Goal: Task Accomplishment & Management: Manage account settings

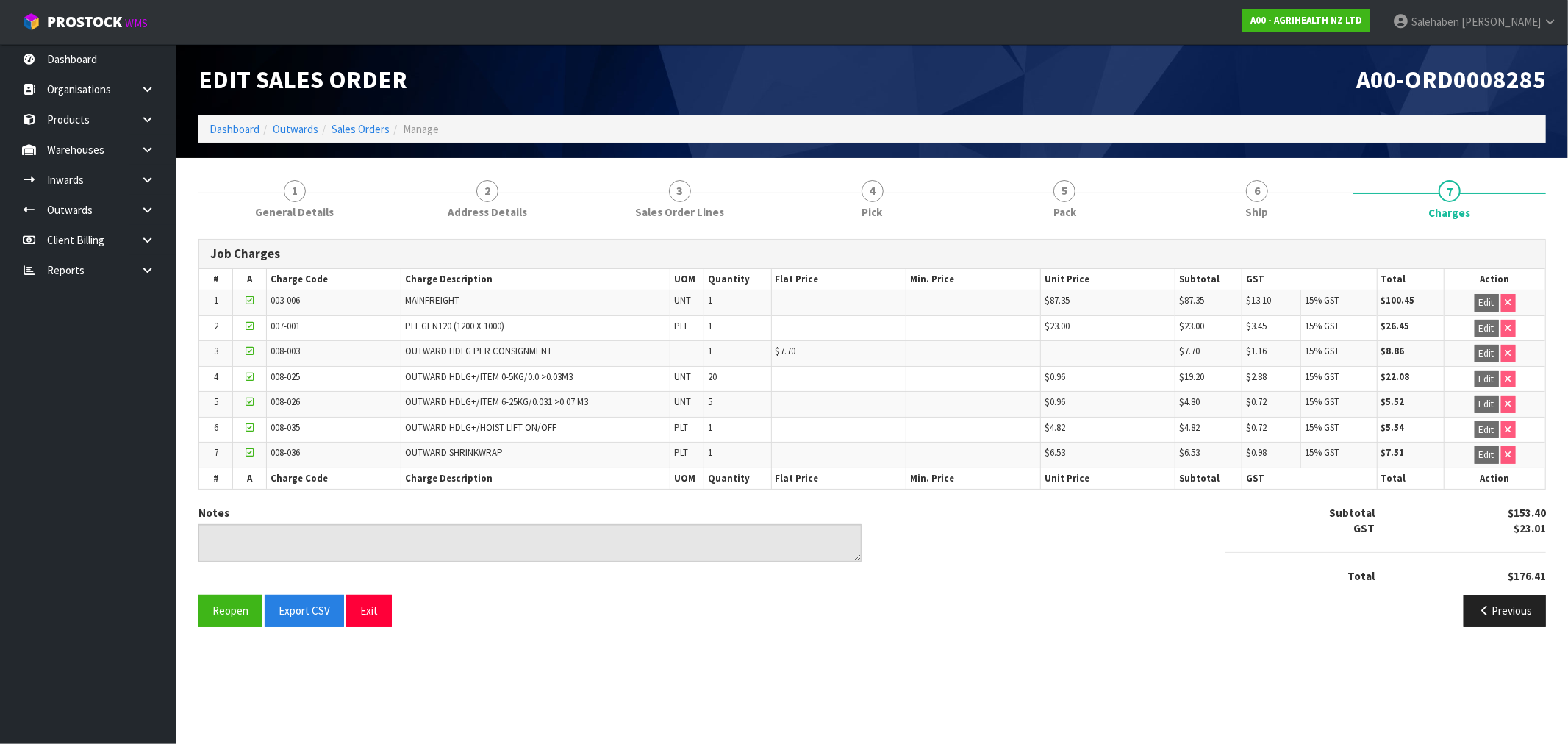
drag, startPoint x: 0, startPoint y: 0, endPoint x: 235, endPoint y: 136, distance: 271.5
click at [235, 136] on li "Dashboard" at bounding box center [235, 129] width 50 height 15
click at [244, 122] on link "Dashboard" at bounding box center [235, 129] width 50 height 14
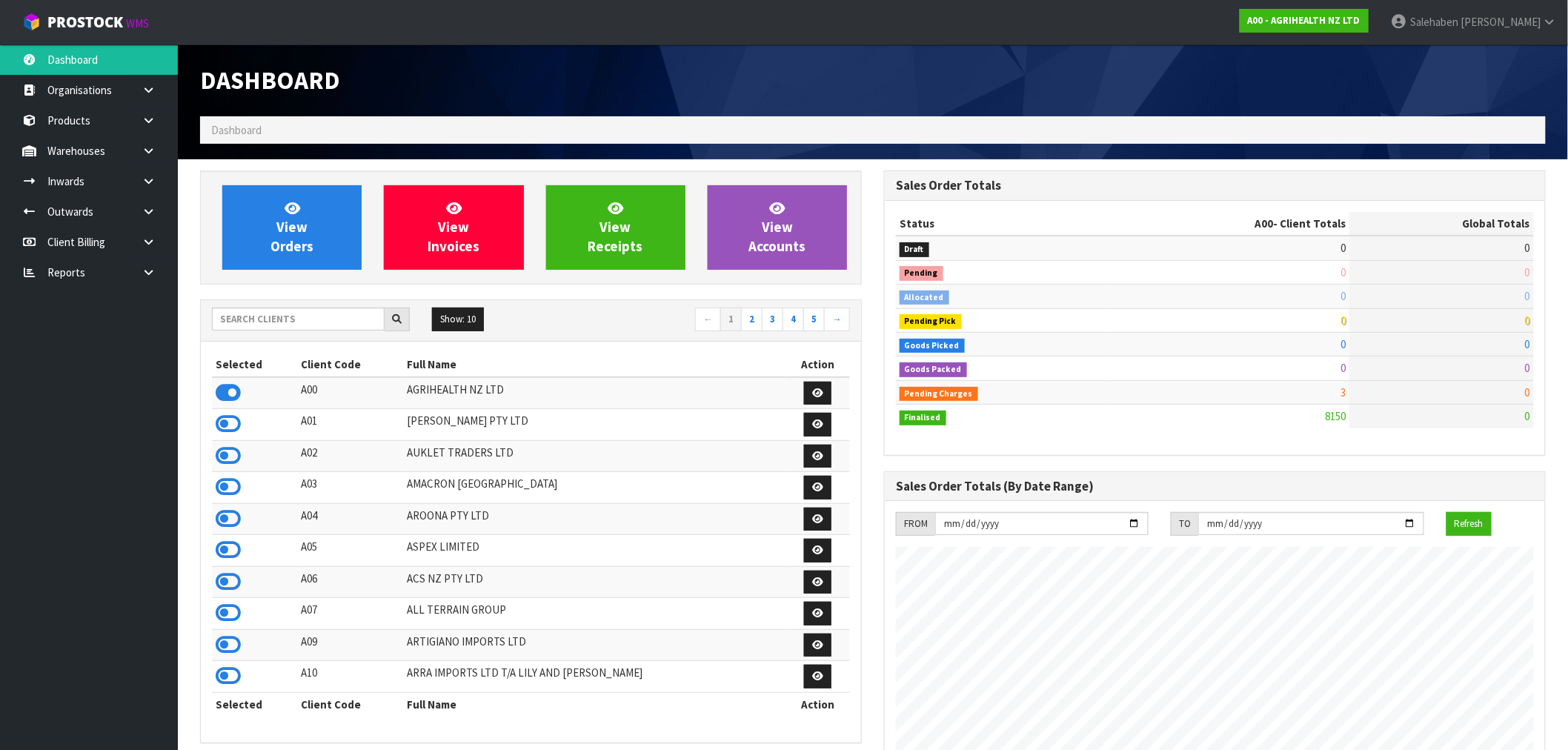
scroll to position [1123, 684]
click at [335, 336] on div "Show: 10 5 10 25 50 ← 1 2 3 4 5 →" at bounding box center [530, 321] width 660 height 42
click at [330, 320] on input "text" at bounding box center [297, 319] width 173 height 23
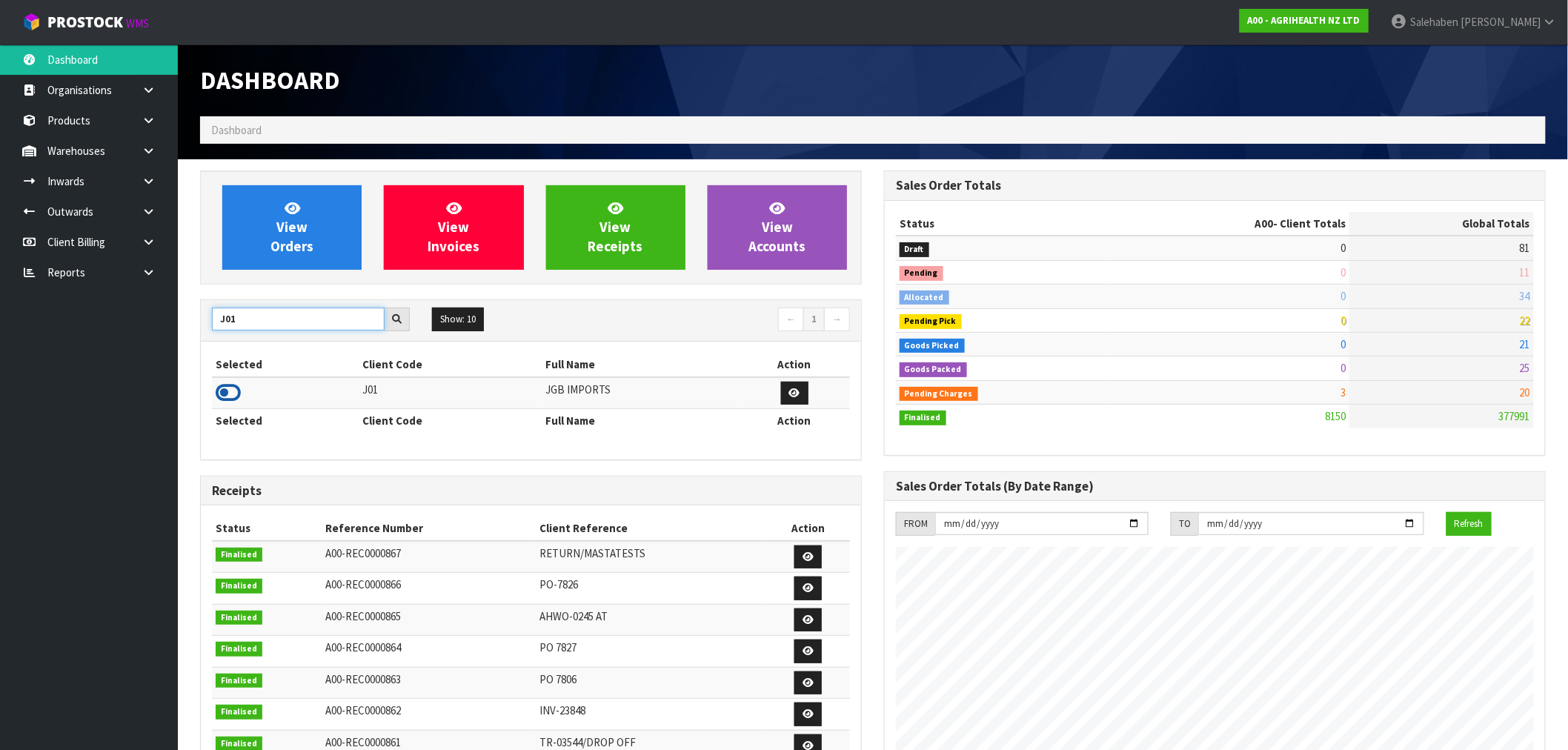
type input "J01"
click at [228, 394] on icon at bounding box center [228, 392] width 25 height 22
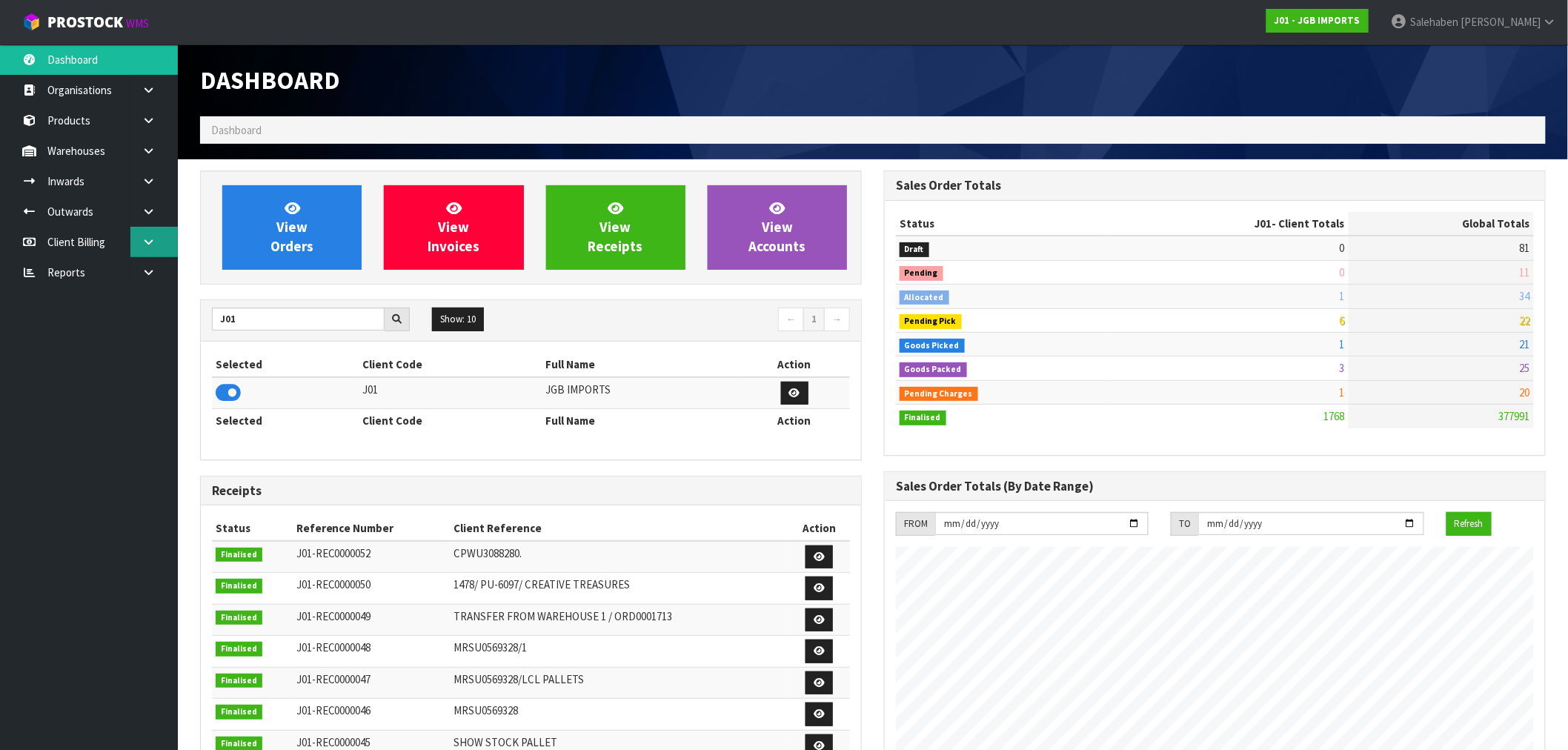
click at [144, 237] on icon at bounding box center [148, 241] width 14 height 11
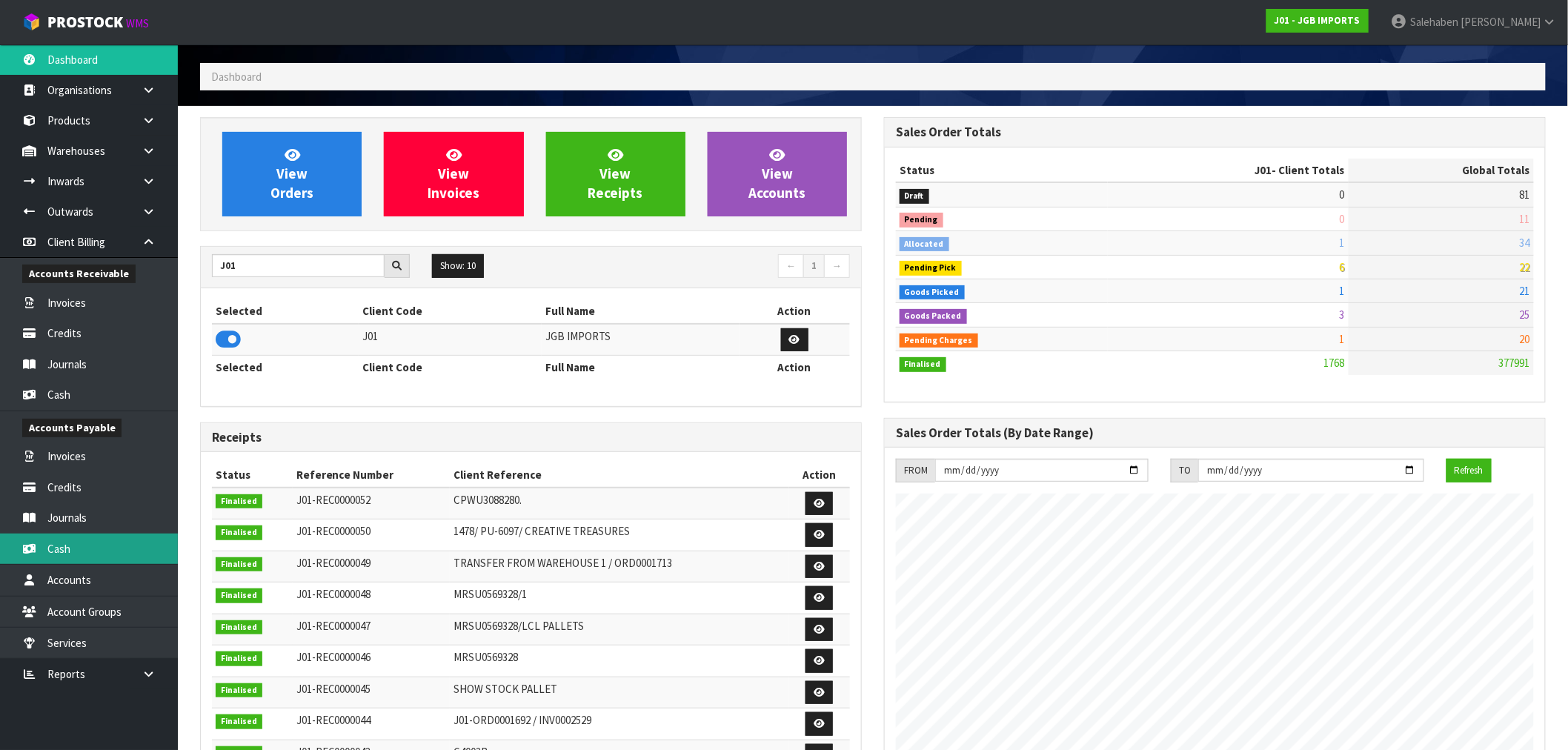
scroll to position [82, 0]
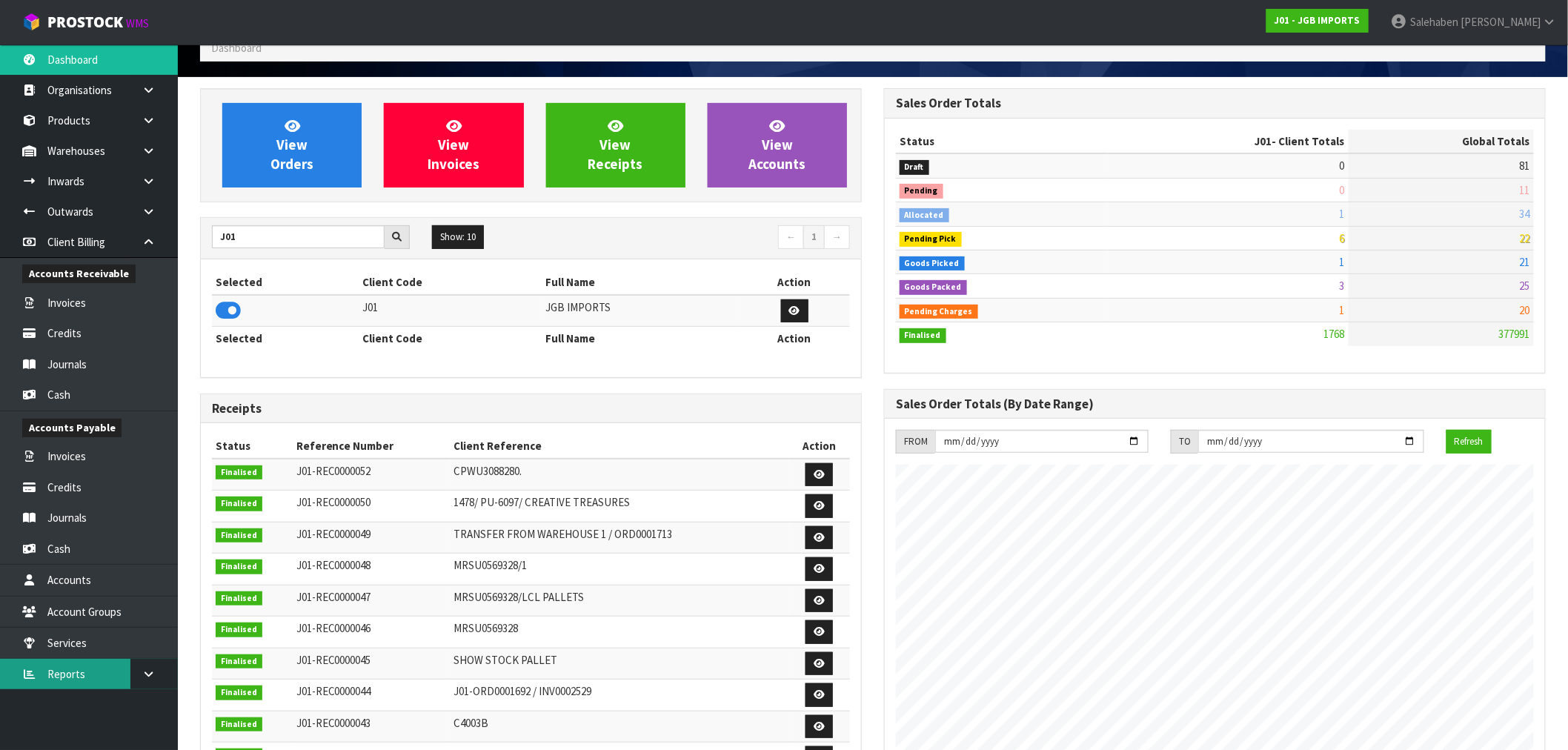
click at [59, 679] on link "Reports" at bounding box center [89, 674] width 177 height 30
click at [59, 678] on link "Reports" at bounding box center [89, 674] width 177 height 30
click at [144, 672] on icon at bounding box center [148, 674] width 14 height 11
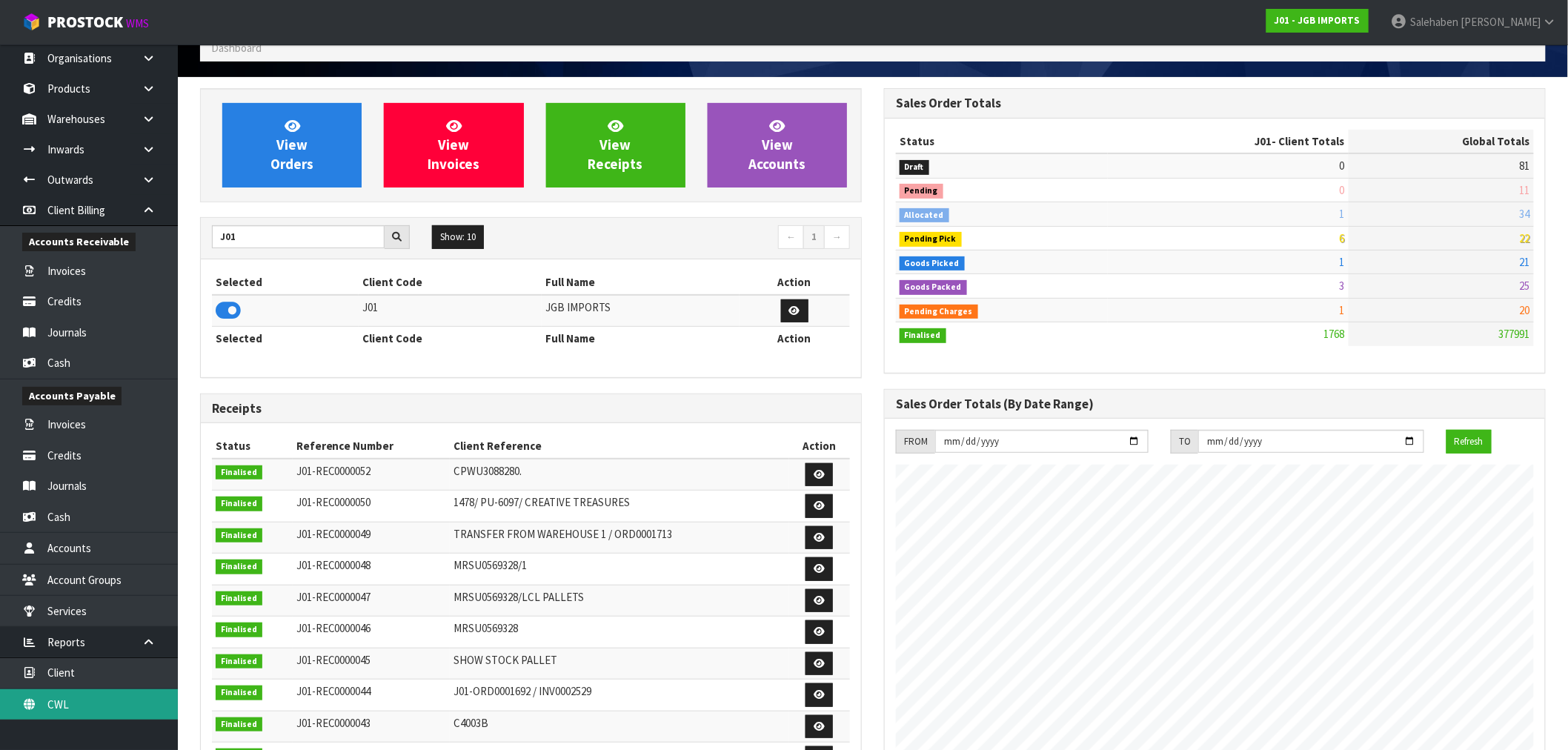
click at [56, 696] on link "CWL" at bounding box center [89, 704] width 177 height 30
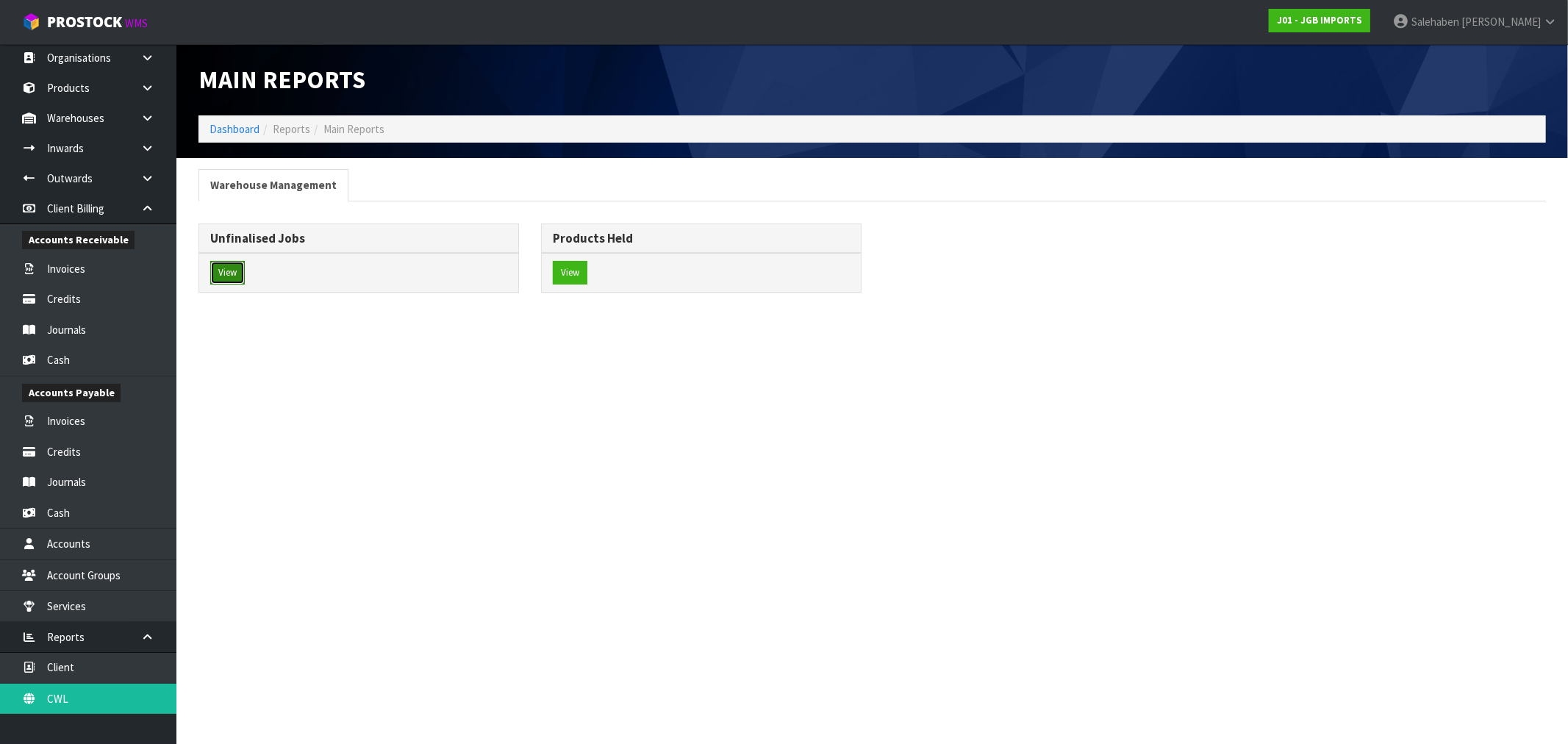
click at [231, 271] on button "View" at bounding box center [227, 273] width 35 height 23
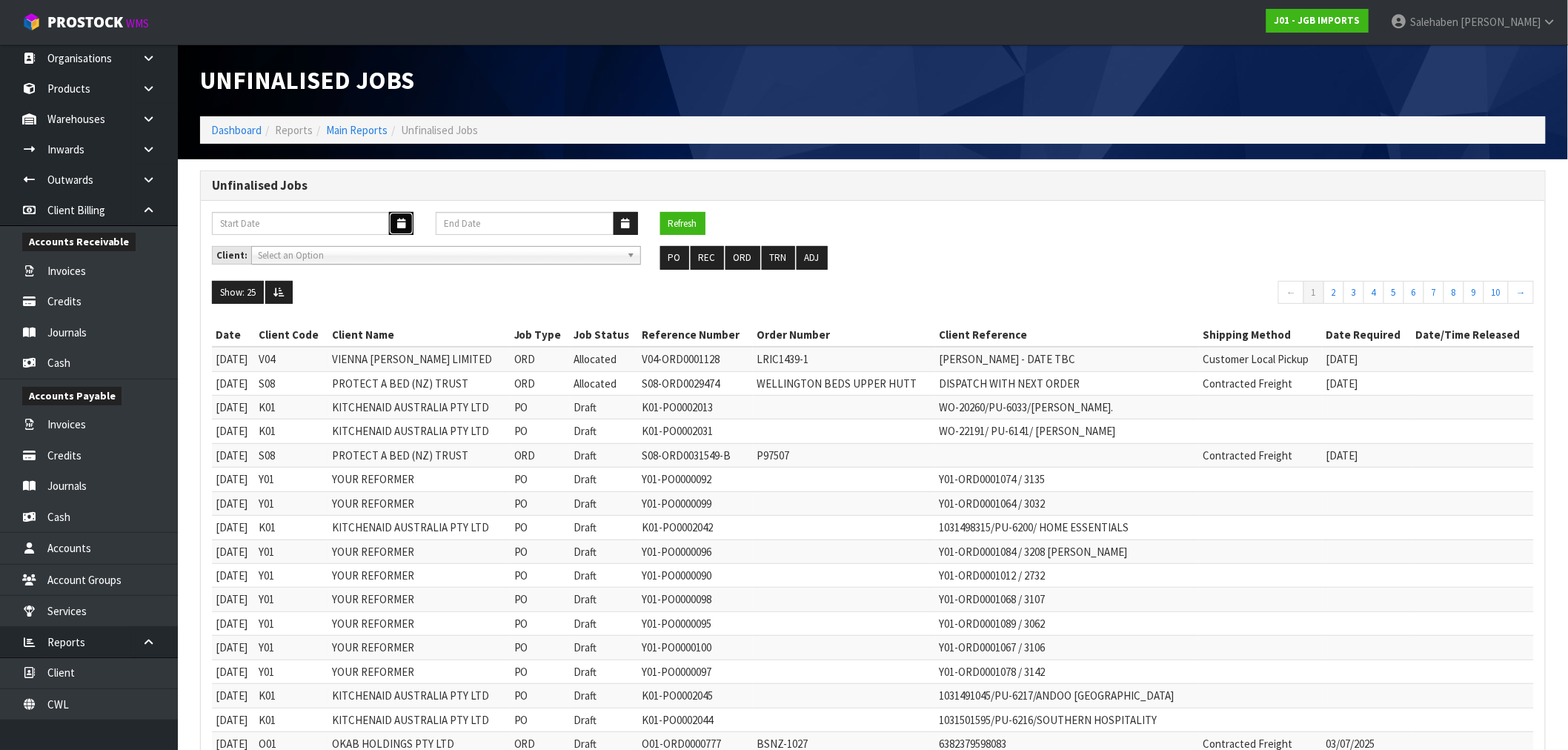
click at [402, 223] on icon "button" at bounding box center [401, 223] width 8 height 10
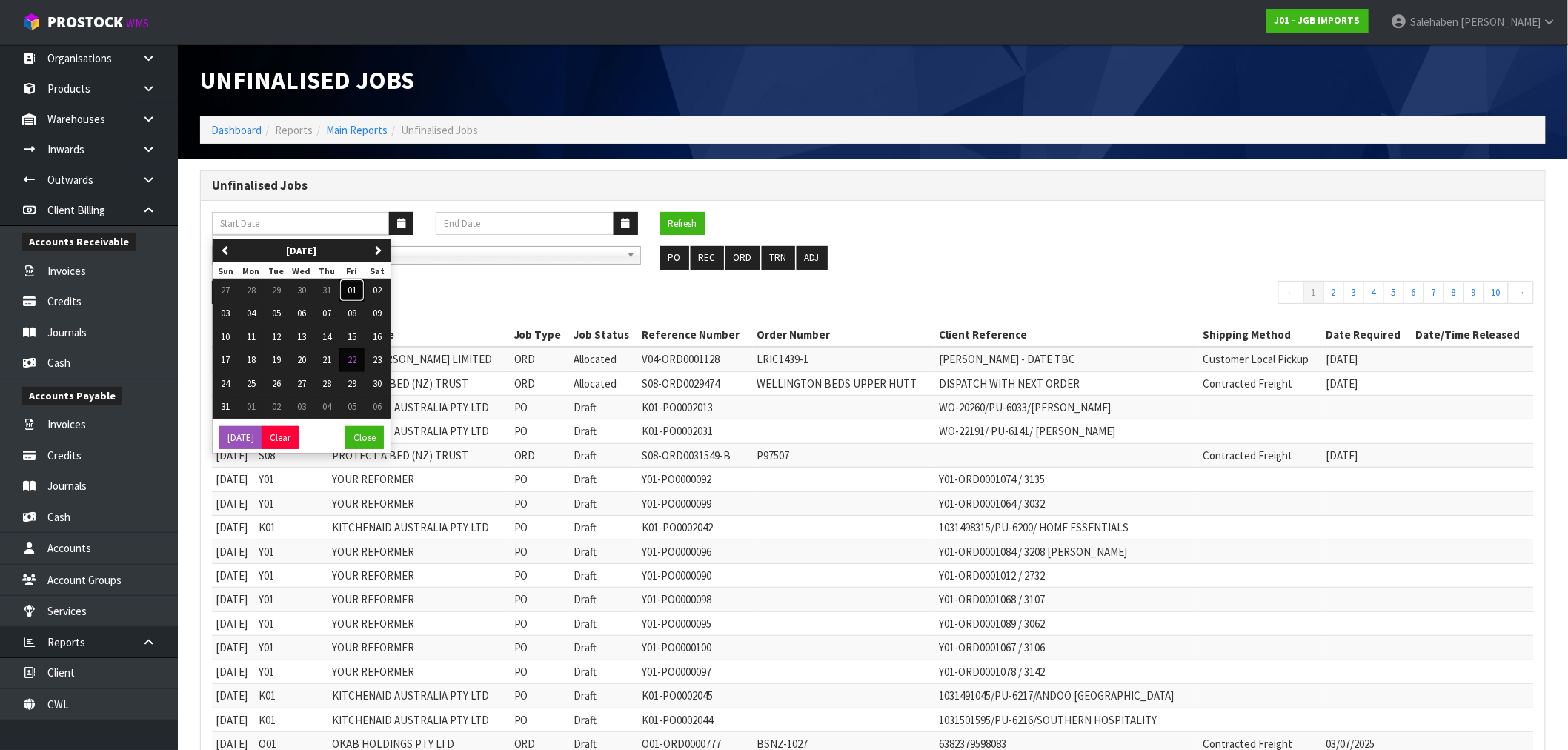
click at [357, 288] on span "01" at bounding box center [351, 290] width 9 height 13
type input "01/08/2025"
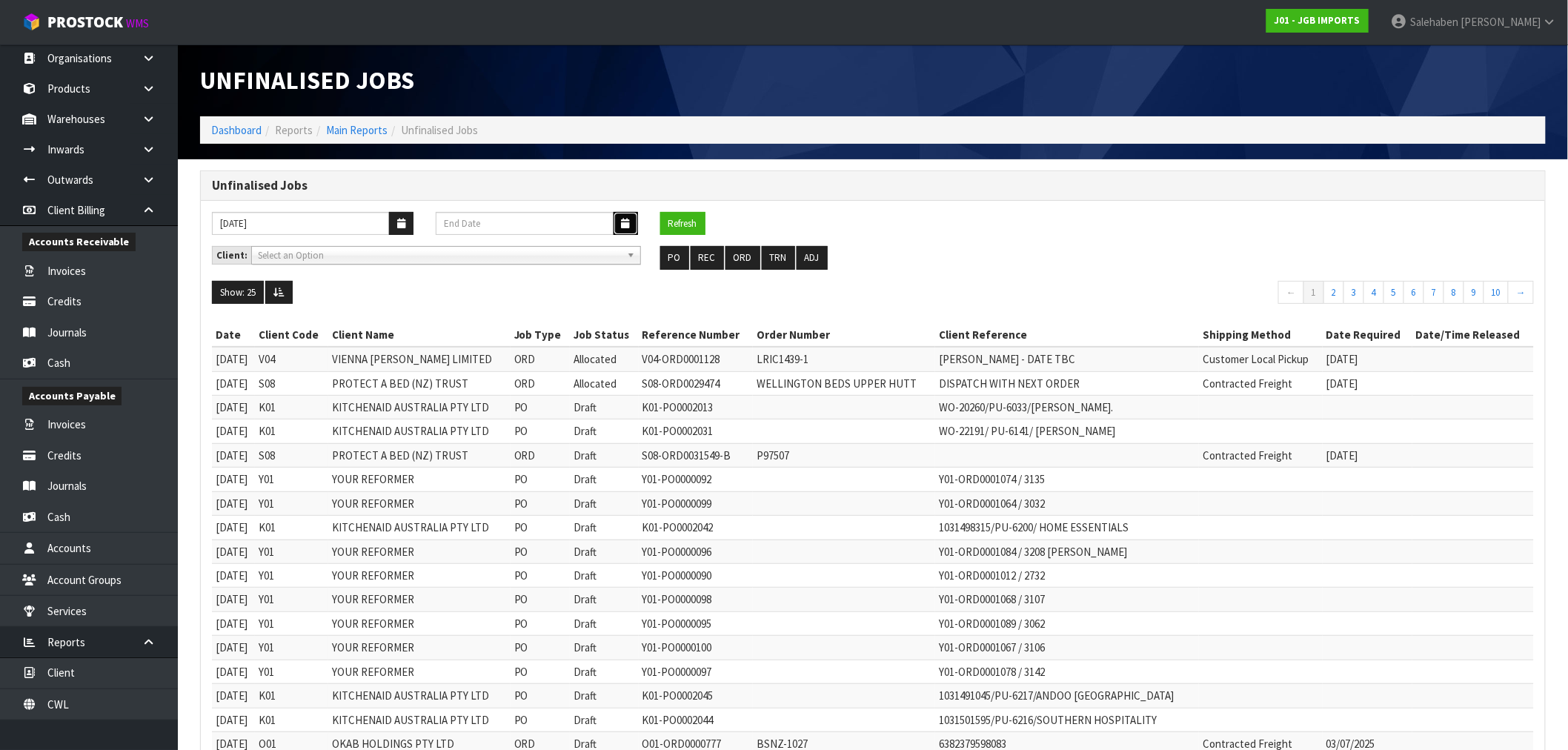
click at [625, 222] on icon "button" at bounding box center [626, 223] width 8 height 10
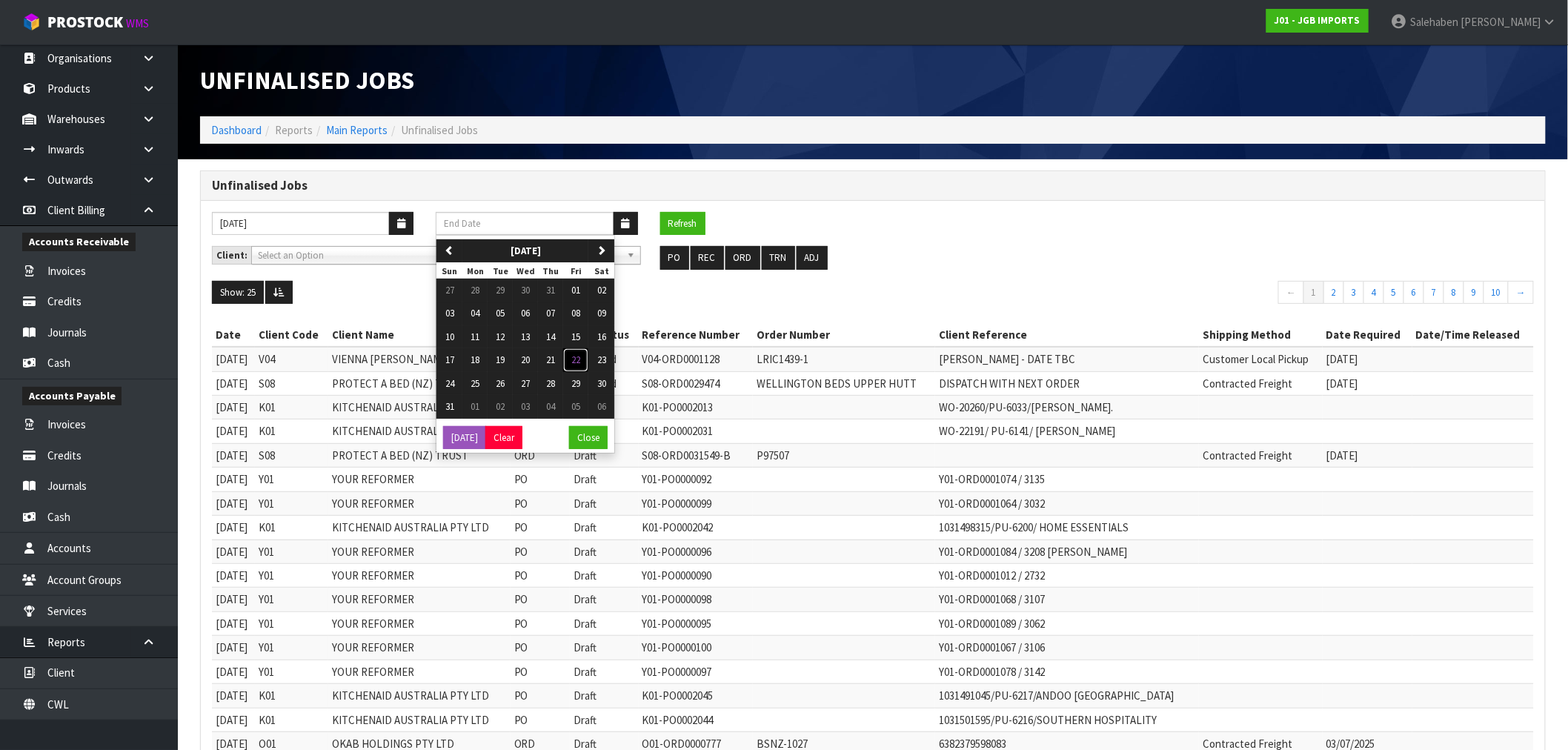
click at [579, 360] on span "22" at bounding box center [575, 360] width 9 height 13
type input "[DATE]"
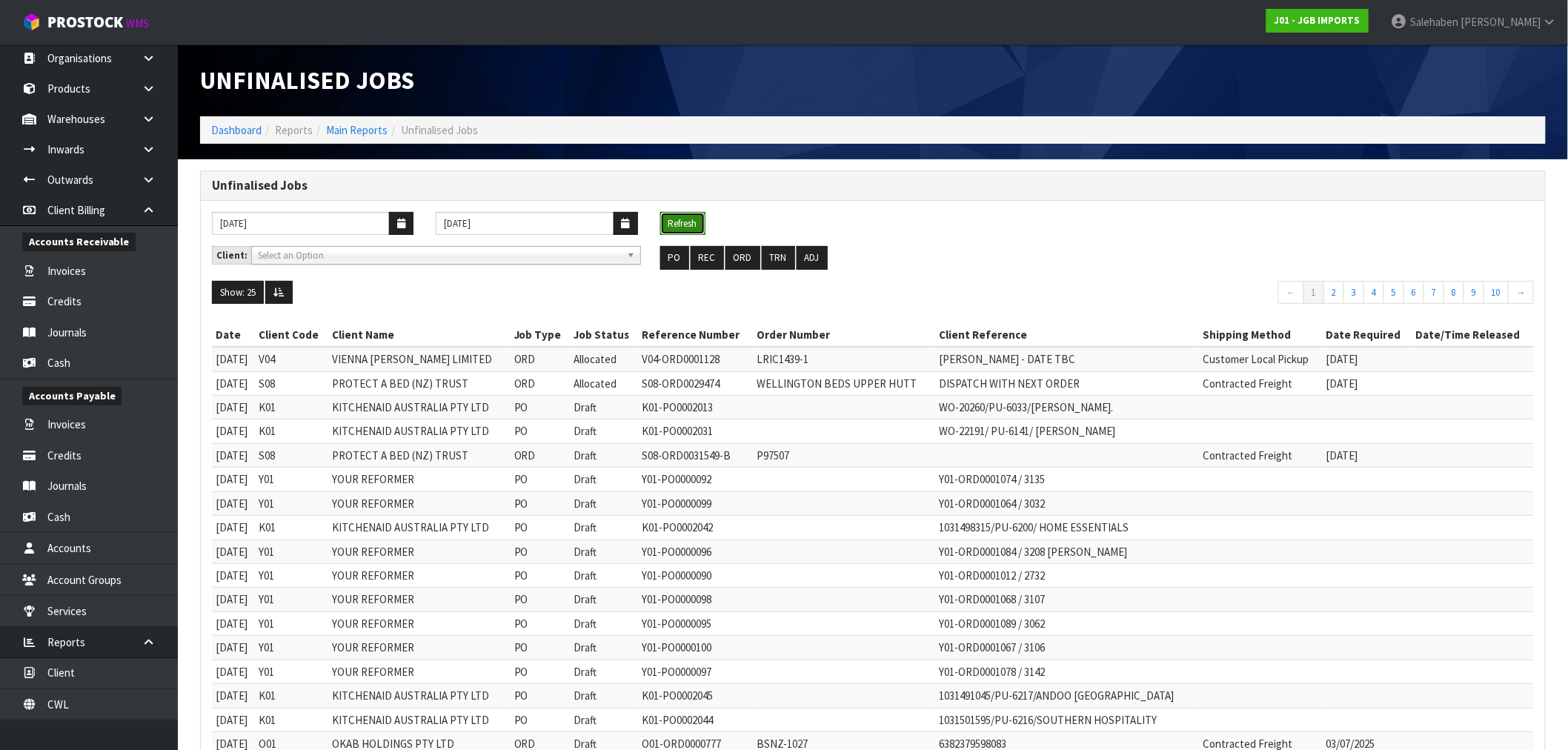
click at [692, 212] on button "Refresh" at bounding box center [683, 223] width 45 height 23
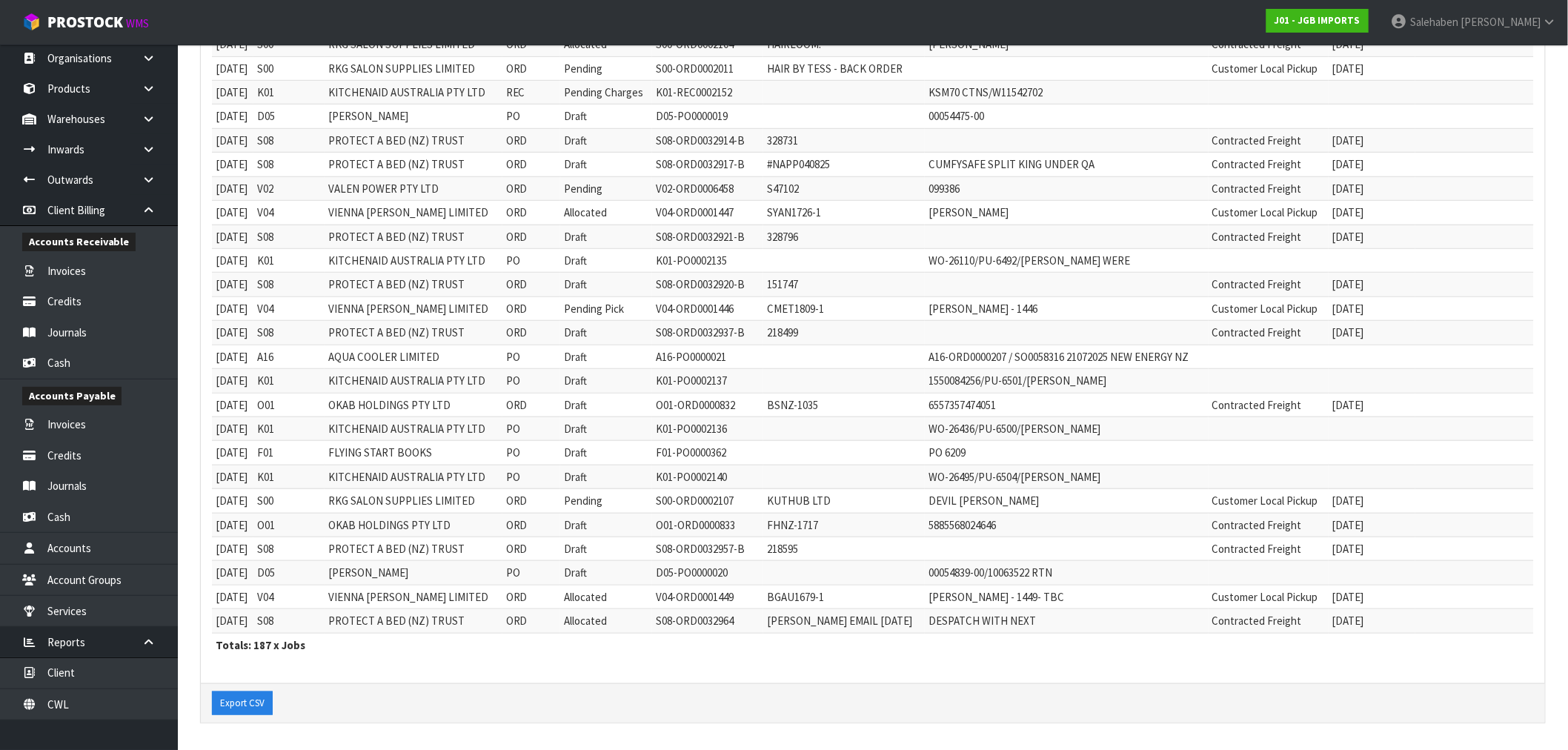
scroll to position [317, 0]
click at [235, 704] on button "Export CSV" at bounding box center [242, 703] width 60 height 23
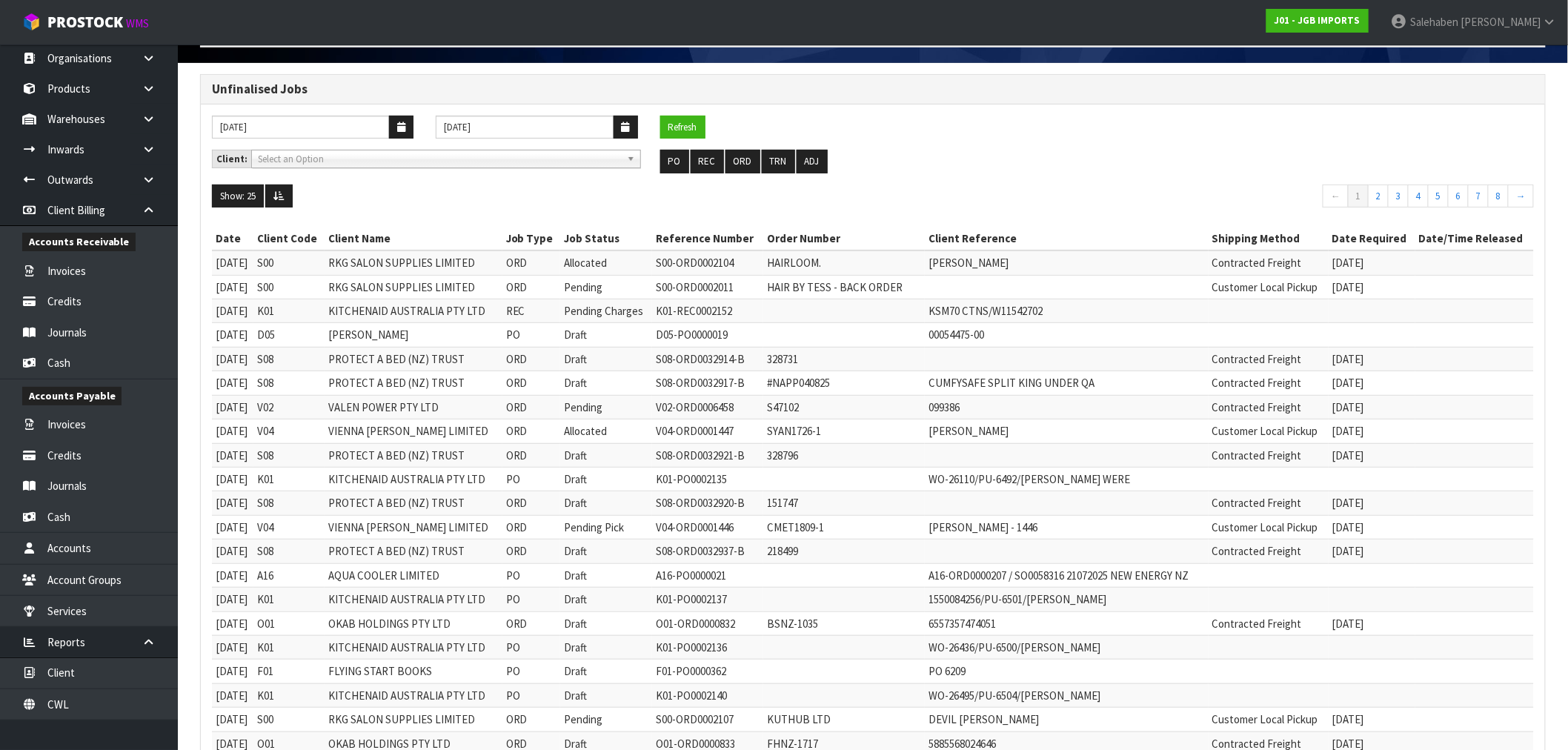
scroll to position [0, 0]
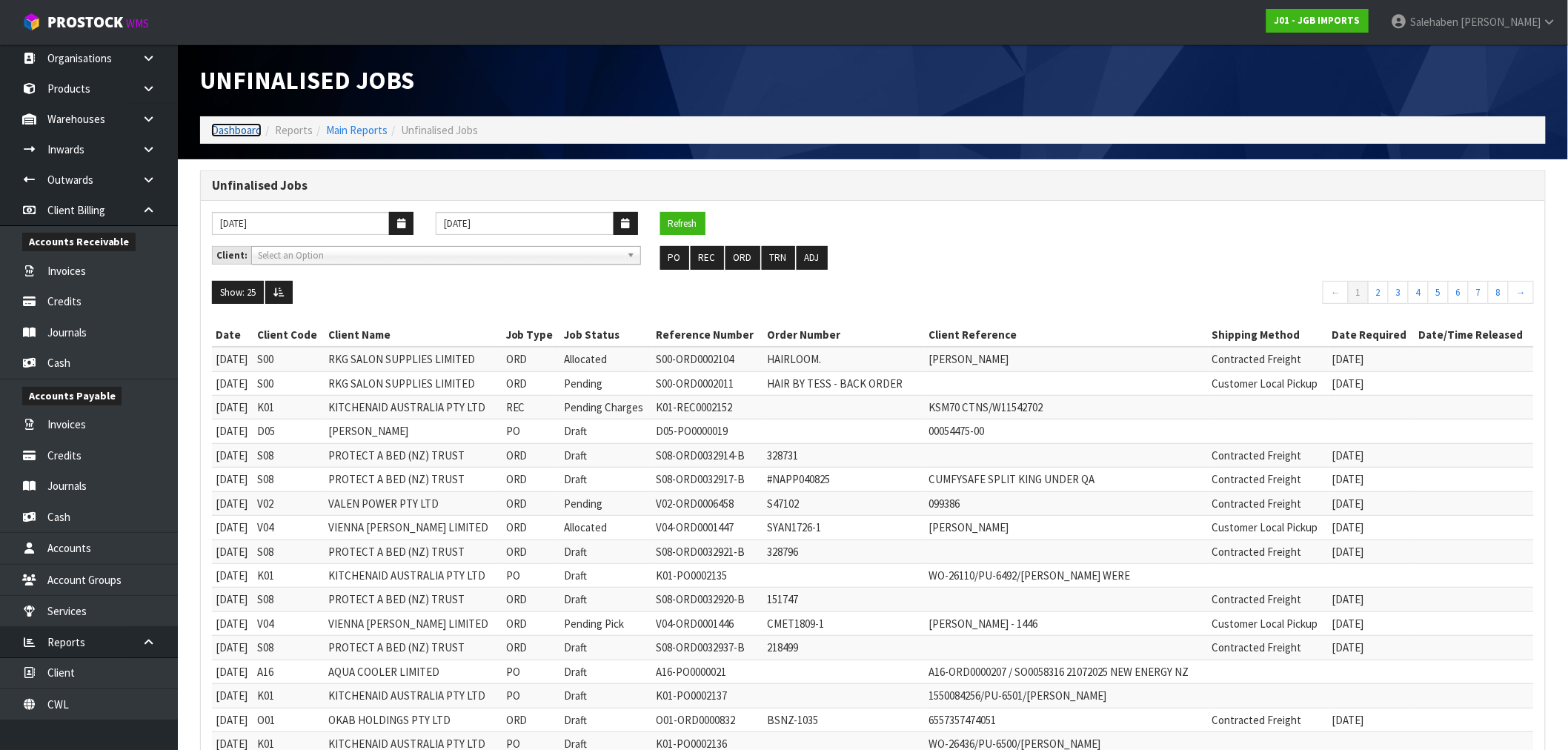
click at [226, 127] on link "Dashboard" at bounding box center [237, 130] width 51 height 14
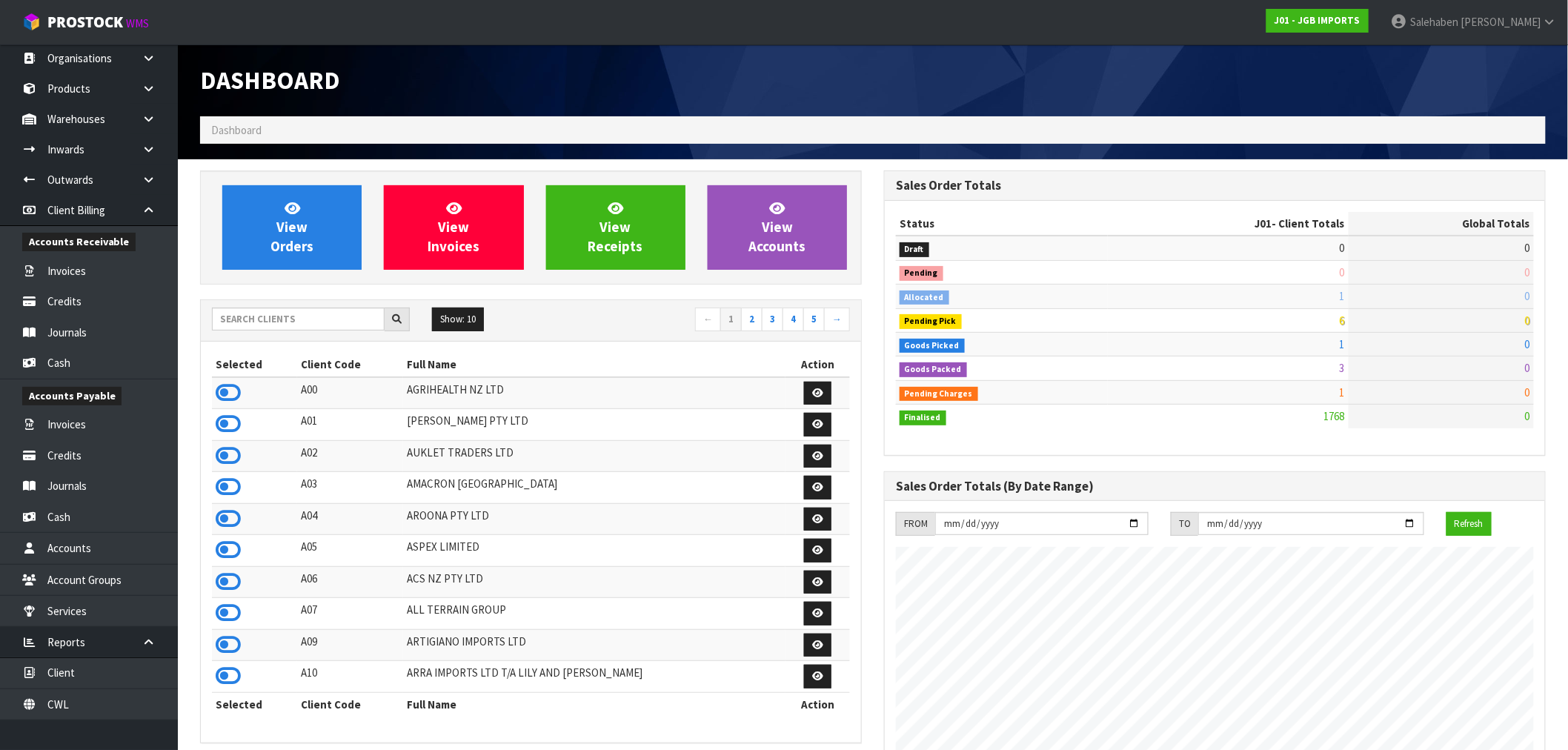
scroll to position [1123, 684]
click at [302, 319] on input "text" at bounding box center [297, 319] width 173 height 23
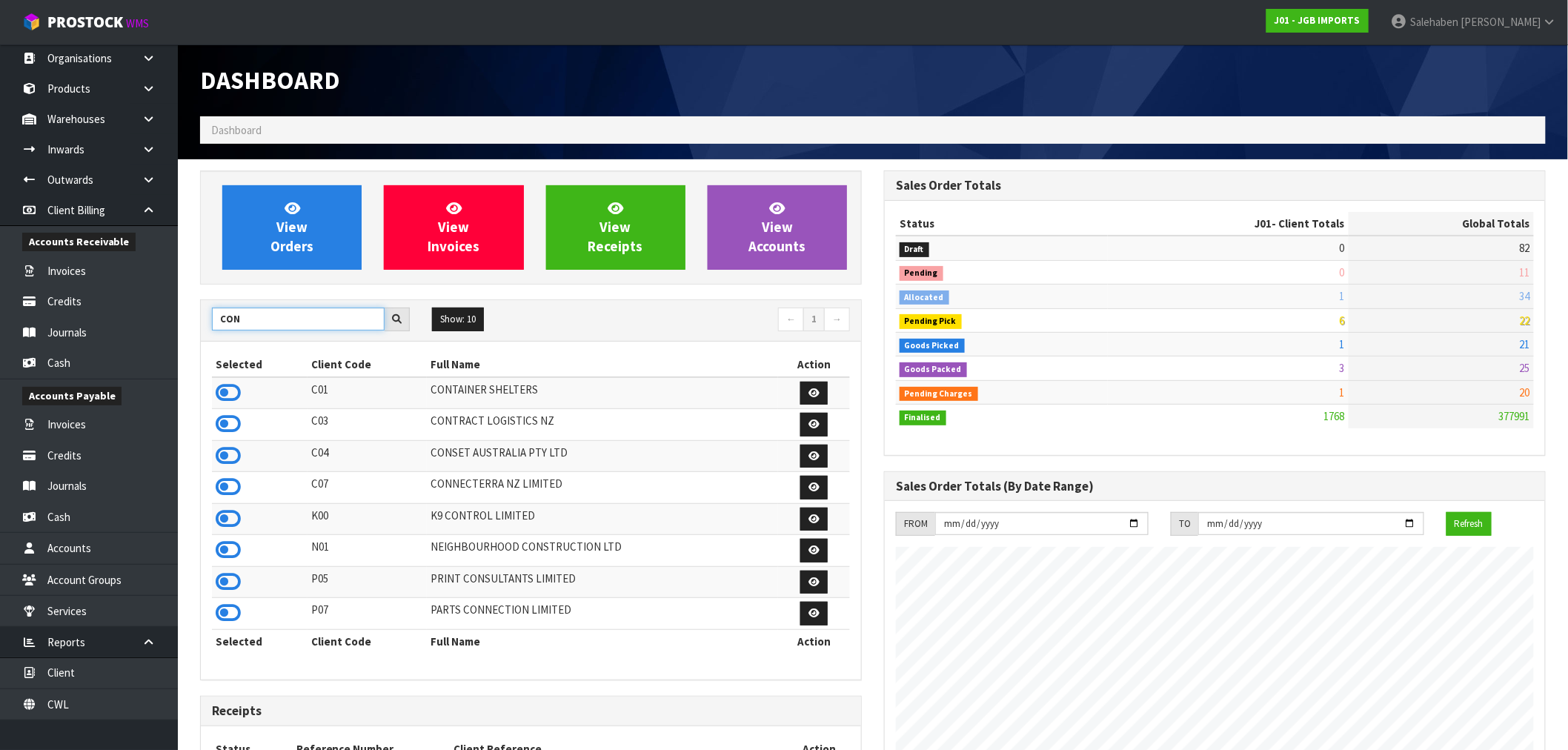
drag, startPoint x: 239, startPoint y: 326, endPoint x: 169, endPoint y: 342, distance: 71.8
click at [172, 342] on body "Toggle navigation ProStock WMS J01 - JGB IMPORTS Salehaben Patel Logout Dashboa…" at bounding box center [784, 375] width 1568 height 750
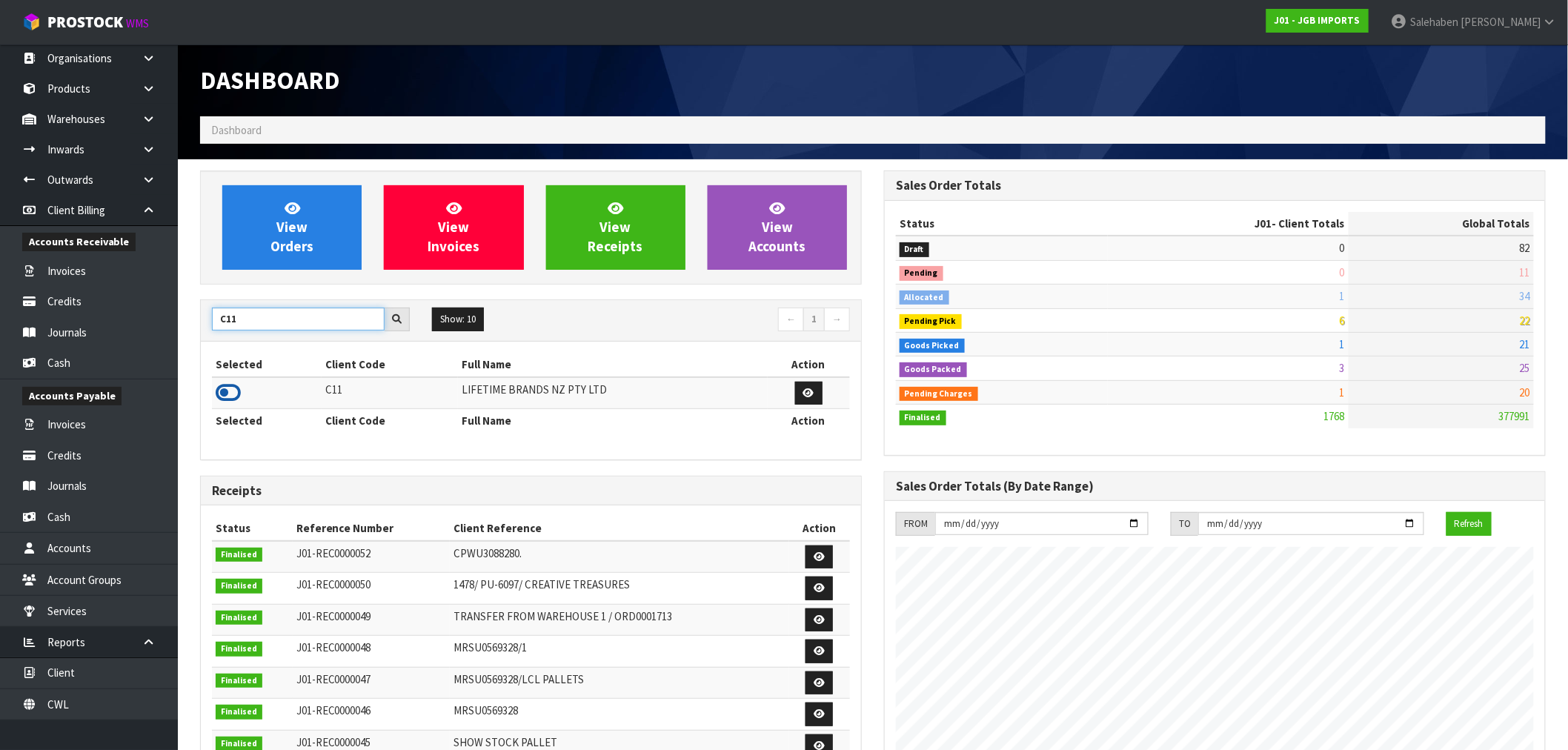
type input "C11"
click at [220, 393] on icon at bounding box center [228, 392] width 25 height 22
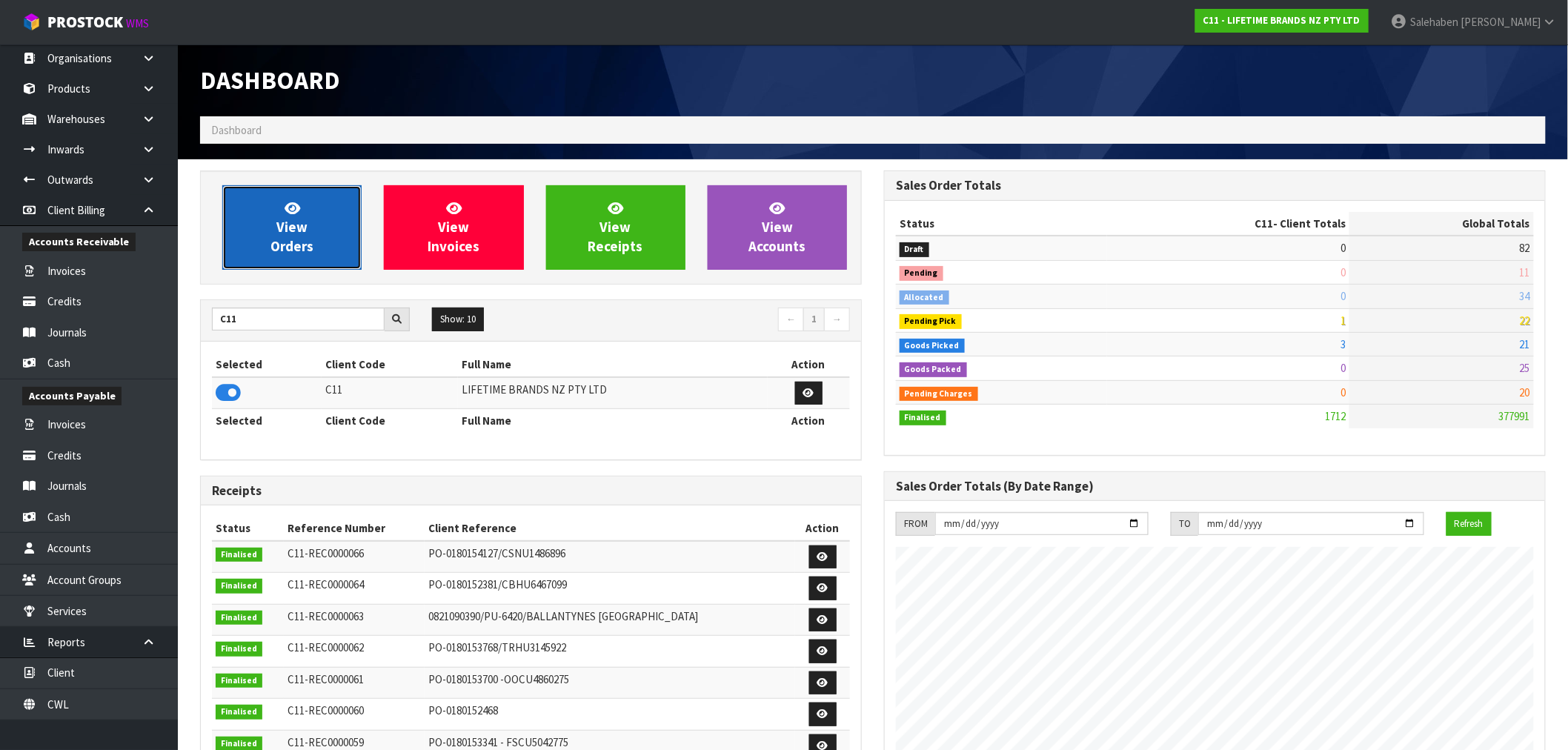
click at [288, 253] on span "View Orders" at bounding box center [292, 226] width 43 height 56
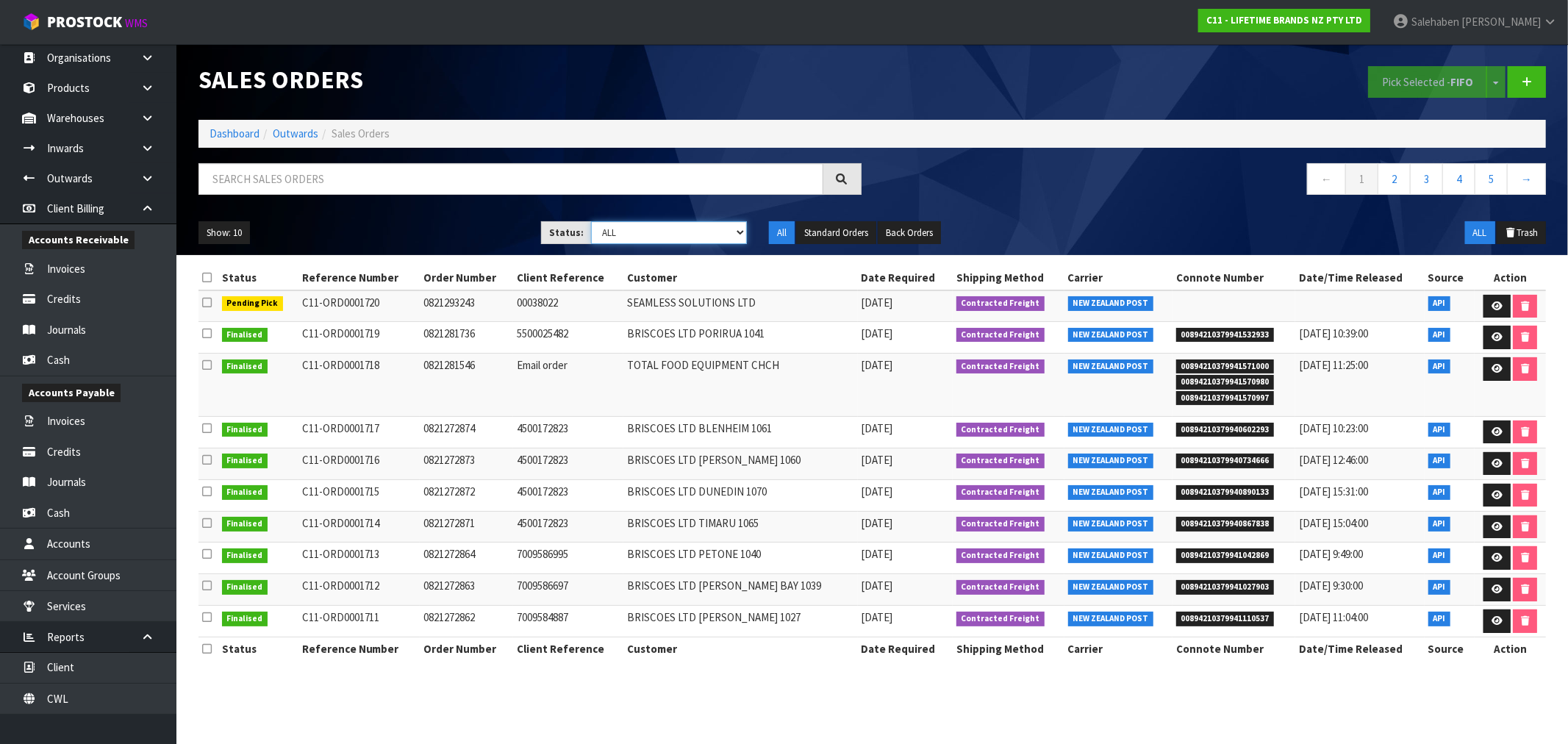
click at [648, 239] on select "Draft Pending Allocated Pending Pick Goods Picked Goods Packed Pending Charges …" at bounding box center [668, 233] width 156 height 23
select select "string:3"
click at [591, 222] on select "Draft Pending Allocated Pending Pick Goods Picked Goods Packed Pending Charges …" at bounding box center [668, 233] width 156 height 23
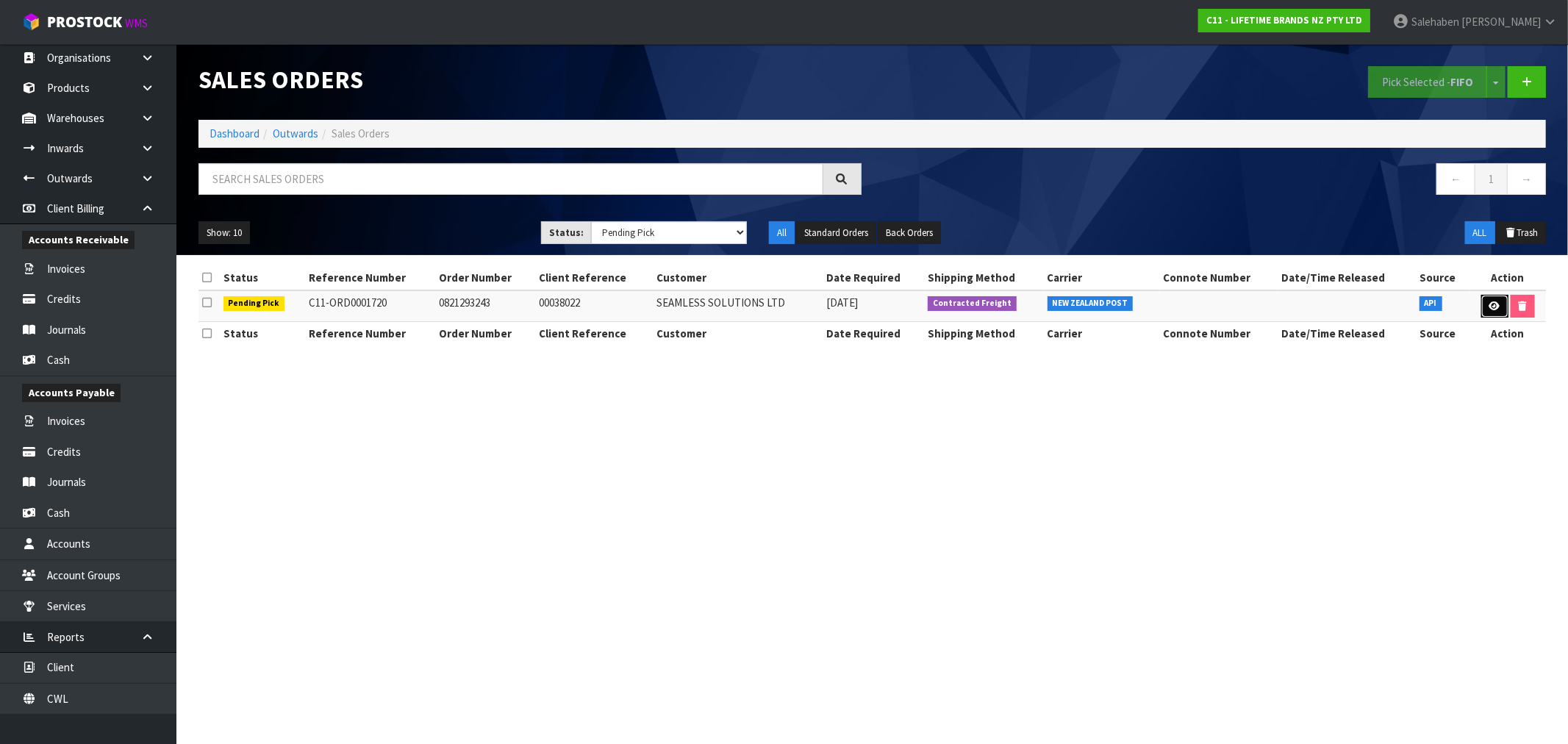
click at [1494, 306] on icon at bounding box center [1494, 307] width 11 height 10
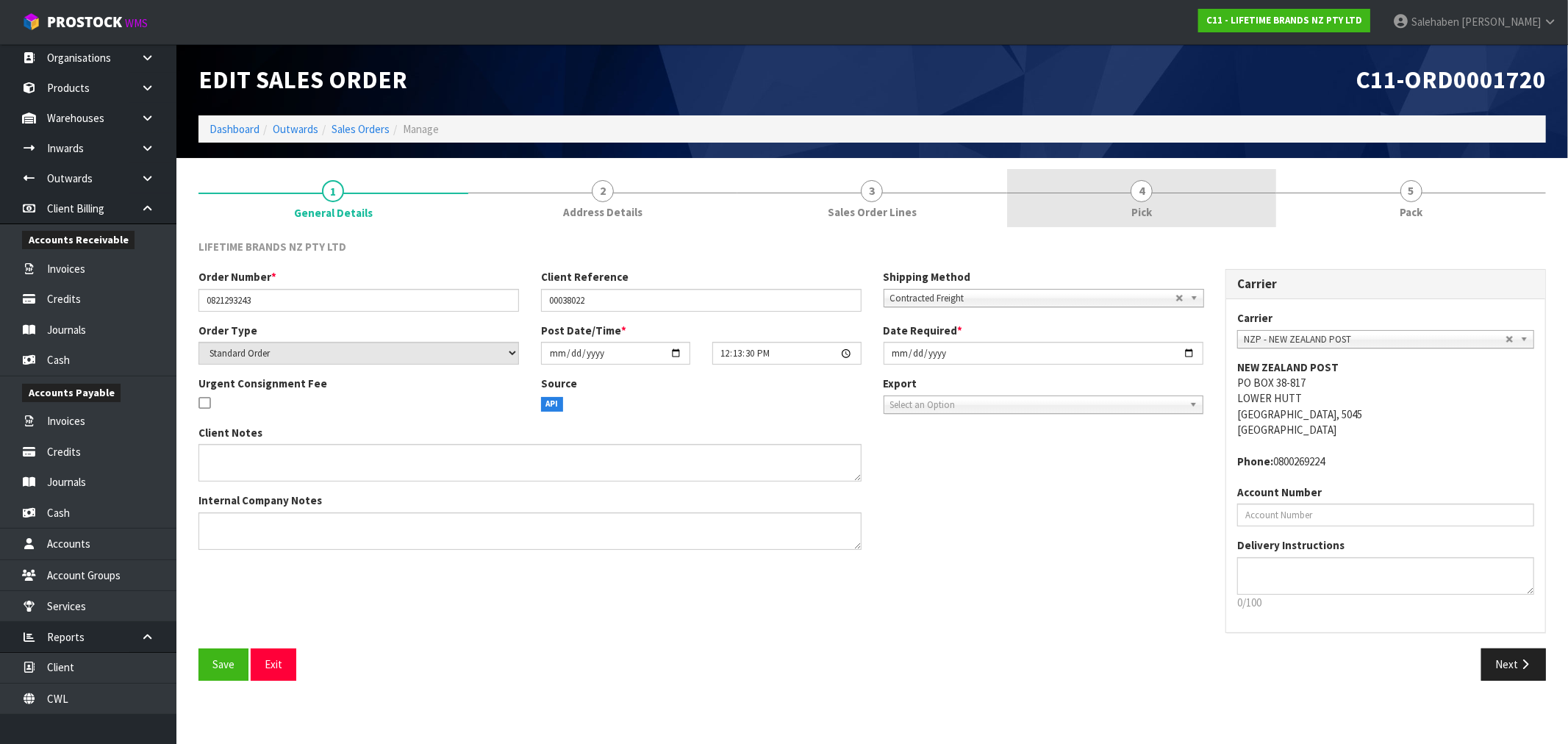
click at [1137, 202] on link "4 Pick" at bounding box center [1141, 198] width 270 height 58
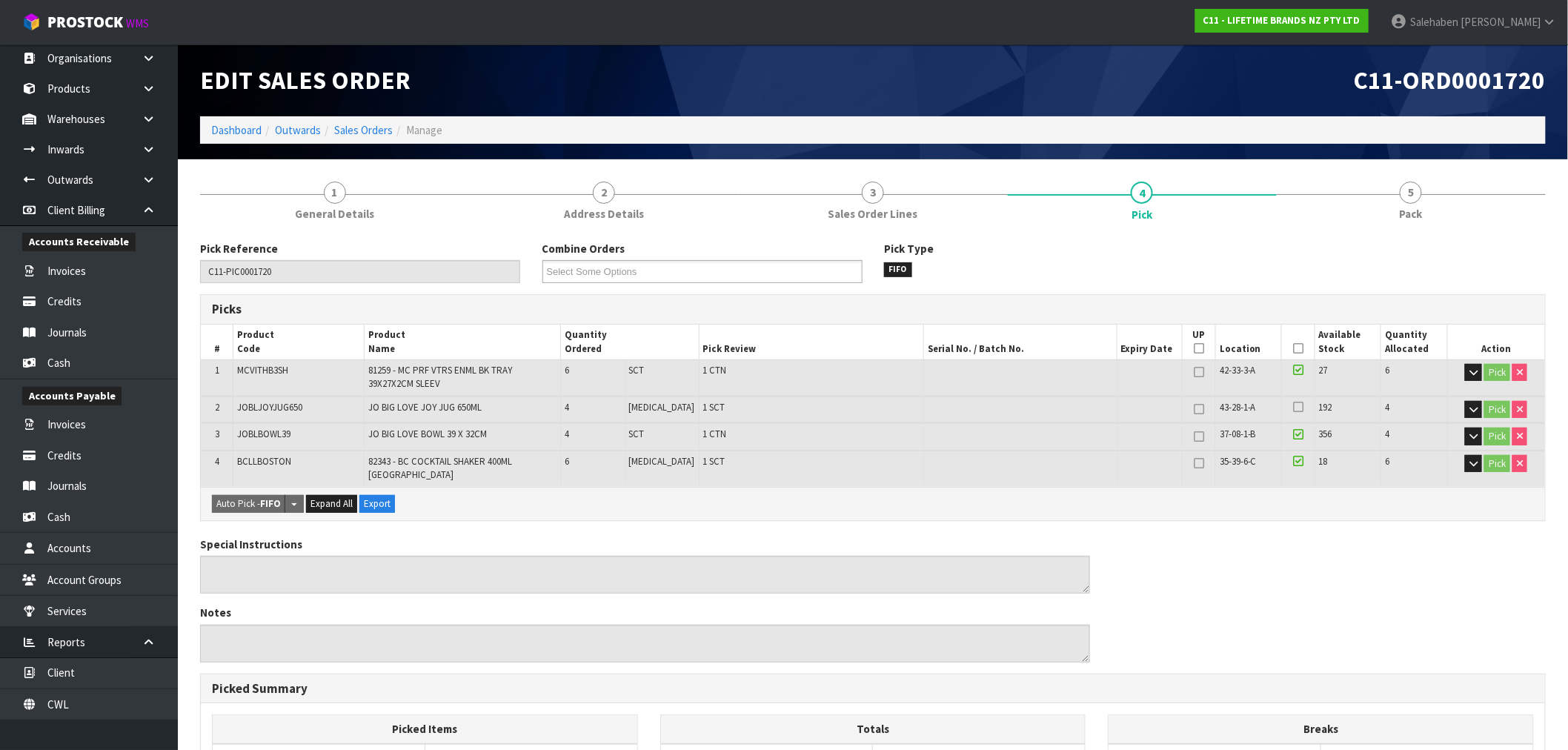
click at [1293, 401] on icon at bounding box center [1298, 407] width 11 height 12
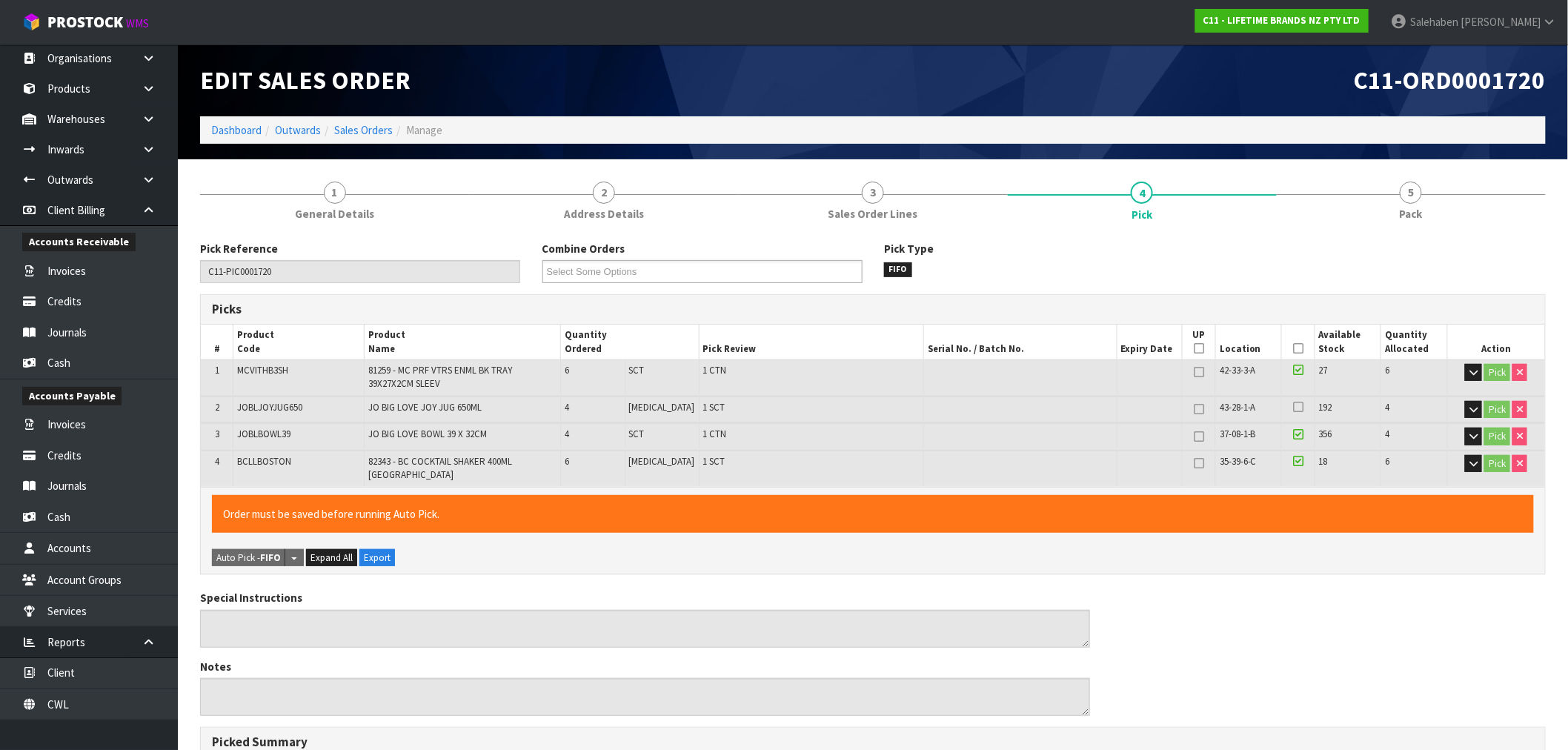
click at [1293, 348] on icon at bounding box center [1298, 348] width 11 height 1
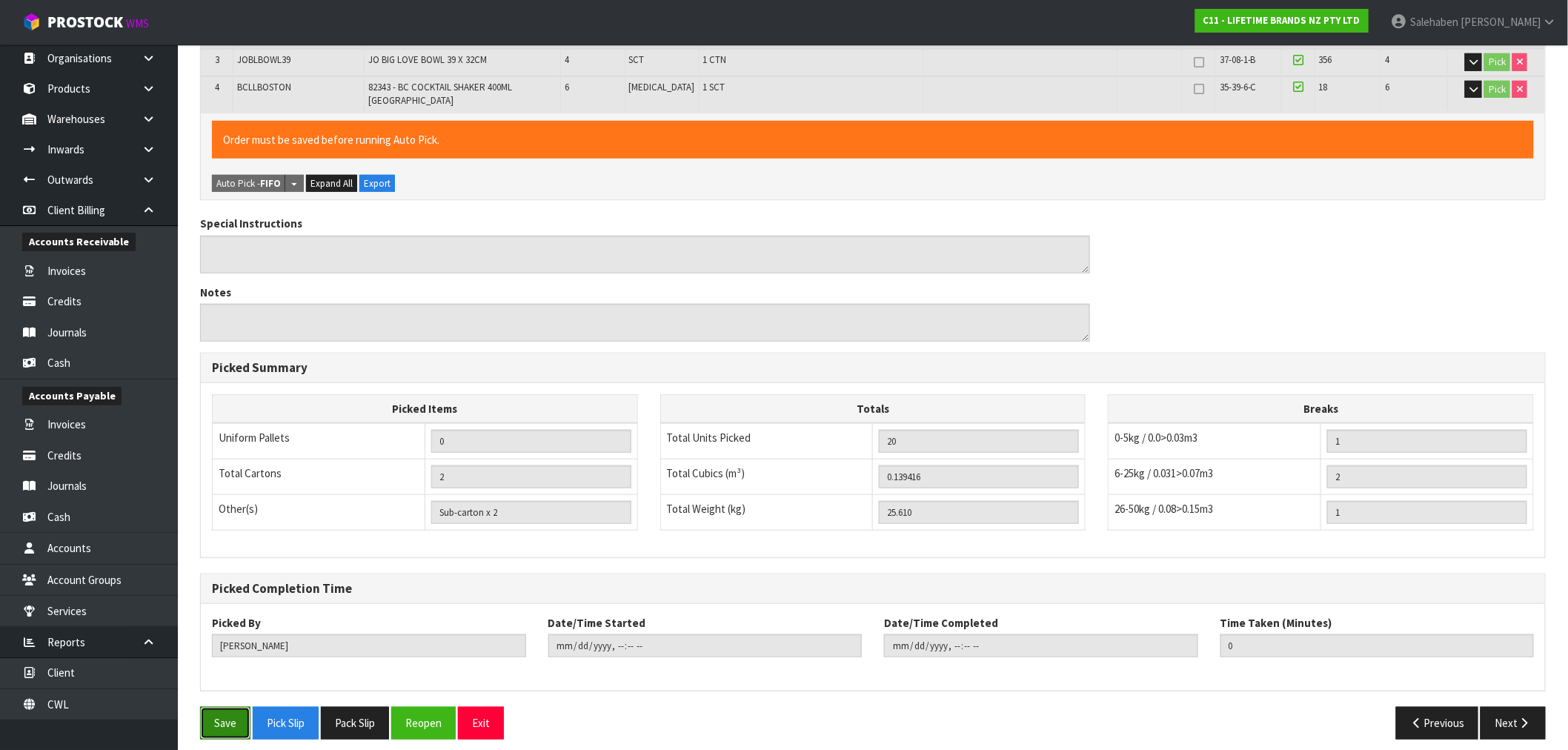
click at [225, 712] on button "Save" at bounding box center [225, 723] width 51 height 32
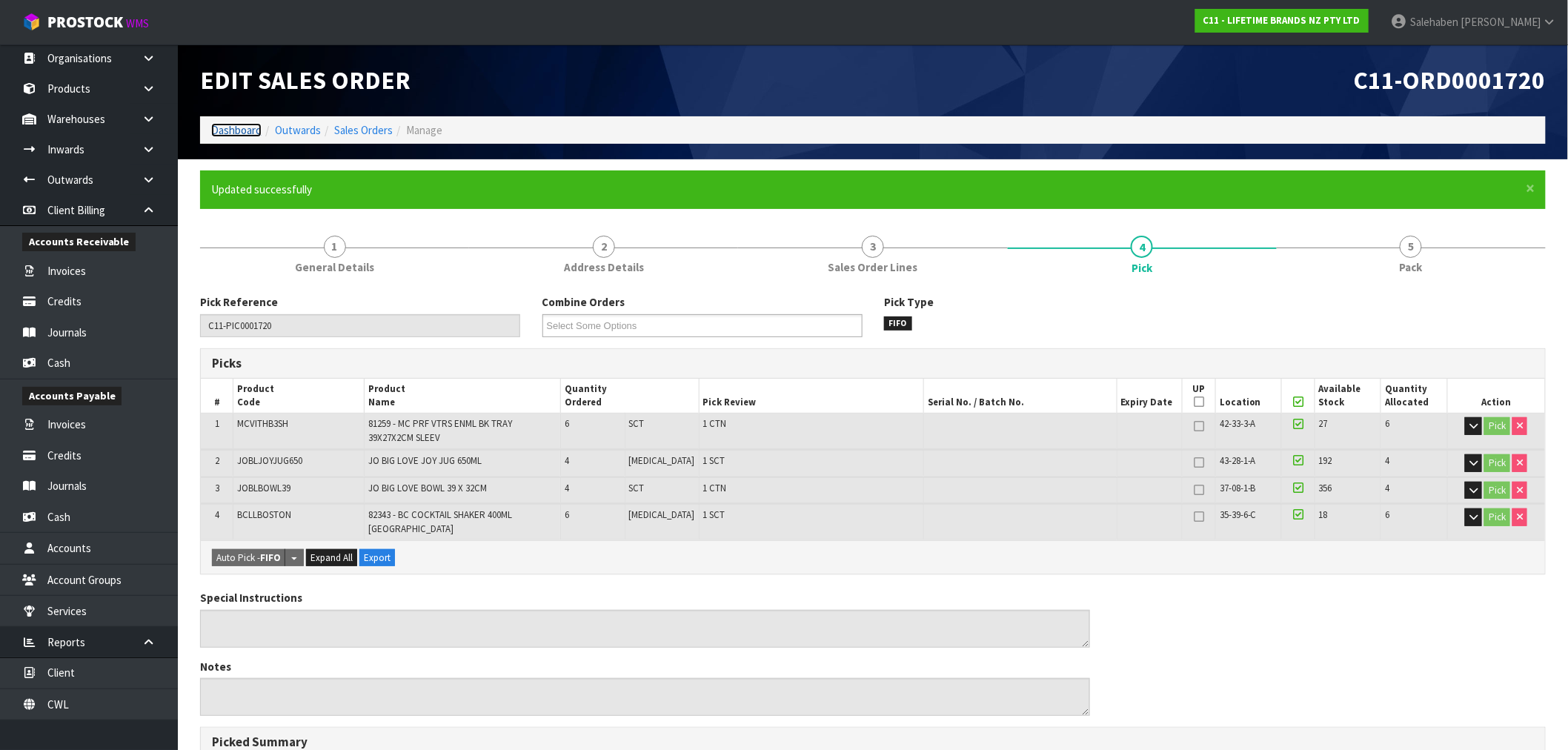
click at [232, 127] on link "Dashboard" at bounding box center [237, 130] width 51 height 14
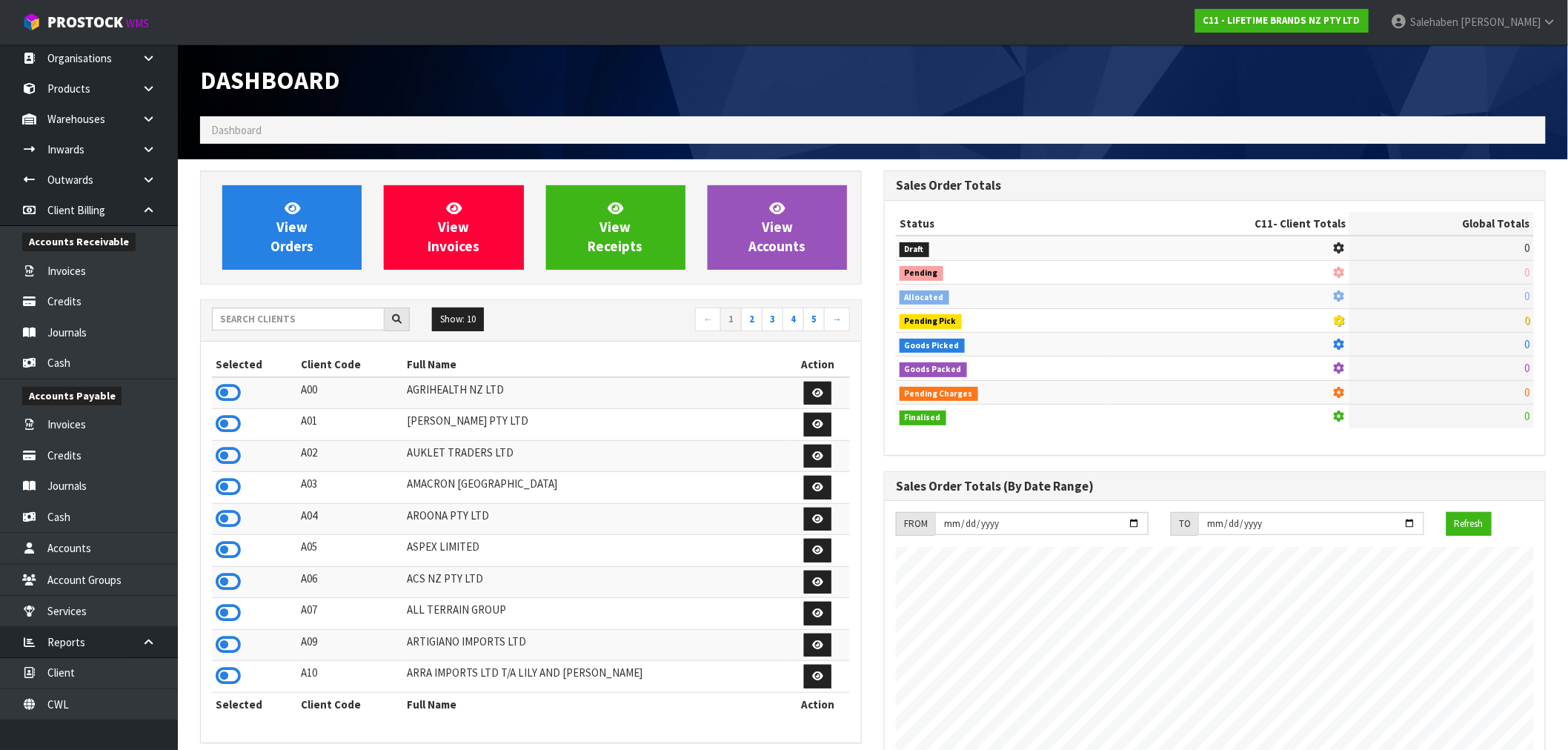
scroll to position [1123, 684]
click at [348, 314] on input "text" at bounding box center [297, 319] width 173 height 23
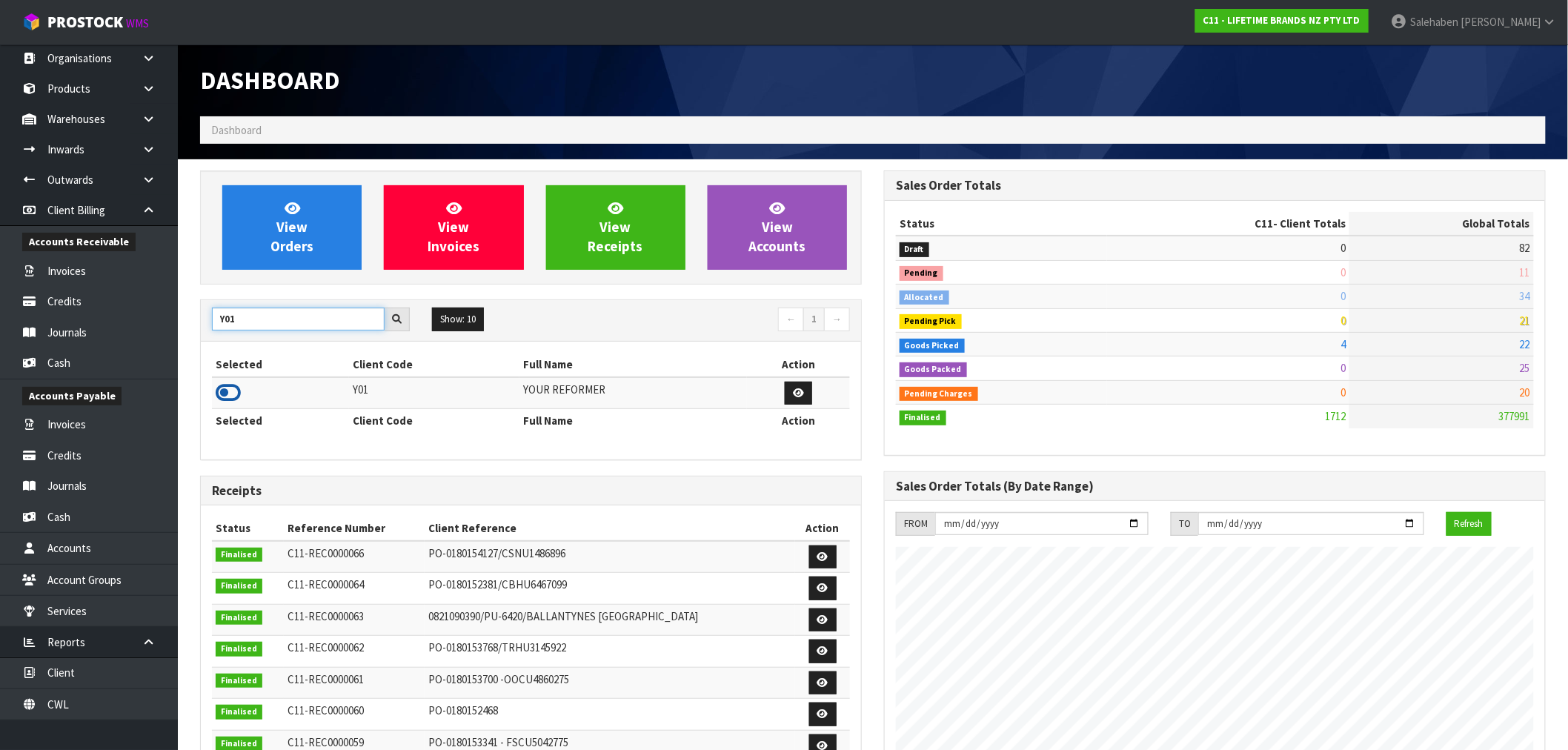
type input "Y01"
click at [228, 395] on icon at bounding box center [228, 392] width 25 height 22
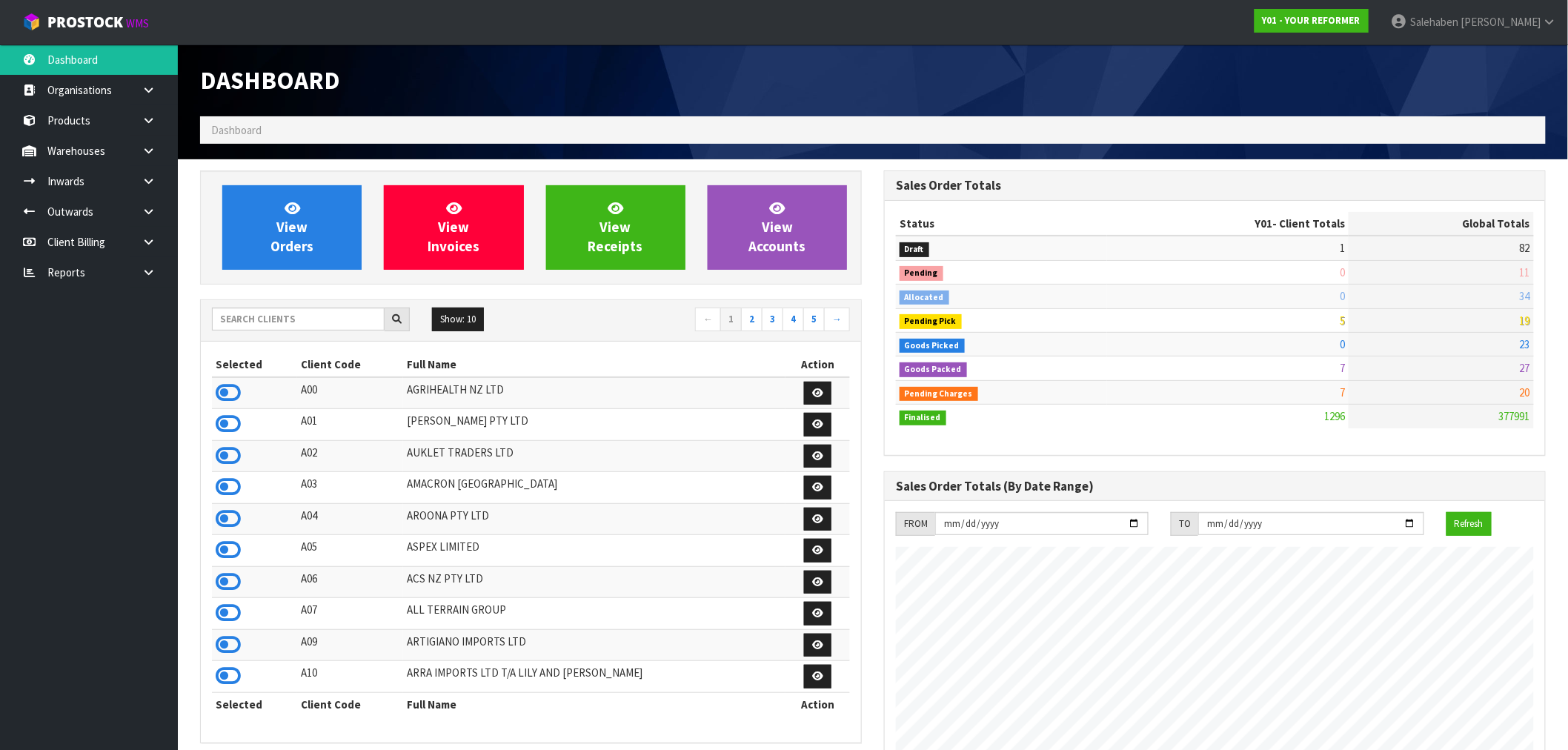
scroll to position [1123, 684]
click at [298, 313] on input "text" at bounding box center [297, 319] width 173 height 23
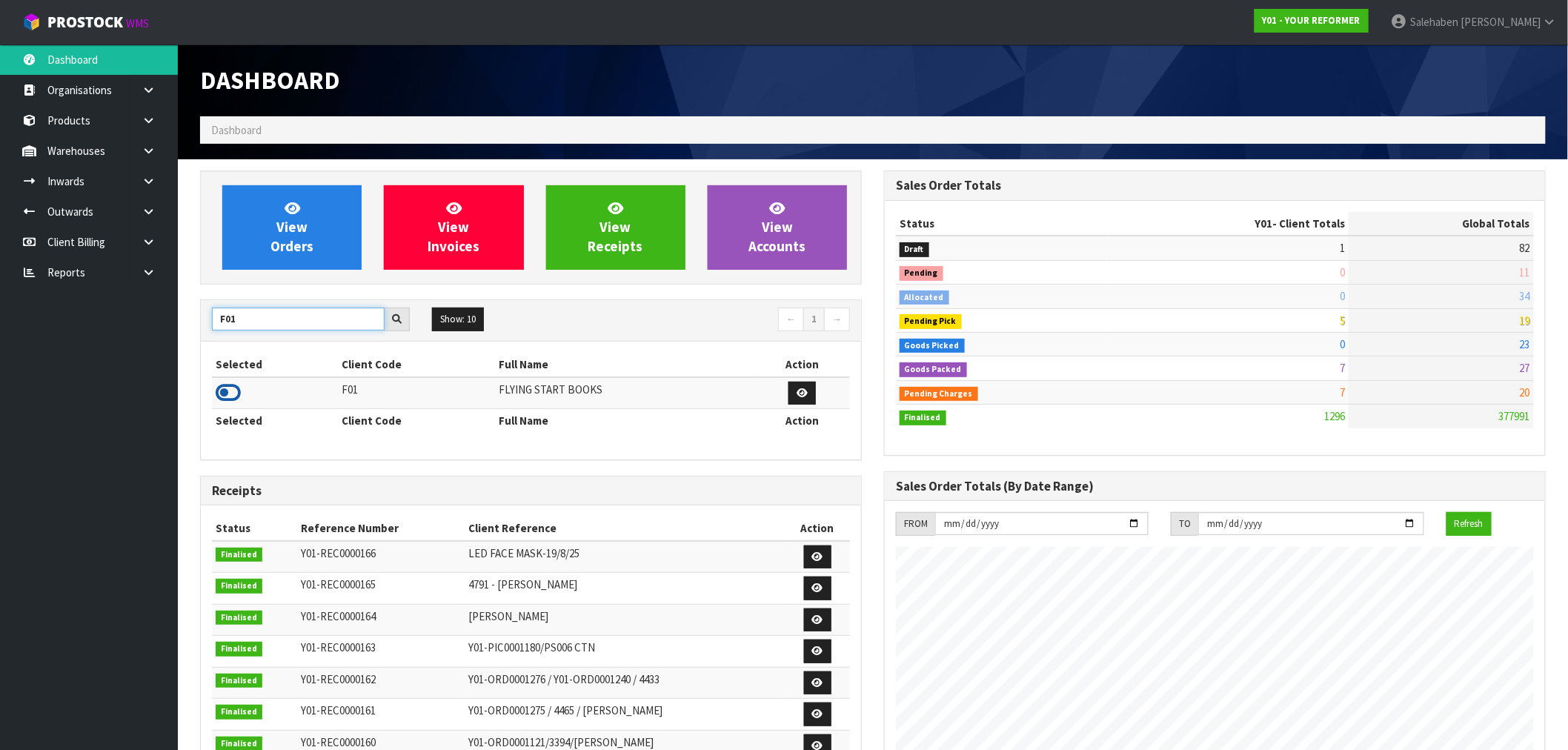
type input "F01"
click at [230, 397] on icon at bounding box center [228, 392] width 25 height 22
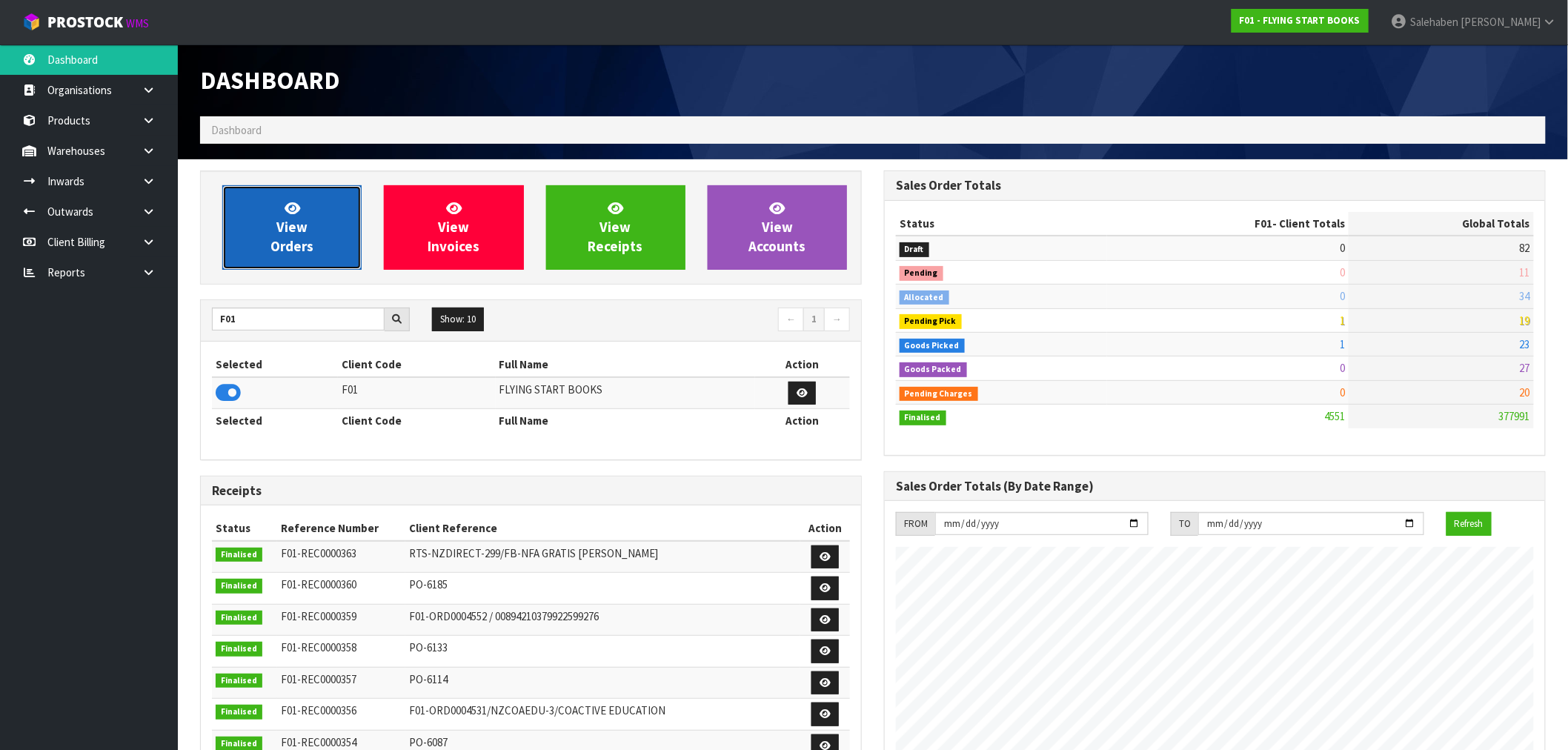
click at [276, 243] on span "View Orders" at bounding box center [292, 226] width 43 height 56
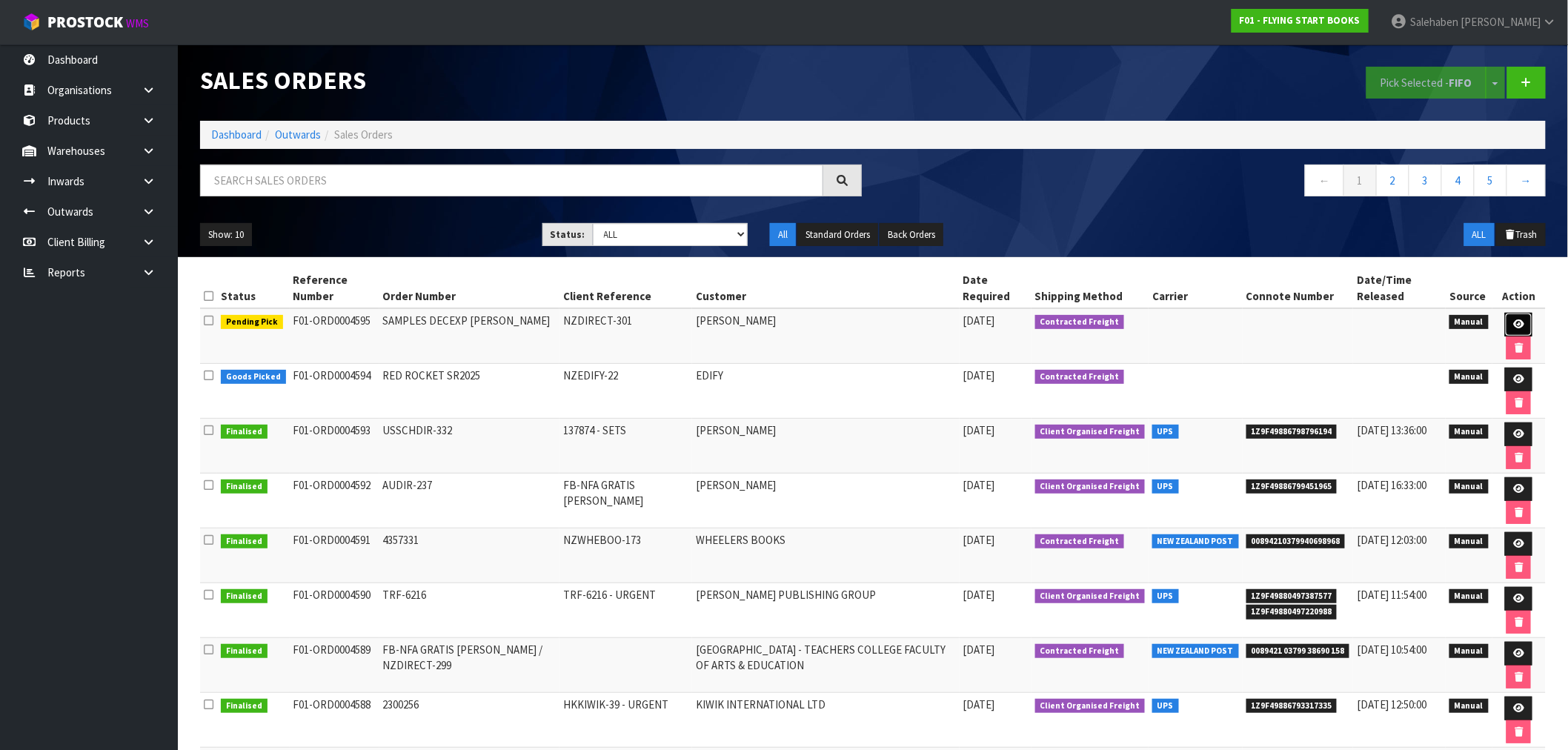
click at [1515, 319] on link at bounding box center [1519, 325] width 27 height 23
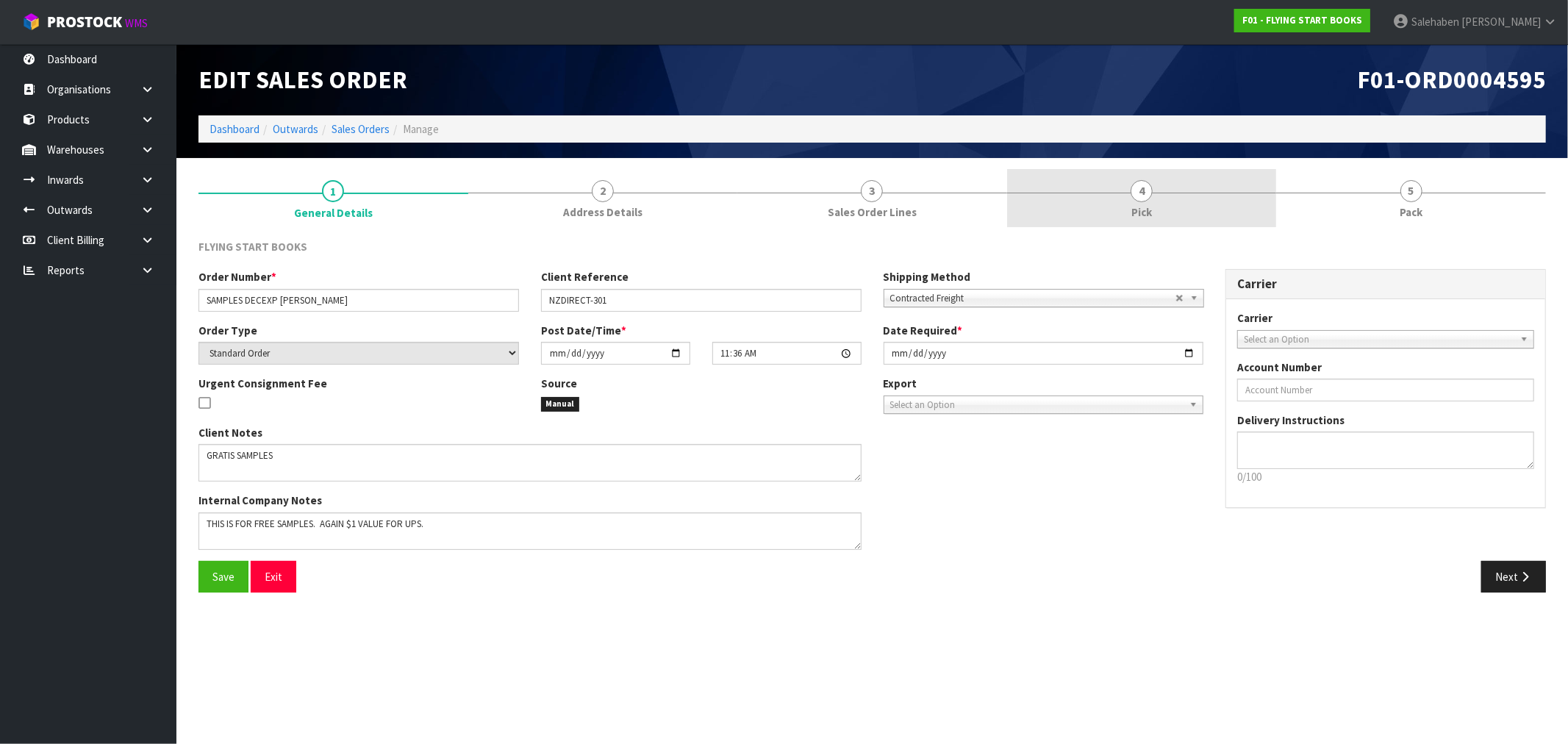
click at [1145, 200] on span "4" at bounding box center [1141, 191] width 22 height 22
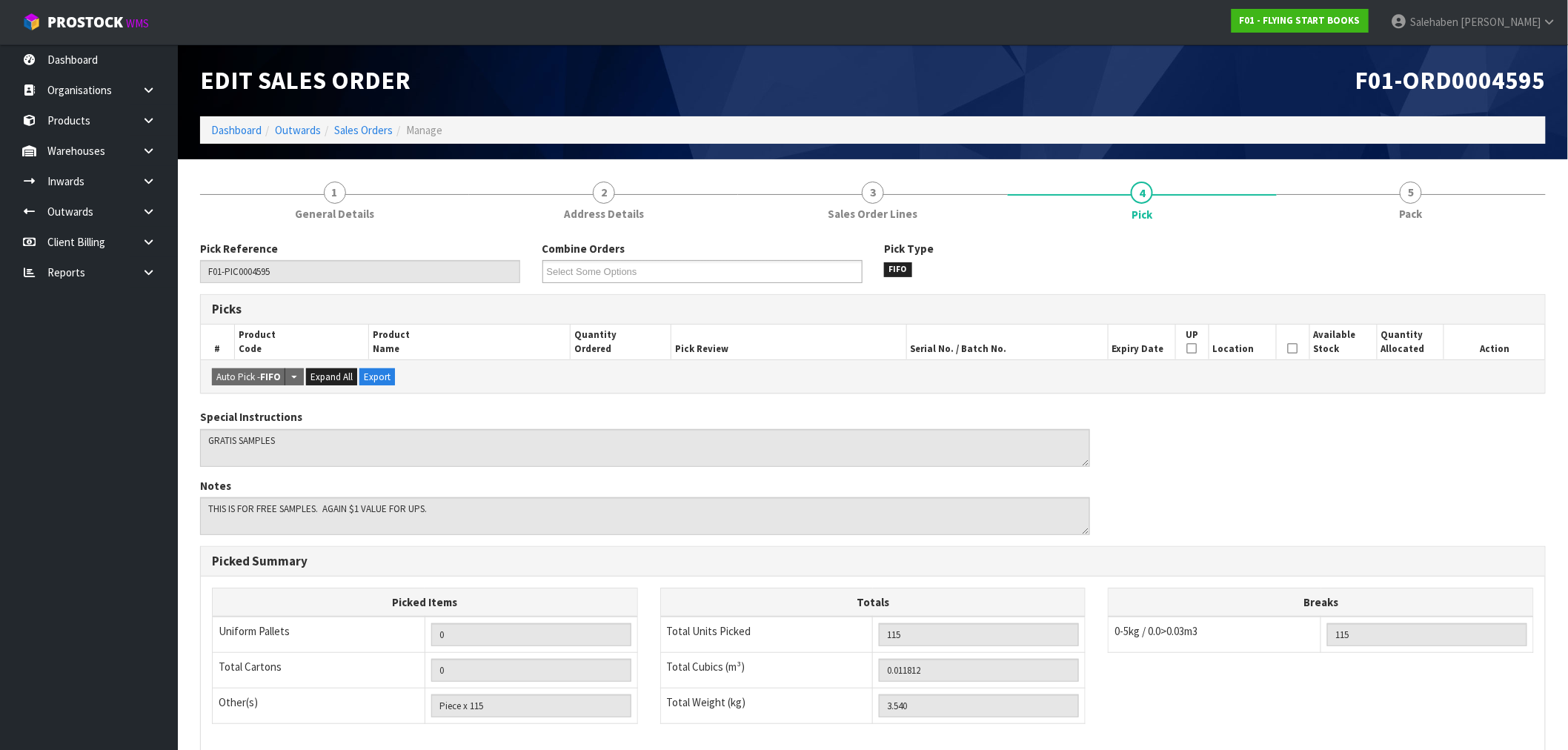
click at [1293, 348] on icon at bounding box center [1293, 348] width 11 height 1
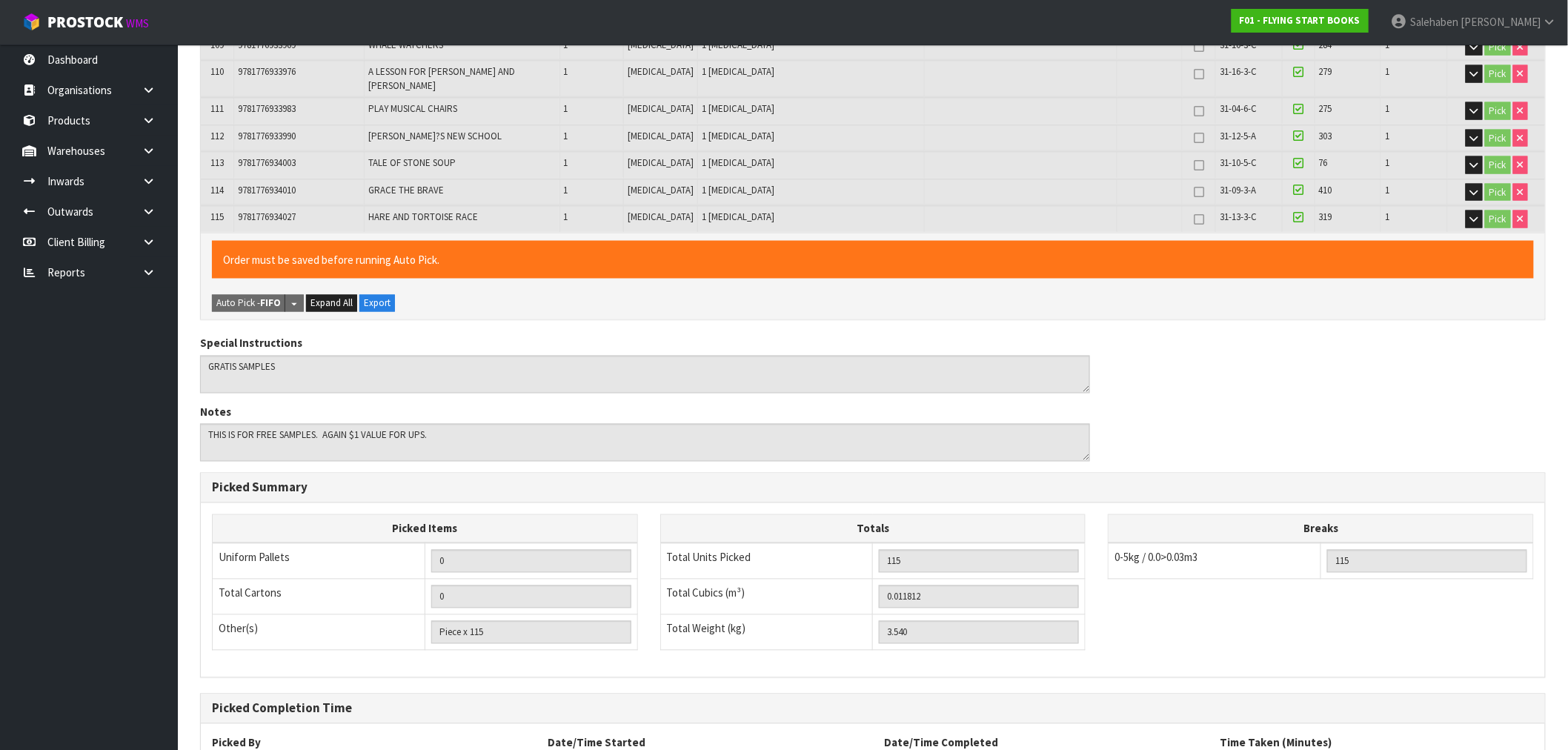
scroll to position [3321, 0]
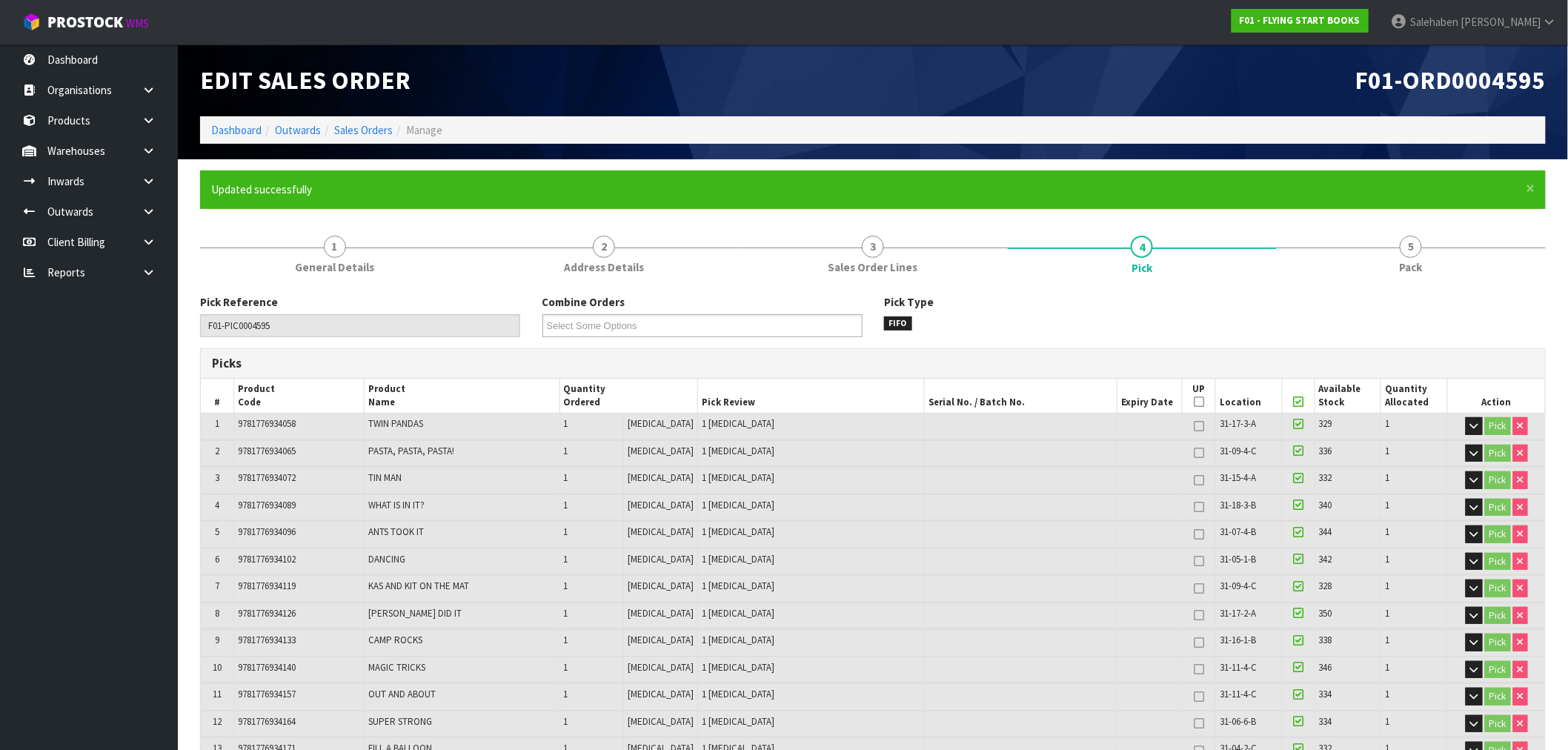
type input "[PERSON_NAME]"
type input "2025-08-22T15:15:59"
click at [233, 125] on link "Dashboard" at bounding box center [237, 130] width 51 height 14
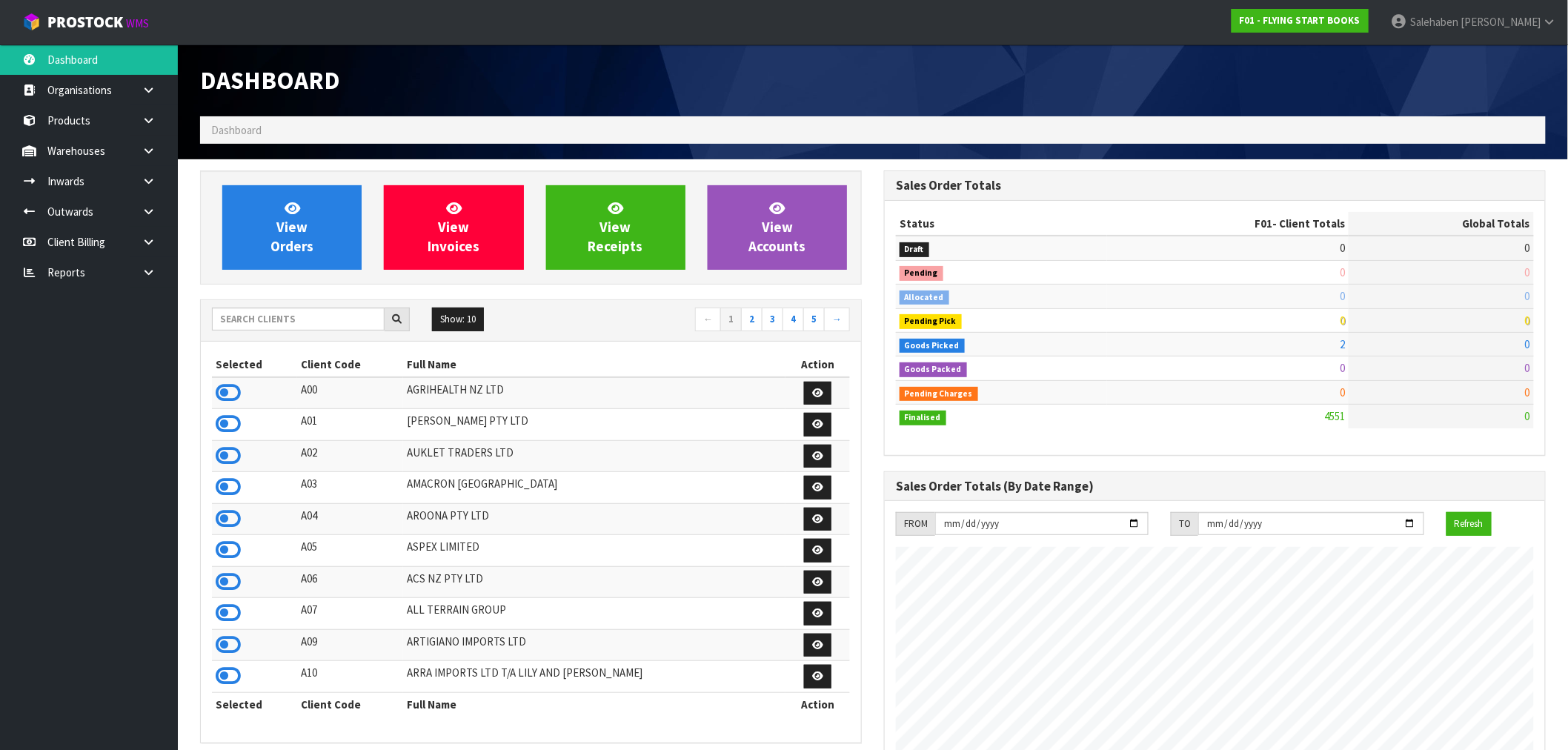
scroll to position [1123, 684]
drag, startPoint x: 227, startPoint y: 322, endPoint x: 233, endPoint y: 304, distance: 19.0
click at [227, 316] on input "text" at bounding box center [297, 319] width 173 height 23
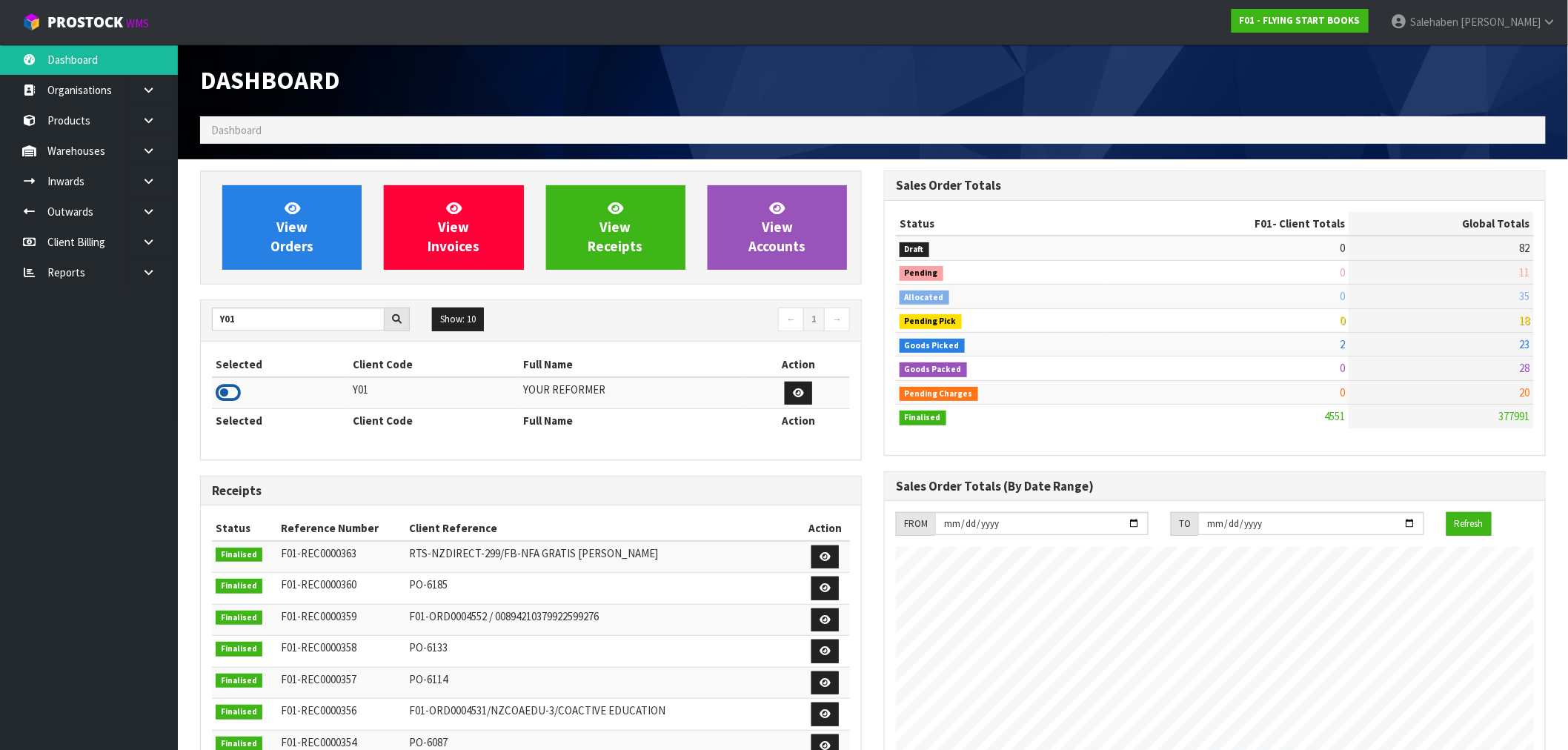
click at [222, 397] on icon at bounding box center [228, 392] width 25 height 22
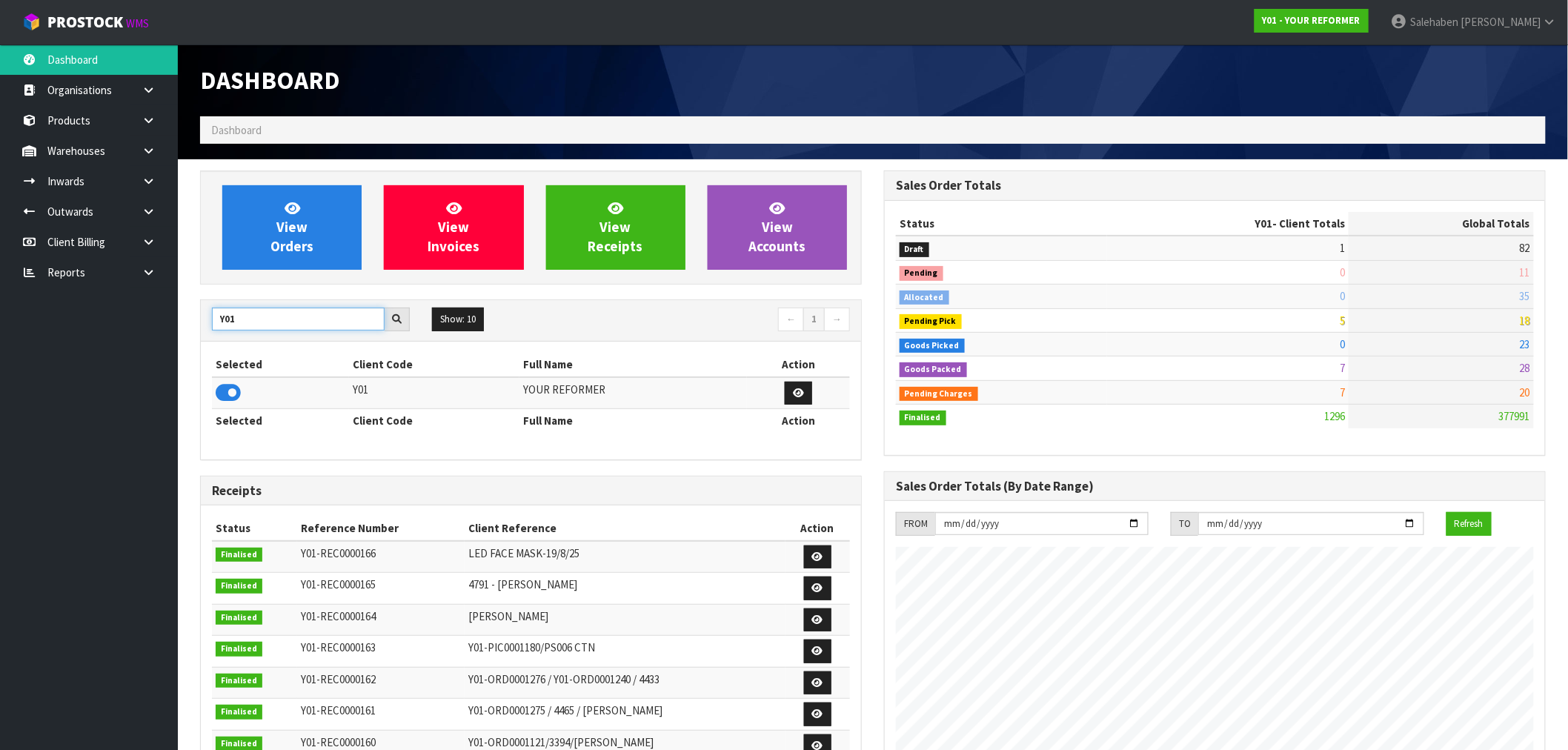
drag, startPoint x: 240, startPoint y: 317, endPoint x: 211, endPoint y: 322, distance: 29.4
click at [211, 322] on div "Y01" at bounding box center [311, 319] width 220 height 23
type input "A00"
click at [233, 391] on icon at bounding box center [228, 392] width 25 height 22
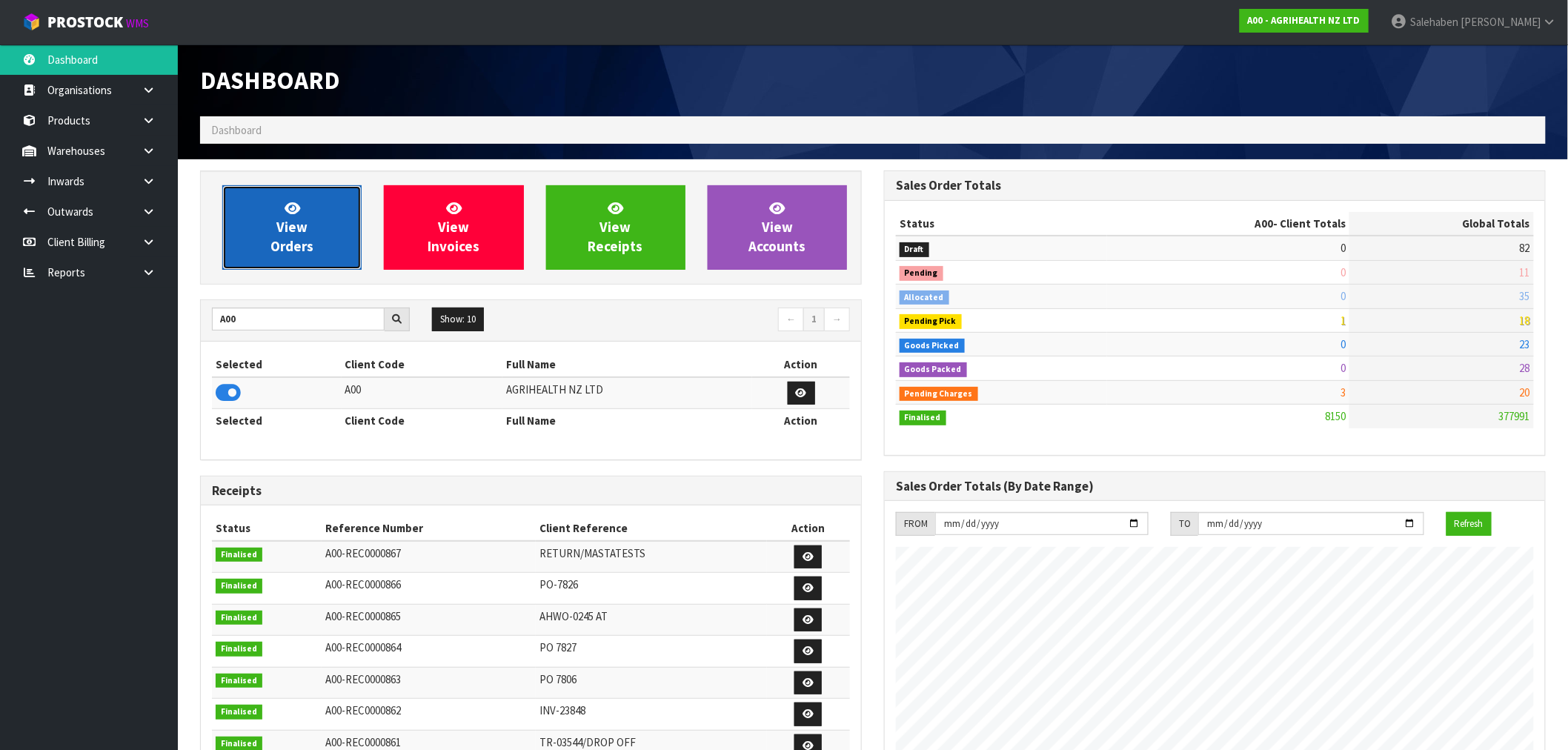
click at [304, 252] on span "View Orders" at bounding box center [292, 226] width 43 height 56
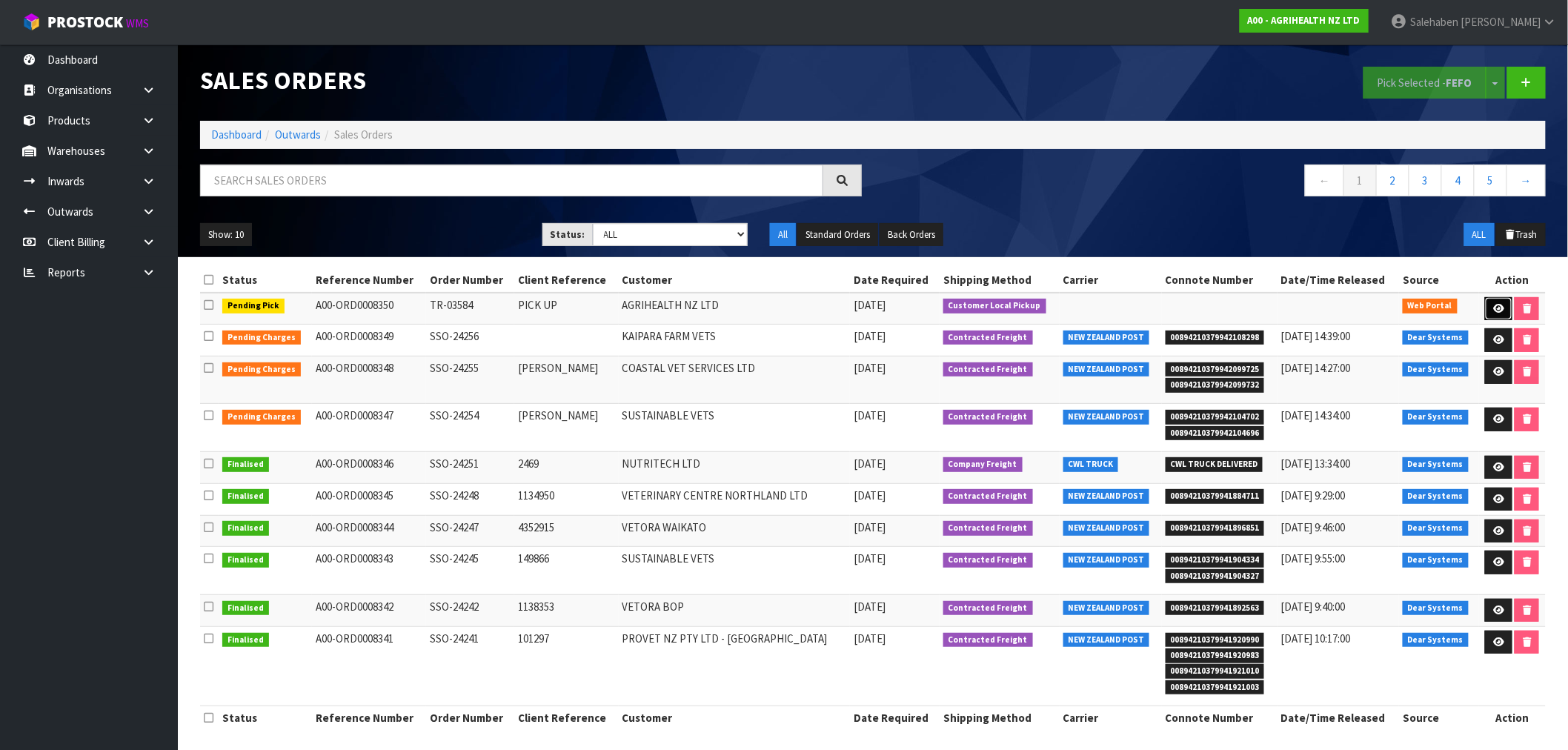
click at [1499, 307] on icon at bounding box center [1498, 309] width 11 height 10
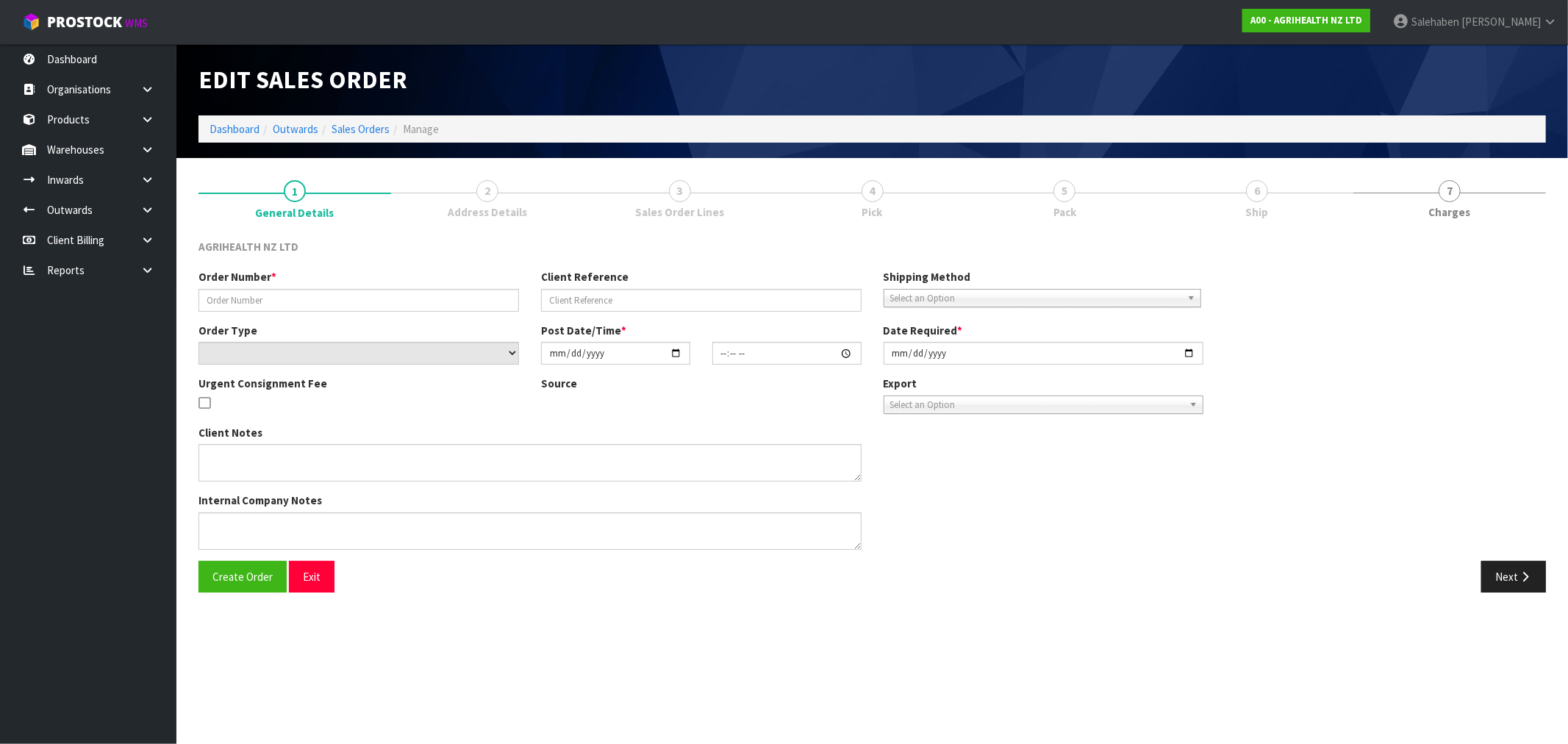
type input "TR-03584"
type input "PICK UP"
select select "number:0"
type input "[DATE]"
type input "15:02:00.000"
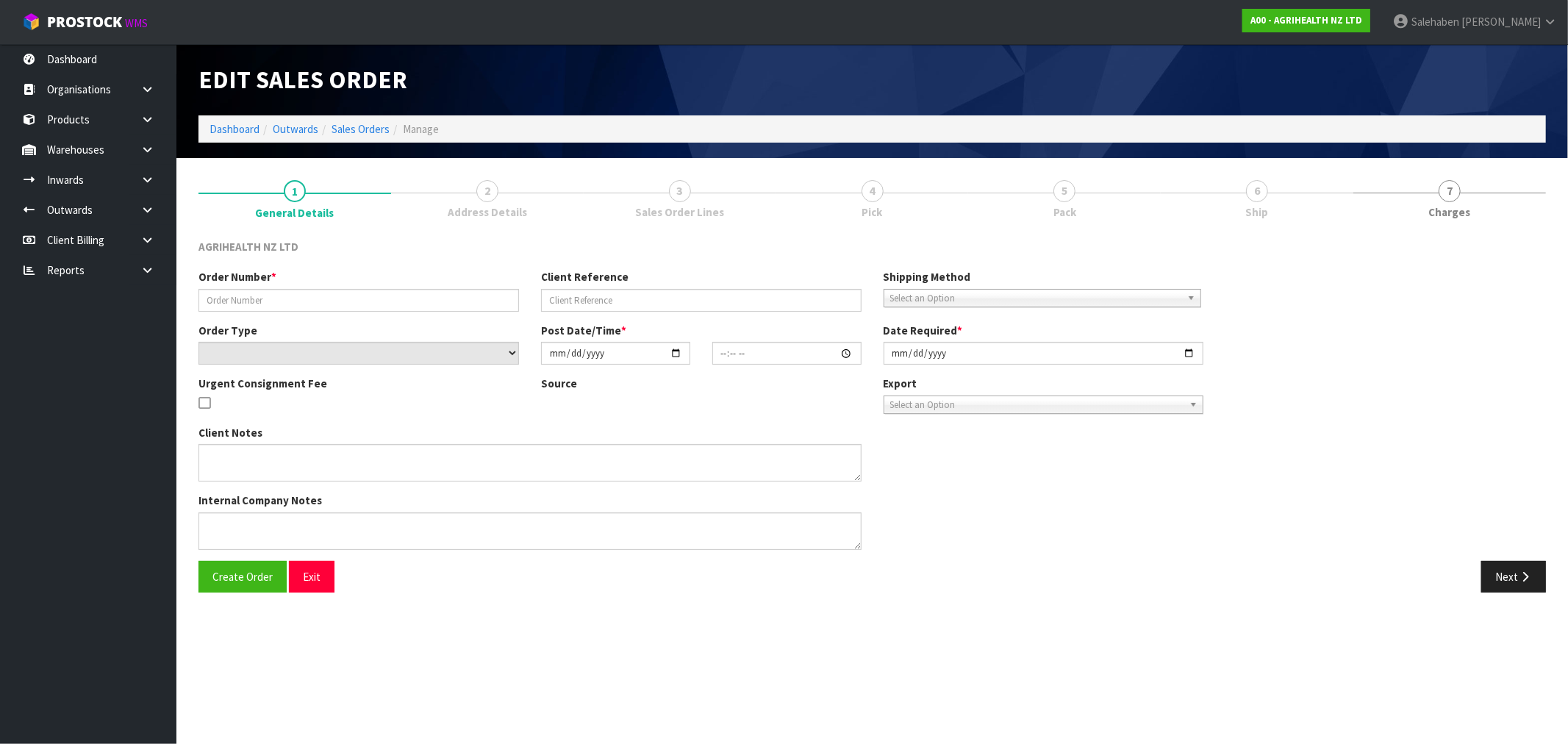
type input "[DATE]"
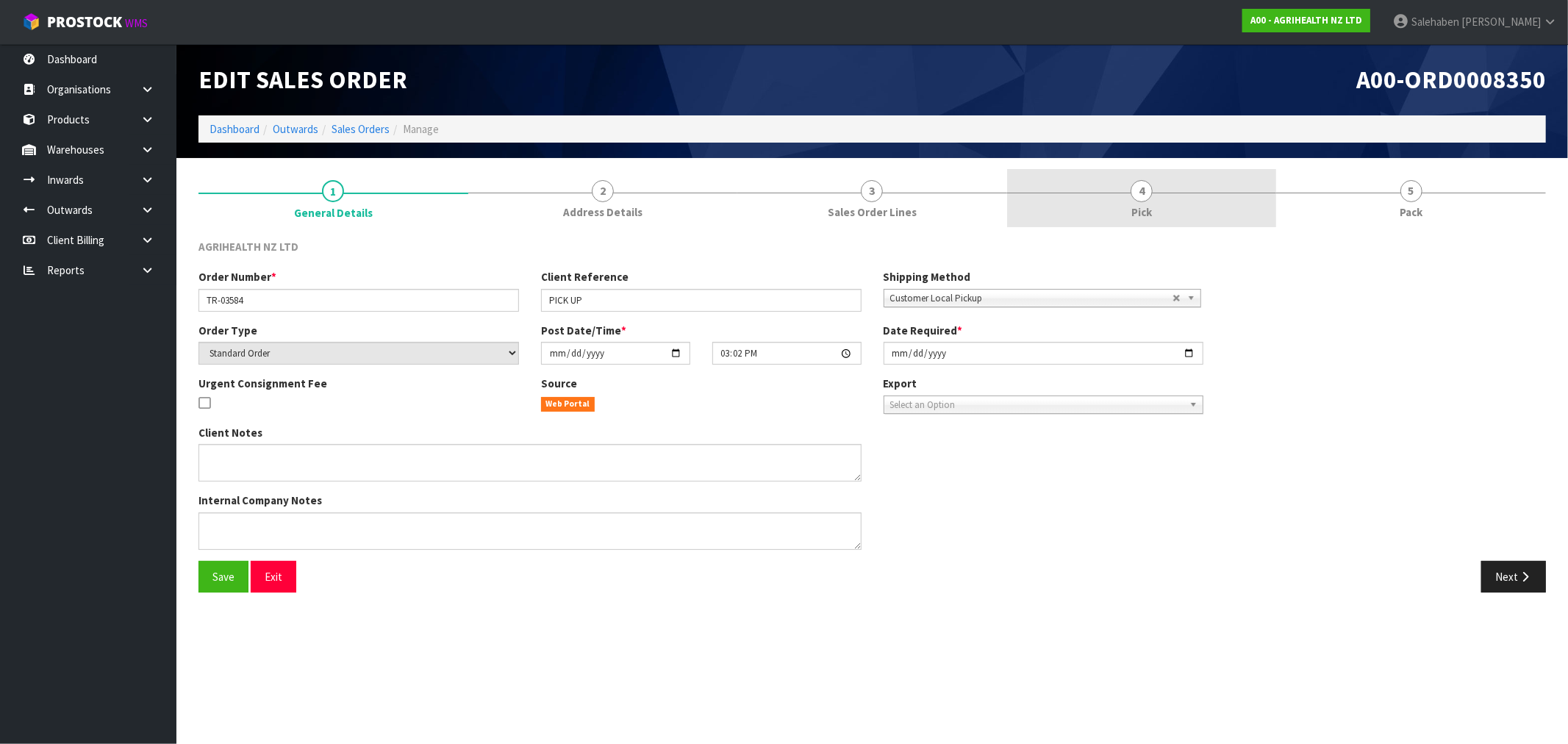
click at [1139, 193] on span "4" at bounding box center [1141, 191] width 22 height 22
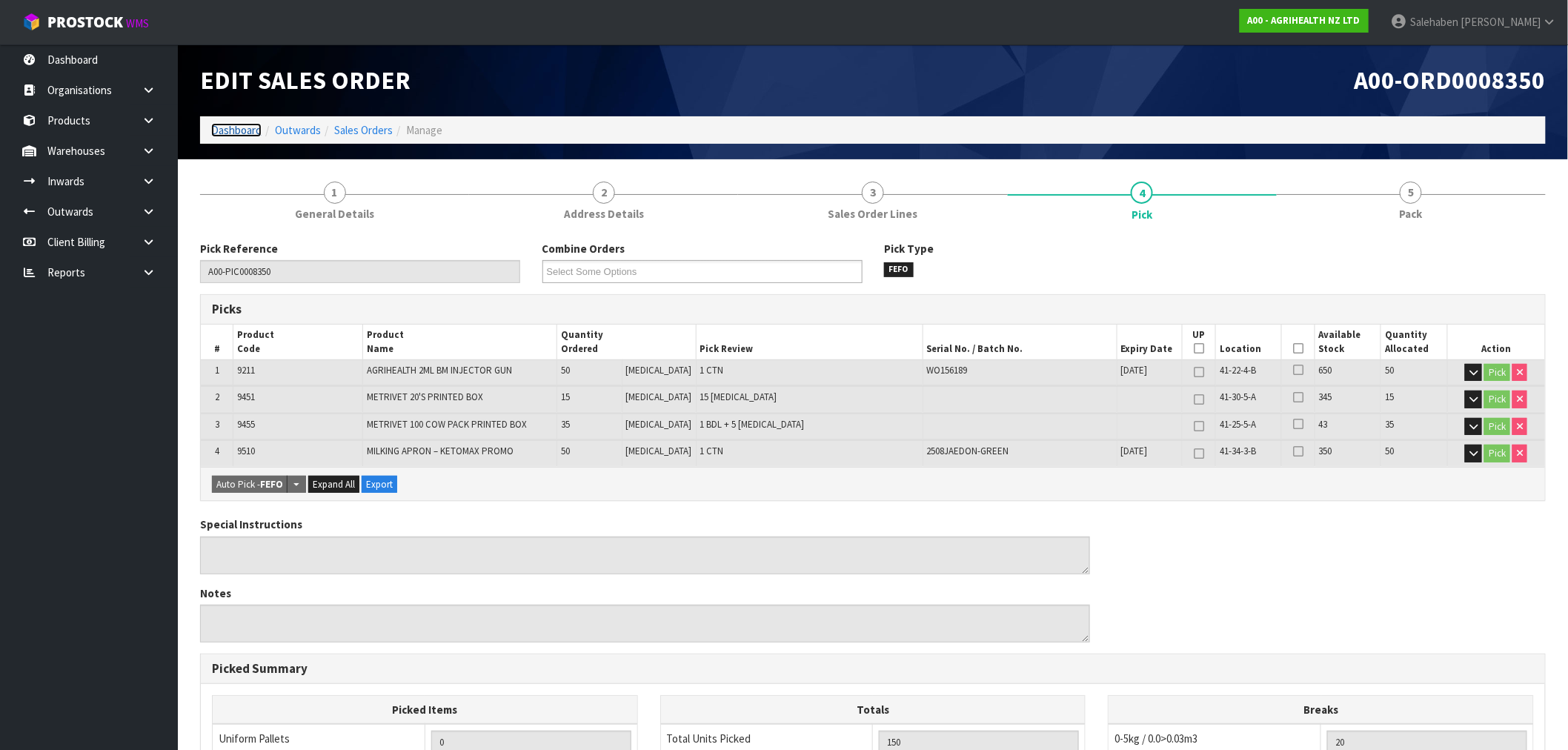
click at [223, 129] on link "Dashboard" at bounding box center [237, 130] width 51 height 14
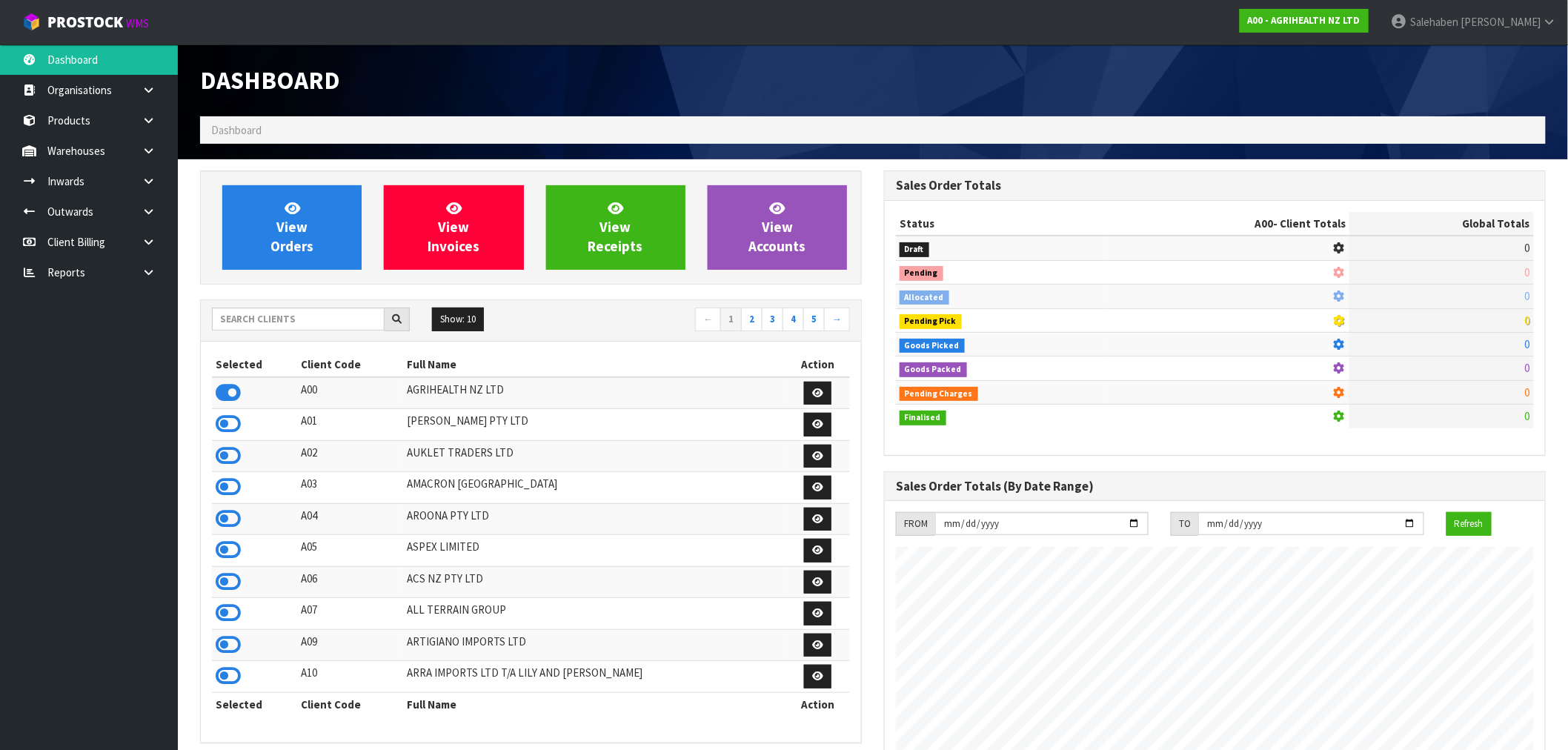
scroll to position [1123, 684]
click at [259, 317] on input "text" at bounding box center [297, 319] width 173 height 23
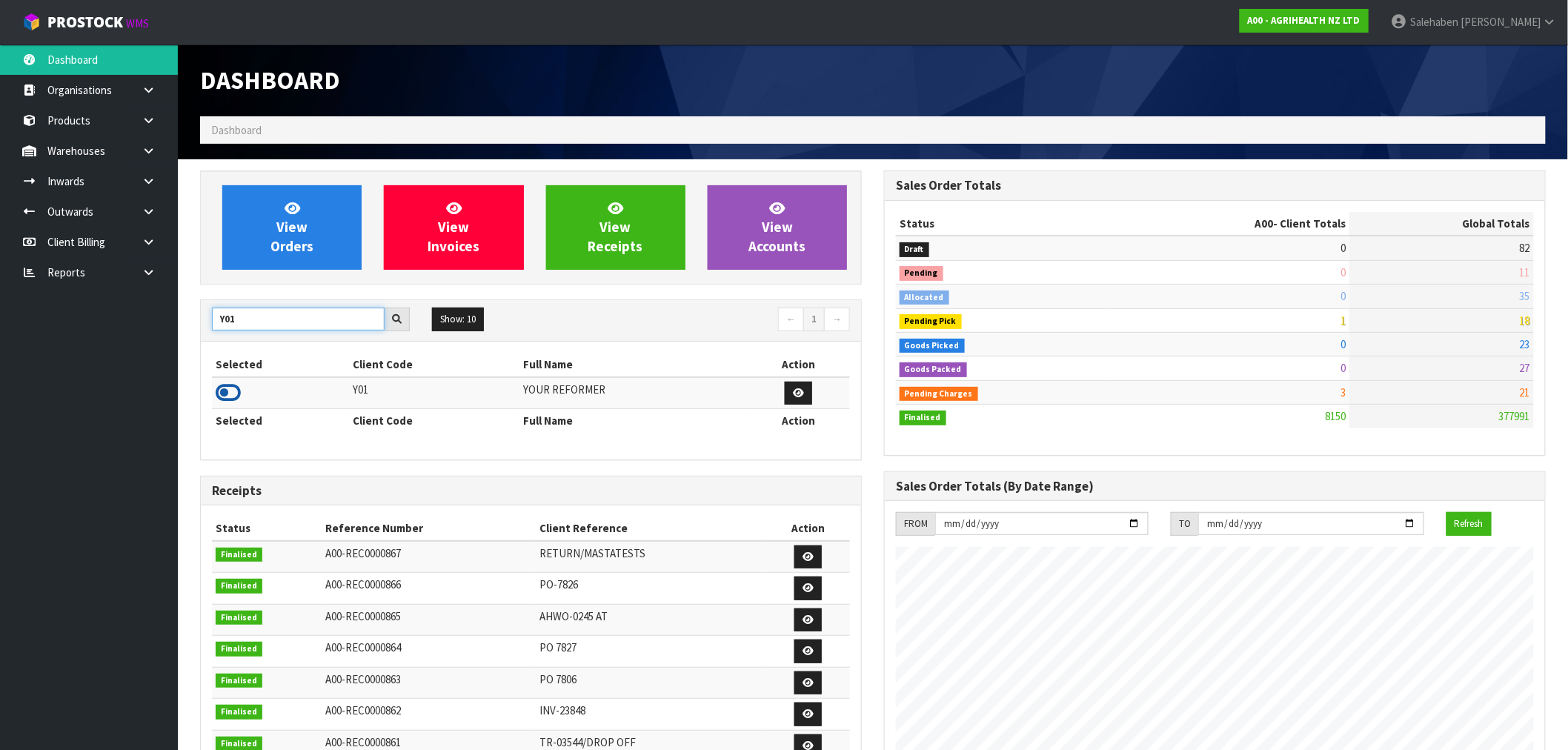
type input "Y01"
click at [238, 391] on icon at bounding box center [228, 392] width 25 height 22
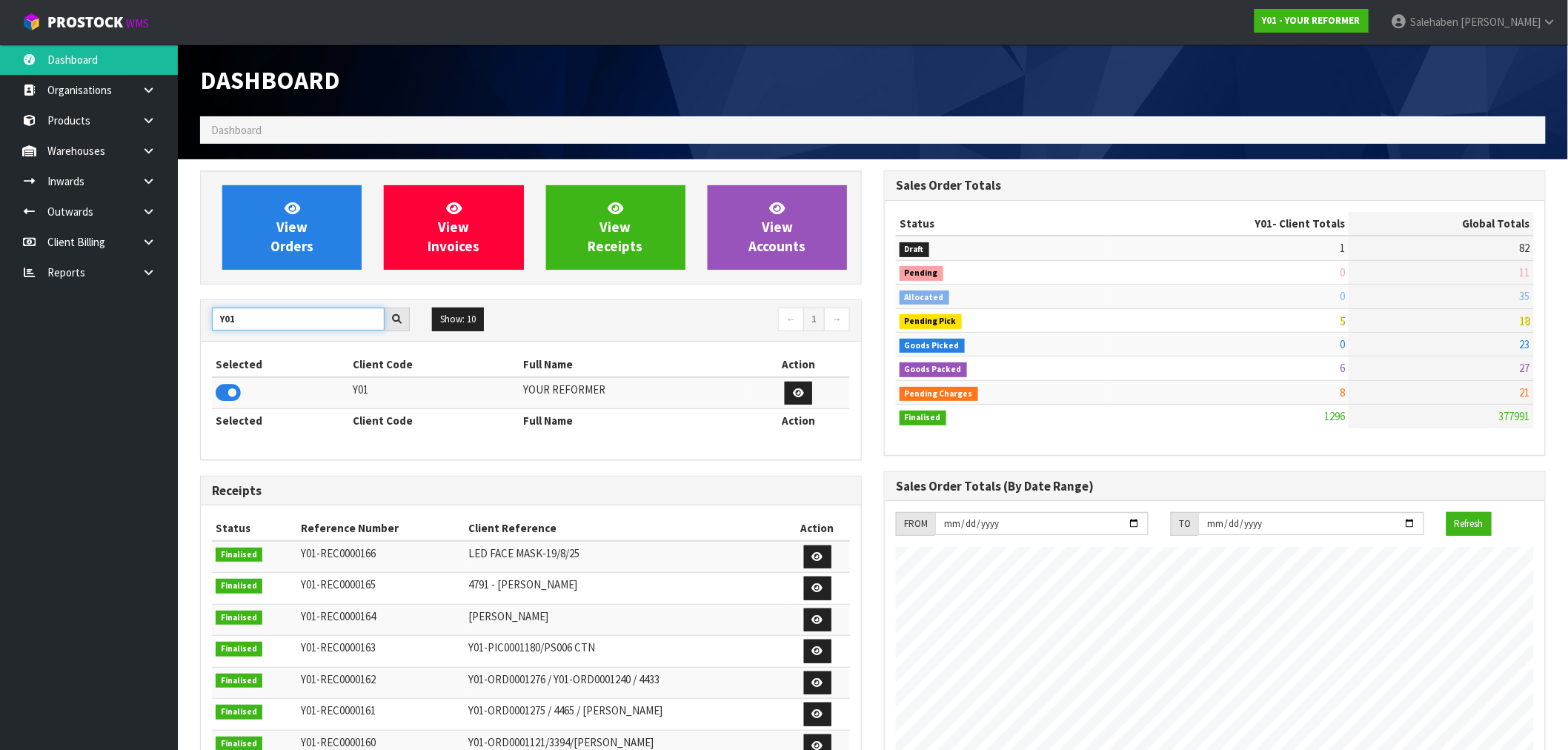
drag, startPoint x: 239, startPoint y: 320, endPoint x: 179, endPoint y: 323, distance: 60.1
click at [179, 323] on section "View Orders View Invoices View Receipts View Accounts Y01 Show: 10 5 10 25 50 ←…" at bounding box center [873, 731] width 1391 height 1146
type input "A00"
click at [227, 397] on icon at bounding box center [228, 392] width 25 height 22
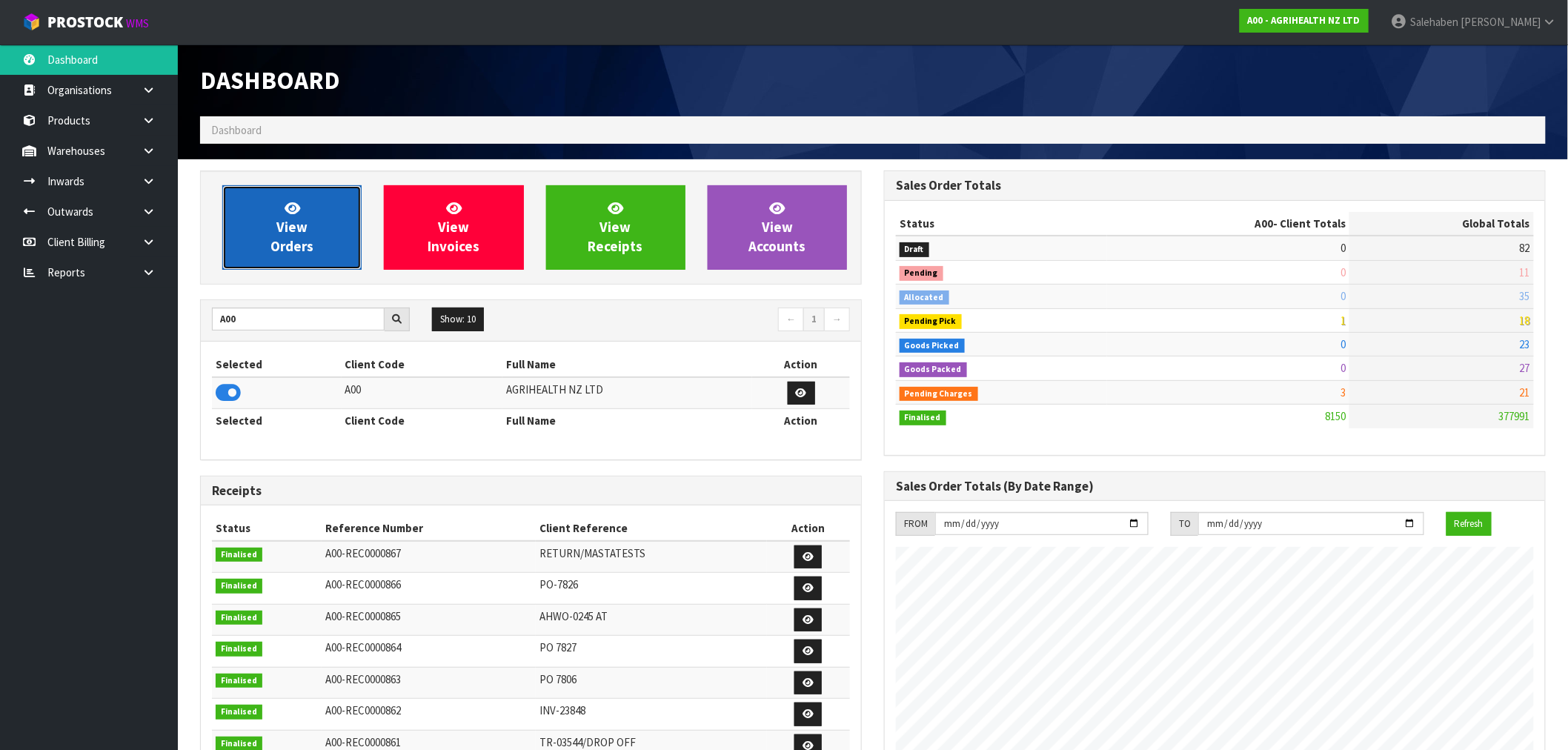
click at [317, 200] on link "View Orders" at bounding box center [292, 227] width 139 height 85
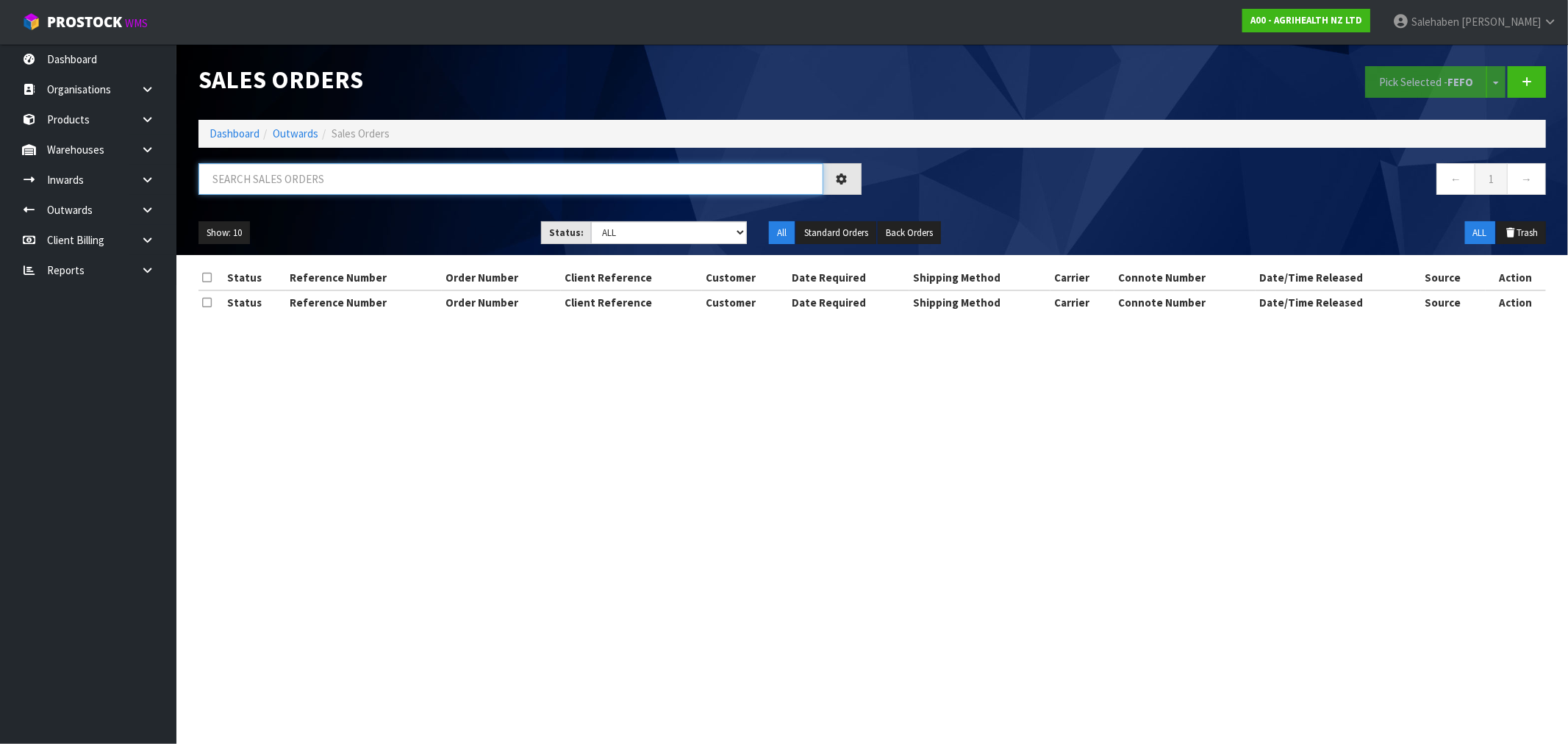
click at [353, 170] on input "text" at bounding box center [511, 179] width 625 height 32
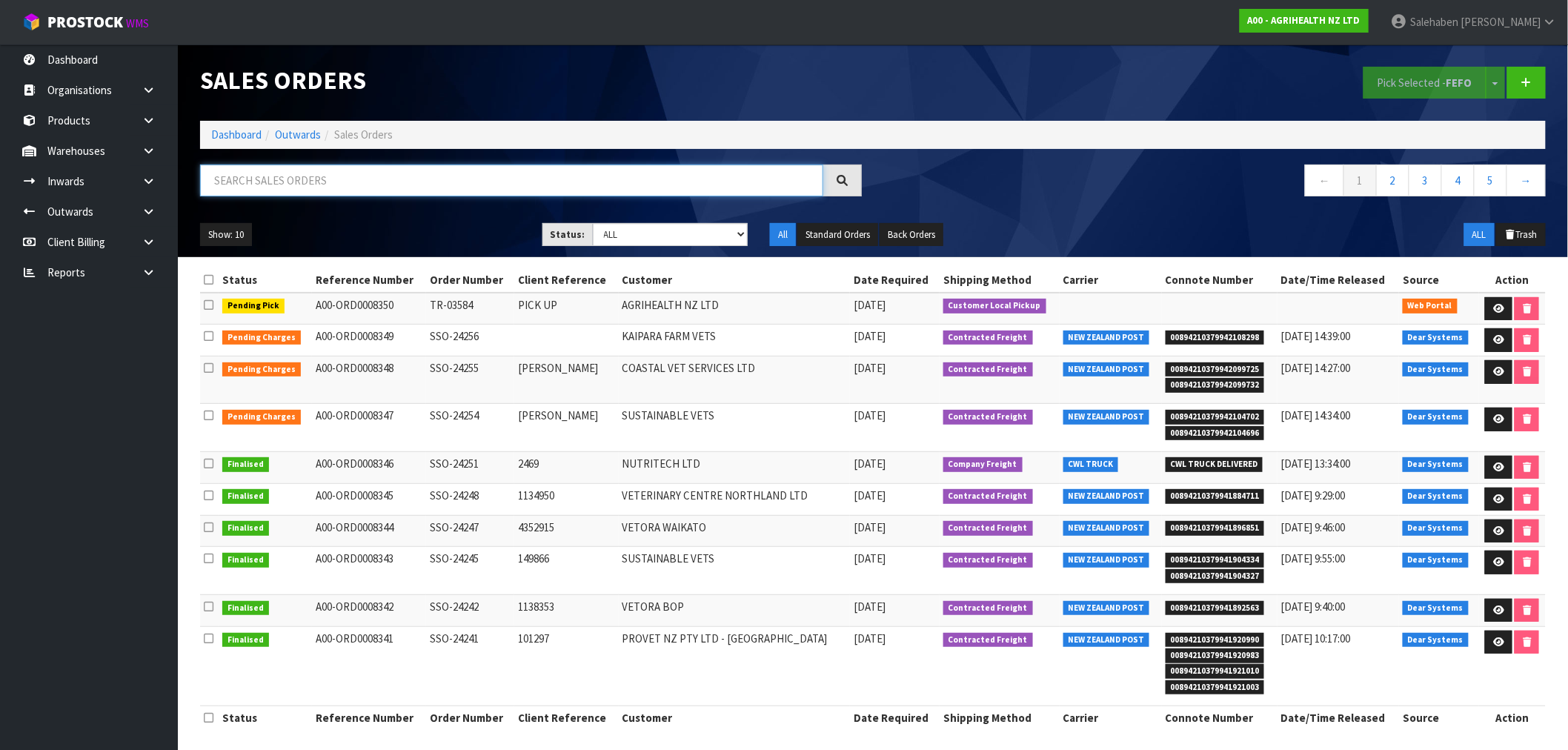
paste input "FWM58250494"
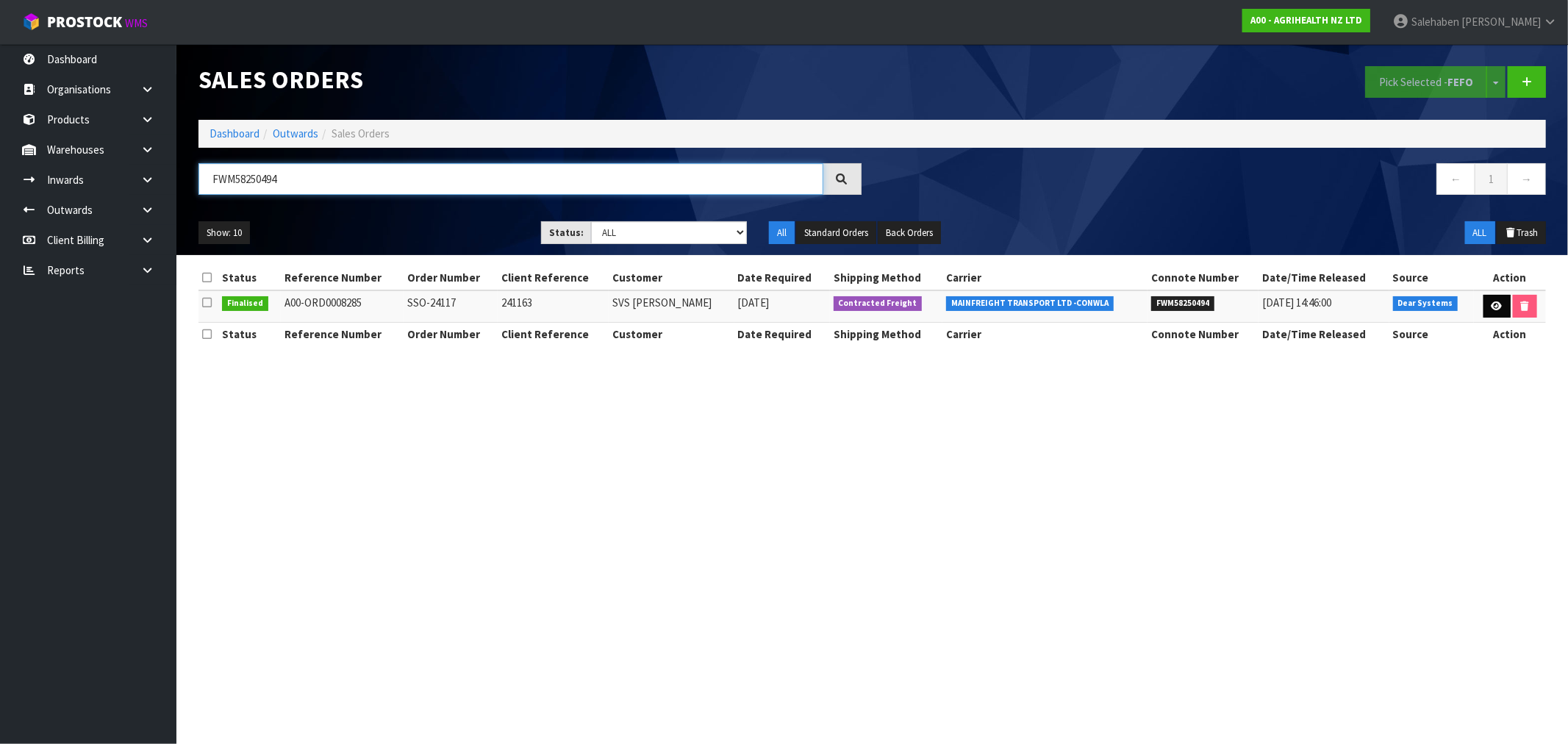
type input "FWM58250494"
click at [1494, 310] on icon at bounding box center [1496, 307] width 11 height 10
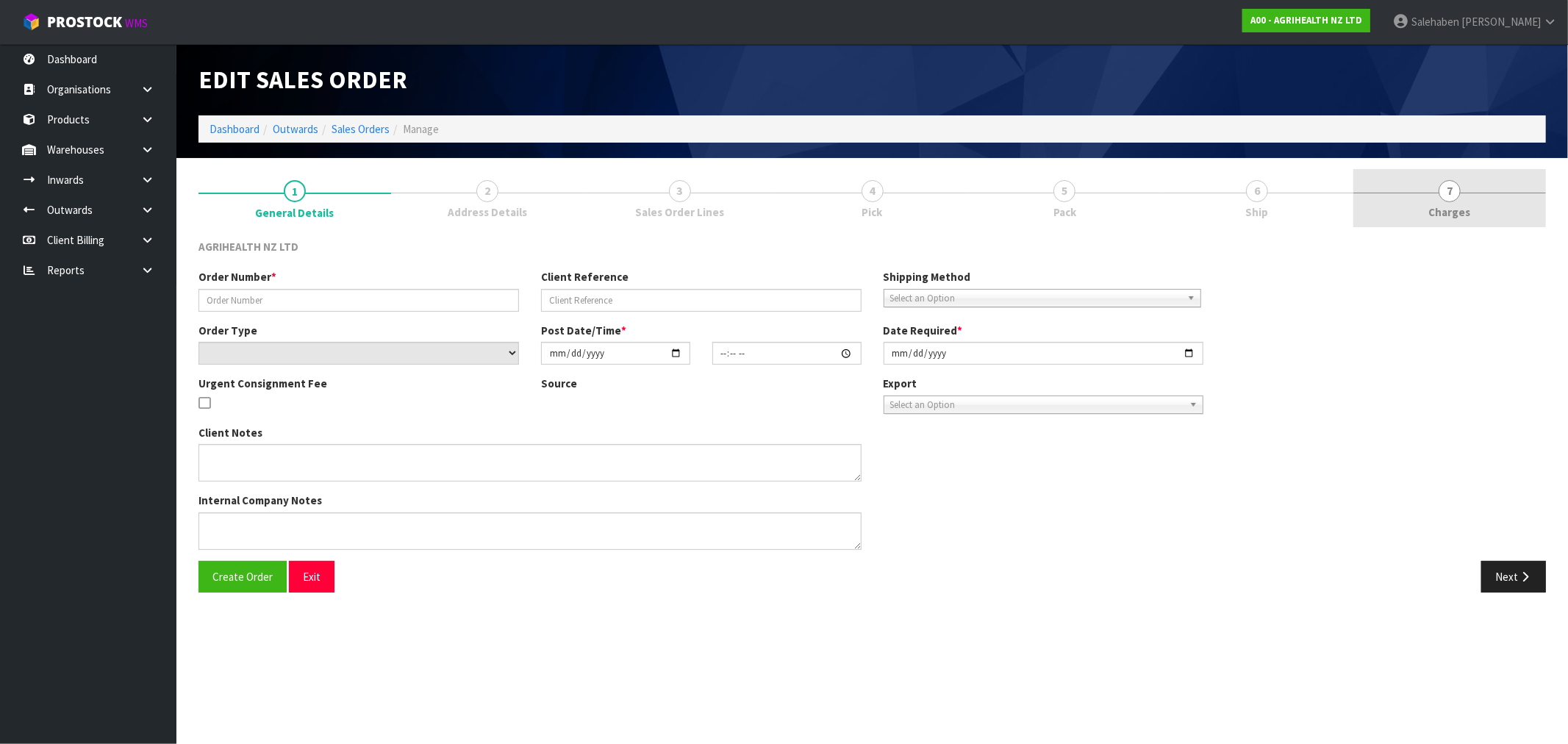
type input "SSO-24117"
type input "241163"
select select "number:0"
type input "2025-08-13"
type input "10:24:14.000"
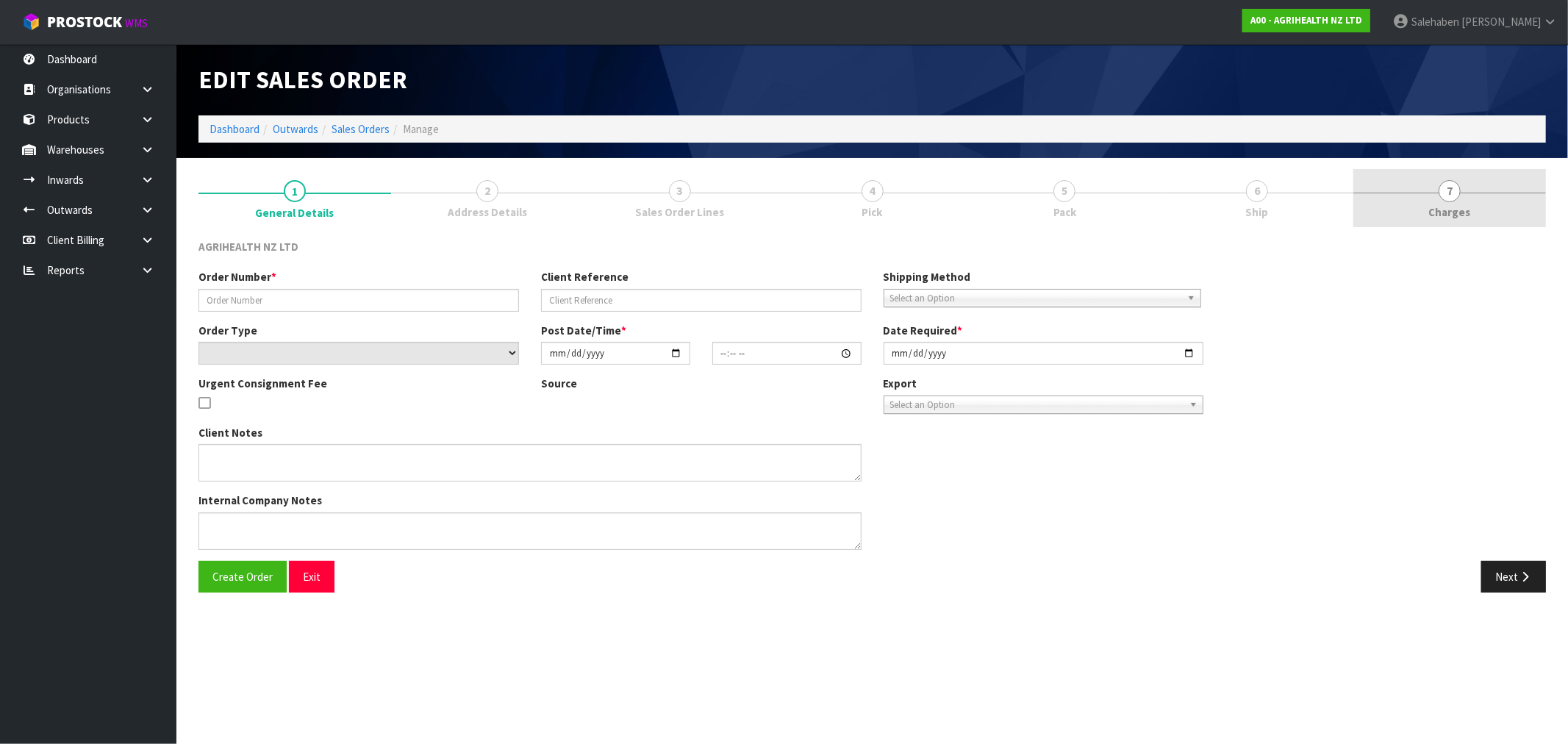
type input "2025-08-13"
type textarea "SHIP BY: Freight"
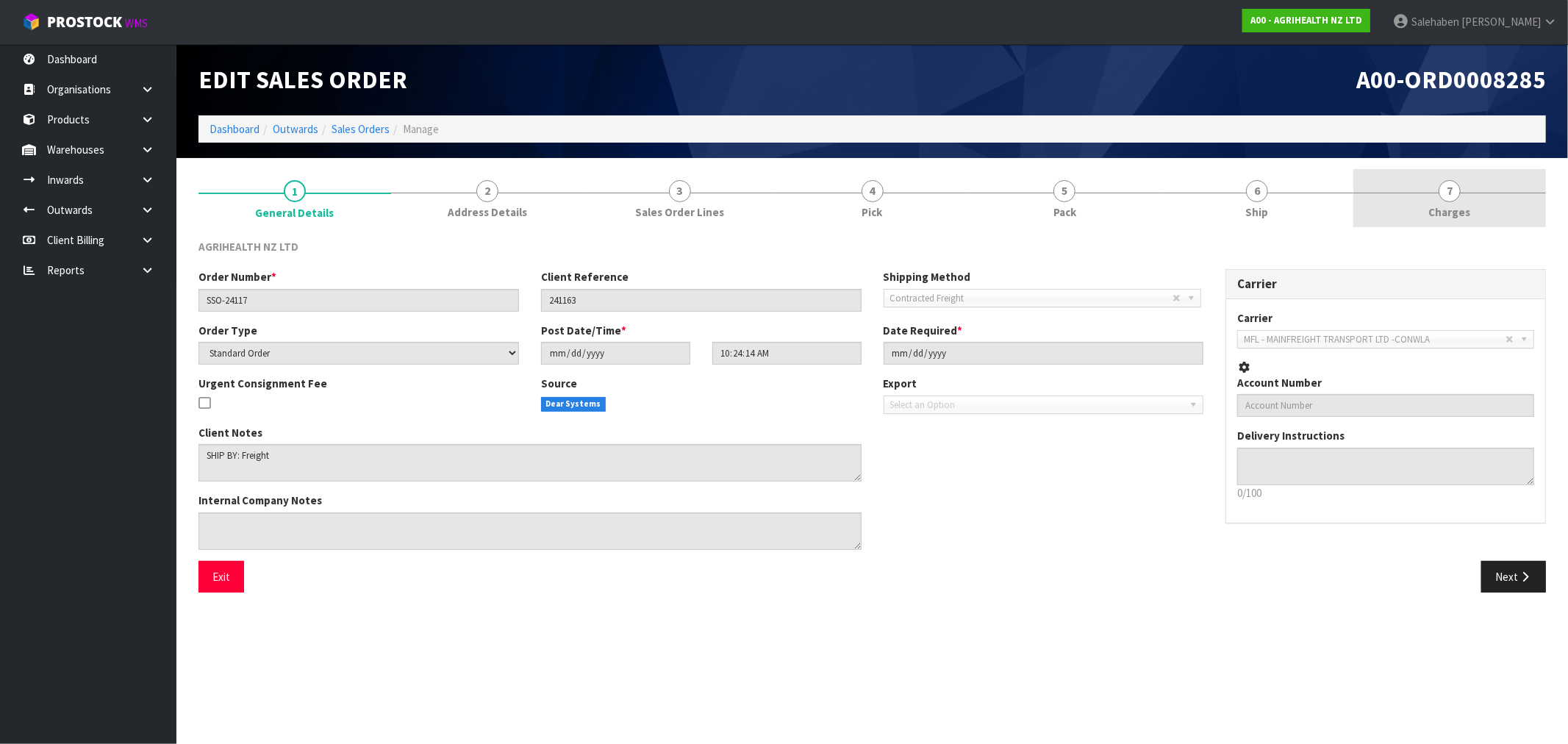
click at [1457, 209] on span "Charges" at bounding box center [1449, 212] width 42 height 15
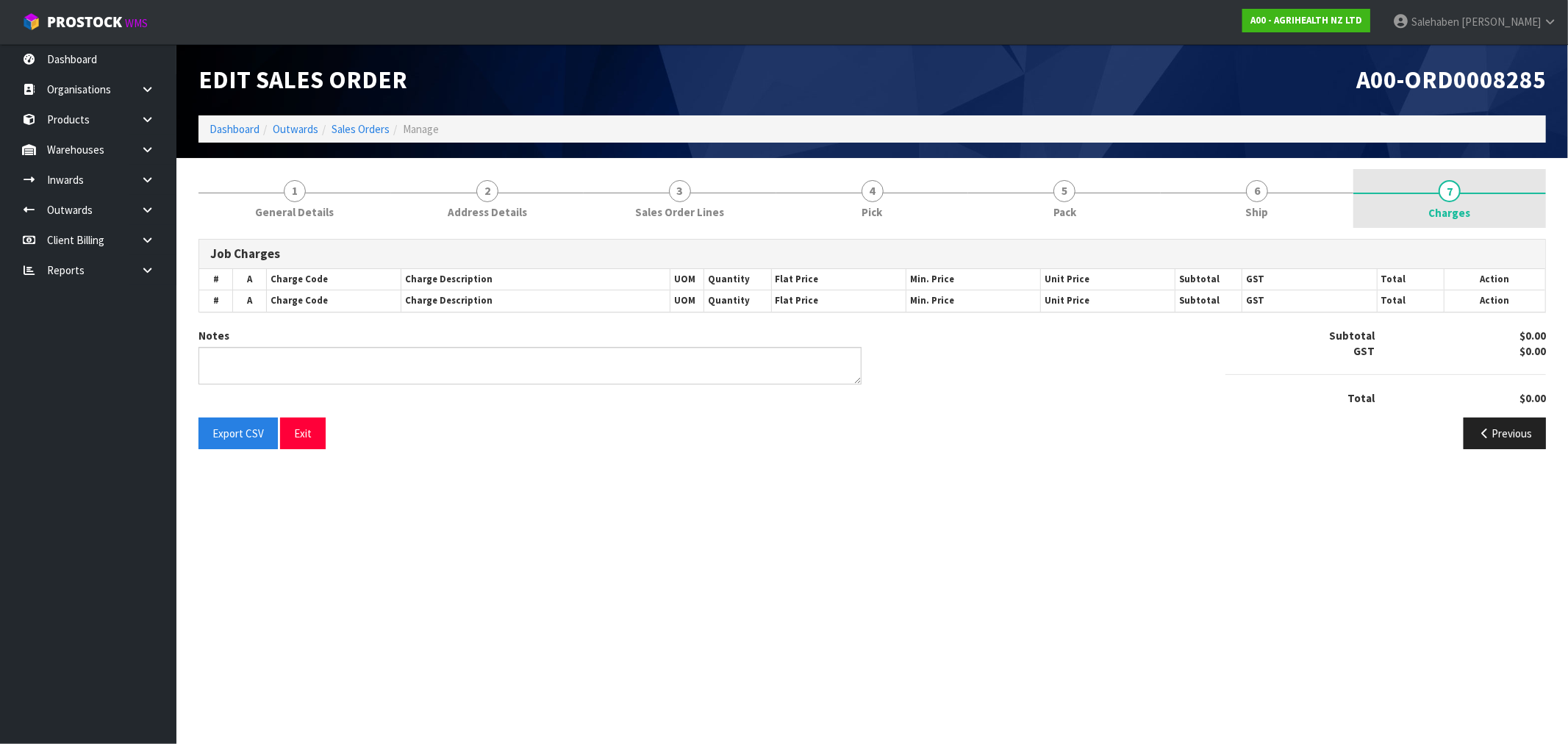
click at [1457, 209] on span "Charges" at bounding box center [1449, 213] width 42 height 15
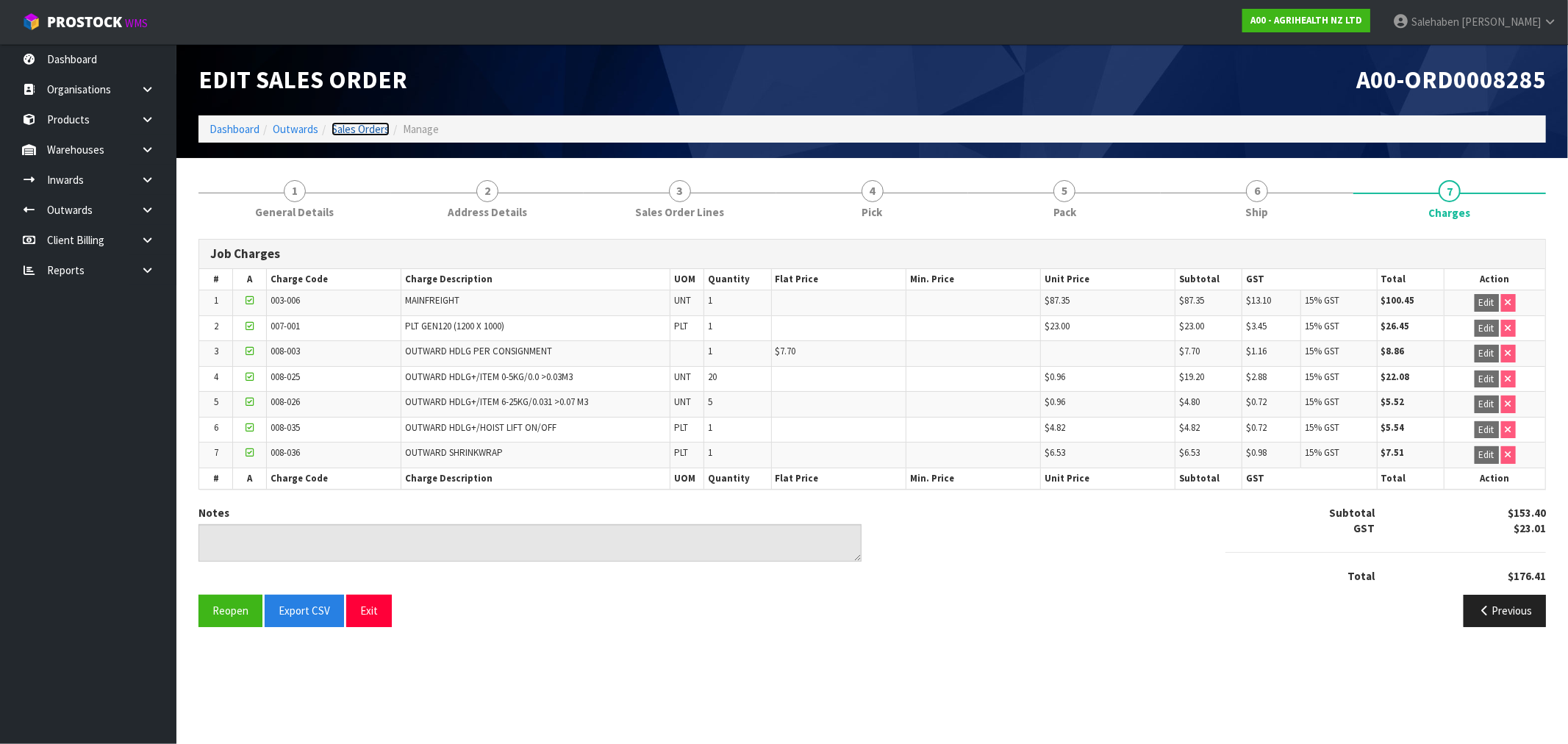
click at [357, 136] on li "Sales Orders" at bounding box center [354, 129] width 72 height 15
click at [346, 114] on div "Edit Sales Order" at bounding box center [530, 80] width 685 height 72
click at [357, 126] on link "Sales Orders" at bounding box center [361, 129] width 58 height 14
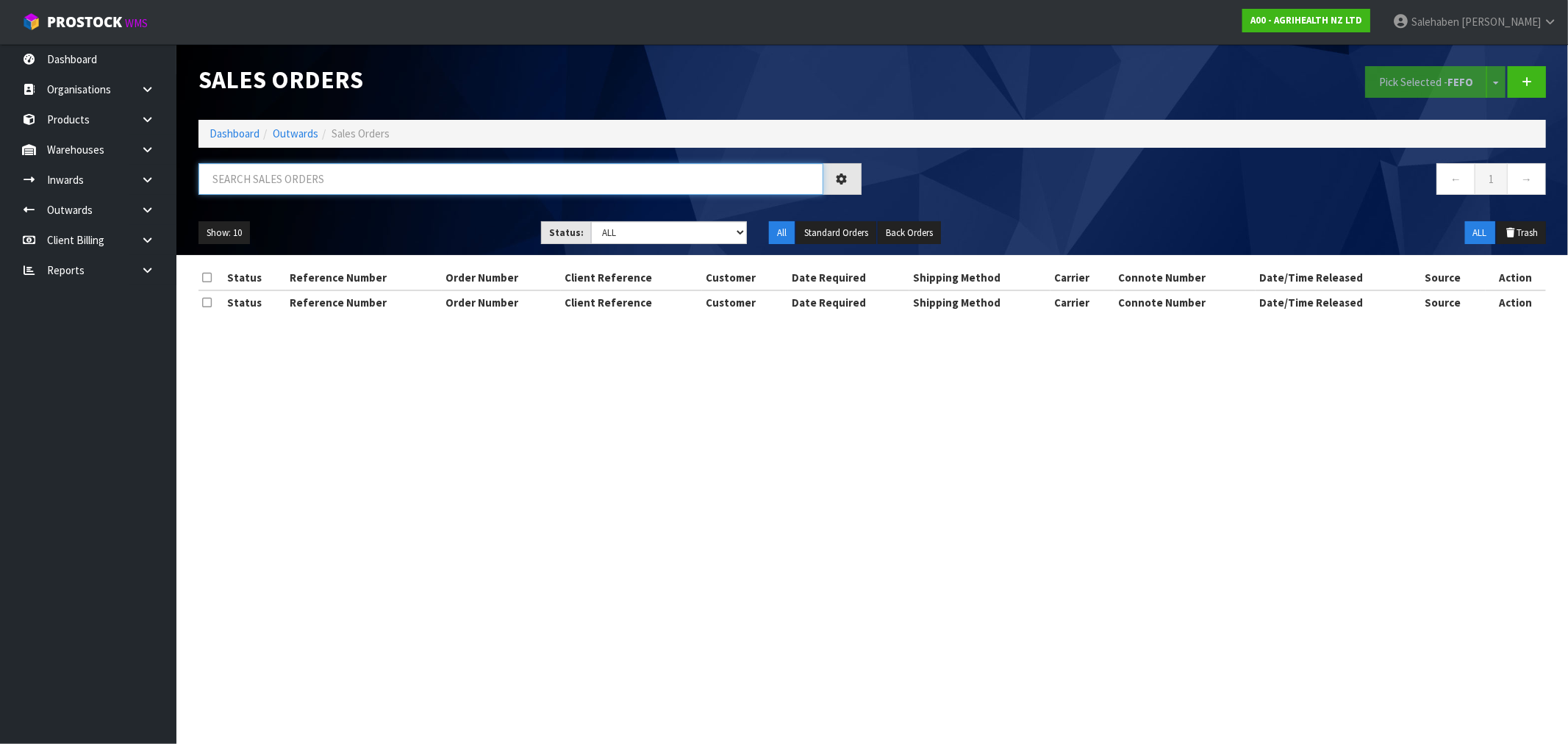
click at [318, 189] on input "text" at bounding box center [511, 179] width 625 height 32
paste input "FWM58268350"
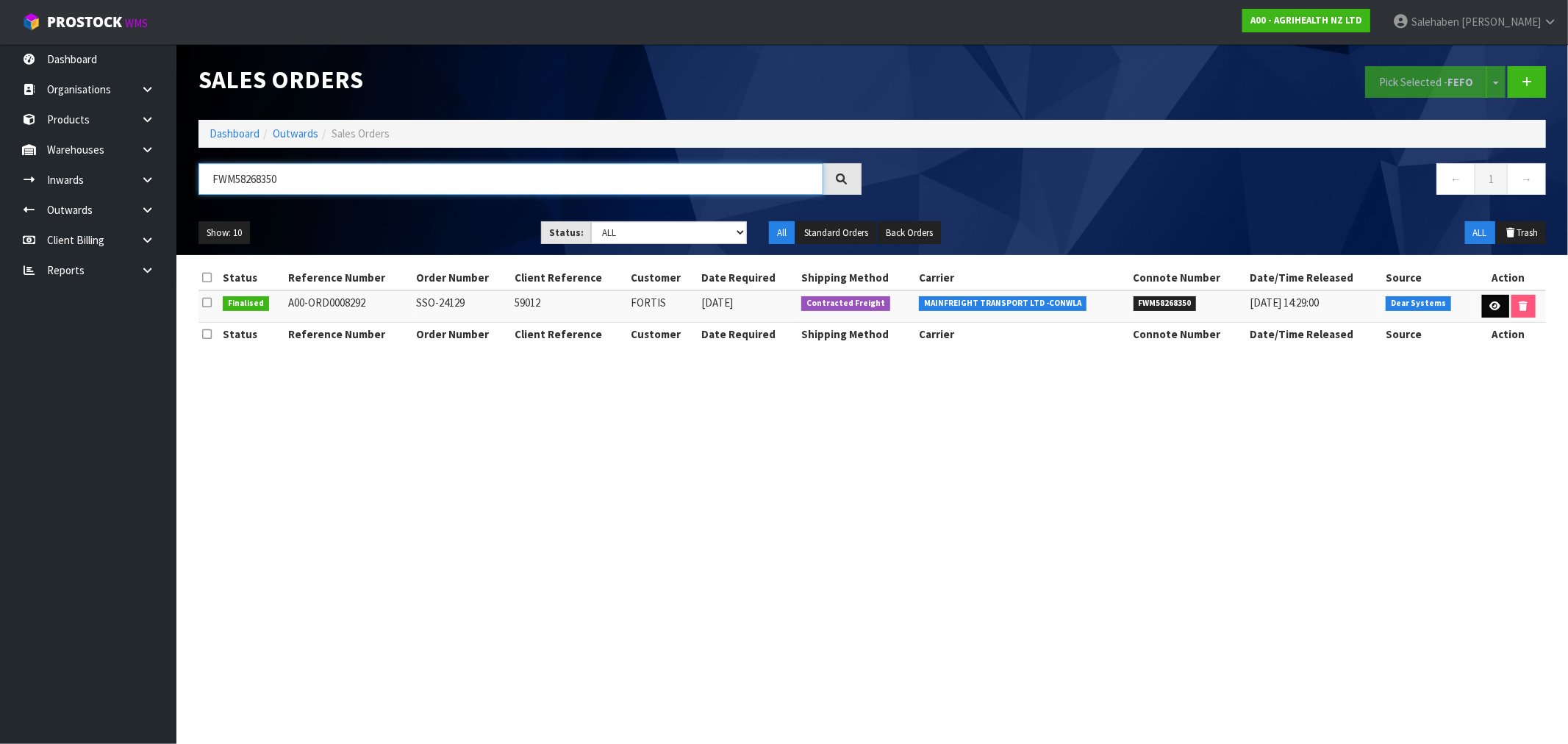
type input "FWM58268350"
click at [1482, 305] on link at bounding box center [1495, 307] width 27 height 23
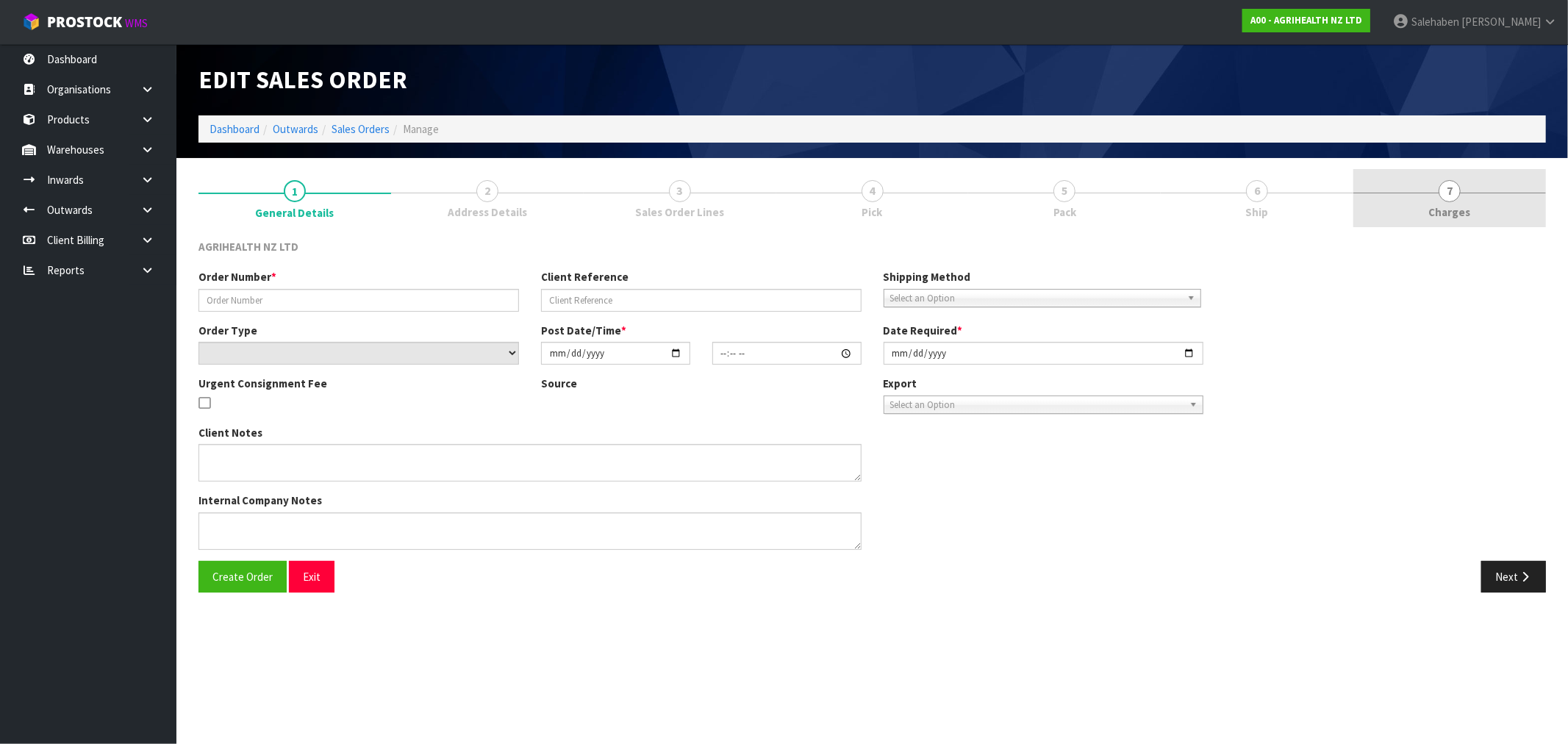
type input "SSO-24129"
type input "59012"
select select "number:0"
type input "2025-08-14"
type input "11:19:55.000"
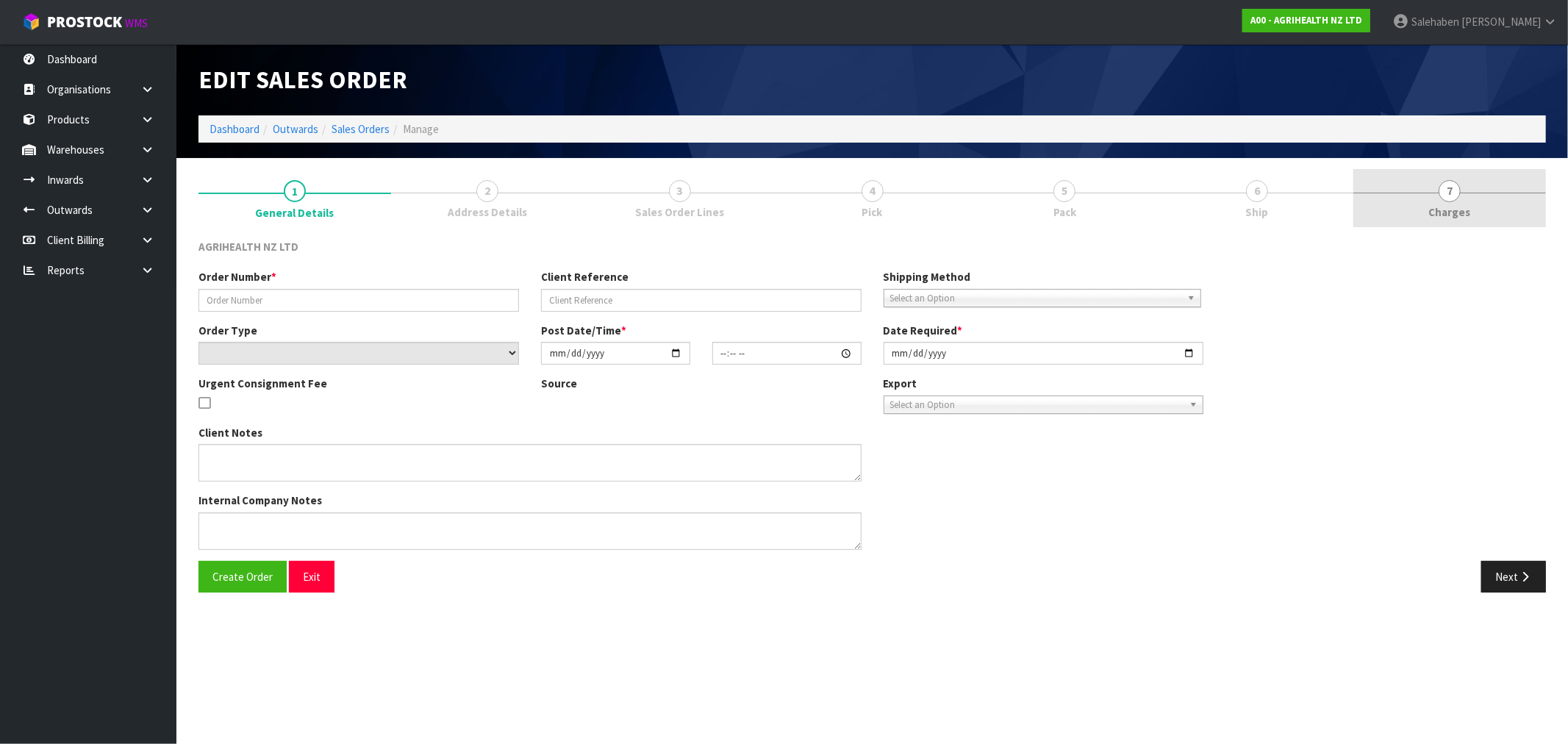
type input "2025-08-14"
type textarea "5555: X2 UNITS FROM AUCKLAND 5557: 4 UNITS FROM AUCKLAND 5560 ALL FROM AUCKLAND…"
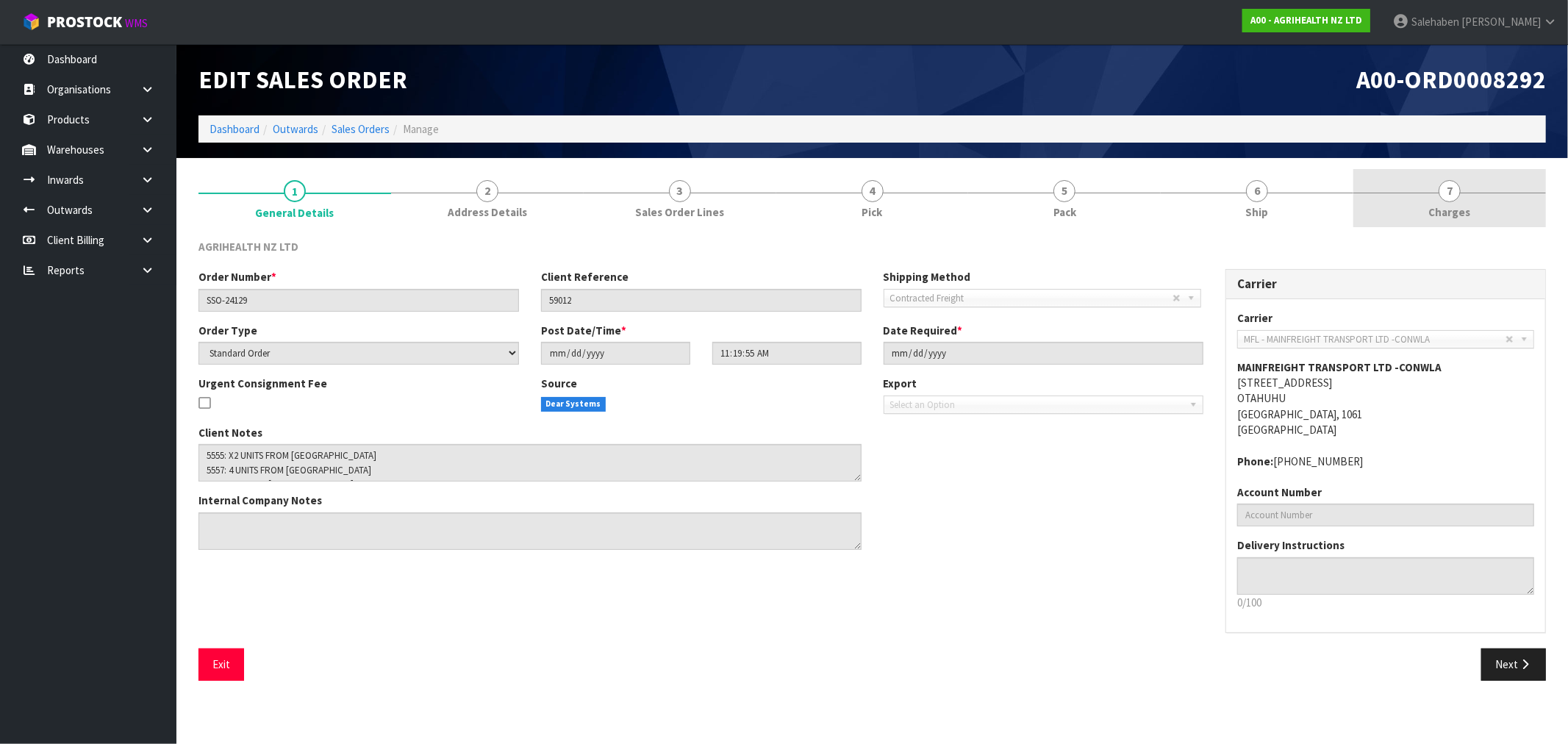
click at [1460, 209] on span "Charges" at bounding box center [1449, 212] width 42 height 15
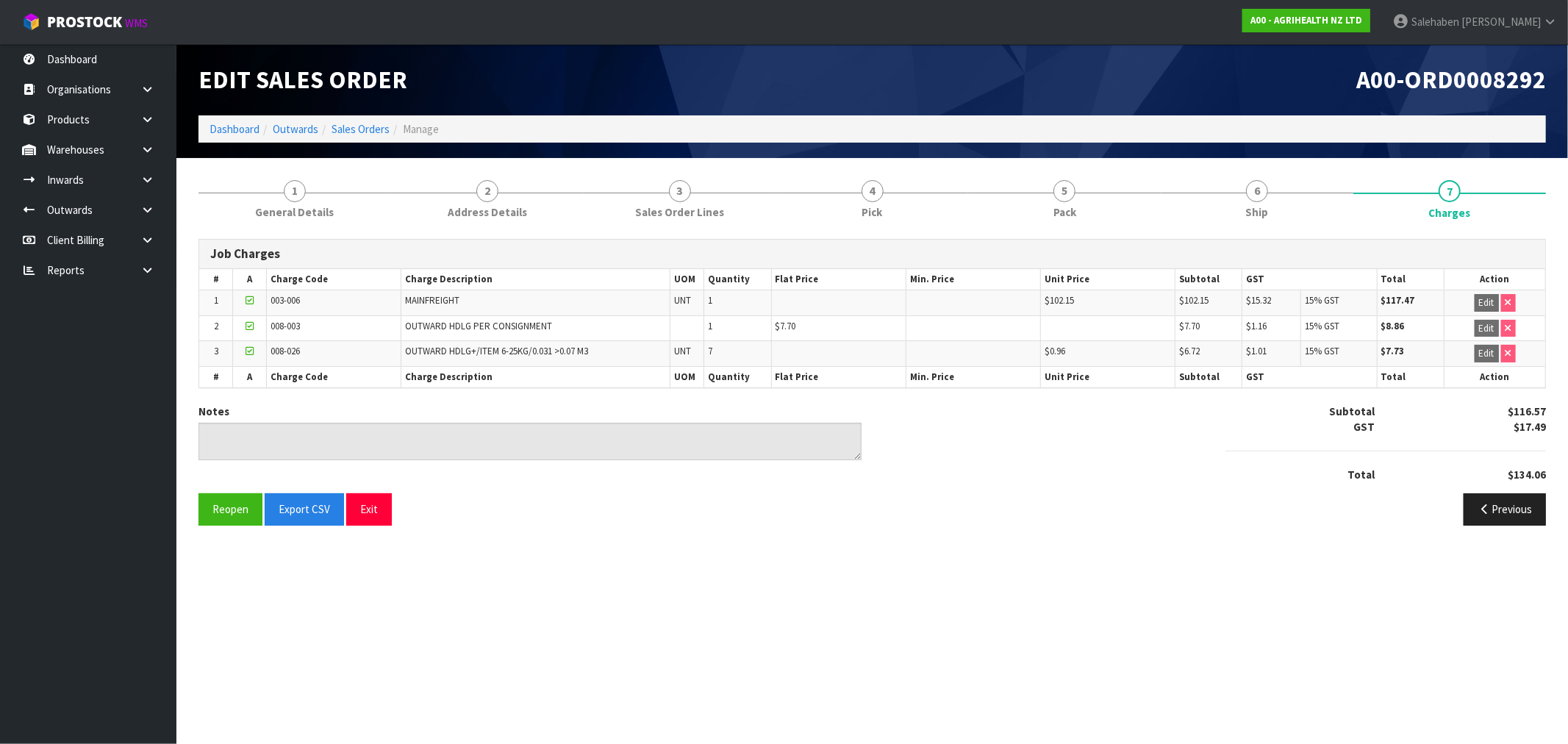
click at [359, 136] on li "Sales Orders" at bounding box center [354, 129] width 72 height 15
click at [358, 131] on link "Sales Orders" at bounding box center [361, 129] width 58 height 14
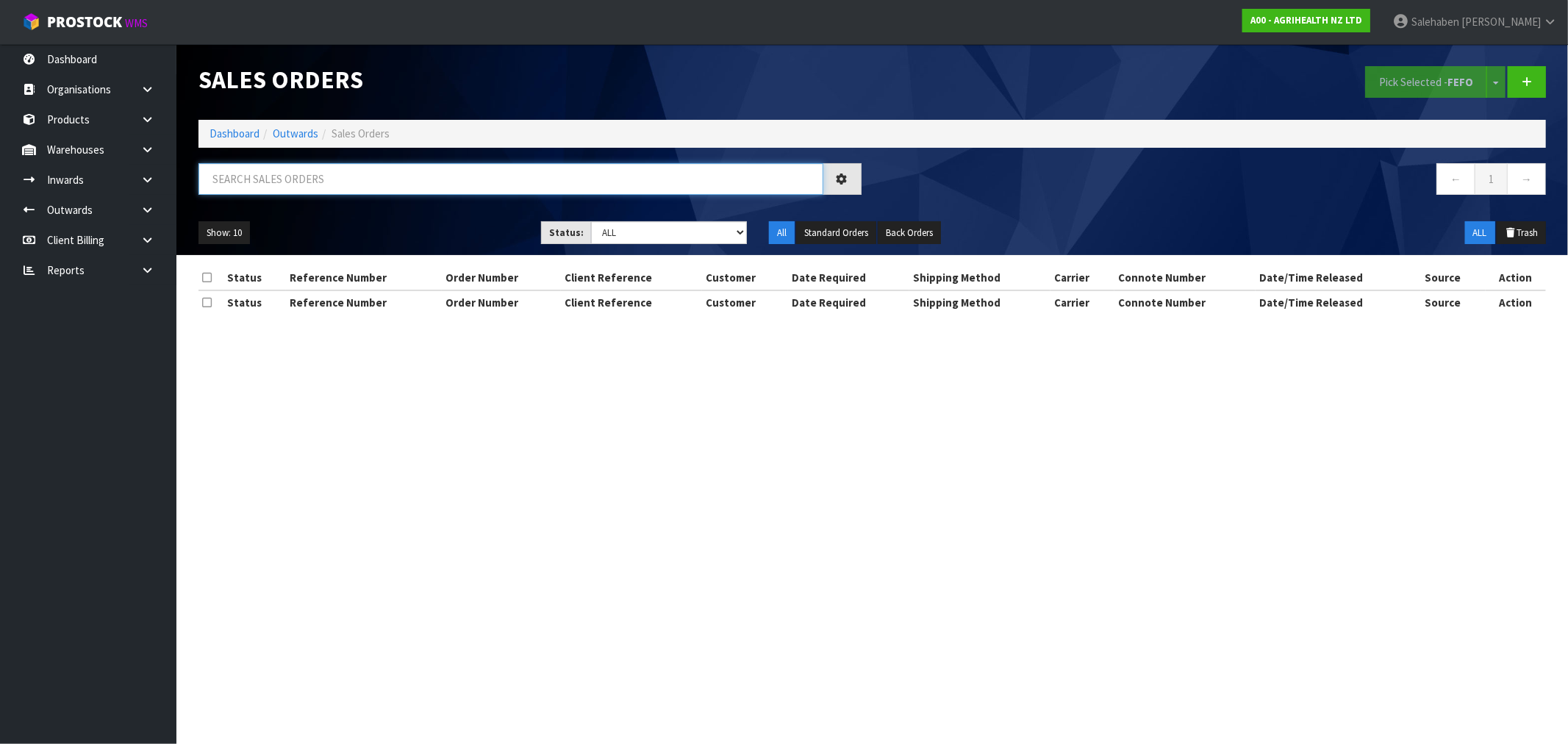
click at [335, 178] on input "text" at bounding box center [511, 179] width 625 height 32
paste input "FWM58286007"
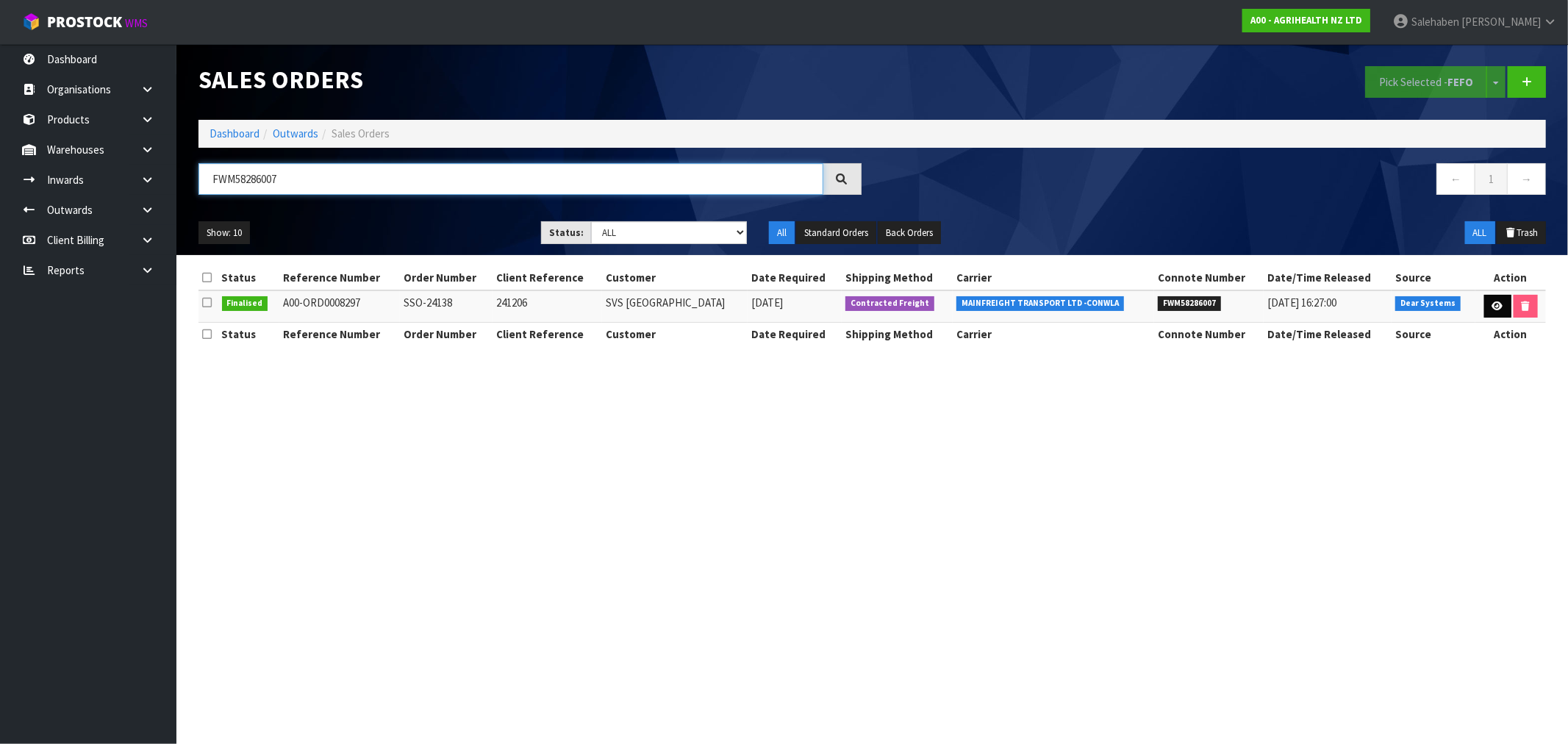
type input "FWM58286007"
click at [1494, 302] on icon at bounding box center [1497, 307] width 11 height 10
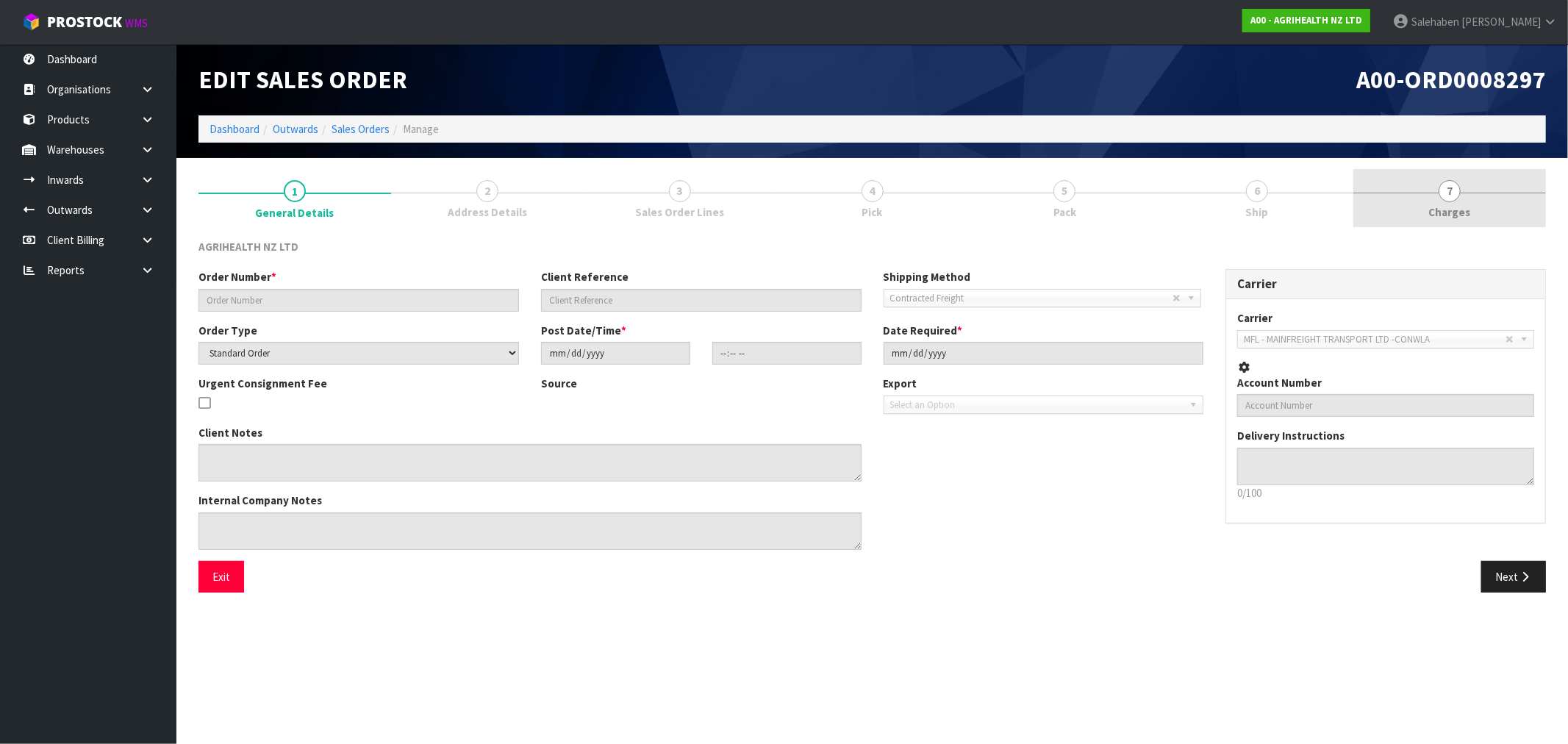
type input "SSO-24138"
type input "241206"
select select "number:0"
type input "2025-08-15"
type input "09:23:02.000"
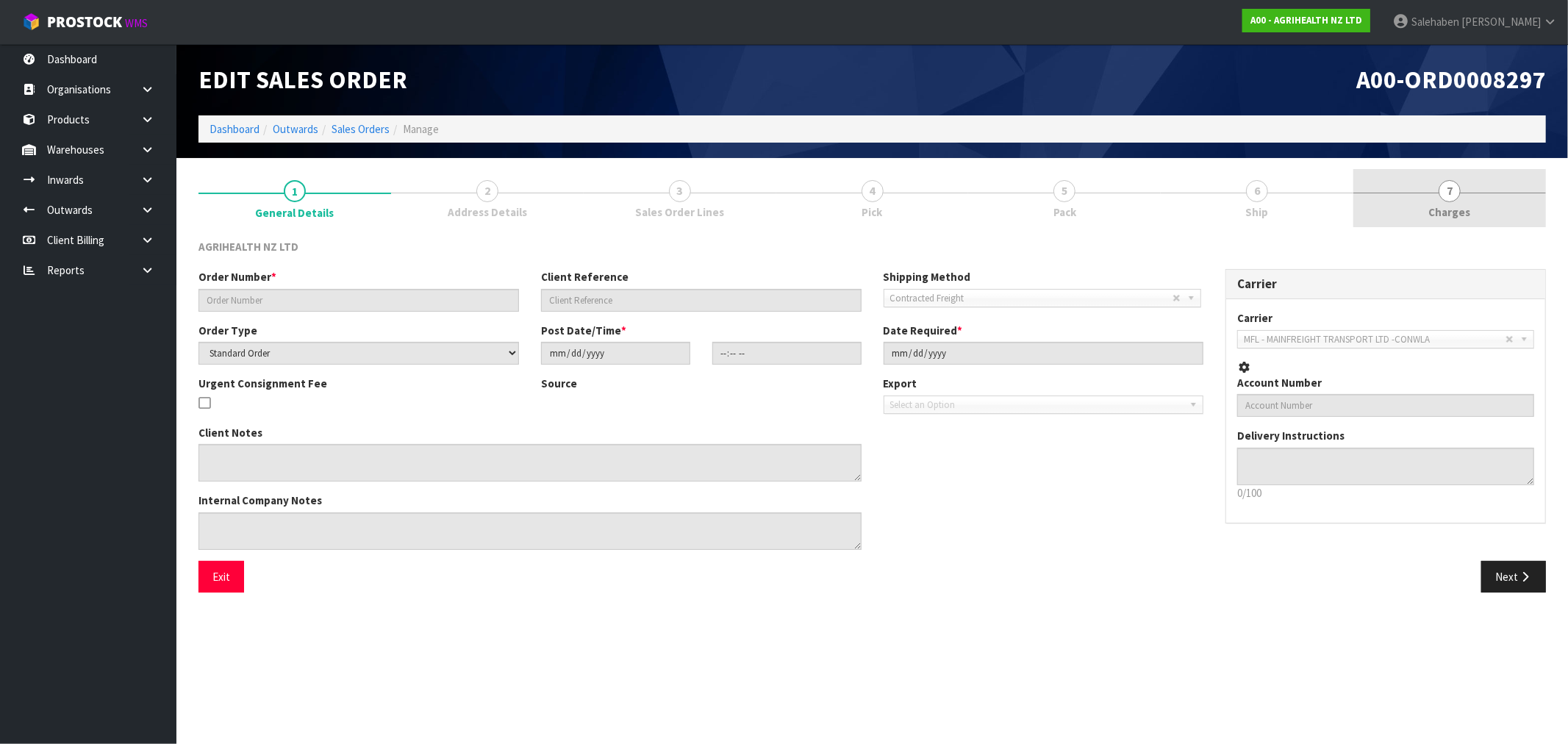
type input "2025-08-15"
type textarea "SHIP BY: Freight"
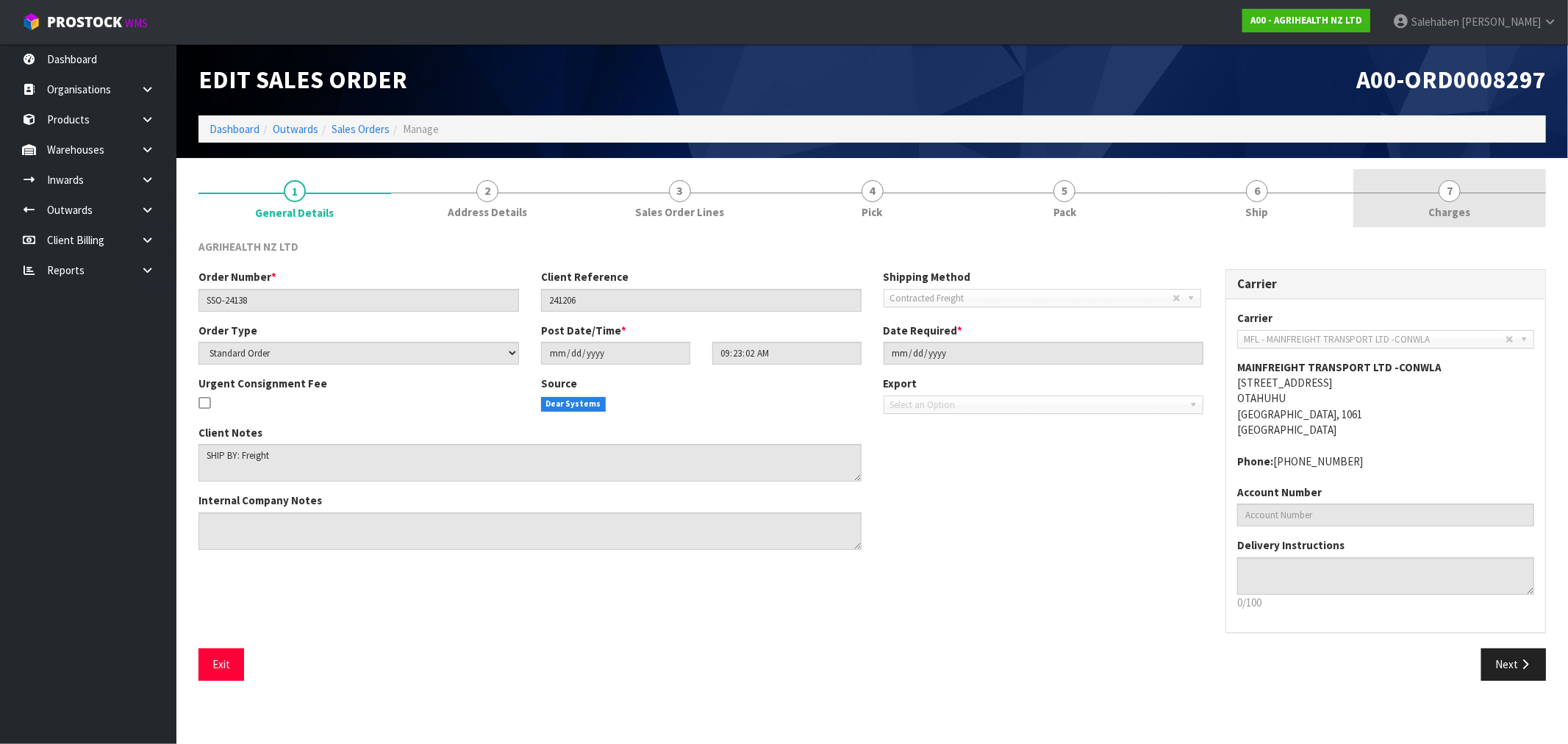
click at [1444, 207] on span "Charges" at bounding box center [1449, 212] width 42 height 15
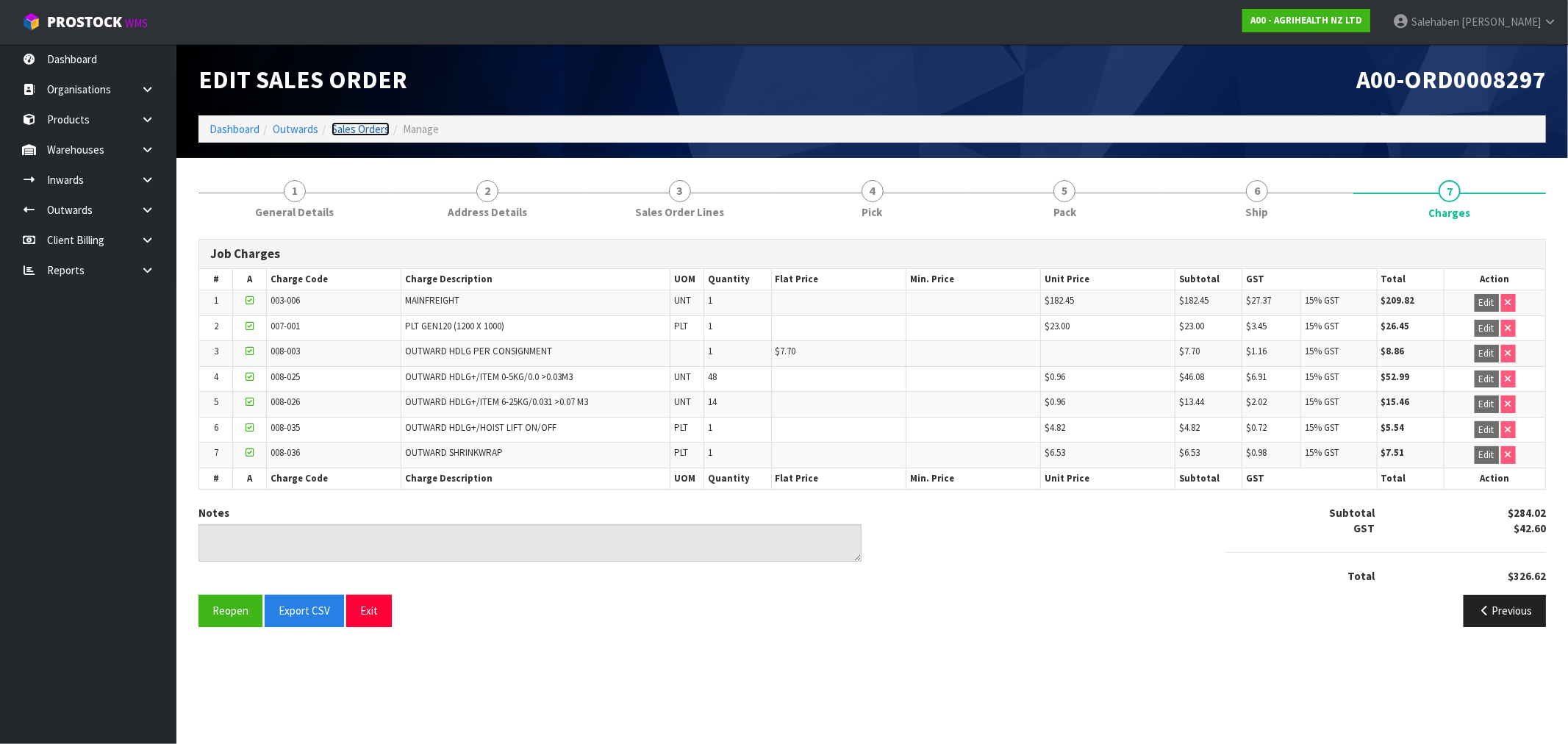
click at [355, 126] on link "Sales Orders" at bounding box center [361, 129] width 58 height 14
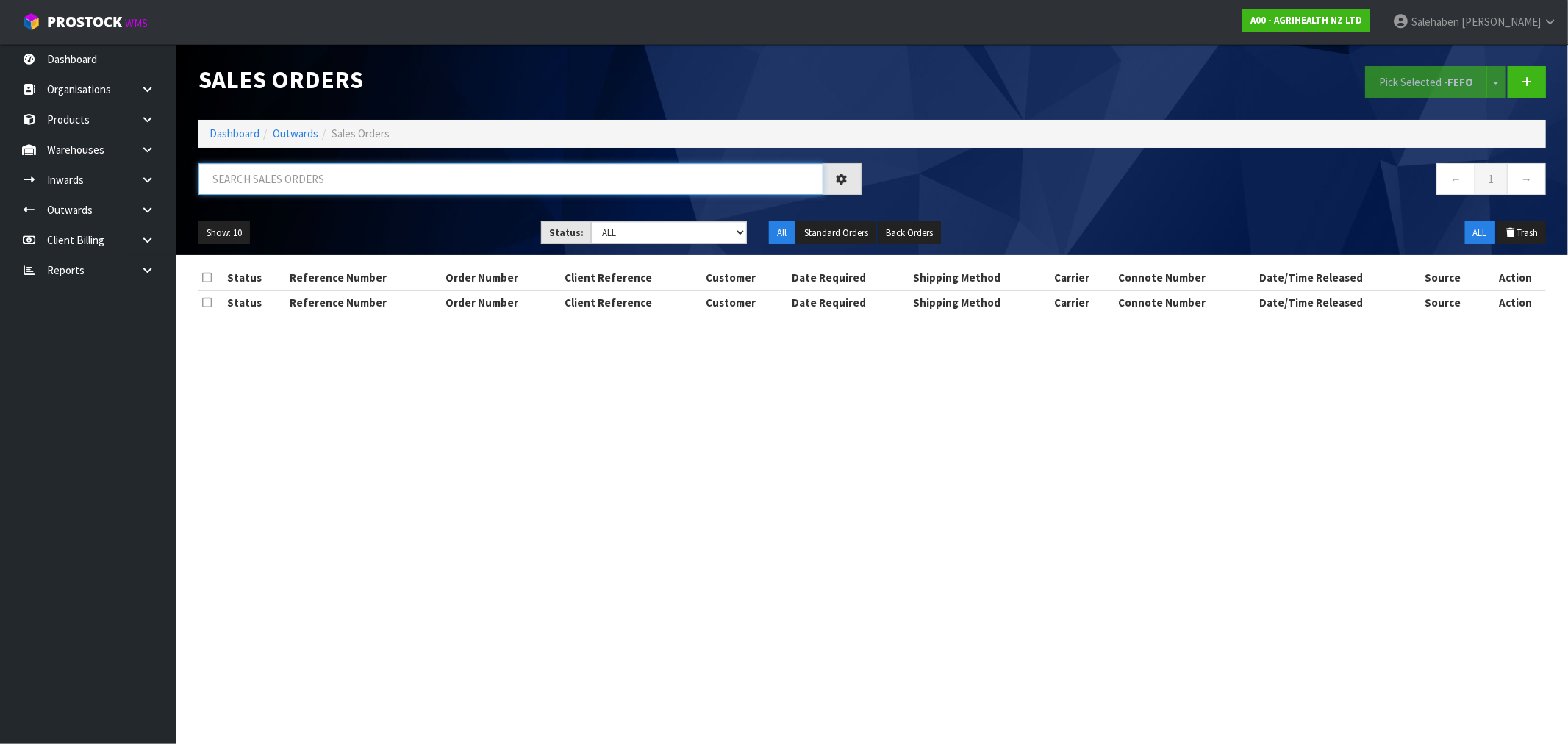
click at [272, 176] on input "text" at bounding box center [511, 179] width 625 height 32
paste input "FWM58285848"
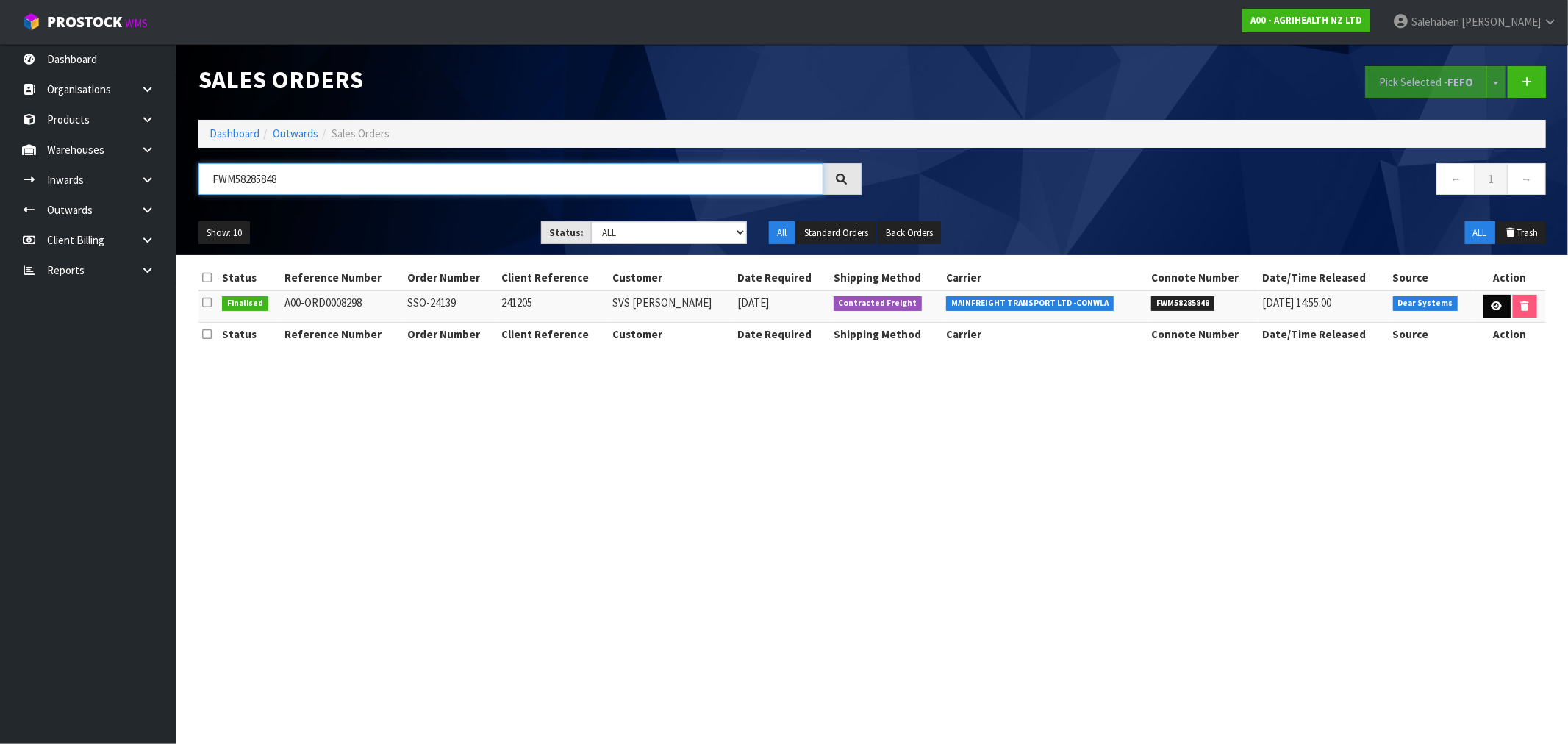
type input "FWM58285848"
click at [1492, 306] on icon at bounding box center [1496, 307] width 11 height 10
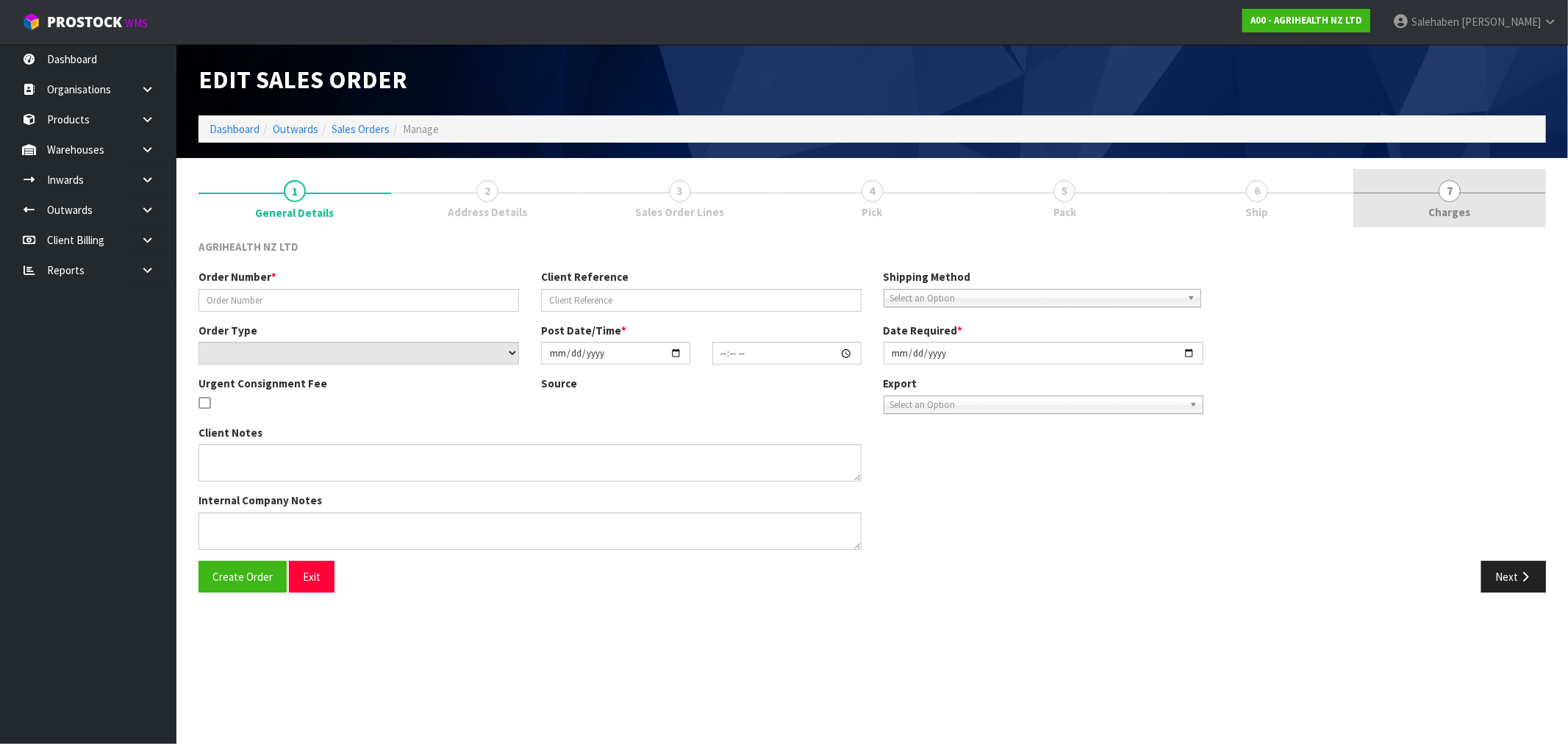
type input "SSO-24139"
type input "241205"
select select "number:0"
type input "2025-08-15"
type input "09:28:24.000"
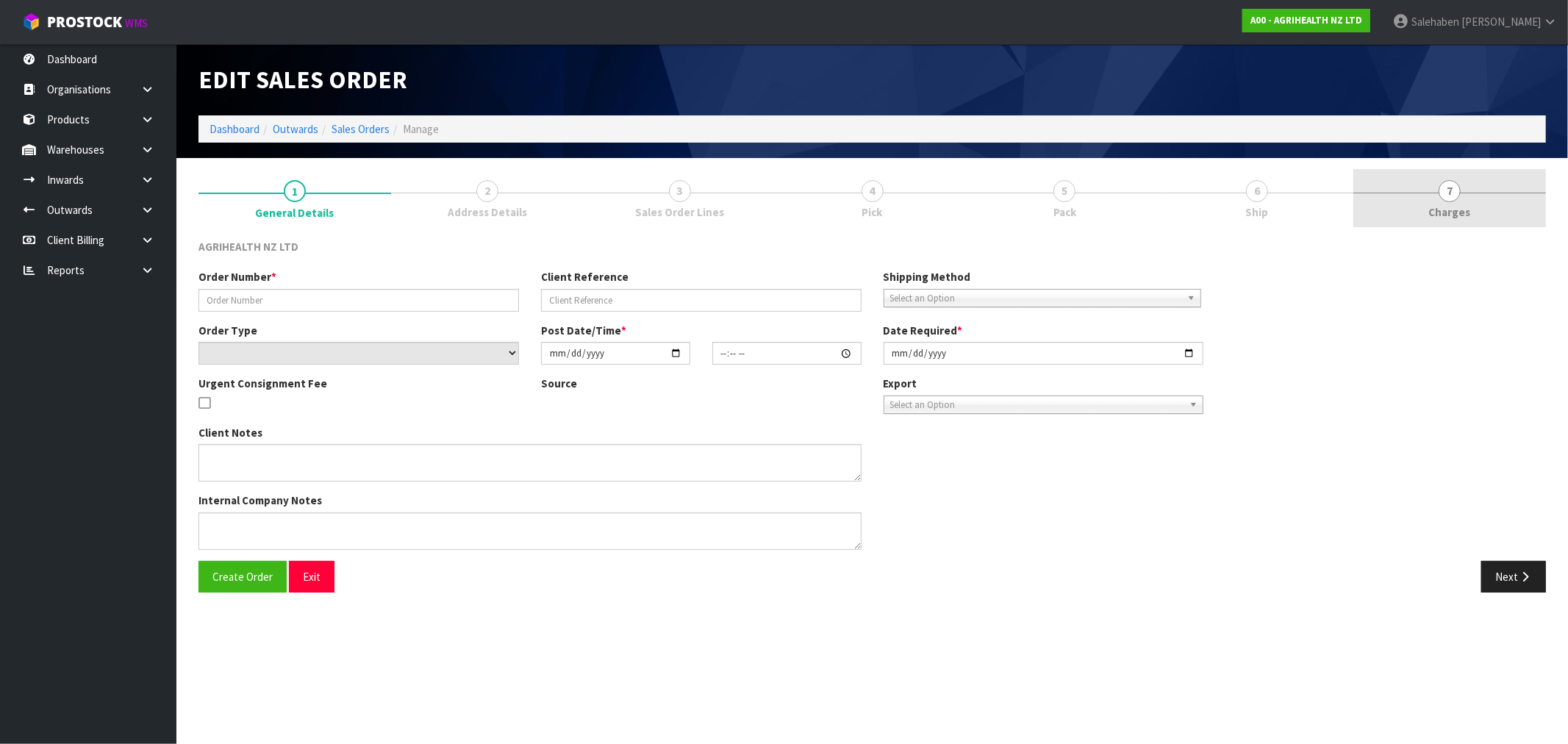
type input "2025-08-15"
type textarea "KETOMAX SENT FROM HQ 13 UNITS OF KRYPTADE ON BACK ORDER 12 UNITS OF METRIVET SE…"
type textarea "FOR DISPATCH TODAY PLEASE"
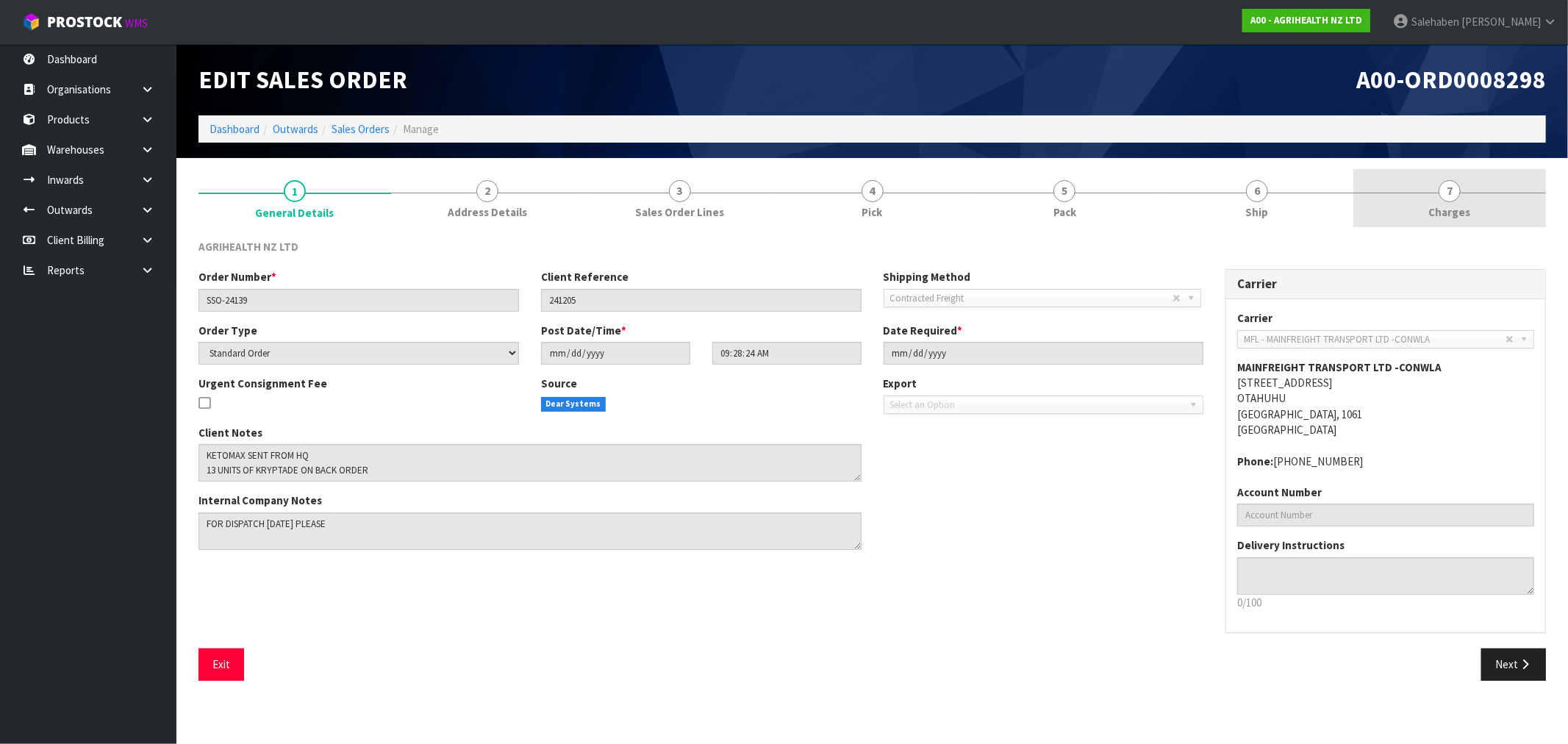
click at [1452, 208] on span "Charges" at bounding box center [1449, 212] width 42 height 15
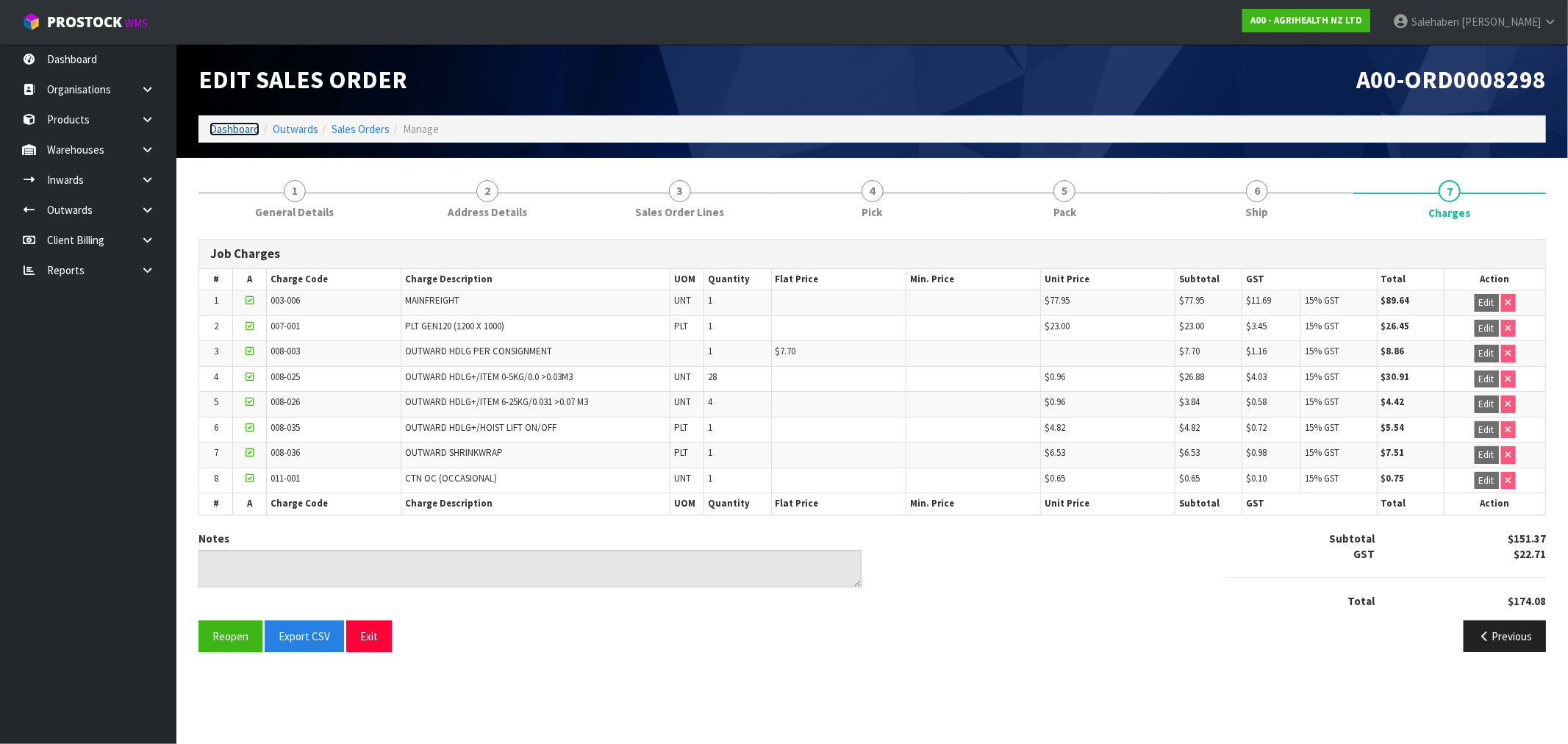
click at [248, 127] on link "Dashboard" at bounding box center [235, 129] width 50 height 14
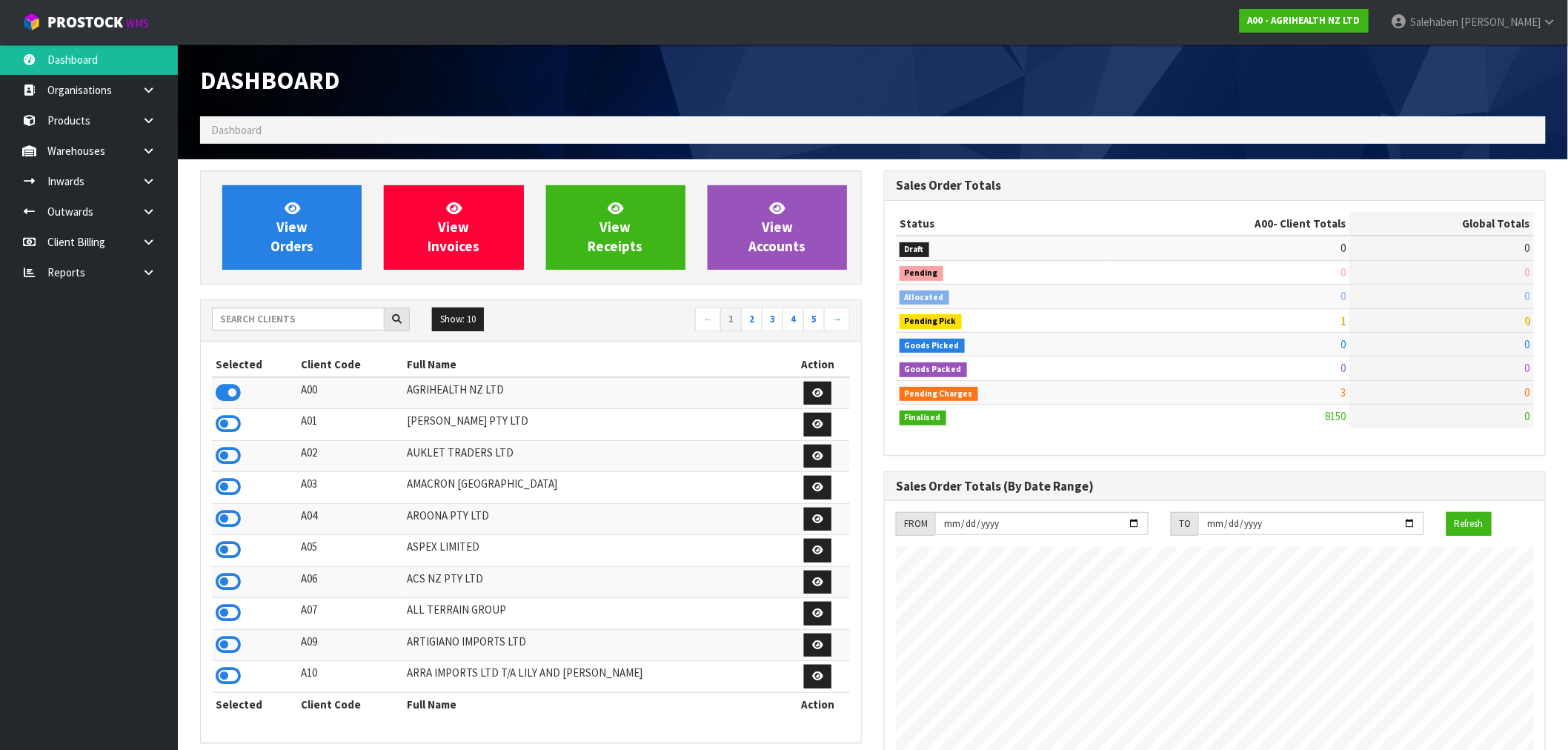
scroll to position [1123, 684]
click at [283, 219] on span "View Orders" at bounding box center [292, 226] width 43 height 56
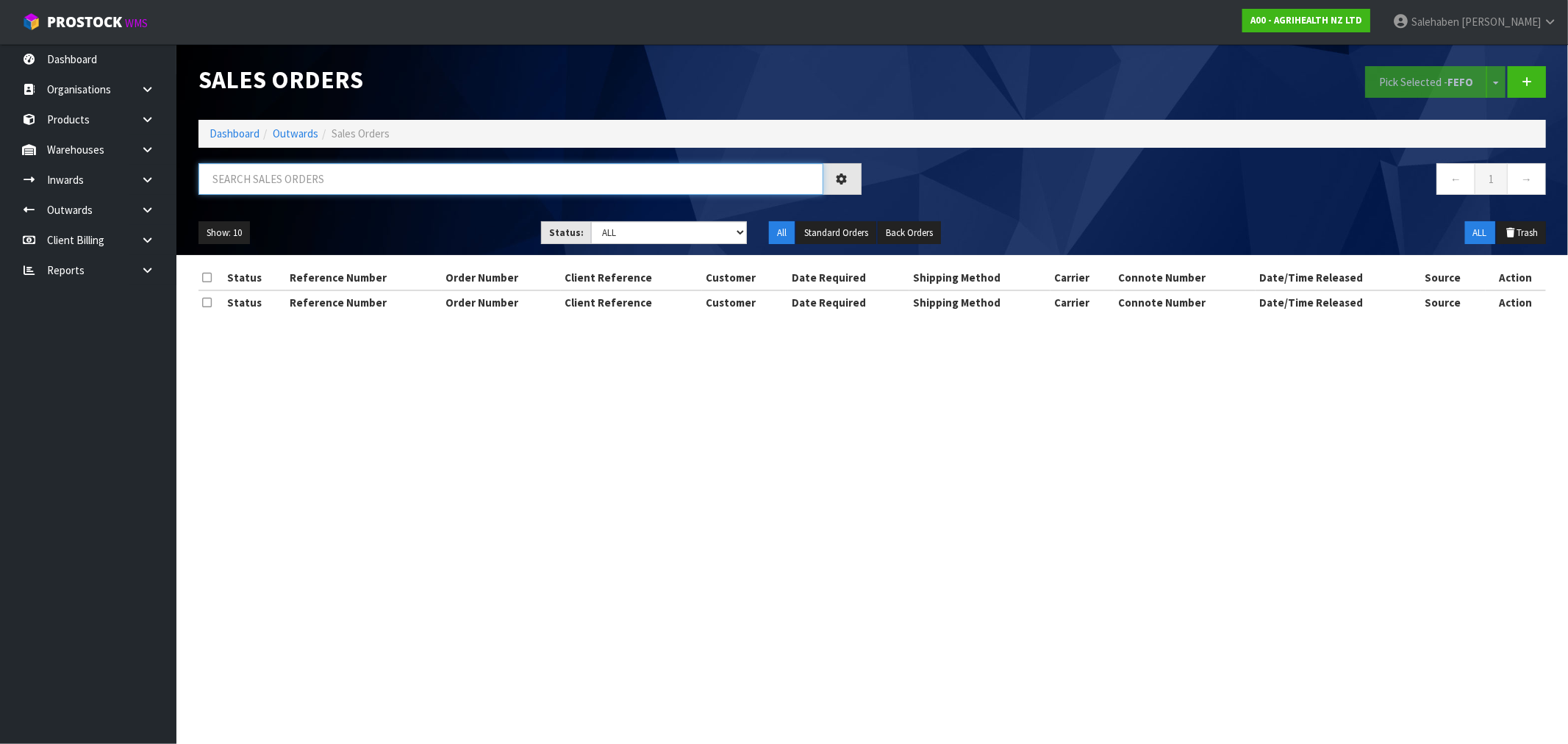
click at [345, 167] on input "text" at bounding box center [511, 179] width 625 height 32
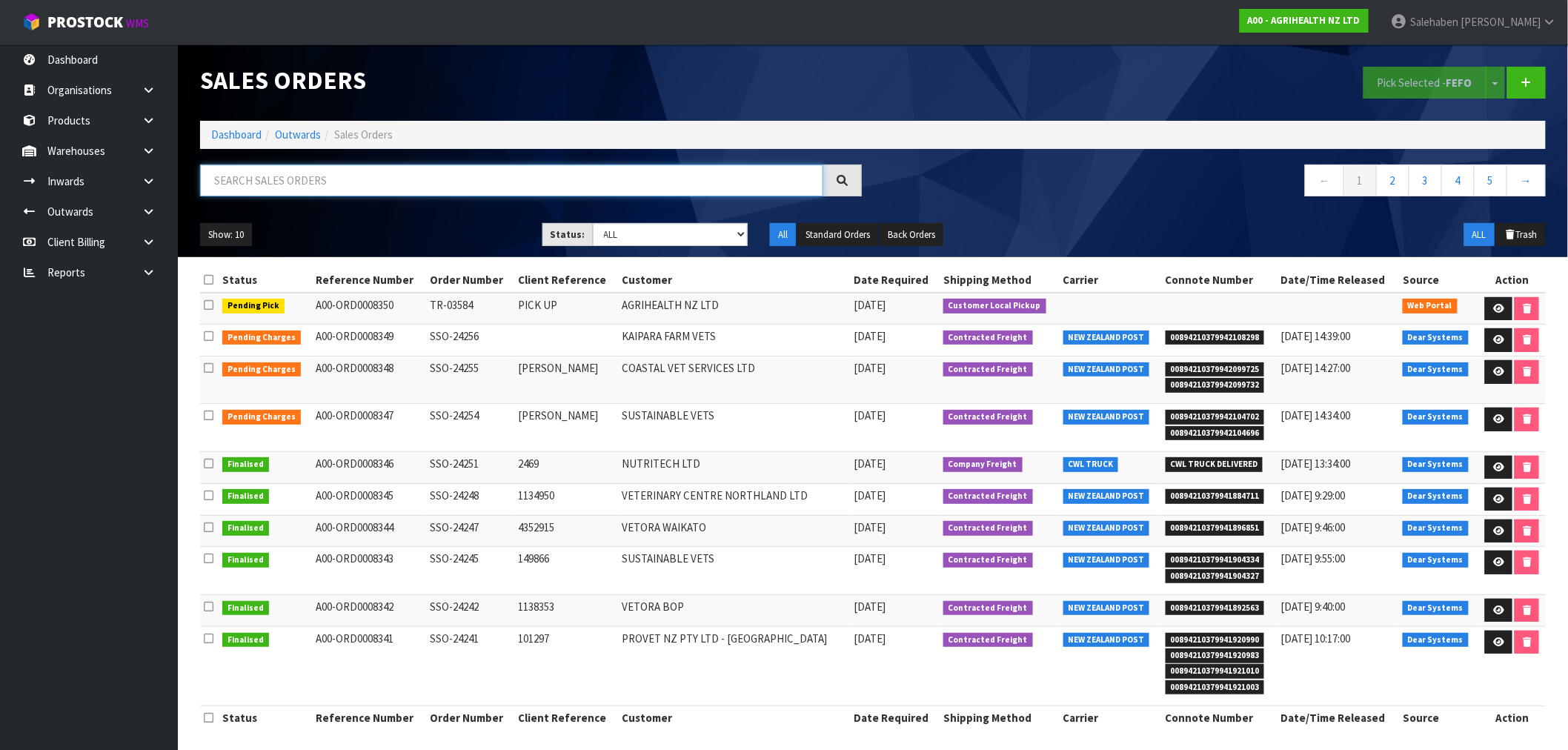
paste input "FWM58286460"
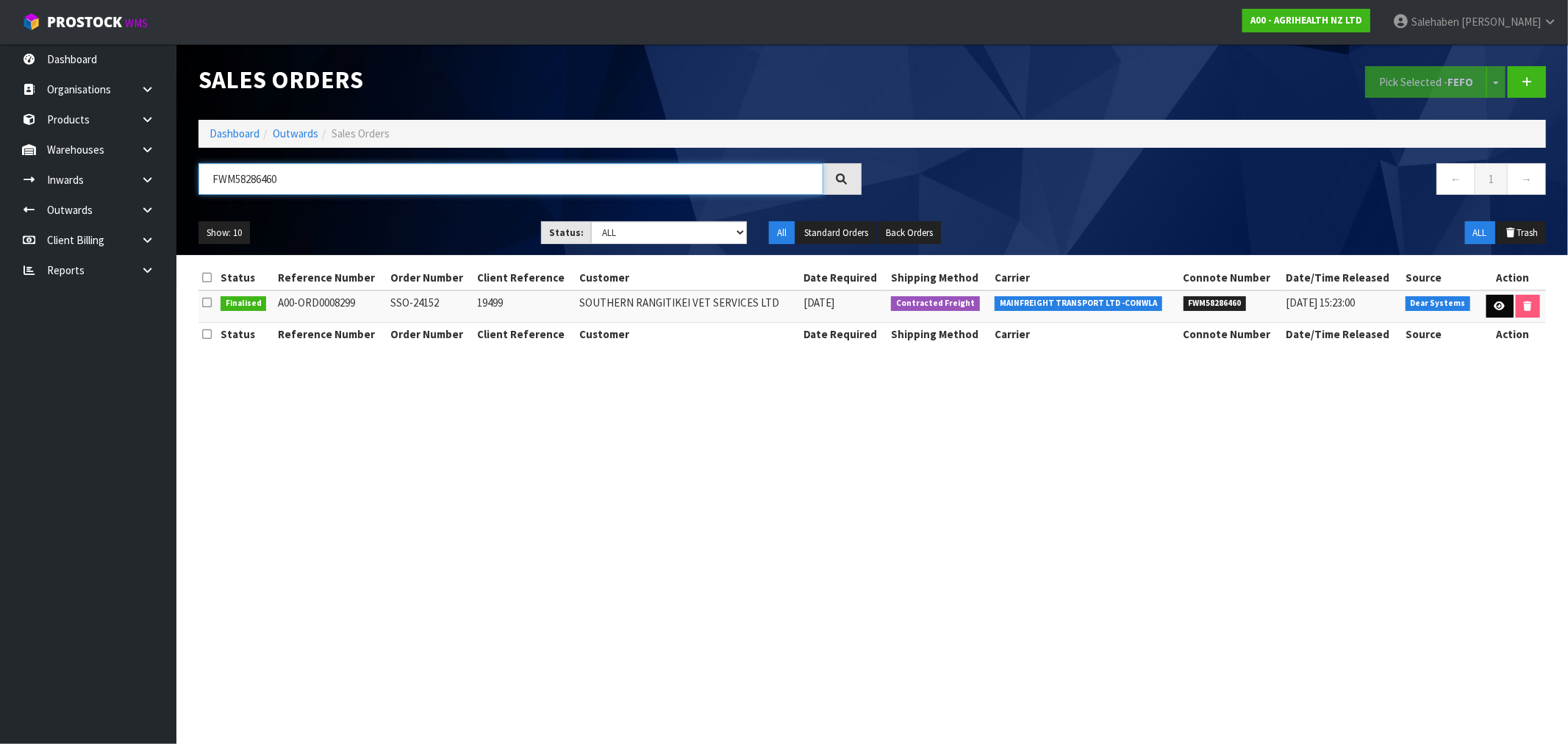
type input "FWM58286460"
click at [1501, 305] on icon at bounding box center [1499, 307] width 11 height 10
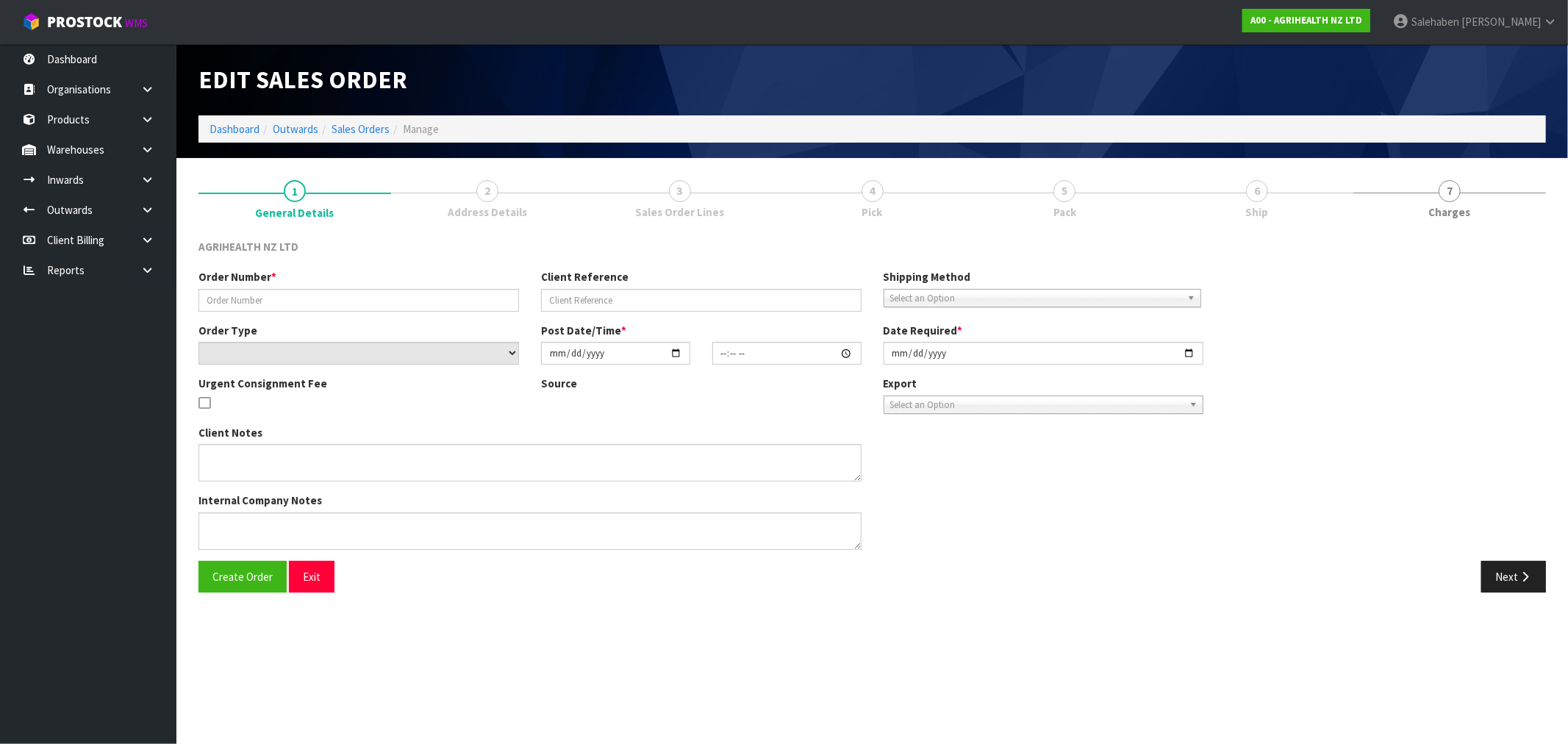
type input "SSO-24152"
type input "19499"
select select "number:0"
type input "2025-08-15"
type input "10:33:41.000"
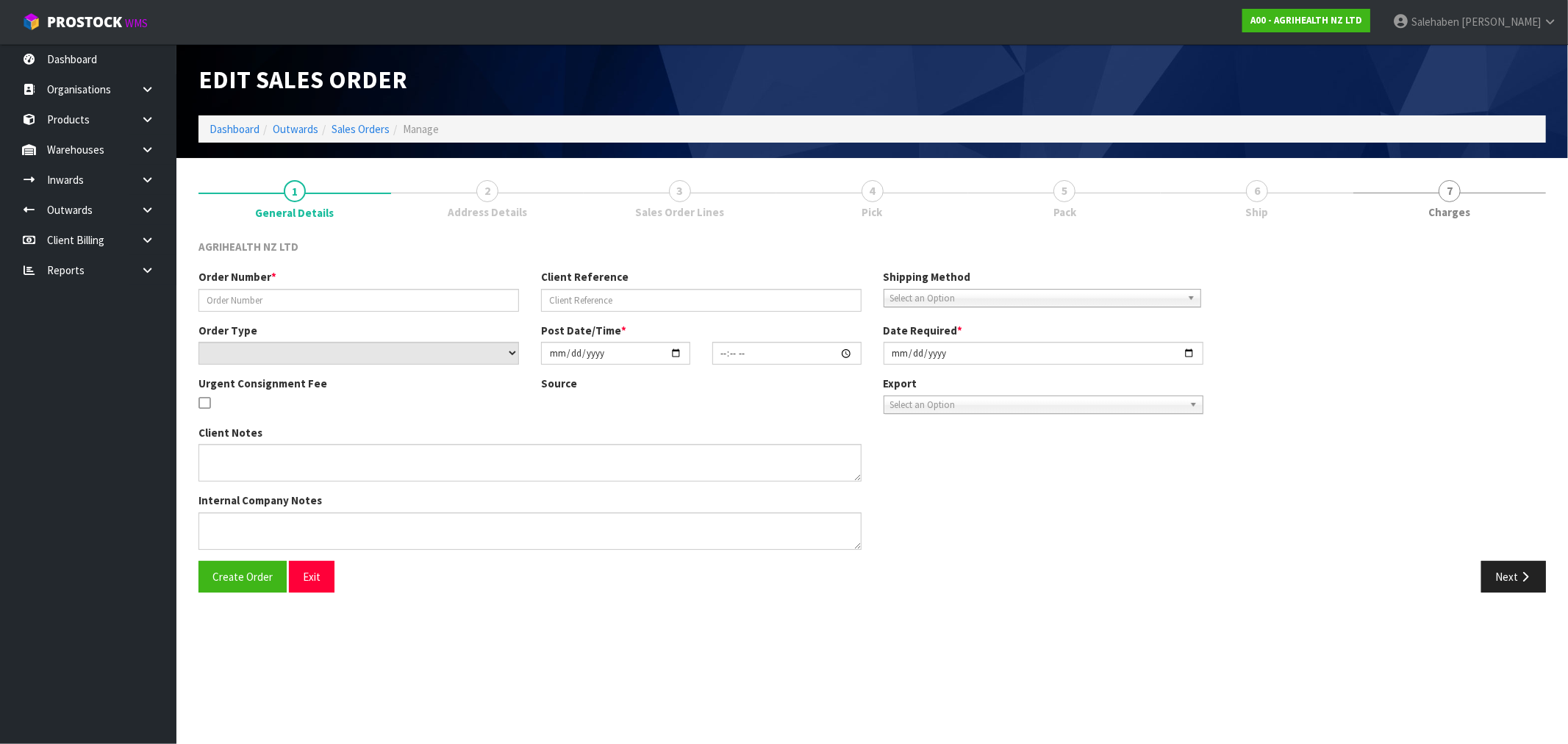
type input "2025-08-15"
type textarea "SHIP BY: Overnight Courier"
type textarea "FOR DISPATCH TODAY PLEASE"
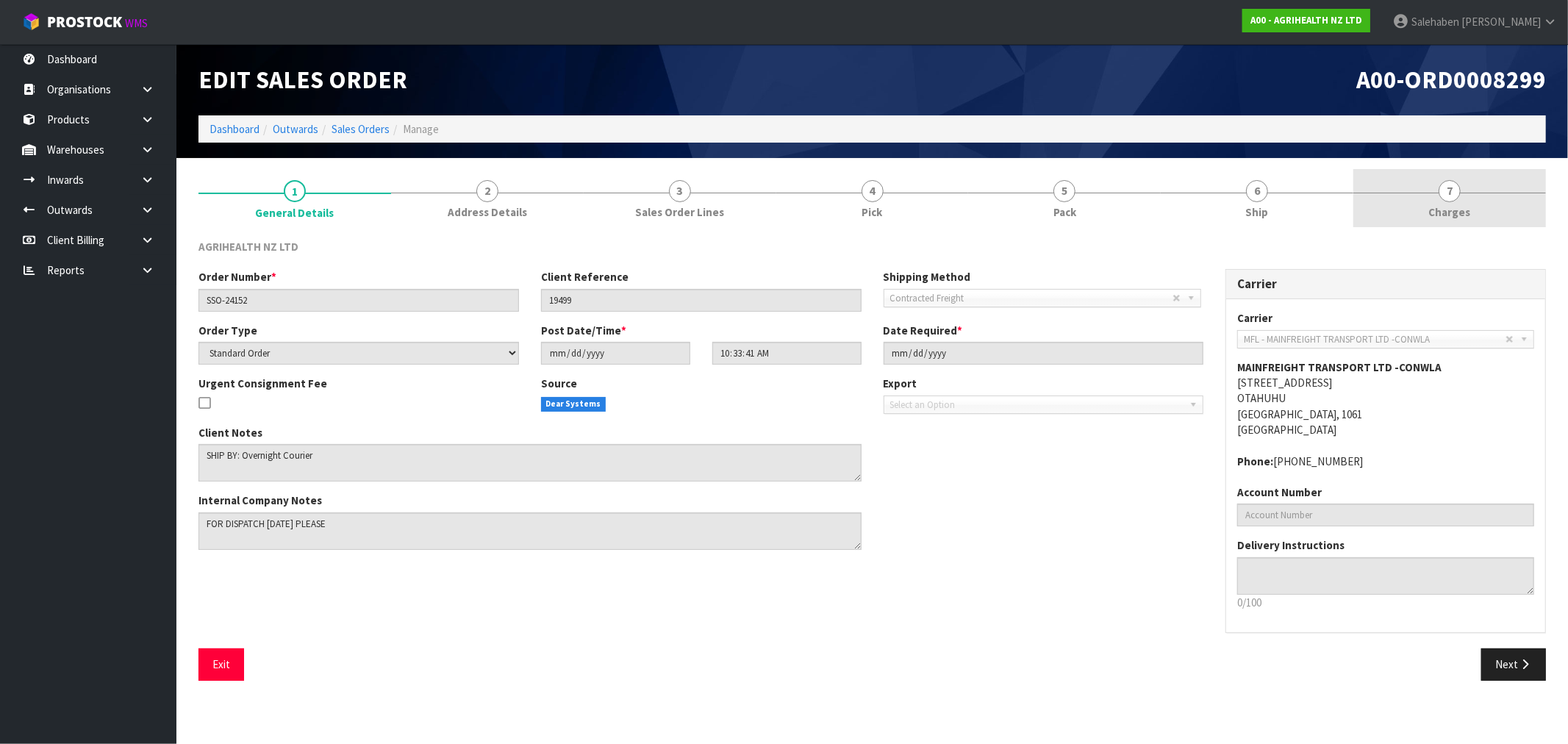
click at [1456, 212] on span "Charges" at bounding box center [1449, 212] width 42 height 15
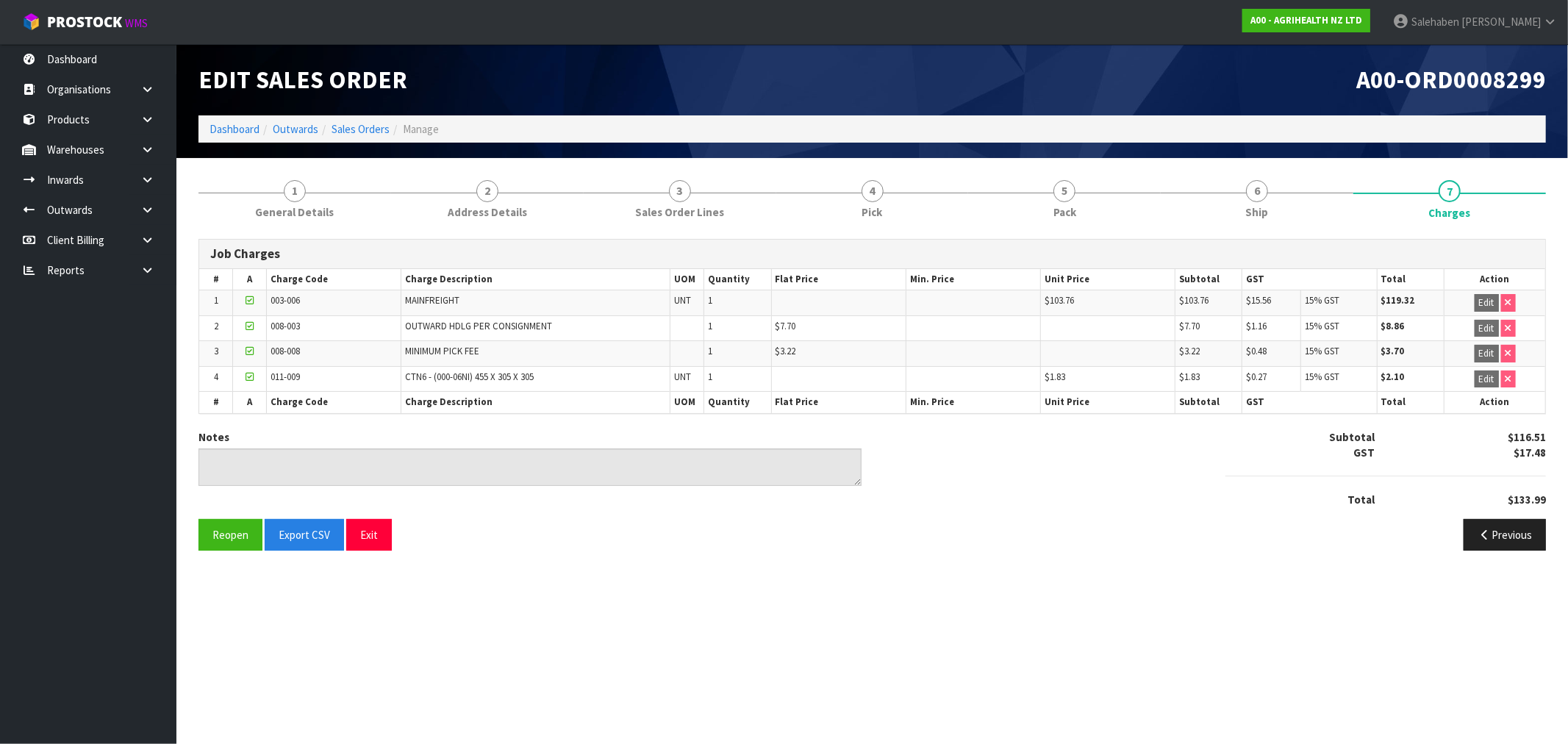
click at [1539, 90] on span "A00-ORD0008299" at bounding box center [1451, 79] width 190 height 31
drag, startPoint x: 1539, startPoint y: 90, endPoint x: 1542, endPoint y: 101, distance: 11.4
click at [1542, 101] on div "A00-ORD0008299" at bounding box center [1215, 80] width 685 height 72
click at [241, 127] on link "Dashboard" at bounding box center [235, 129] width 50 height 14
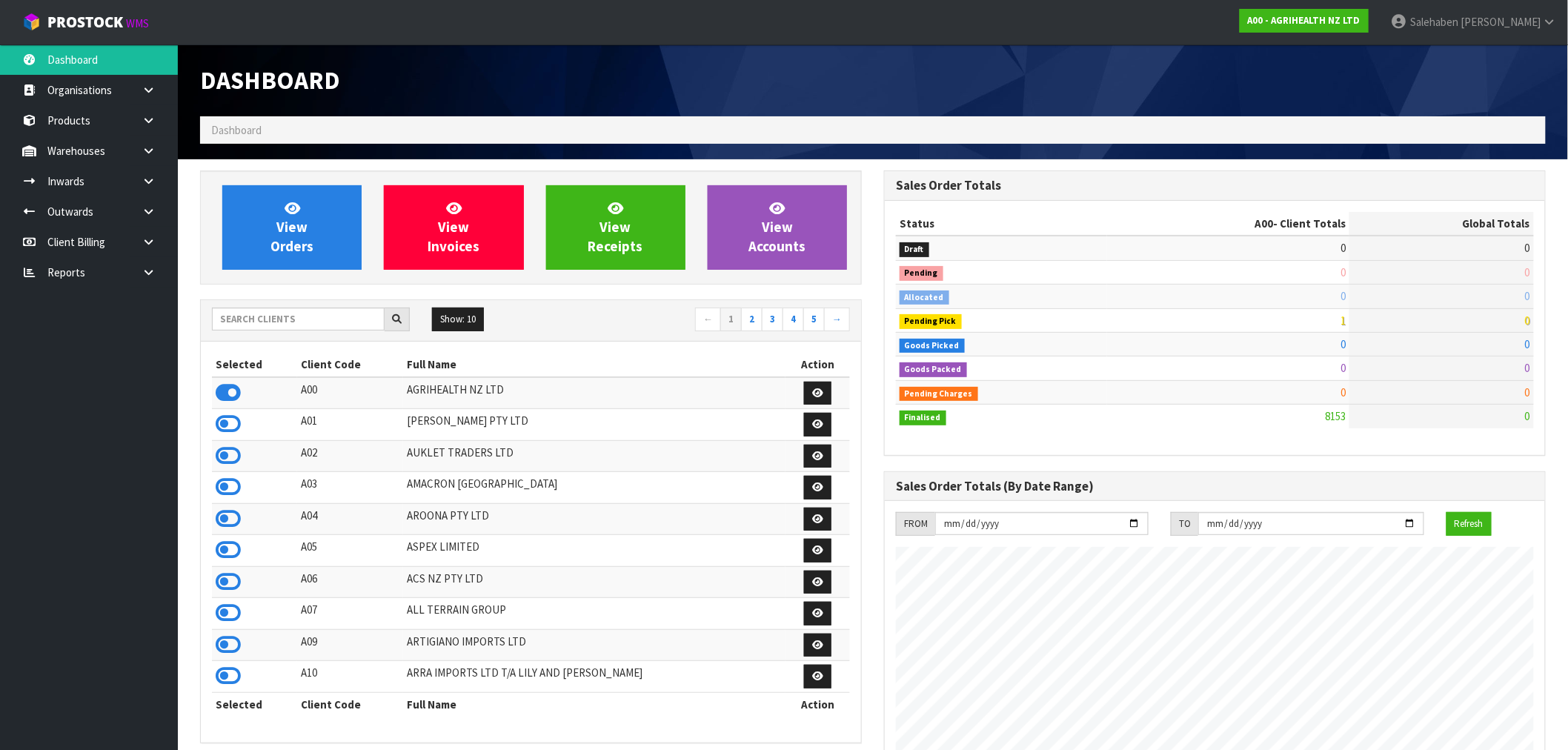
scroll to position [1123, 684]
click at [251, 316] on input "text" at bounding box center [297, 319] width 173 height 23
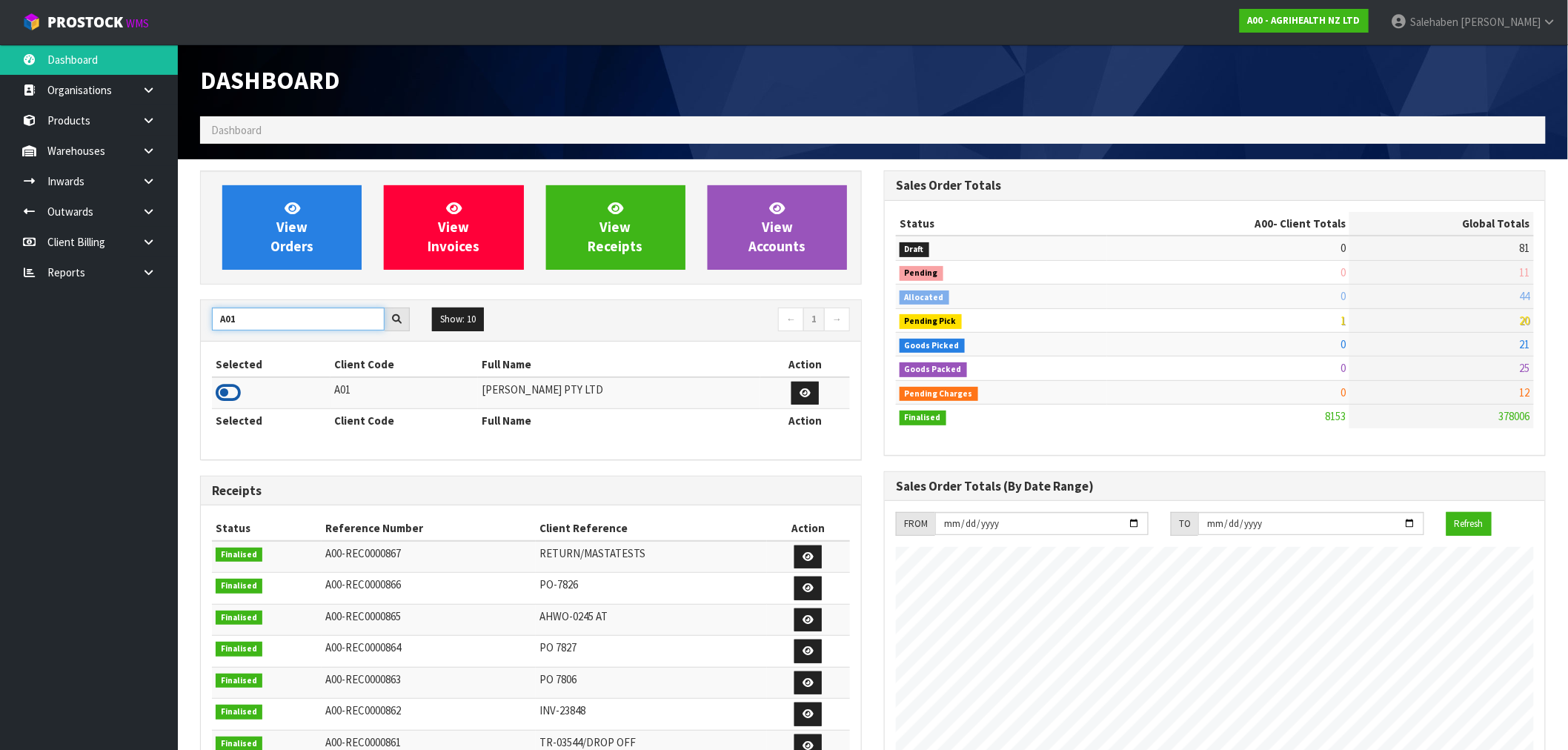
type input "A01"
click at [230, 393] on icon at bounding box center [228, 392] width 25 height 22
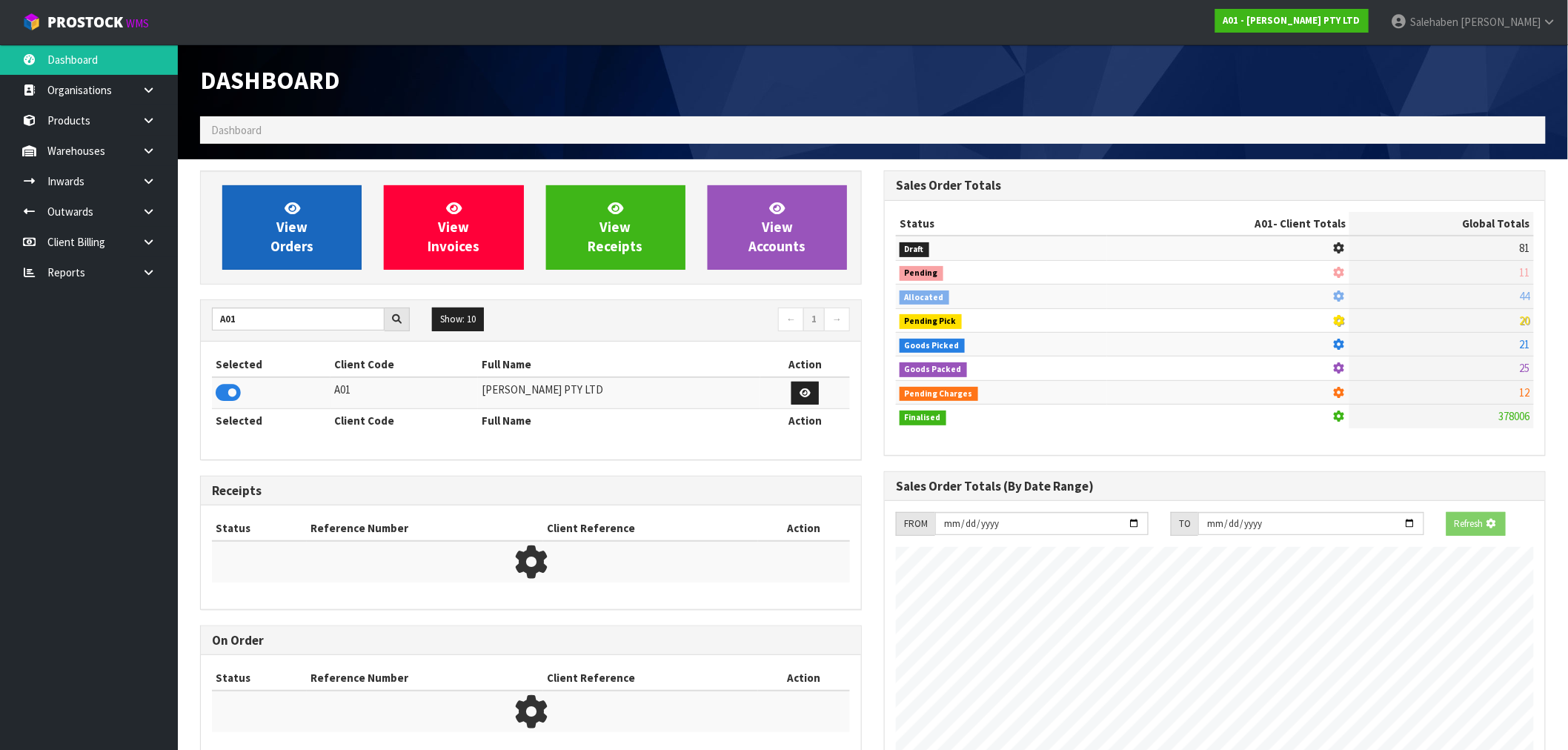
scroll to position [925, 684]
click at [291, 226] on span "View Orders" at bounding box center [292, 226] width 43 height 56
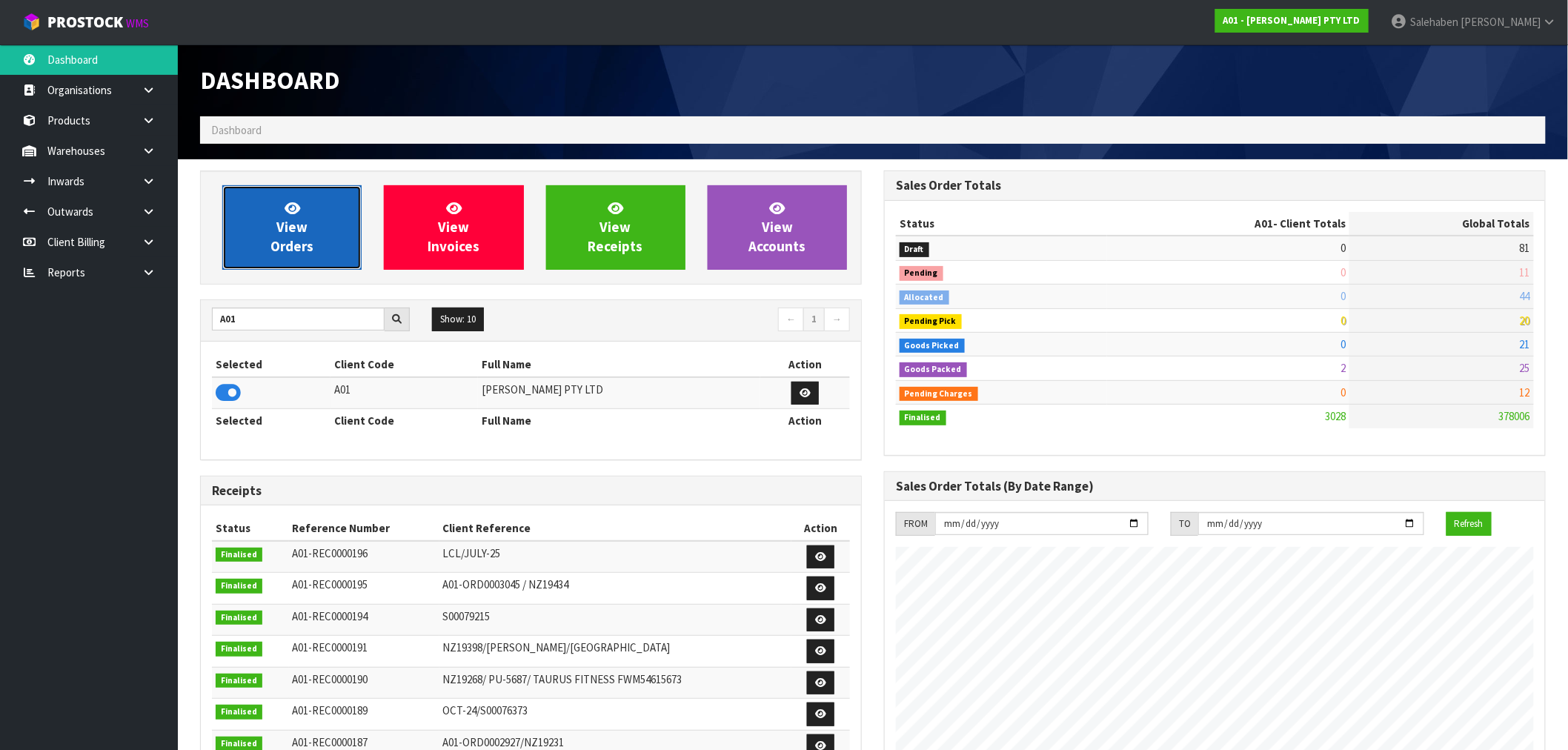
scroll to position [1050, 684]
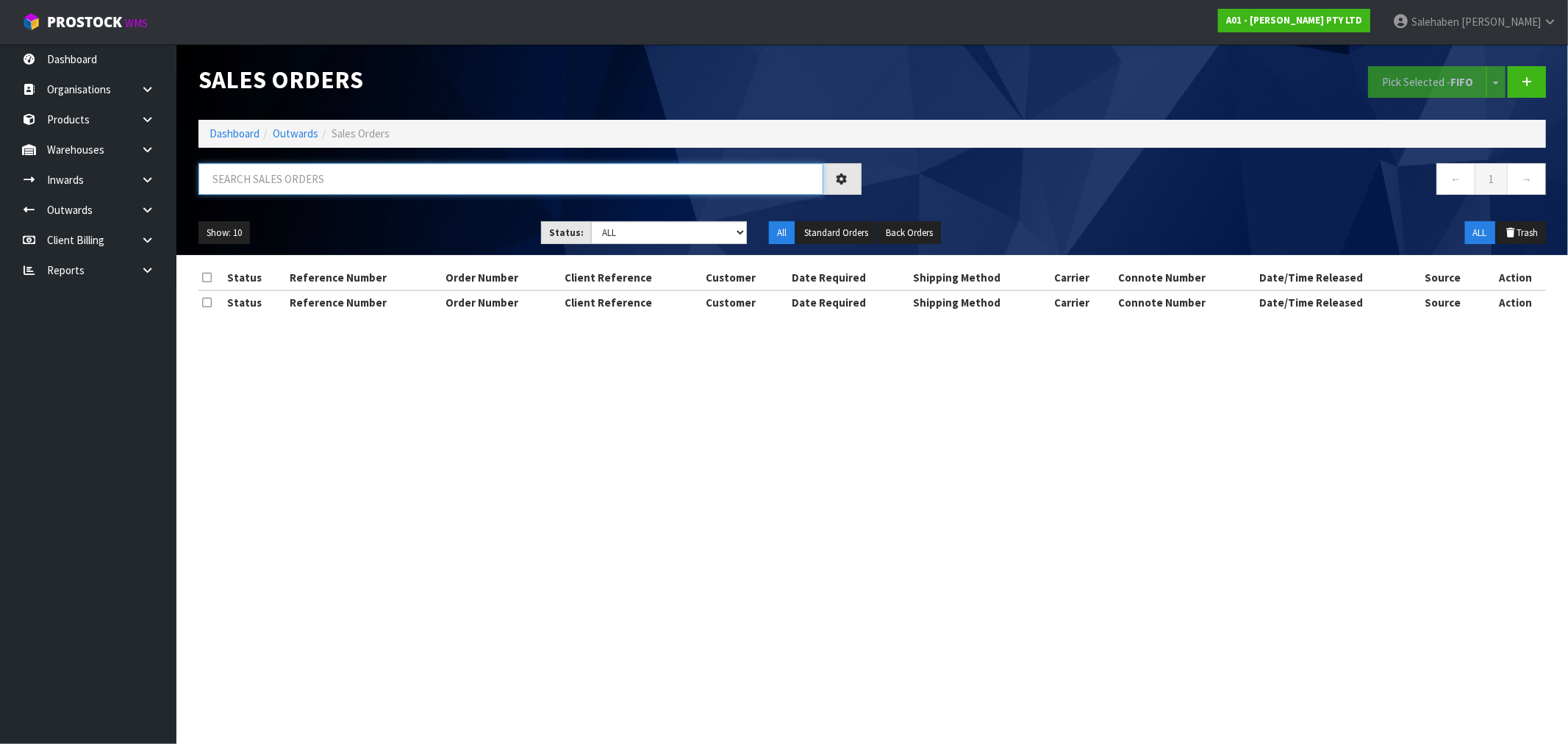
click at [303, 186] on input "text" at bounding box center [511, 179] width 625 height 32
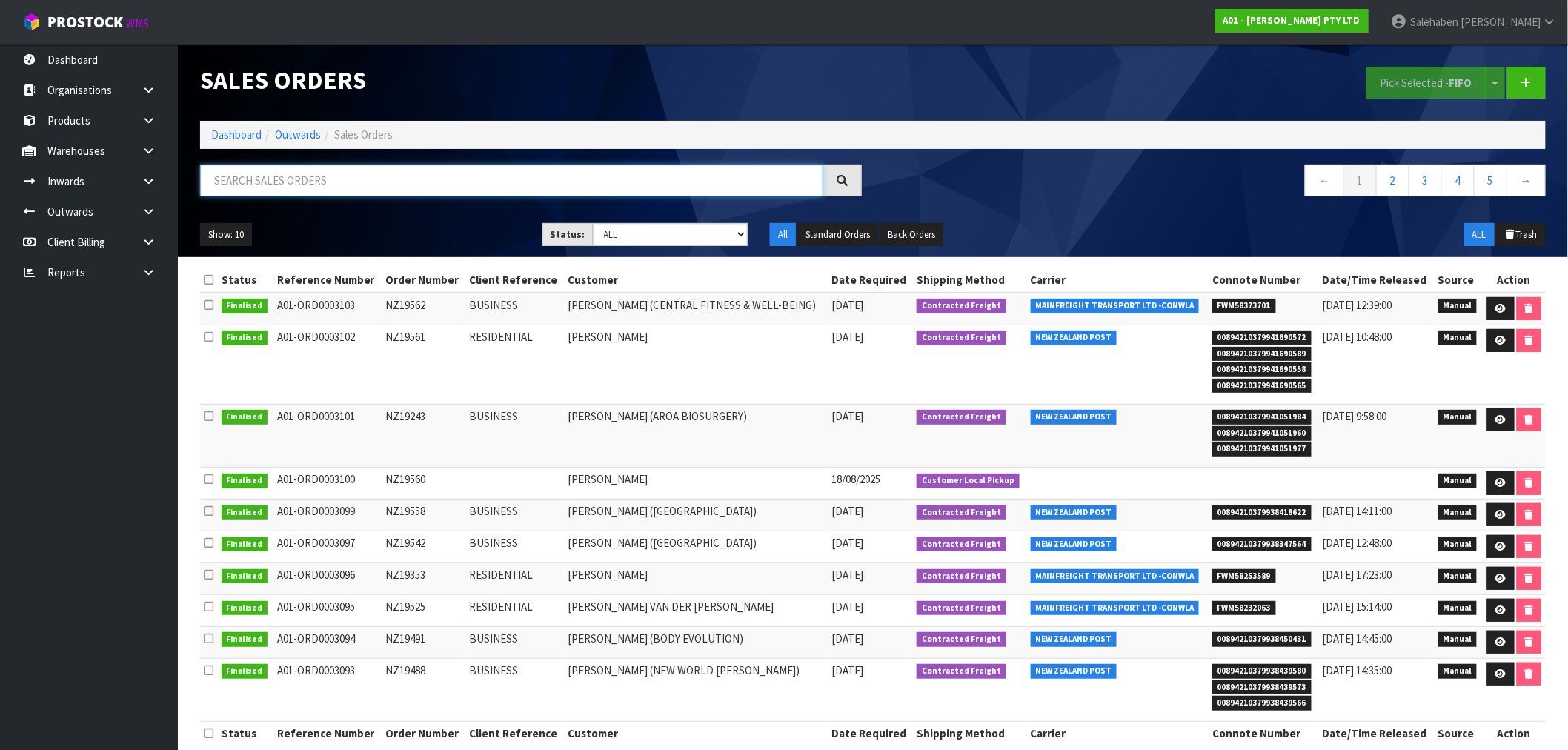
paste input "FWM58253547"
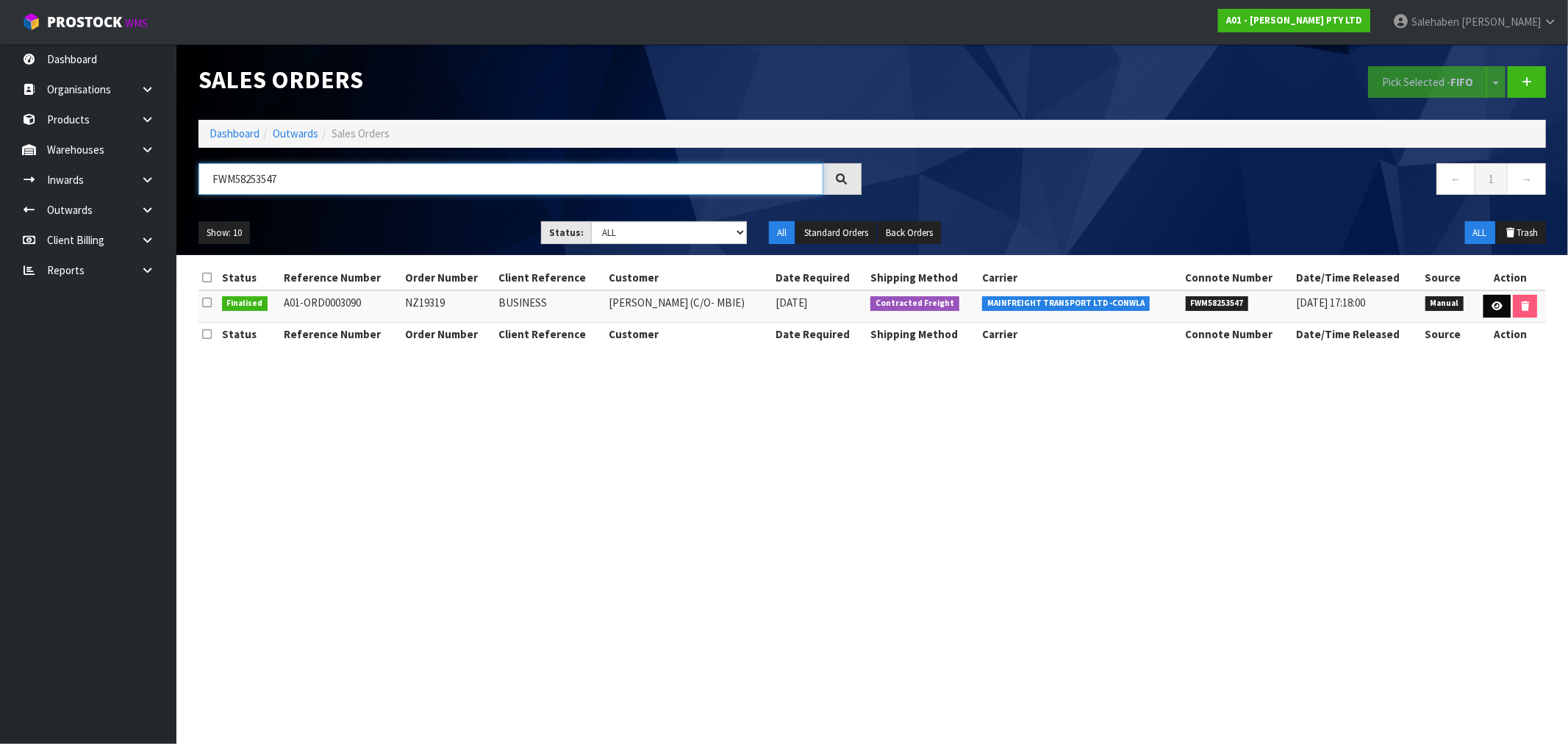
type input "FWM58253547"
click at [1494, 308] on icon at bounding box center [1496, 307] width 11 height 10
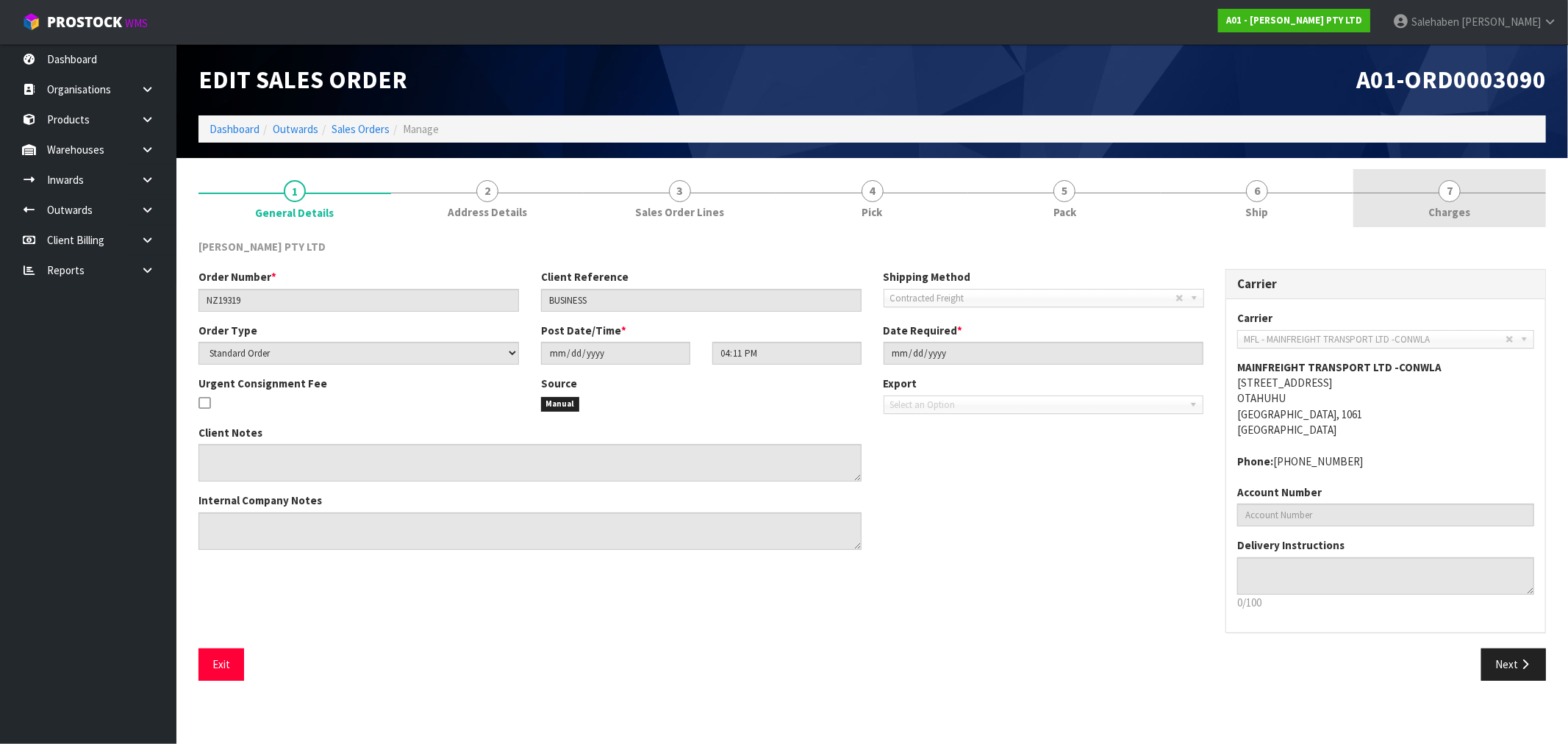
click at [1454, 207] on span "Charges" at bounding box center [1449, 212] width 42 height 15
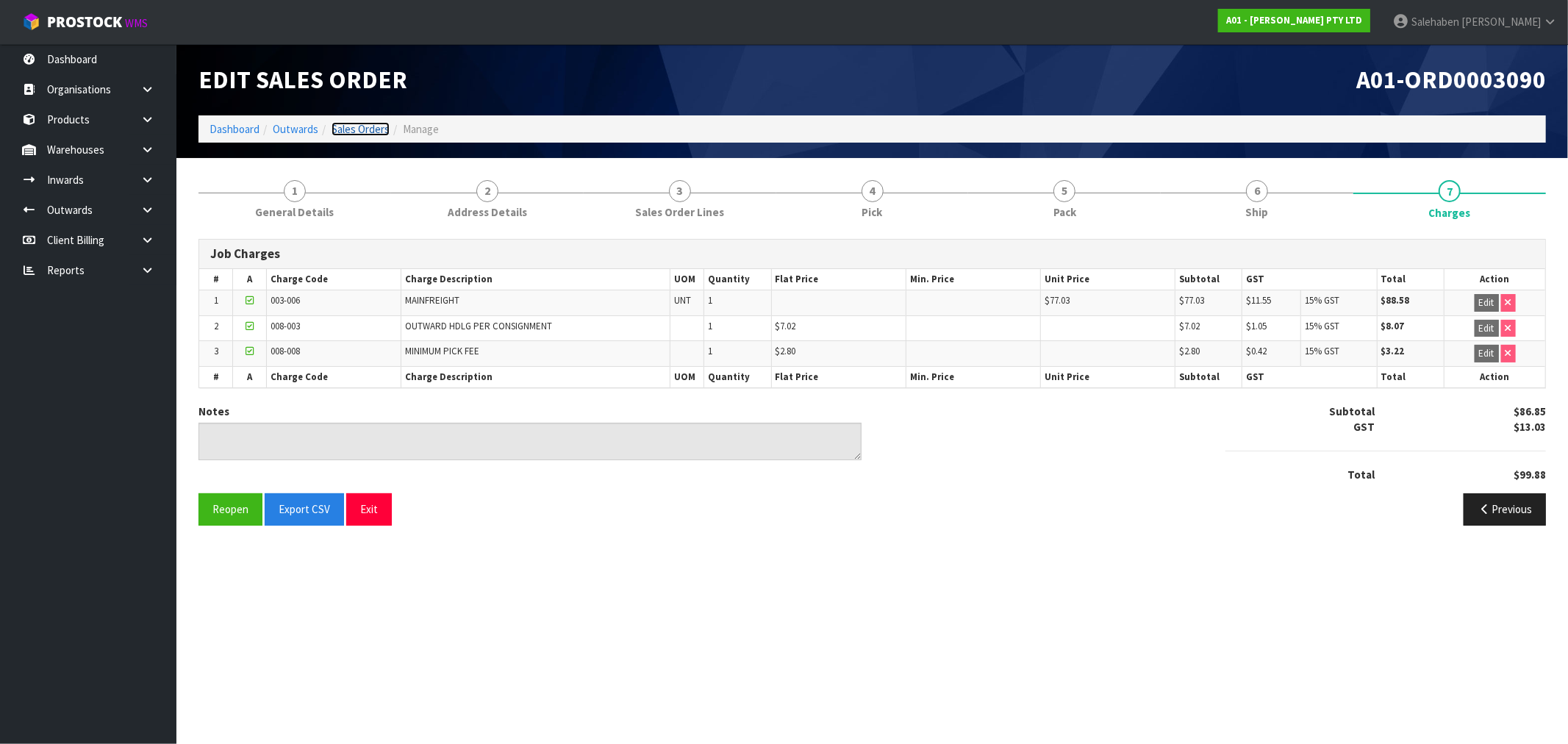
click at [354, 126] on link "Sales Orders" at bounding box center [361, 129] width 58 height 14
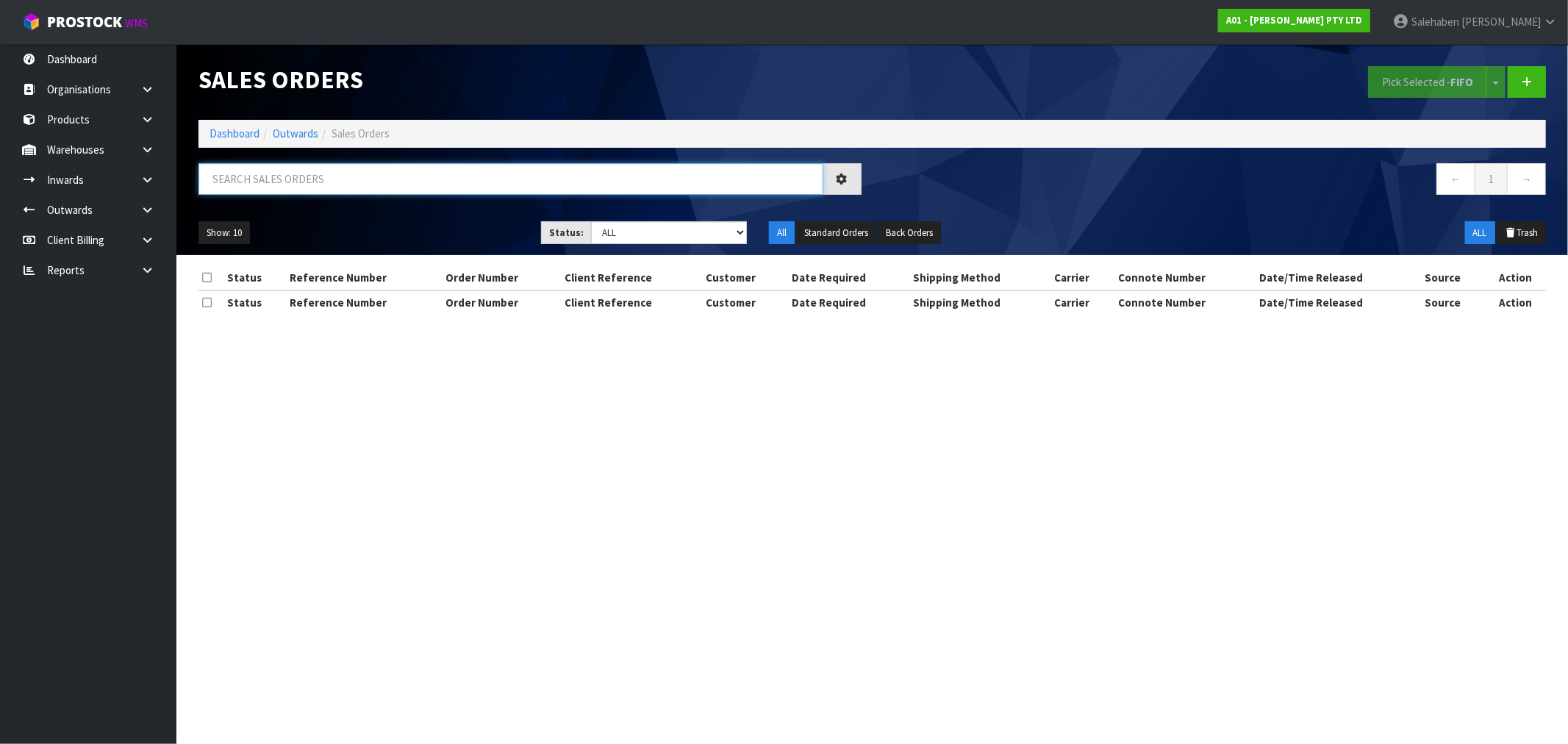
click at [314, 185] on input "text" at bounding box center [511, 179] width 625 height 32
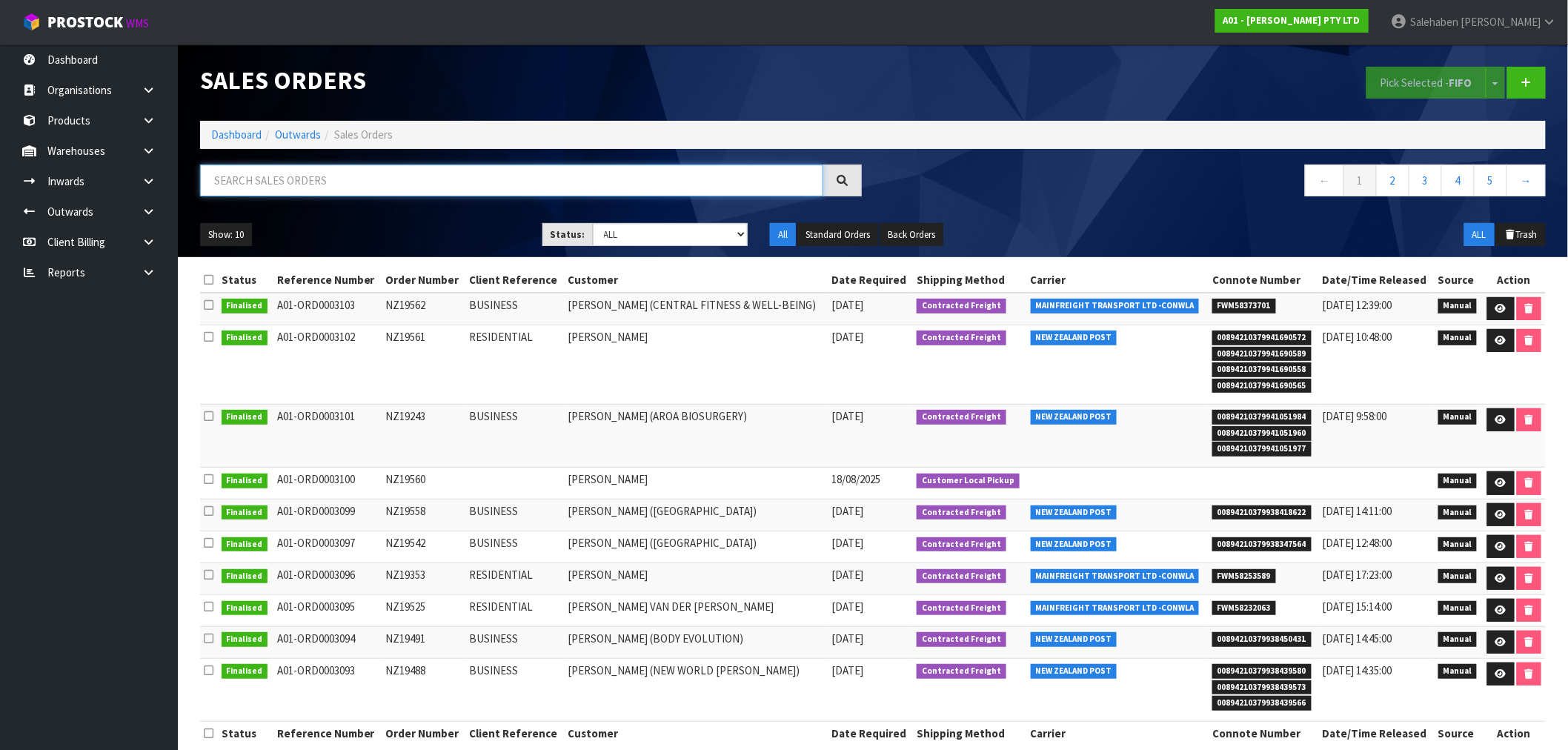
paste input "FWM58253589"
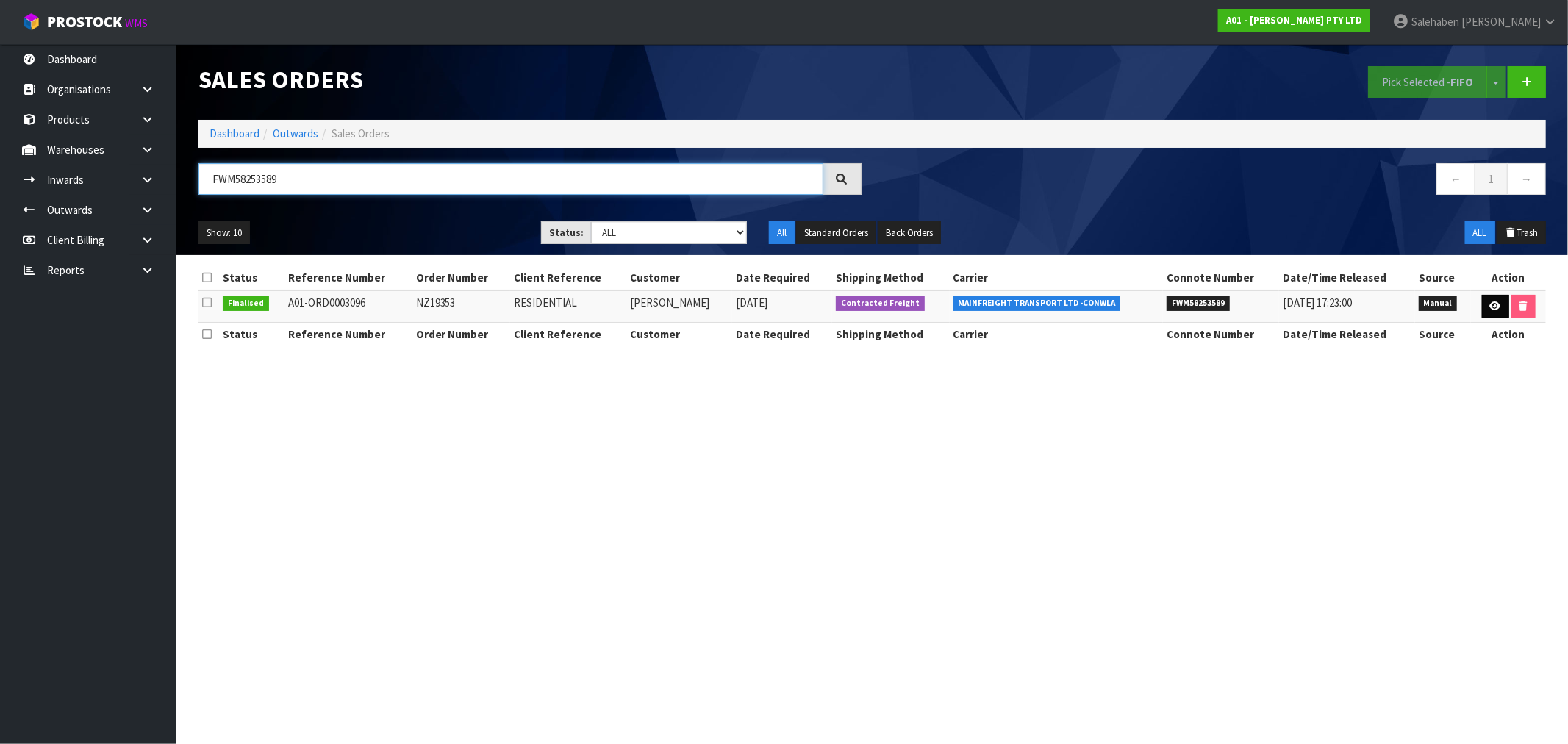
type input "FWM58253589"
click at [1491, 303] on icon at bounding box center [1495, 307] width 11 height 10
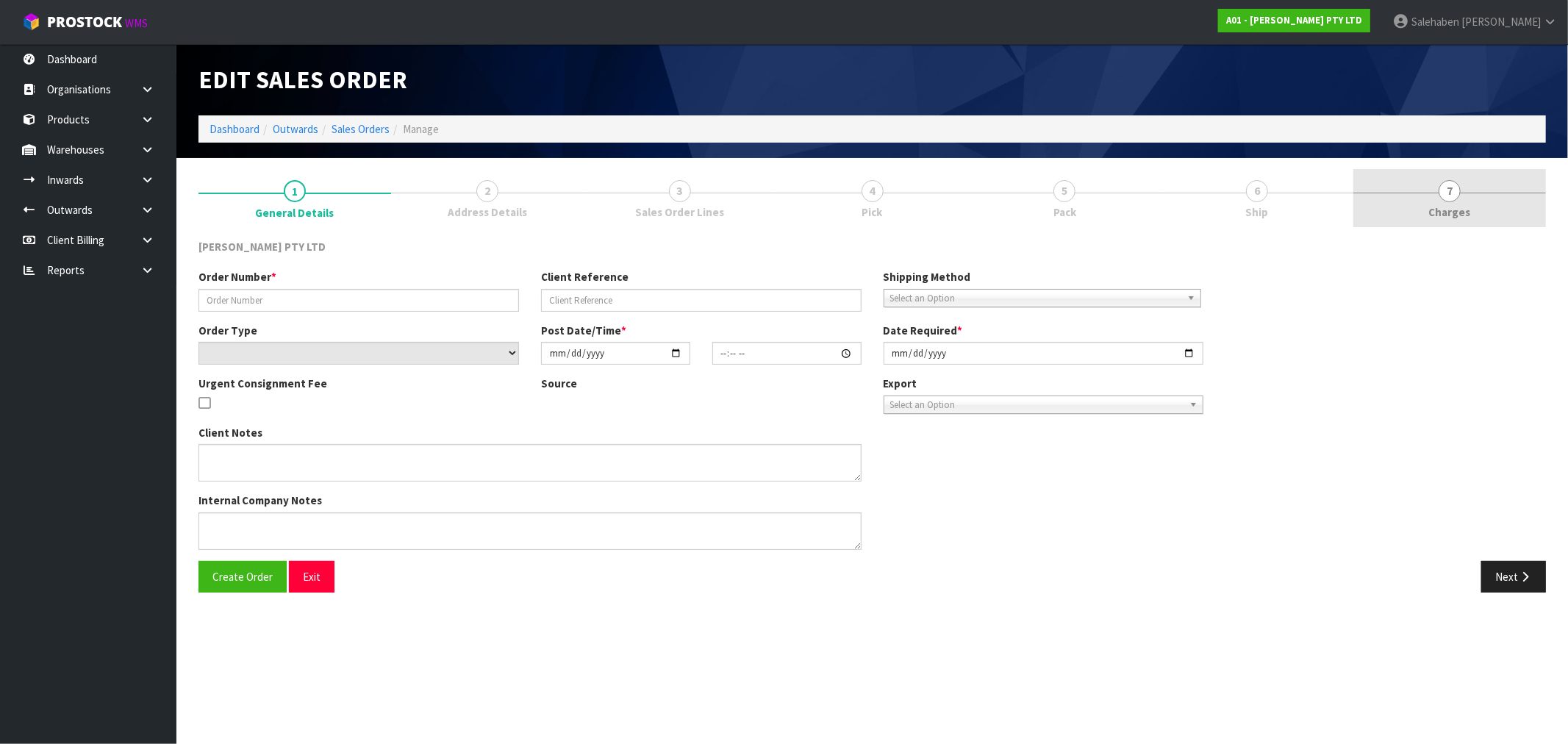
type input "NZ19353"
type input "RESIDENTIAL"
select select "number:0"
type input "[DATE]"
type input "16:12:00.000"
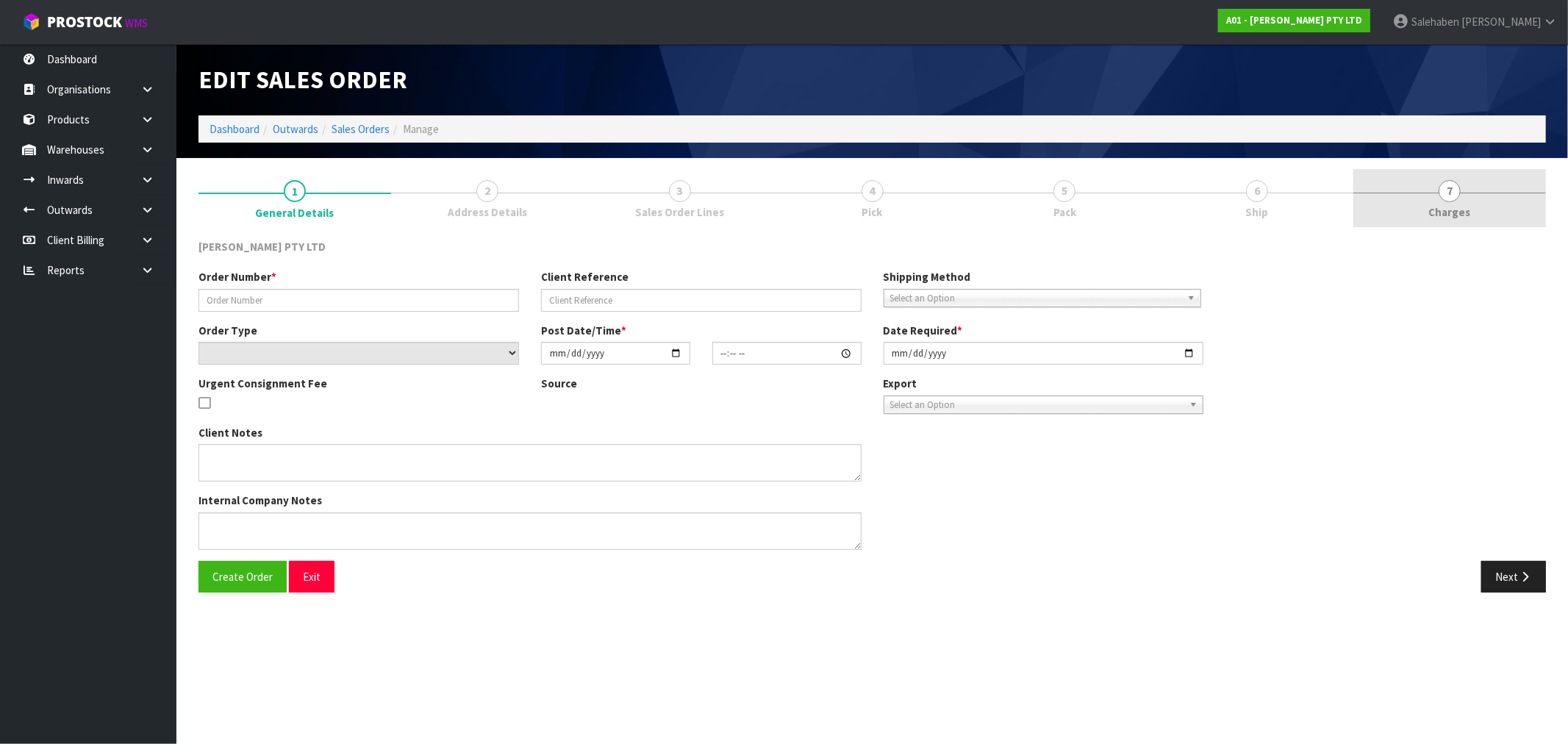
type input "[DATE]"
click at [1444, 216] on span "Charges" at bounding box center [1449, 212] width 42 height 15
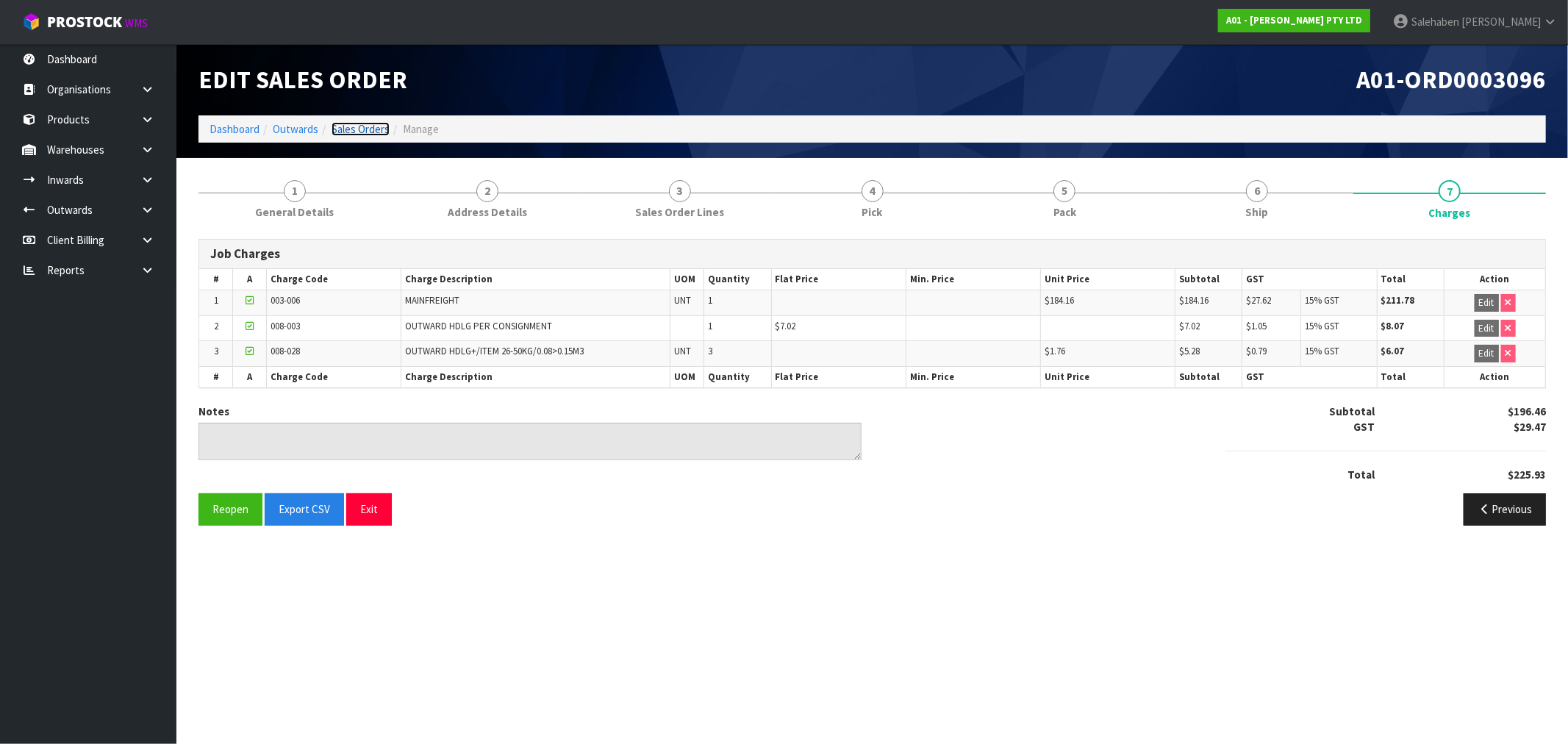
click at [357, 127] on link "Sales Orders" at bounding box center [361, 129] width 58 height 14
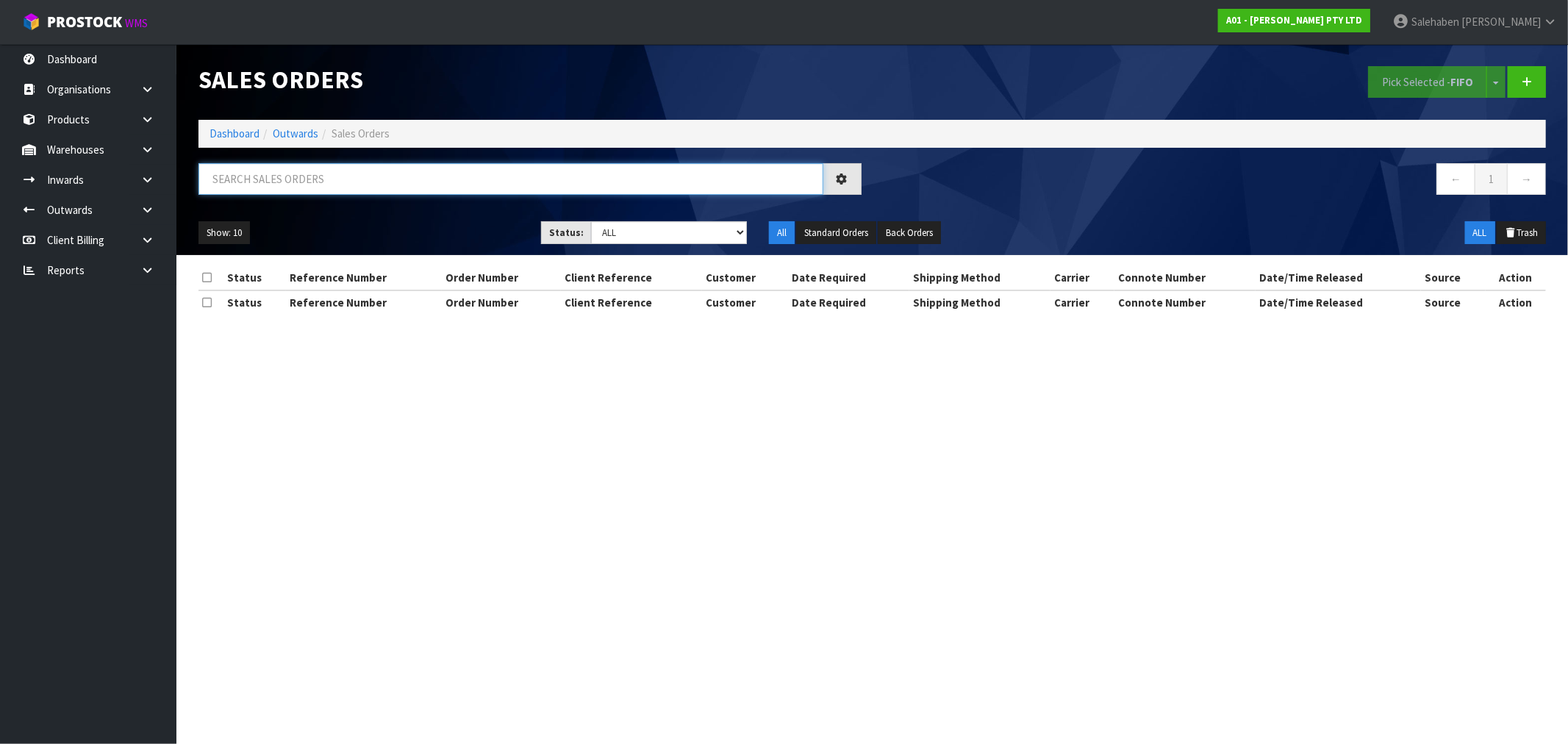
click at [308, 179] on input "text" at bounding box center [511, 179] width 625 height 32
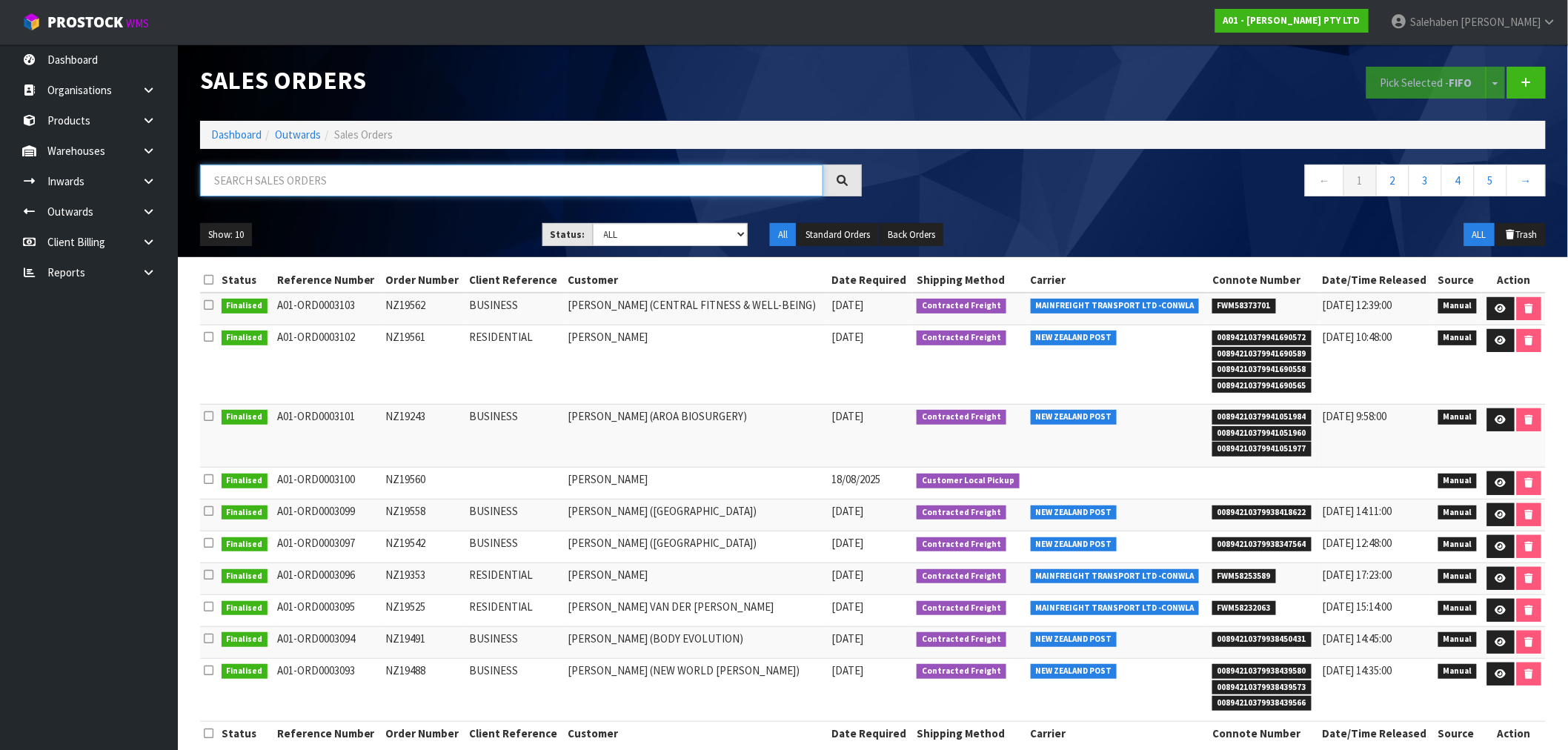
paste input "FWM58232063"
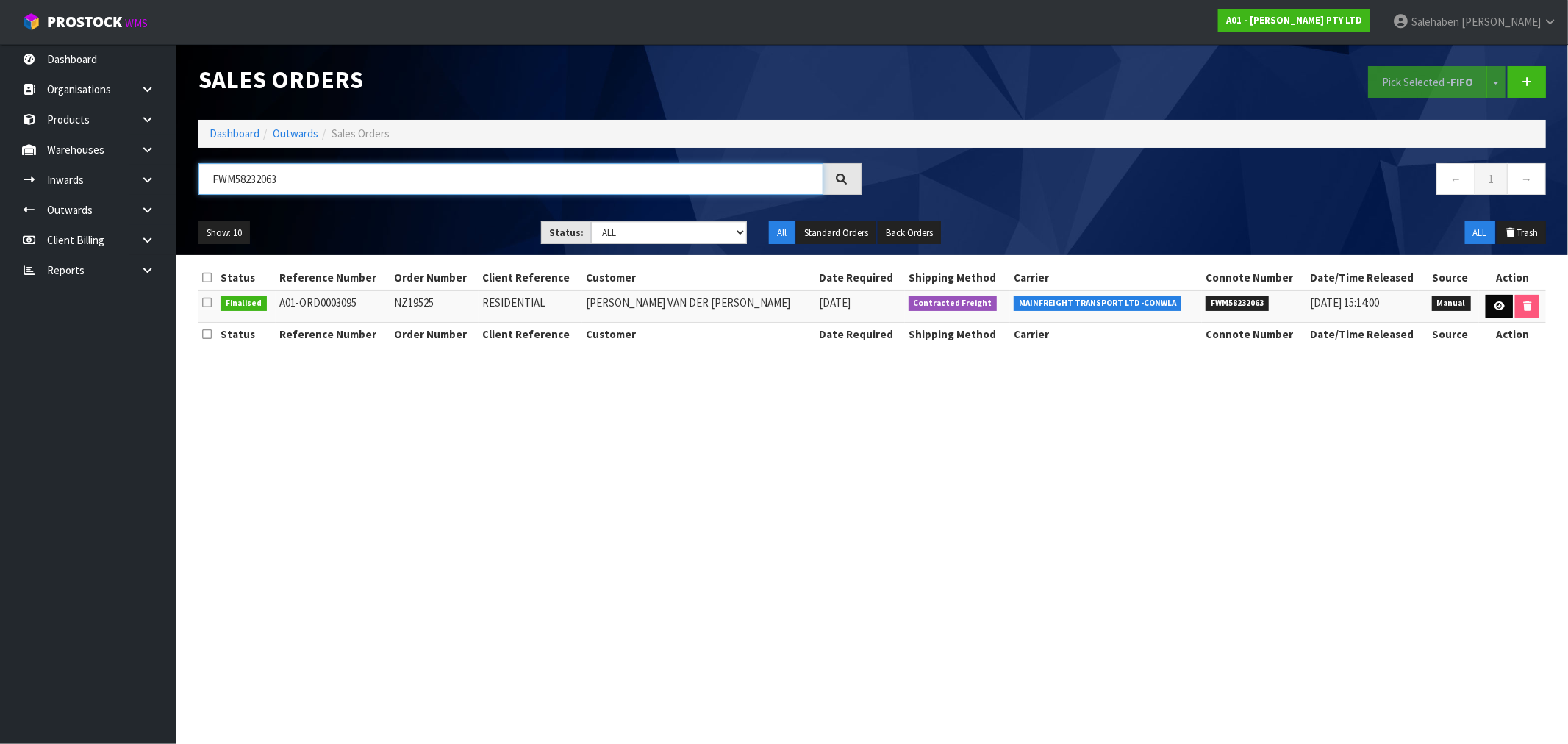
type input "FWM58232063"
click at [1495, 303] on icon at bounding box center [1498, 307] width 11 height 10
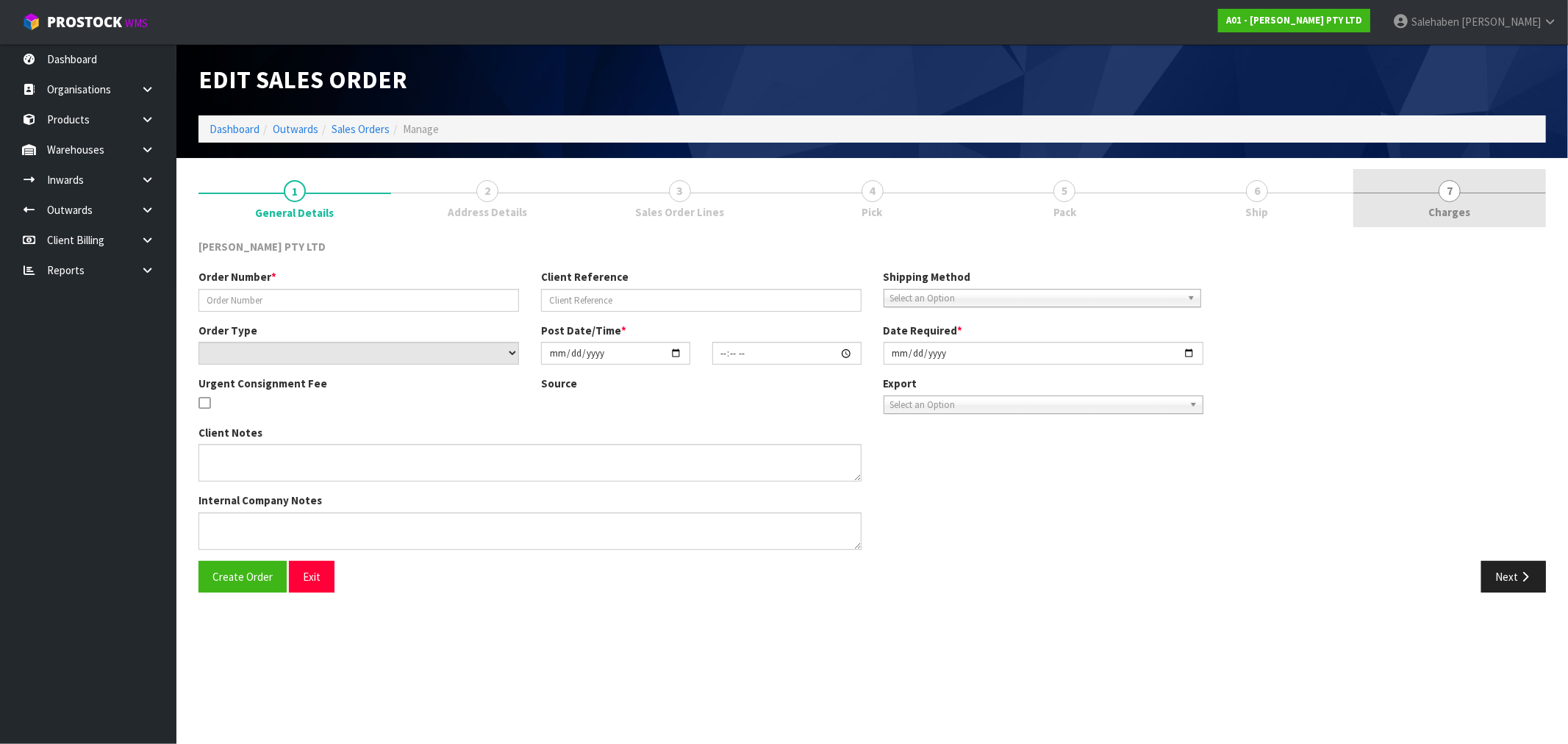
type input "NZ19525"
type input "RESIDENTIAL"
select select "number:0"
type input "[DATE]"
type input "16:12:00.000"
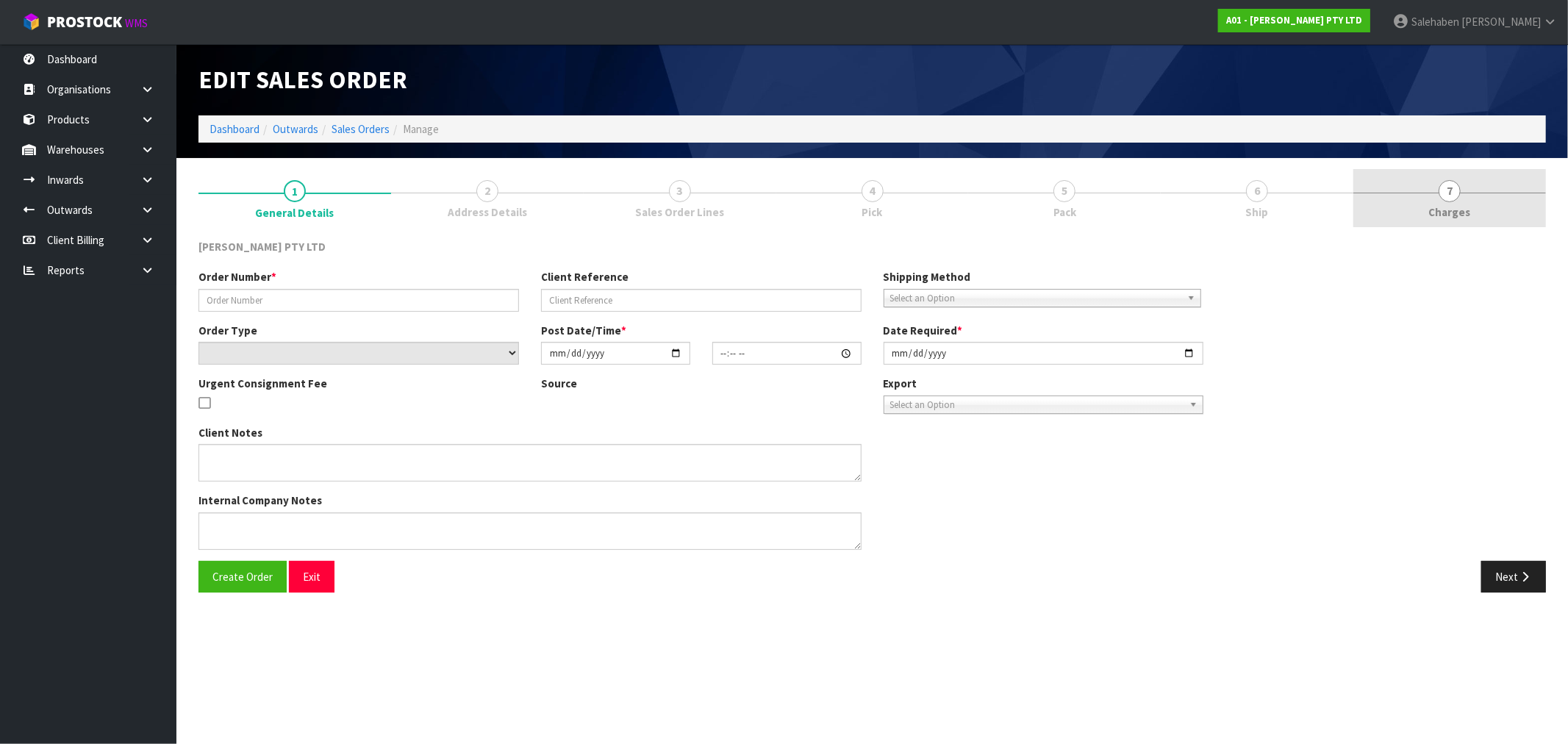
type input "[DATE]"
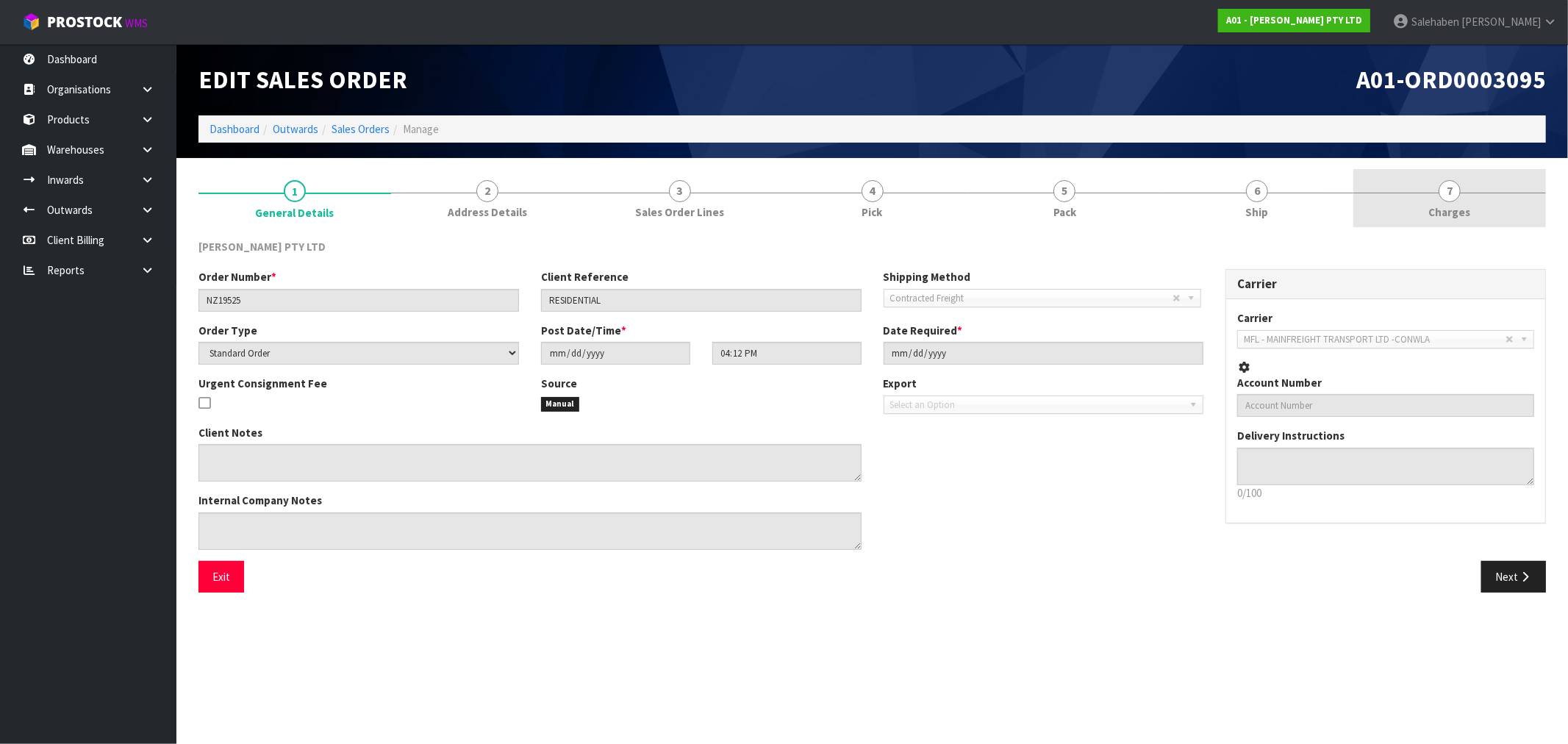
click at [1460, 214] on span "Charges" at bounding box center [1449, 212] width 42 height 15
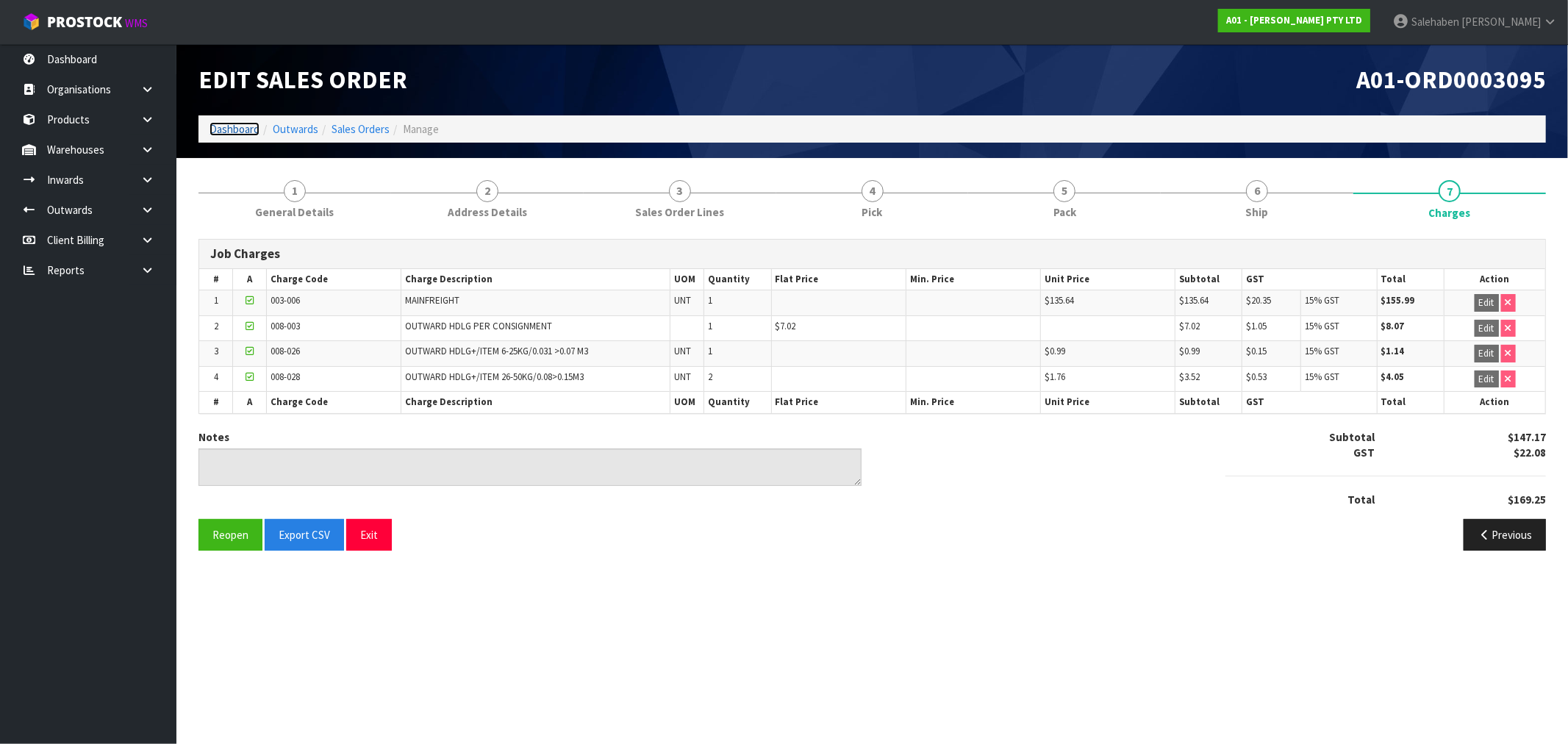
click at [241, 123] on link "Dashboard" at bounding box center [235, 129] width 50 height 14
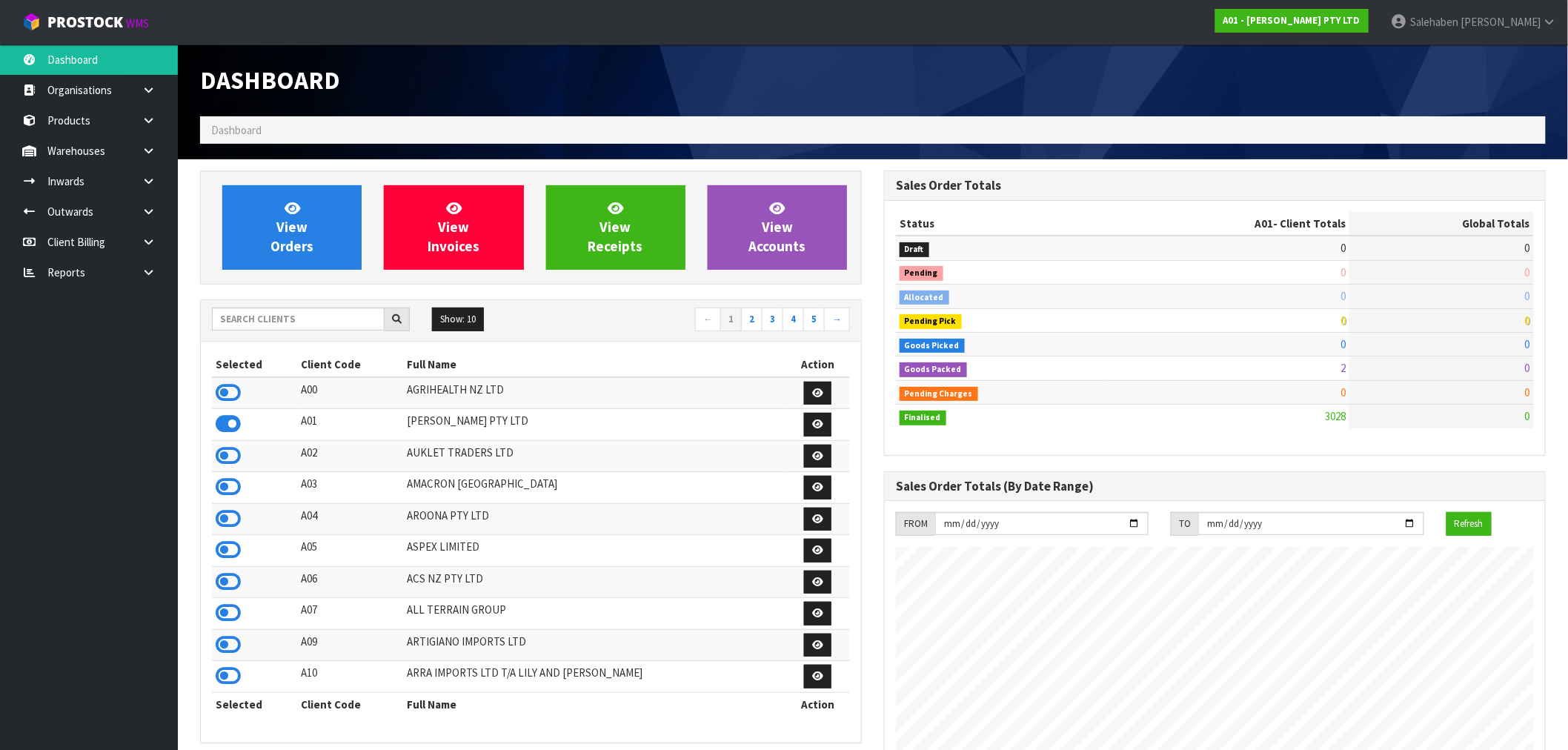
scroll to position [1050, 684]
click at [275, 320] on input "text" at bounding box center [297, 319] width 173 height 23
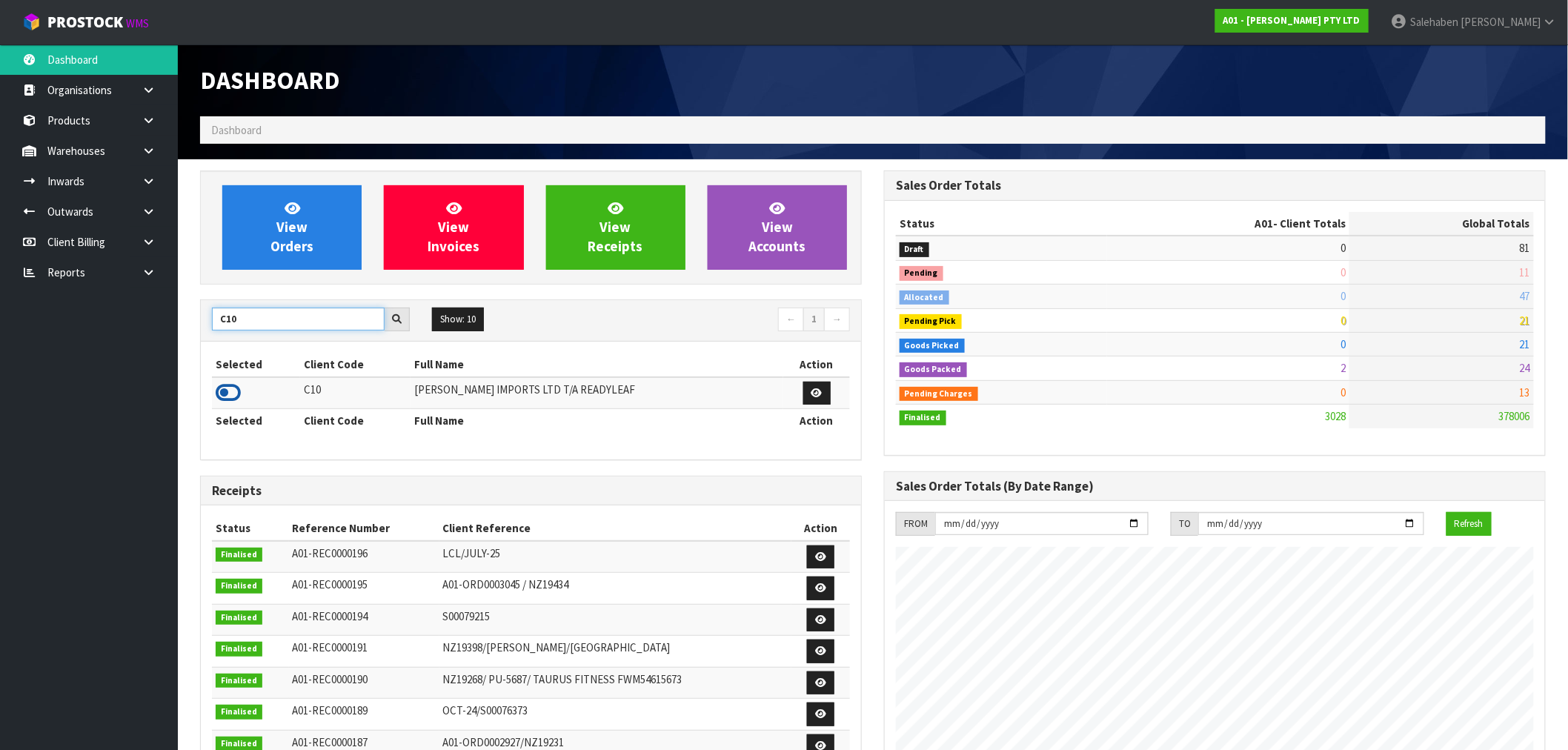
type input "C10"
click at [225, 391] on icon at bounding box center [228, 392] width 25 height 22
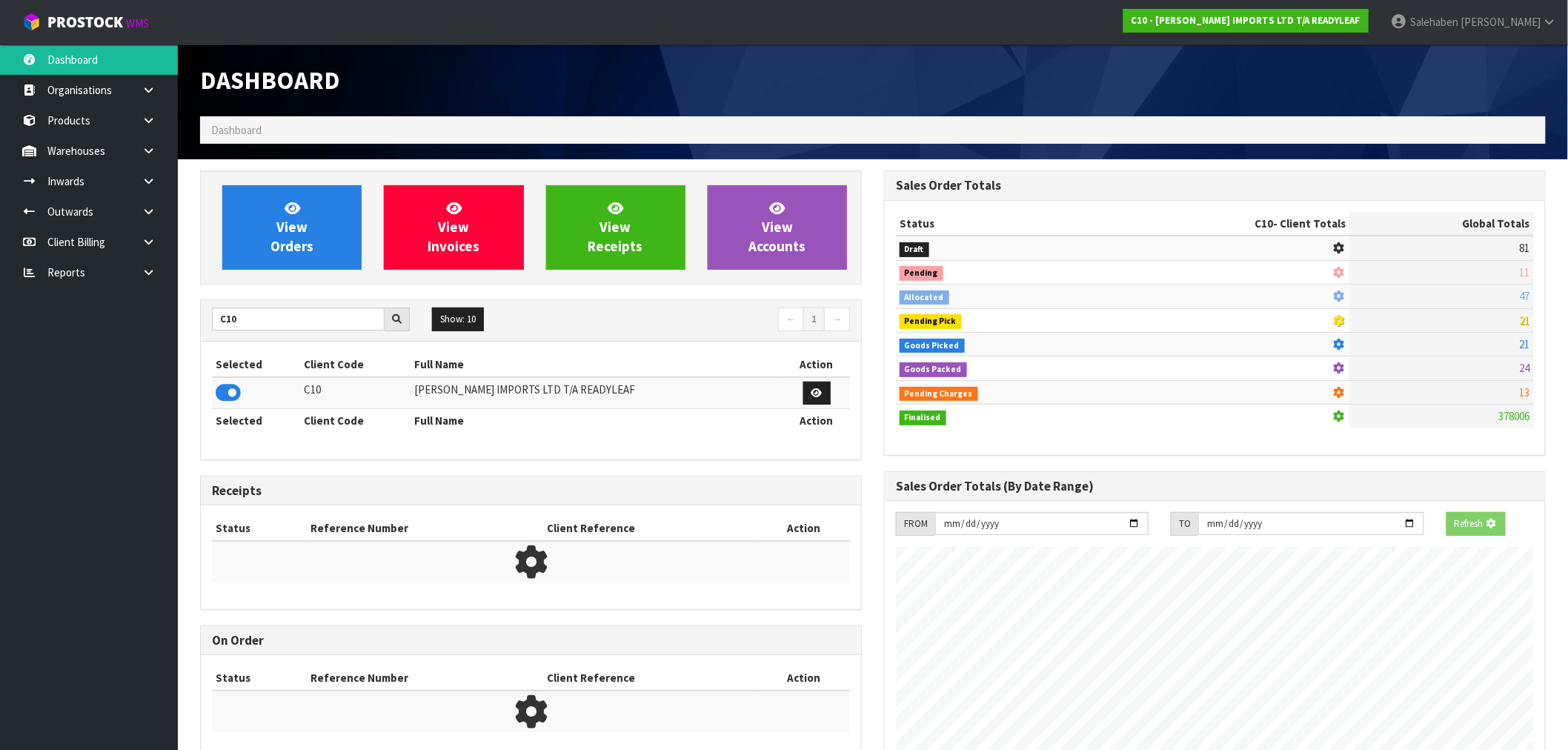
scroll to position [925, 684]
click at [290, 237] on span "View Orders" at bounding box center [292, 226] width 43 height 56
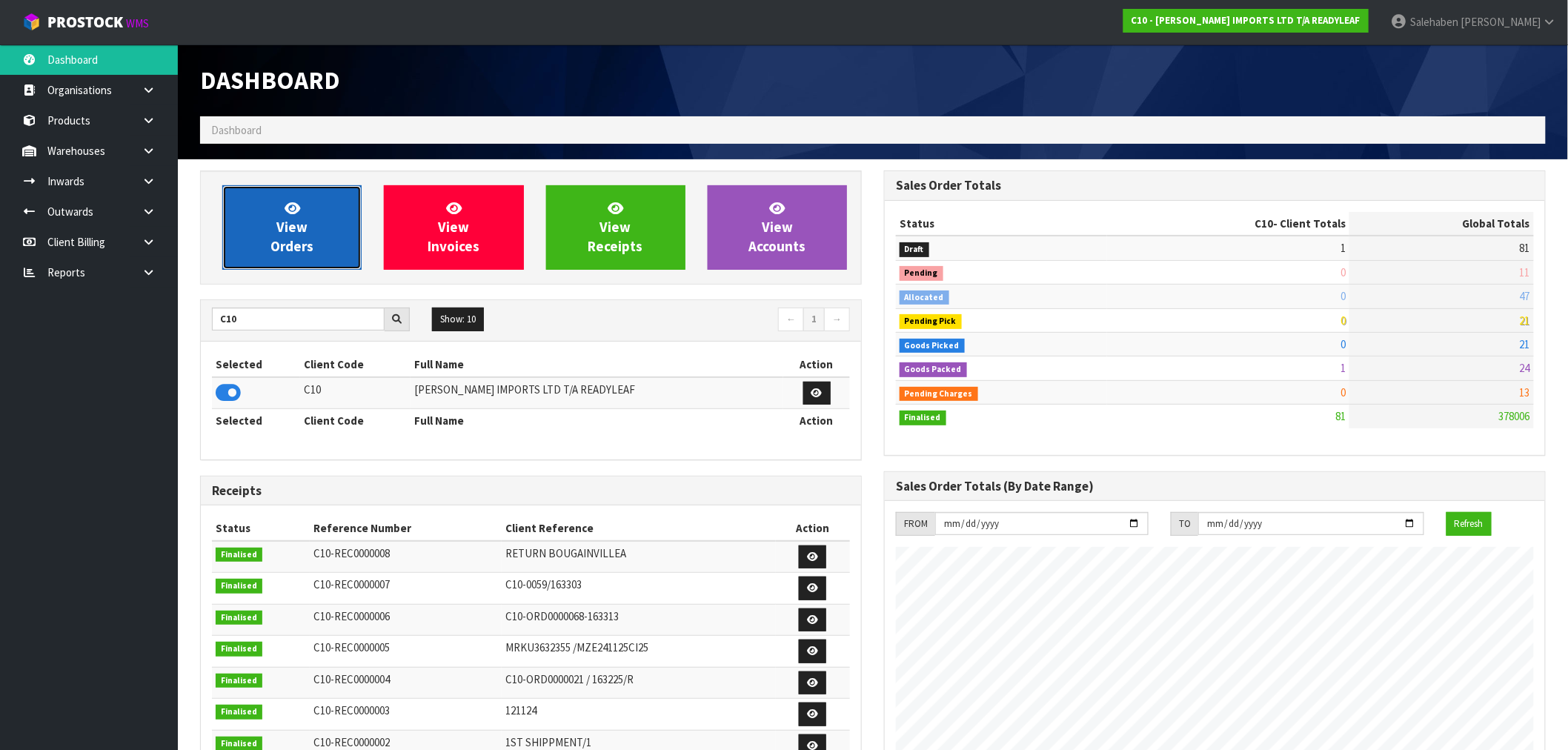
scroll to position [1027, 684]
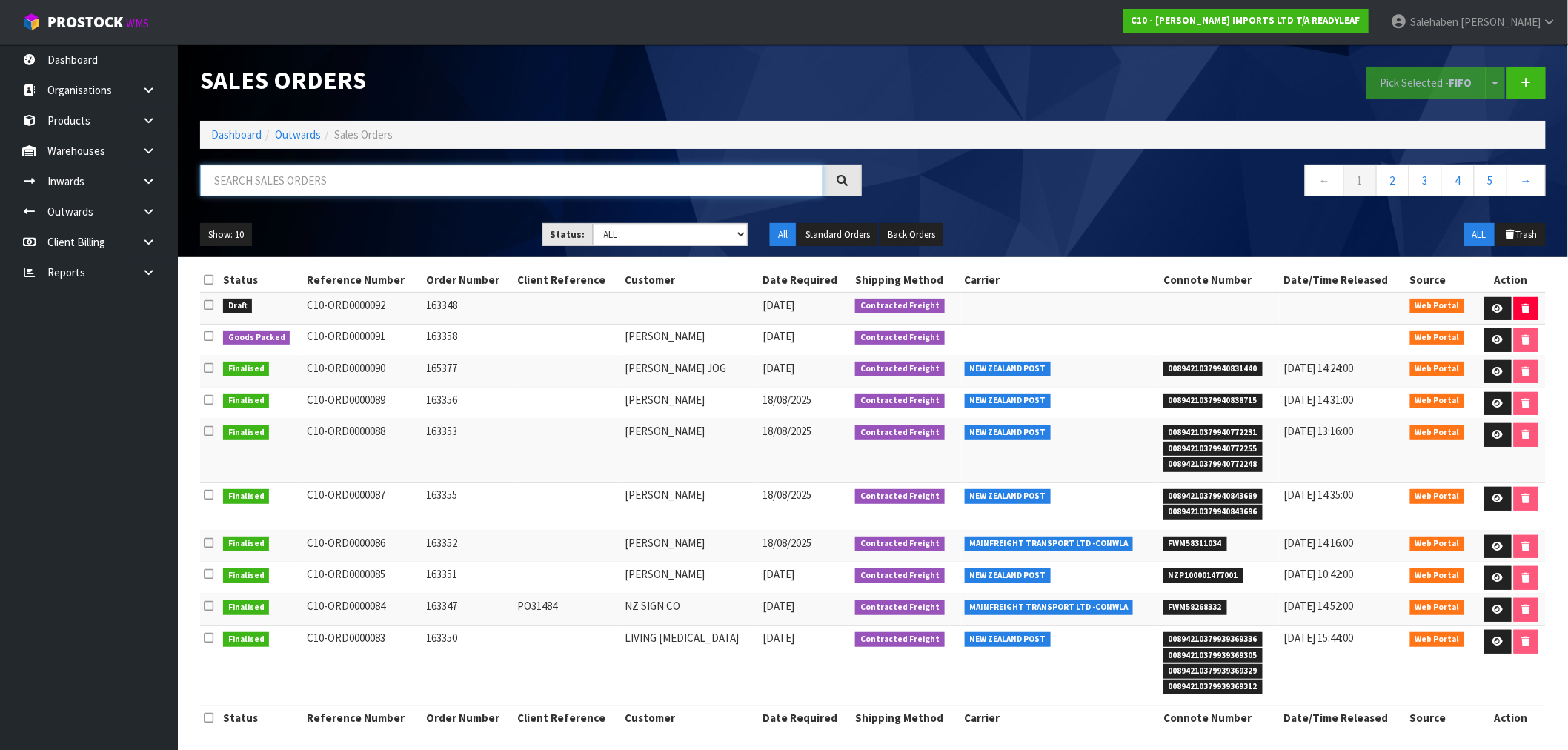
click at [408, 181] on input "text" at bounding box center [511, 180] width 623 height 32
paste input "FWM58268332"
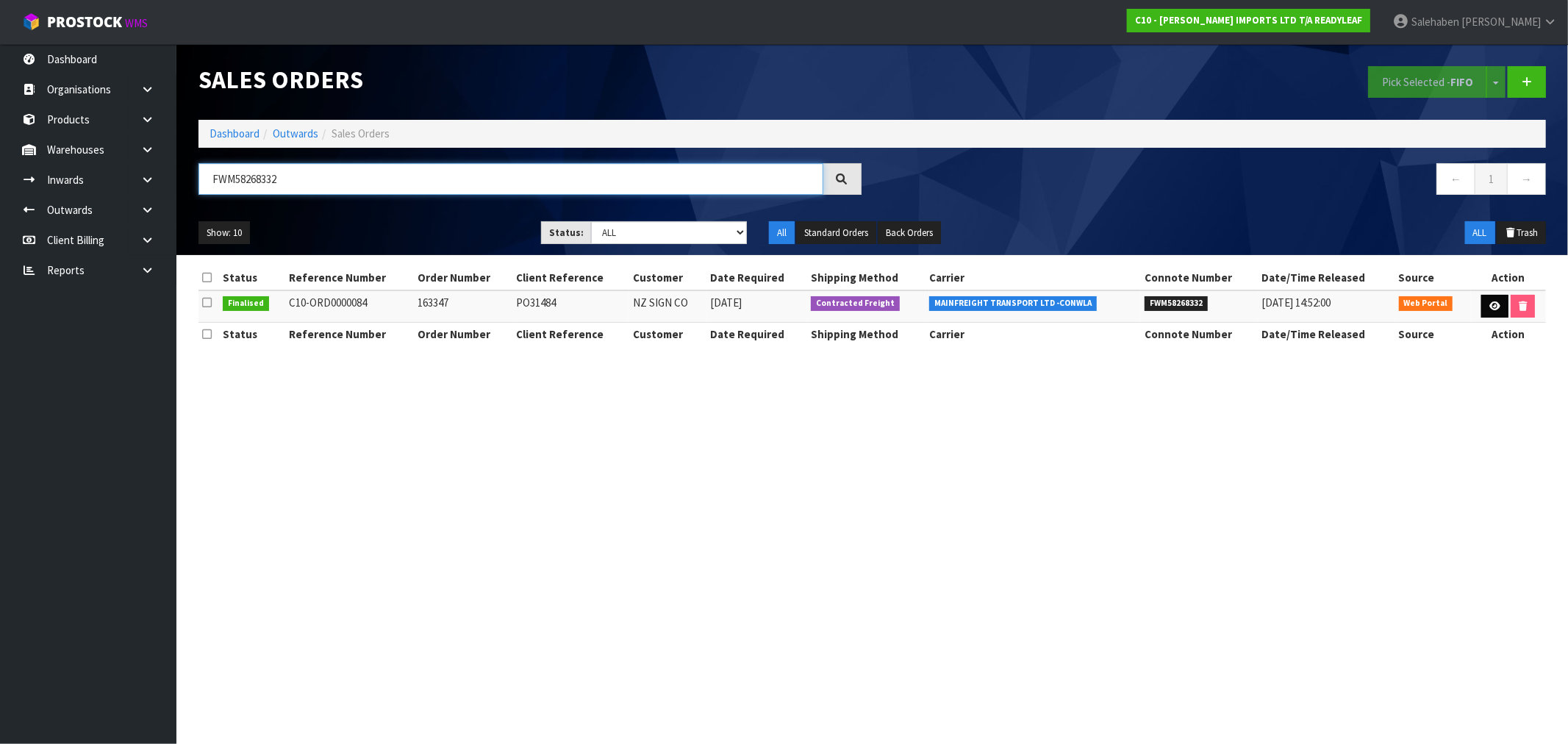
type input "FWM58268332"
click at [1497, 302] on icon at bounding box center [1494, 307] width 11 height 10
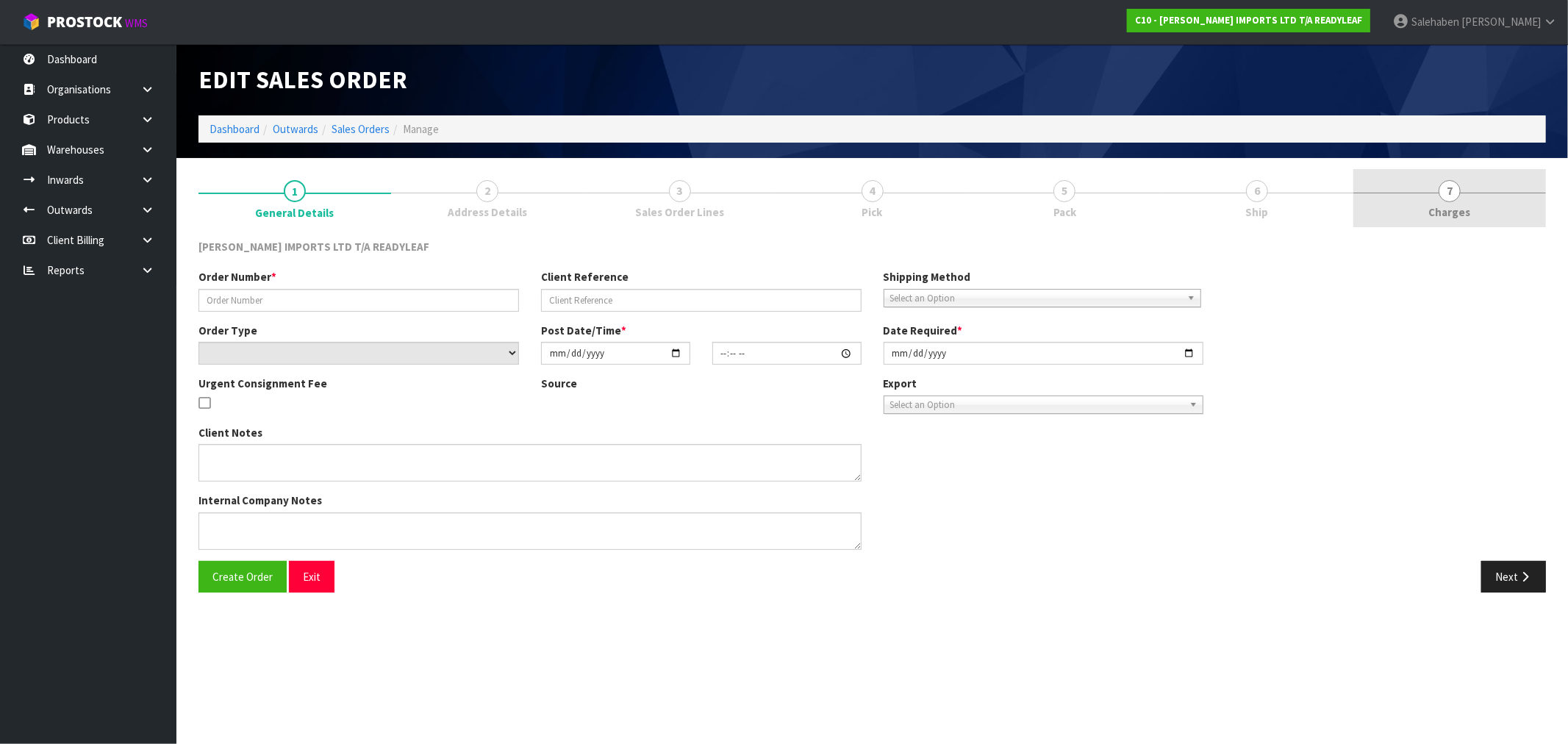
type input "163347"
type input "PO31484"
select select "number:0"
type input "[DATE]"
type input "20:51:00.000"
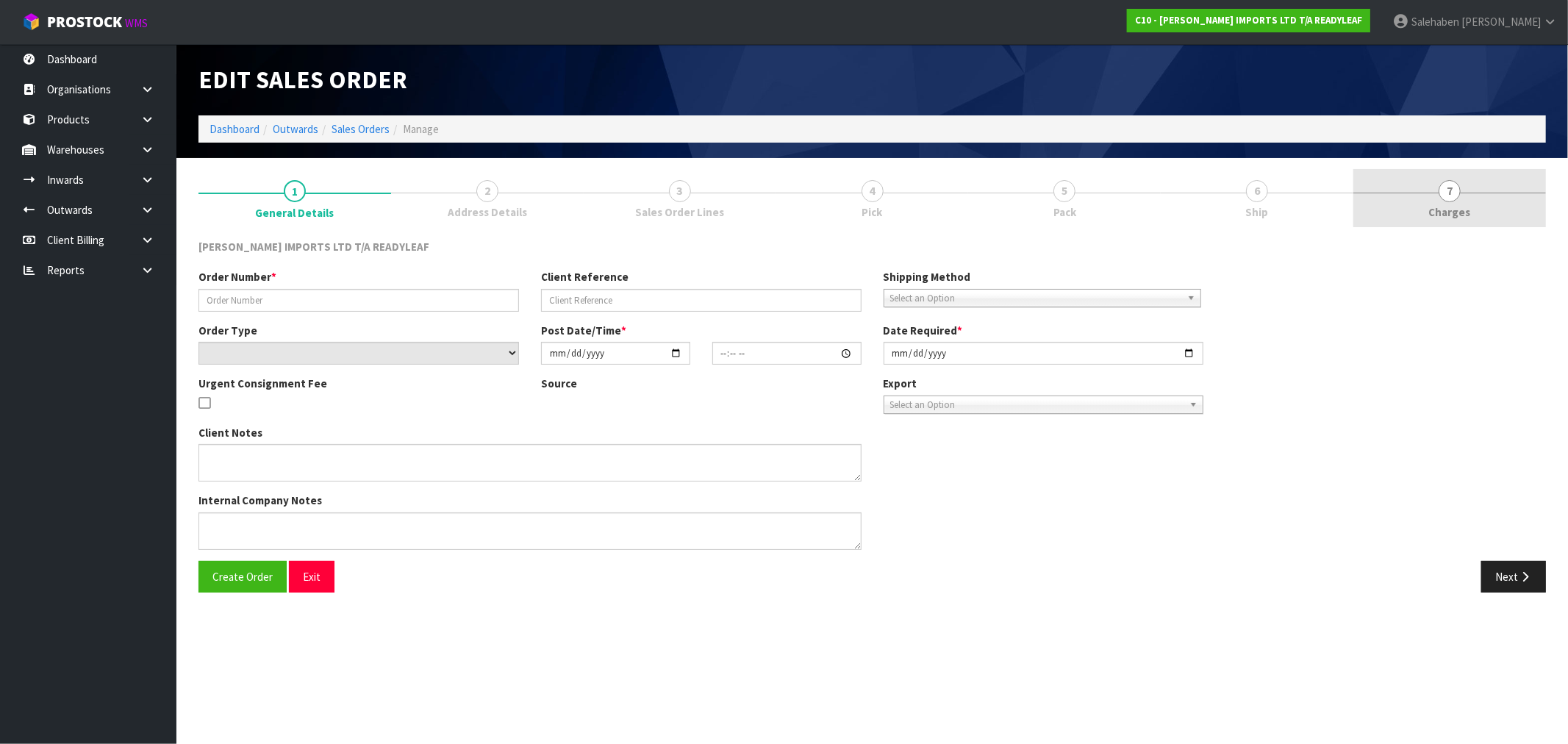
type input "[DATE]"
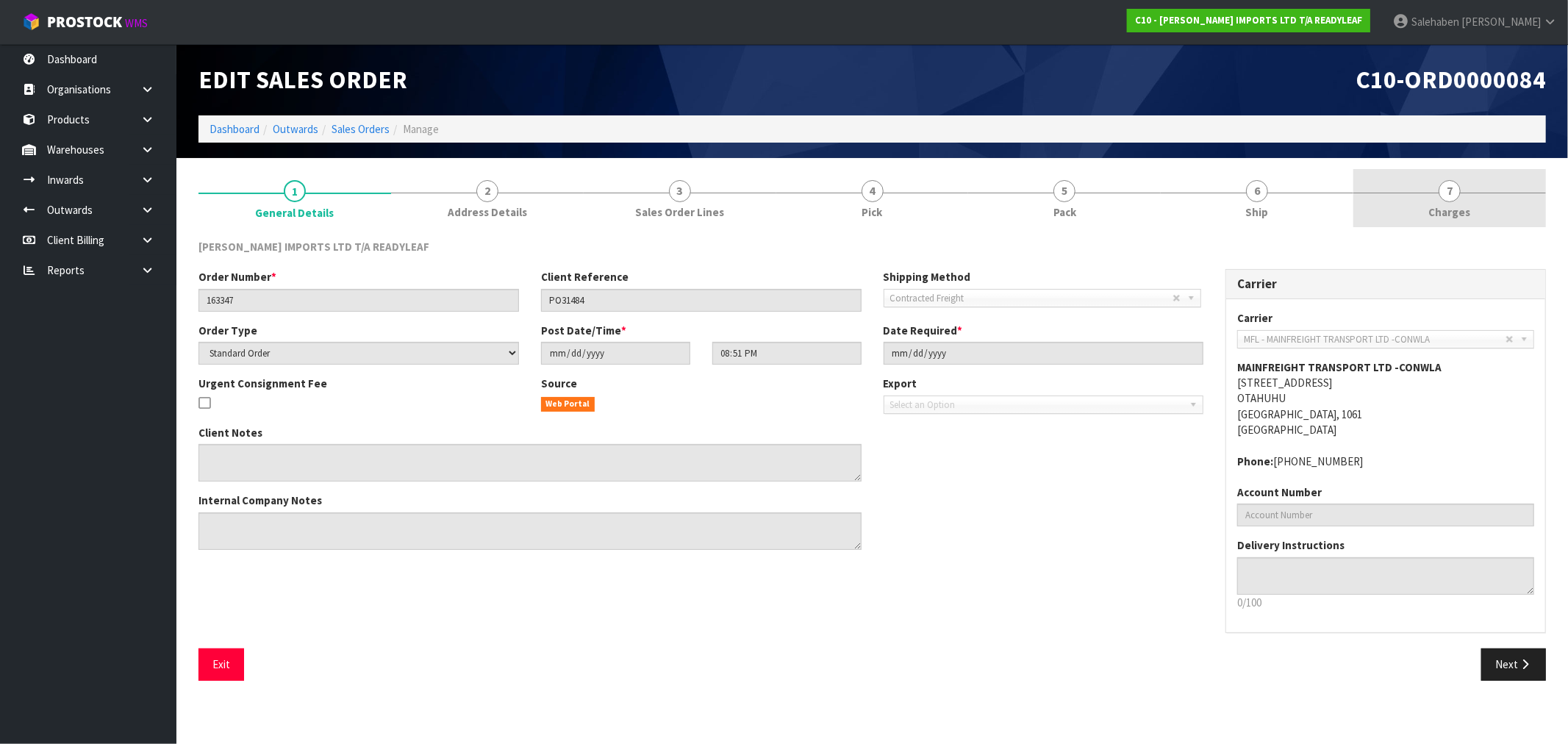
click at [1445, 214] on span "Charges" at bounding box center [1449, 212] width 42 height 15
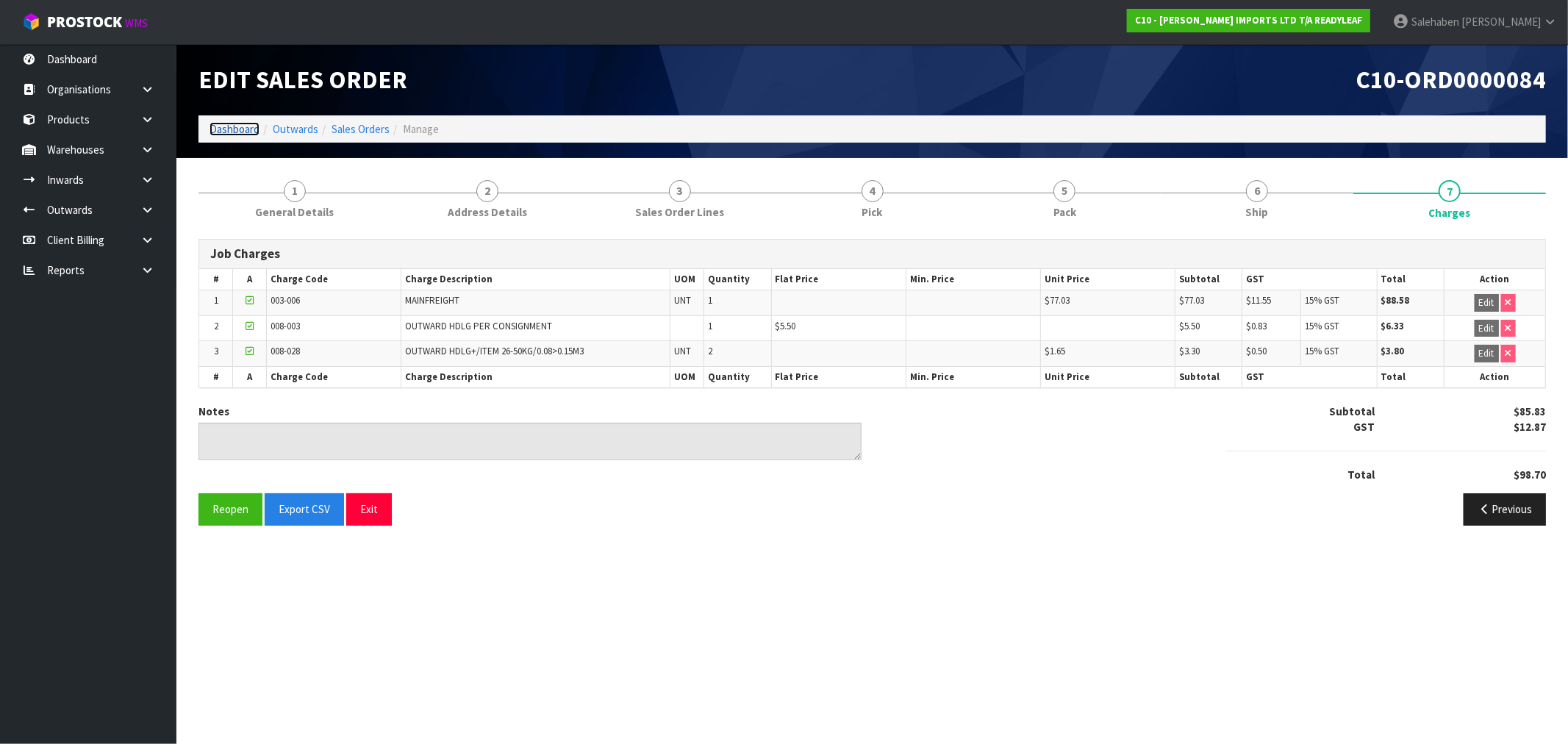
click at [225, 127] on link "Dashboard" at bounding box center [235, 129] width 50 height 14
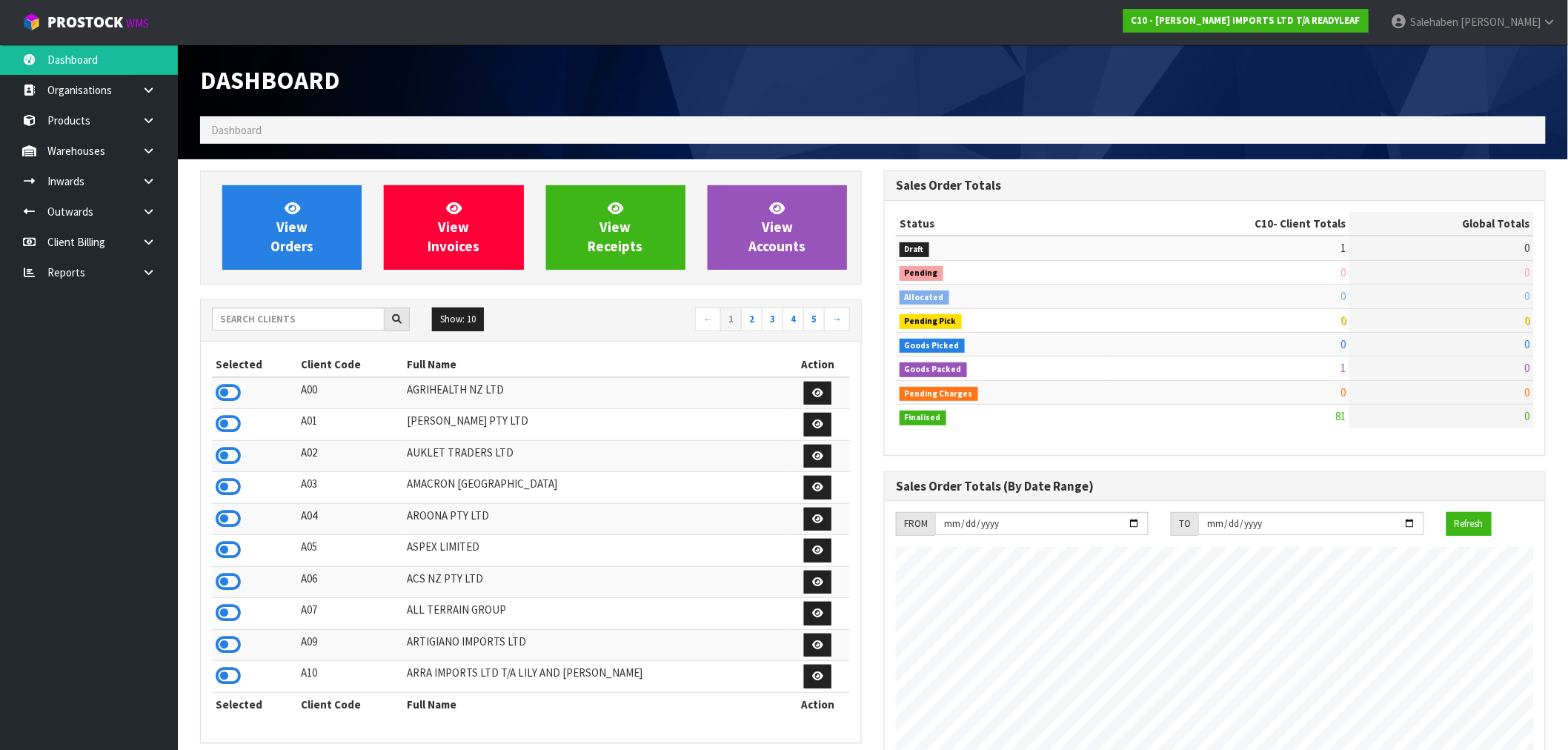
scroll to position [1027, 684]
click at [256, 326] on input "text" at bounding box center [297, 319] width 173 height 23
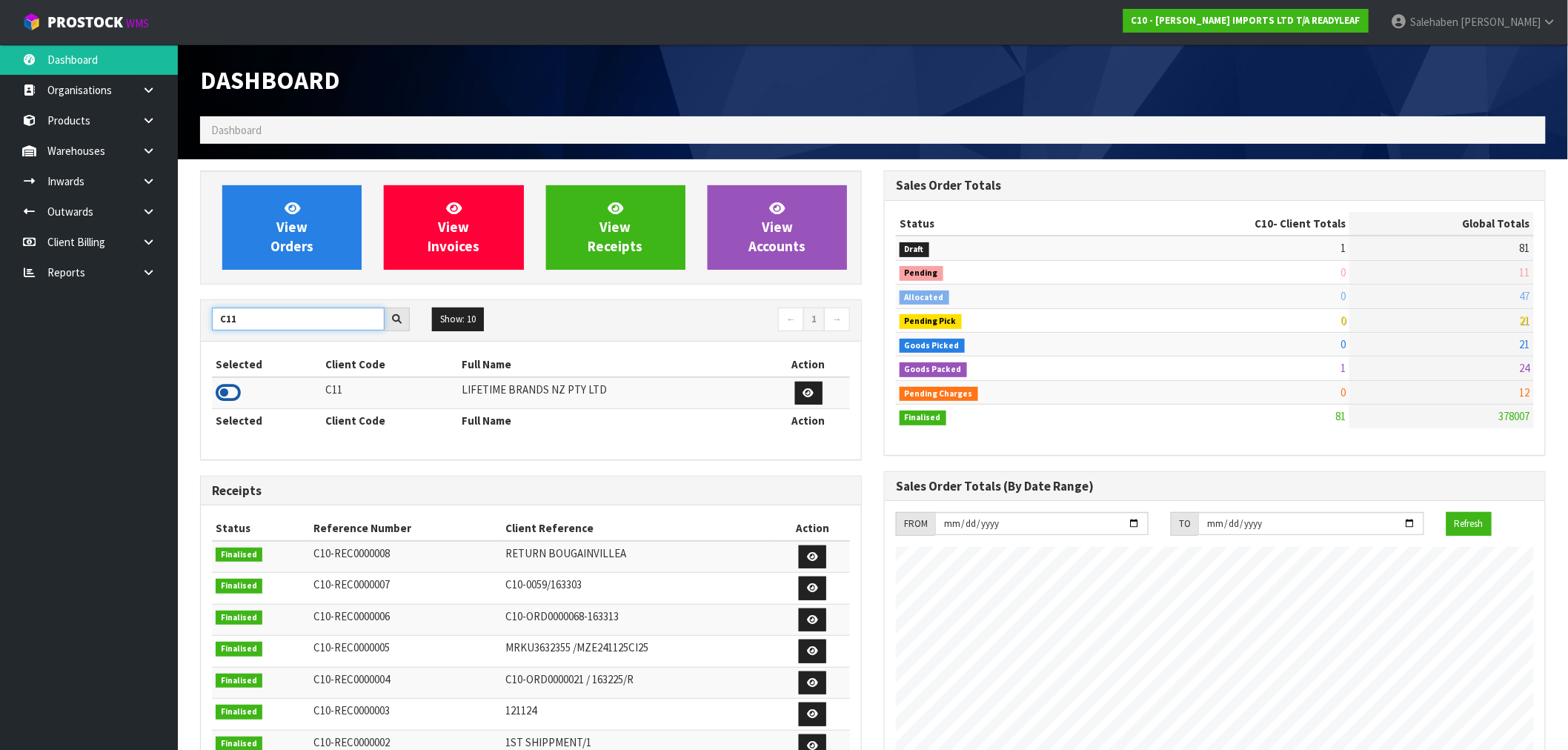
type input "C11"
click at [226, 399] on icon at bounding box center [228, 392] width 25 height 22
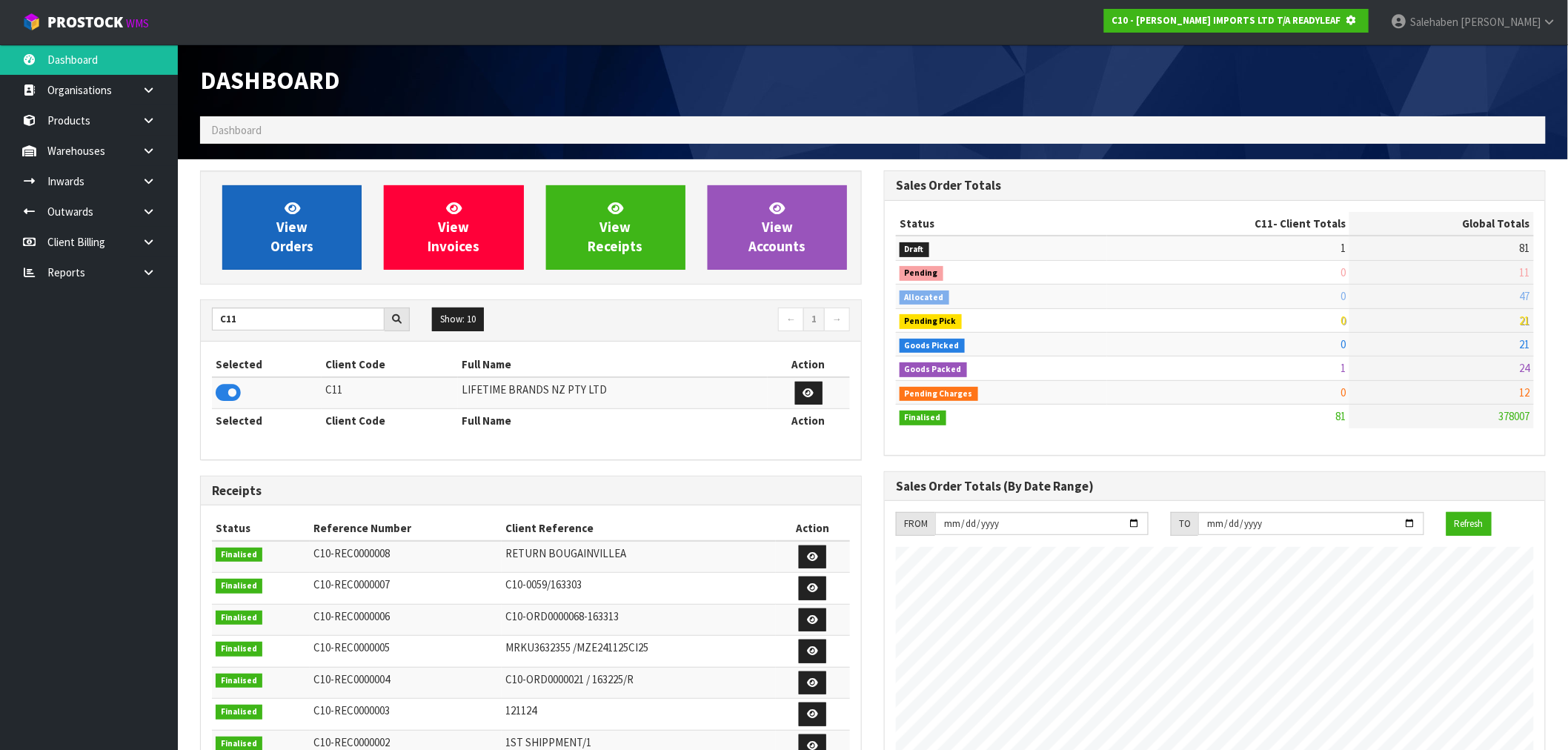
scroll to position [740296, 740408]
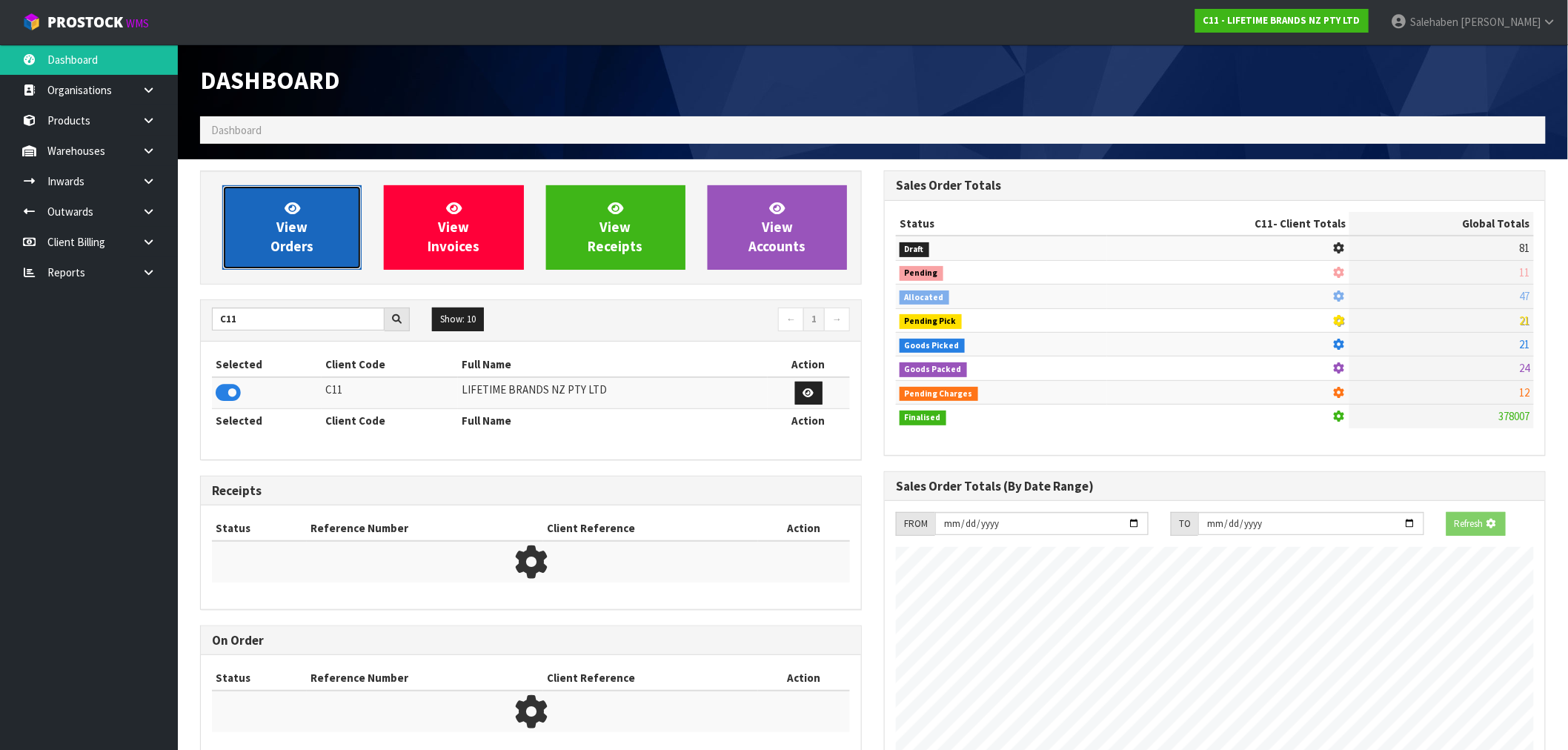
click at [291, 251] on span "View Orders" at bounding box center [292, 226] width 43 height 56
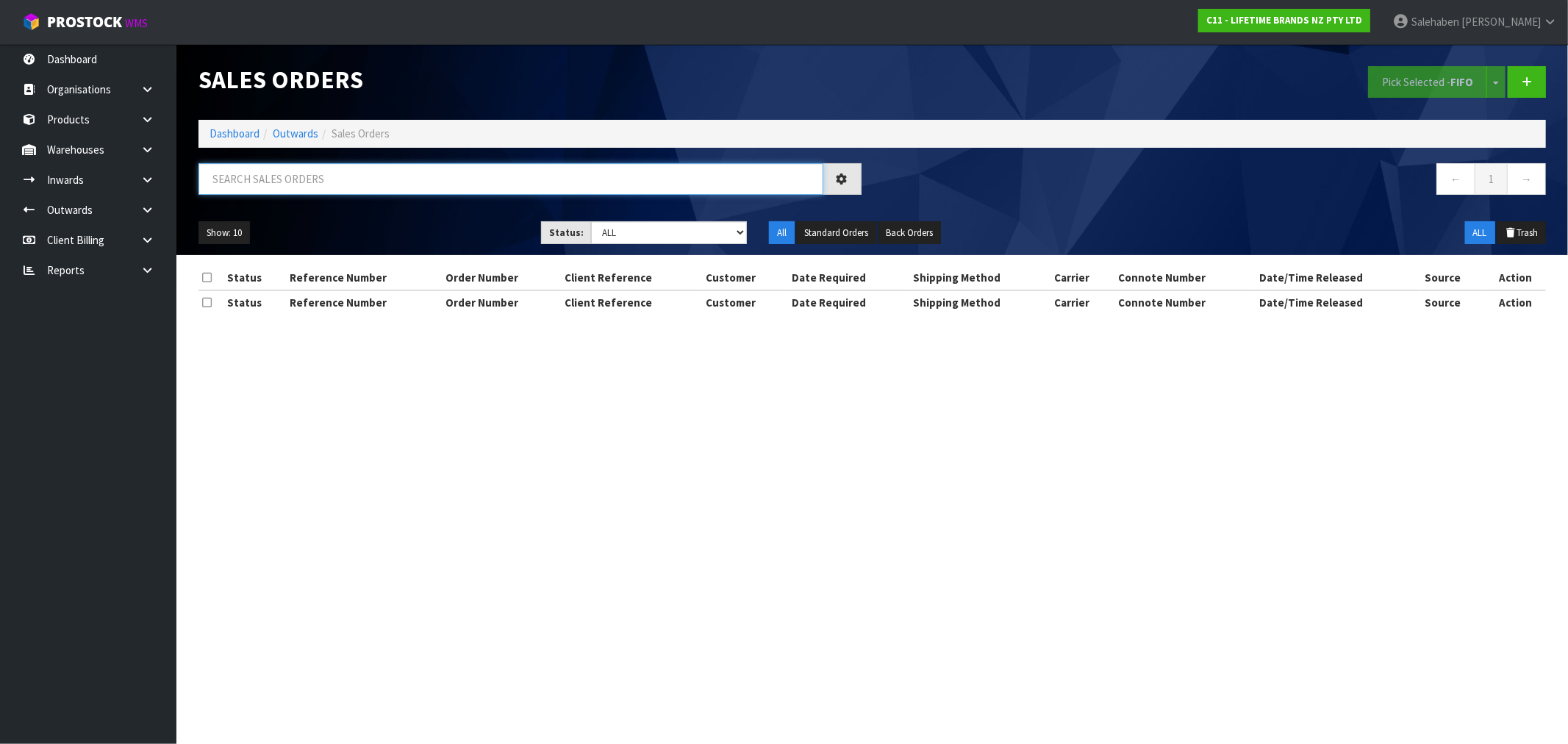
click at [444, 180] on input "text" at bounding box center [511, 179] width 625 height 32
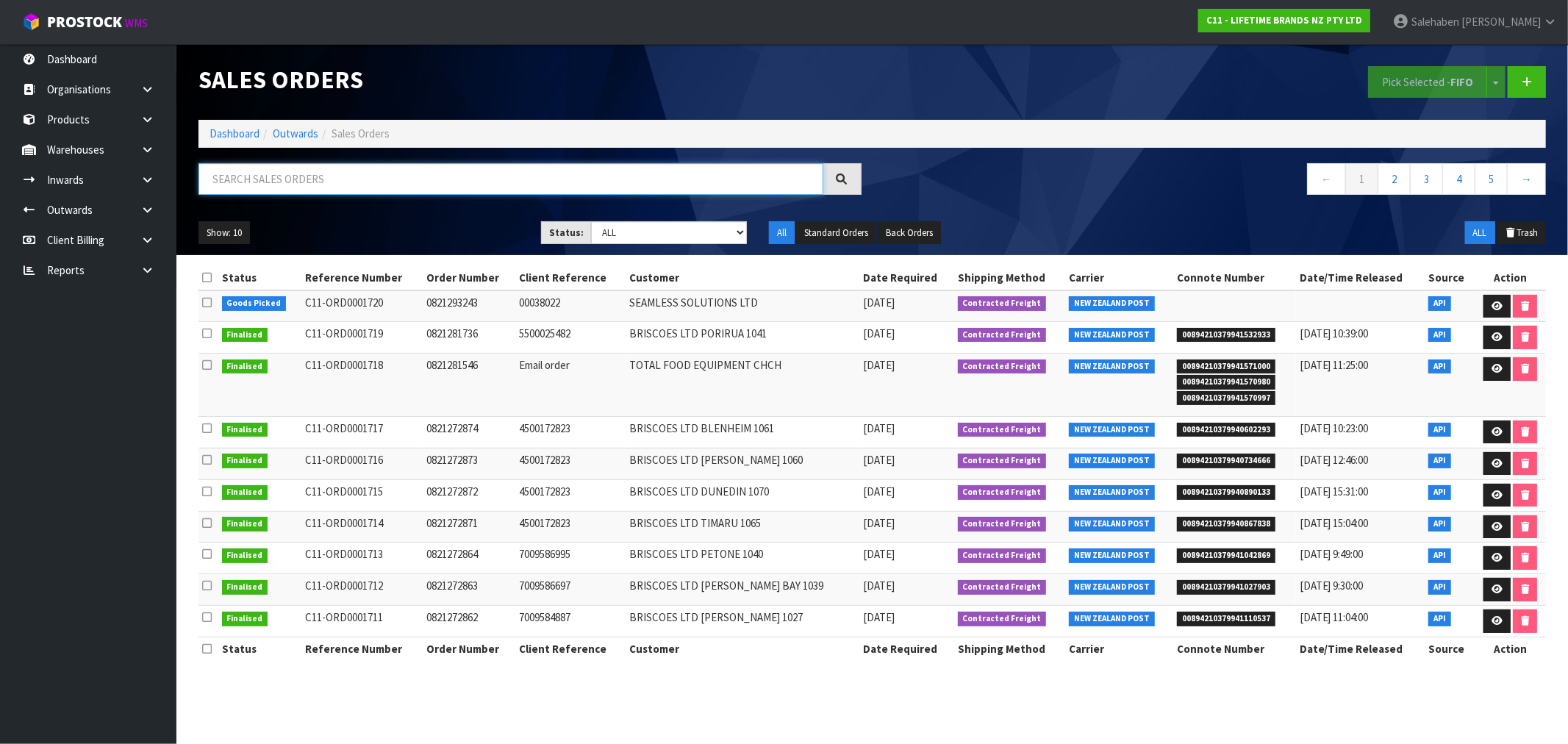
paste input "FWM58194713"
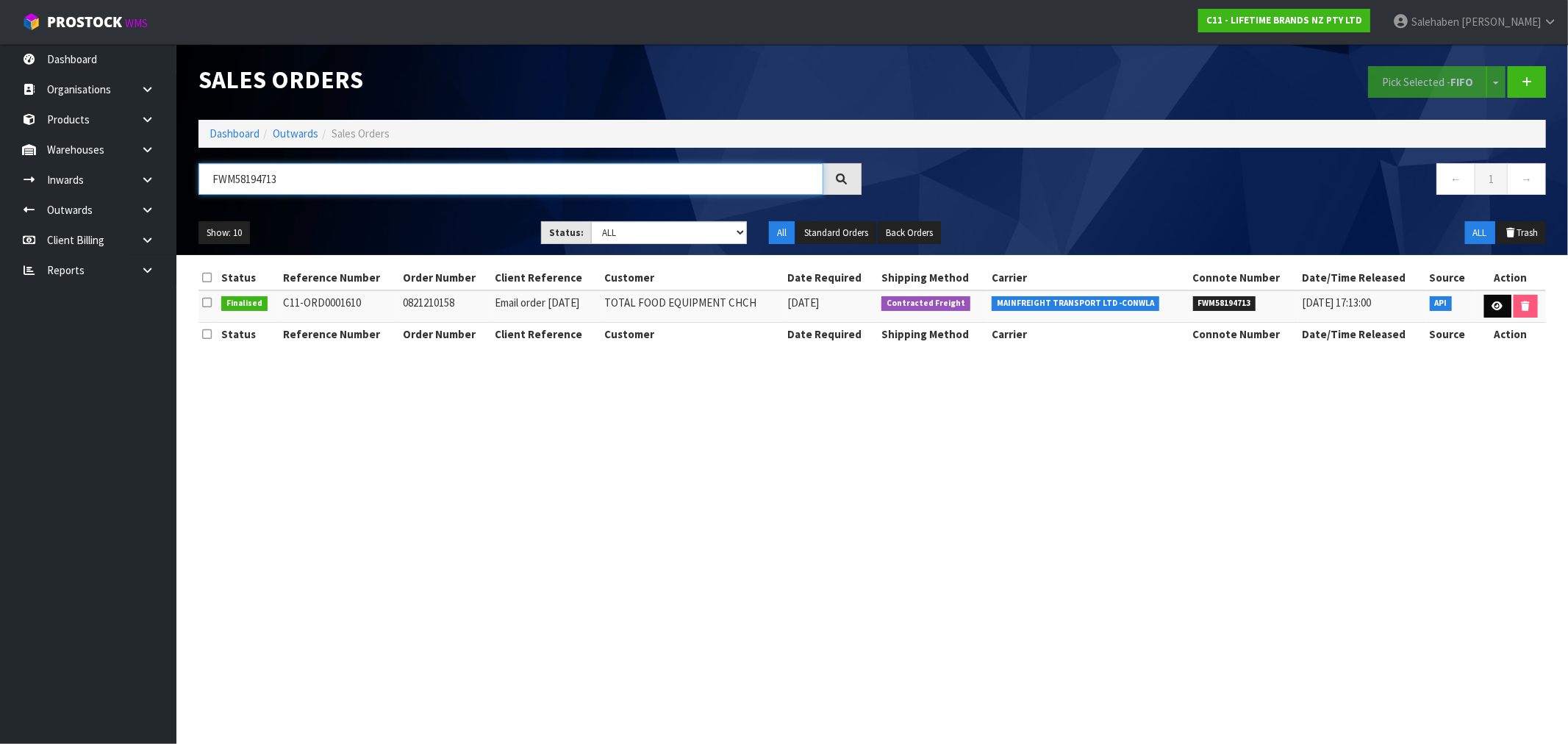
type input "FWM58194713"
click at [1491, 300] on link at bounding box center [1497, 307] width 27 height 23
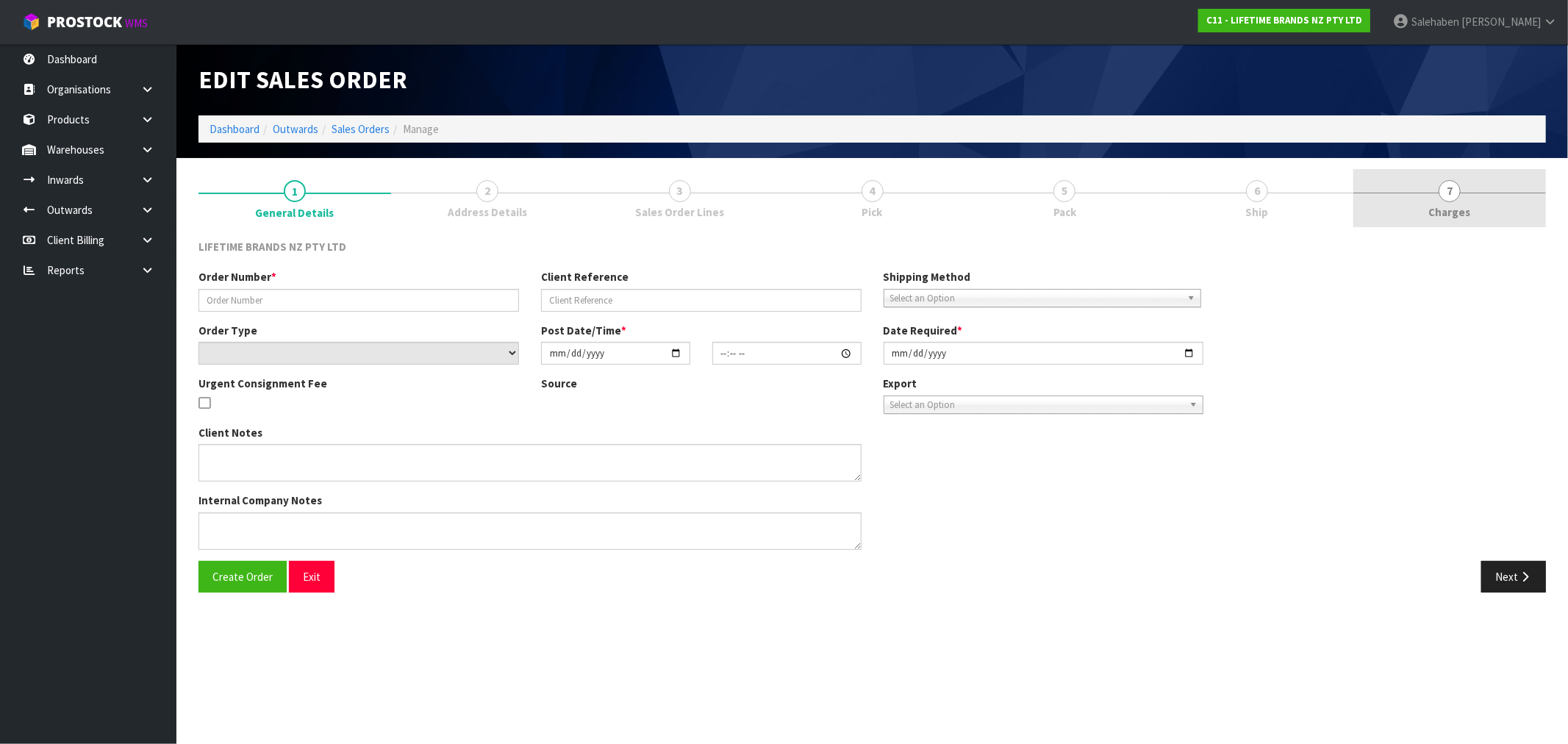
click at [1457, 207] on span "Charges" at bounding box center [1449, 212] width 42 height 15
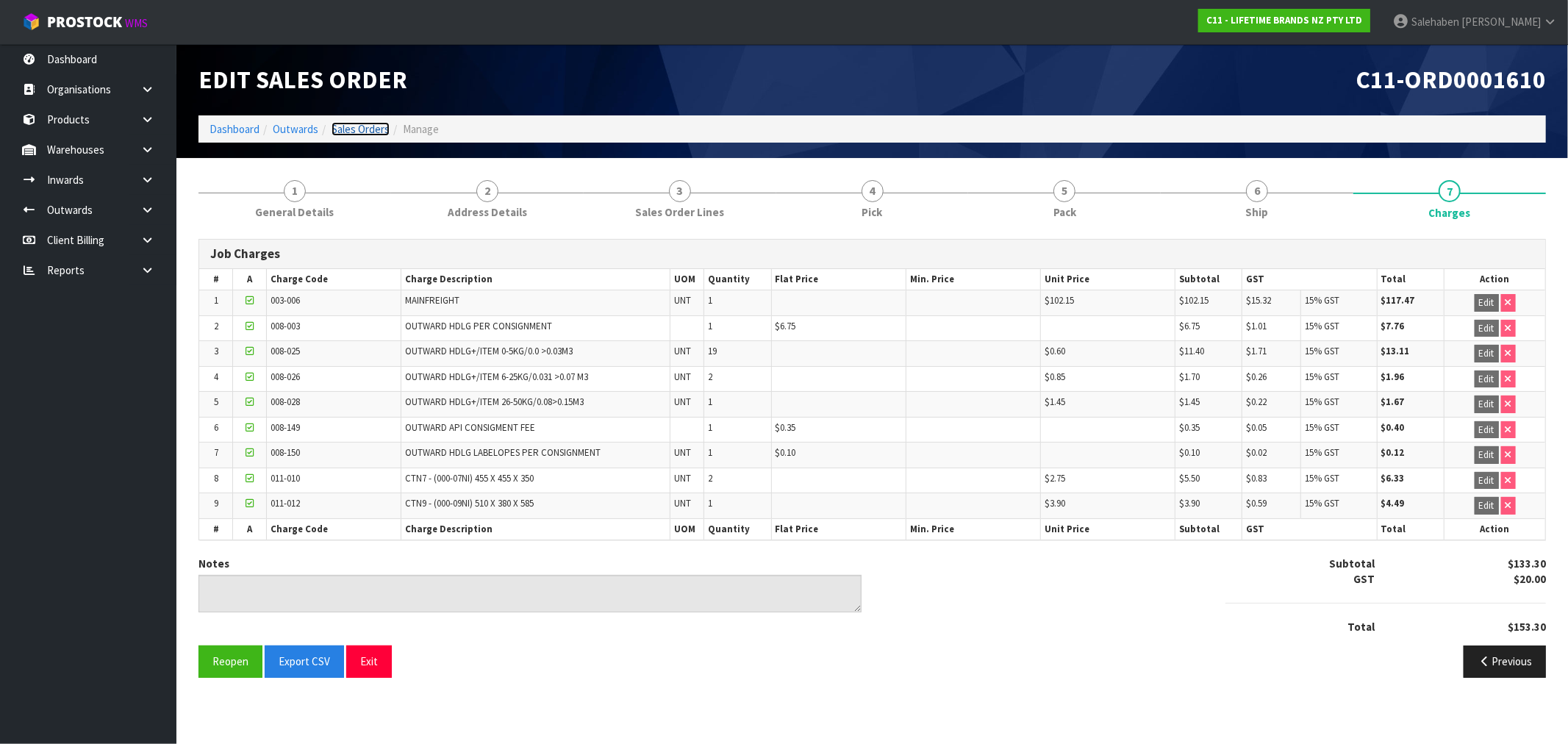
click at [337, 135] on link "Sales Orders" at bounding box center [361, 129] width 58 height 14
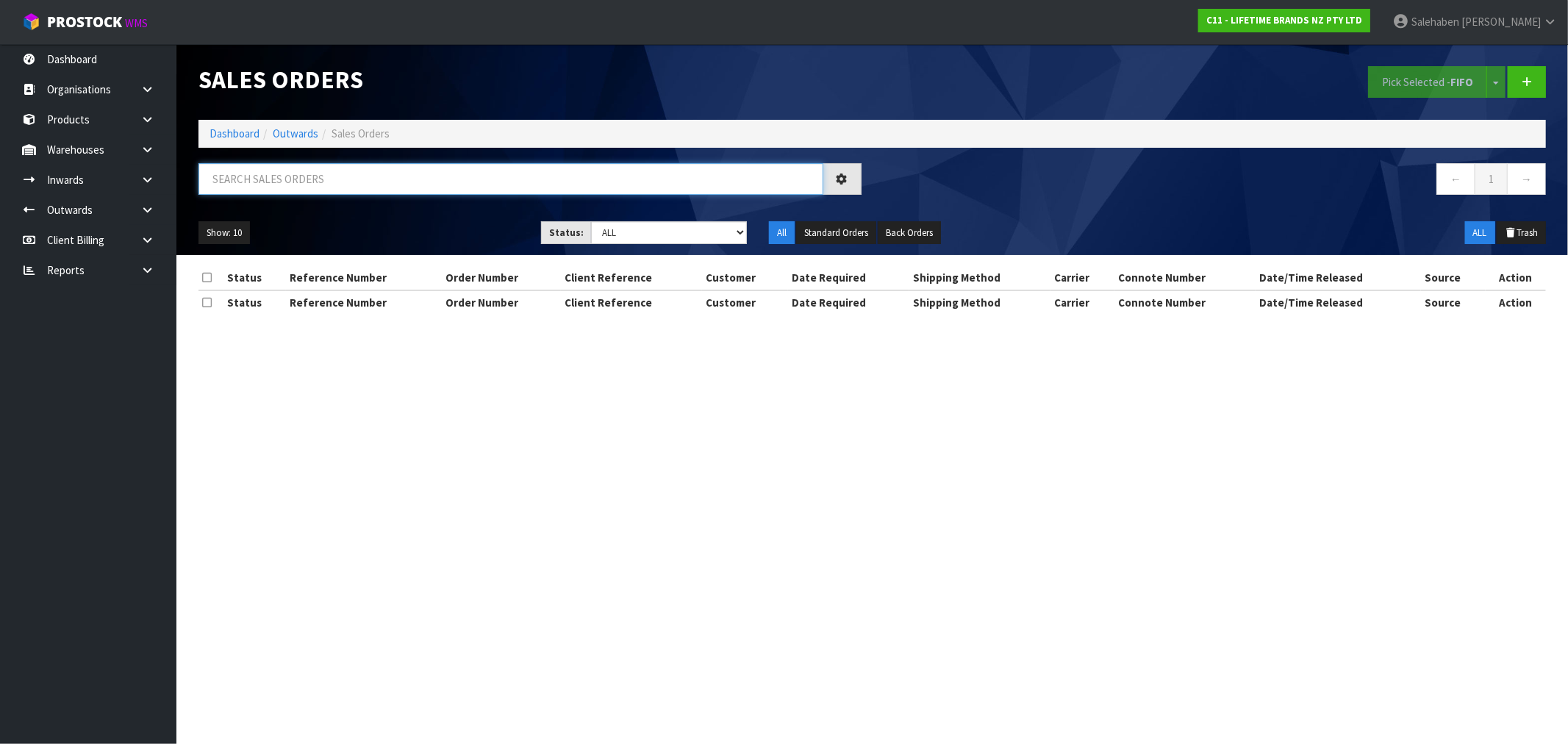
click at [363, 193] on input "text" at bounding box center [511, 179] width 625 height 32
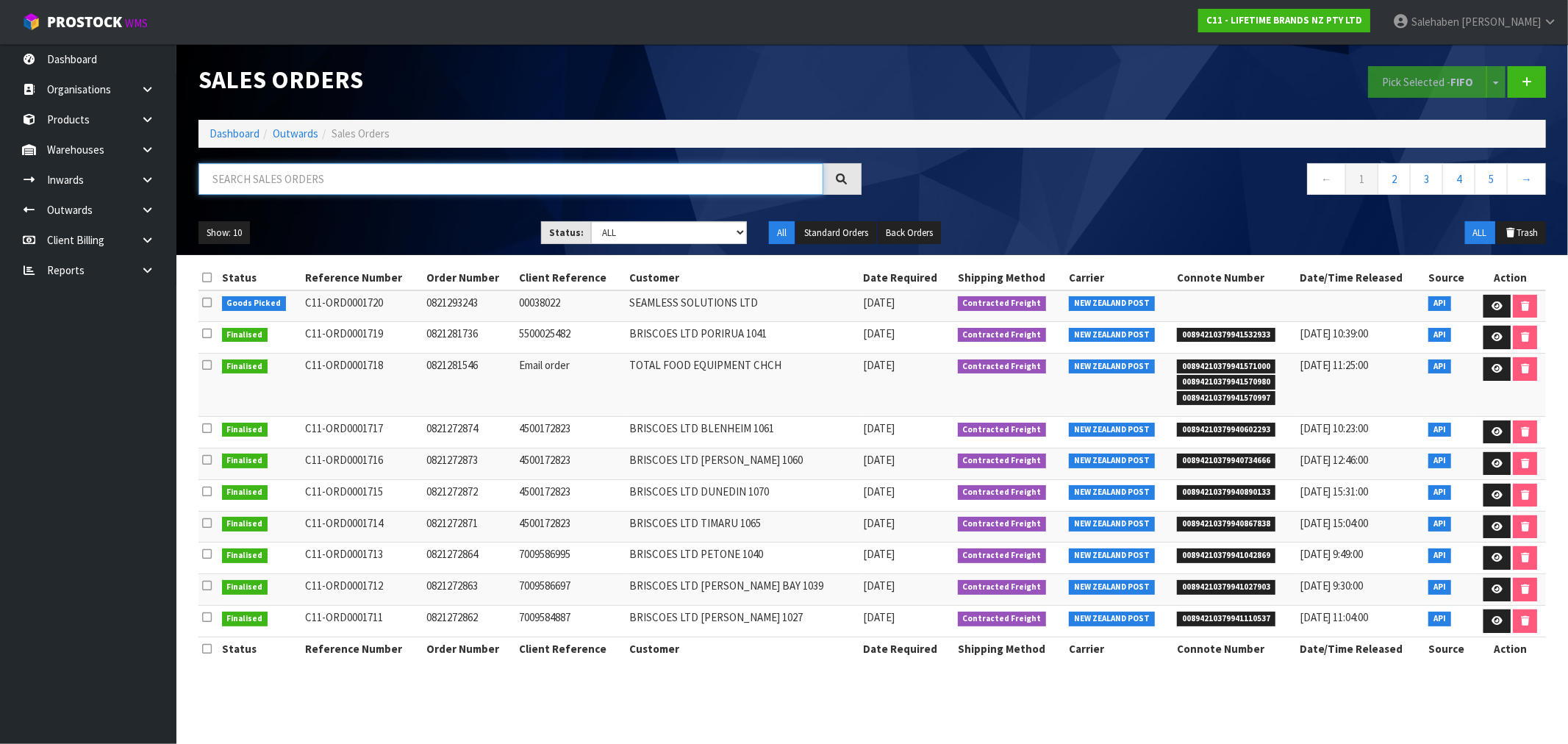
paste input "FWM58194727"
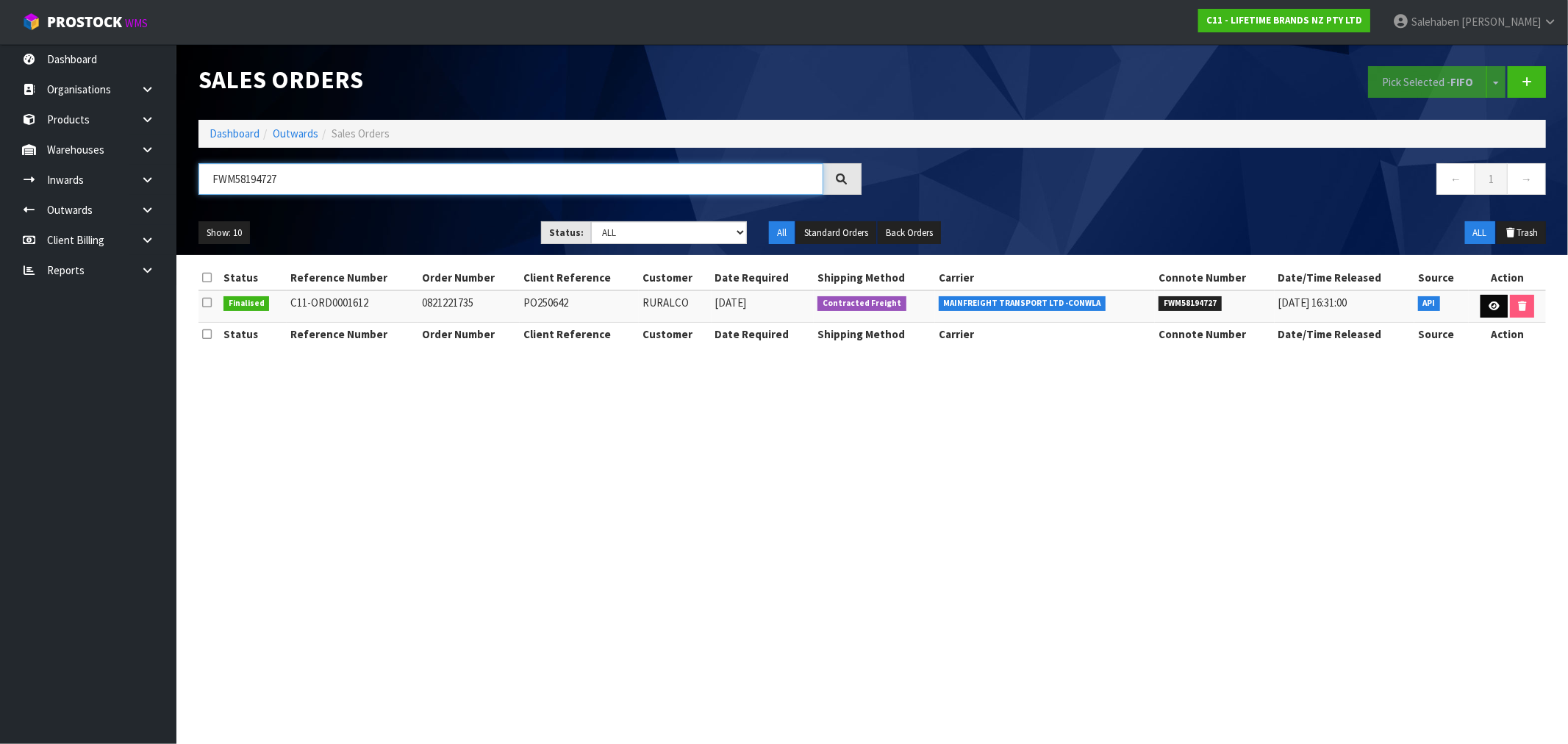
type input "FWM58194727"
click at [1490, 303] on icon at bounding box center [1494, 307] width 11 height 10
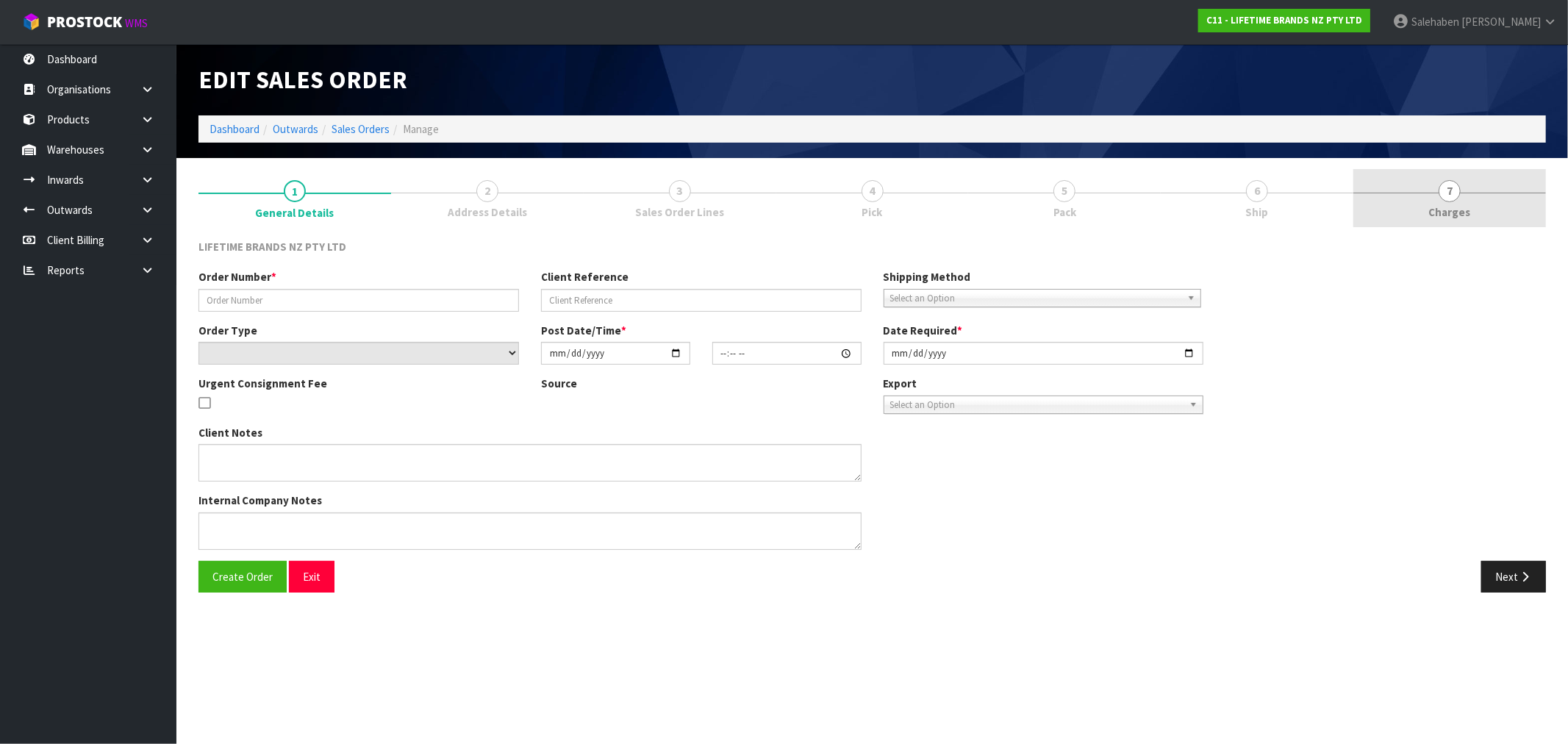
type input "0821221735"
type input "PO250642"
select select "number:0"
type input "[DATE]"
type input "09:08:13.000"
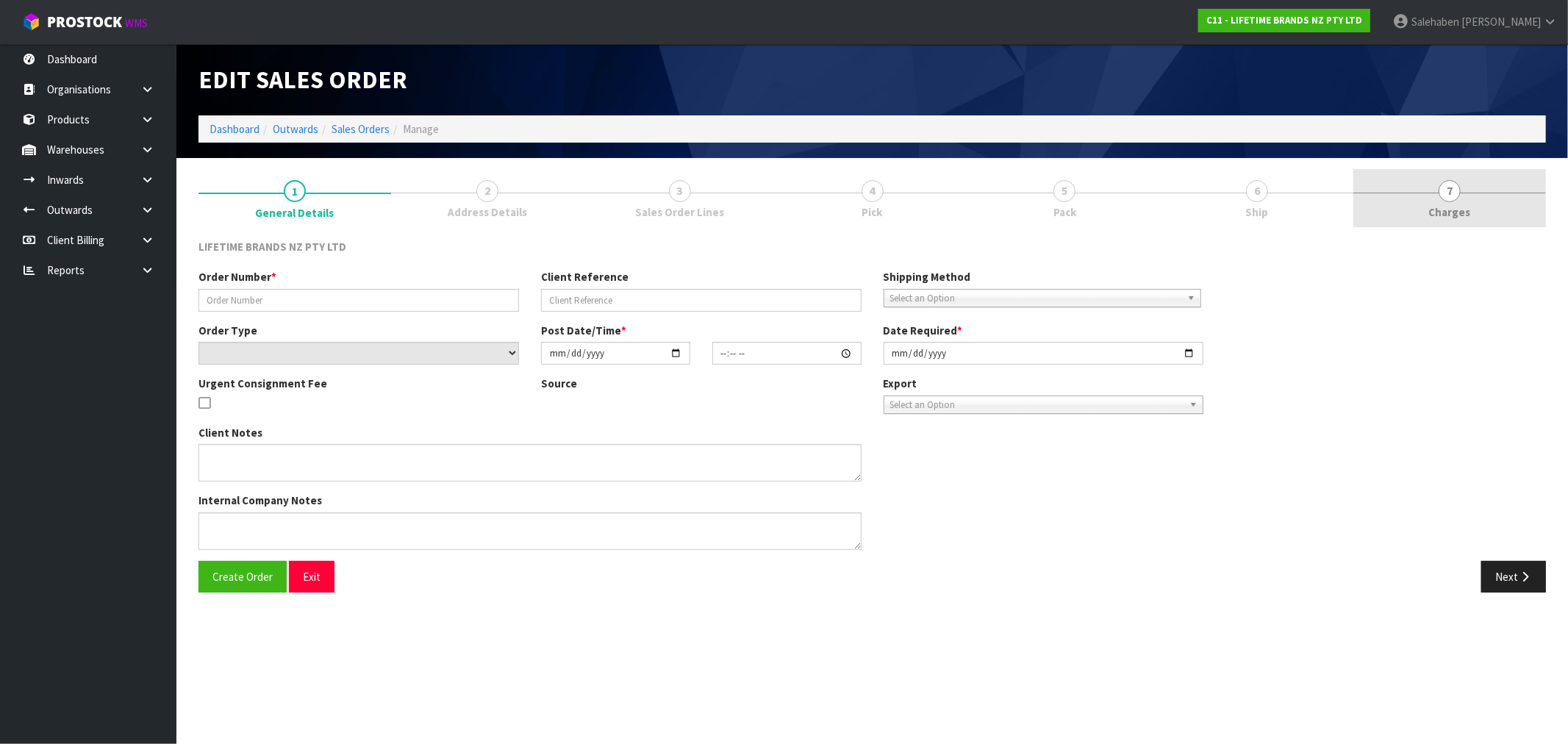
type input "[DATE]"
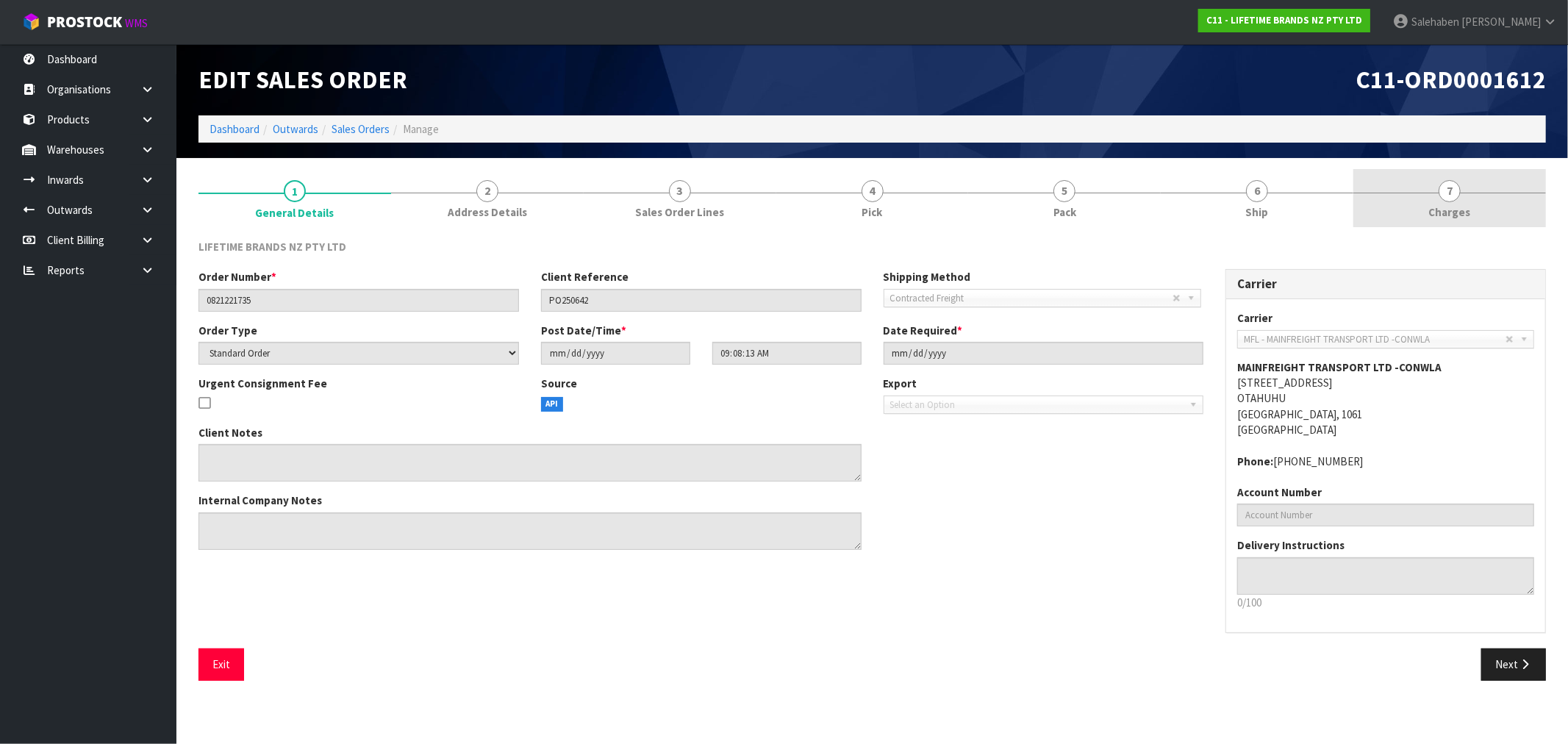
click at [1451, 207] on span "Charges" at bounding box center [1449, 212] width 42 height 15
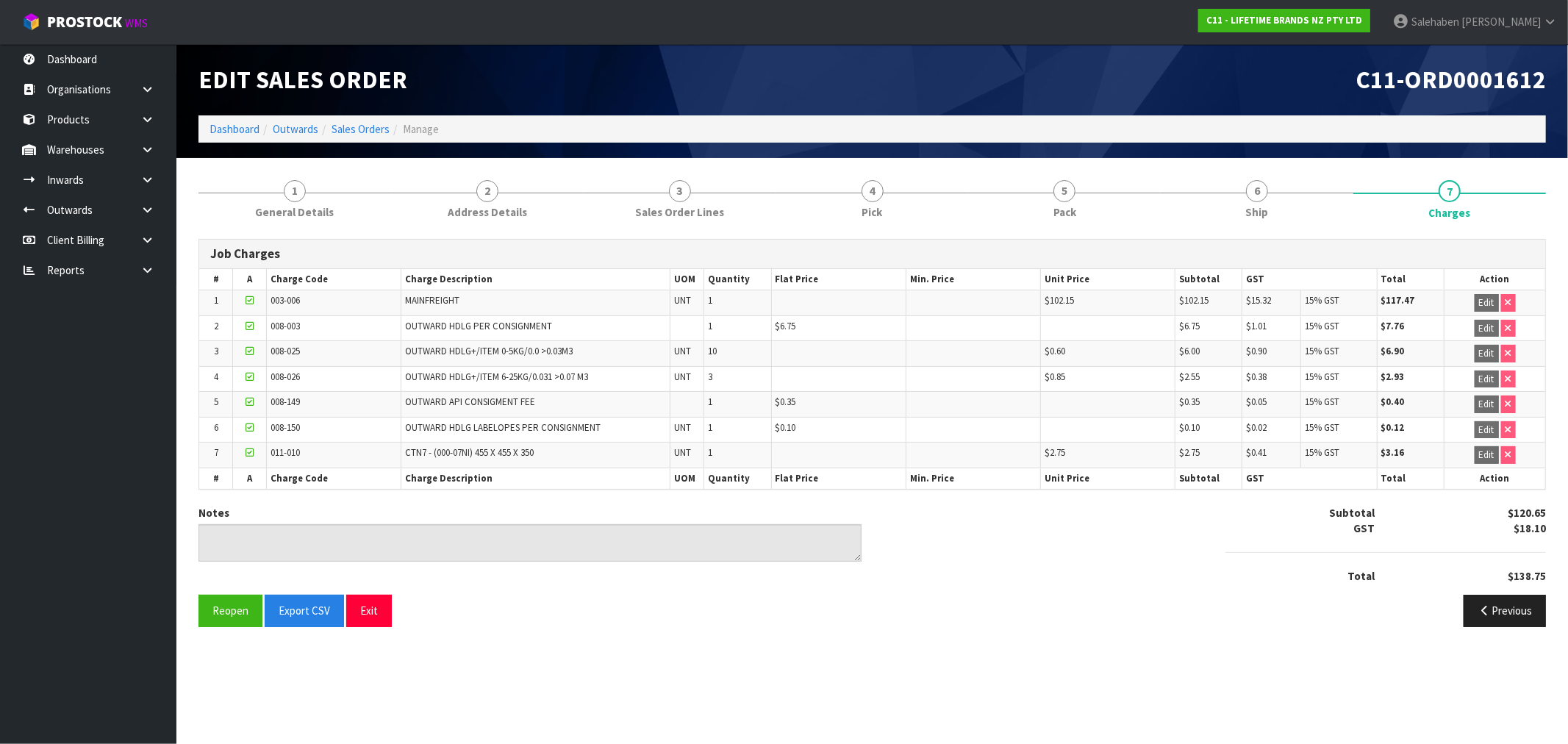
click at [364, 138] on ol "Dashboard Outwards Sales Orders Manage" at bounding box center [872, 129] width 1347 height 27
click at [364, 139] on ol "Dashboard Outwards Sales Orders Manage" at bounding box center [872, 129] width 1347 height 27
click at [356, 130] on link "Sales Orders" at bounding box center [361, 129] width 58 height 14
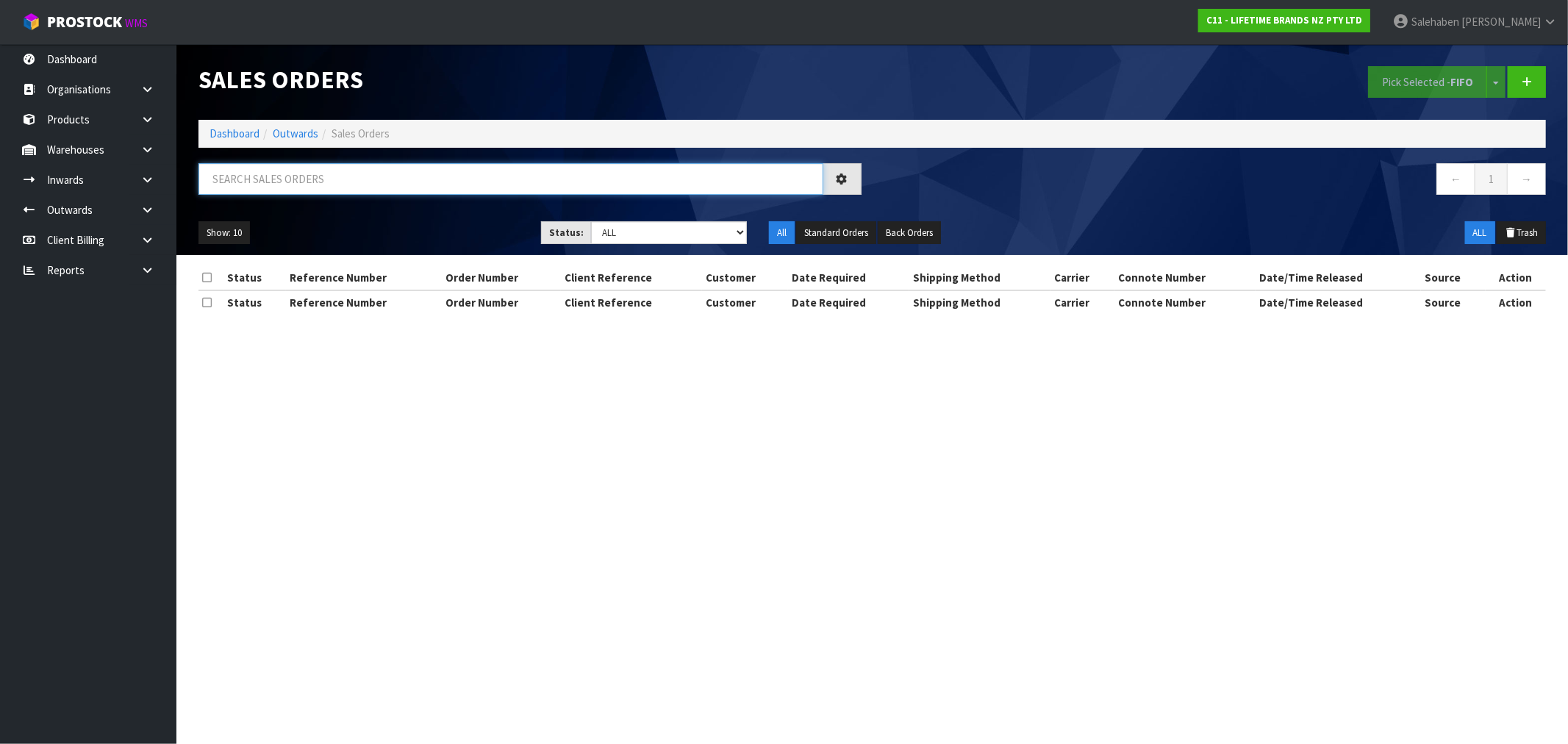
drag, startPoint x: 388, startPoint y: 164, endPoint x: 388, endPoint y: 173, distance: 9.0
click at [388, 170] on input "text" at bounding box center [511, 179] width 625 height 32
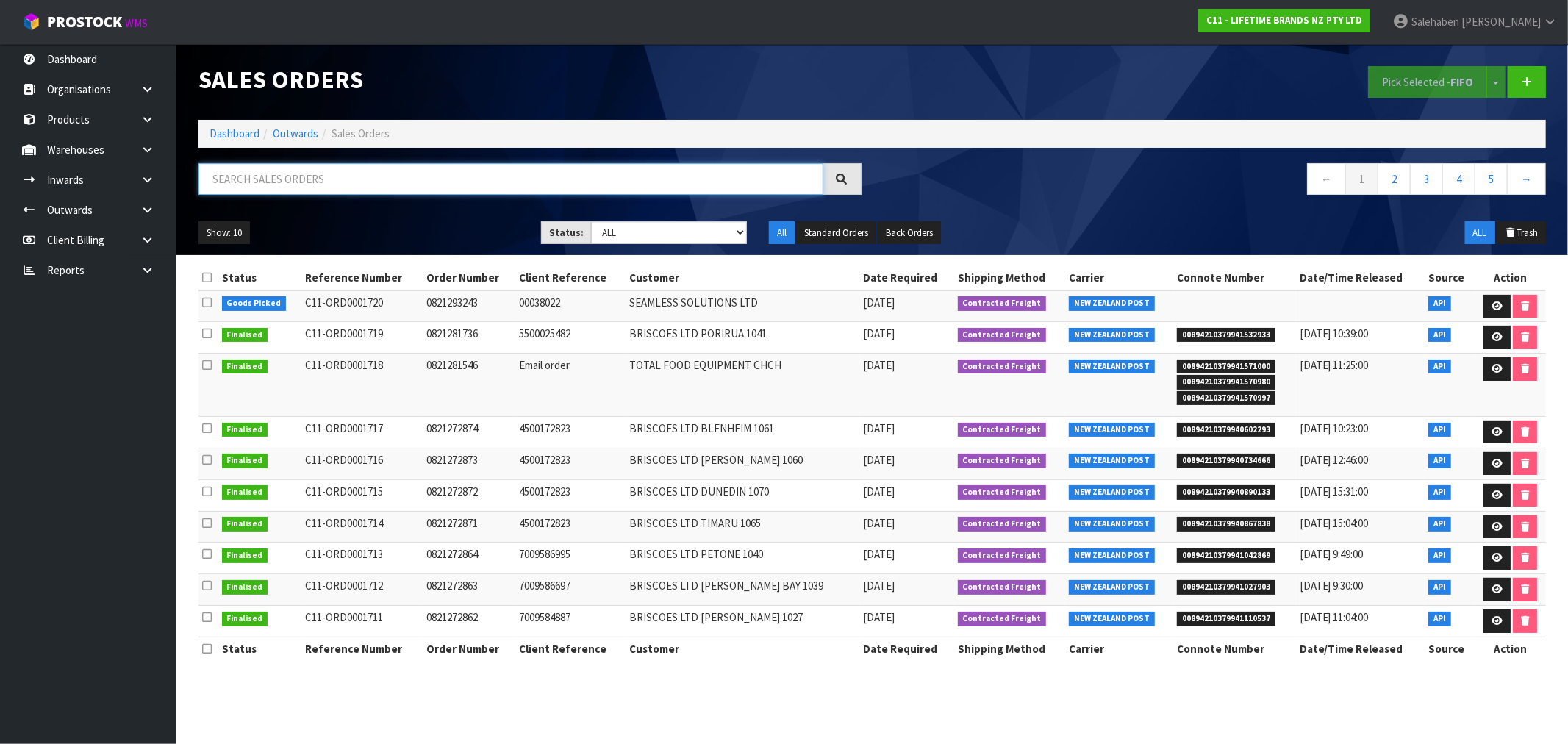
paste input "FWM58271050"
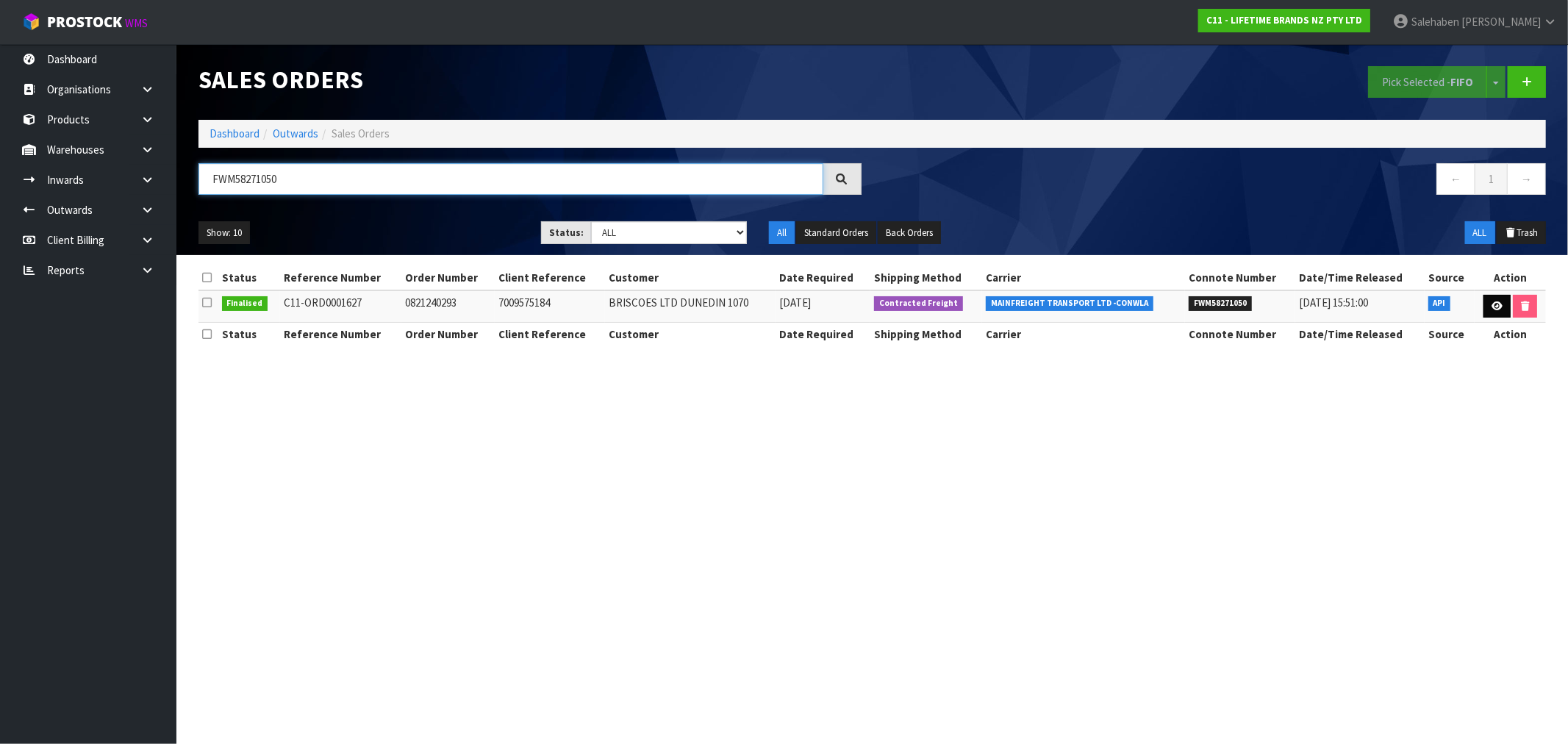
type input "FWM58271050"
click at [1492, 305] on icon at bounding box center [1496, 307] width 11 height 10
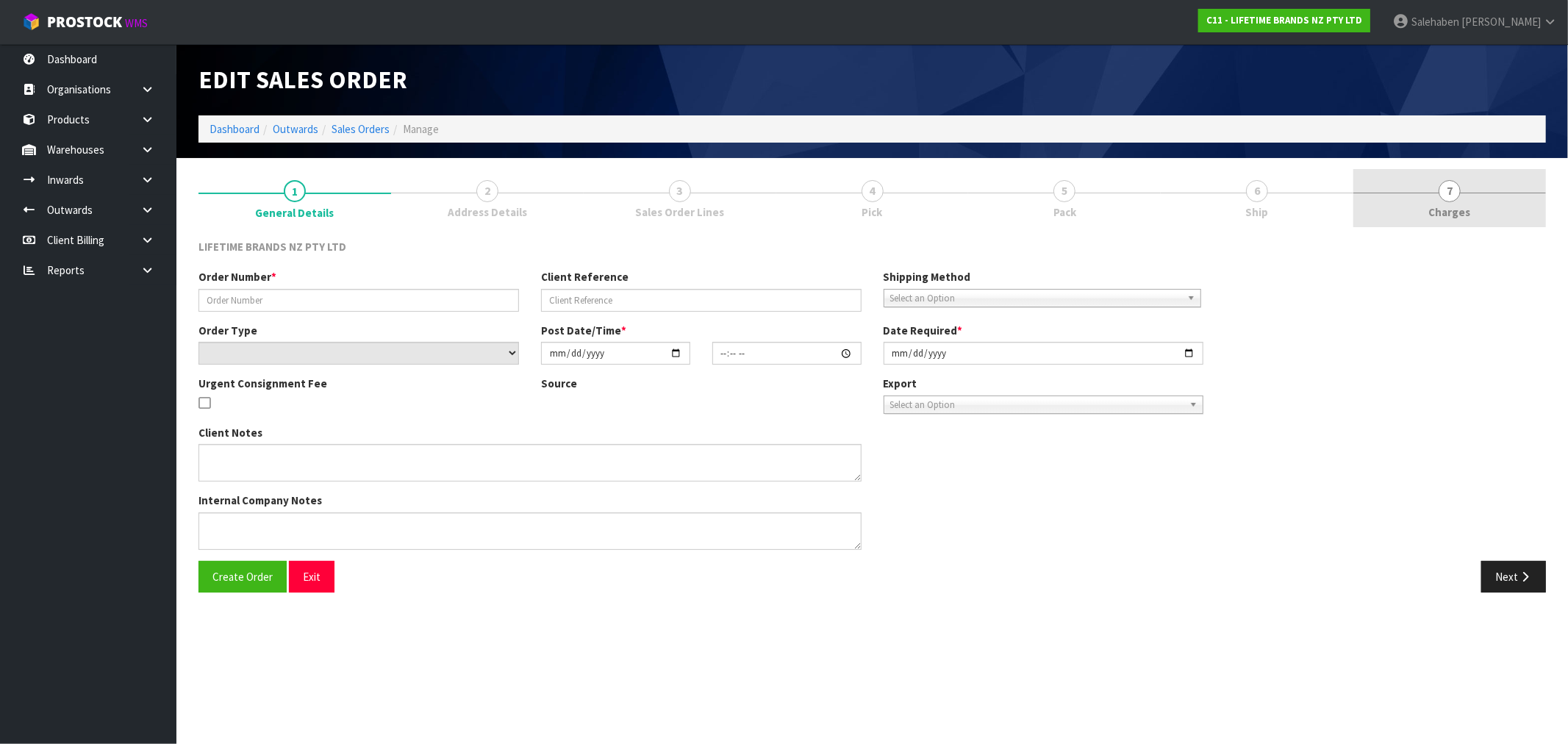
drag, startPoint x: 1491, startPoint y: 305, endPoint x: 1448, endPoint y: 206, distance: 107.9
click at [1448, 206] on span "Charges" at bounding box center [1449, 212] width 42 height 15
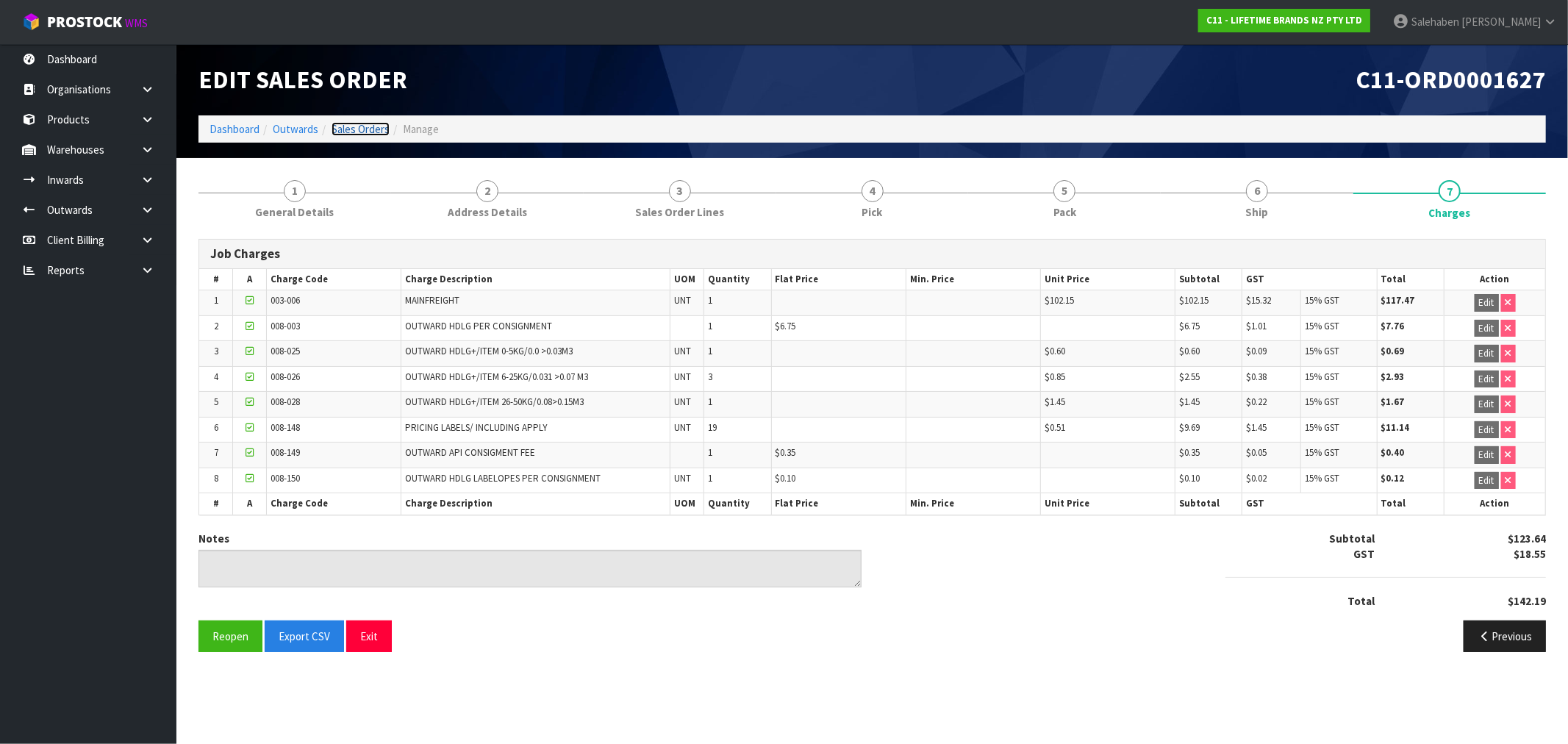
click at [346, 127] on link "Sales Orders" at bounding box center [361, 129] width 58 height 14
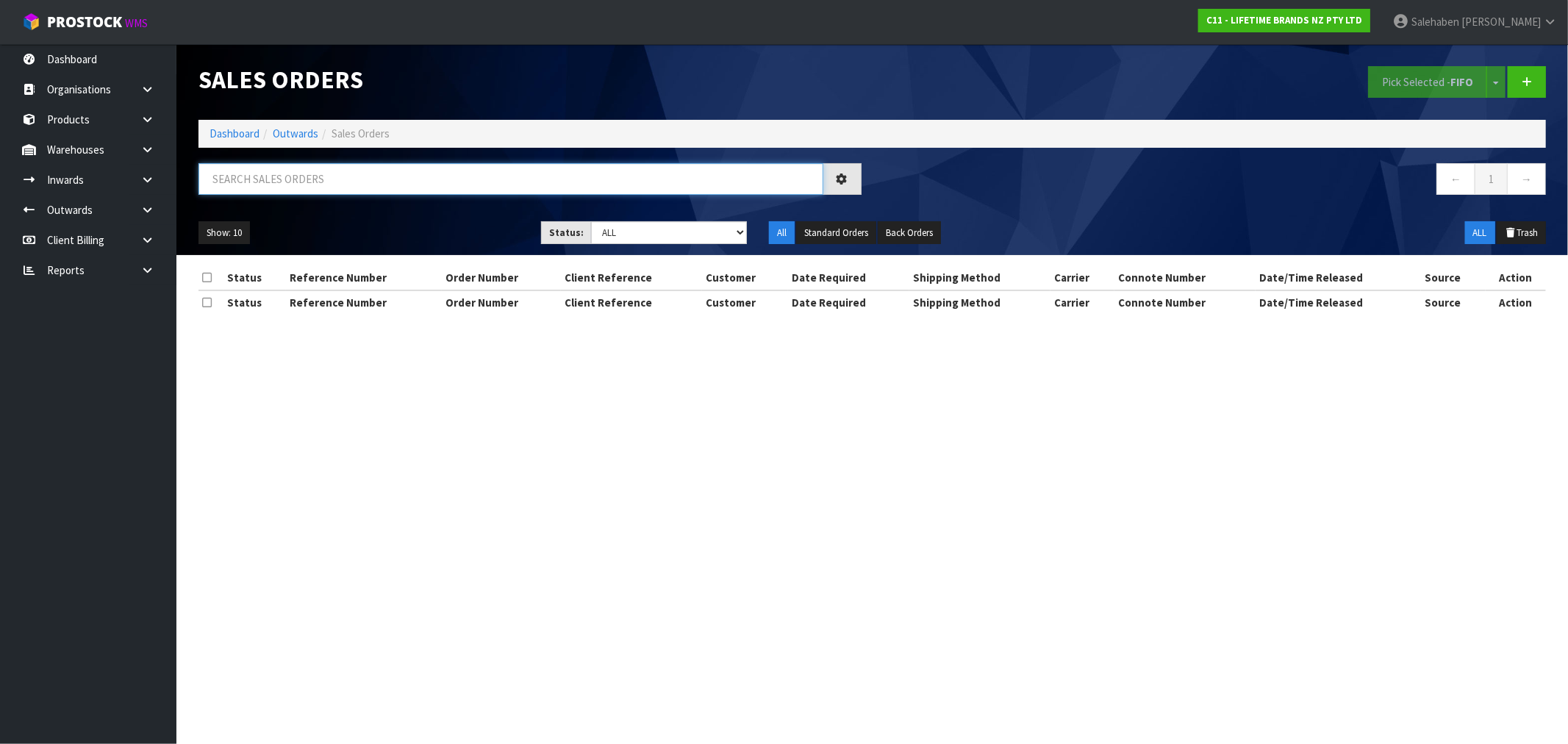
click at [312, 174] on input "text" at bounding box center [511, 179] width 625 height 32
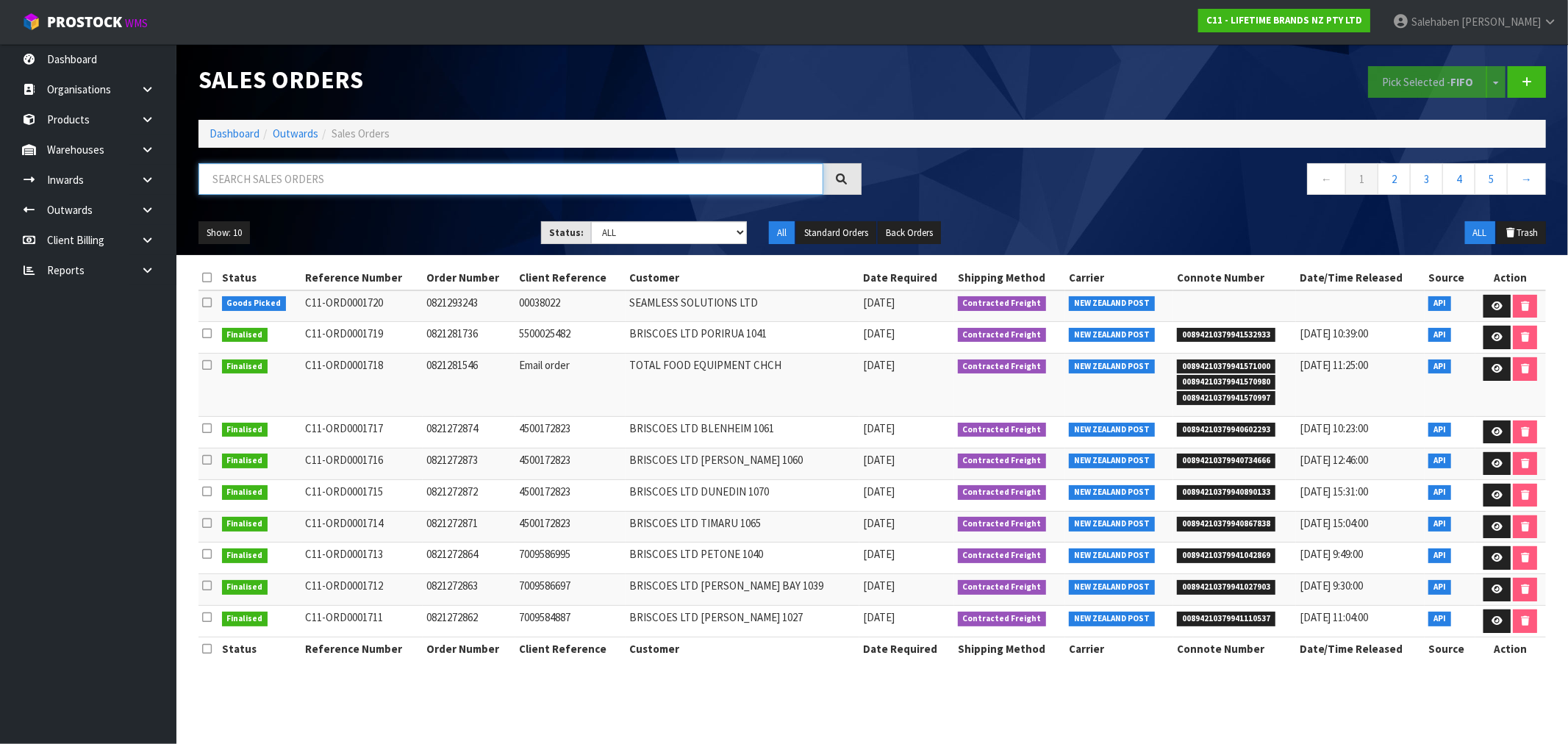
paste input "FWM58275053"
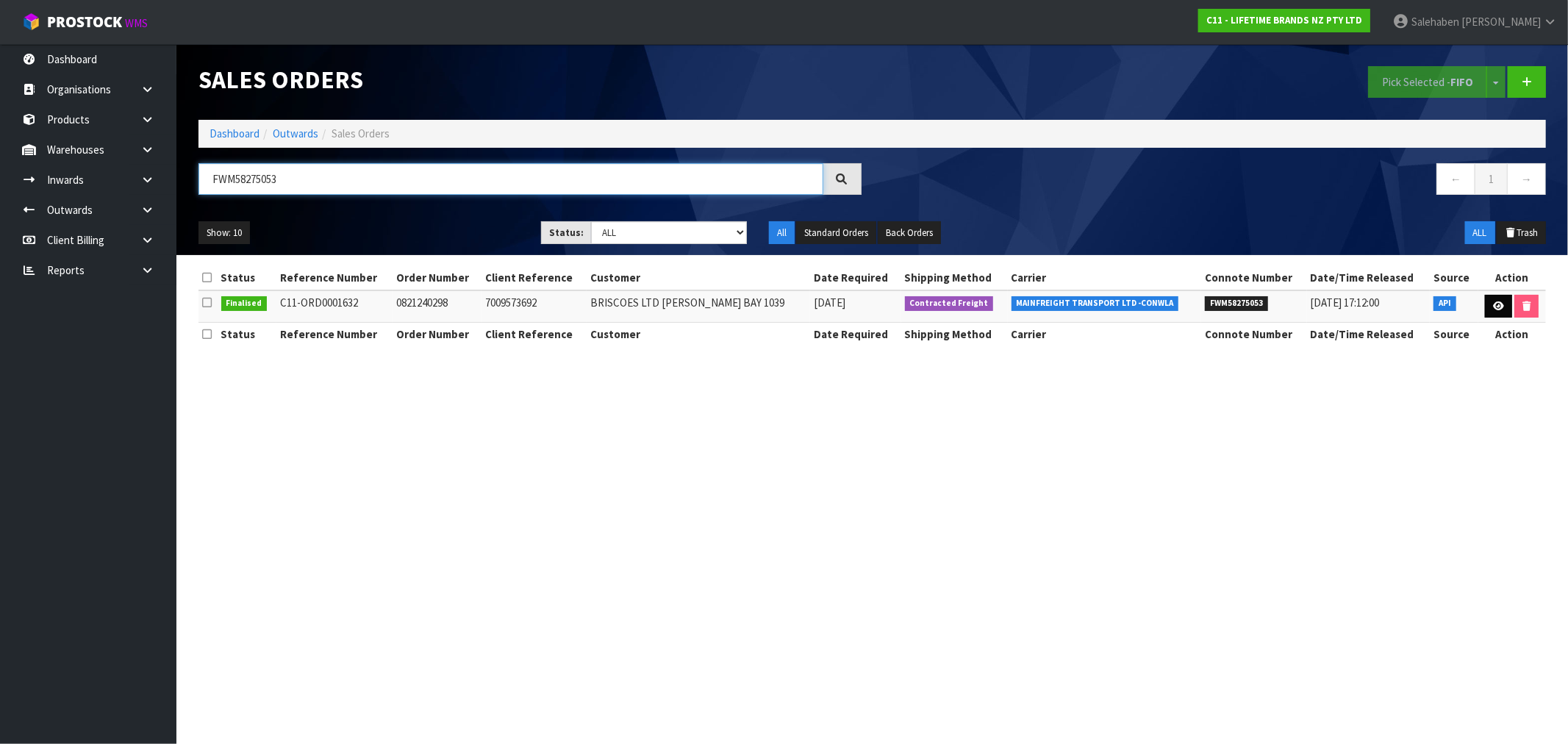
type input "FWM58275053"
click at [1495, 309] on icon at bounding box center [1498, 307] width 11 height 10
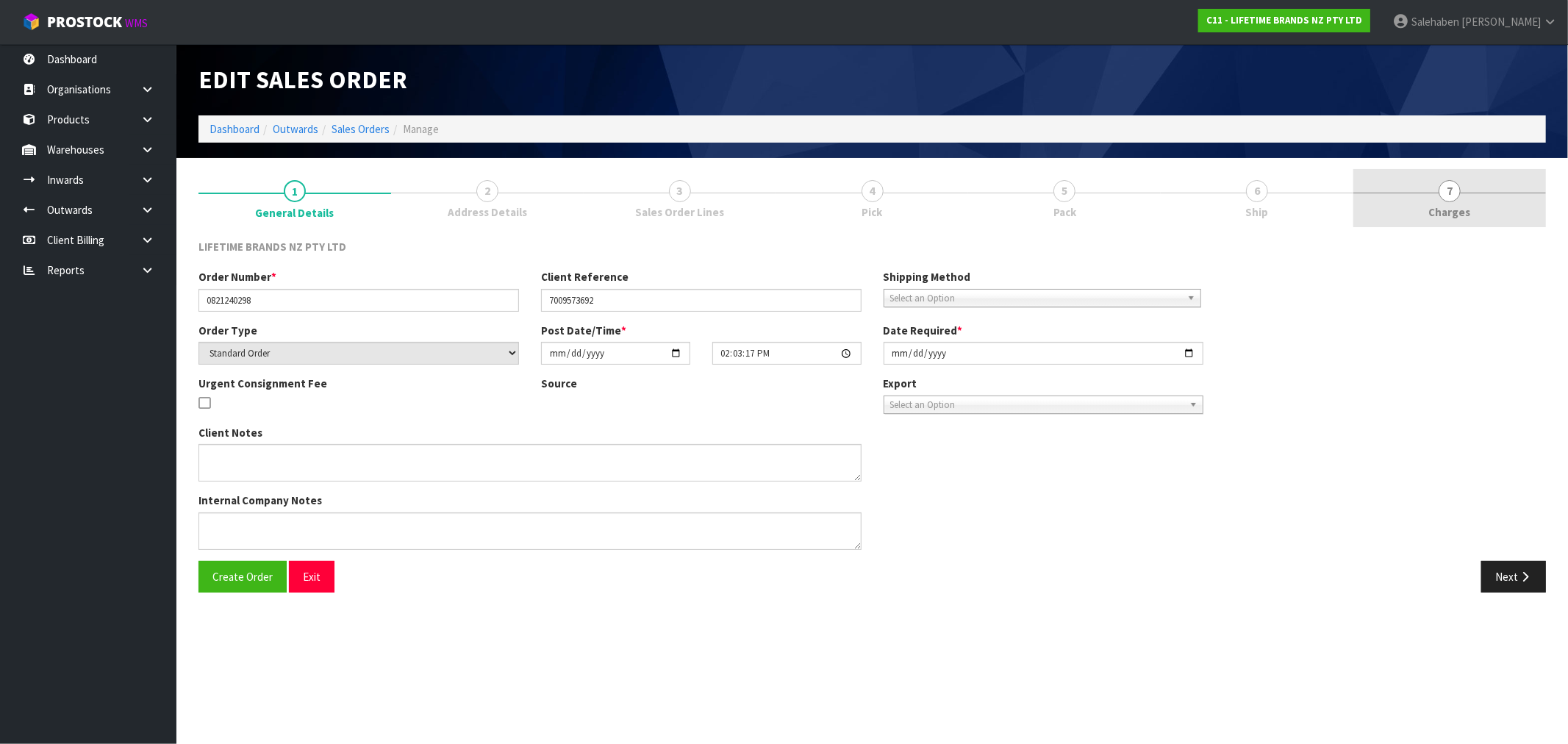
click at [1453, 207] on span "Charges" at bounding box center [1449, 212] width 42 height 15
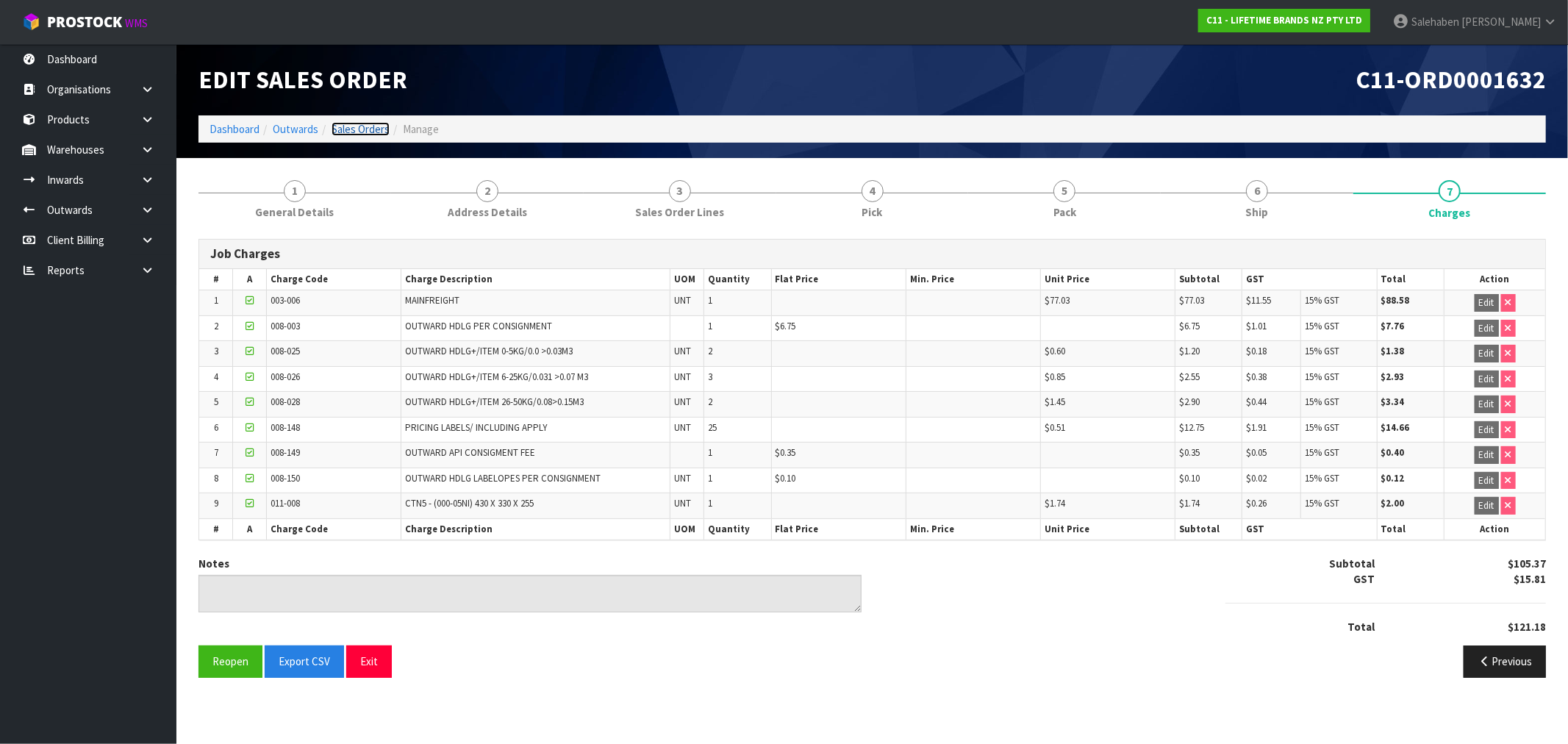
click at [351, 129] on link "Sales Orders" at bounding box center [361, 129] width 58 height 14
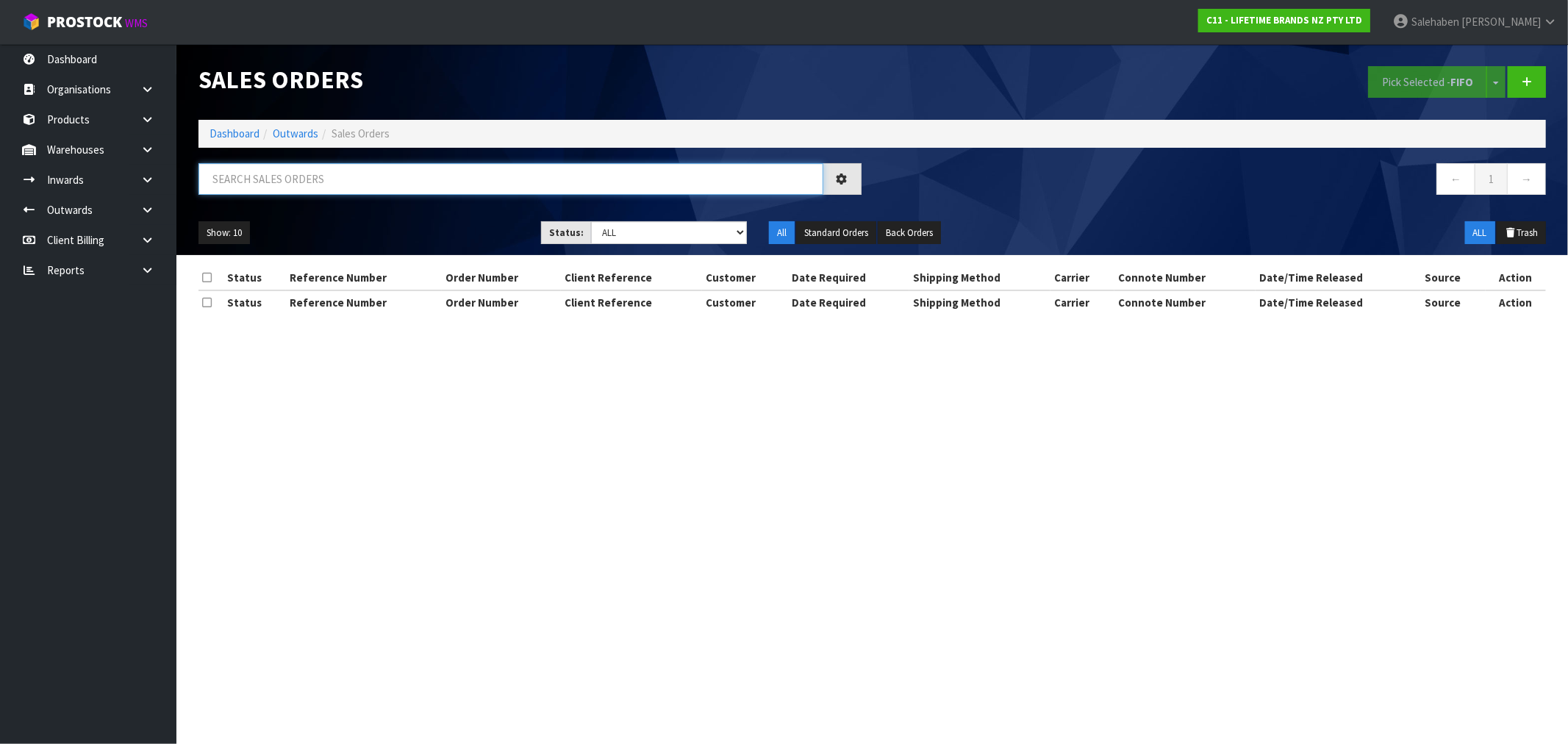
click at [320, 177] on input "text" at bounding box center [511, 179] width 625 height 32
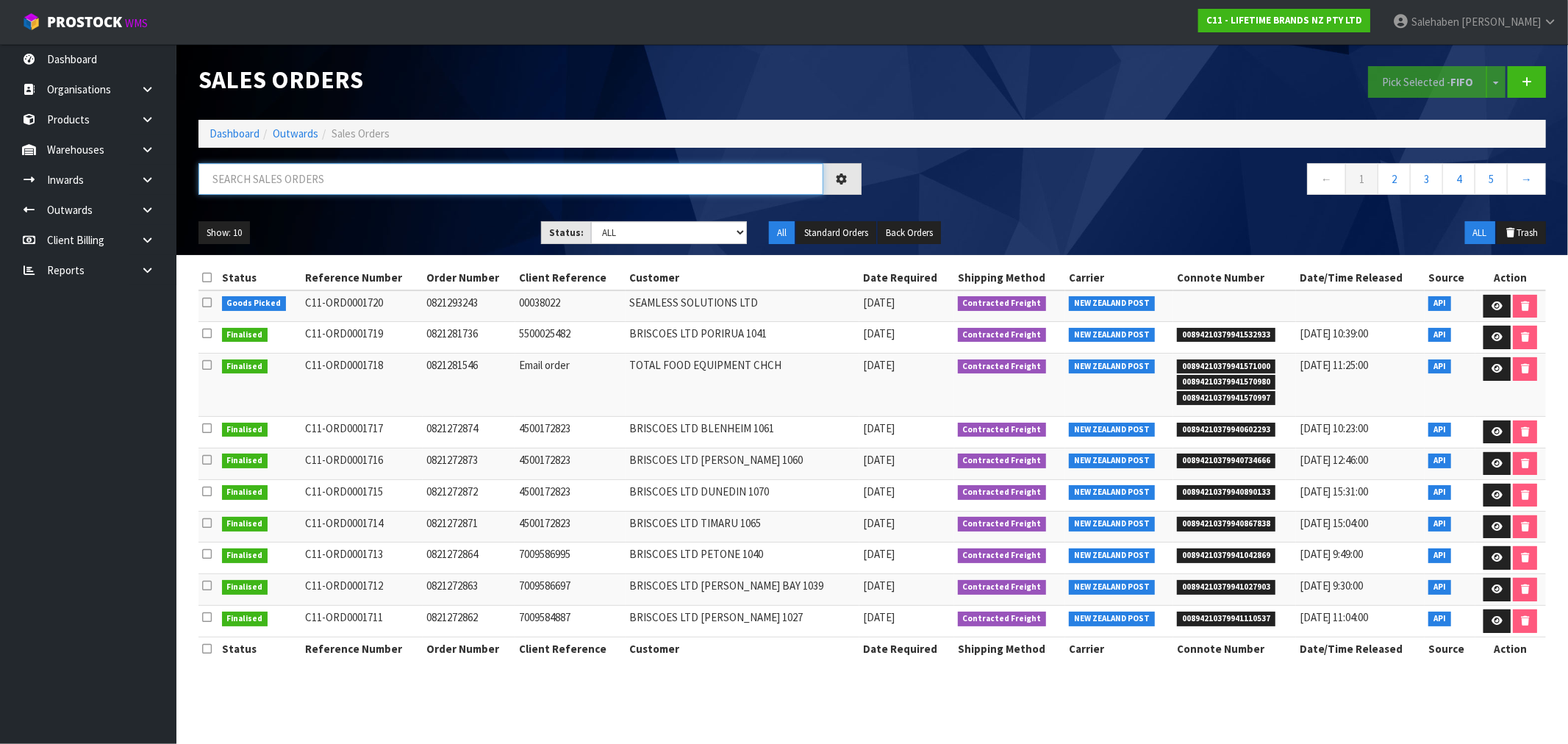
paste input "FWM58286522"
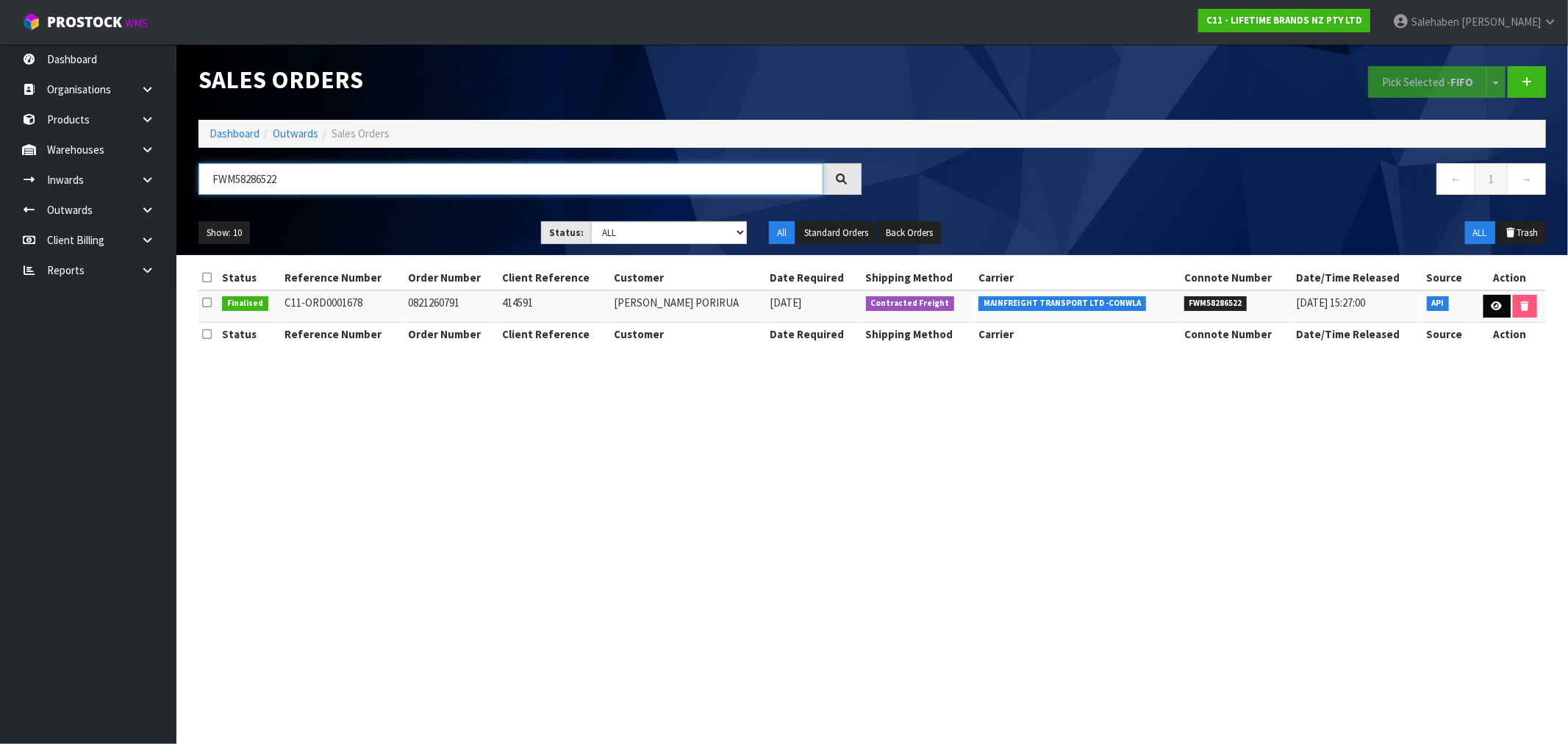
type input "FWM58286522"
click at [1494, 305] on icon at bounding box center [1496, 307] width 11 height 10
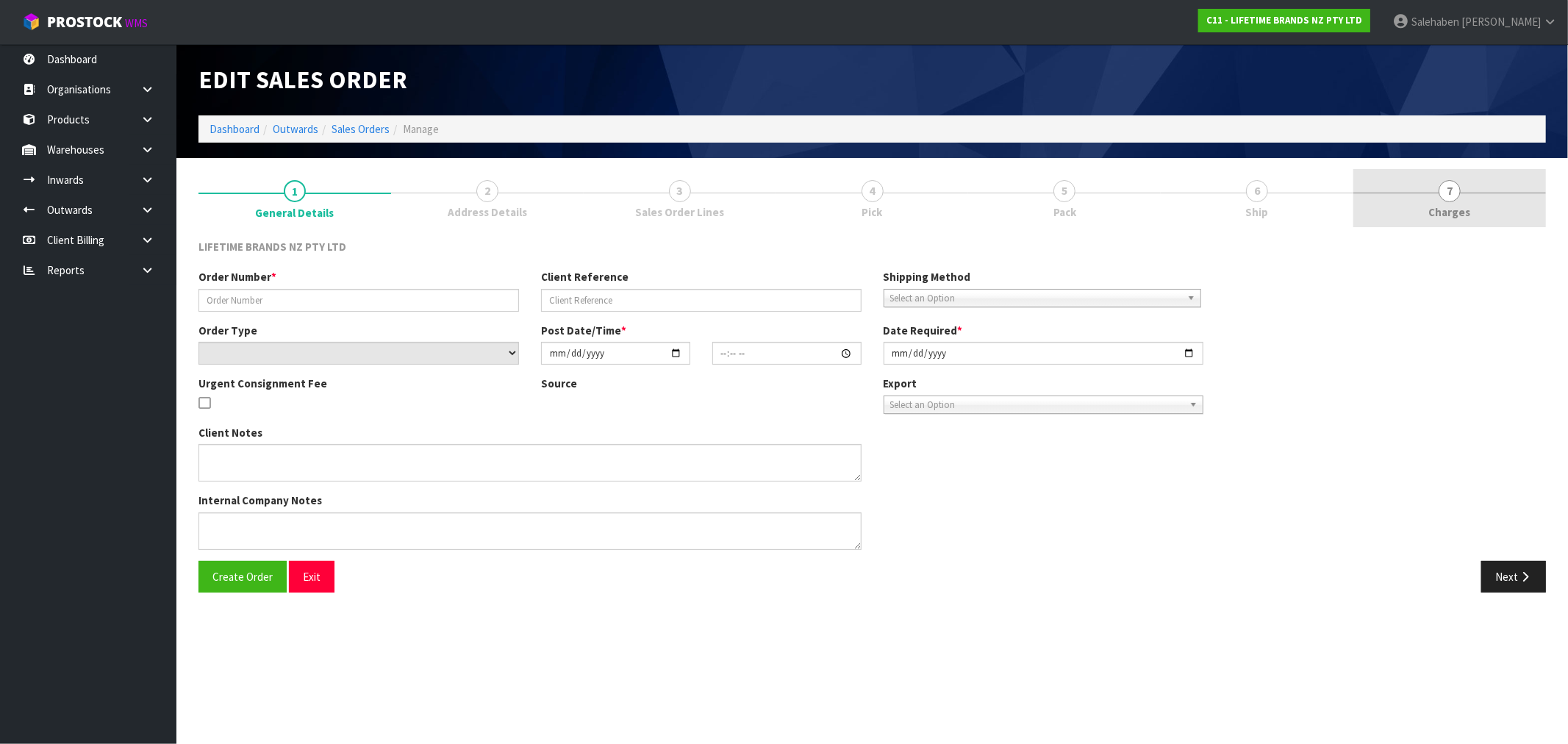
type input "0821260791"
type input "414591"
select select "number:0"
type input "2025-08-15"
type input "08:48:18.000"
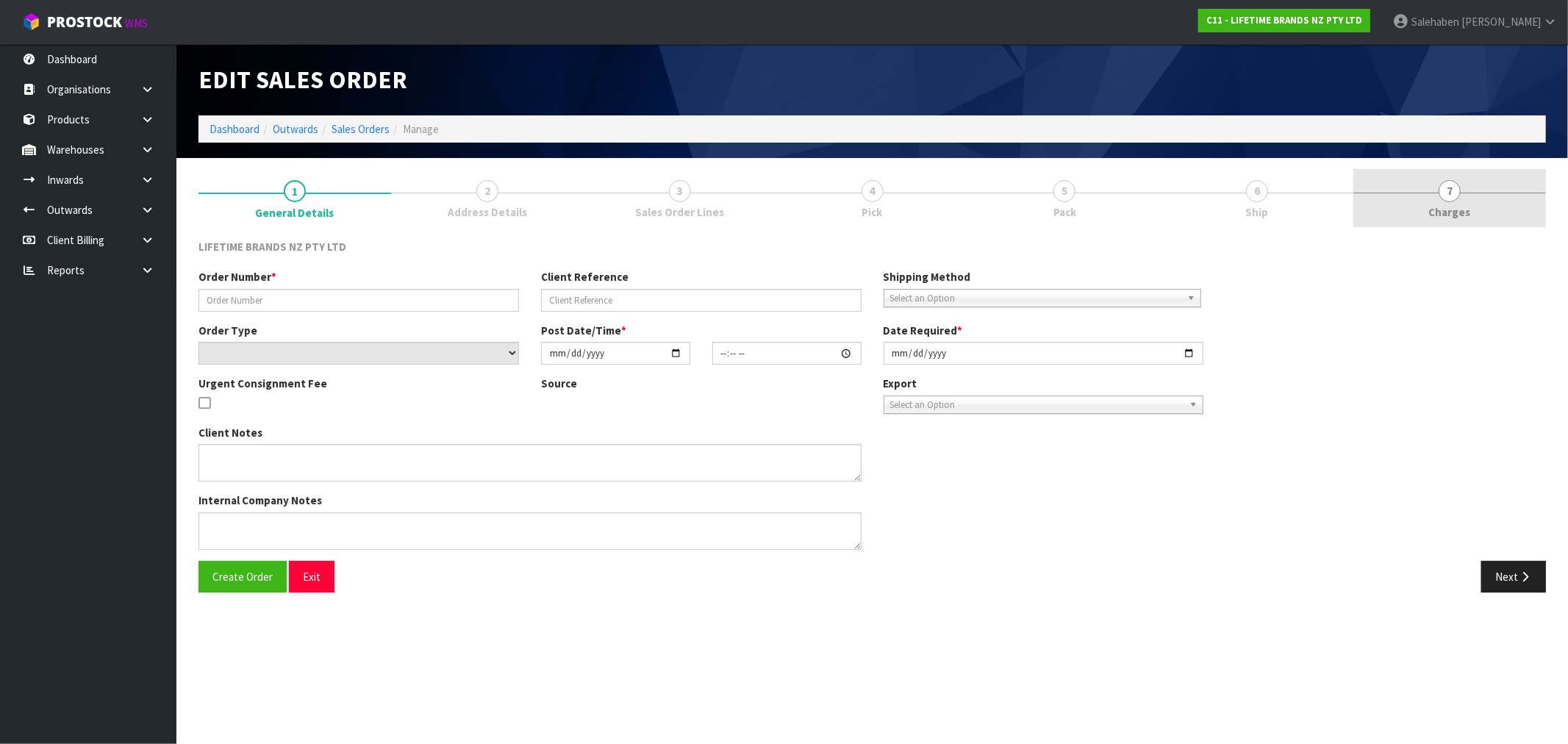
type input "2025-08-15"
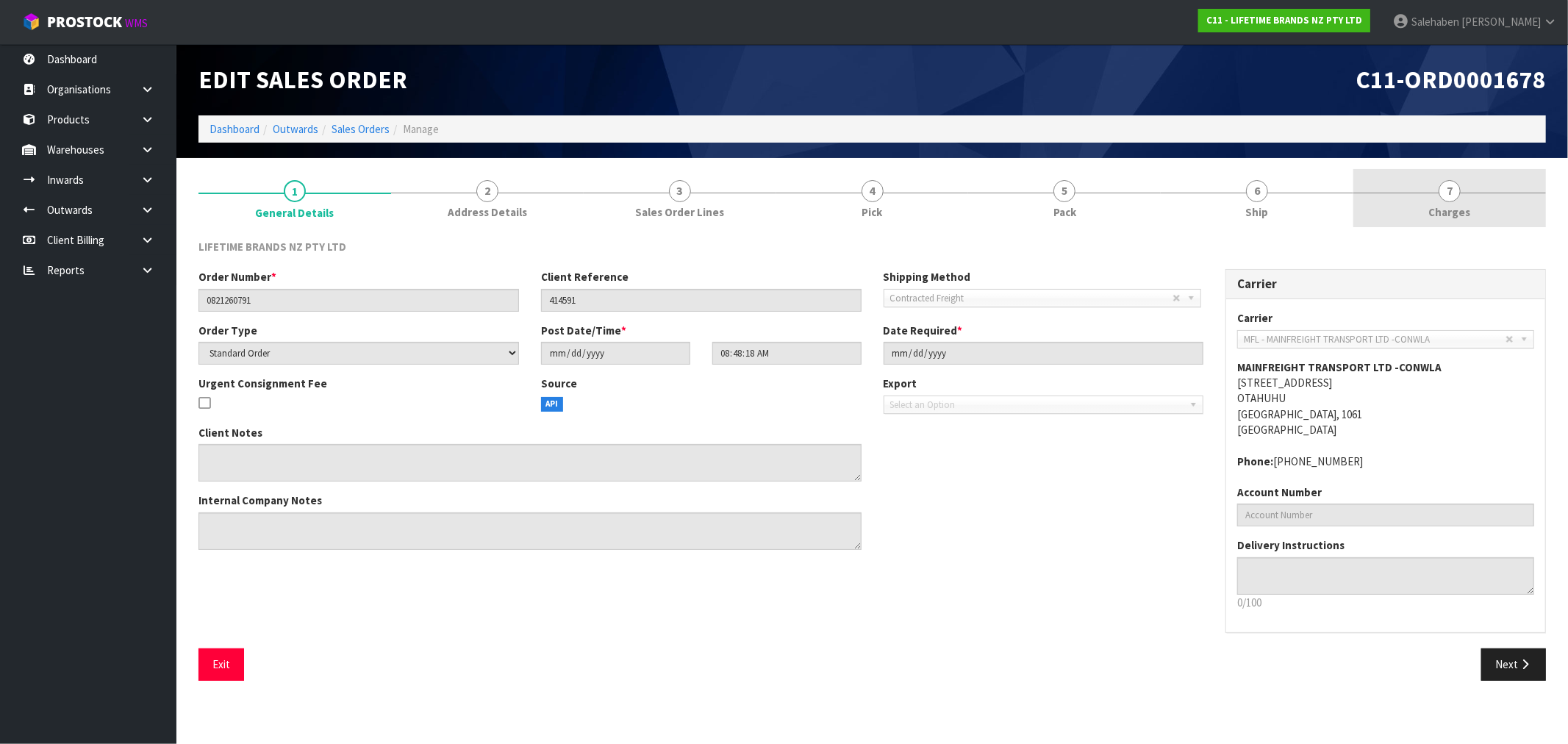
click at [1456, 204] on span "Charges" at bounding box center [1449, 212] width 42 height 15
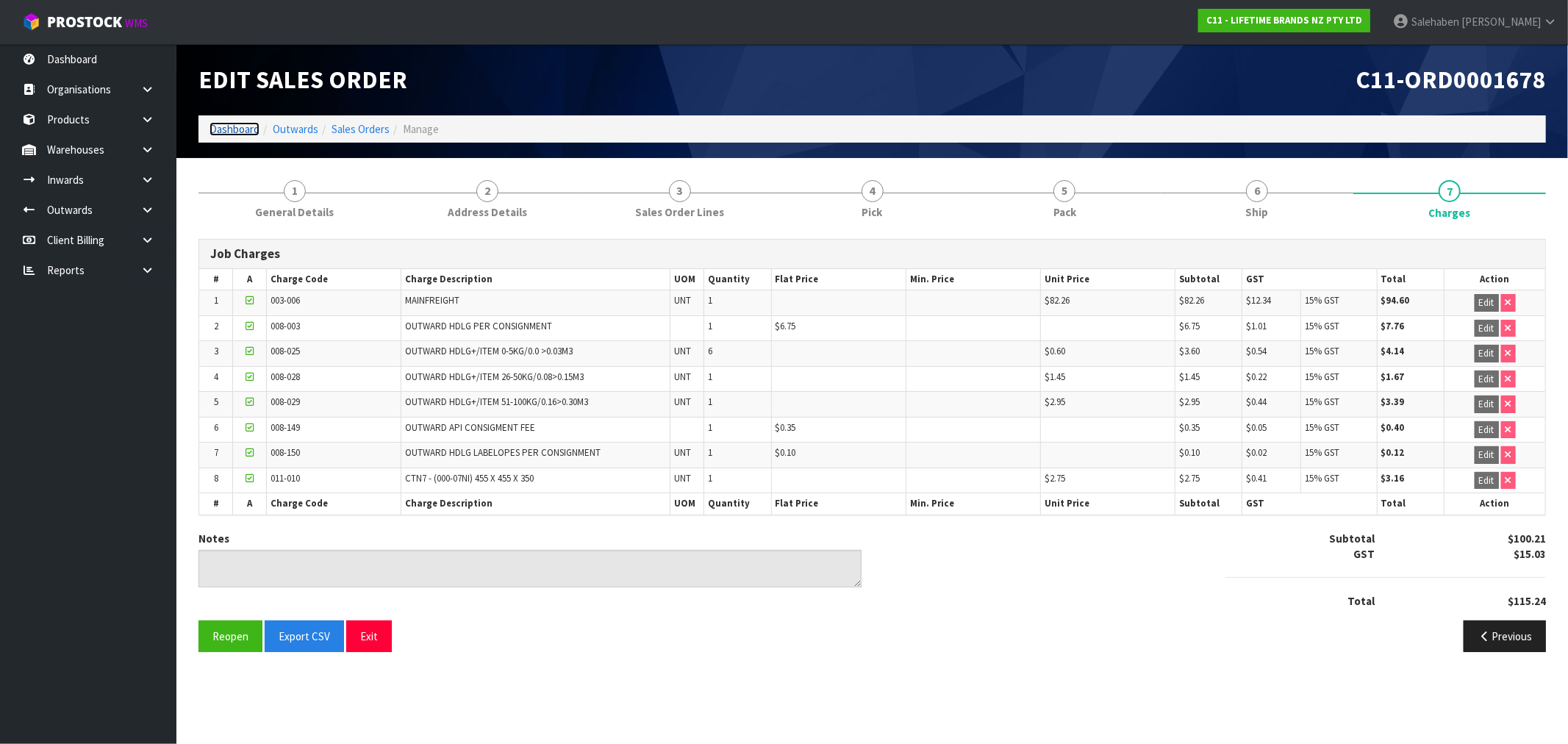
click at [234, 128] on link "Dashboard" at bounding box center [235, 129] width 50 height 14
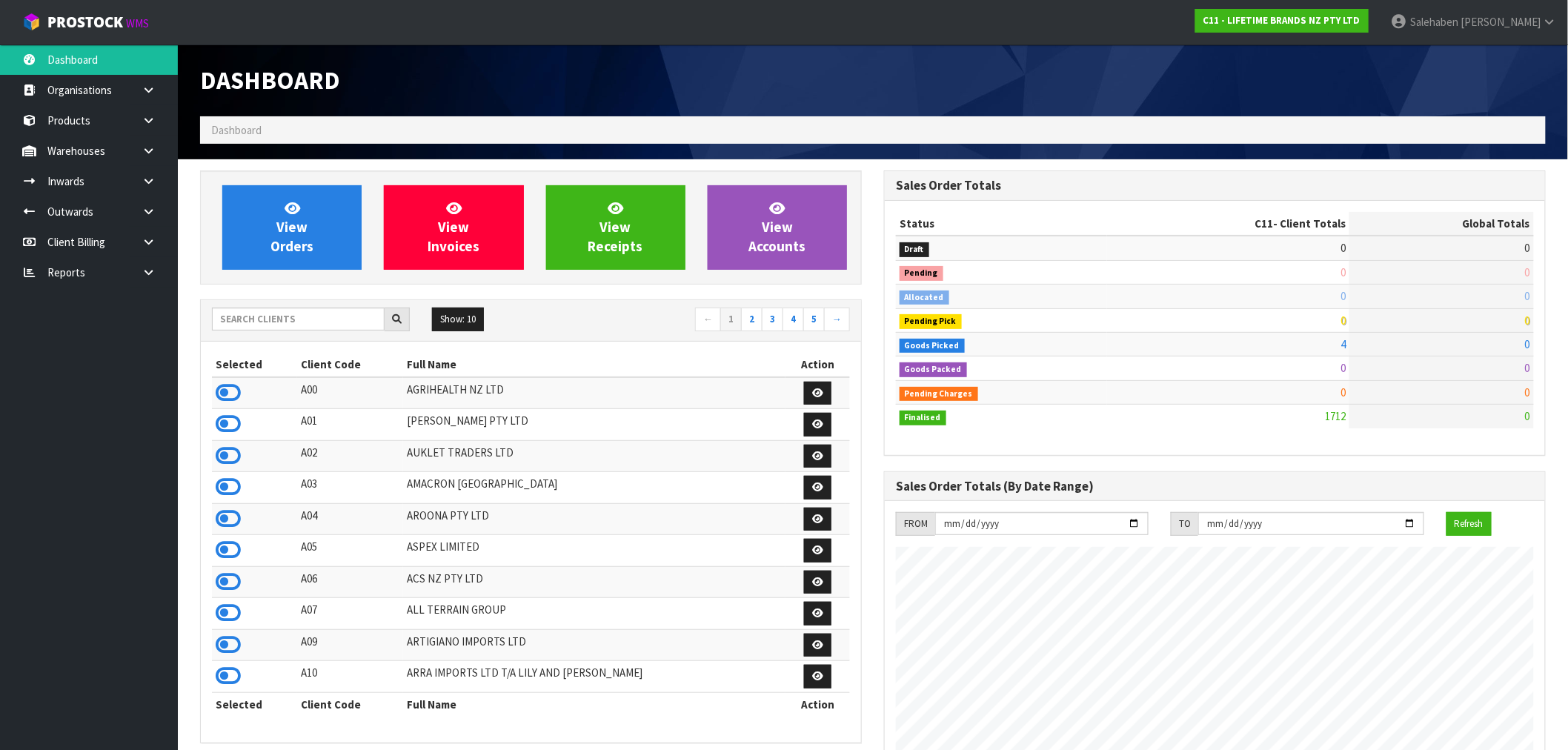
scroll to position [1123, 684]
click at [290, 317] on input "text" at bounding box center [297, 319] width 173 height 23
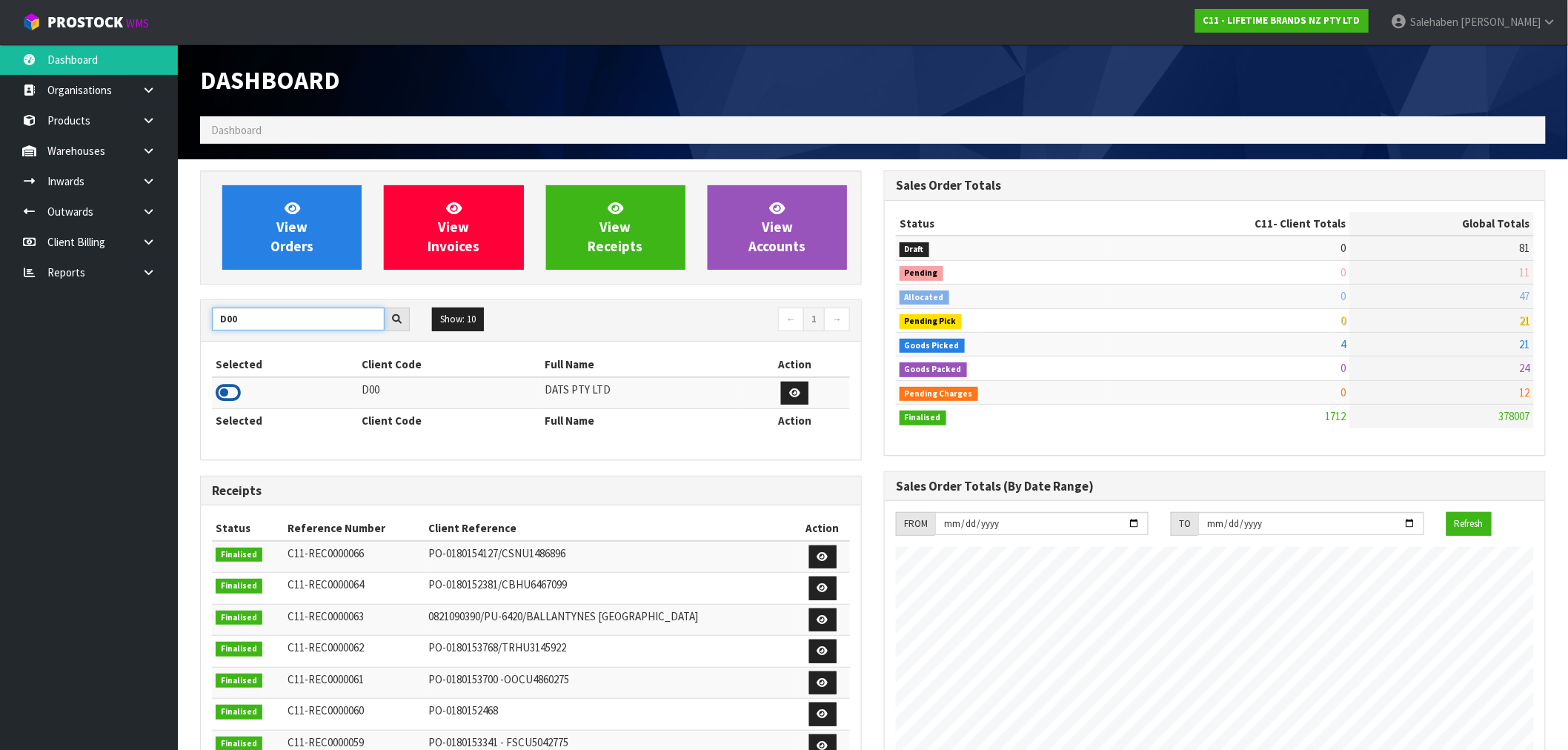
type input "D00"
click at [227, 393] on icon at bounding box center [228, 392] width 25 height 22
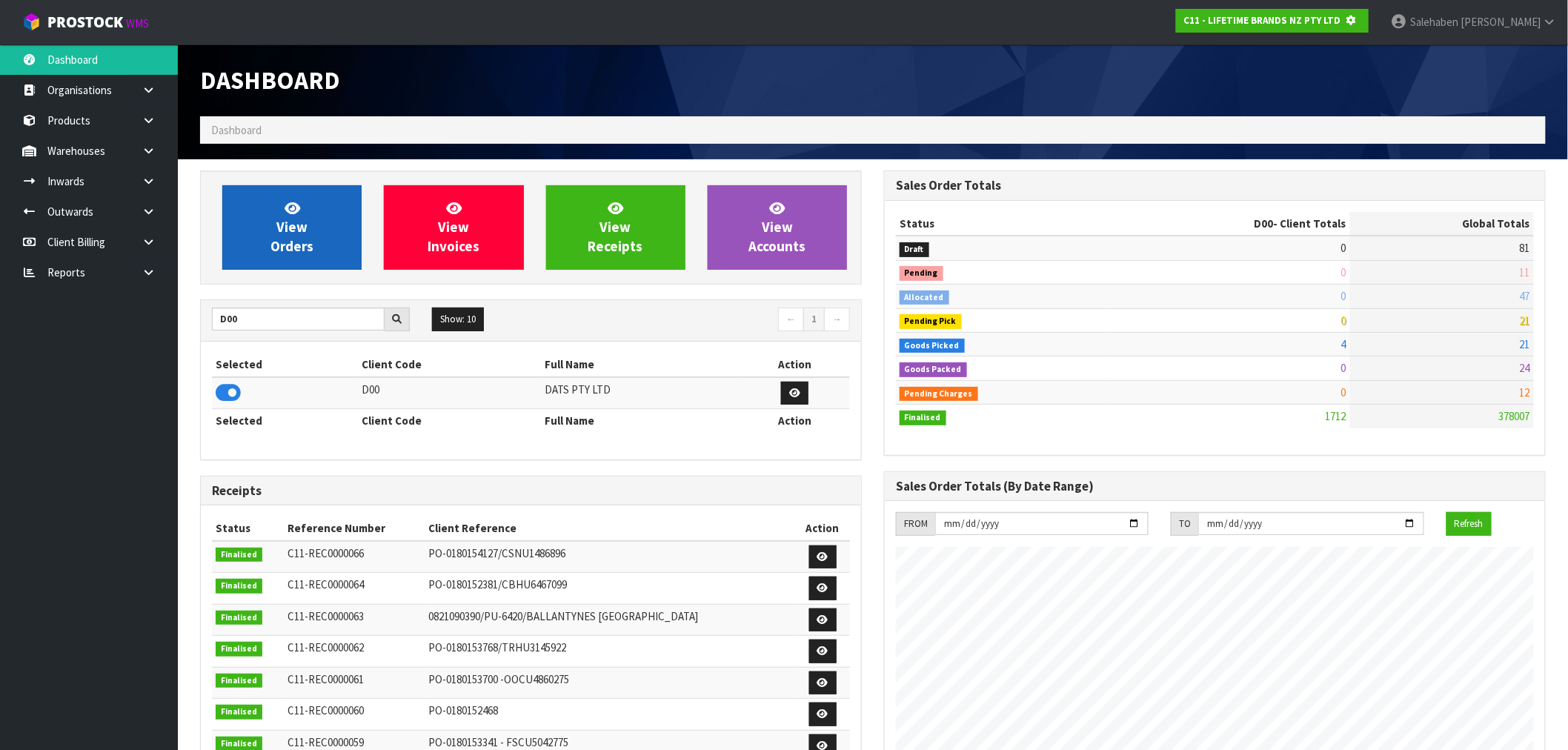
scroll to position [740296, 740408]
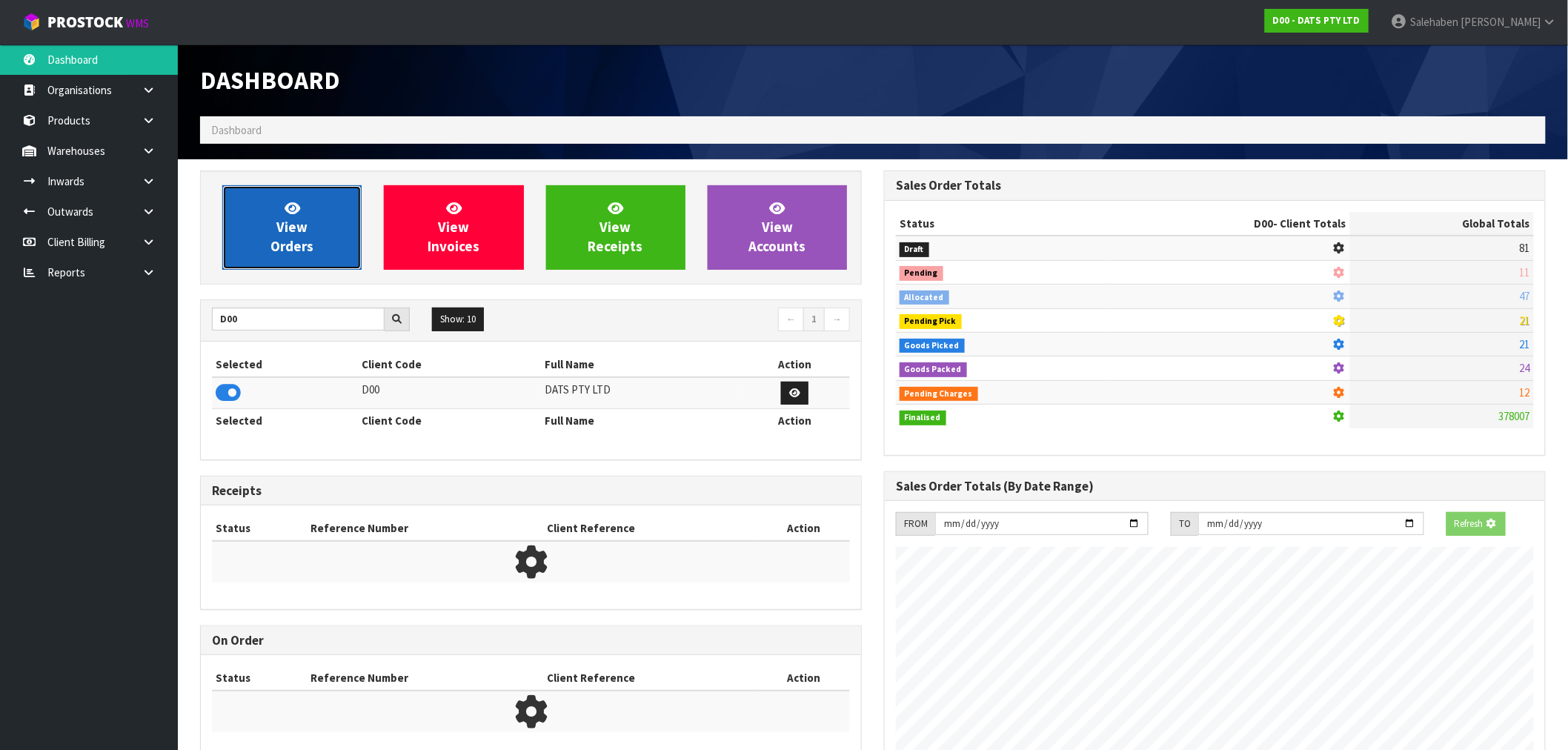
click at [304, 243] on span "View Orders" at bounding box center [292, 226] width 43 height 56
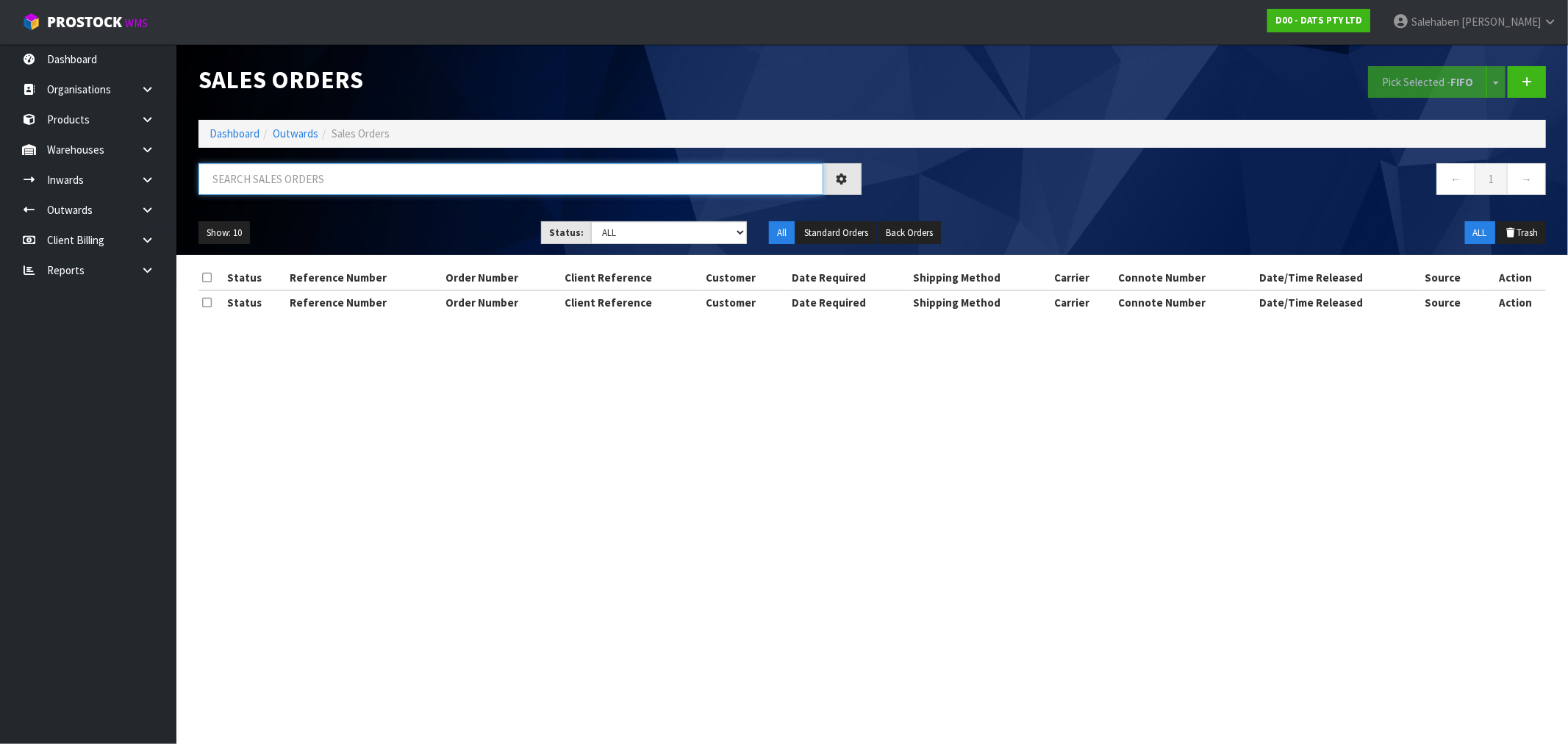
click at [397, 174] on input "text" at bounding box center [511, 179] width 625 height 32
paste input "FWM58253272"
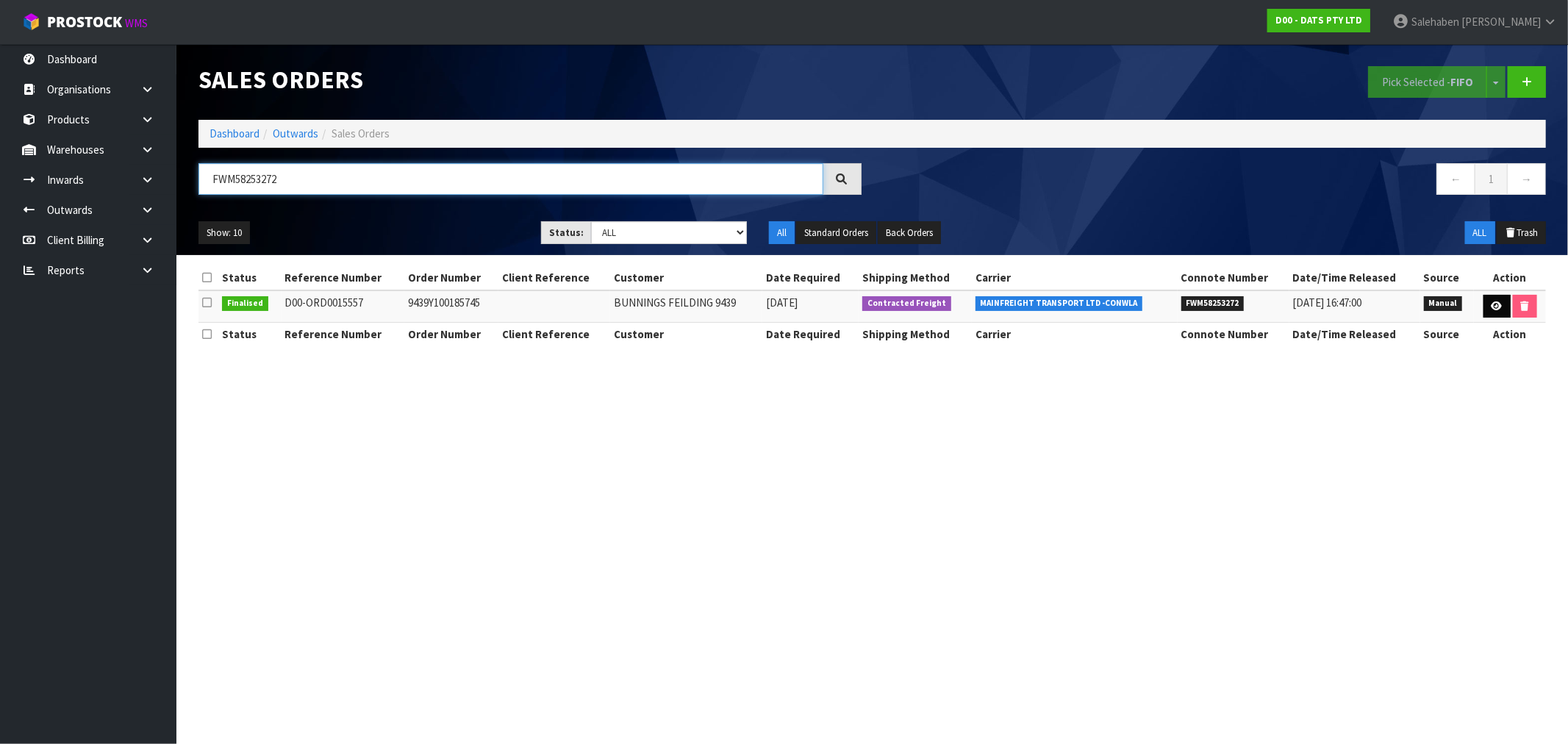
type input "FWM58253272"
click at [1492, 303] on icon at bounding box center [1496, 307] width 11 height 10
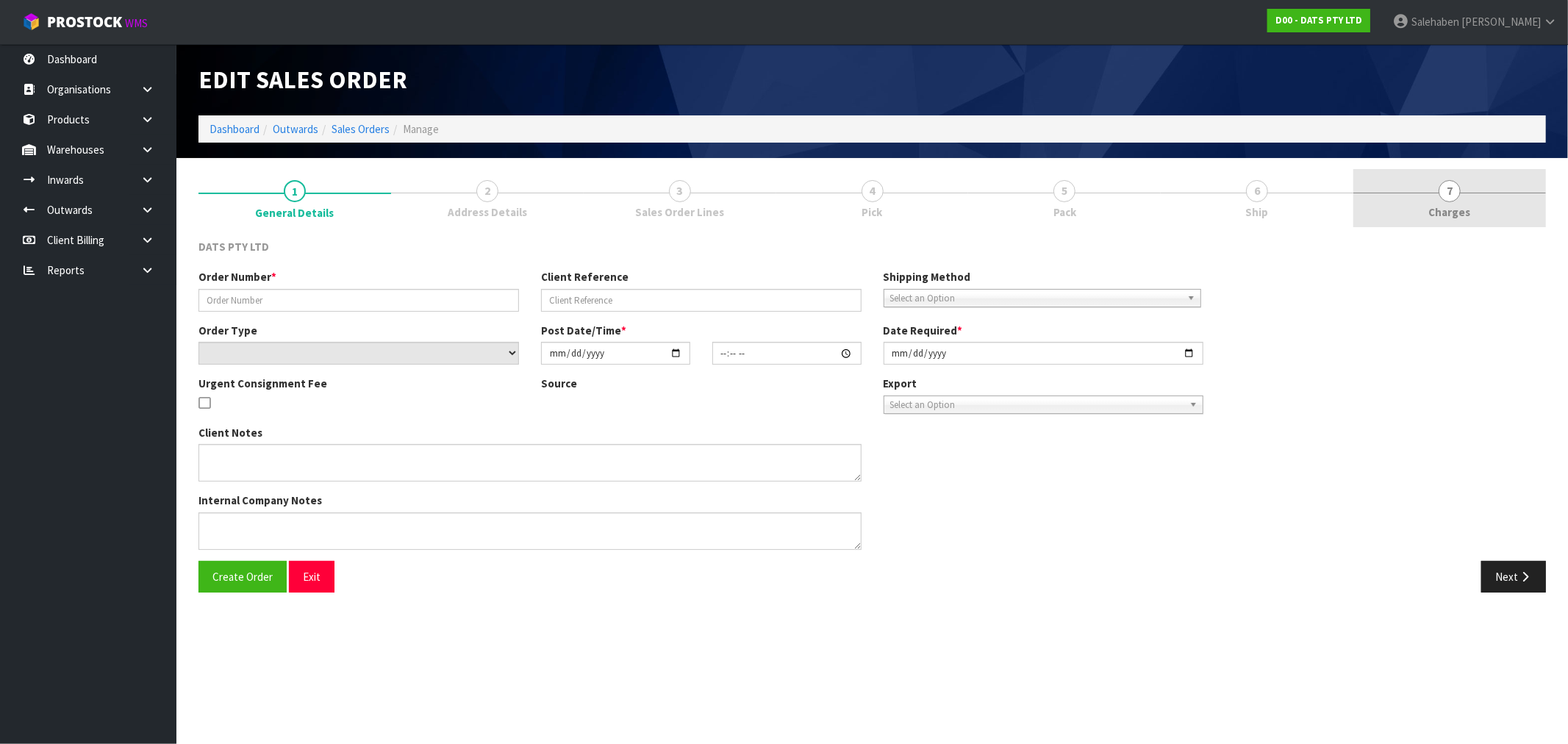
type input "9439Y100185745"
select select "number:0"
type input "2025-08-12"
type input "09:21:00.000"
type input "2025-08-12"
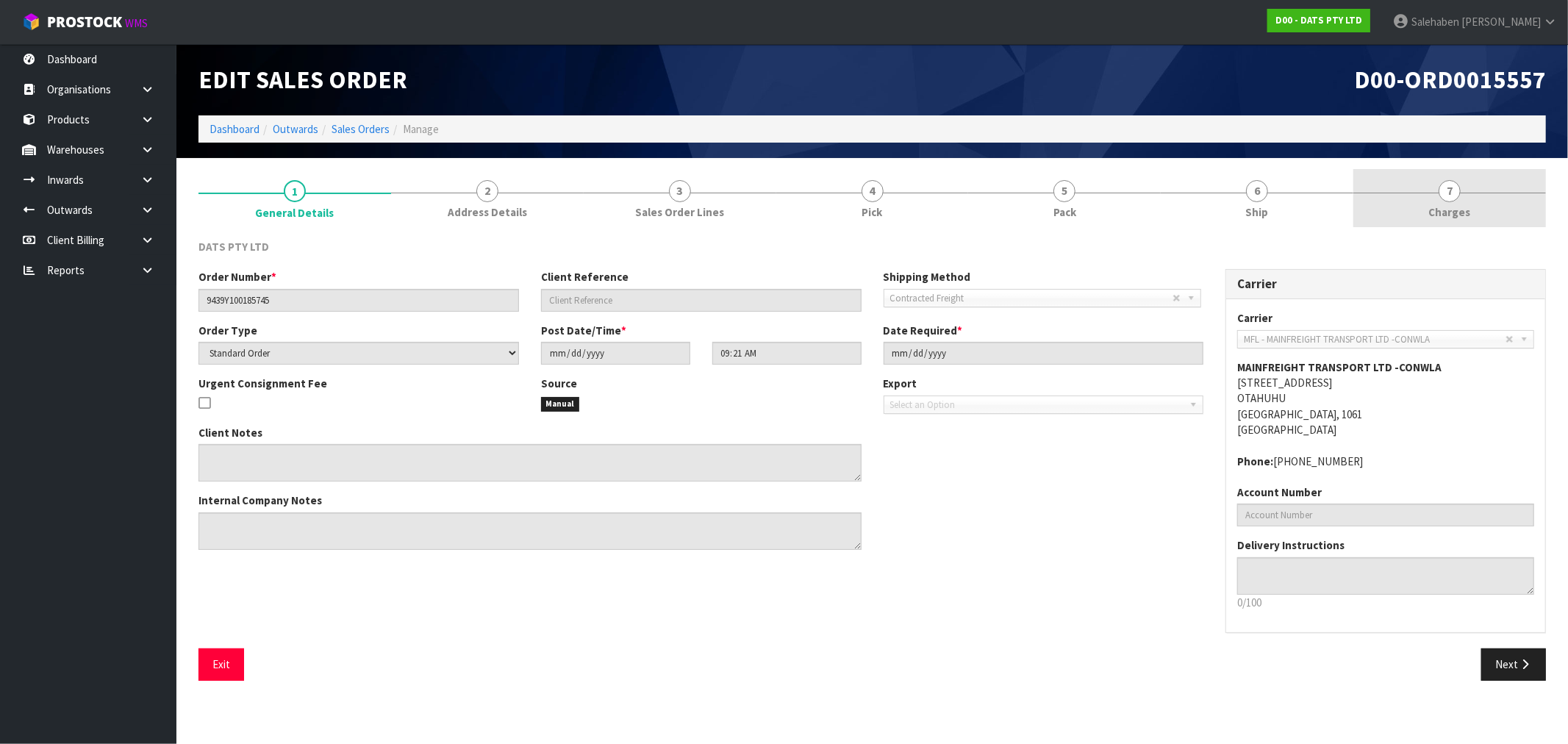
click at [1456, 207] on span "Charges" at bounding box center [1449, 212] width 42 height 15
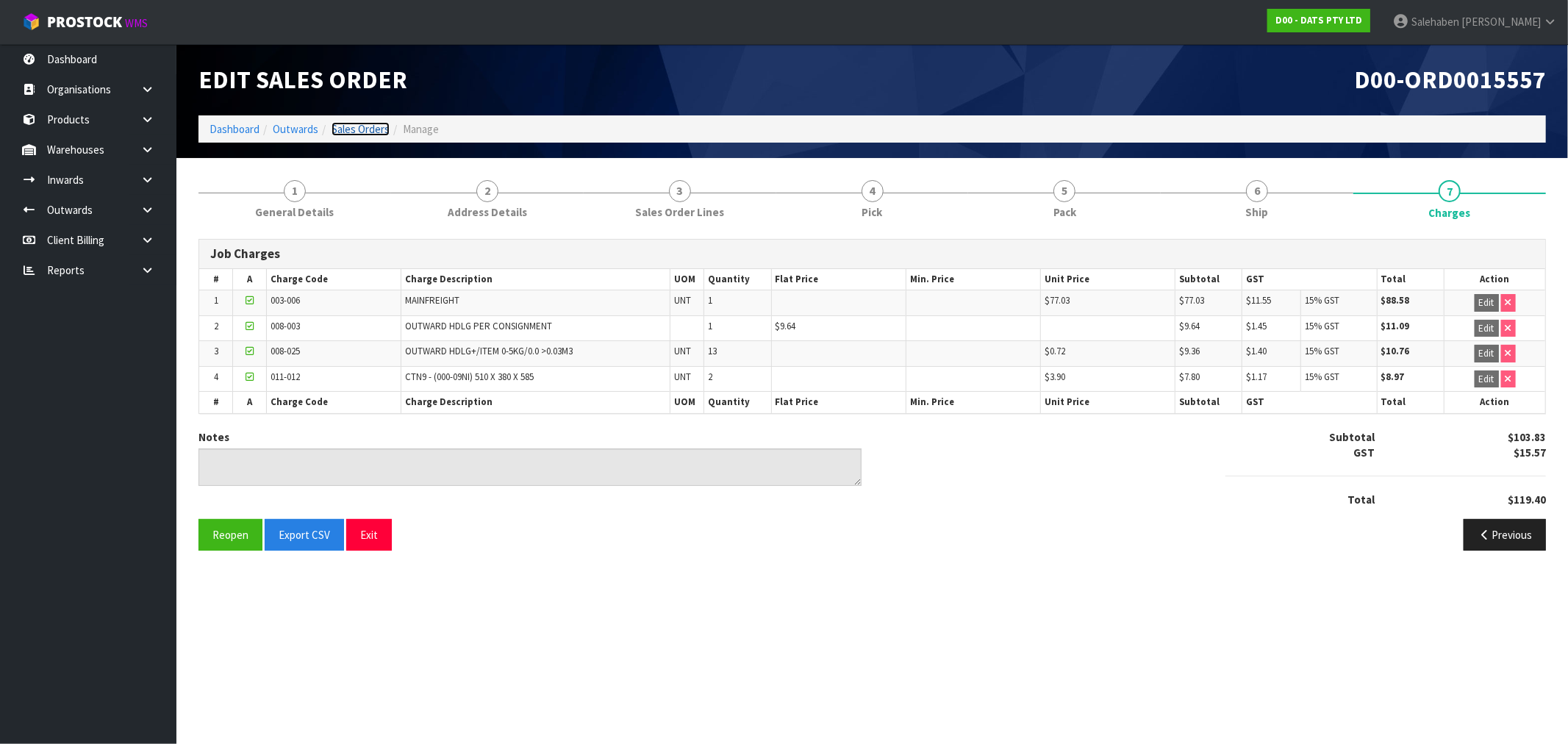
click at [356, 125] on link "Sales Orders" at bounding box center [361, 129] width 58 height 14
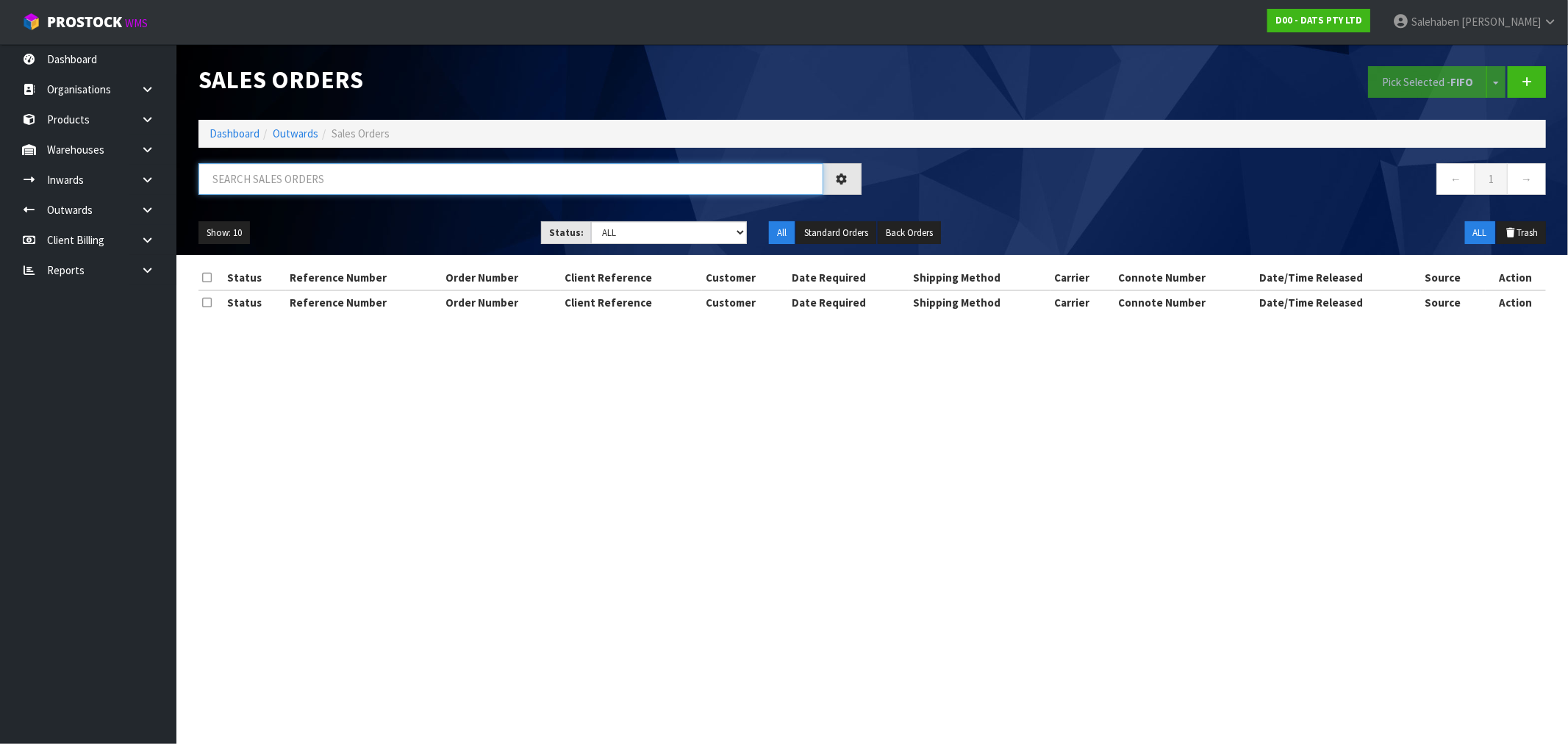
click at [420, 177] on input "text" at bounding box center [511, 179] width 625 height 32
paste input "FWM58276565"
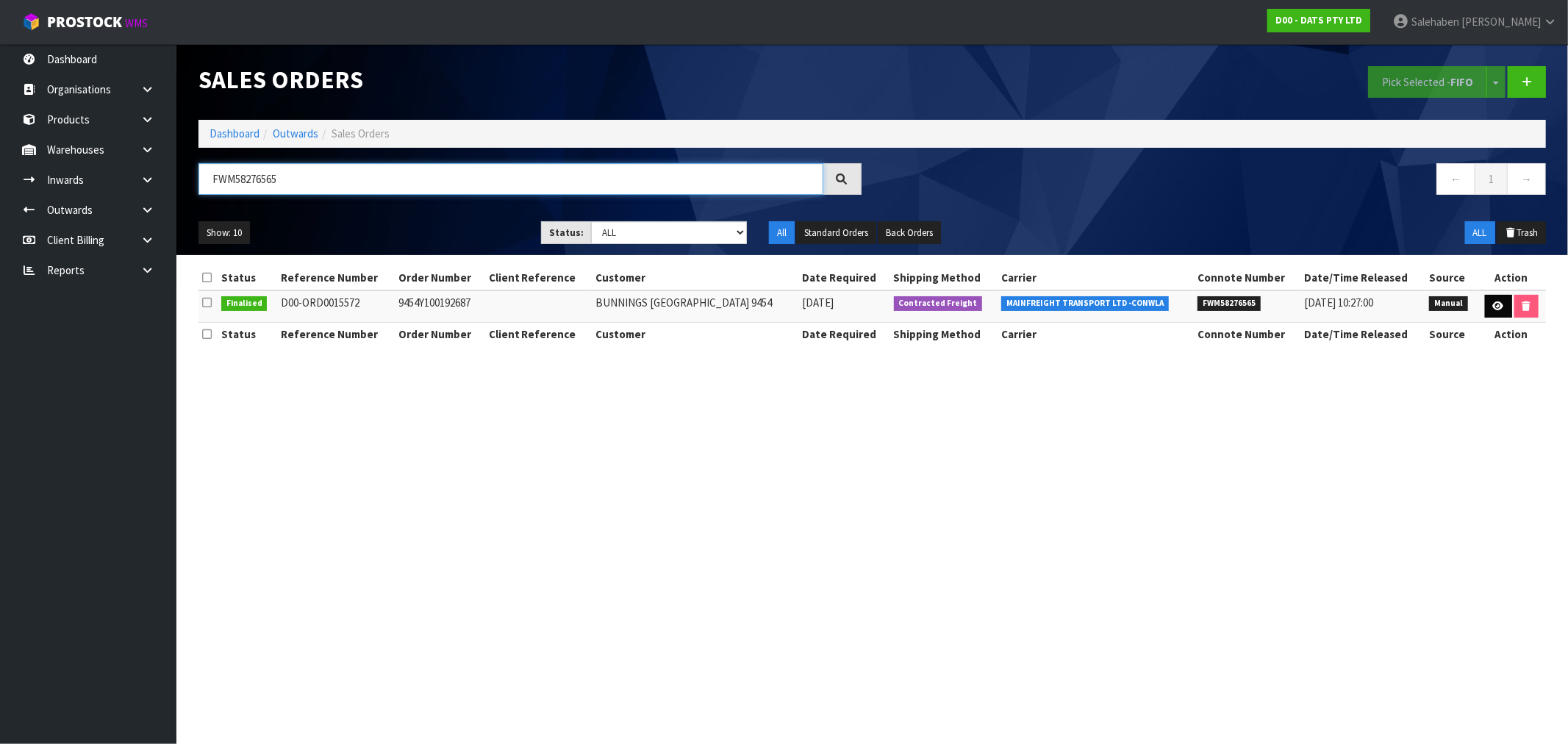
type input "FWM58276565"
click at [1499, 299] on link at bounding box center [1498, 307] width 27 height 23
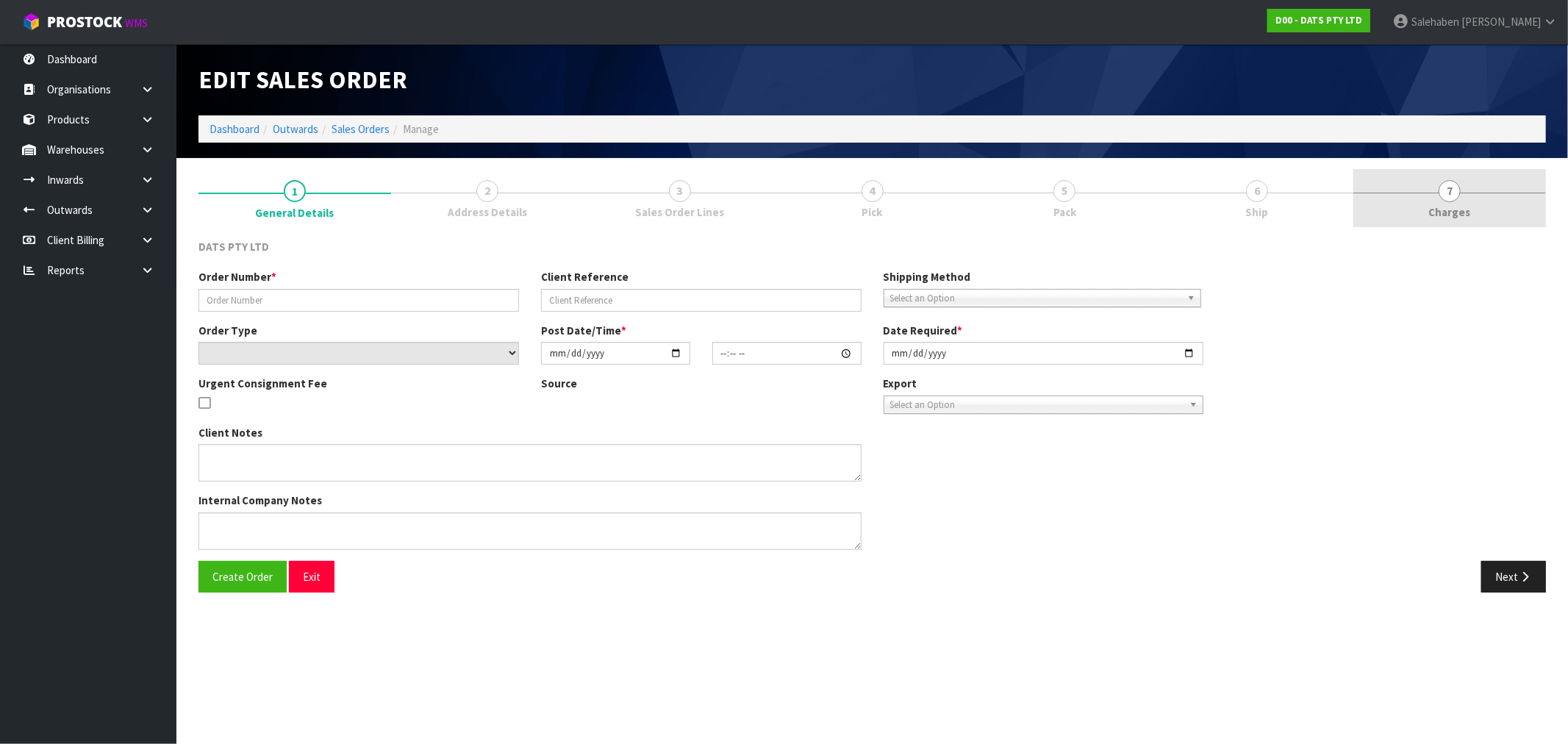
type input "9454Y100192687"
select select "number:0"
type input "2025-08-14"
type input "09:28:00.000"
type input "2025-08-14"
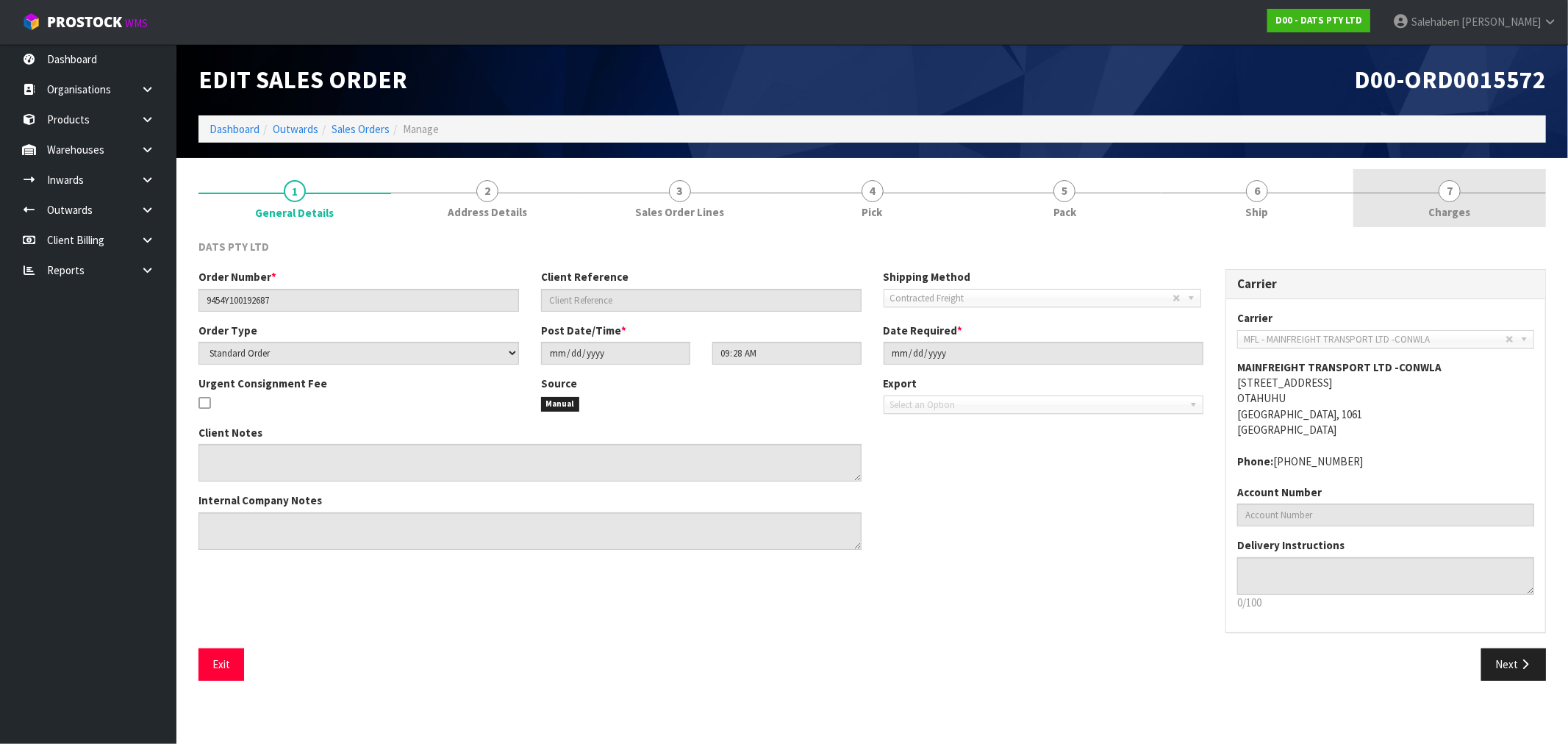
click at [1449, 208] on span "Charges" at bounding box center [1449, 212] width 42 height 15
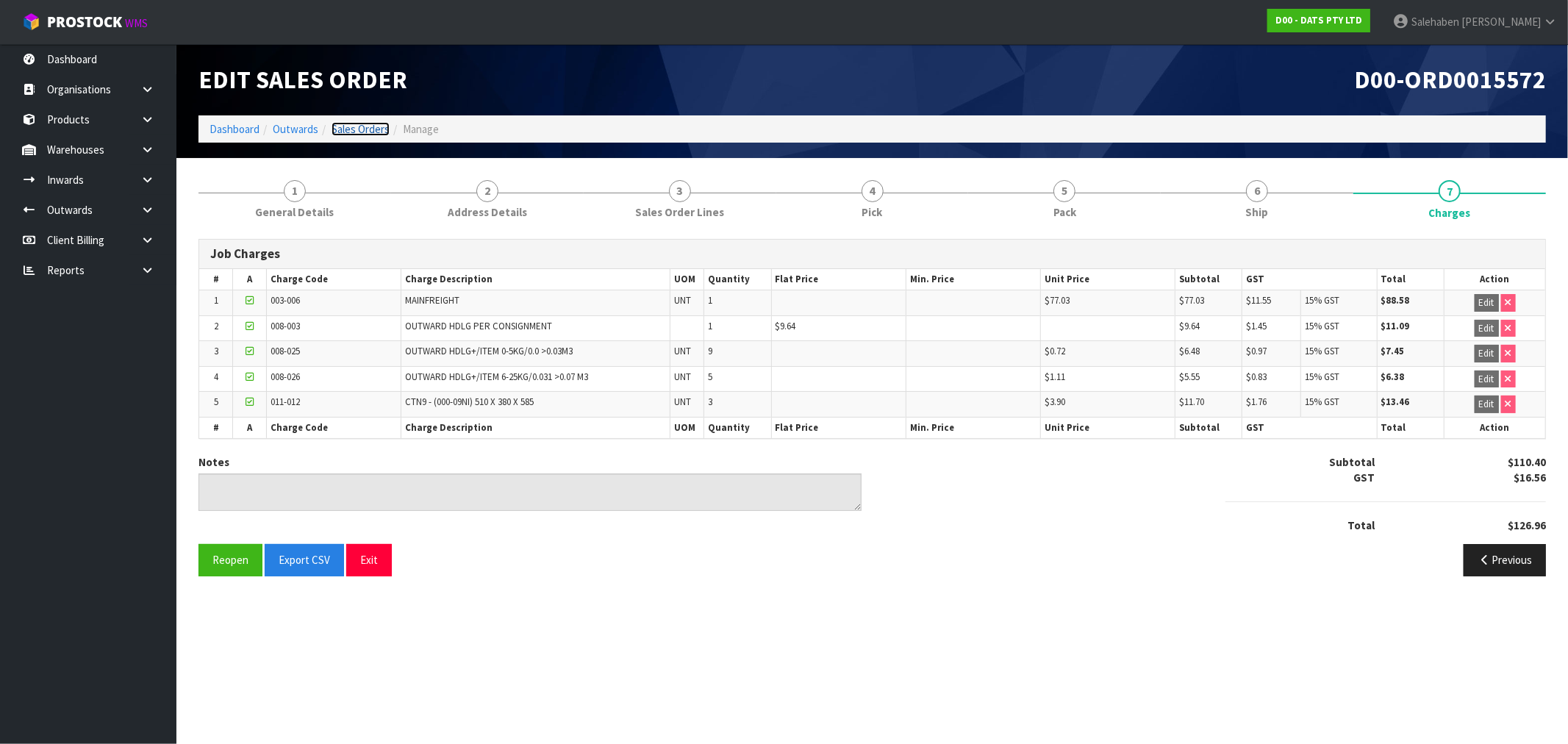
click at [357, 133] on link "Sales Orders" at bounding box center [361, 129] width 58 height 14
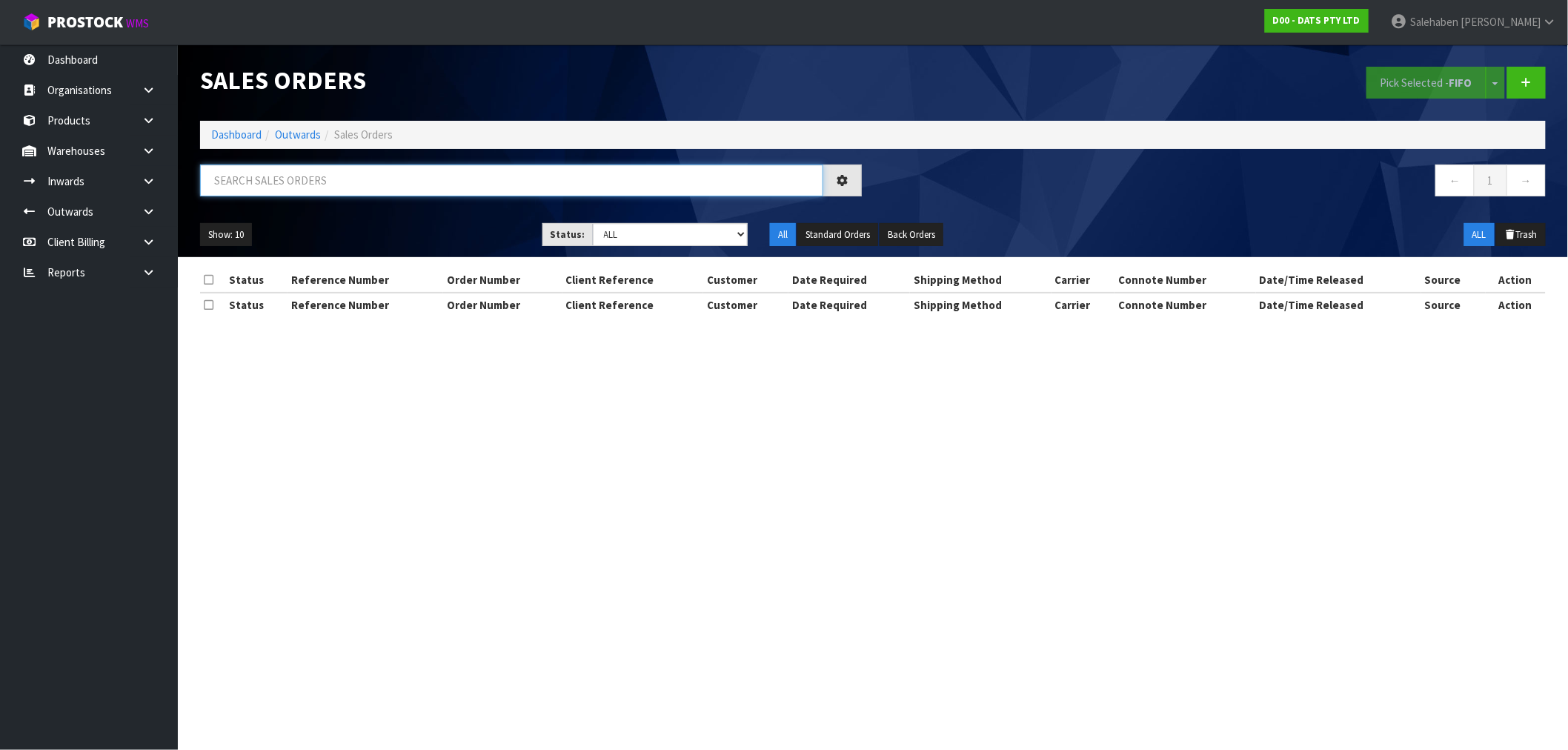
click at [257, 175] on input "text" at bounding box center [511, 180] width 623 height 32
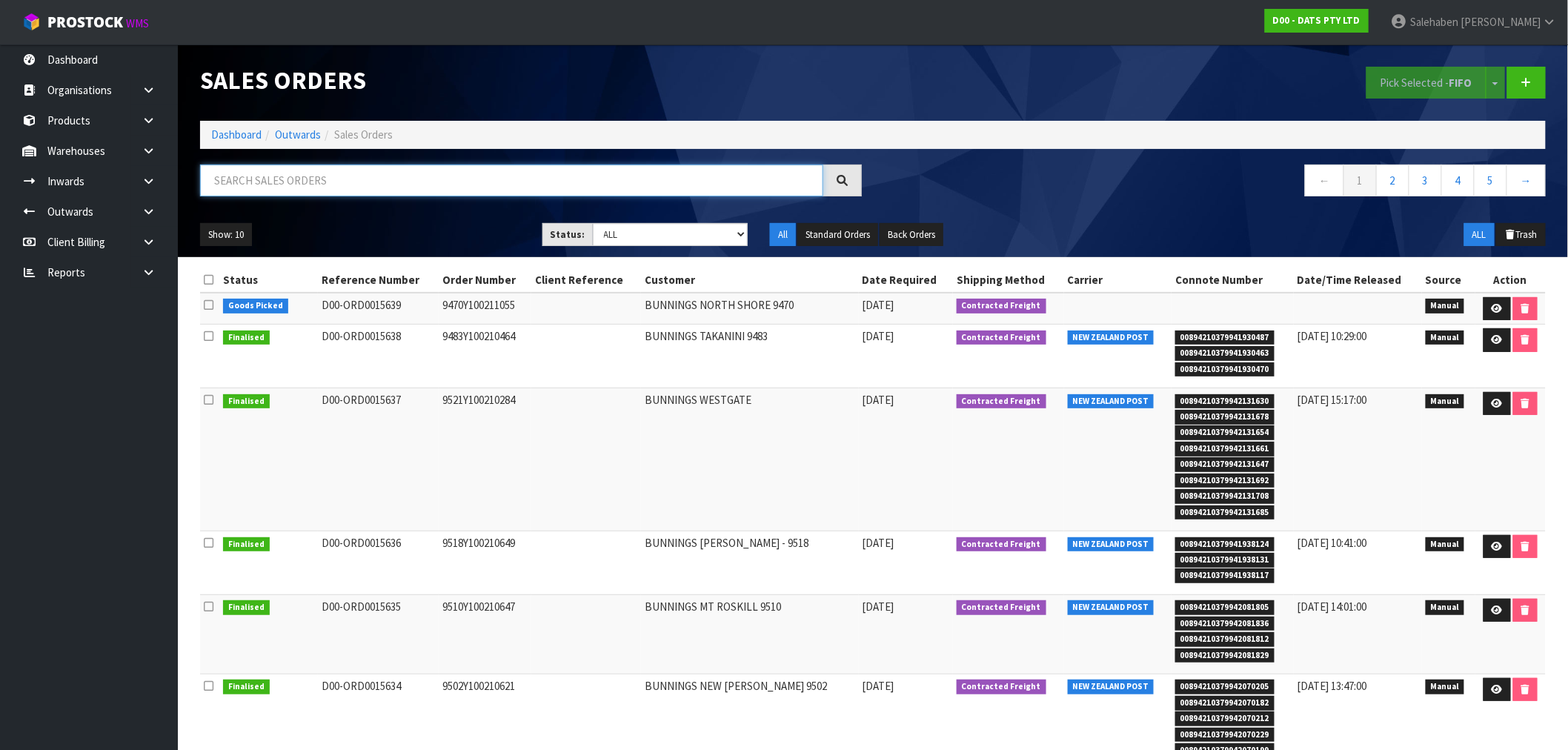
paste input "FWM58202927"
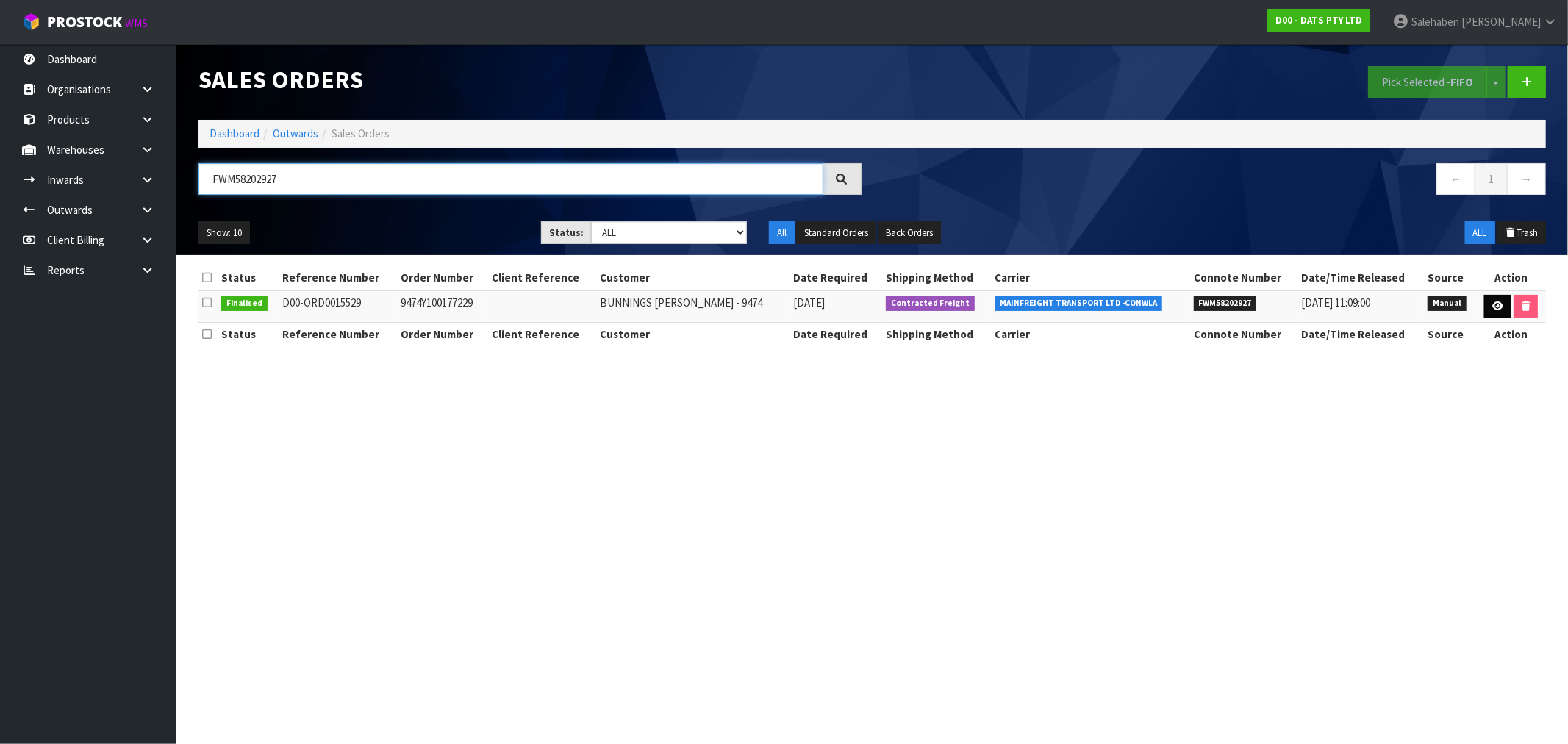
type input "FWM58202927"
click at [1494, 310] on icon at bounding box center [1497, 307] width 11 height 10
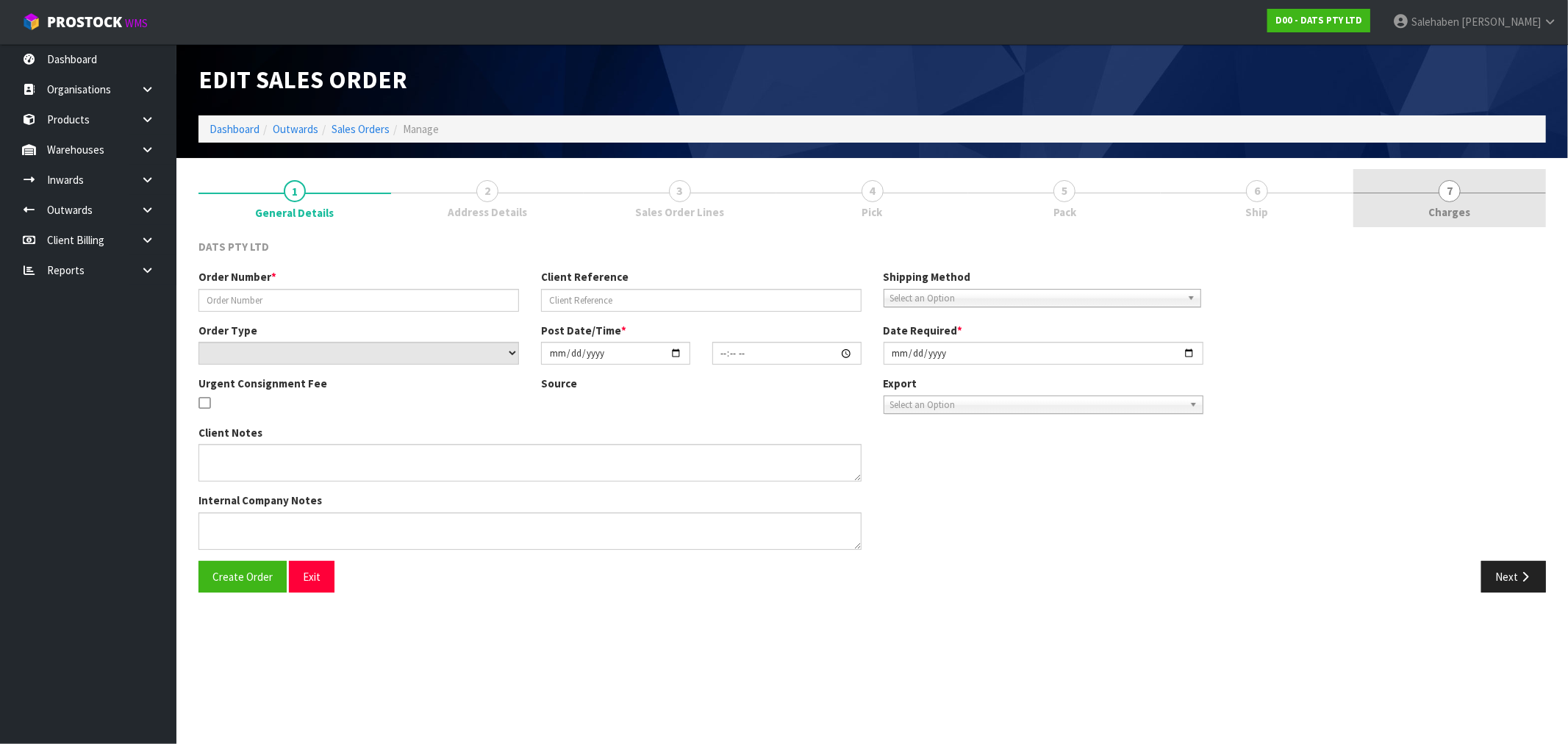
type input "9474Y100177229"
select select "number:0"
type input "2025-08-07"
type input "10:16:00.000"
type input "2025-08-07"
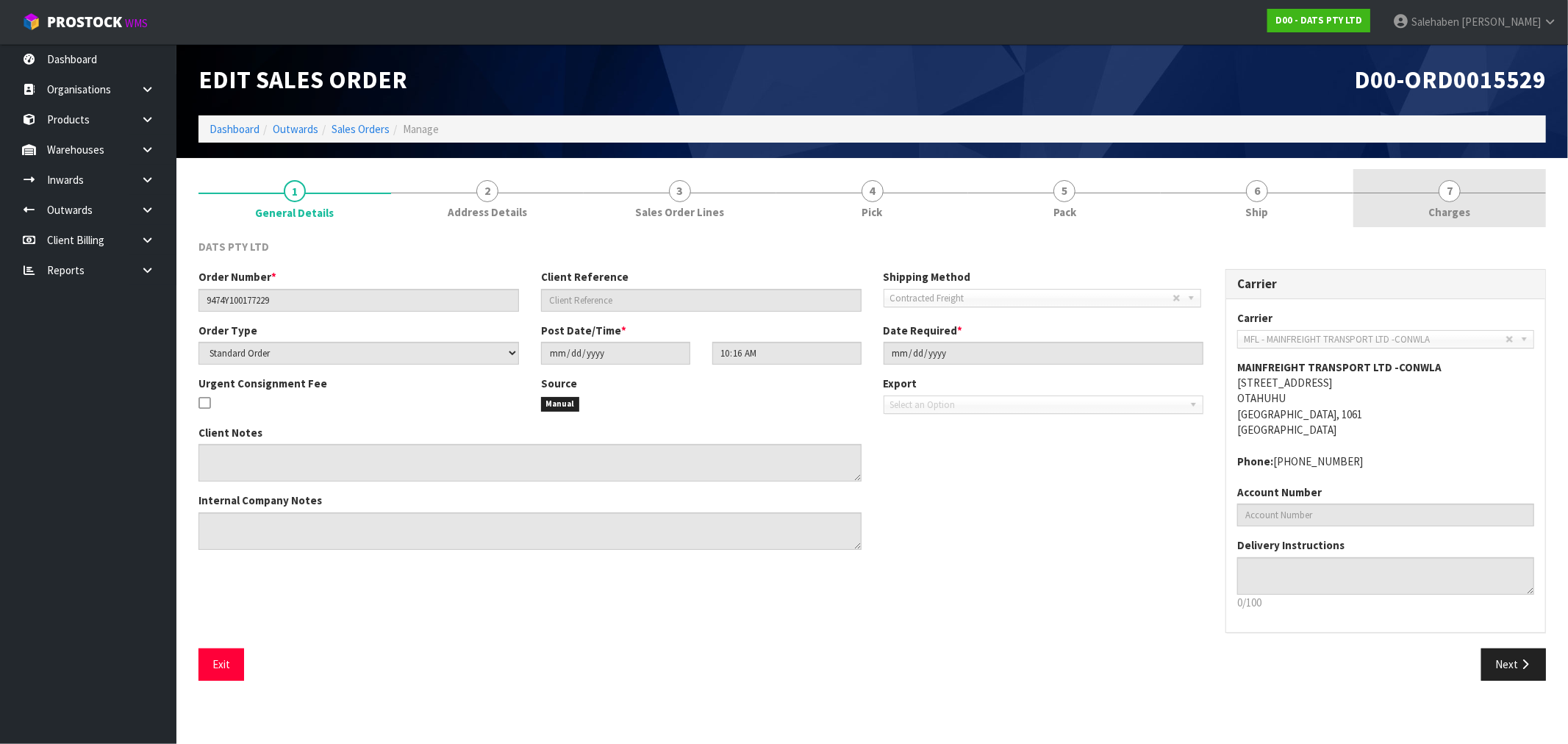
click at [1452, 210] on span "Charges" at bounding box center [1449, 212] width 42 height 15
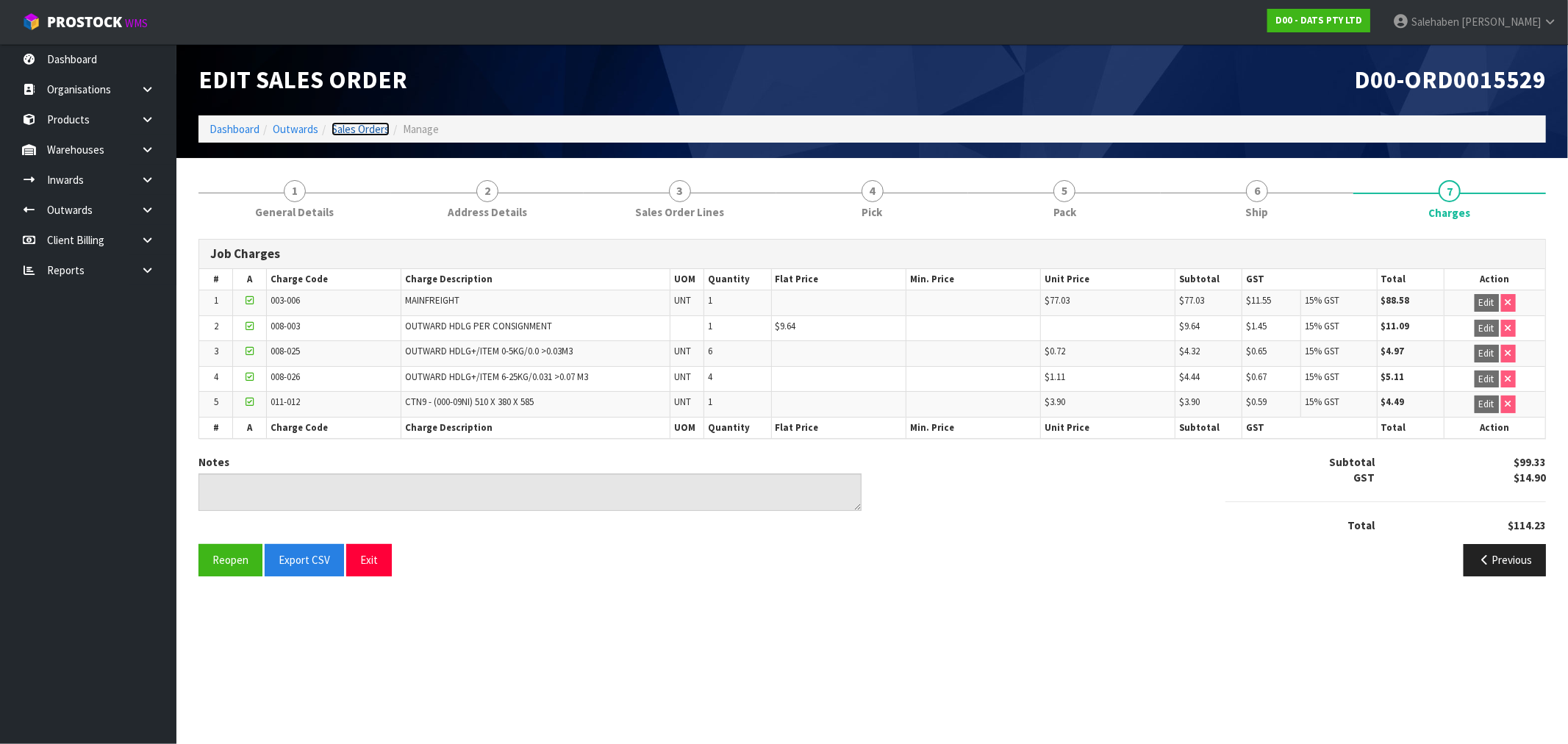
click at [354, 131] on link "Sales Orders" at bounding box center [361, 129] width 58 height 14
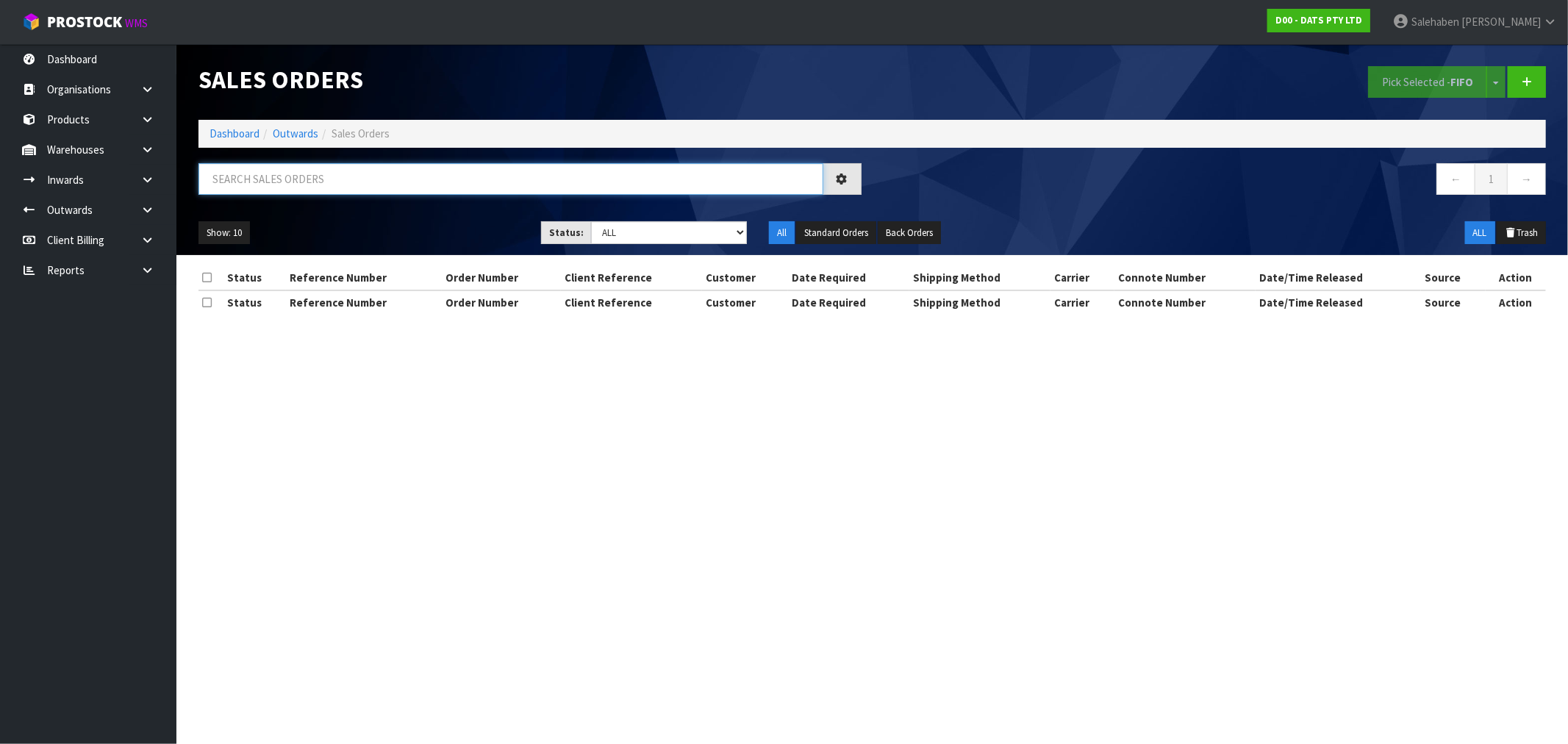
paste input "FWM58202758"
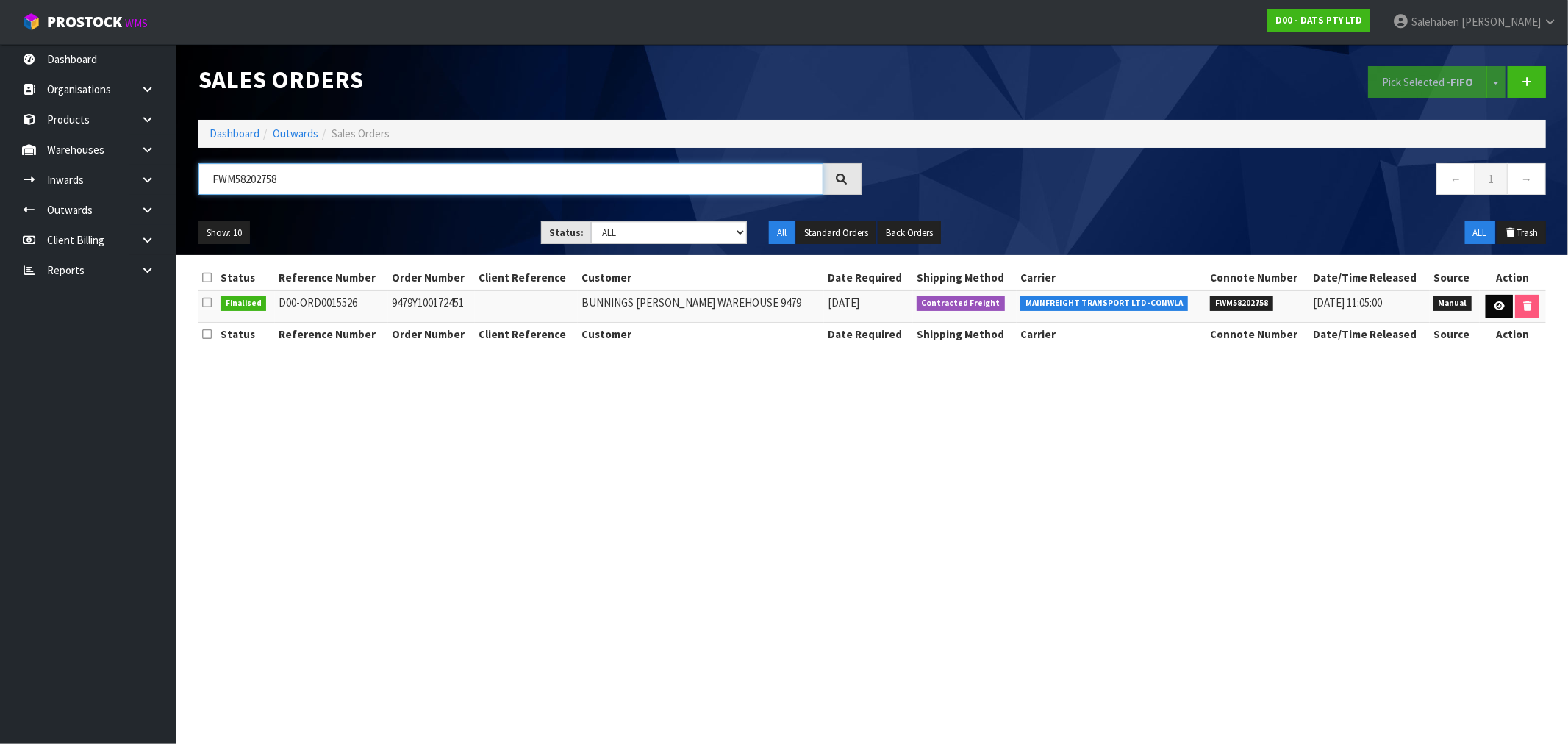
type input "FWM58202758"
click at [1500, 305] on icon at bounding box center [1498, 307] width 11 height 10
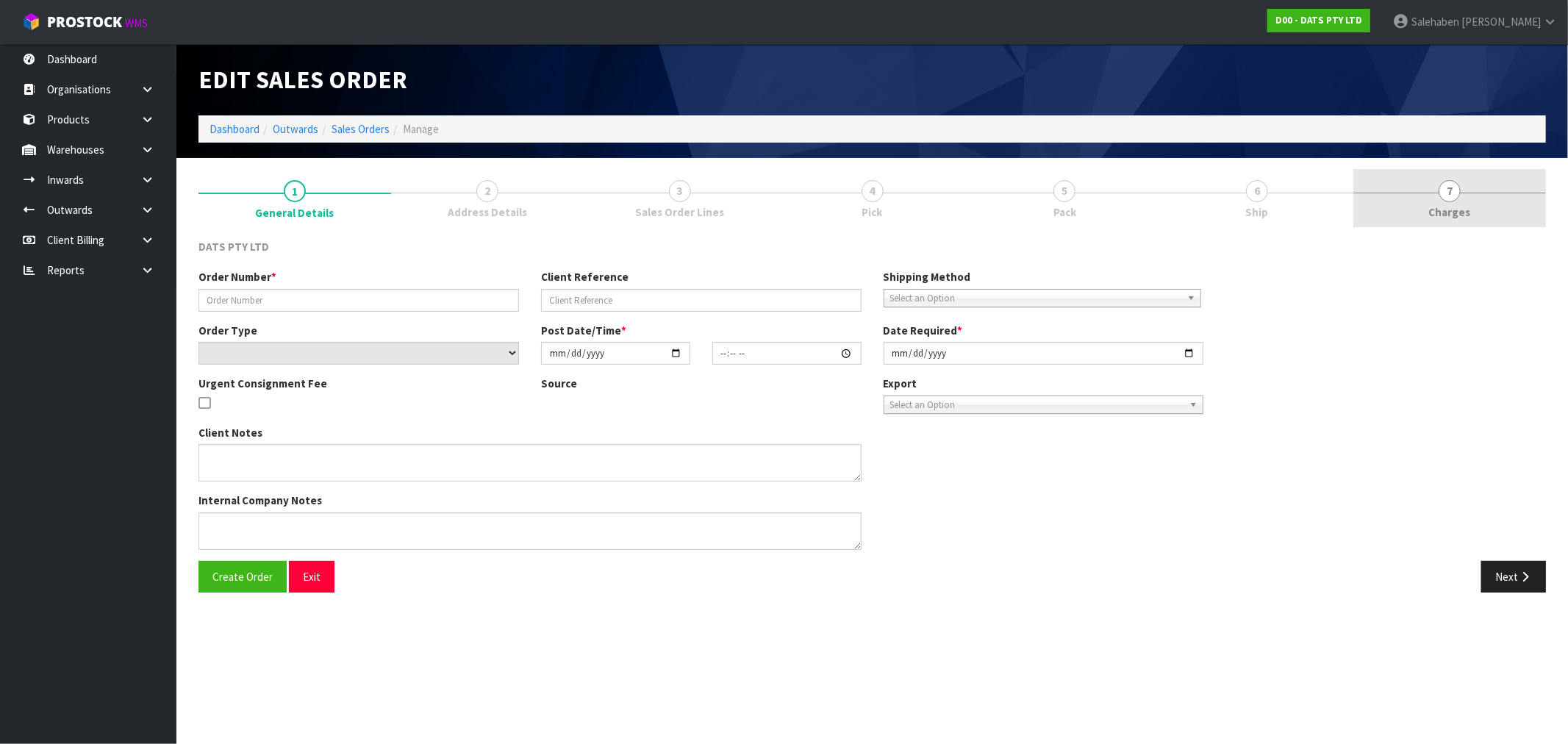
click at [1457, 201] on link "7 Charges" at bounding box center [1449, 198] width 192 height 58
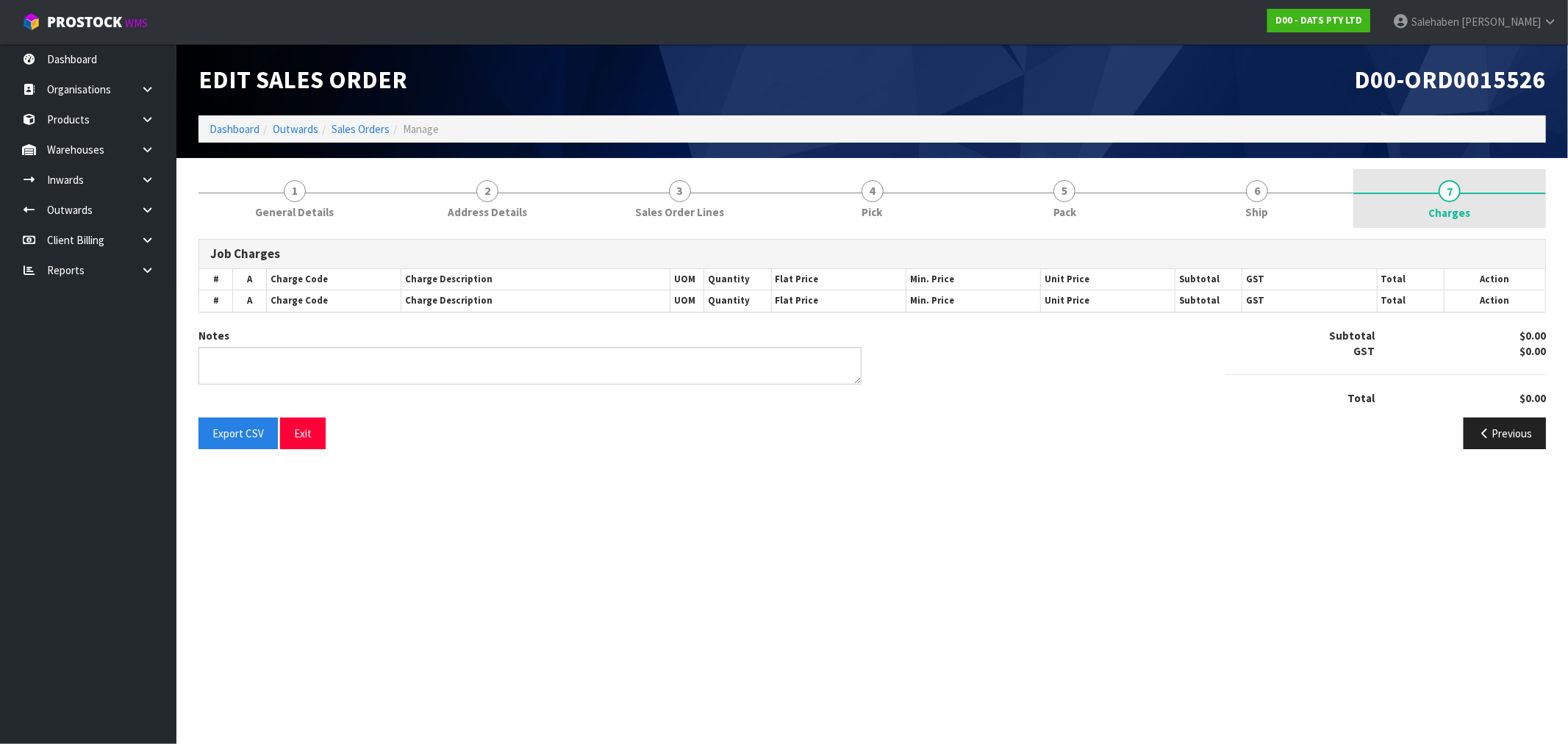
click at [1457, 201] on link "7 Charges" at bounding box center [1449, 198] width 192 height 59
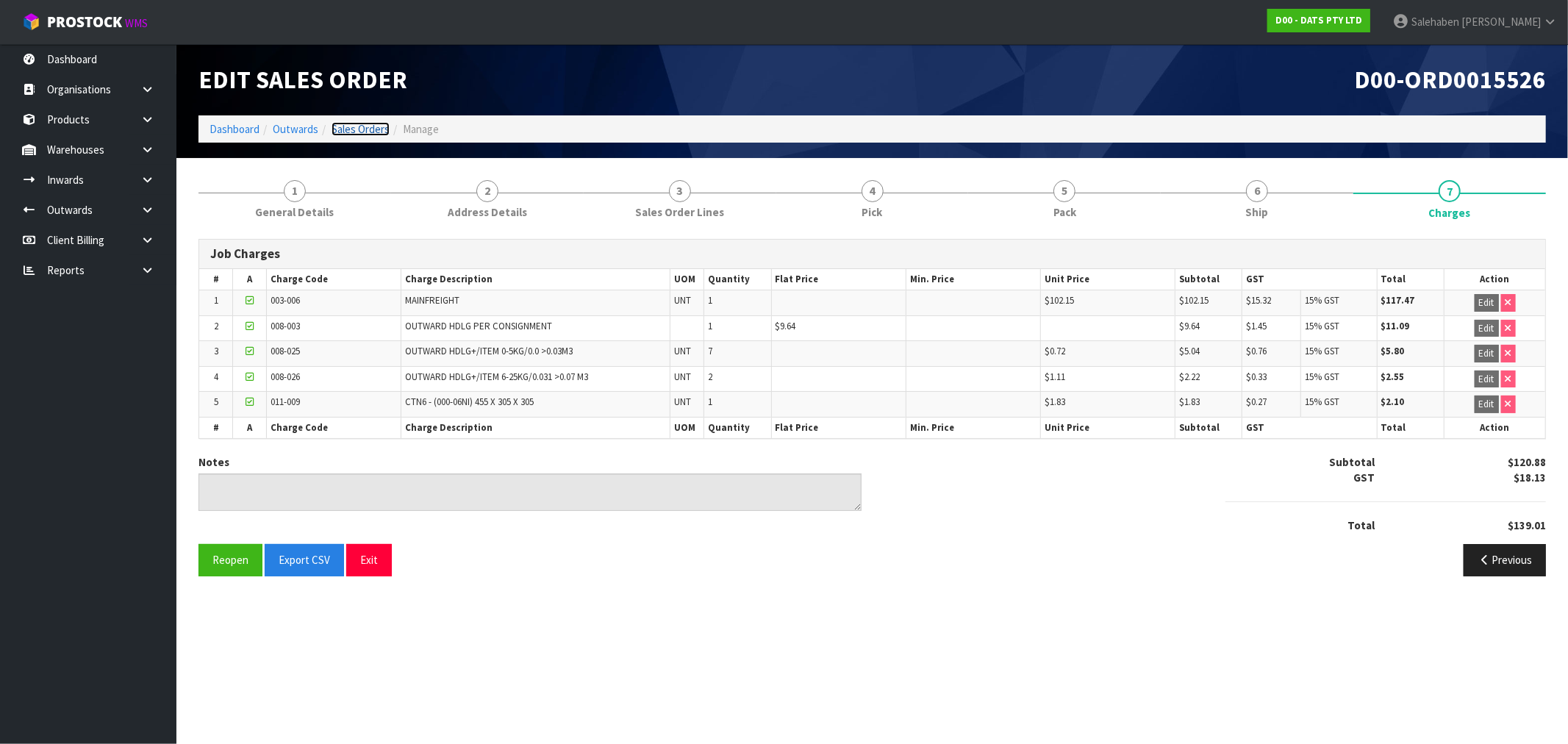
click at [332, 129] on link "Sales Orders" at bounding box center [361, 129] width 58 height 14
click at [349, 124] on link "Sales Orders" at bounding box center [361, 129] width 58 height 14
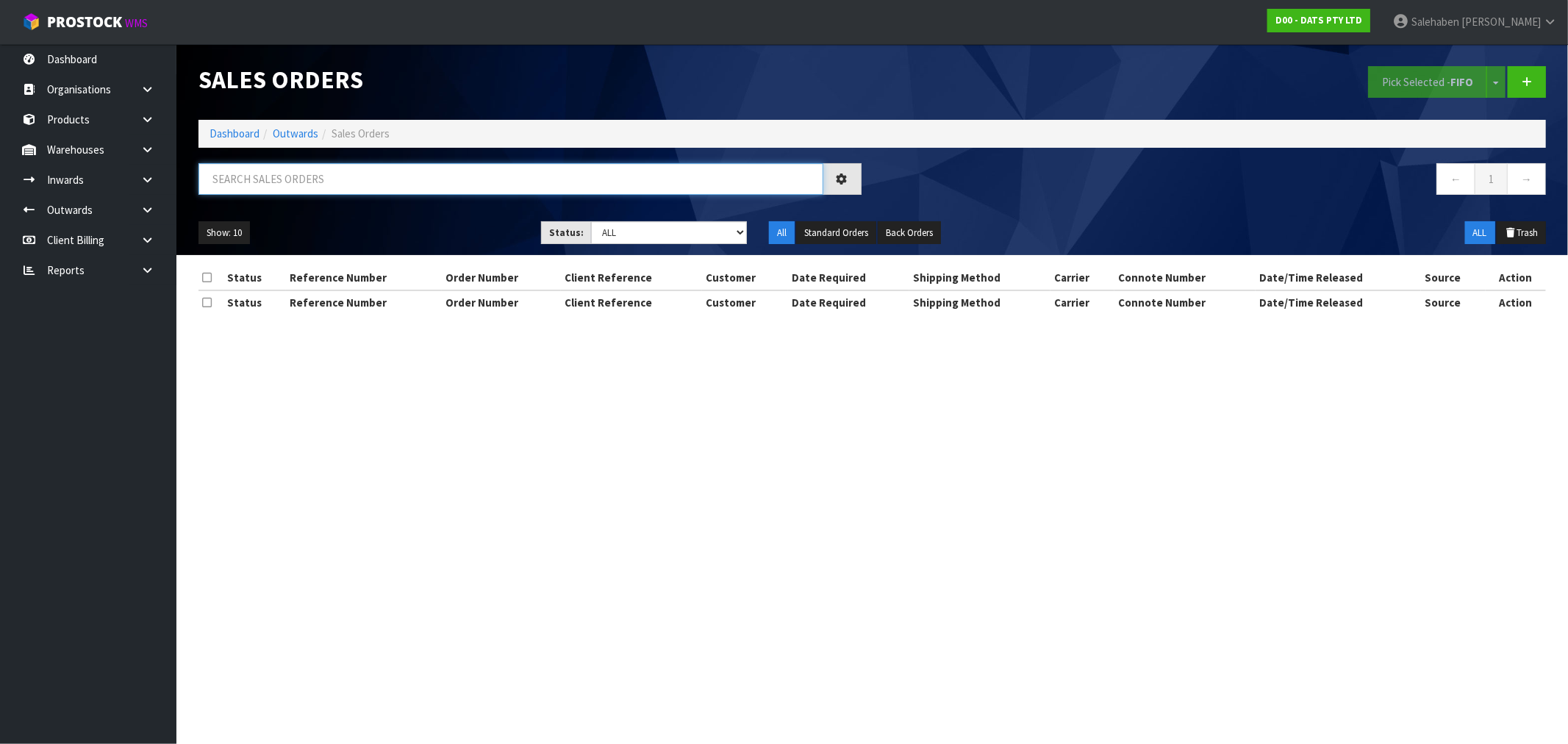
click at [311, 174] on input "text" at bounding box center [511, 179] width 625 height 32
paste input "FWM58251164"
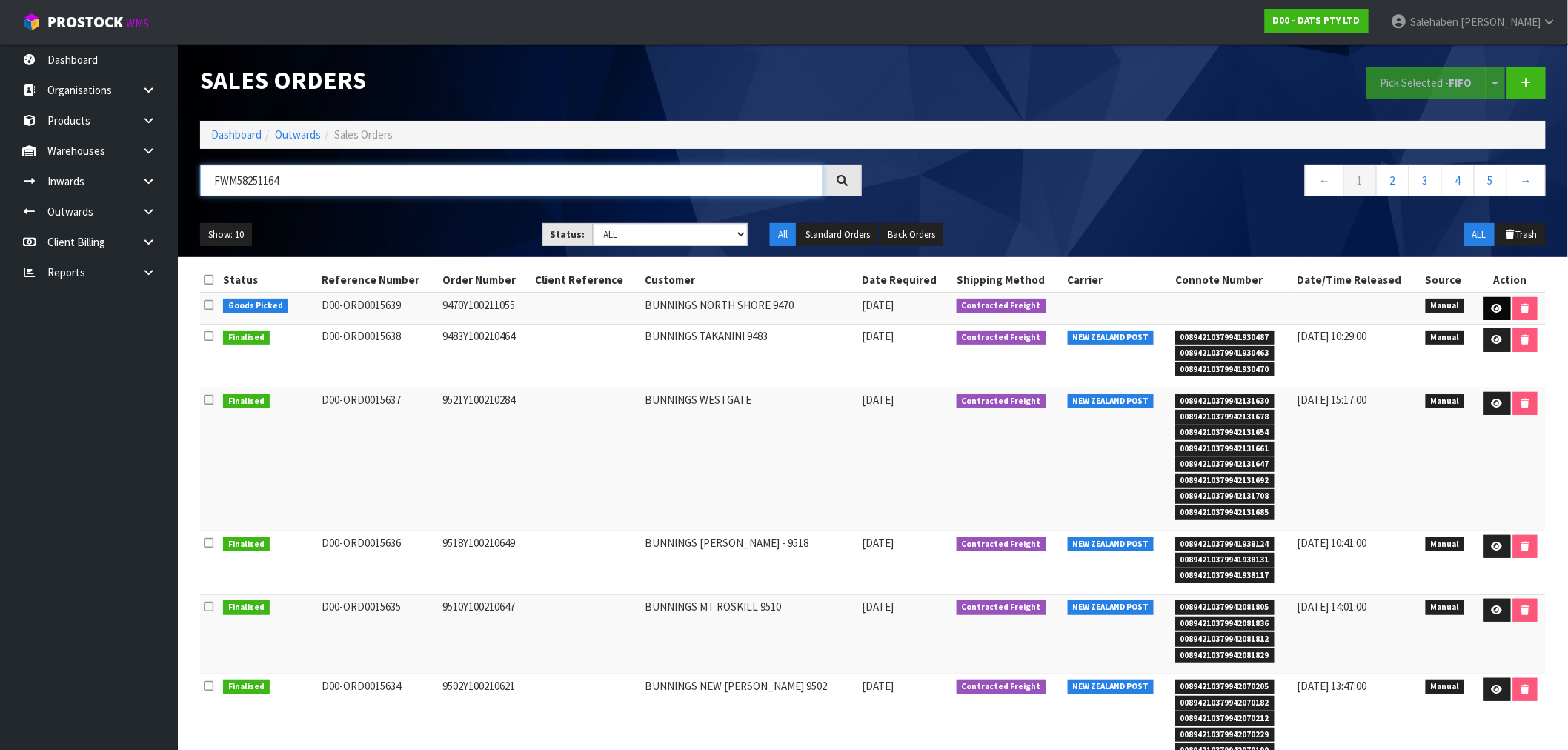
type input "FWM58251164"
click at [1496, 307] on icon at bounding box center [1497, 309] width 11 height 10
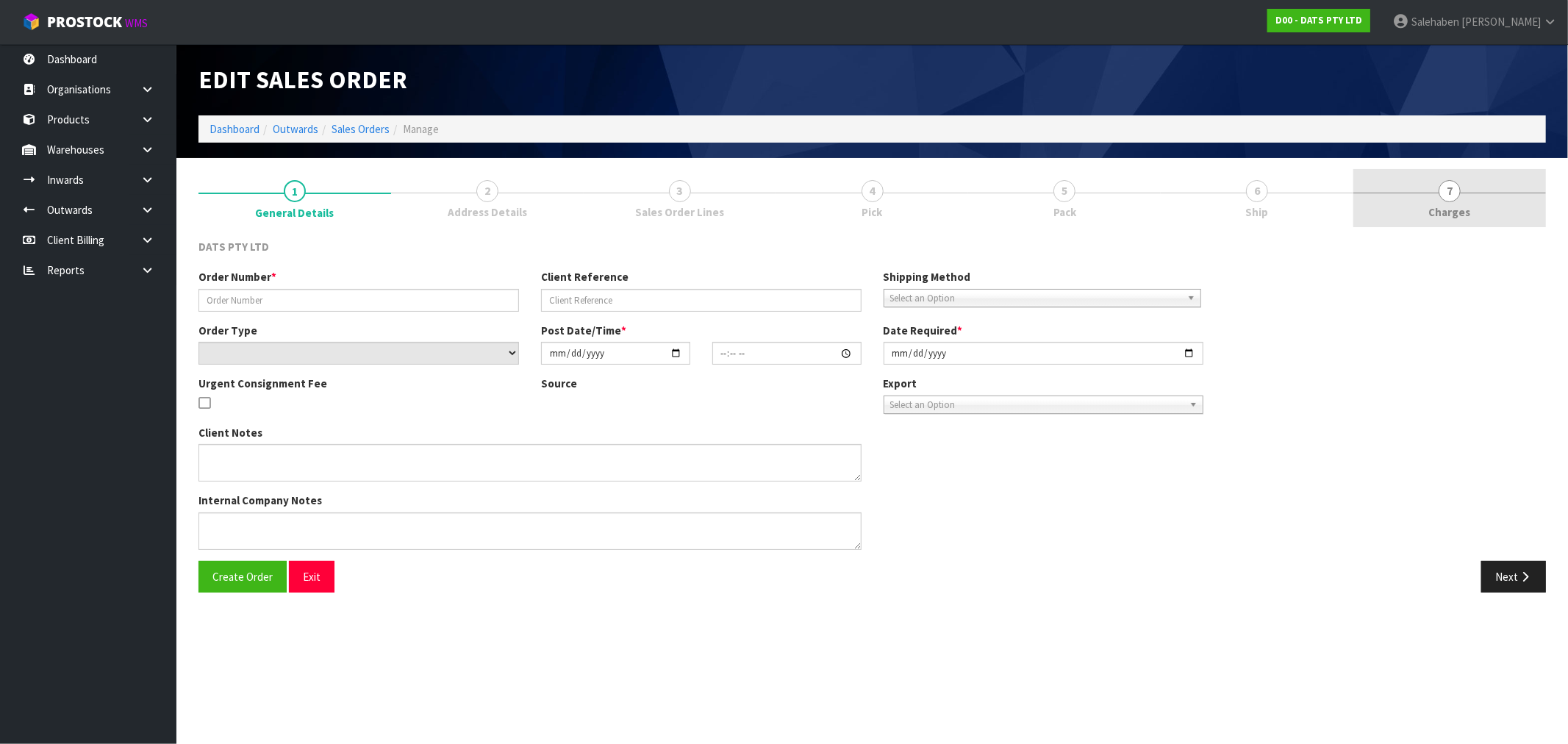
type input "9470Y100211055"
select select "number:0"
type input "2025-08-22"
type input "13:59:00.000"
type input "2025-08-25"
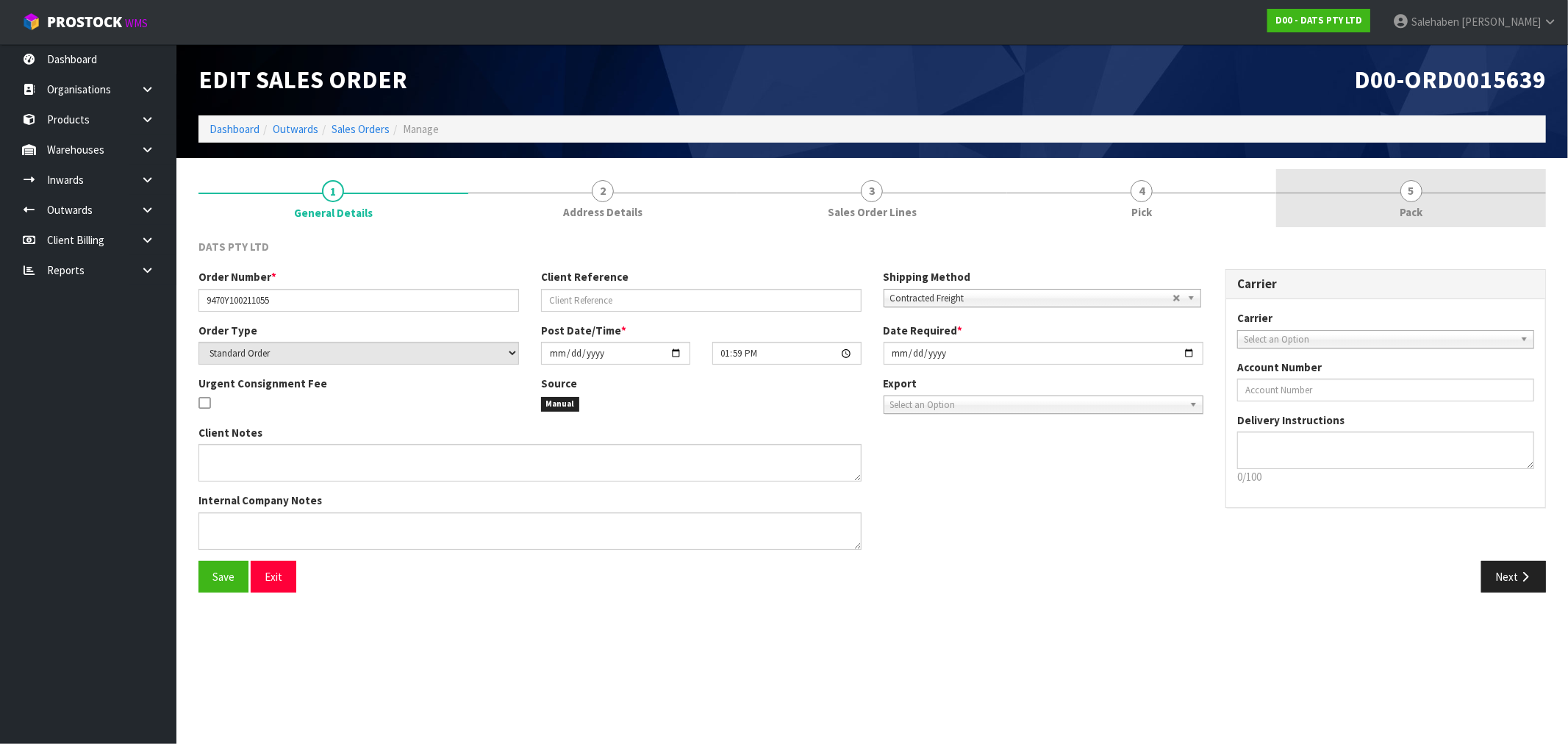
click at [1429, 210] on link "5 Pack" at bounding box center [1410, 198] width 270 height 58
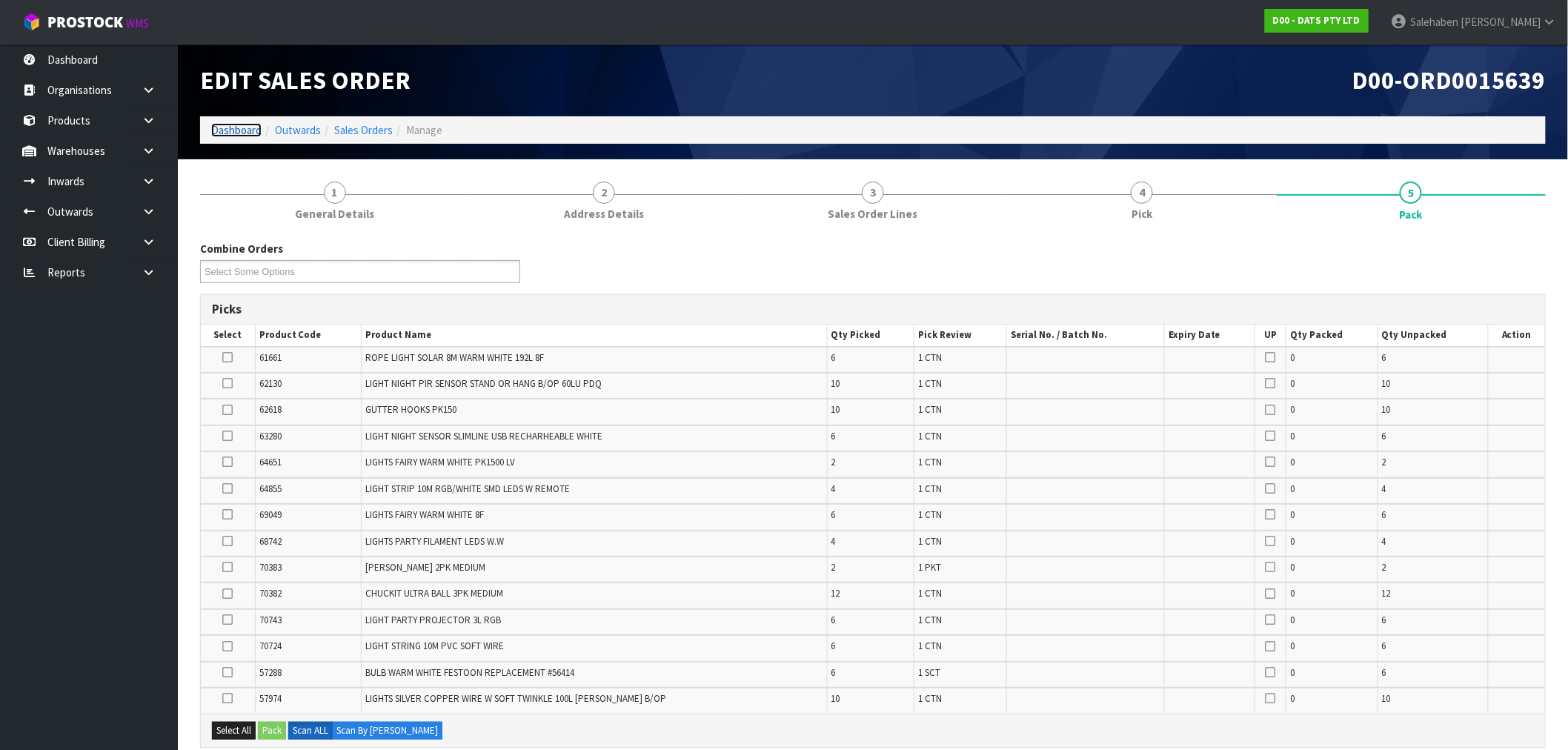
click at [236, 135] on link "Dashboard" at bounding box center [237, 130] width 51 height 14
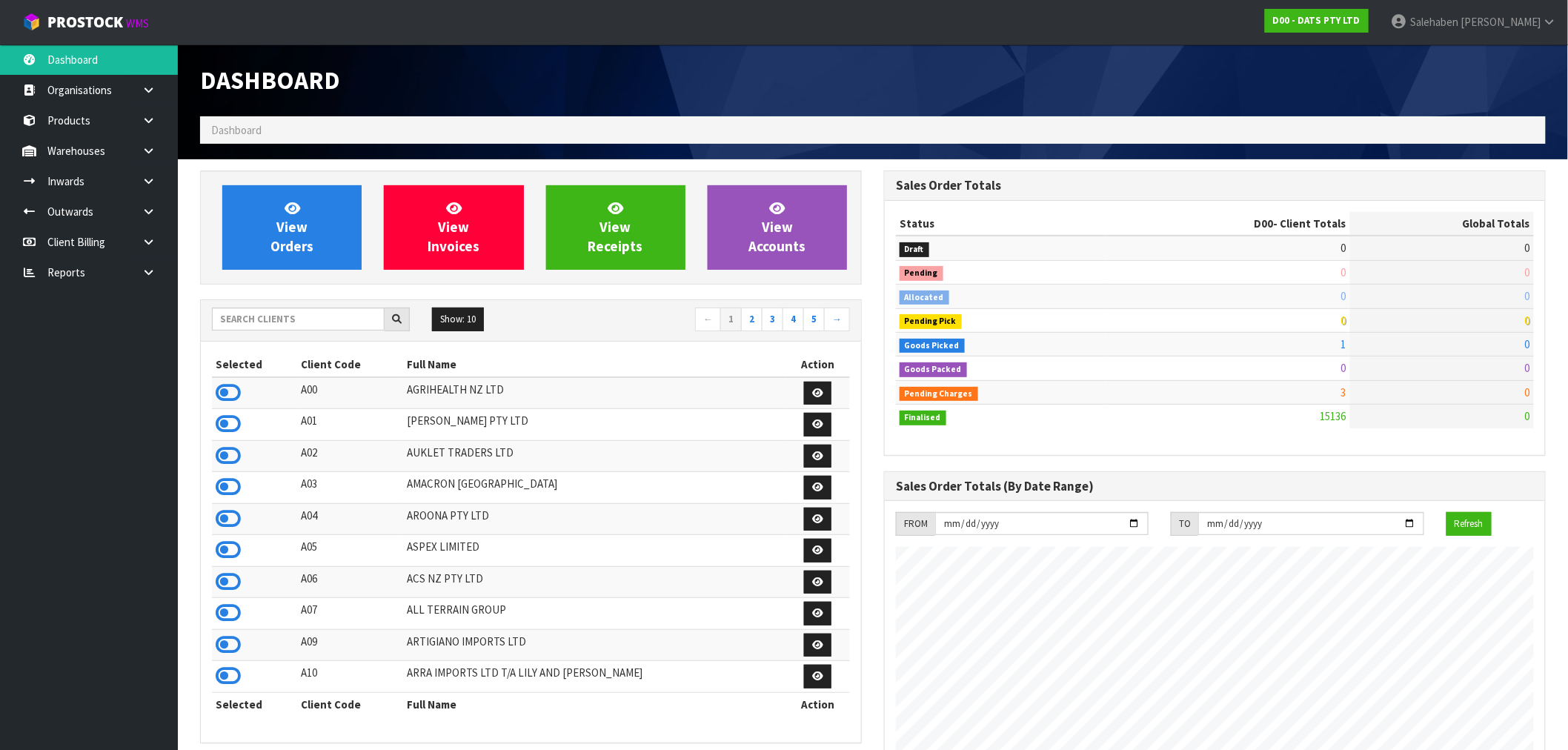
scroll to position [1123, 684]
click at [230, 394] on icon at bounding box center [228, 392] width 25 height 22
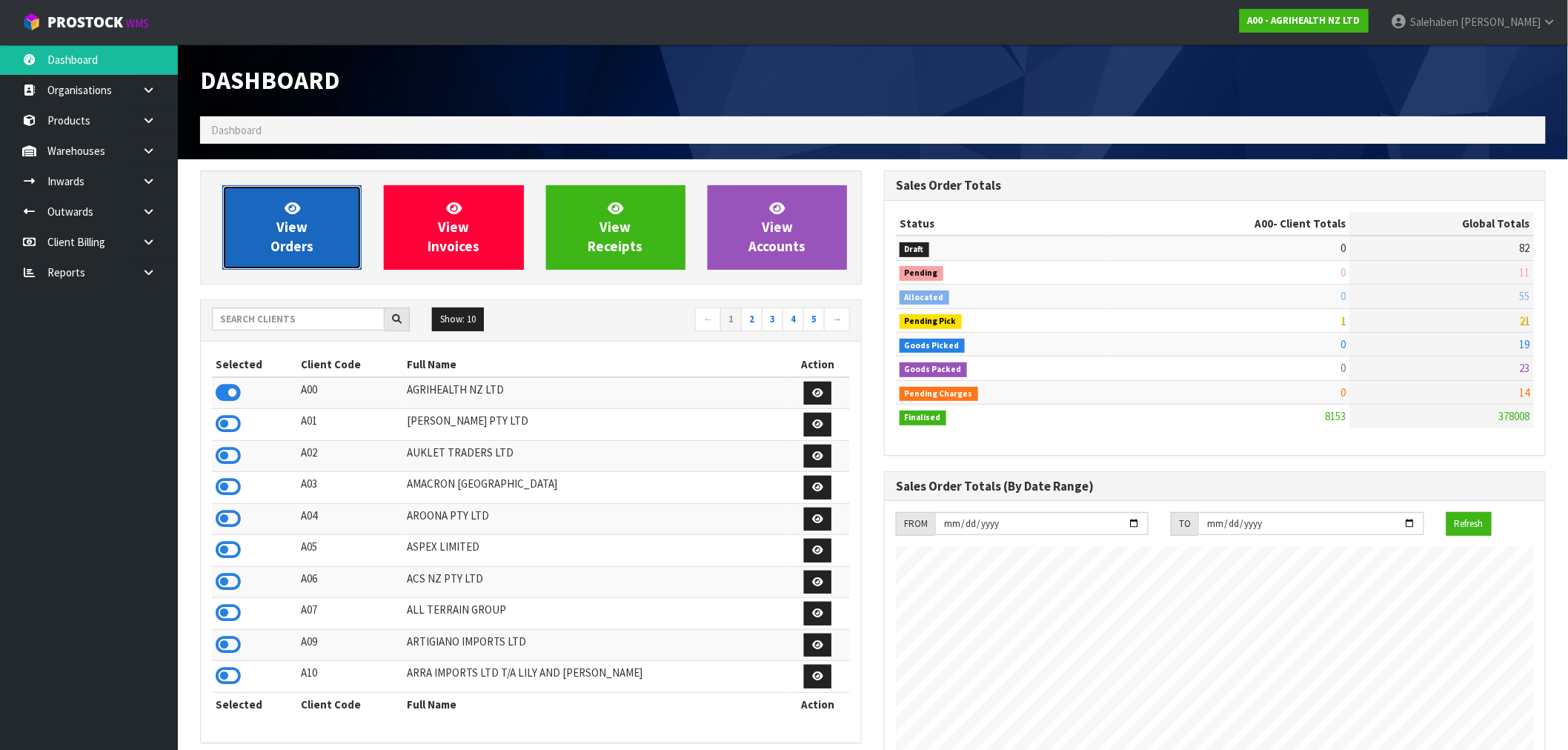
click at [308, 230] on link "View Orders" at bounding box center [292, 227] width 139 height 85
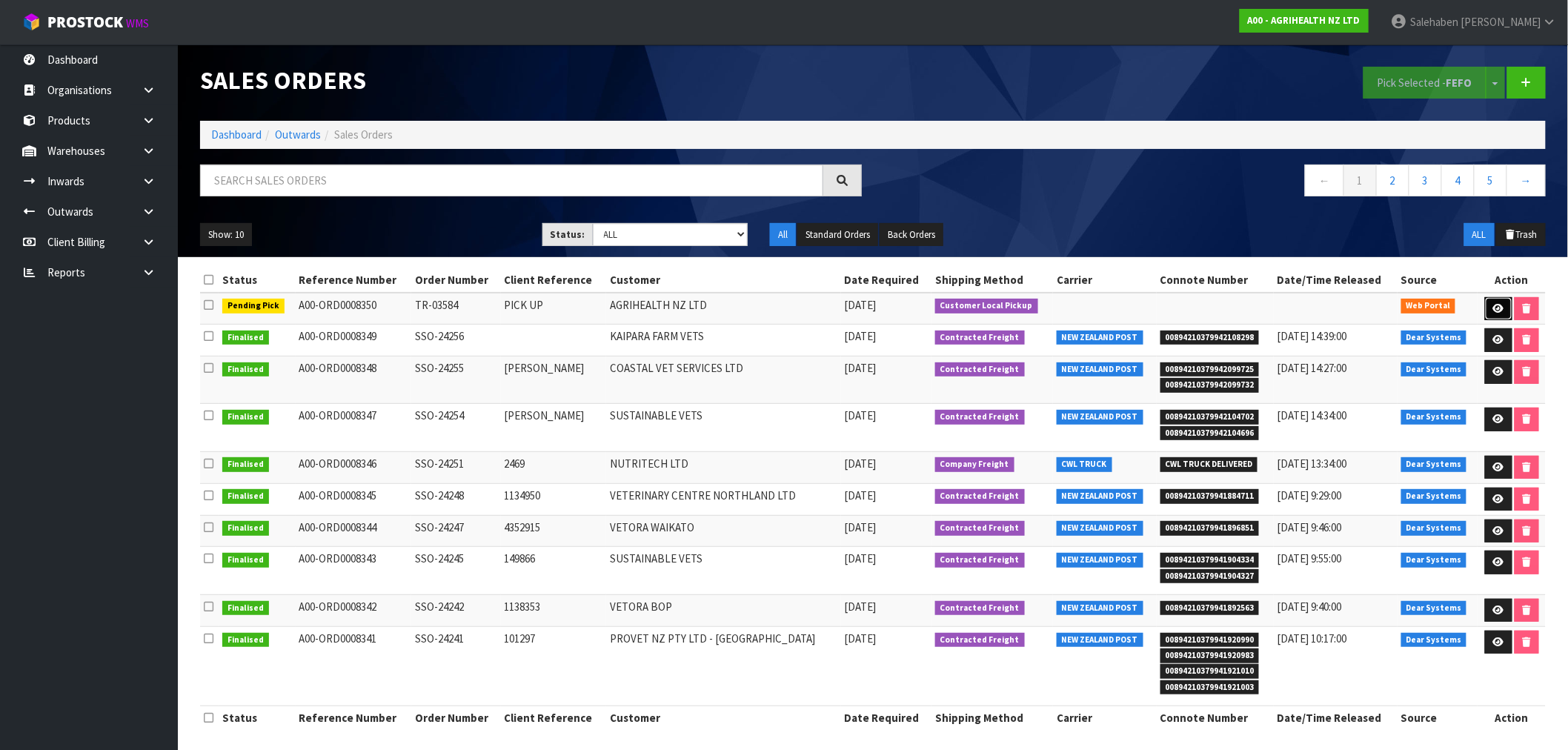
click at [1495, 307] on icon at bounding box center [1498, 309] width 11 height 10
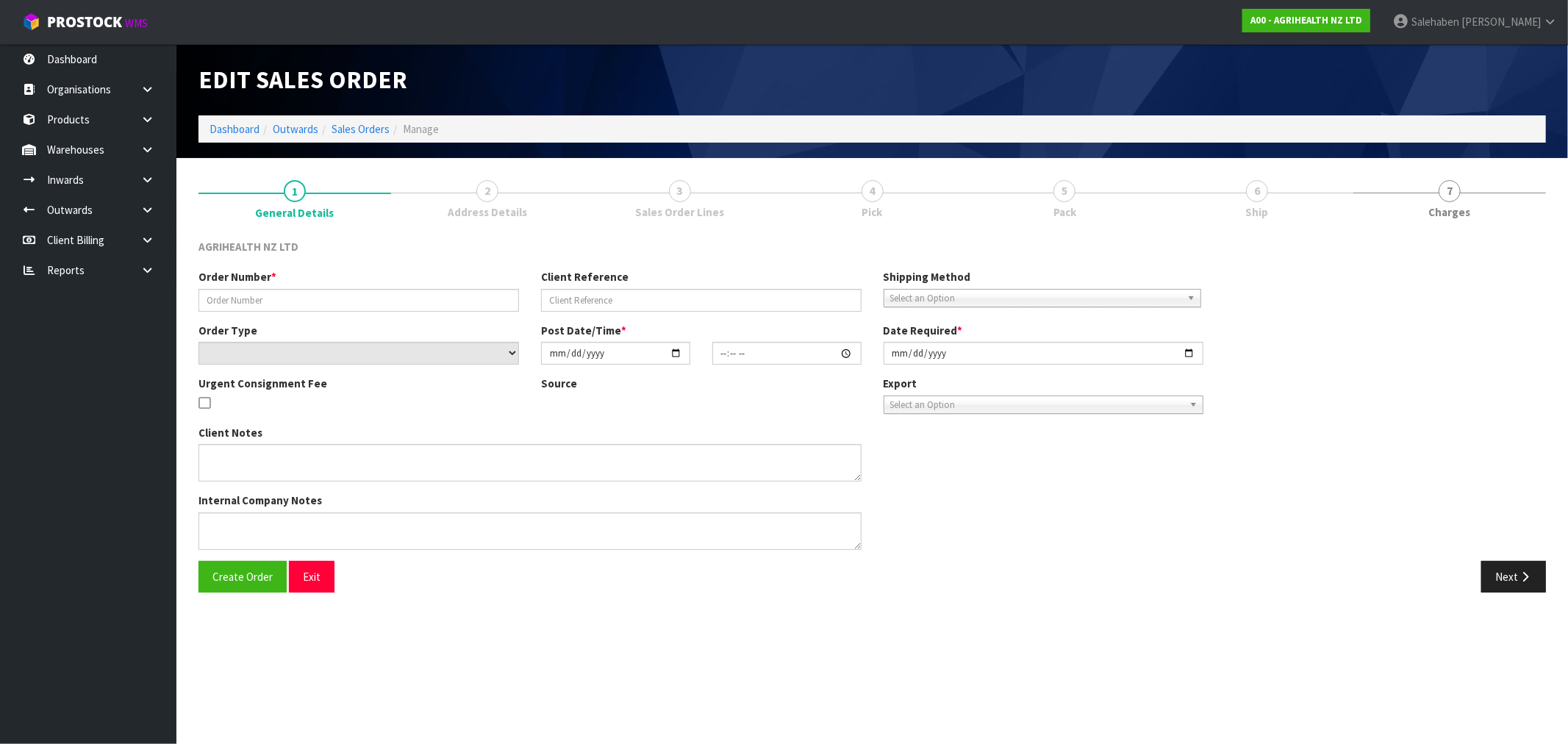
type input "TR-03584"
type input "PICK UP"
select select "number:0"
type input "2025-08-22"
type input "15:02:00.000"
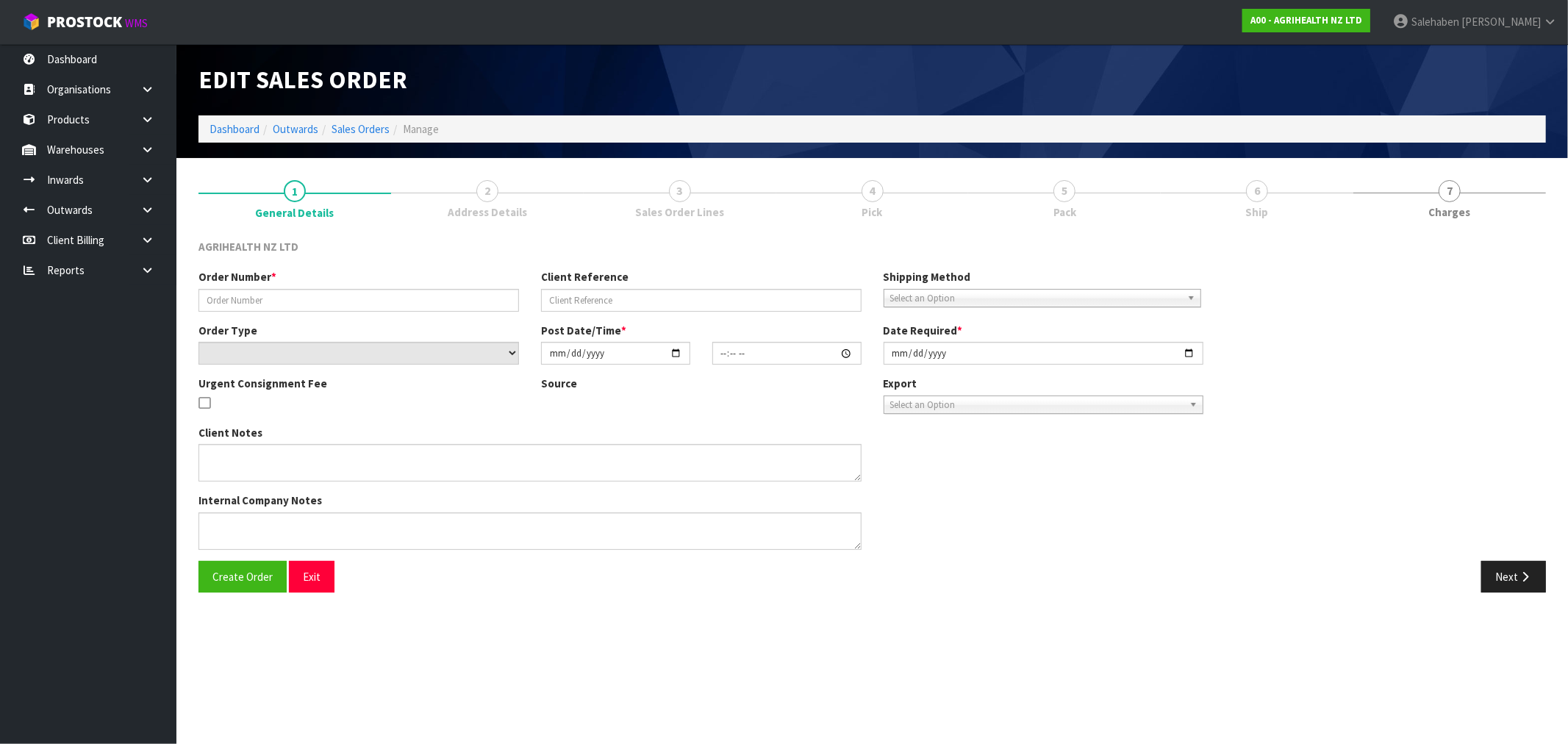
type input "2025-08-25"
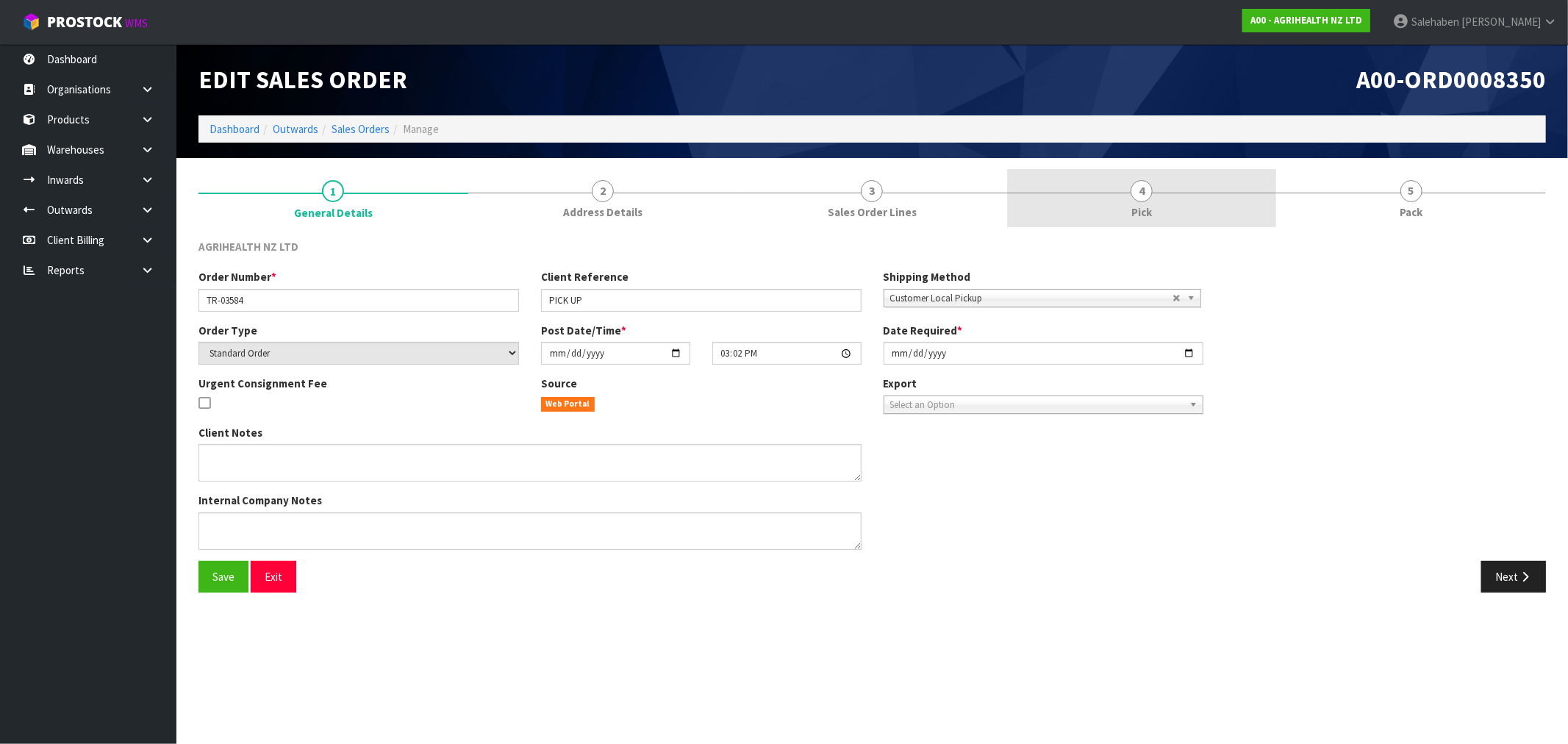
click at [1141, 201] on link "4 Pick" at bounding box center [1141, 198] width 270 height 58
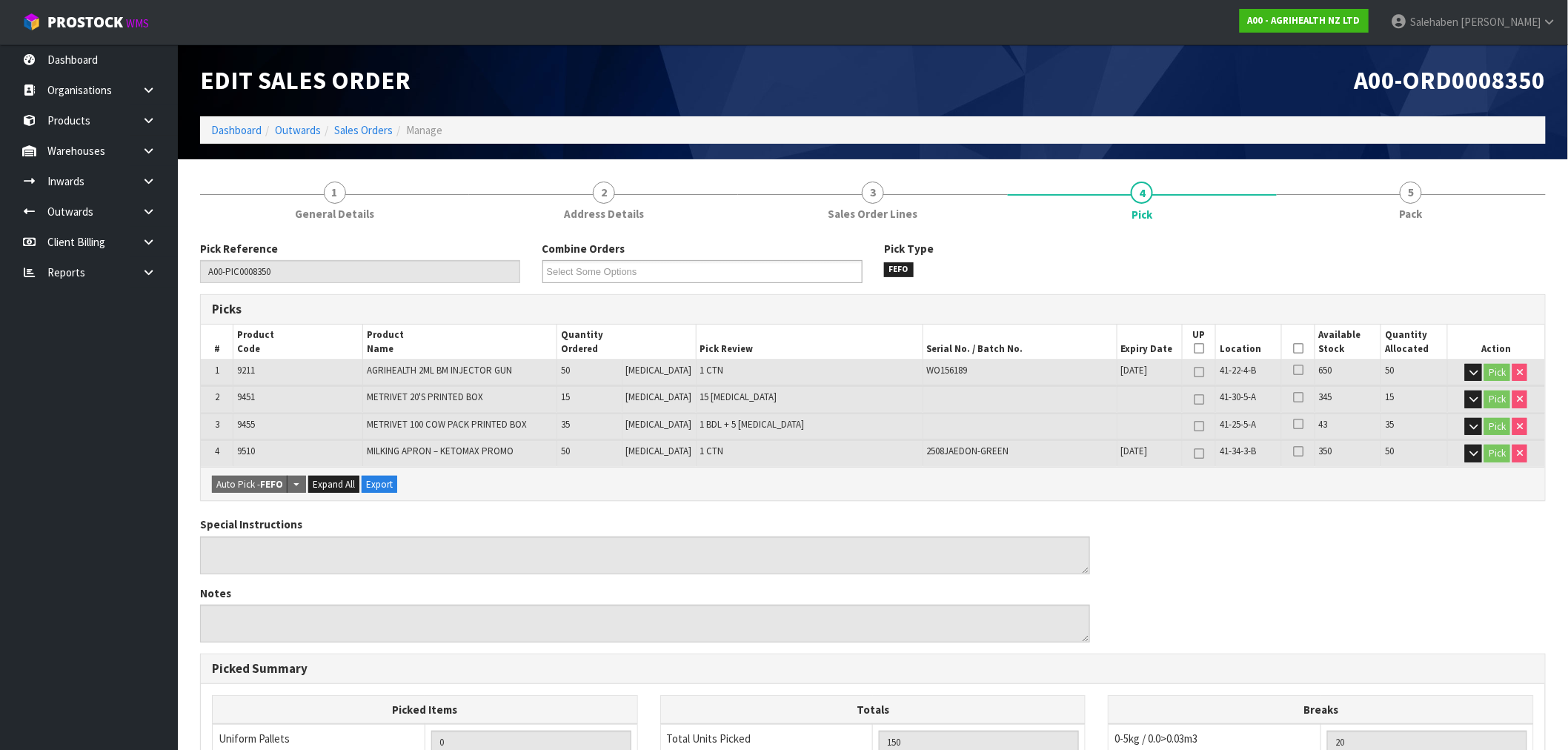
click at [1293, 348] on icon at bounding box center [1298, 348] width 11 height 1
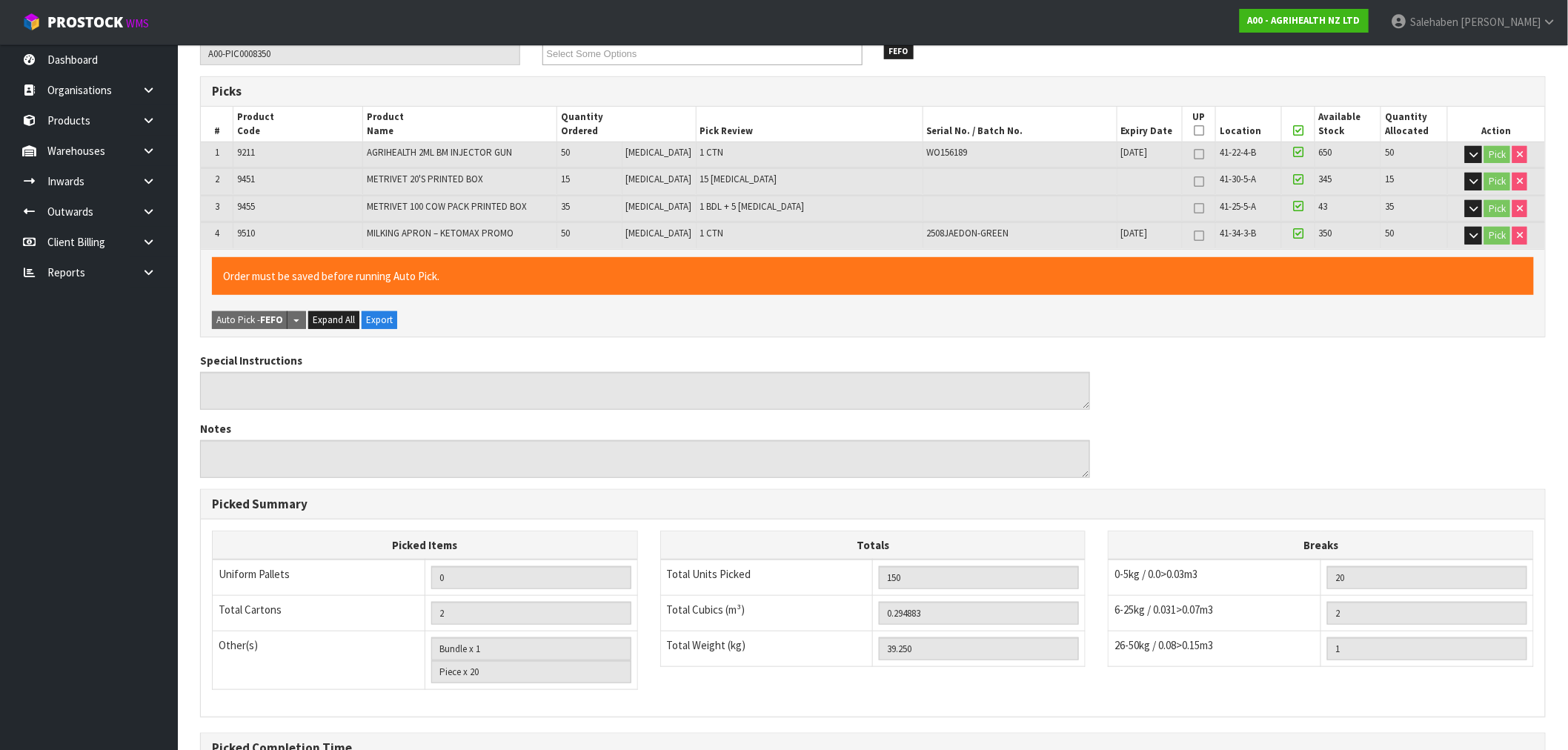
scroll to position [387, 0]
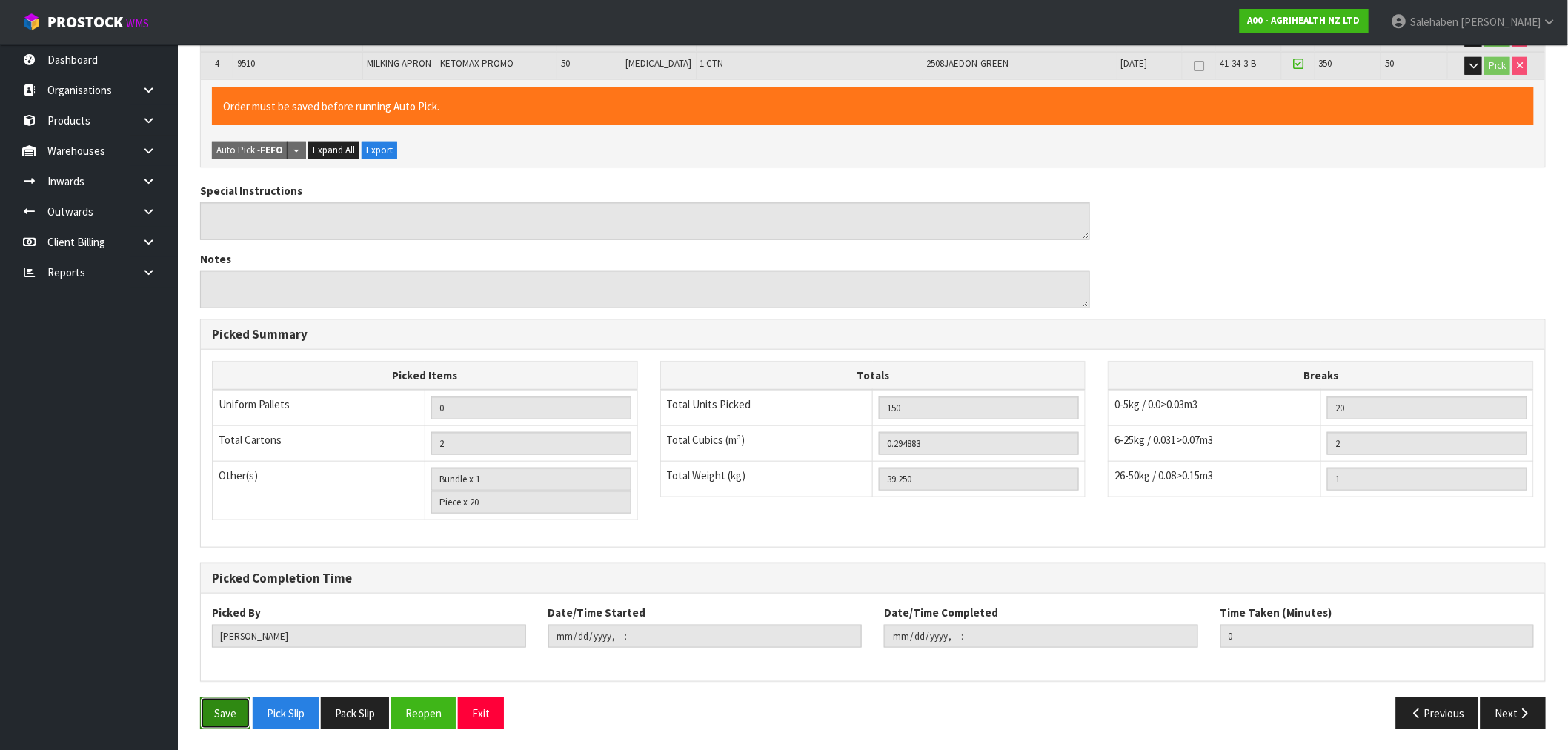
click at [216, 710] on button "Save" at bounding box center [225, 713] width 51 height 32
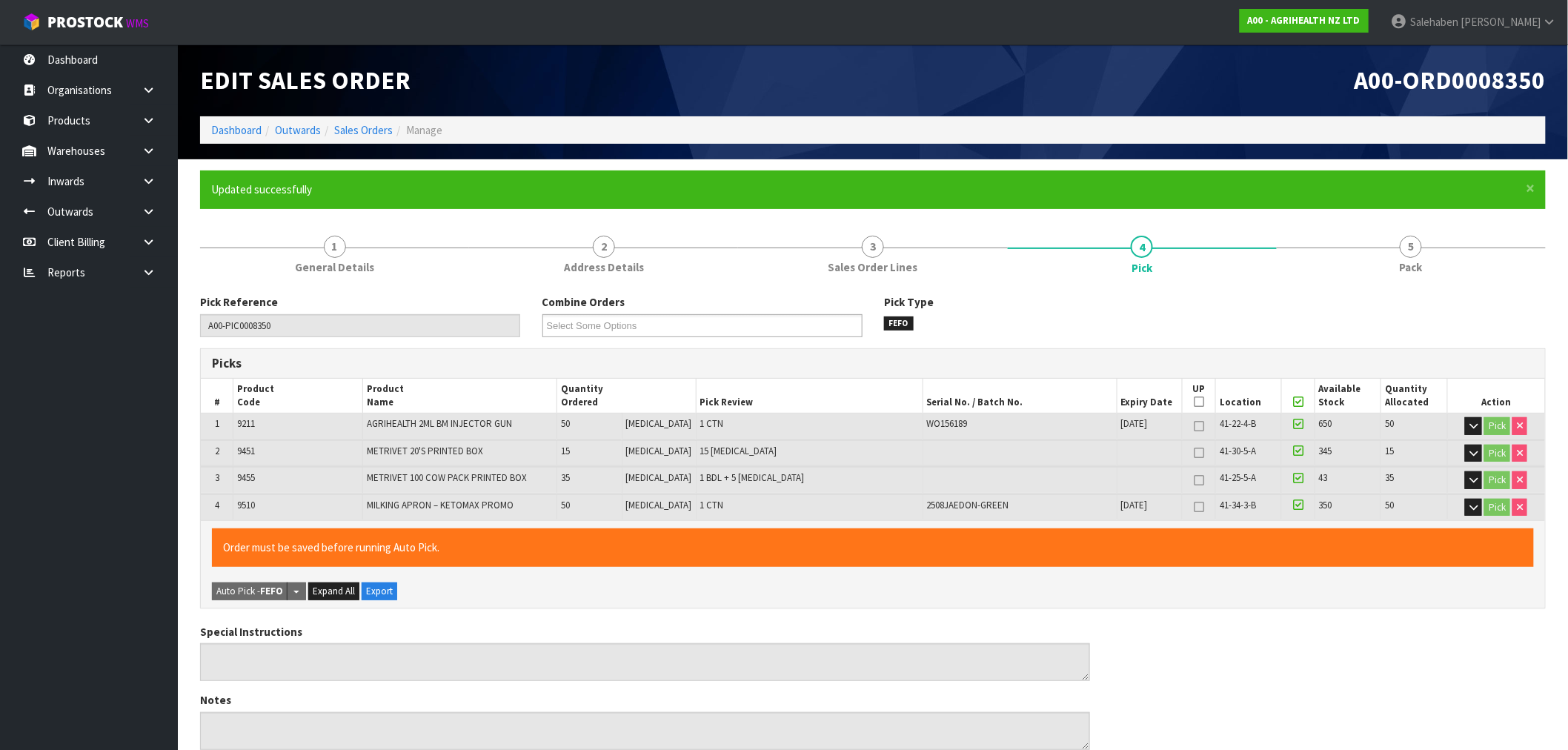
type input "Salehaben Patel"
type input "2025-08-22T15:40:10"
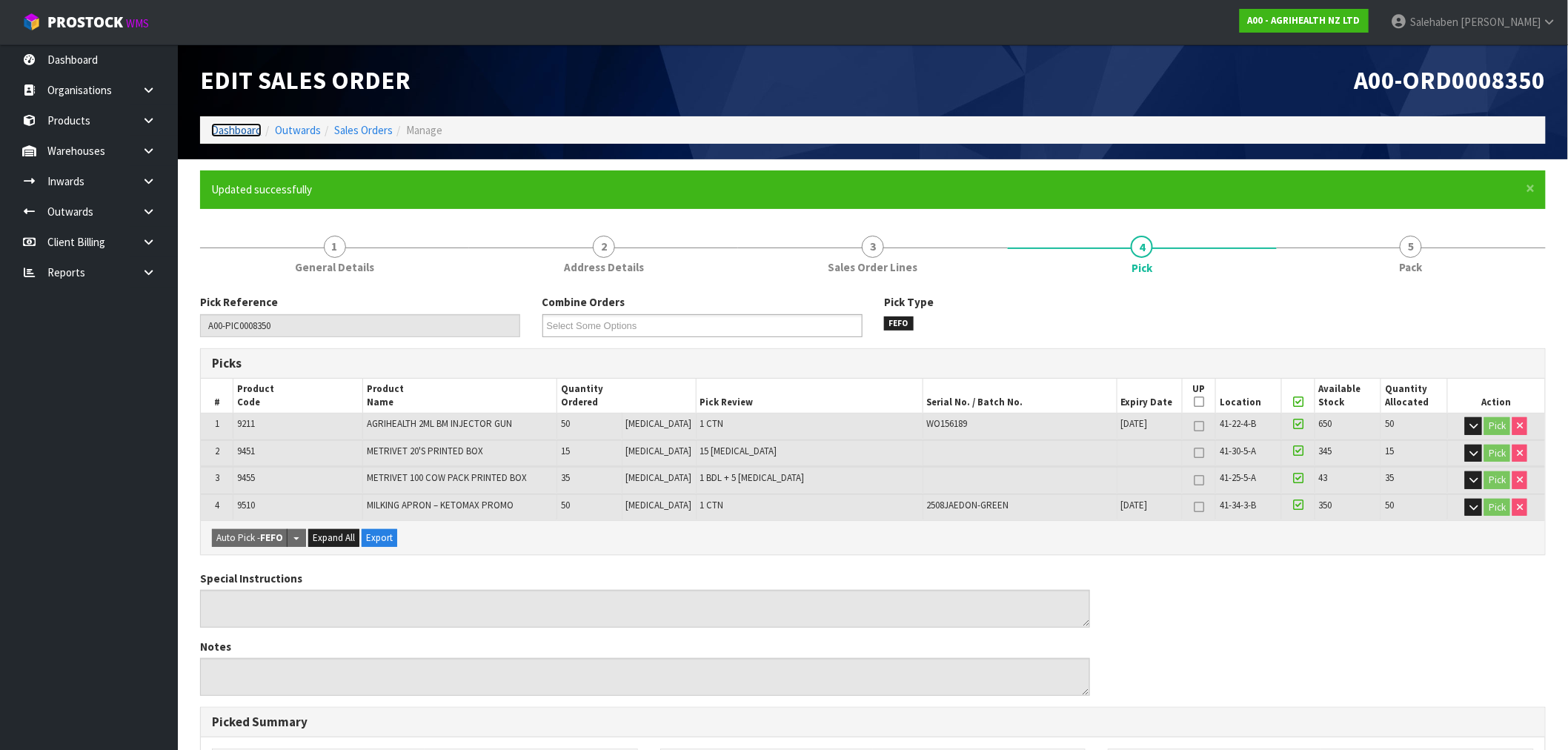
click at [222, 124] on link "Dashboard" at bounding box center [237, 130] width 51 height 14
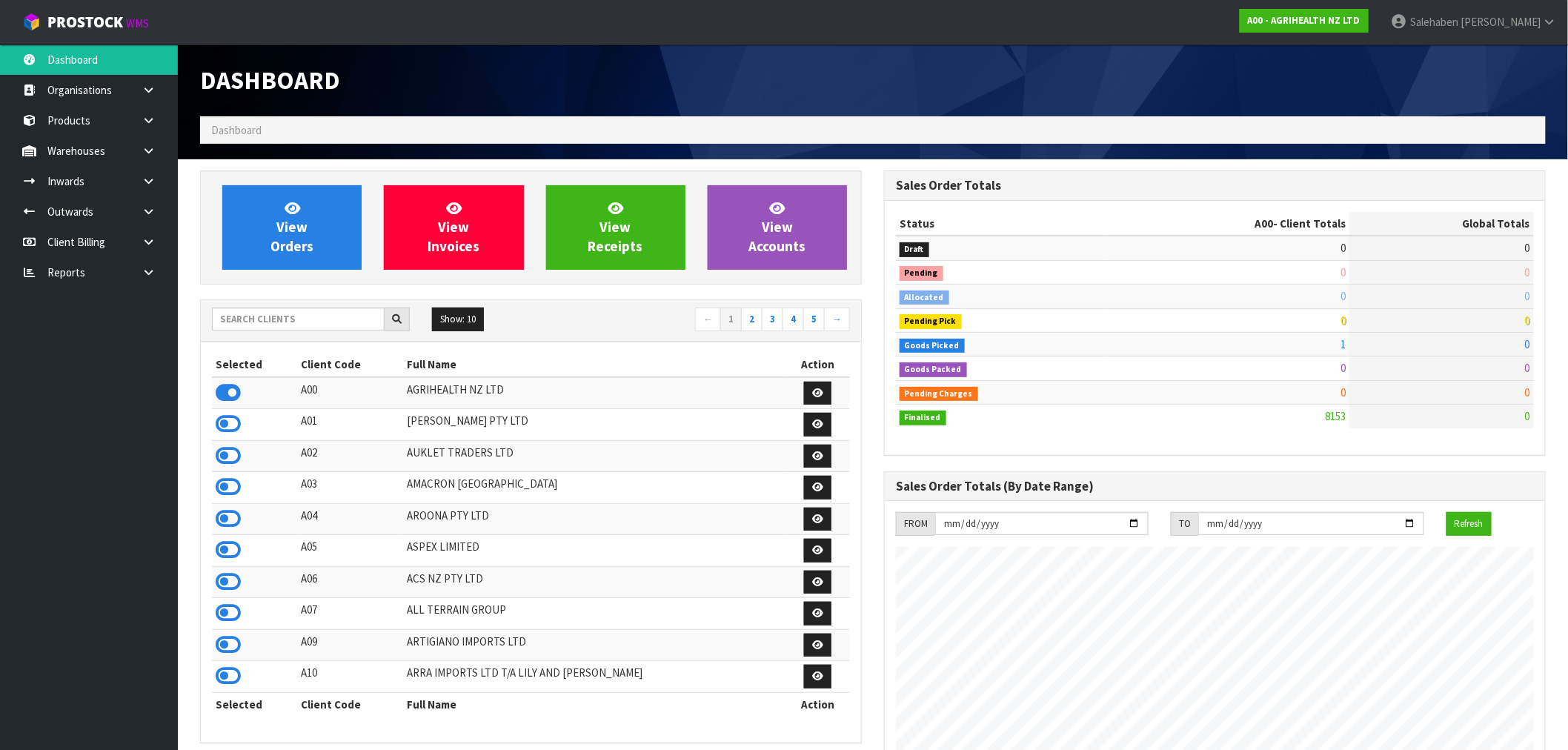
scroll to position [1123, 684]
click at [324, 320] on input "text" at bounding box center [297, 319] width 173 height 23
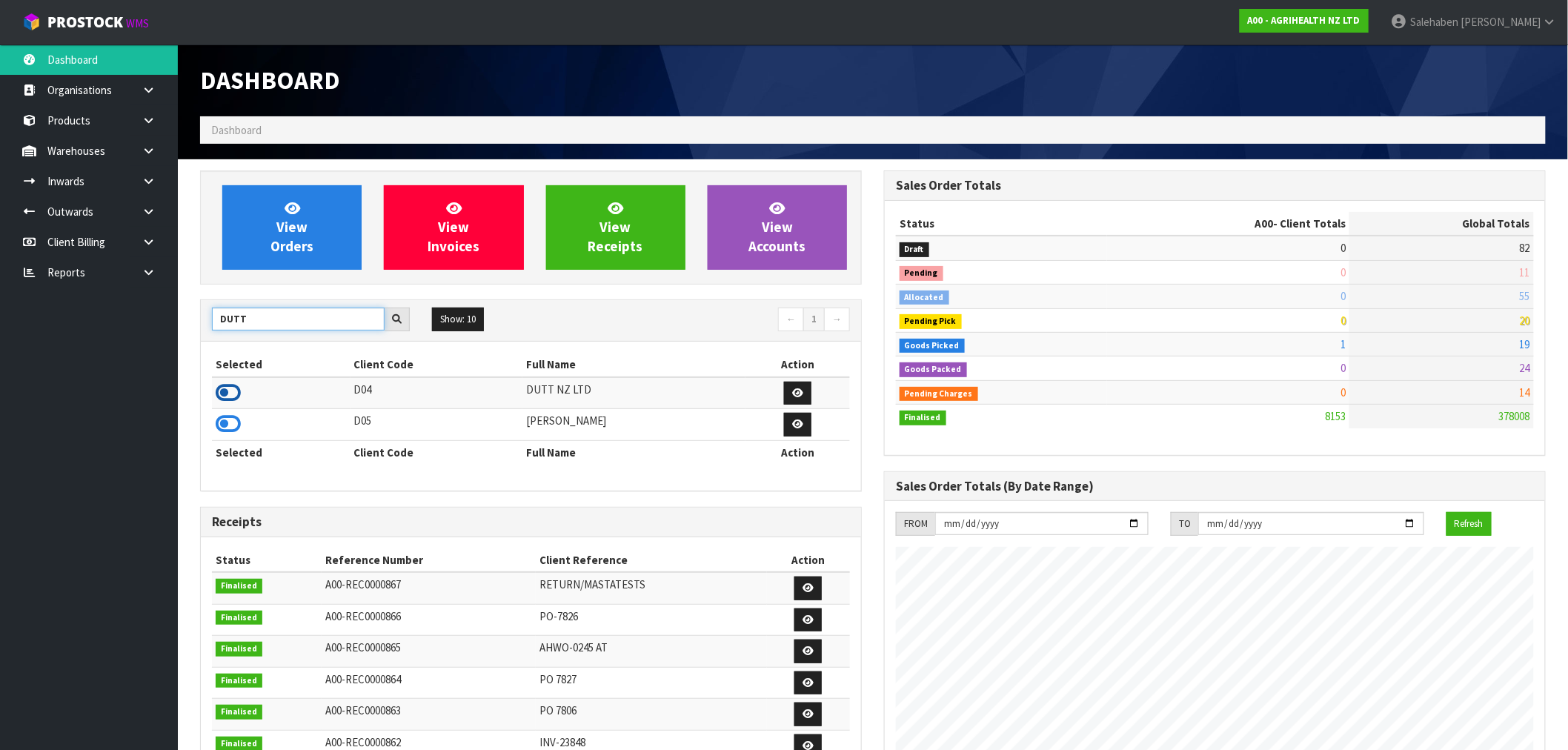
type input "DUTT"
click at [220, 385] on icon at bounding box center [228, 392] width 25 height 22
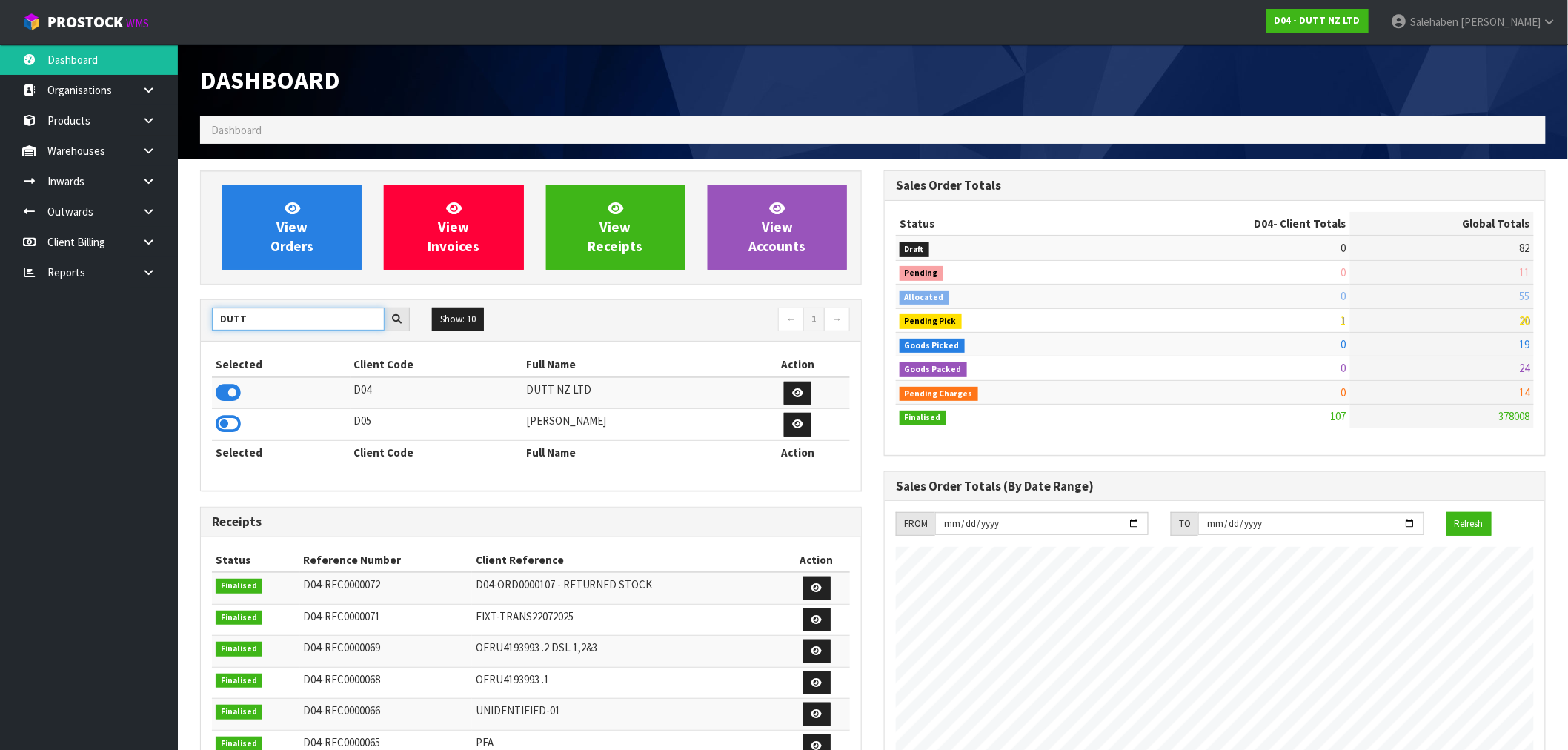
drag, startPoint x: 254, startPoint y: 317, endPoint x: 163, endPoint y: 323, distance: 91.2
click at [165, 323] on body "Toggle navigation ProStock WMS D04 - DUTT NZ LTD Salehaben Patel Logout Dashboa…" at bounding box center [784, 375] width 1568 height 750
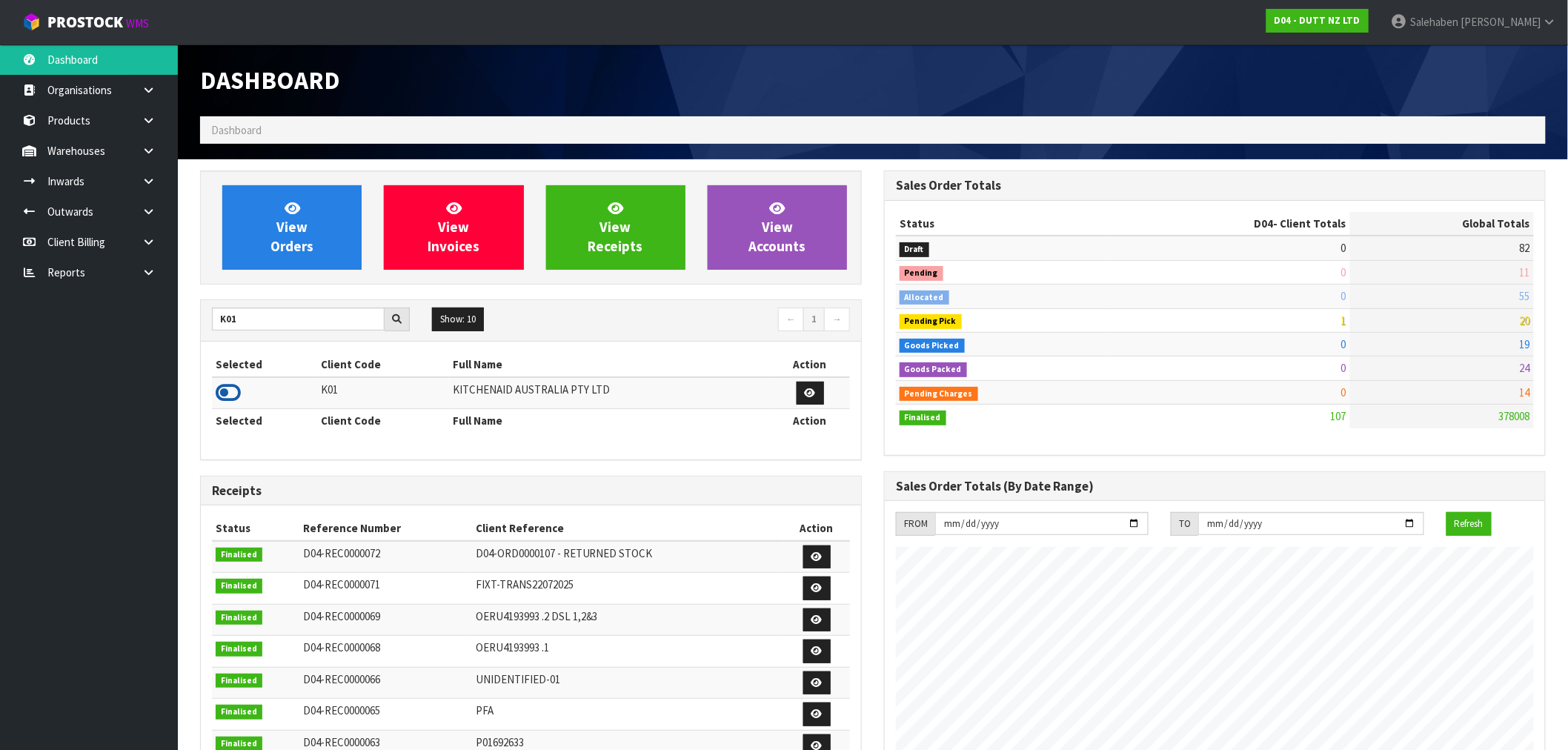
click at [224, 396] on icon at bounding box center [228, 392] width 25 height 22
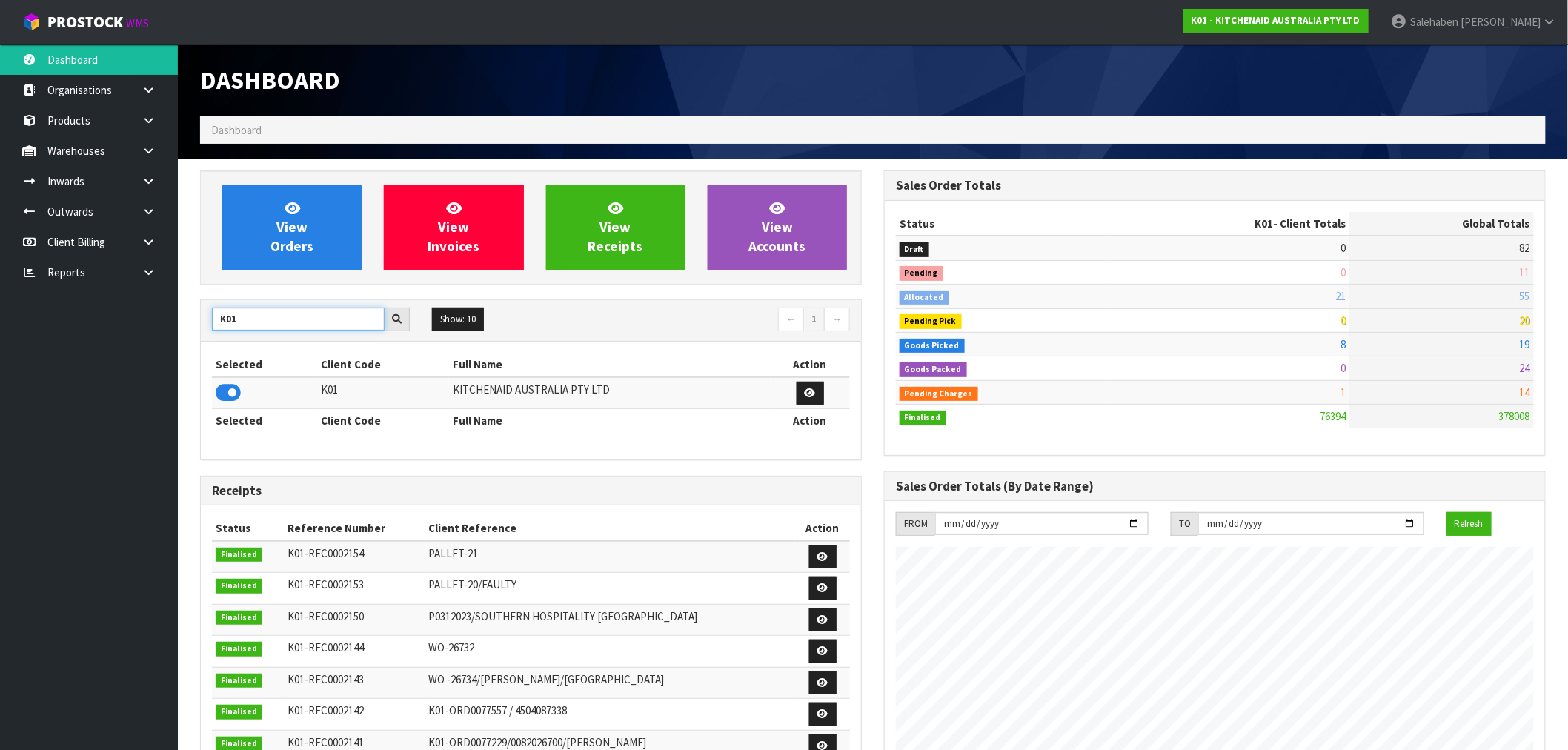
drag, startPoint x: 250, startPoint y: 320, endPoint x: 109, endPoint y: 338, distance: 142.1
click at [109, 338] on body "Toggle navigation ProStock WMS K01 - KITCHENAID AUSTRALIA PTY LTD Salehaben Pat…" at bounding box center [784, 375] width 1568 height 750
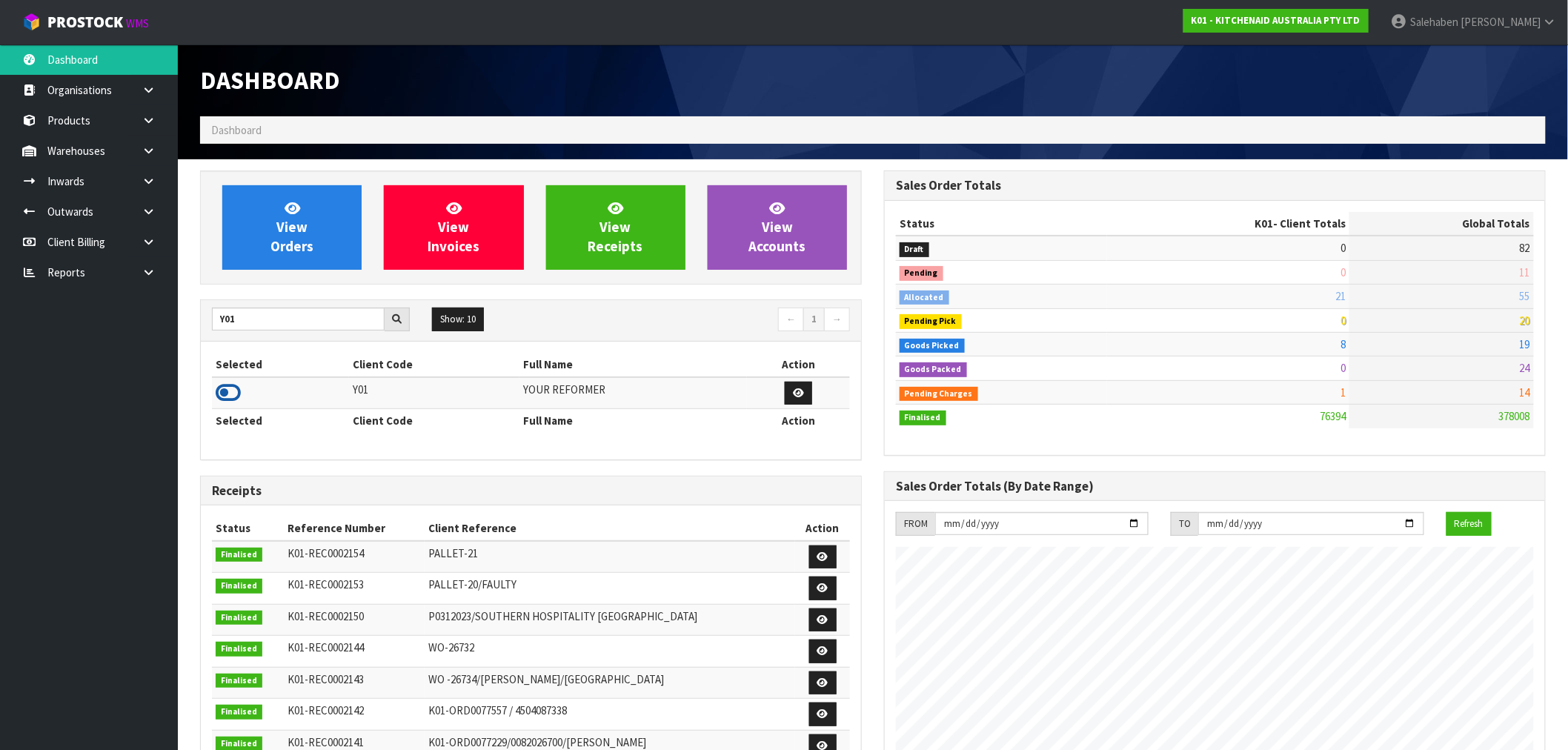
click at [238, 395] on icon at bounding box center [228, 392] width 25 height 22
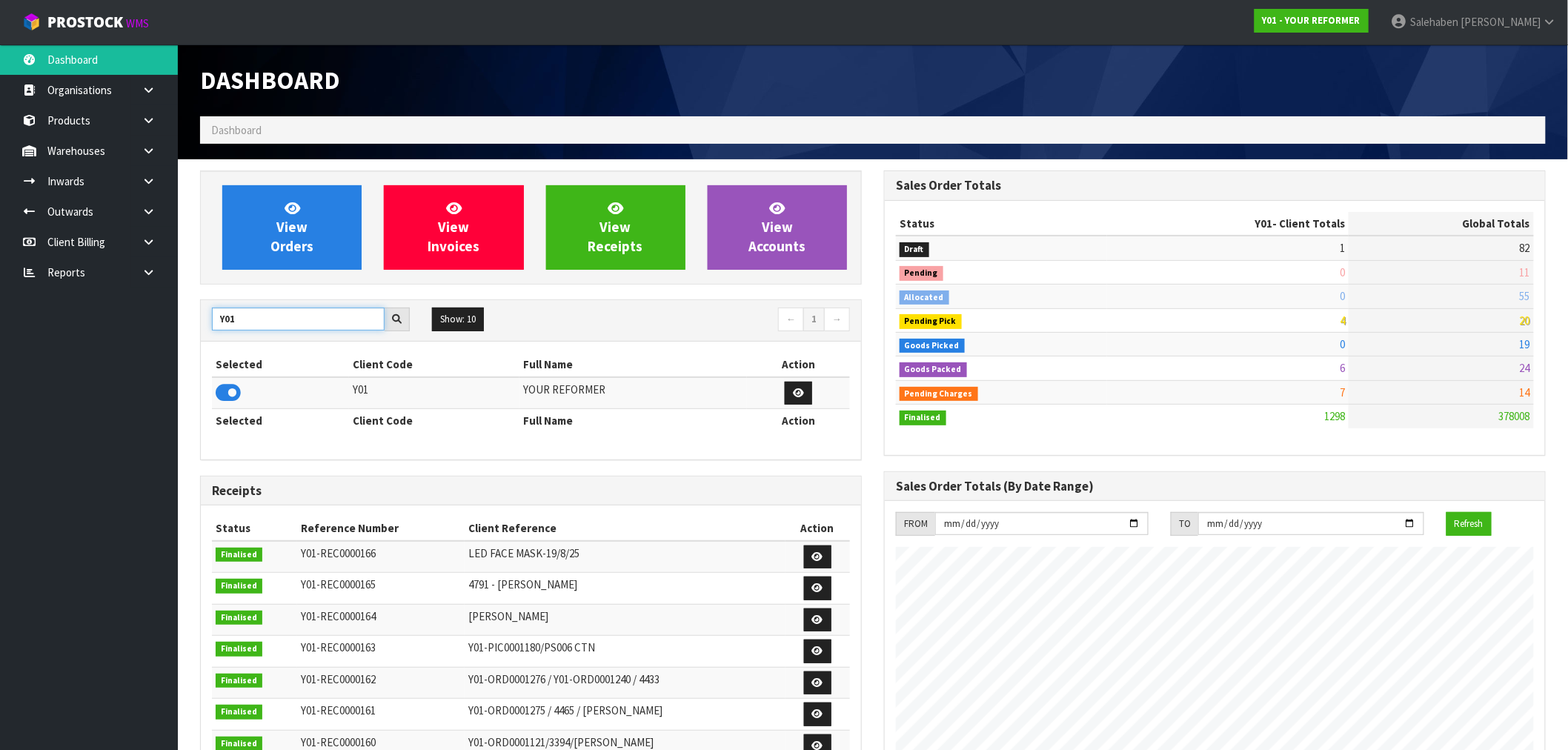
drag, startPoint x: 254, startPoint y: 316, endPoint x: 159, endPoint y: 332, distance: 96.3
click at [159, 332] on body "Toggle navigation ProStock WMS Y01 - YOUR REFORMER Salehaben Patel Logout Dashb…" at bounding box center [784, 375] width 1568 height 750
type input "D00"
click at [238, 403] on icon at bounding box center [228, 392] width 25 height 22
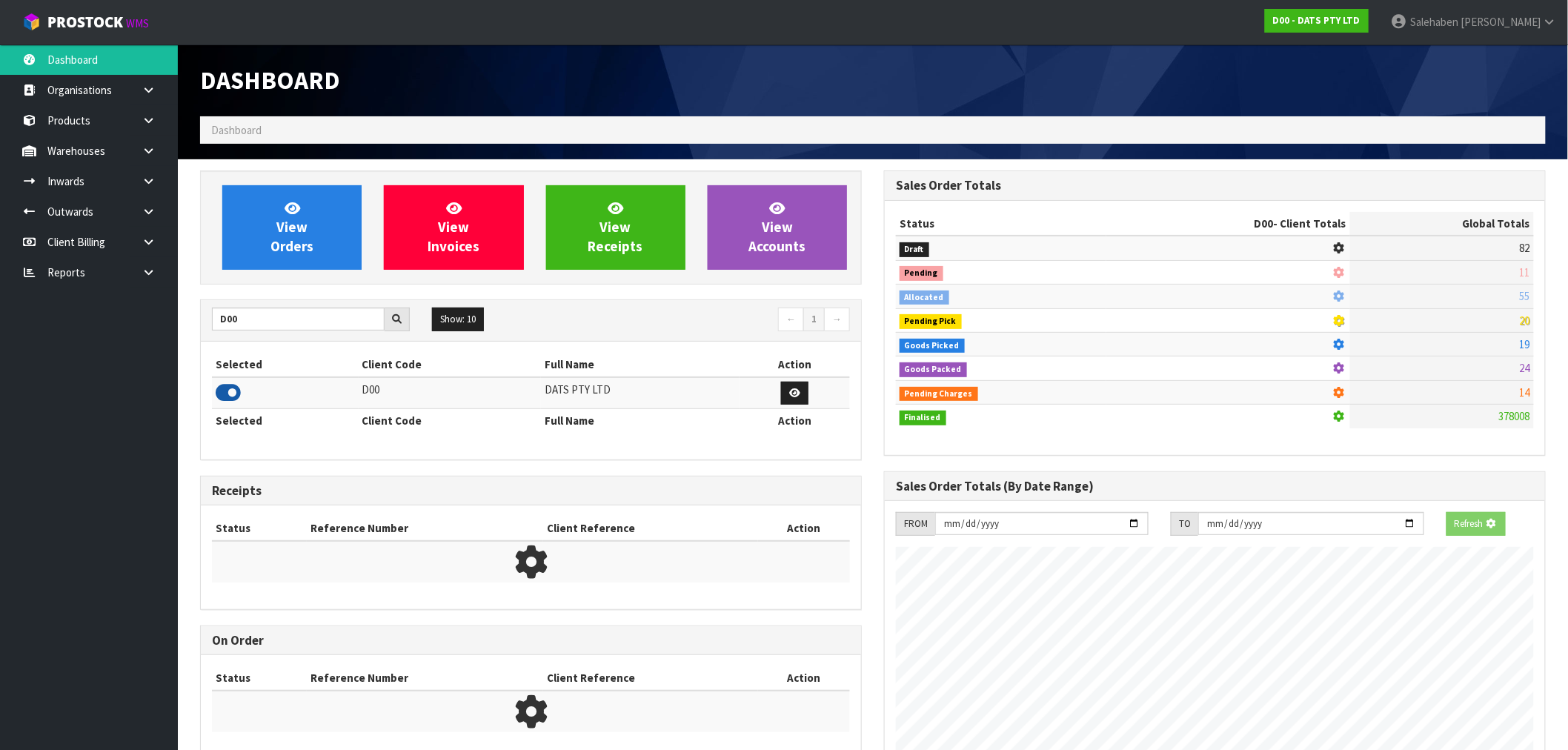
scroll to position [925, 684]
click at [316, 235] on link "View Orders" at bounding box center [292, 227] width 139 height 85
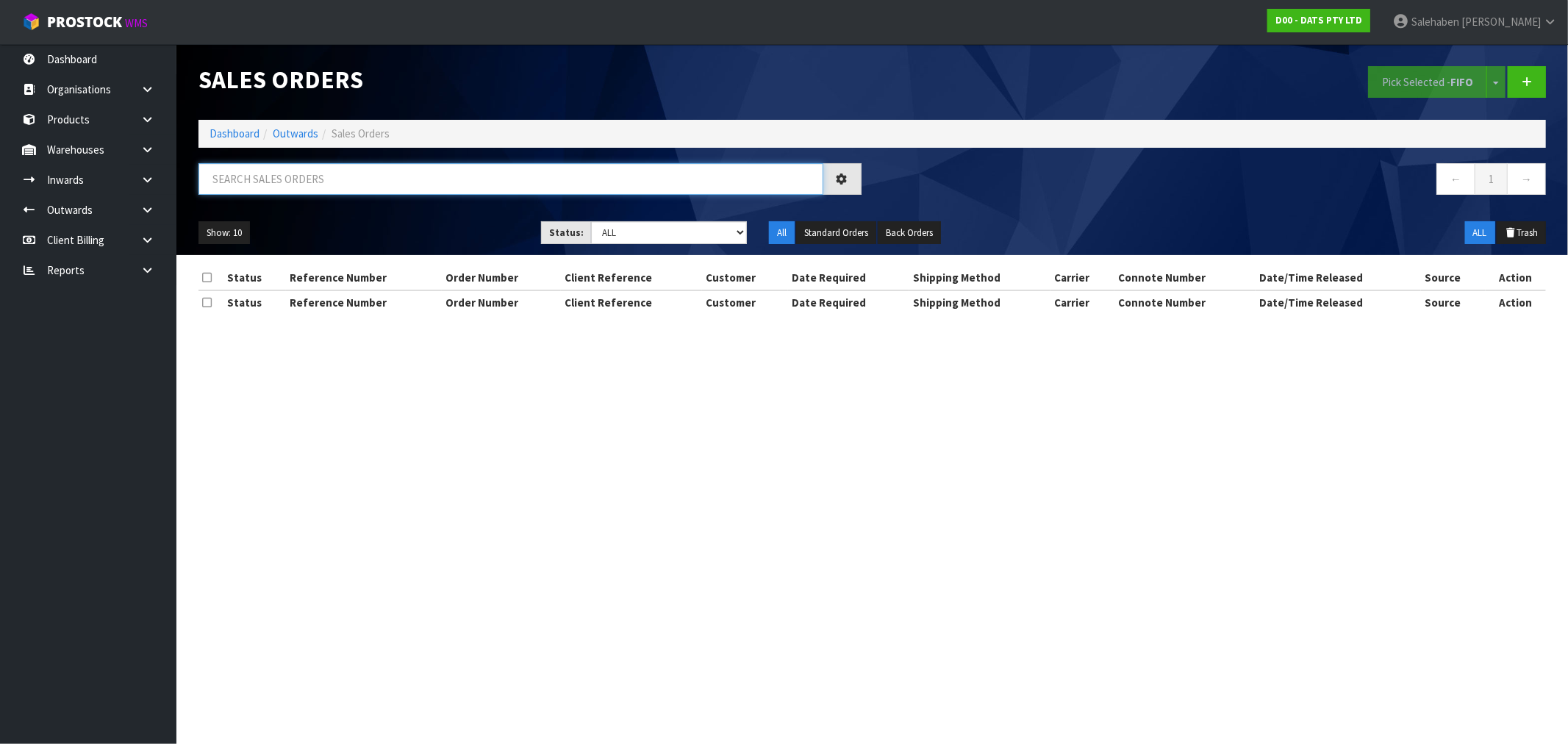
click at [427, 167] on input "text" at bounding box center [511, 179] width 625 height 32
paste input "FWM58251164"
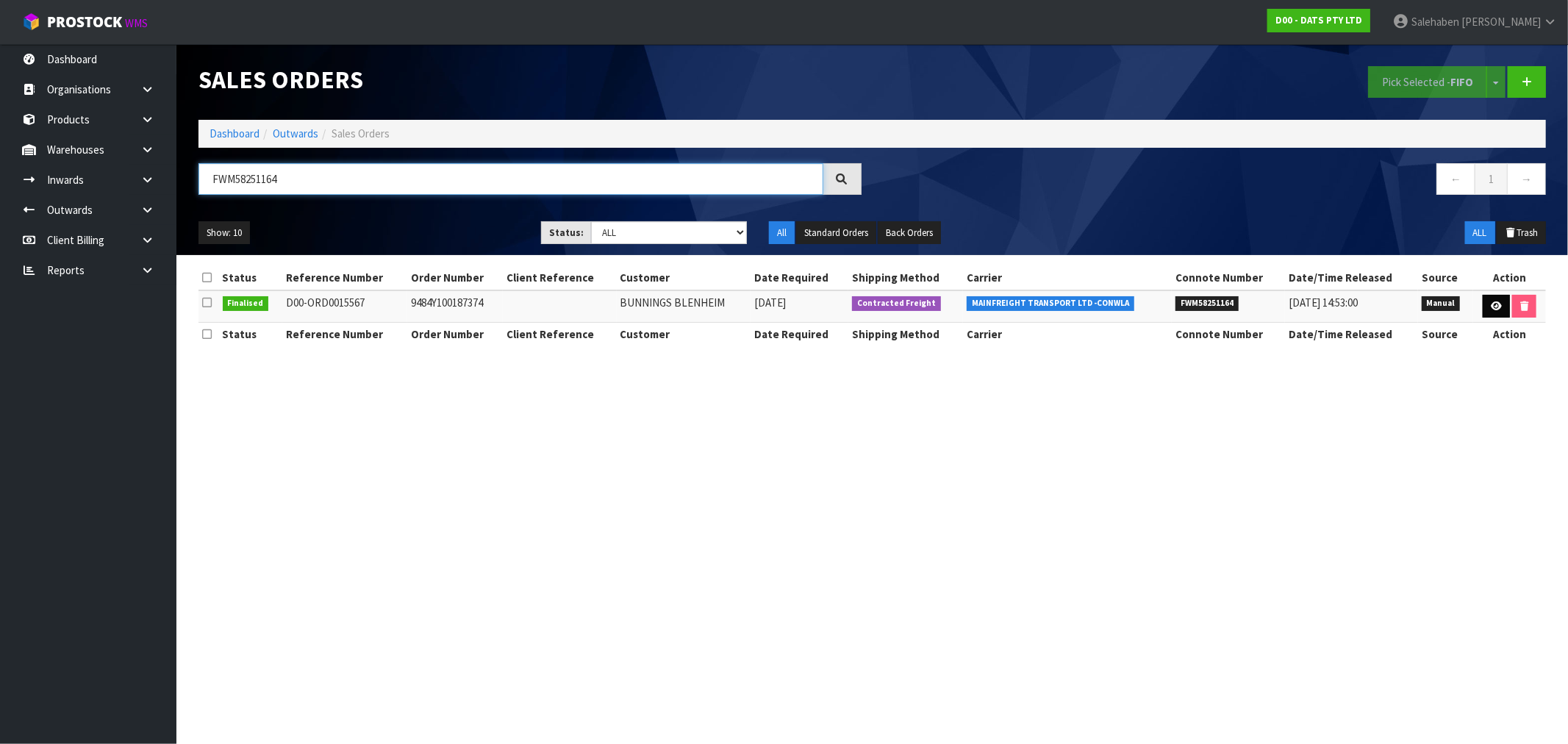
type input "FWM58251164"
click at [1496, 305] on icon at bounding box center [1495, 307] width 11 height 10
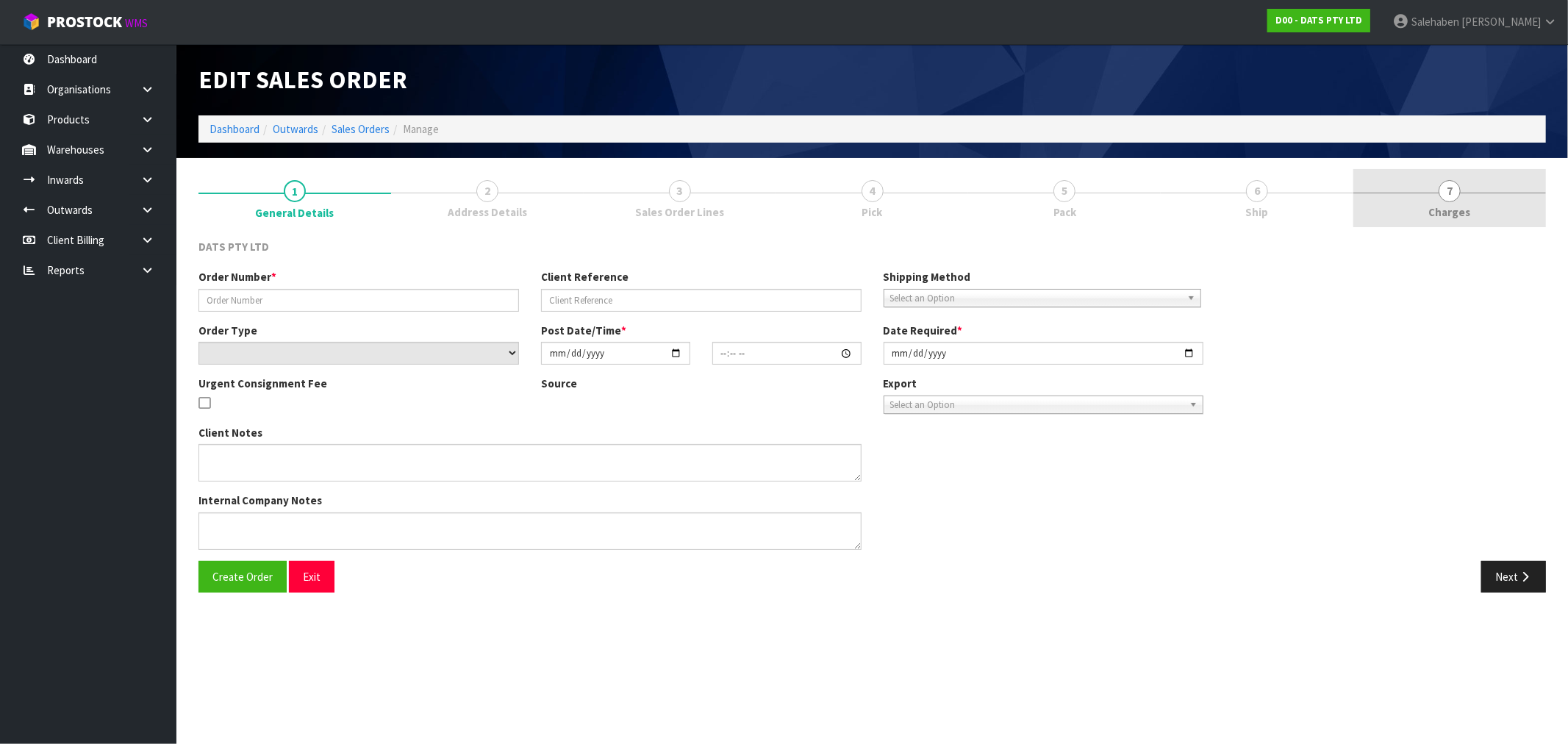
type input "9484Y100187374"
select select "number:0"
type input "2025-08-12"
type input "09:34:00.000"
type input "2025-08-12"
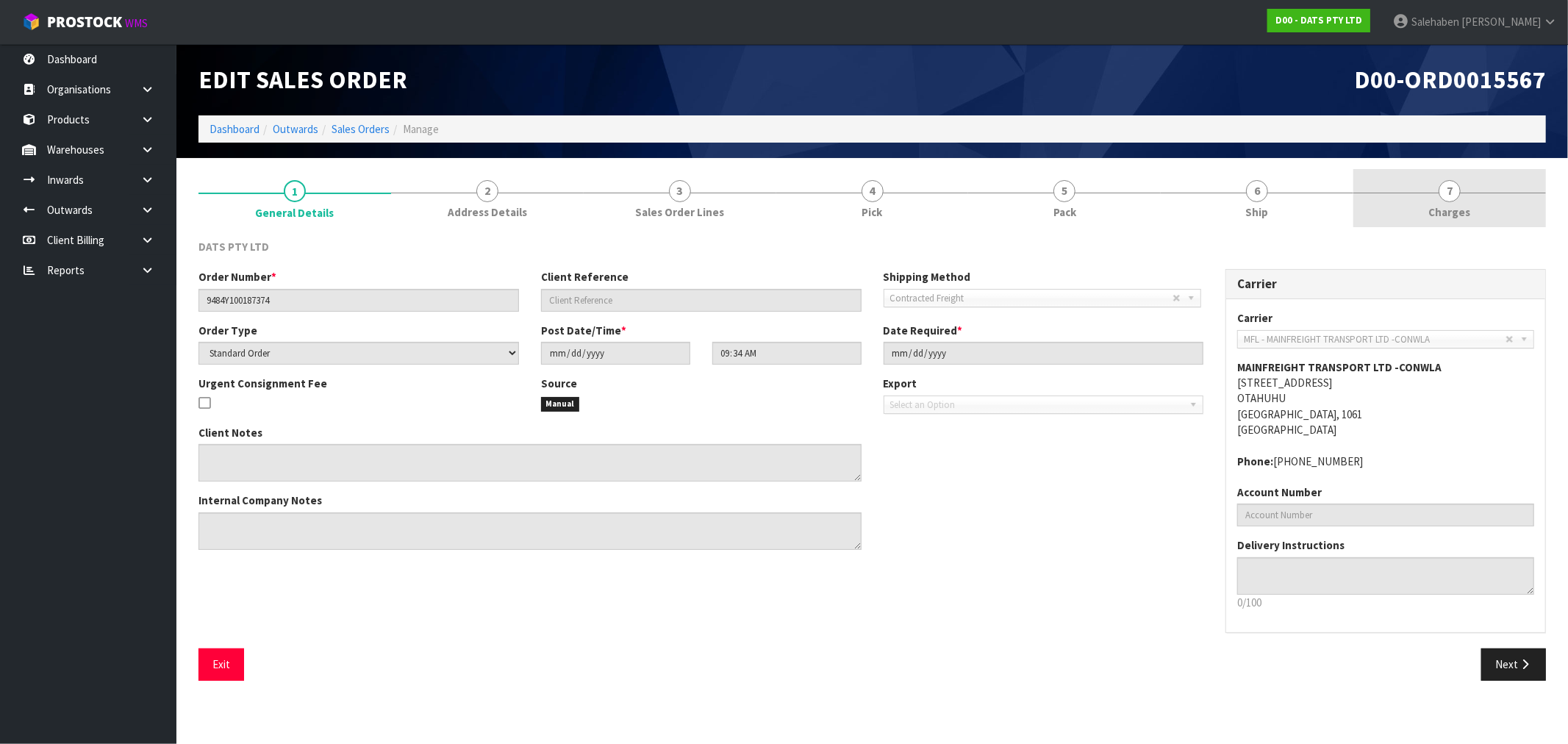
click at [1449, 209] on span "Charges" at bounding box center [1449, 212] width 42 height 15
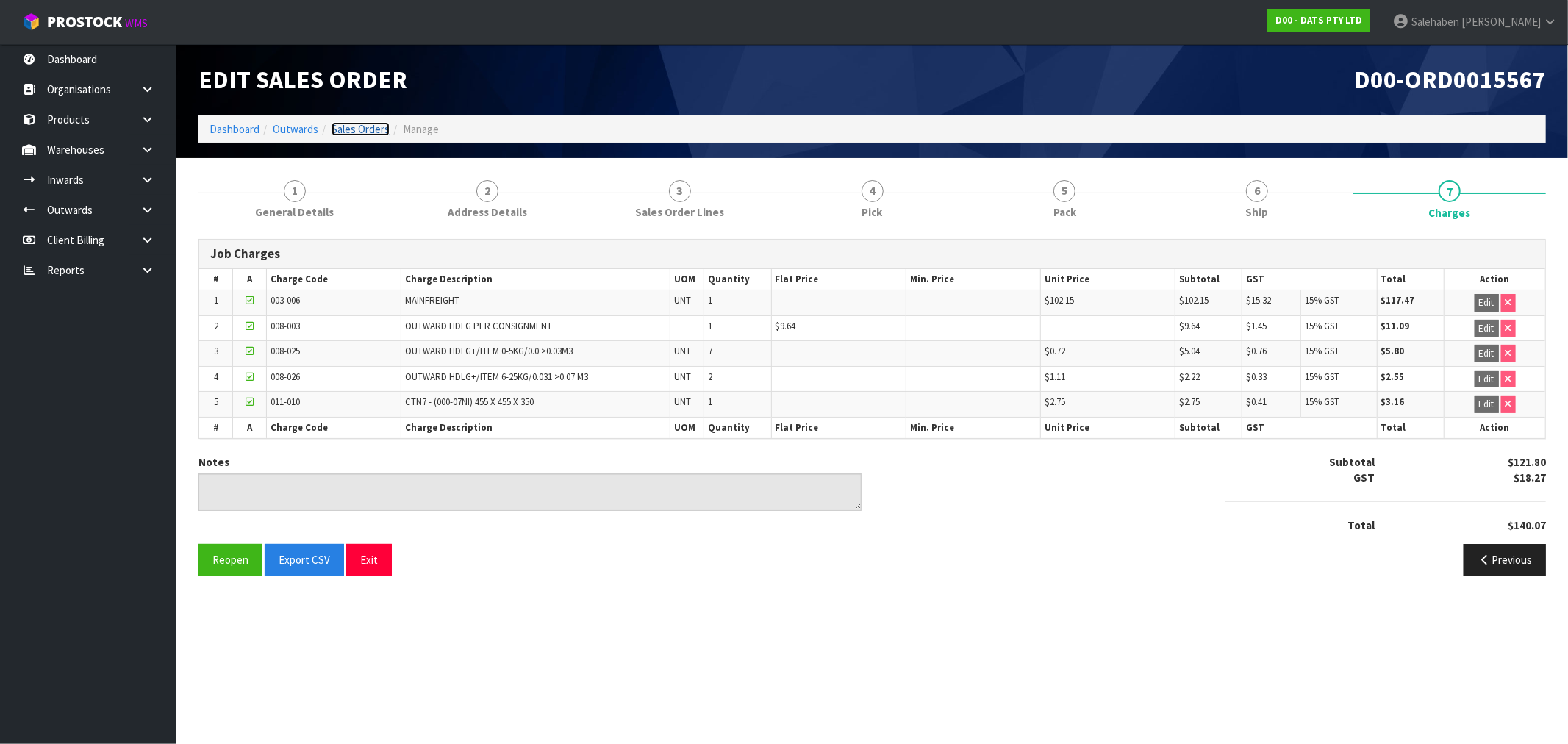
click at [349, 131] on link "Sales Orders" at bounding box center [361, 129] width 58 height 14
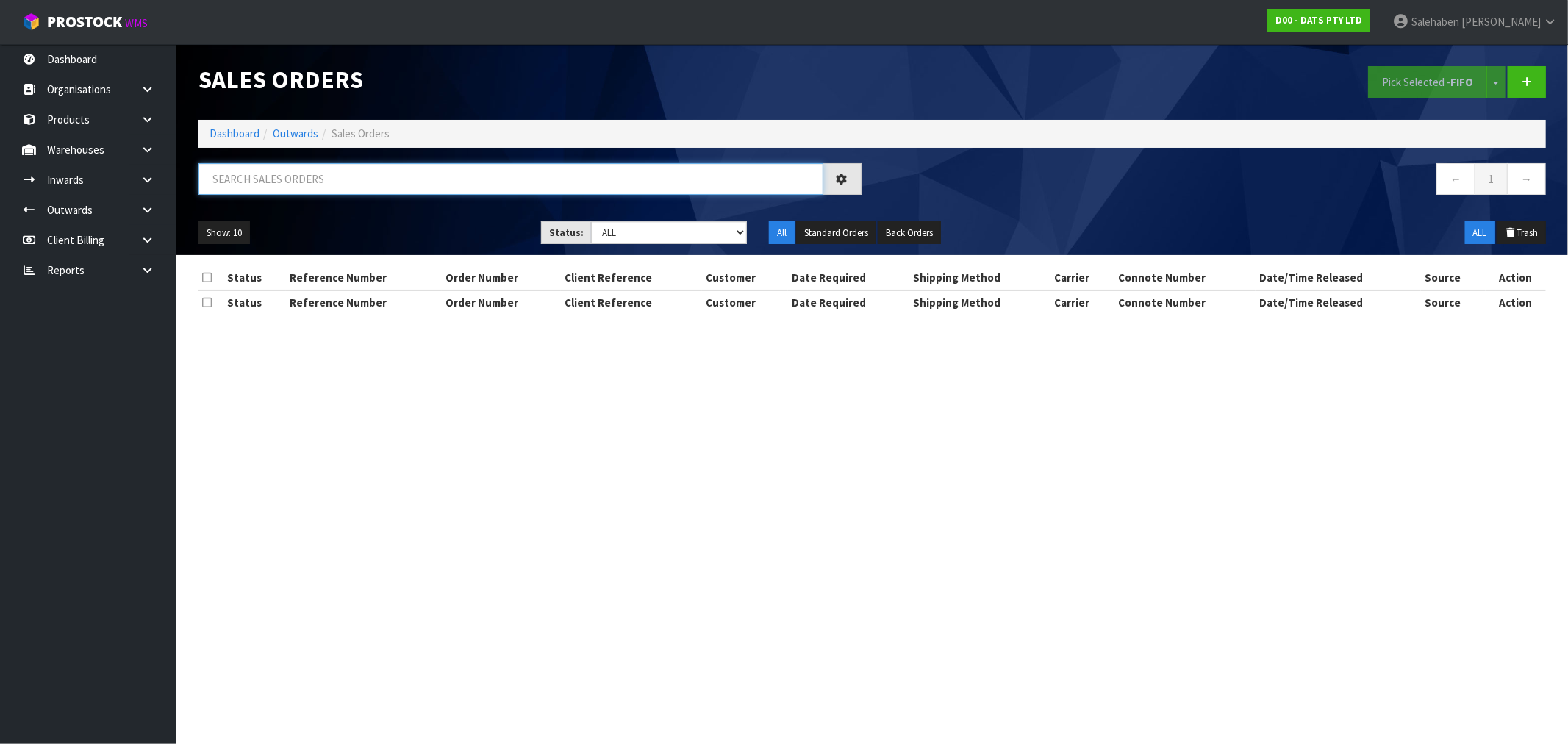
click at [366, 175] on input "text" at bounding box center [511, 179] width 625 height 32
paste input "FWM58223162"
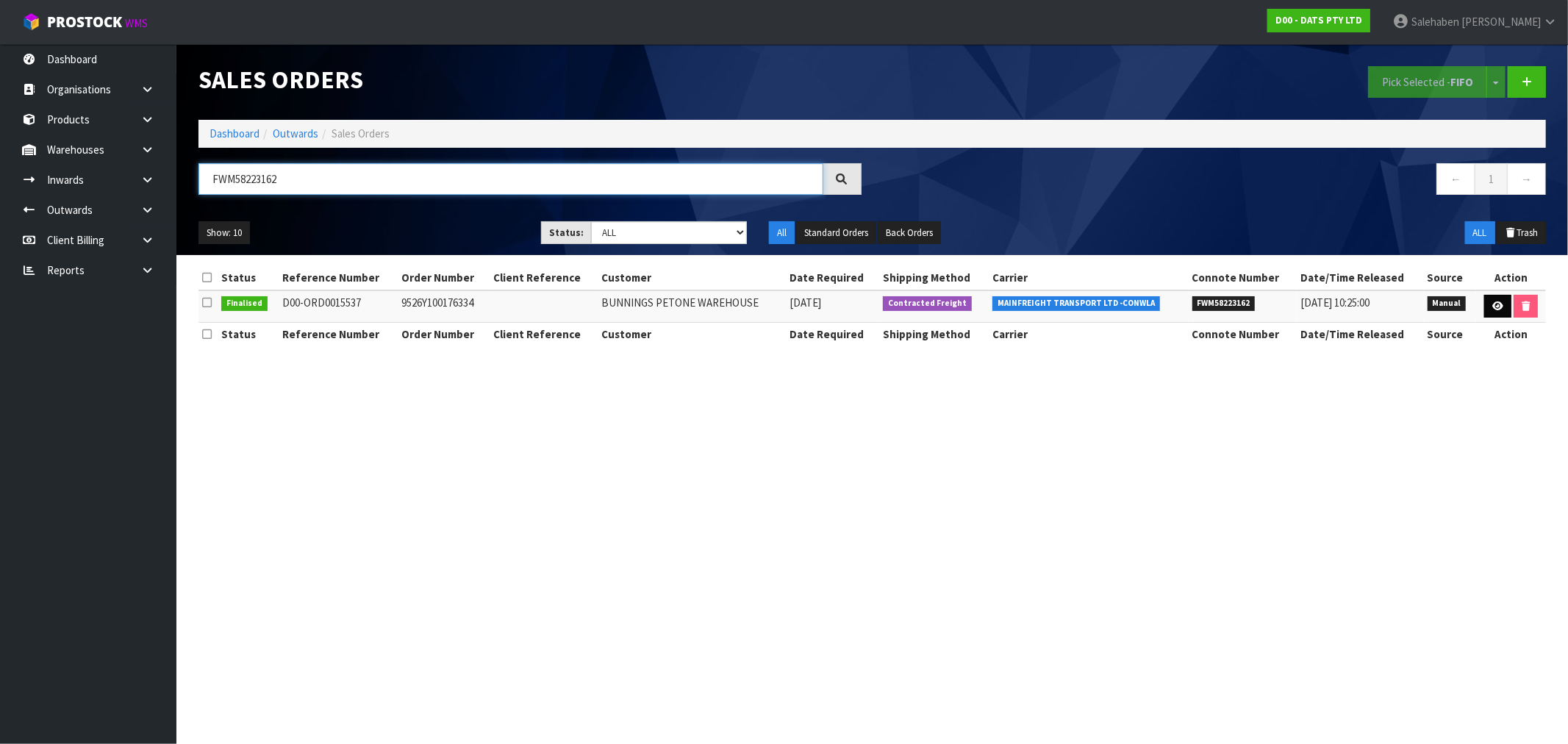
type input "FWM58223162"
click at [1500, 305] on icon at bounding box center [1497, 307] width 11 height 10
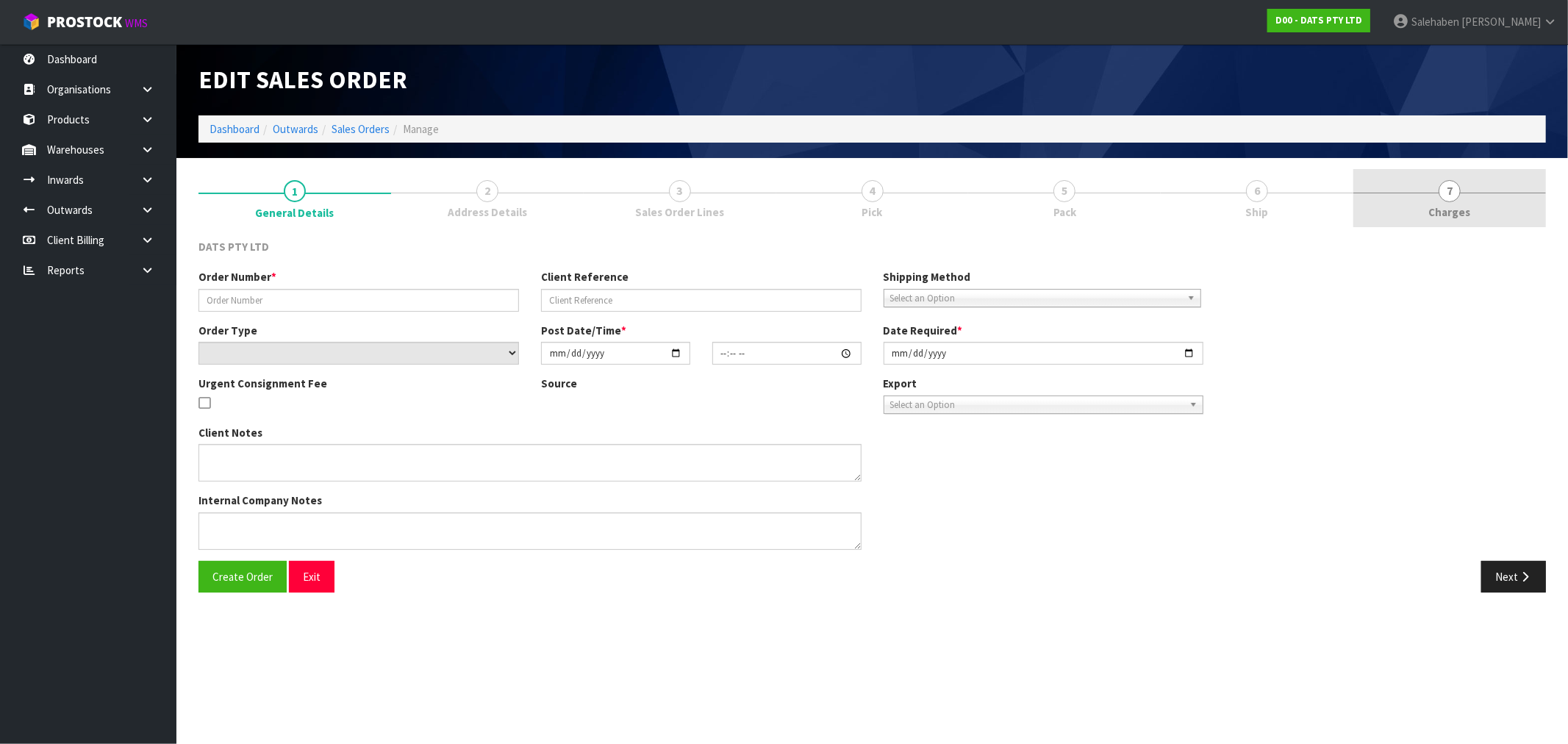
type input "9526Y100176334"
select select "number:0"
type input "2025-08-07"
type input "10:43:00.000"
type input "2025-08-07"
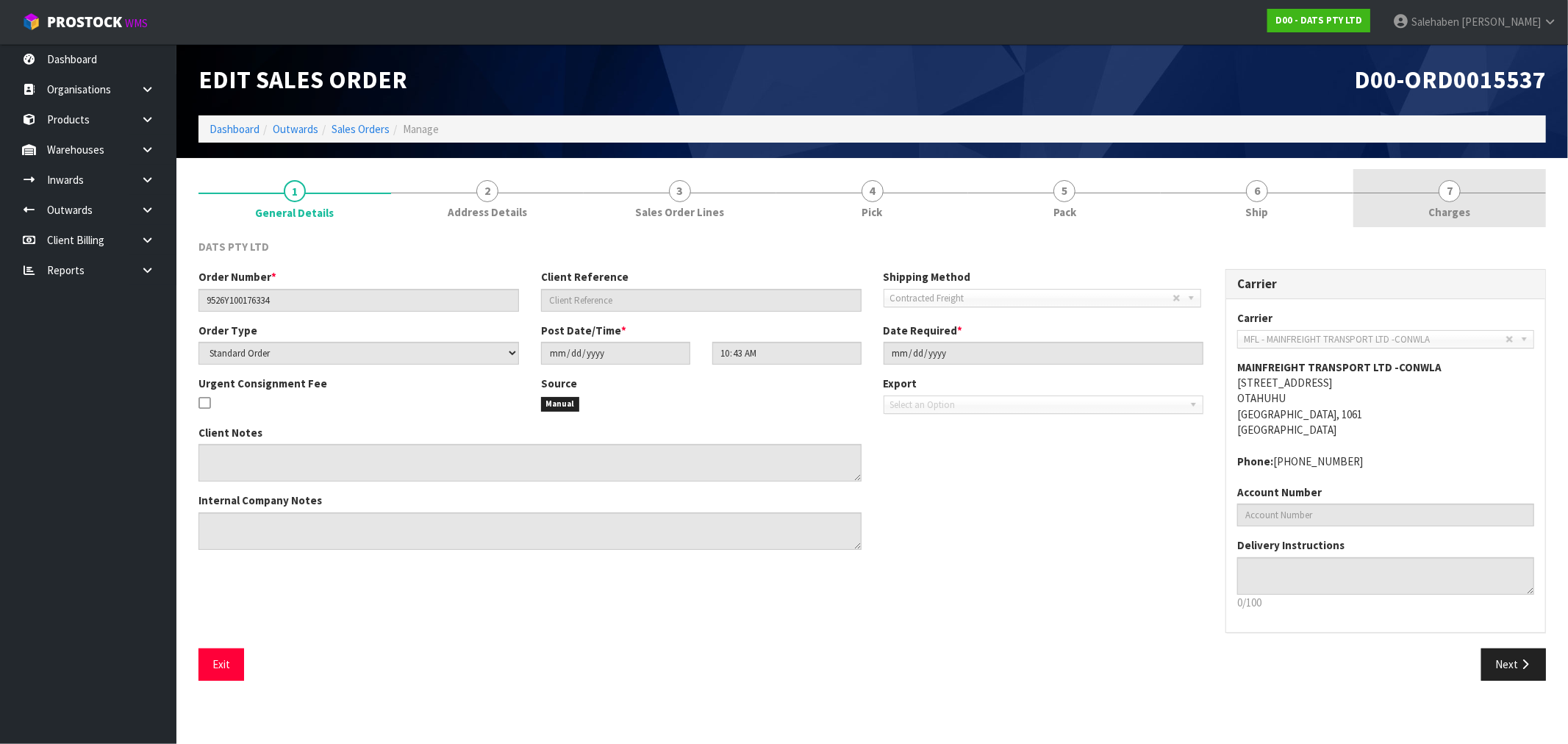
click at [1437, 209] on span "Charges" at bounding box center [1449, 212] width 42 height 15
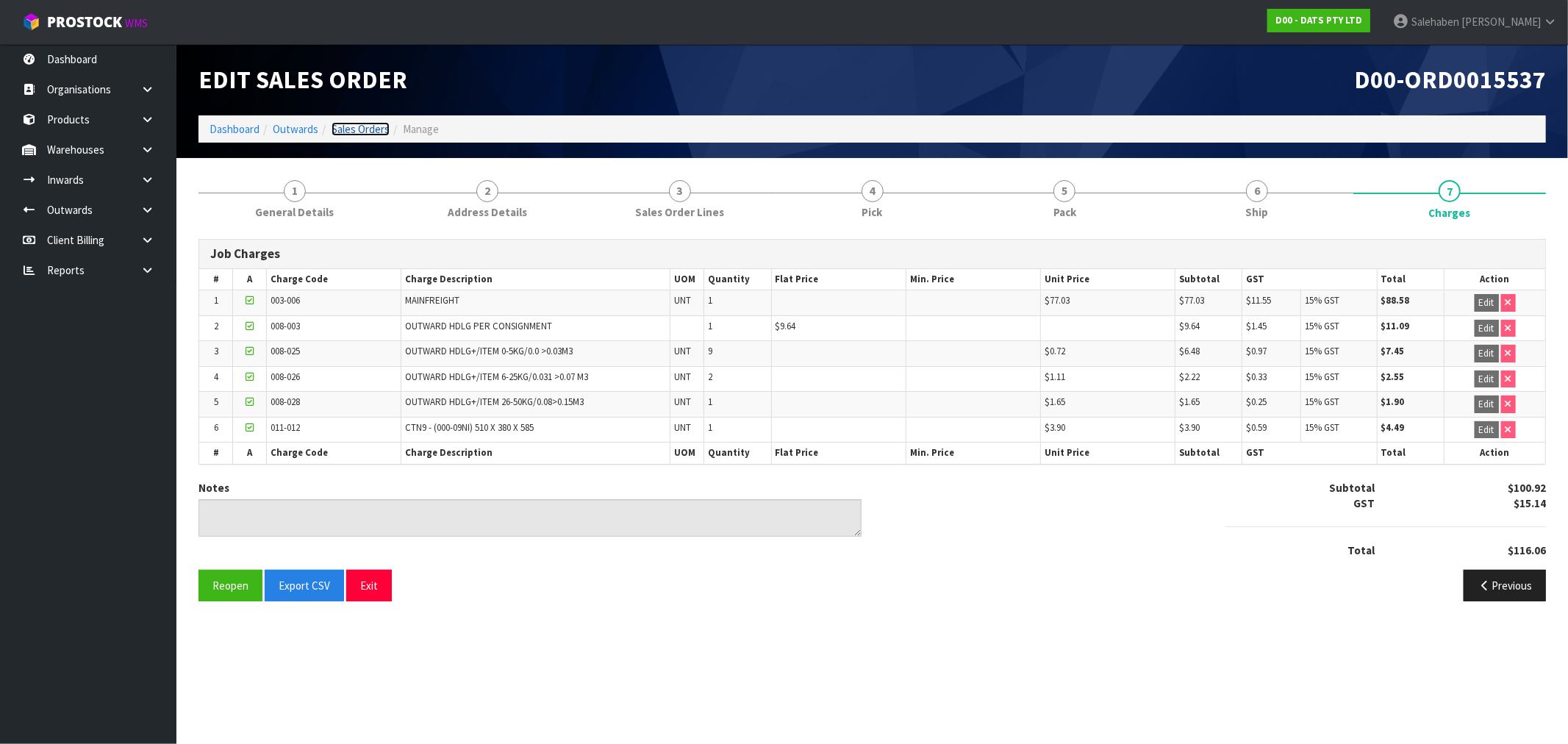
click at [345, 128] on link "Sales Orders" at bounding box center [361, 129] width 58 height 14
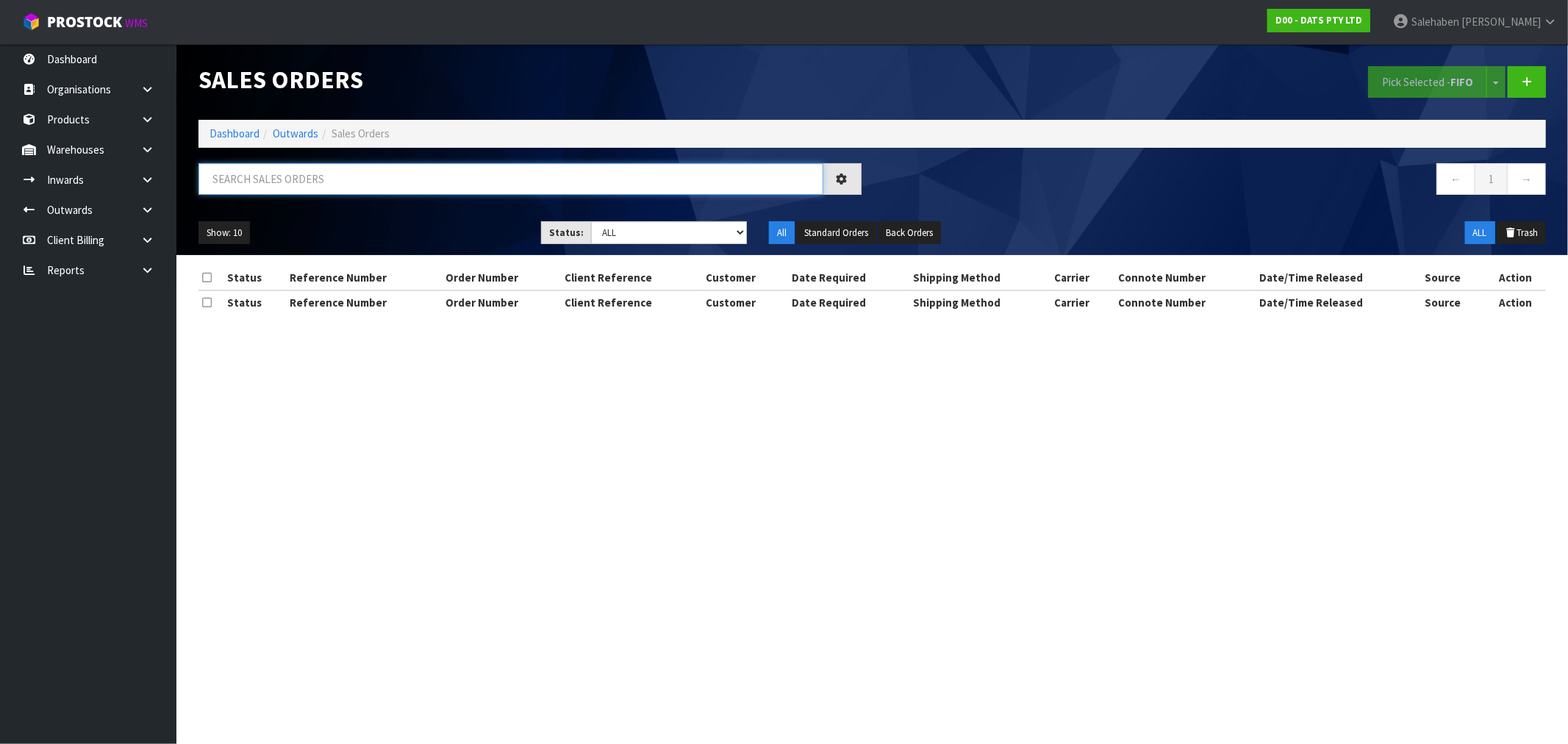
click at [329, 179] on input "text" at bounding box center [511, 179] width 625 height 32
paste input "FWM58276294"
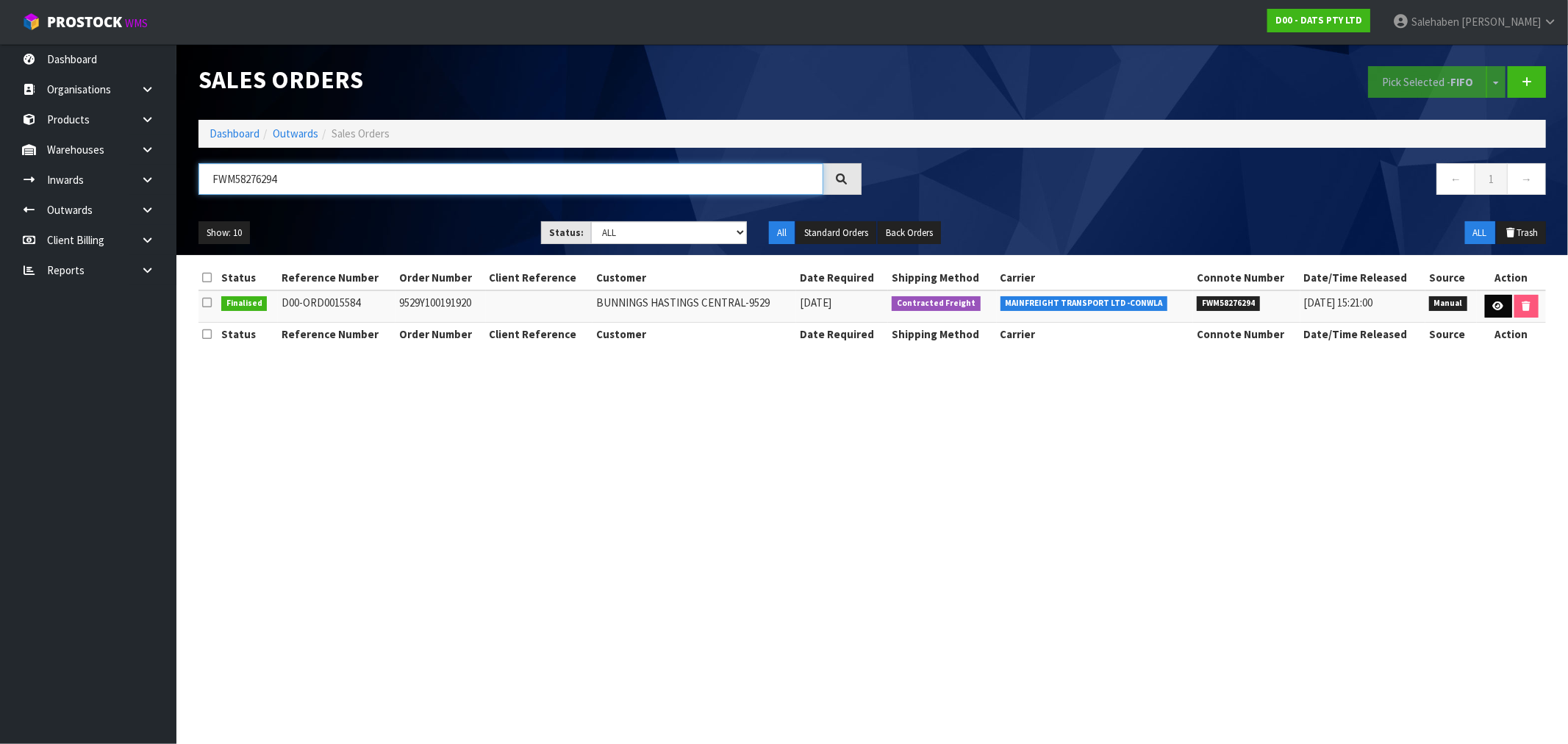
type input "FWM58276294"
click at [1498, 302] on icon at bounding box center [1498, 307] width 11 height 10
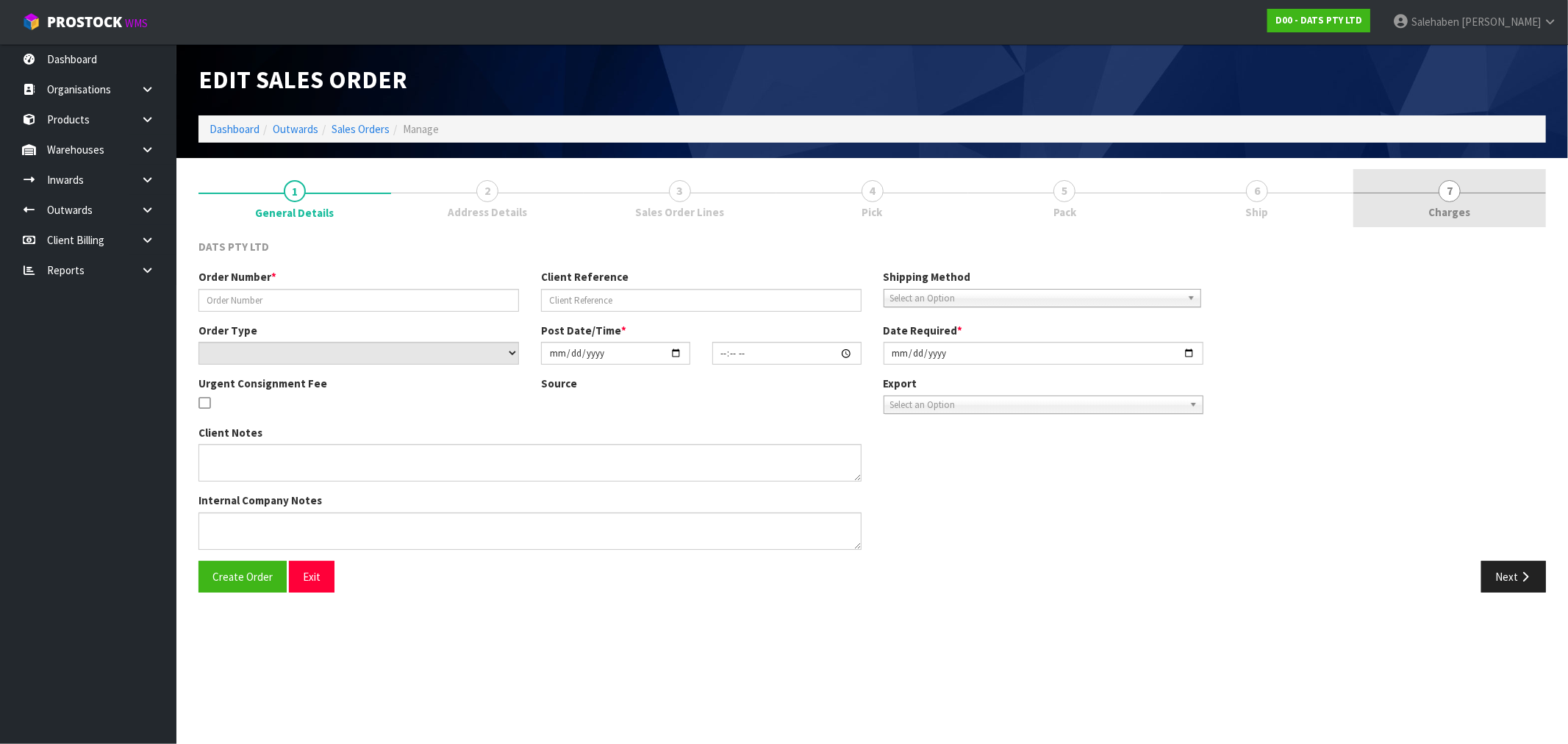
type input "9529Y100191920"
select select "number:0"
type input "2025-08-14"
type input "10:03:00.000"
type input "2025-08-14"
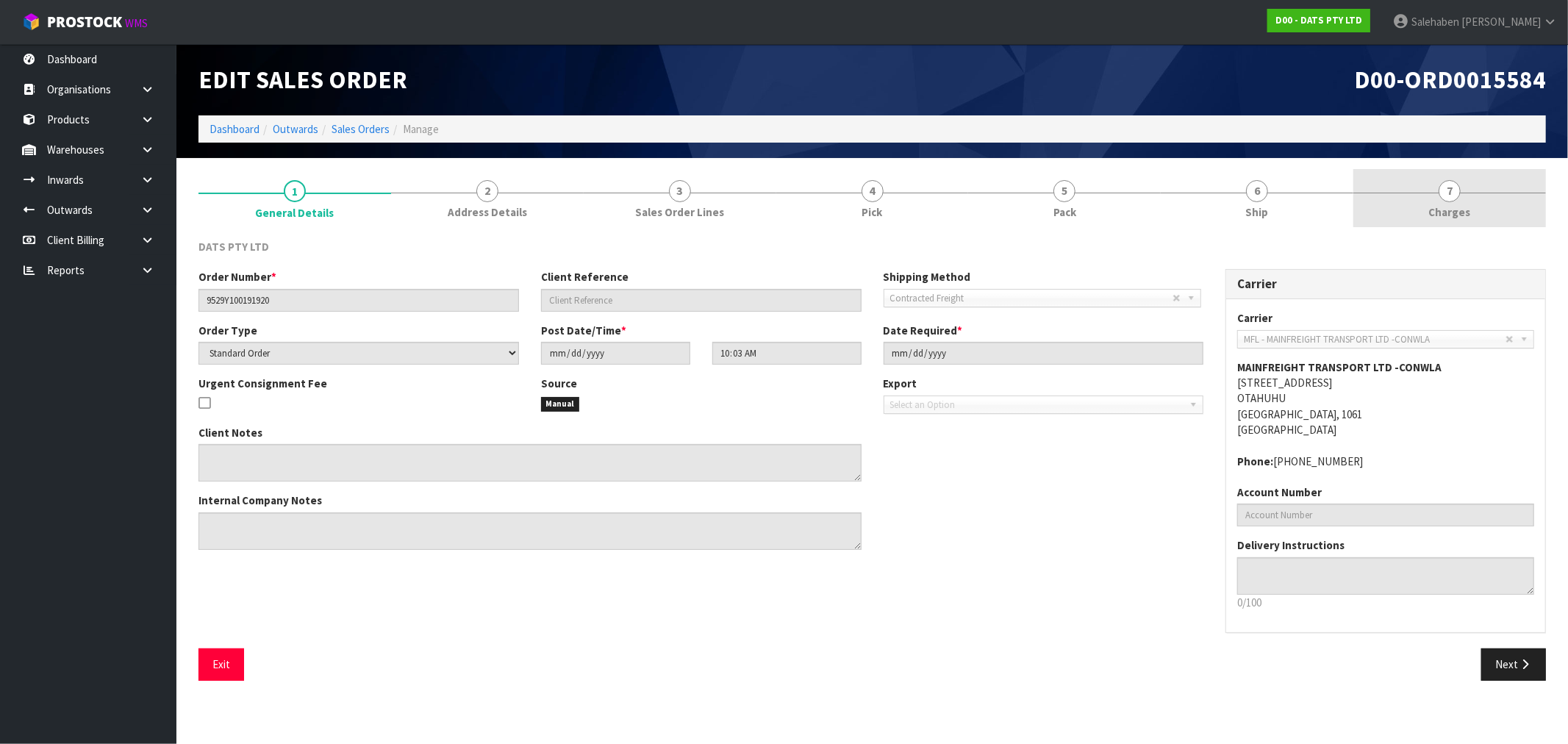
click at [1457, 210] on span "Charges" at bounding box center [1449, 212] width 42 height 15
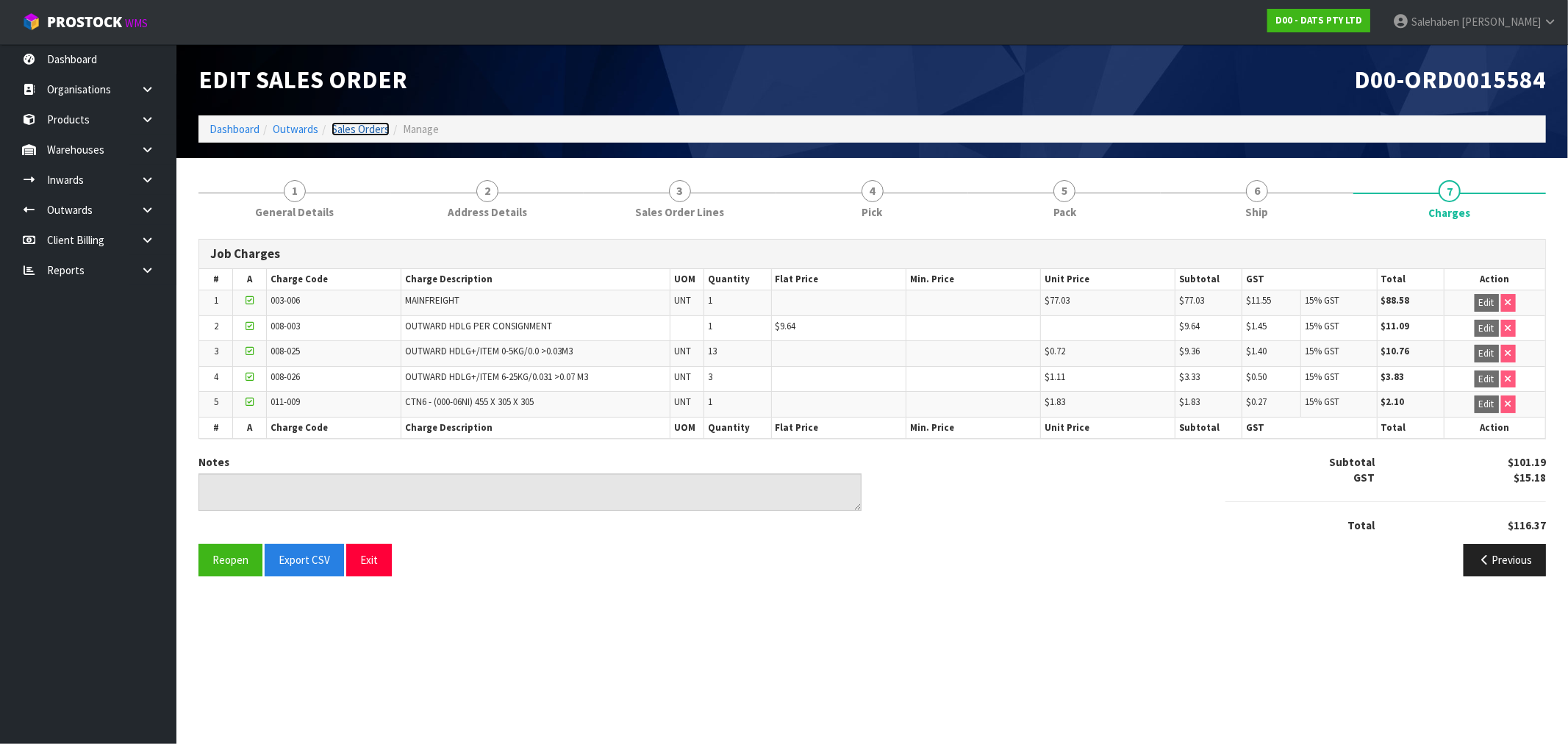
click at [366, 125] on link "Sales Orders" at bounding box center [361, 129] width 58 height 14
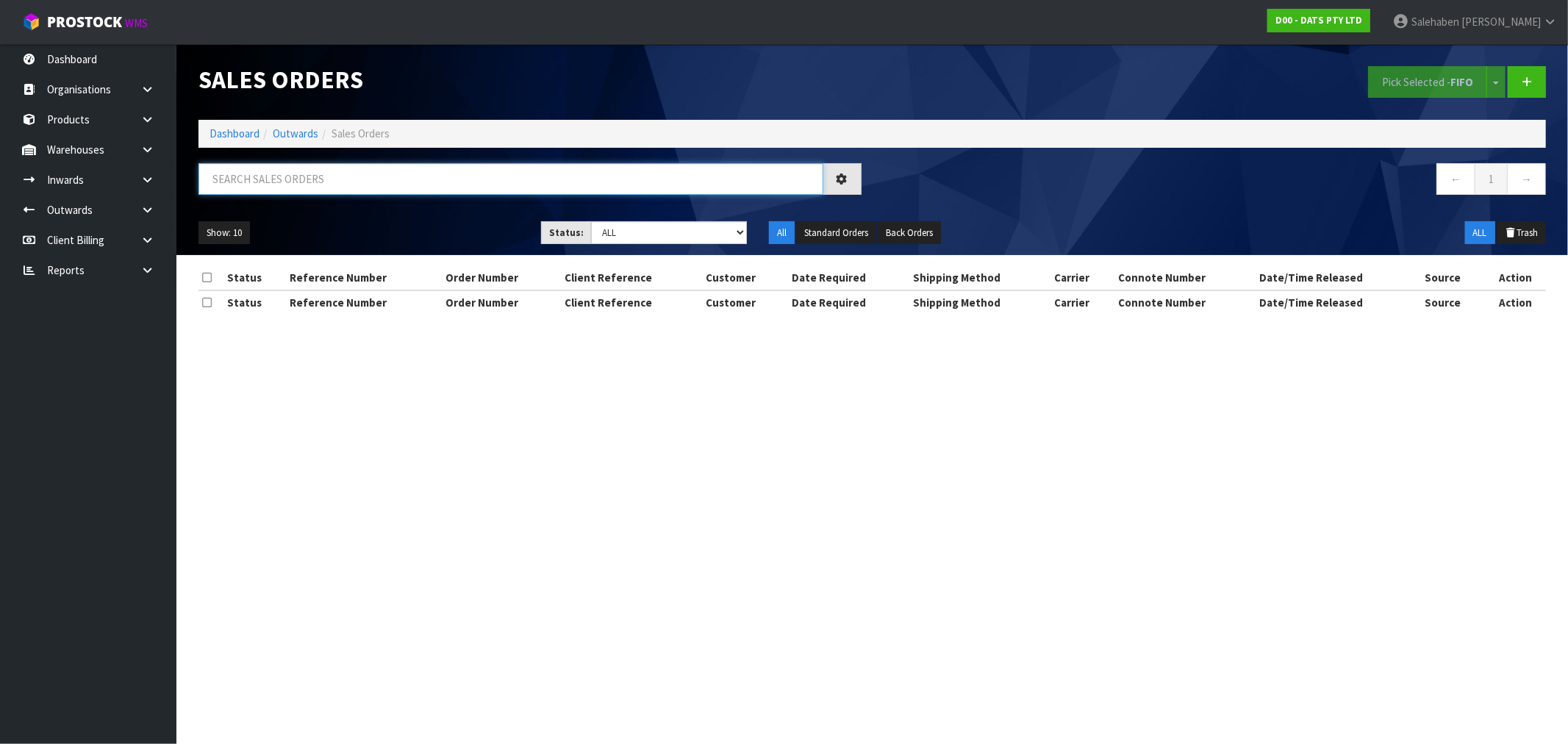
paste input "FWM58203095"
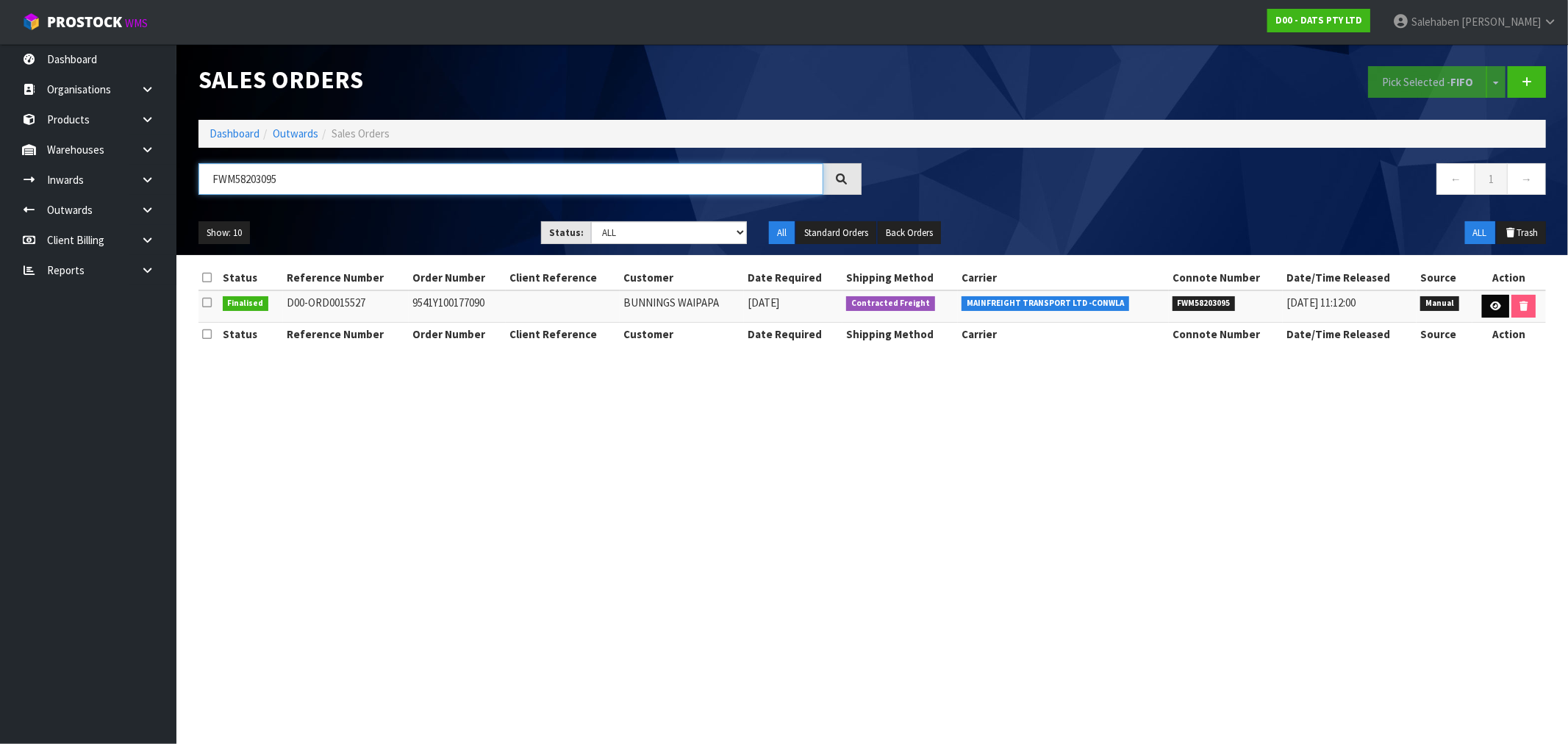
type input "FWM58203095"
click at [1493, 307] on icon at bounding box center [1495, 307] width 11 height 10
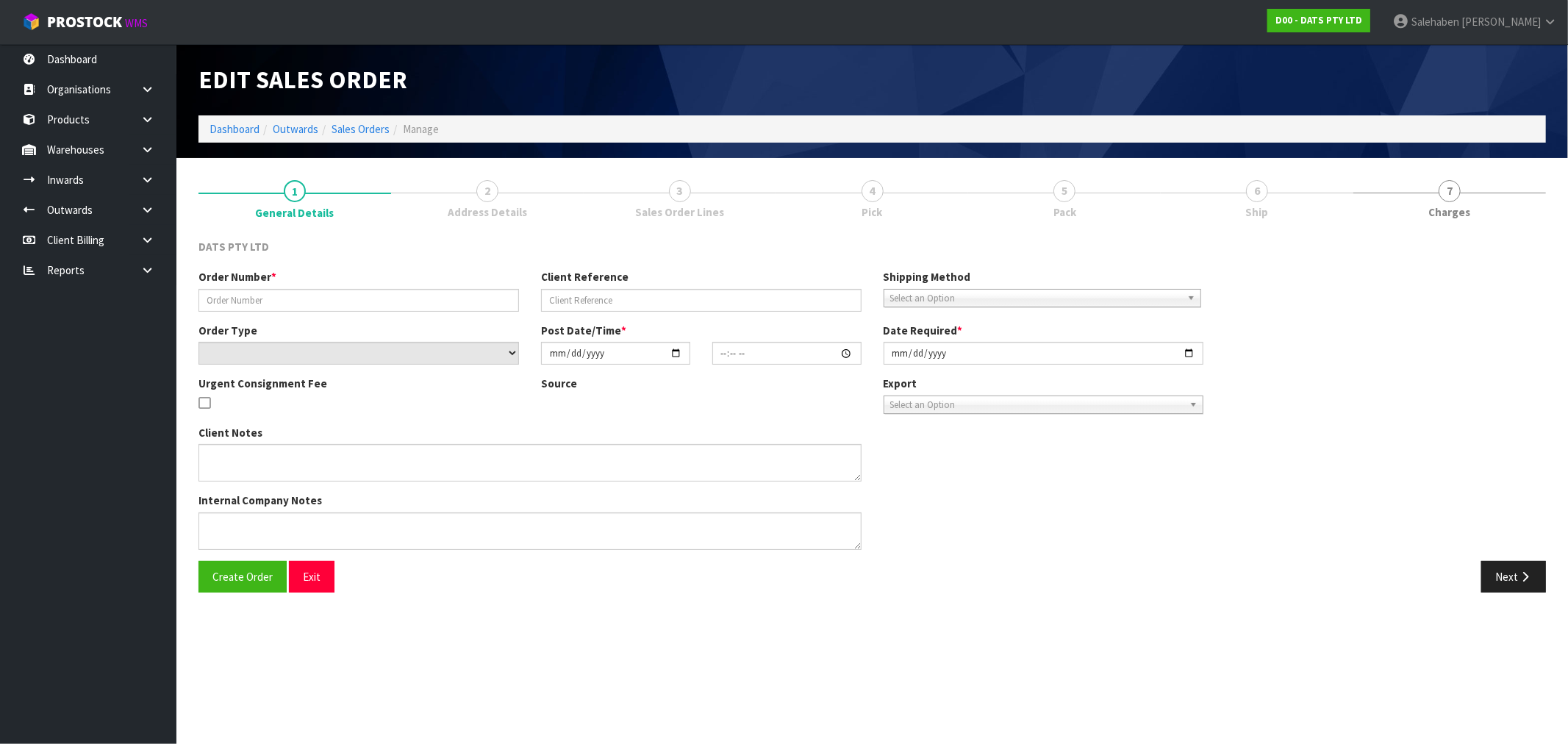
type input "9541Y100177090"
select select "number:0"
type input "2025-08-07"
type input "09:52:00.000"
type input "2025-08-07"
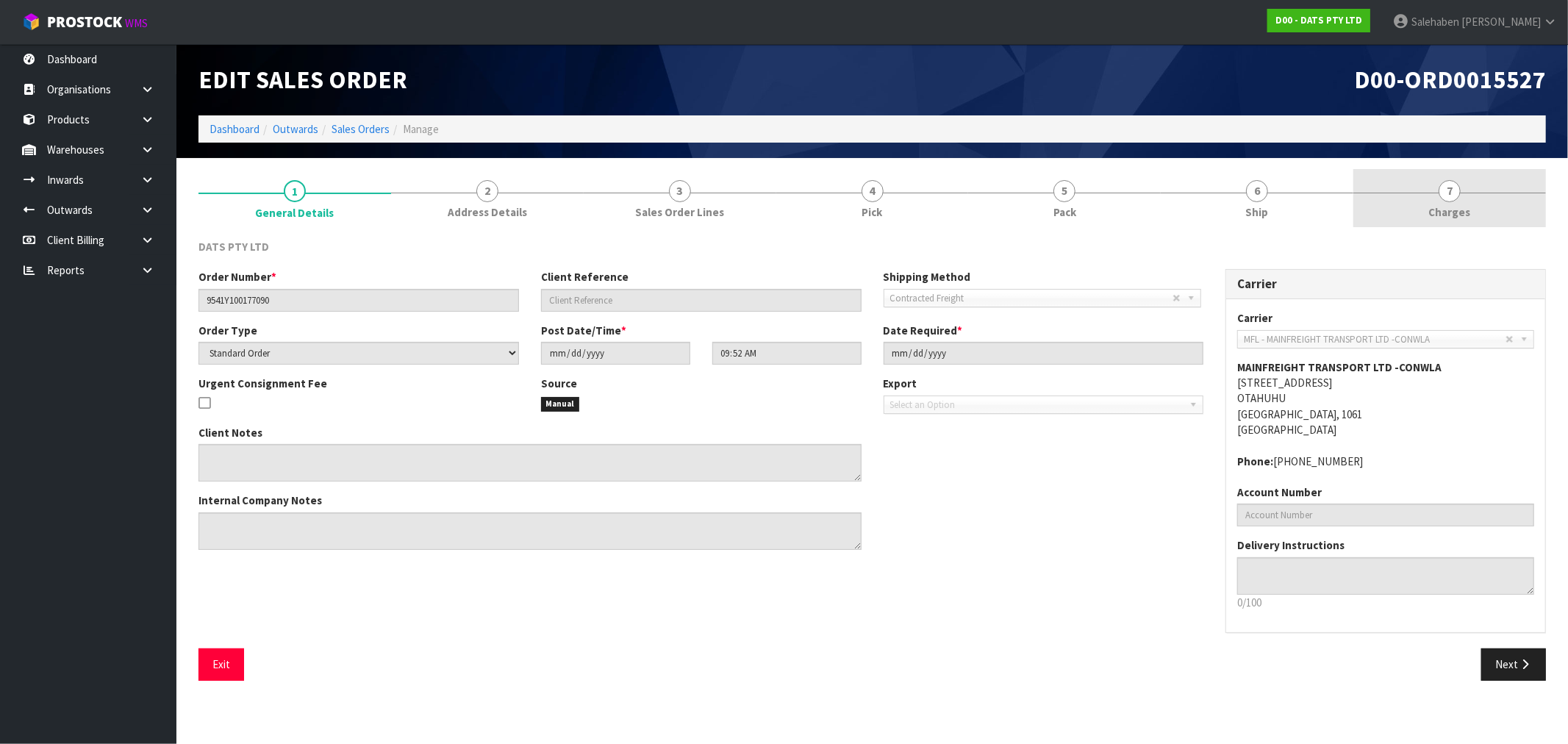
click at [1441, 207] on span "Charges" at bounding box center [1449, 212] width 42 height 15
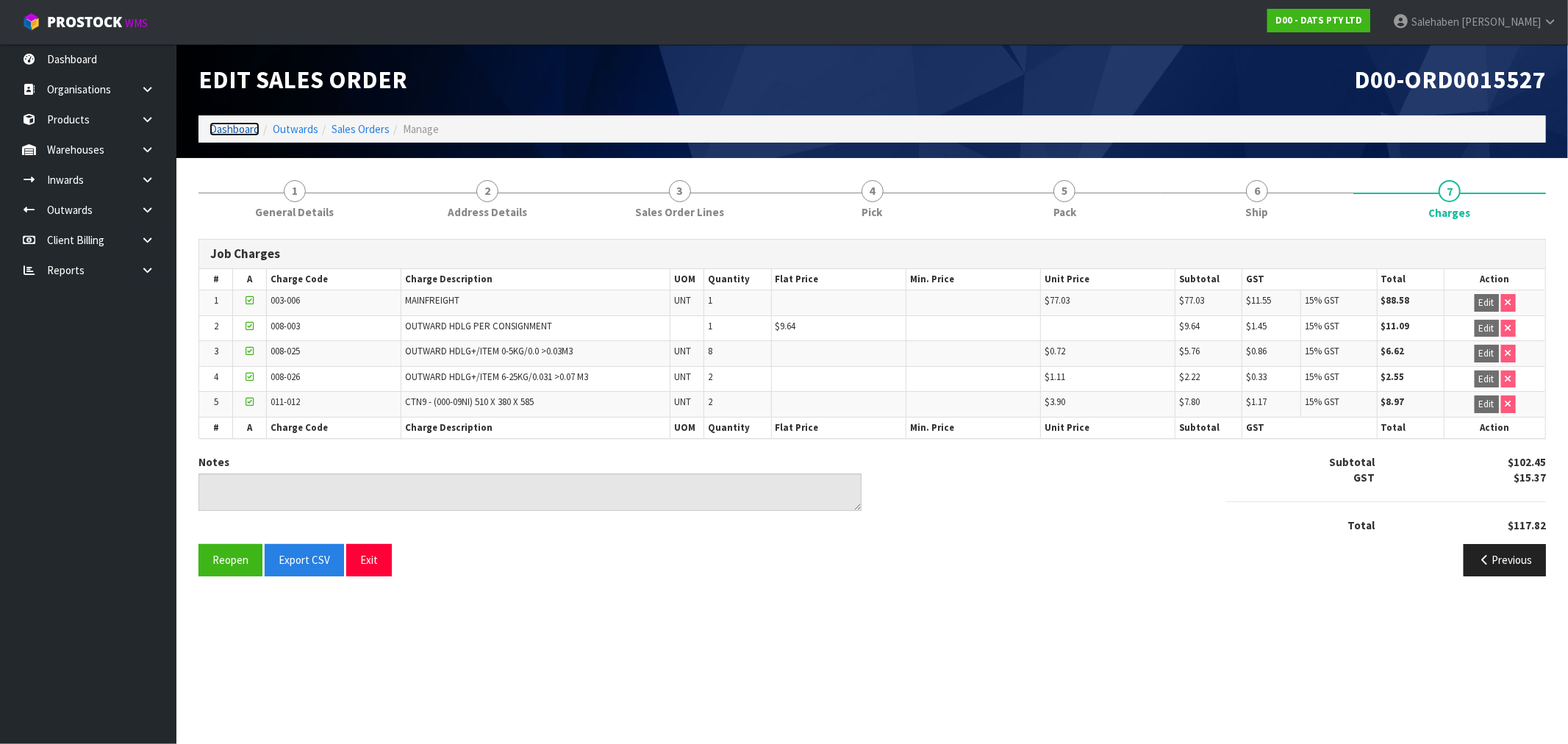
click at [232, 130] on link "Dashboard" at bounding box center [235, 129] width 50 height 14
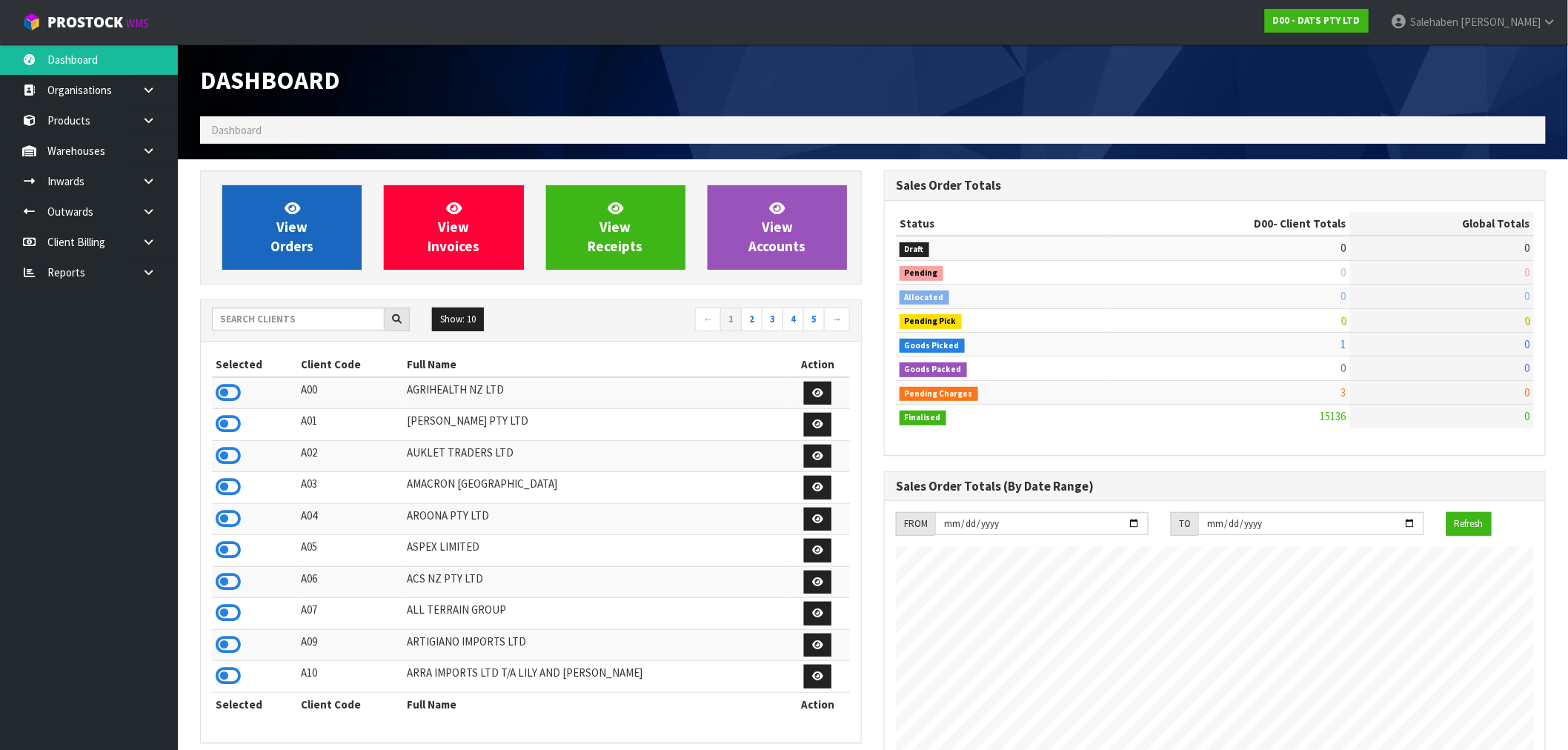
scroll to position [1123, 684]
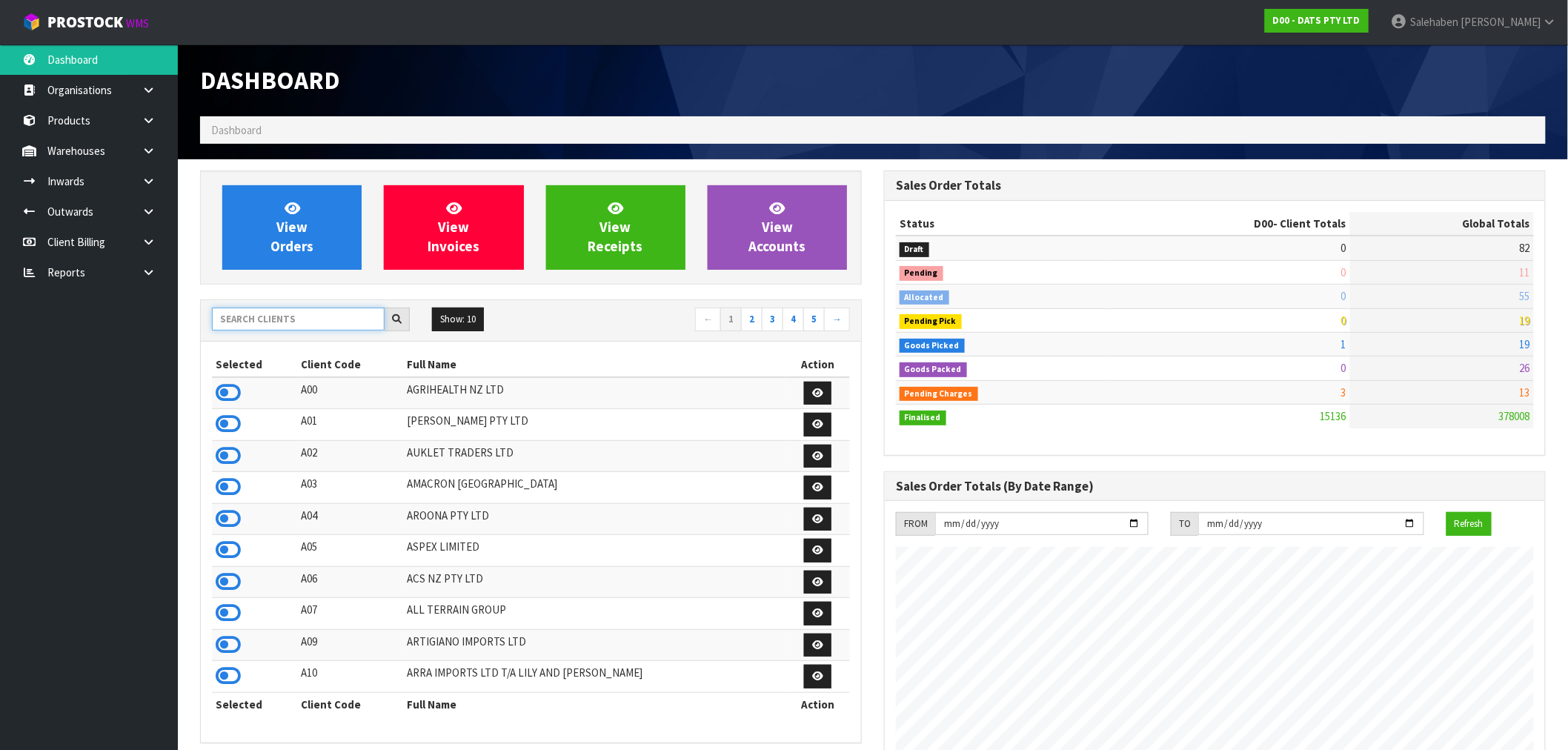
click at [289, 313] on input "text" at bounding box center [297, 319] width 173 height 23
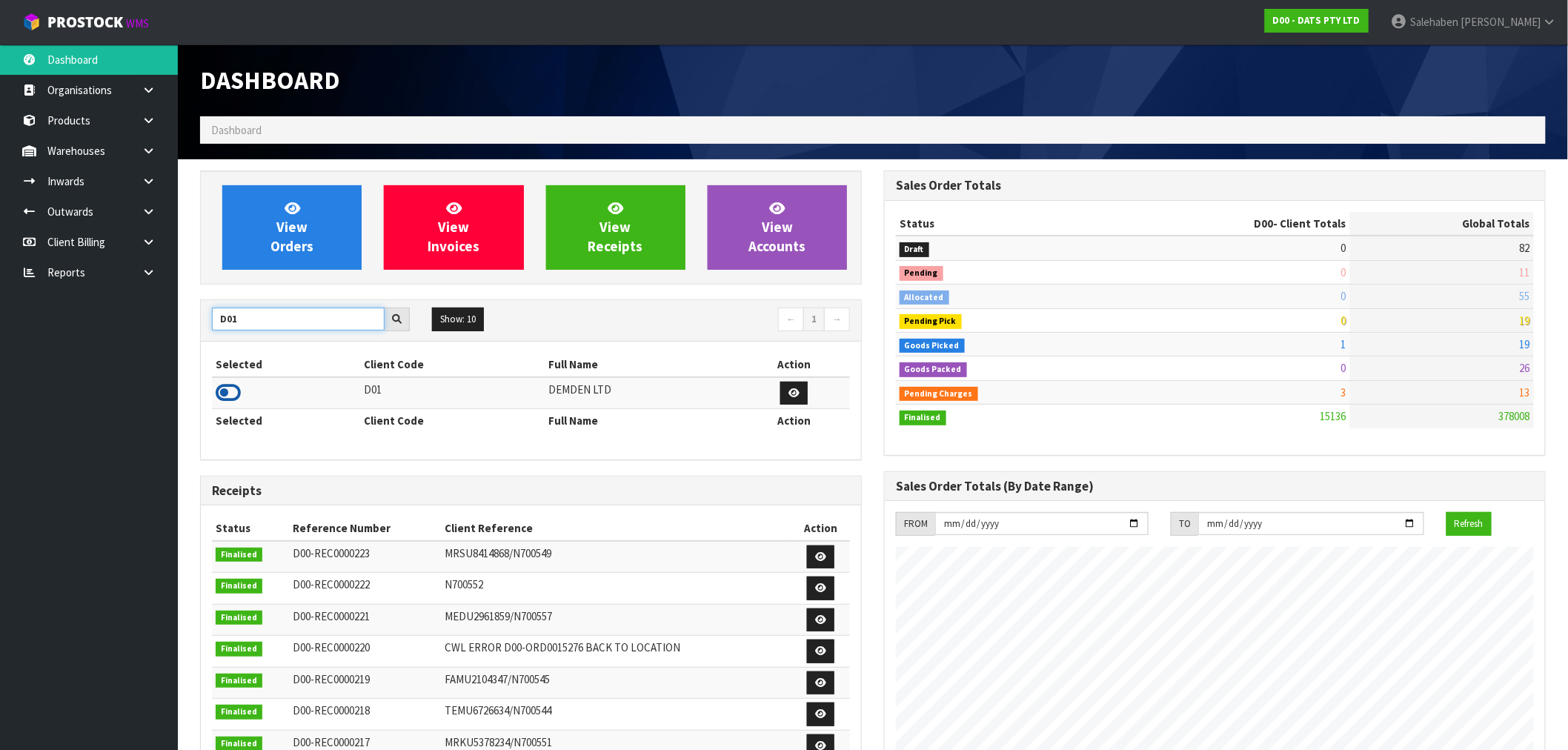
type input "D01"
click at [233, 390] on icon at bounding box center [228, 392] width 25 height 22
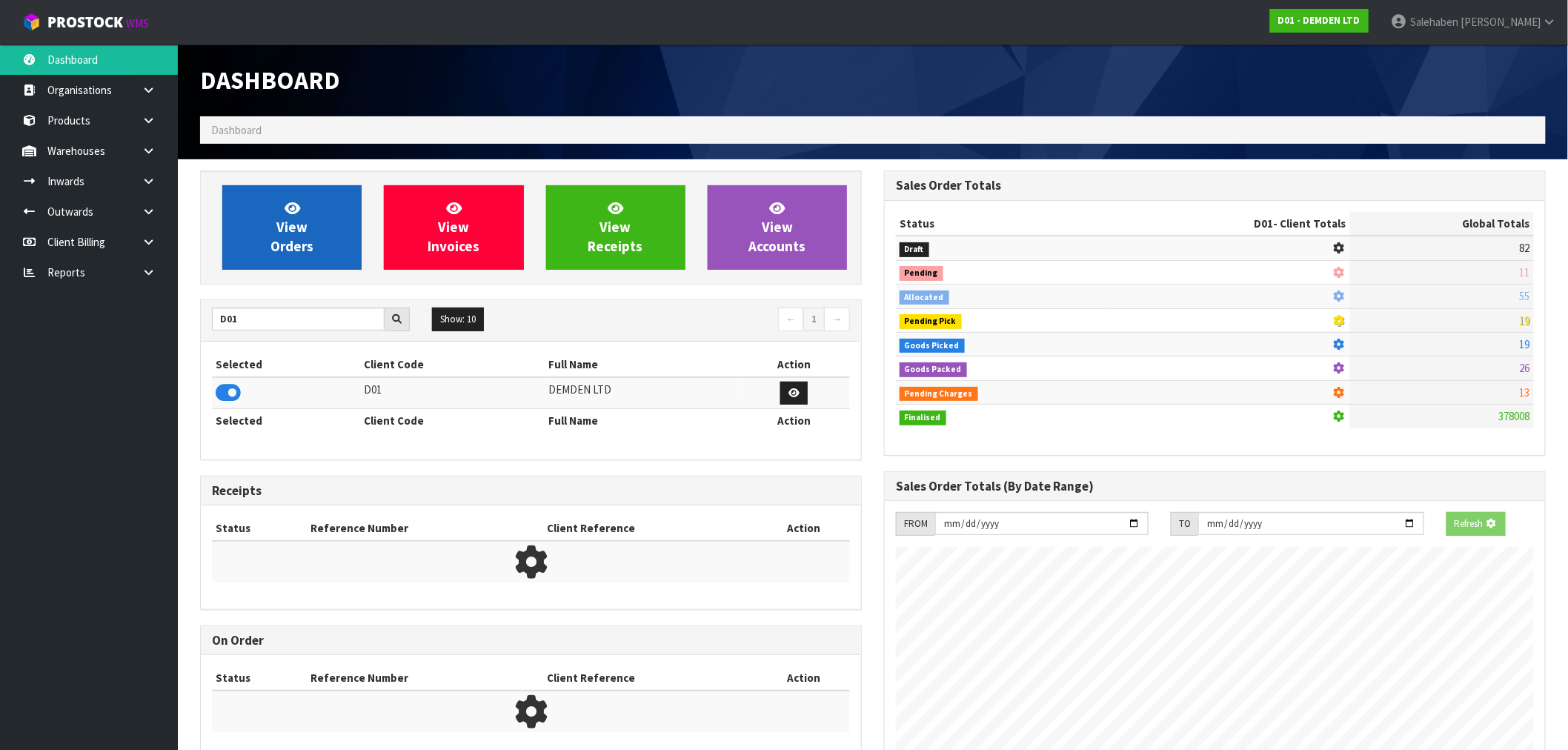
scroll to position [925, 684]
click at [280, 234] on span "View Orders" at bounding box center [292, 226] width 43 height 56
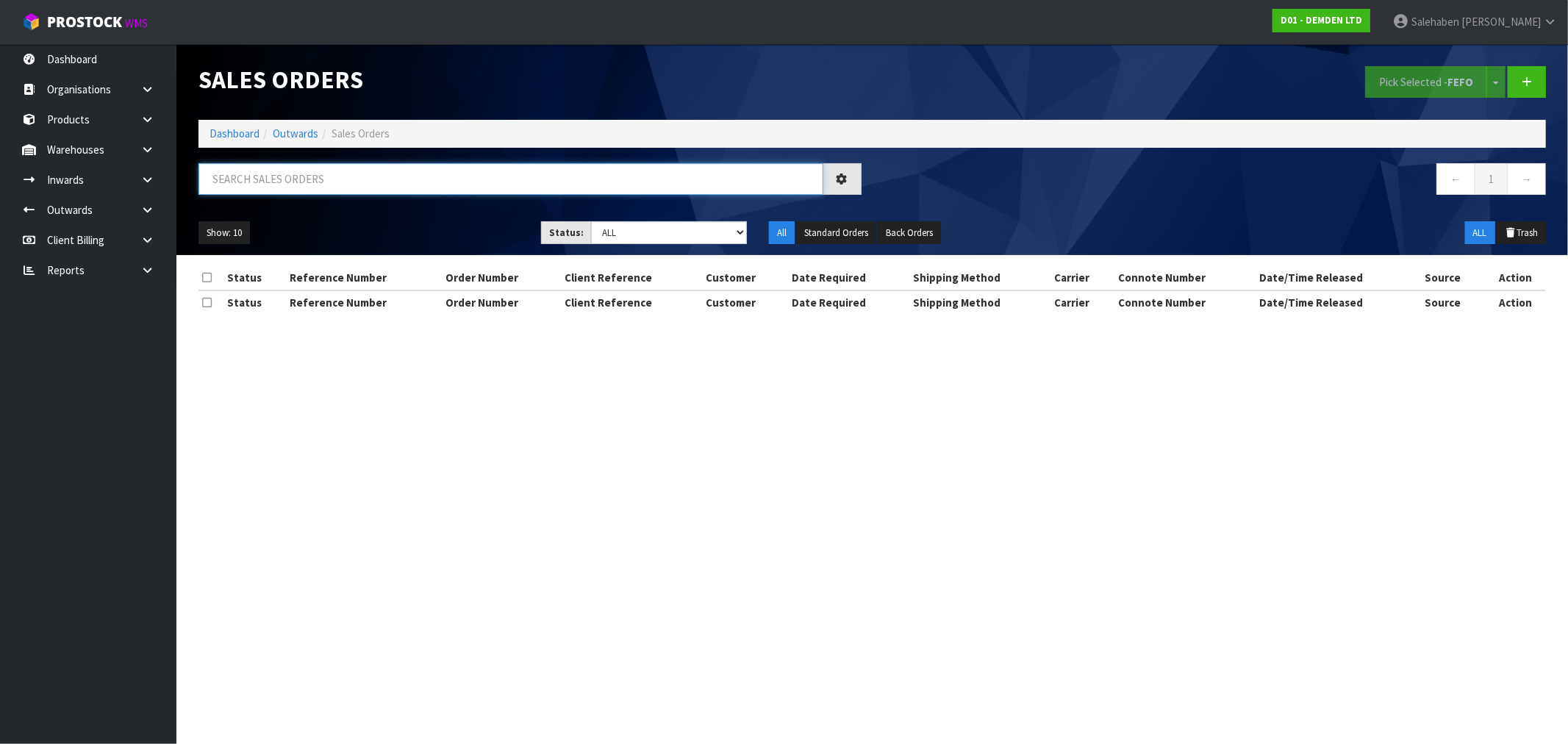
click at [349, 173] on input "text" at bounding box center [511, 179] width 625 height 32
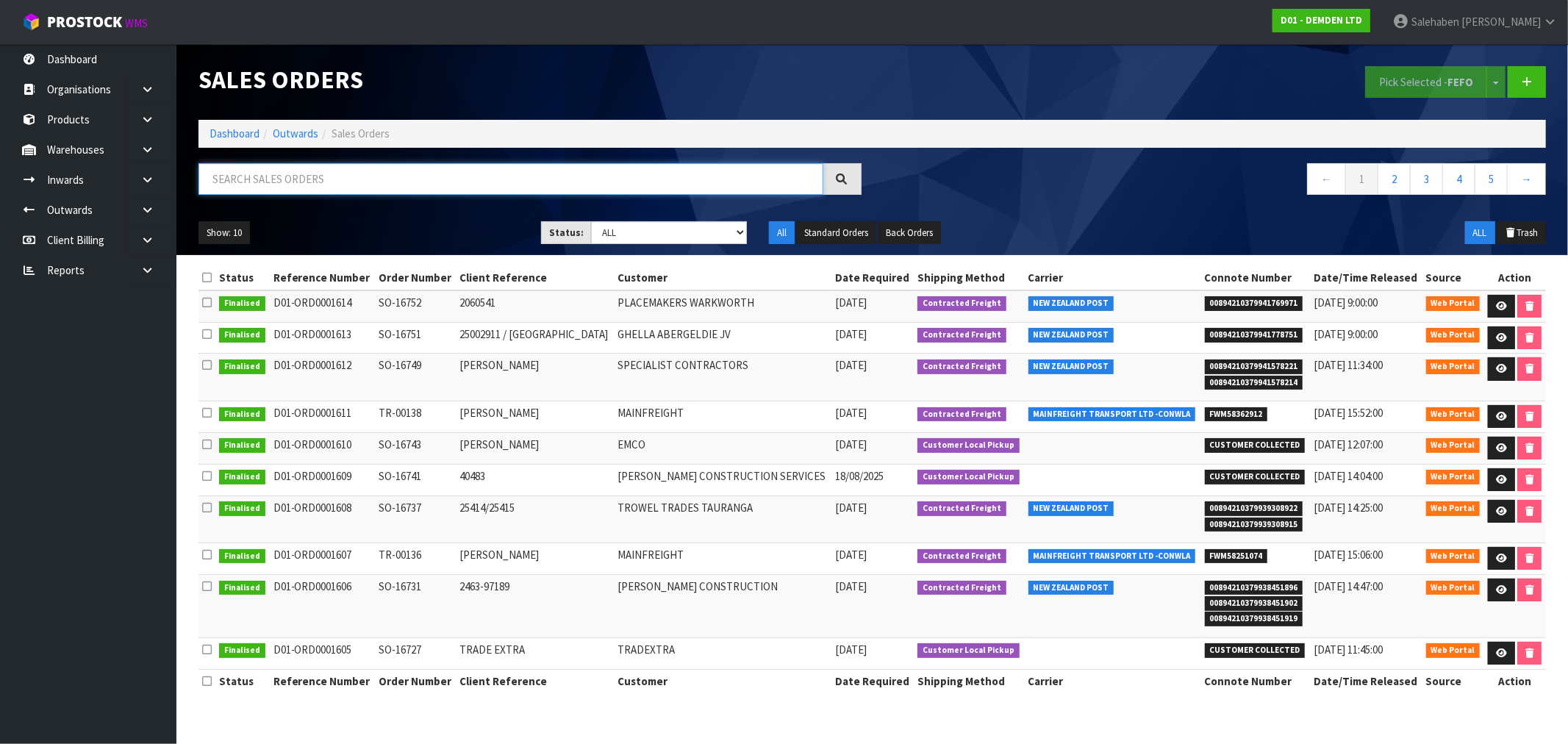
paste input "FWM58251074"
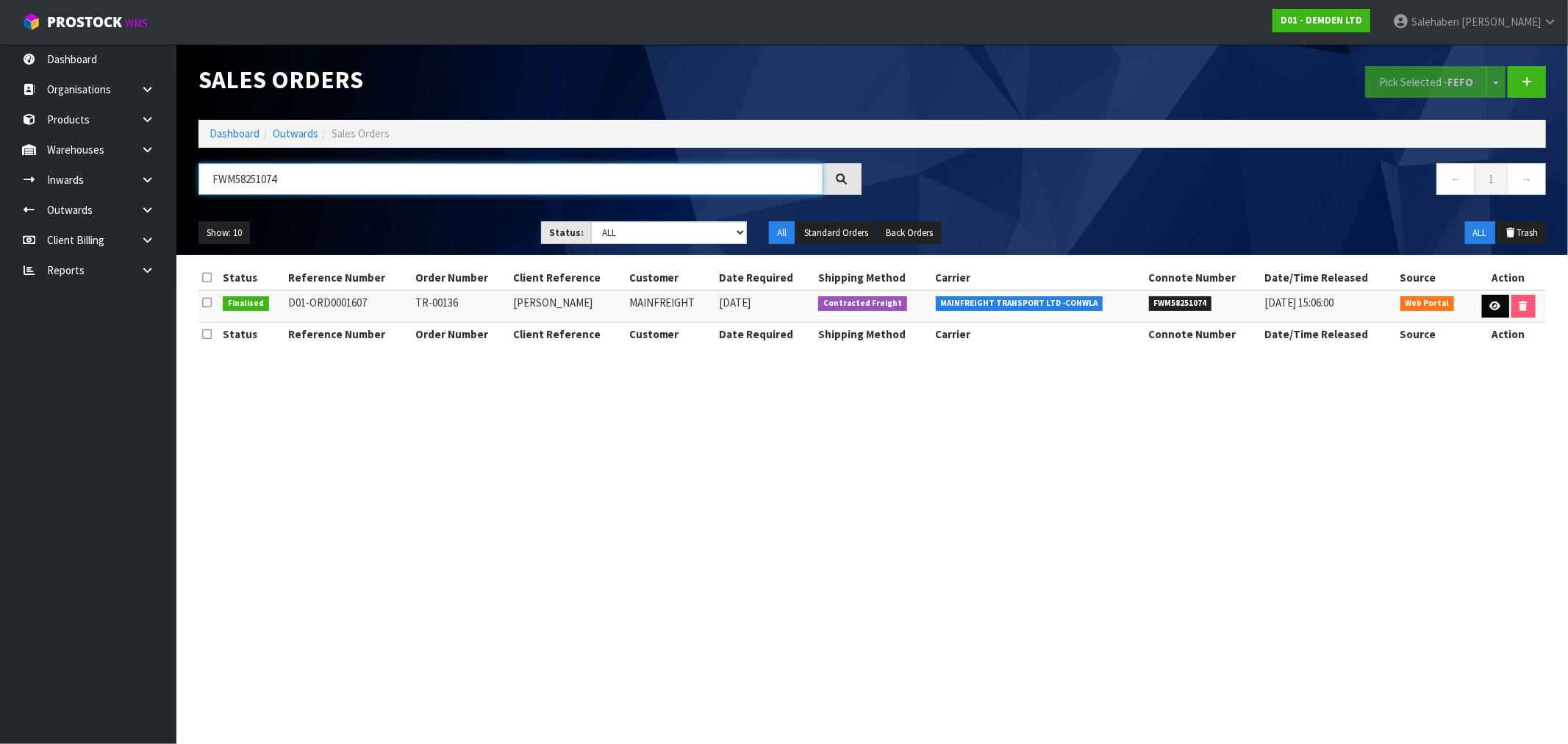
type input "FWM58251074"
click at [1494, 304] on icon at bounding box center [1495, 307] width 11 height 10
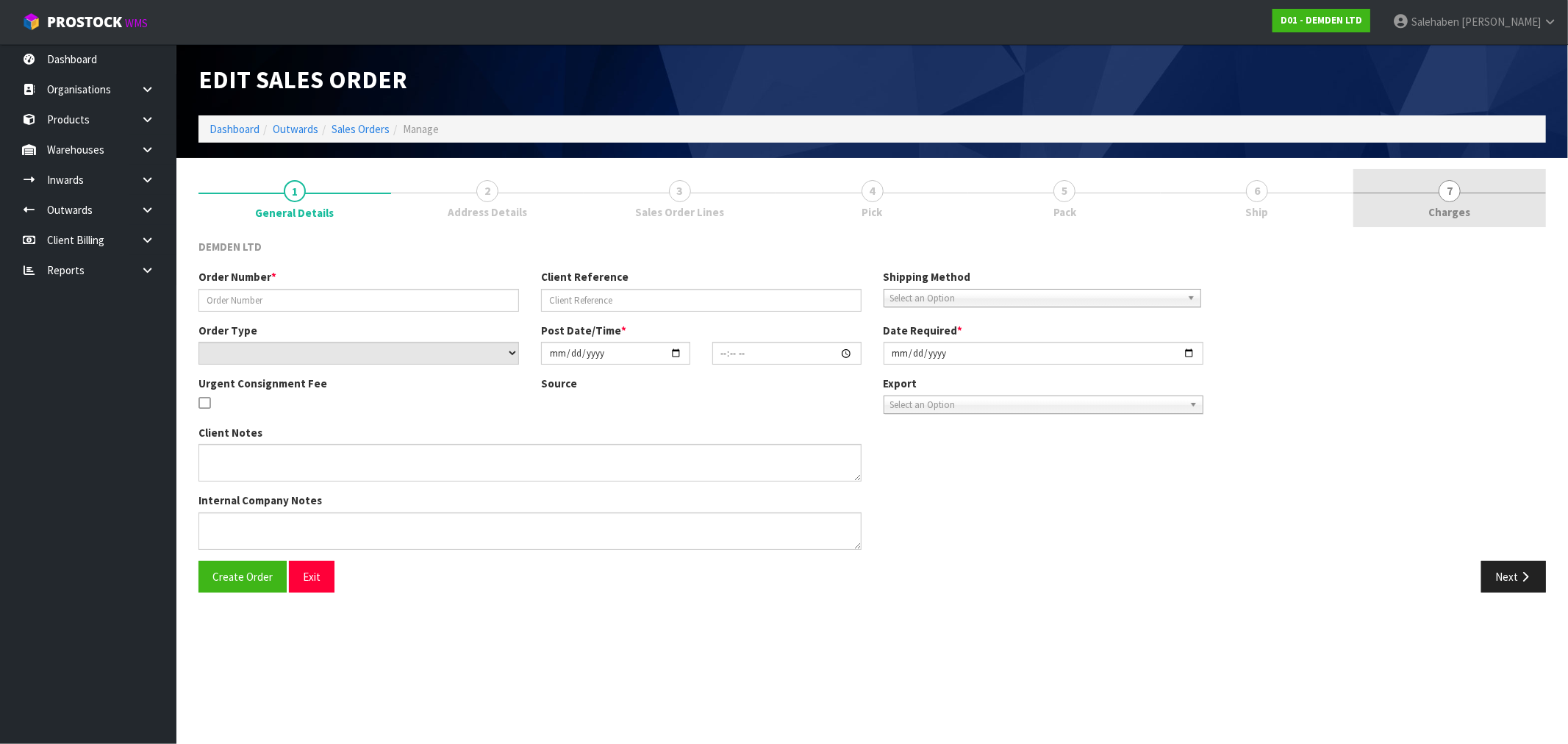
type input "TR-00136"
type input "ANN - DEMDEN"
select select "number:0"
type input "2025-08-13"
type input "11:32:00.000"
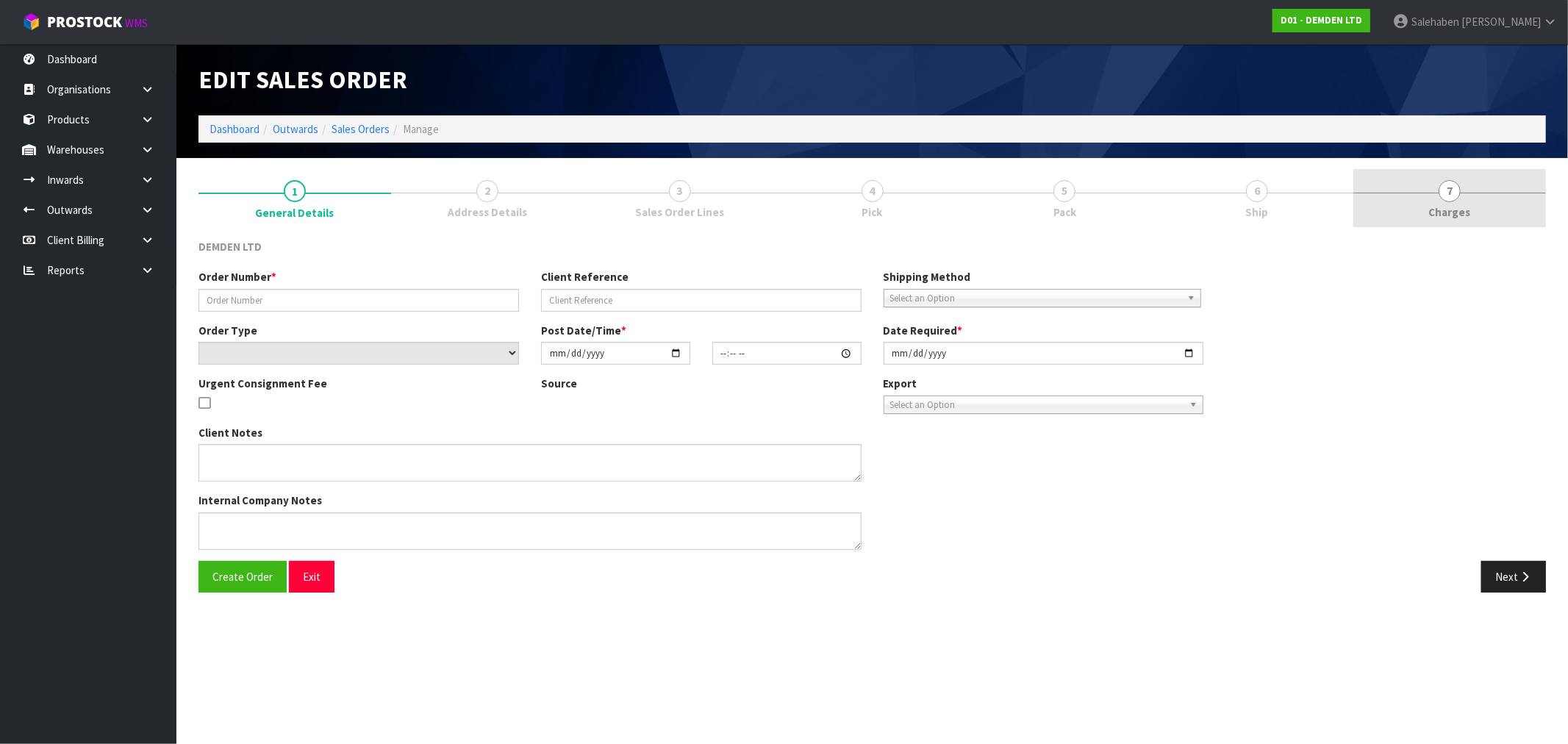
type input "2025-08-13"
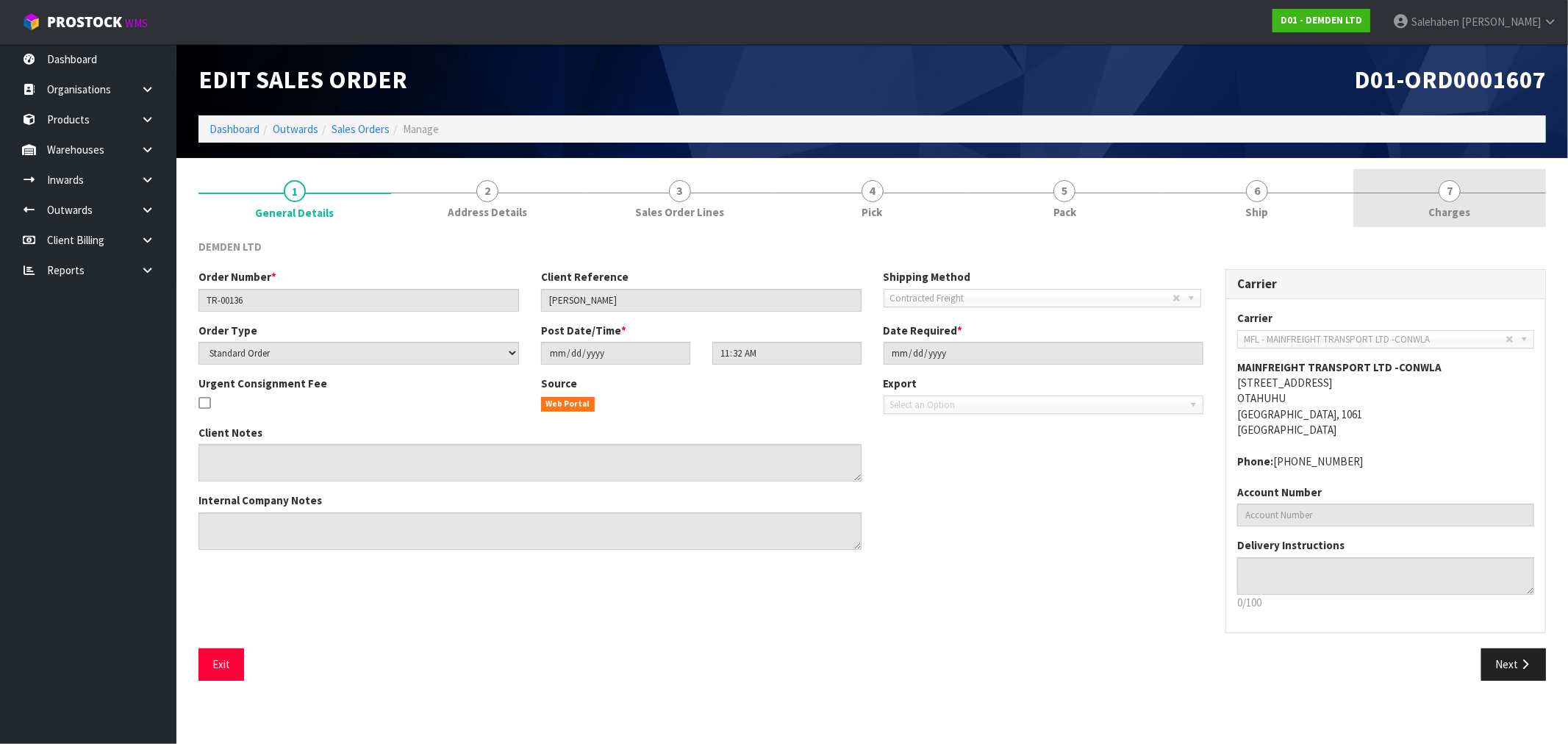
click at [1450, 210] on span "Charges" at bounding box center [1449, 212] width 42 height 15
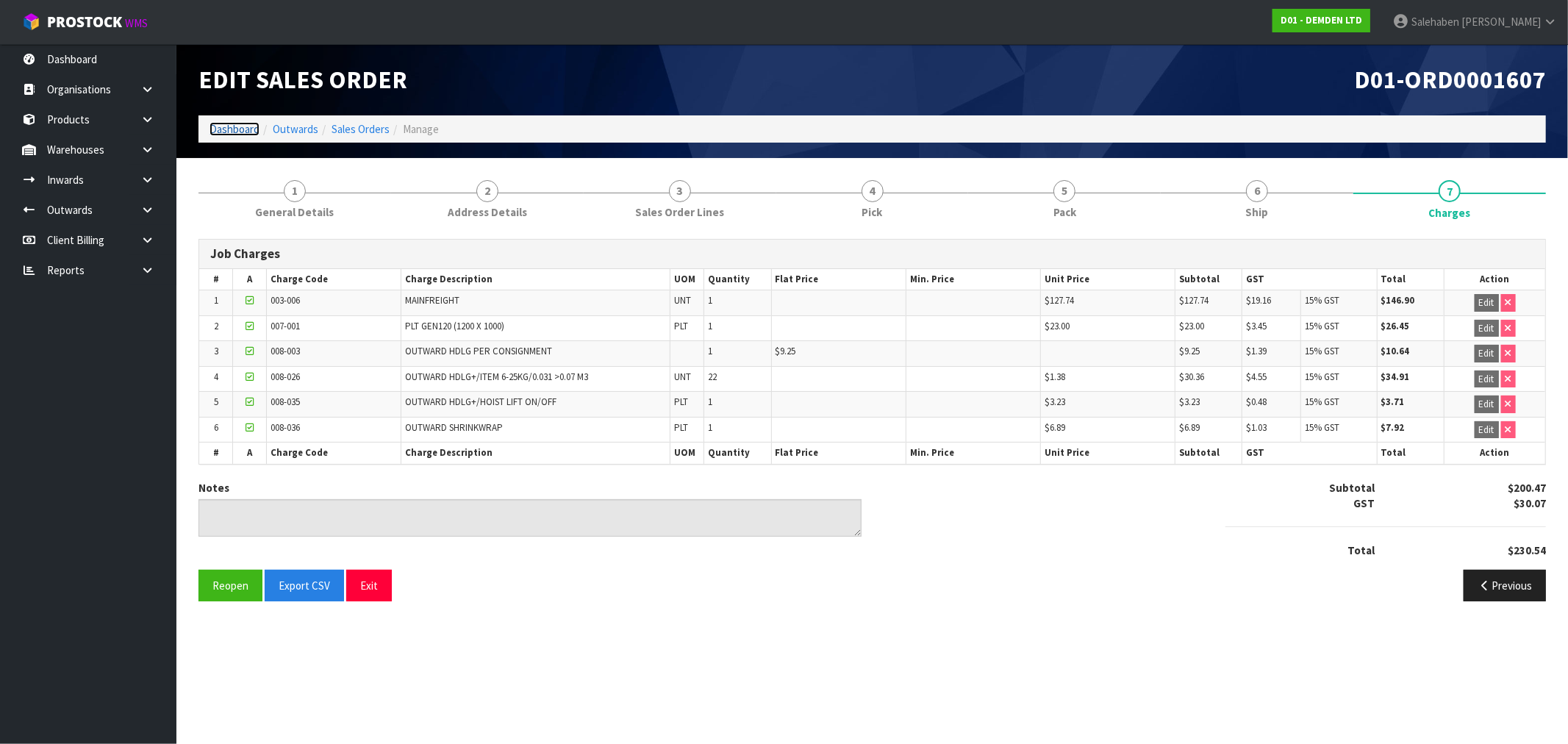
click at [228, 127] on link "Dashboard" at bounding box center [235, 129] width 50 height 14
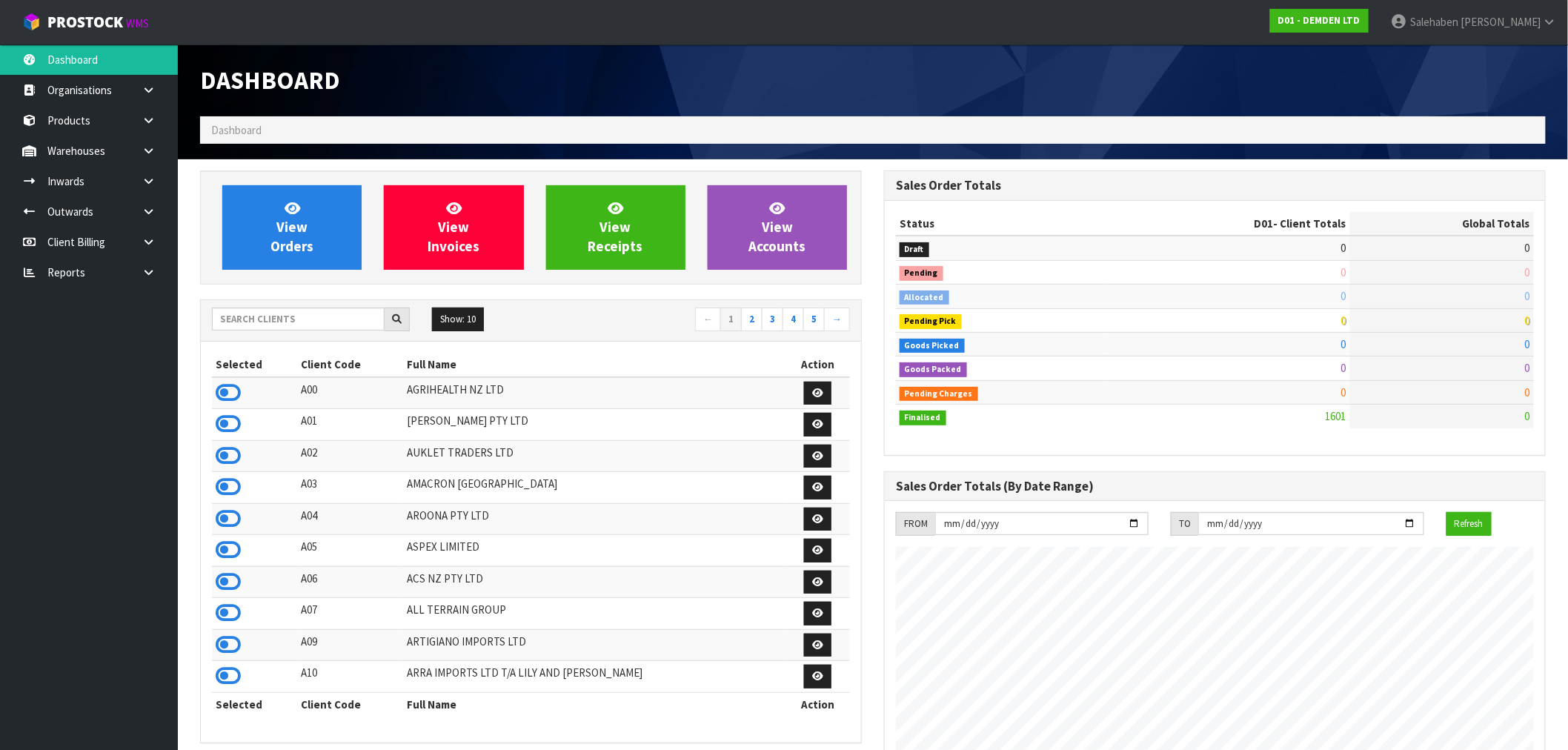
scroll to position [979, 684]
click at [243, 324] on input "text" at bounding box center [297, 319] width 173 height 23
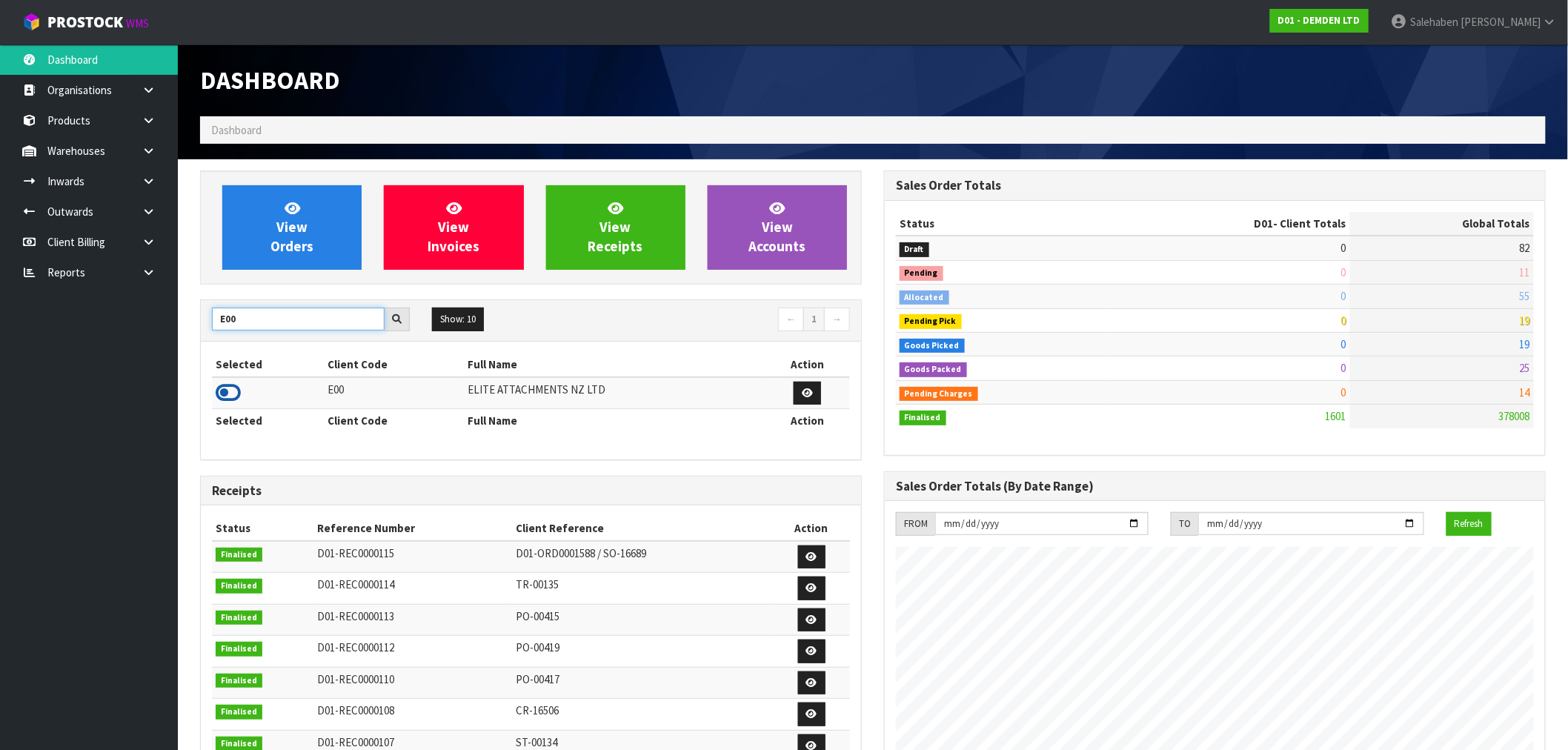
type input "E00"
click at [232, 394] on icon at bounding box center [228, 392] width 25 height 22
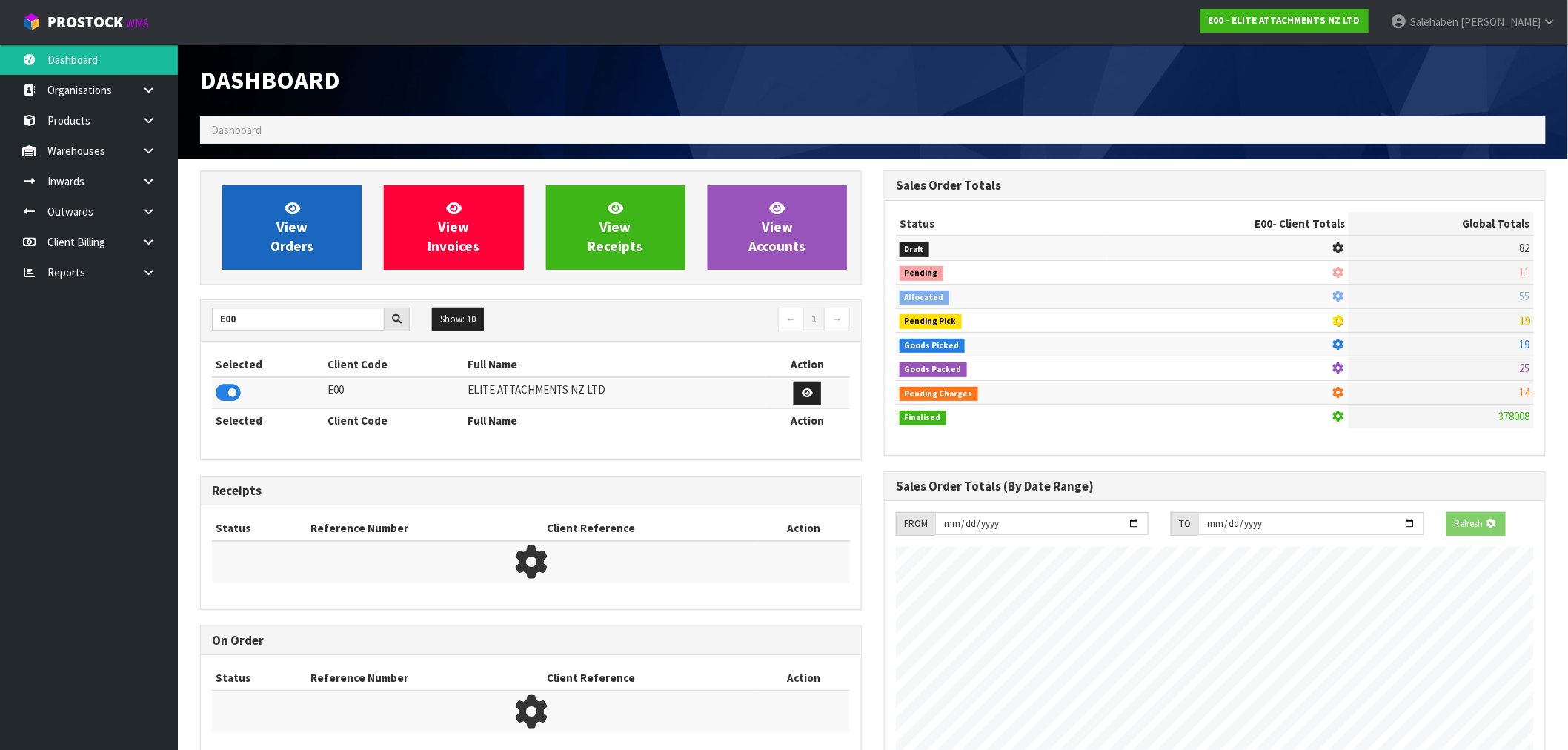
scroll to position [740313, 740408]
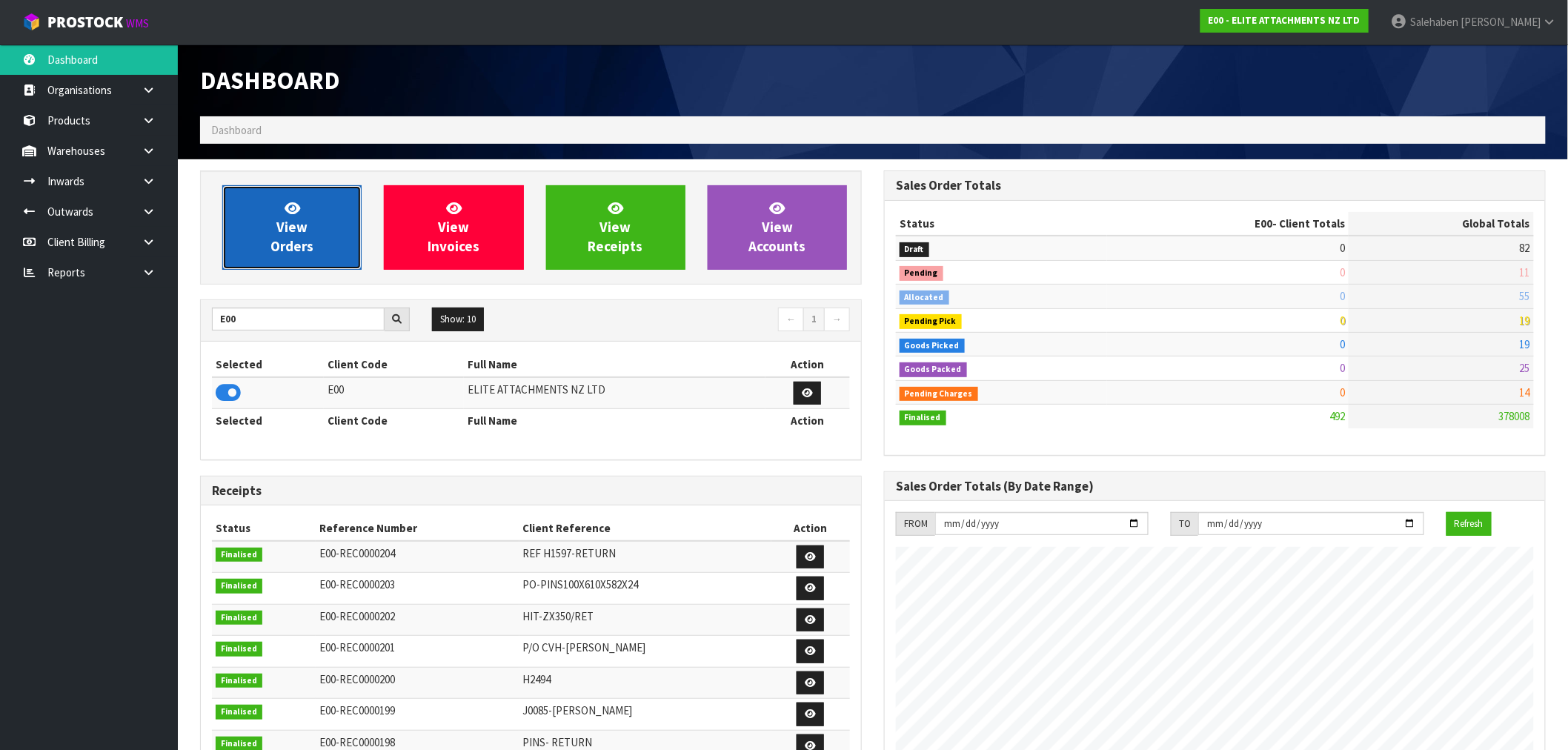
click at [294, 220] on span "View Orders" at bounding box center [292, 226] width 43 height 56
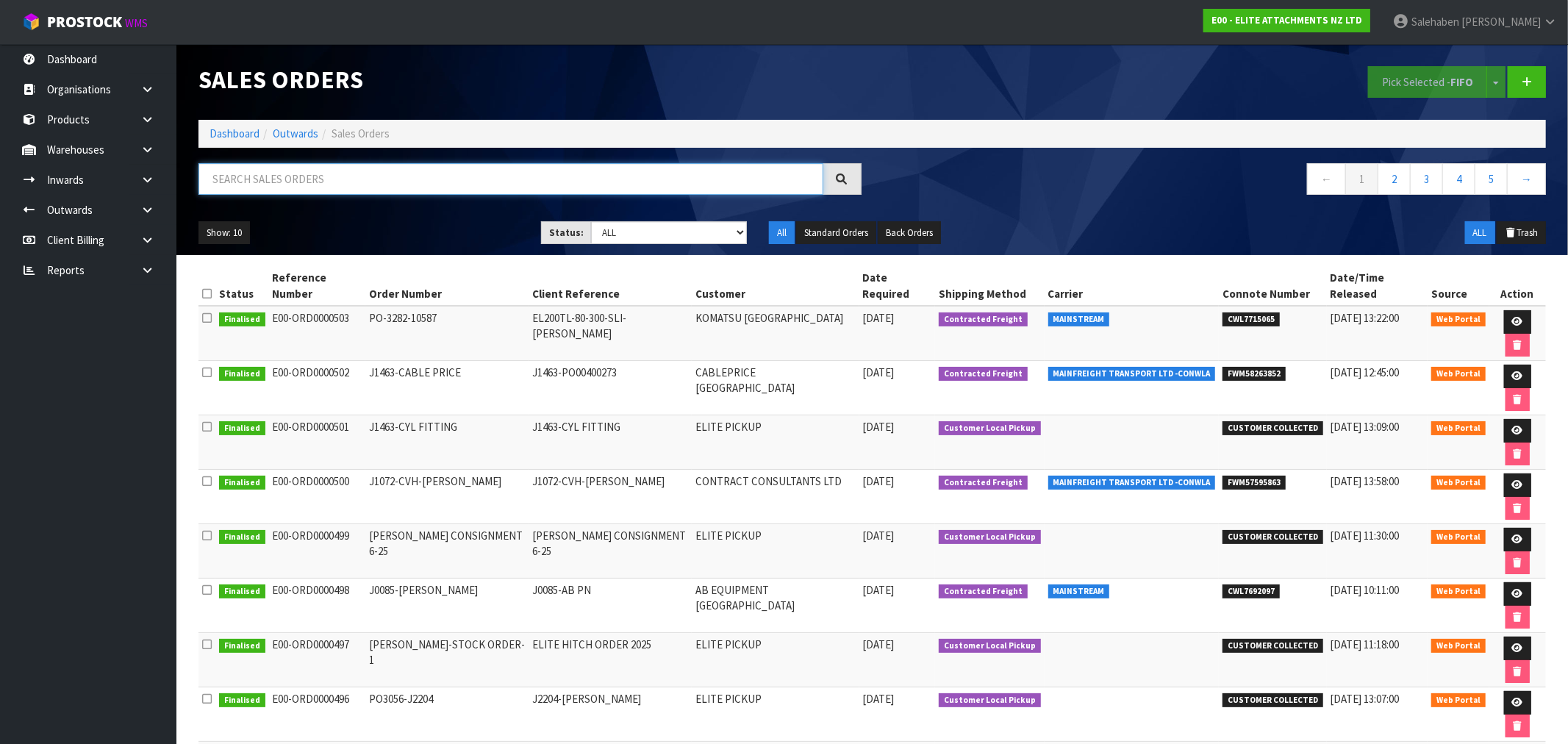
click at [357, 181] on input "text" at bounding box center [511, 179] width 625 height 32
paste input "FWM58263852"
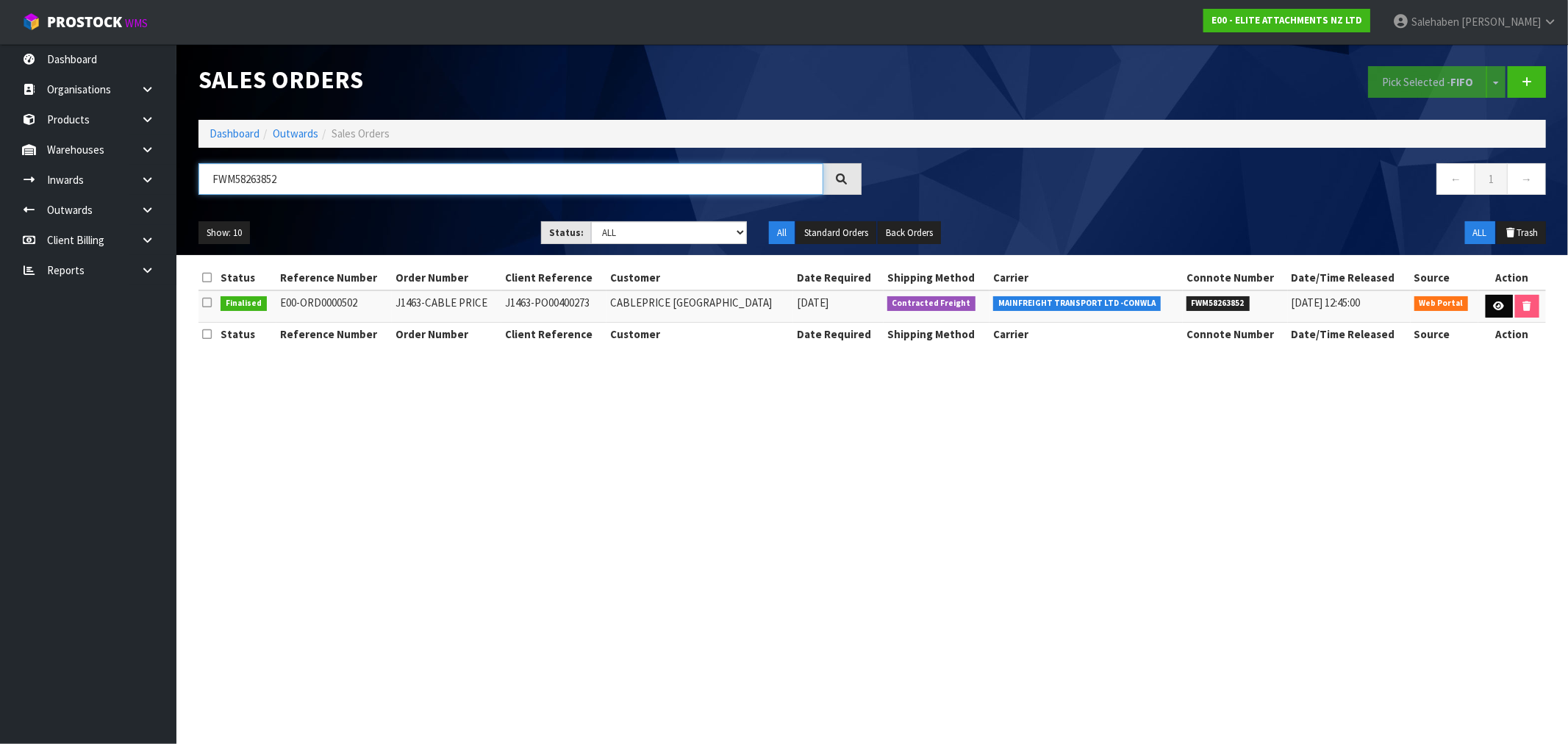
type input "FWM58263852"
click at [1494, 309] on icon at bounding box center [1498, 307] width 11 height 10
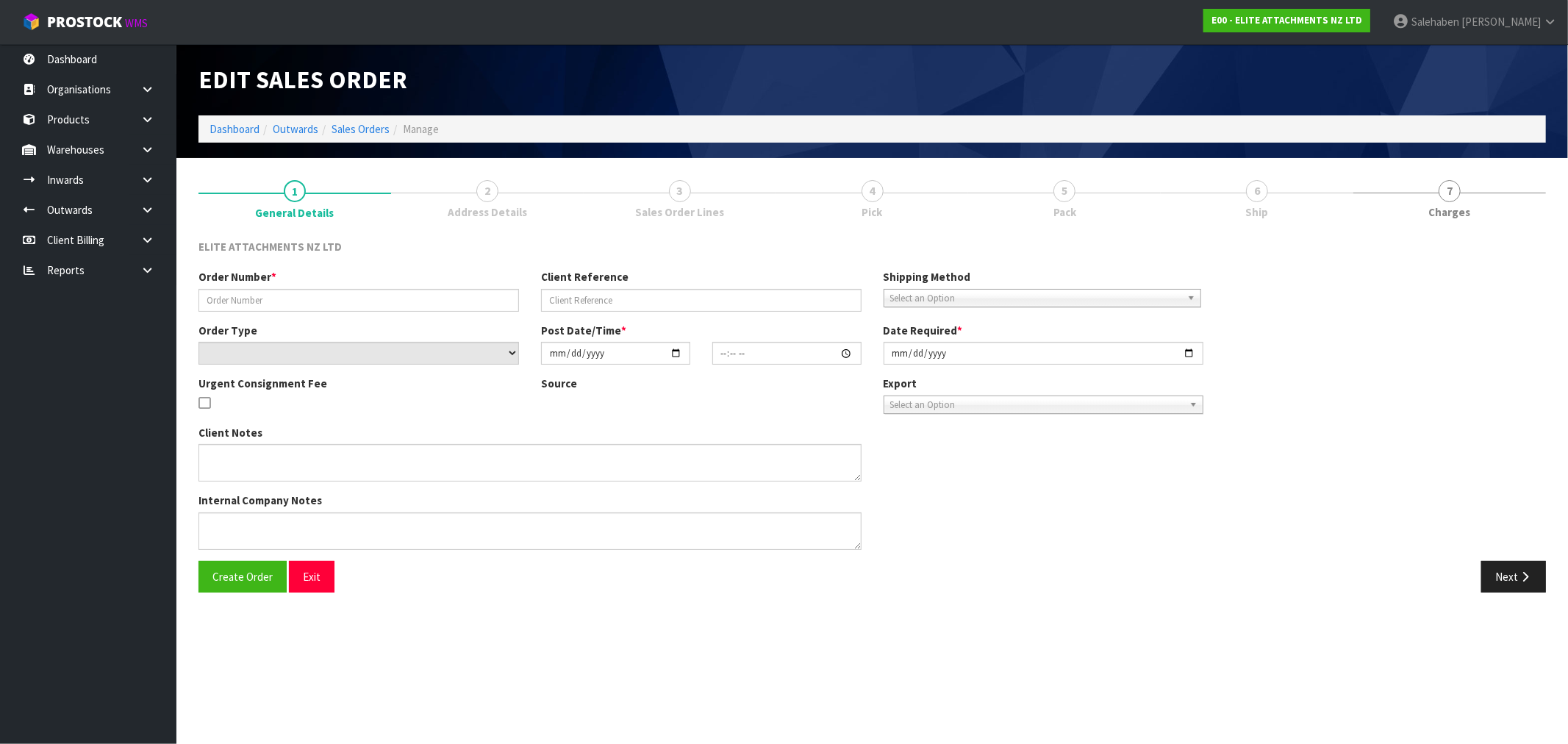
type input "J1463-CABLE PRICE"
type input "J1463-PO00400273"
select select "number:0"
type input "2025-08-13"
type input "11:04:00.000"
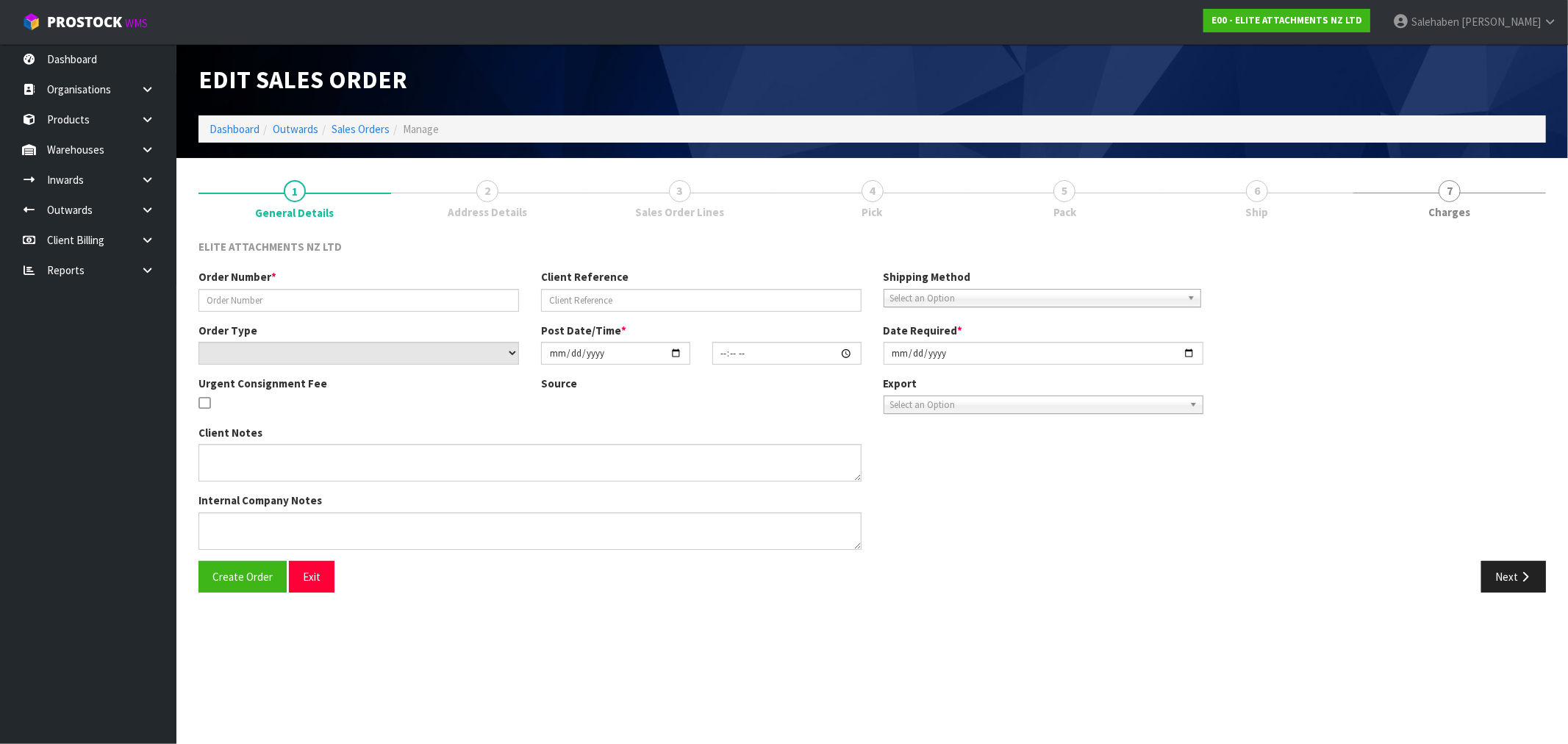
type input "2025-08-14"
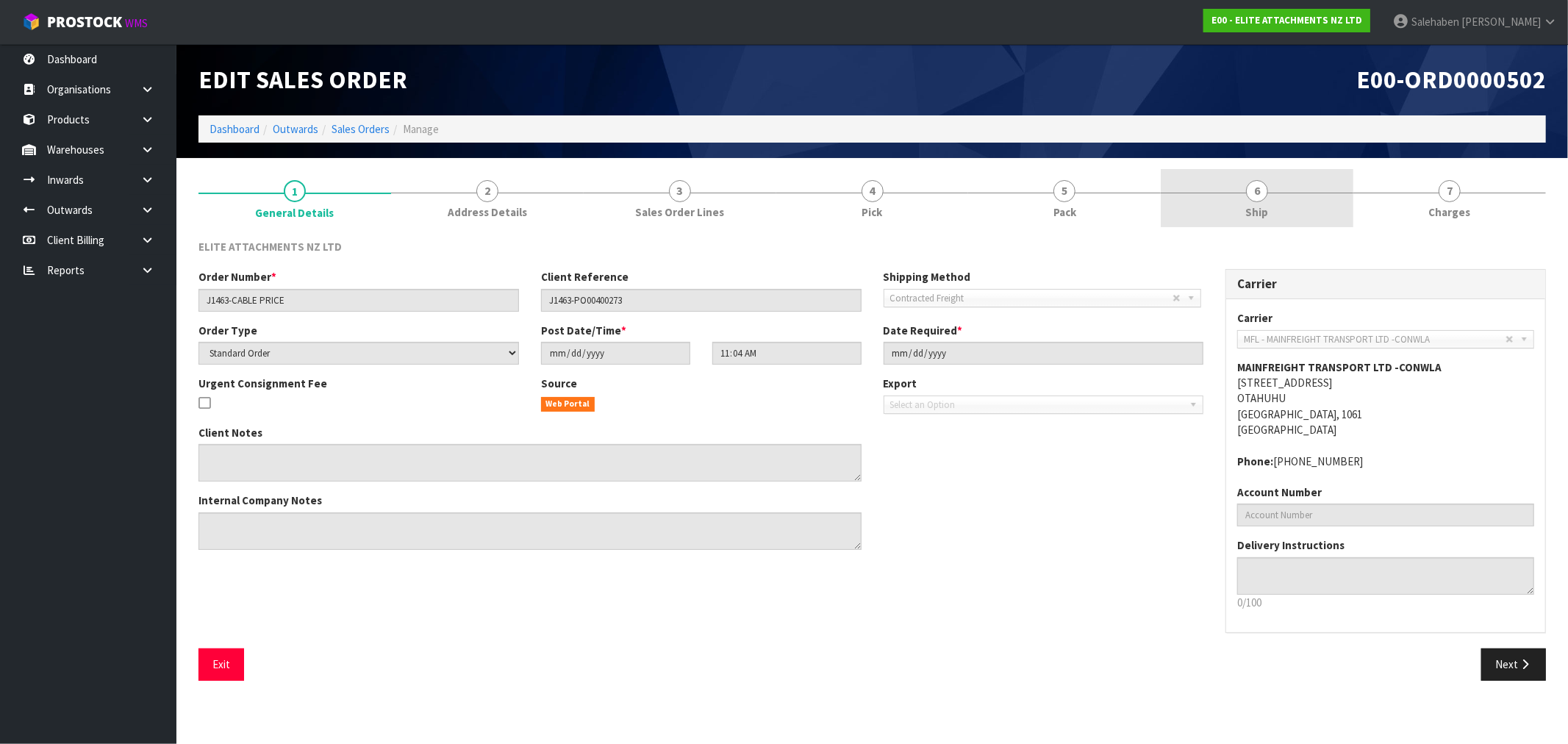
click at [1258, 208] on span "Ship" at bounding box center [1257, 212] width 23 height 15
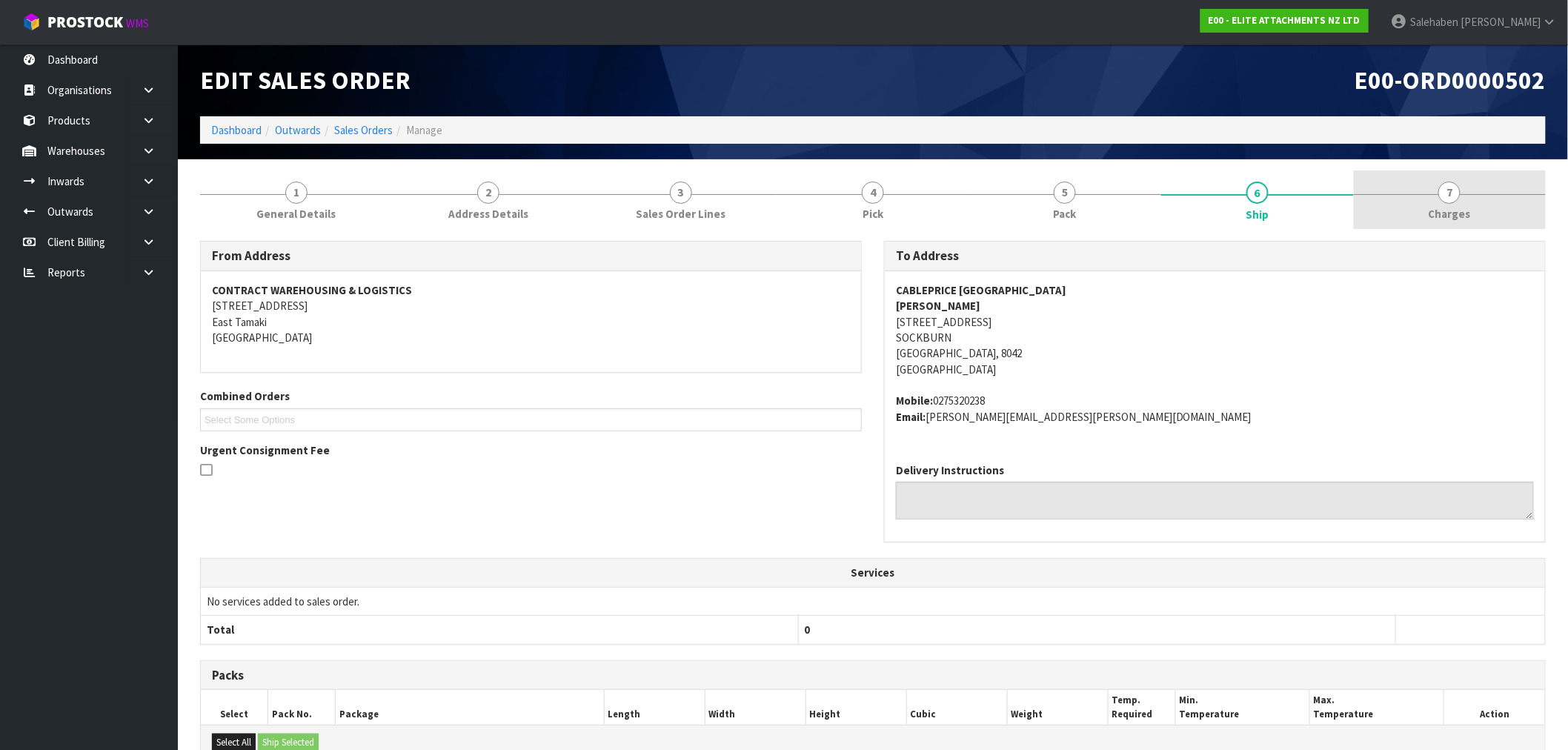
click at [1451, 210] on span "Charges" at bounding box center [1449, 214] width 42 height 16
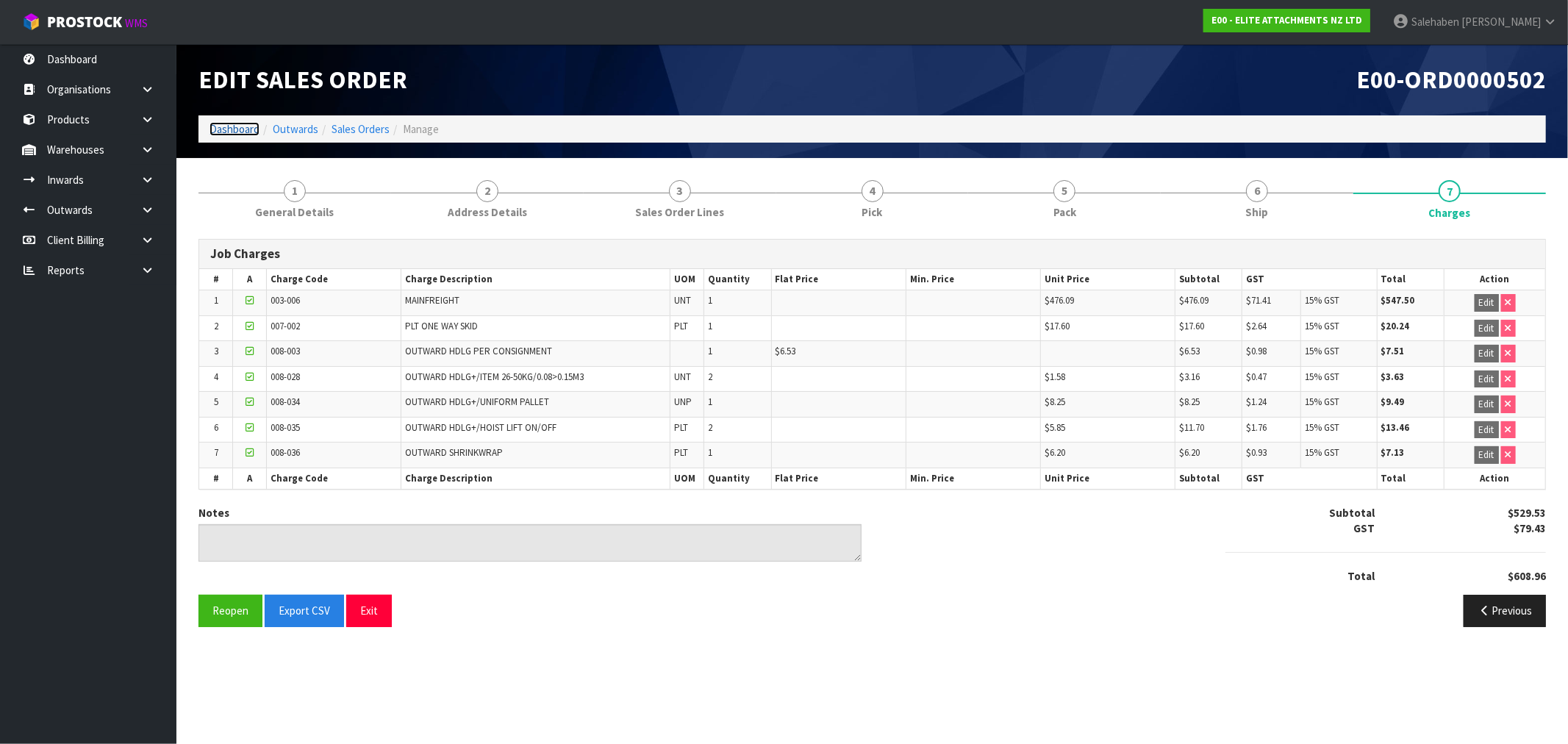
click at [225, 131] on link "Dashboard" at bounding box center [235, 129] width 50 height 14
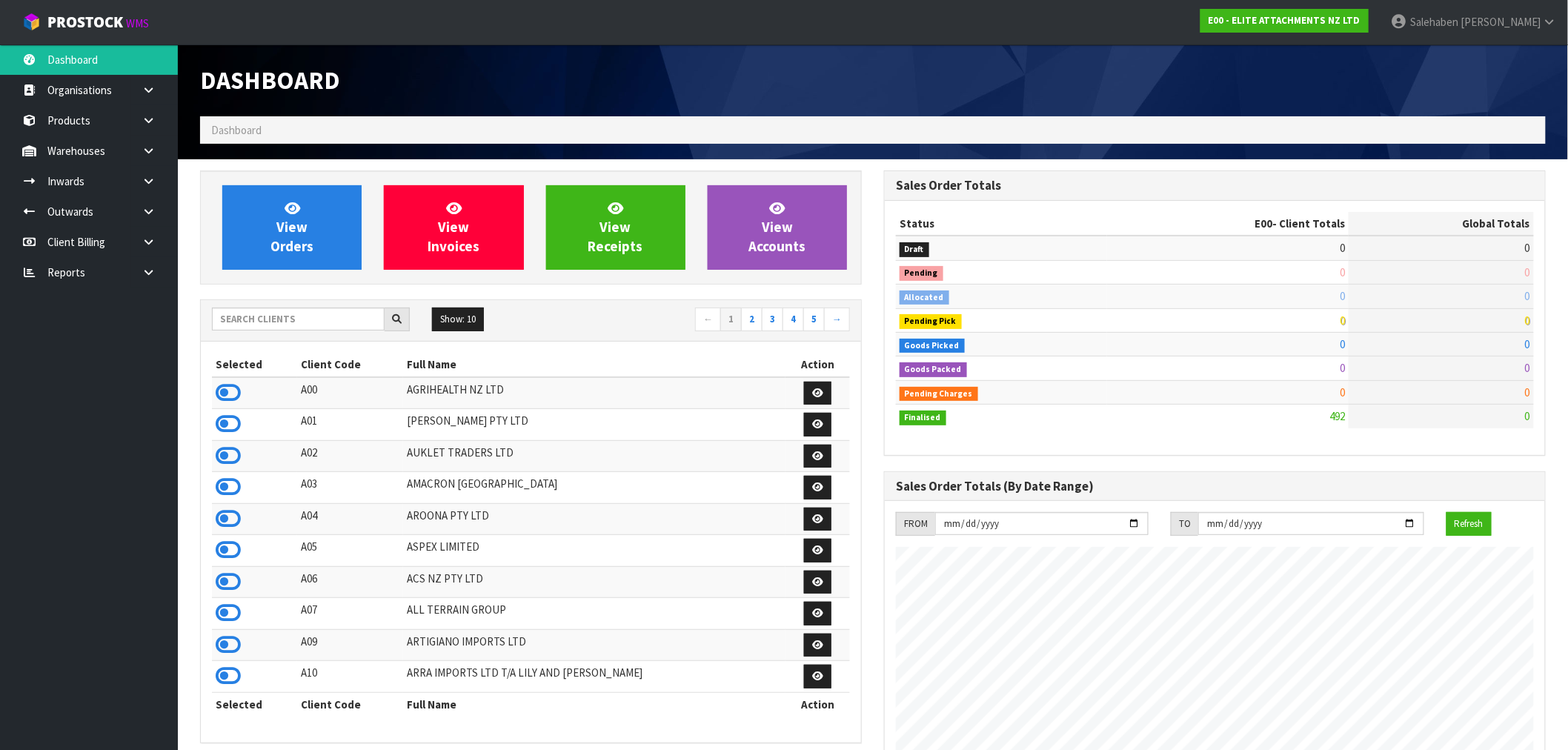
scroll to position [906, 684]
click at [259, 323] on input "text" at bounding box center [297, 319] width 173 height 23
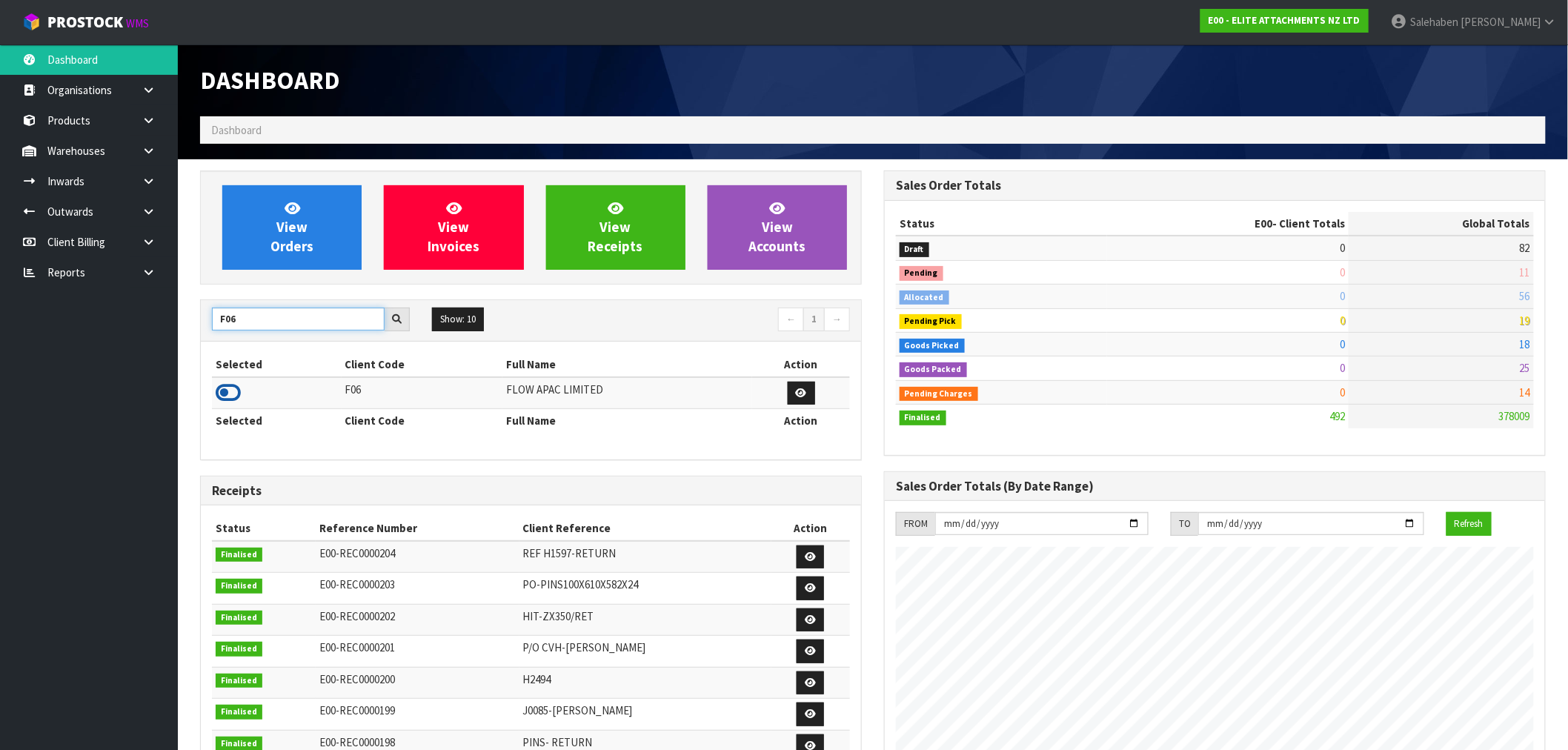
type input "F06"
click at [227, 393] on icon at bounding box center [228, 392] width 25 height 22
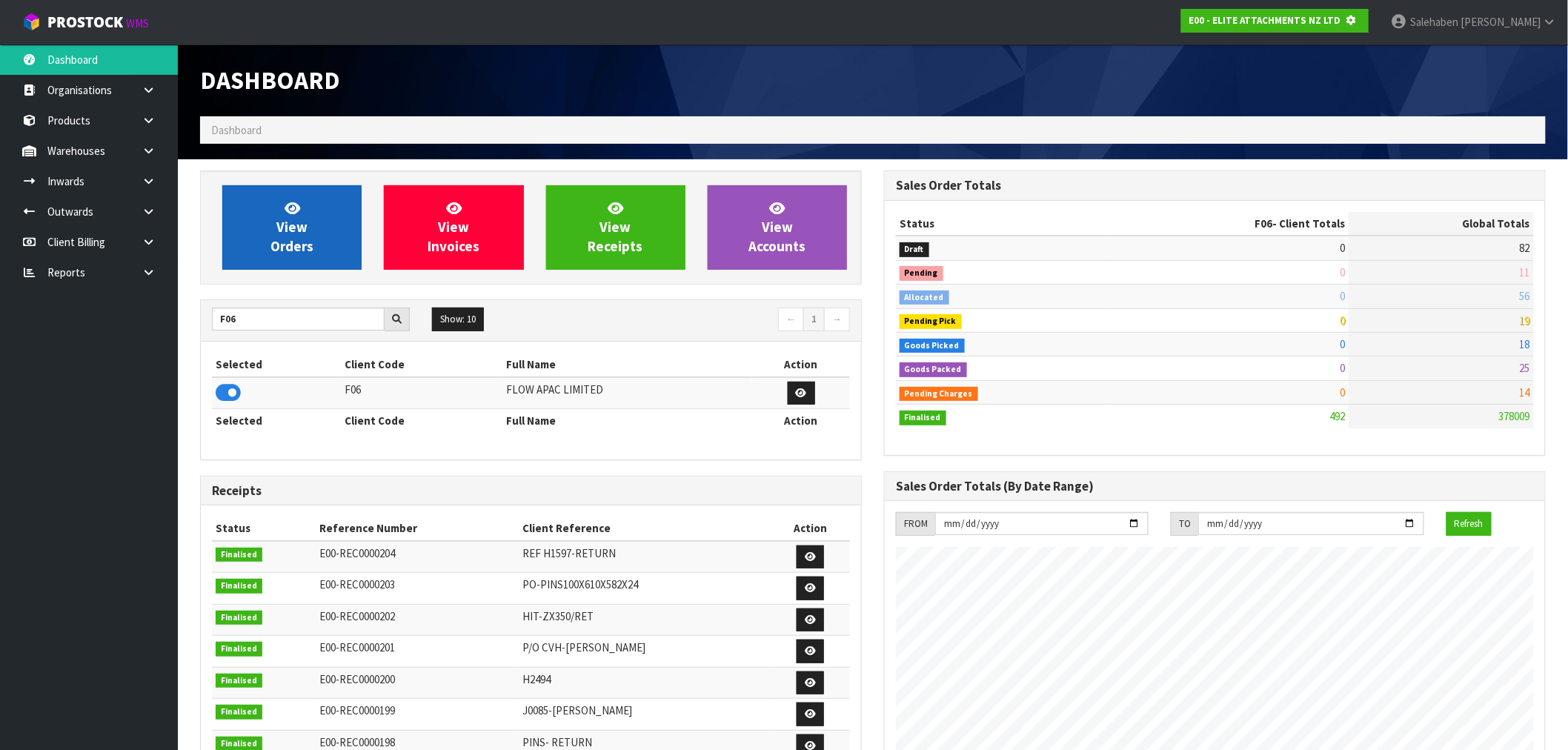
scroll to position [925, 684]
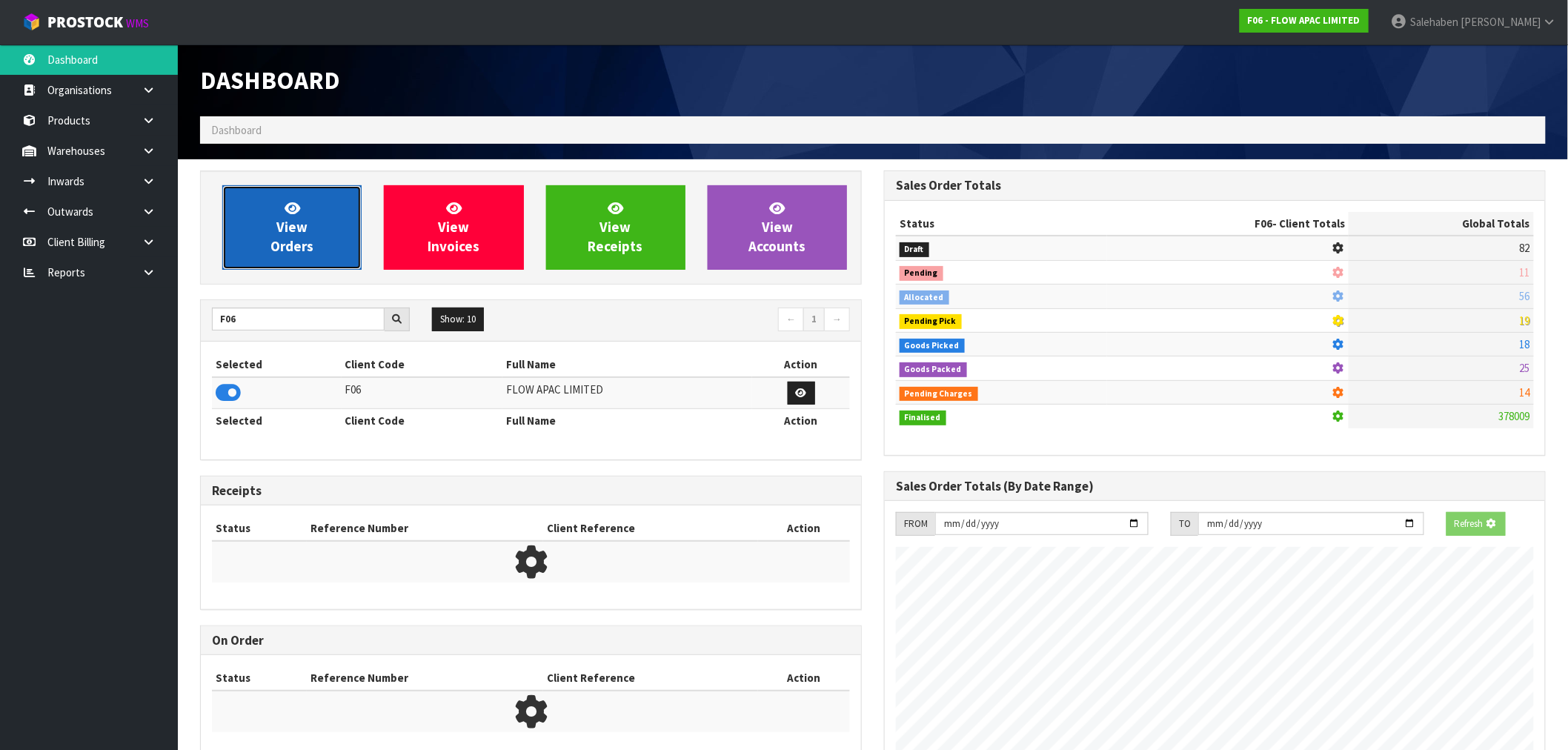
click at [329, 213] on link "View Orders" at bounding box center [292, 227] width 139 height 85
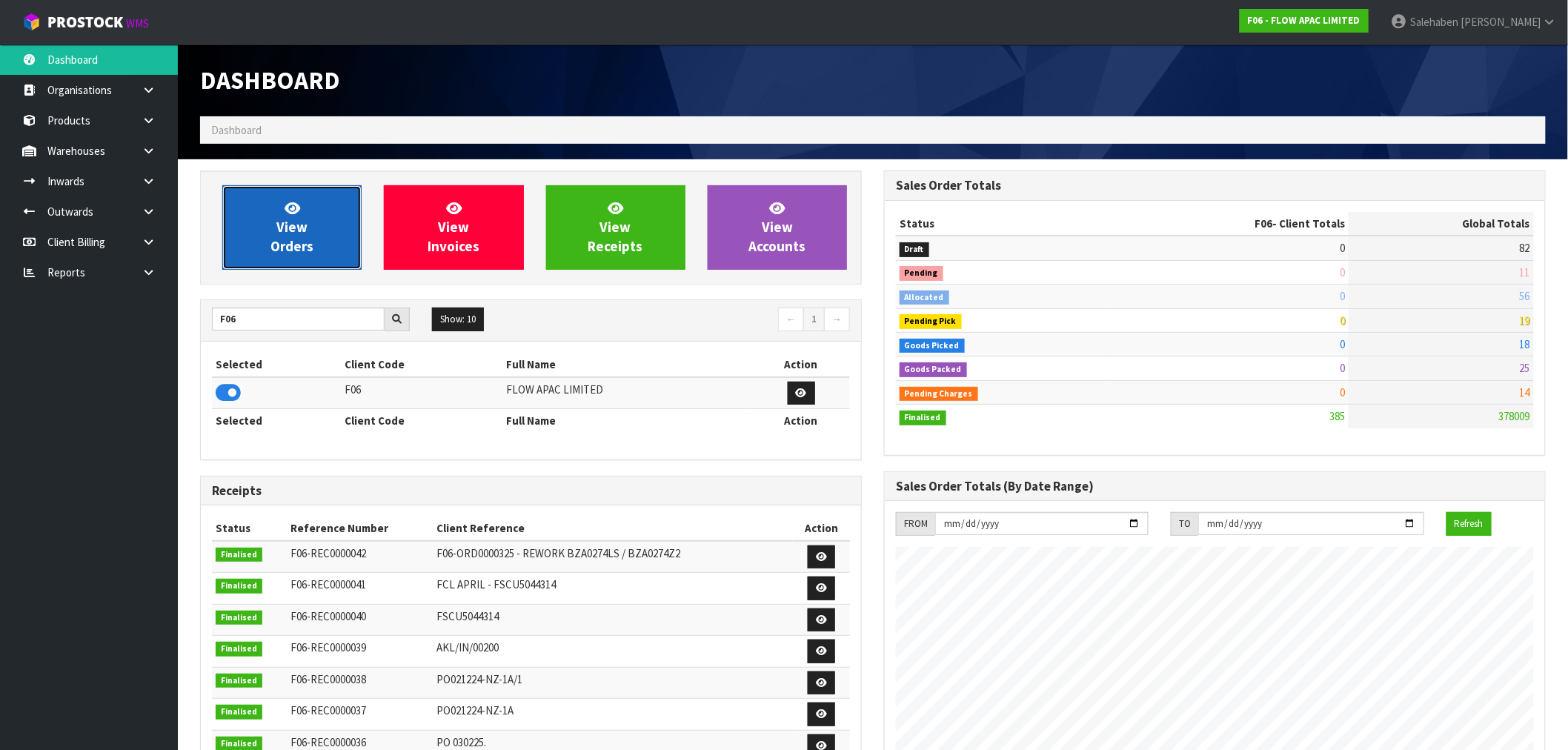
scroll to position [1100, 684]
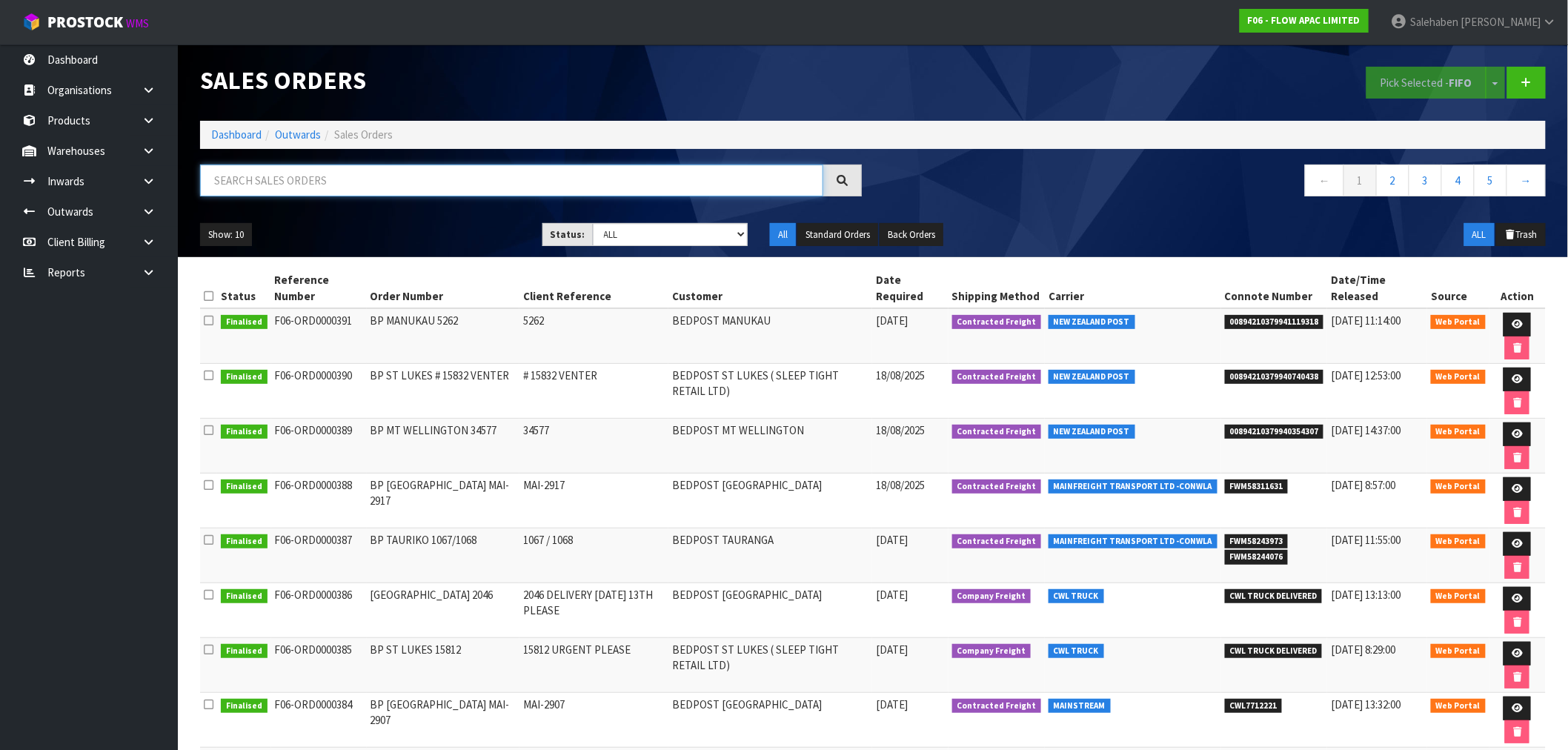
paste input "FWM58244076"
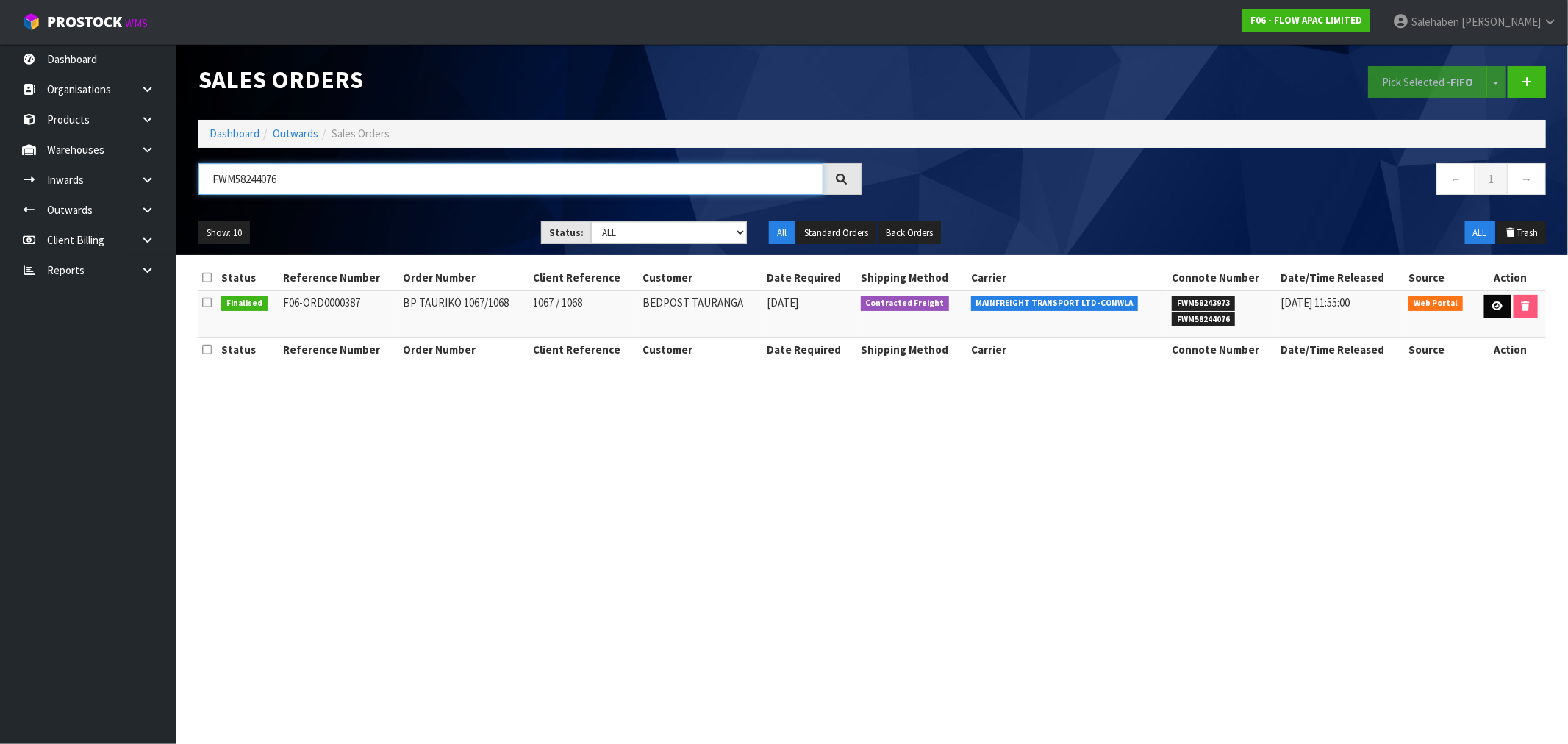
type input "FWM58244076"
click at [1496, 311] on link at bounding box center [1497, 307] width 27 height 23
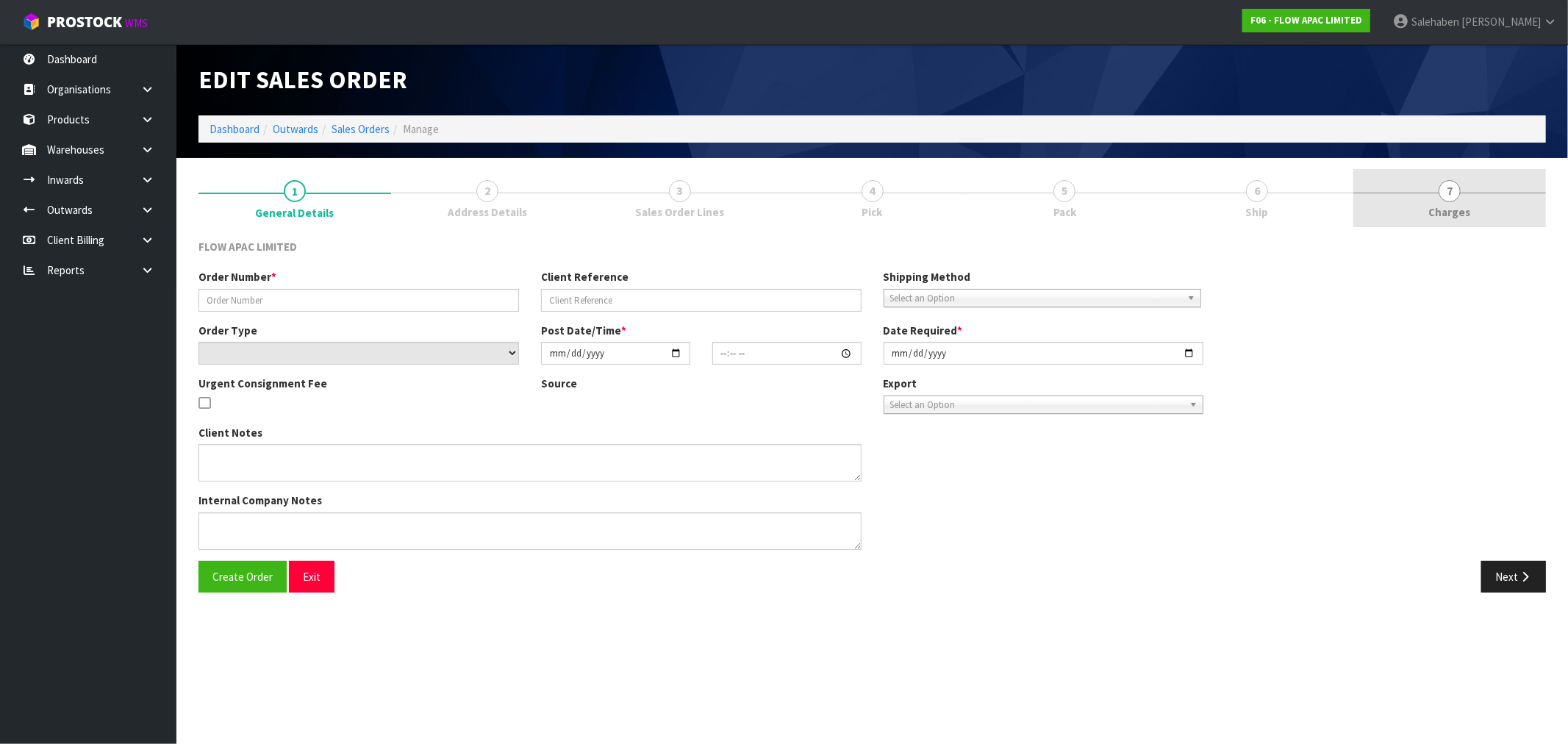
type input "BP TAURIKO 1067/1068"
type input "1067 / 1068"
select select "number:0"
type input "2025-08-11"
type input "18:39:00.000"
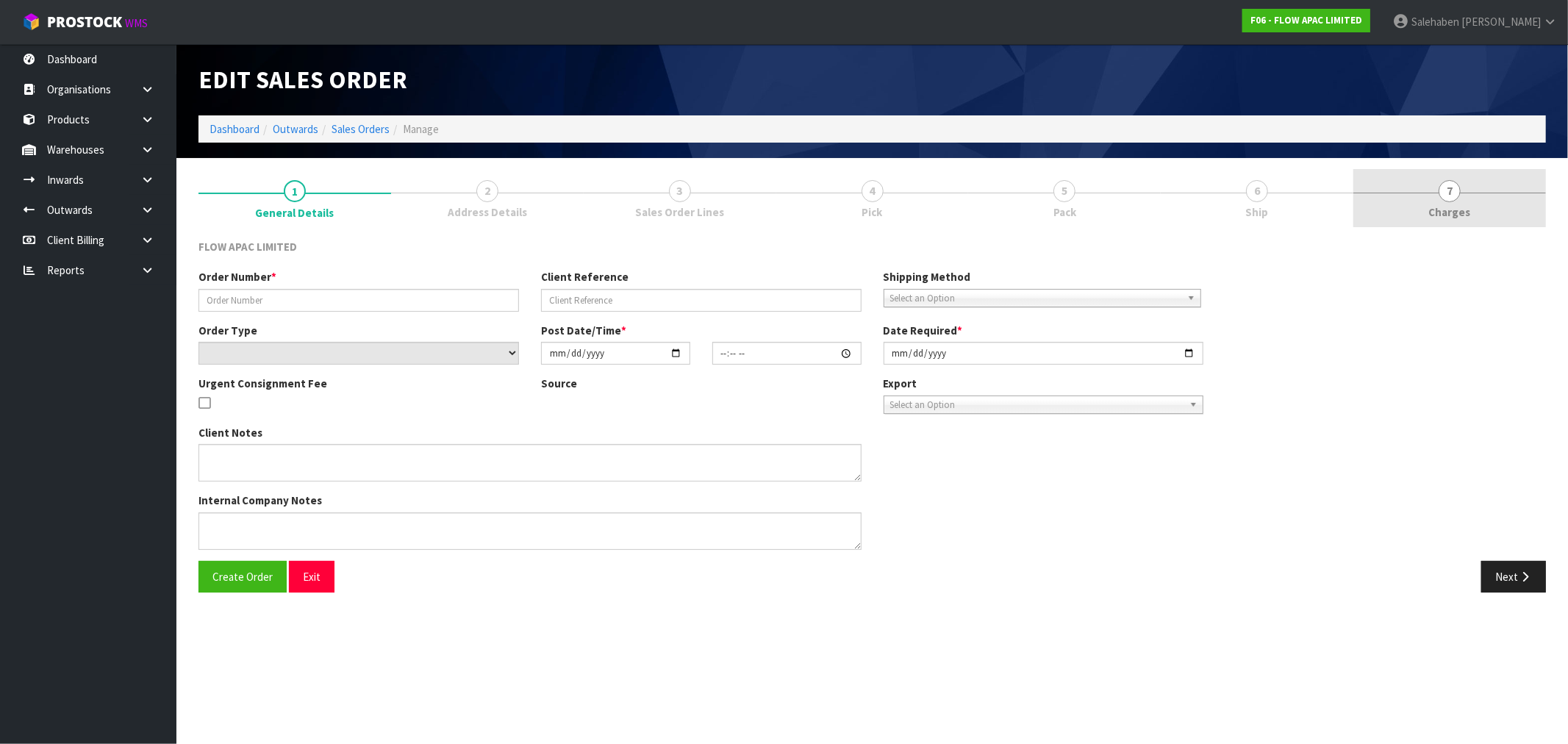
type input "2025-08-12"
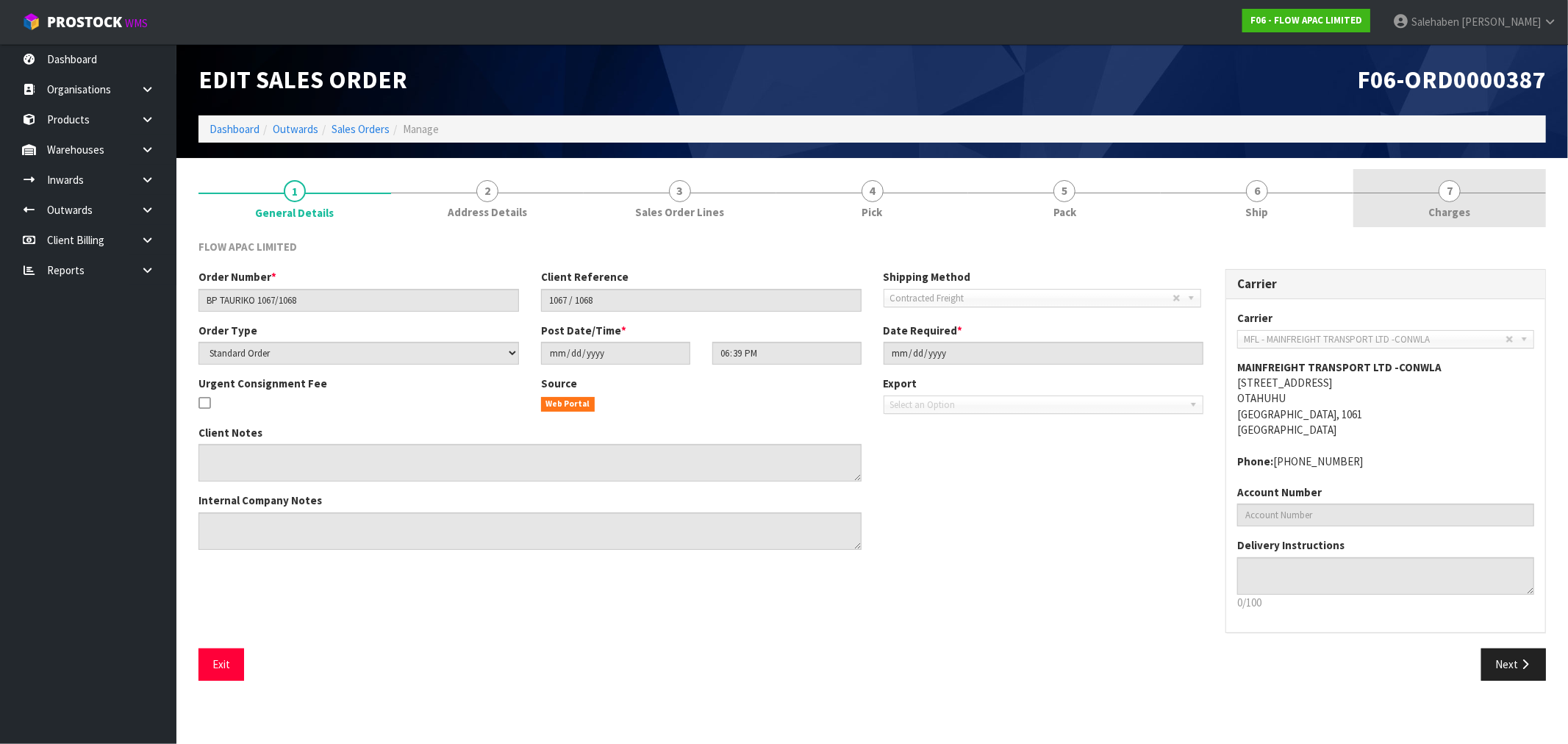
click at [1438, 204] on span "Charges" at bounding box center [1449, 212] width 42 height 15
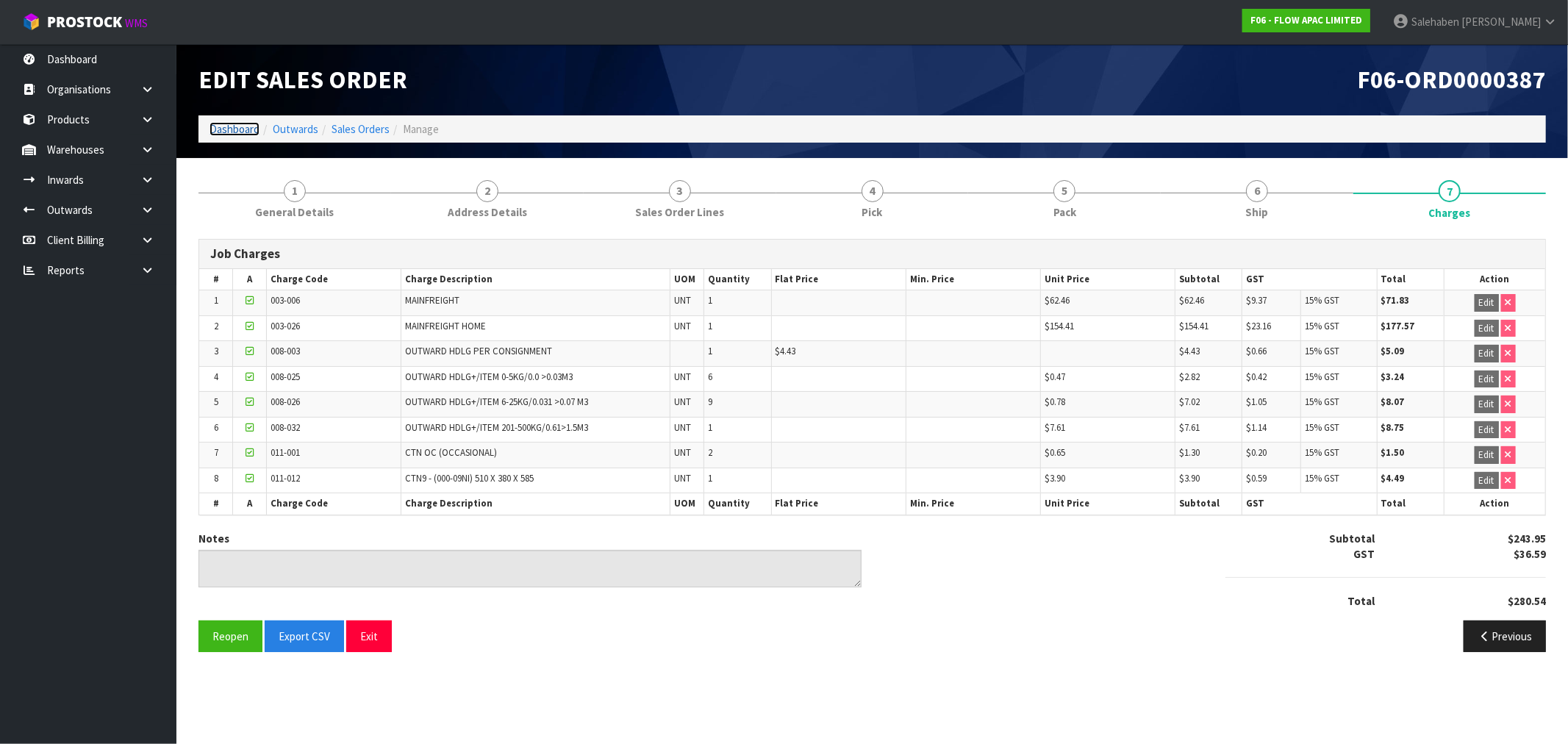
click at [222, 128] on link "Dashboard" at bounding box center [235, 129] width 50 height 14
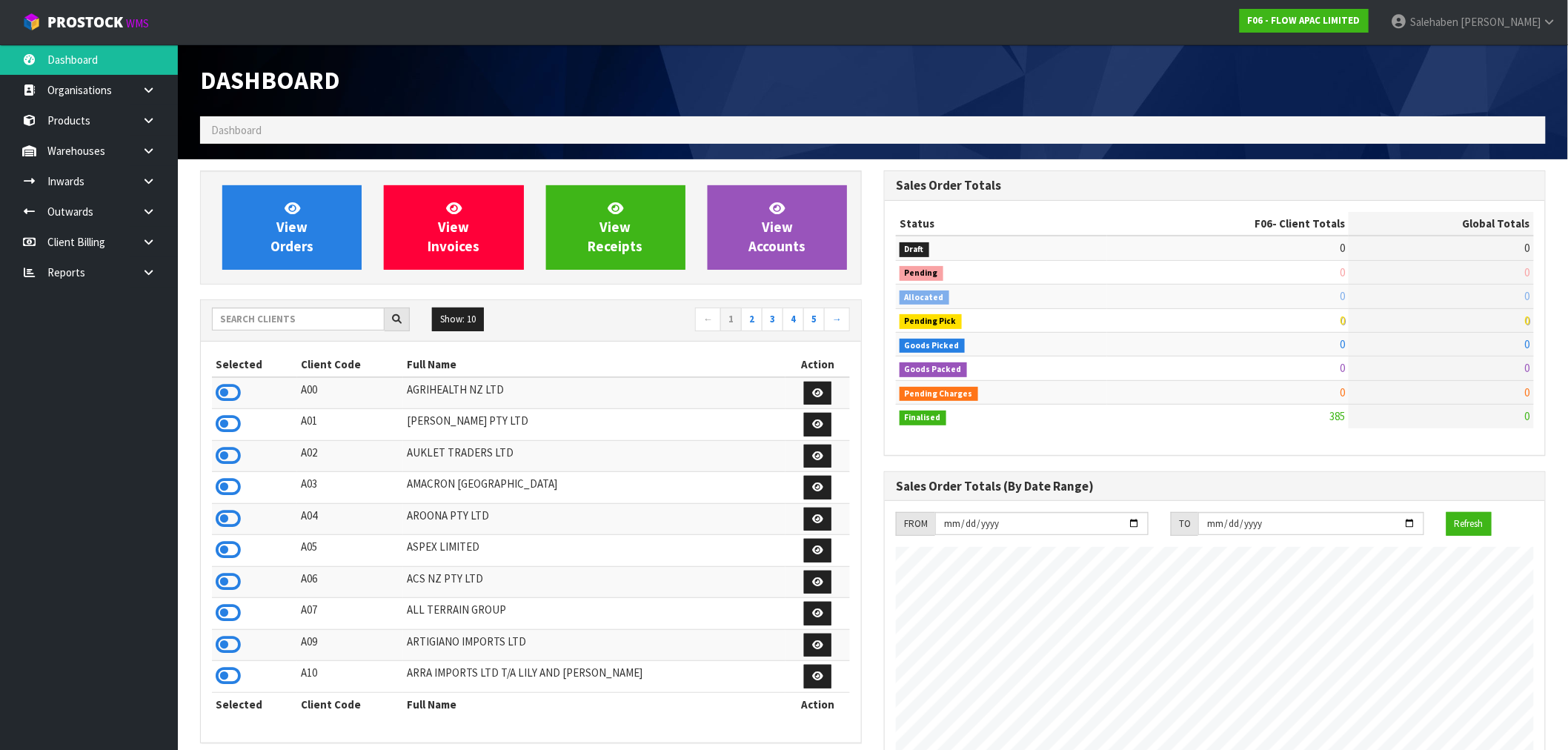
scroll to position [1100, 684]
click at [233, 317] on input "text" at bounding box center [297, 319] width 173 height 23
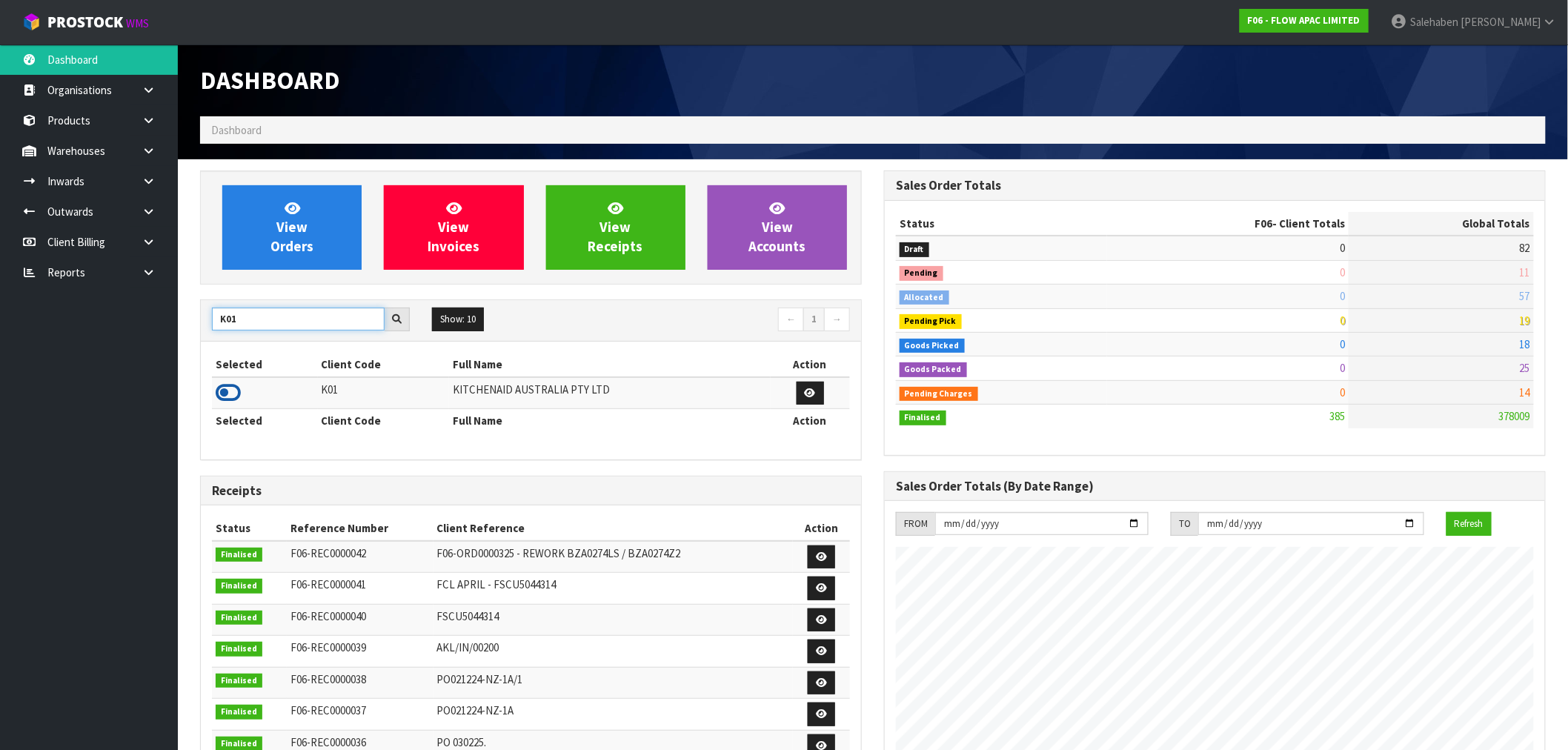
type input "K01"
click at [227, 401] on icon at bounding box center [228, 392] width 25 height 22
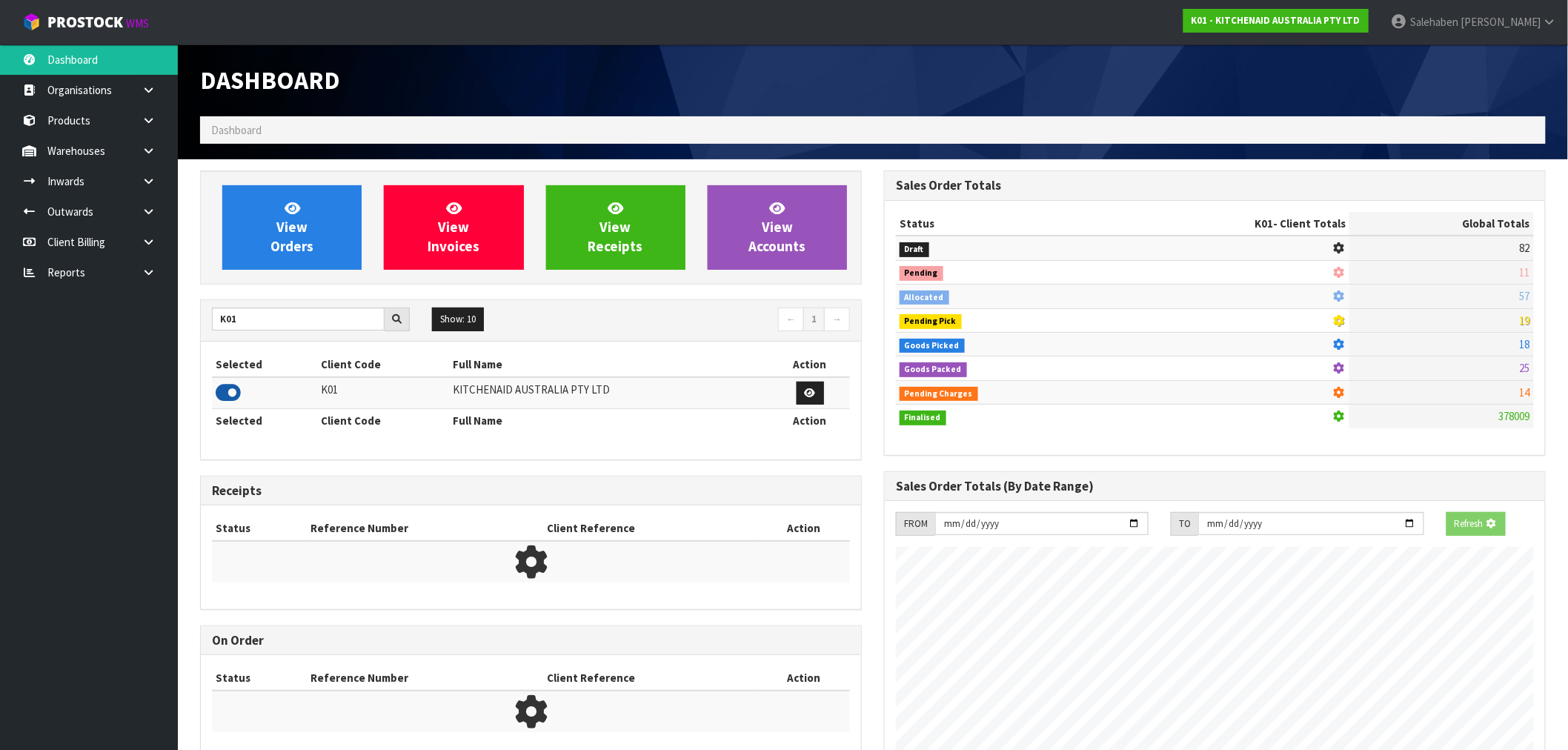
scroll to position [925, 684]
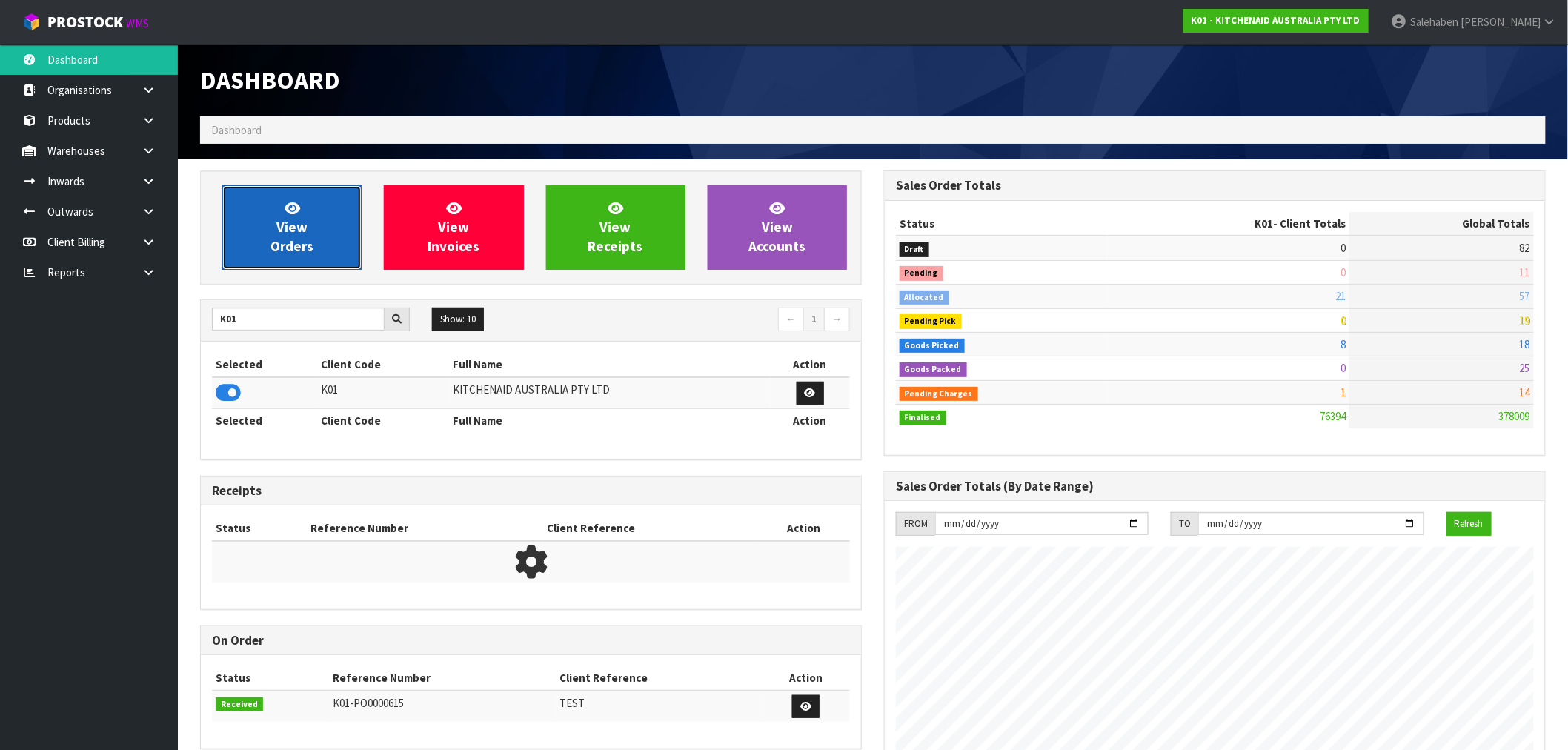
click at [314, 249] on link "View Orders" at bounding box center [292, 227] width 139 height 85
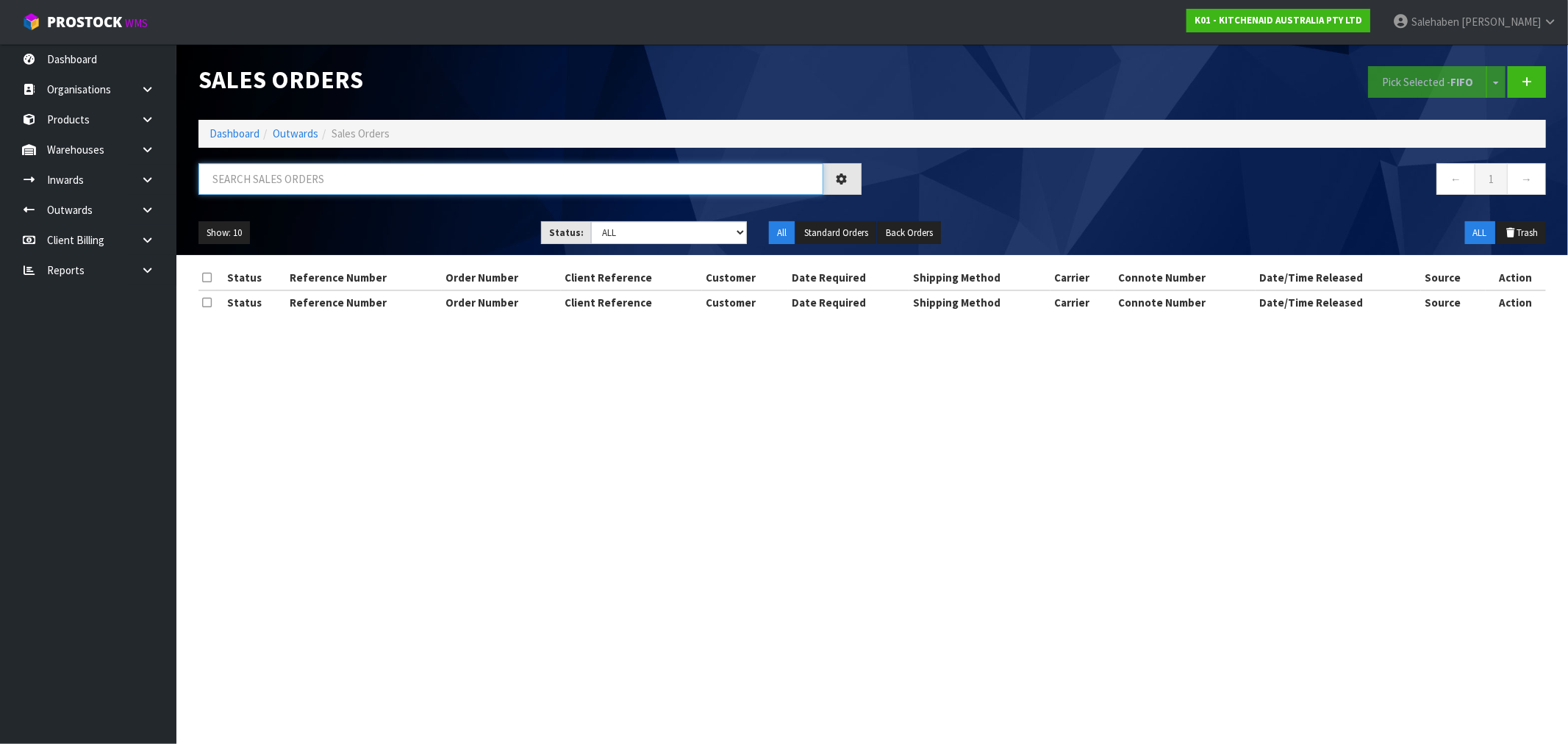
click at [443, 176] on input "text" at bounding box center [511, 179] width 625 height 32
paste input "FWM58277464"
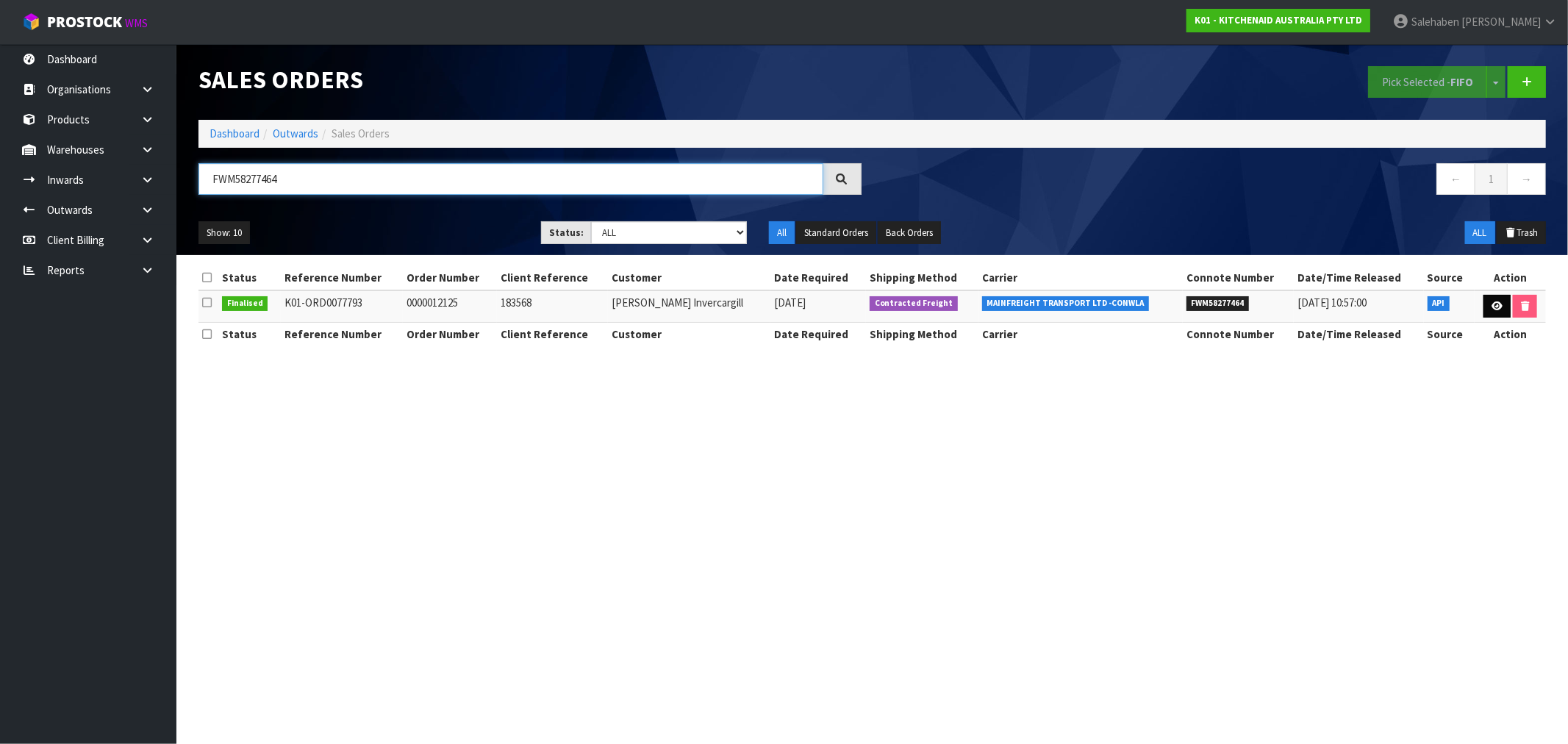
type input "FWM58277464"
click at [1494, 299] on link at bounding box center [1497, 307] width 27 height 23
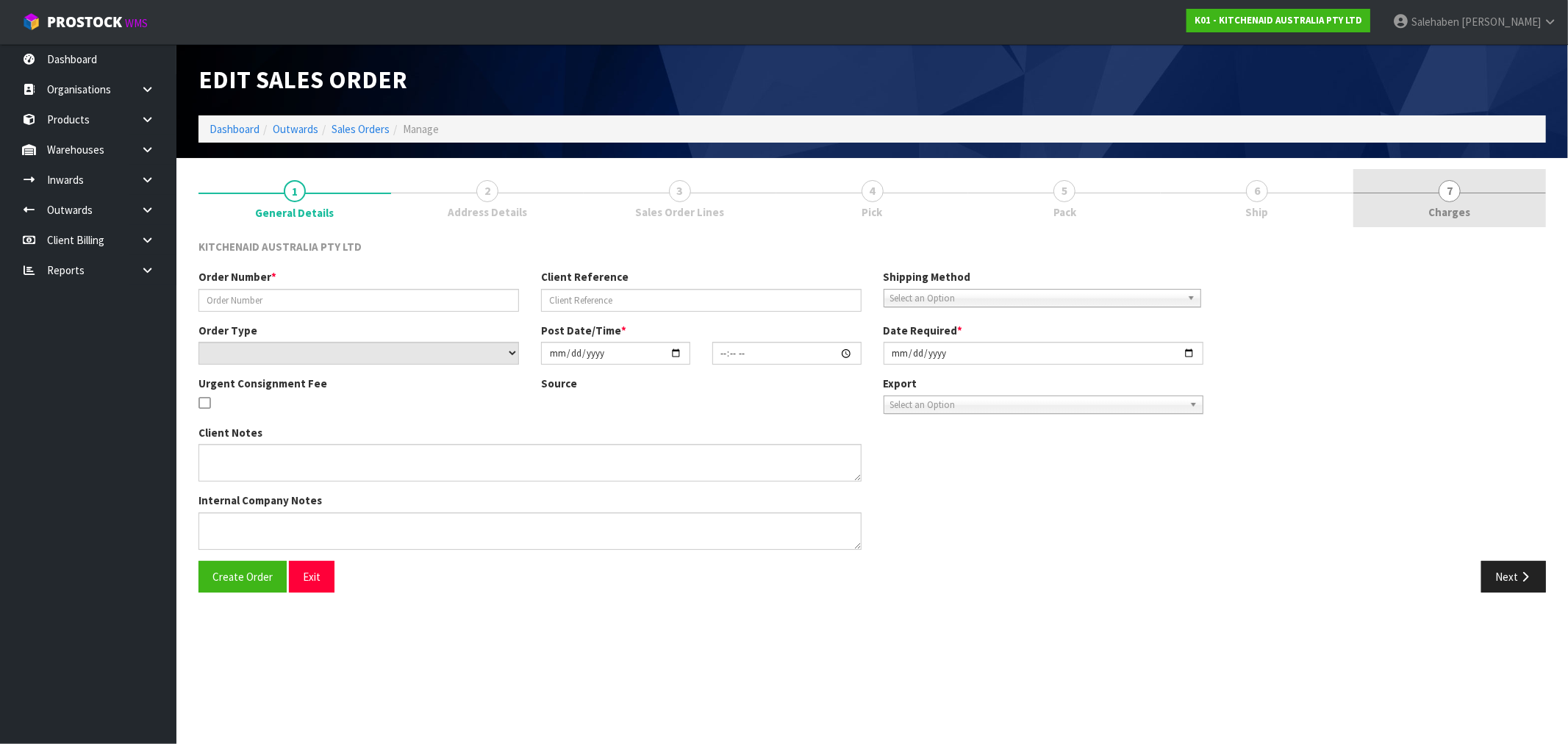
type input "0000012125"
type input "183568"
select select "number:0"
type input "2025-08-14"
type input "13:31:27.000"
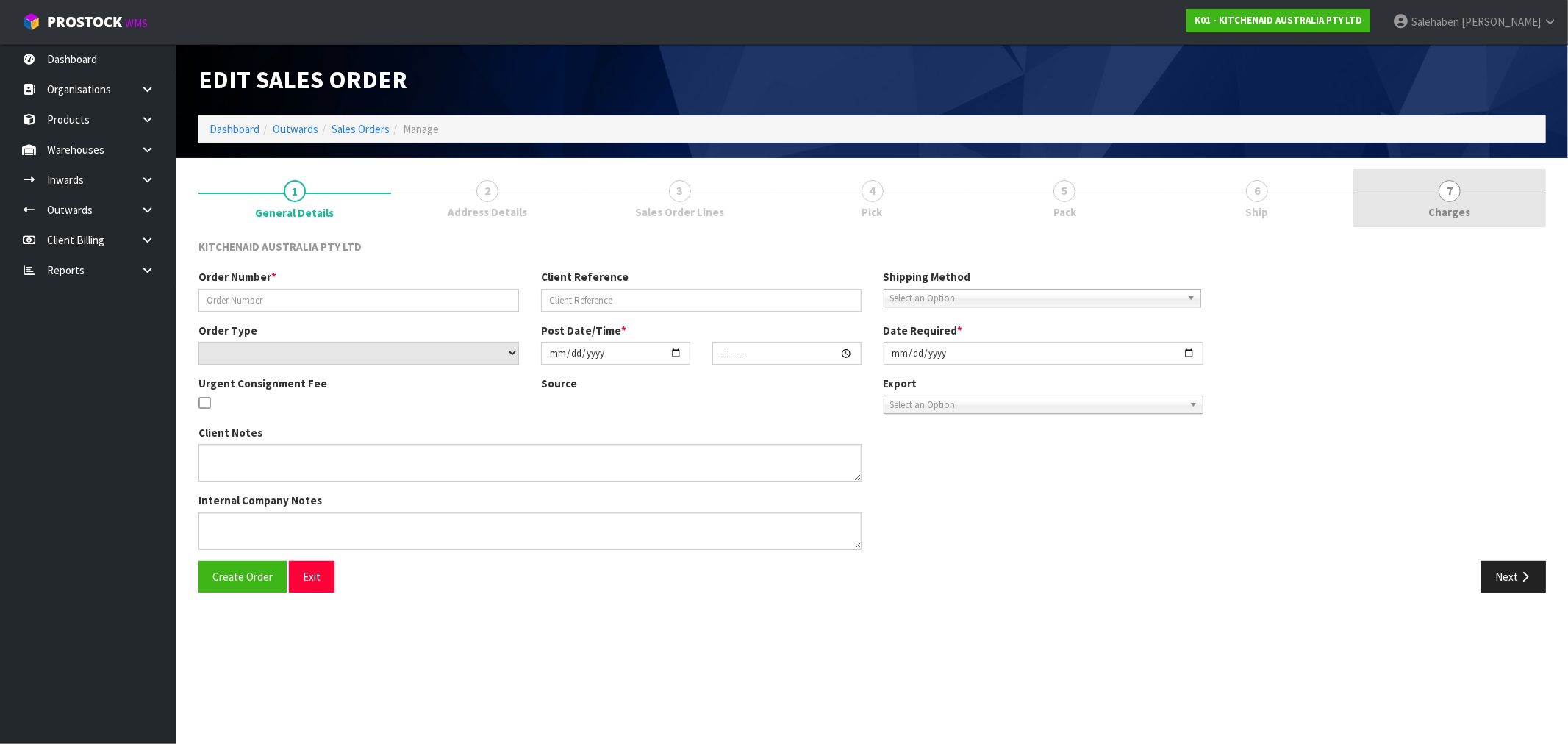
type input "2025-08-14"
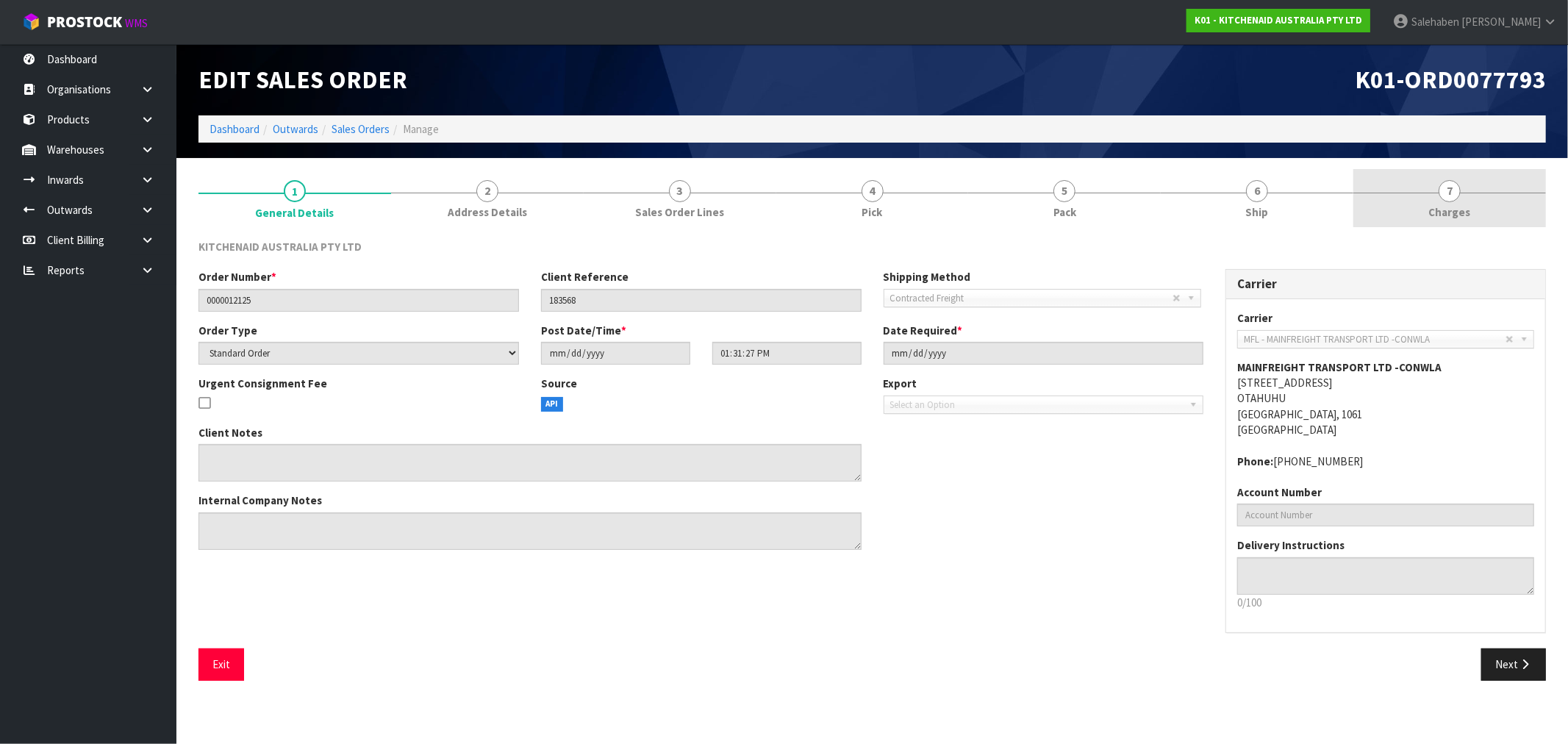
click at [1453, 213] on span "Charges" at bounding box center [1449, 212] width 42 height 15
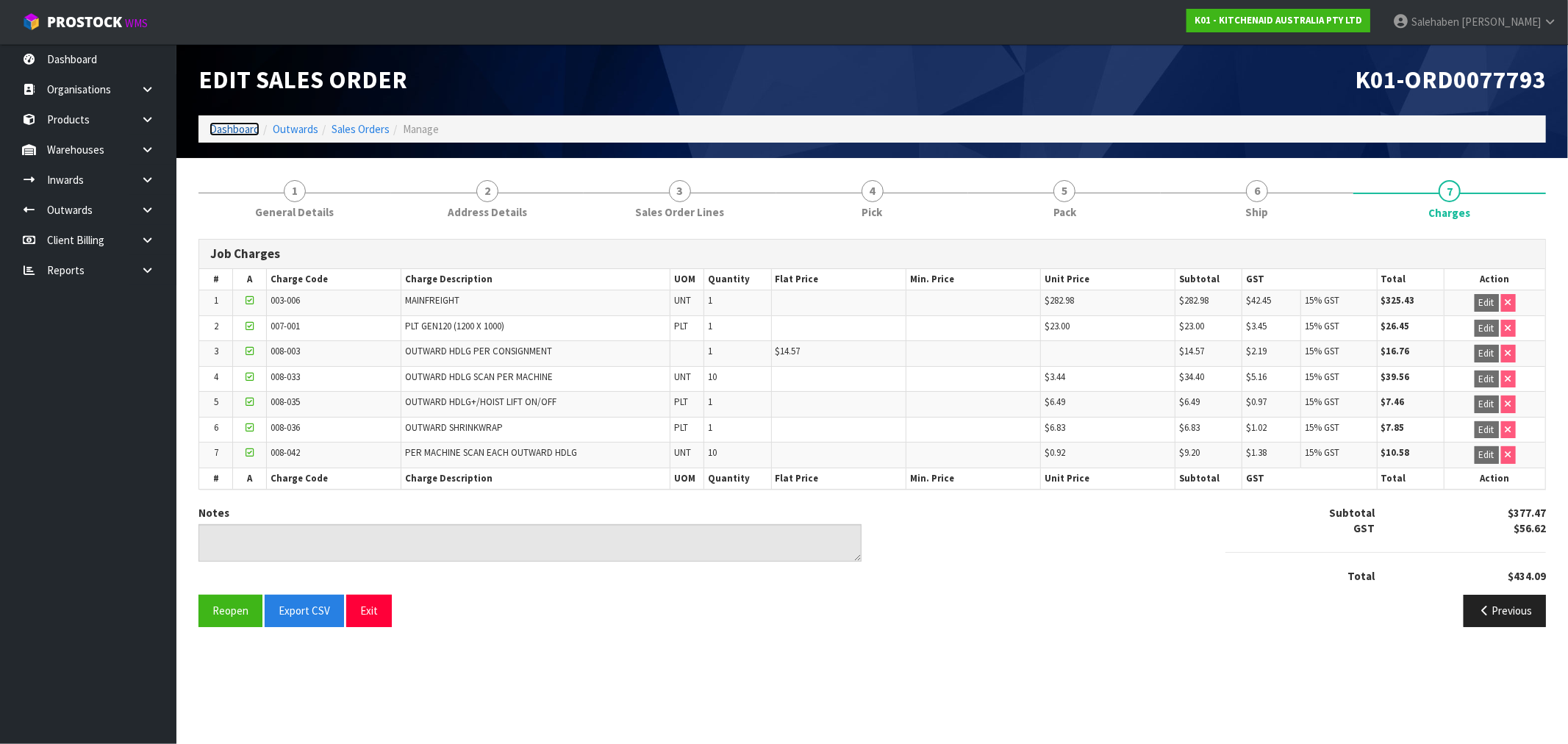
click at [238, 127] on link "Dashboard" at bounding box center [235, 129] width 50 height 14
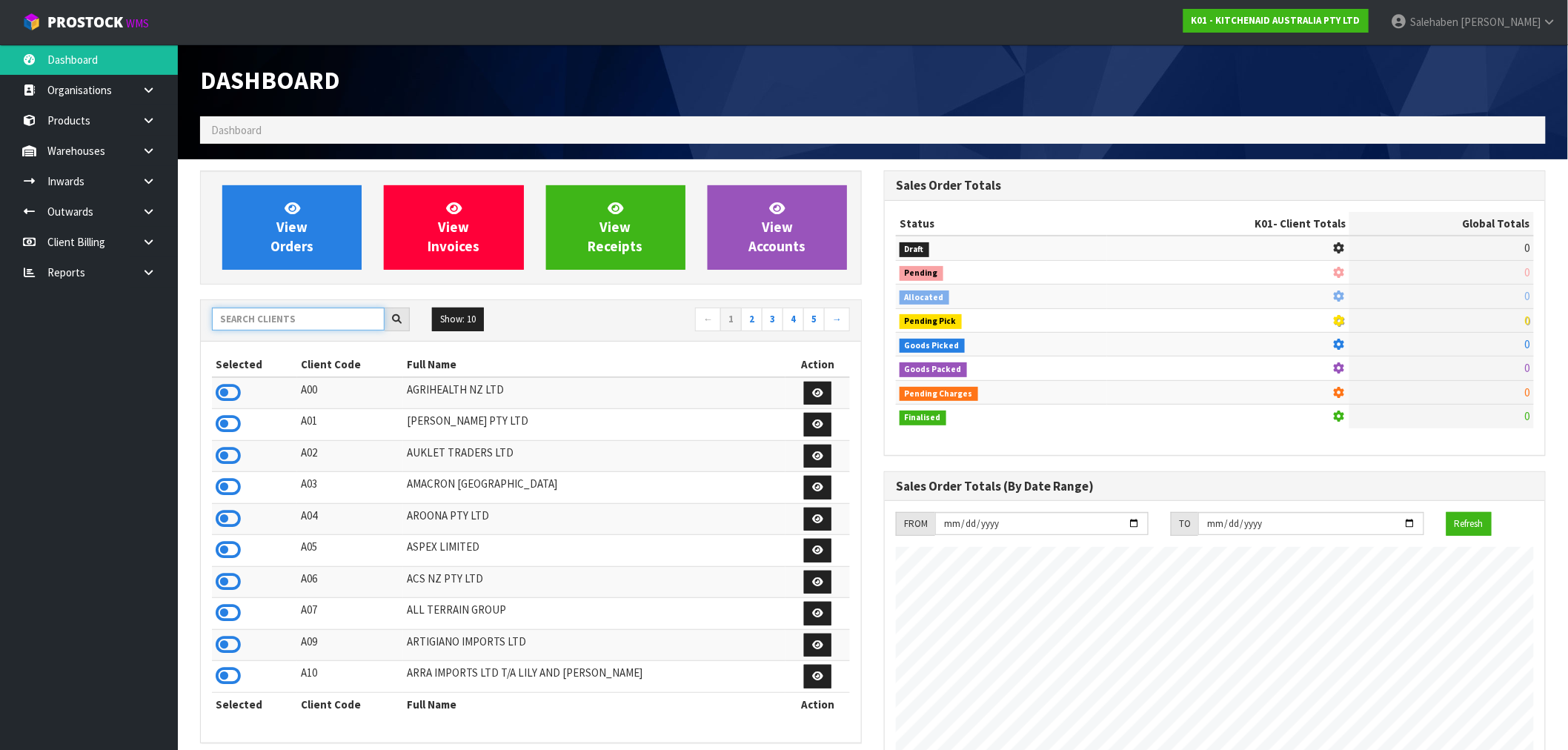
scroll to position [925, 684]
click at [246, 323] on input "text" at bounding box center [297, 319] width 173 height 23
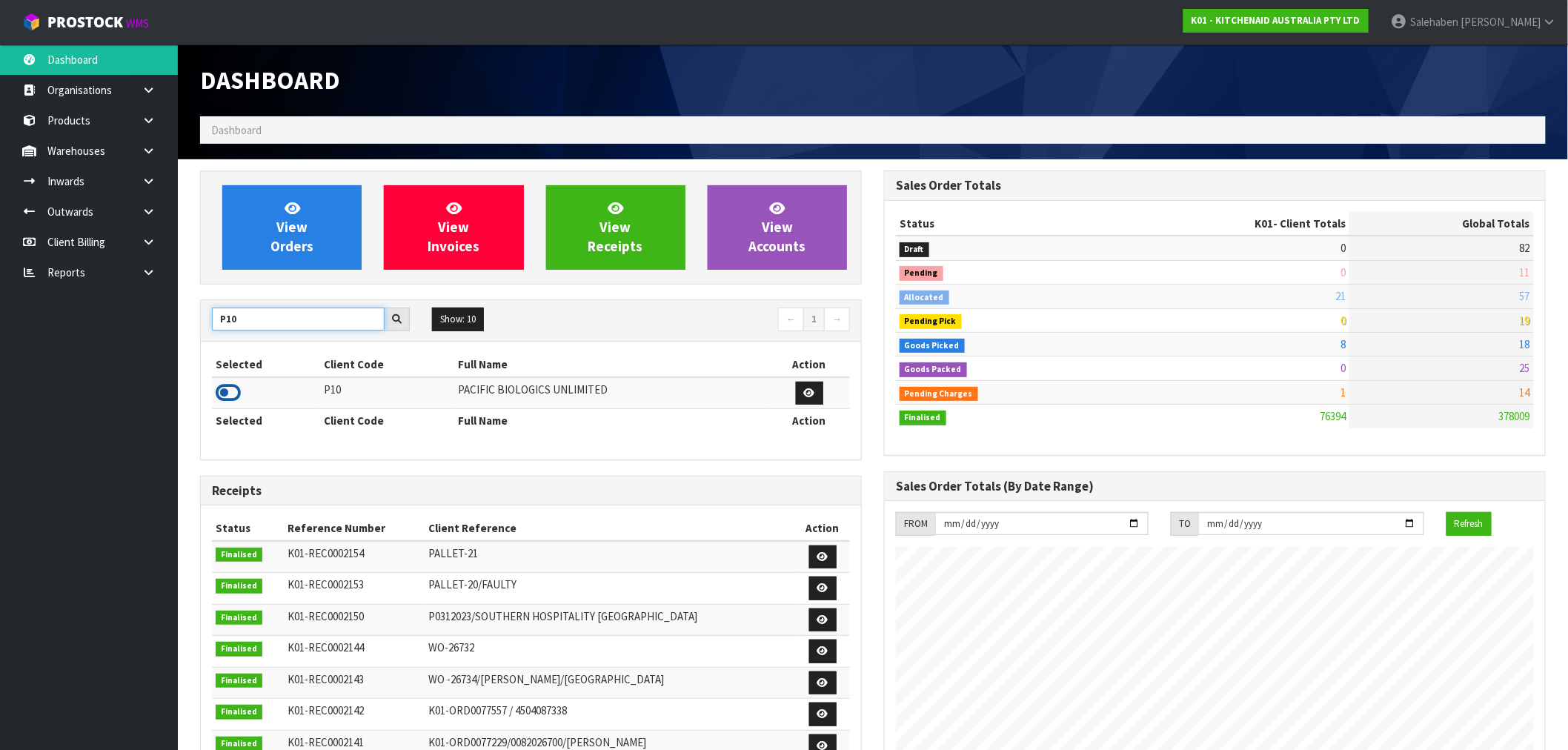
type input "P10"
drag, startPoint x: 227, startPoint y: 387, endPoint x: 240, endPoint y: 385, distance: 13.2
click at [228, 389] on icon at bounding box center [228, 392] width 25 height 22
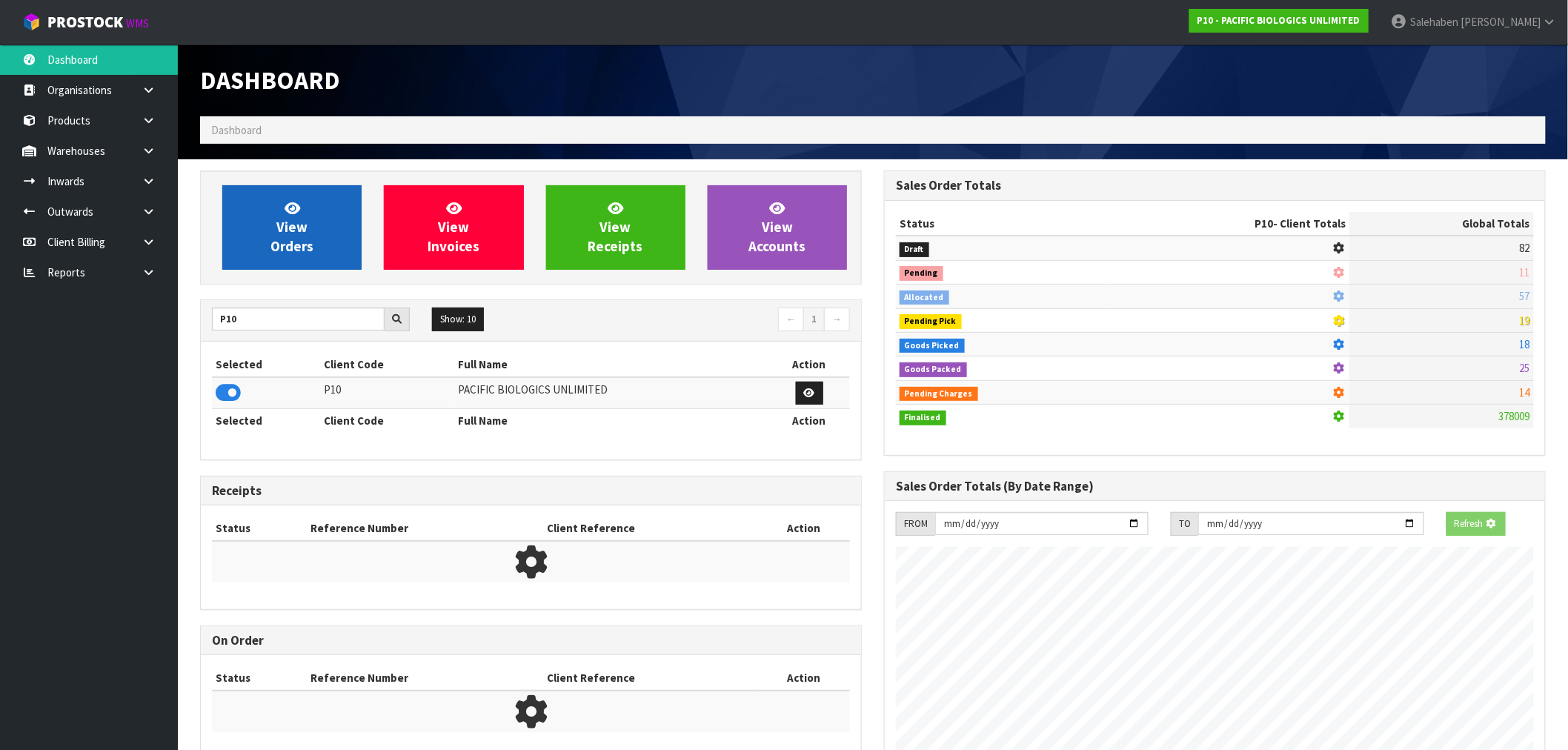
scroll to position [931, 684]
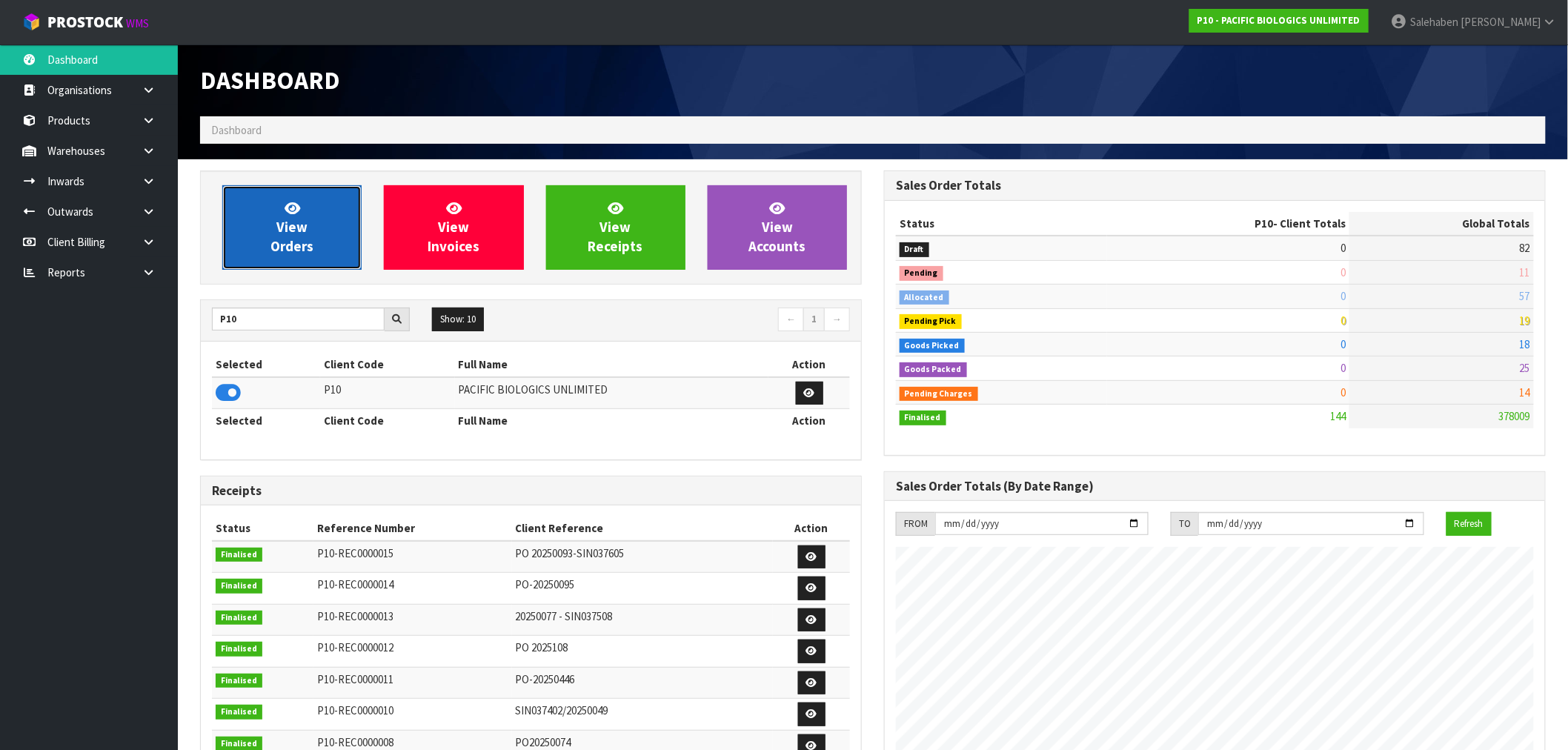
click at [327, 255] on link "View Orders" at bounding box center [292, 227] width 139 height 85
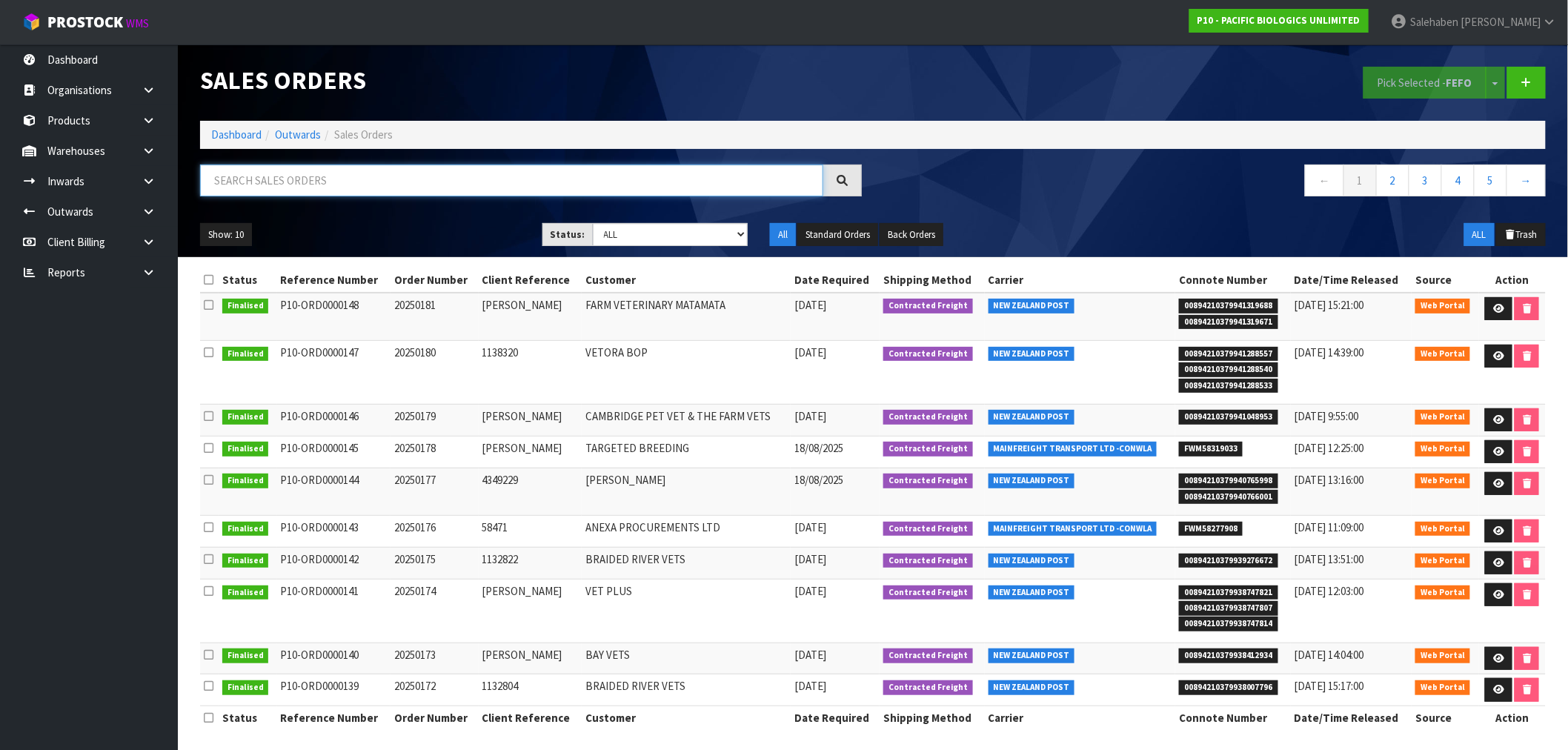
click at [490, 180] on input "text" at bounding box center [511, 180] width 623 height 32
paste input "FWM58277908"
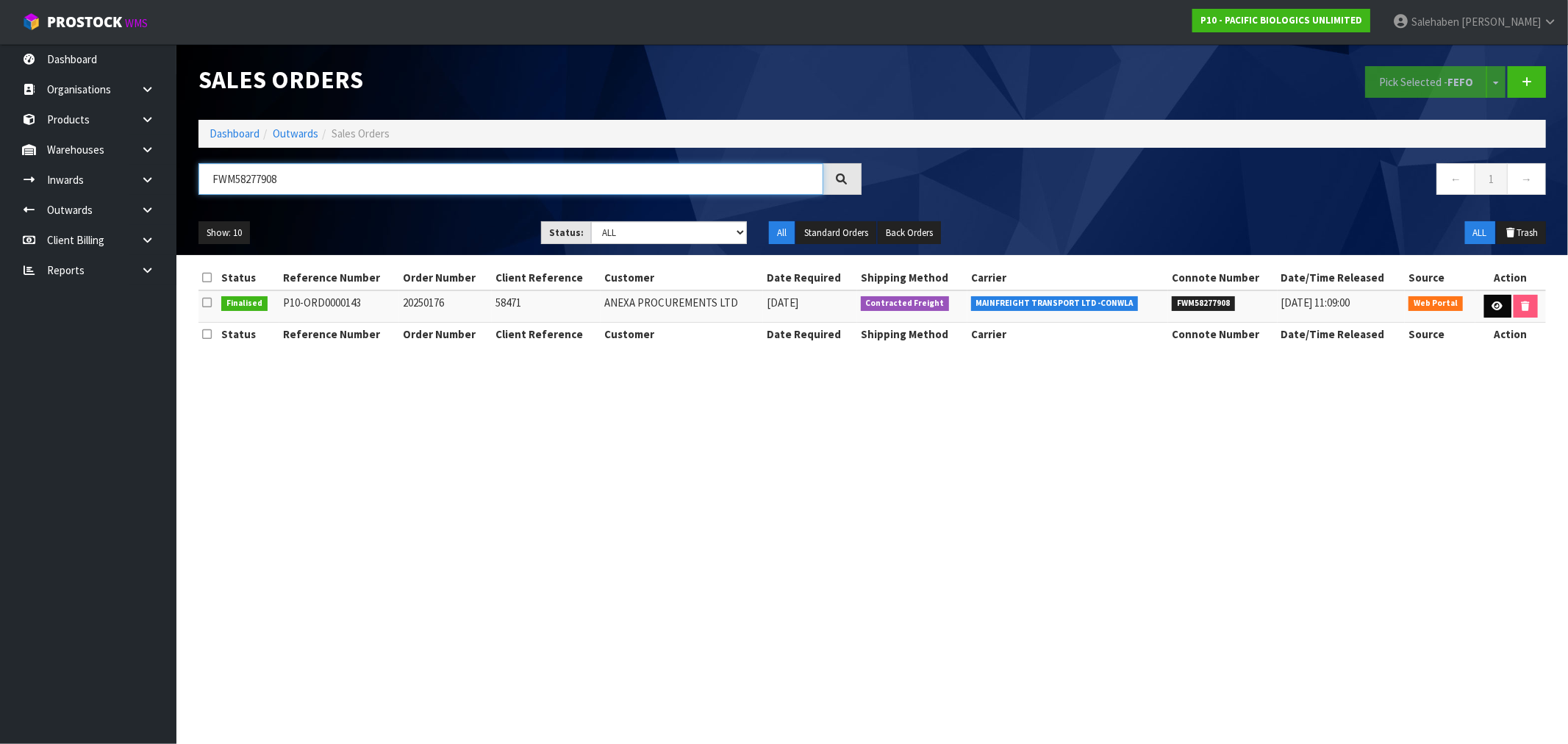
type input "FWM58277908"
drag, startPoint x: 1496, startPoint y: 310, endPoint x: 1484, endPoint y: 312, distance: 12.2
click at [1495, 310] on icon at bounding box center [1497, 307] width 11 height 10
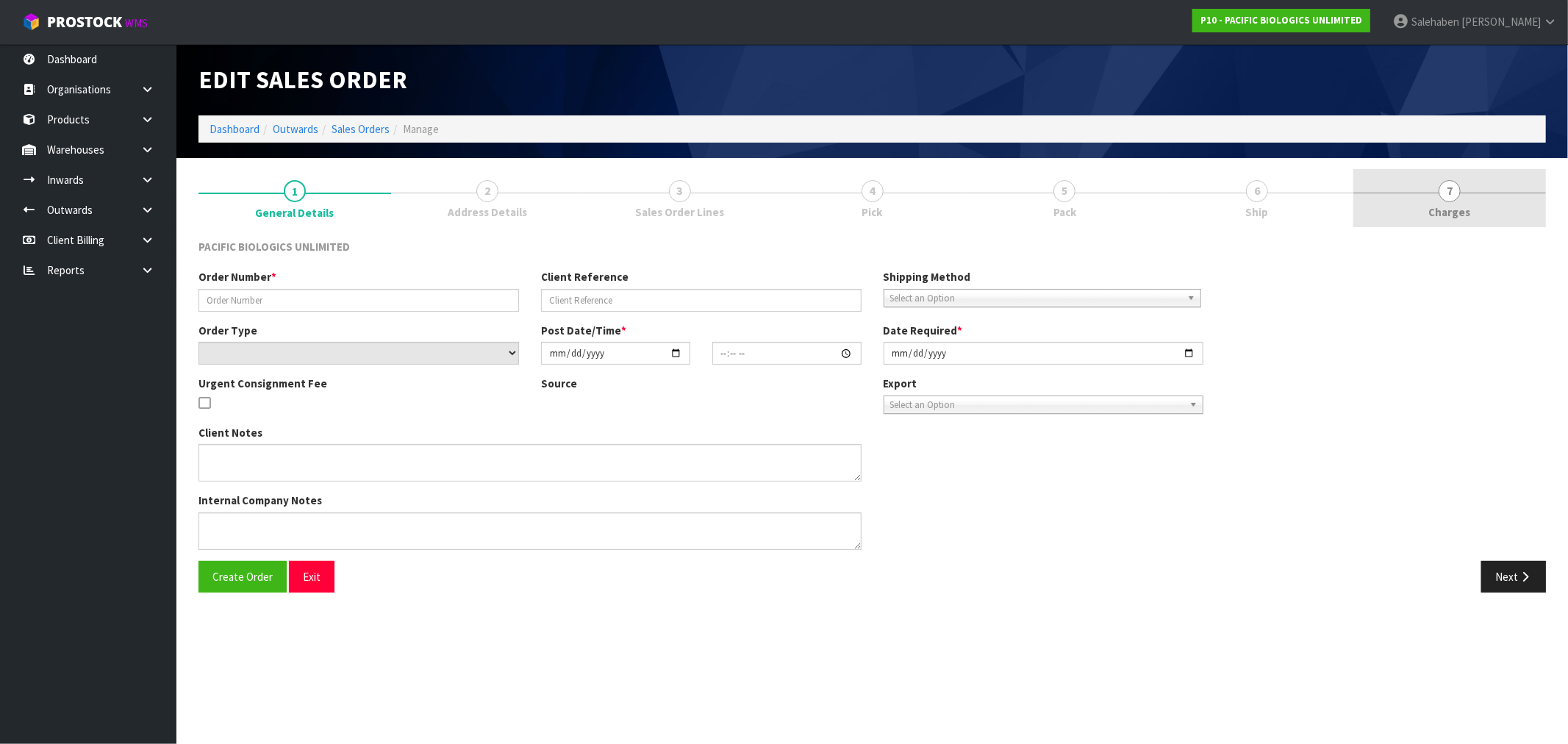
type input "20250176"
type input "58471"
select select "number:0"
type input "2025-08-14"
type input "13:52:00.000"
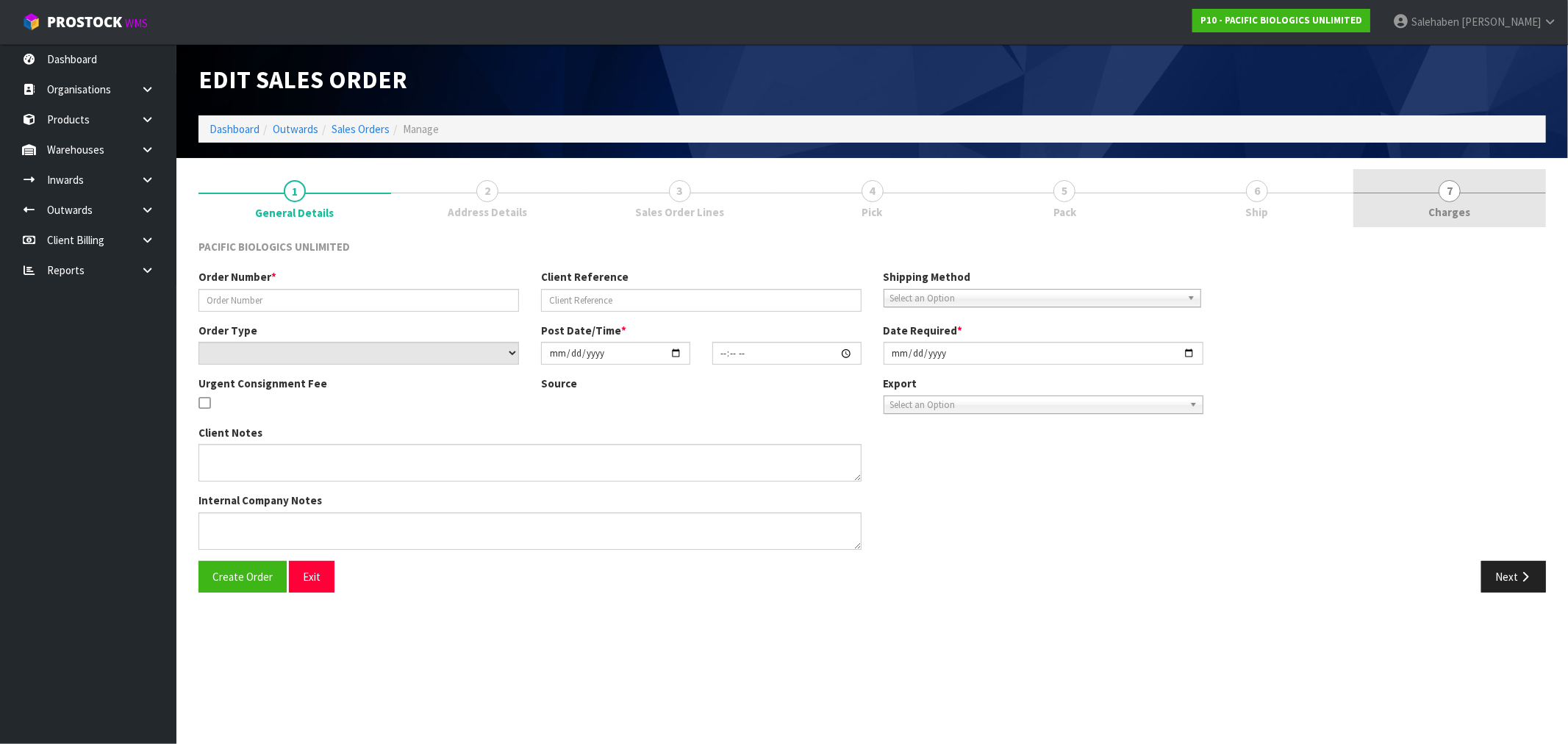
type input "2025-08-15"
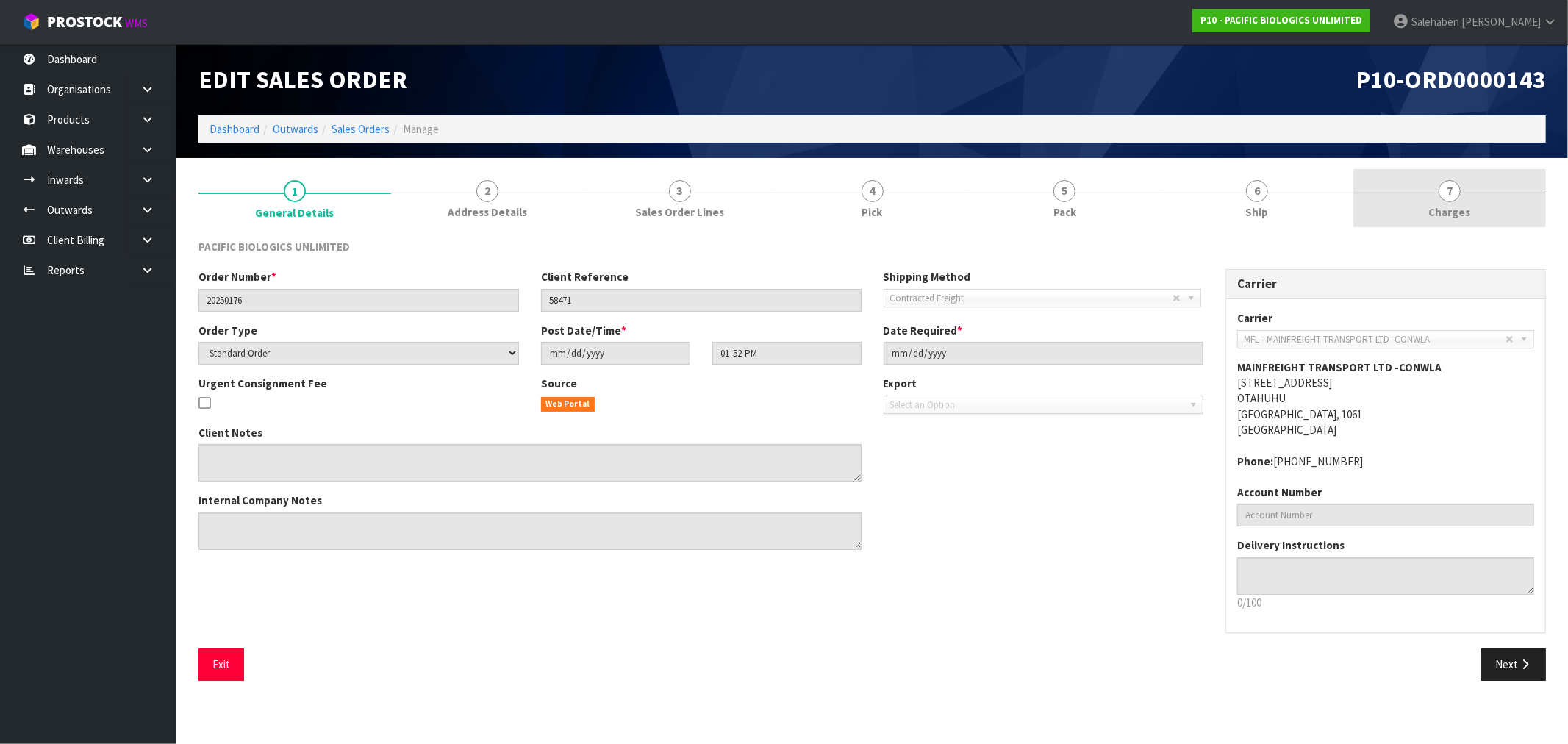
click at [1458, 201] on link "7 Charges" at bounding box center [1449, 198] width 192 height 58
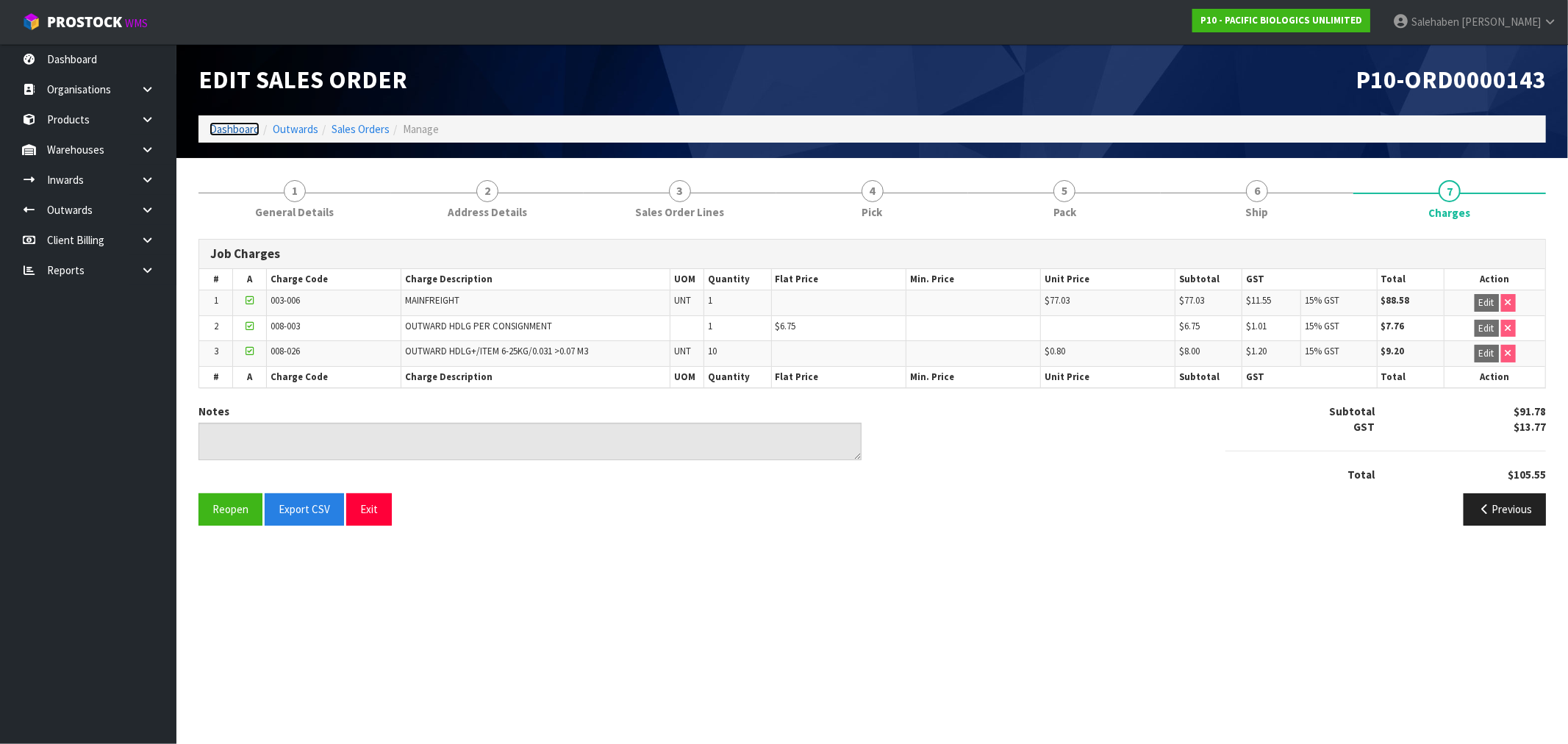
click at [236, 128] on link "Dashboard" at bounding box center [235, 129] width 50 height 14
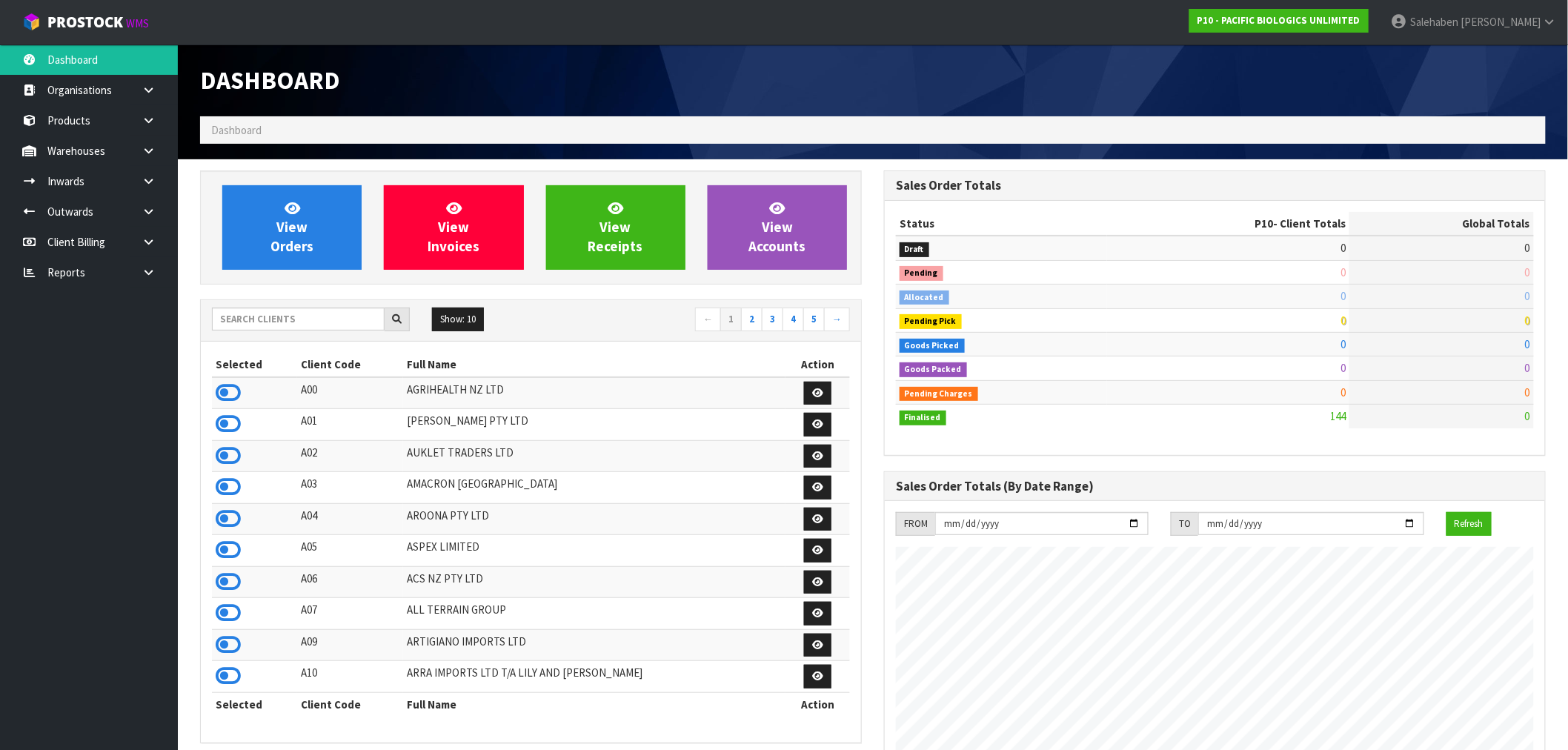
scroll to position [931, 684]
click at [240, 316] on input "text" at bounding box center [297, 319] width 173 height 23
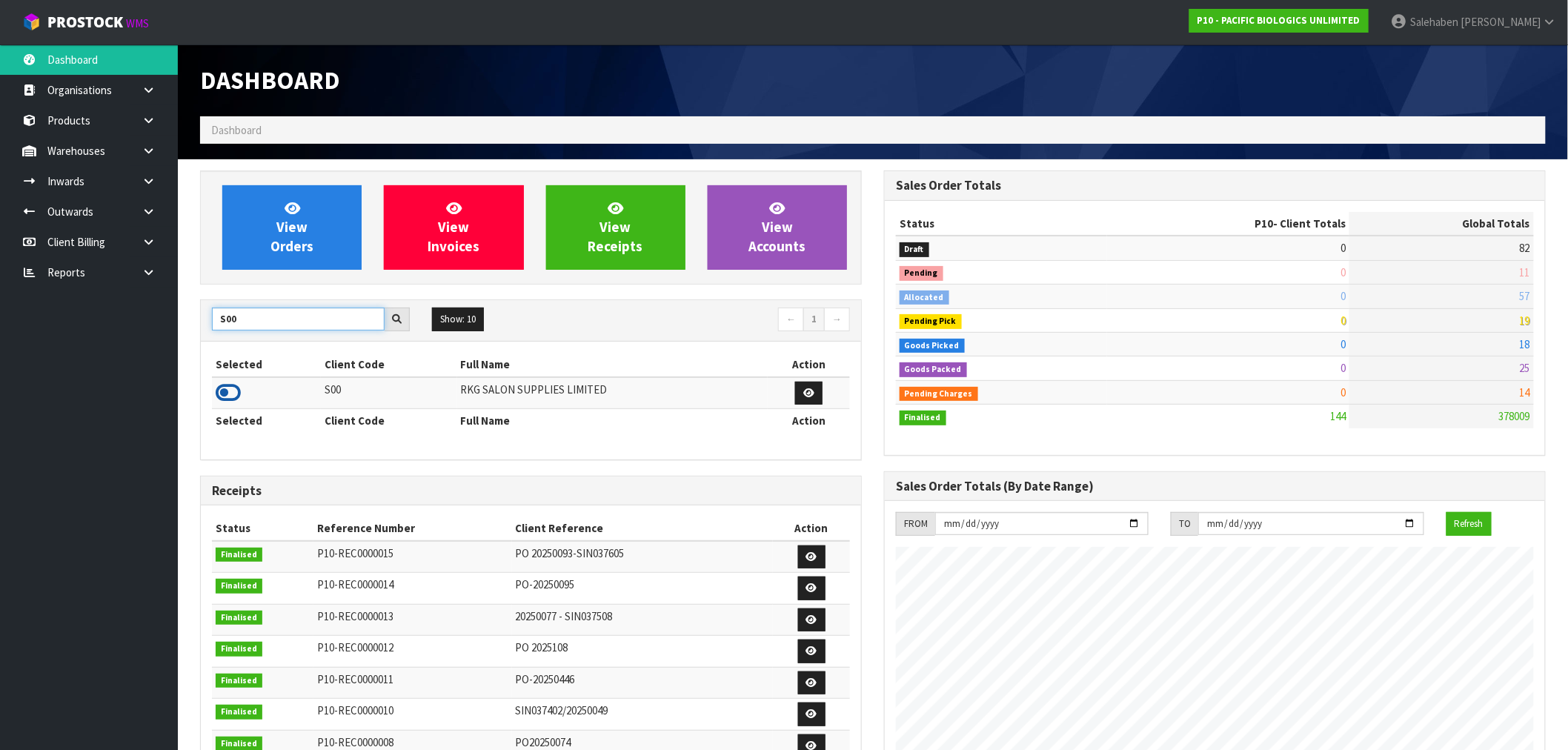
type input "S00"
click at [230, 396] on icon at bounding box center [228, 392] width 25 height 22
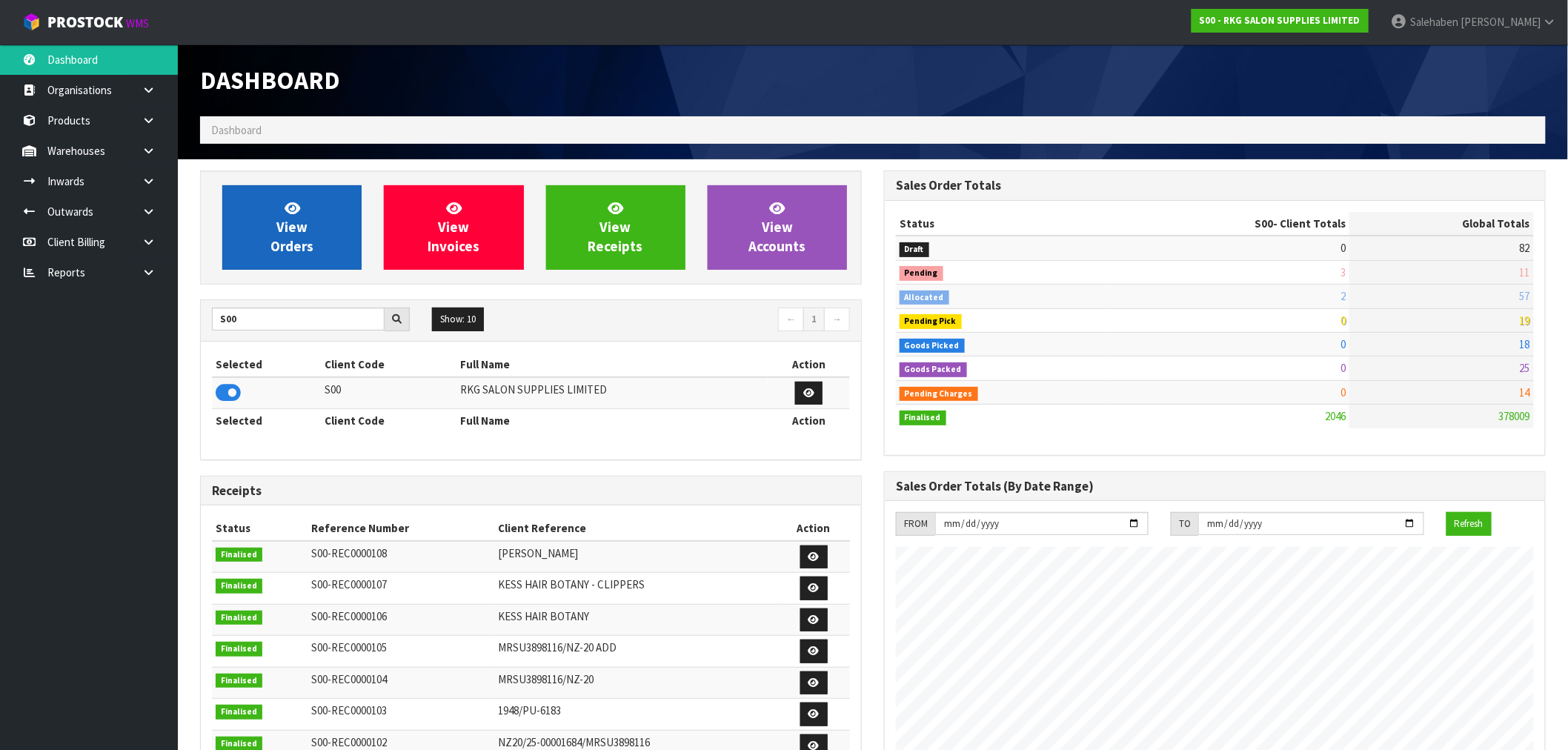
scroll to position [1123, 684]
click at [292, 251] on span "View Orders" at bounding box center [292, 226] width 43 height 56
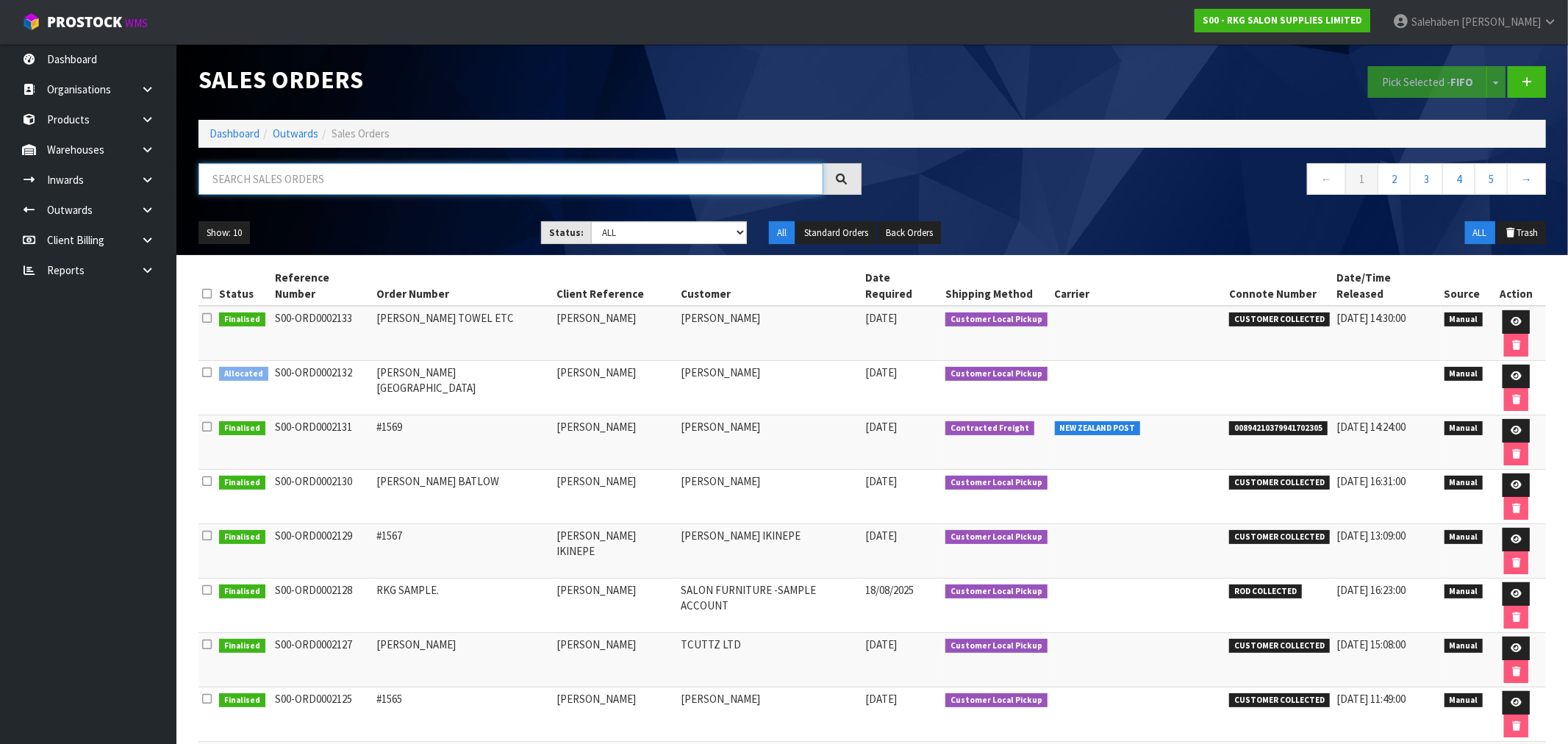
paste input "FWM58268469"
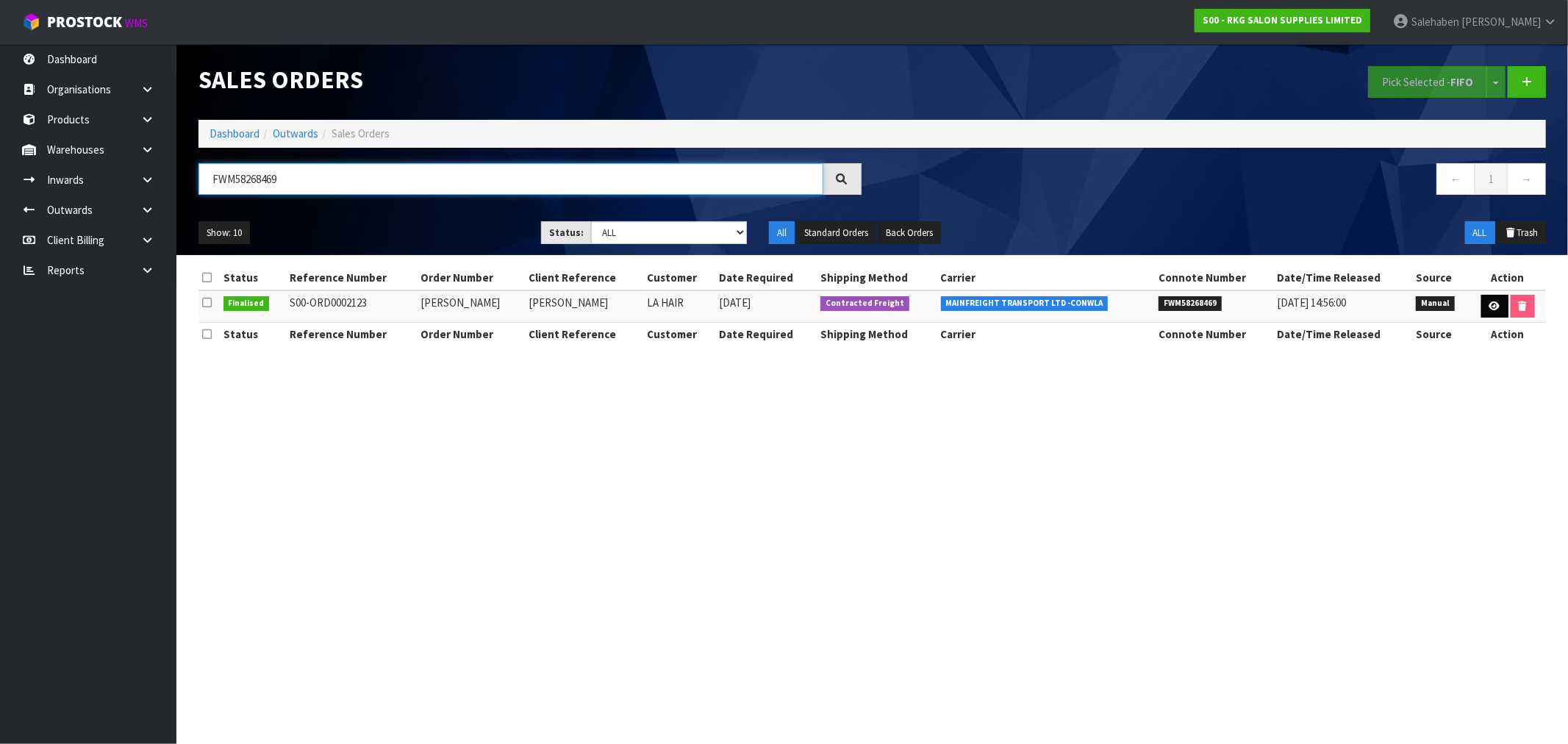
type input "FWM58268469"
click at [1491, 296] on link at bounding box center [1494, 307] width 27 height 23
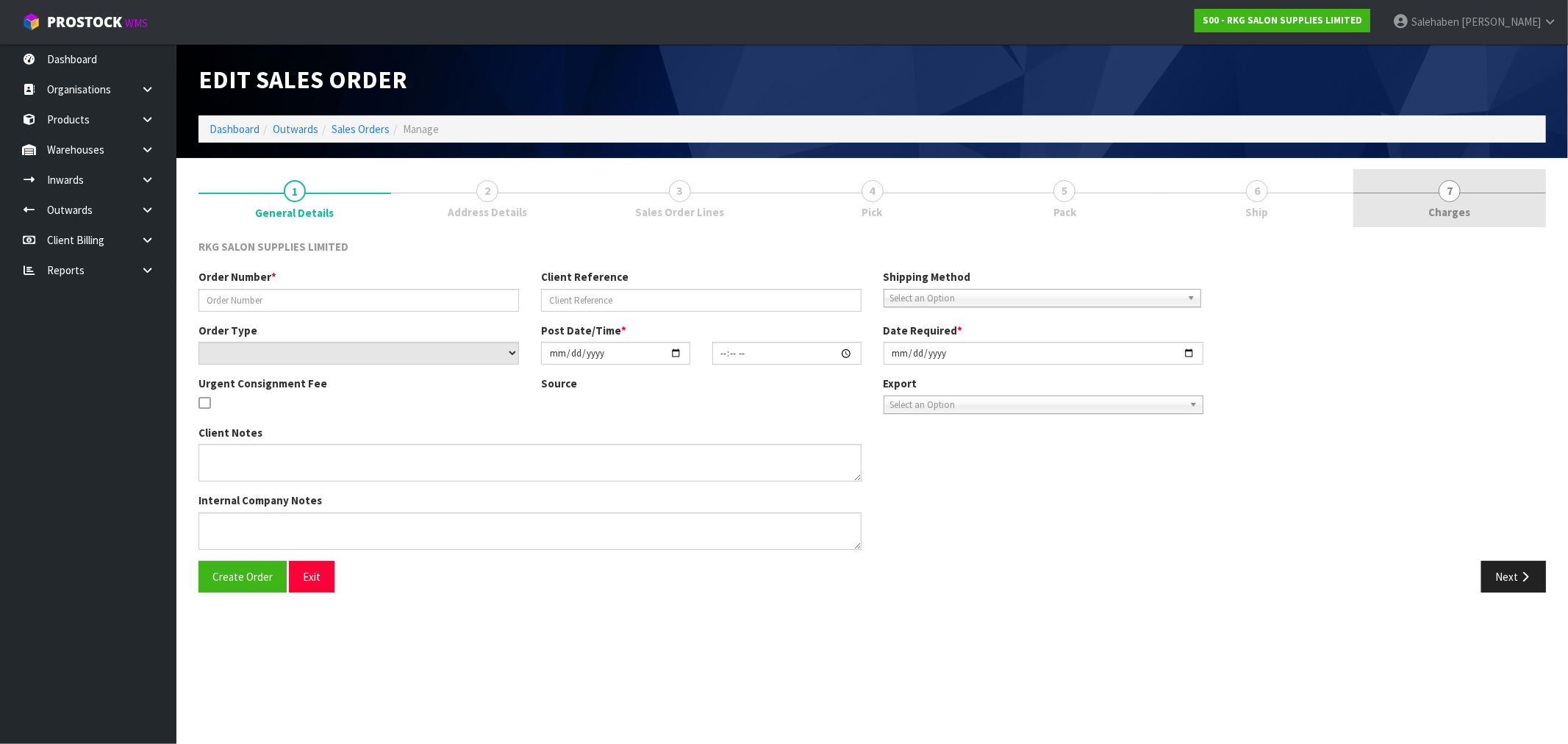
type input "ANDREA"
type input "ANDREA CROWE"
select select "number:0"
type input "2025-08-14"
type input "00:00:00.000"
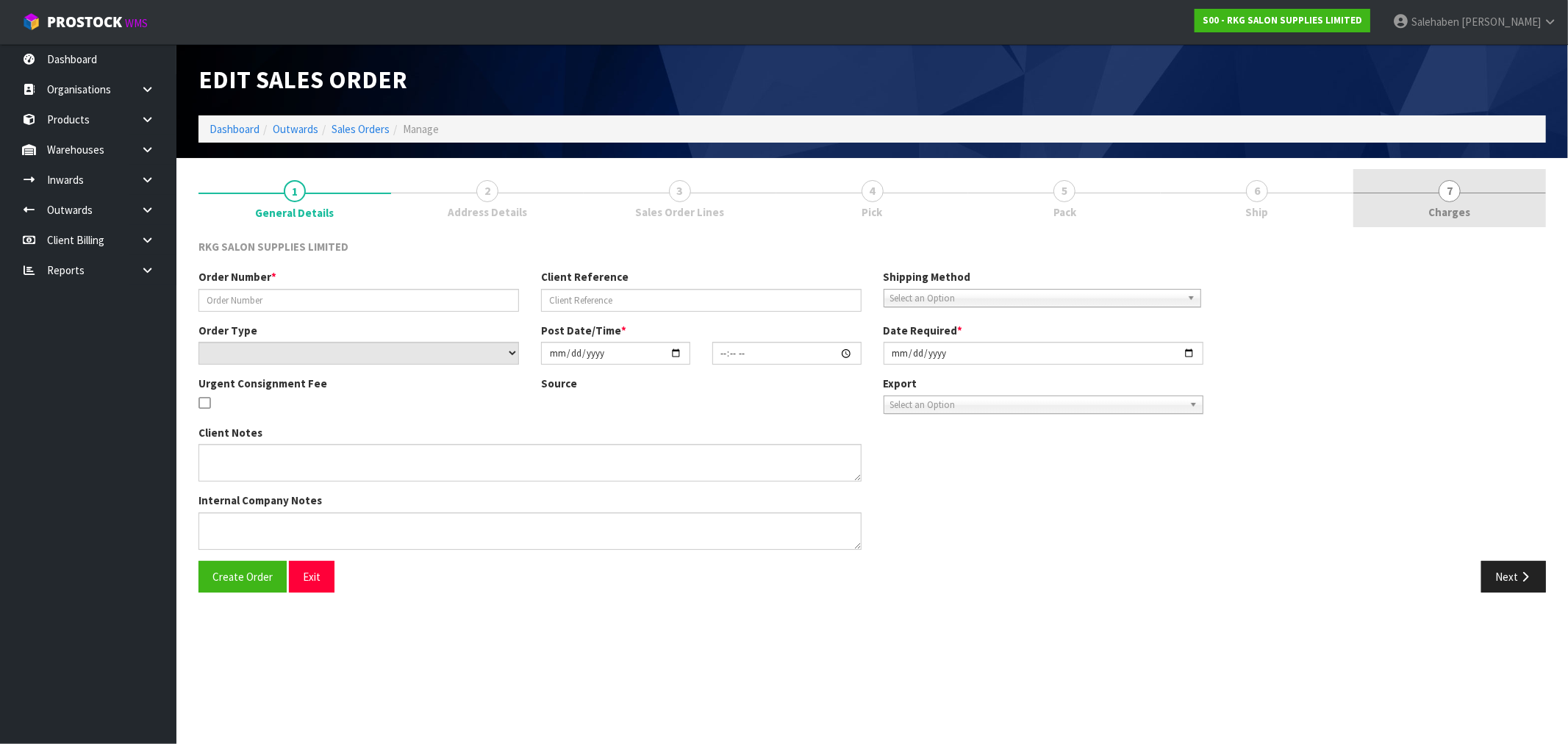
type input "2025-08-14"
click at [1450, 206] on span "Charges" at bounding box center [1449, 212] width 42 height 15
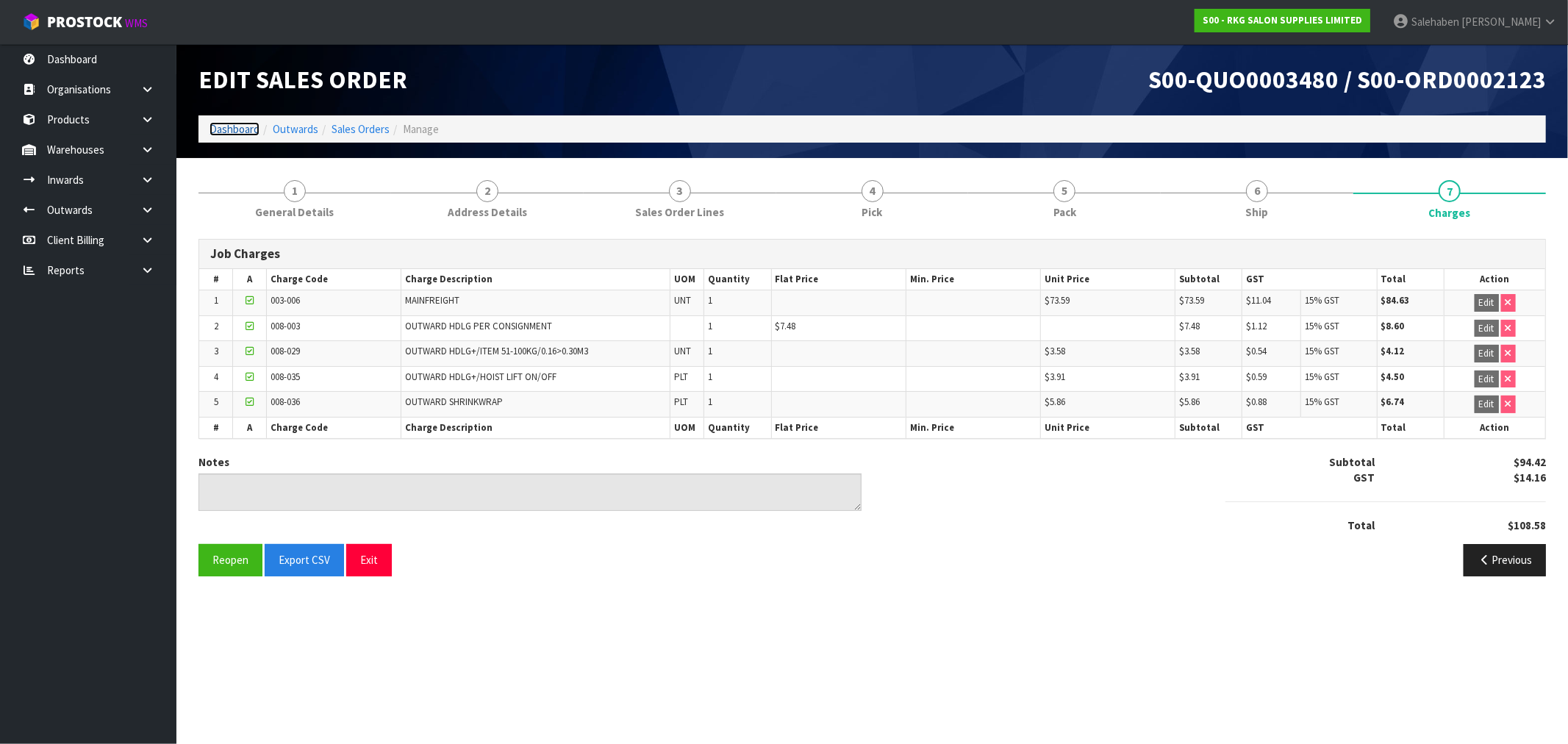
click at [240, 127] on link "Dashboard" at bounding box center [235, 129] width 50 height 14
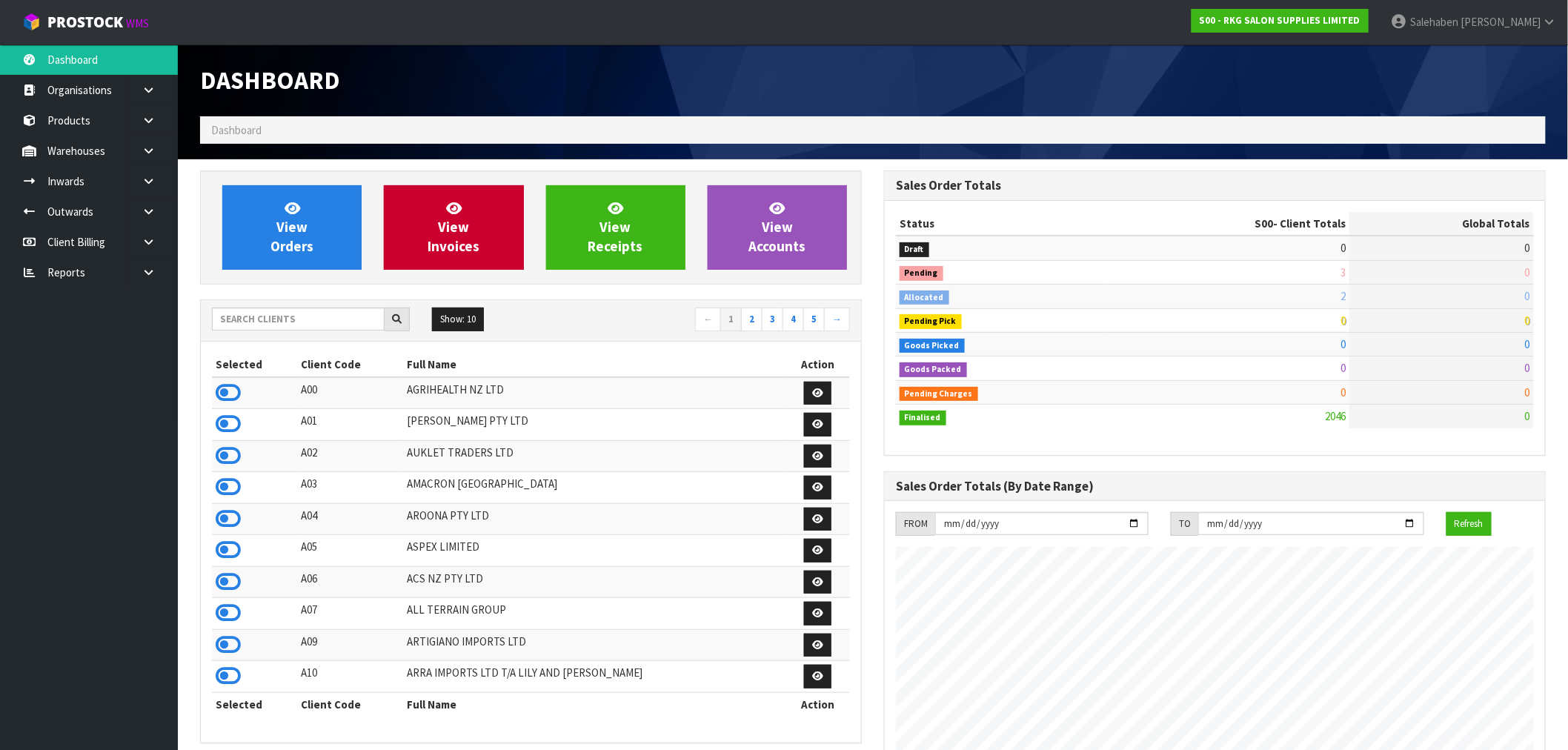
scroll to position [1123, 684]
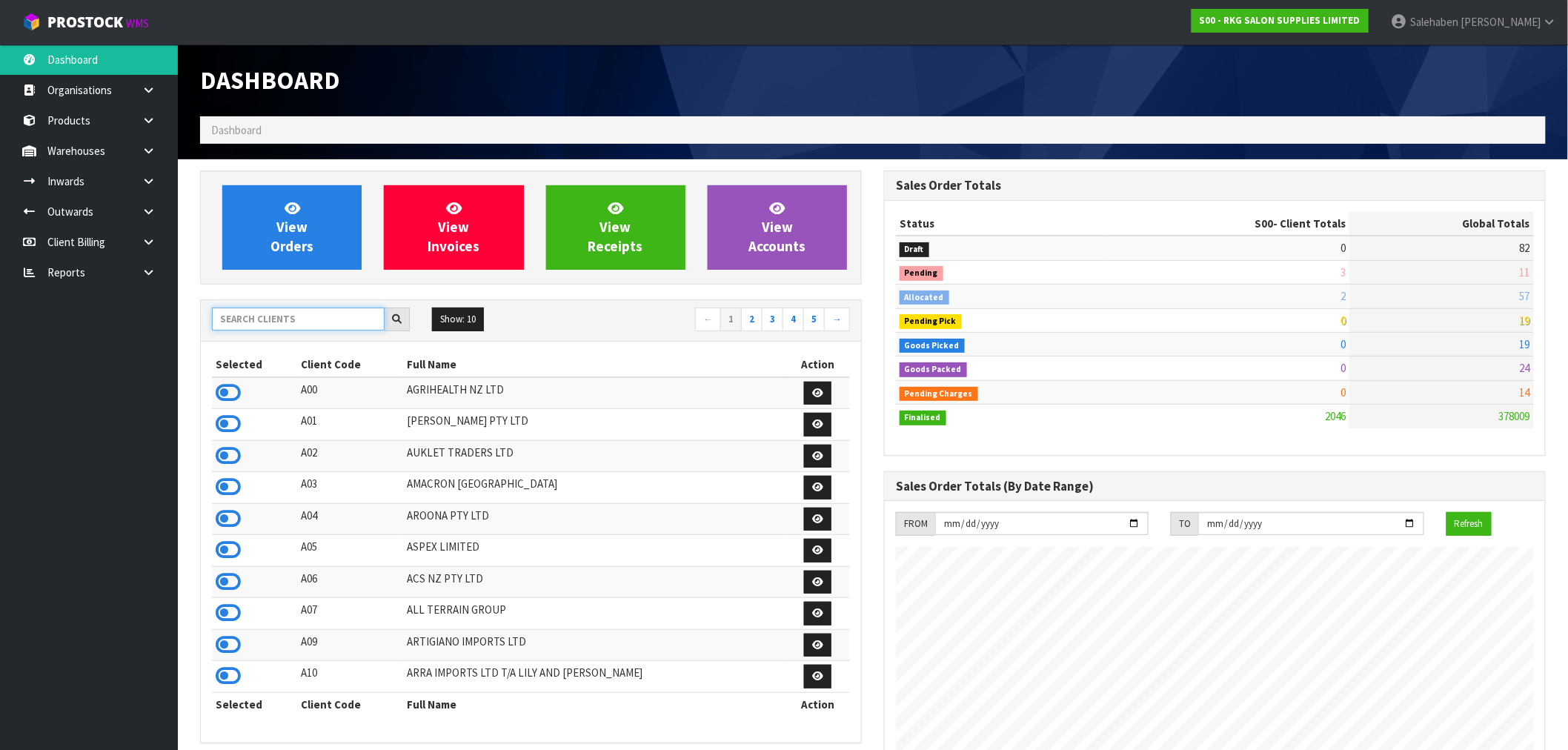
click at [292, 320] on input "text" at bounding box center [297, 319] width 173 height 23
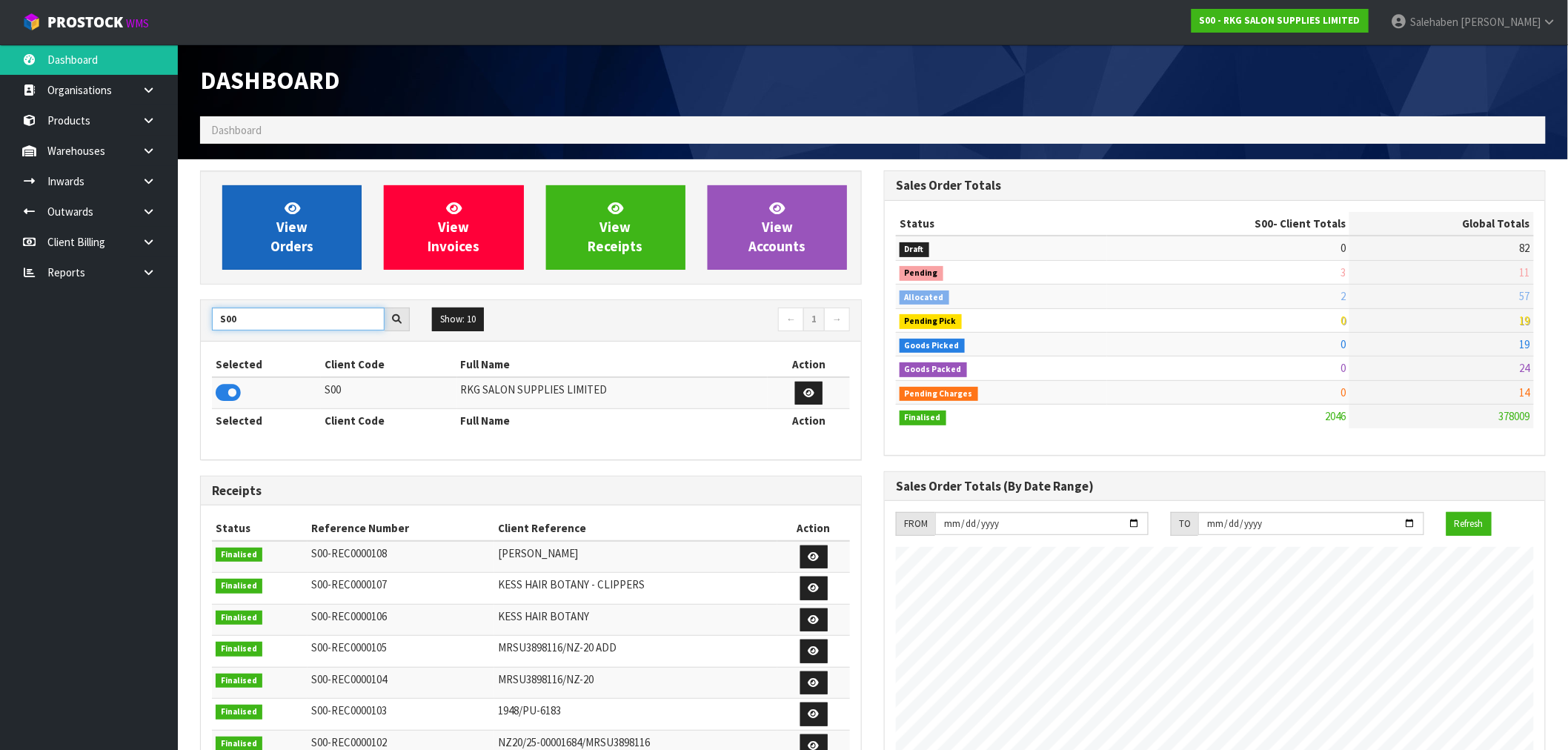
type input "S00"
click at [270, 225] on link "View Orders" at bounding box center [292, 227] width 139 height 85
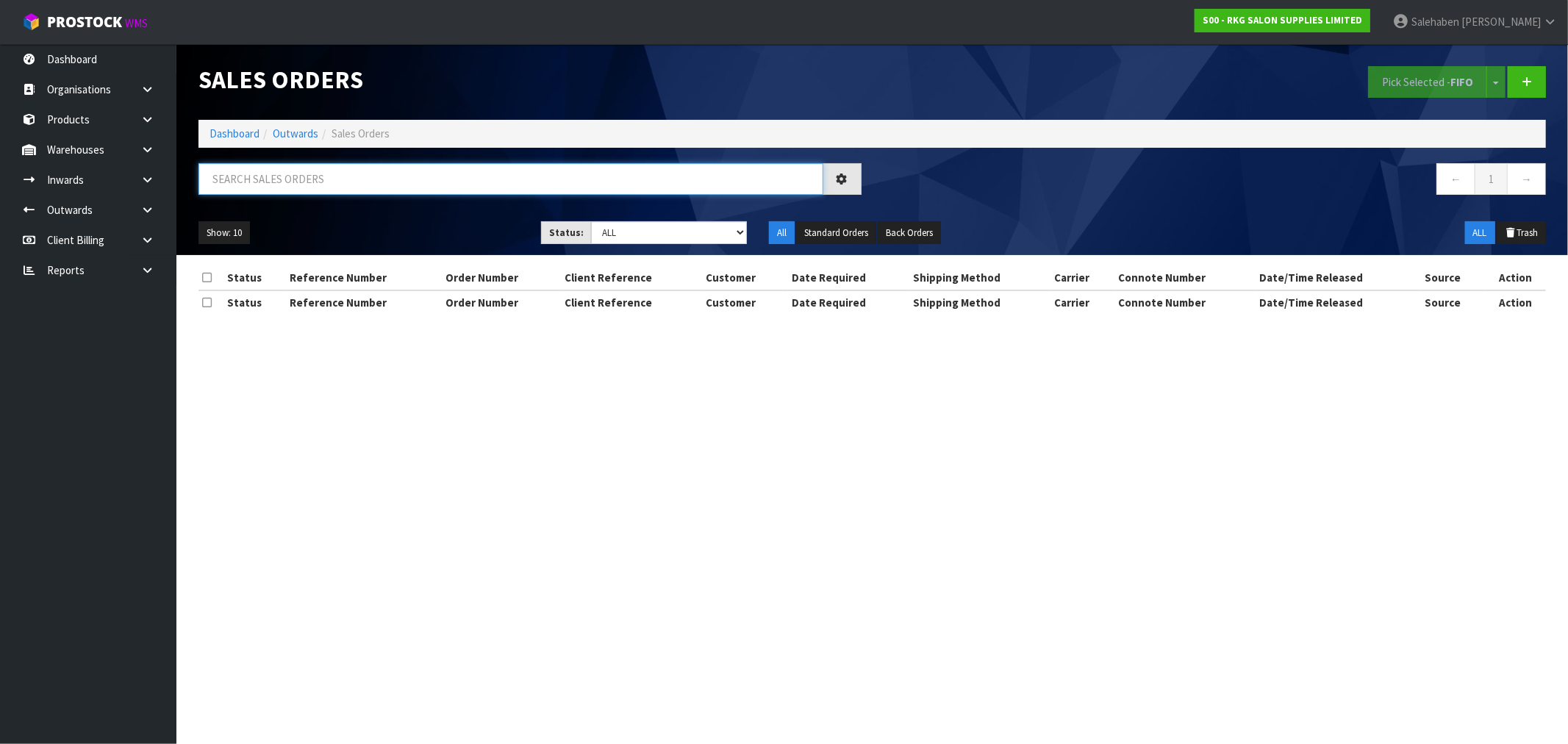
click at [265, 186] on input "text" at bounding box center [511, 179] width 625 height 32
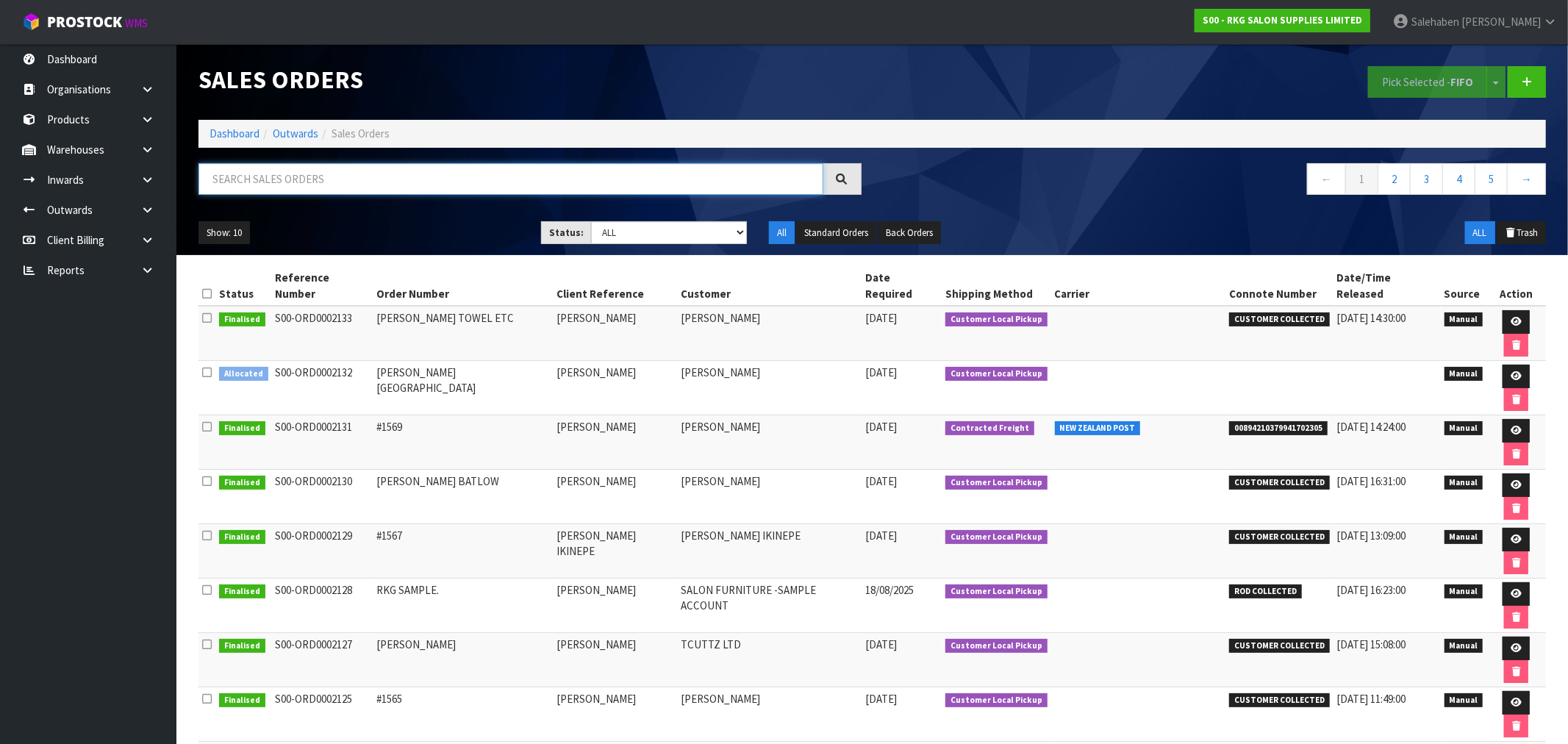
paste input "FWM58252597"
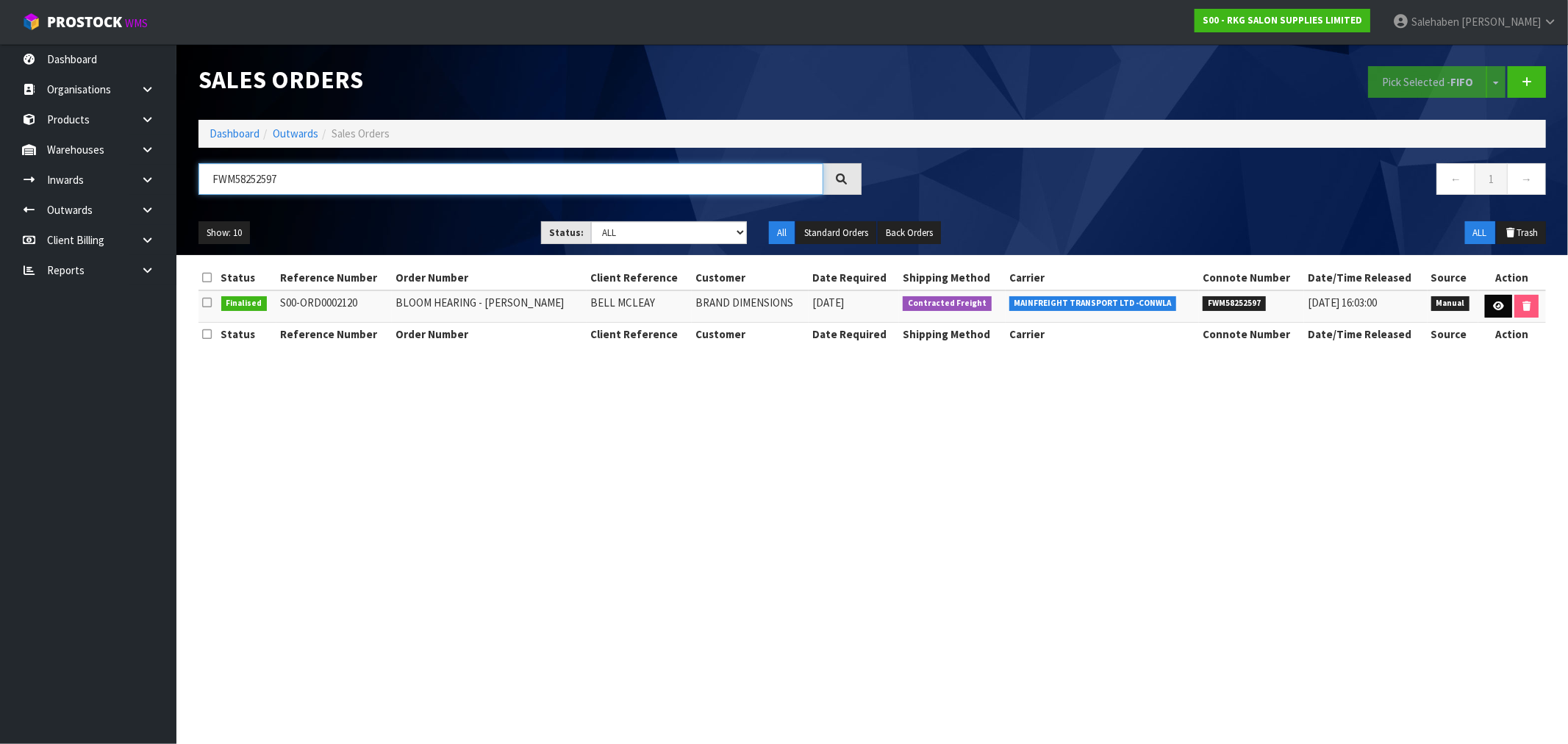
type input "FWM58252597"
click at [1505, 311] on link at bounding box center [1498, 307] width 27 height 23
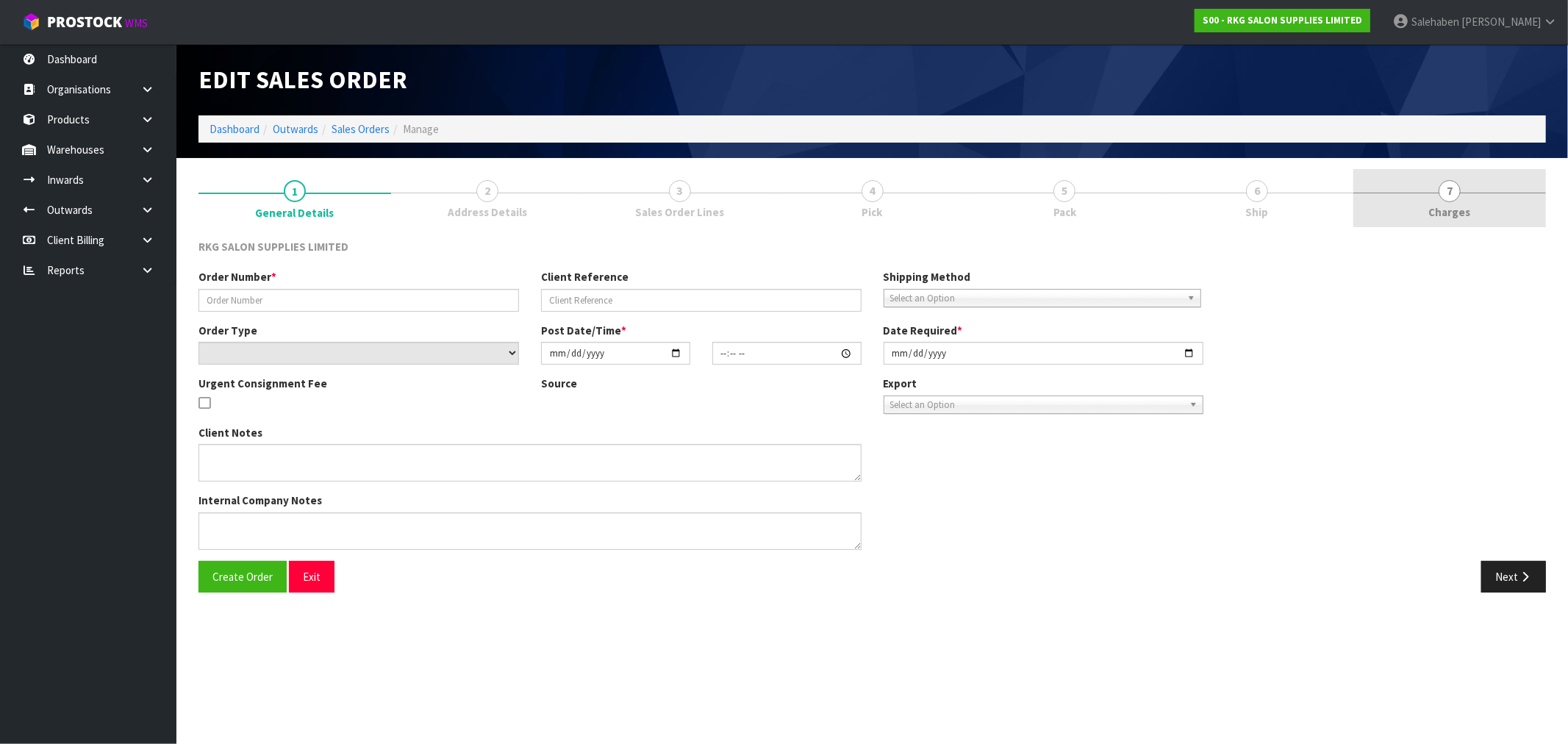
type input "BLOOM HEARING - ASHBURTON"
type input "BELL MCLEAY"
select select "number:0"
type input "2025-08-13"
type input "11:30:00.000"
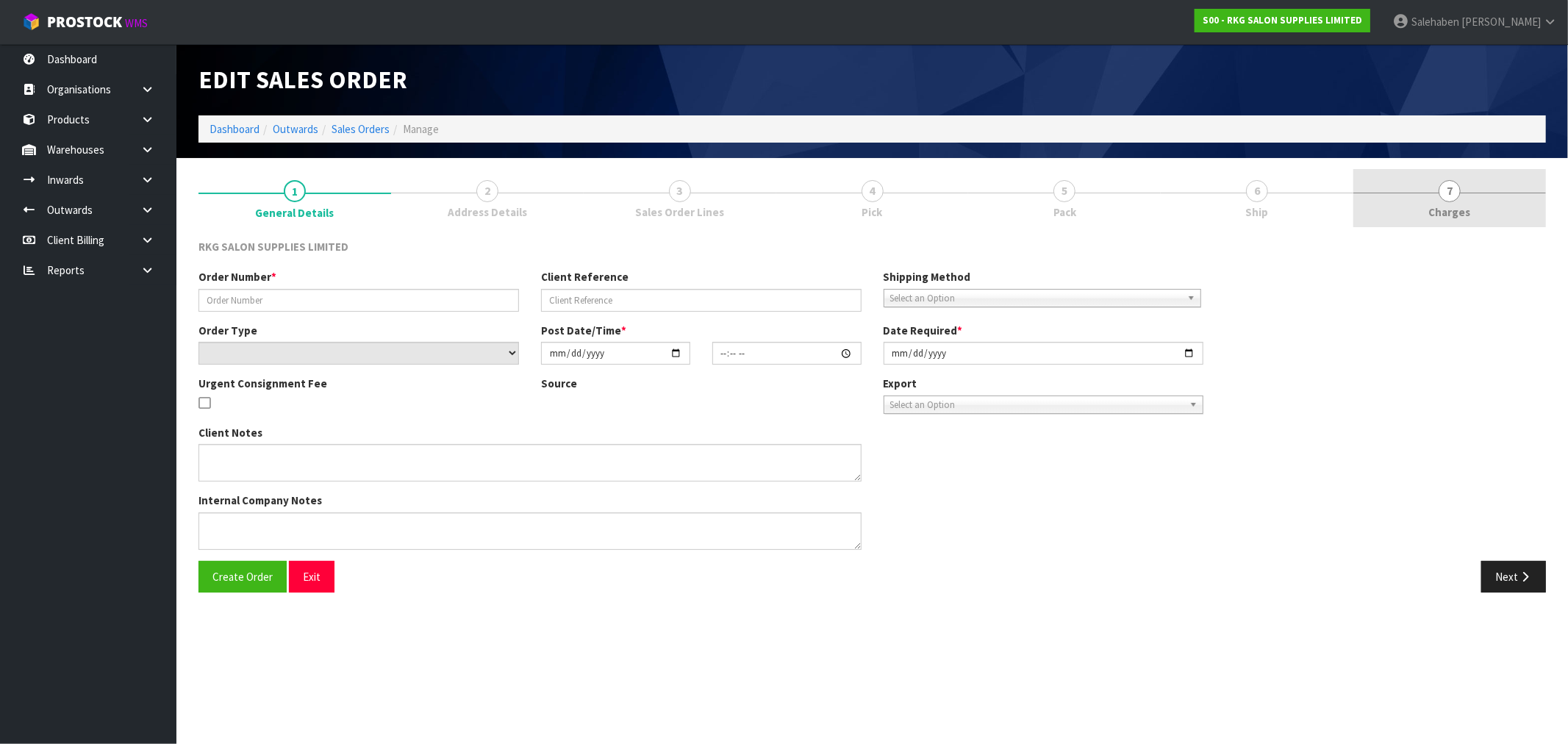
type input "2025-08-13"
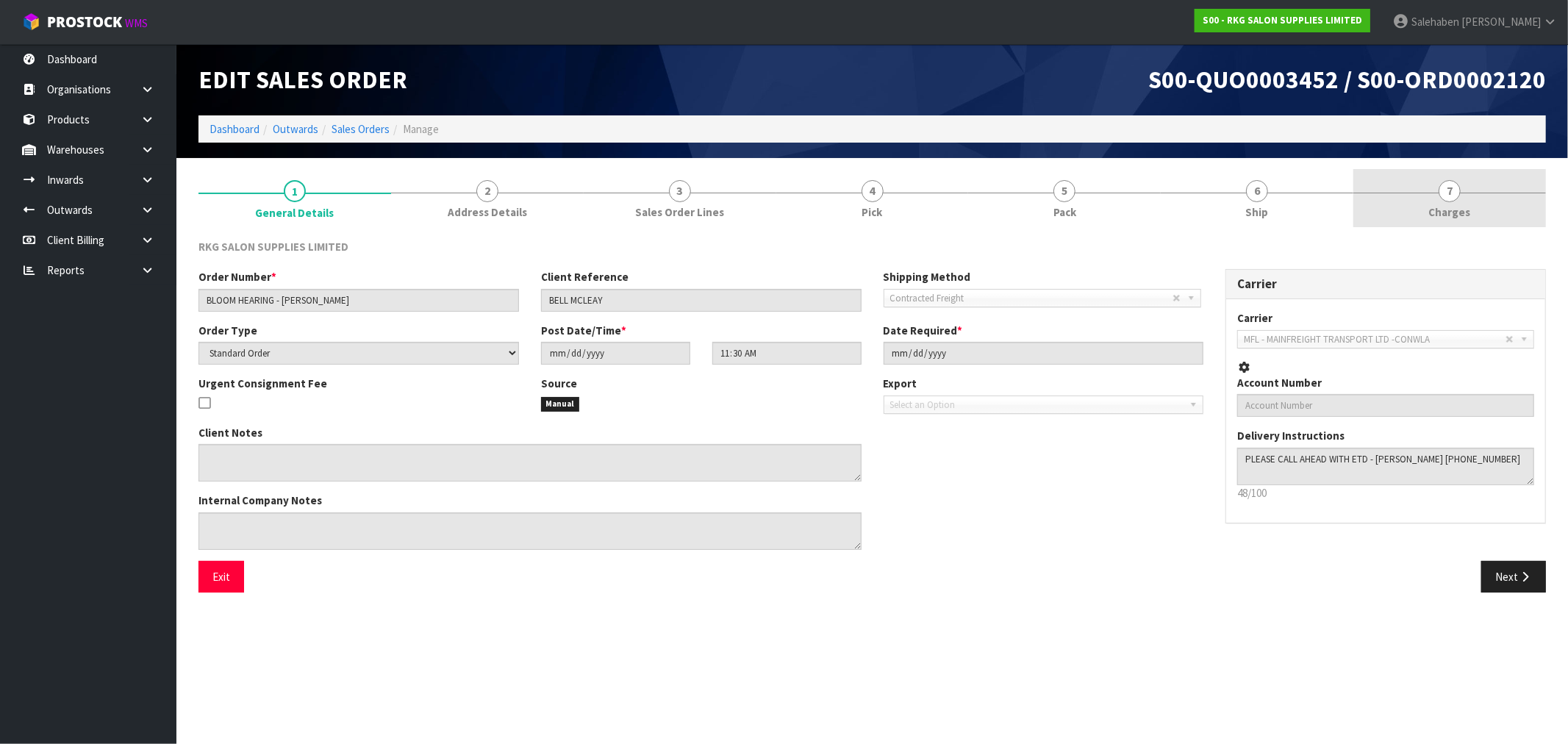
click at [1446, 215] on span "Charges" at bounding box center [1449, 212] width 42 height 15
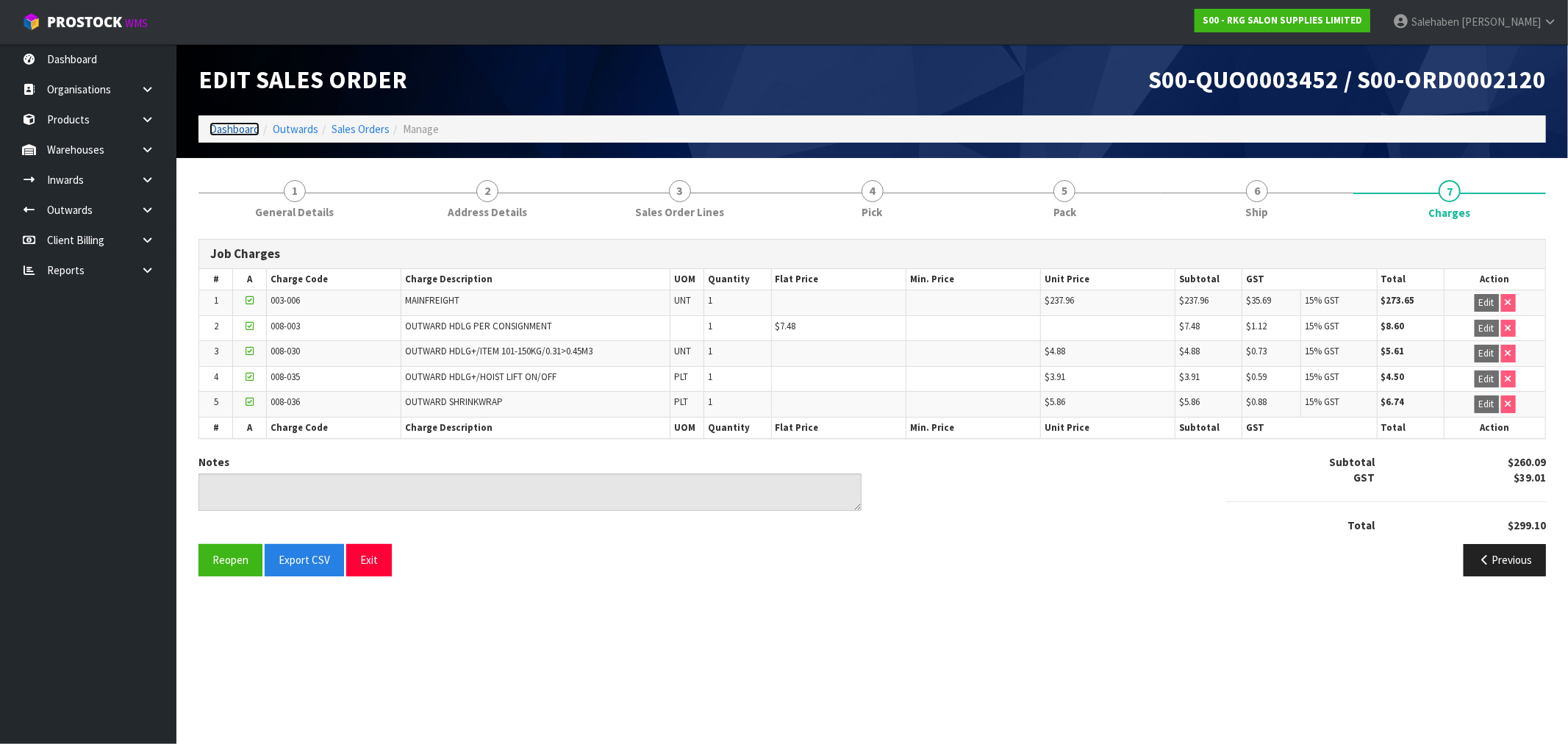
click at [216, 134] on link "Dashboard" at bounding box center [235, 129] width 50 height 14
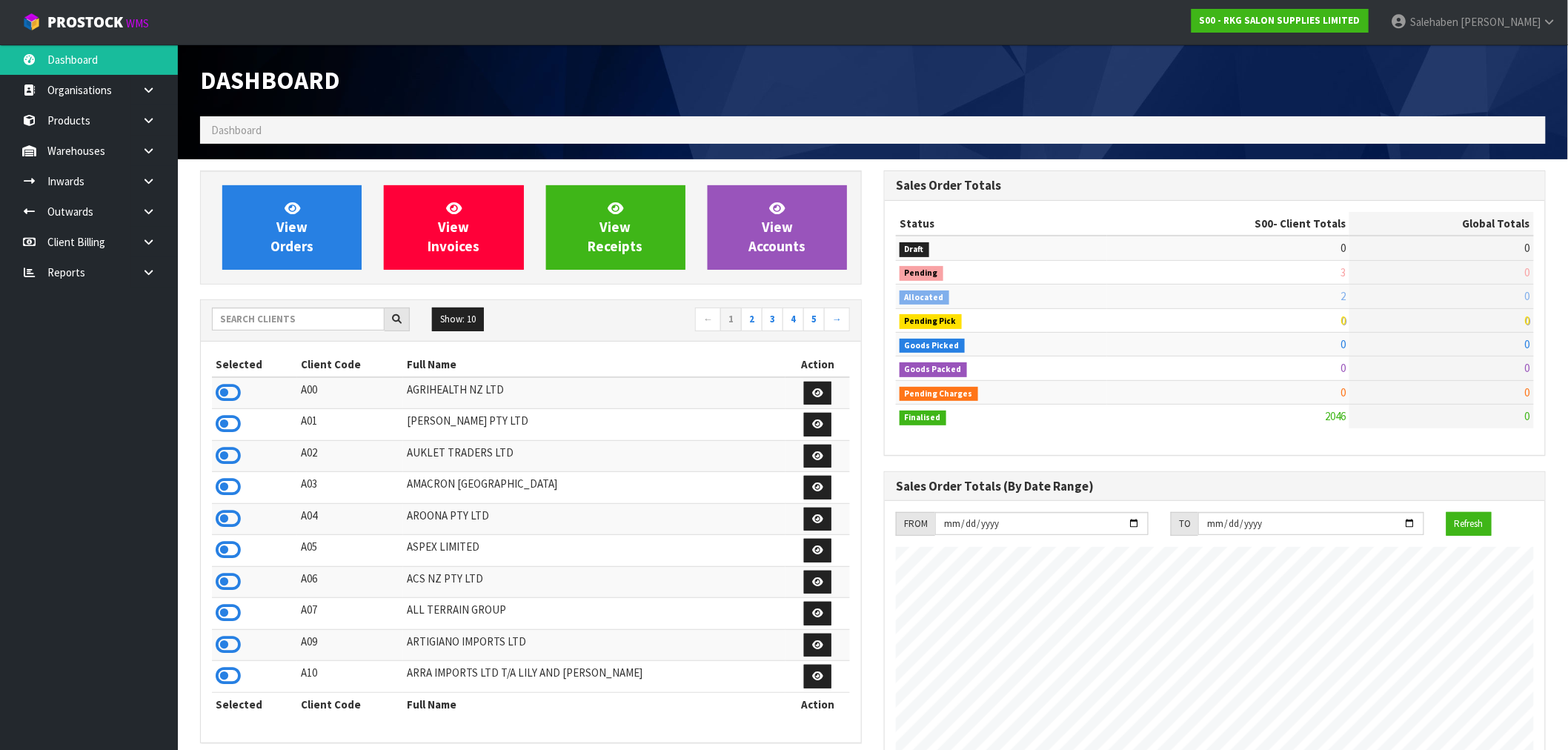
scroll to position [1123, 684]
click at [264, 319] on input "text" at bounding box center [297, 319] width 173 height 23
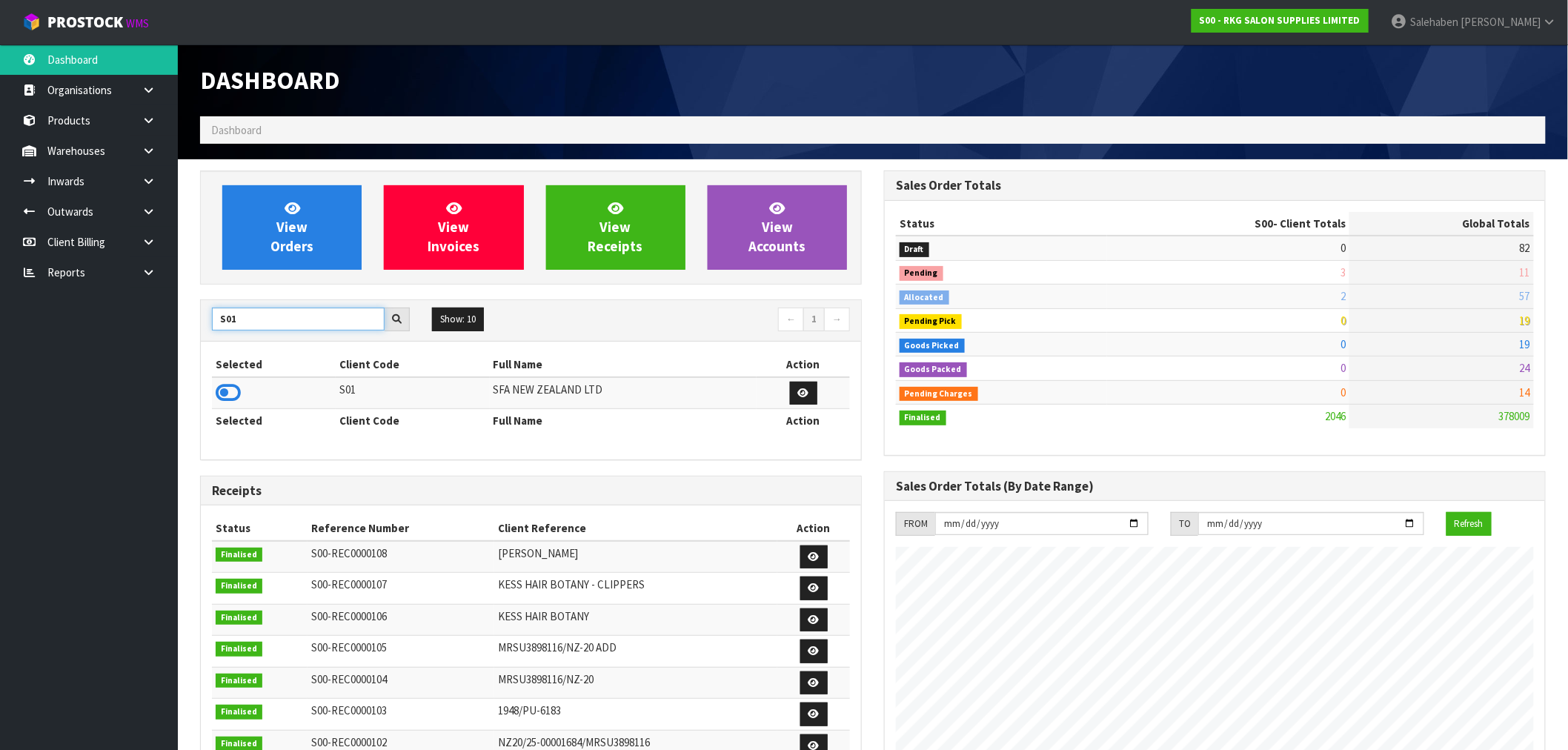
type input "S01"
drag, startPoint x: 211, startPoint y: 403, endPoint x: 230, endPoint y: 397, distance: 19.9
click at [212, 403] on div "Selected Client Code Full Name Action S01 SFA NEW ZEALAND LTD Selected Client C…" at bounding box center [530, 400] width 660 height 117
click at [230, 397] on icon at bounding box center [228, 392] width 25 height 22
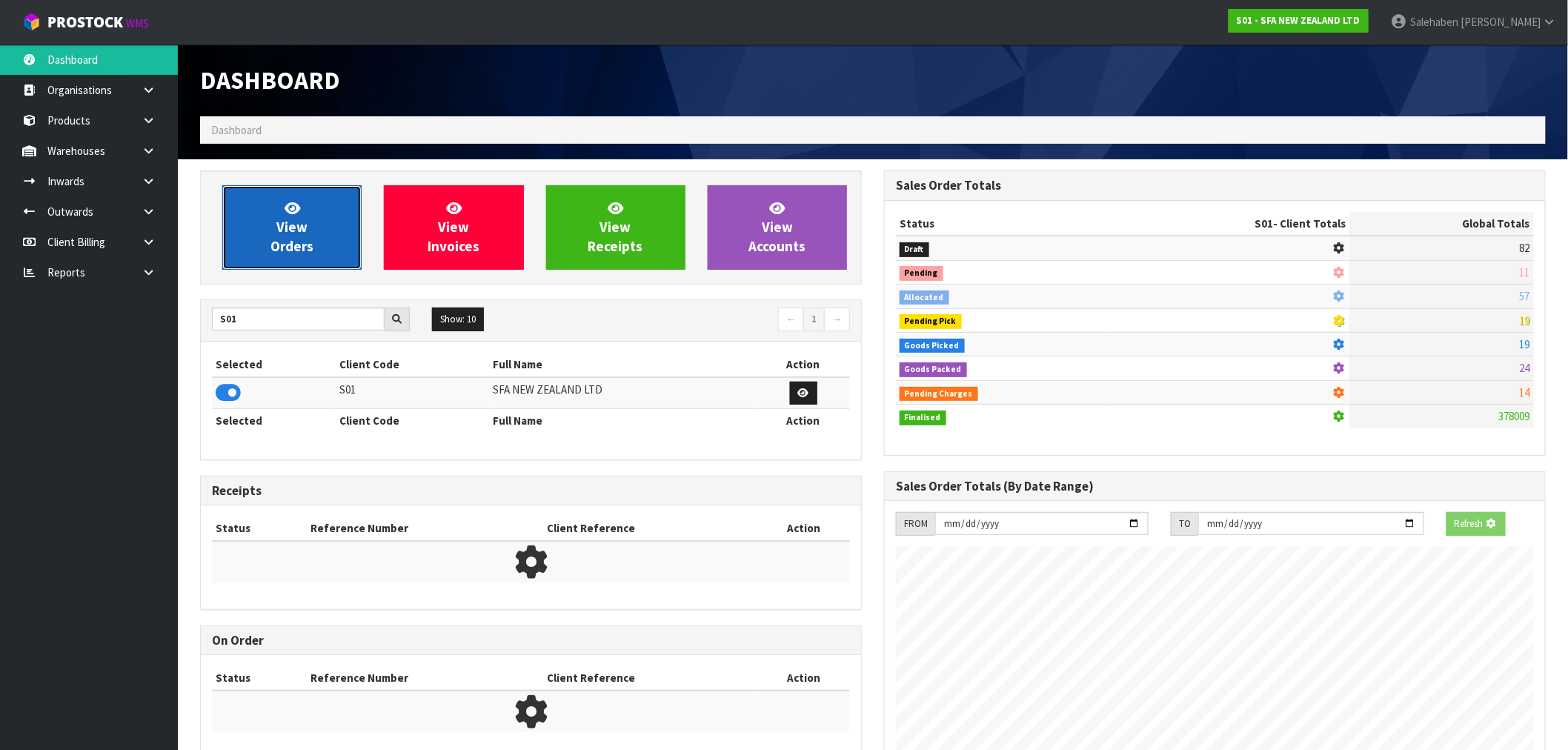
click at [317, 231] on link "View Orders" at bounding box center [292, 227] width 139 height 85
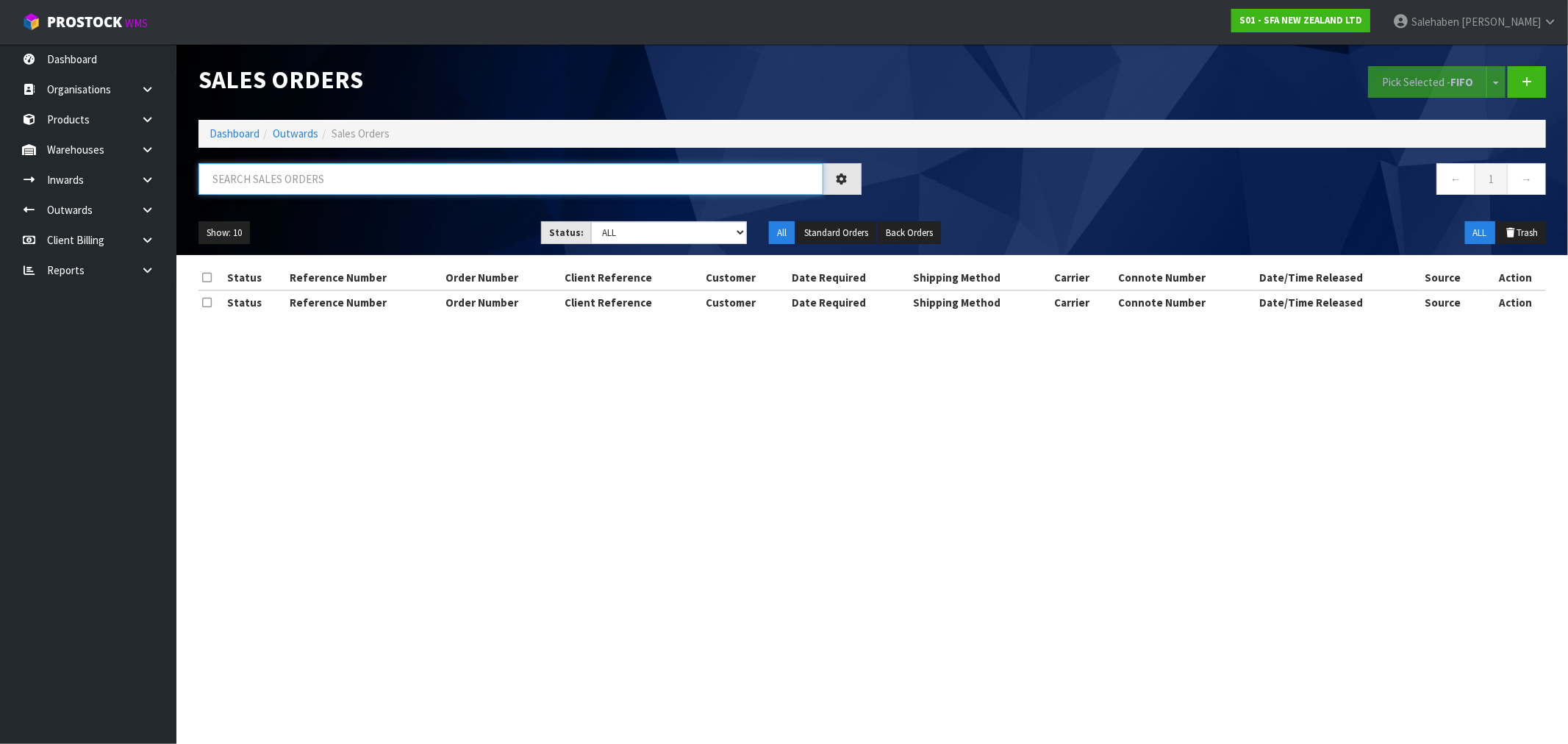
click at [341, 179] on input "text" at bounding box center [511, 179] width 625 height 32
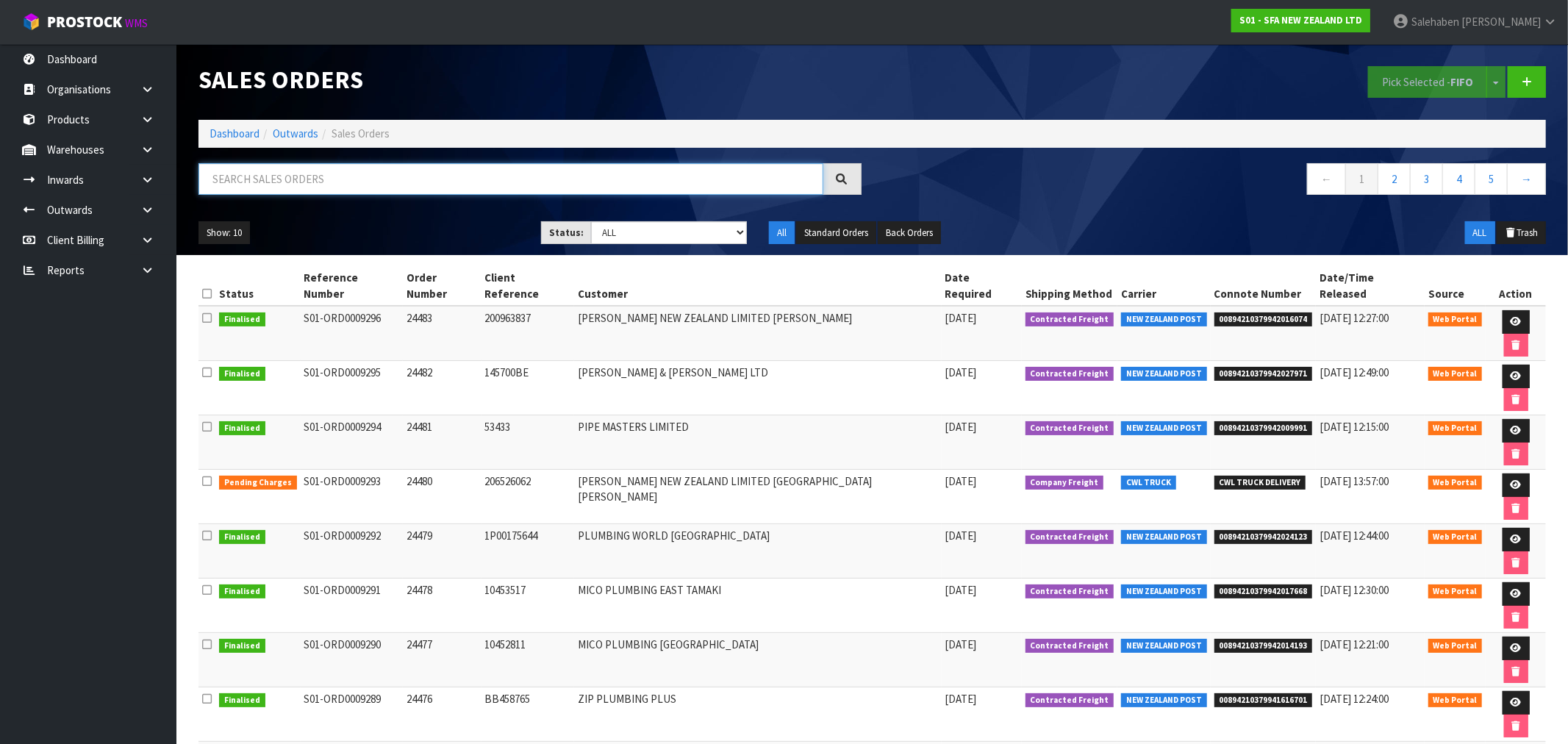
paste input "FWM58249778"
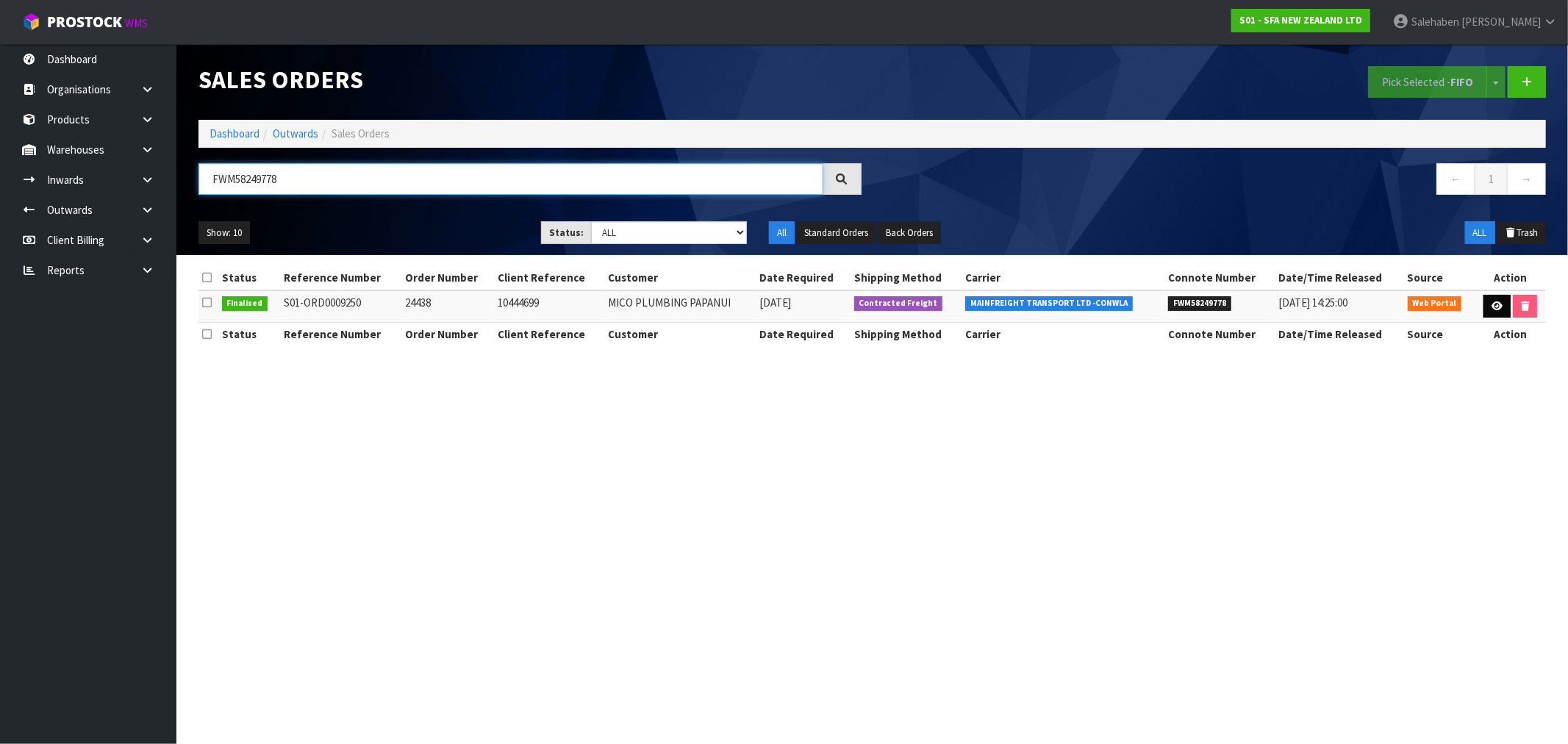
type input "FWM58249778"
click at [1497, 306] on icon at bounding box center [1496, 307] width 11 height 10
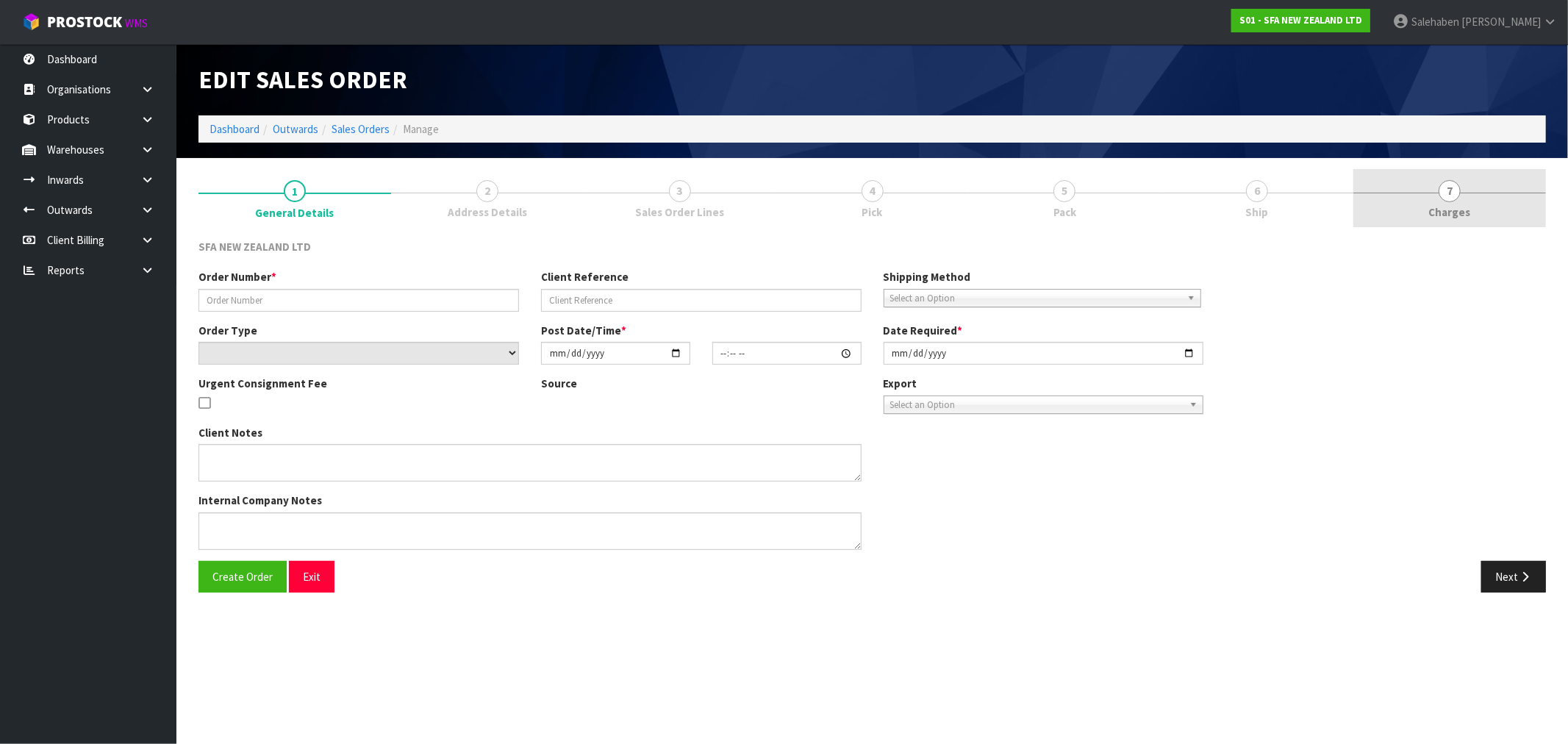
type input "24438"
type input "10444699"
select select "number:0"
type input "2025-08-13"
type input "09:49:00.000"
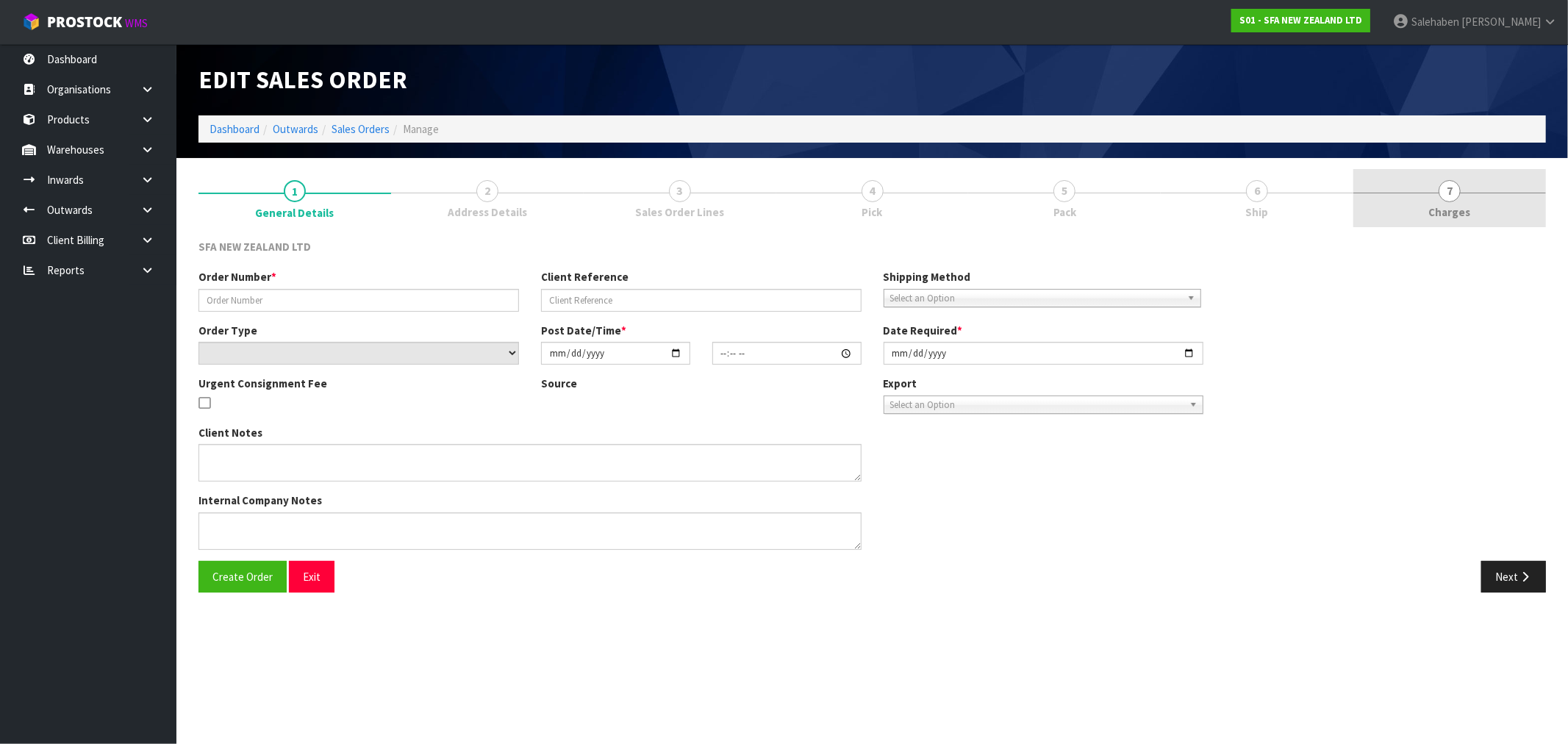
type input "2025-08-13"
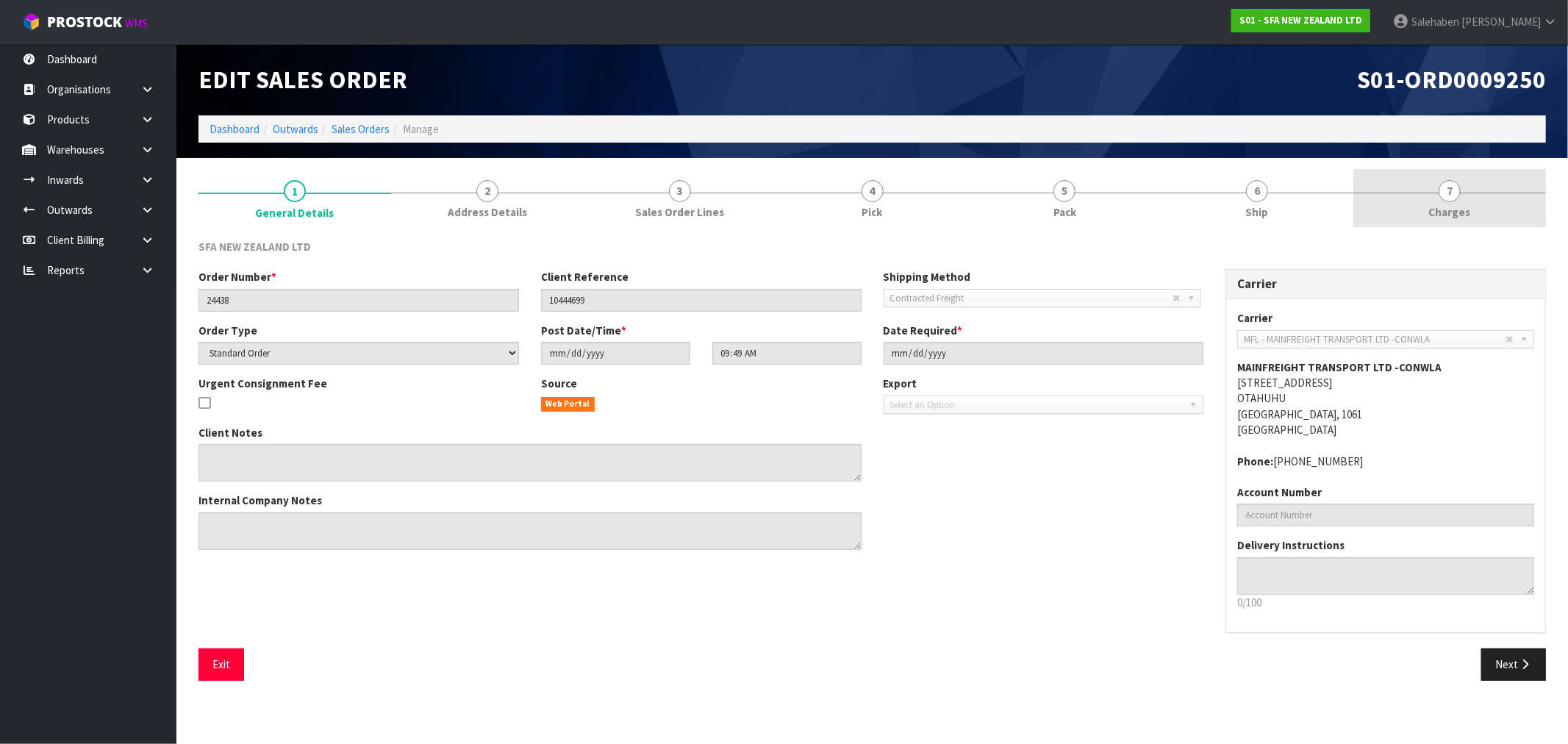
click at [1449, 209] on span "Charges" at bounding box center [1449, 212] width 42 height 15
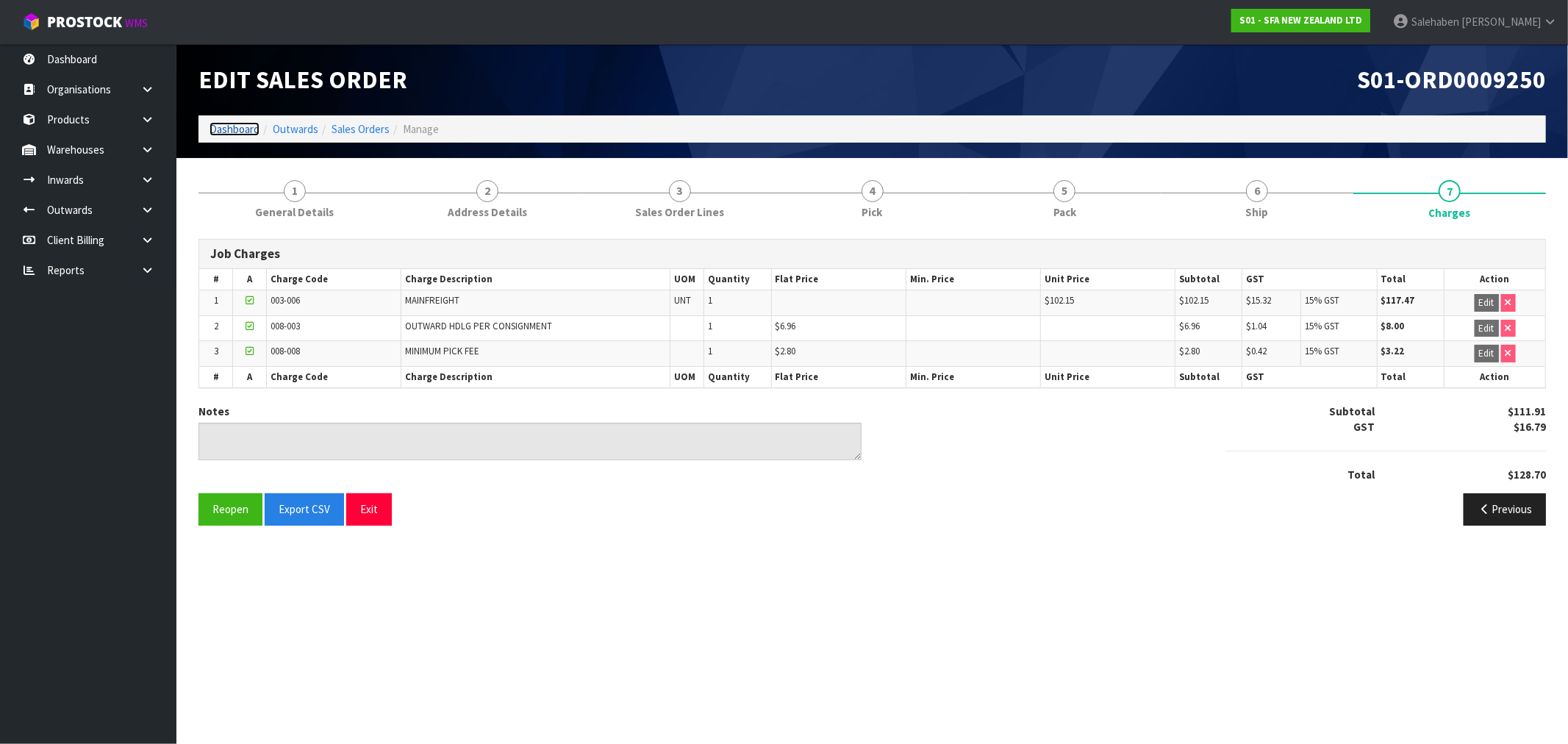
click at [230, 125] on link "Dashboard" at bounding box center [235, 129] width 50 height 14
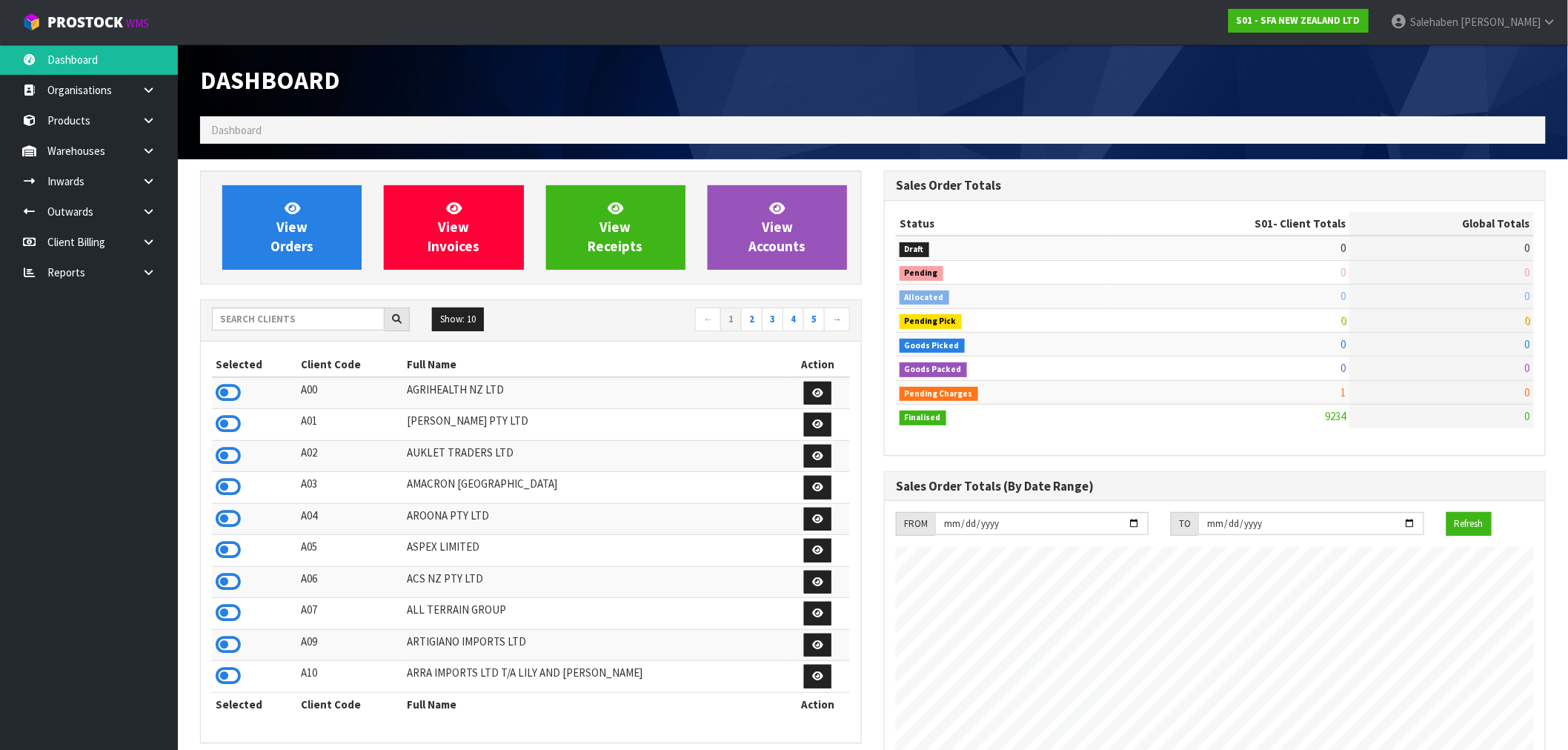
scroll to position [1123, 684]
click at [269, 313] on input "text" at bounding box center [297, 319] width 173 height 23
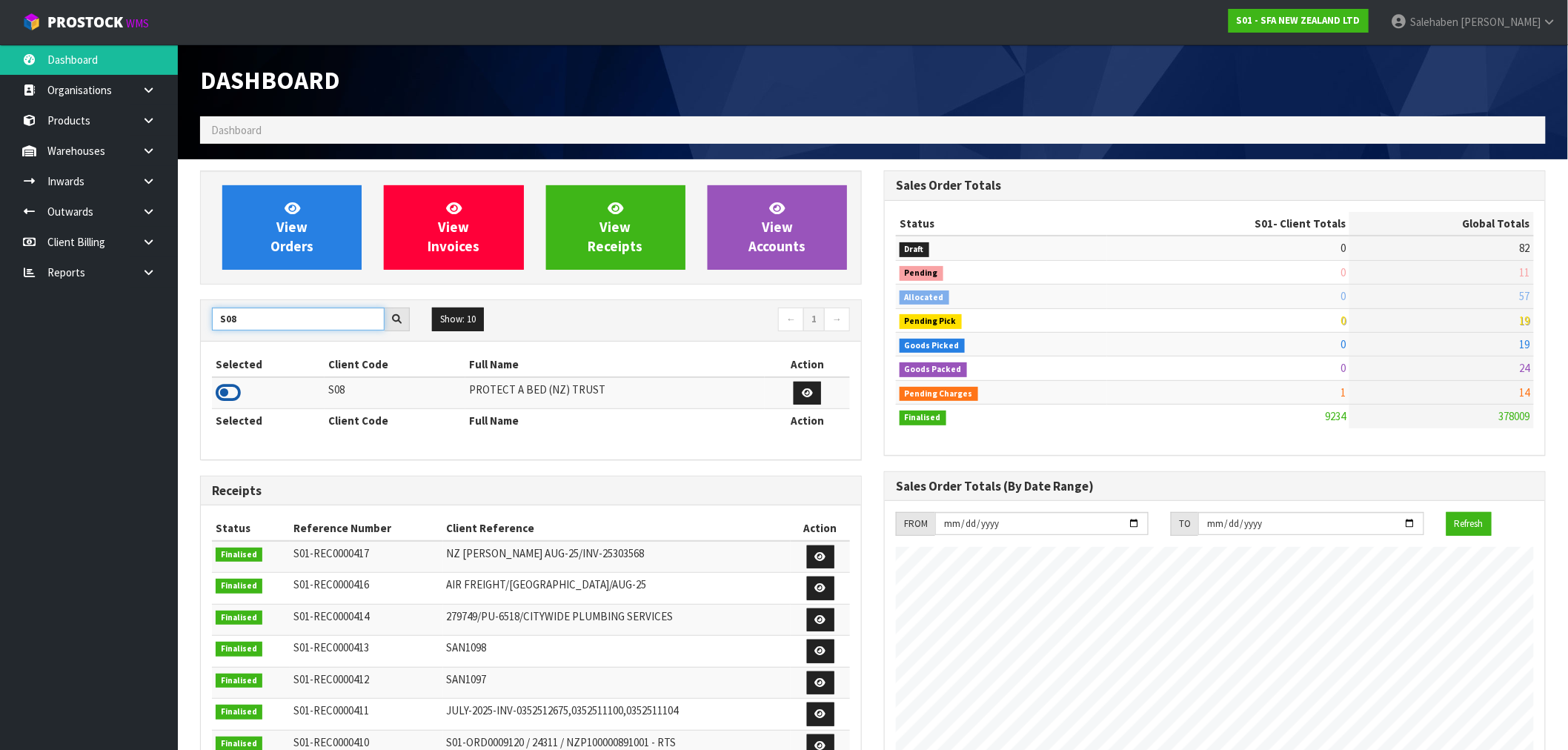
type input "S08"
click at [236, 382] on icon at bounding box center [228, 392] width 25 height 22
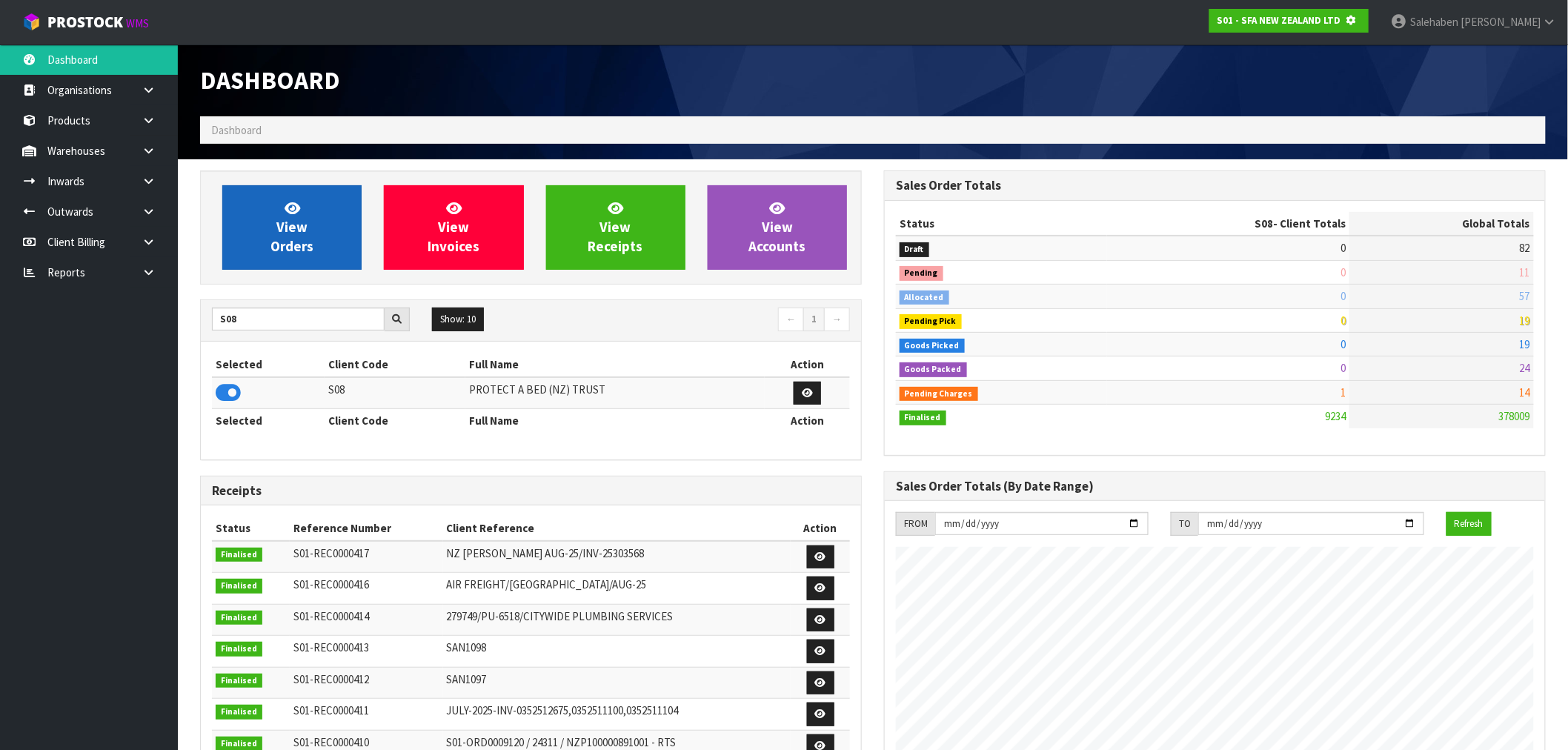
scroll to position [740296, 740408]
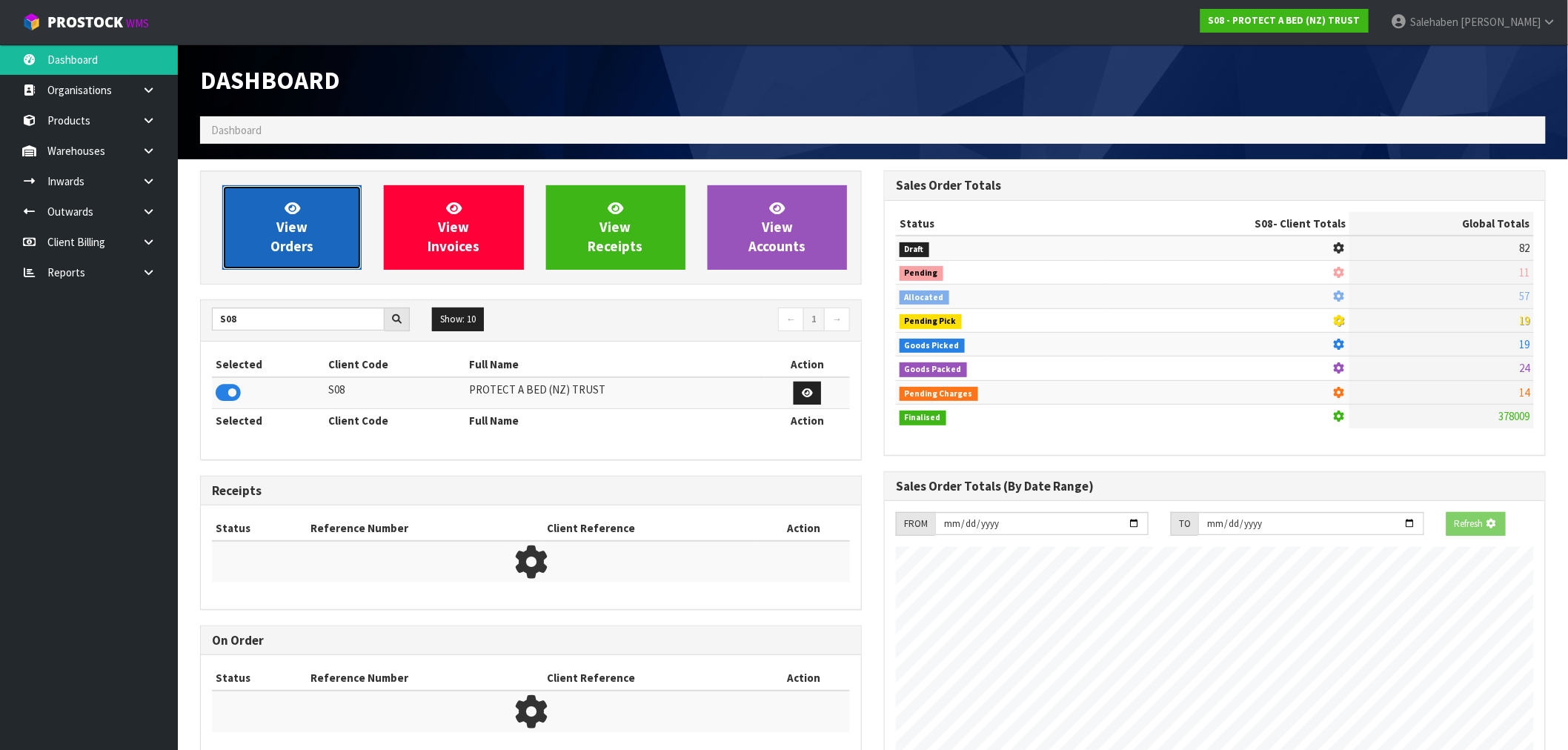
click at [267, 249] on link "View Orders" at bounding box center [292, 227] width 139 height 85
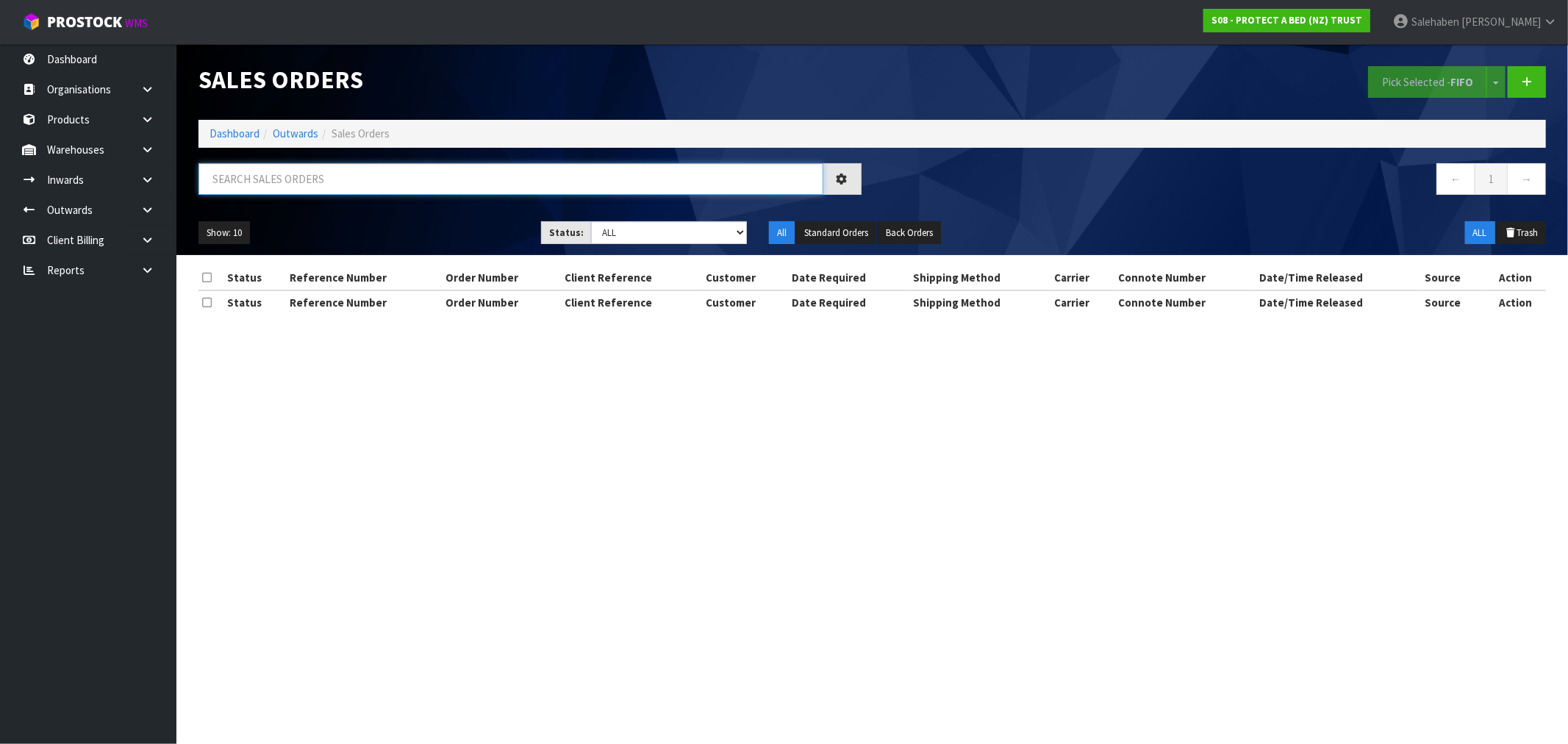
paste input "FWM58241691"
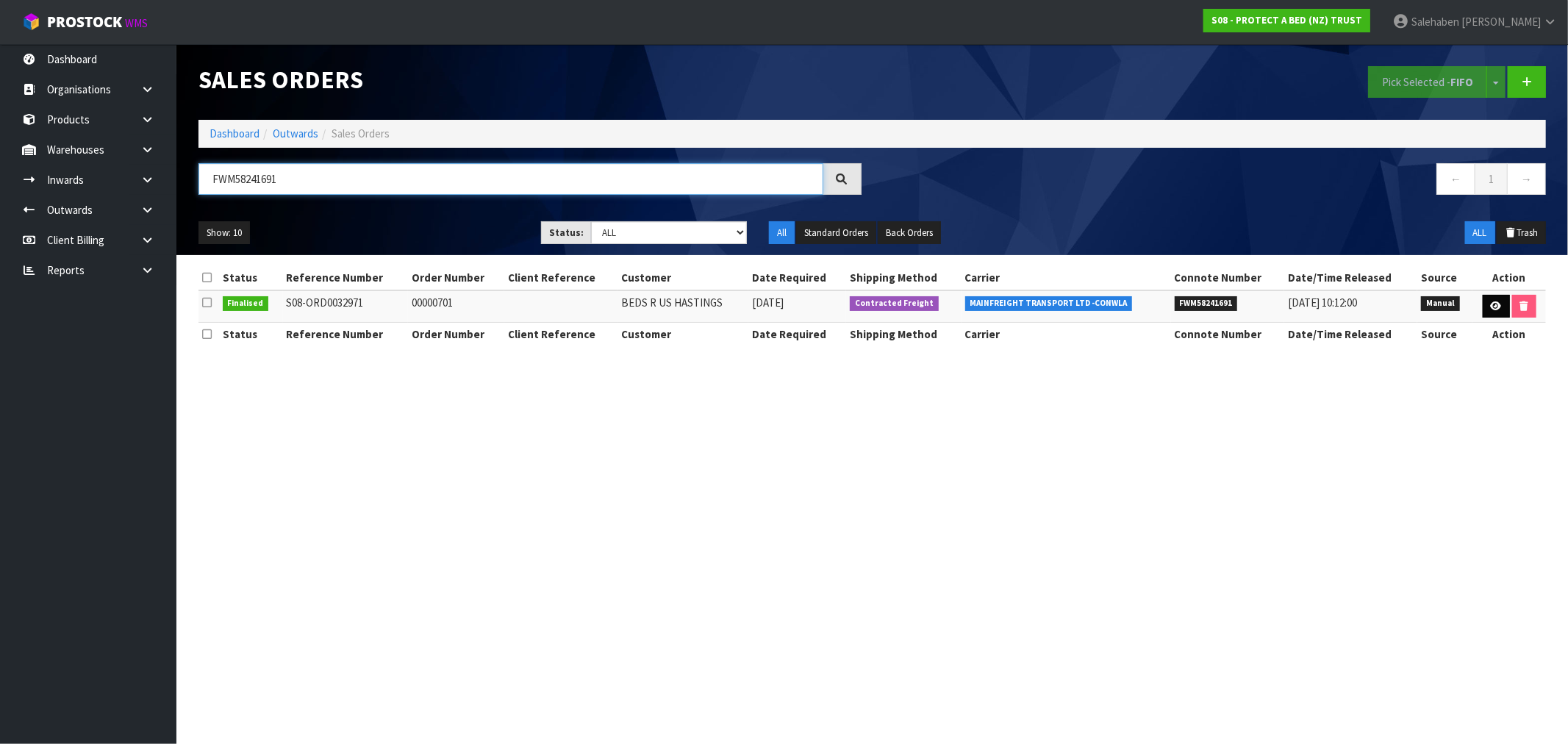
type input "FWM58241691"
click at [1497, 305] on icon at bounding box center [1495, 307] width 11 height 10
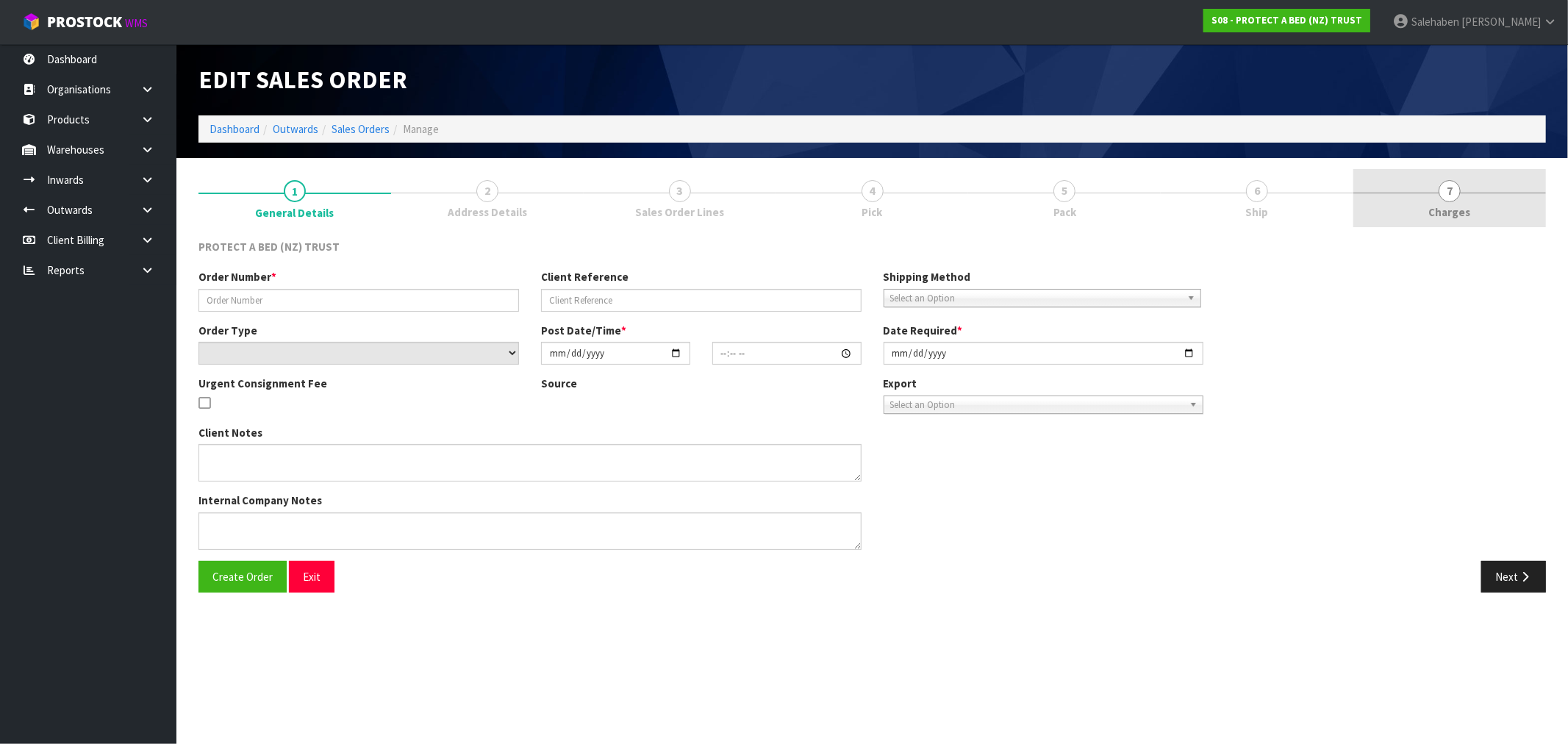
type input "00000701"
select select "number:0"
type input "2025-08-11"
type input "08:55:00.000"
type input "2025-08-11"
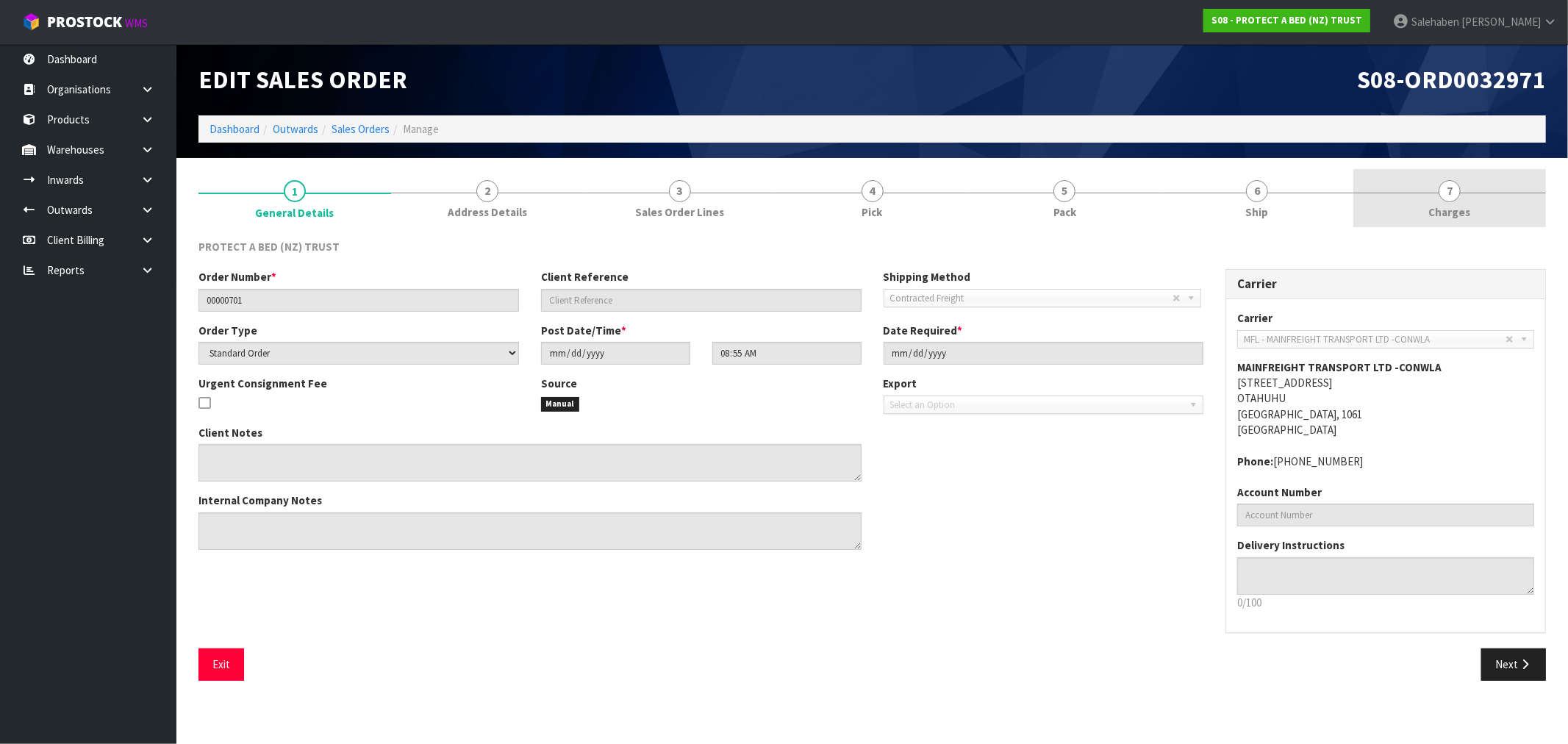
click at [1447, 210] on span "Charges" at bounding box center [1449, 212] width 42 height 15
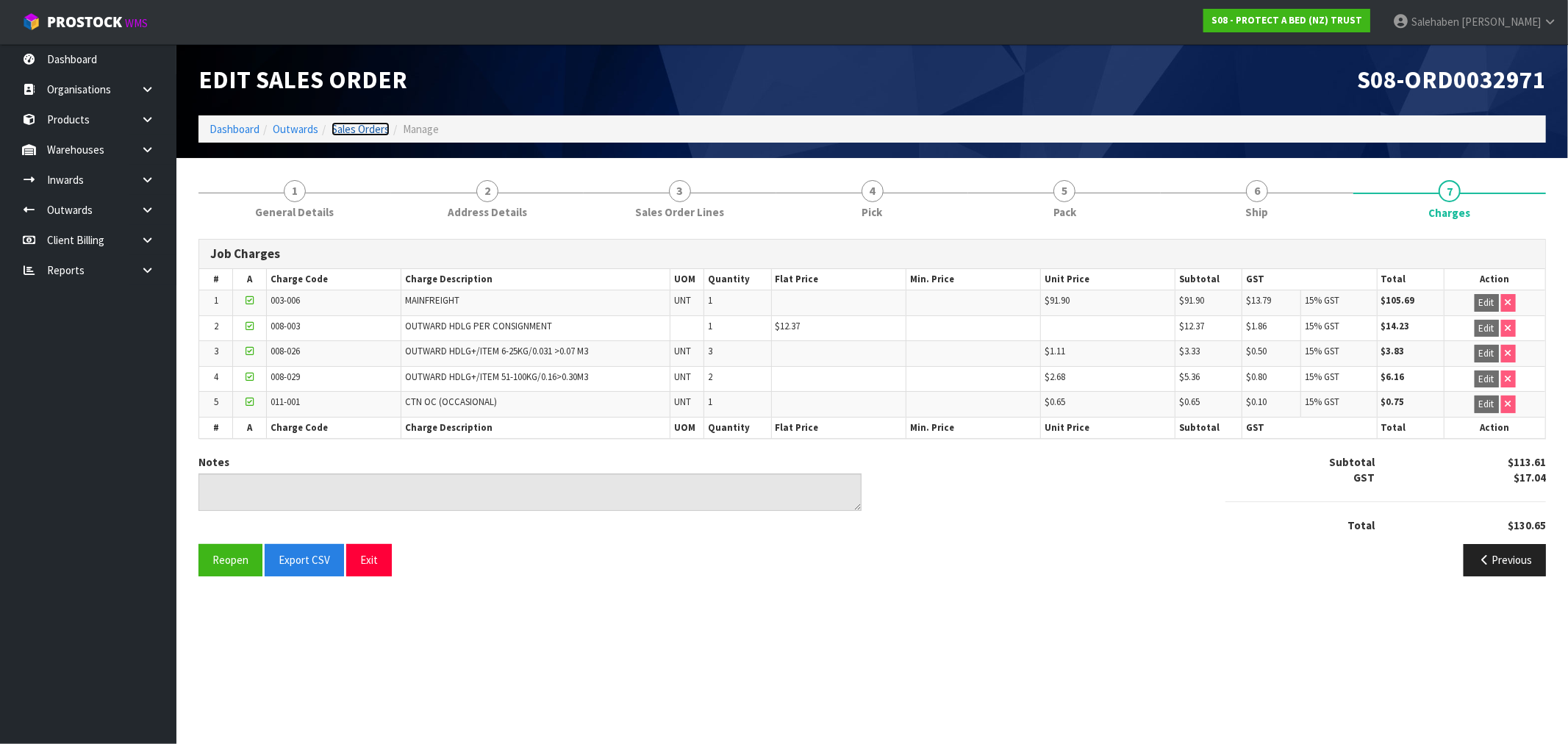
click at [362, 128] on link "Sales Orders" at bounding box center [361, 129] width 58 height 14
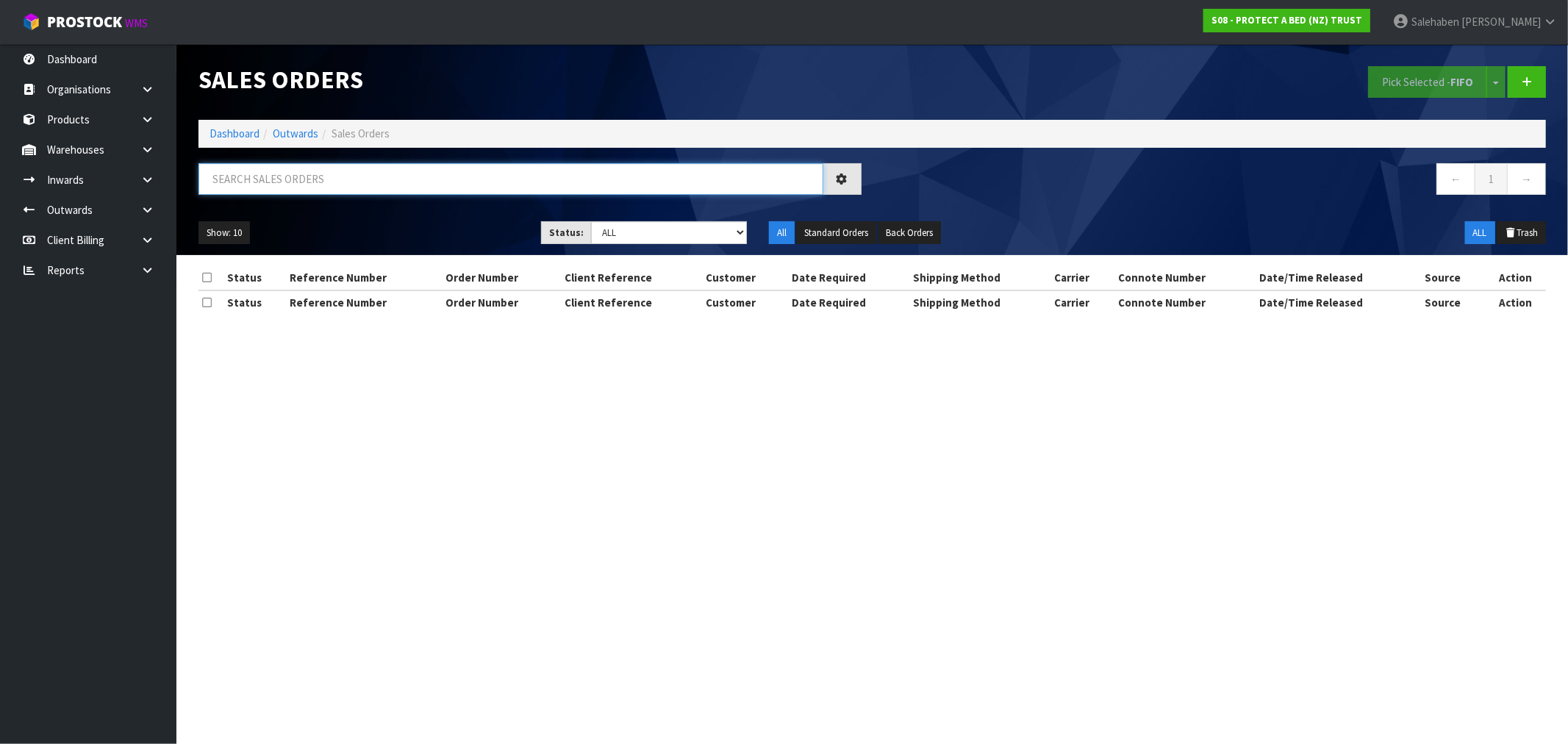
paste input "FWM58240545"
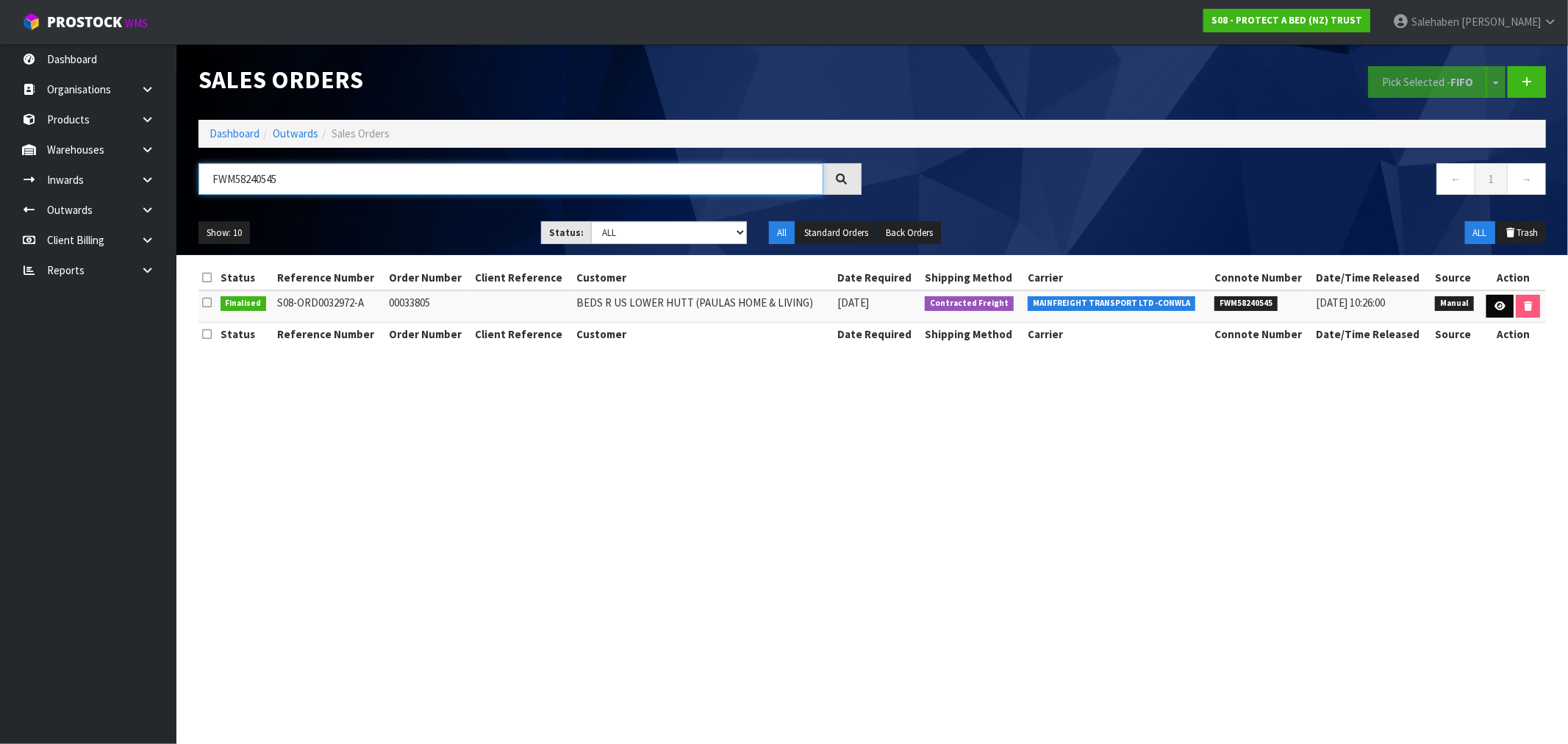
type input "FWM58240545"
click at [1502, 303] on icon at bounding box center [1499, 307] width 11 height 10
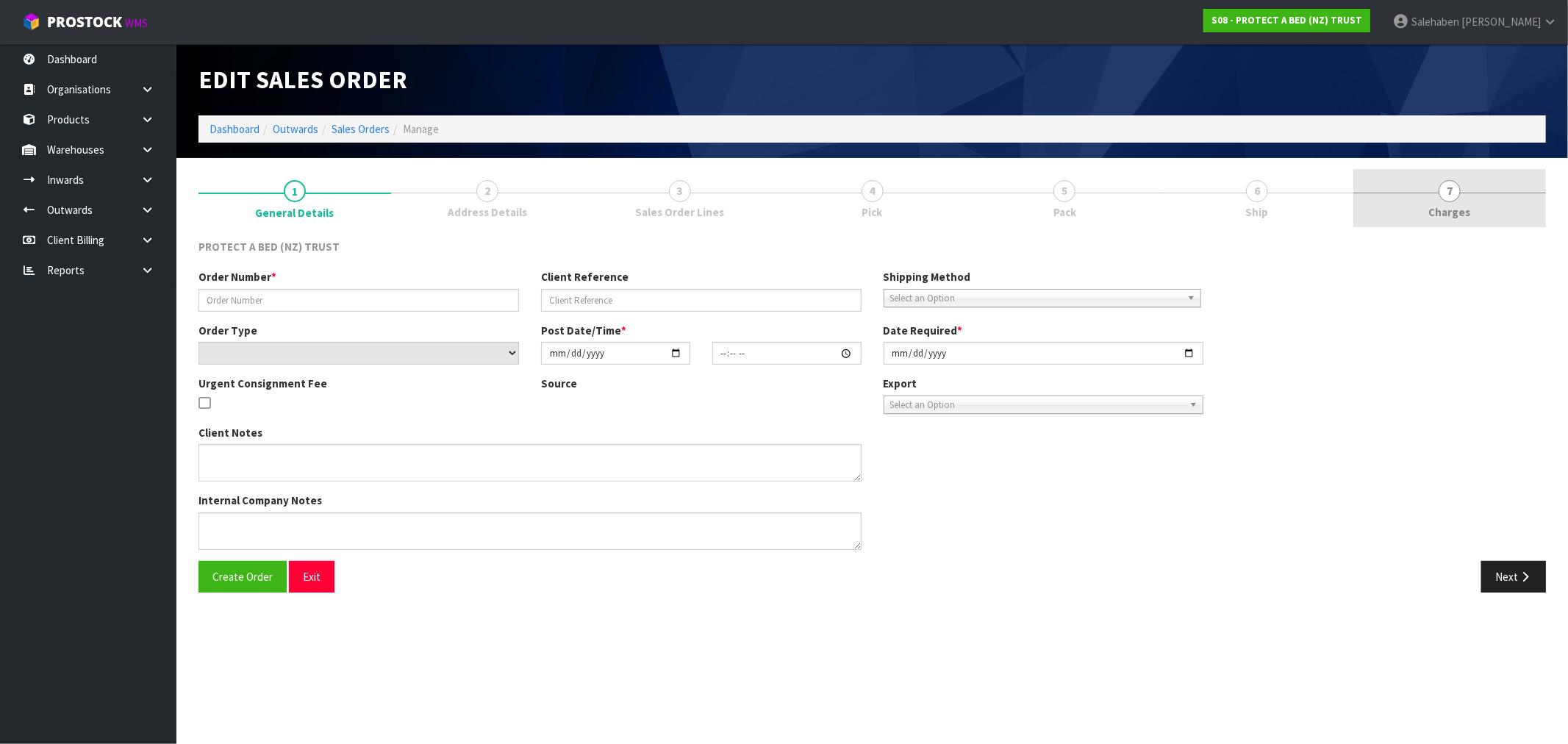
type input "00033805"
select select "number:0"
type input "2025-08-11"
type input "08:59:00.000"
type input "2025-08-11"
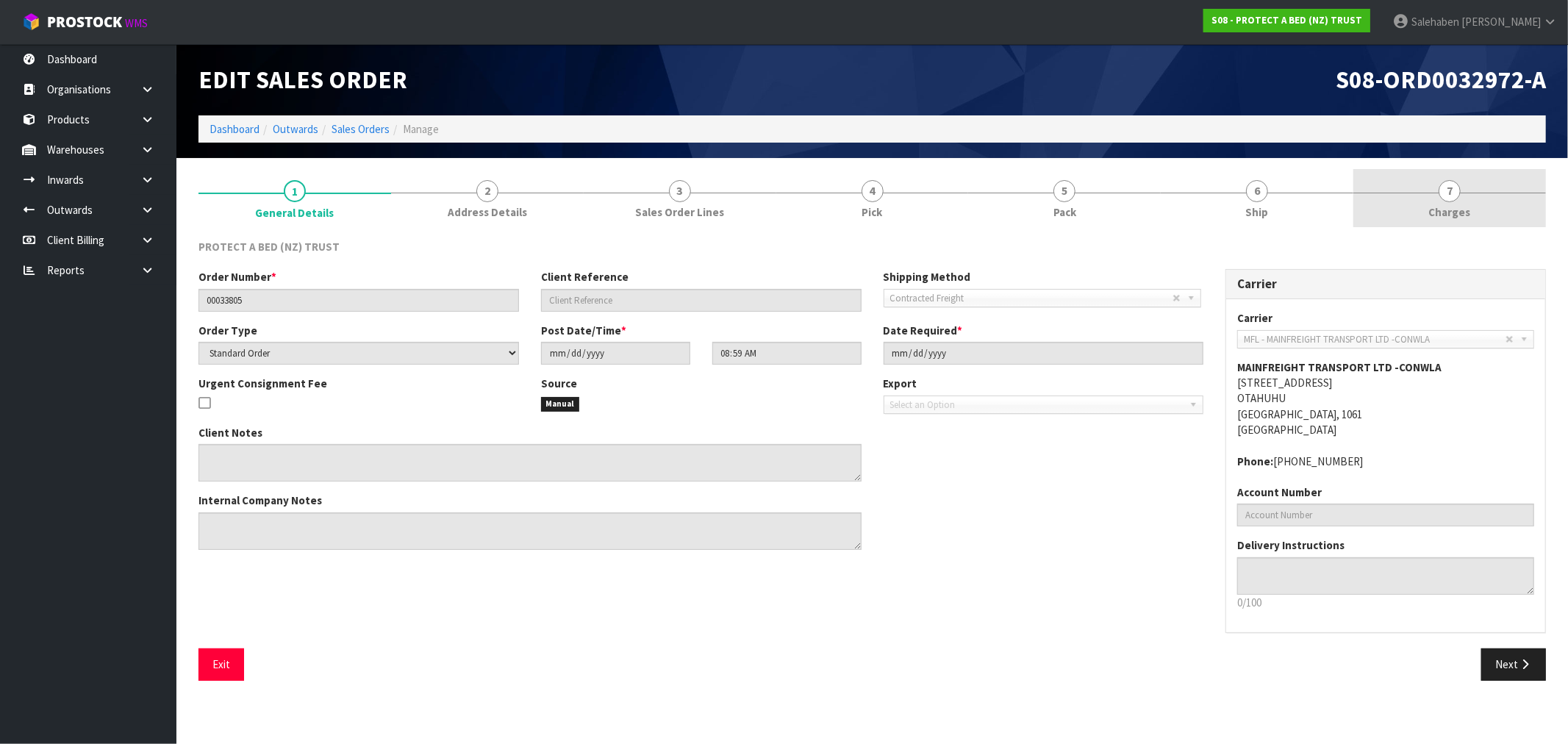
click at [1450, 204] on span "Charges" at bounding box center [1449, 212] width 42 height 15
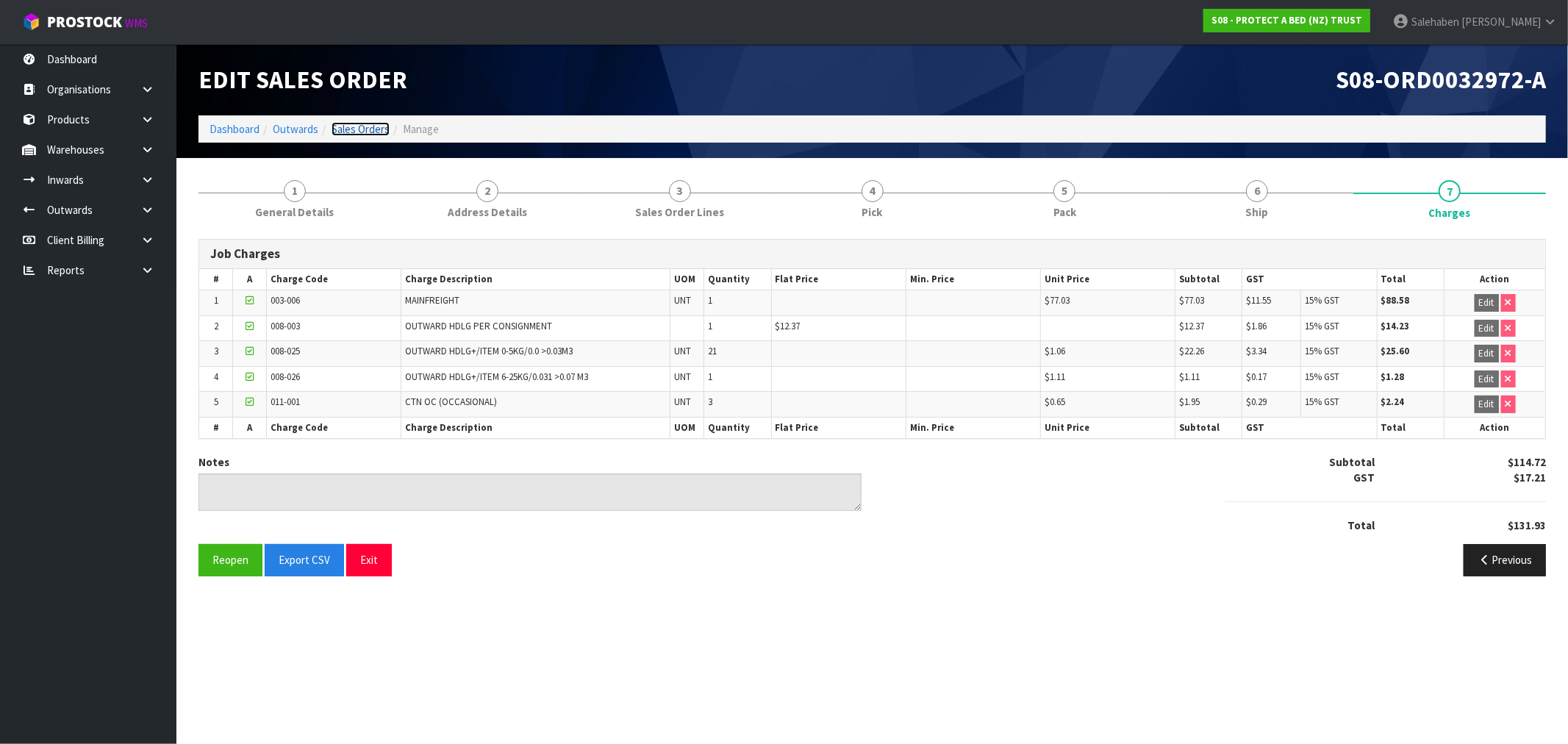
click at [354, 133] on link "Sales Orders" at bounding box center [361, 129] width 58 height 14
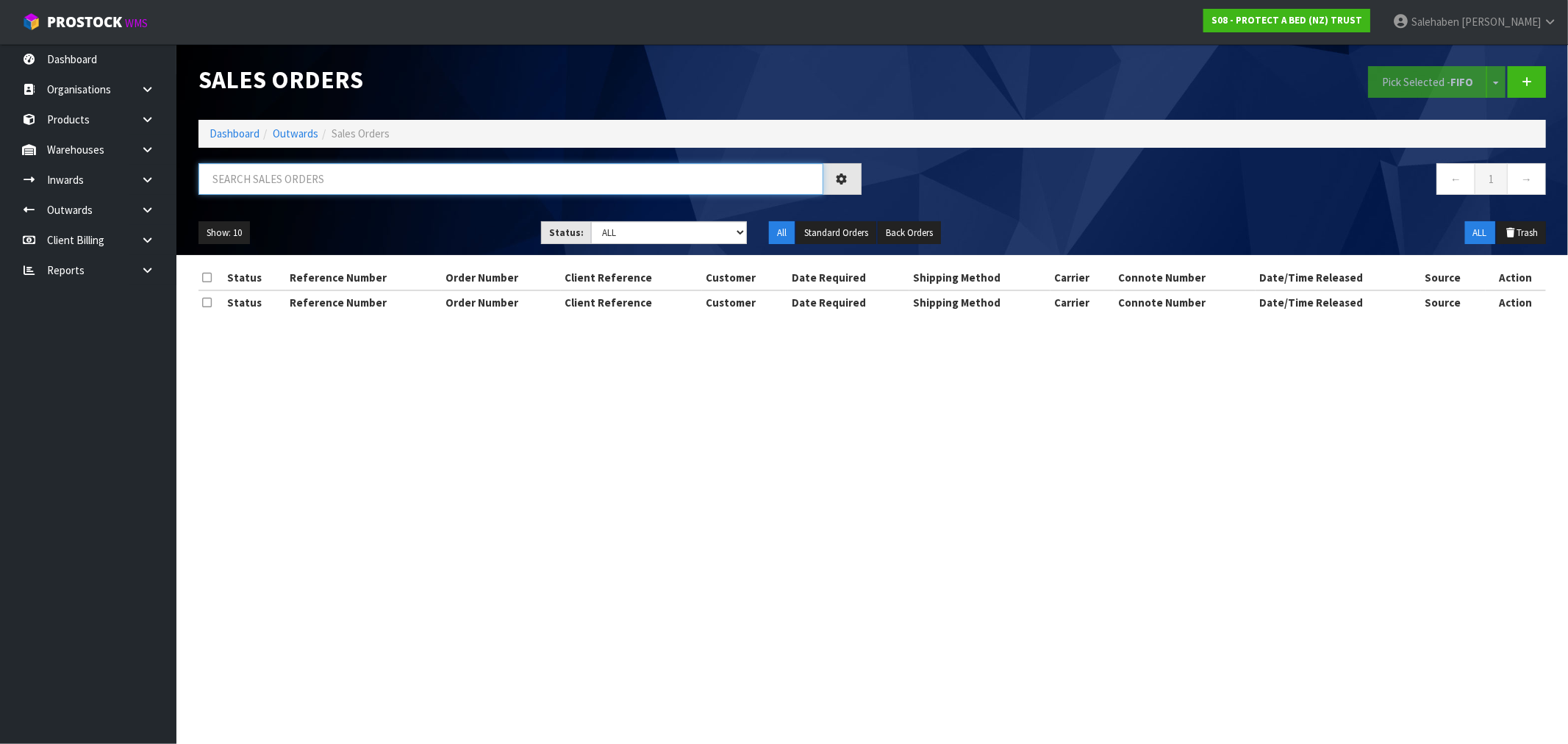
paste input "FWM58239838"
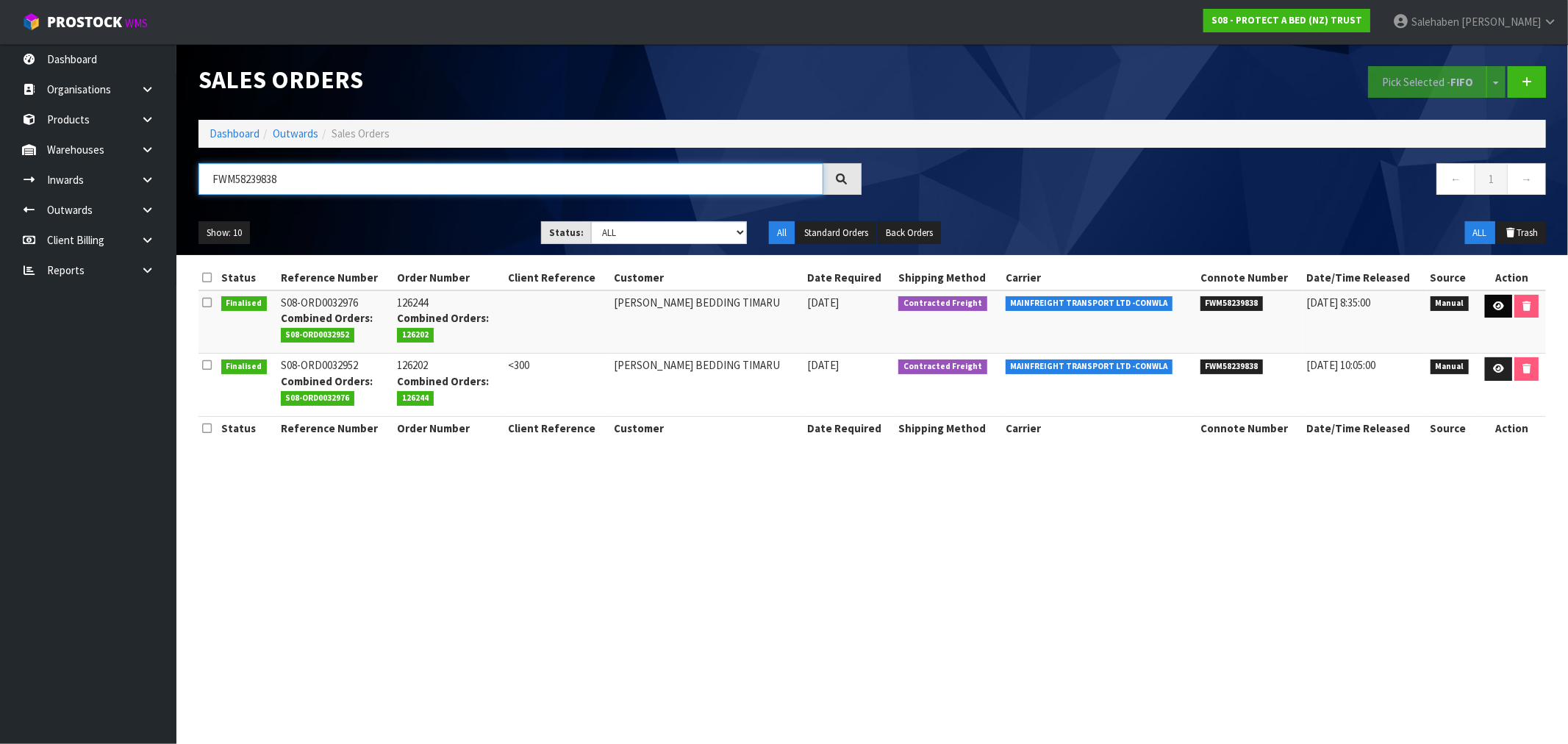
type input "FWM58239838"
click at [1498, 305] on icon at bounding box center [1498, 307] width 11 height 10
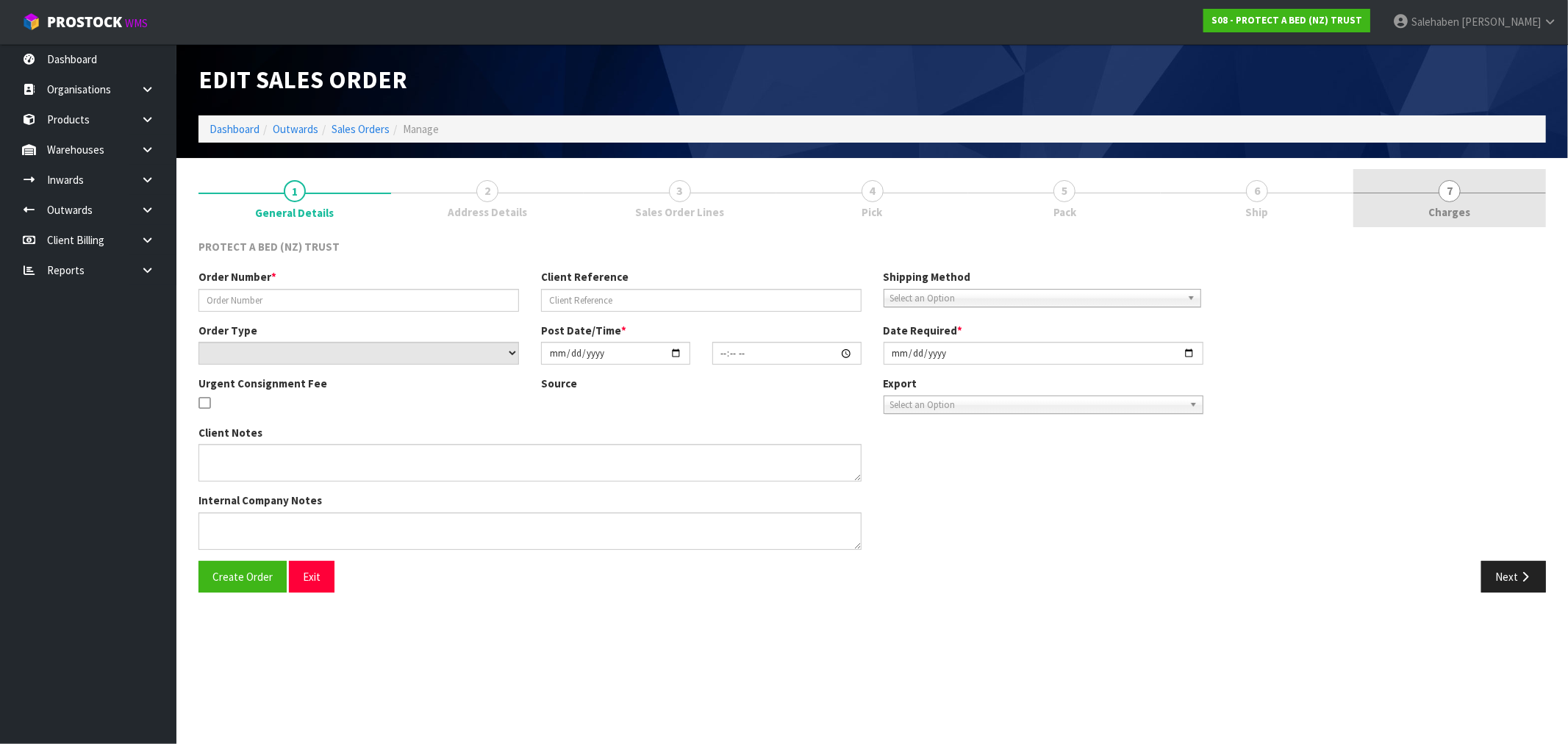
type input "126244"
select select "number:0"
type input "2025-08-11"
type input "09:20:00.000"
type input "2025-08-11"
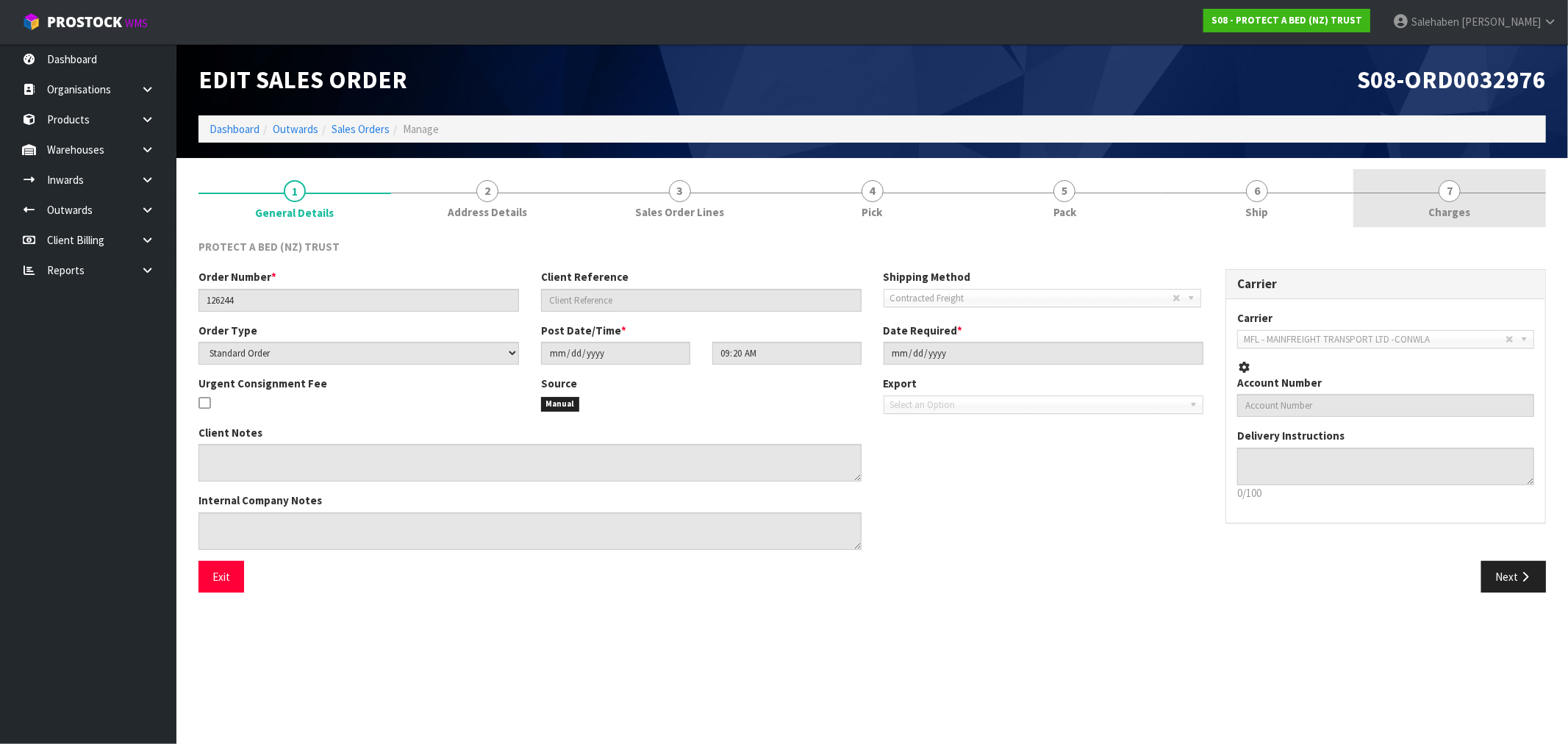
click at [1442, 207] on span "Charges" at bounding box center [1449, 212] width 42 height 15
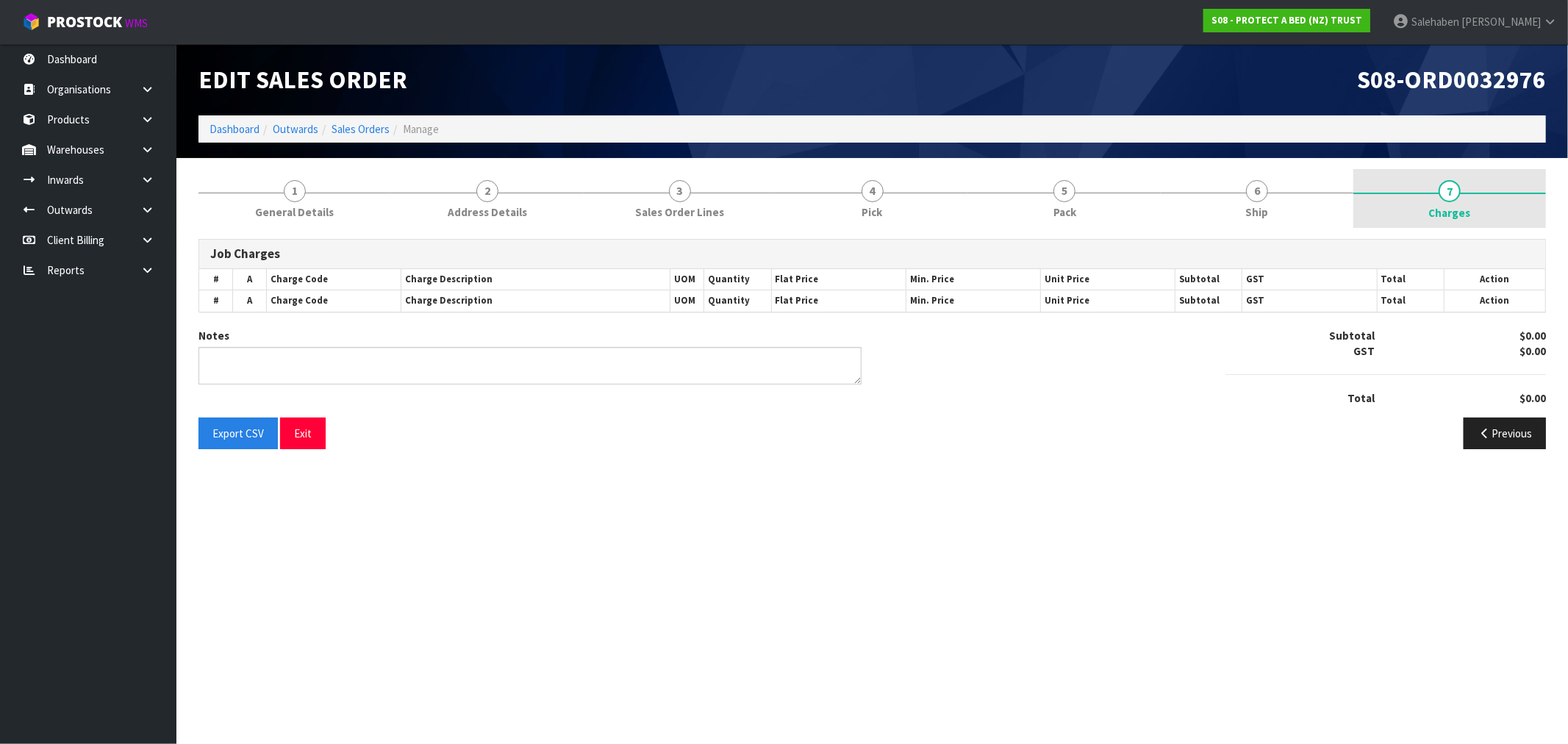
type textarea "COMBINED"
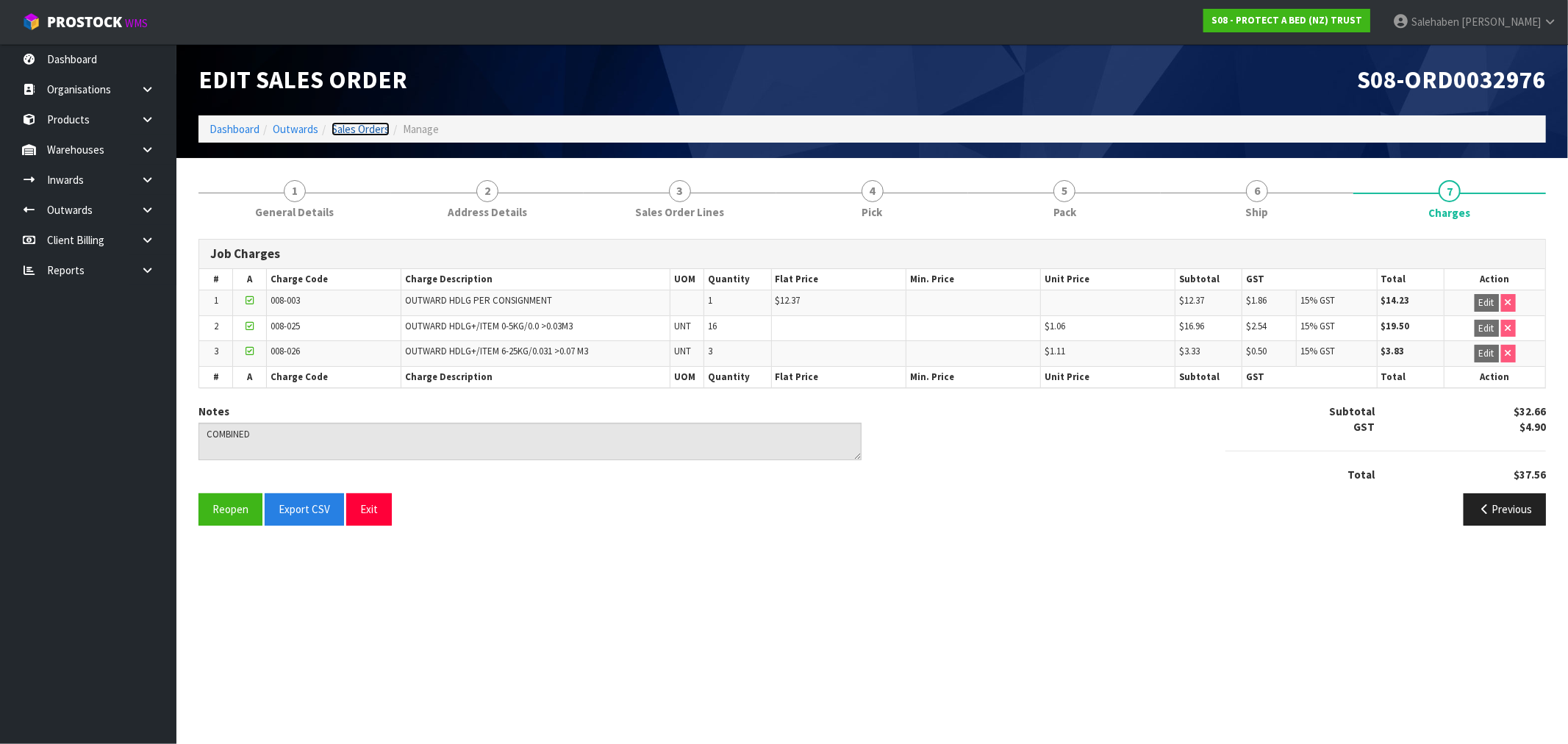
click at [360, 134] on link "Sales Orders" at bounding box center [361, 129] width 58 height 14
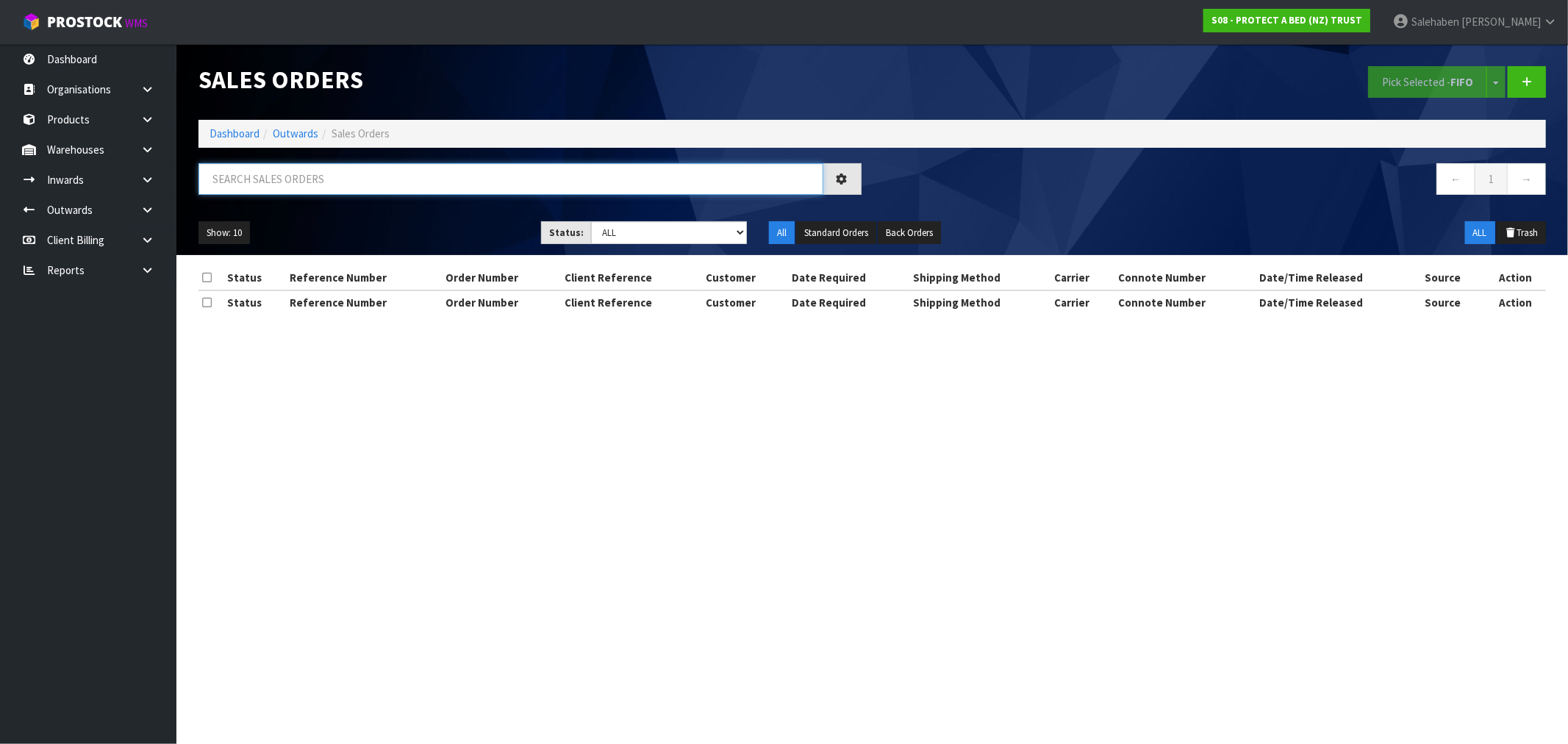
paste input "FWM58239838"
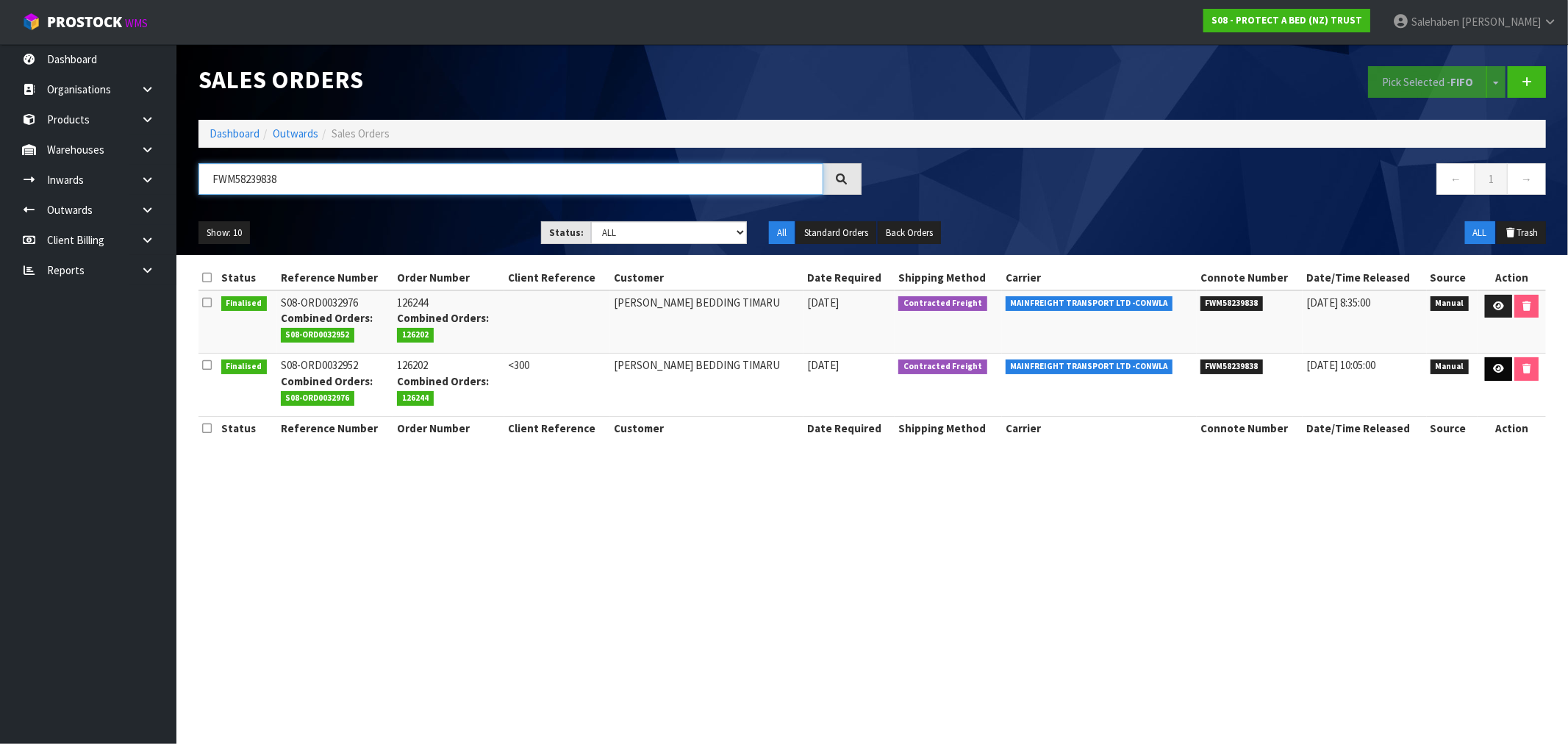
type input "FWM58239838"
click at [1505, 370] on link at bounding box center [1498, 369] width 27 height 23
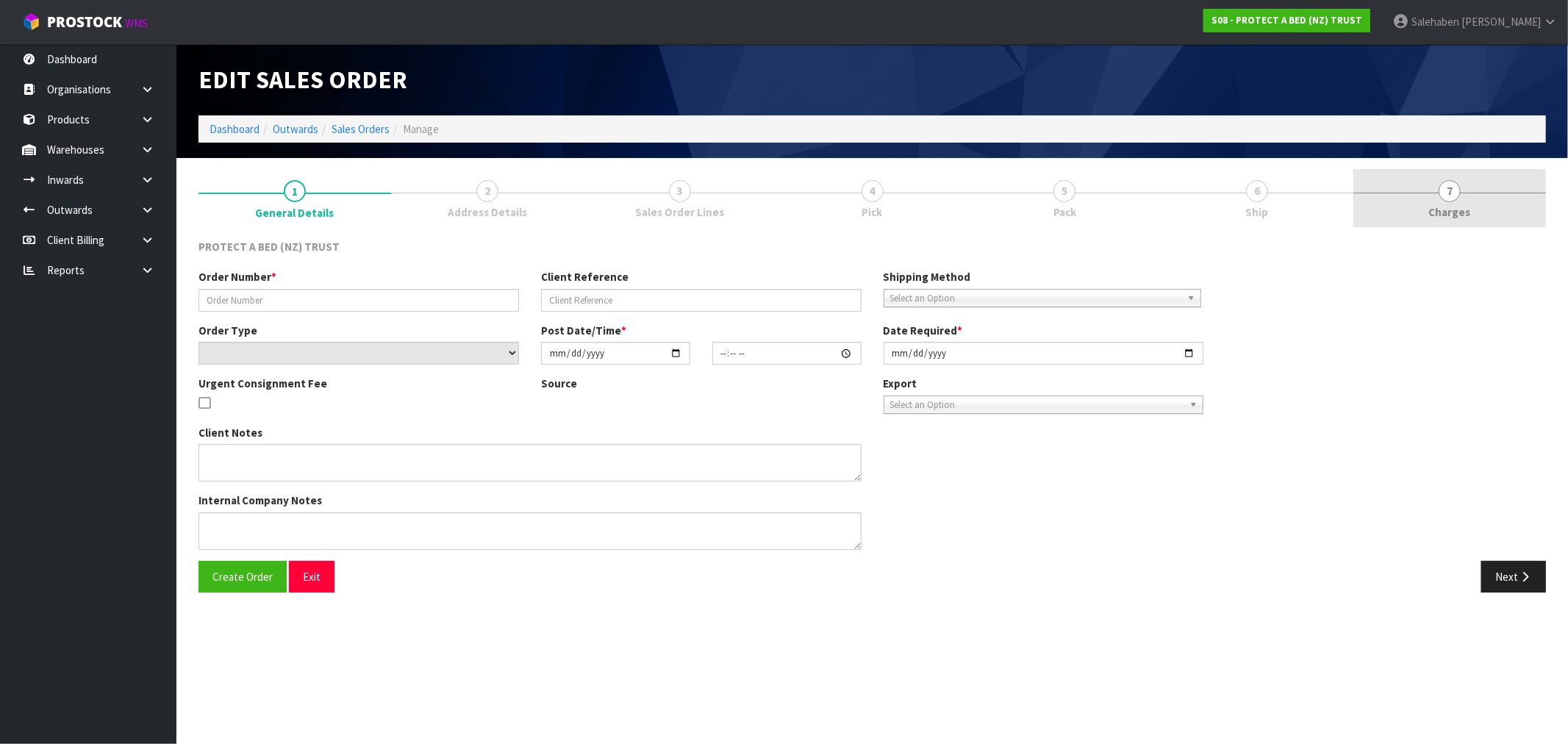
type input "126202"
type input "<300"
select select "number:0"
type input "2025-08-07"
type input "10:39:00.000"
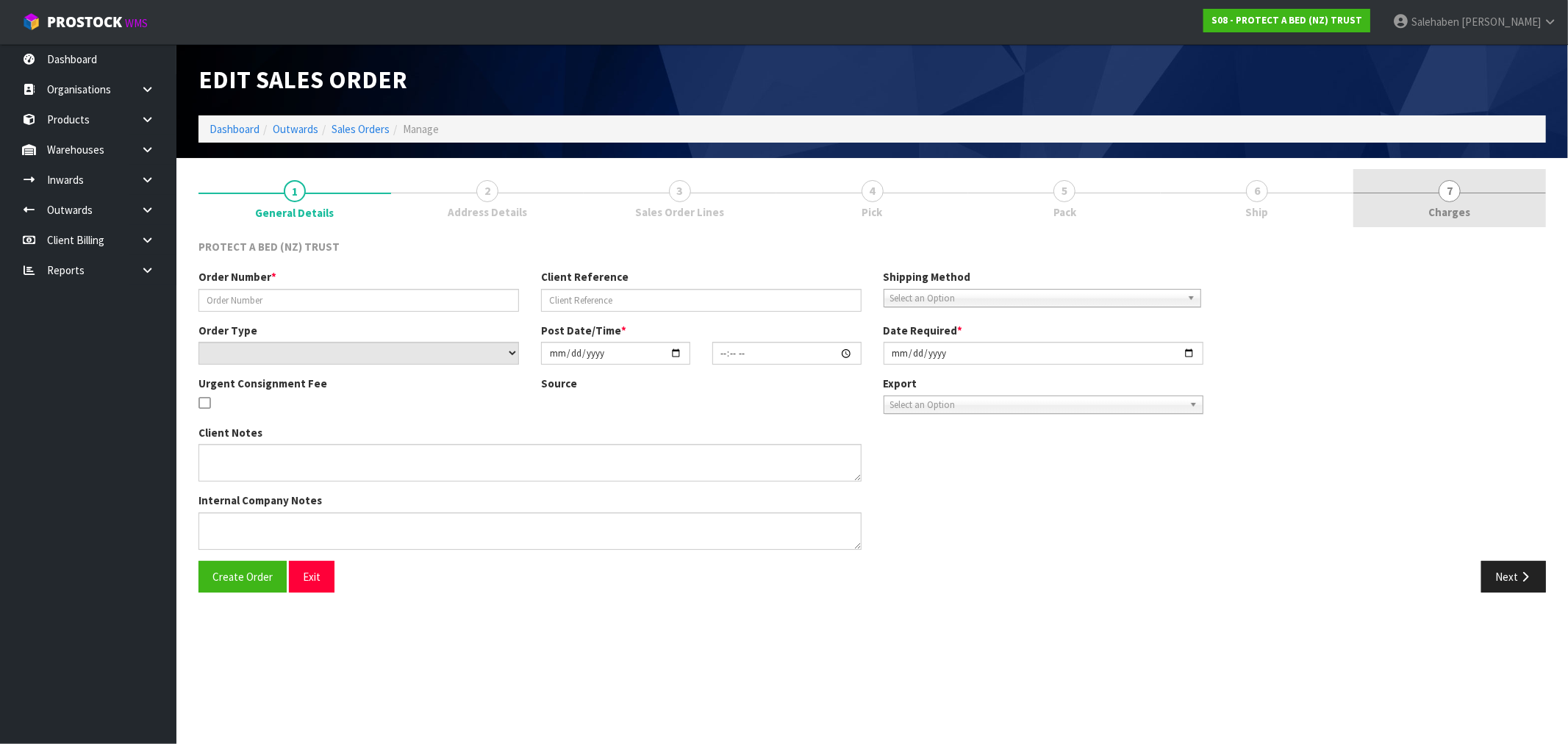
type input "2025-08-11"
click at [1452, 207] on span "Charges" at bounding box center [1449, 212] width 42 height 15
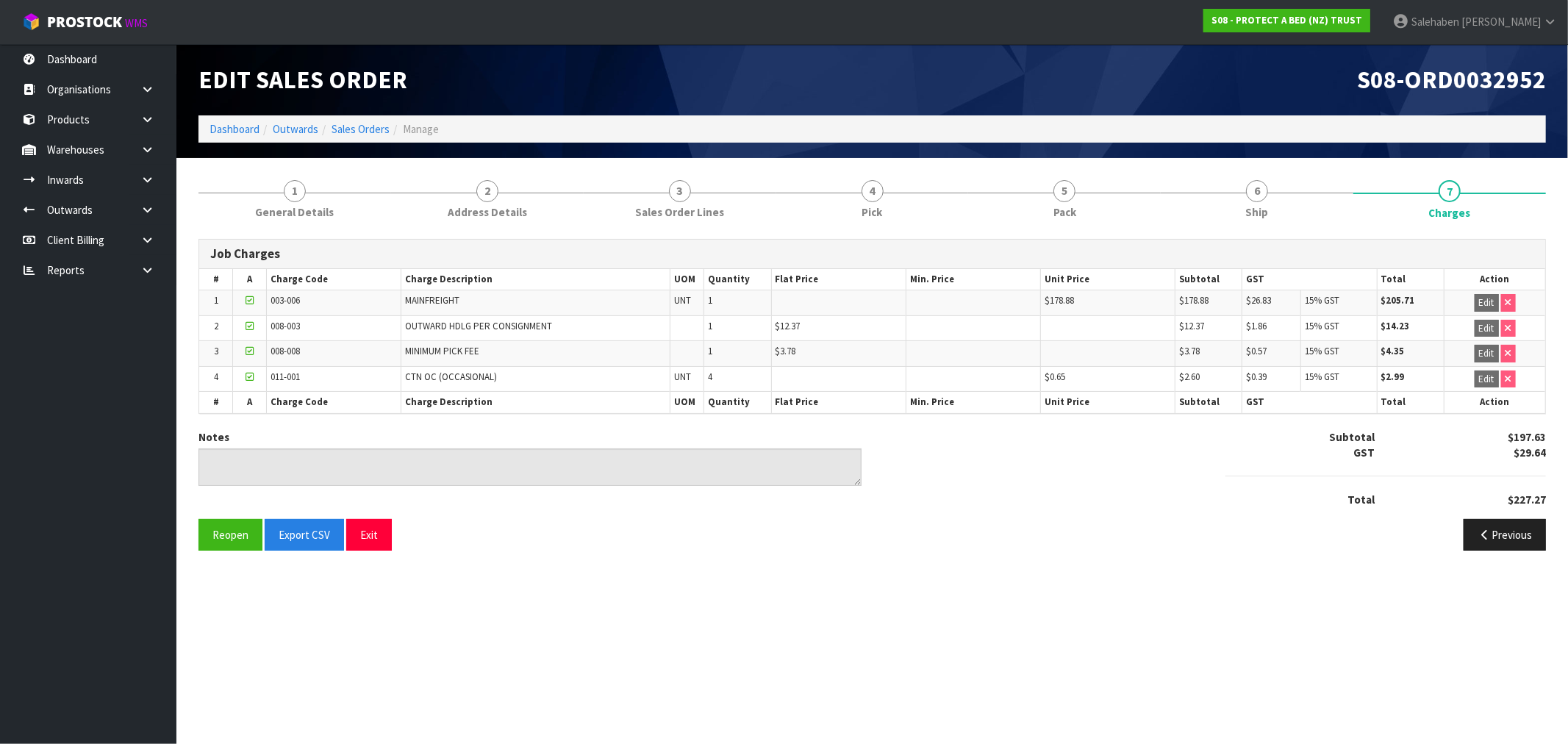
click at [363, 121] on li "Sales Orders" at bounding box center [354, 129] width 72 height 15
click at [362, 128] on link "Sales Orders" at bounding box center [361, 129] width 58 height 14
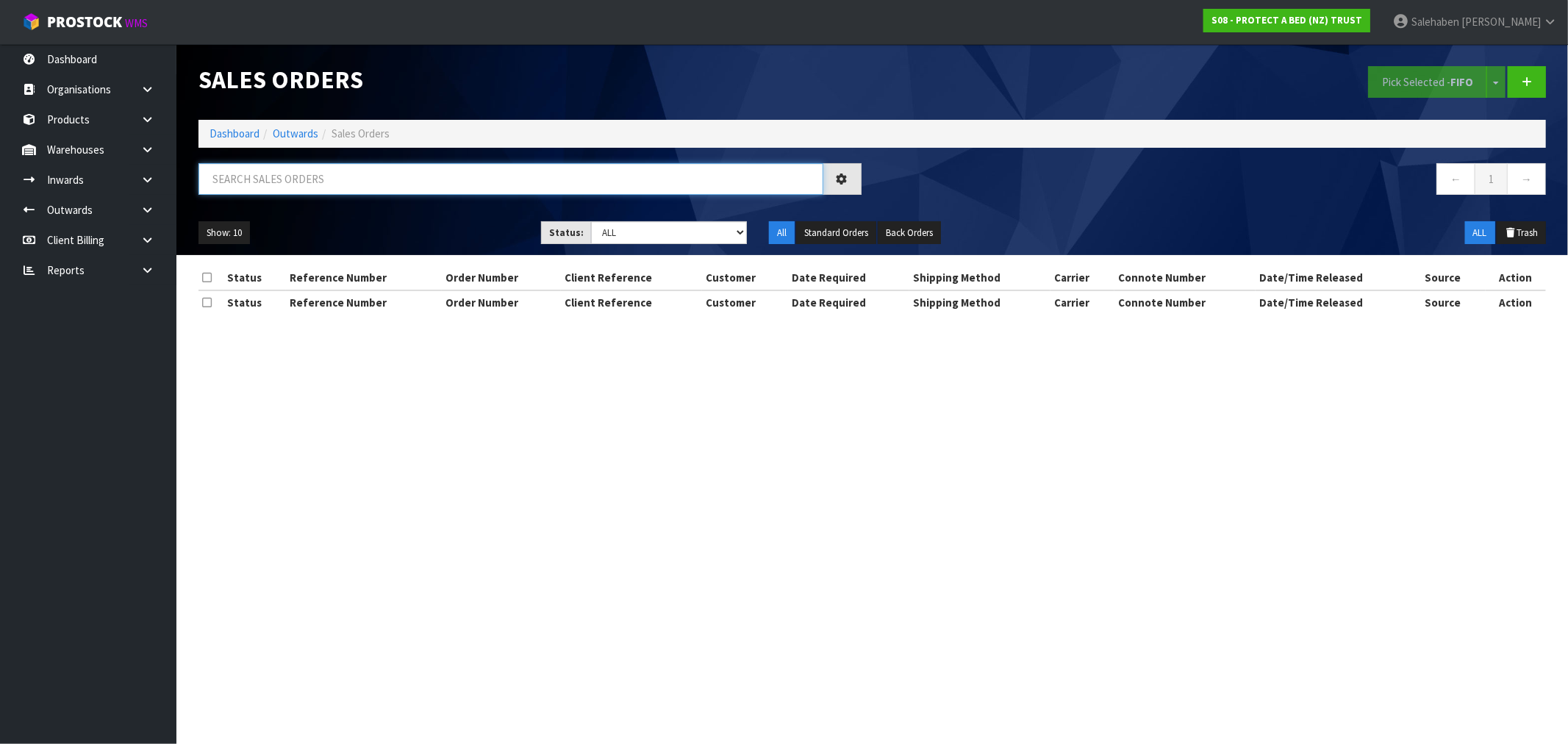
click at [292, 173] on input "text" at bounding box center [511, 179] width 625 height 32
paste input "FWM58240138"
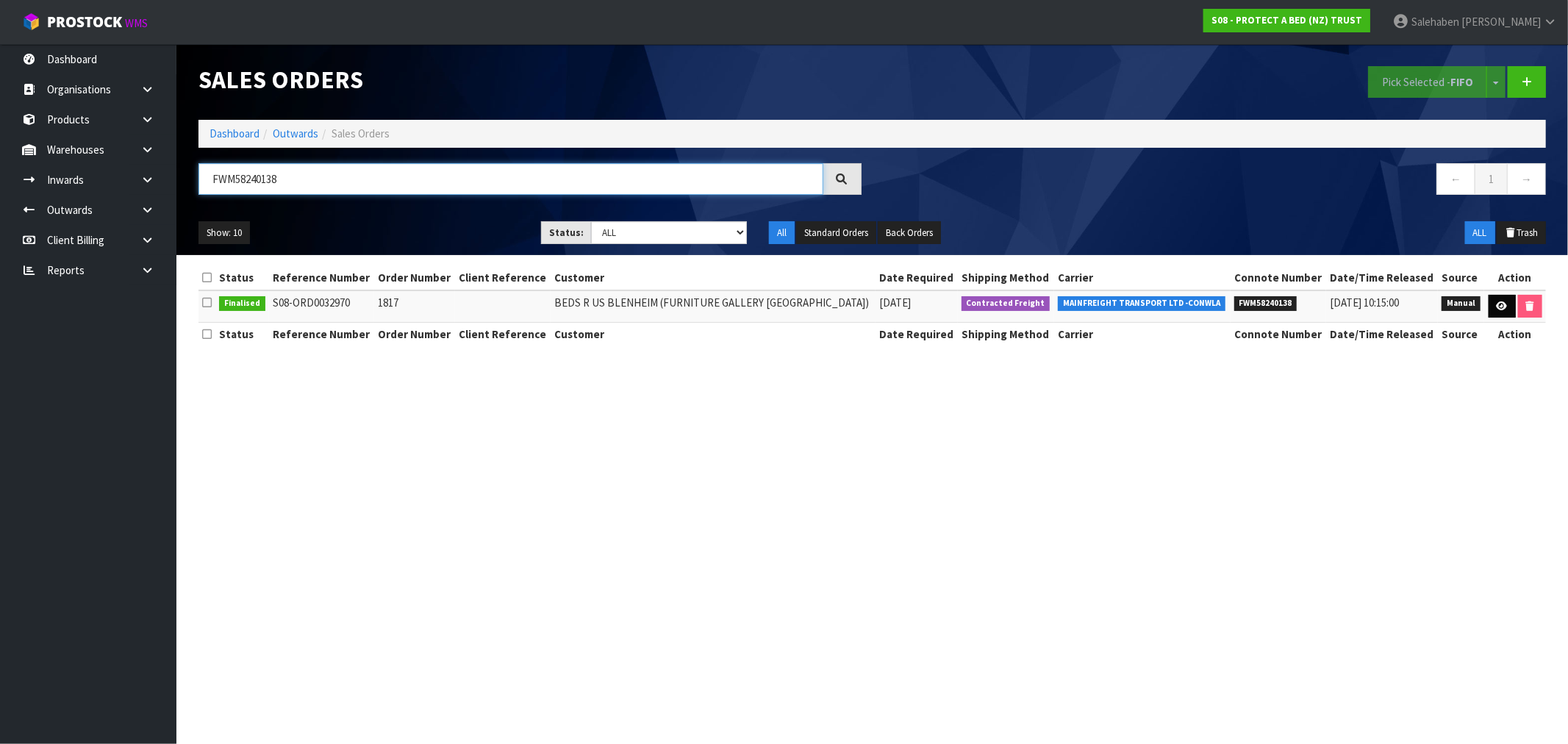
type input "FWM58240138"
click at [1503, 303] on icon at bounding box center [1501, 307] width 11 height 10
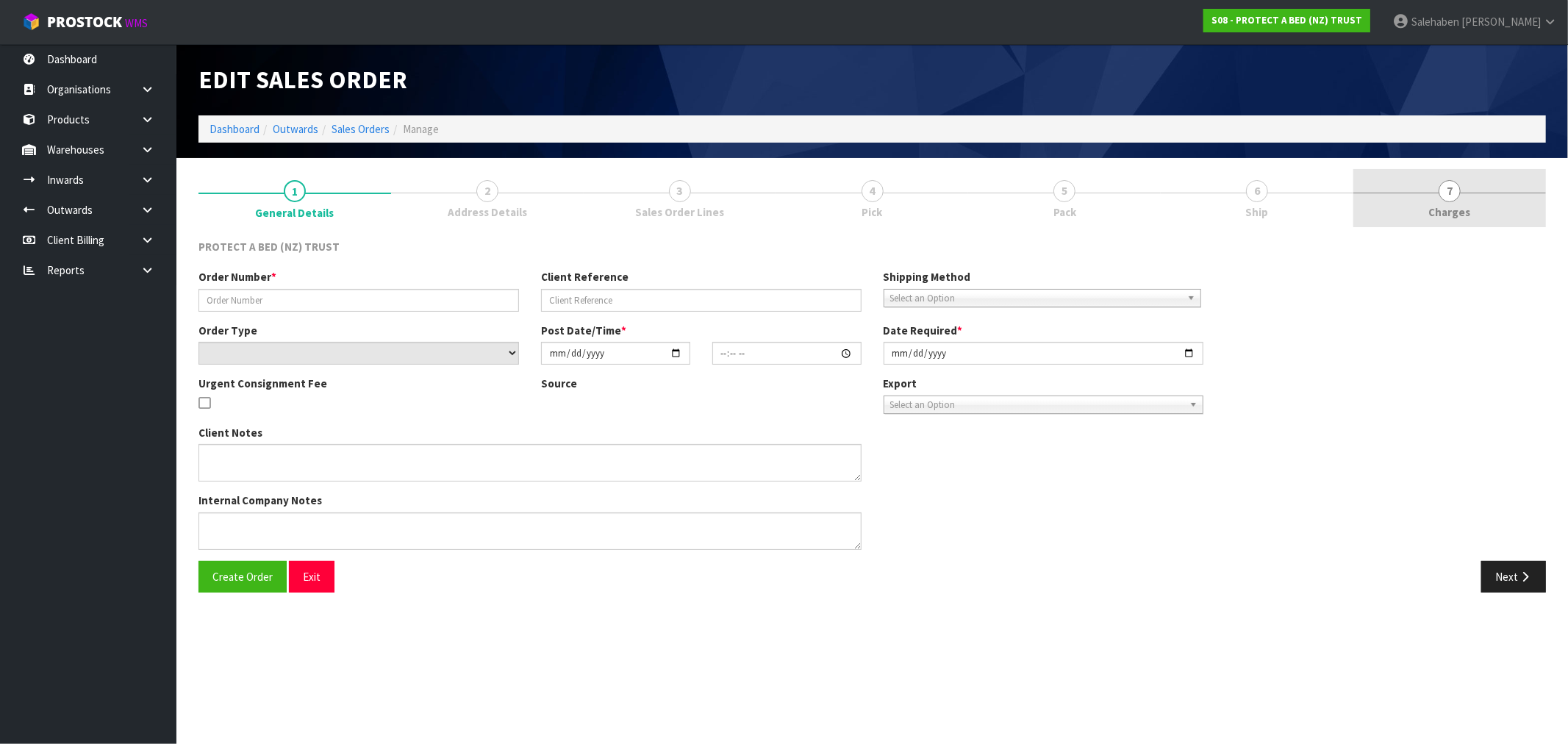
type input "1817"
select select "number:0"
type input "2025-08-11"
type input "08:51:00.000"
type input "2025-08-11"
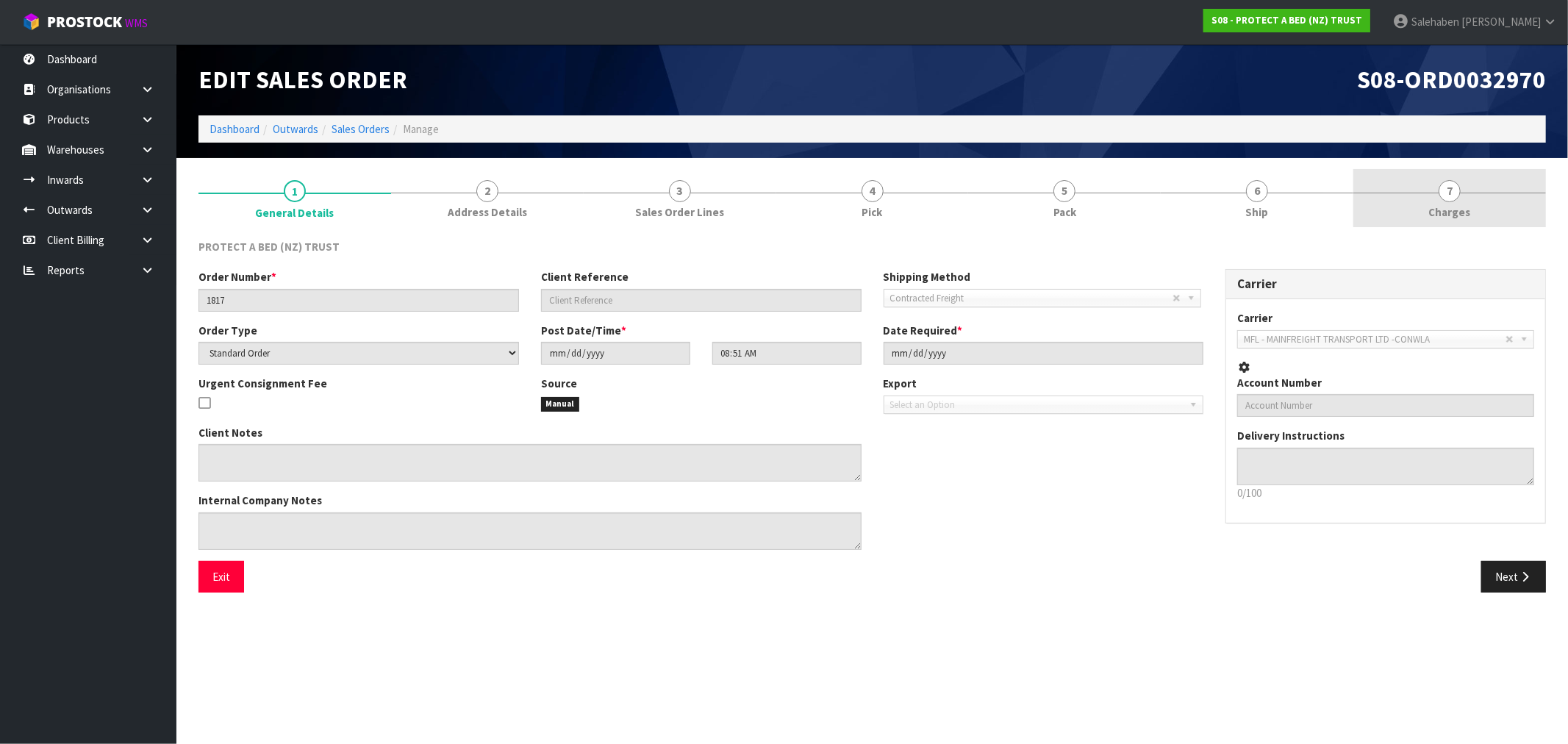
click at [1458, 214] on span "Charges" at bounding box center [1449, 212] width 42 height 15
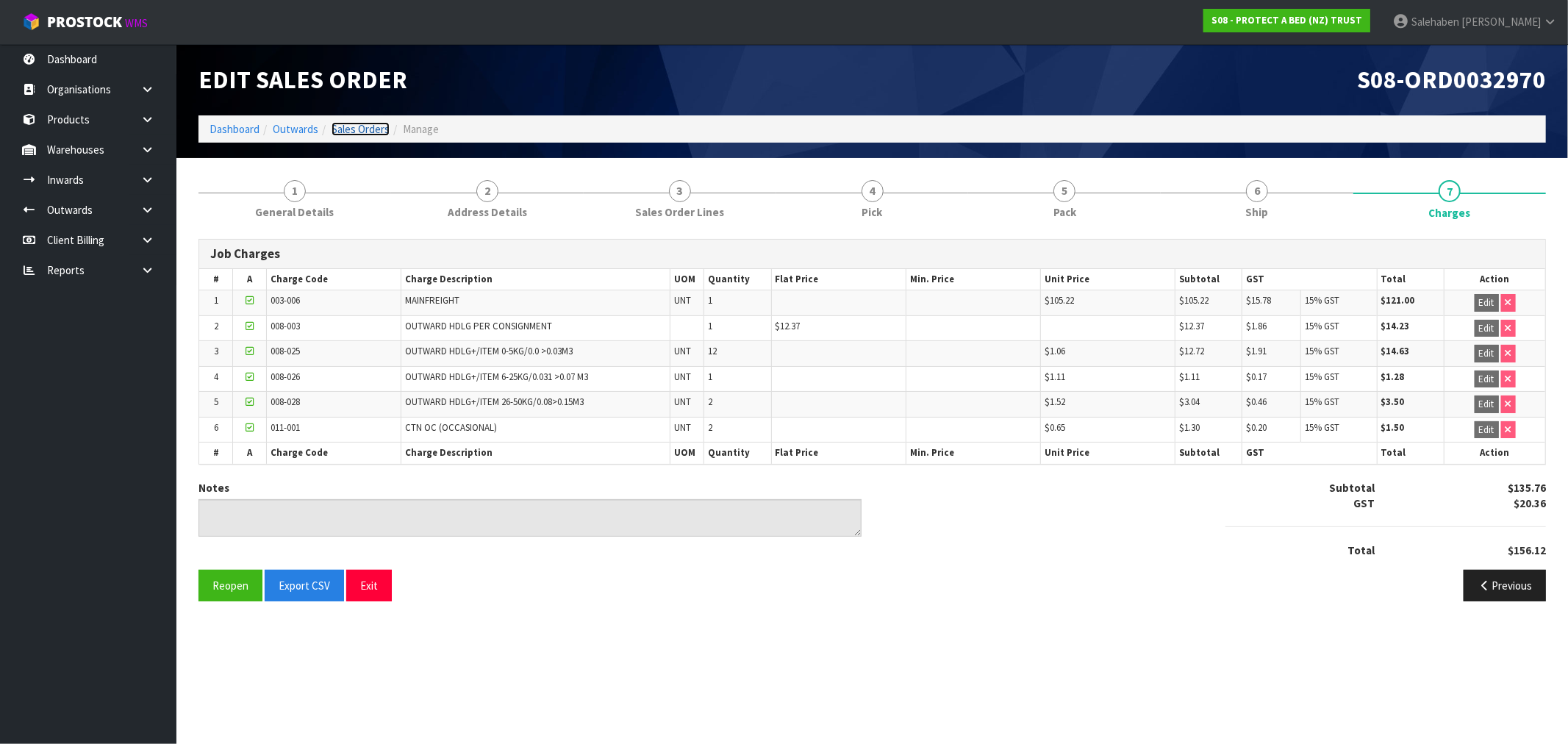
click at [353, 131] on link "Sales Orders" at bounding box center [361, 129] width 58 height 14
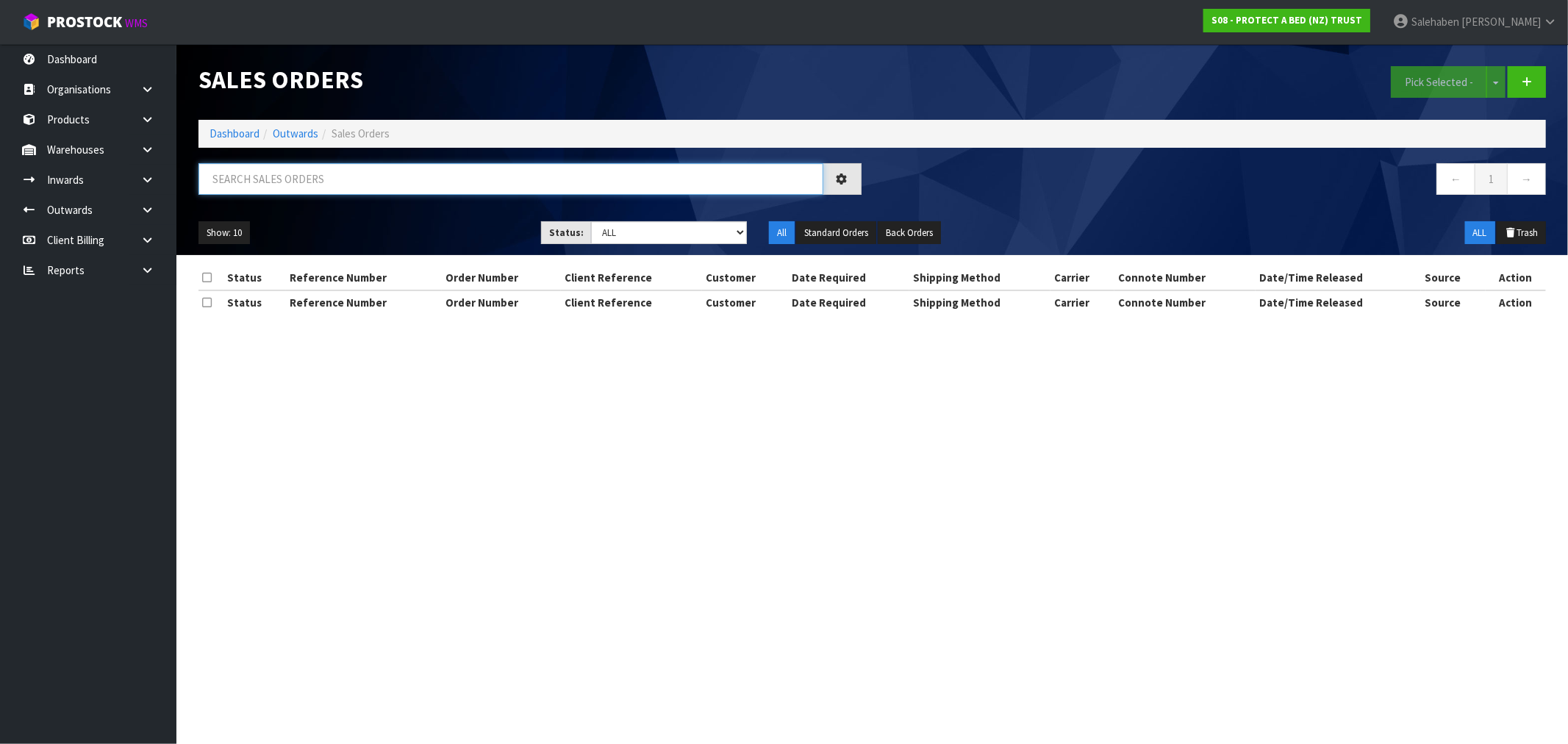
click at [296, 184] on input "text" at bounding box center [511, 179] width 625 height 32
paste input "FWM58203705"
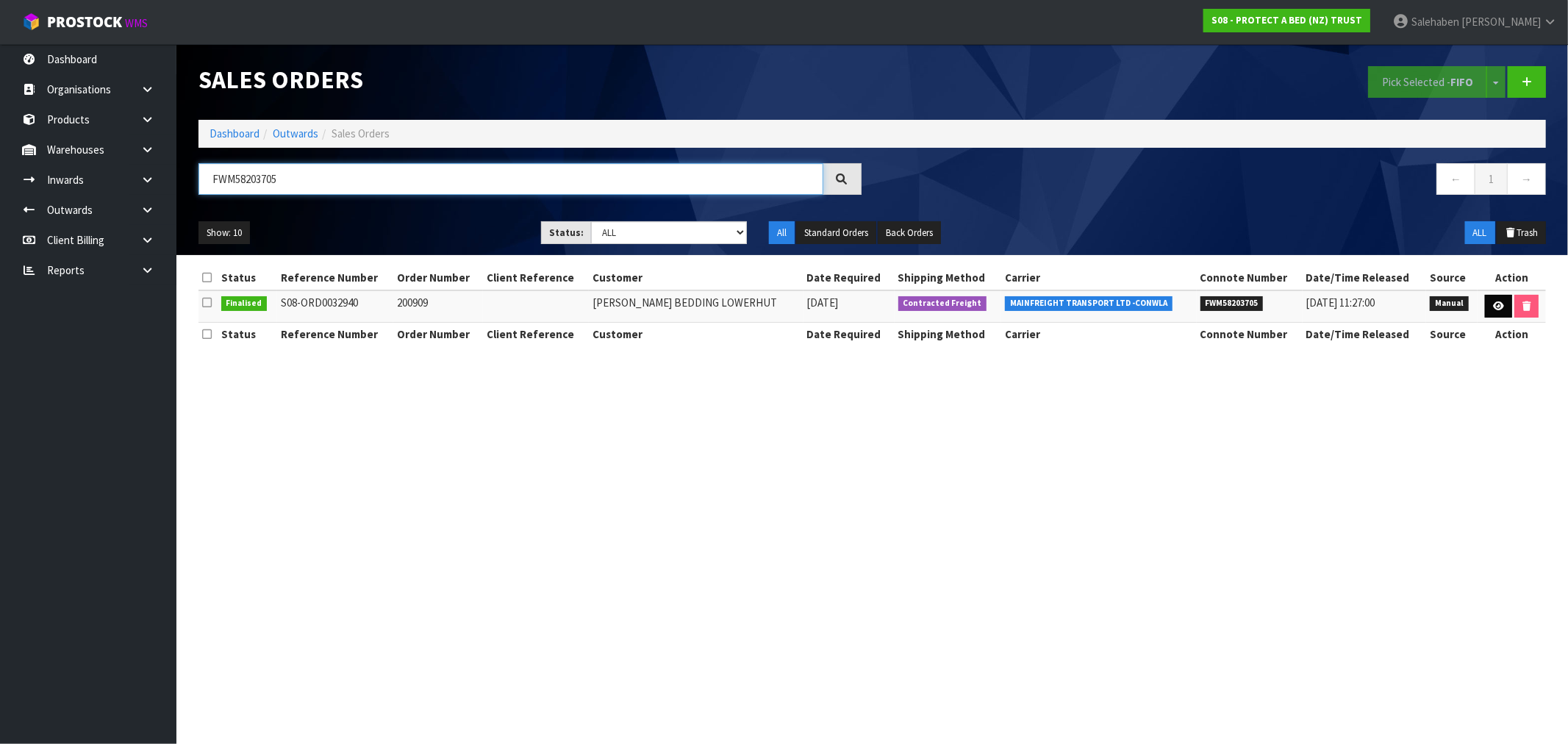
type input "FWM58203705"
click at [1494, 308] on icon at bounding box center [1498, 307] width 11 height 10
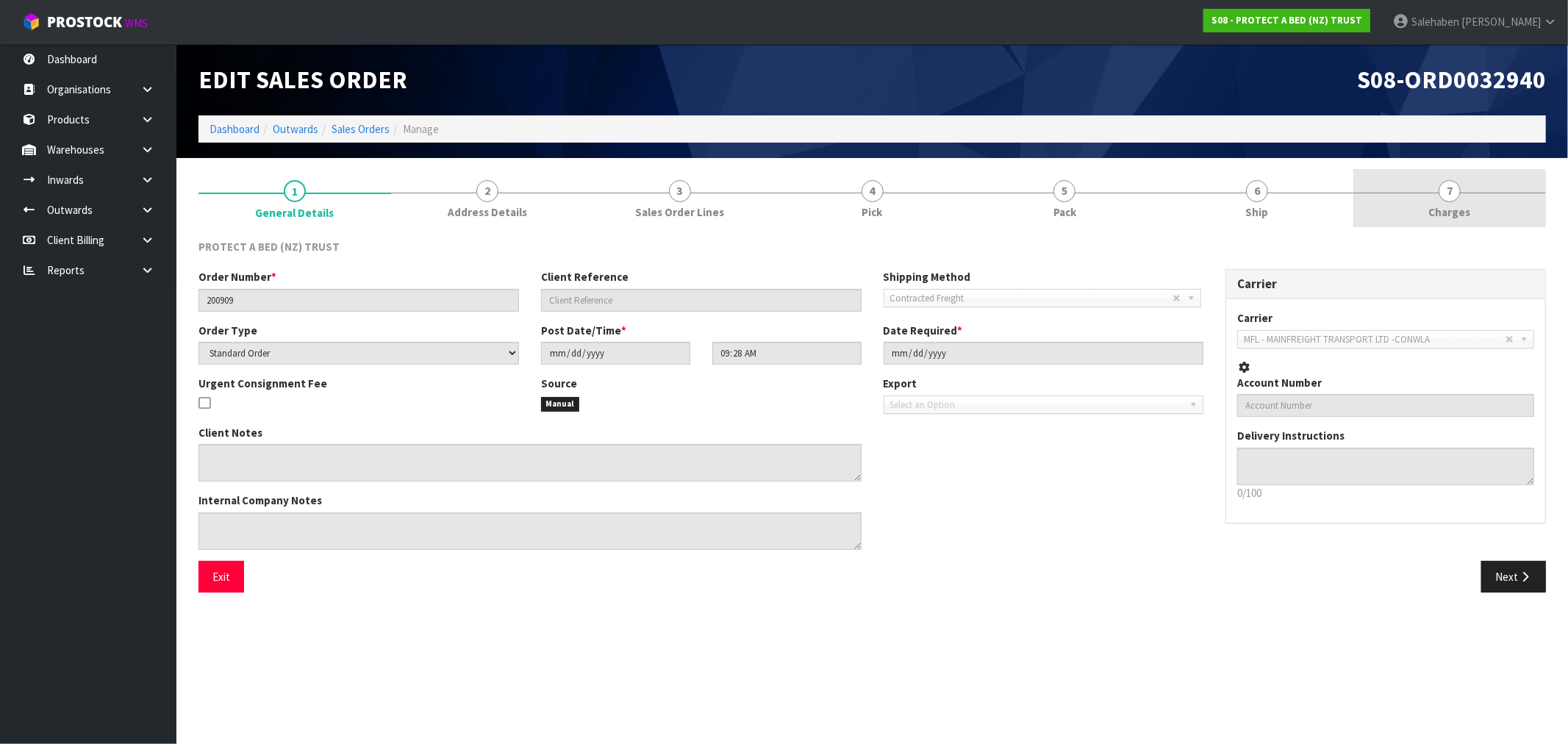
click at [1452, 209] on span "Charges" at bounding box center [1449, 212] width 42 height 15
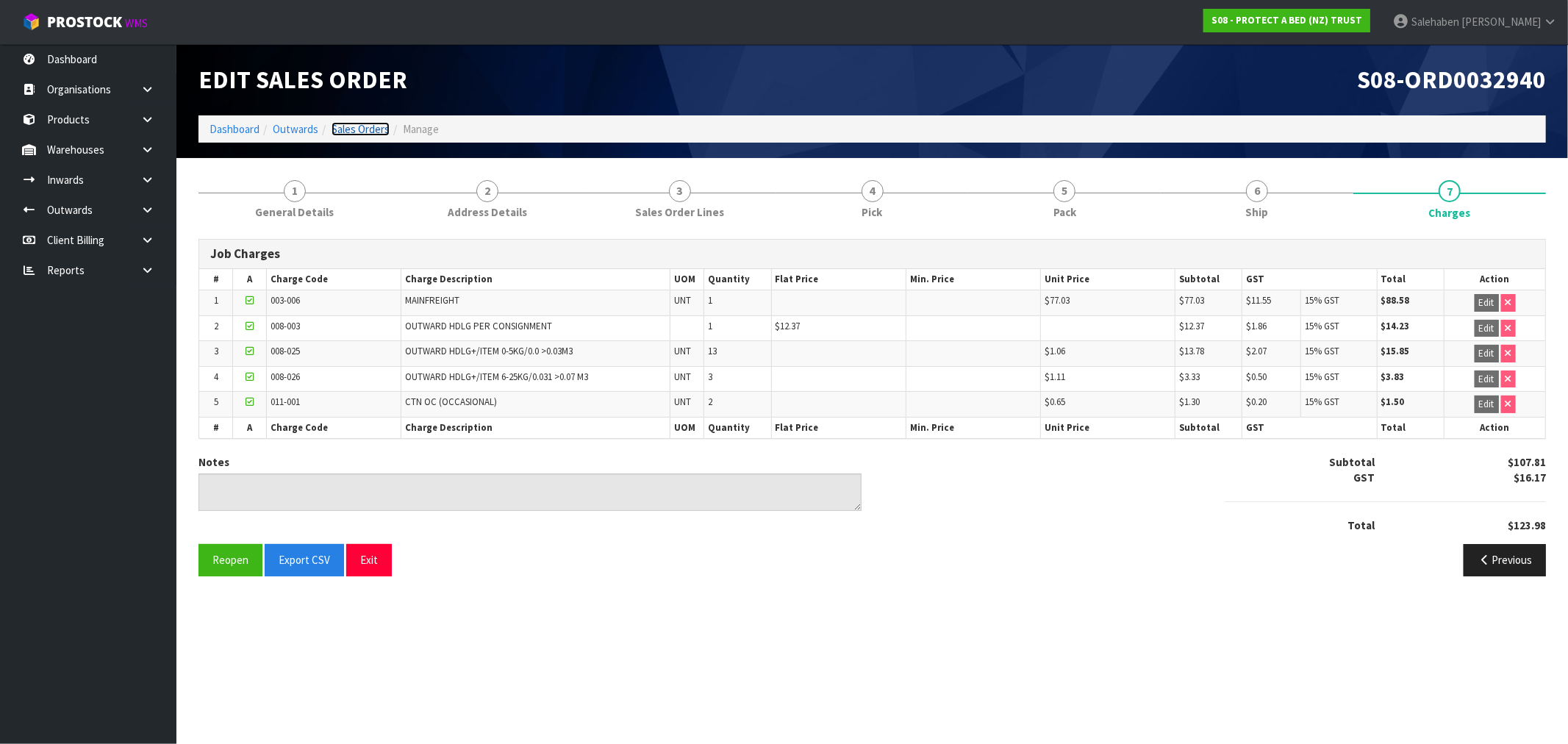
click at [379, 131] on link "Sales Orders" at bounding box center [361, 129] width 58 height 14
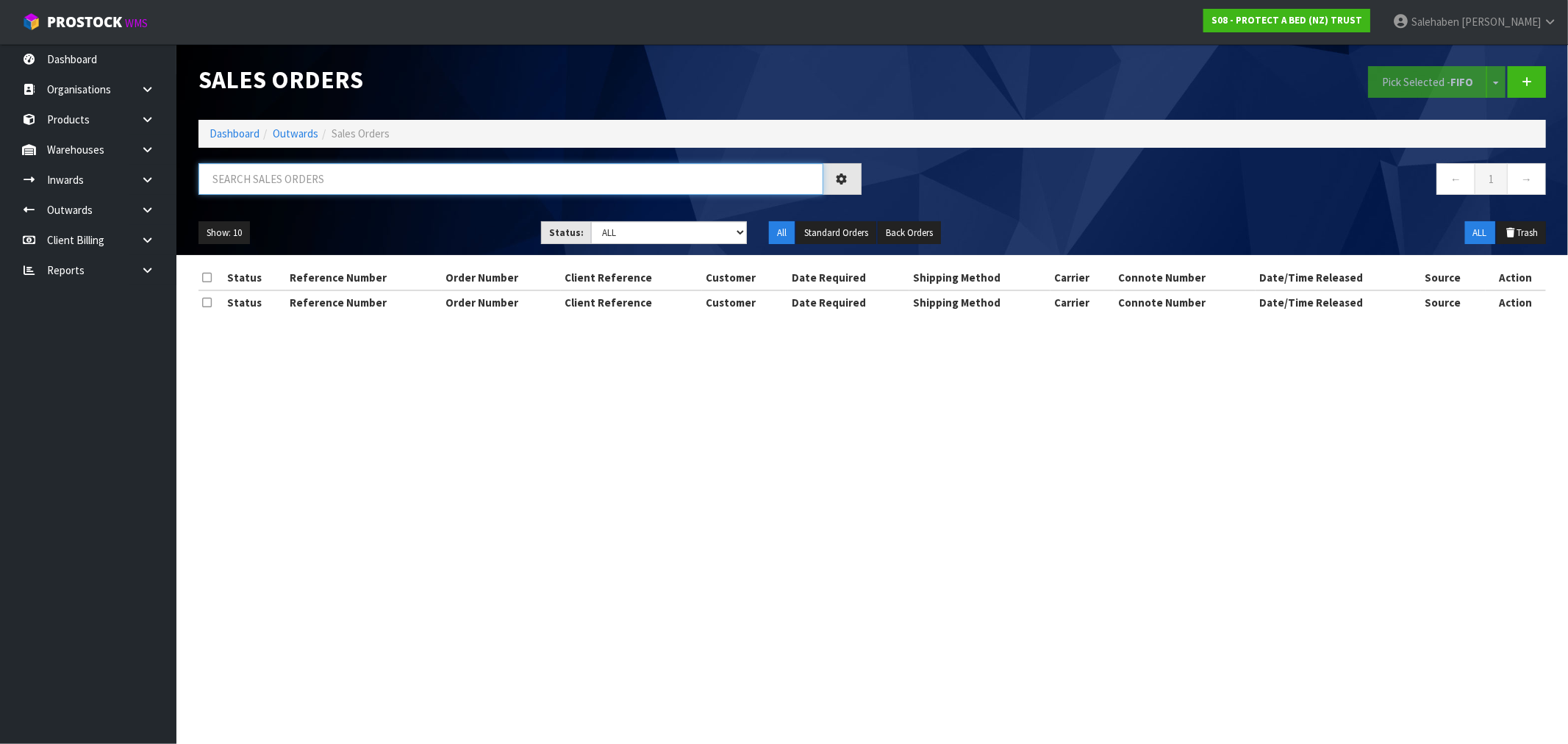
paste input "FWM58224668"
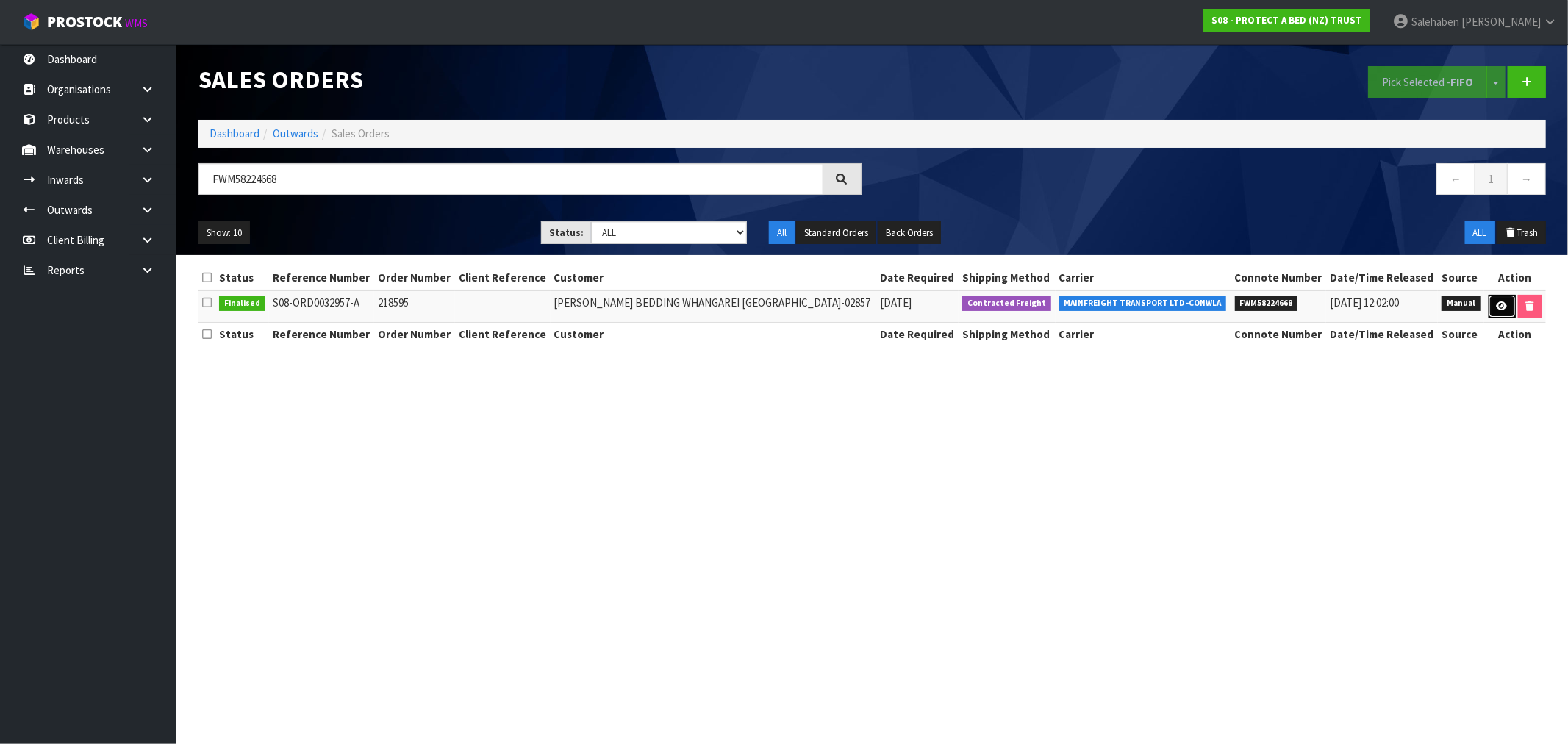
click at [1496, 305] on icon at bounding box center [1501, 307] width 11 height 10
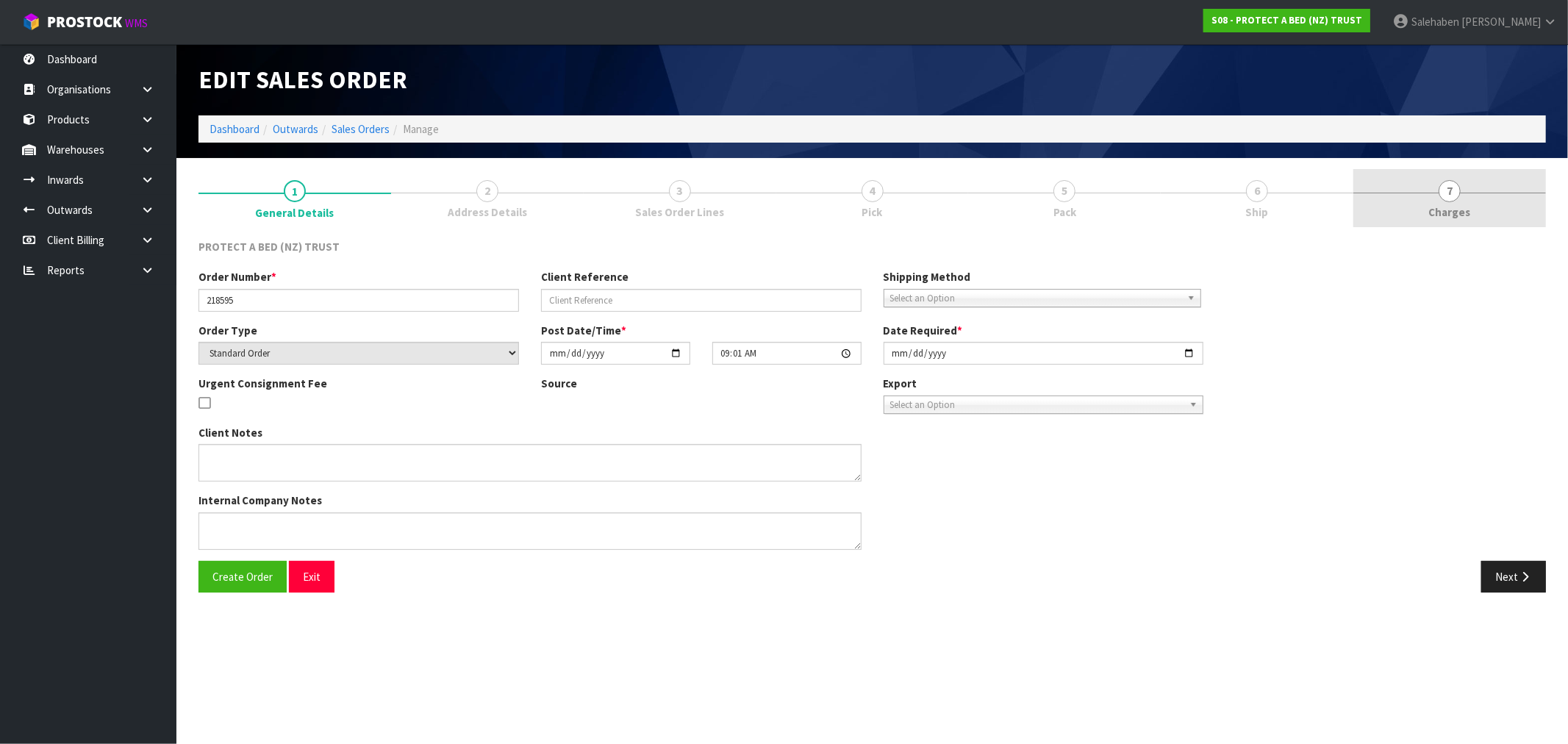
click at [1456, 206] on span "Charges" at bounding box center [1449, 212] width 42 height 15
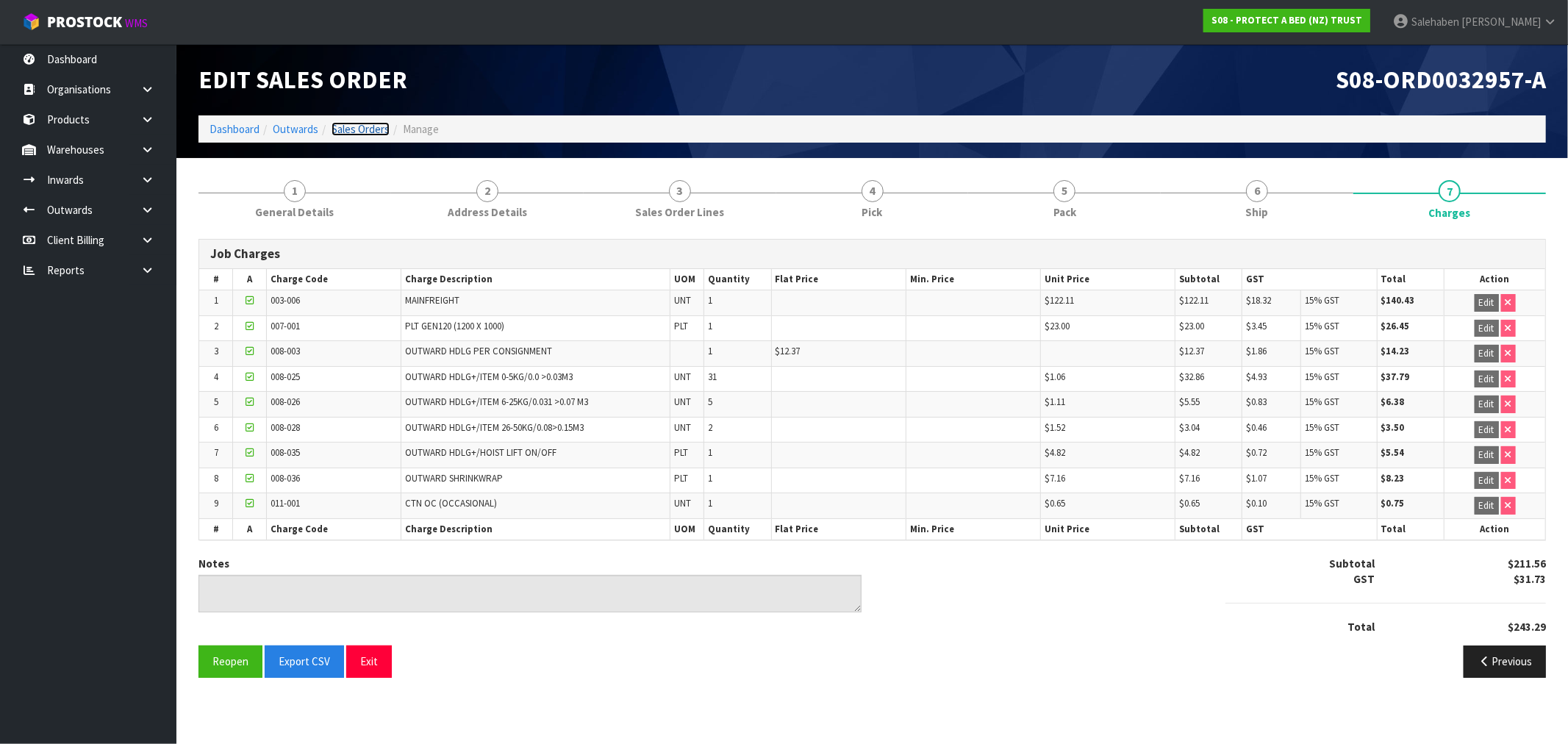
click at [366, 130] on link "Sales Orders" at bounding box center [361, 129] width 58 height 14
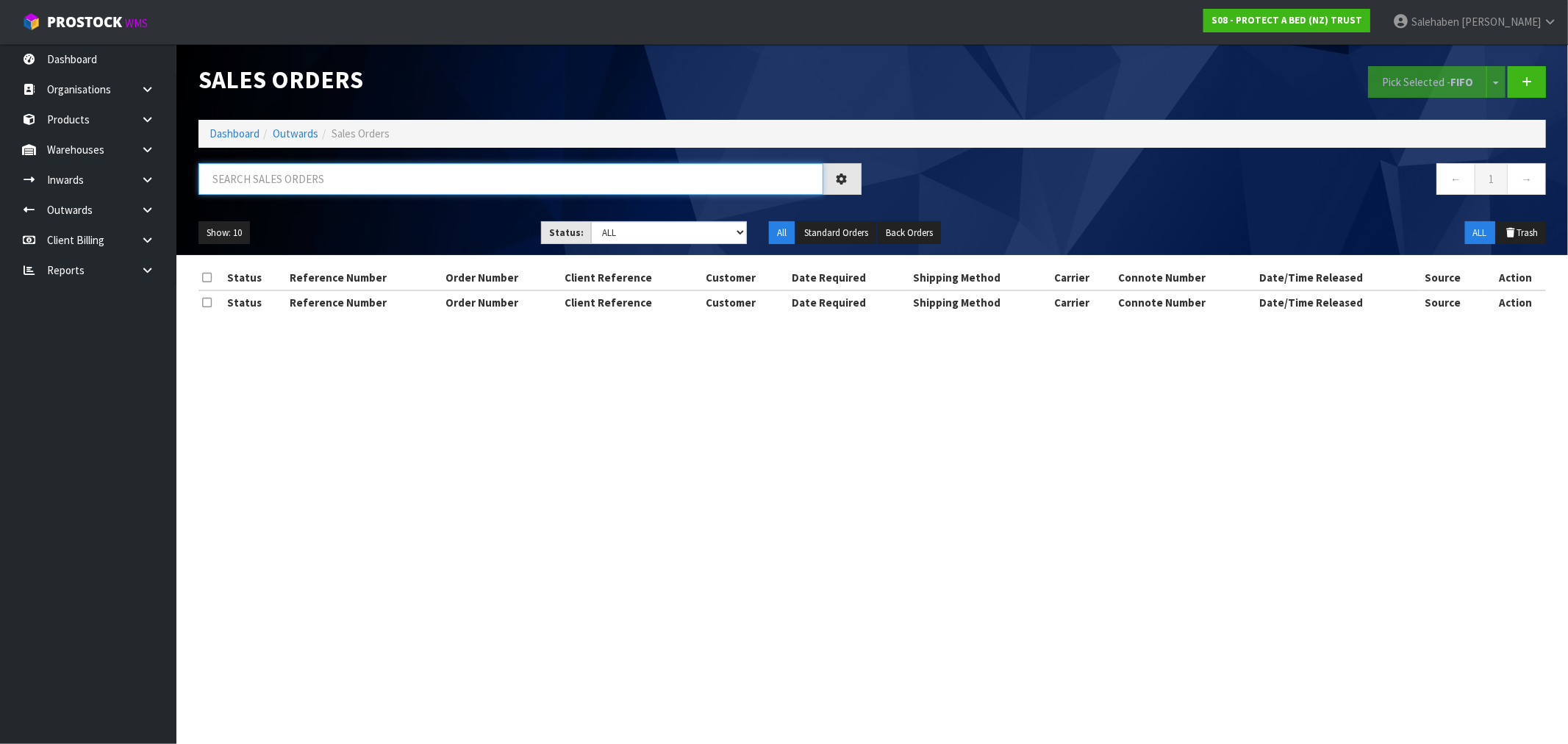
paste input "FWM58271128"
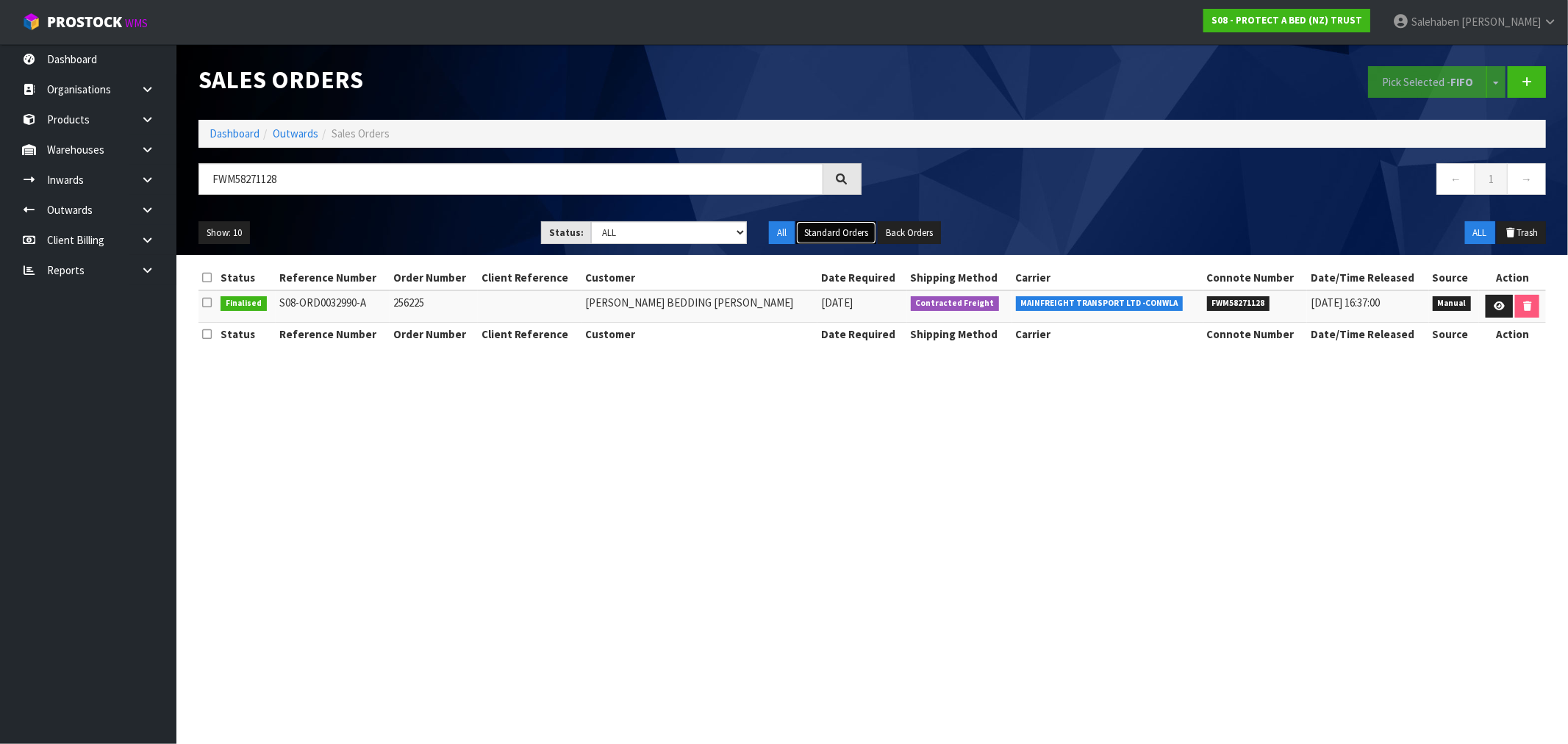
click at [822, 231] on button "Standard Orders" at bounding box center [836, 233] width 80 height 23
click at [1489, 302] on link at bounding box center [1499, 307] width 27 height 23
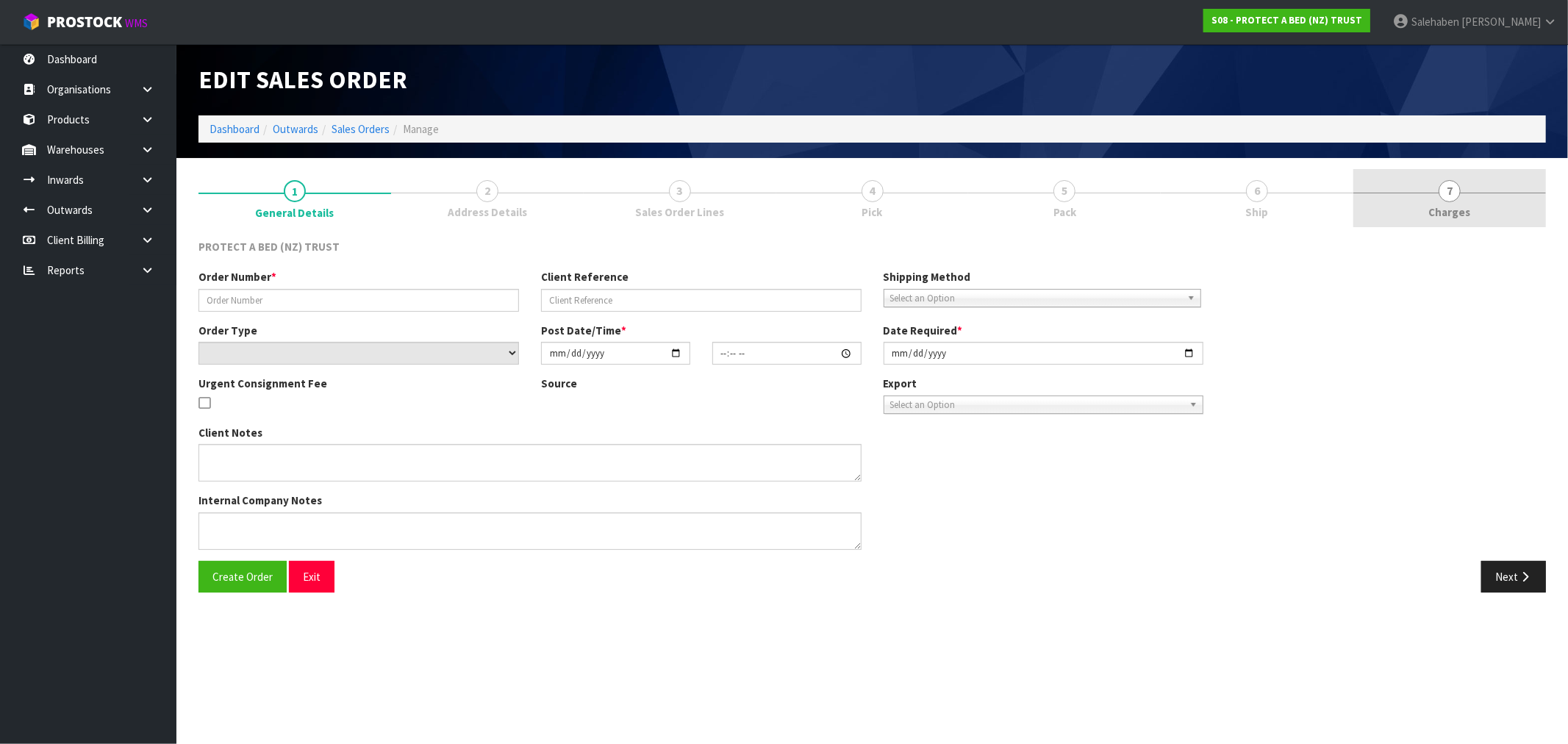
click at [1442, 214] on span "Charges" at bounding box center [1449, 212] width 42 height 15
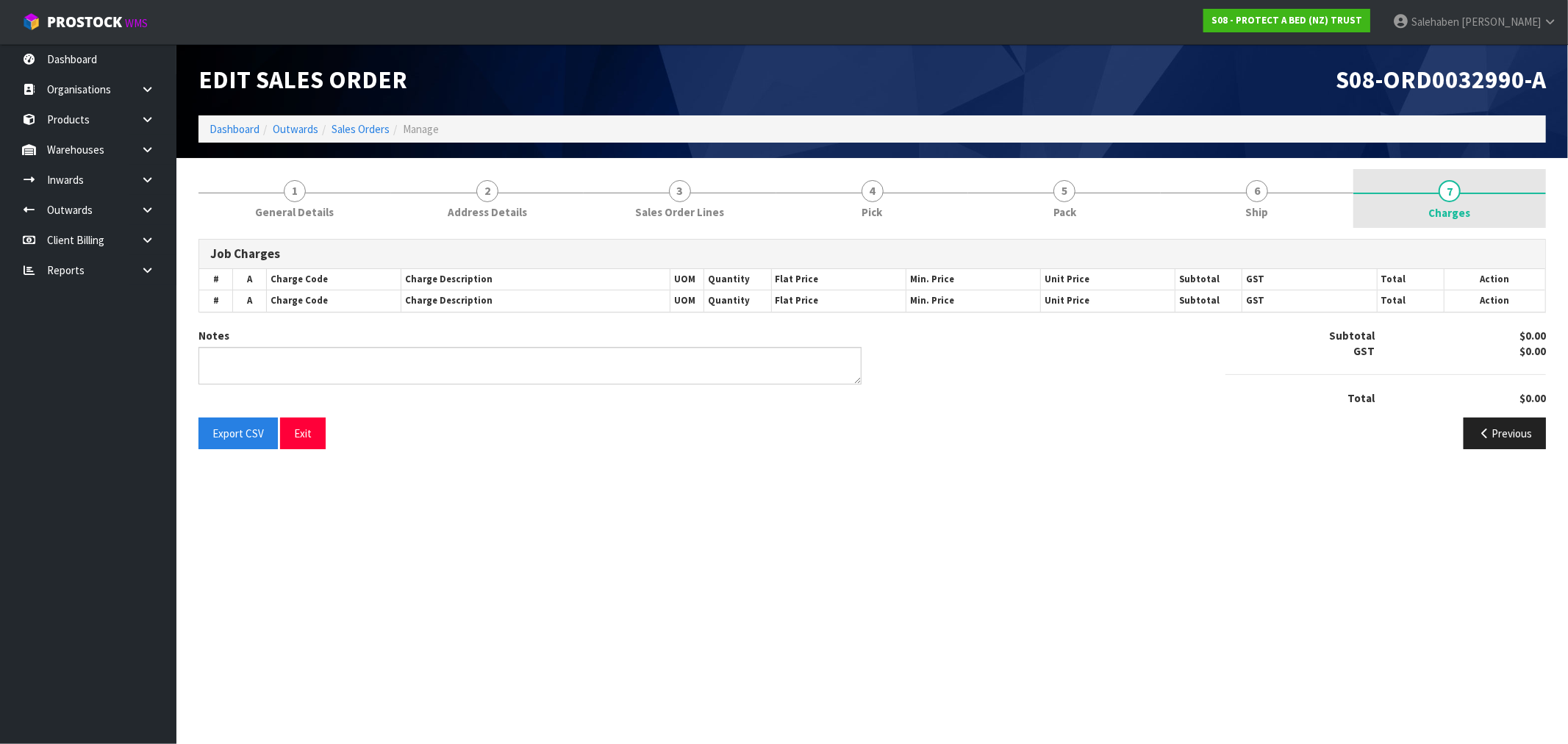
click at [1442, 213] on span "Charges" at bounding box center [1449, 213] width 42 height 15
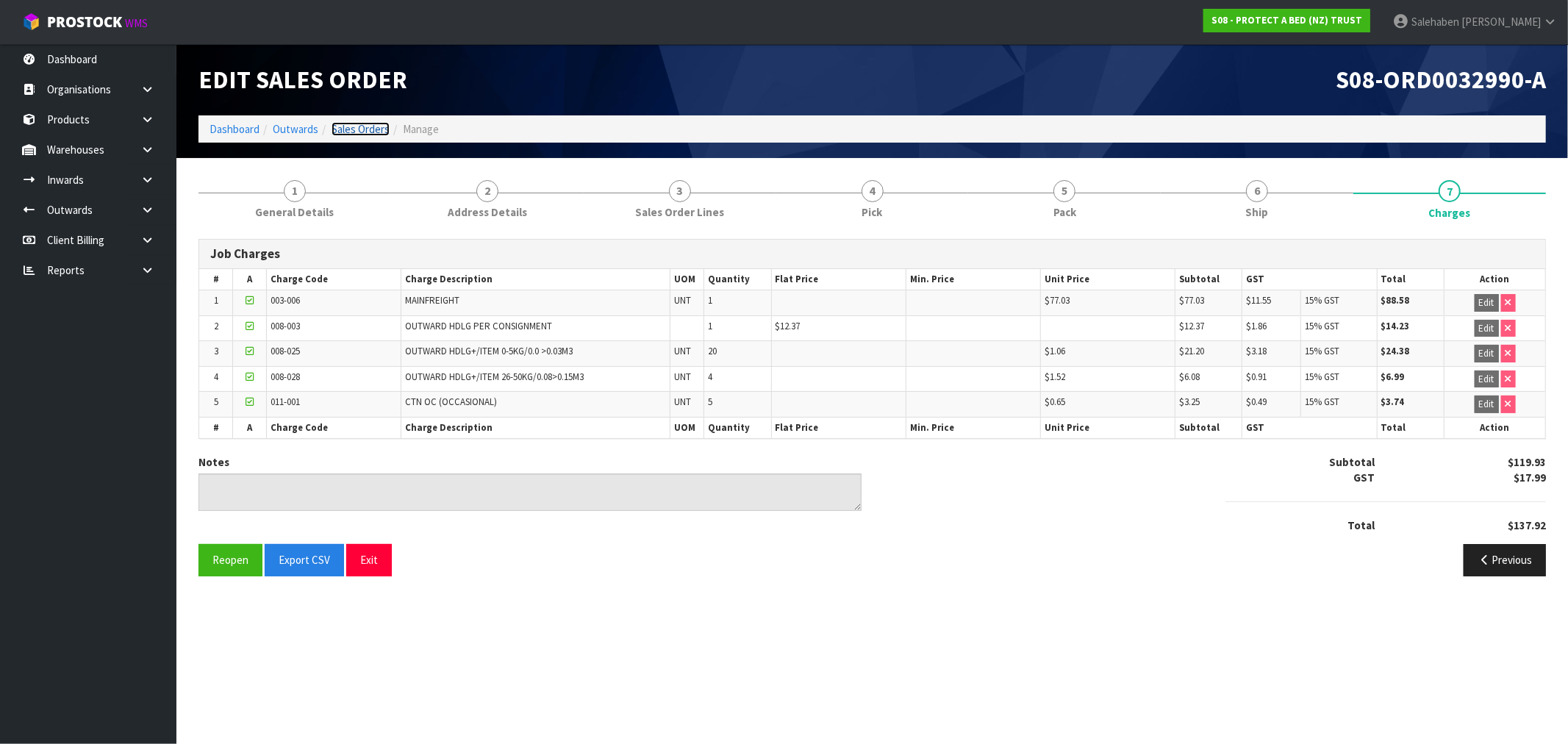
click at [370, 130] on link "Sales Orders" at bounding box center [361, 129] width 58 height 14
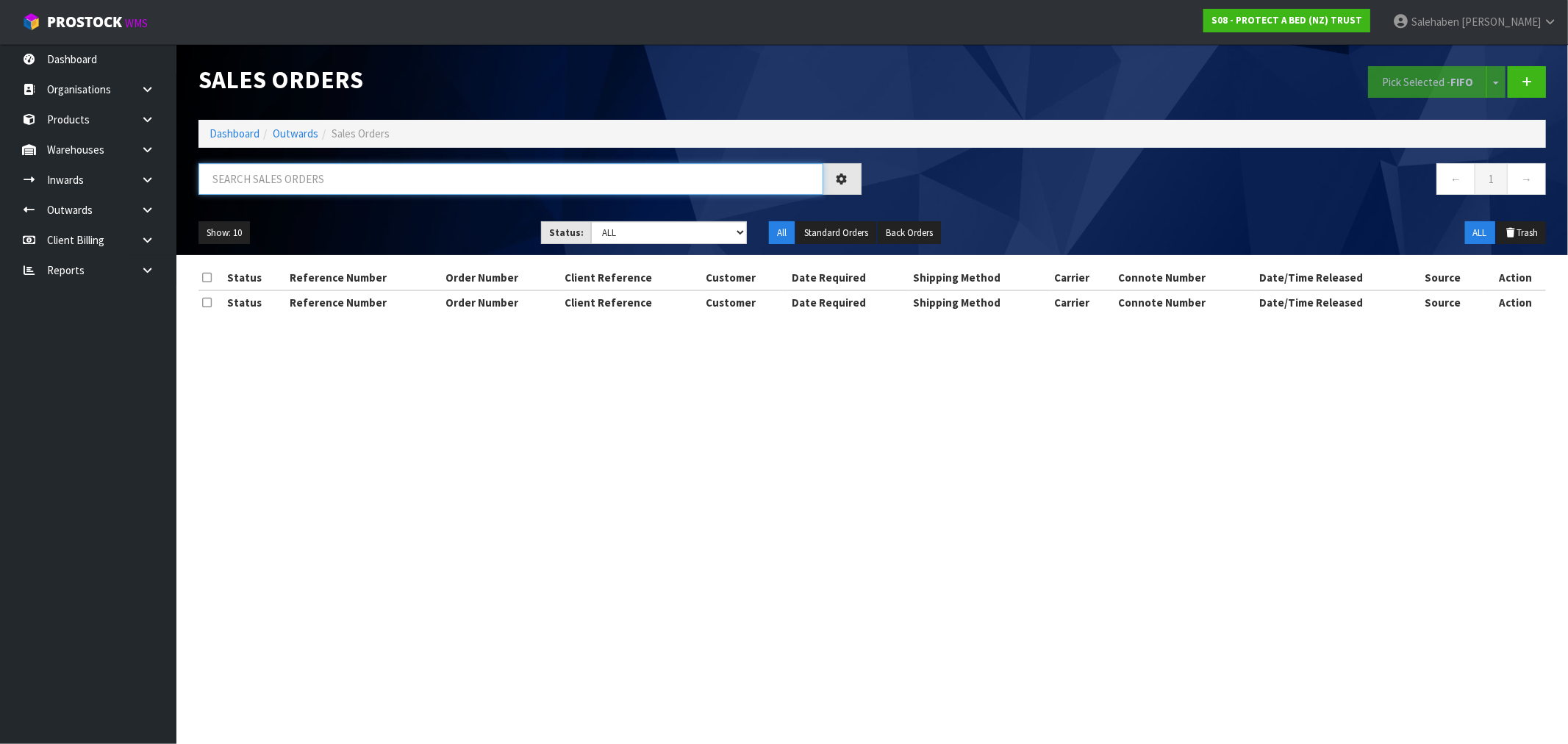
click at [413, 186] on input "text" at bounding box center [511, 179] width 625 height 32
paste input "FWM58203889"
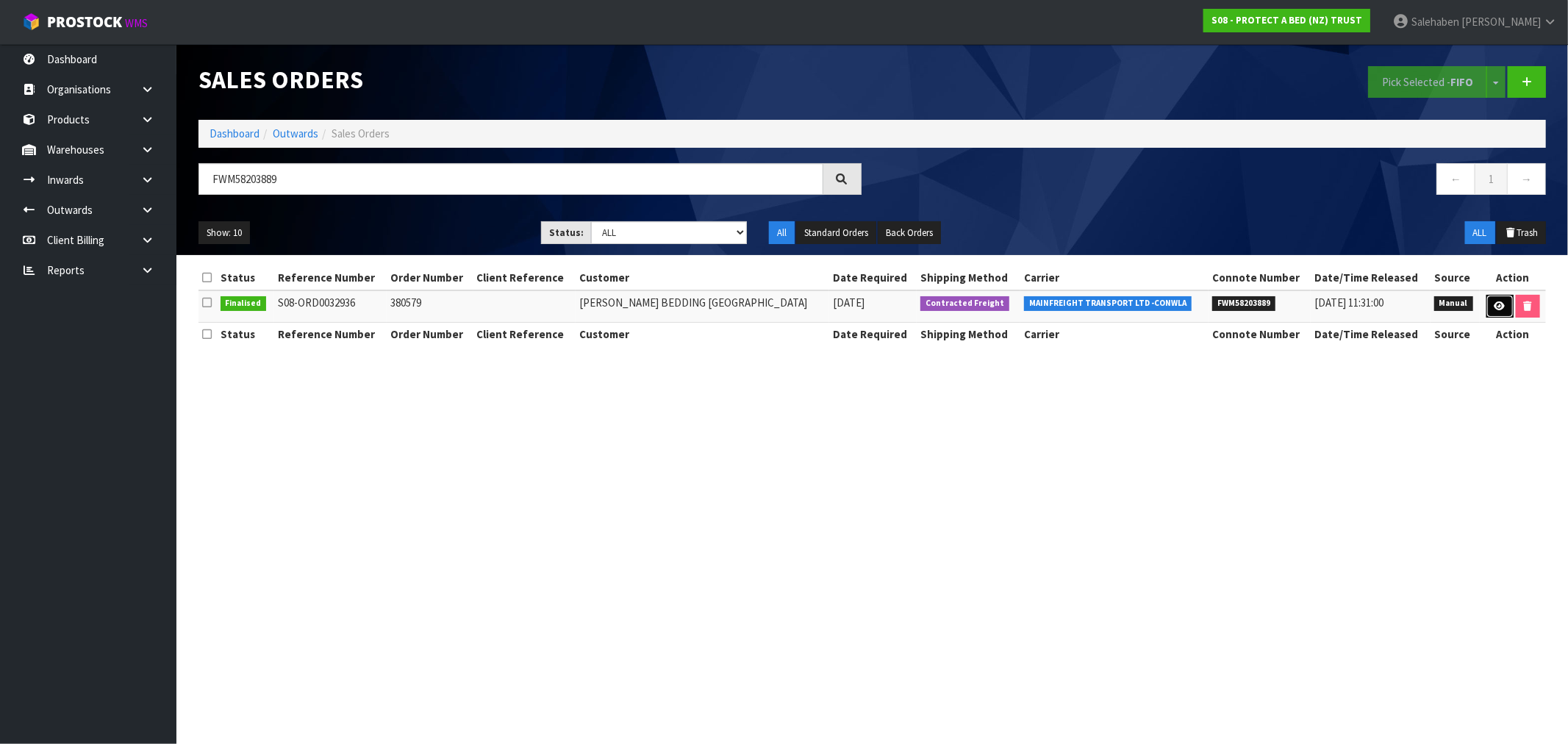
click at [1494, 311] on link at bounding box center [1500, 307] width 27 height 23
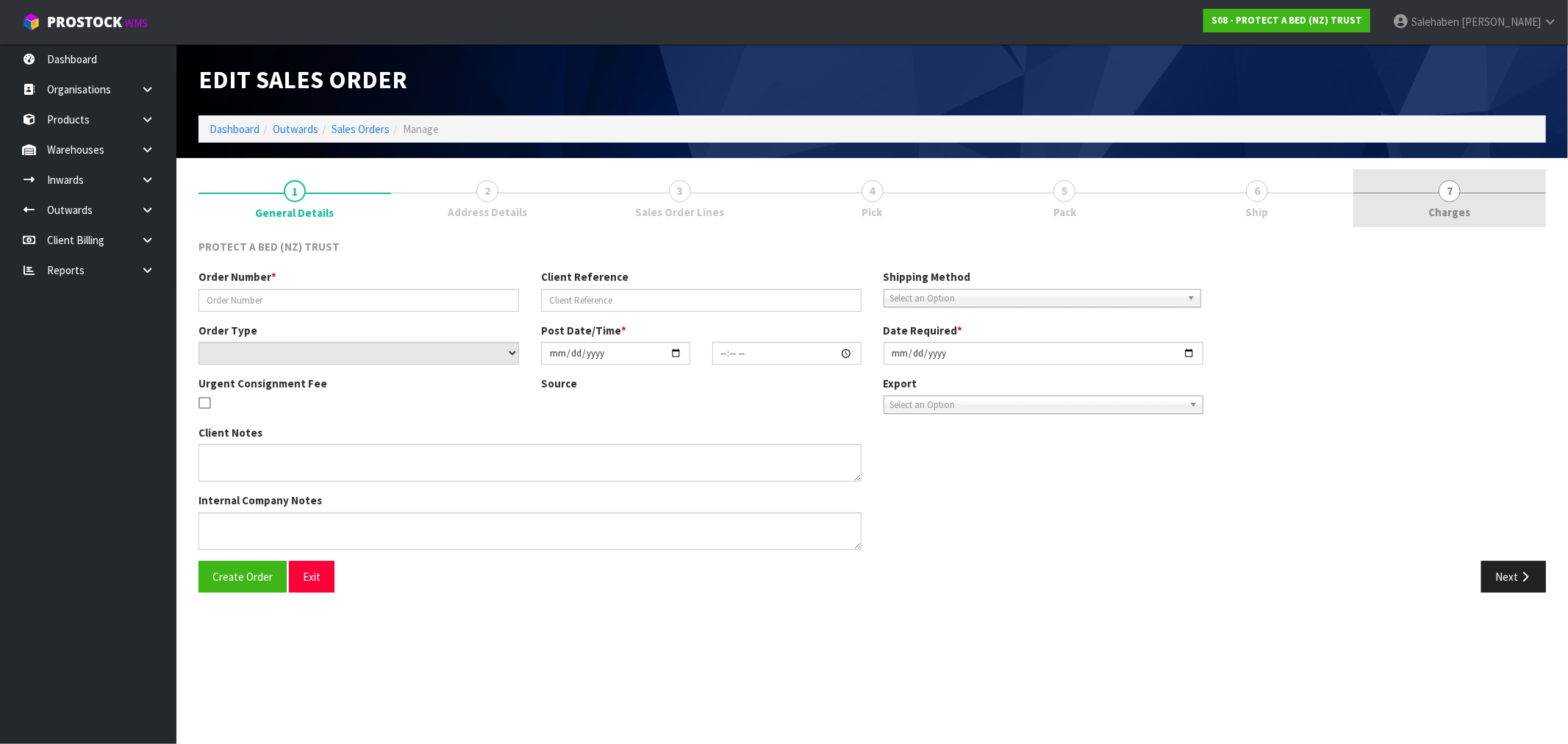
click at [1460, 201] on link "7 Charges" at bounding box center [1449, 198] width 192 height 58
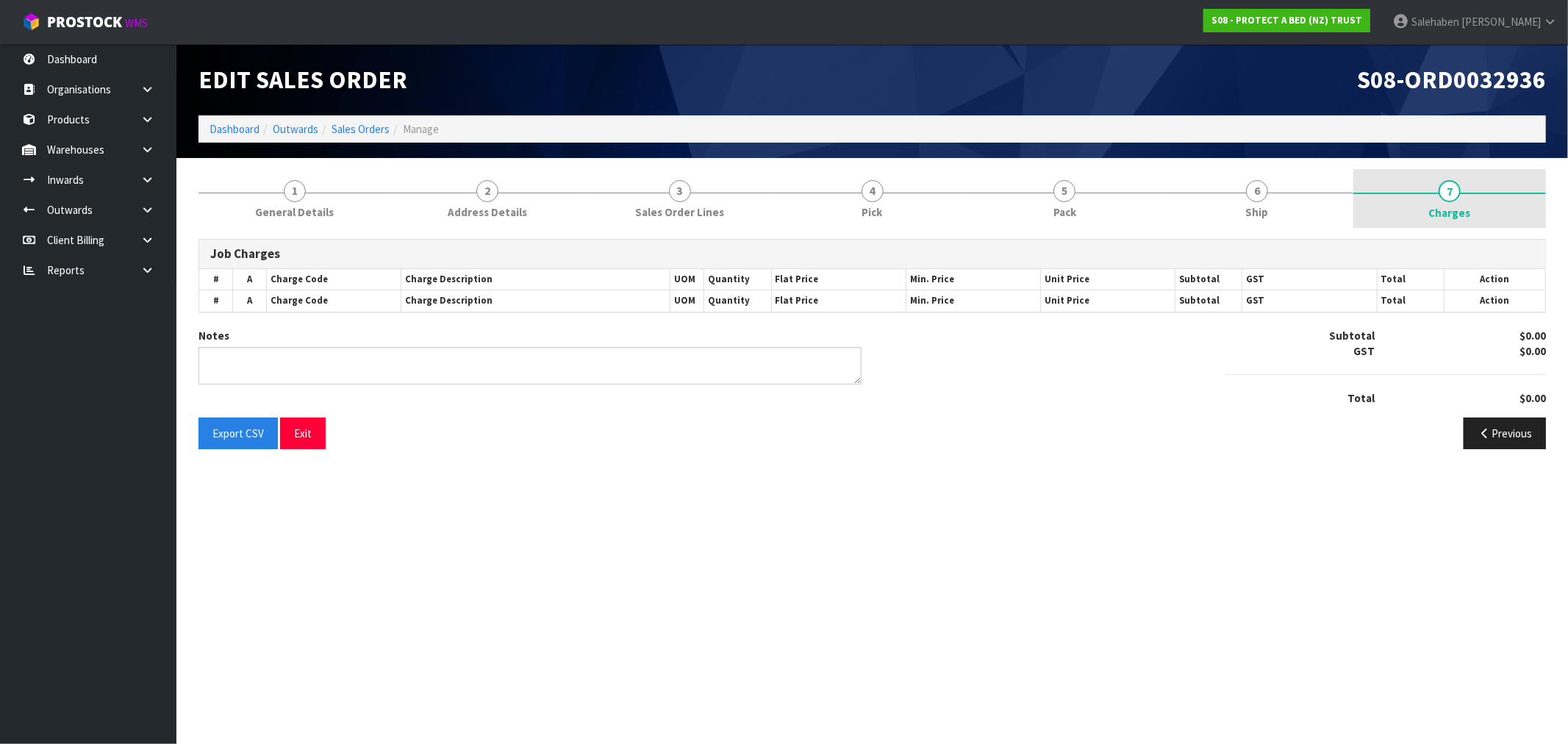
click at [1454, 207] on span "Charges" at bounding box center [1449, 213] width 42 height 15
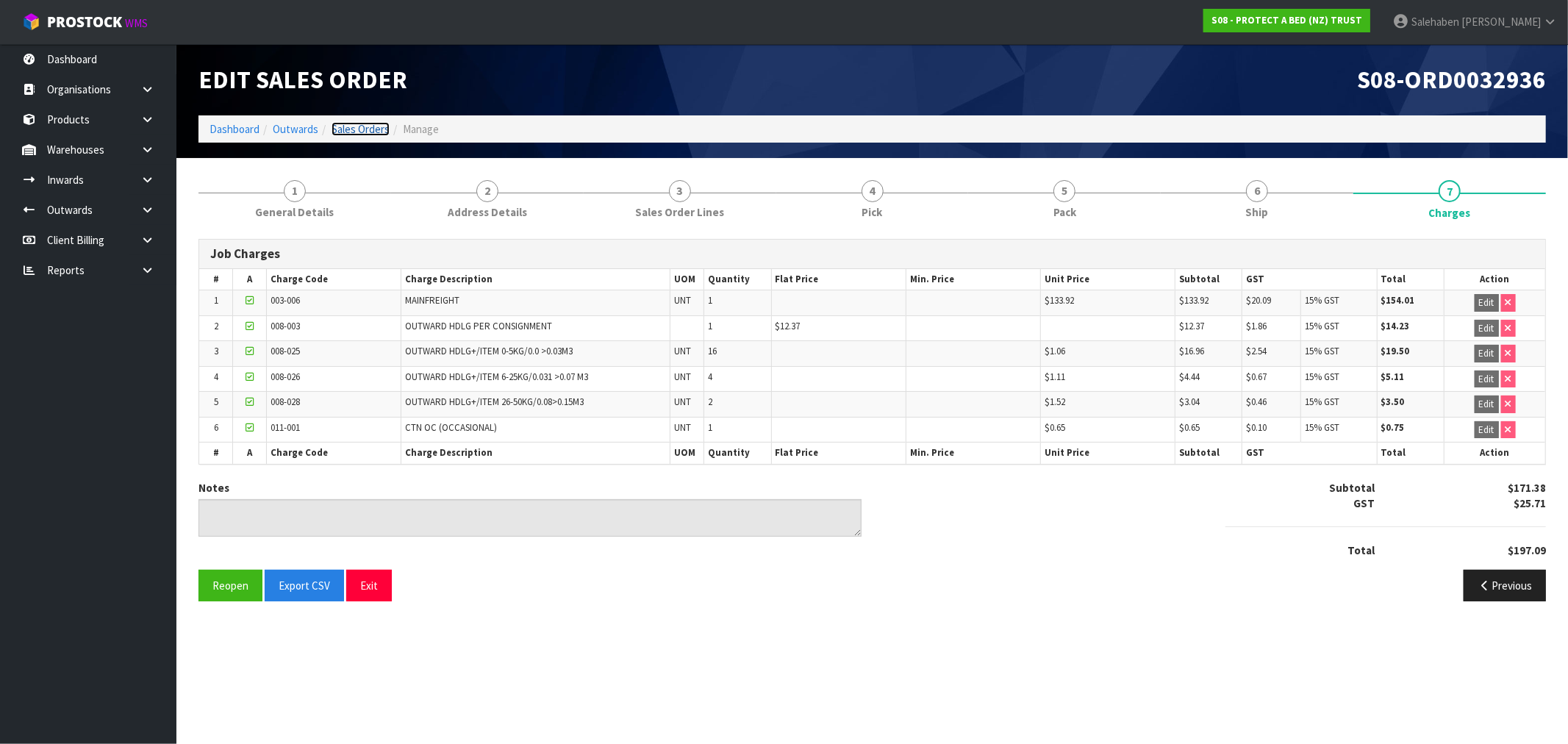
click at [354, 128] on link "Sales Orders" at bounding box center [361, 129] width 58 height 14
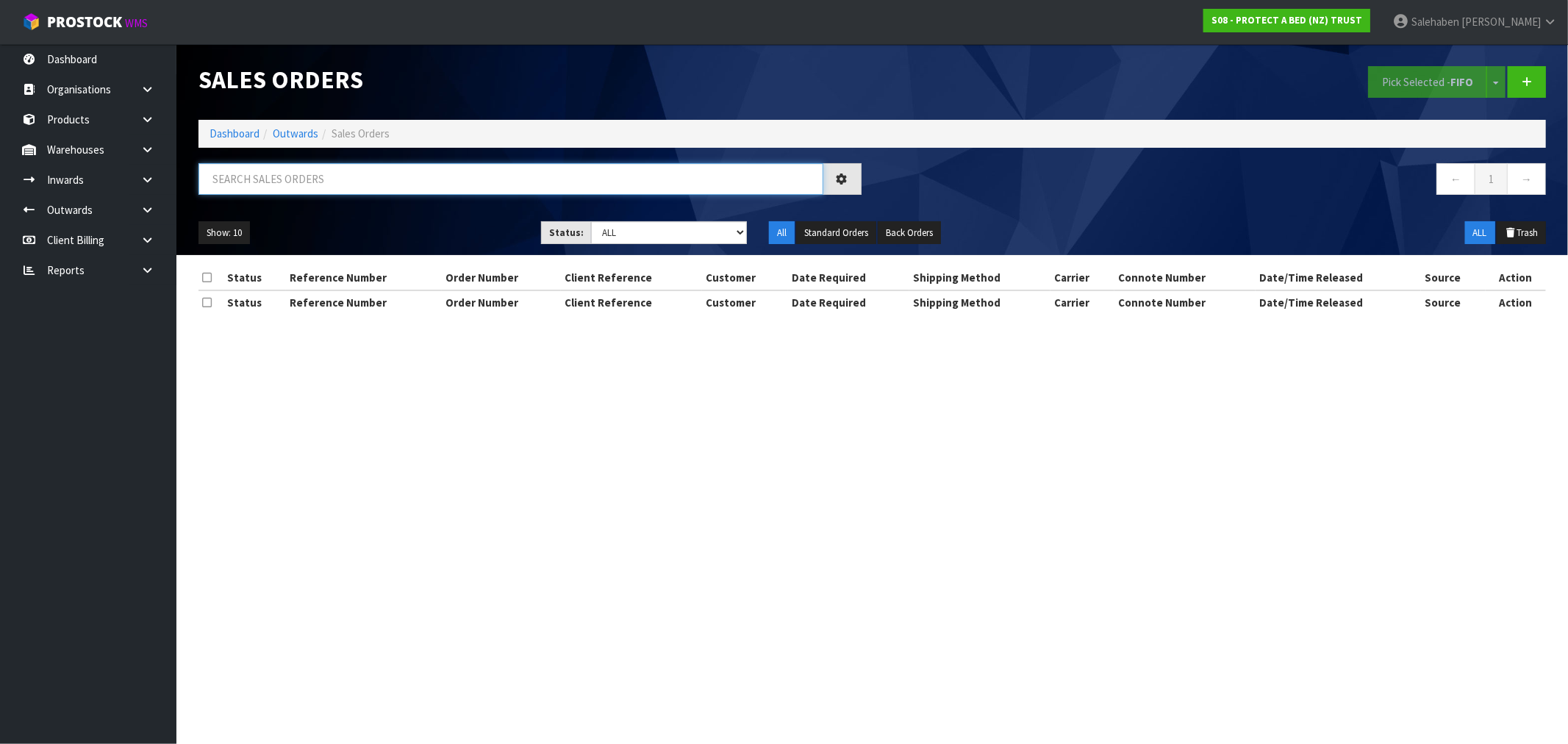
click at [342, 179] on input "text" at bounding box center [511, 179] width 625 height 32
paste input "FWM58204890"
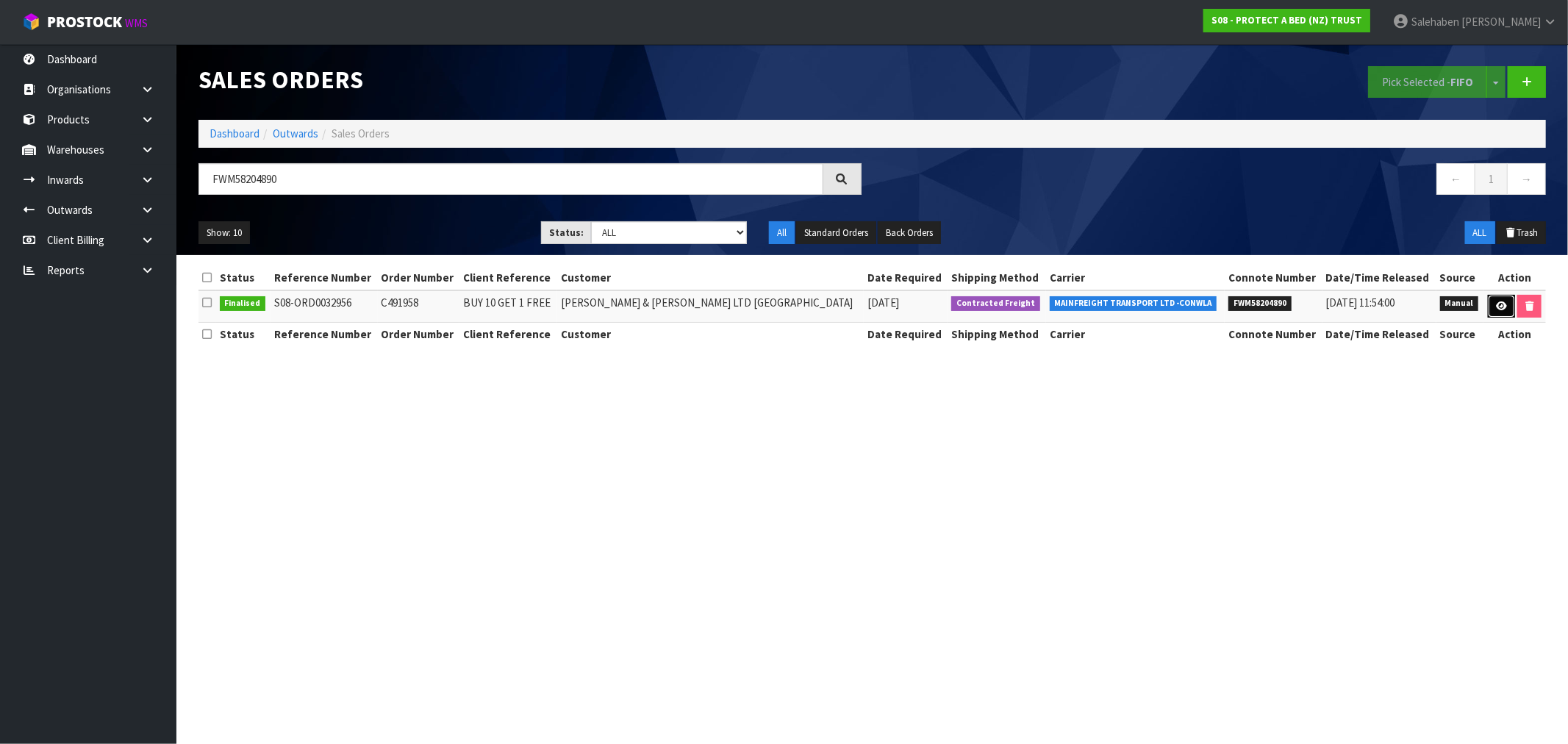
click at [1494, 311] on link at bounding box center [1501, 307] width 27 height 23
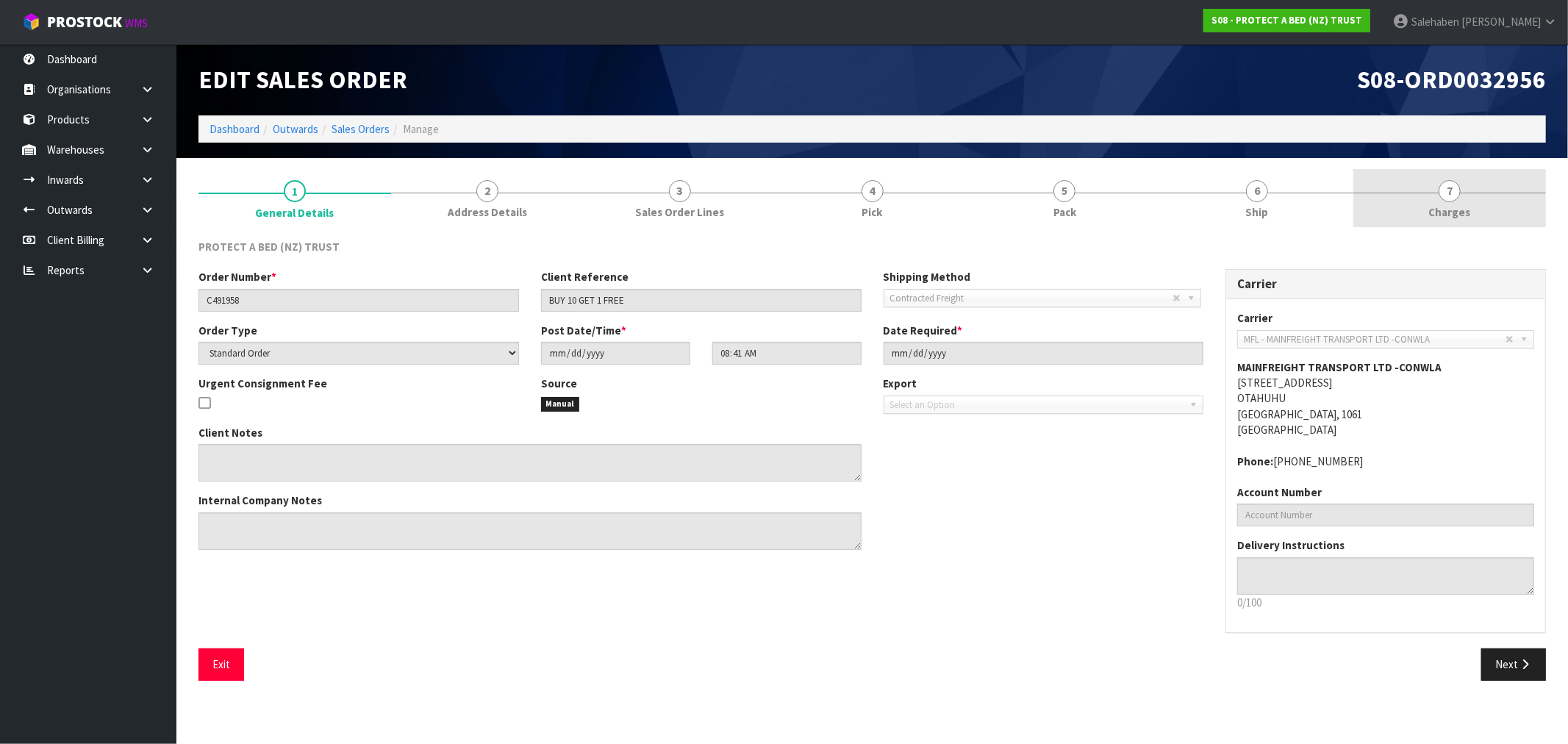
click at [1450, 210] on span "Charges" at bounding box center [1449, 212] width 42 height 15
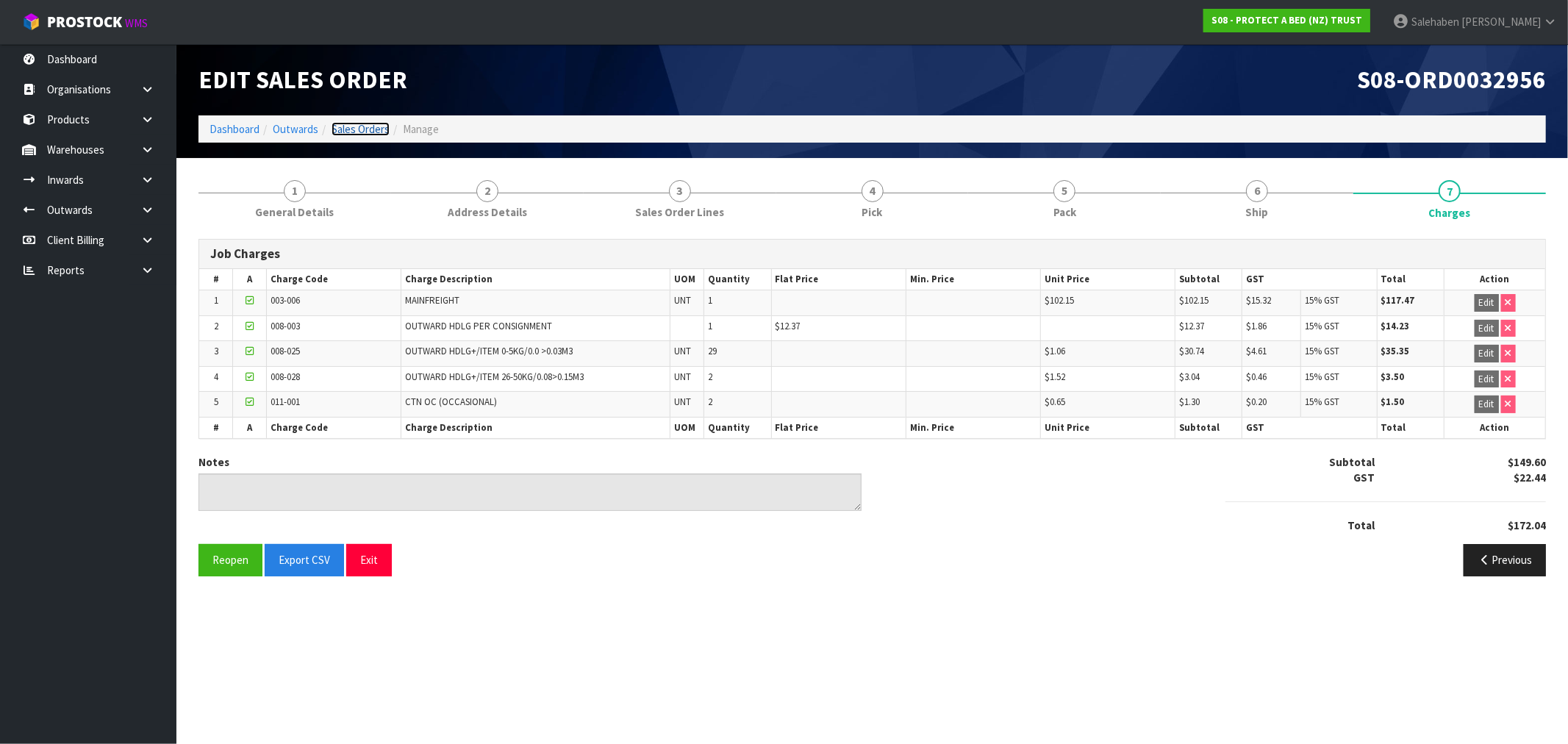
click at [369, 129] on link "Sales Orders" at bounding box center [361, 129] width 58 height 14
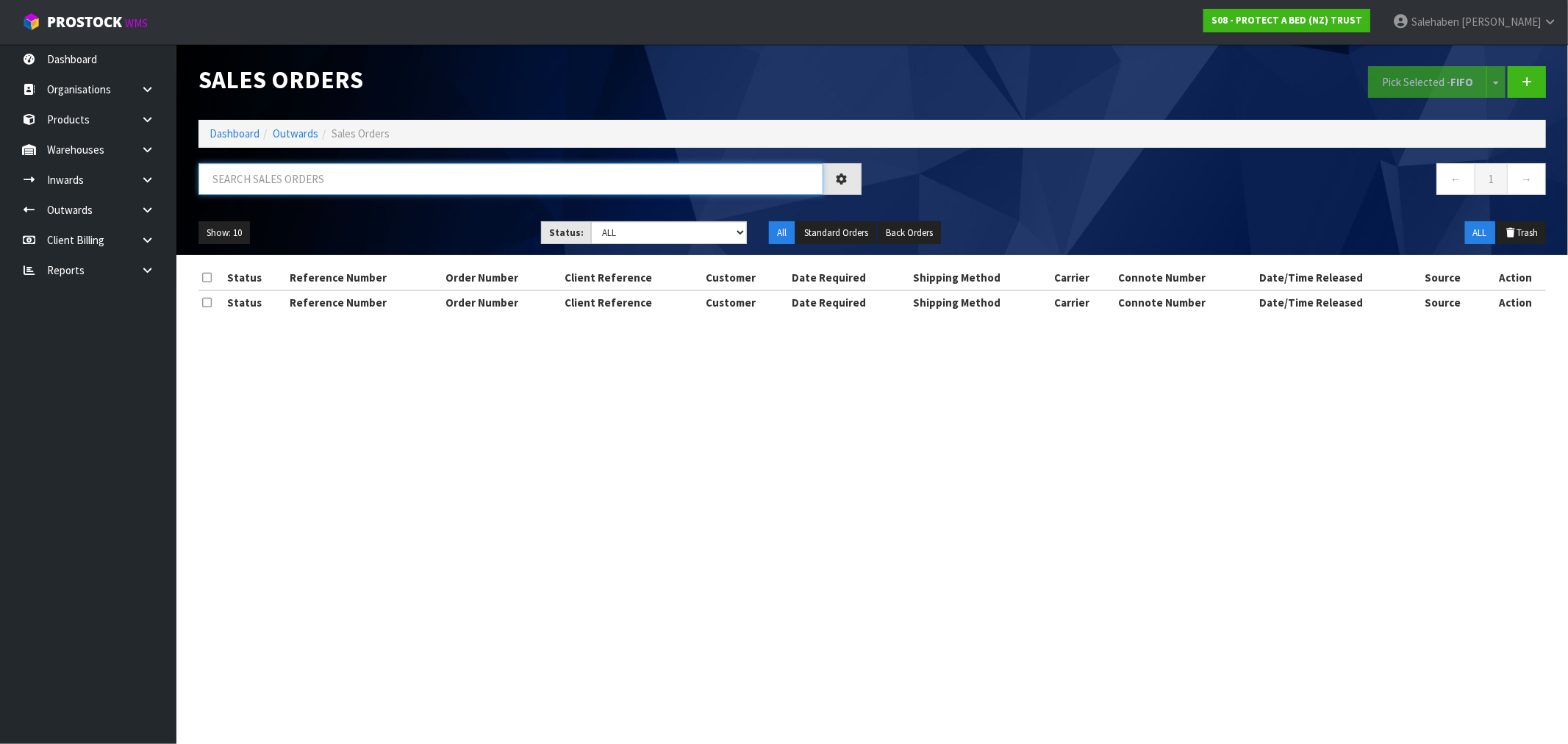
click at [339, 181] on input "text" at bounding box center [511, 179] width 625 height 32
paste input "FWM58203533"
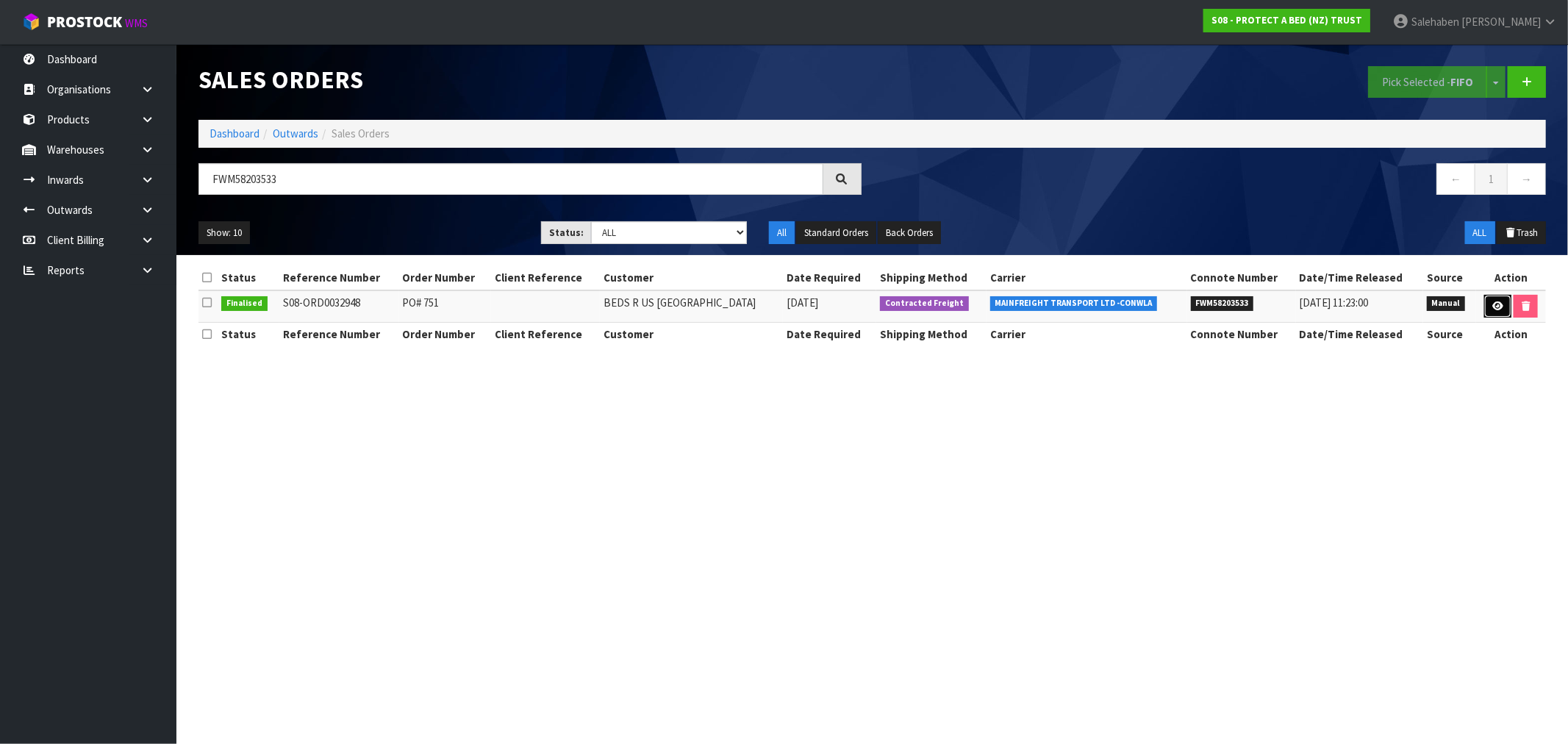
click at [1493, 302] on icon at bounding box center [1497, 307] width 11 height 10
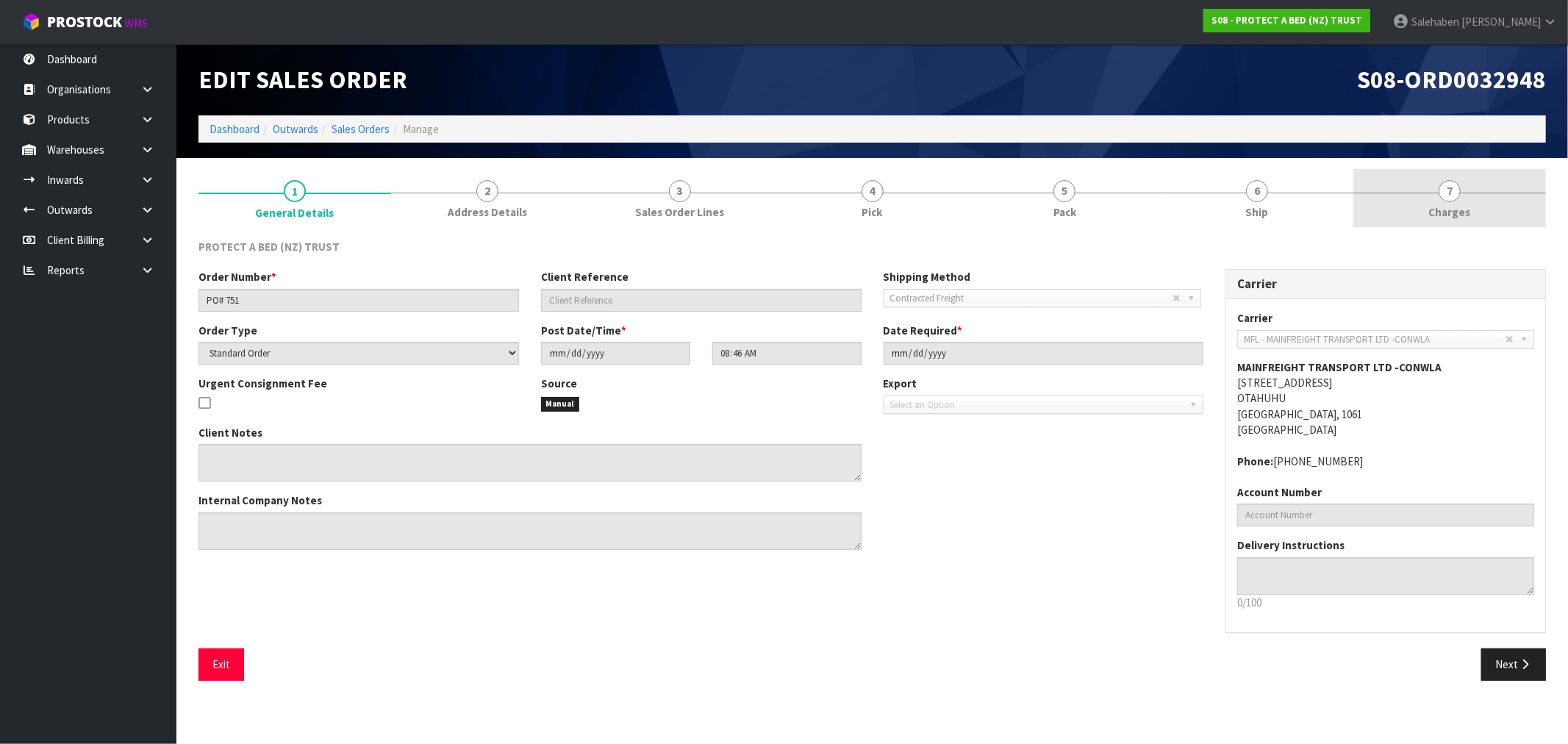
click at [1452, 207] on span "Charges" at bounding box center [1449, 212] width 42 height 15
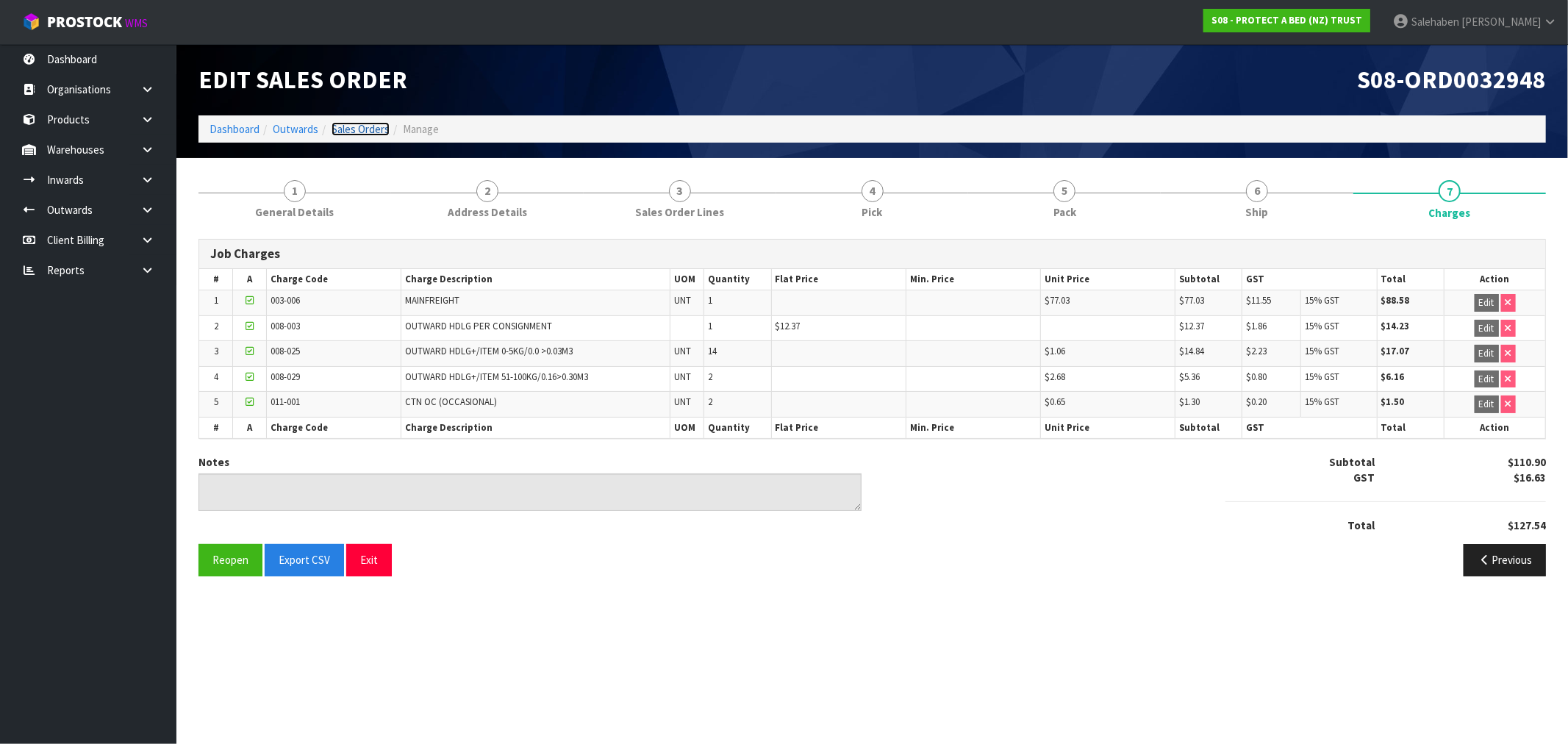
click at [366, 127] on link "Sales Orders" at bounding box center [361, 129] width 58 height 14
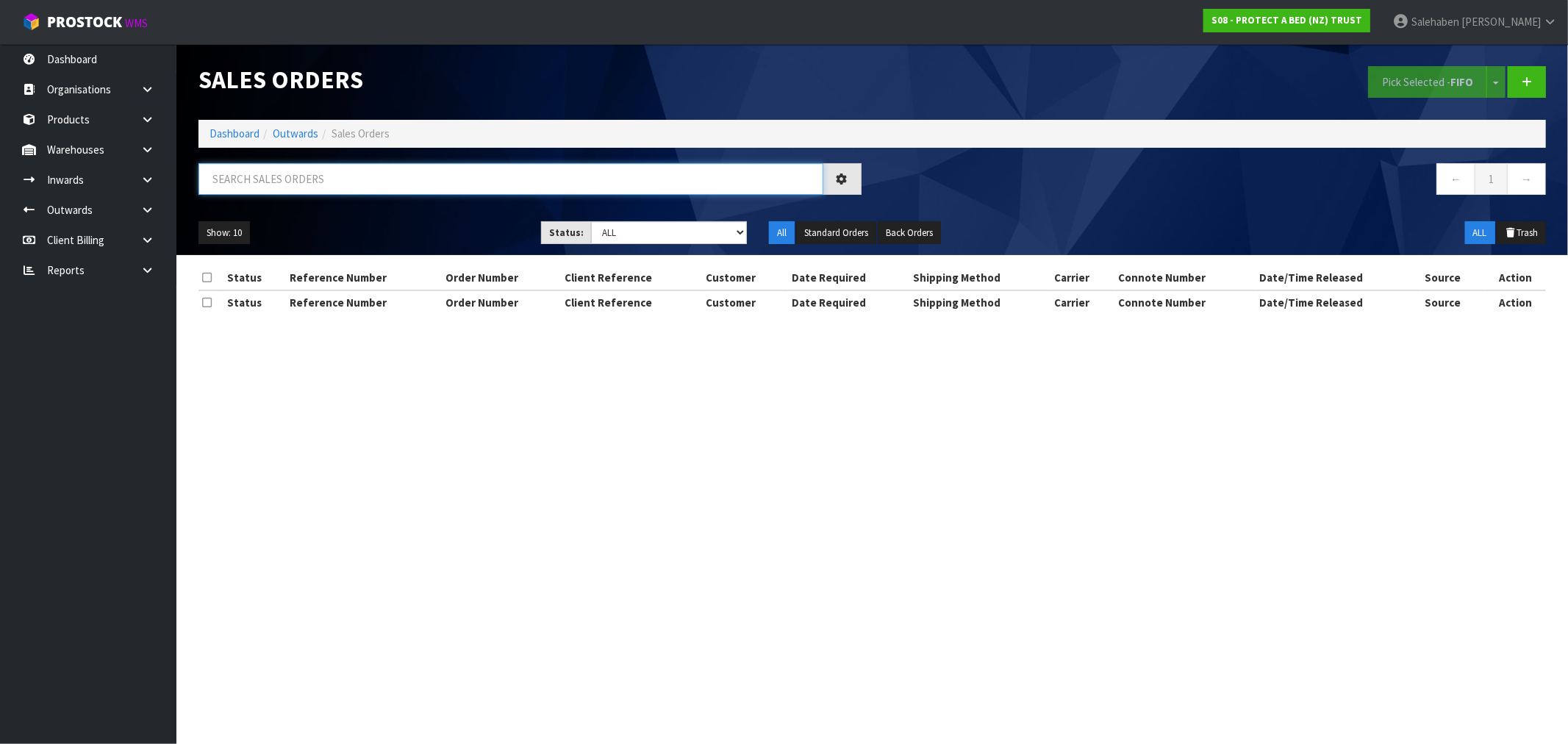
click at [294, 179] on input "text" at bounding box center [511, 179] width 625 height 32
paste input "FWM58224942"
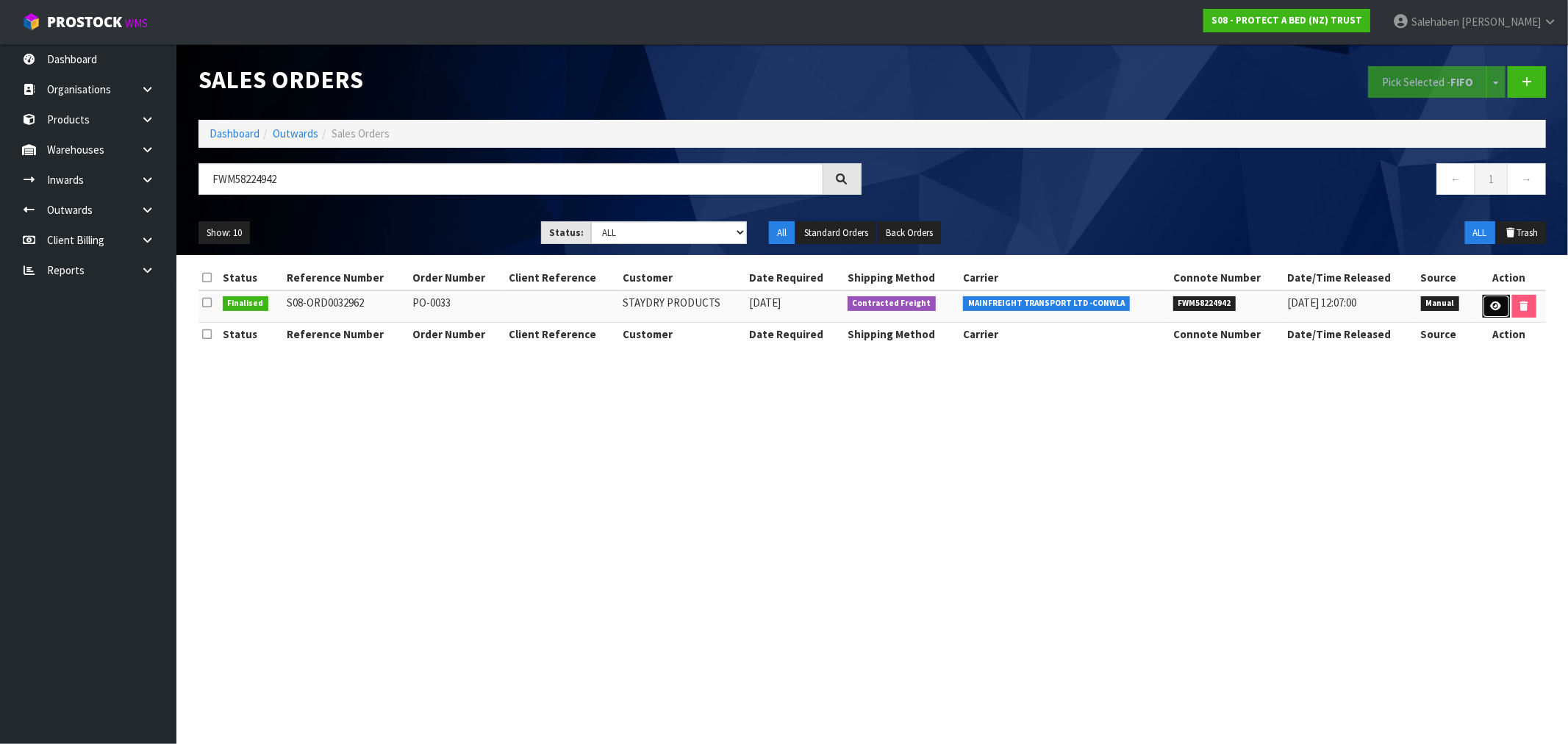
click at [1495, 305] on icon at bounding box center [1495, 307] width 11 height 10
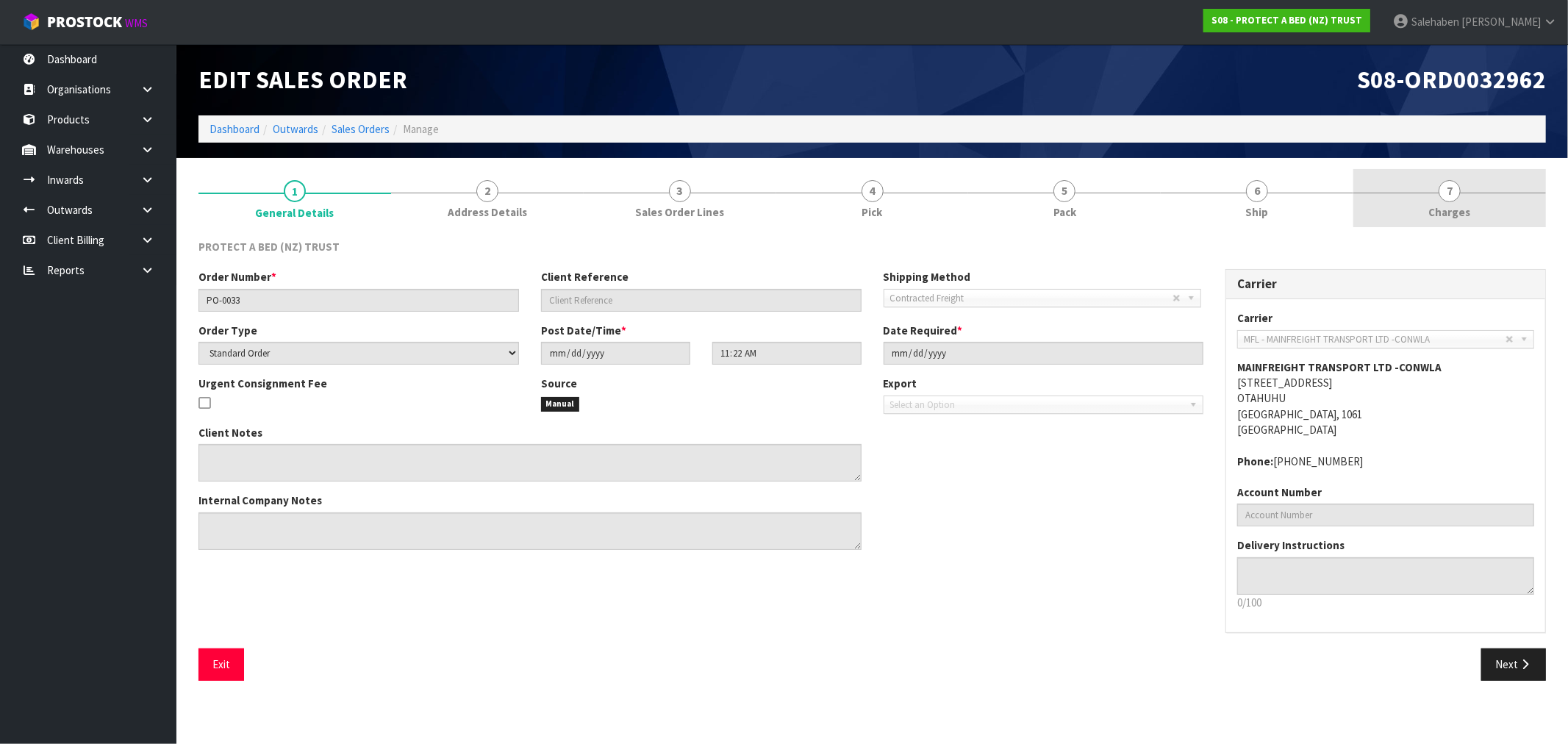
click at [1444, 204] on span "Charges" at bounding box center [1449, 212] width 42 height 15
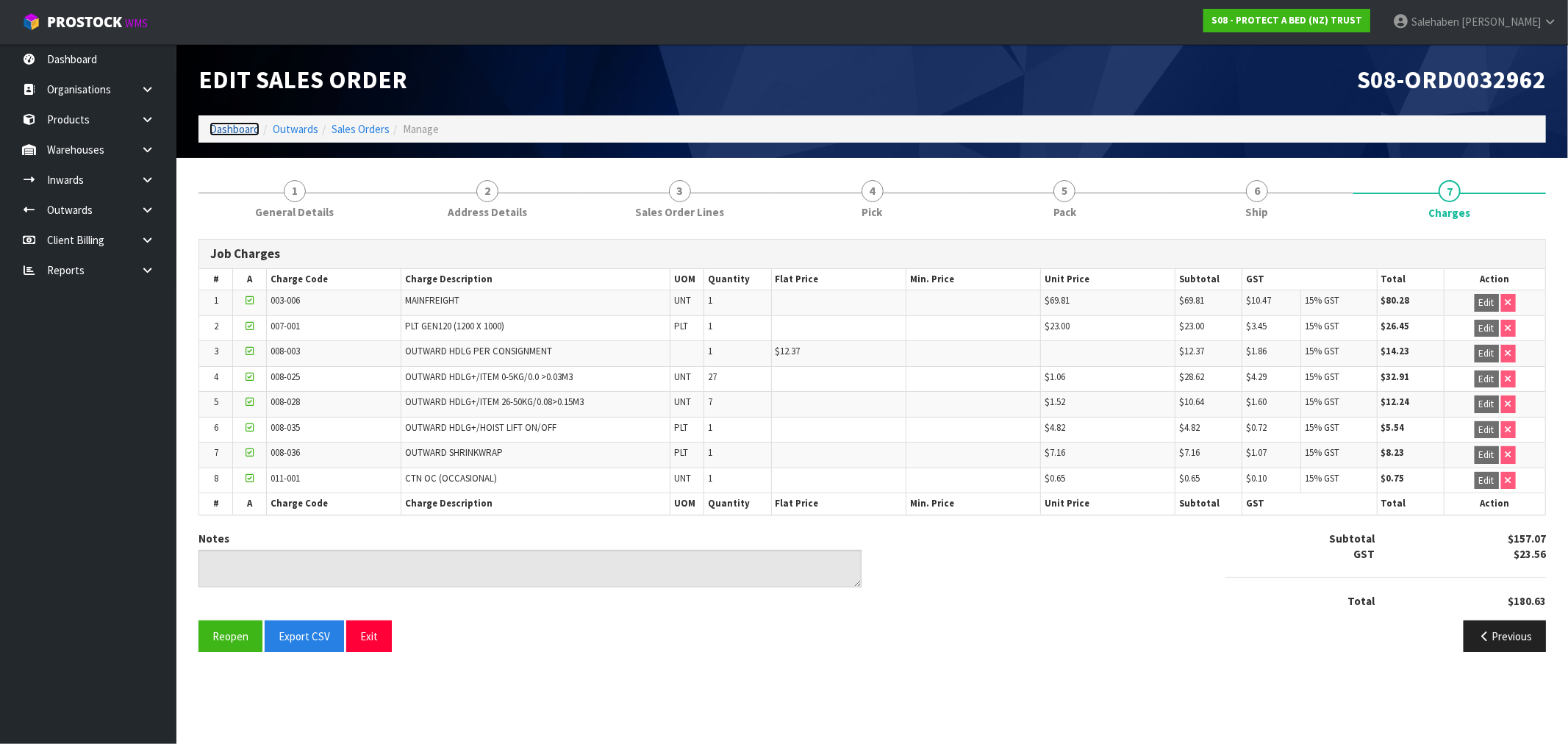
click at [252, 124] on link "Dashboard" at bounding box center [235, 129] width 50 height 14
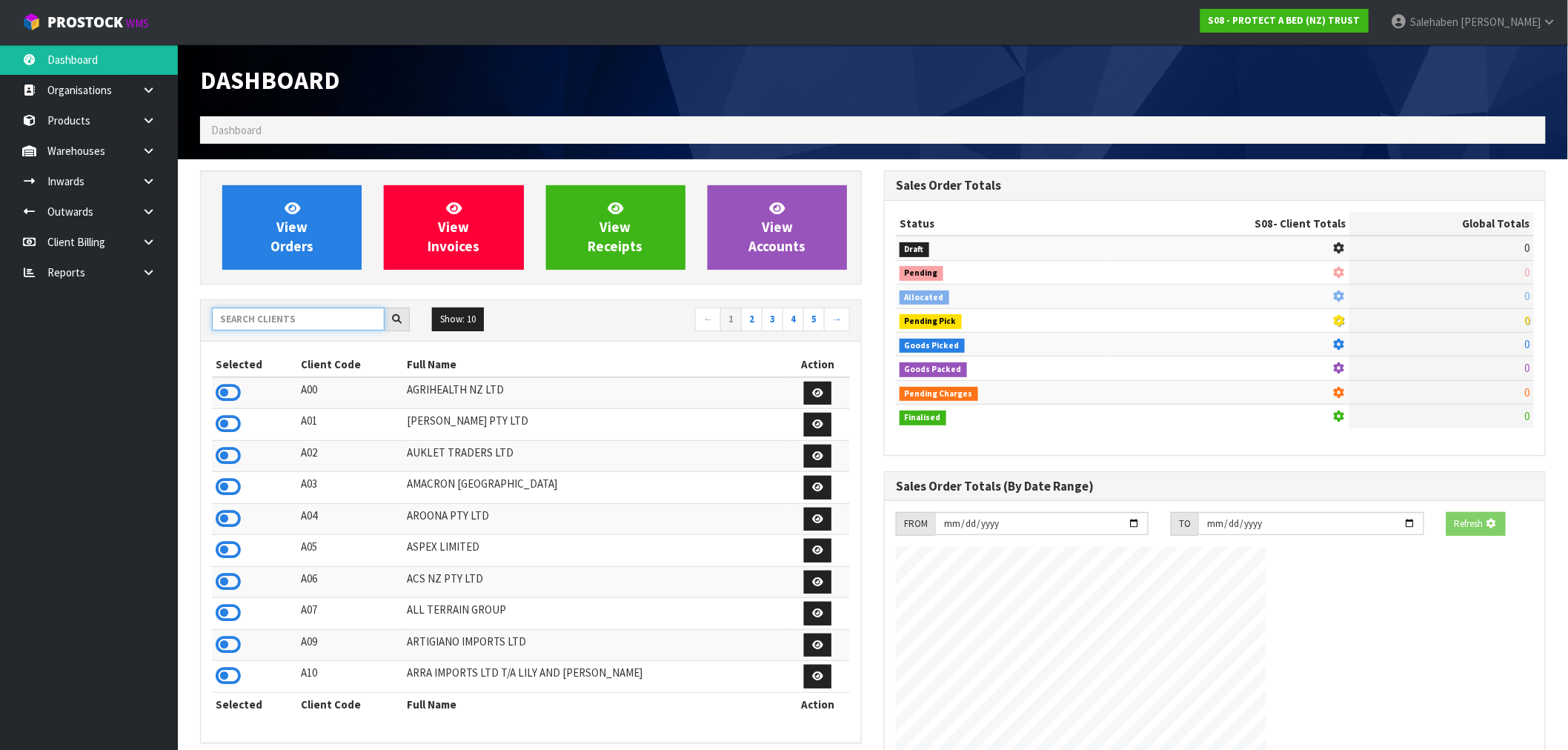
click at [276, 320] on input "text" at bounding box center [297, 319] width 173 height 23
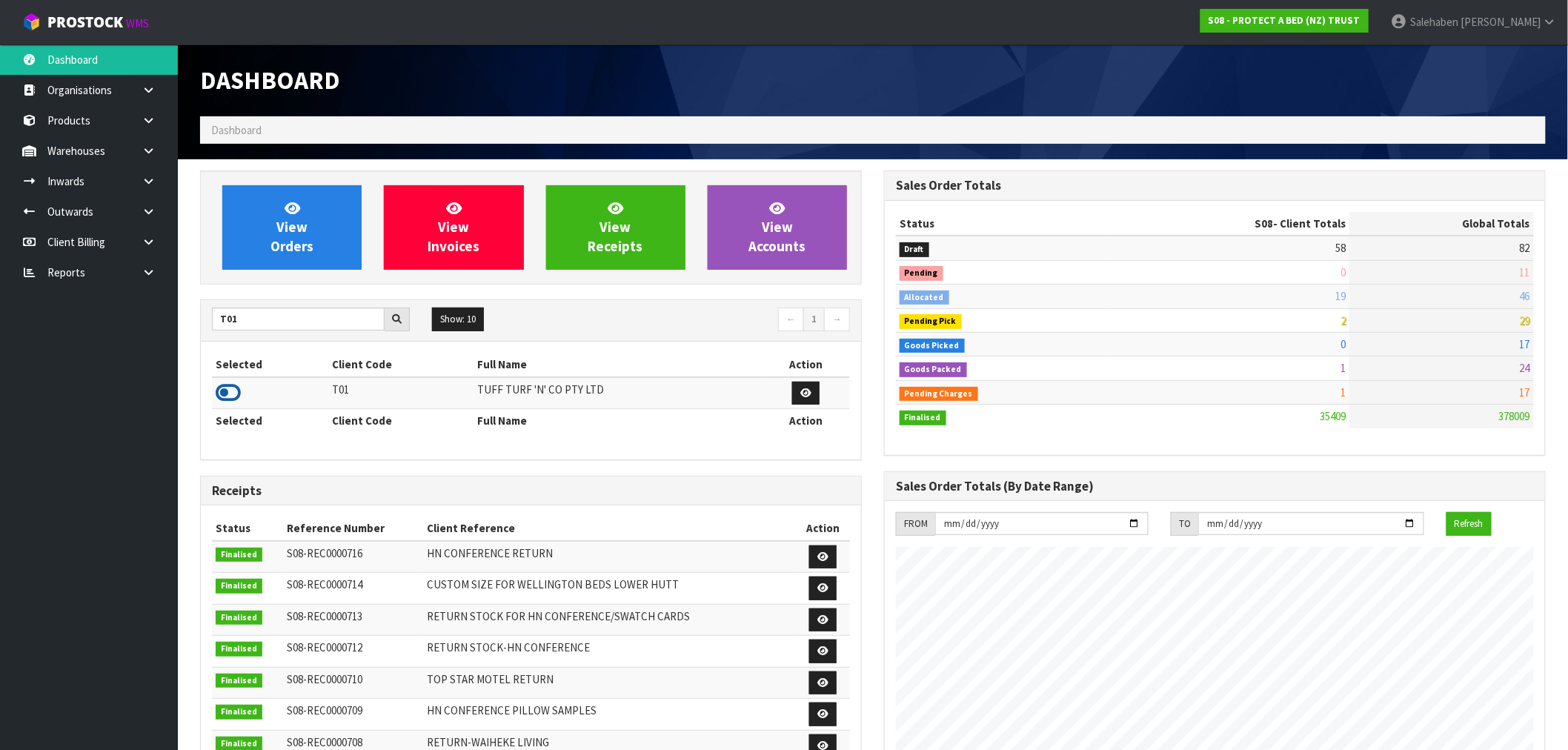
drag, startPoint x: 230, startPoint y: 396, endPoint x: 243, endPoint y: 378, distance: 22.2
click at [230, 395] on icon at bounding box center [228, 392] width 25 height 22
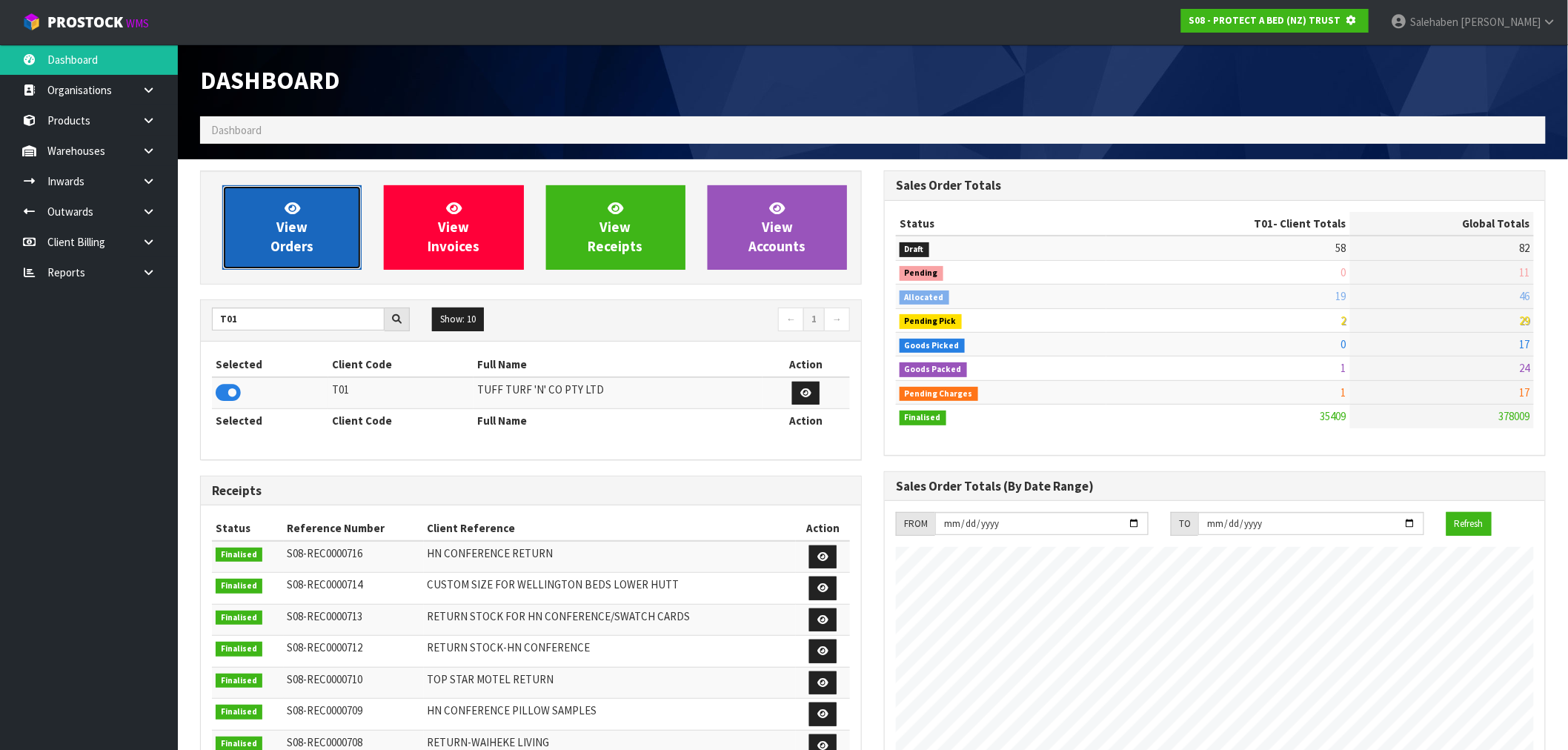
click at [310, 267] on link "View Orders" at bounding box center [292, 227] width 139 height 85
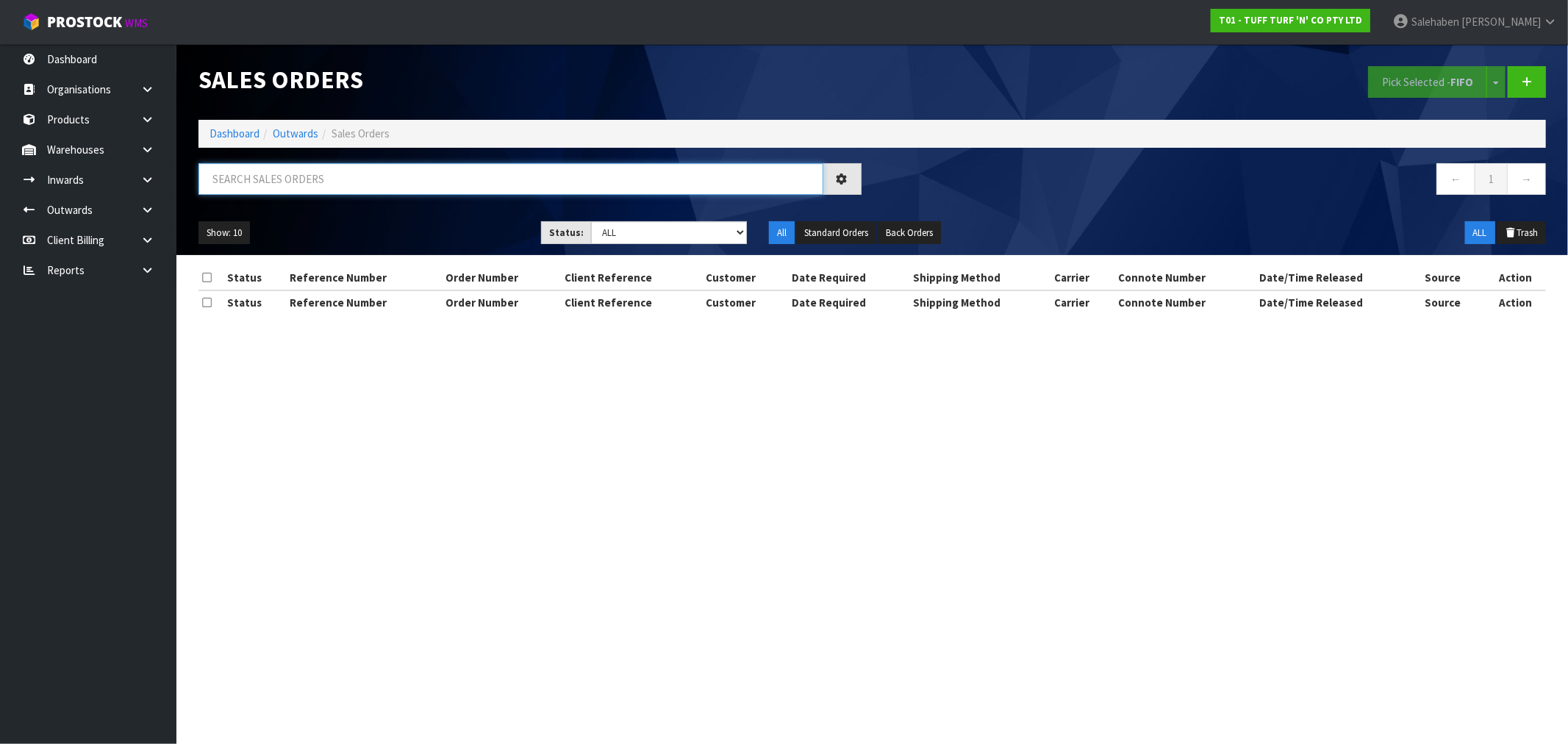
click at [388, 178] on input "text" at bounding box center [511, 179] width 625 height 32
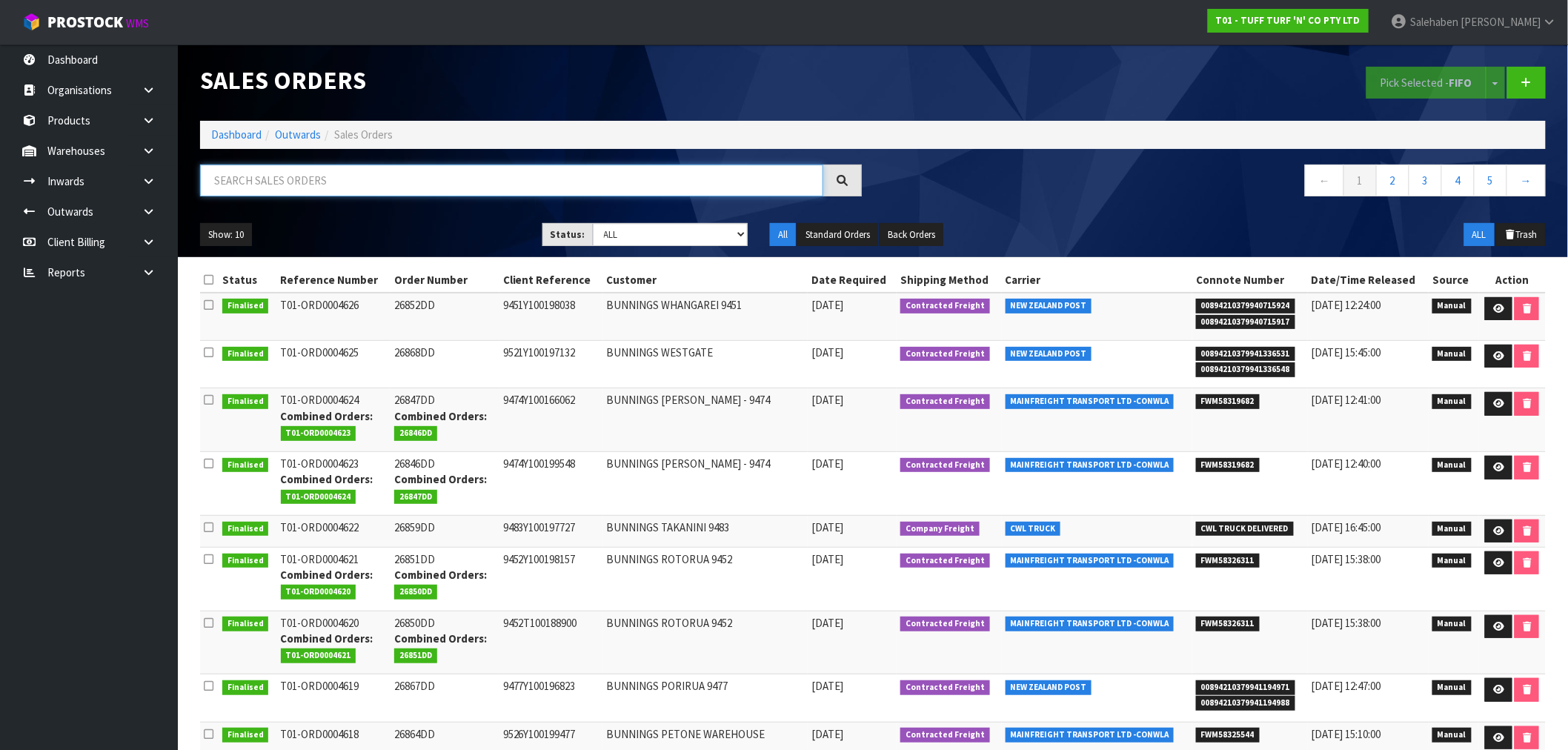
paste input "FWM58262880"
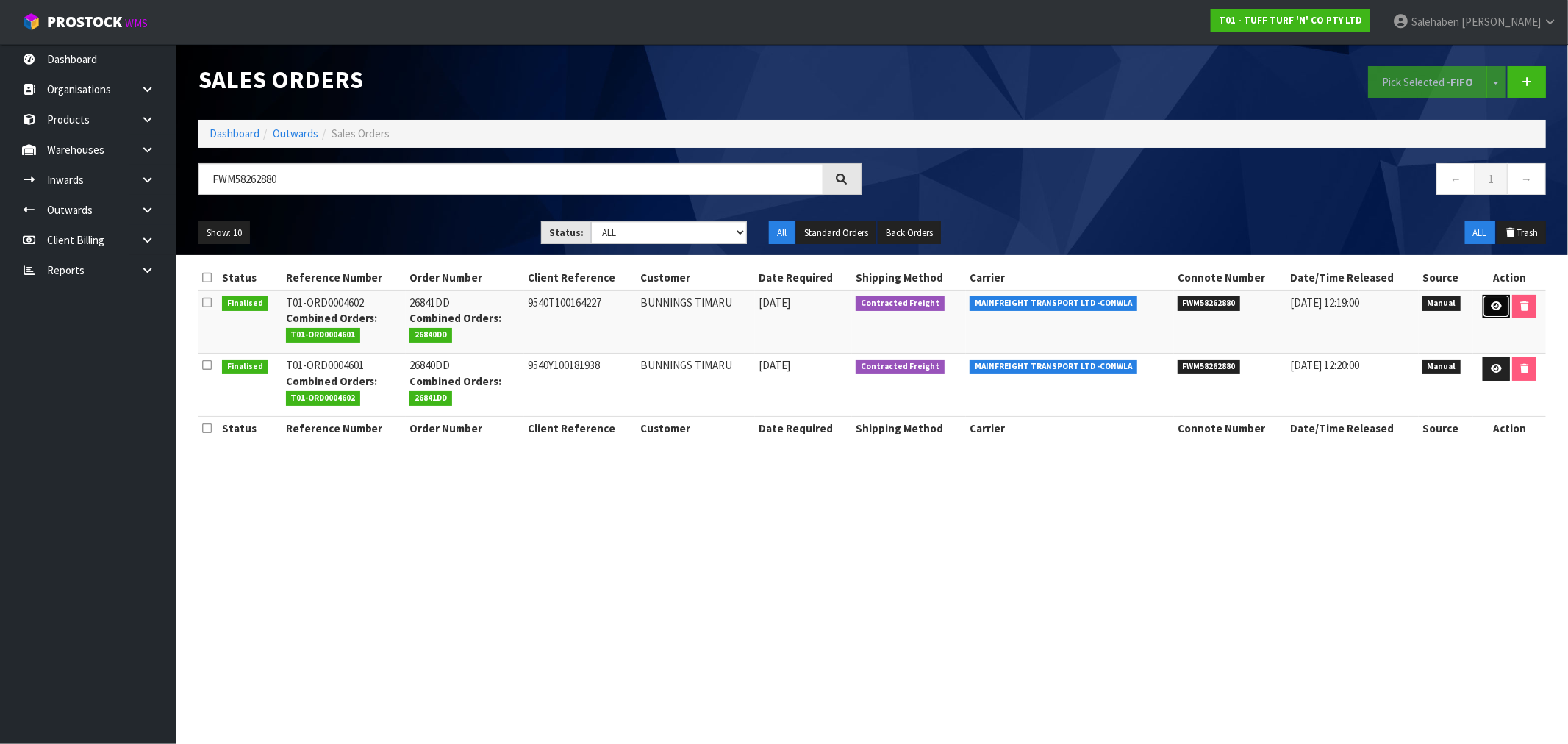
click at [1491, 309] on icon at bounding box center [1495, 307] width 11 height 10
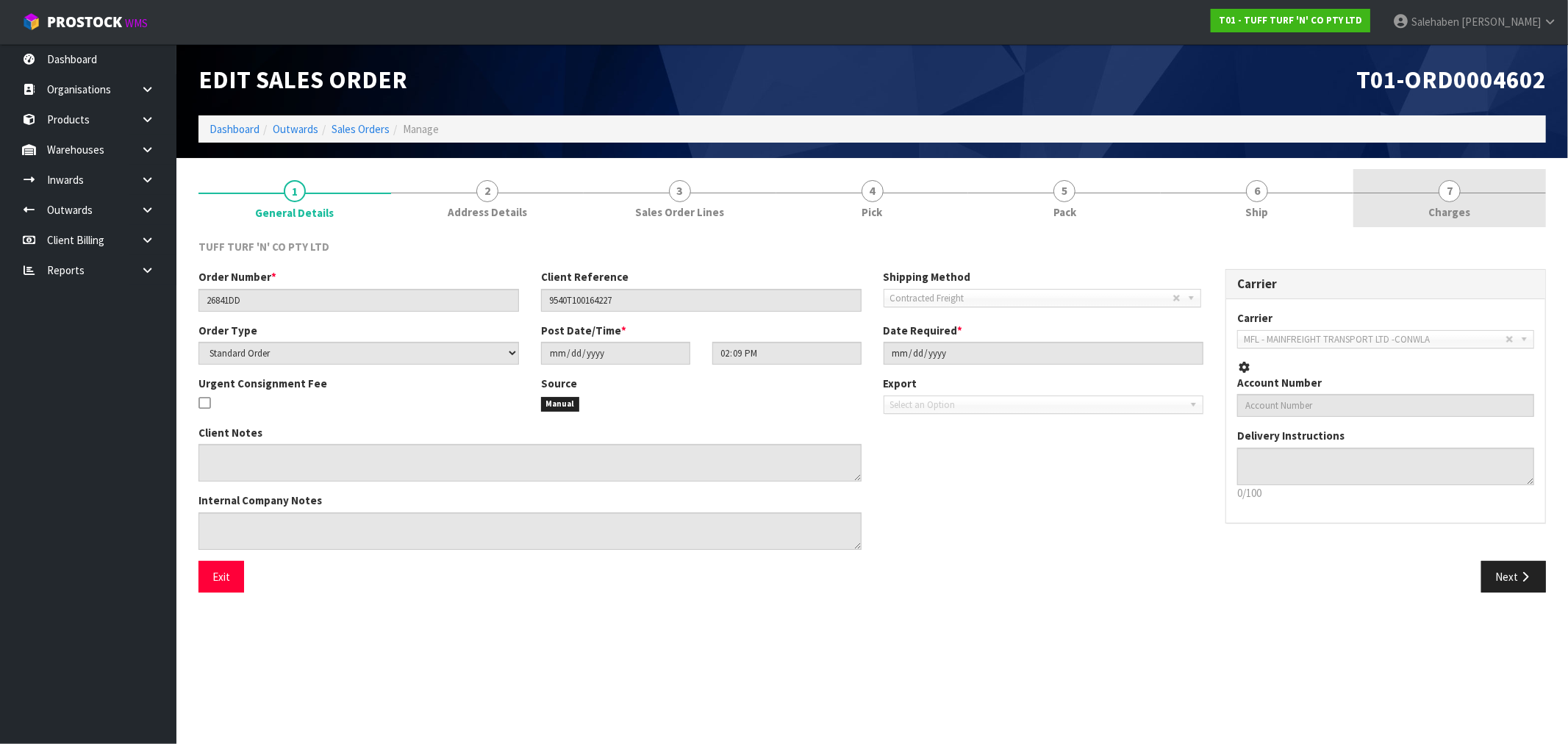
click at [1454, 214] on span "Charges" at bounding box center [1449, 212] width 42 height 15
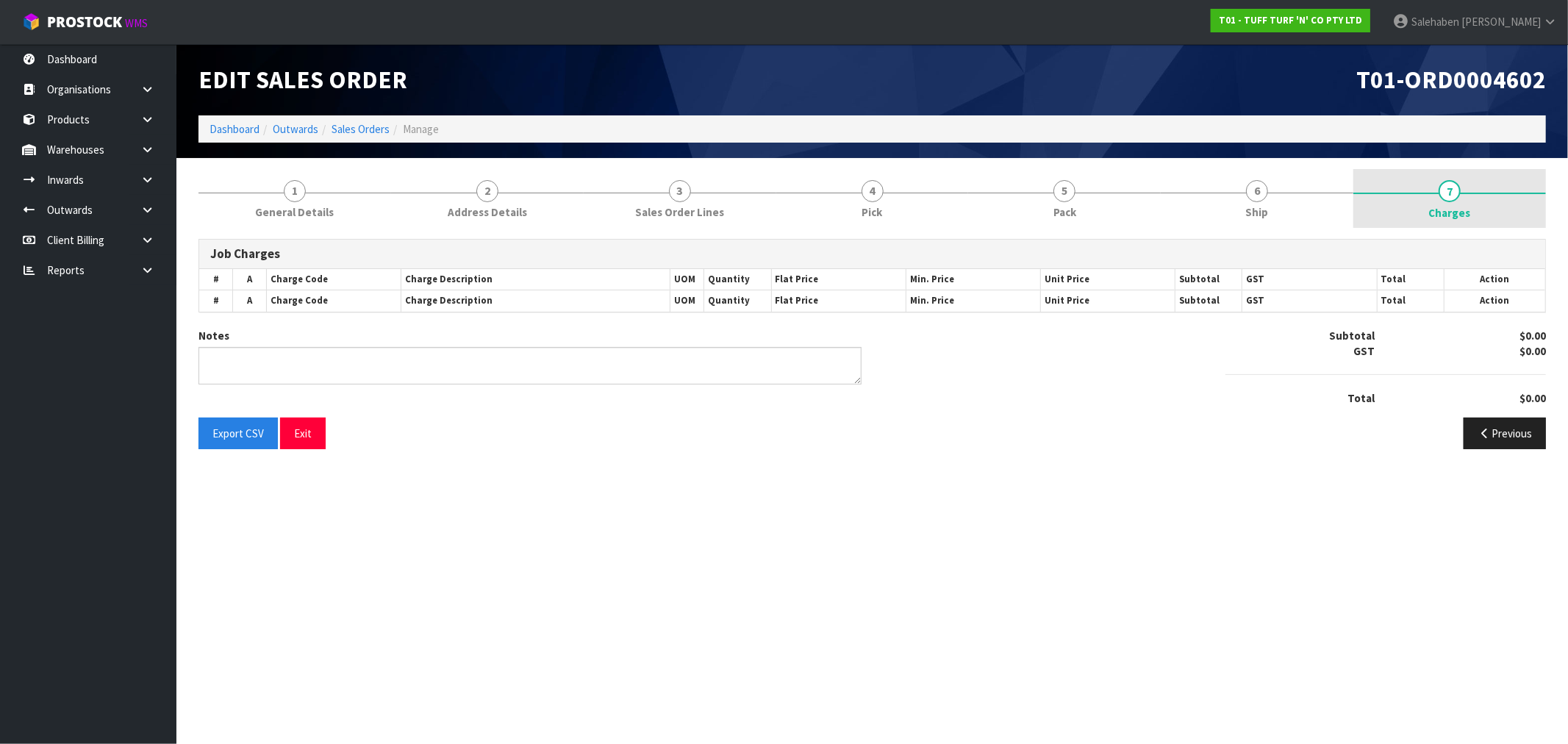
click at [1454, 214] on span "Charges" at bounding box center [1449, 213] width 42 height 15
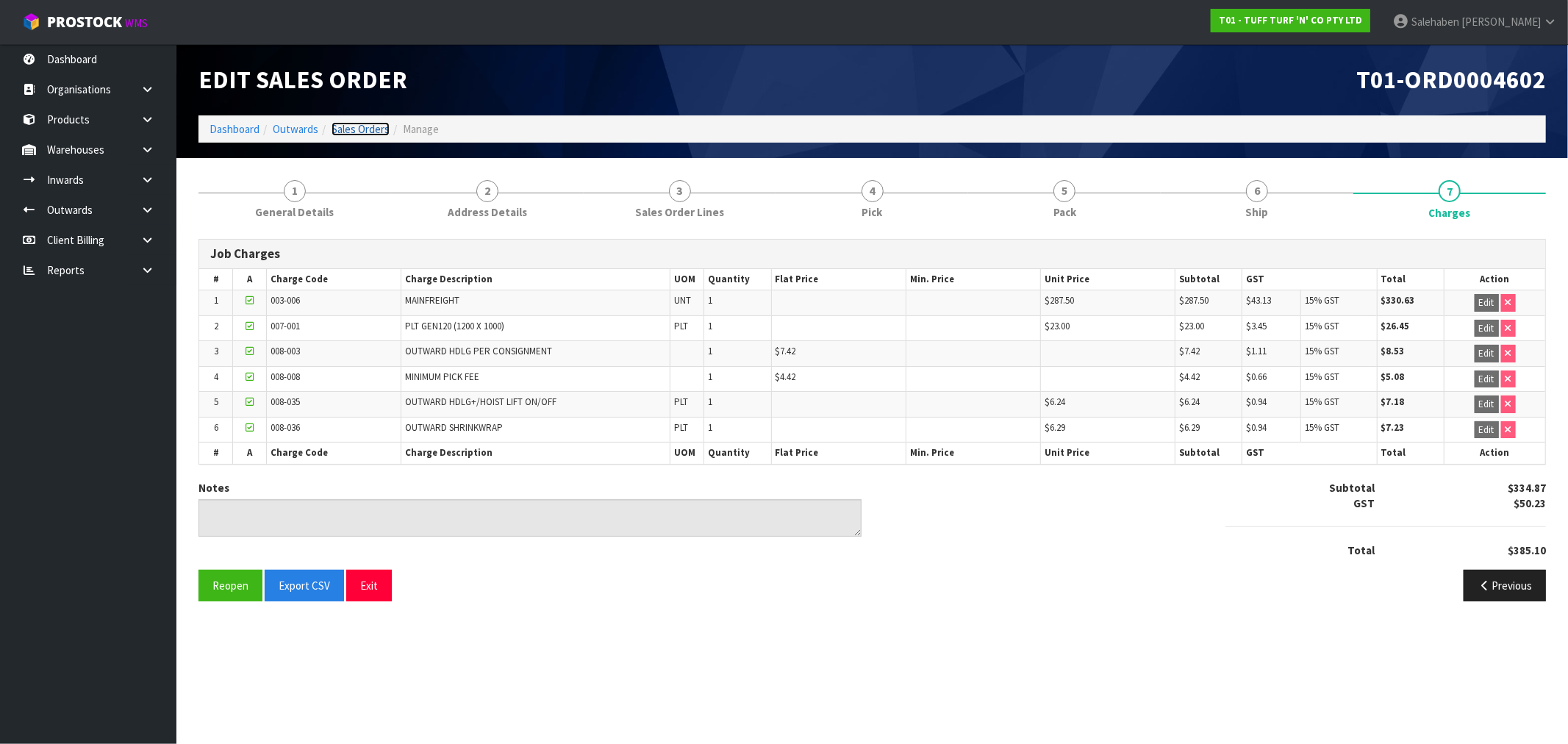
click at [366, 129] on link "Sales Orders" at bounding box center [361, 129] width 58 height 14
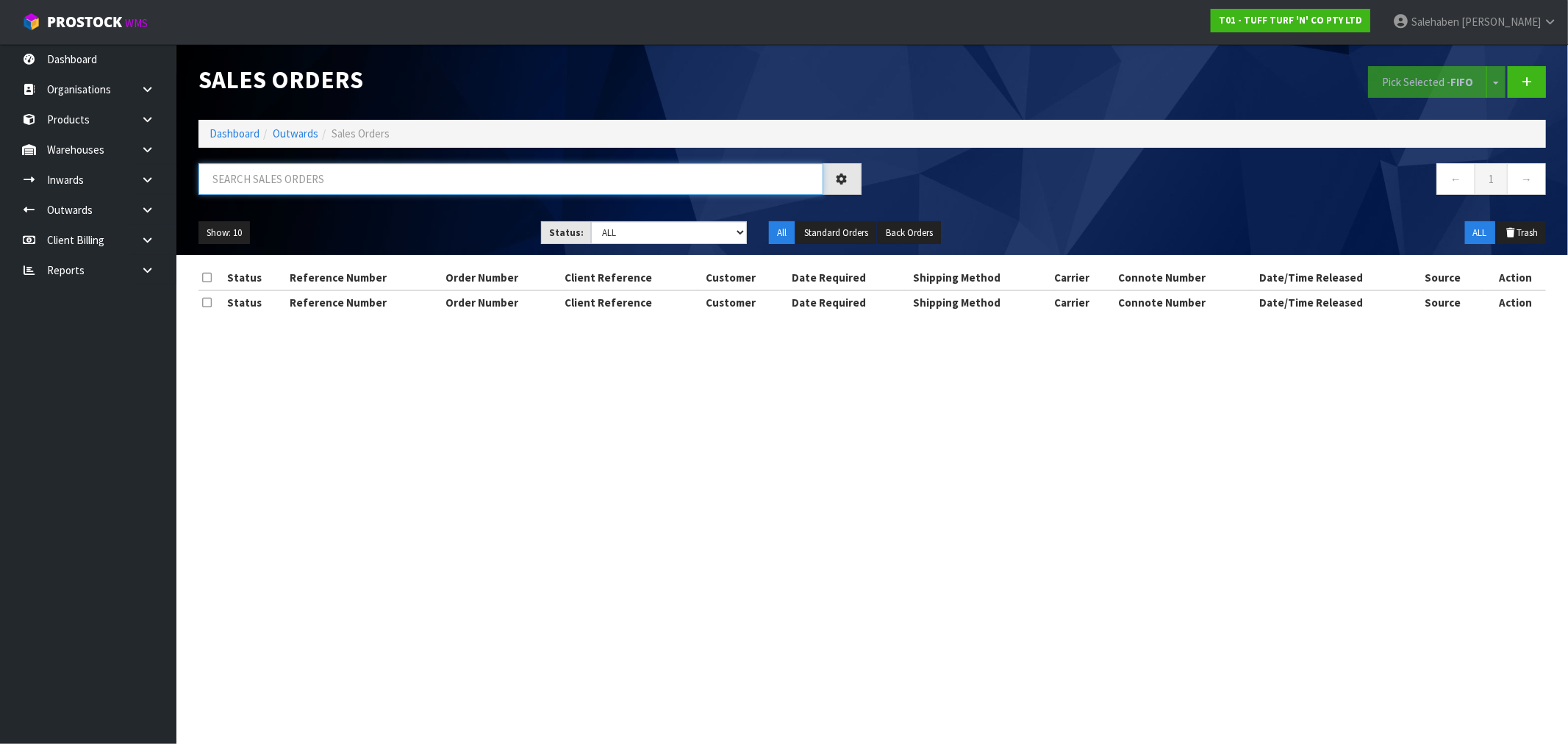
click at [382, 182] on input "text" at bounding box center [511, 179] width 625 height 32
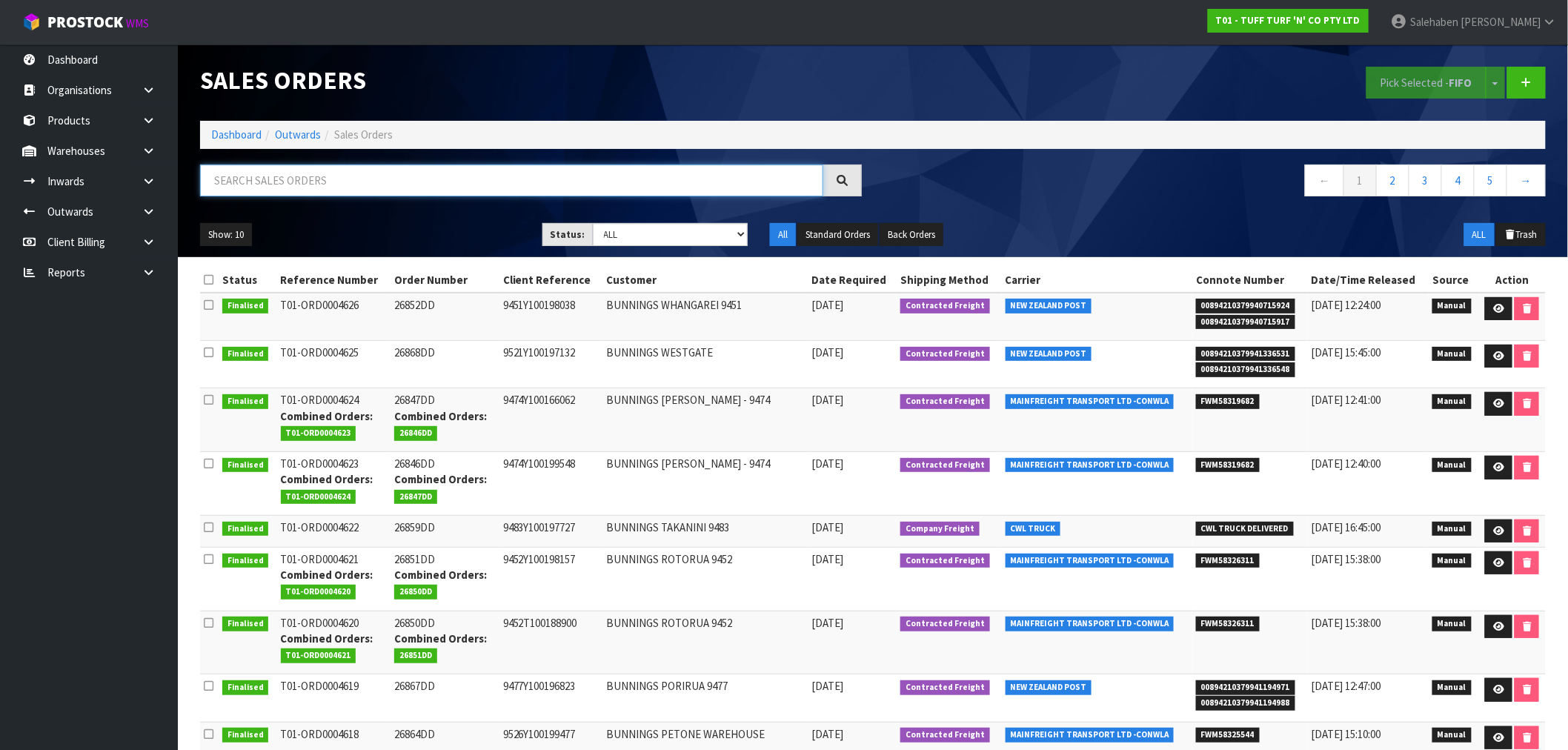
paste input "FWM58263189"
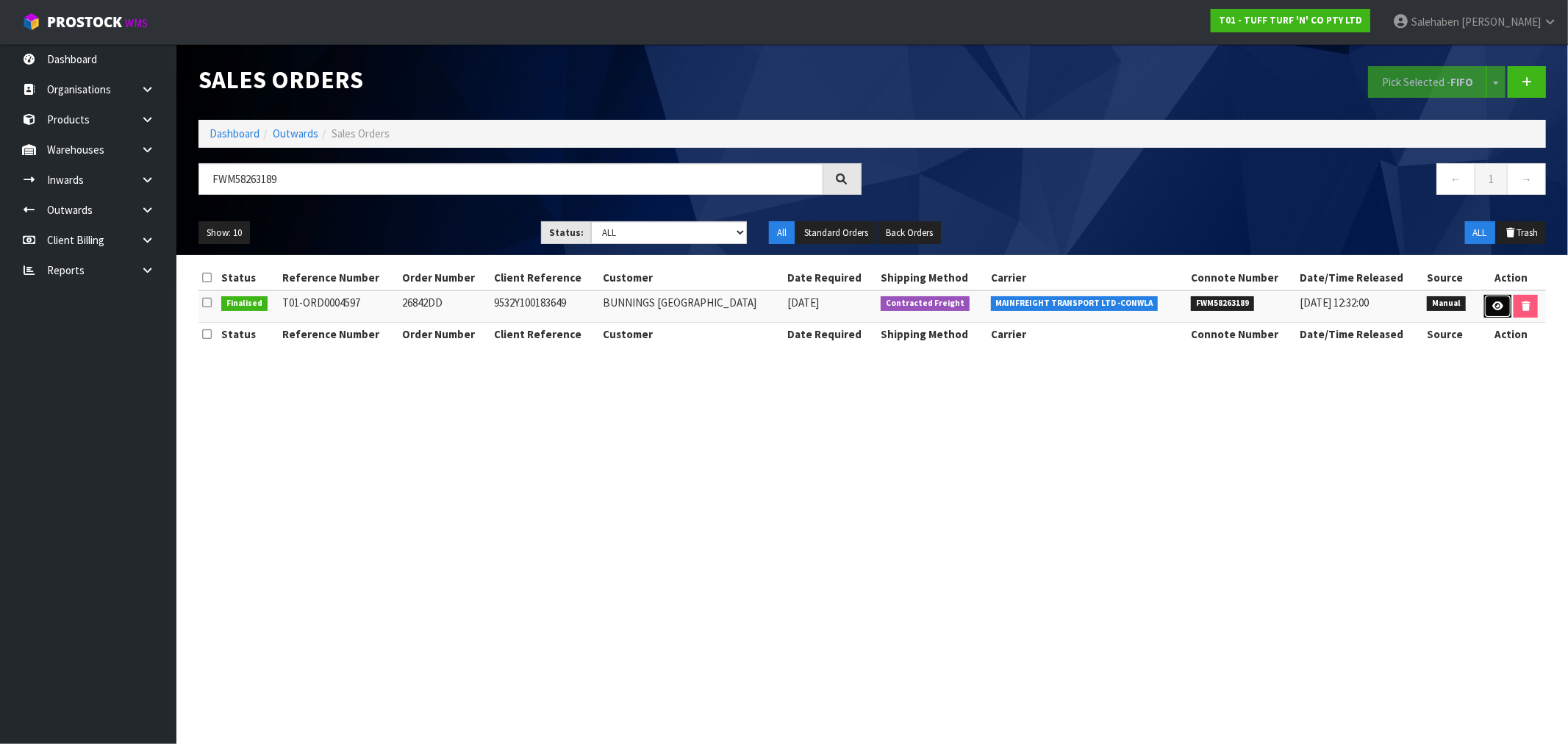
click at [1499, 312] on link at bounding box center [1497, 307] width 27 height 23
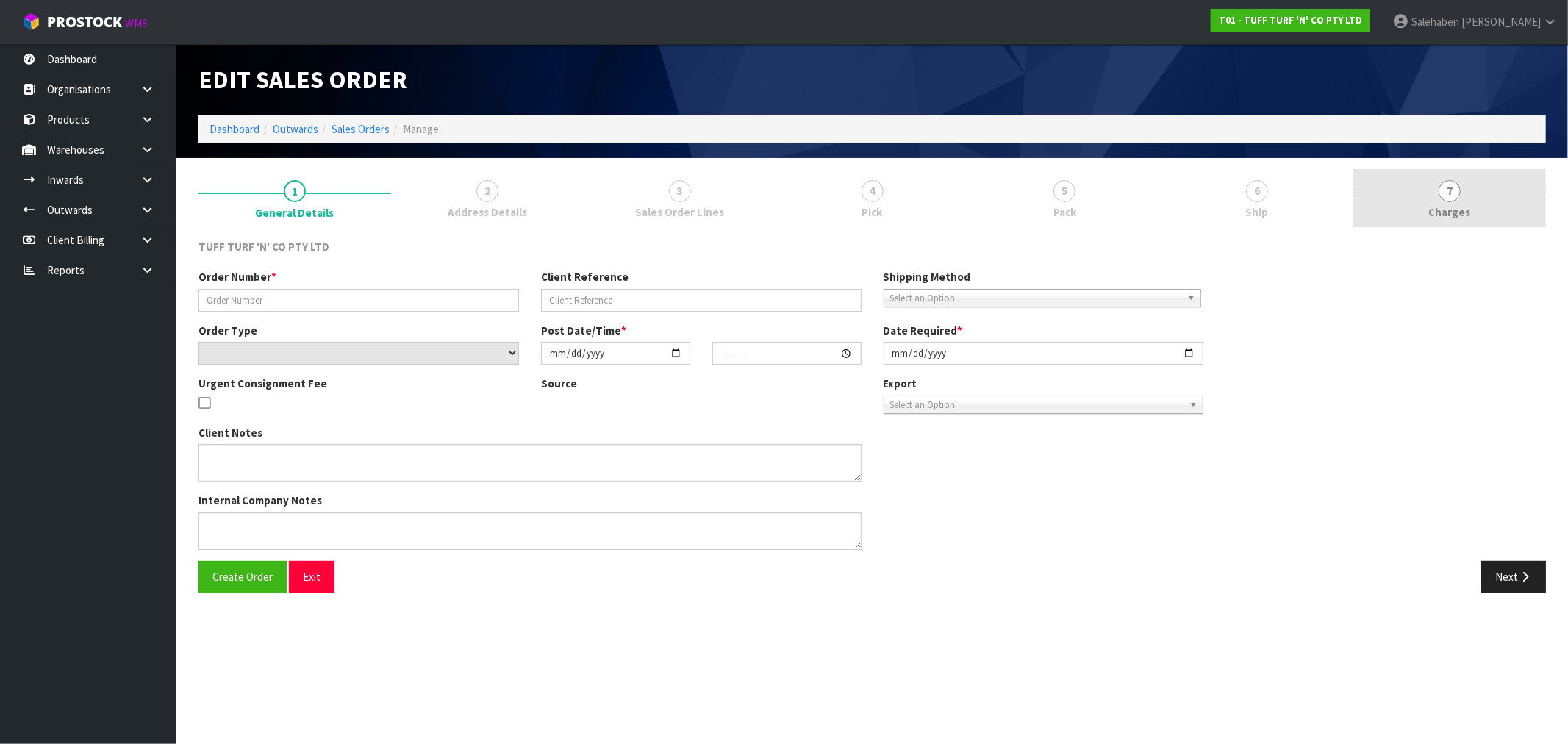
click at [1441, 202] on link "7 Charges" at bounding box center [1449, 198] width 192 height 58
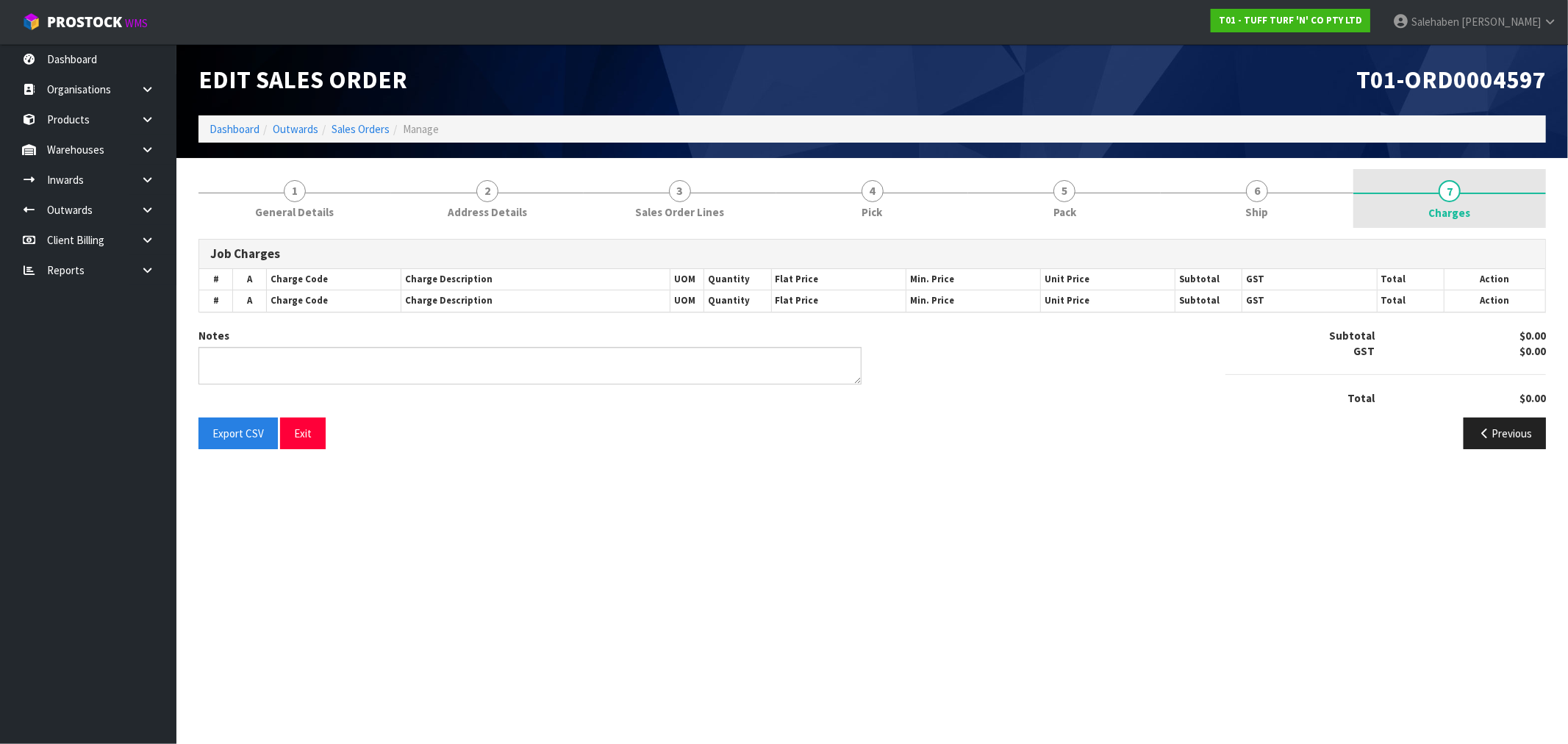
click at [1441, 201] on link "7 Charges" at bounding box center [1449, 198] width 192 height 59
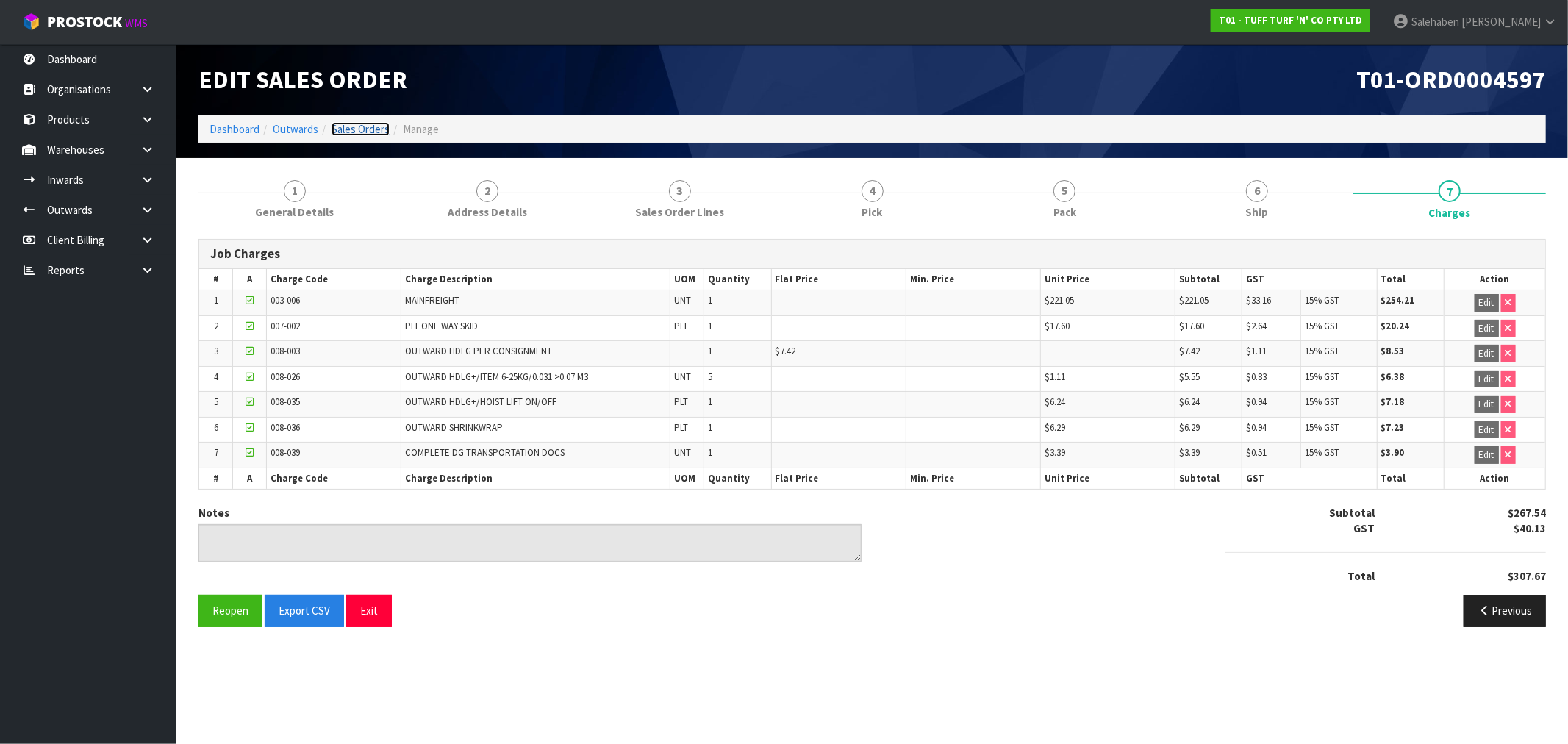
click at [354, 127] on link "Sales Orders" at bounding box center [361, 129] width 58 height 14
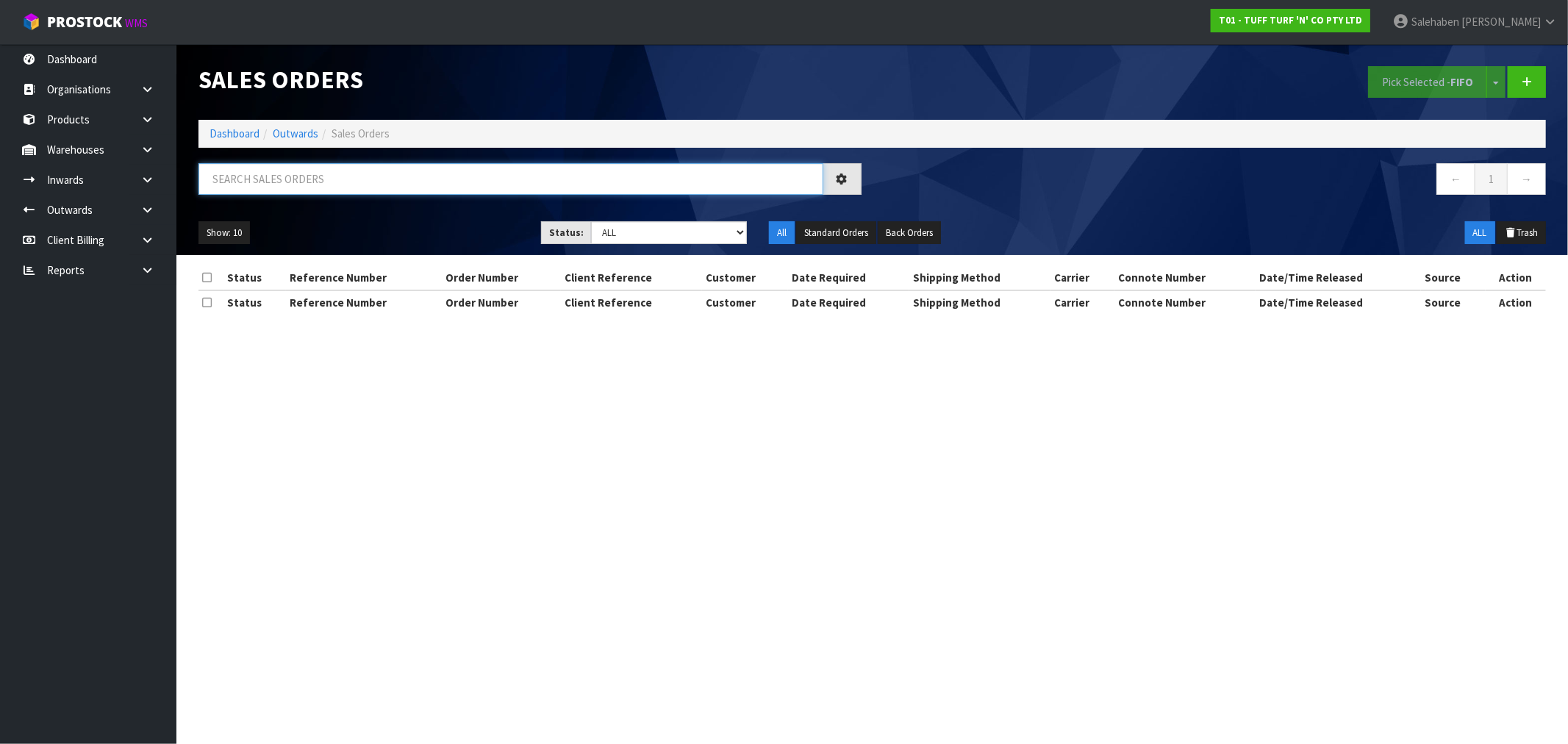
click at [291, 178] on input "text" at bounding box center [511, 179] width 625 height 32
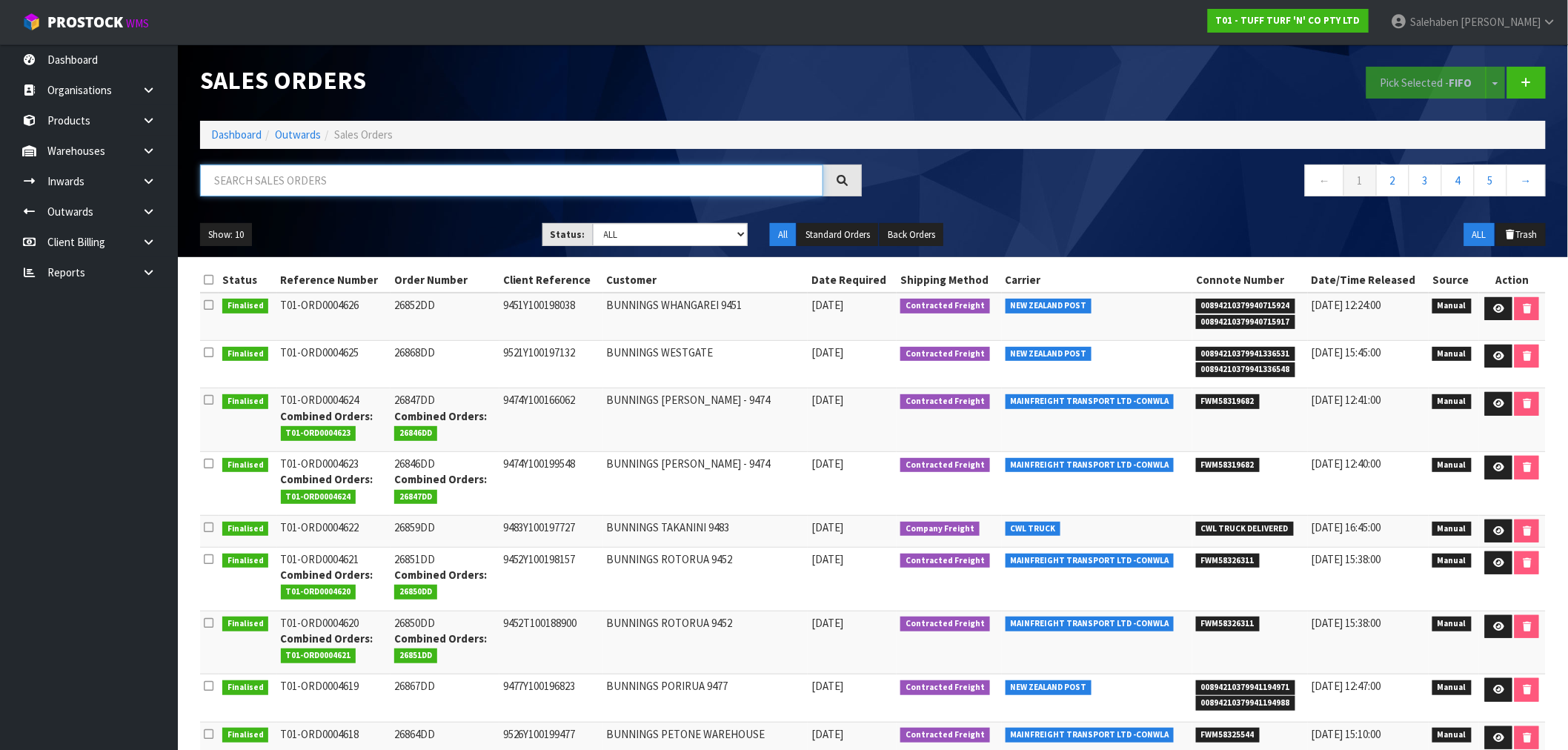
paste input "FWM58265332"
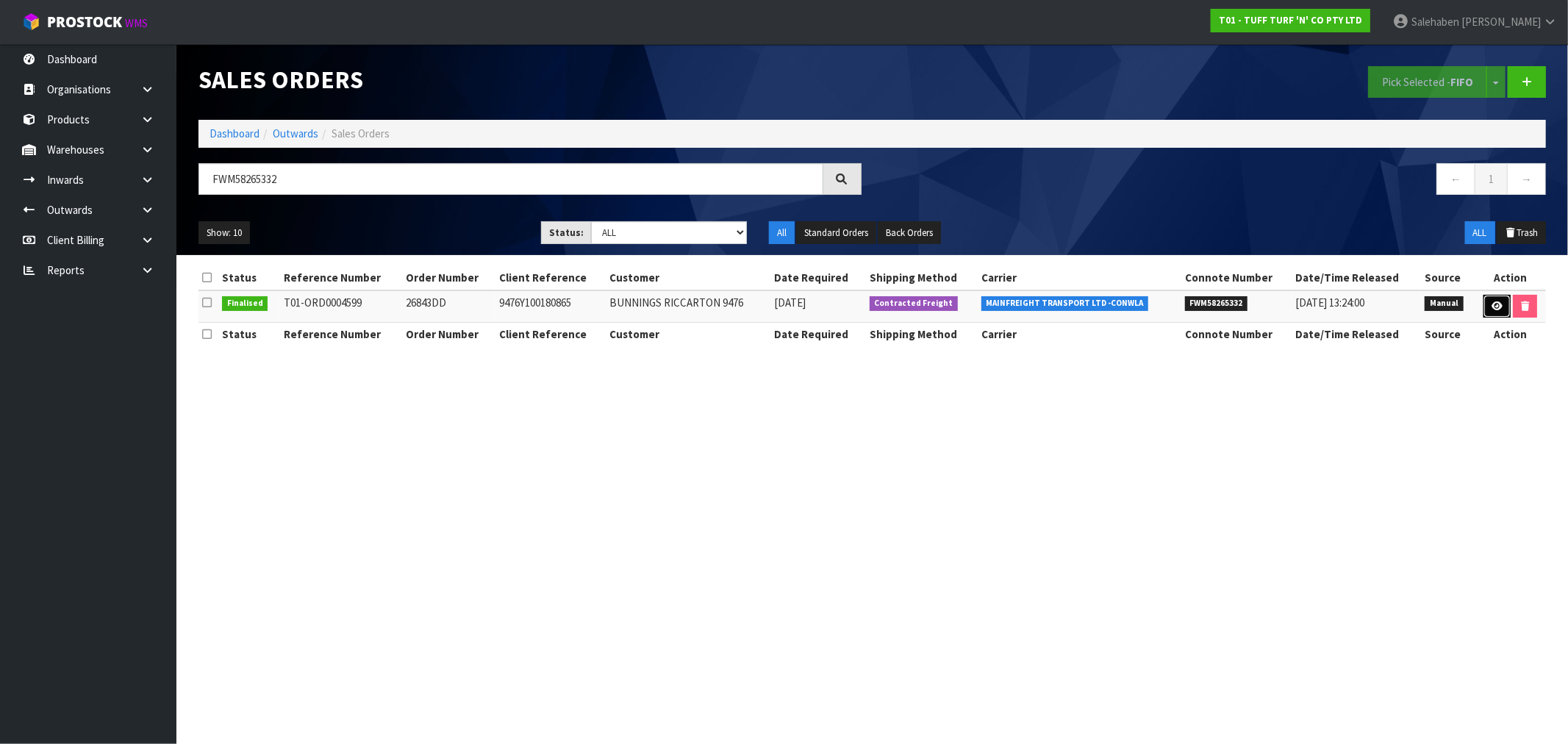
click at [1494, 305] on icon at bounding box center [1496, 307] width 11 height 10
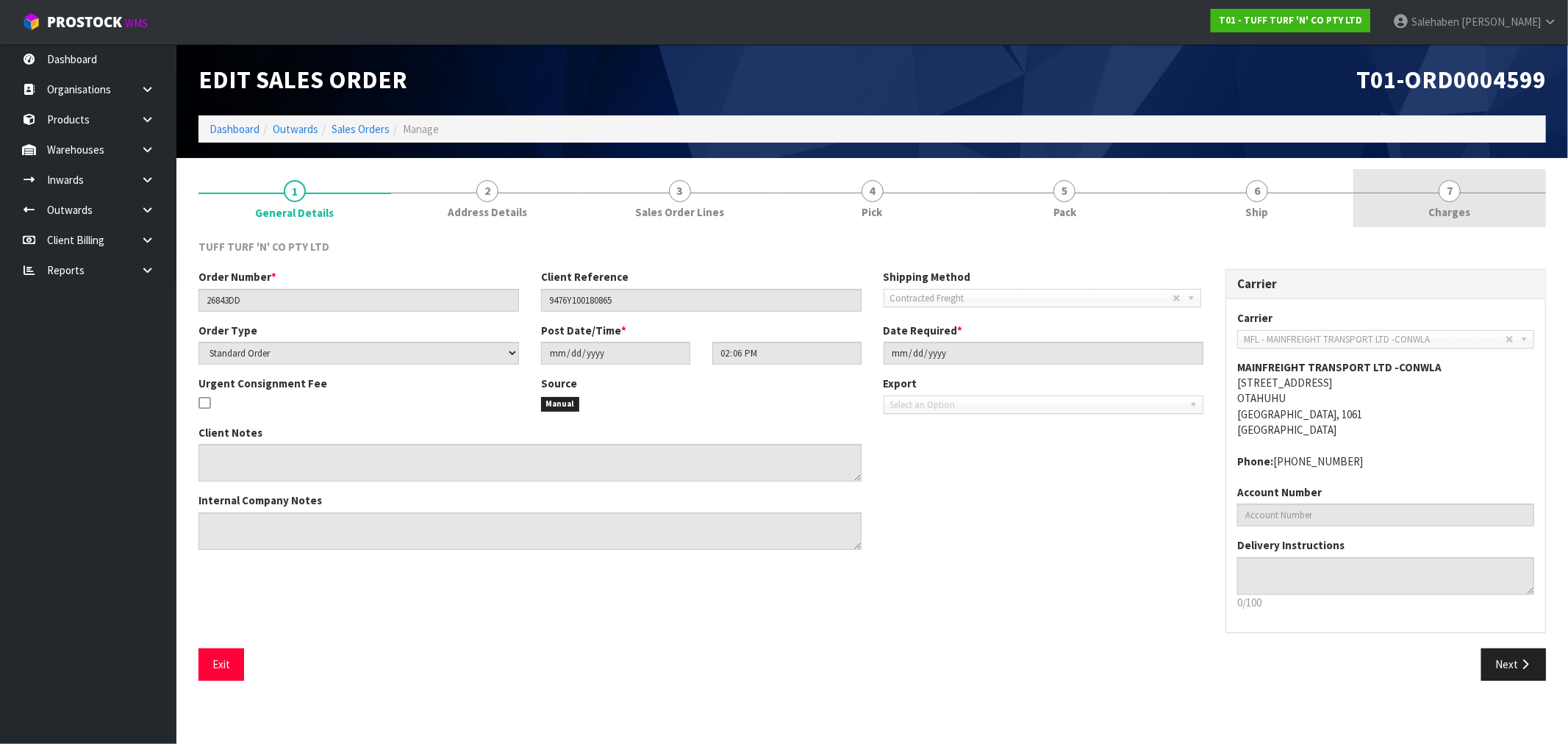
click at [1449, 204] on span "Charges" at bounding box center [1449, 212] width 42 height 15
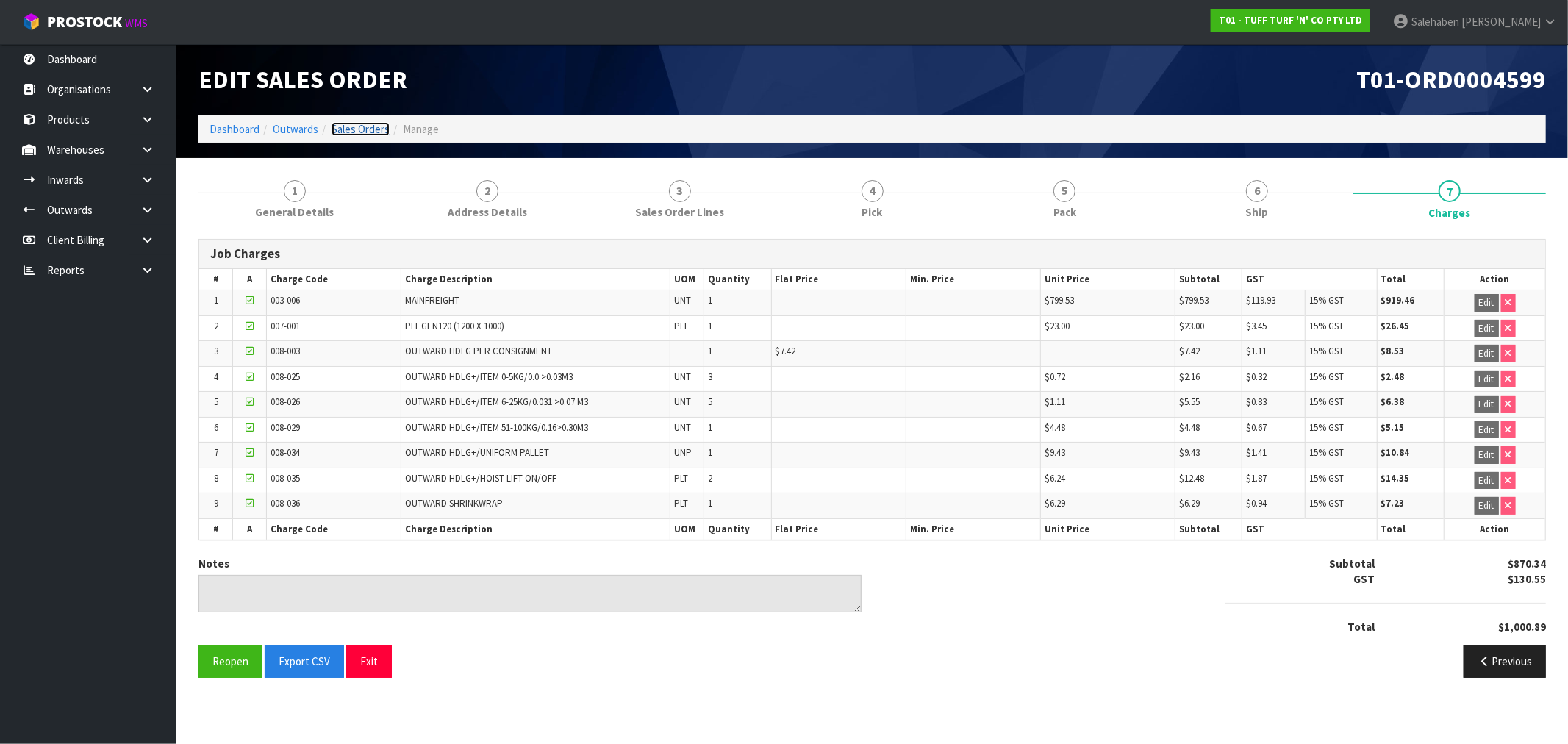
click at [360, 127] on link "Sales Orders" at bounding box center [361, 129] width 58 height 14
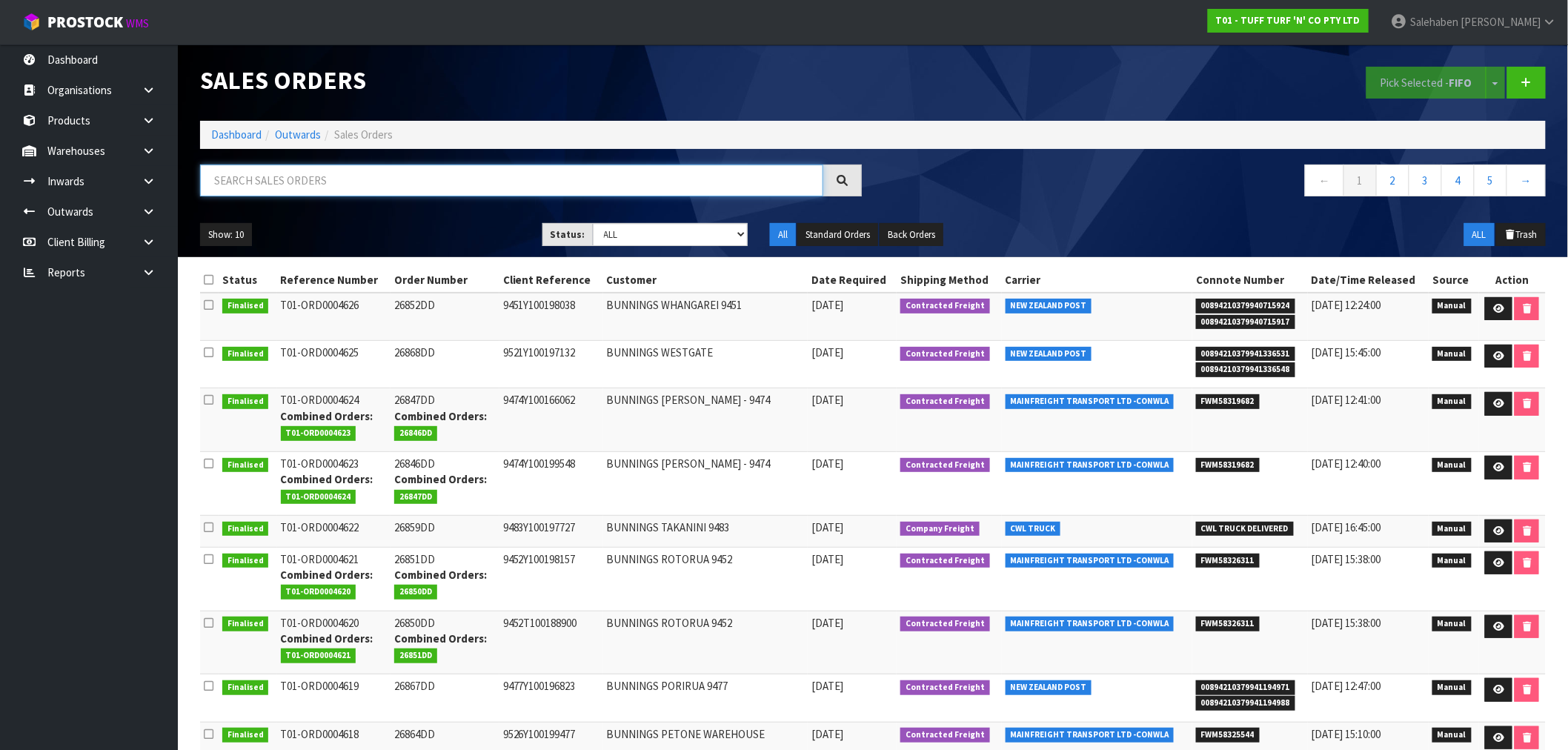
click at [384, 176] on input "text" at bounding box center [511, 180] width 623 height 32
paste input "FWM58238391"
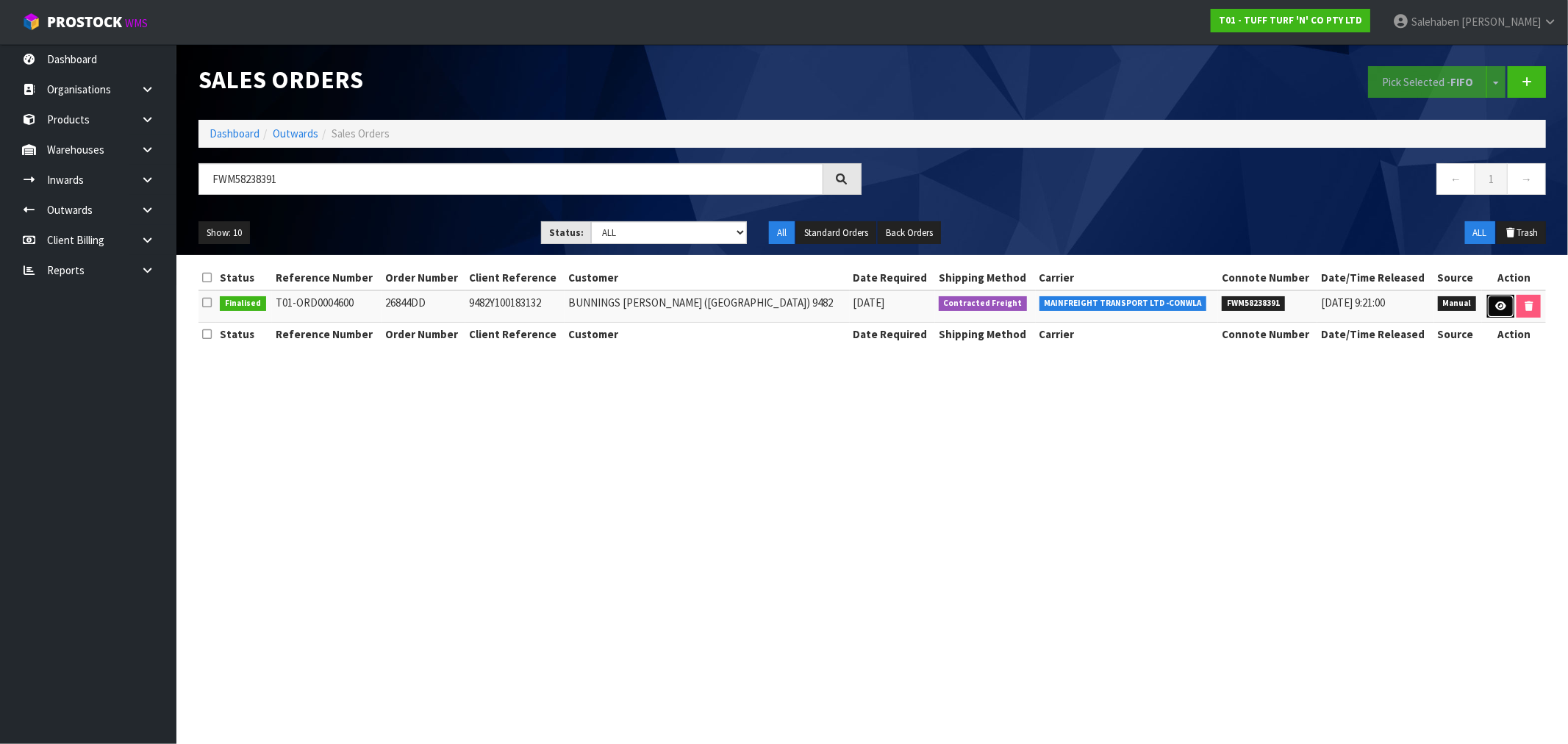
click at [1501, 308] on icon at bounding box center [1500, 307] width 11 height 10
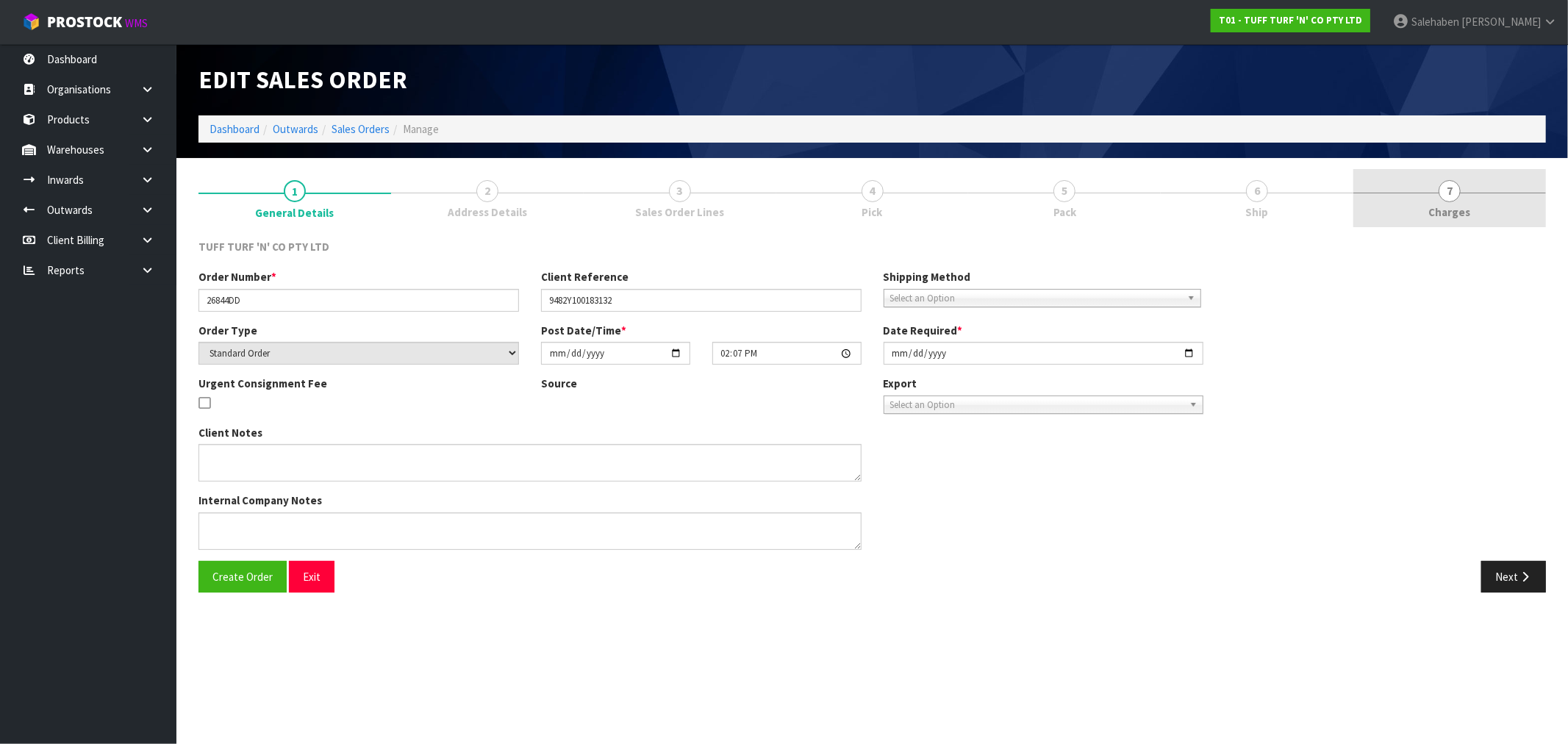
click at [1443, 204] on span "Charges" at bounding box center [1449, 212] width 42 height 15
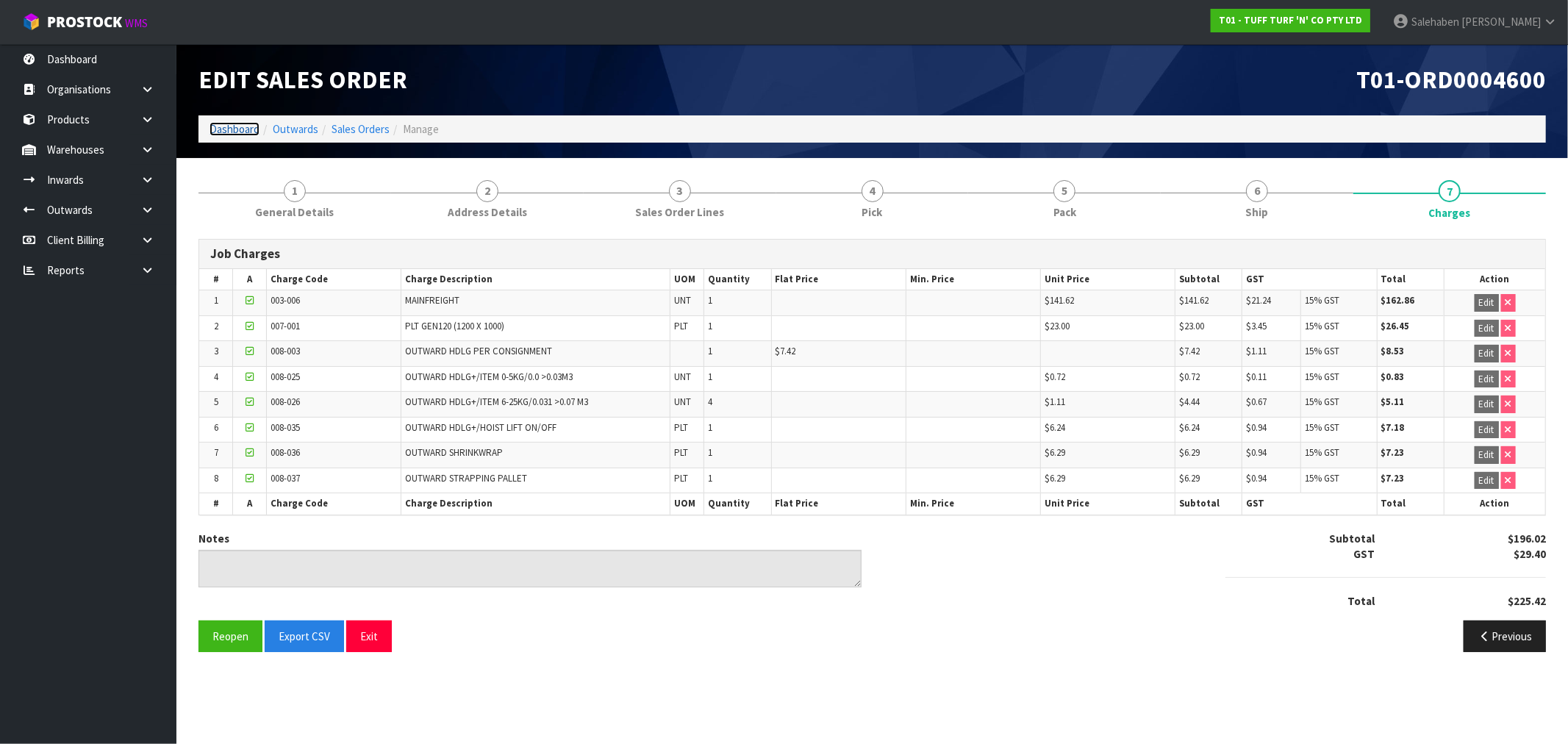
click at [244, 133] on link "Dashboard" at bounding box center [235, 129] width 50 height 14
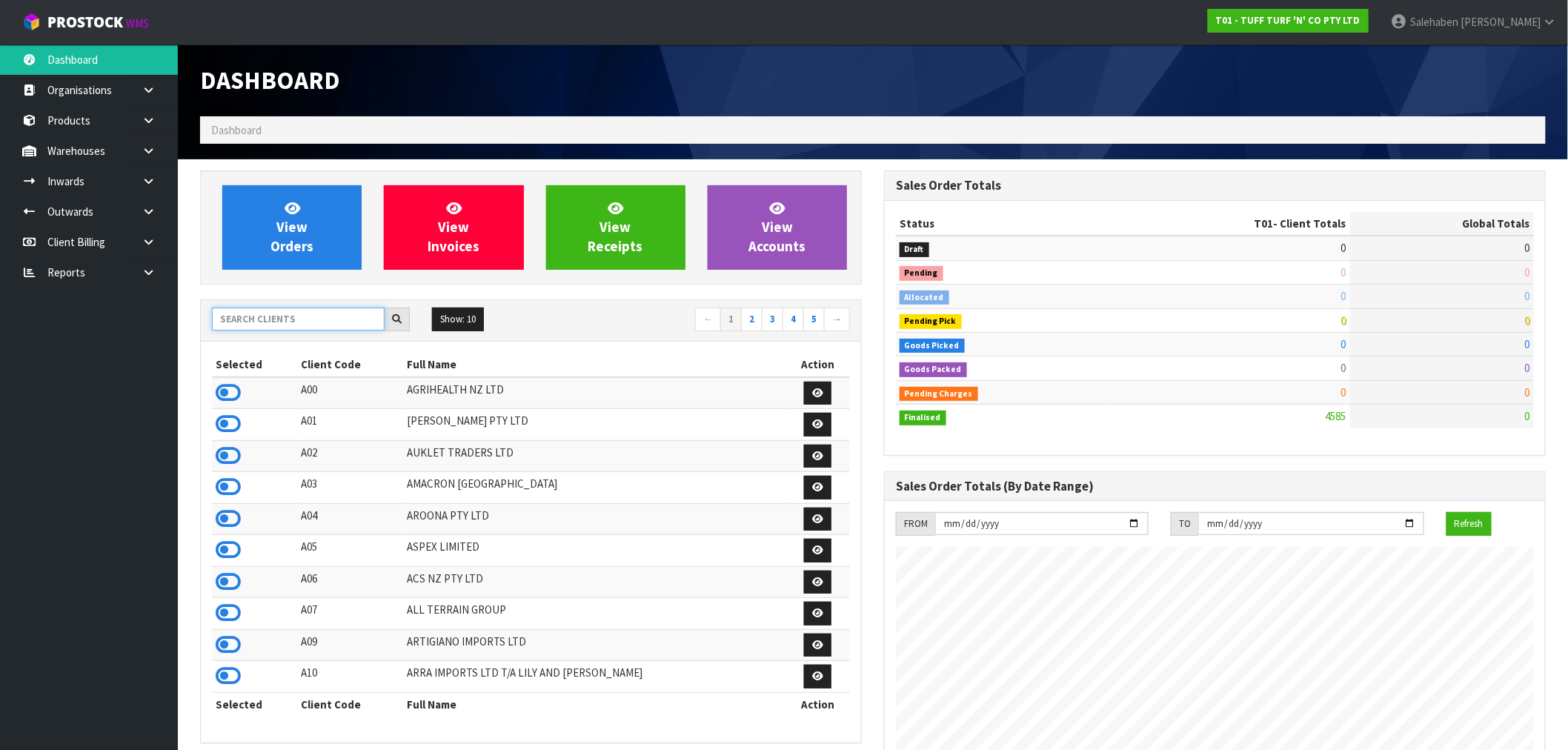
click at [298, 320] on input "text" at bounding box center [297, 319] width 173 height 23
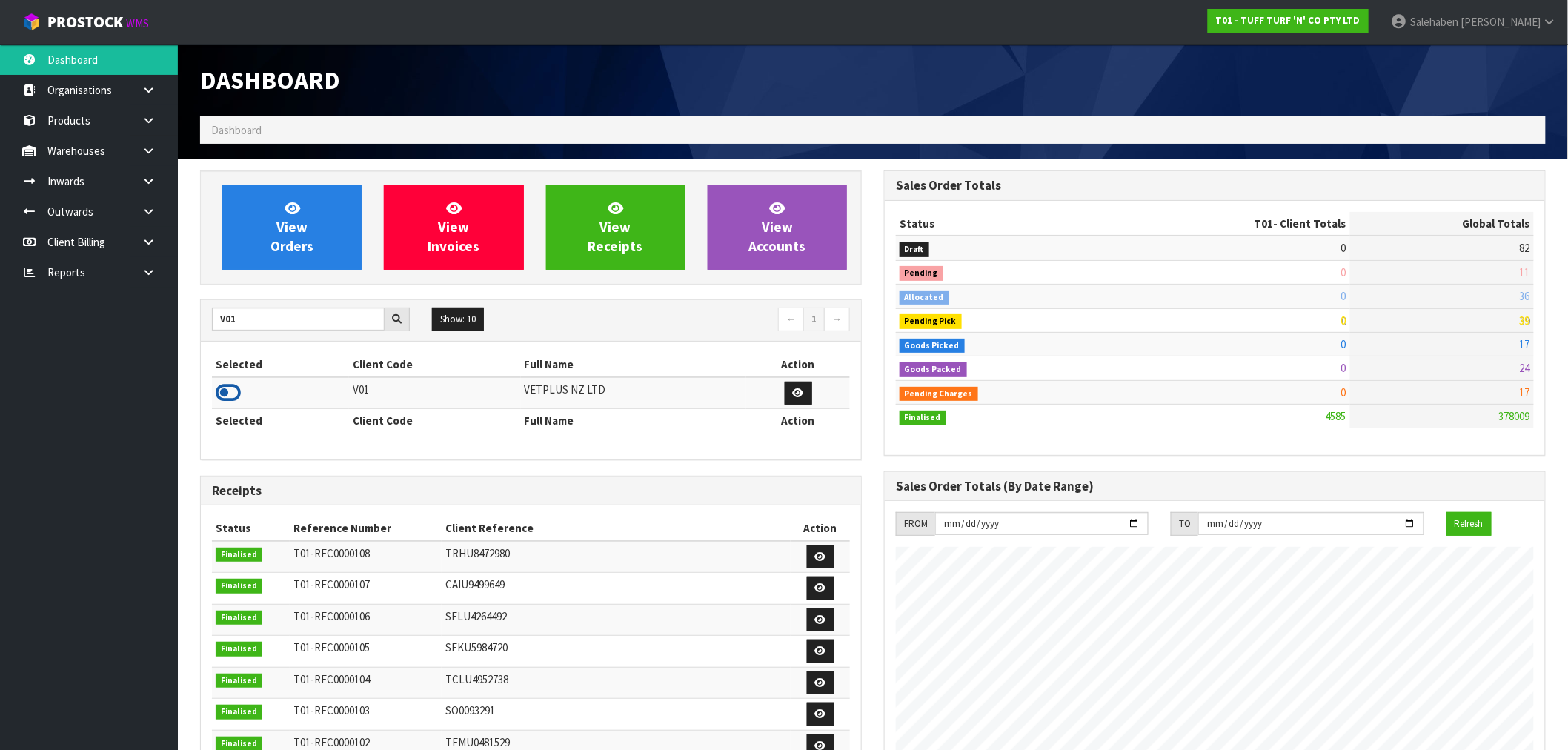
click at [230, 388] on icon at bounding box center [228, 392] width 25 height 22
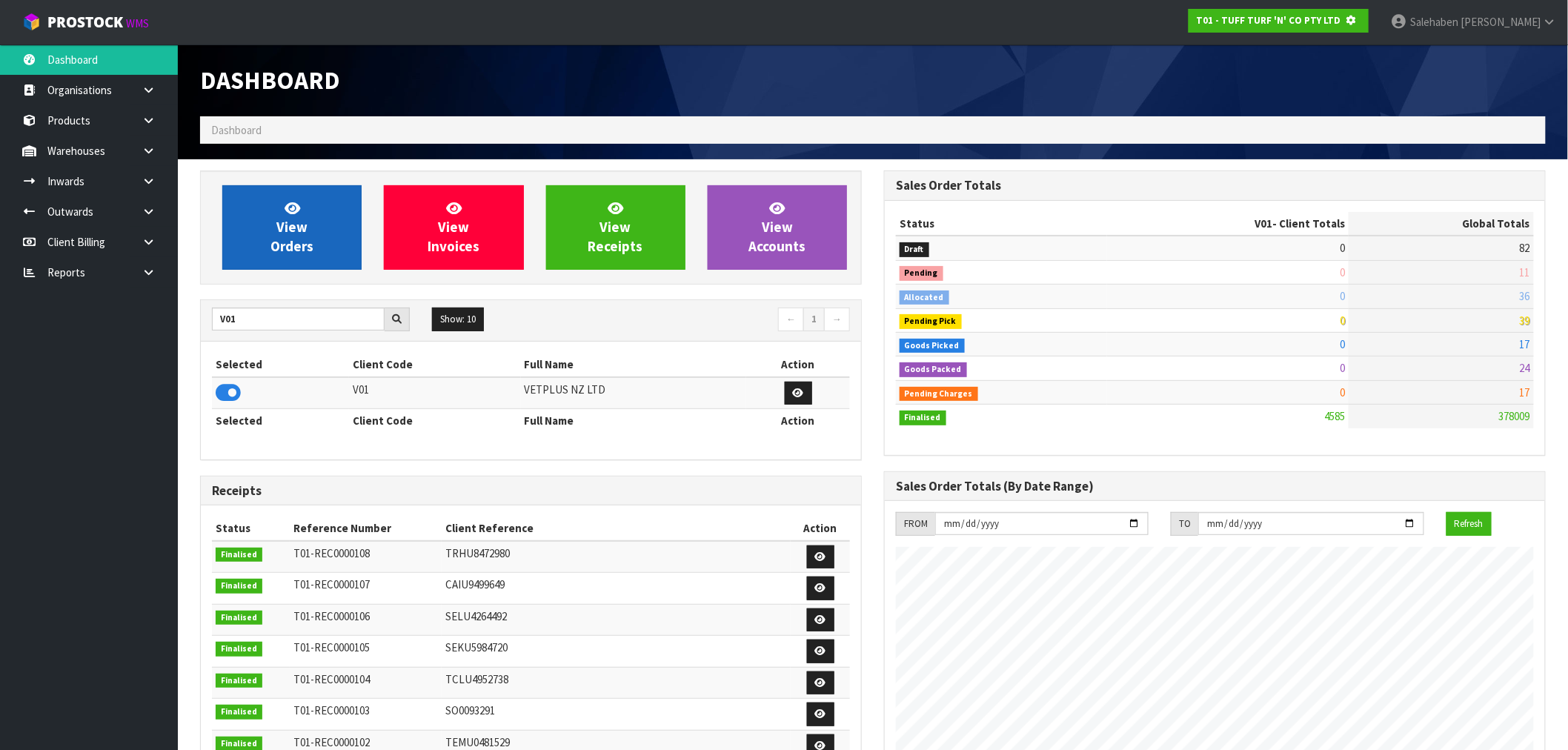
scroll to position [740296, 740408]
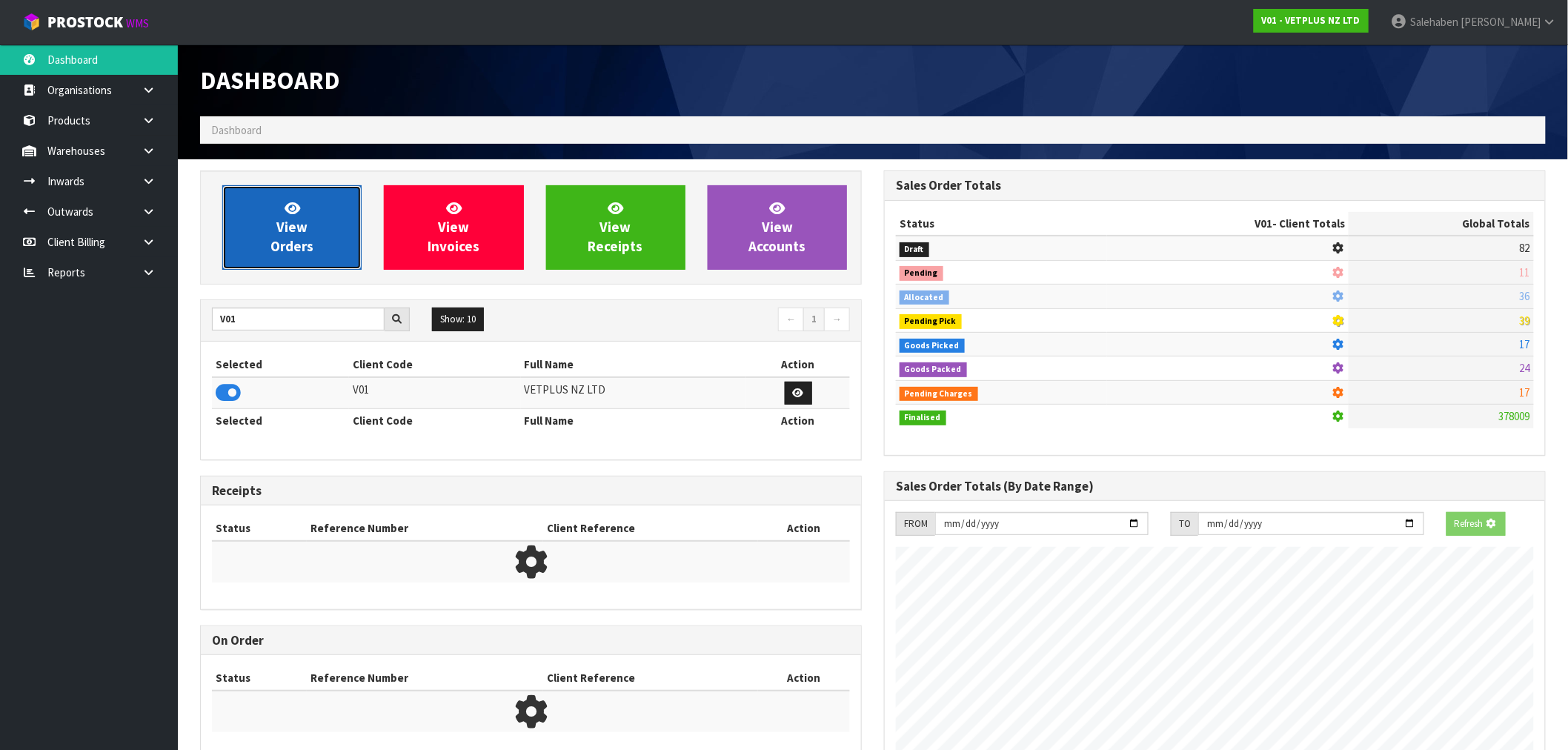
click at [299, 232] on span "View Orders" at bounding box center [292, 226] width 43 height 56
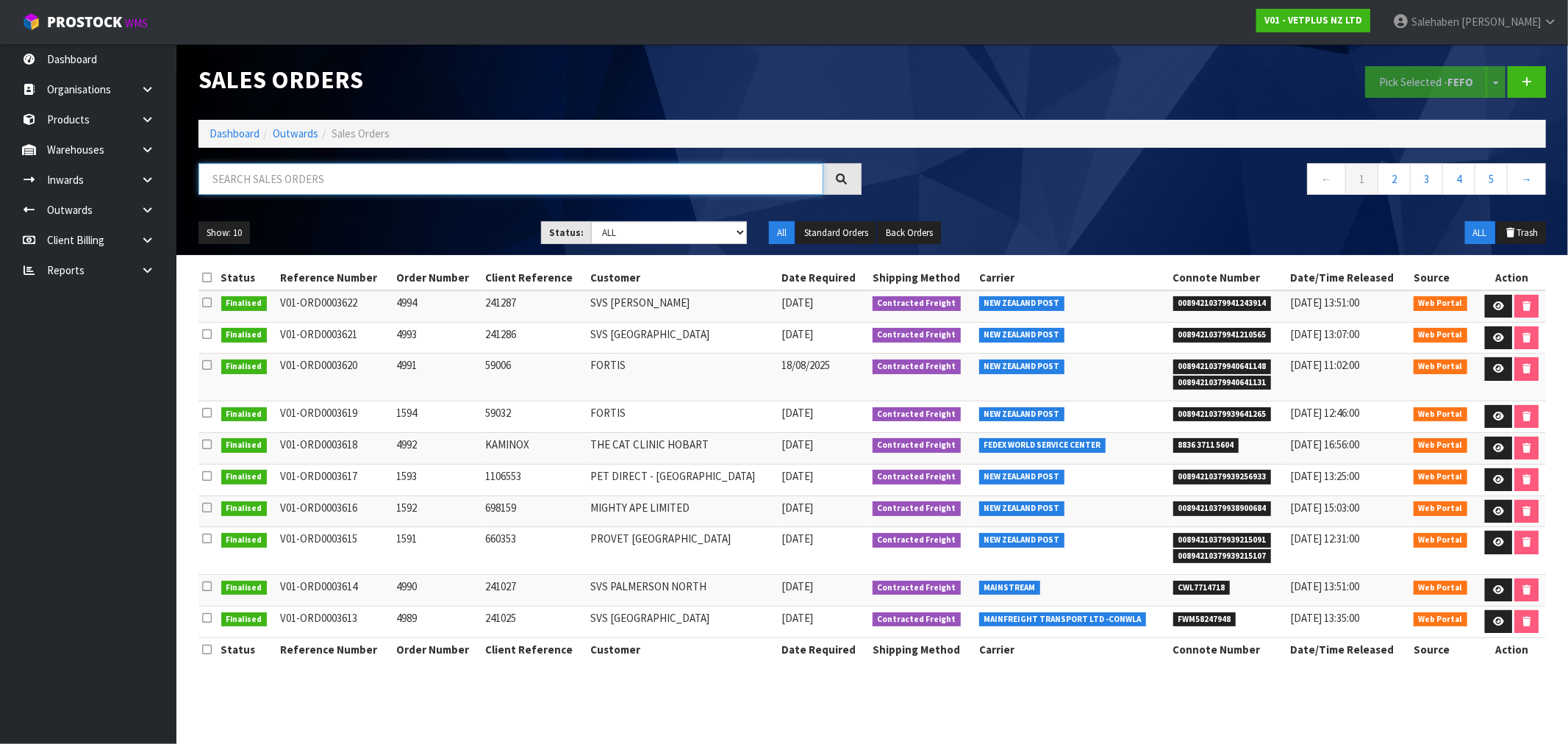
paste input "FWM58247948"
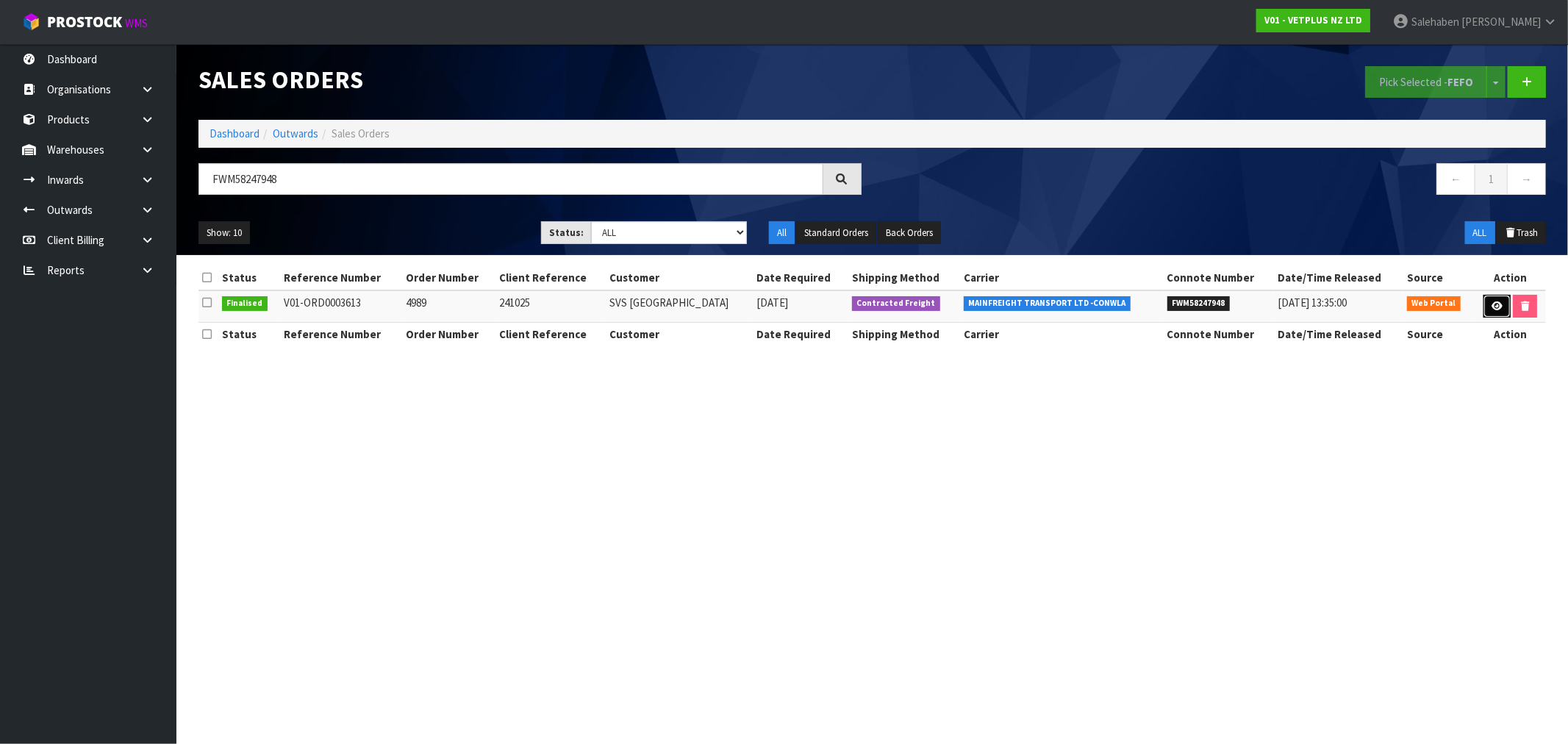
click at [1497, 308] on icon at bounding box center [1496, 307] width 11 height 10
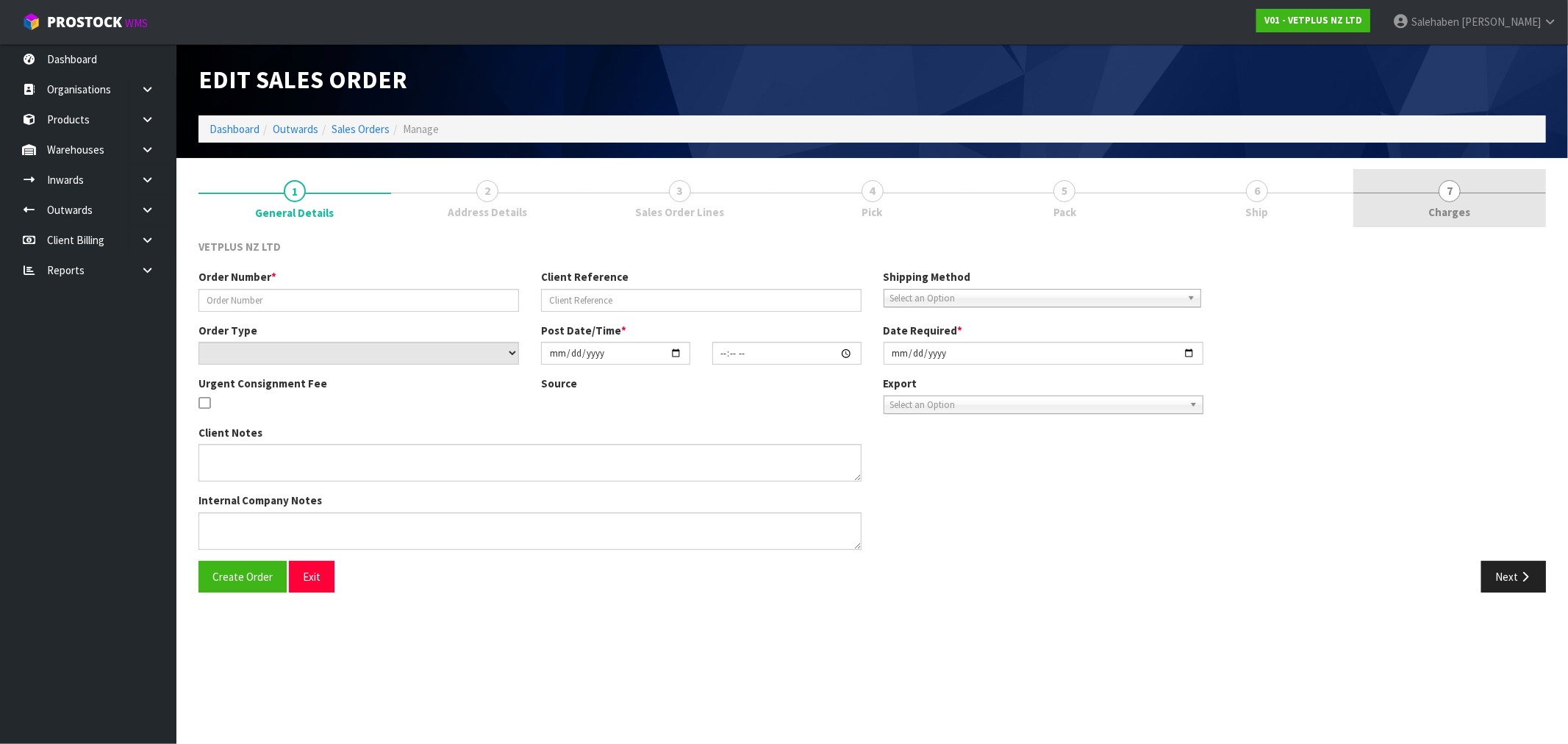
click at [1459, 194] on span "7" at bounding box center [1449, 191] width 22 height 22
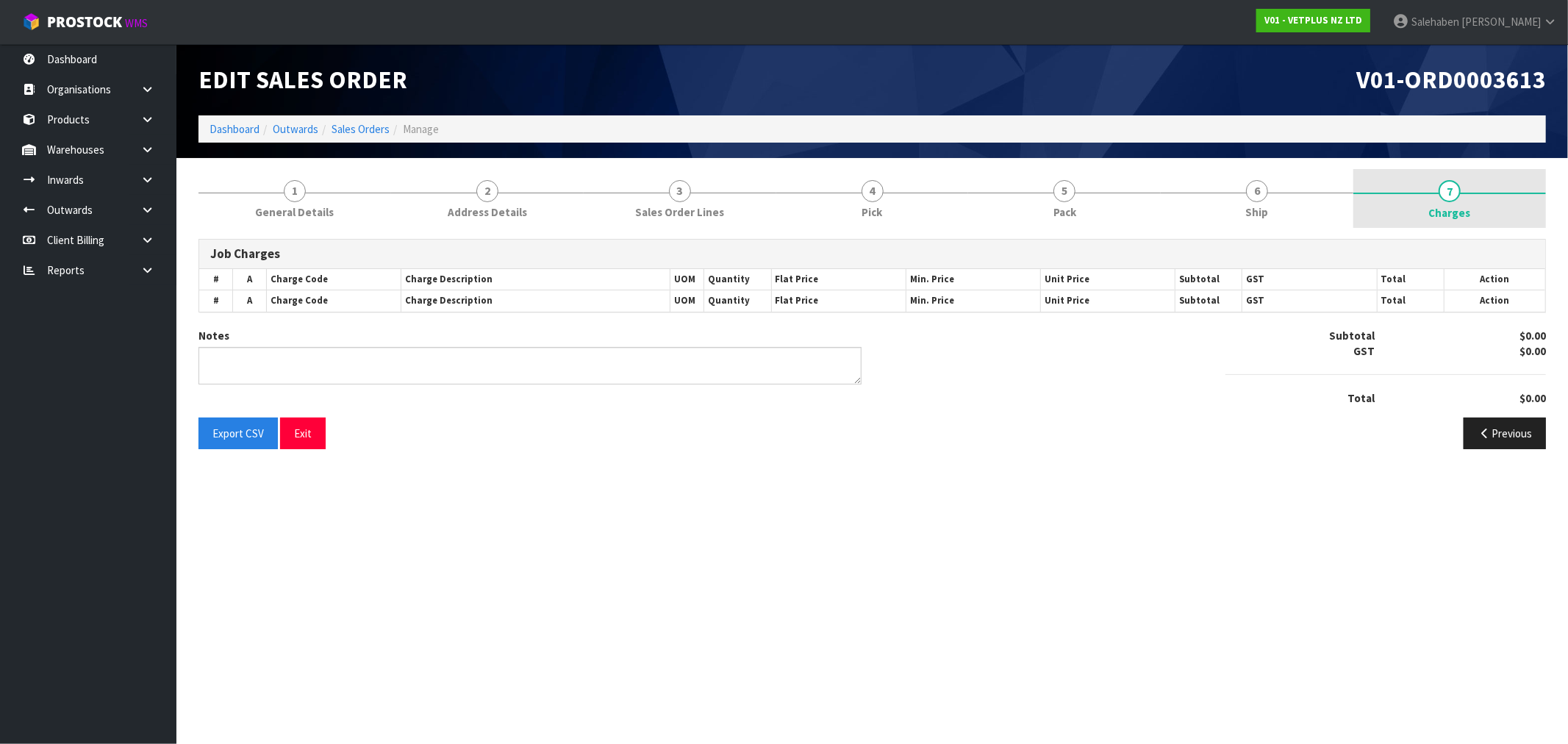
click at [1450, 200] on span "7" at bounding box center [1449, 191] width 22 height 22
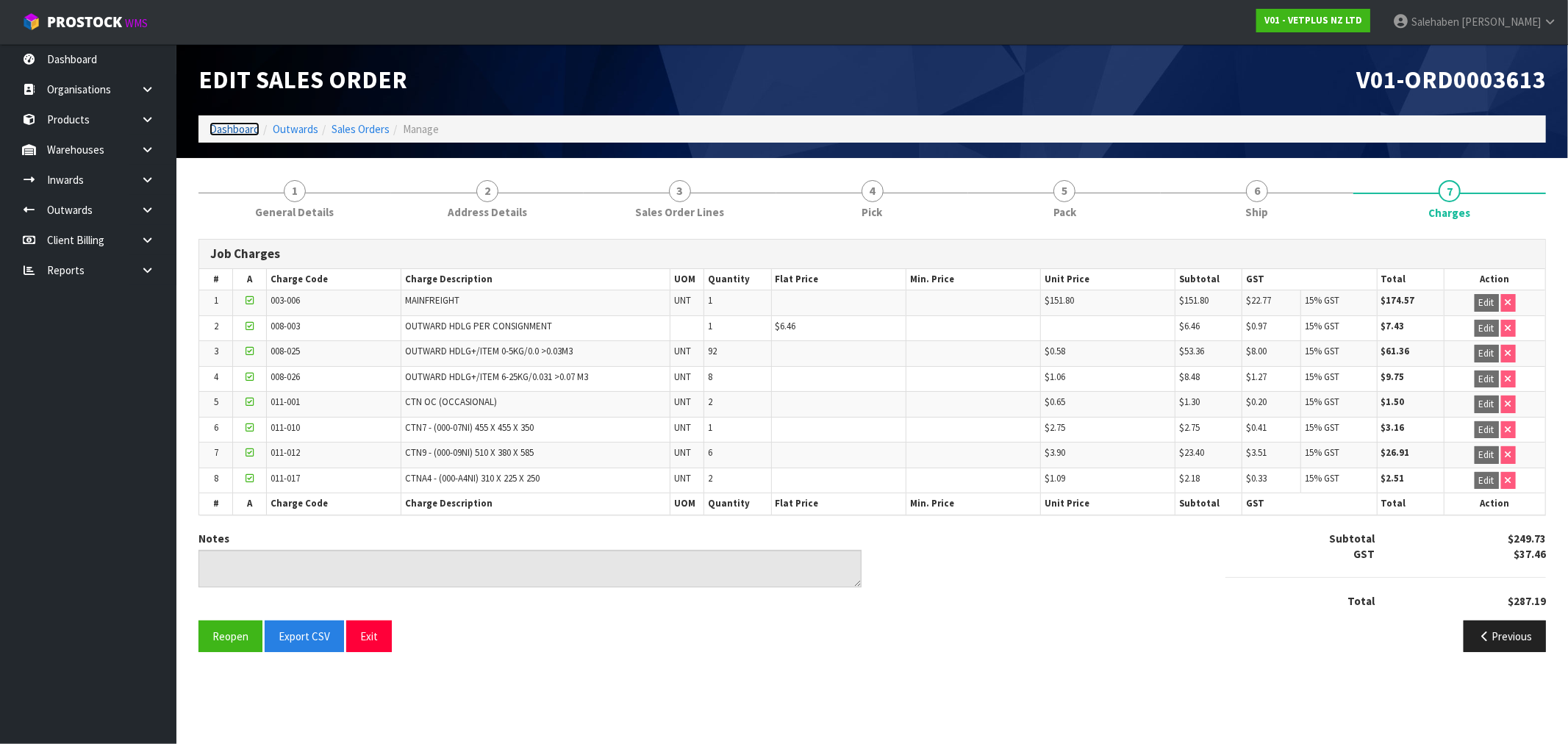
click at [226, 127] on link "Dashboard" at bounding box center [235, 129] width 50 height 14
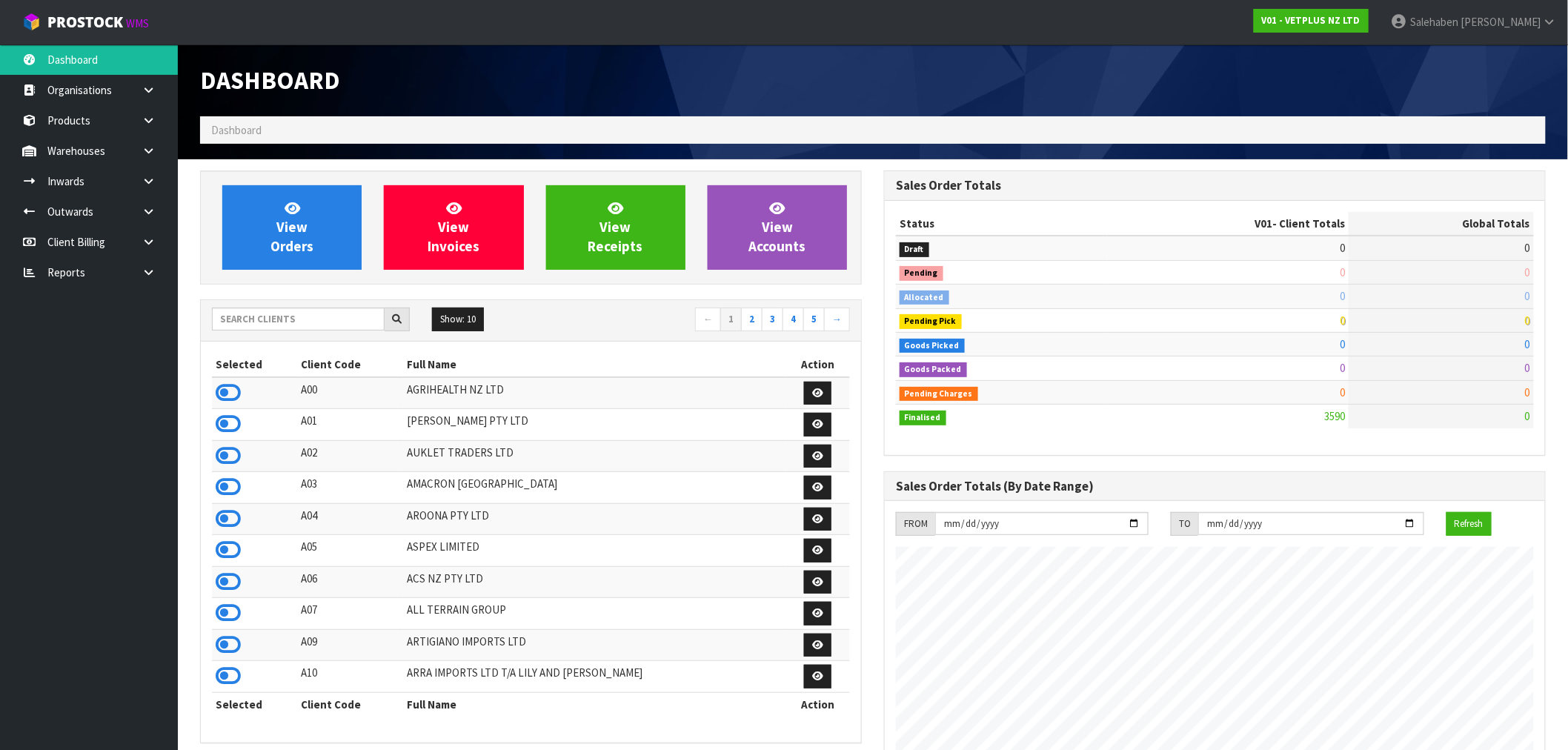
scroll to position [1123, 684]
click at [270, 321] on input "text" at bounding box center [297, 319] width 173 height 23
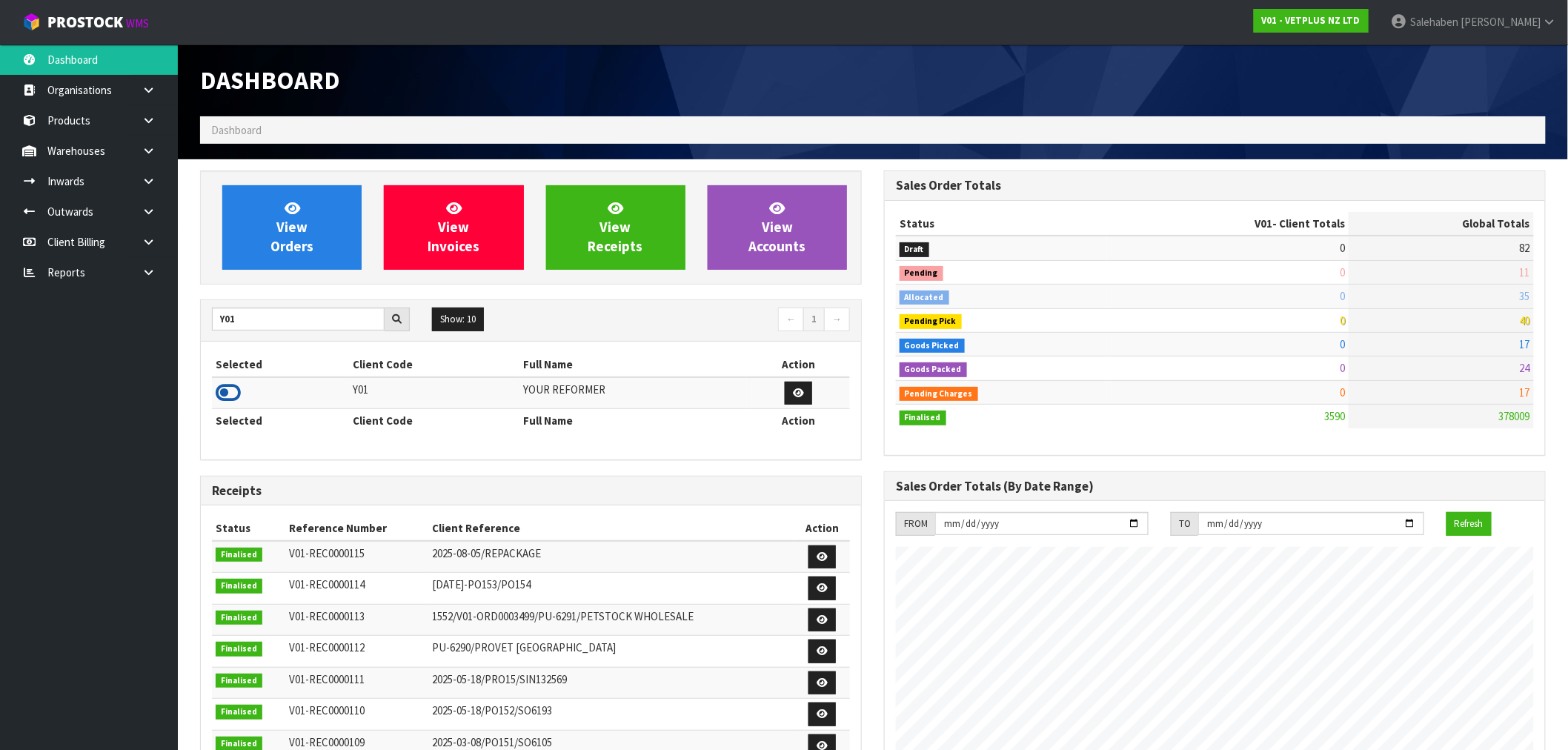
click at [223, 394] on icon at bounding box center [228, 392] width 25 height 22
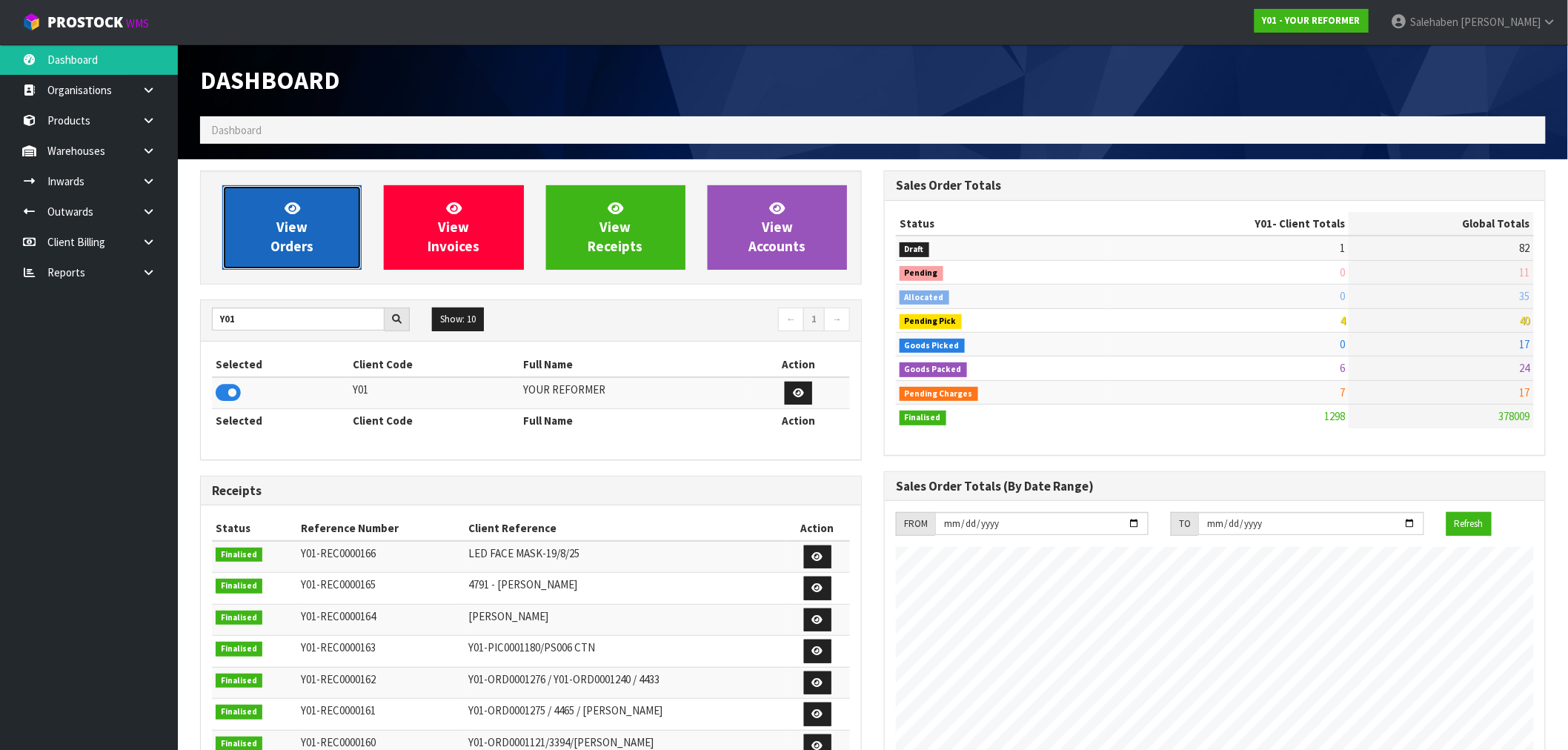
click at [306, 224] on span "View Orders" at bounding box center [292, 226] width 43 height 56
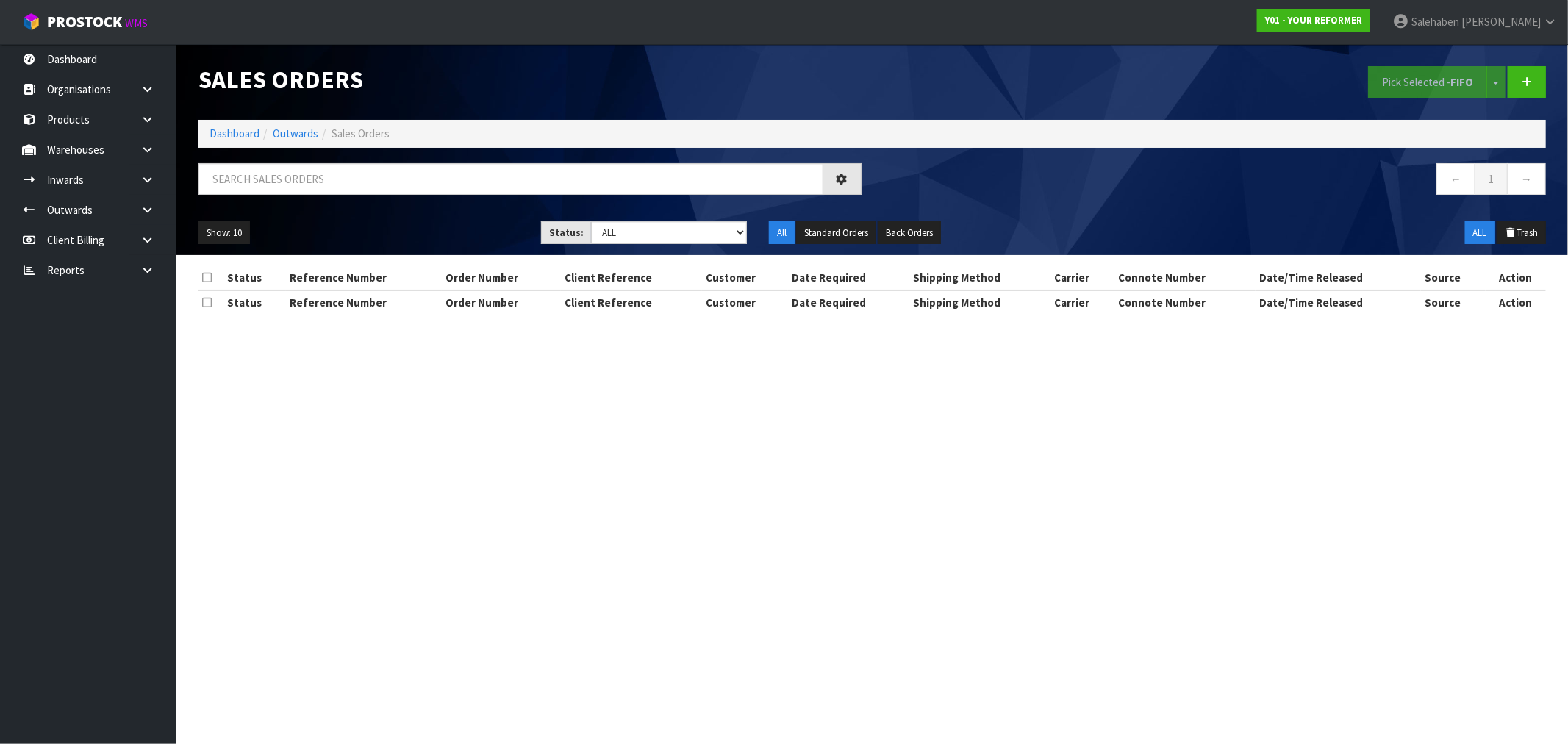
click at [400, 158] on div "Sales Orders Pick Selected - FIFO Split button! FIFO - First In First Out FEFO …" at bounding box center [873, 150] width 1370 height 211
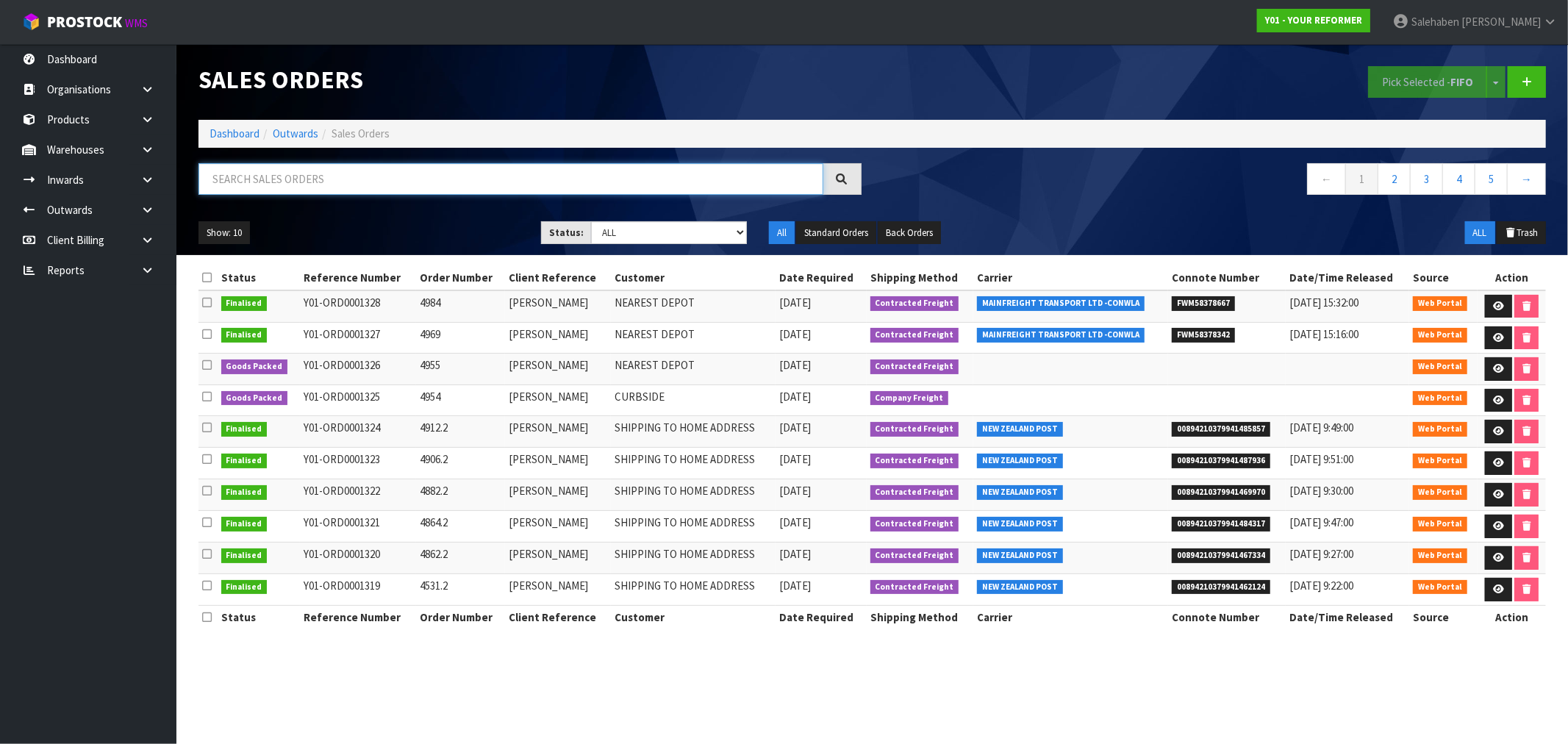
click at [401, 174] on input "text" at bounding box center [511, 179] width 625 height 32
paste input "FWM58194618"
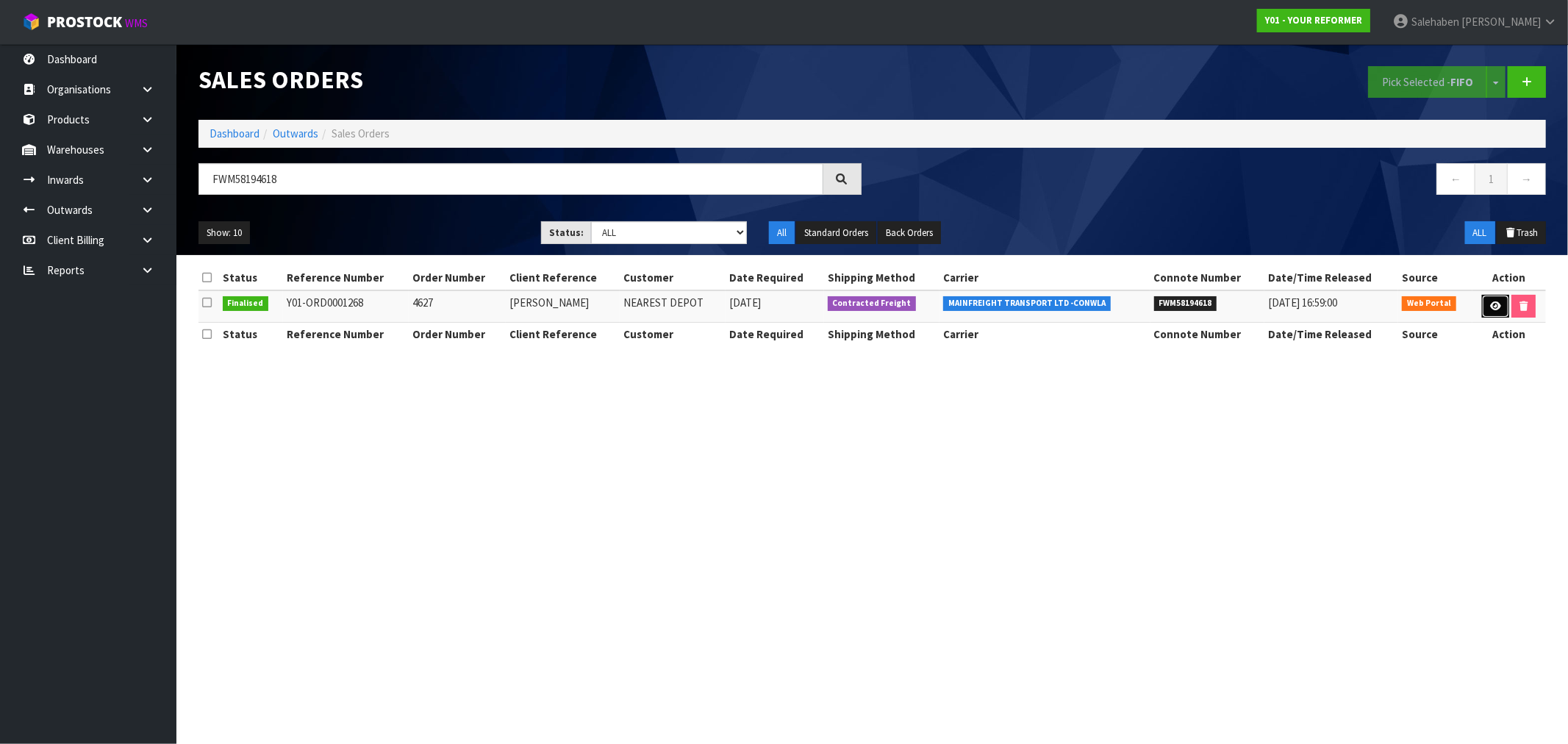
click at [1486, 302] on link at bounding box center [1495, 307] width 27 height 23
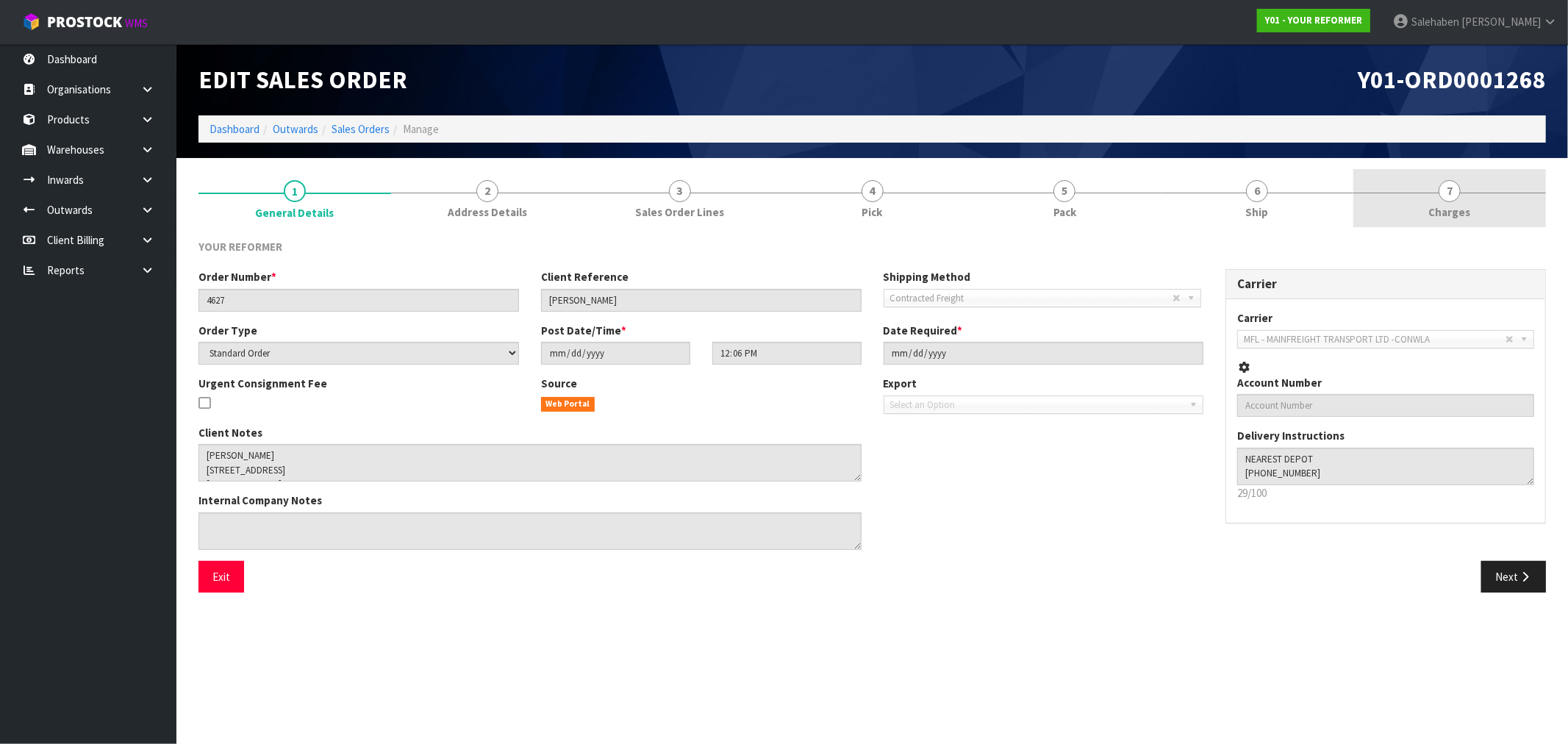
click at [1447, 207] on span "Charges" at bounding box center [1449, 212] width 42 height 15
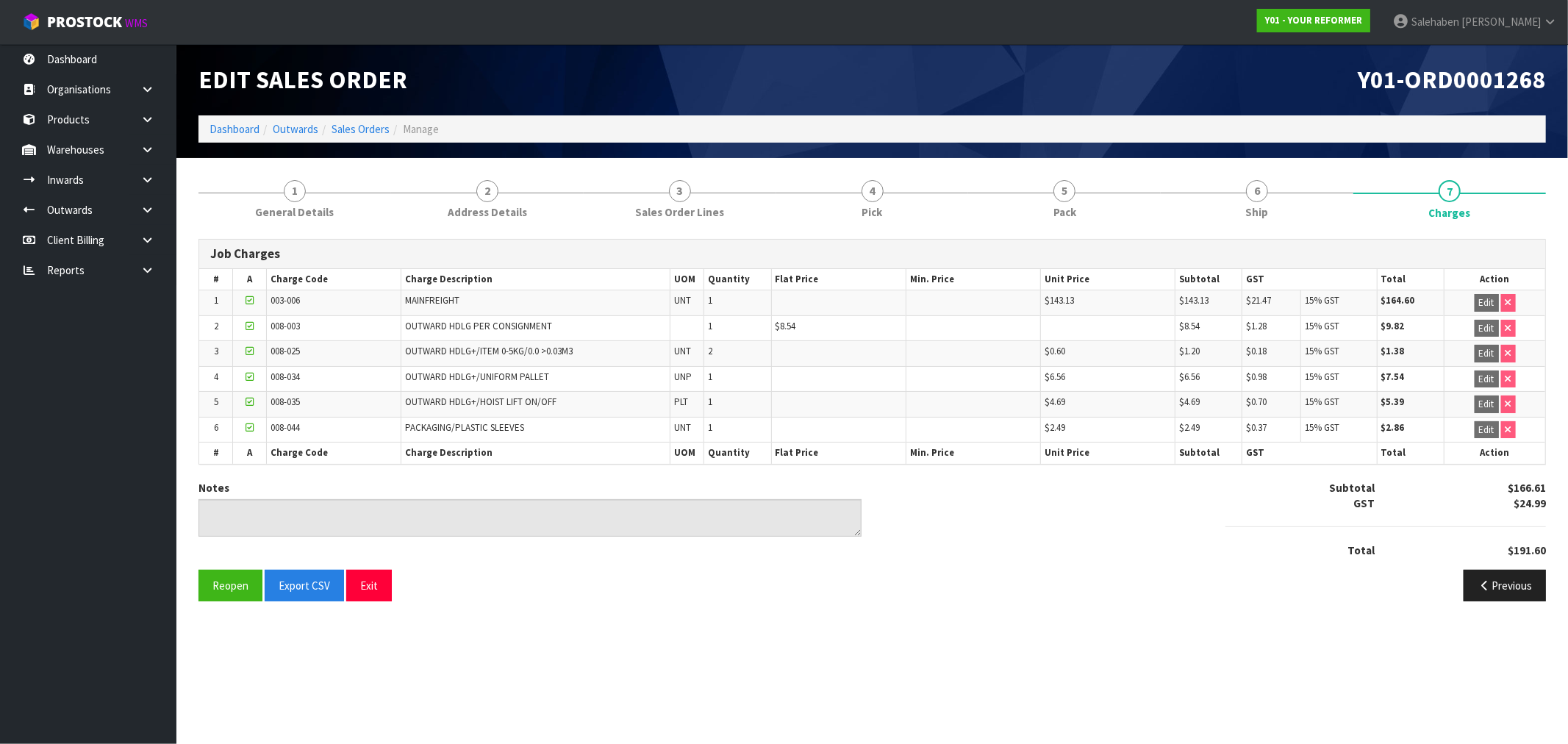
click at [357, 119] on ol "Dashboard Outwards Sales Orders Manage" at bounding box center [872, 129] width 1347 height 27
click at [357, 127] on link "Sales Orders" at bounding box center [361, 129] width 58 height 14
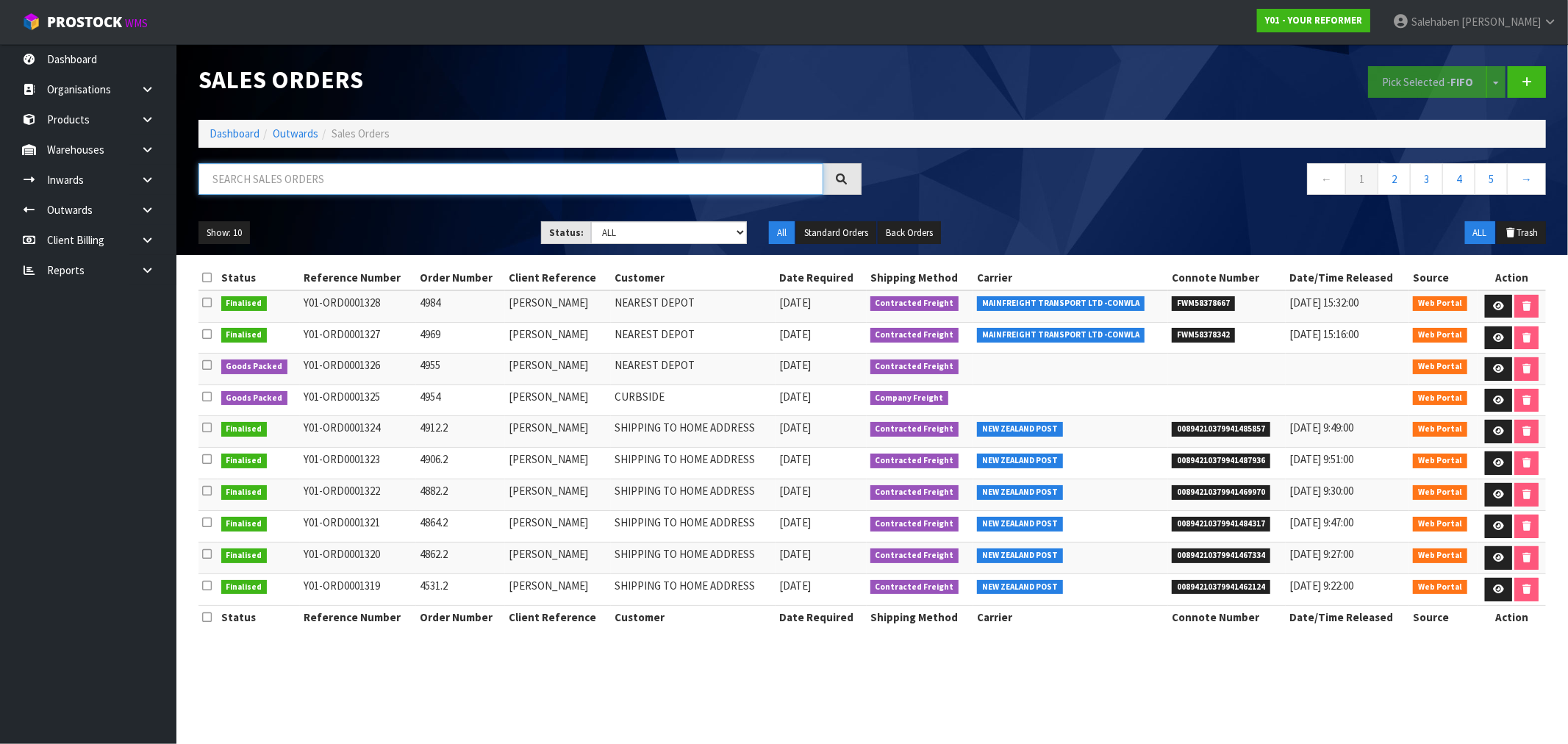
paste input "FWM58270895"
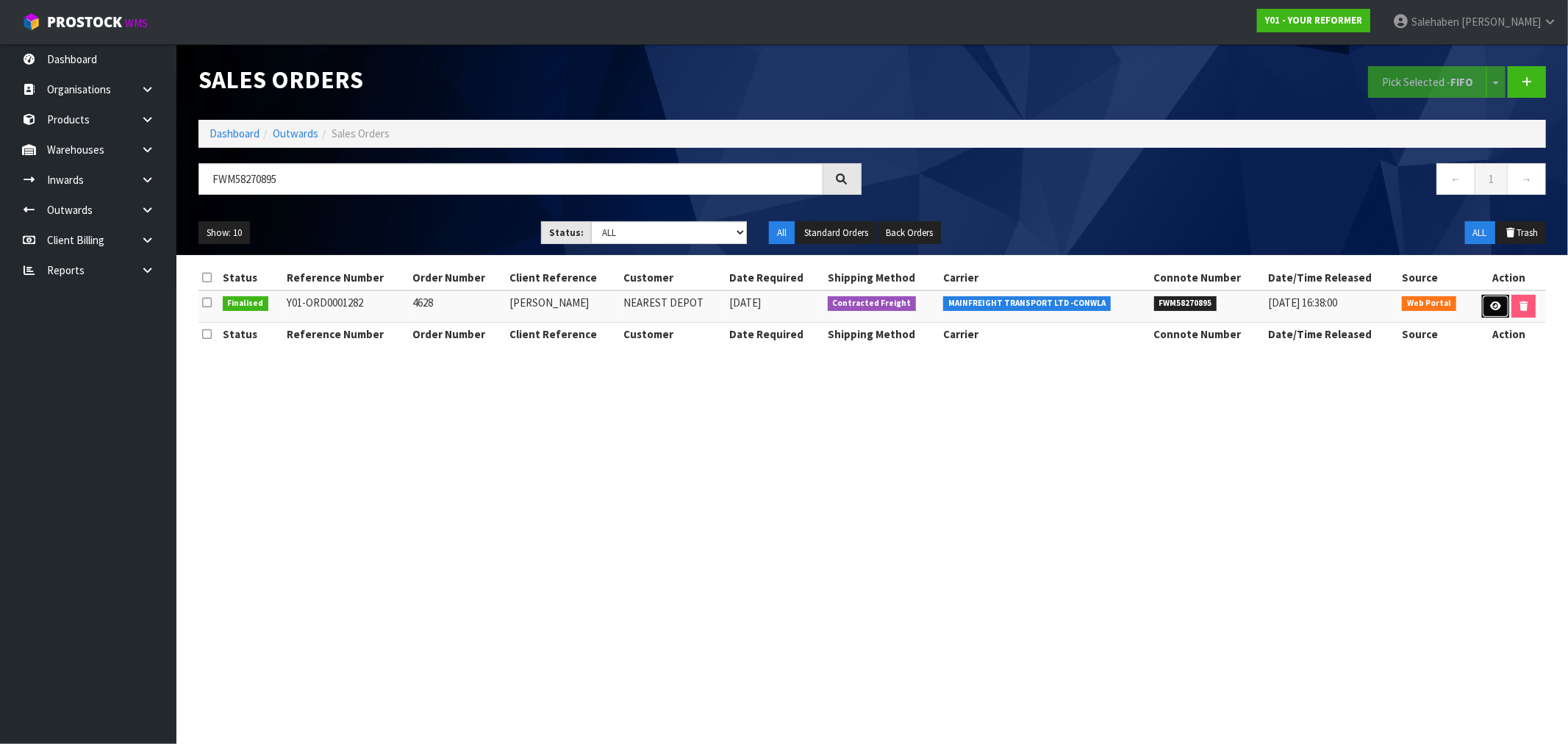
click at [1494, 308] on icon at bounding box center [1495, 307] width 11 height 10
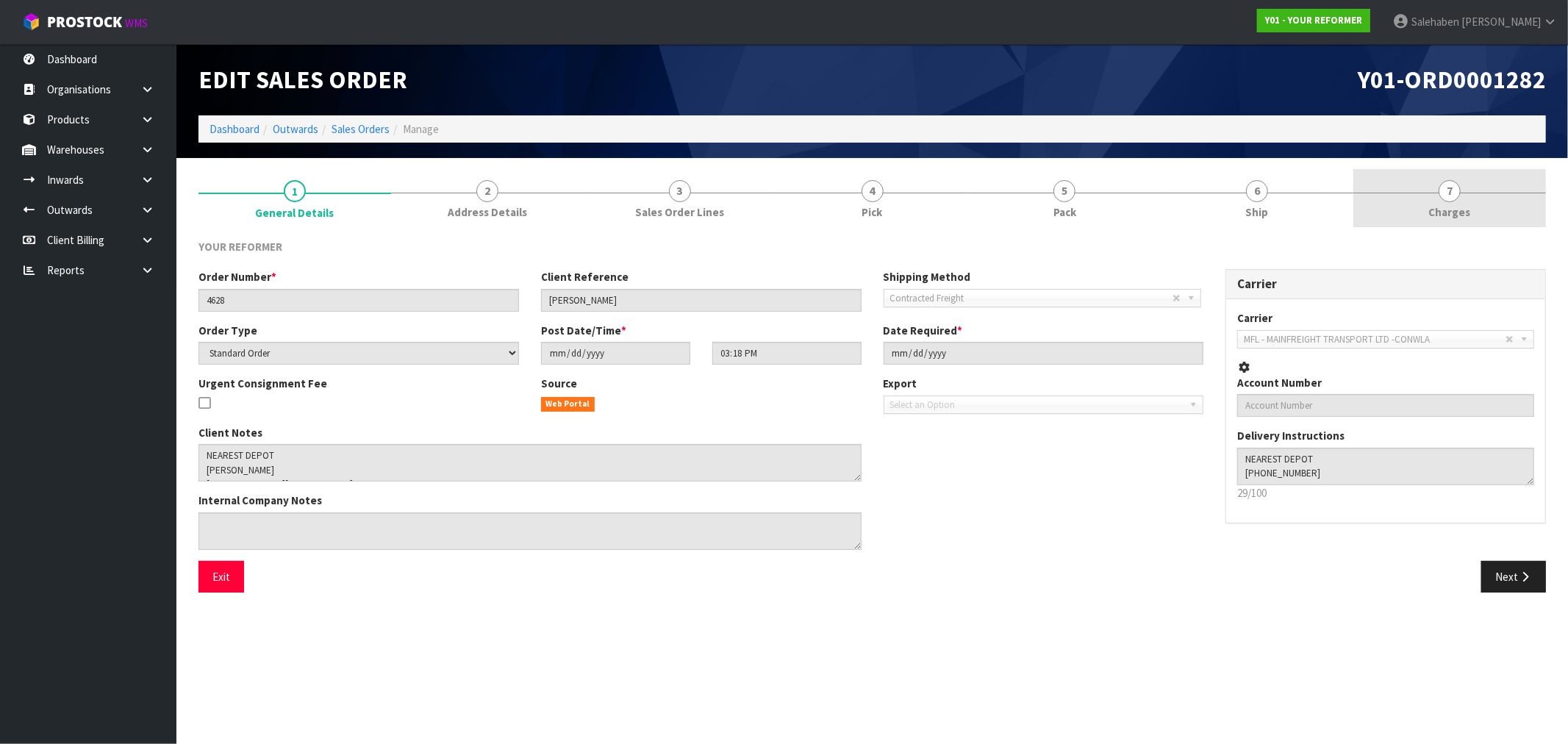
click at [1448, 212] on span "Charges" at bounding box center [1449, 212] width 42 height 15
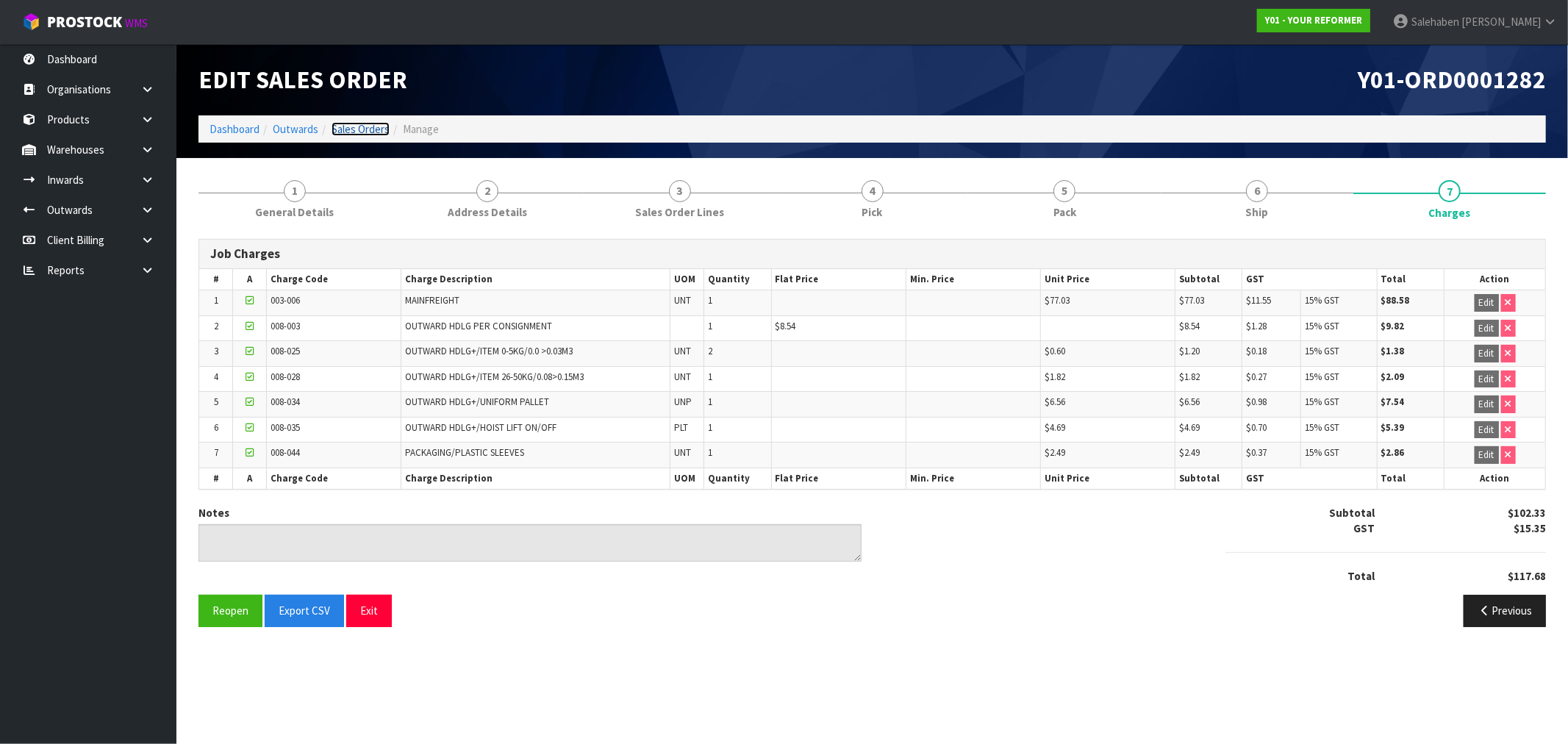
click at [360, 129] on link "Sales Orders" at bounding box center [361, 129] width 58 height 14
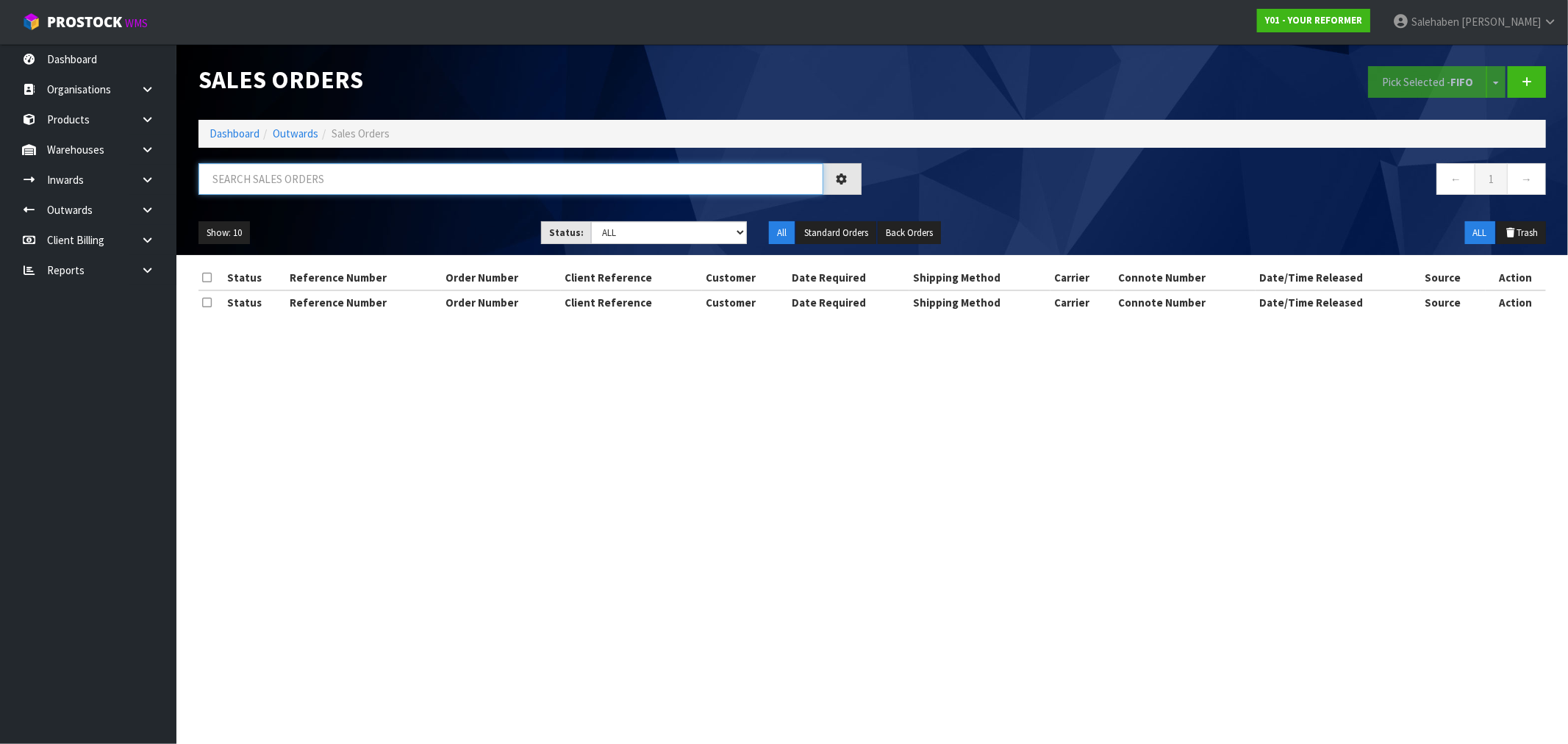
click at [350, 182] on input "text" at bounding box center [511, 179] width 625 height 32
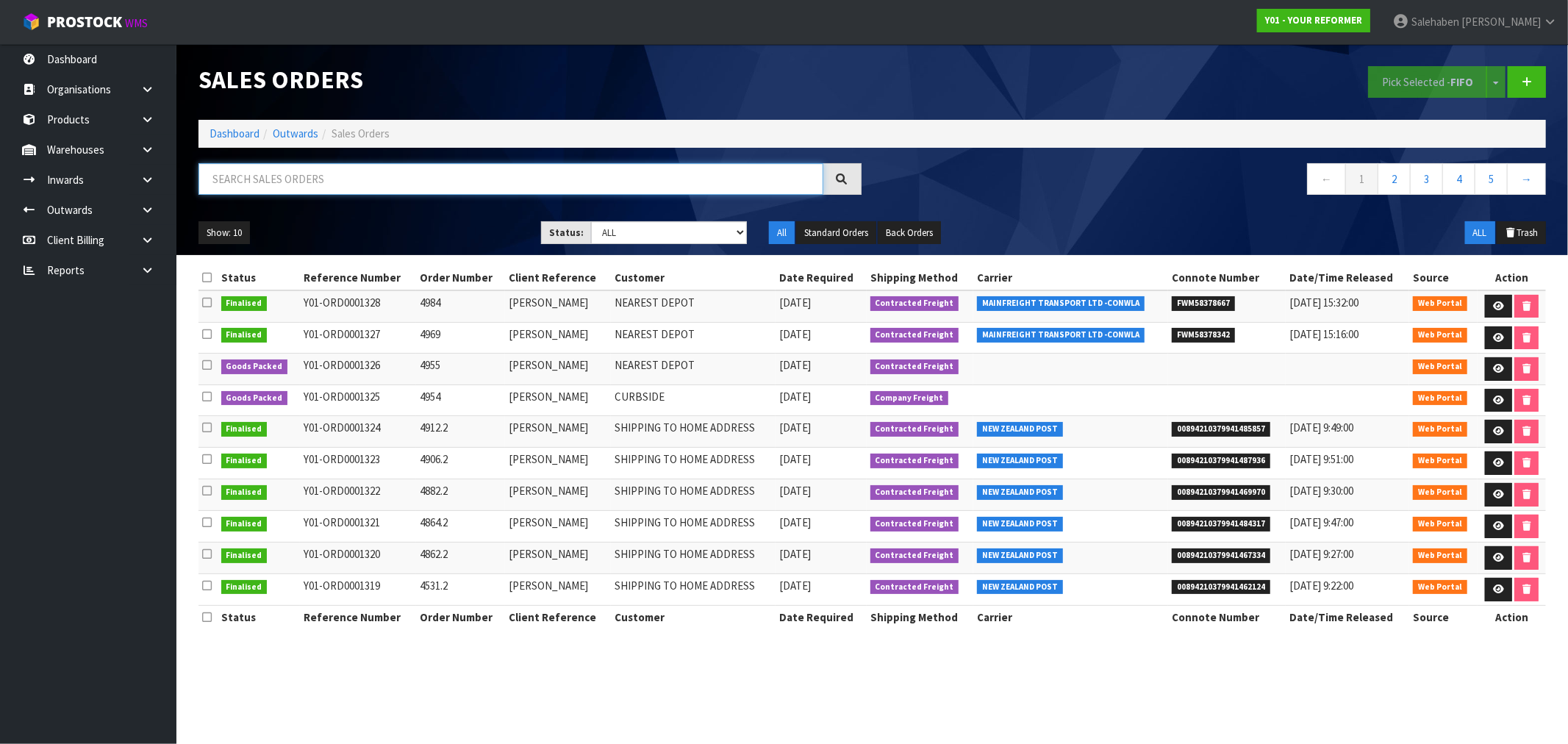
paste input "FWM58194587"
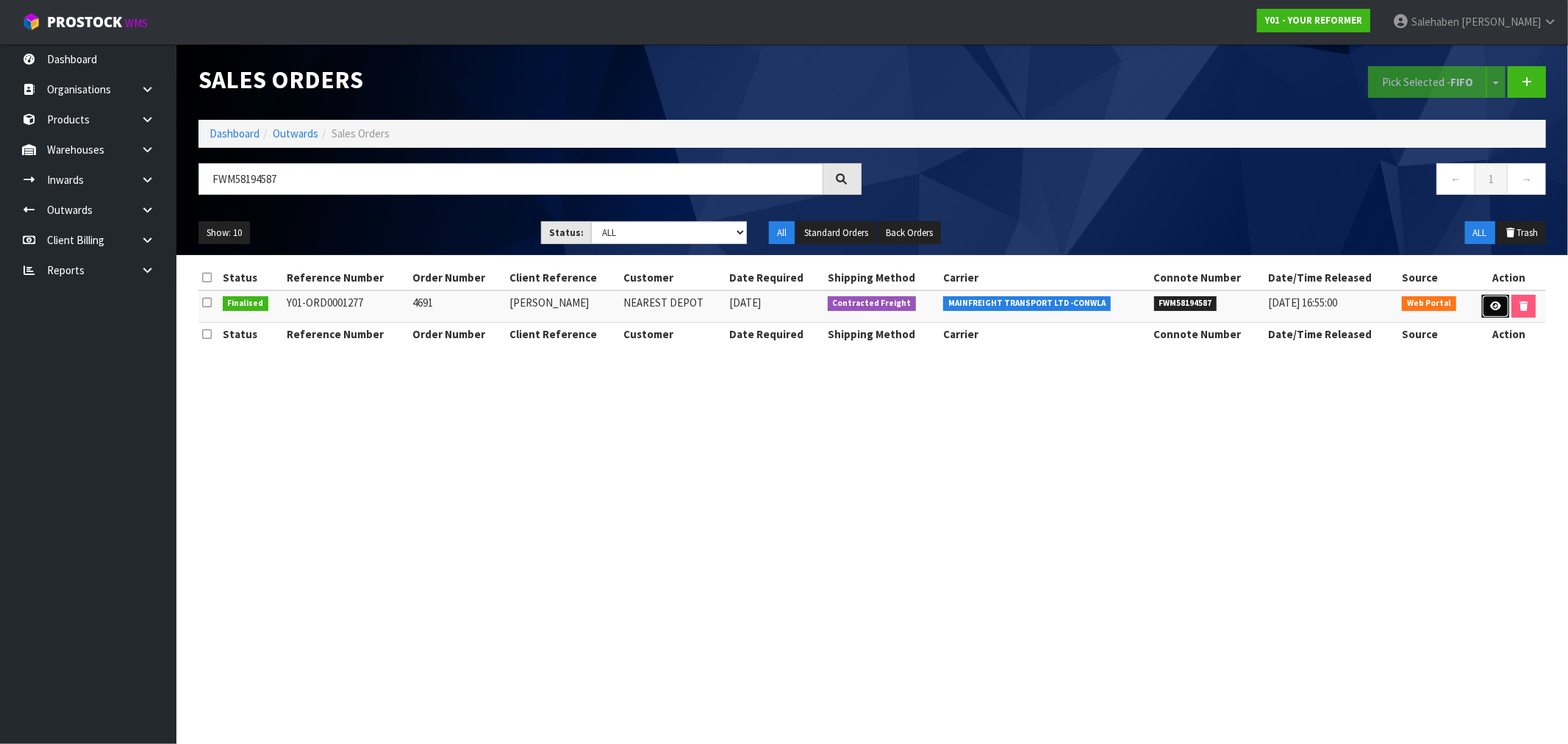
click at [1491, 309] on icon at bounding box center [1495, 307] width 11 height 10
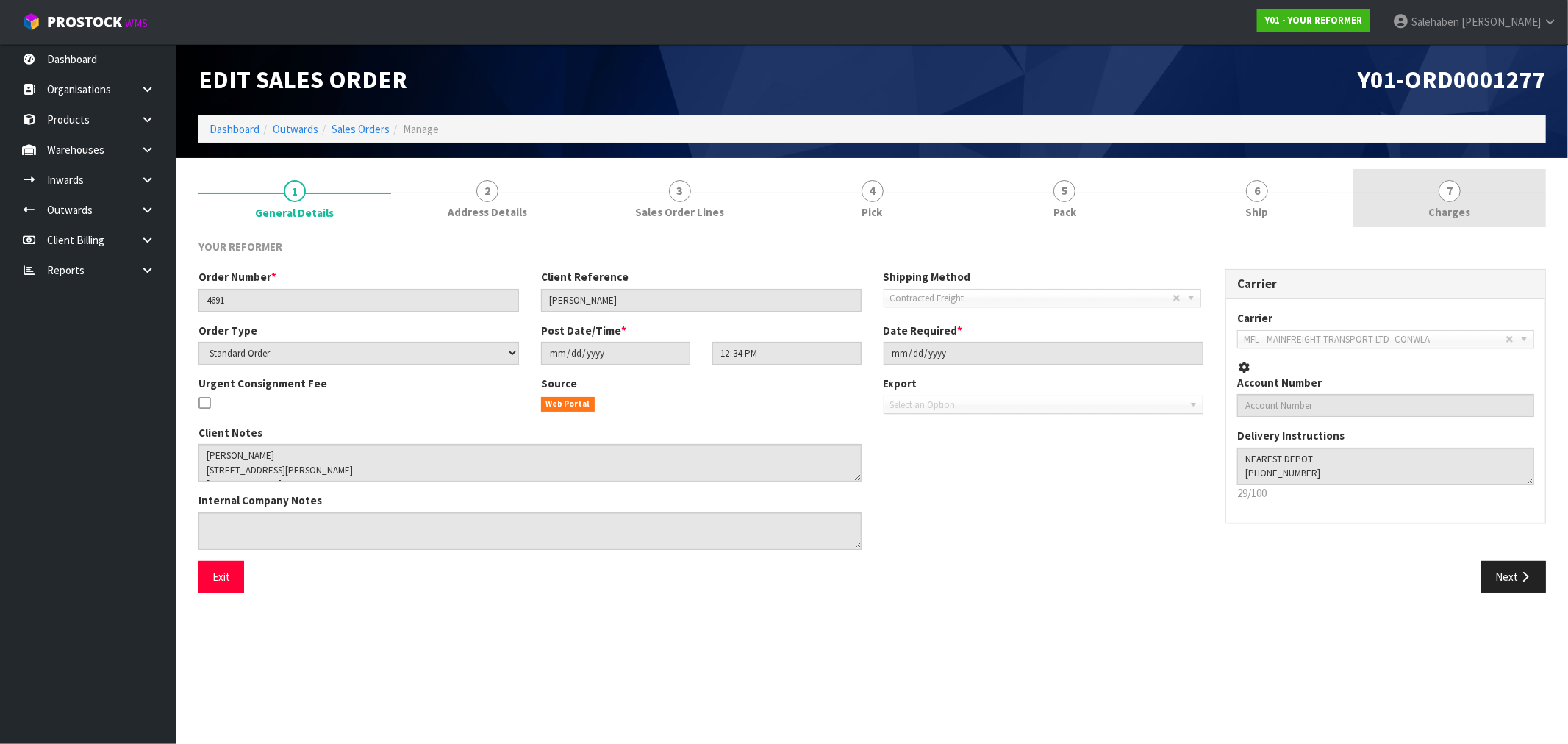
click at [1450, 193] on span "7" at bounding box center [1449, 191] width 22 height 22
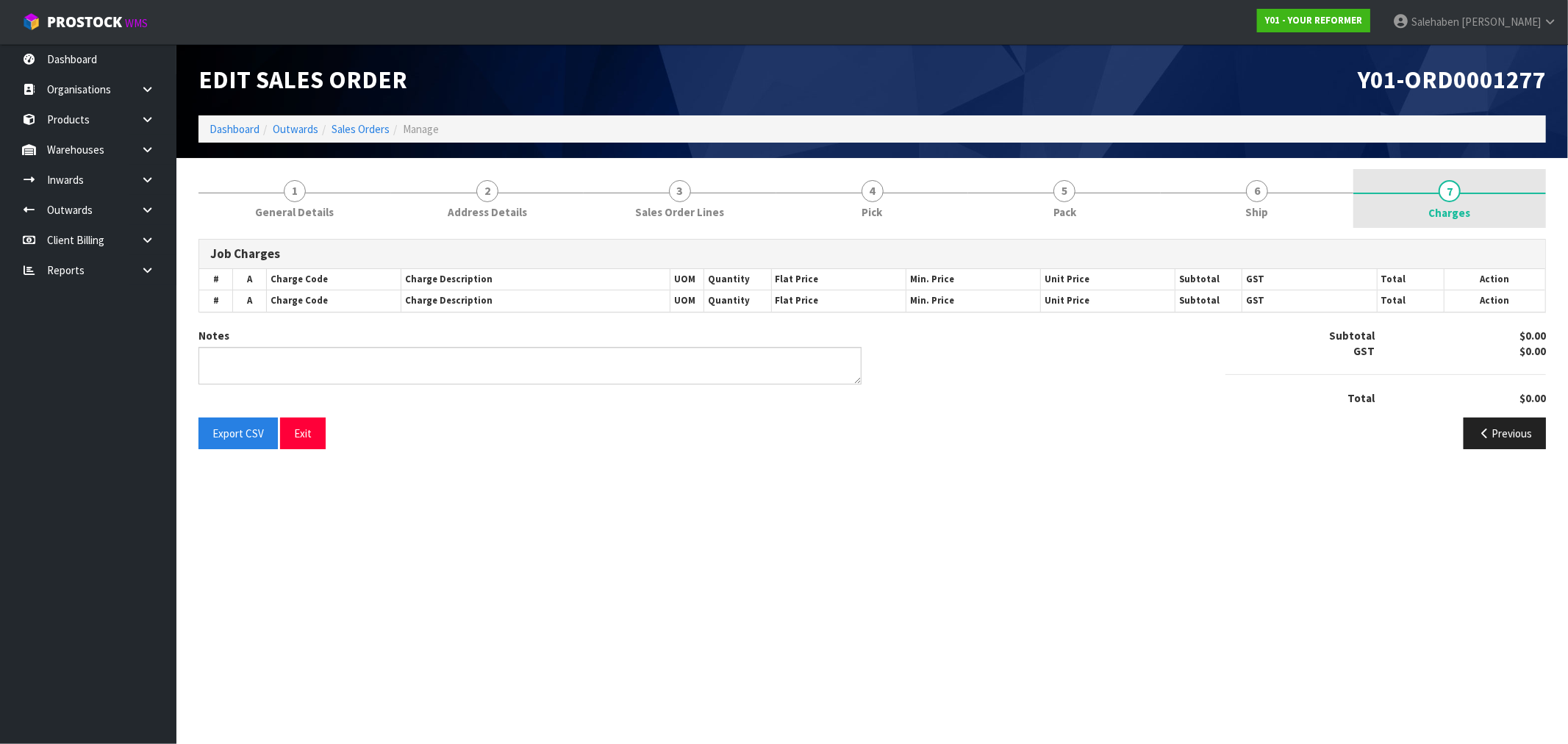
click at [1449, 210] on span "Charges" at bounding box center [1449, 213] width 42 height 15
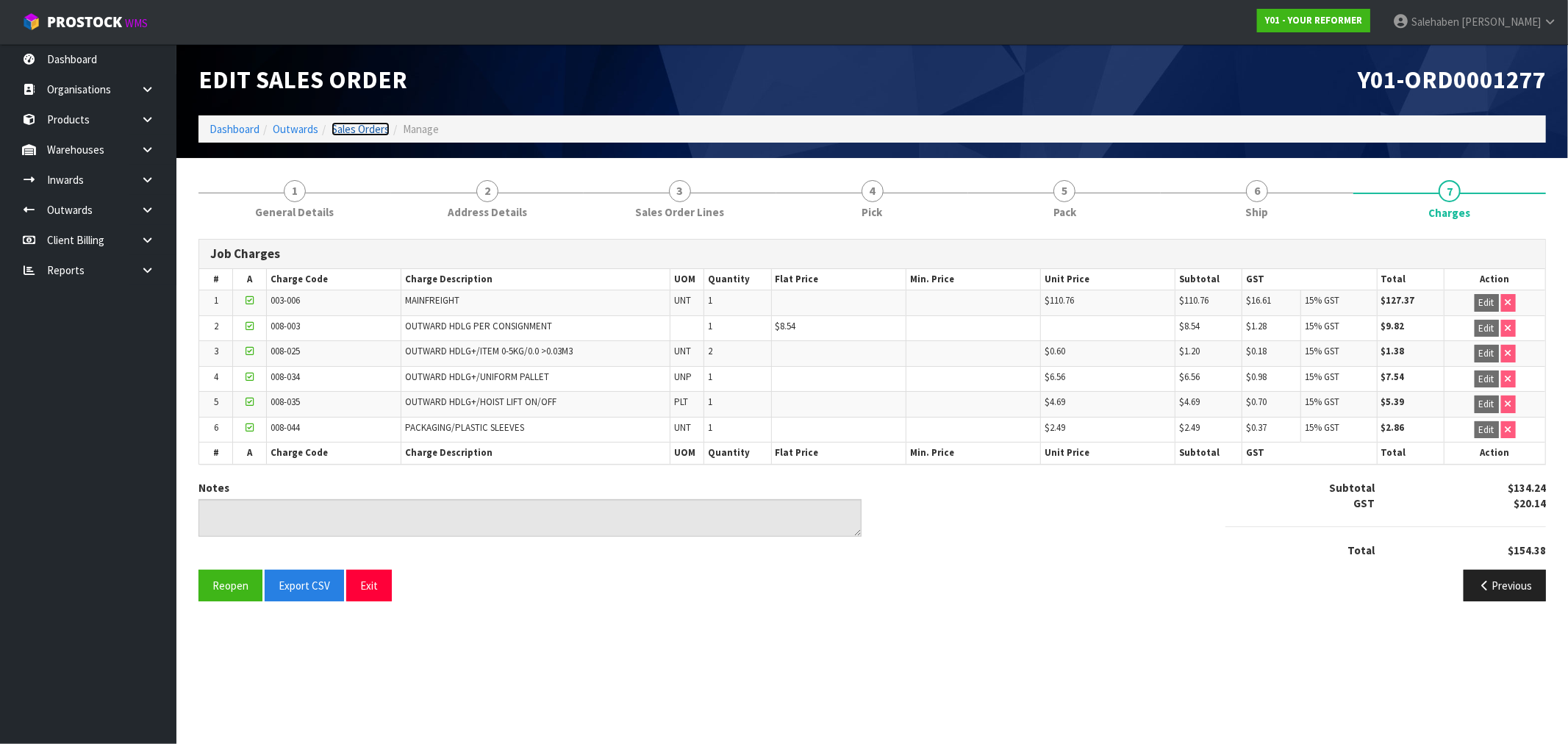
click at [368, 124] on link "Sales Orders" at bounding box center [361, 129] width 58 height 14
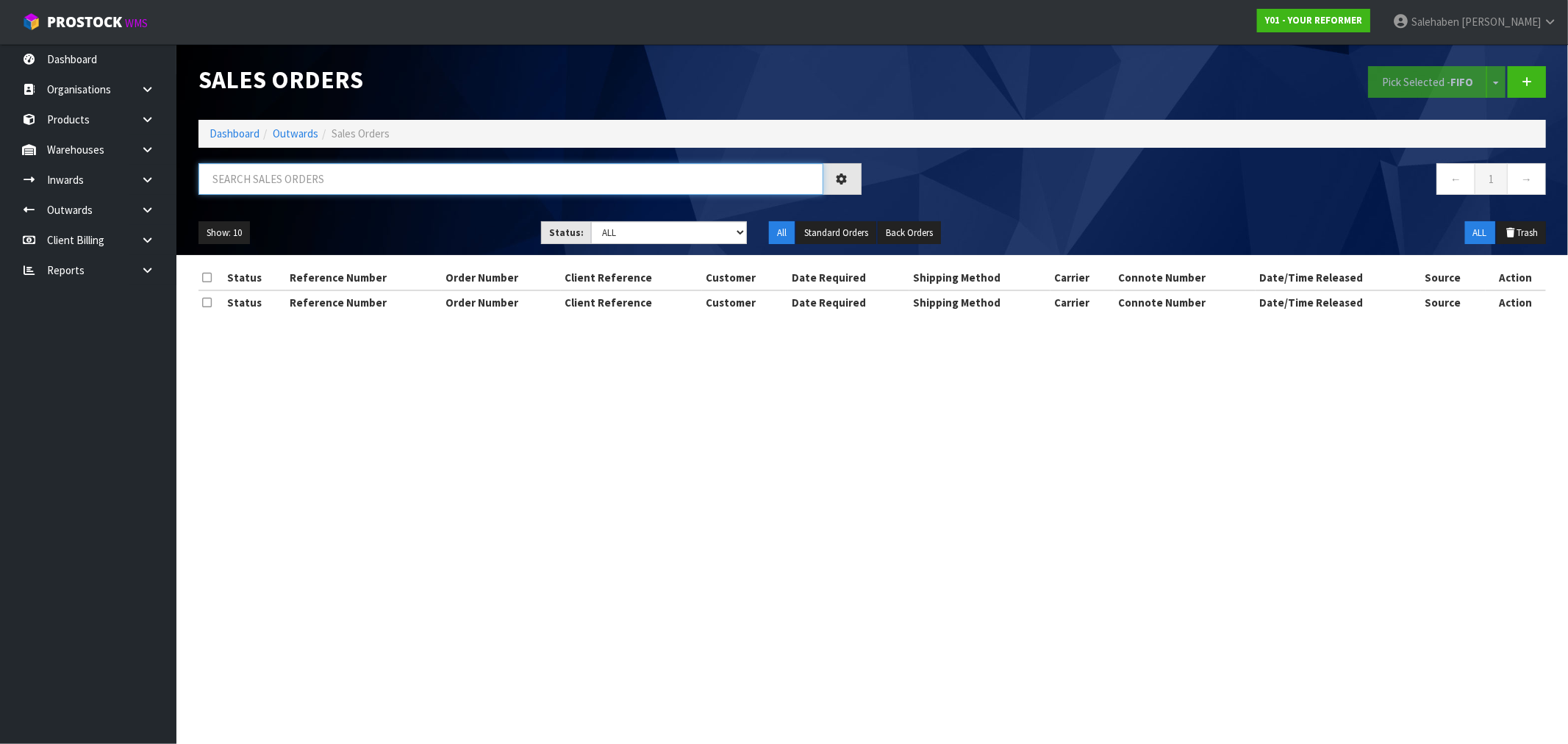
click at [351, 170] on input "text" at bounding box center [511, 179] width 625 height 32
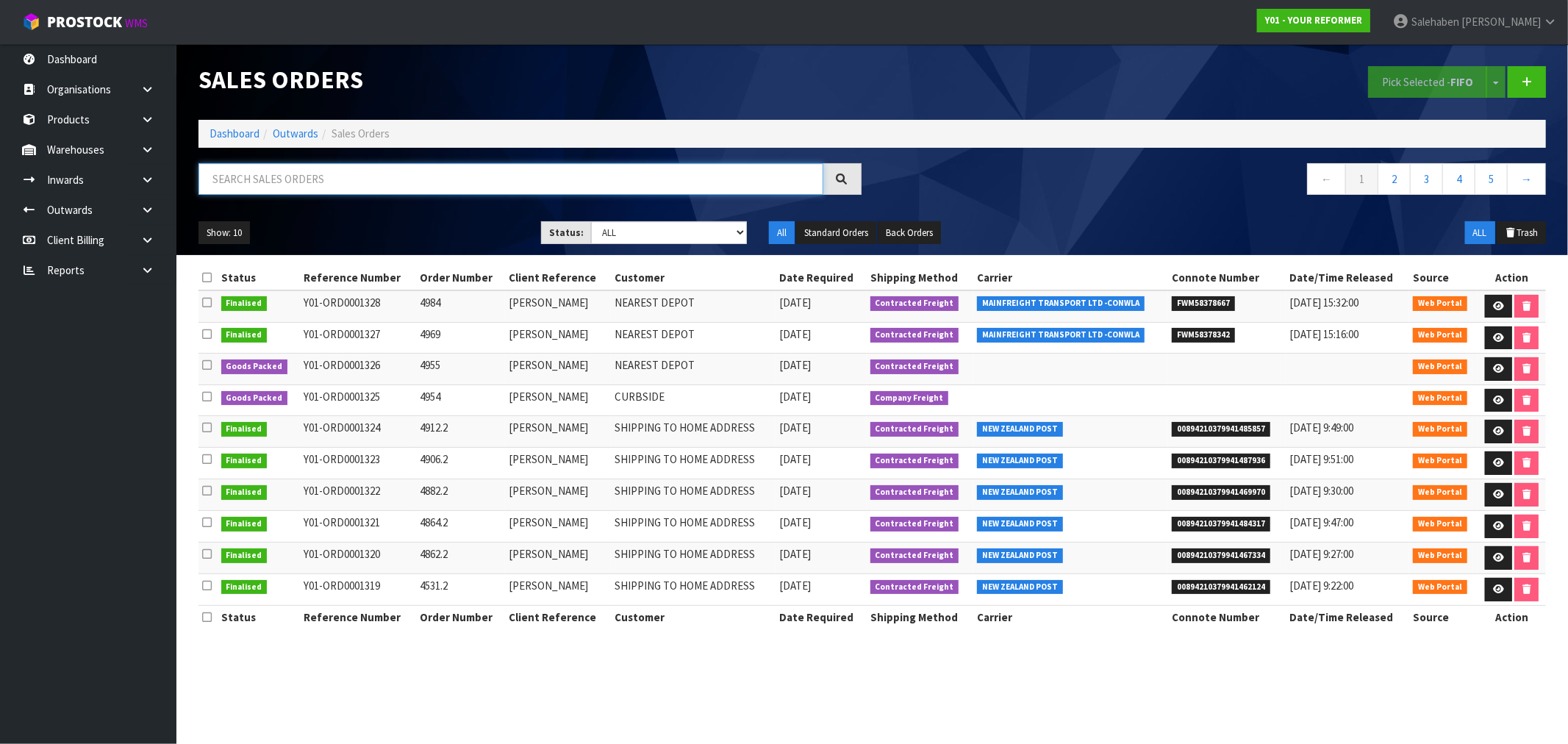
paste input "FWM58222438"
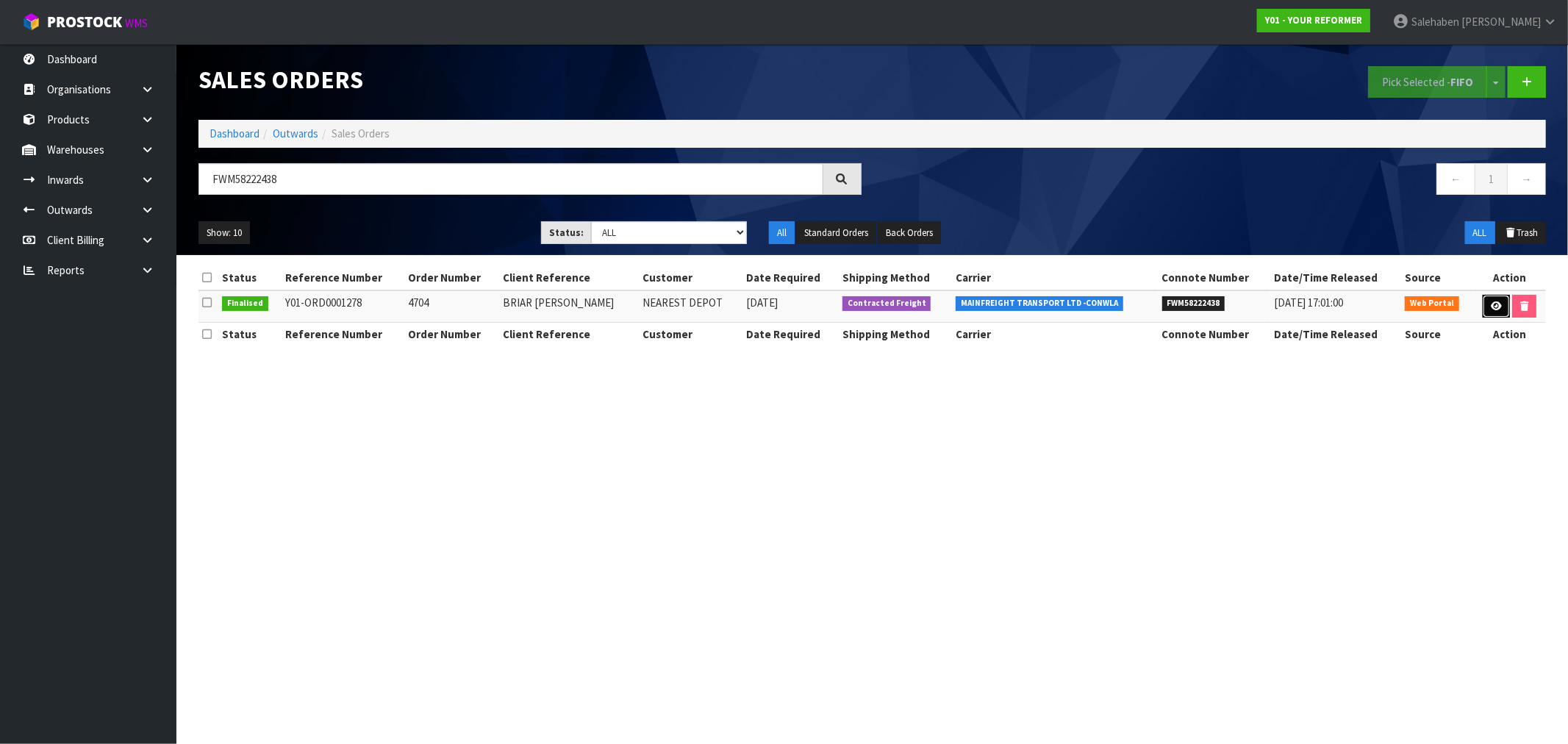
click at [1498, 309] on icon at bounding box center [1495, 307] width 11 height 10
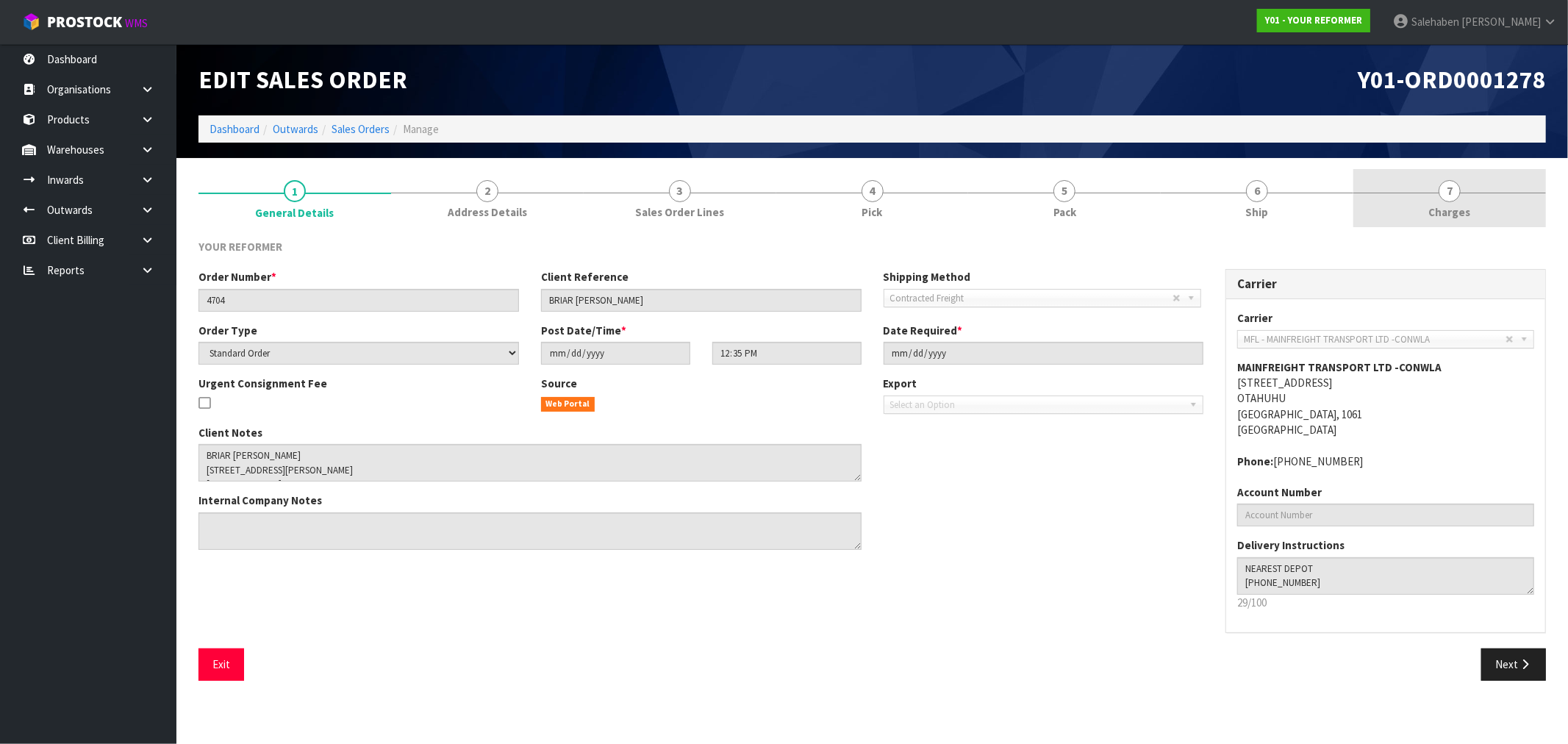
click at [1456, 221] on link "7 Charges" at bounding box center [1449, 198] width 192 height 58
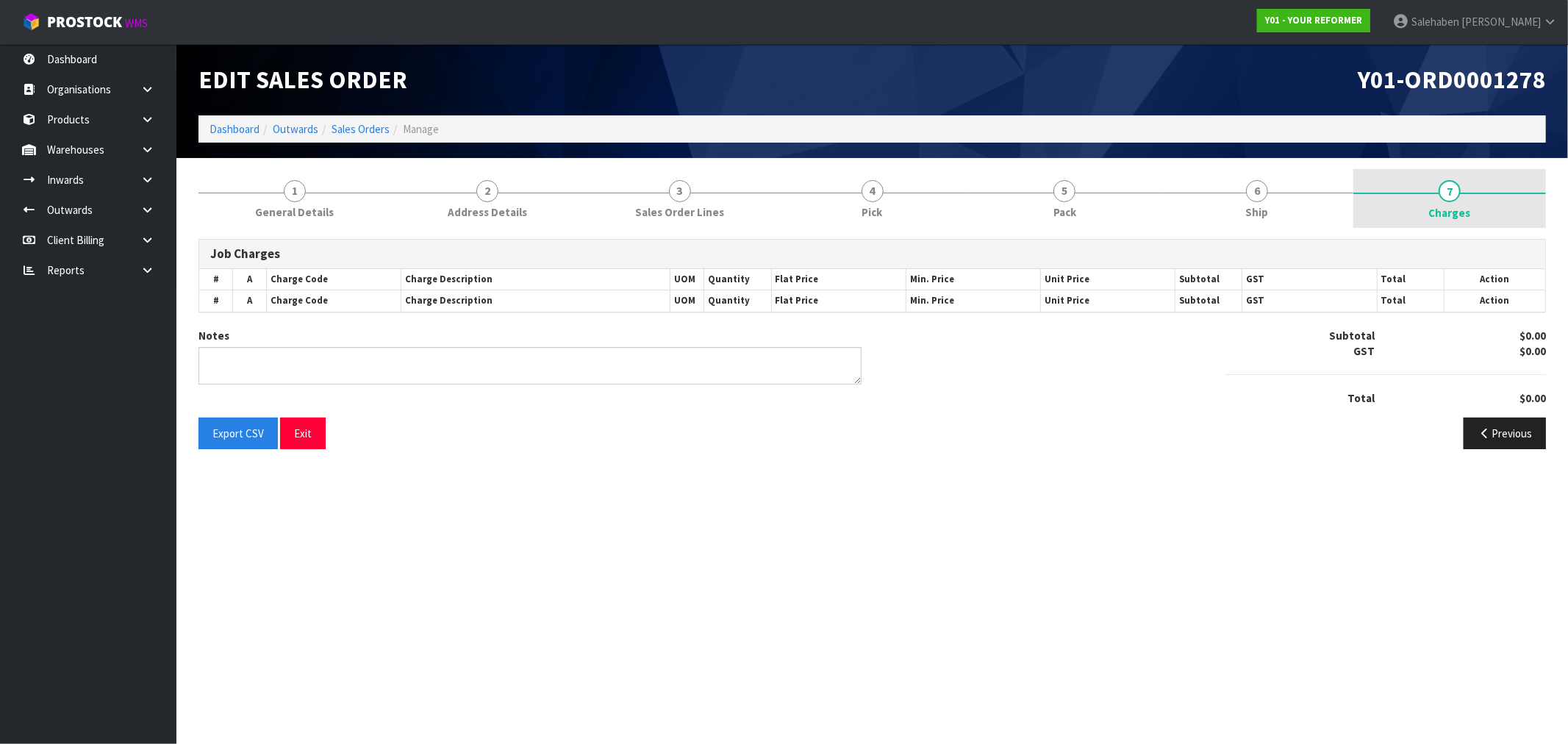
click at [1459, 209] on span "Charges" at bounding box center [1449, 213] width 42 height 15
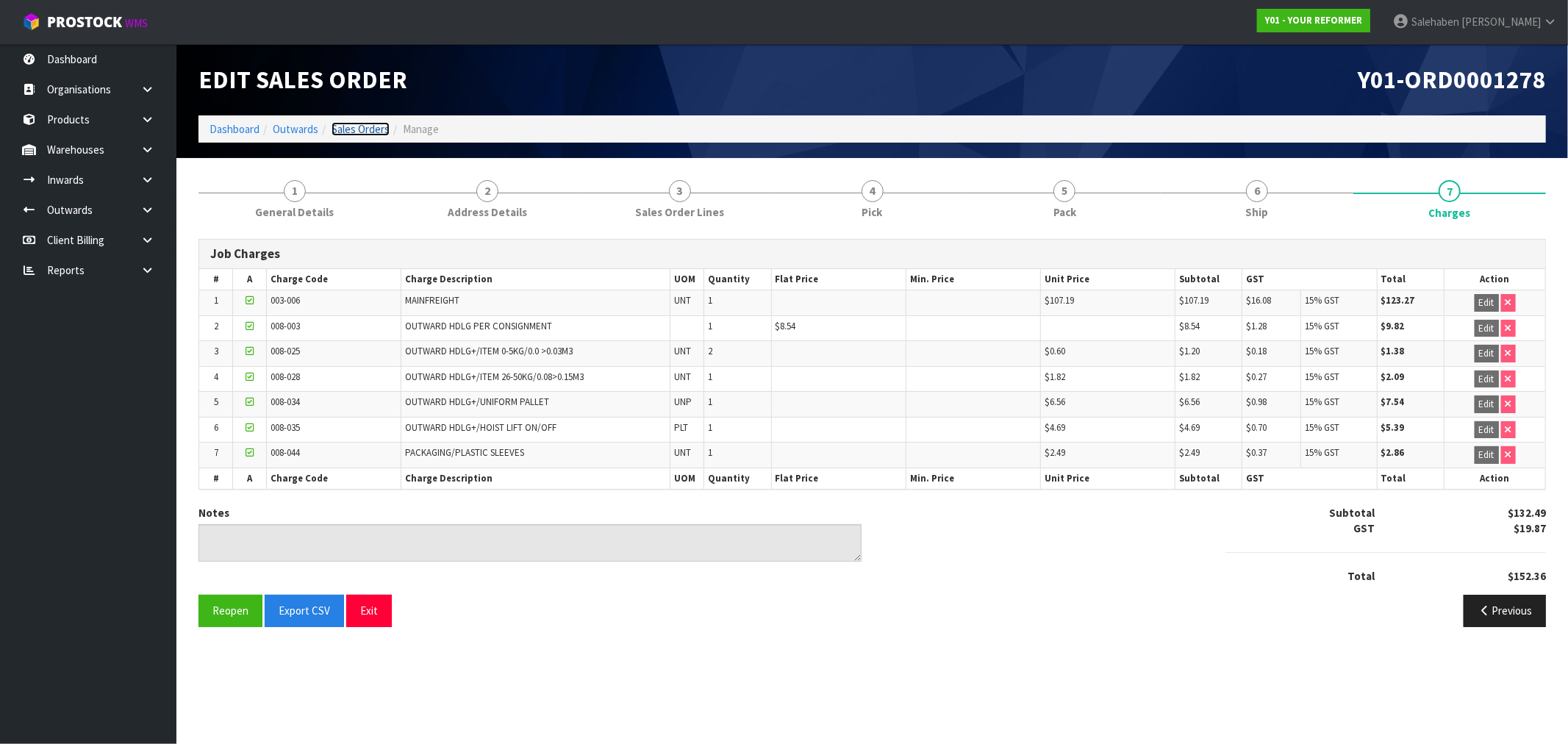
click at [359, 128] on link "Sales Orders" at bounding box center [361, 129] width 58 height 14
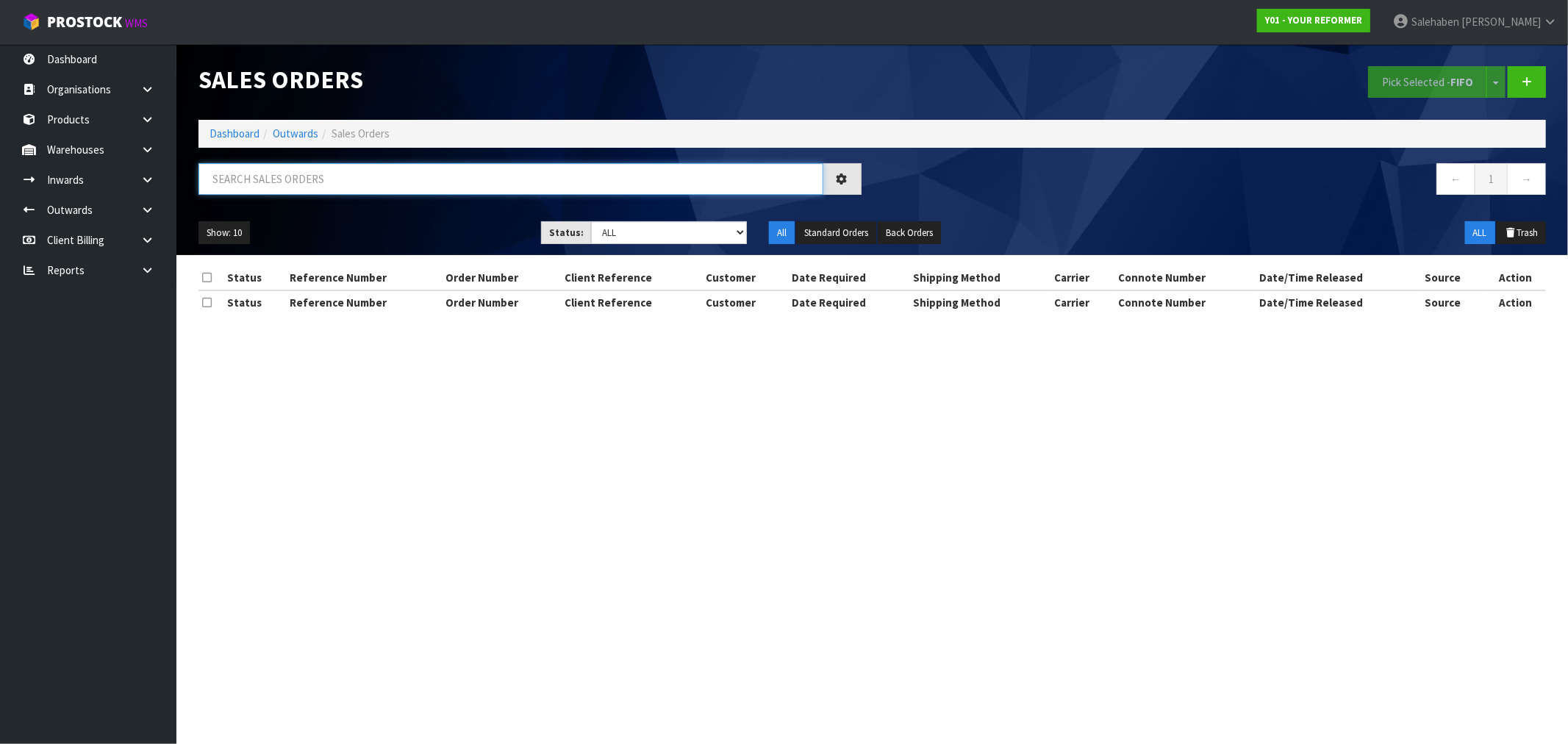
click at [358, 184] on input "text" at bounding box center [511, 179] width 625 height 32
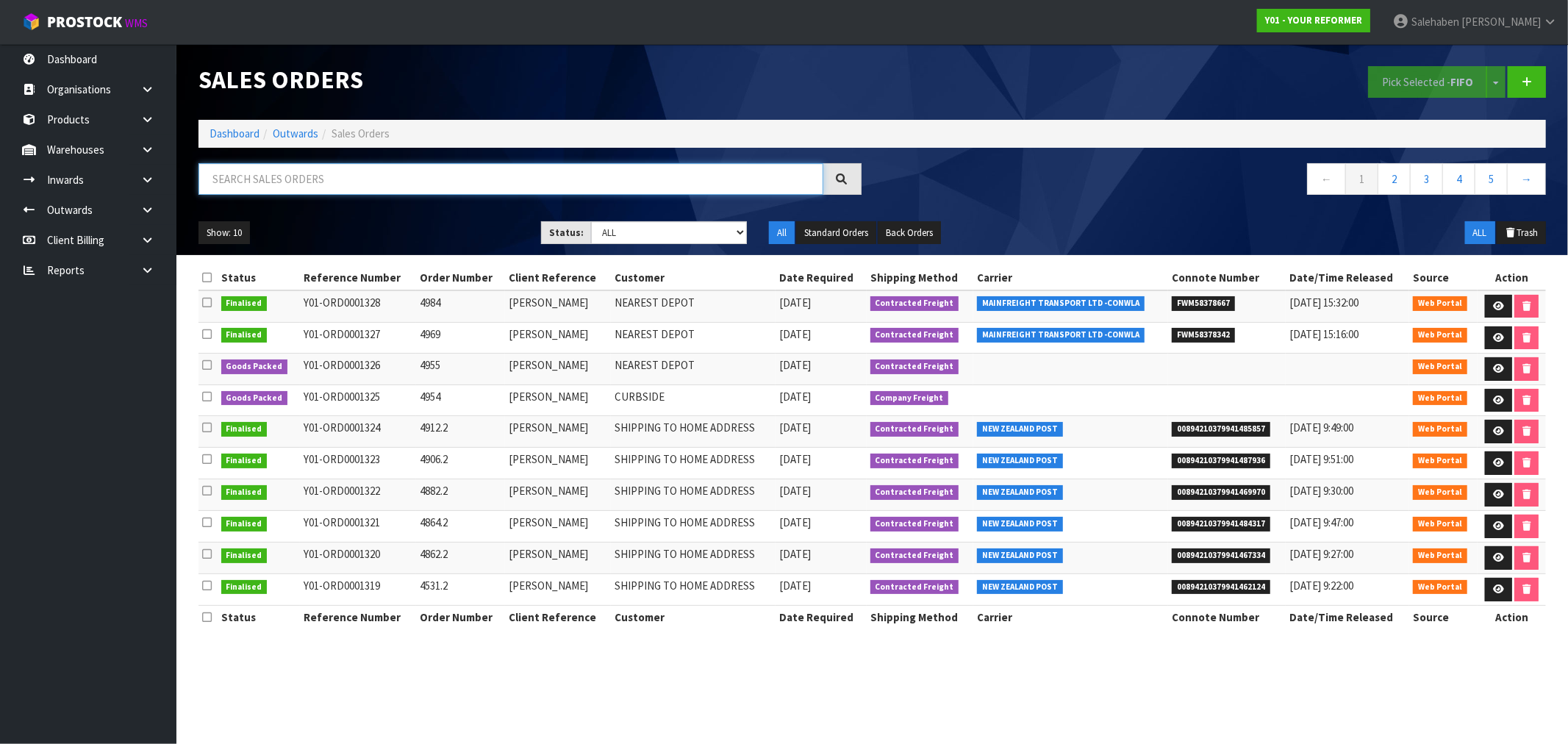
paste input "FWM58194691"
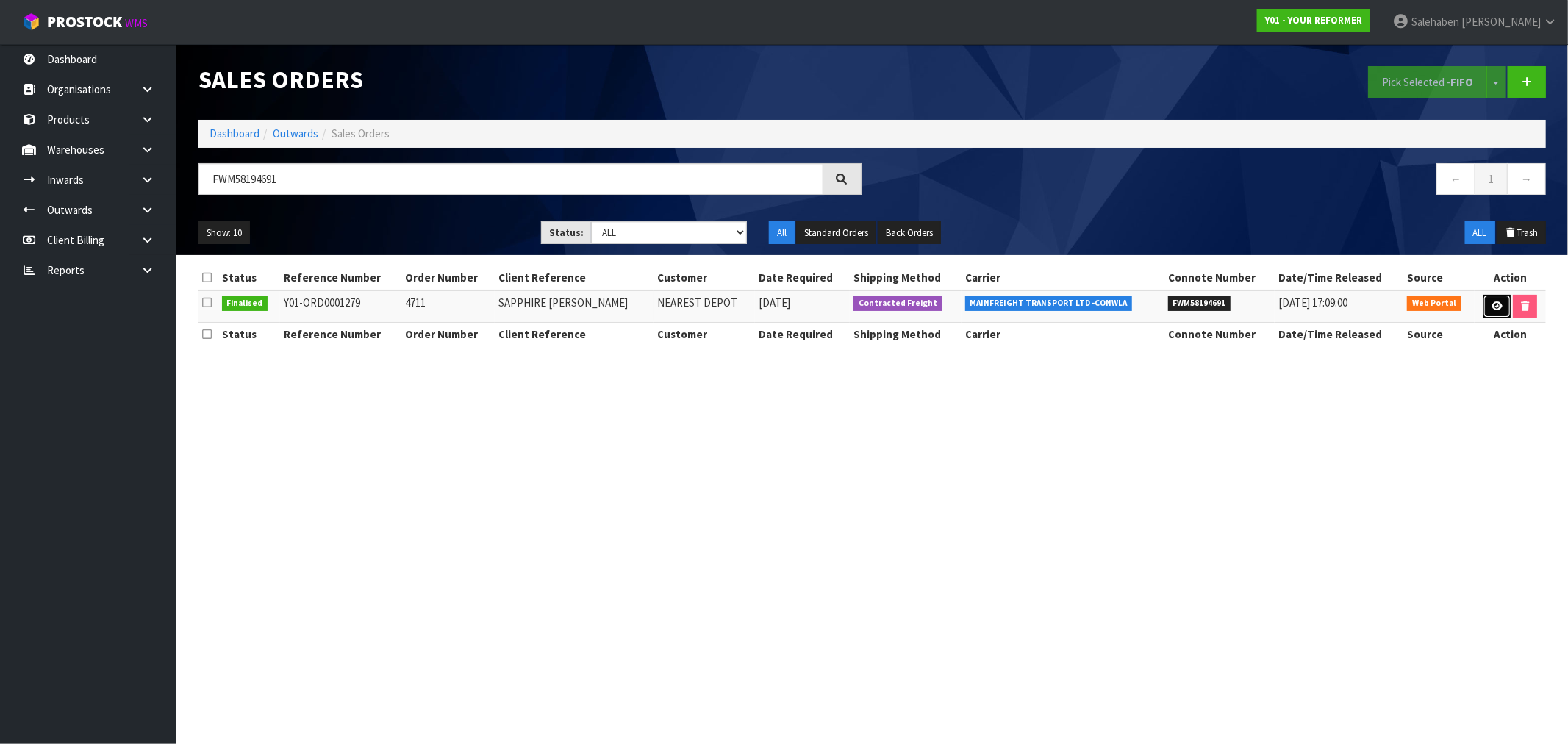
click at [1494, 305] on icon at bounding box center [1496, 307] width 11 height 10
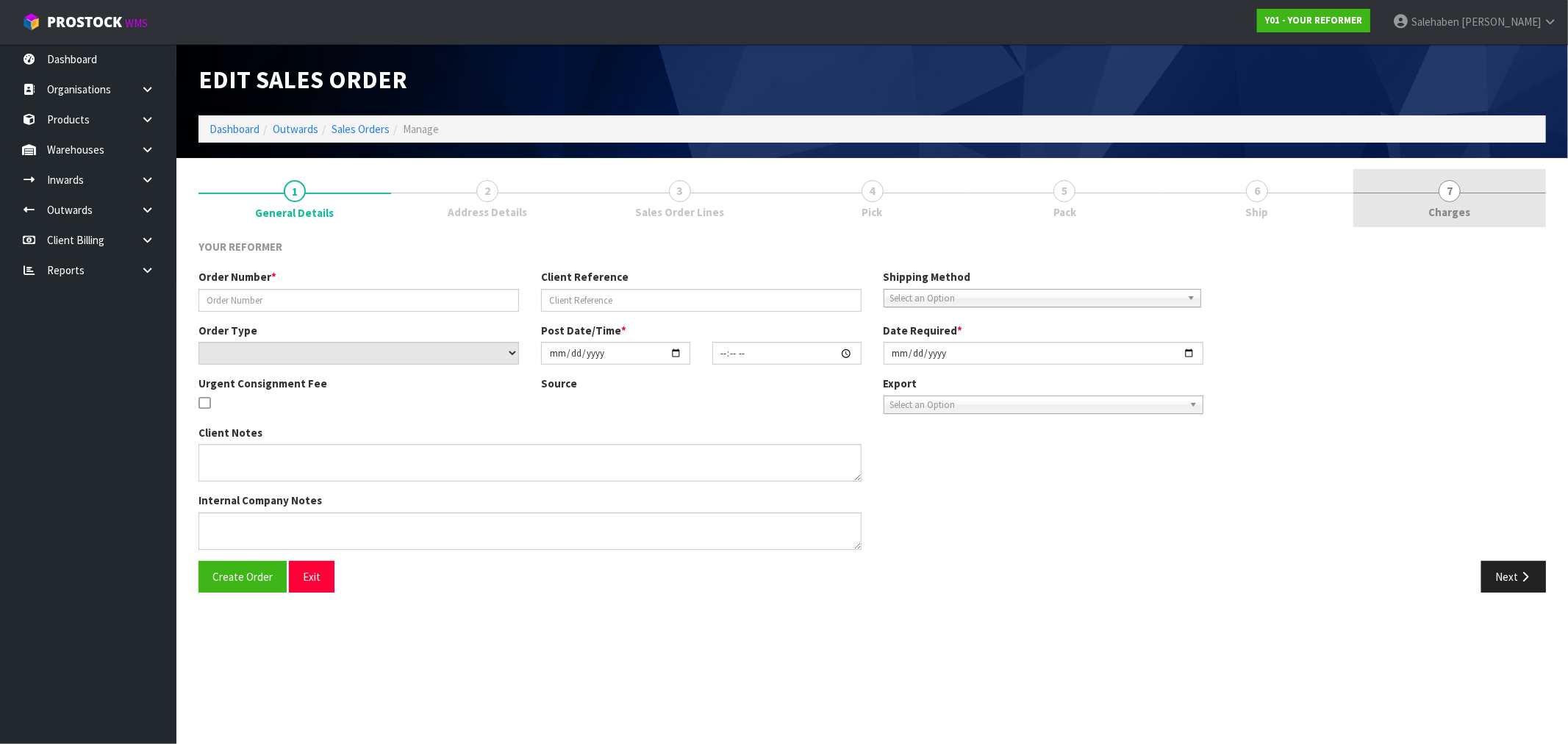
click at [1441, 207] on span "Charges" at bounding box center [1449, 212] width 42 height 15
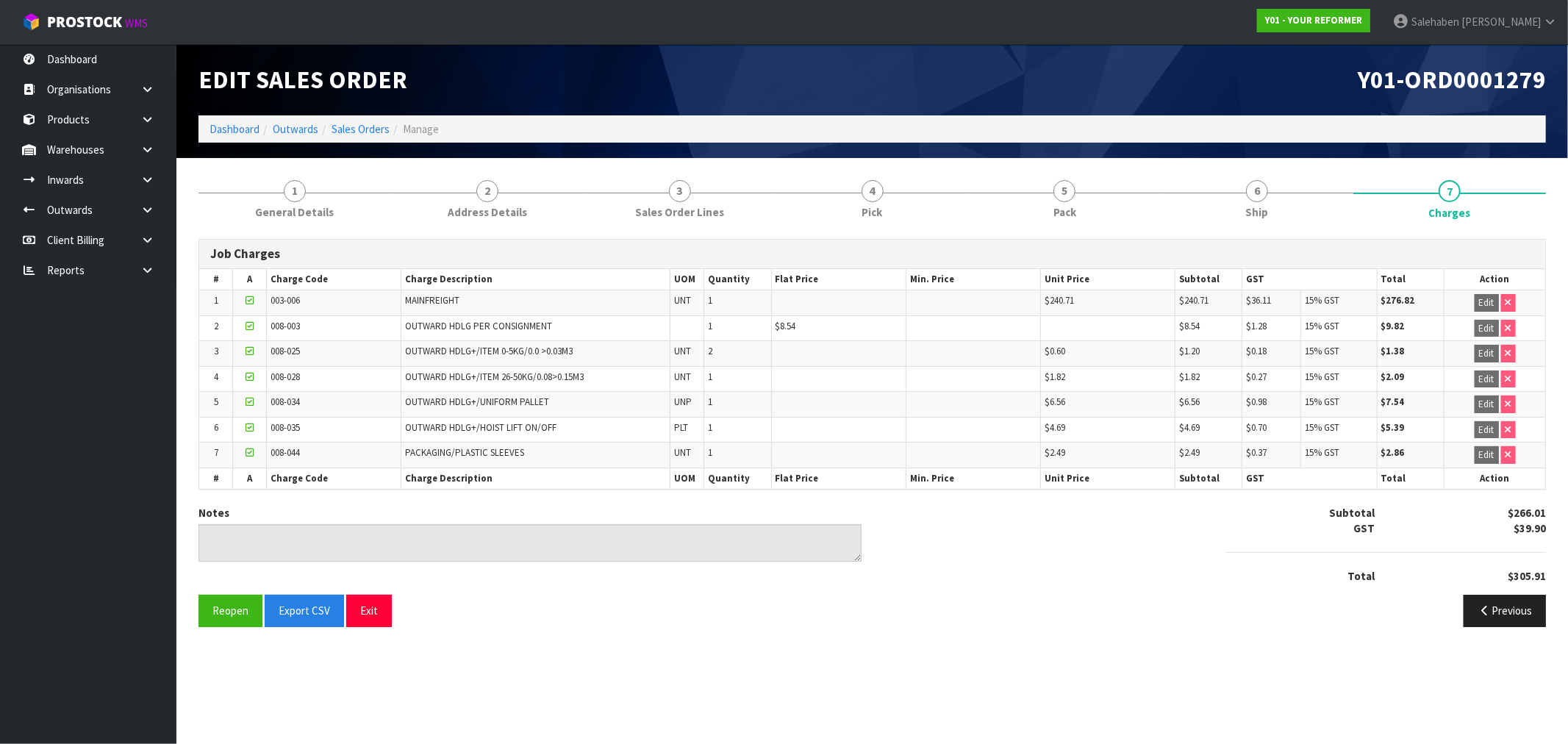
click at [351, 136] on li "Sales Orders" at bounding box center [354, 129] width 72 height 15
click at [354, 134] on link "Sales Orders" at bounding box center [361, 129] width 58 height 14
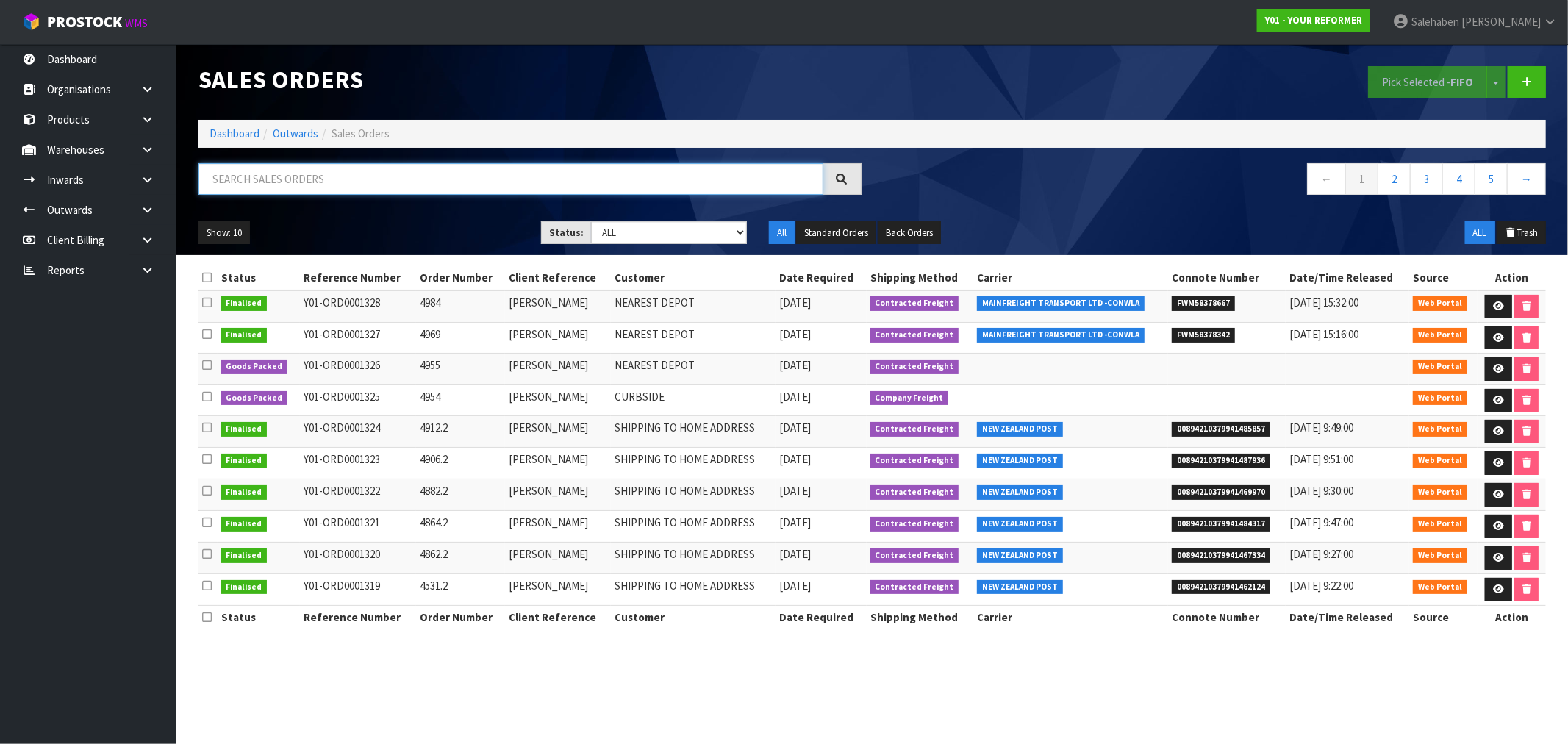
paste input "FWM58194499"
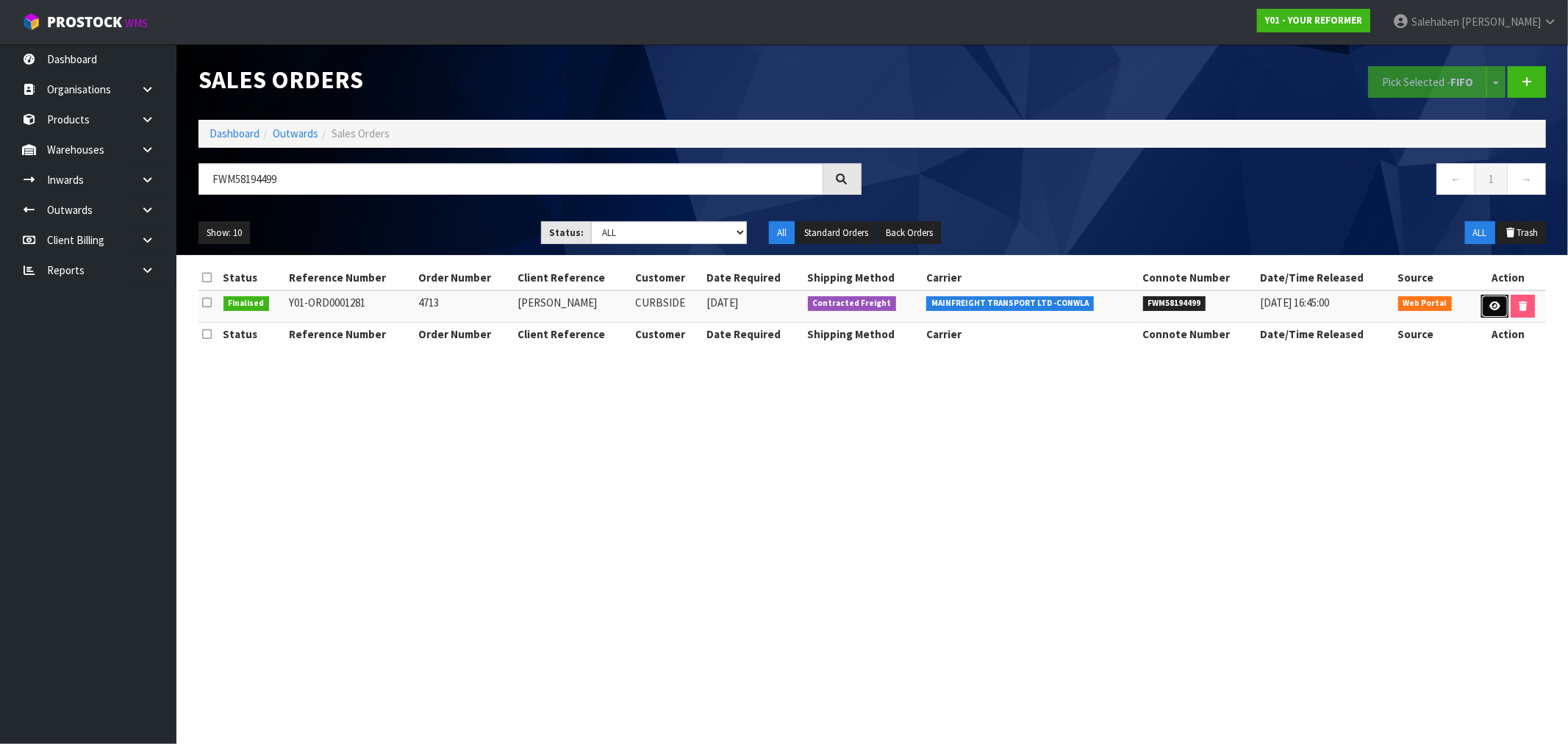
click at [1499, 299] on link at bounding box center [1494, 307] width 27 height 23
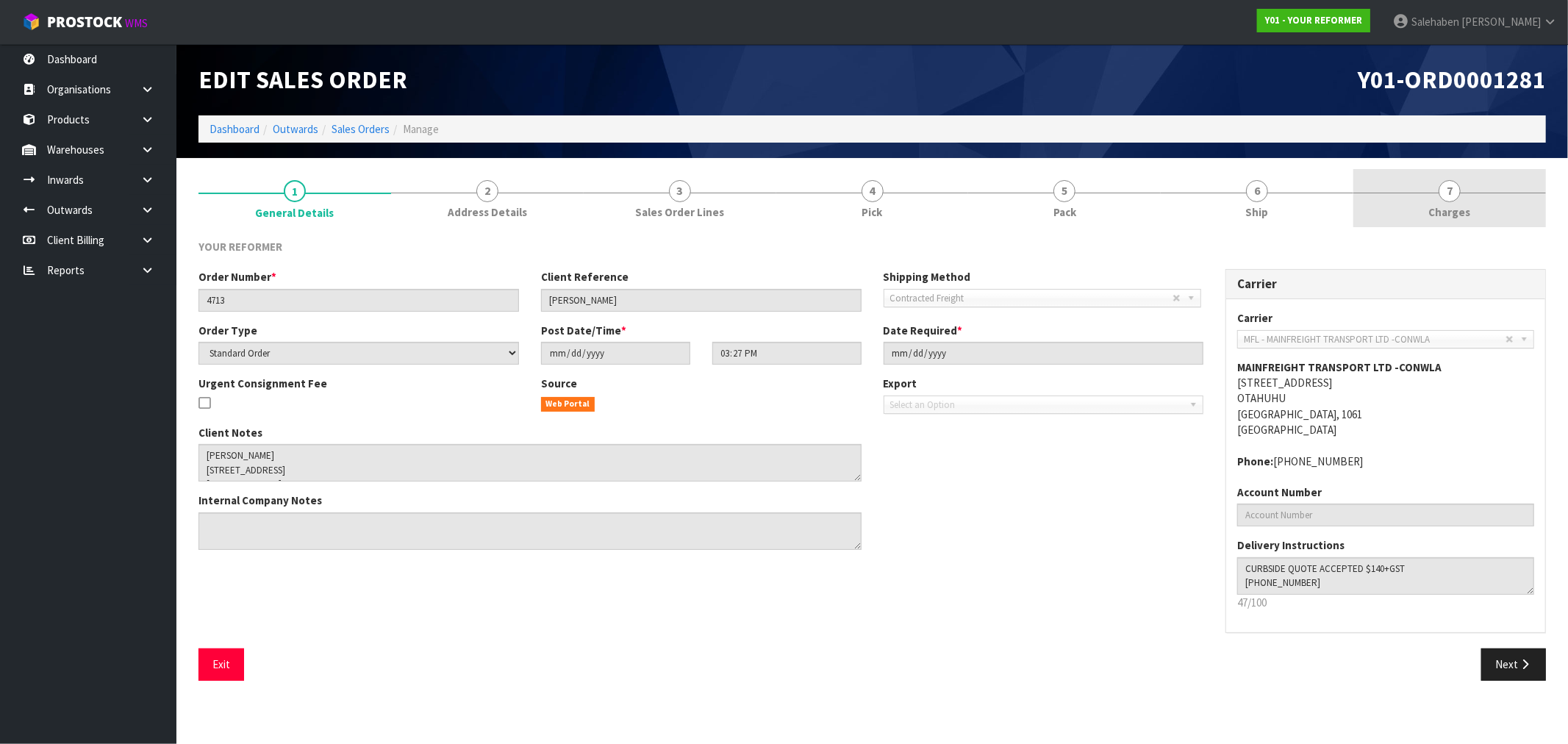
click at [1461, 214] on span "Charges" at bounding box center [1449, 212] width 42 height 15
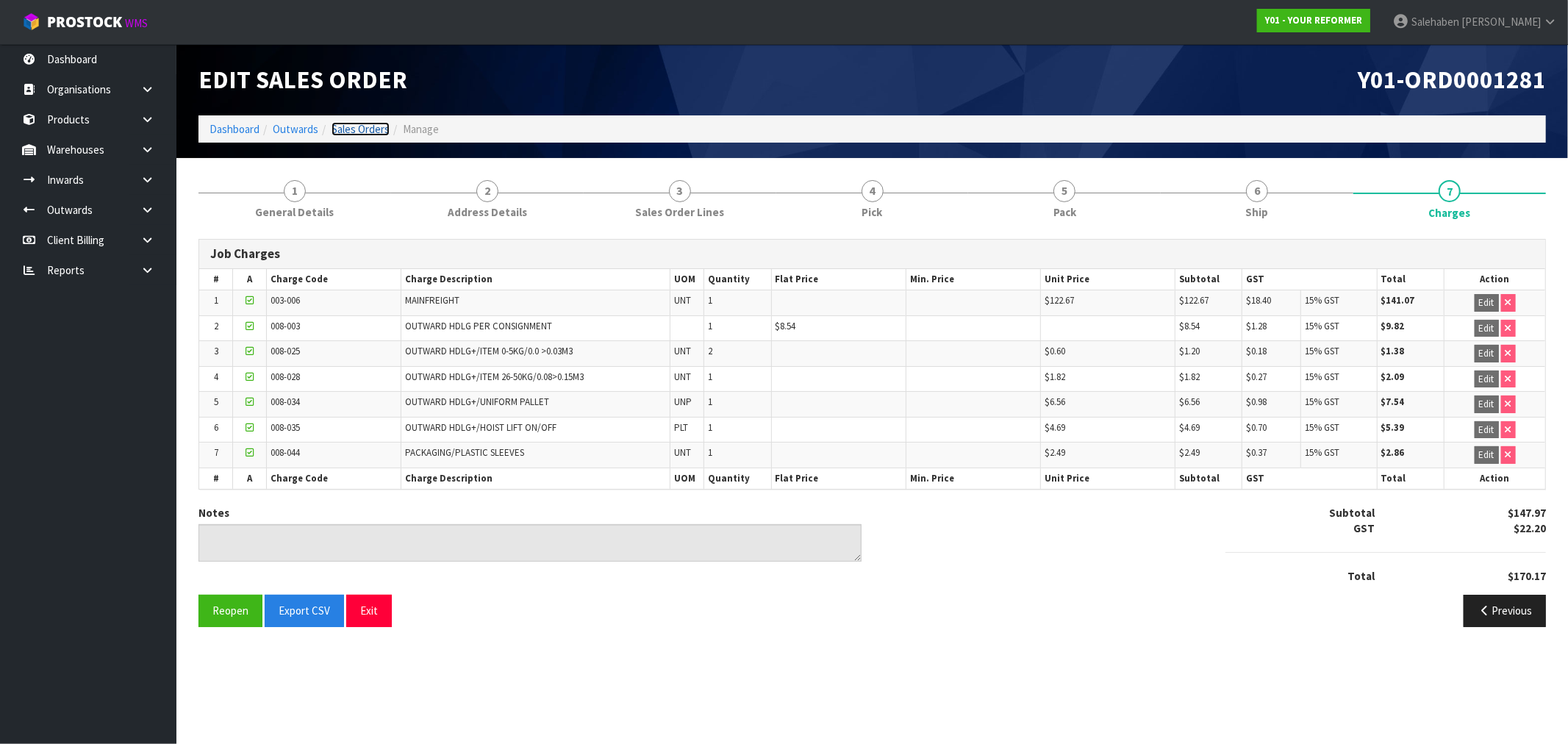
click at [357, 125] on link "Sales Orders" at bounding box center [361, 129] width 58 height 14
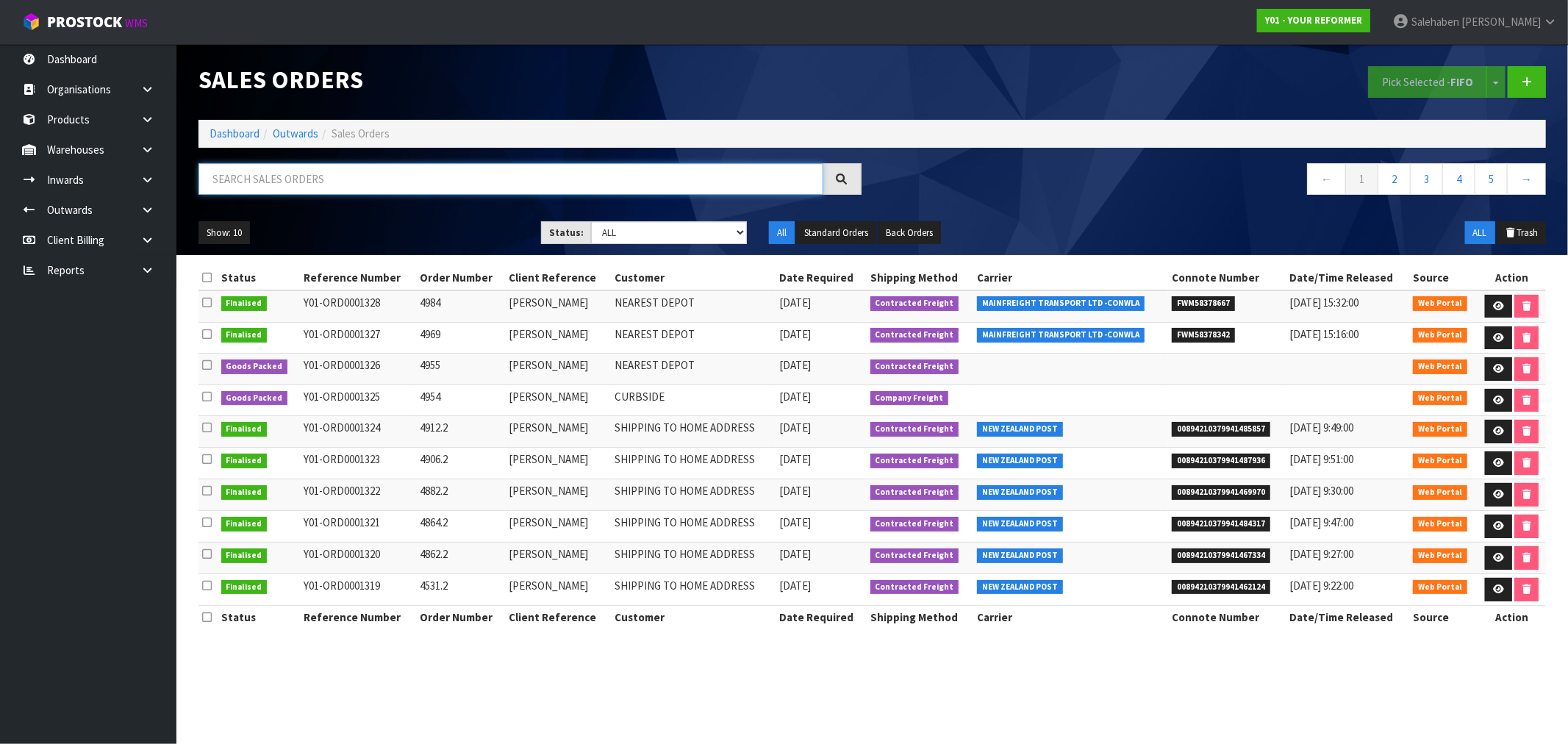
paste input "FWM58268147"
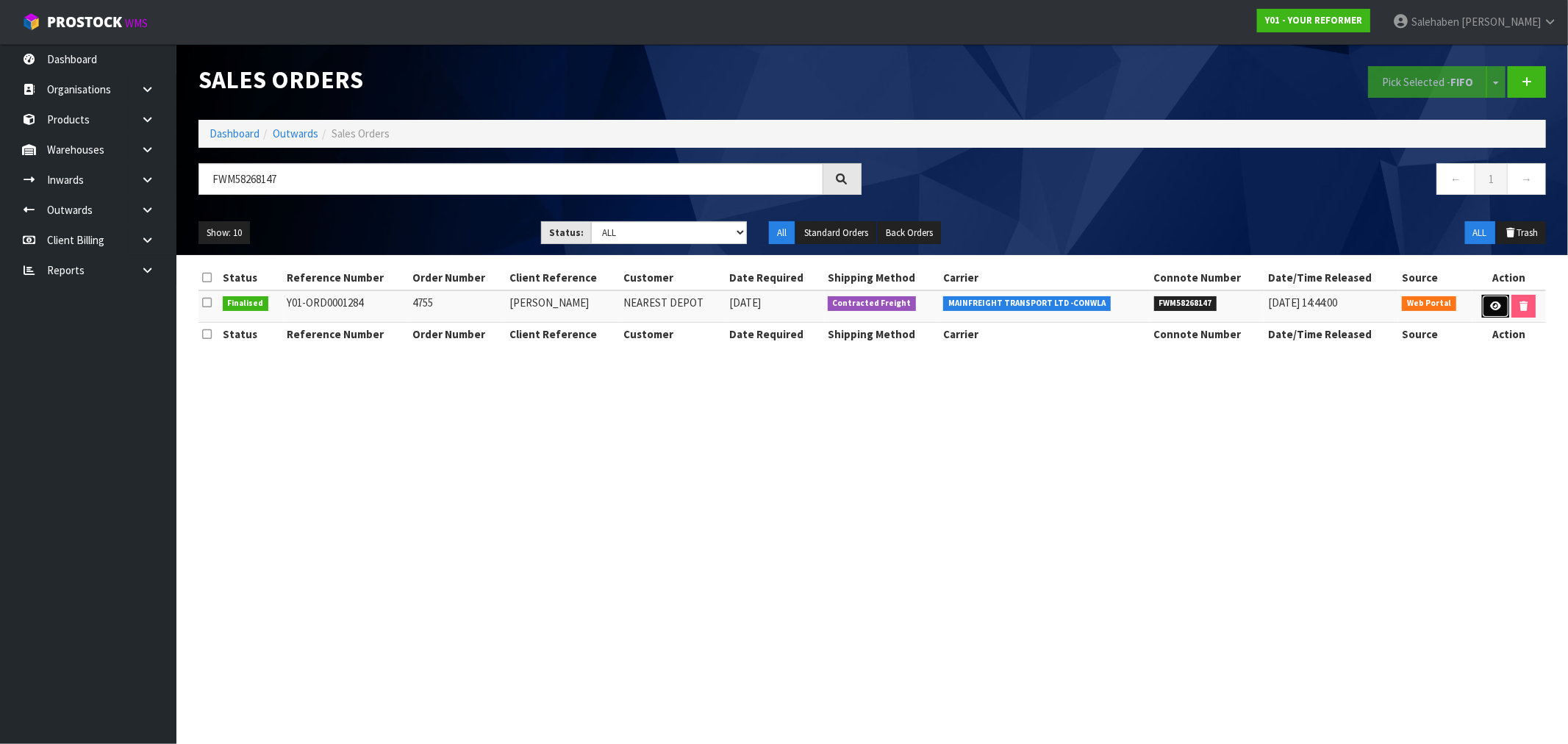
click at [1494, 305] on icon at bounding box center [1495, 307] width 11 height 10
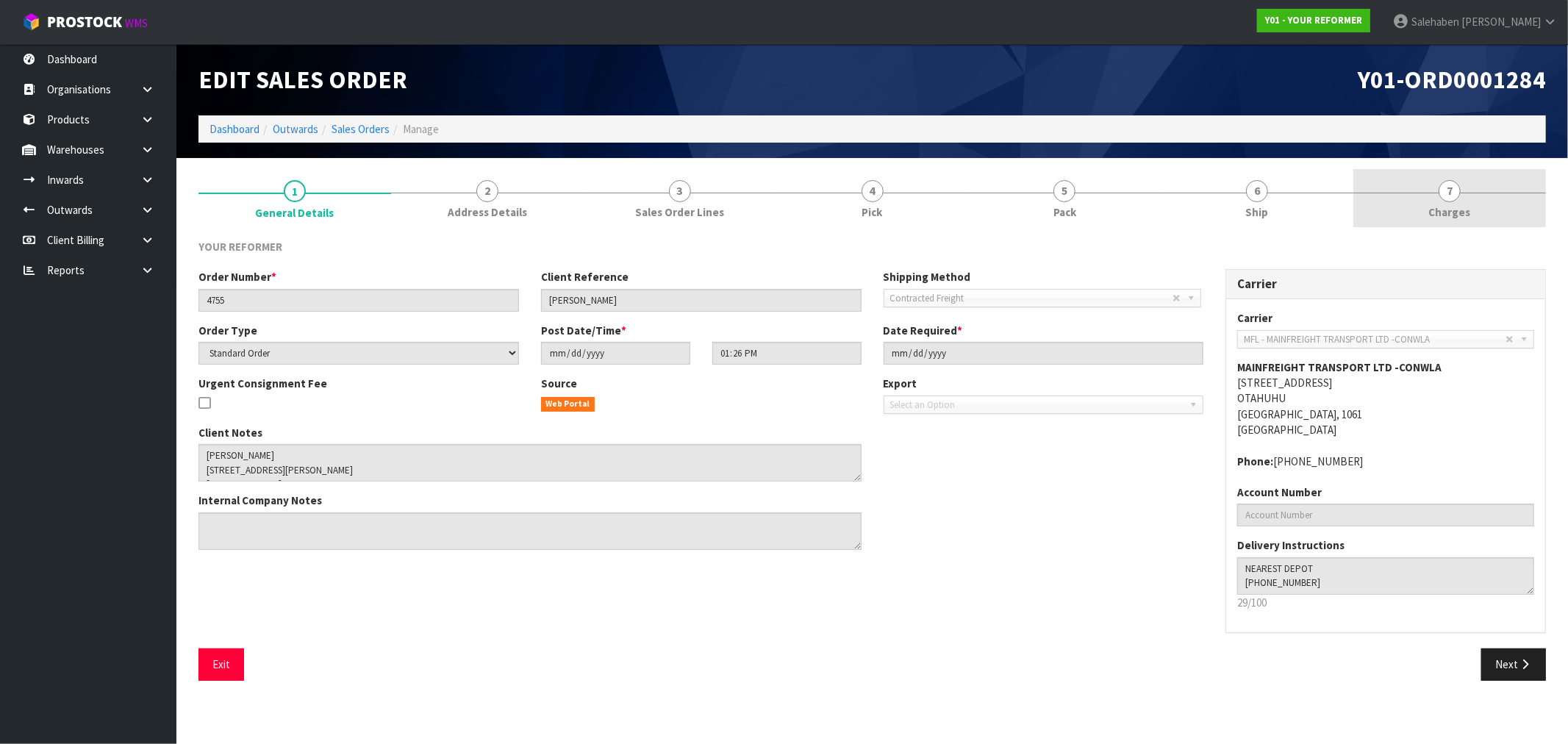
click at [1466, 210] on span "Charges" at bounding box center [1449, 212] width 42 height 15
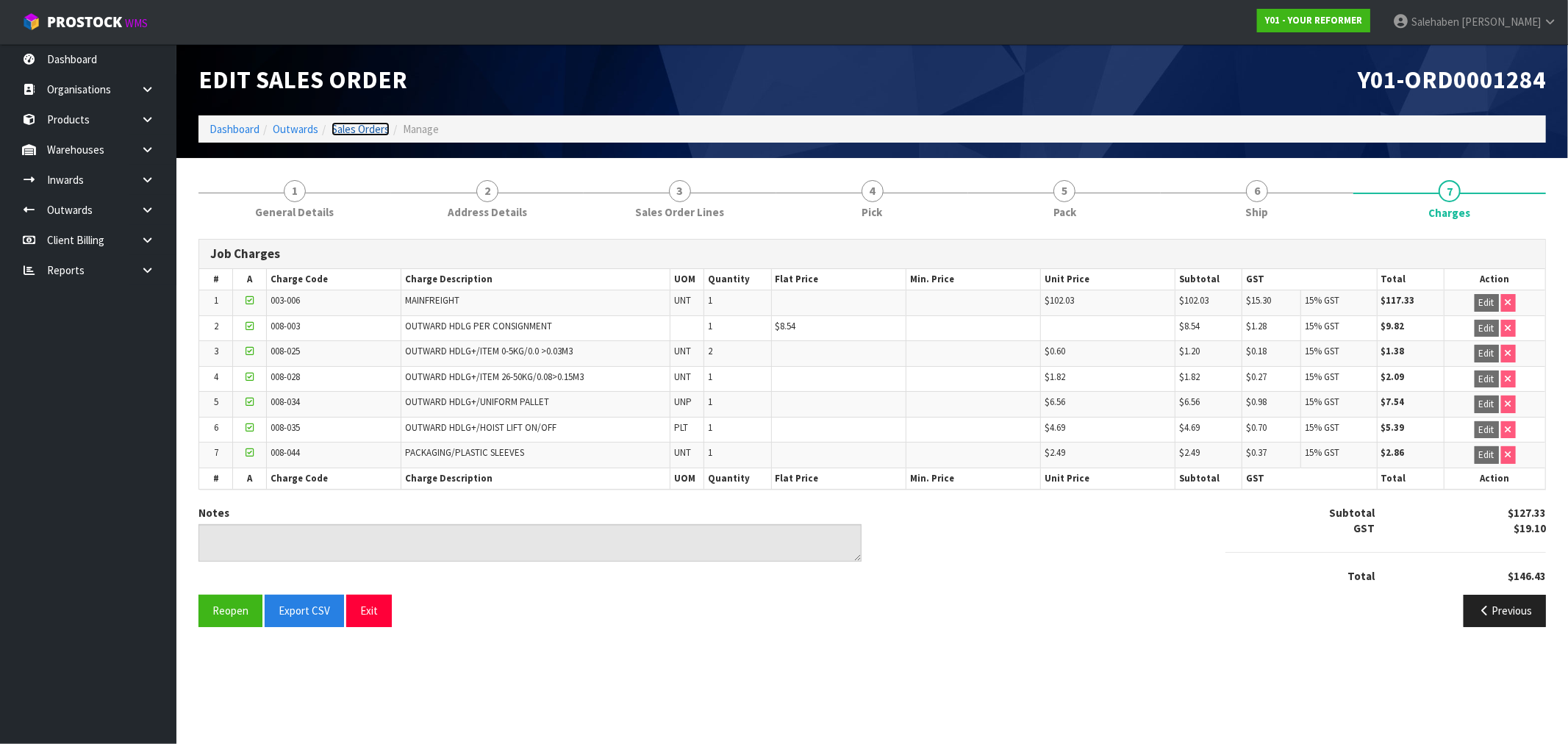
click at [369, 123] on link "Sales Orders" at bounding box center [361, 129] width 58 height 14
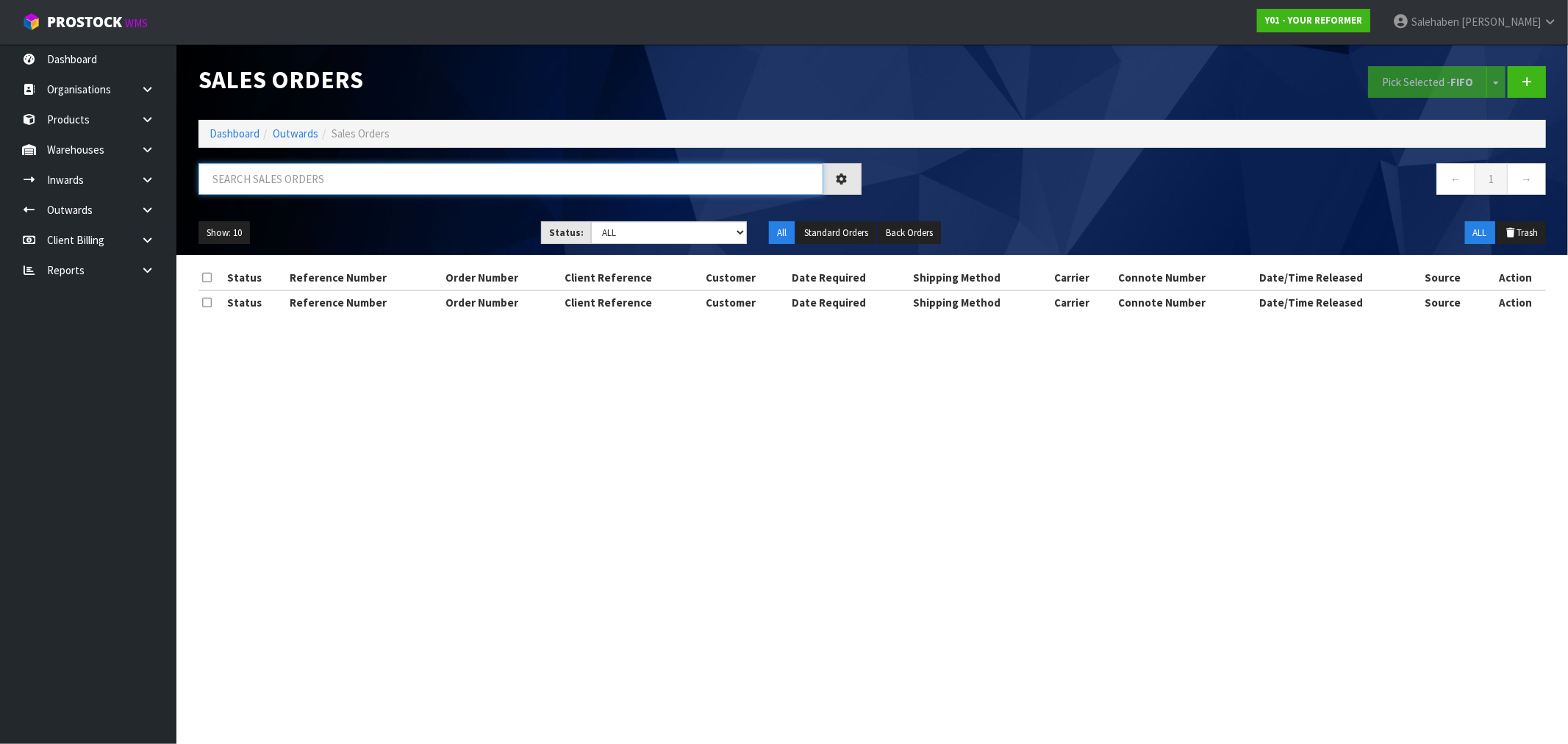
click at [378, 174] on input "text" at bounding box center [511, 179] width 625 height 32
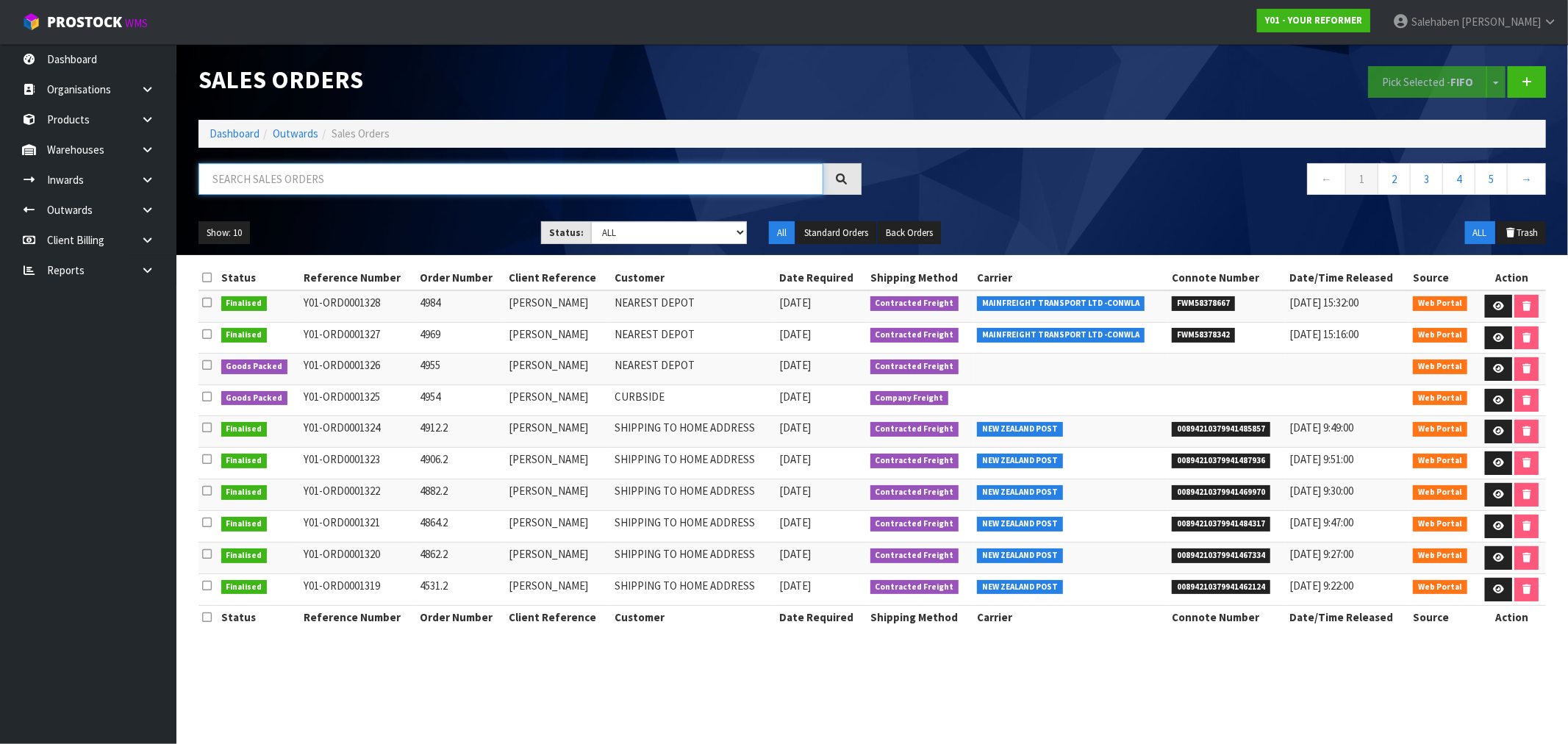
paste input "FWM58271354"
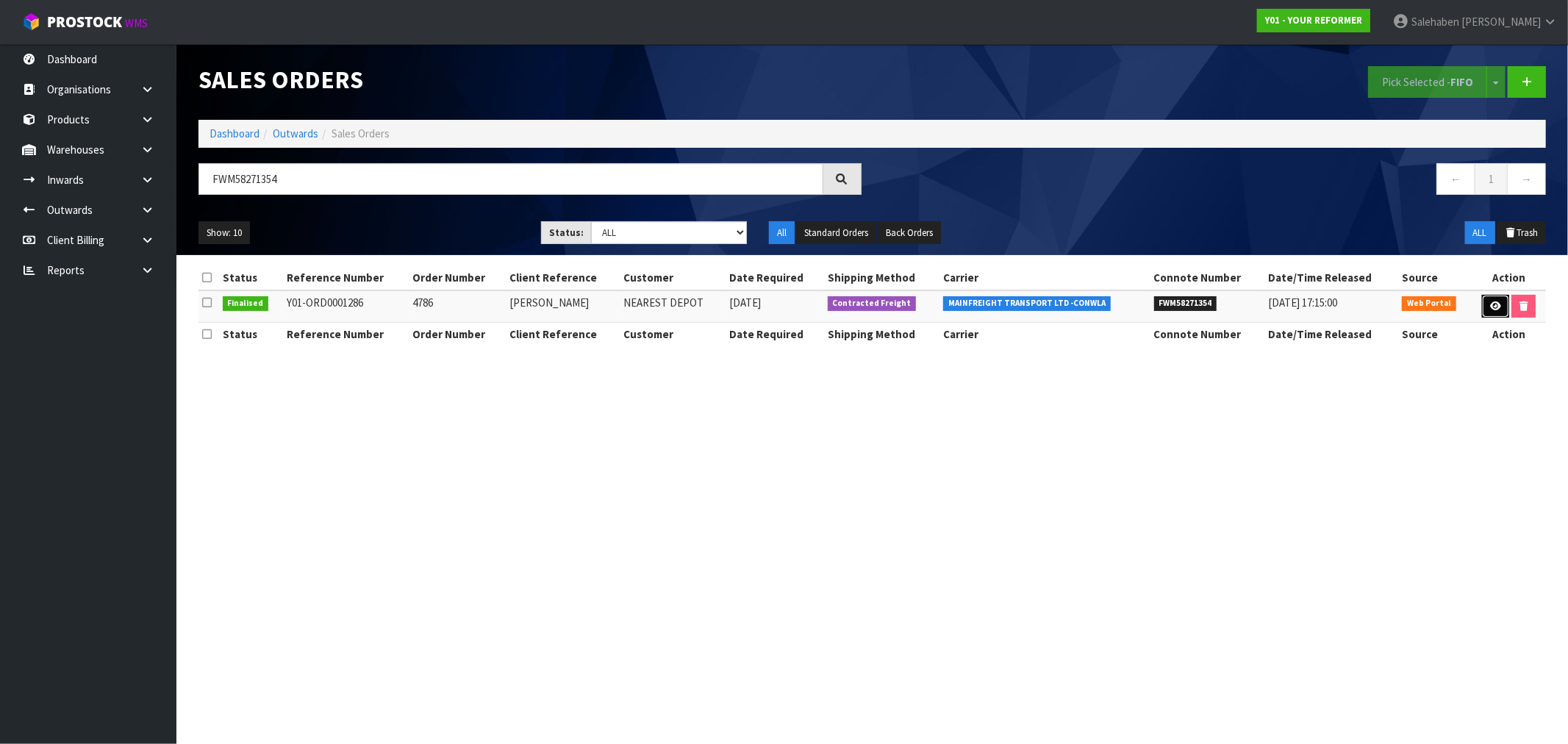
click at [1496, 310] on icon at bounding box center [1495, 307] width 11 height 10
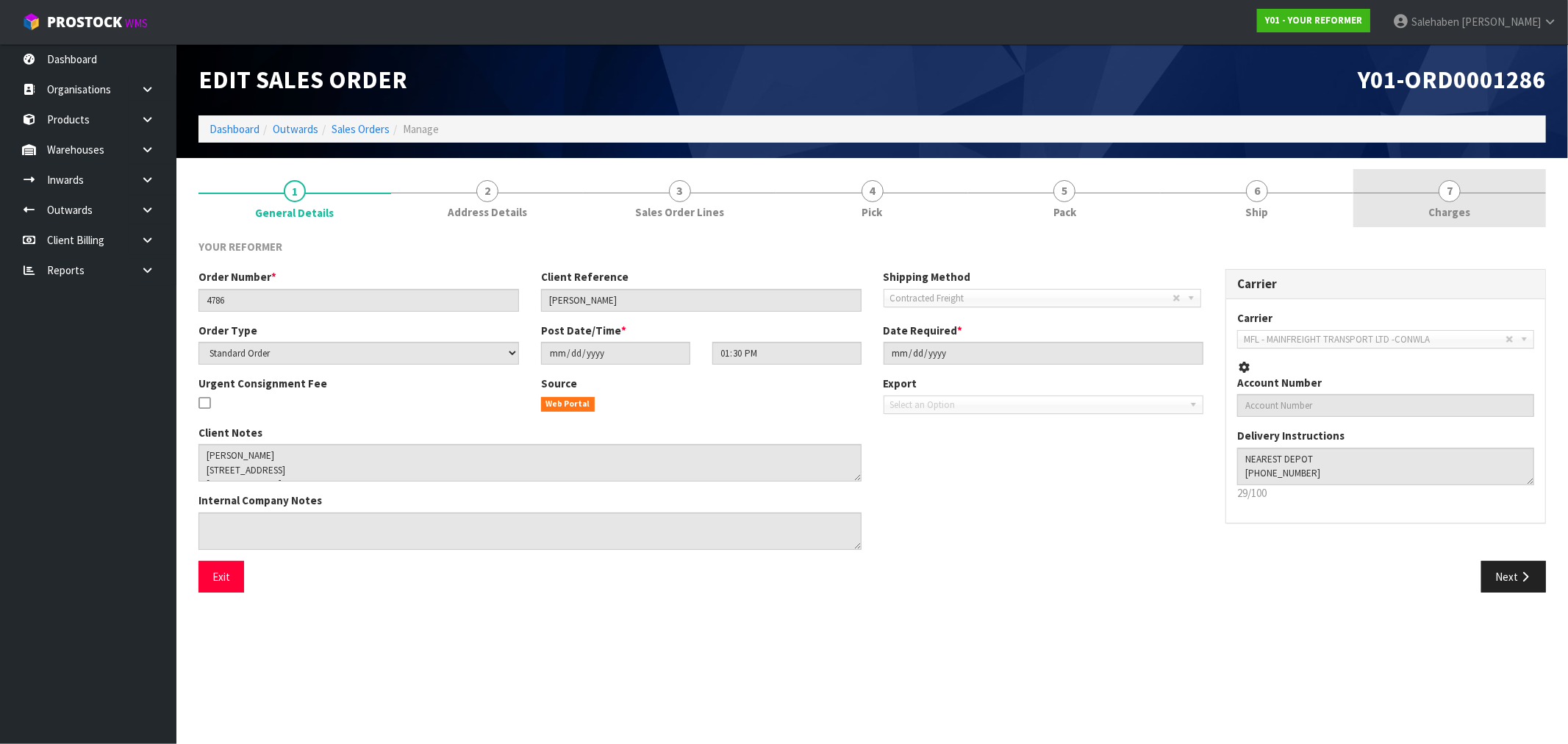
click at [1453, 208] on span "Charges" at bounding box center [1449, 212] width 42 height 15
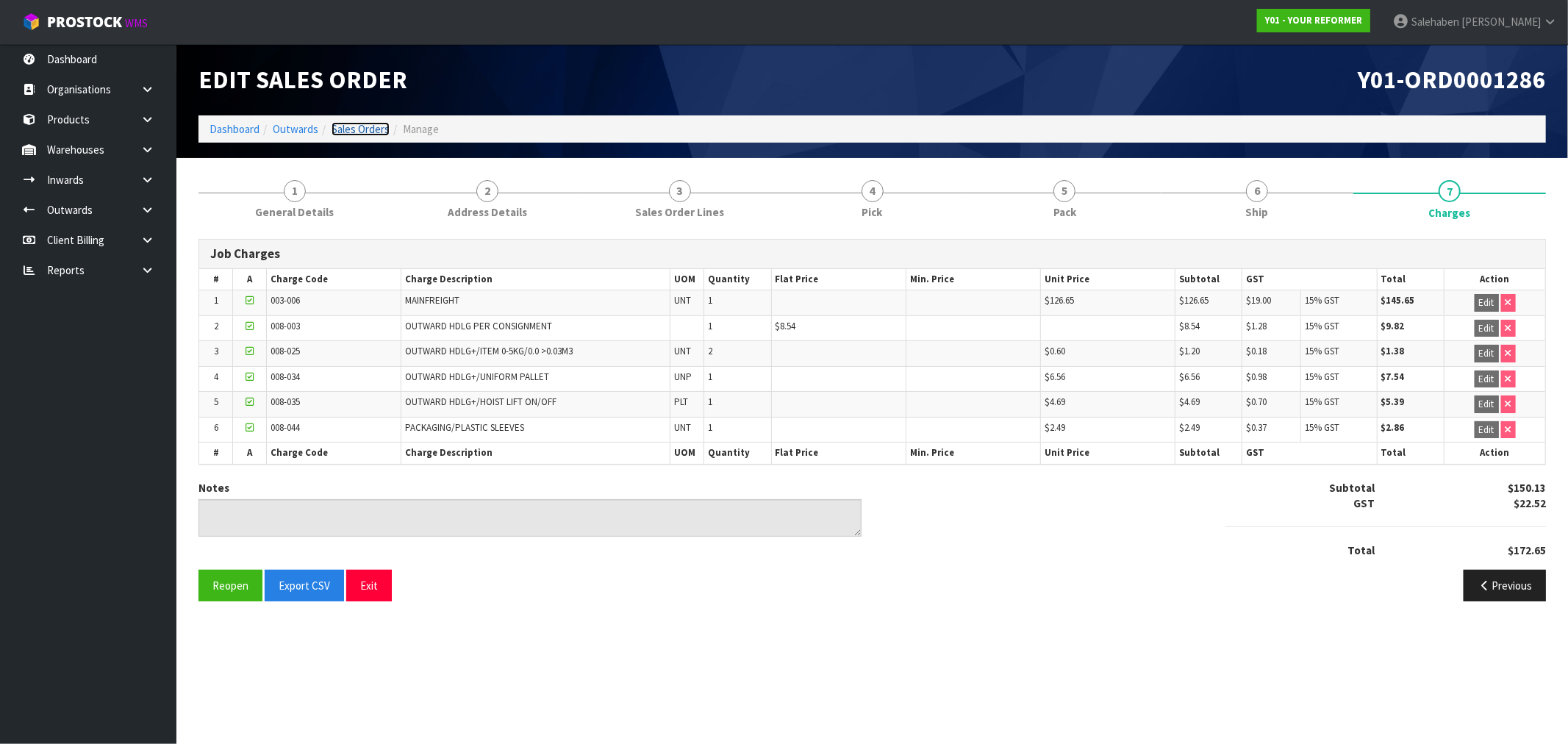
click at [357, 127] on link "Sales Orders" at bounding box center [361, 129] width 58 height 14
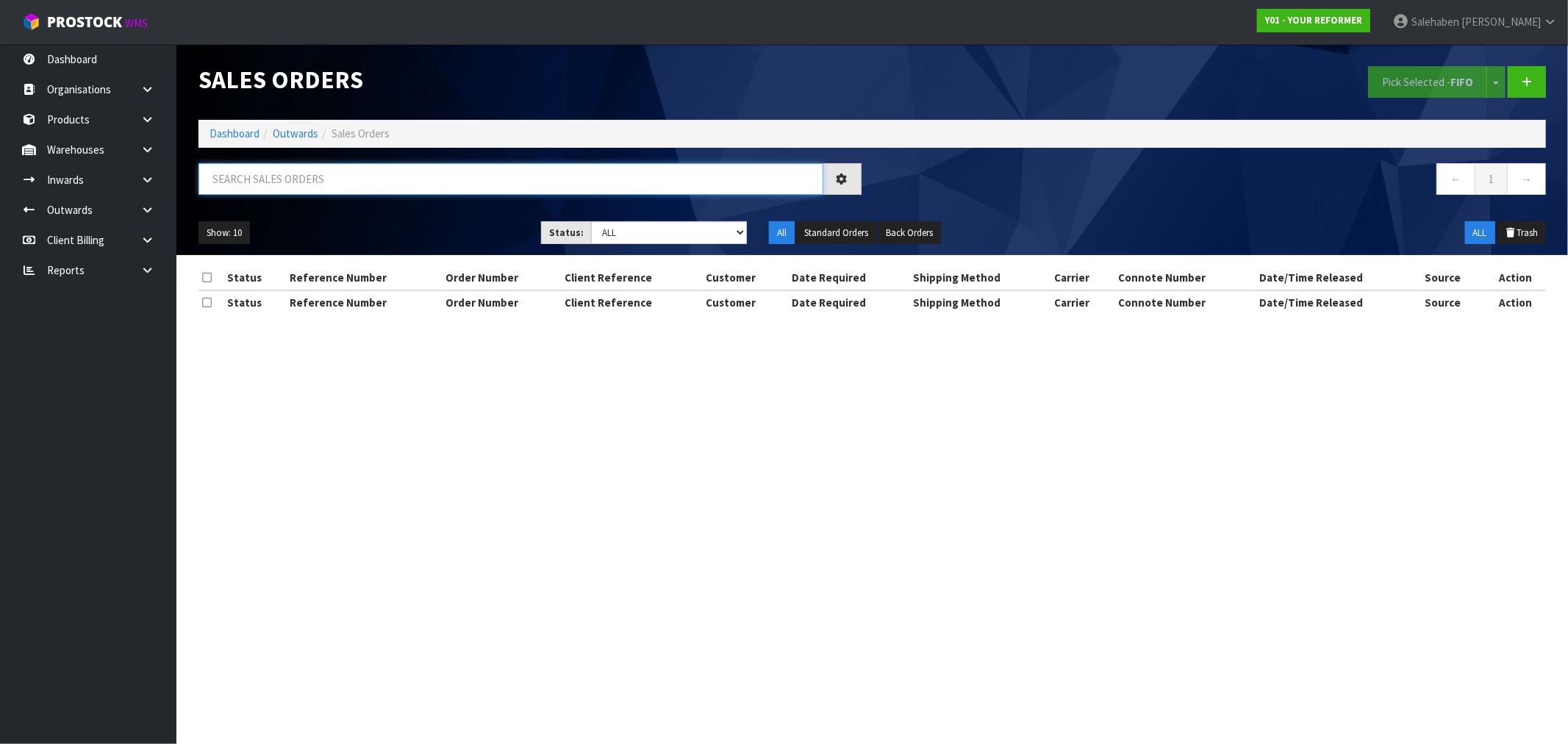
click at [393, 167] on input "text" at bounding box center [511, 179] width 625 height 32
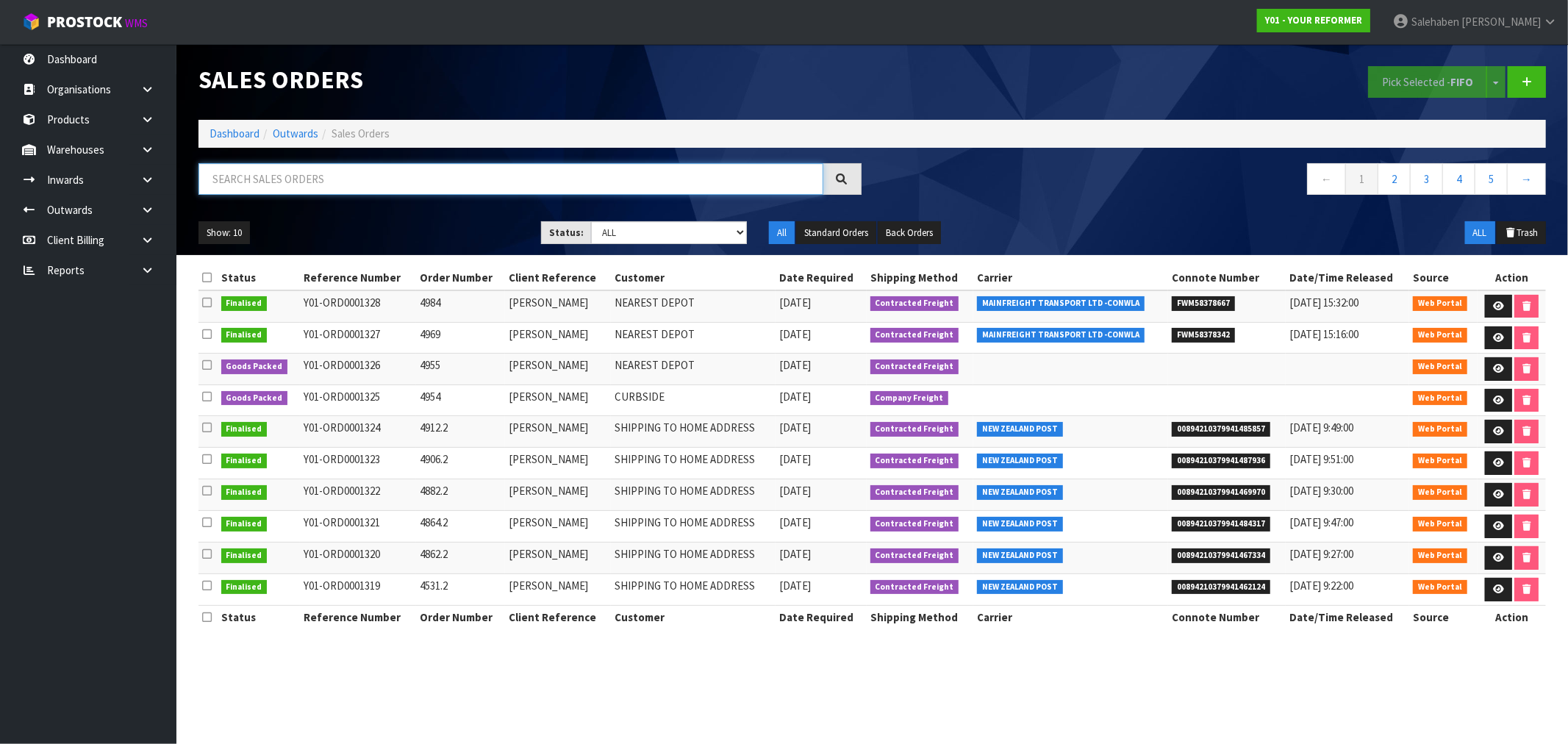
paste input "FWM58270371"
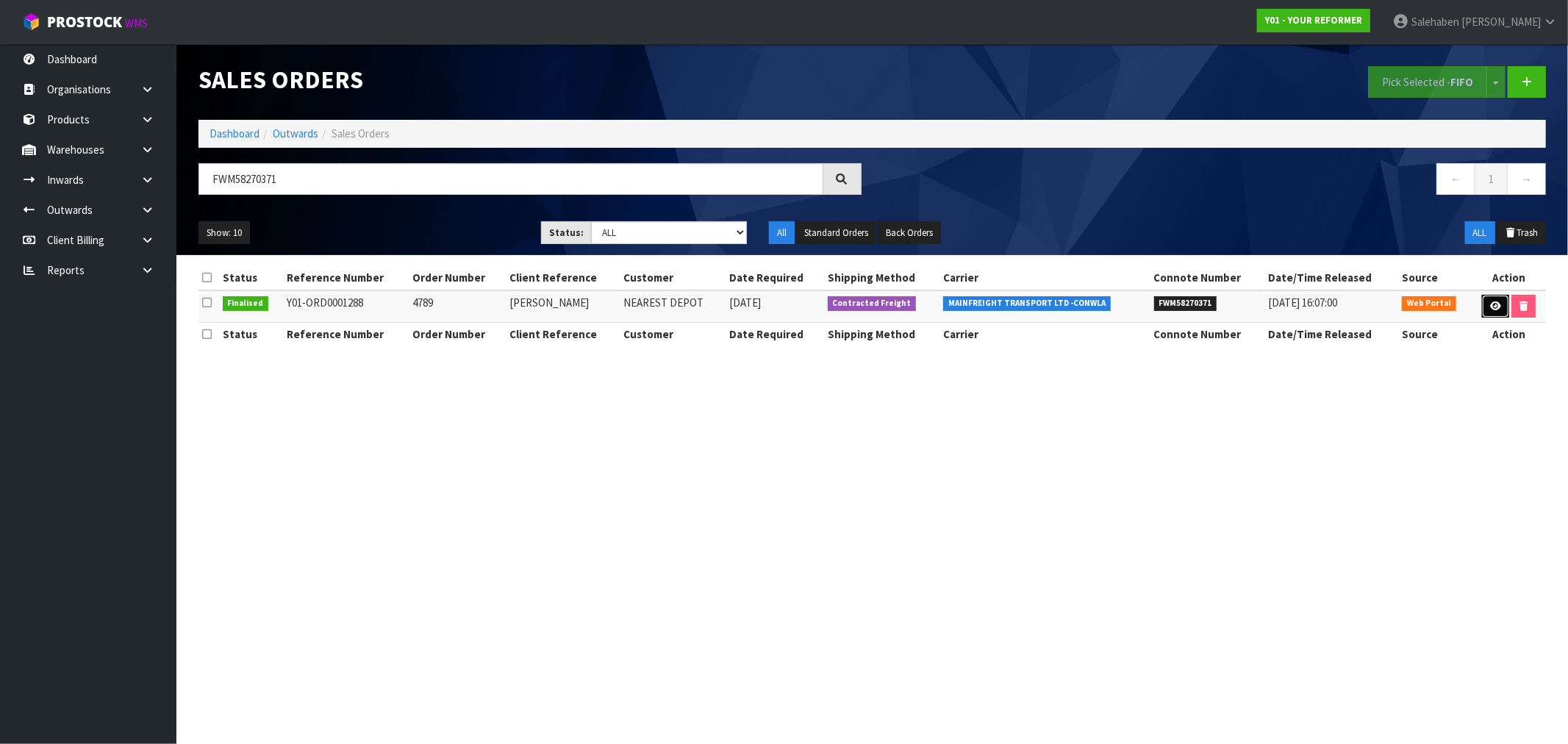
click at [1491, 305] on icon at bounding box center [1495, 307] width 11 height 10
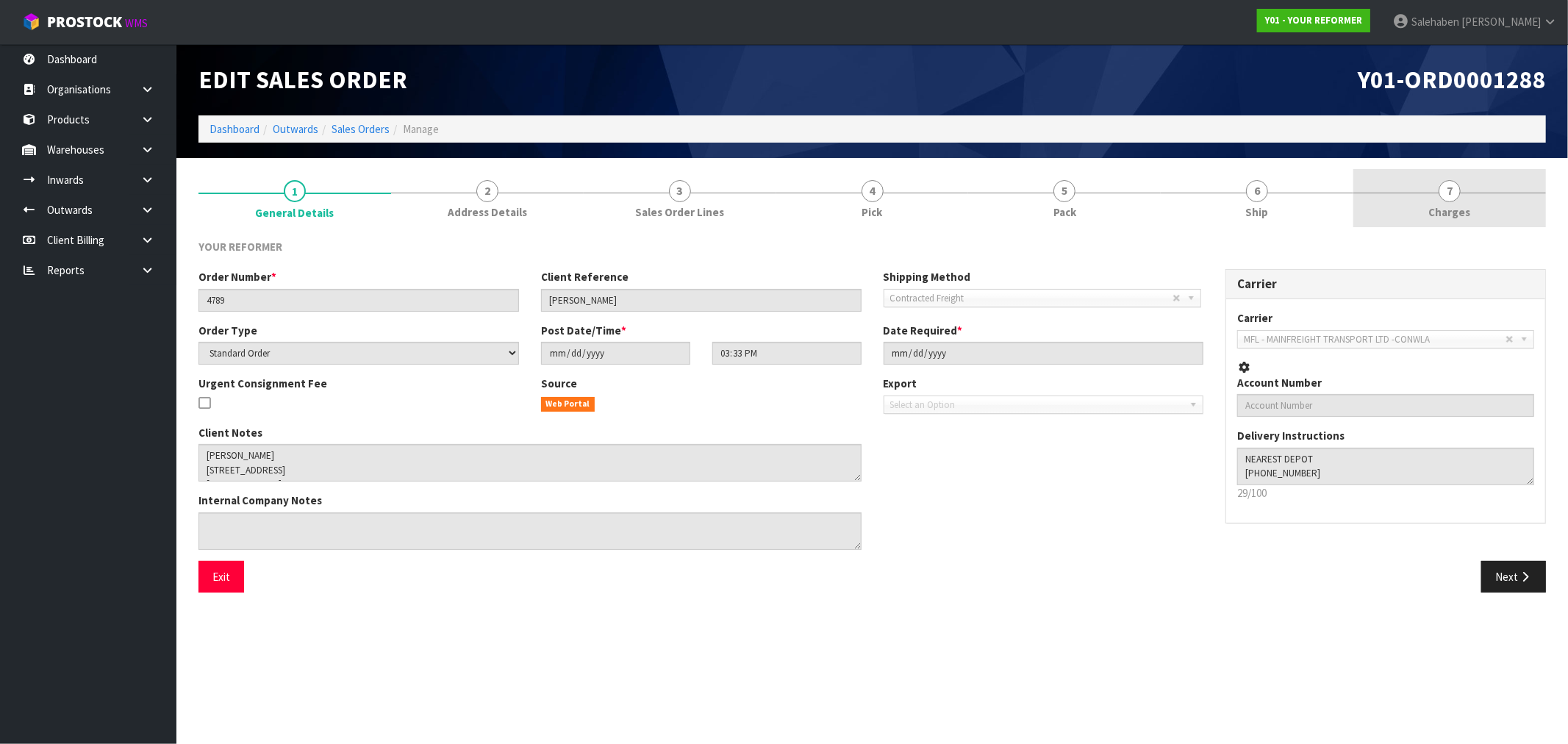
click at [1452, 213] on span "Charges" at bounding box center [1449, 212] width 42 height 15
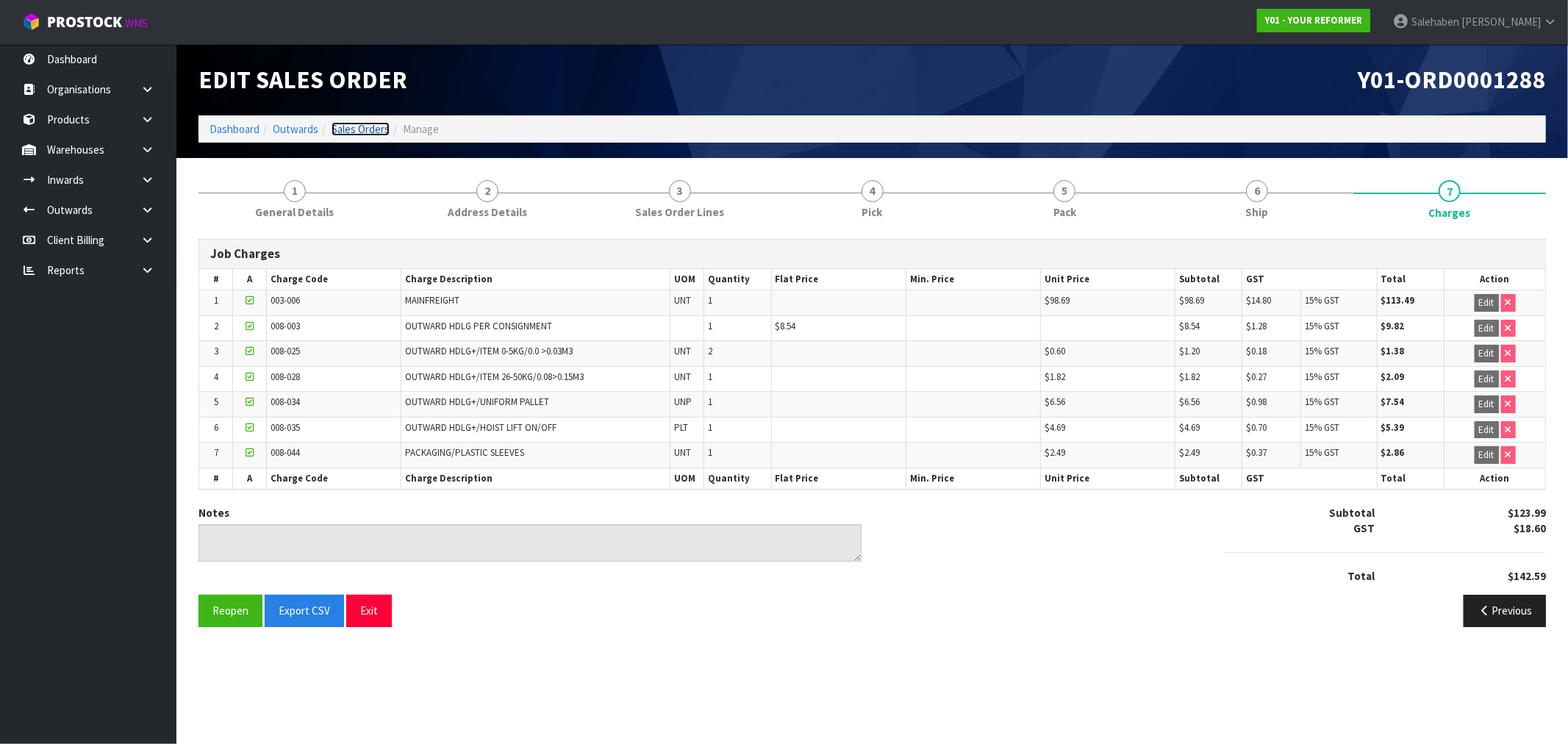
click at [346, 128] on link "Sales Orders" at bounding box center [361, 129] width 58 height 14
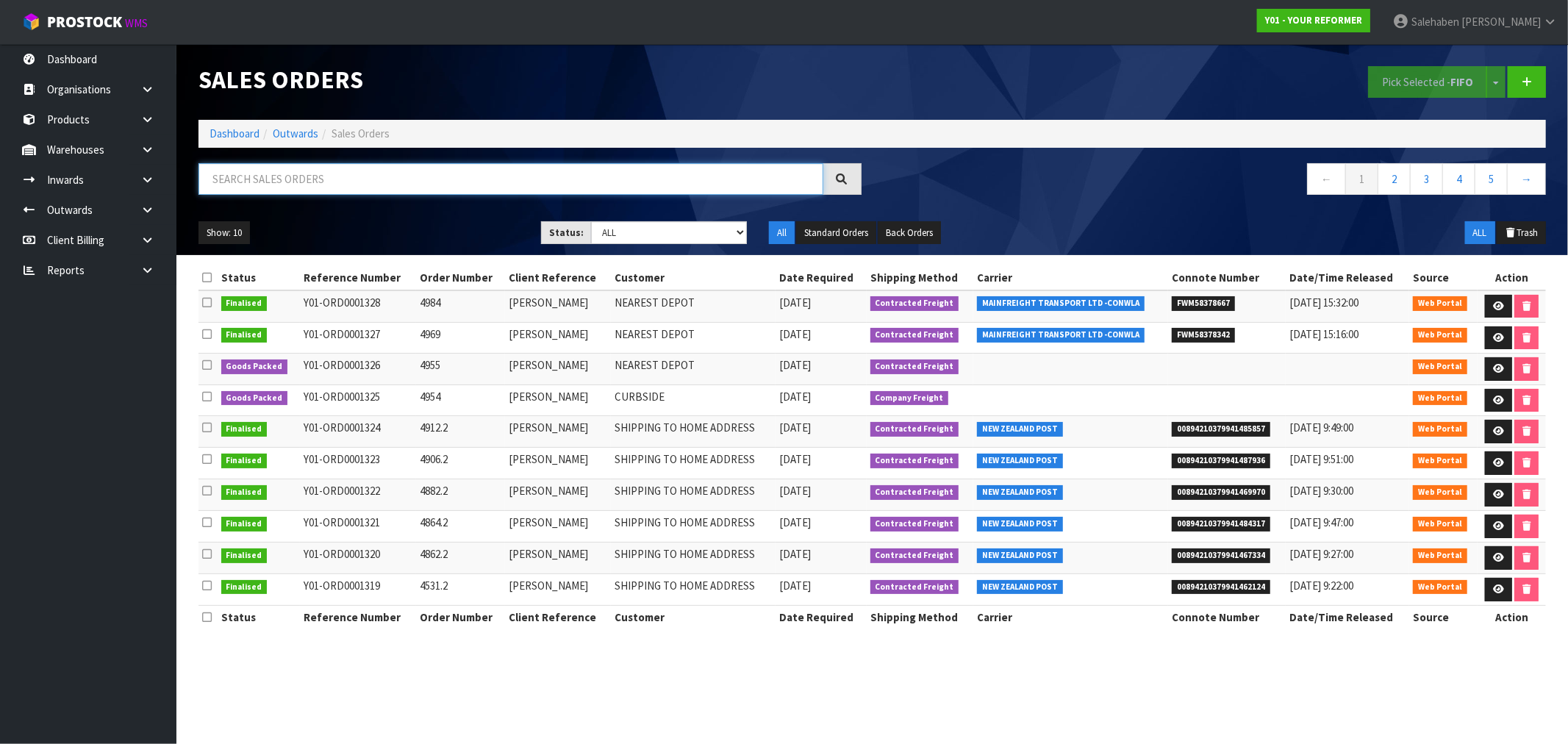
paste input "FWM58242861"
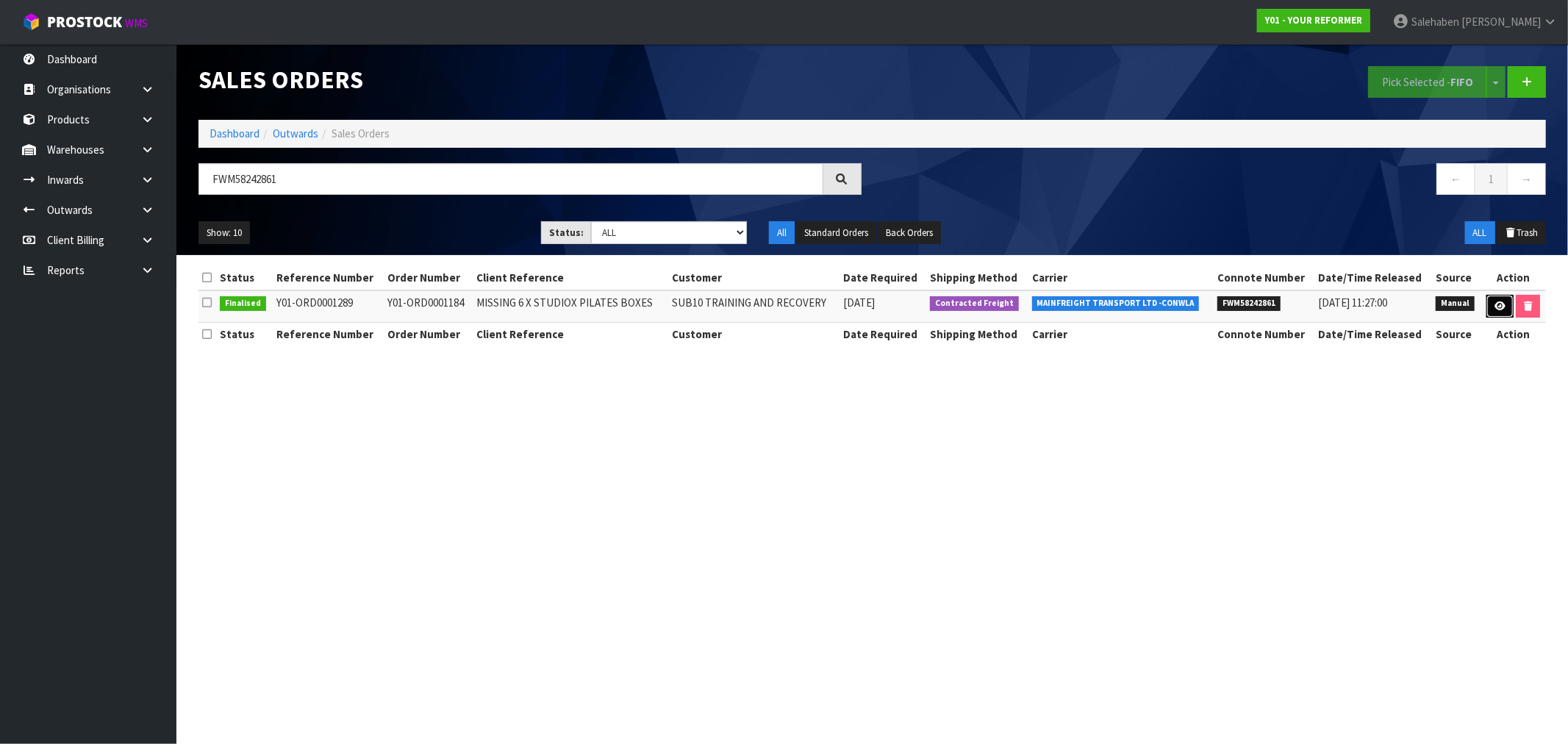
click at [1494, 299] on link at bounding box center [1500, 307] width 27 height 23
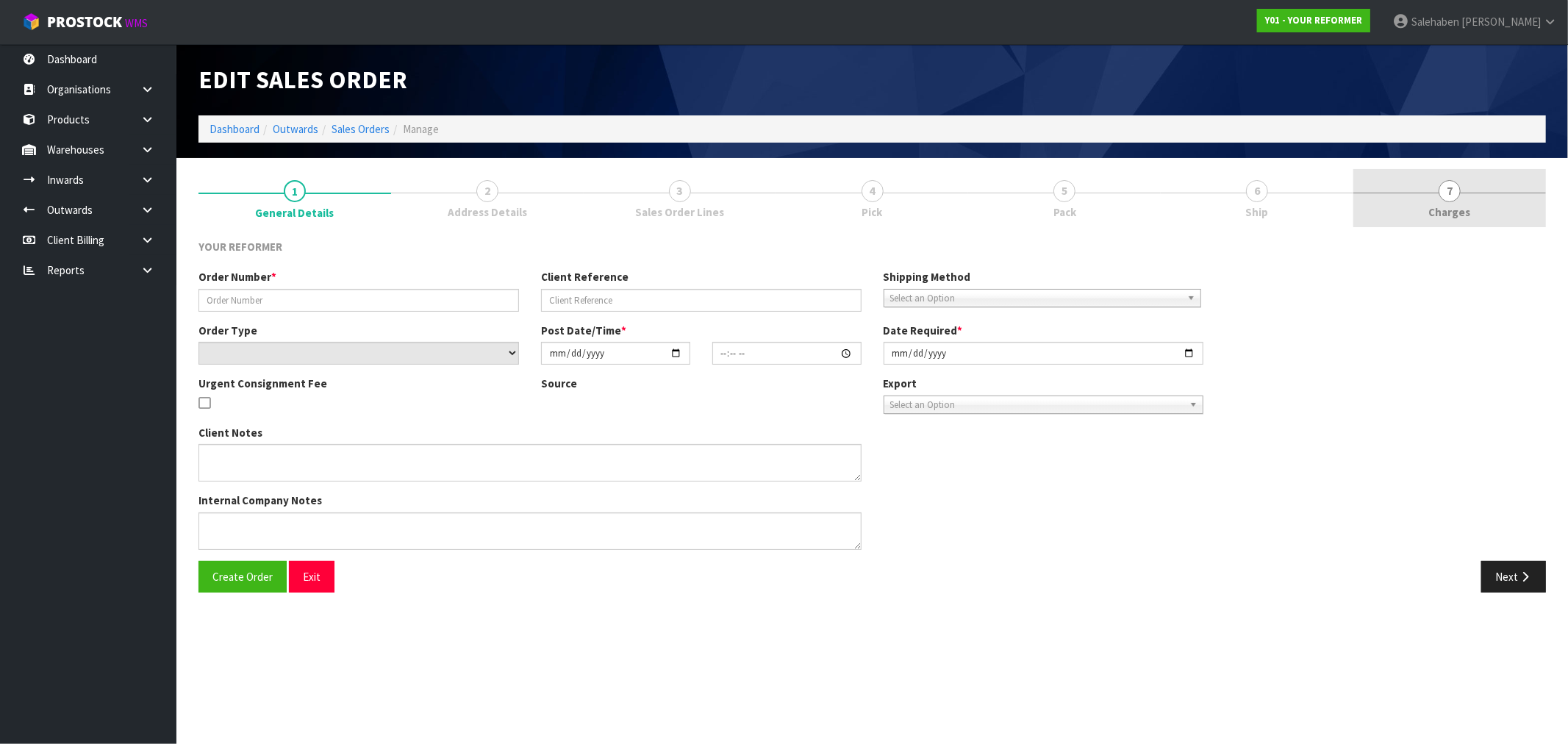
drag, startPoint x: 1439, startPoint y: 217, endPoint x: 1442, endPoint y: 204, distance: 13.3
click at [1439, 217] on span "Charges" at bounding box center [1449, 212] width 42 height 15
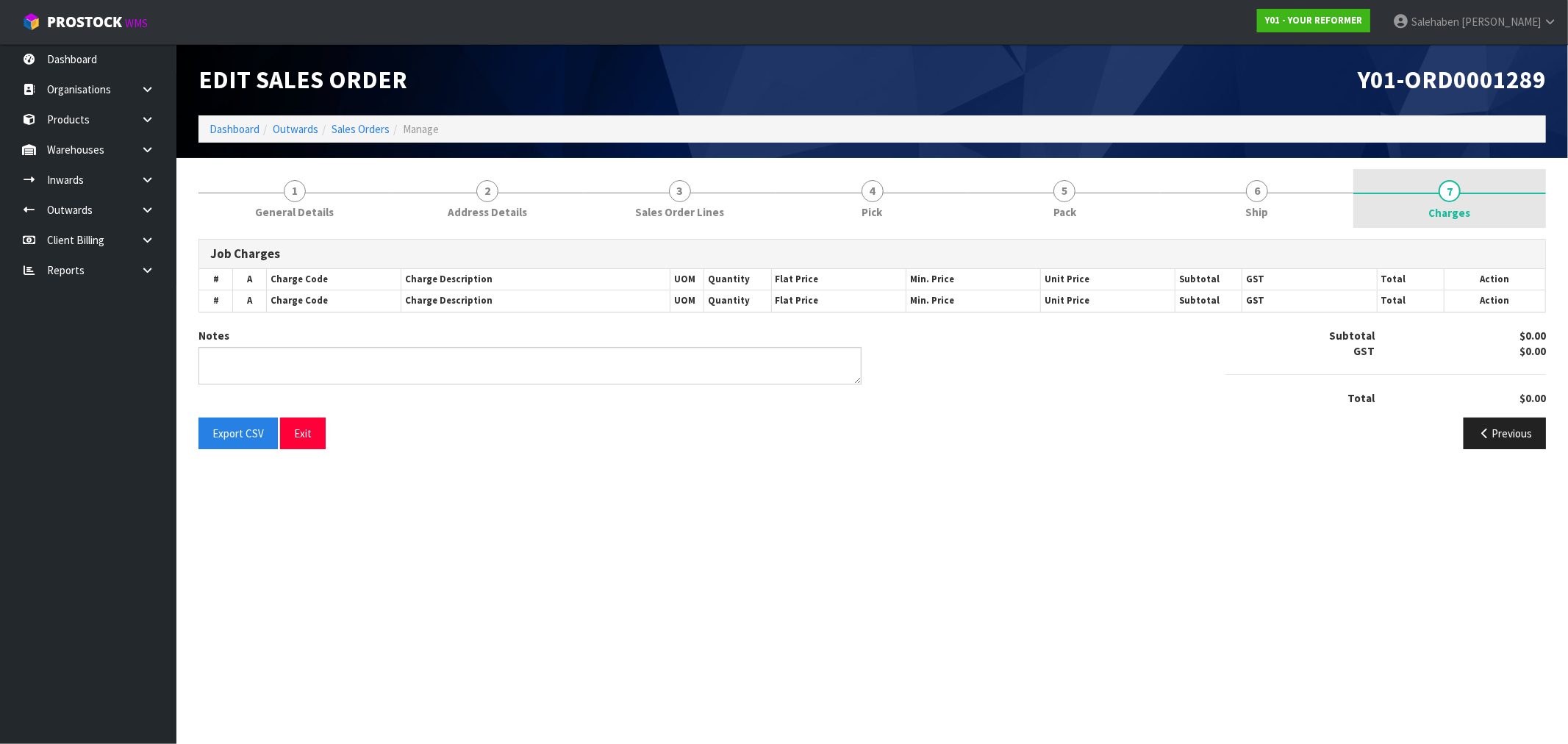
click at [1442, 199] on link "7 Charges" at bounding box center [1449, 198] width 192 height 59
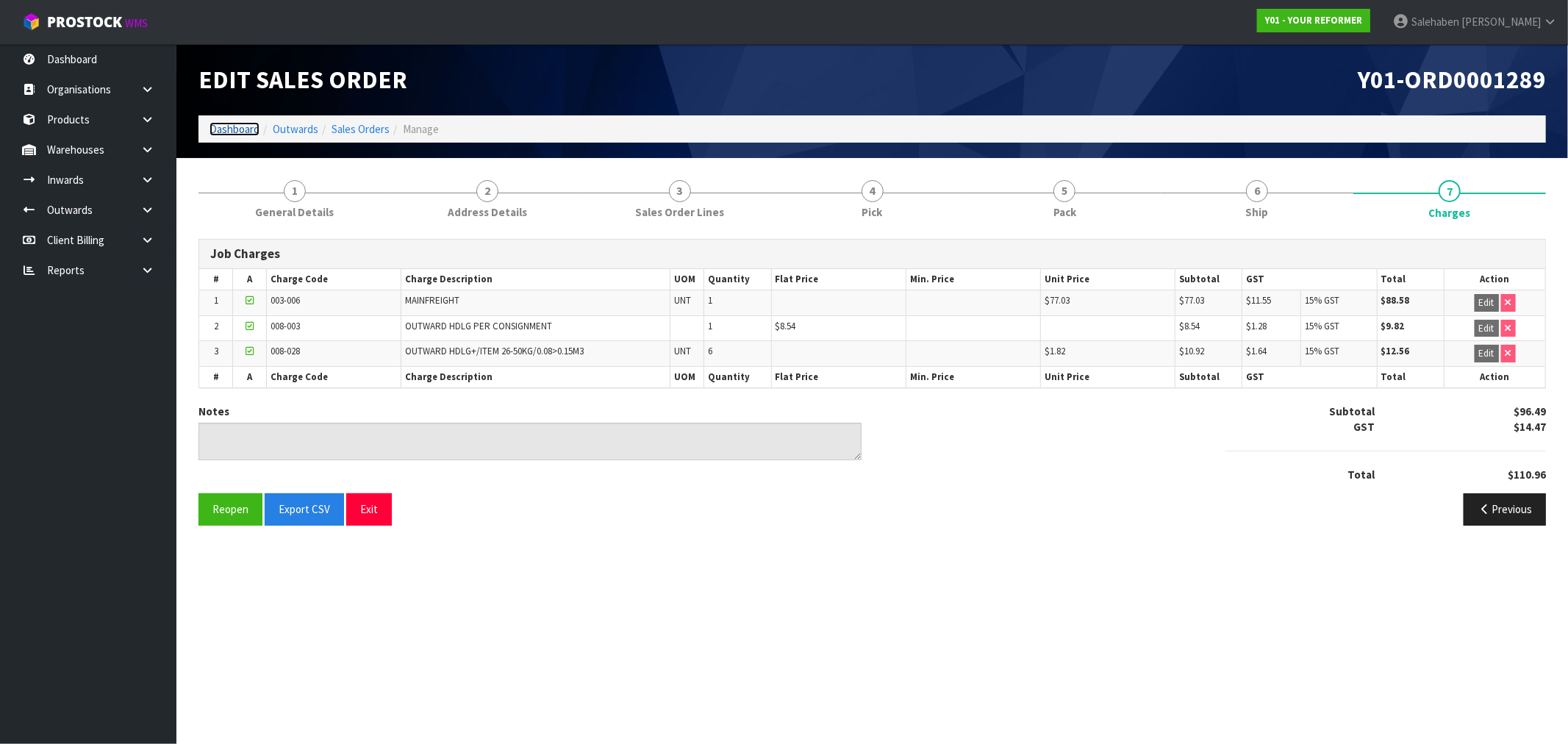
click at [237, 127] on link "Dashboard" at bounding box center [235, 129] width 50 height 14
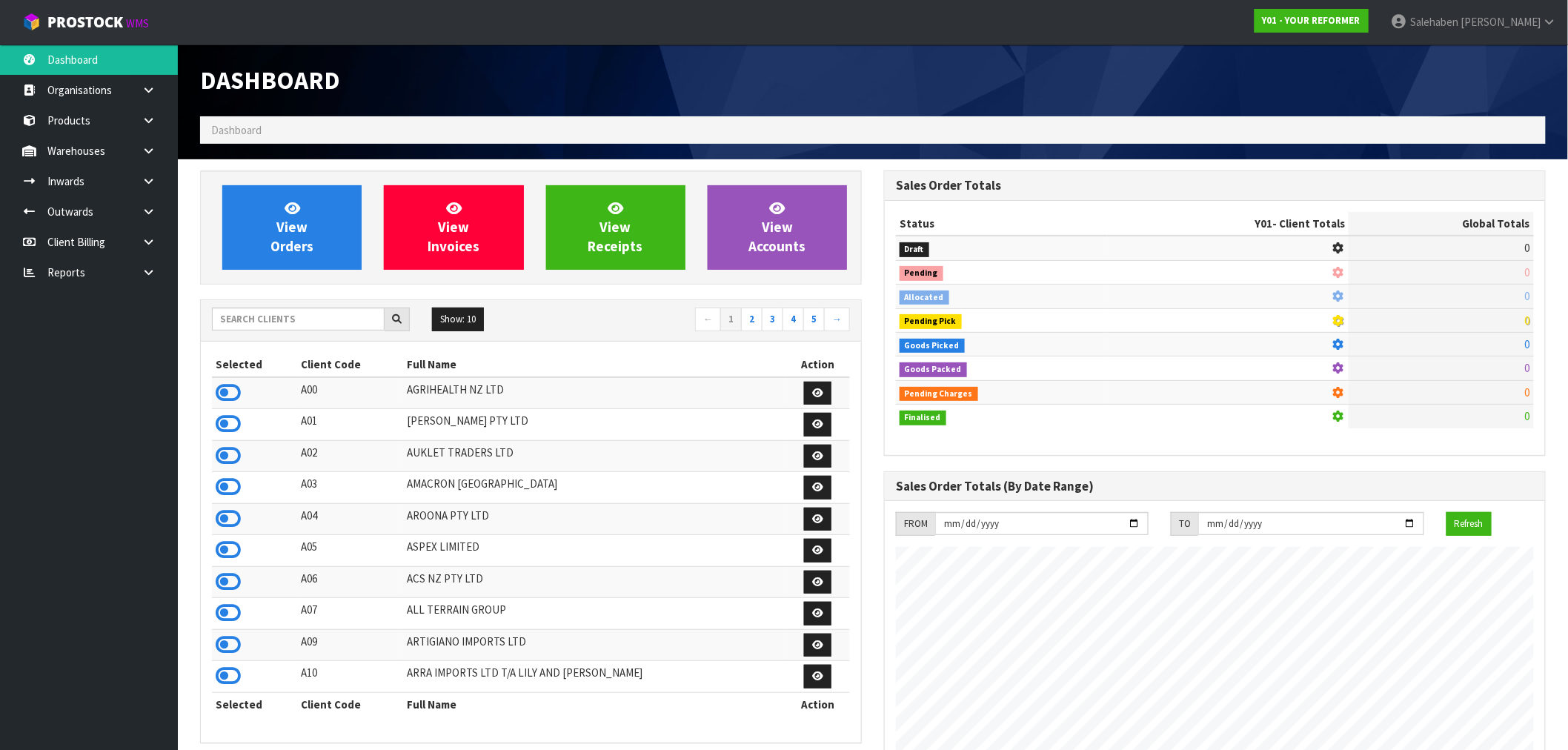
scroll to position [1123, 684]
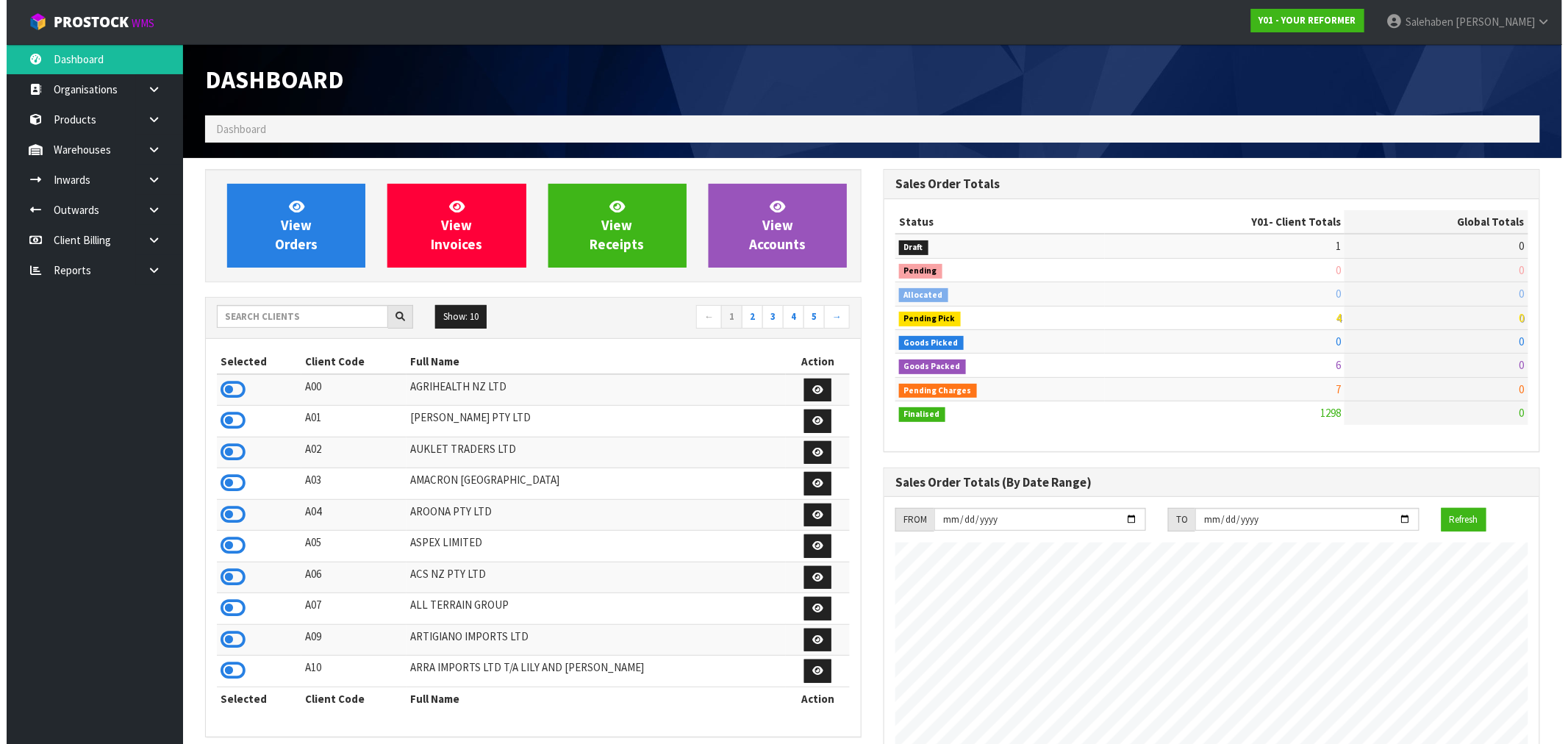
scroll to position [1114, 678]
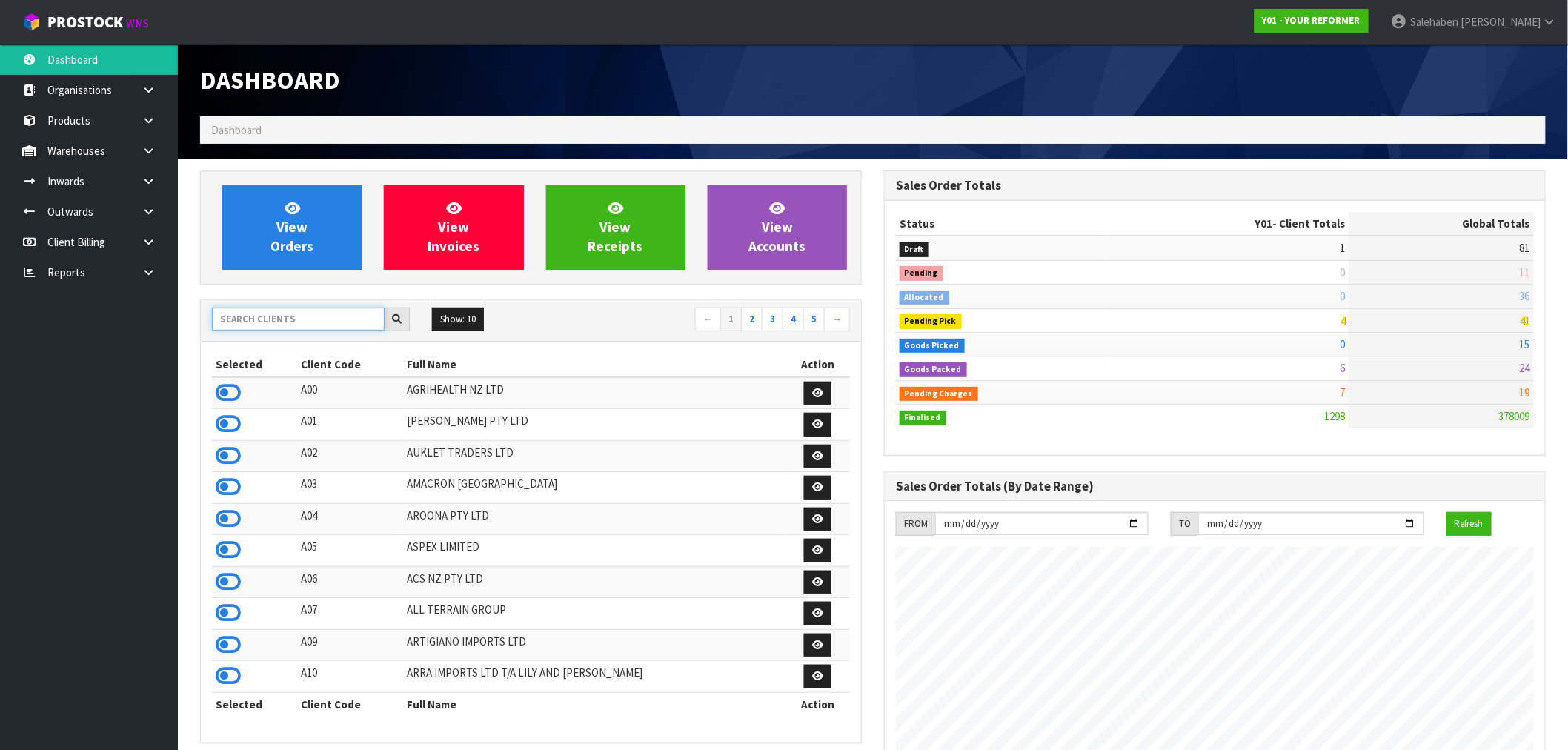
click at [311, 322] on input "text" at bounding box center [297, 319] width 173 height 23
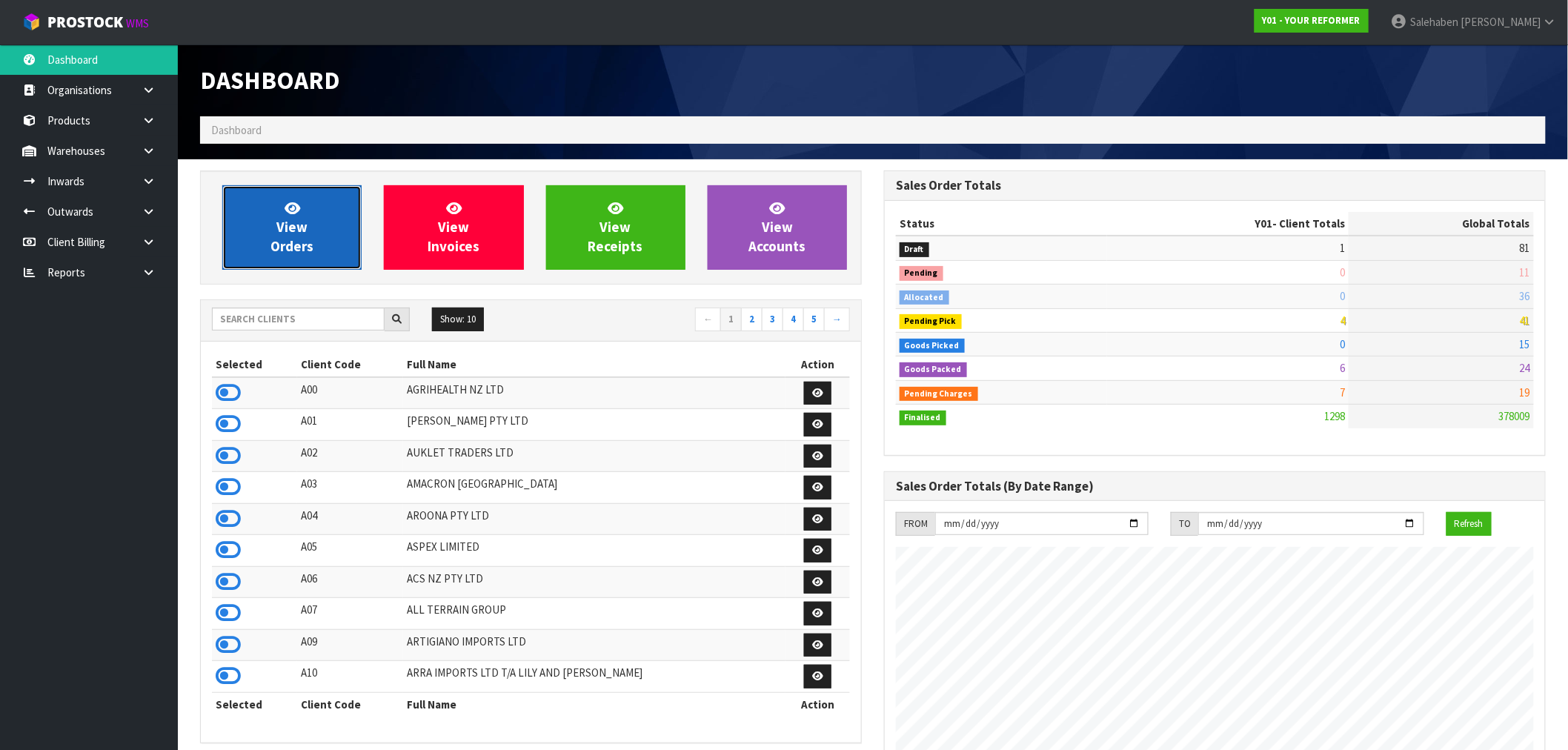
click at [299, 241] on span "View Orders" at bounding box center [292, 226] width 43 height 56
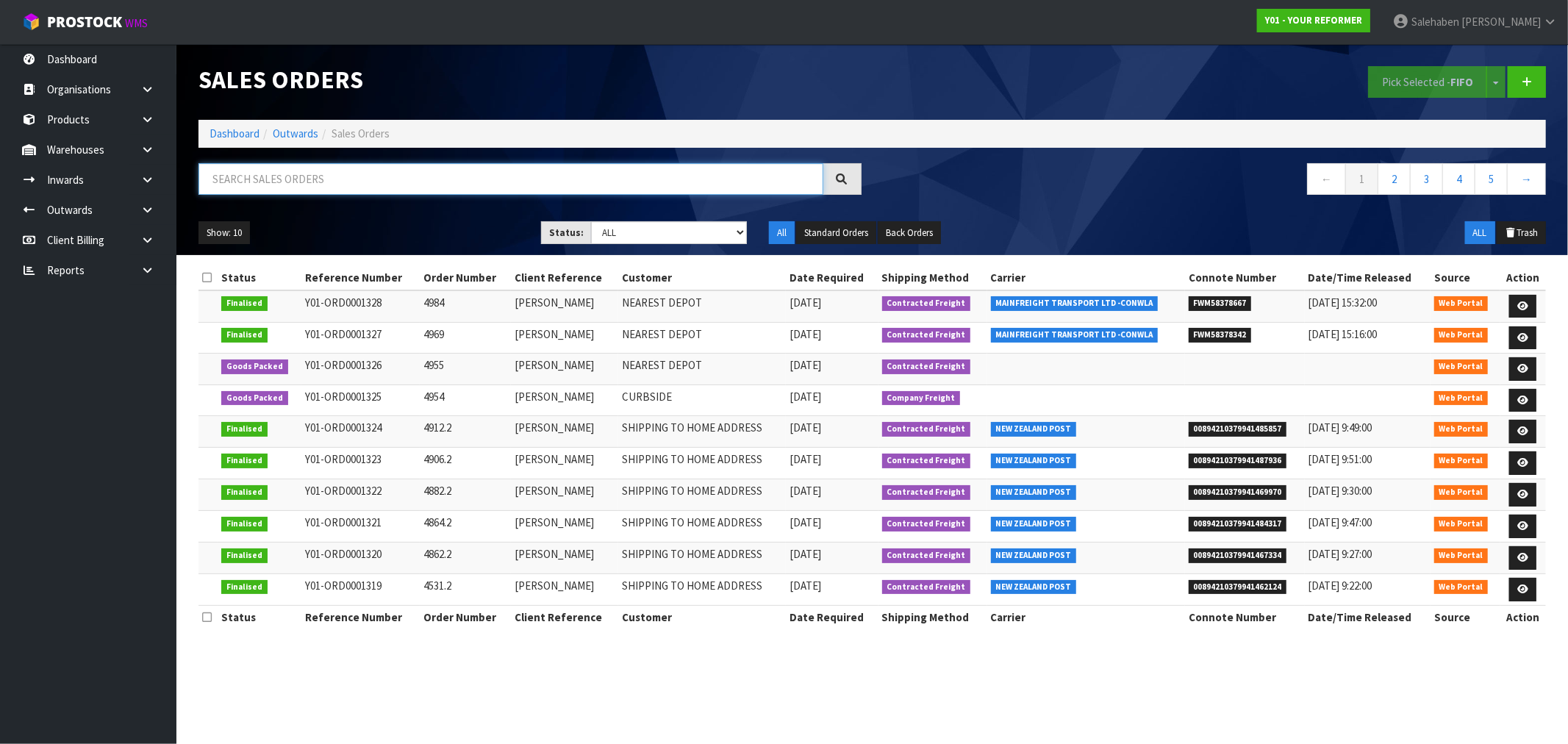
click at [417, 182] on input "text" at bounding box center [511, 179] width 625 height 32
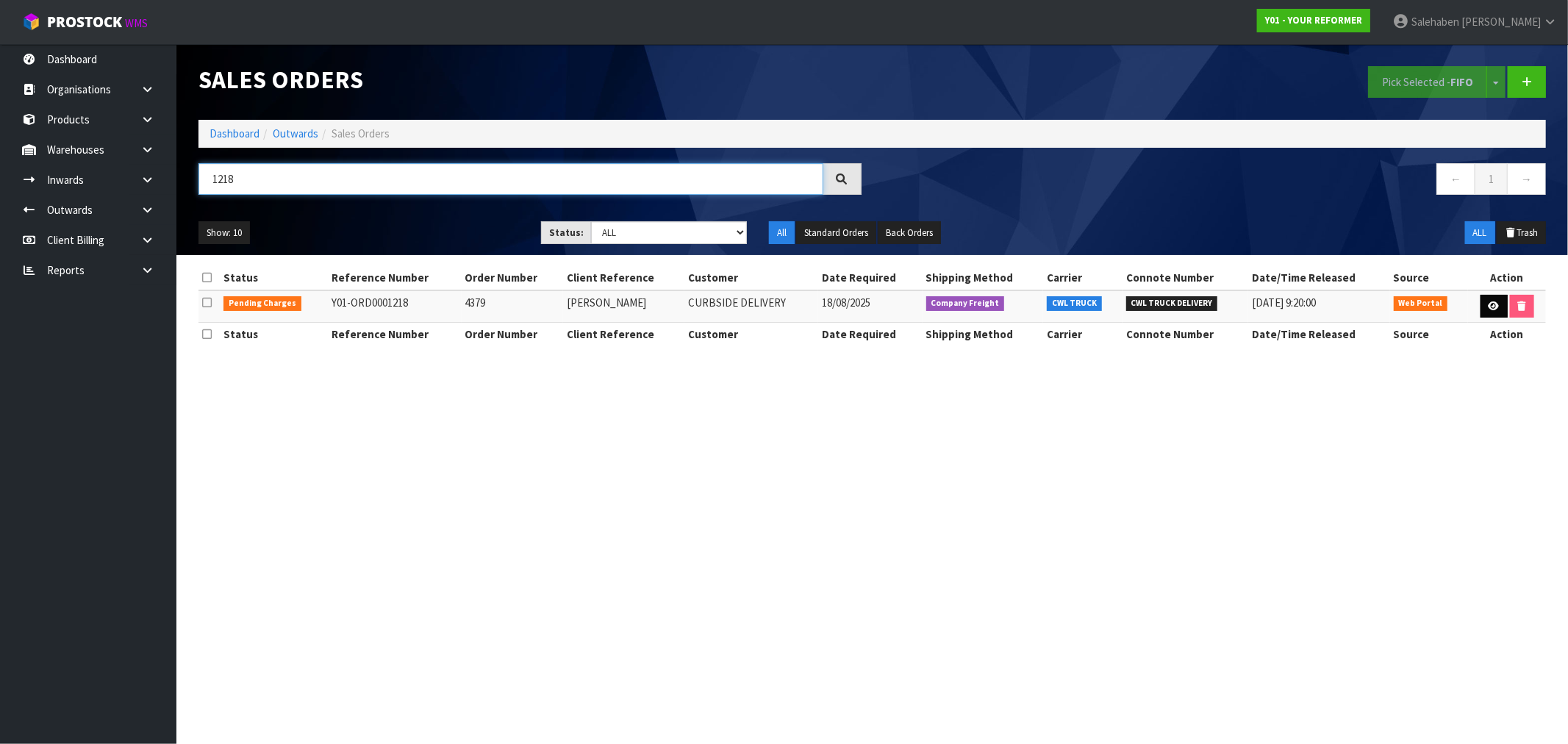
type input "1218"
click at [1493, 302] on icon at bounding box center [1494, 307] width 11 height 10
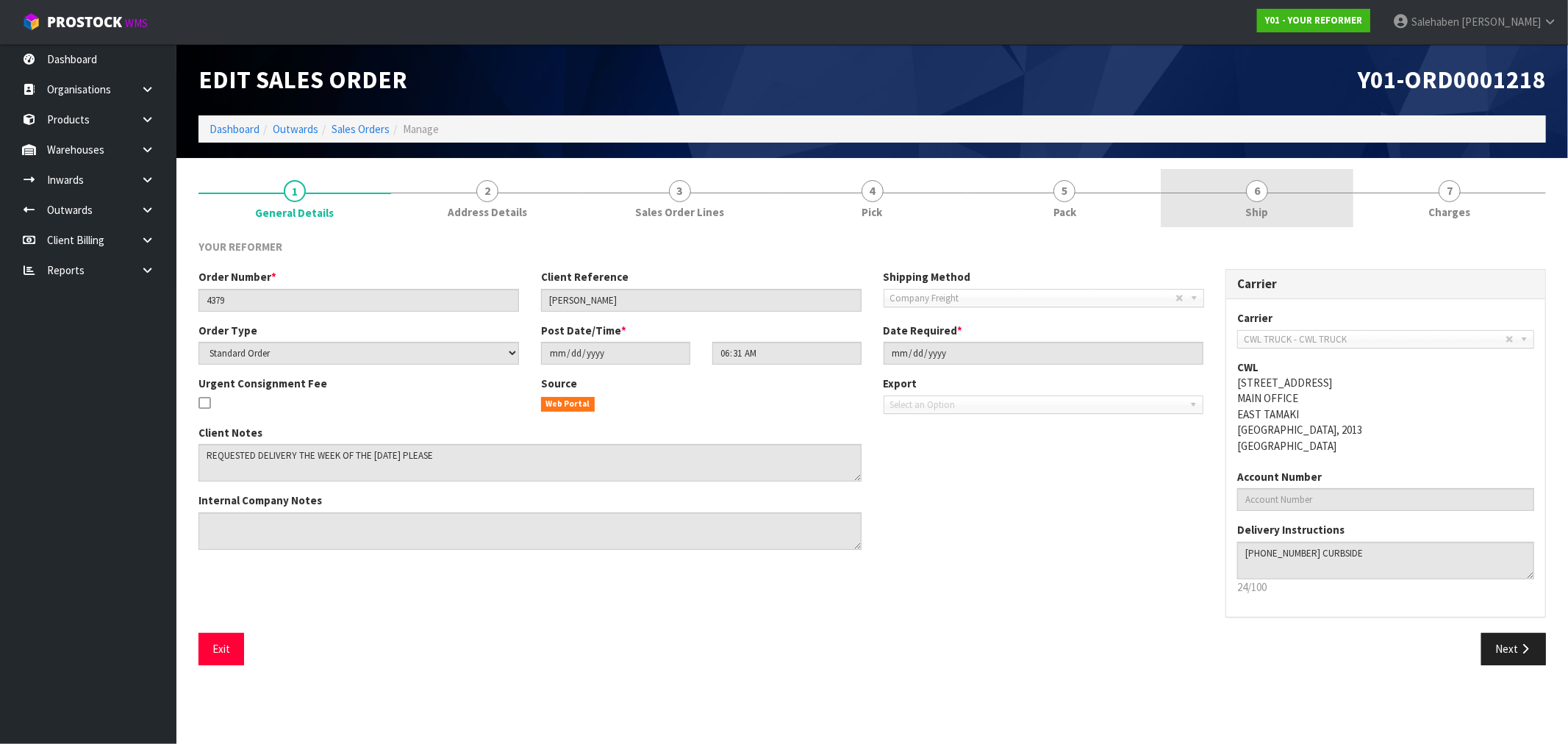
click at [1260, 209] on span "Ship" at bounding box center [1257, 212] width 23 height 15
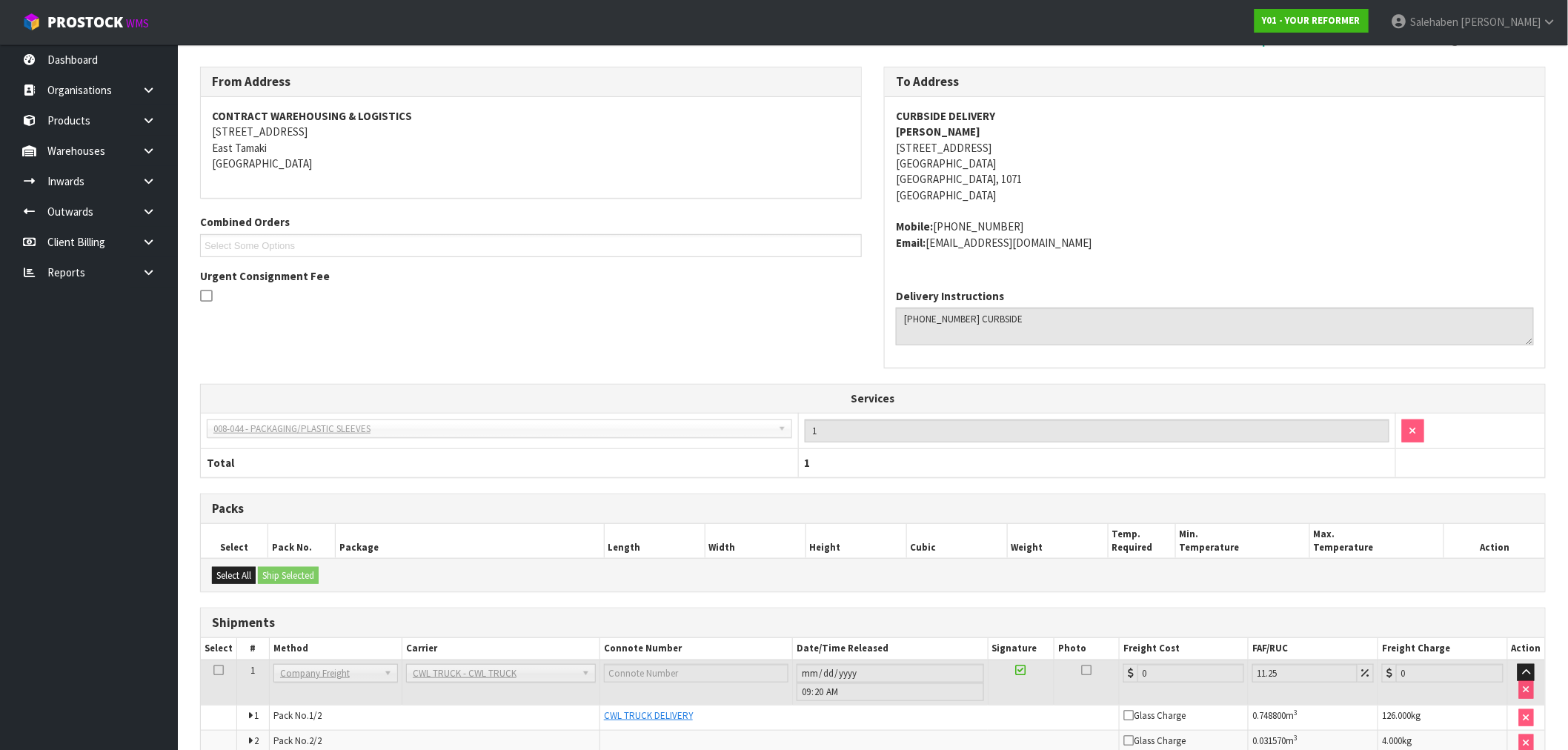
scroll to position [251, 0]
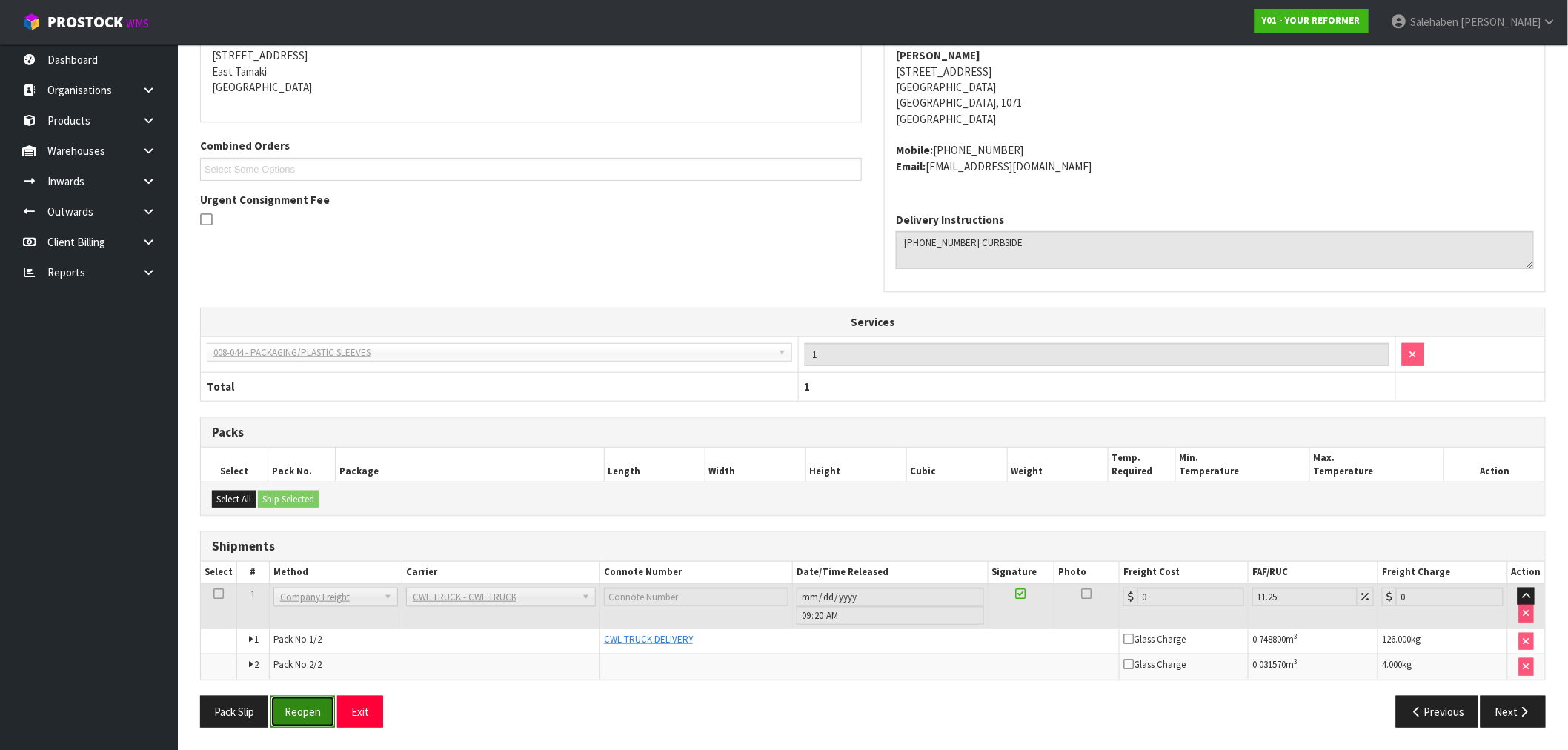
click at [307, 714] on button "Reopen" at bounding box center [302, 712] width 64 height 32
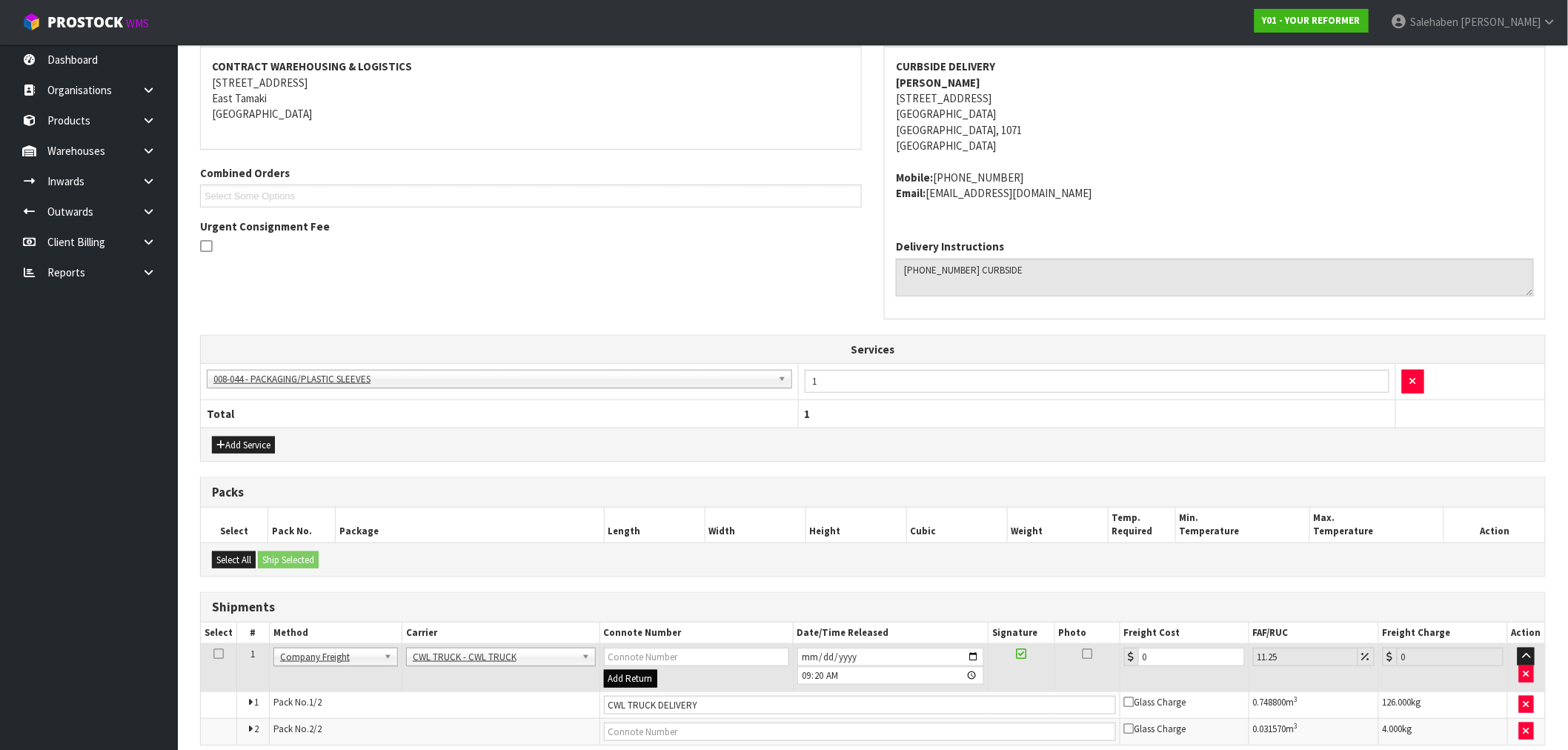
scroll to position [343, 0]
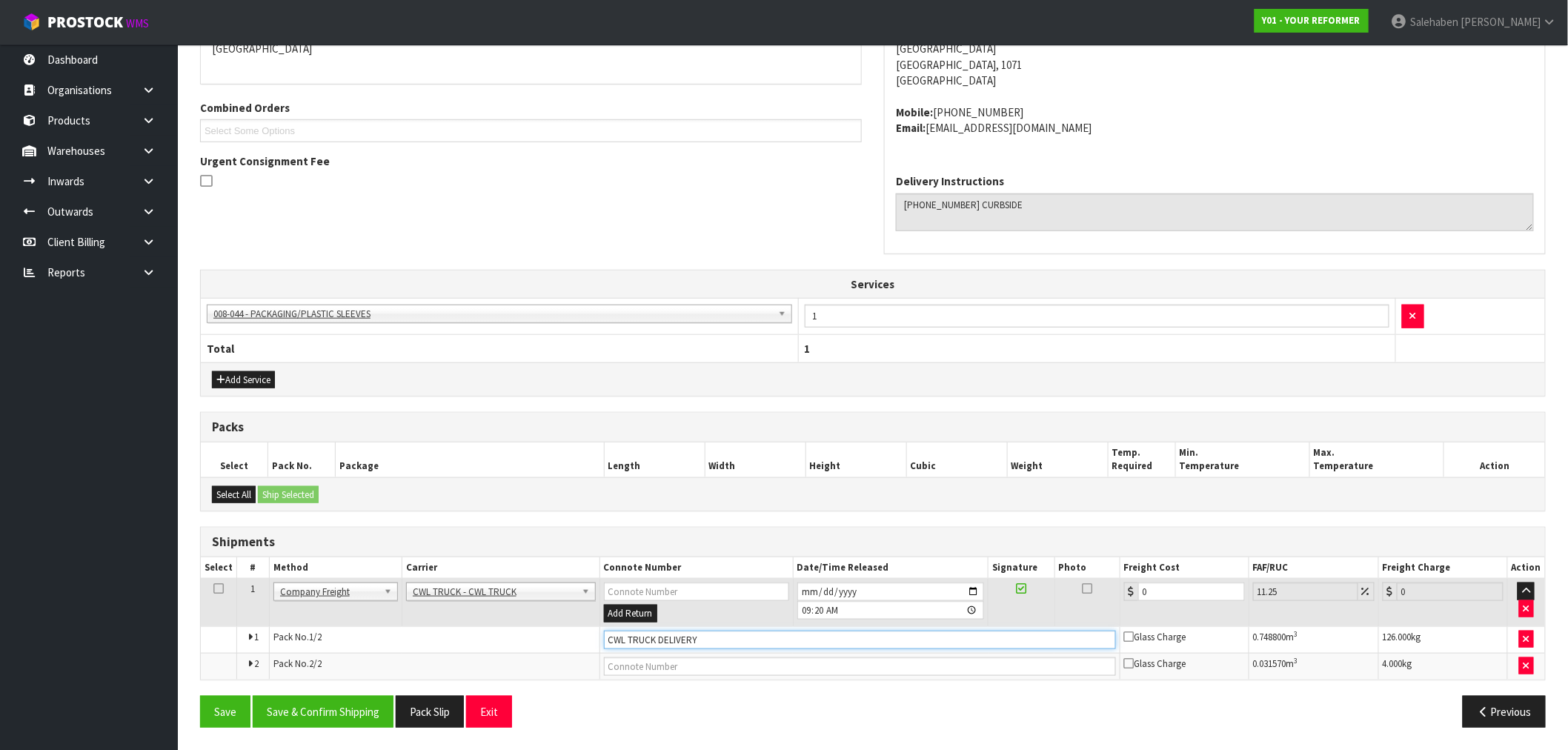
click at [722, 646] on input "CWL TRUCK DELIVERY" at bounding box center [859, 640] width 512 height 19
type input "CWL TRUCK DELIVERED"
drag, startPoint x: 1152, startPoint y: 594, endPoint x: 1125, endPoint y: 604, distance: 28.8
click at [1128, 601] on td "0" at bounding box center [1184, 603] width 129 height 48
type input "1"
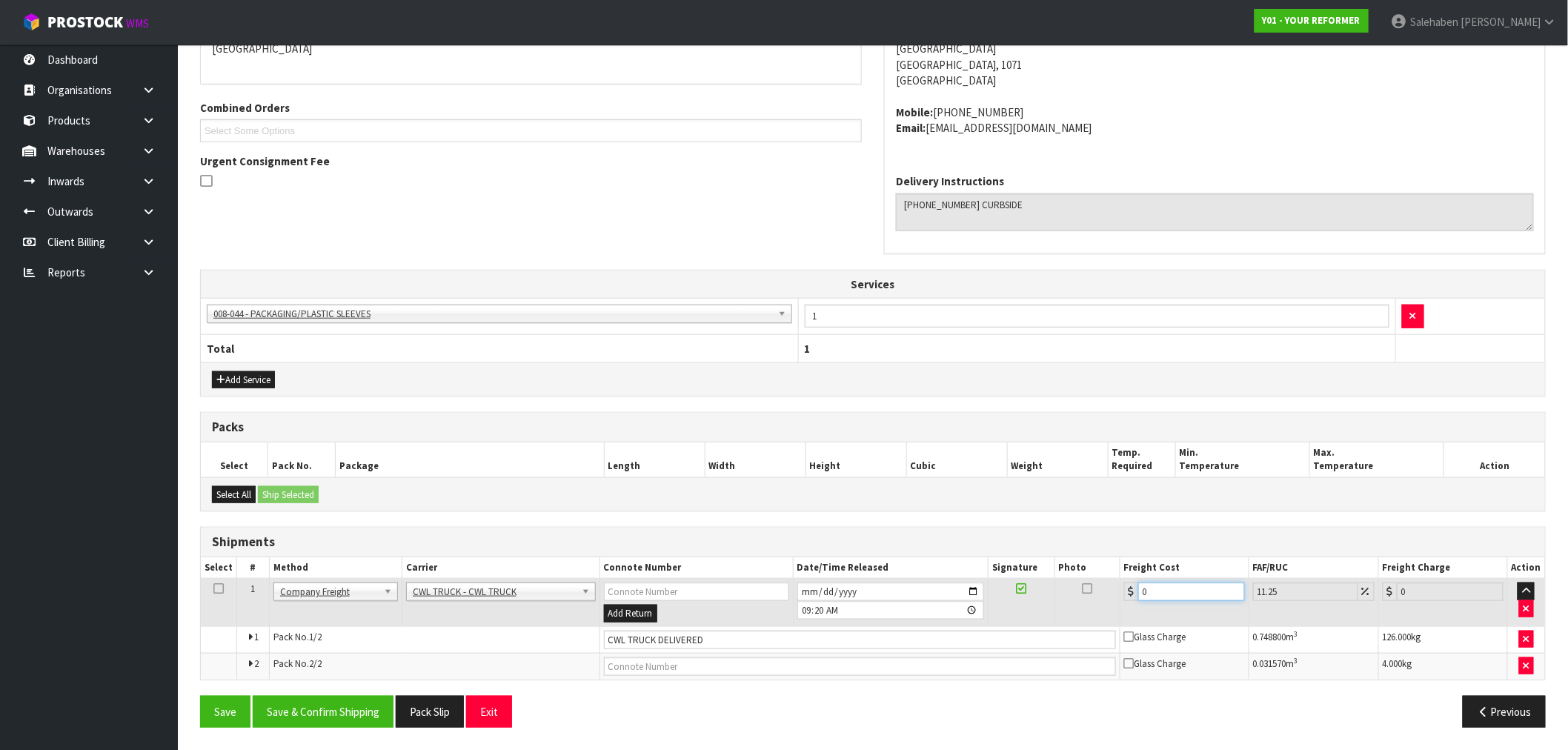
type input "1.11"
type input "11"
type input "12.24"
type input "113"
type input "125.71"
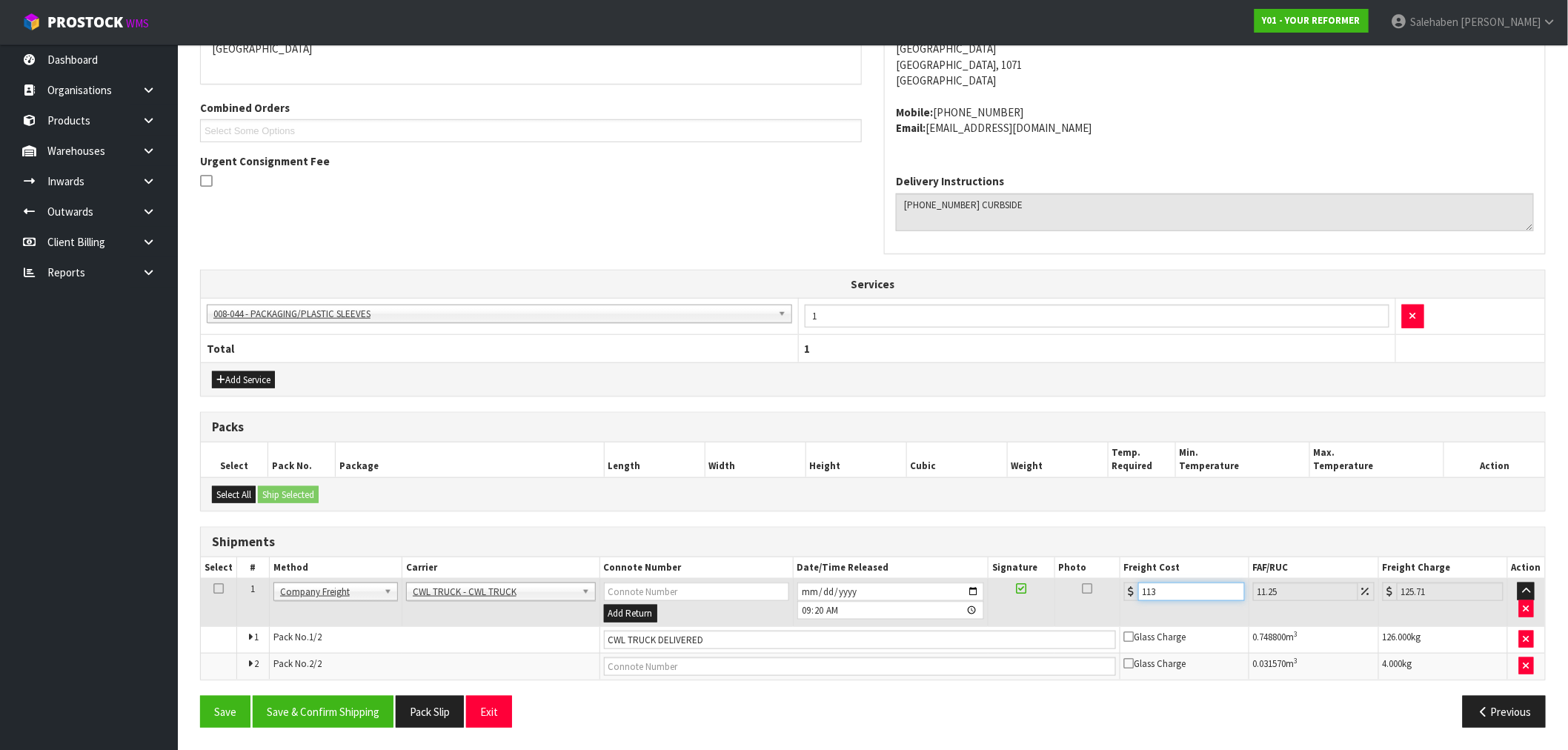
type input "113.5"
type input "126.27"
type input "113.50"
click at [327, 713] on button "Save & Confirm Shipping" at bounding box center [323, 712] width 140 height 32
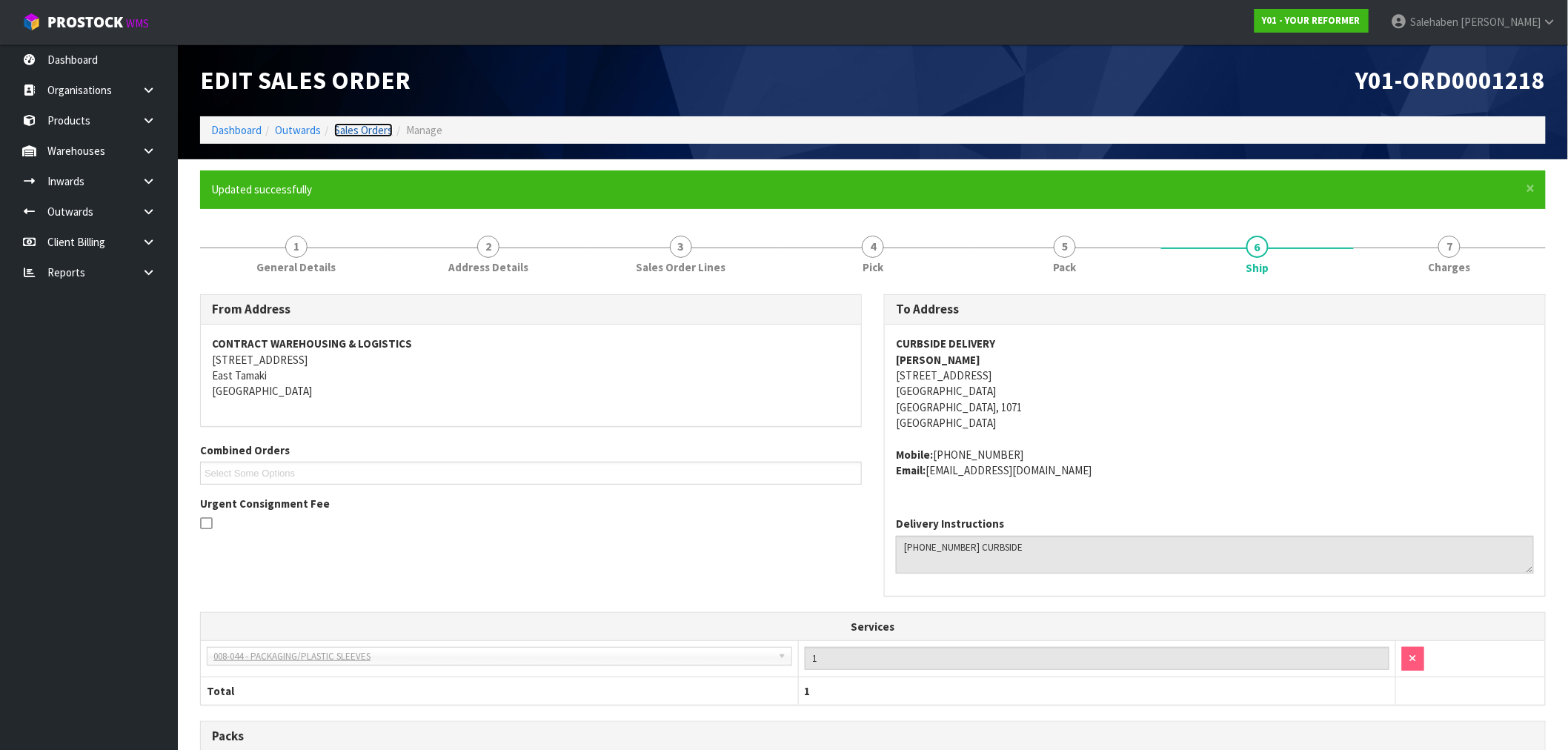
click at [357, 135] on link "Sales Orders" at bounding box center [364, 130] width 59 height 14
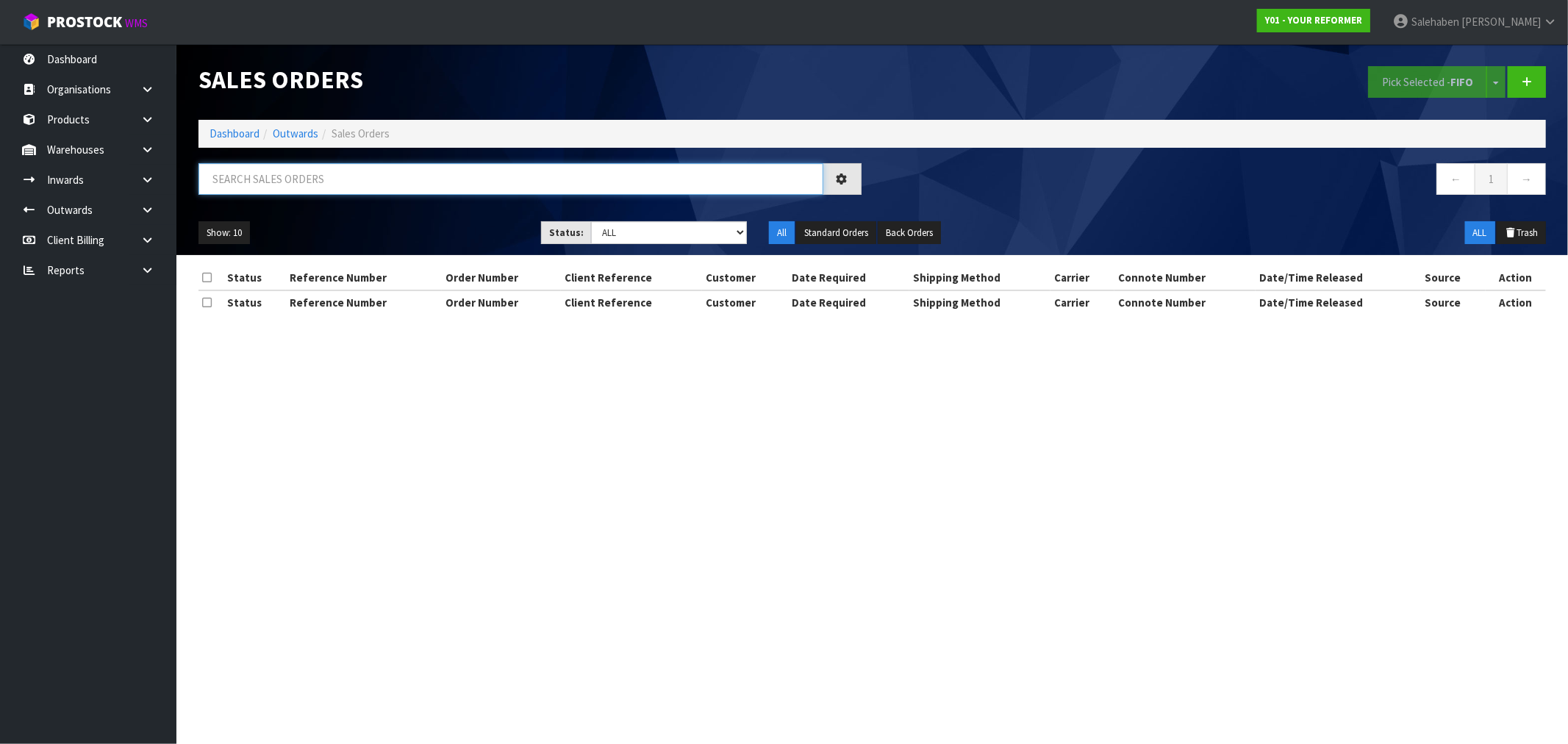
click at [354, 178] on input "text" at bounding box center [511, 179] width 625 height 32
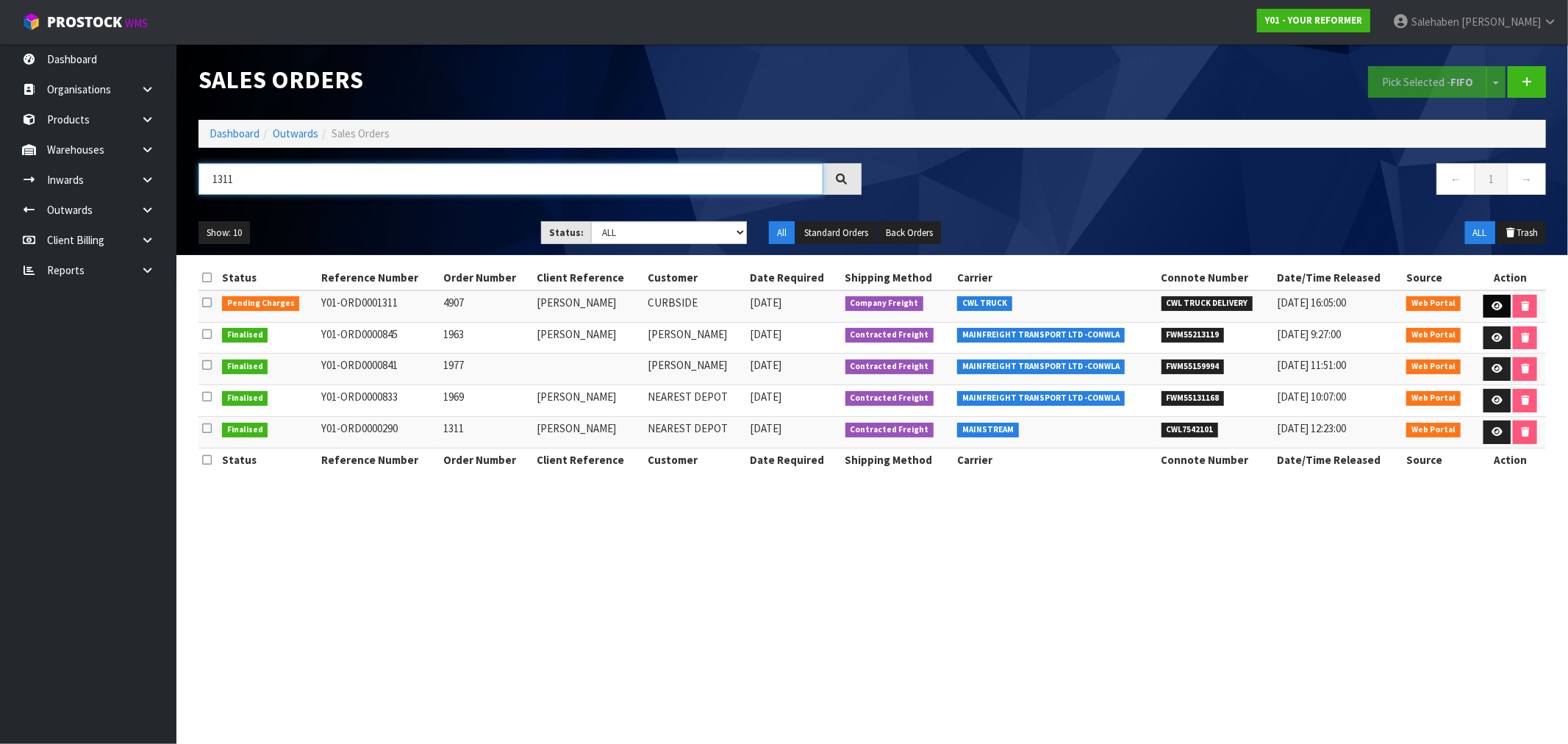
type input "1311"
click at [1497, 302] on icon at bounding box center [1496, 307] width 11 height 10
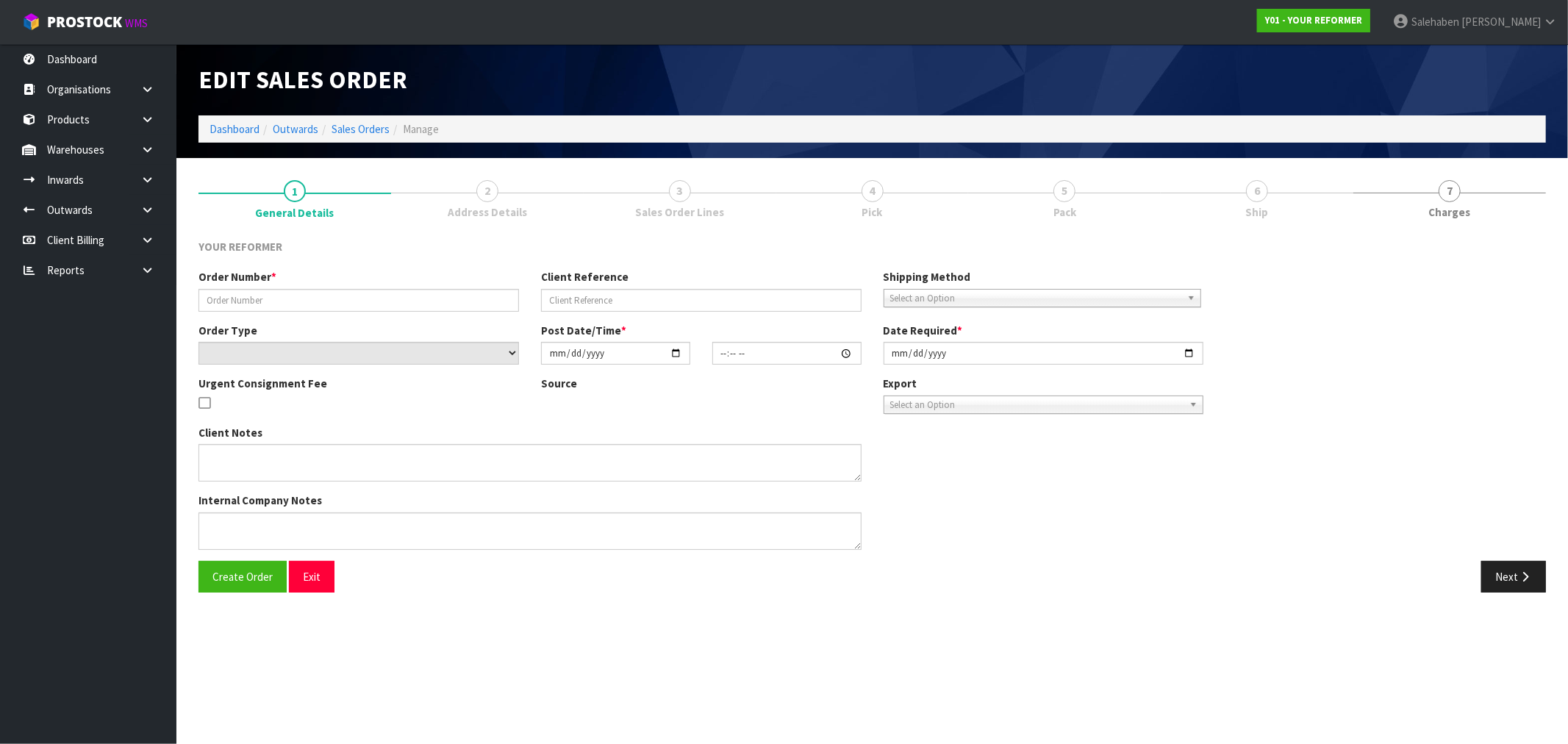
type input "4907"
type input "EMMA RUTHERFORD"
select select "number:0"
type input "2025-08-18"
type input "12:54:00.000"
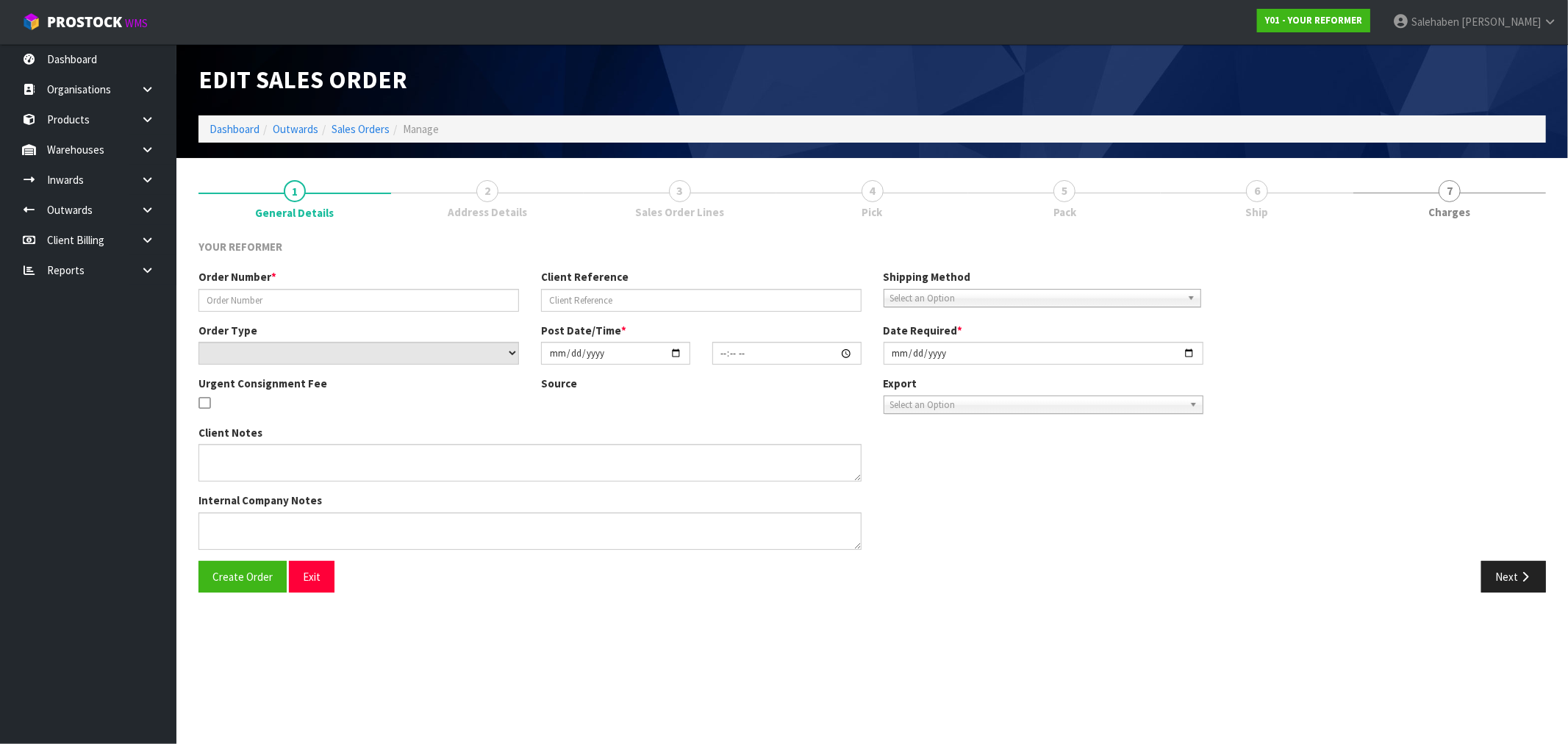
type input "2025-08-19"
type textarea "59 COULTER ROAD SWANSON AUK AUCKLAND 0614 NEW ZEALAND +64 274 541 177"
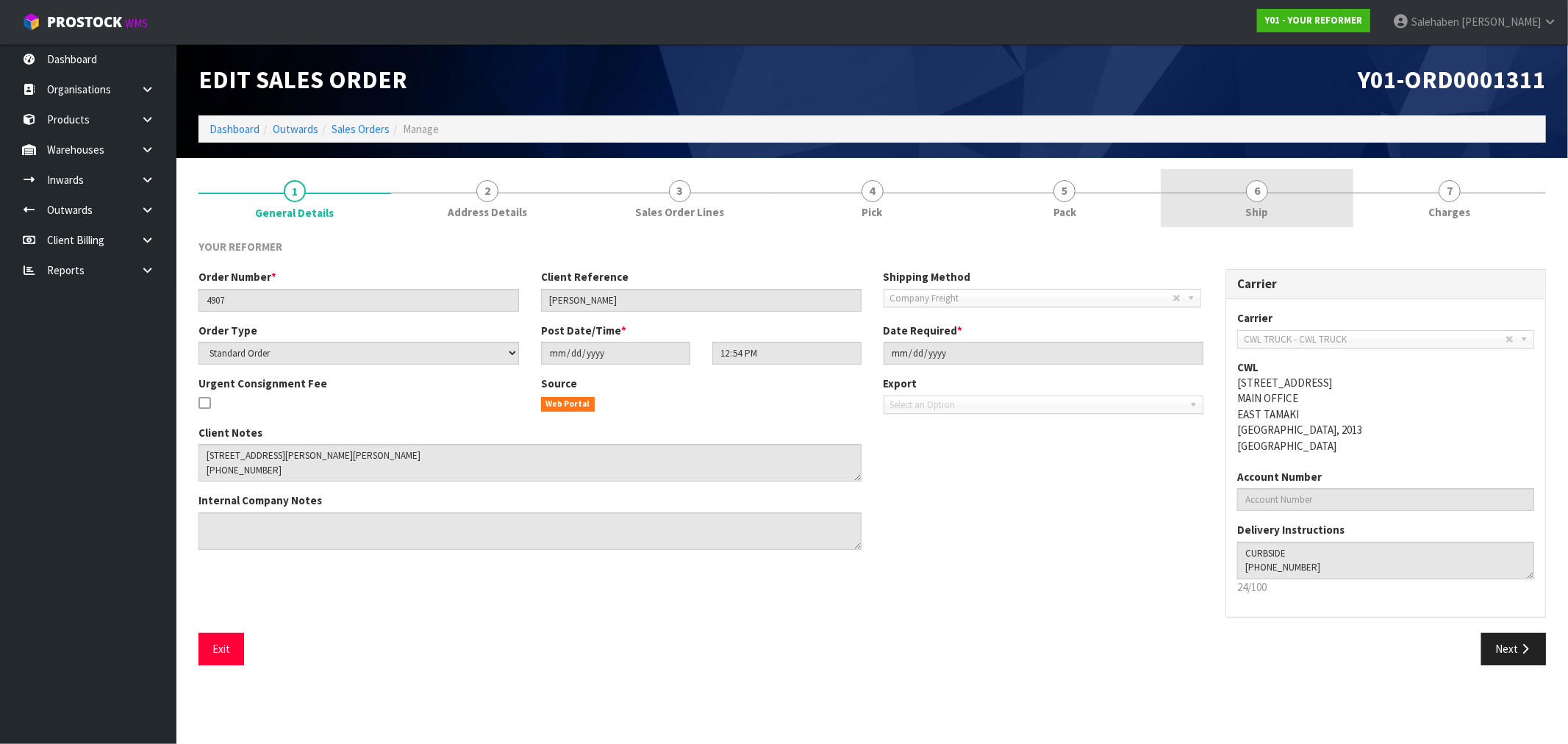
click at [1253, 207] on span "Ship" at bounding box center [1257, 212] width 23 height 15
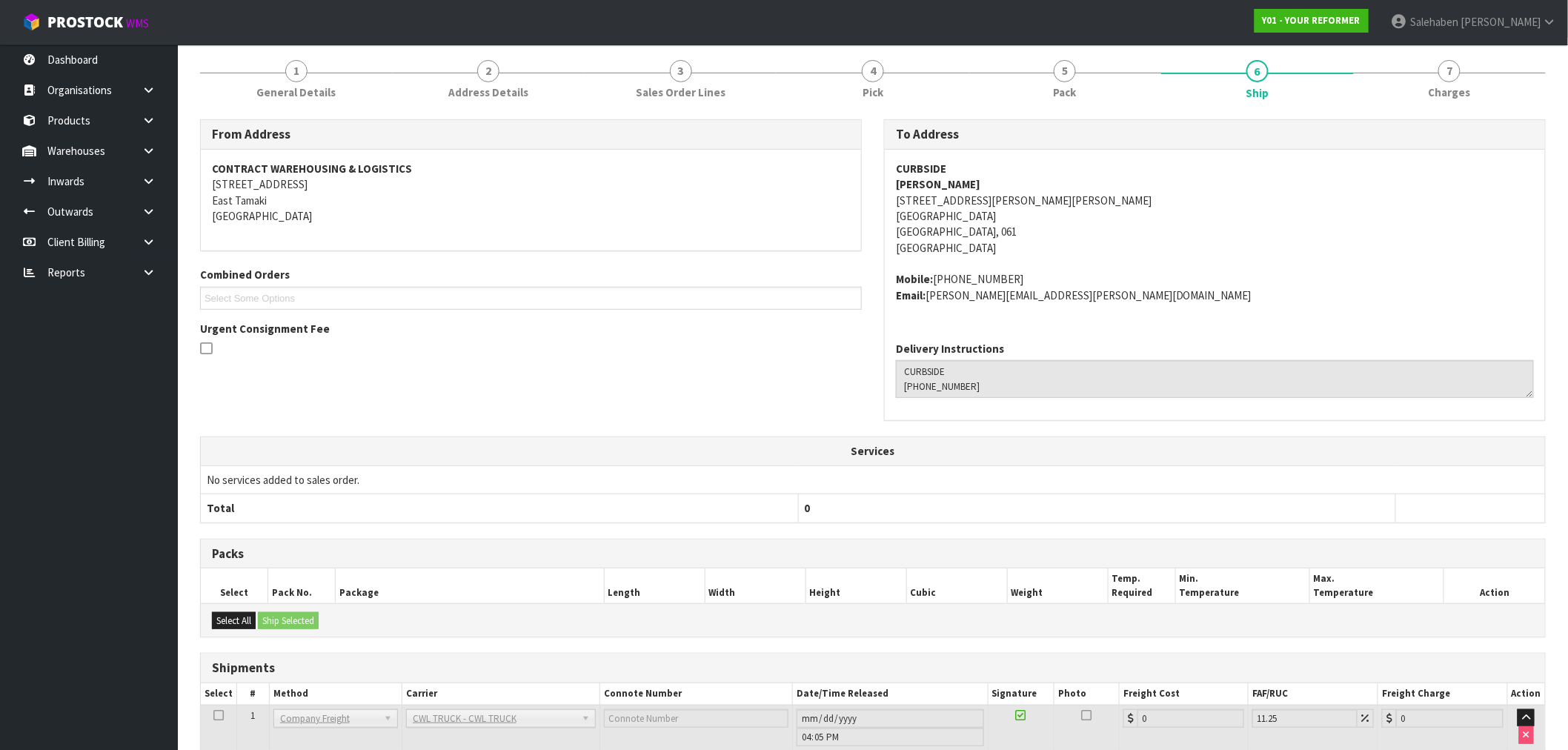
scroll to position [269, 0]
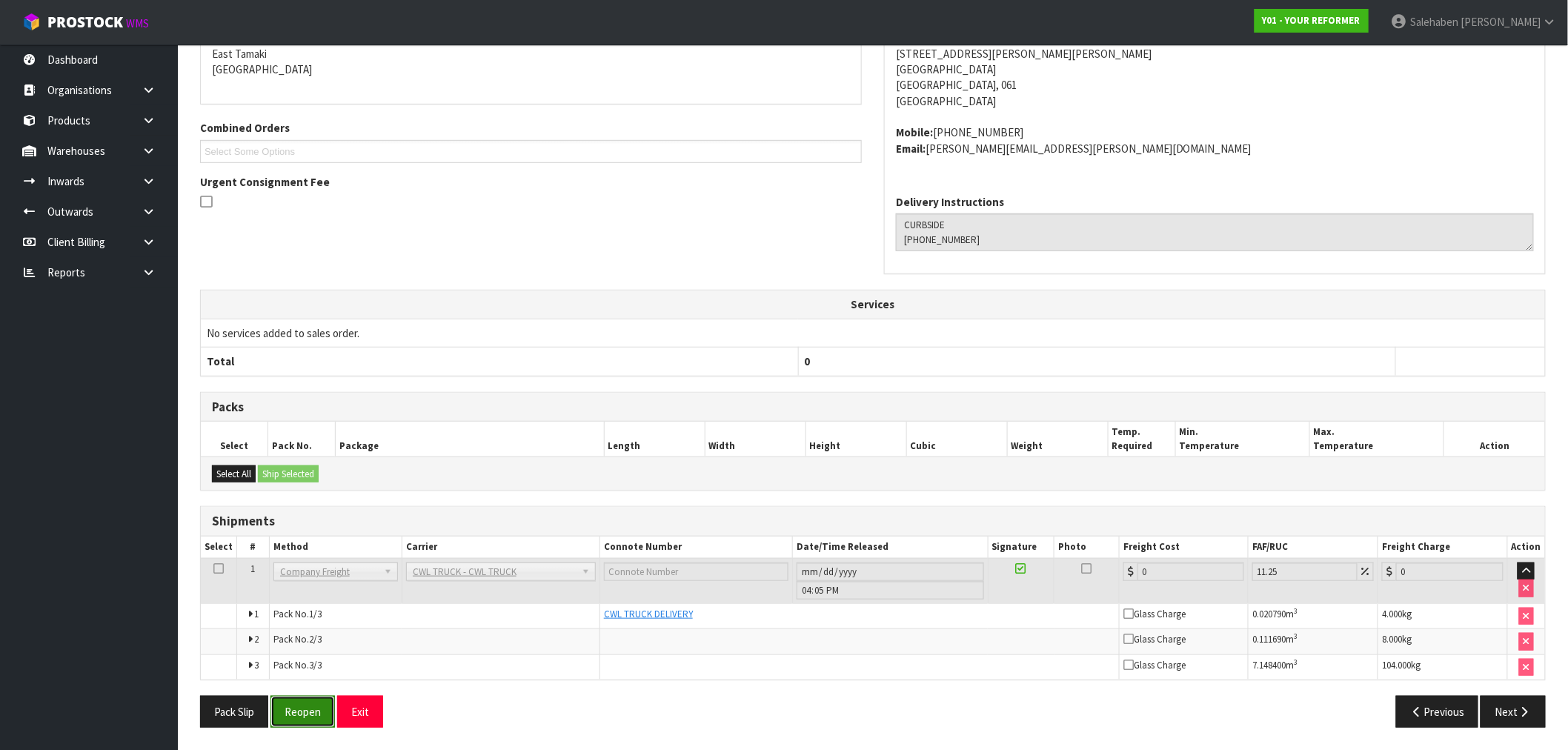
click at [302, 722] on button "Reopen" at bounding box center [302, 712] width 64 height 32
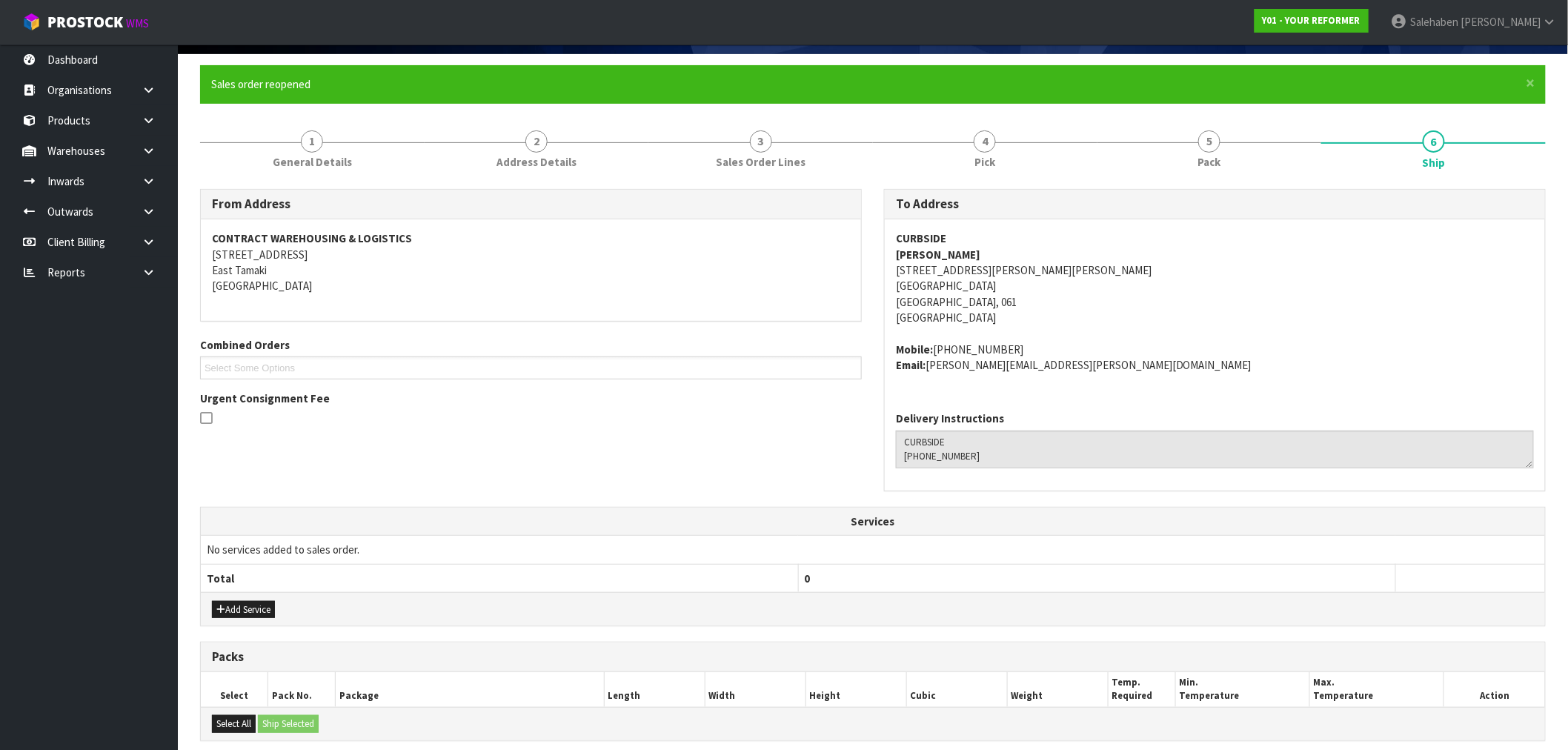
scroll to position [323, 0]
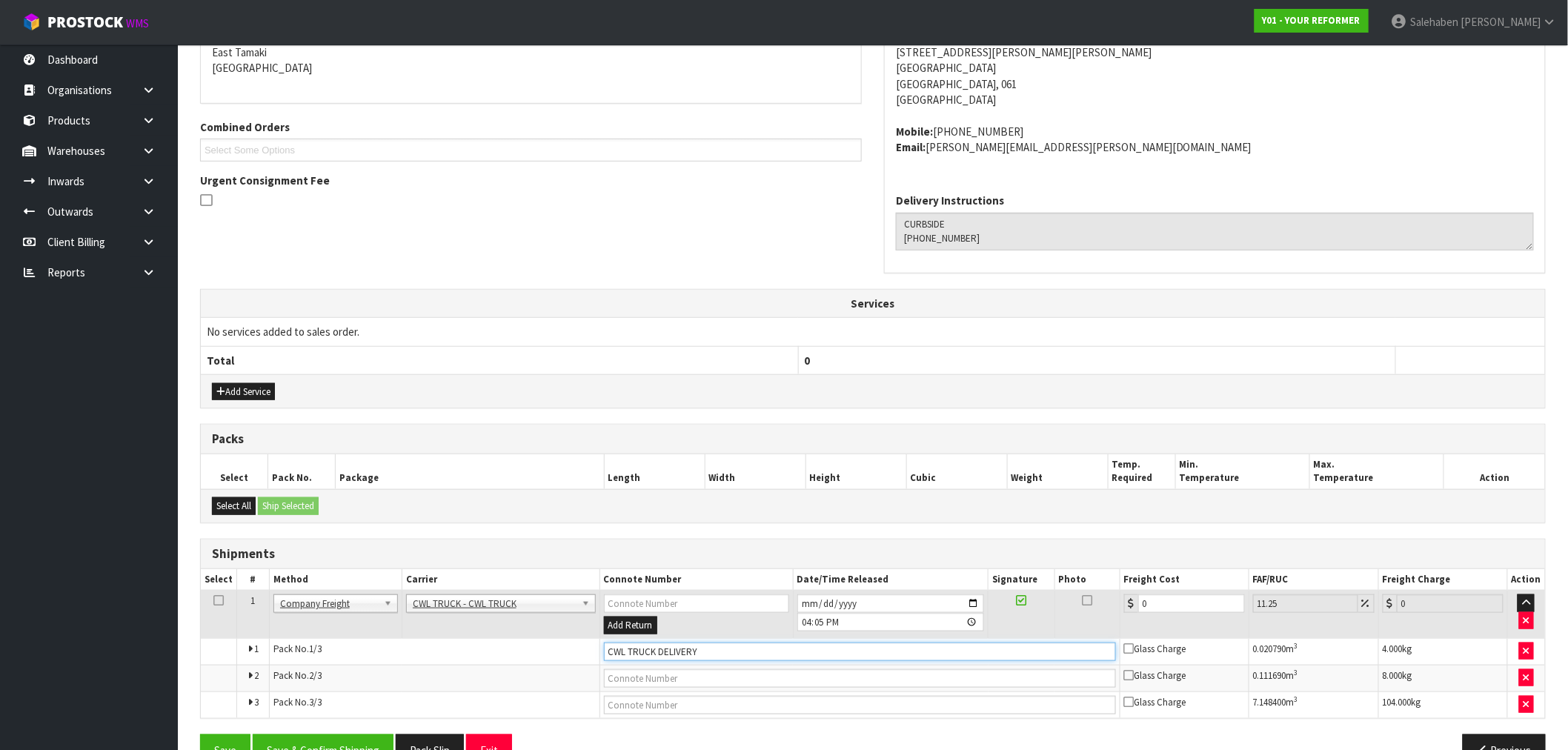
click at [719, 650] on input "CWL TRUCK DELIVERY" at bounding box center [859, 651] width 512 height 19
type input "CWL TRUCK DELIVERED"
drag, startPoint x: 1158, startPoint y: 602, endPoint x: 1077, endPoint y: 622, distance: 83.4
click at [1089, 618] on tr "1 Client Local Pickup Customer Local Pickup Company Freight Contracted Freight …" at bounding box center [873, 614] width 1345 height 48
type input "1"
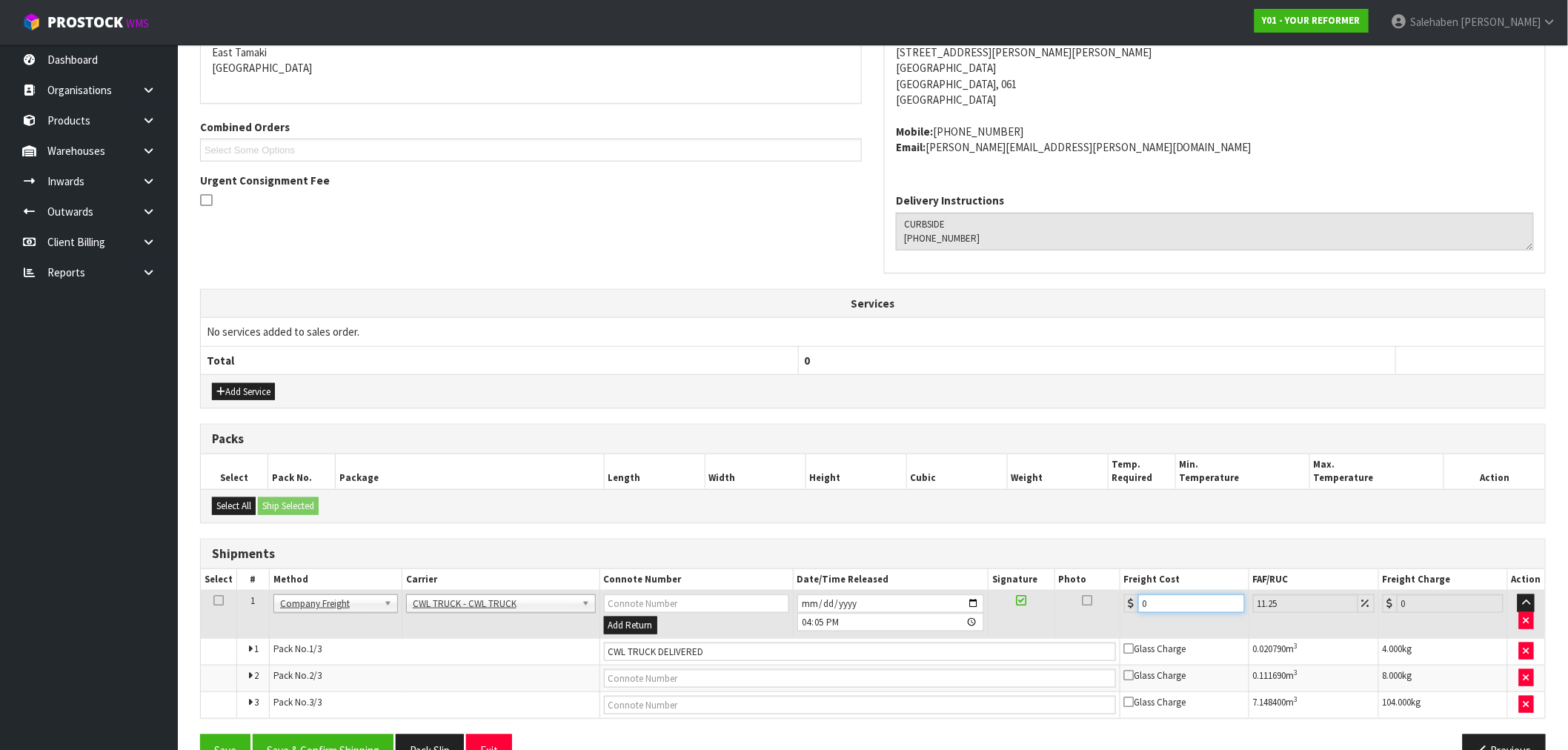
type input "1.11"
type input "18"
type input "20.03"
type input "188"
type input "209.15"
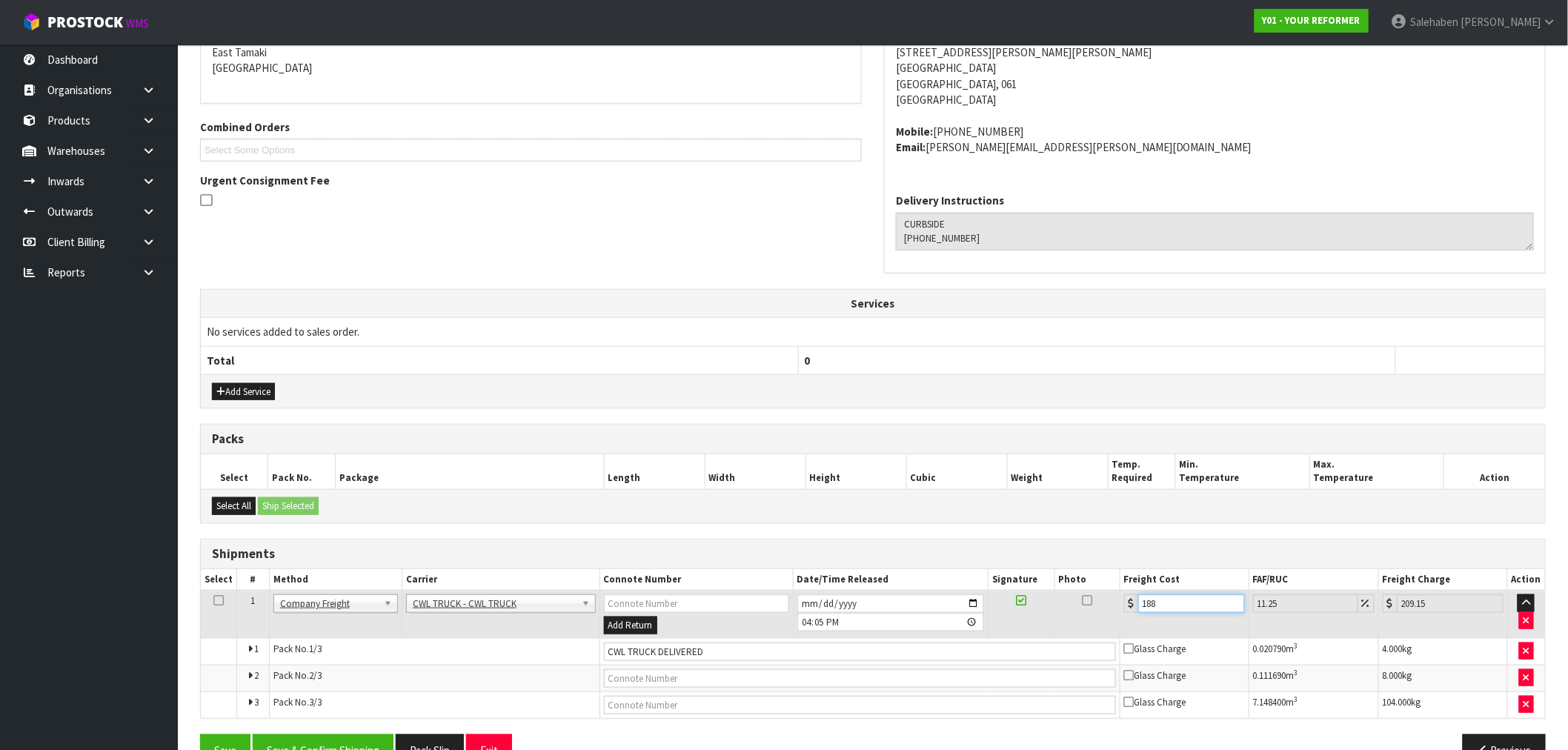
type input "188.5"
type input "209.71"
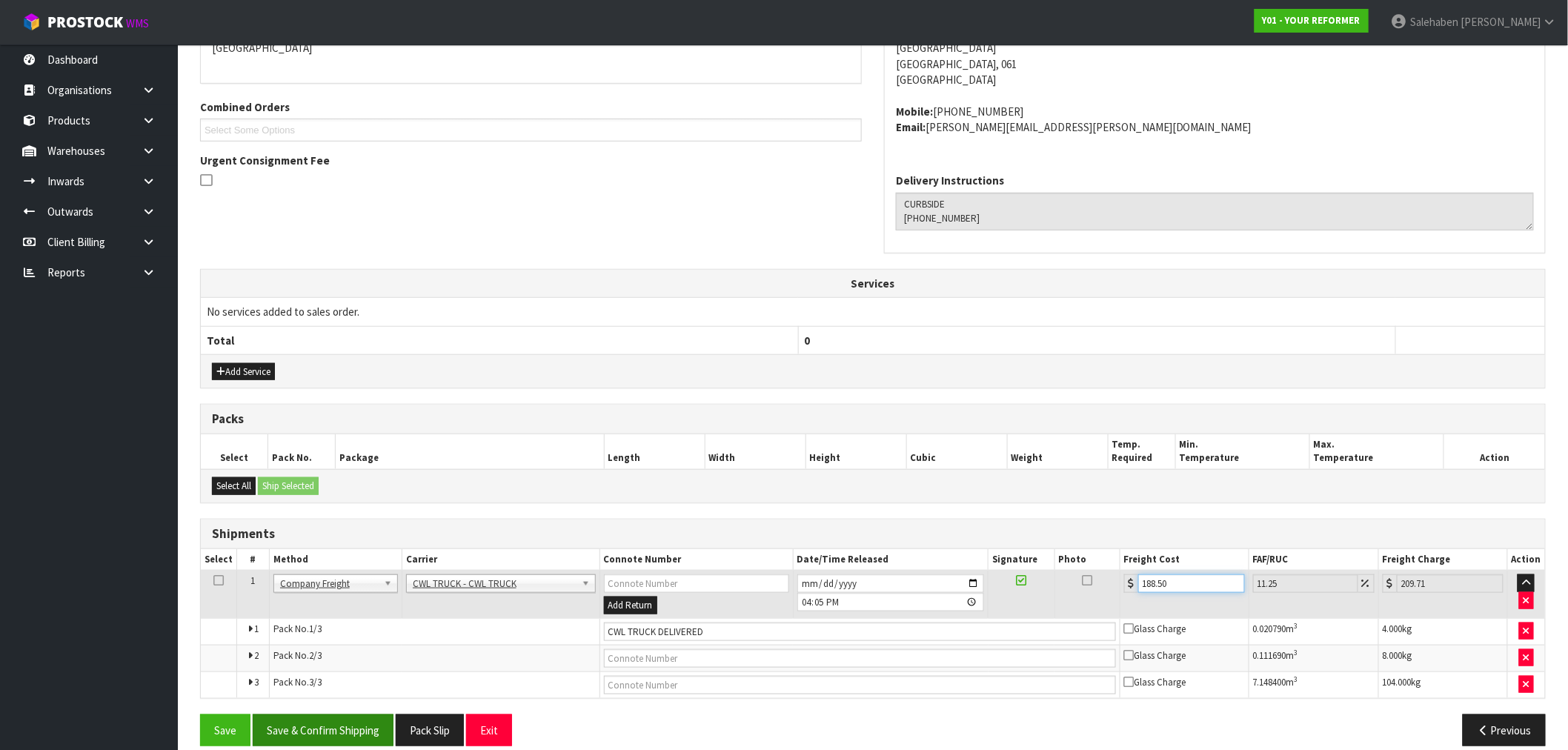
scroll to position [362, 0]
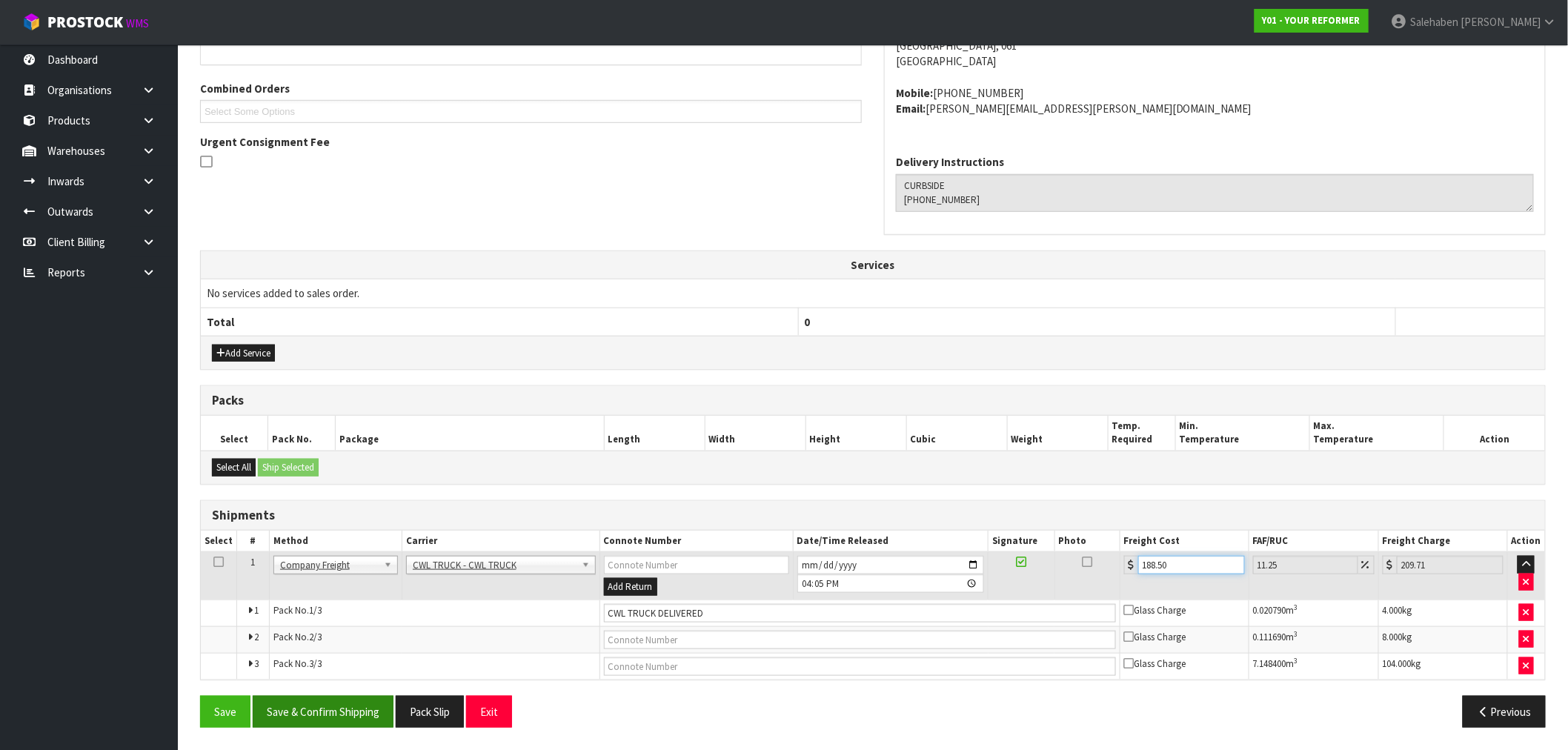
type input "188.50"
click at [353, 707] on button "Save & Confirm Shipping" at bounding box center [323, 712] width 140 height 32
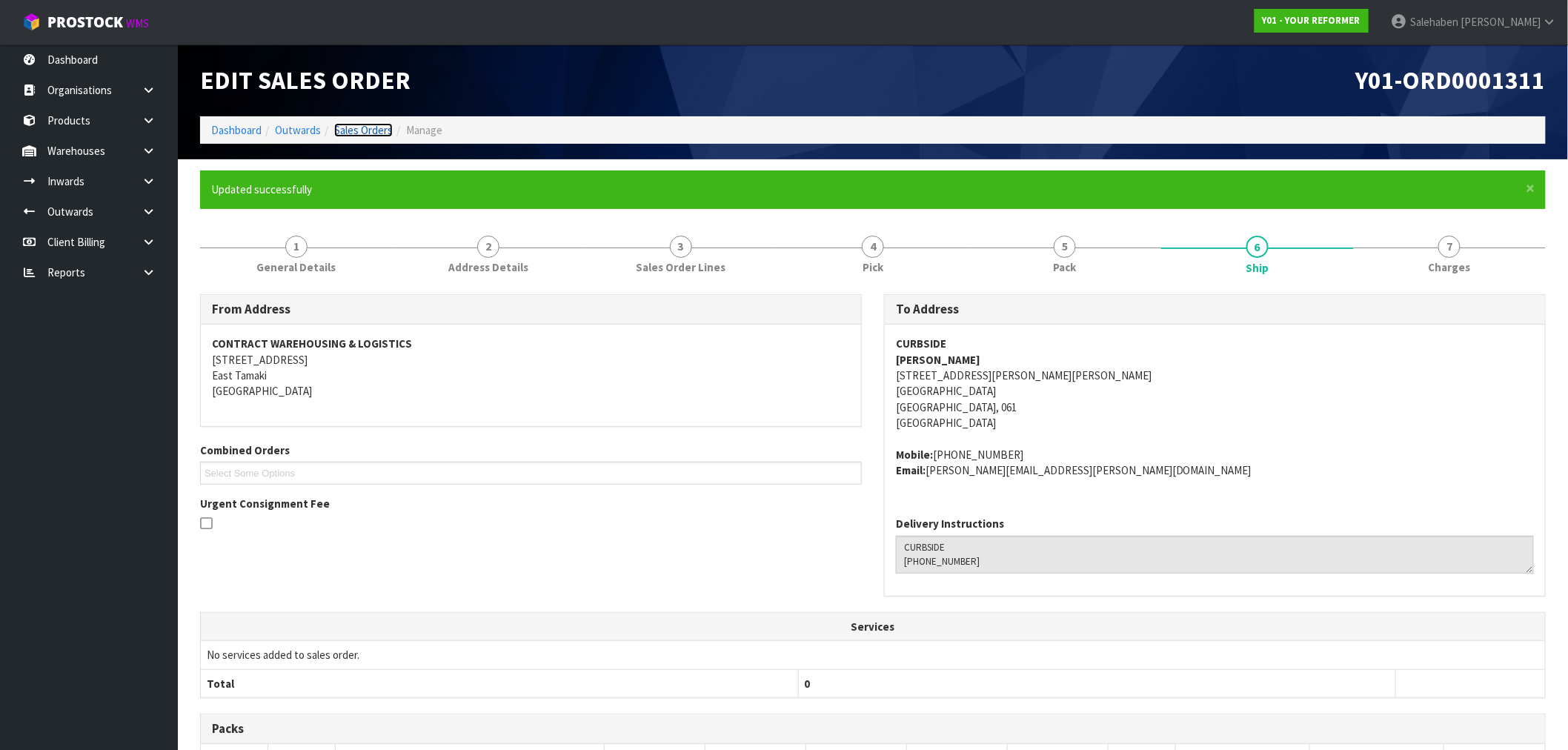
click at [365, 130] on link "Sales Orders" at bounding box center [364, 130] width 59 height 14
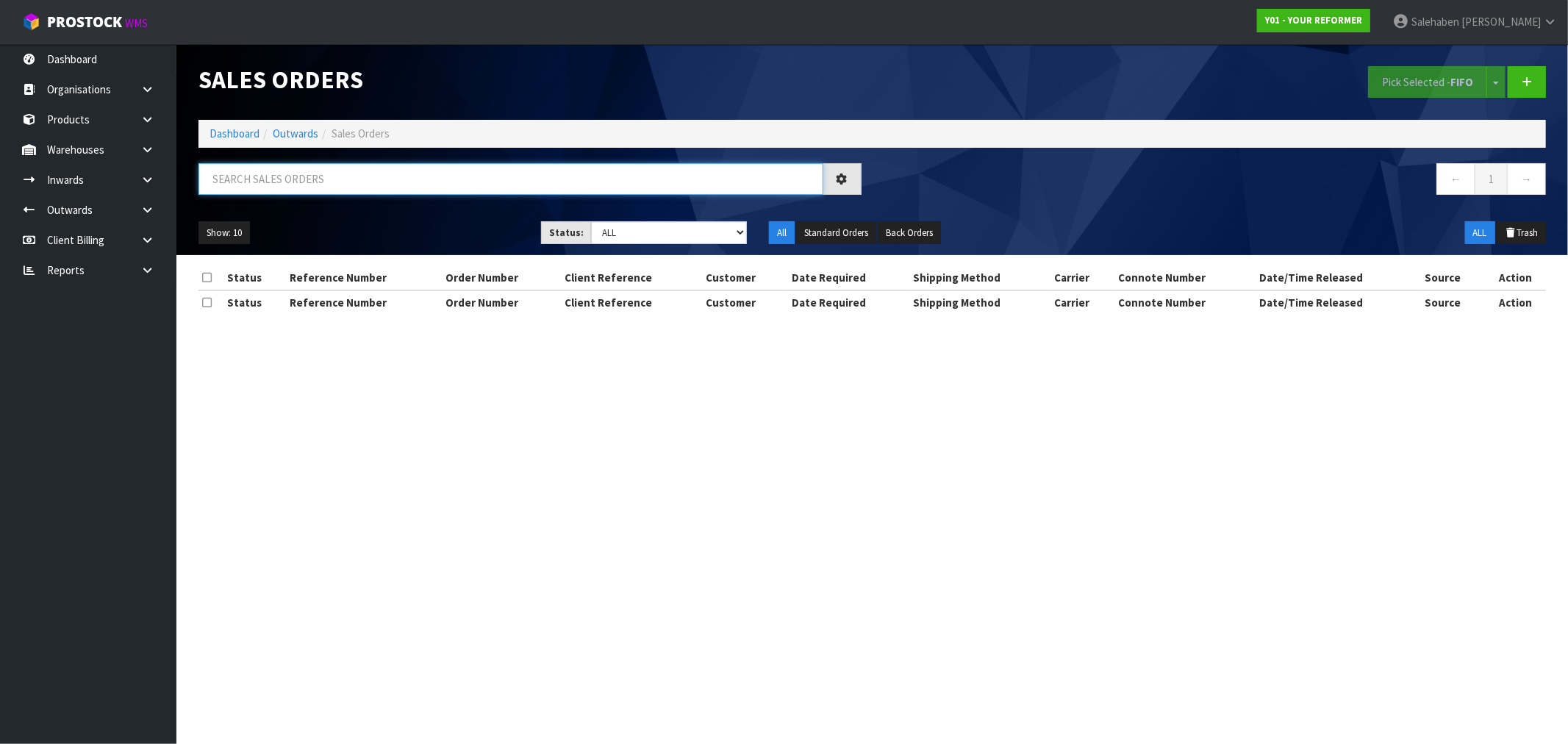
click at [356, 193] on input "text" at bounding box center [511, 179] width 625 height 32
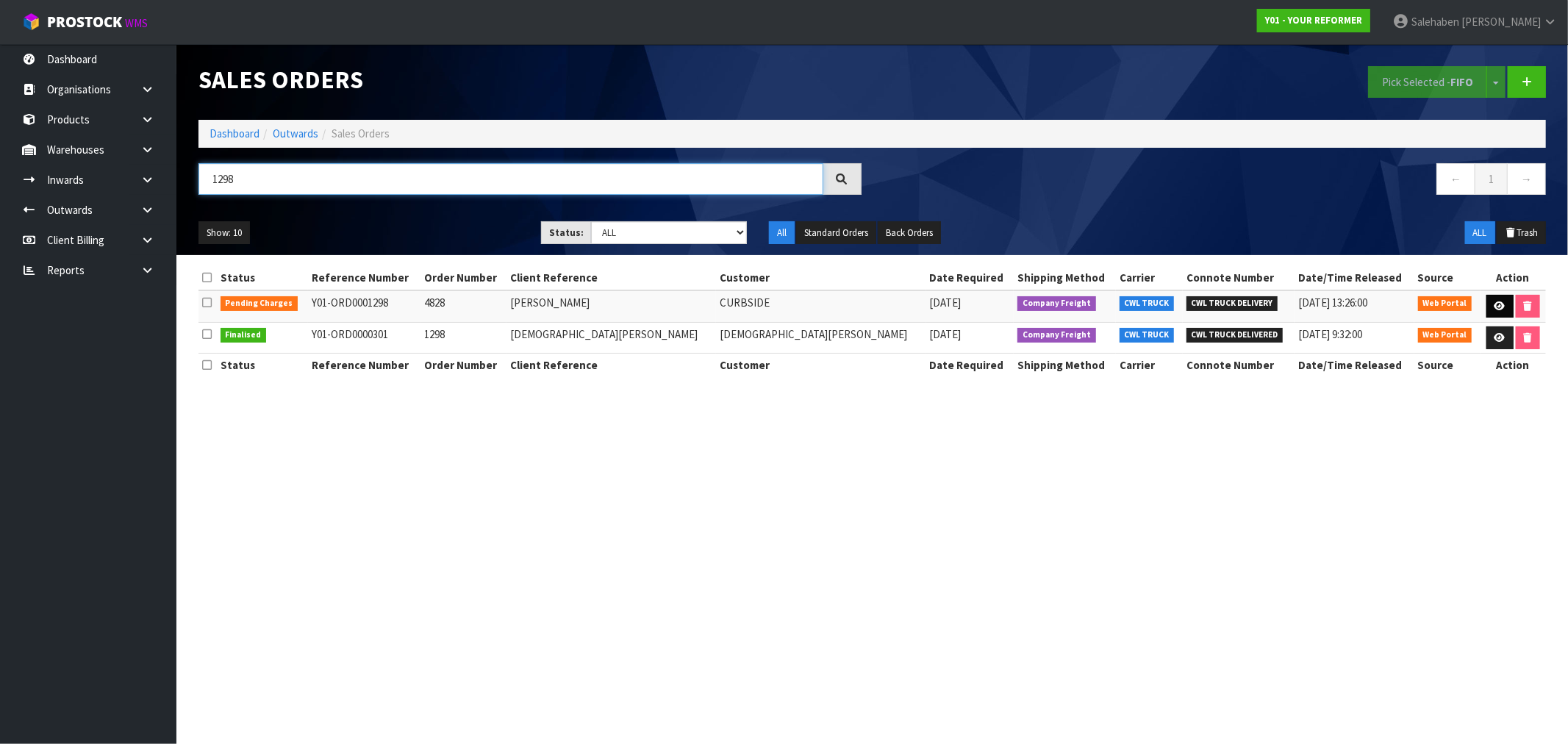
type input "1298"
click at [1494, 302] on icon at bounding box center [1499, 307] width 11 height 10
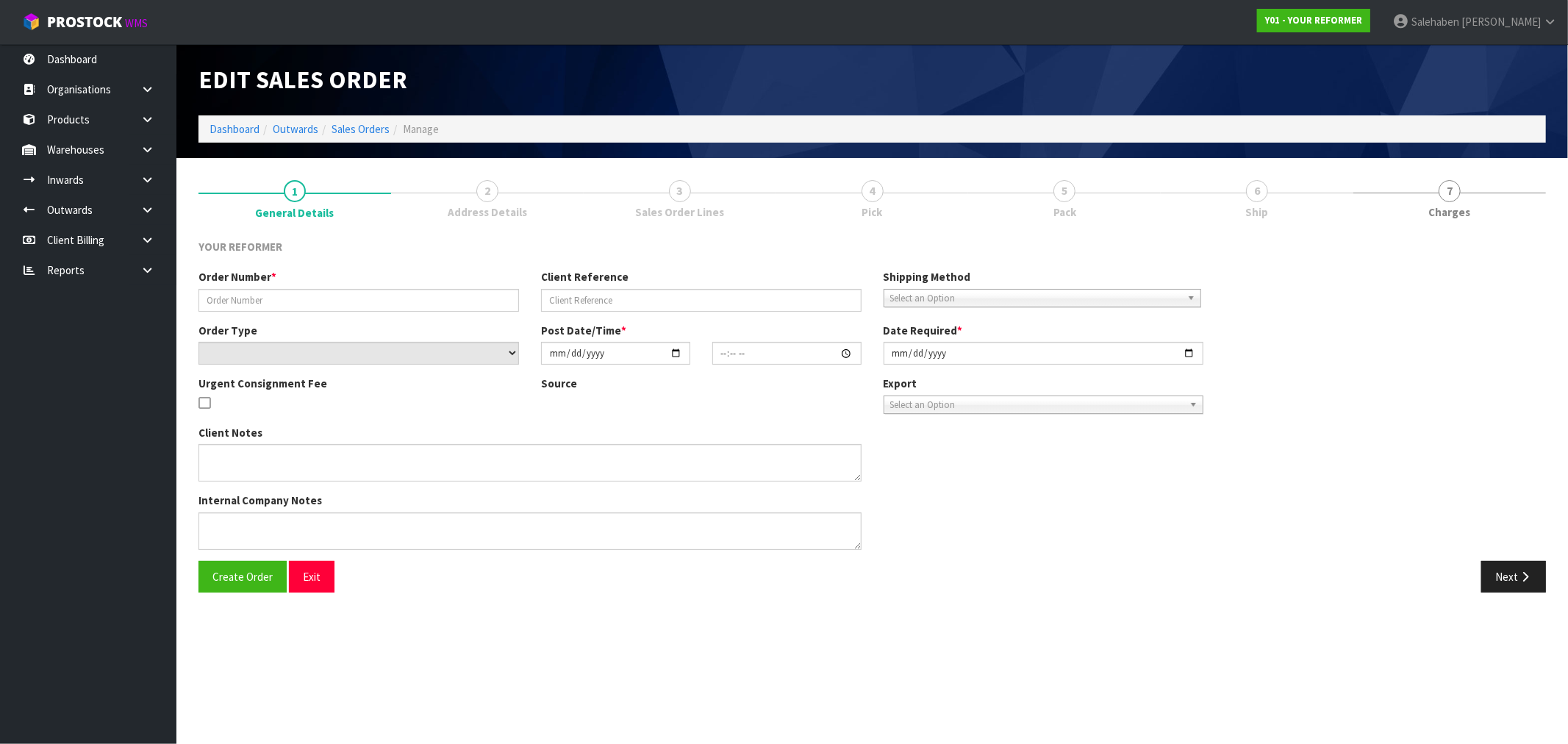
type input "4828"
type input "JESSICA COONEY"
select select "number:0"
type input "2025-08-13"
type input "13:38:00.000"
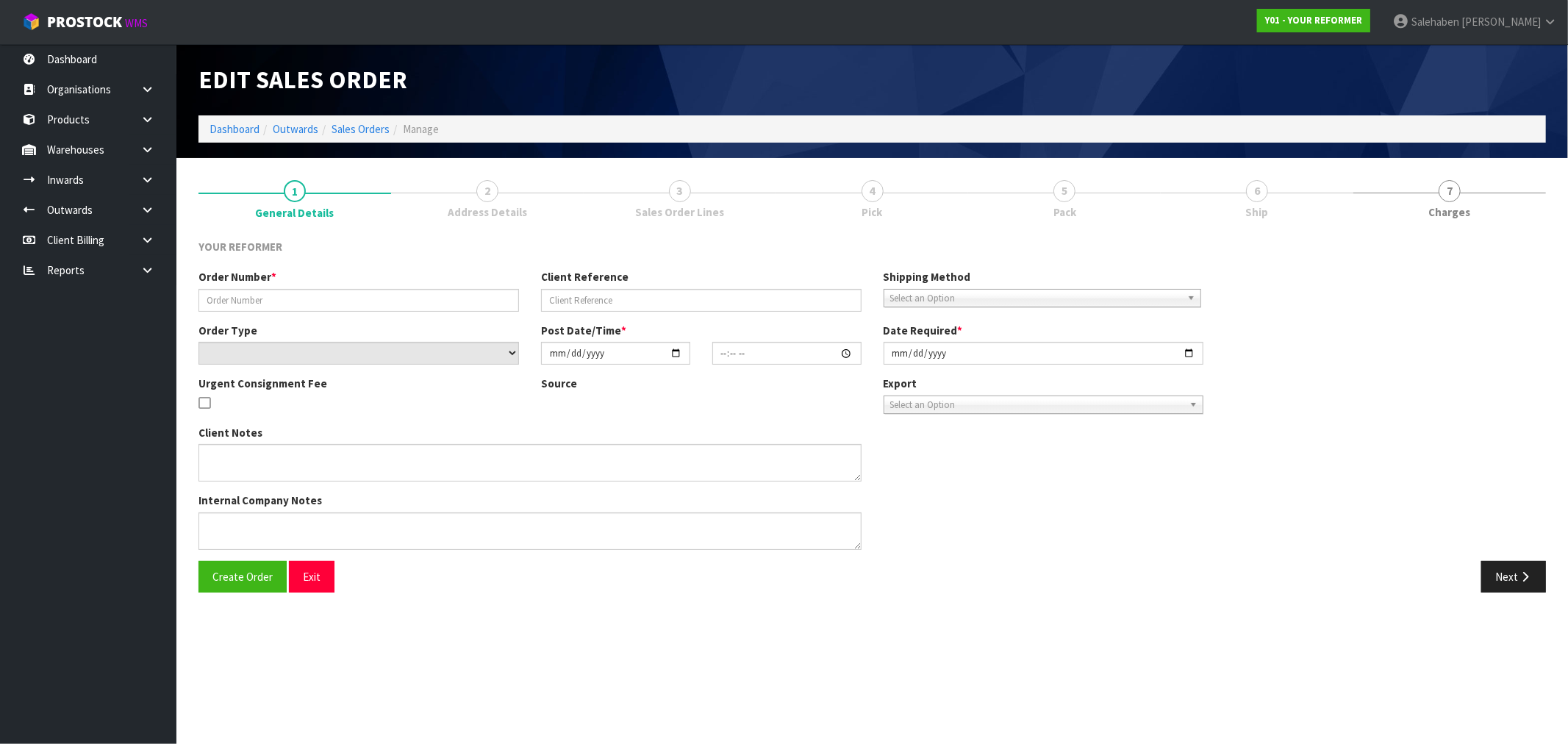
type input "2025-08-14"
type textarea "JESSICA COONEY 97 AWAROA ROAD AUK HELENSVILLE 0800 NEW ZEALAND +64 27 545 1565"
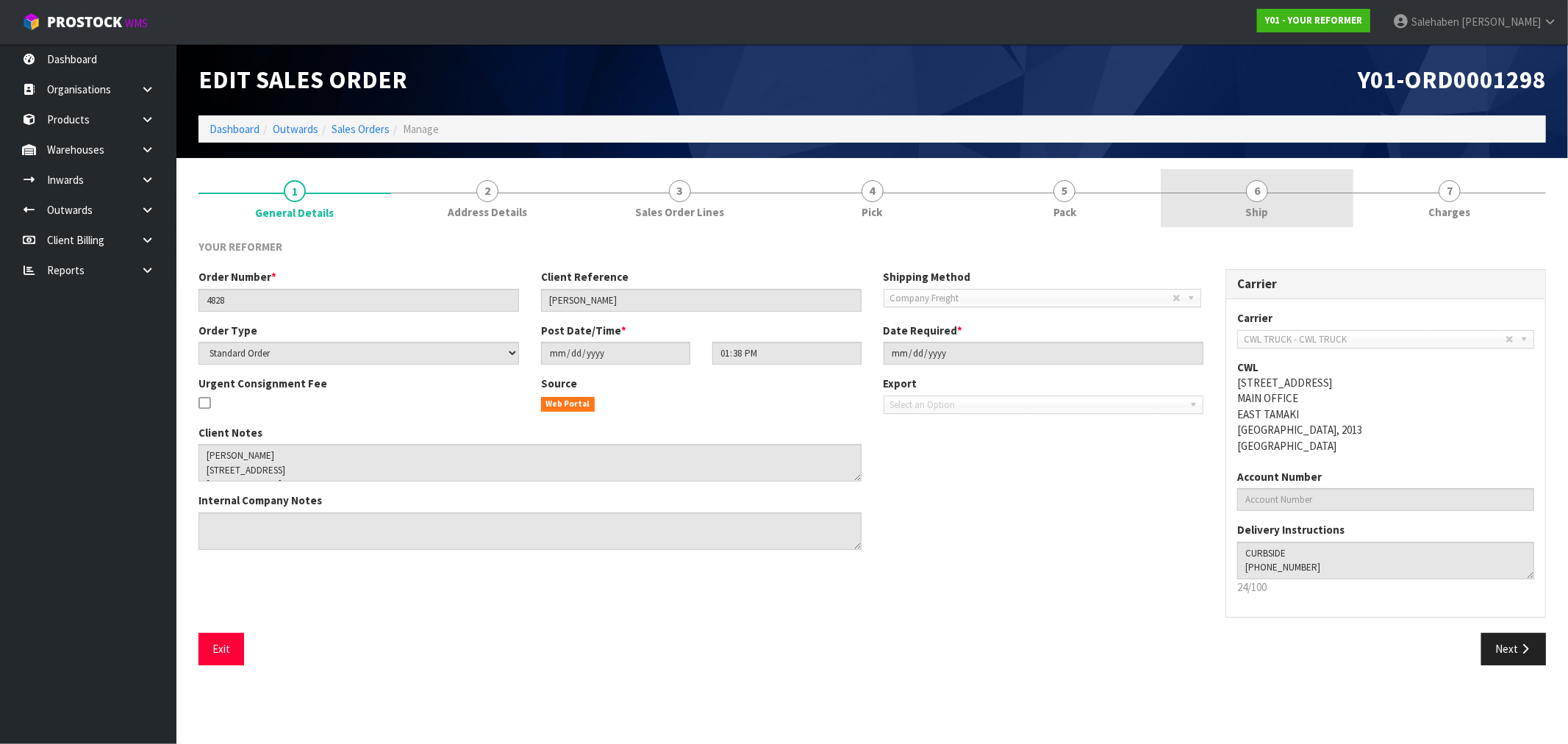
click at [1260, 212] on span "Ship" at bounding box center [1257, 212] width 23 height 15
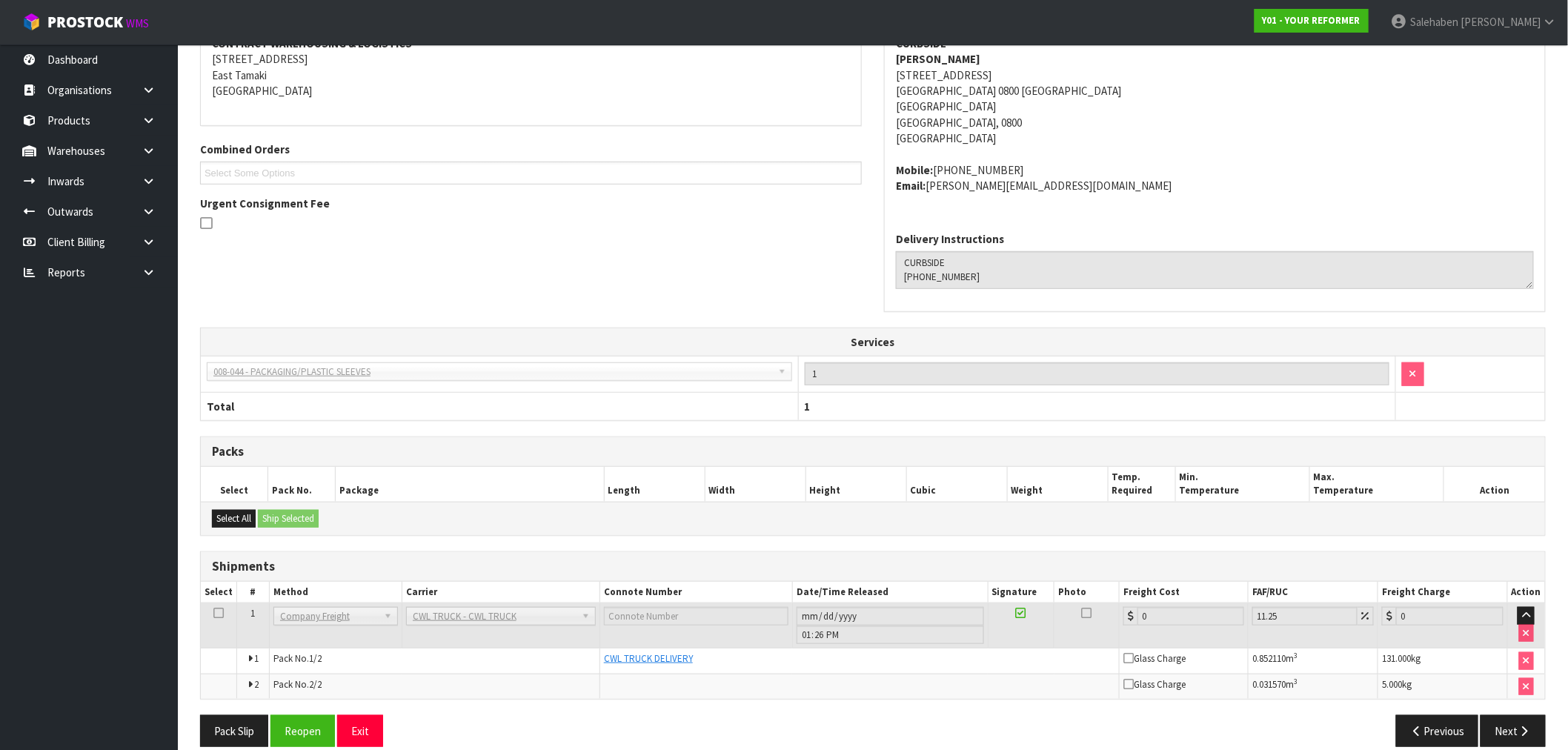
scroll to position [267, 0]
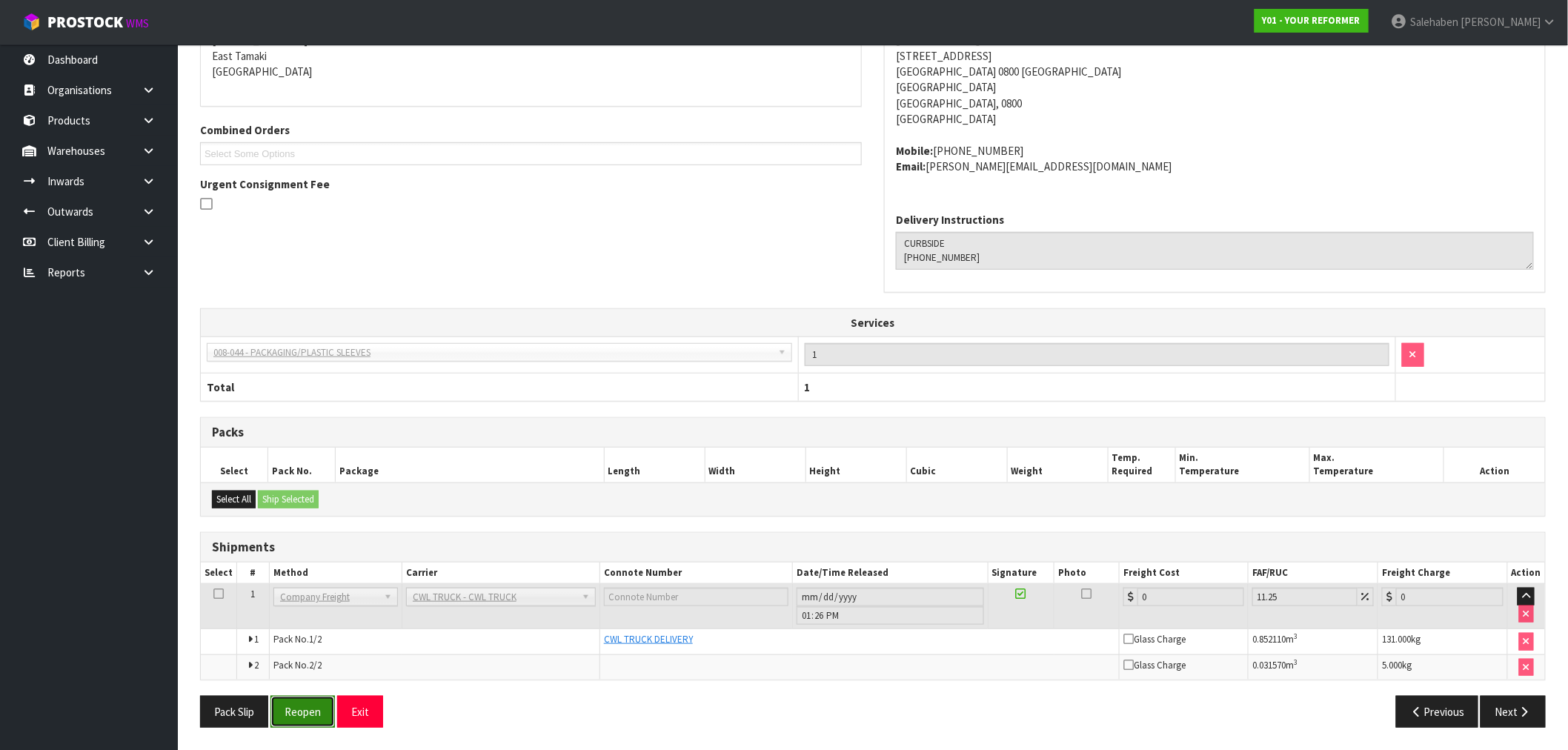
click at [301, 710] on button "Reopen" at bounding box center [302, 712] width 64 height 32
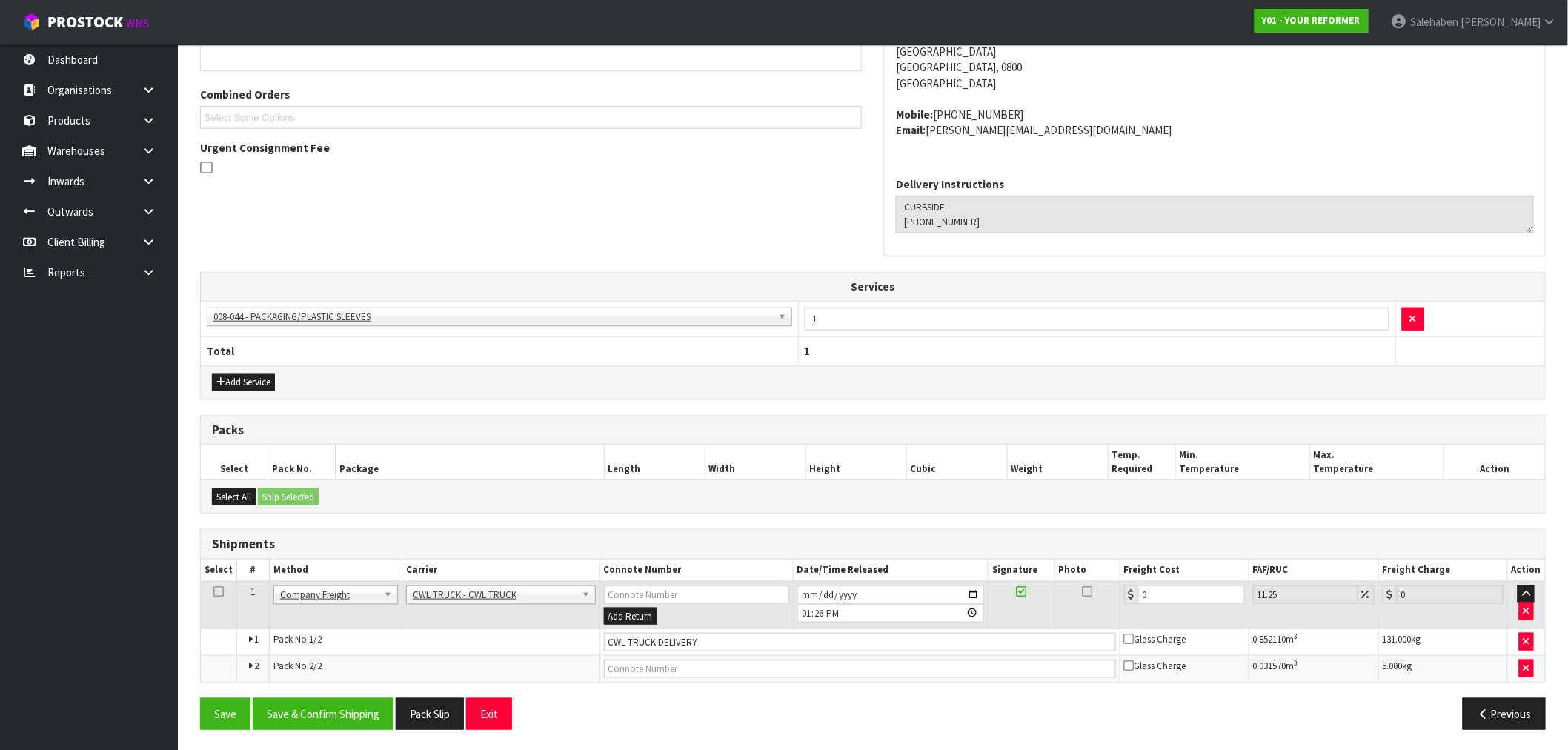
scroll to position [359, 0]
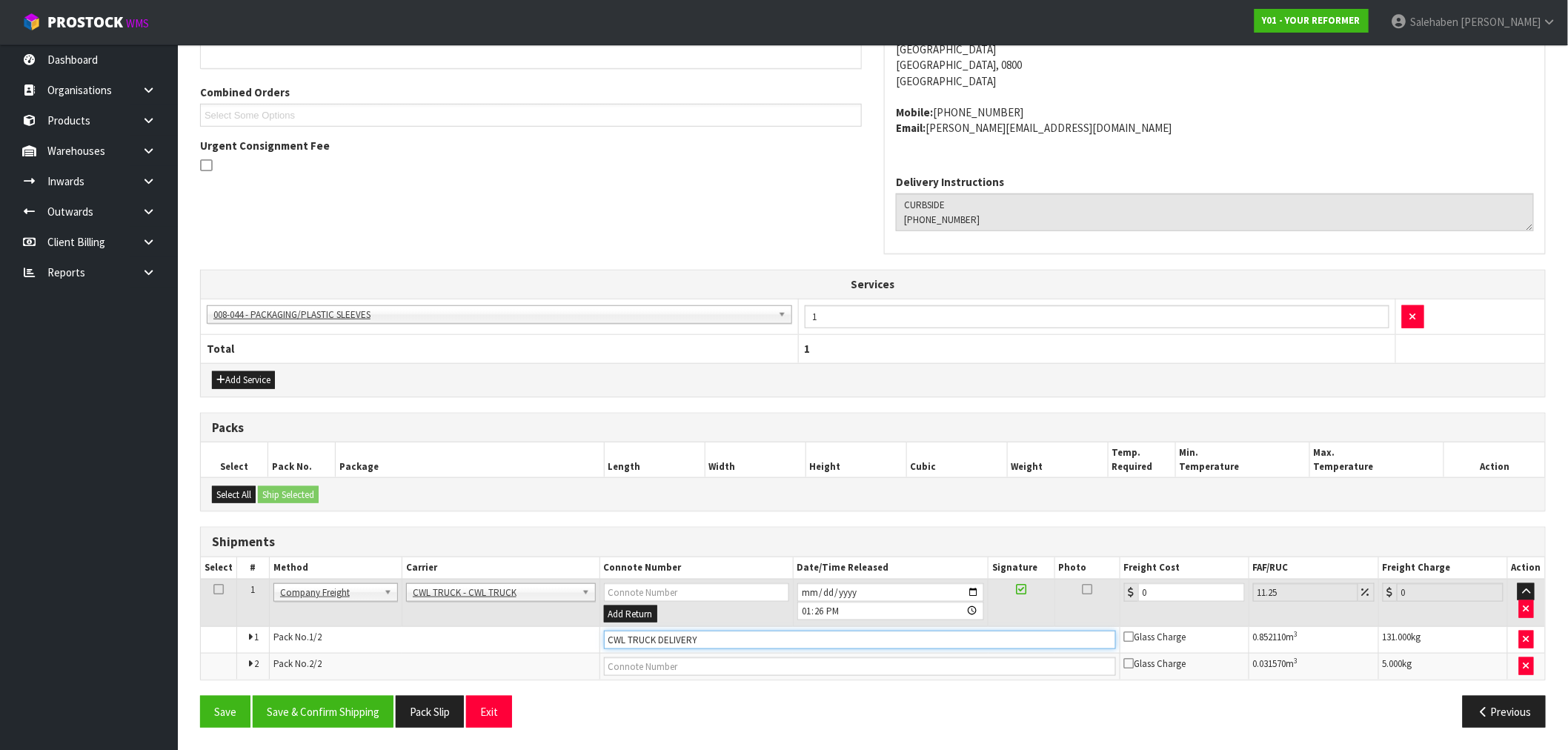
click at [713, 642] on input "CWL TRUCK DELIVERY" at bounding box center [859, 640] width 512 height 19
type input "CWL TRUCK DELIVERED"
drag, startPoint x: 1147, startPoint y: 596, endPoint x: 1095, endPoint y: 608, distance: 53.4
click at [1103, 608] on tr "1 Client Local Pickup Customer Local Pickup Company Freight Contracted Freight …" at bounding box center [873, 603] width 1345 height 48
type input "1"
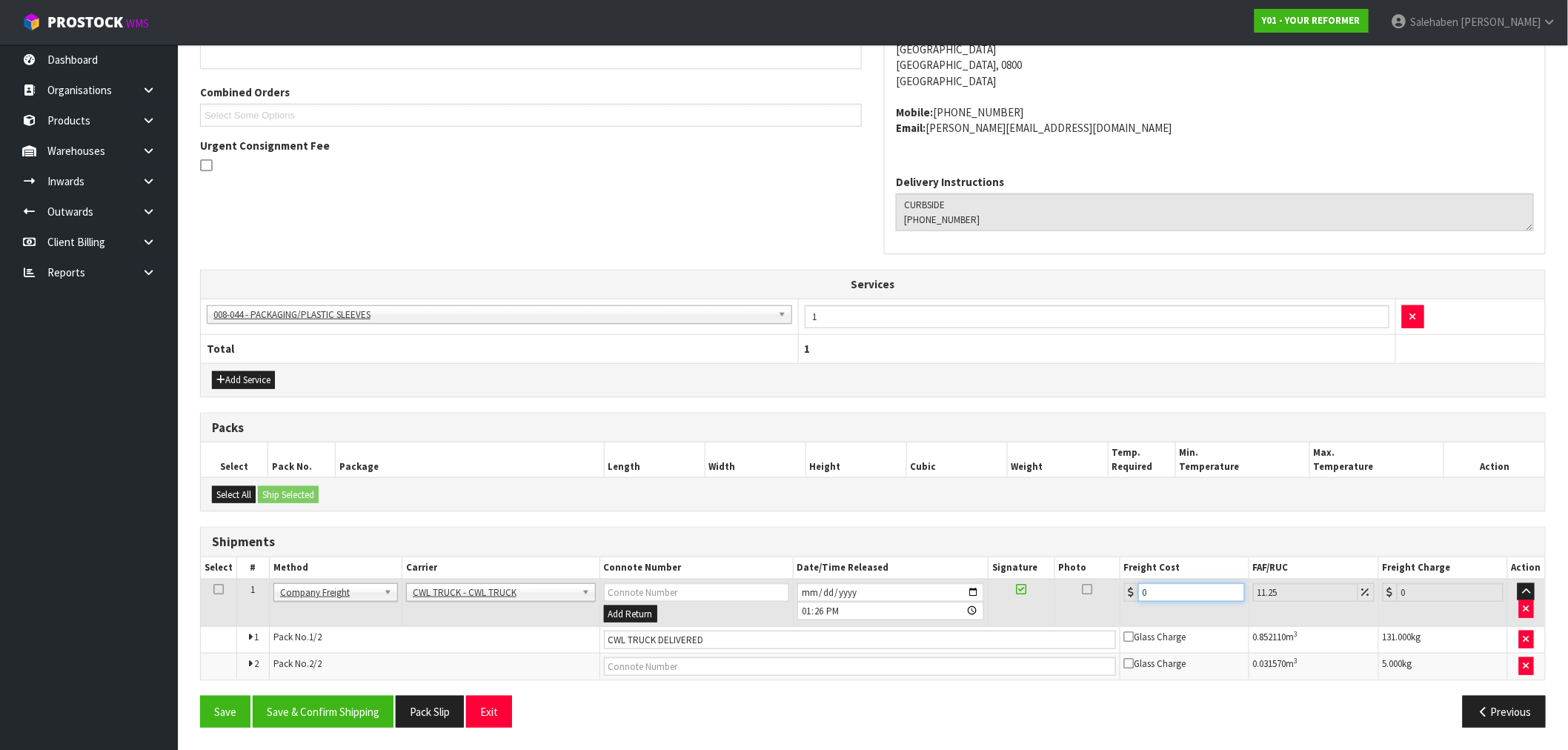
type input "1.11"
type input "18"
type input "20.03"
type input "188"
type input "209.15"
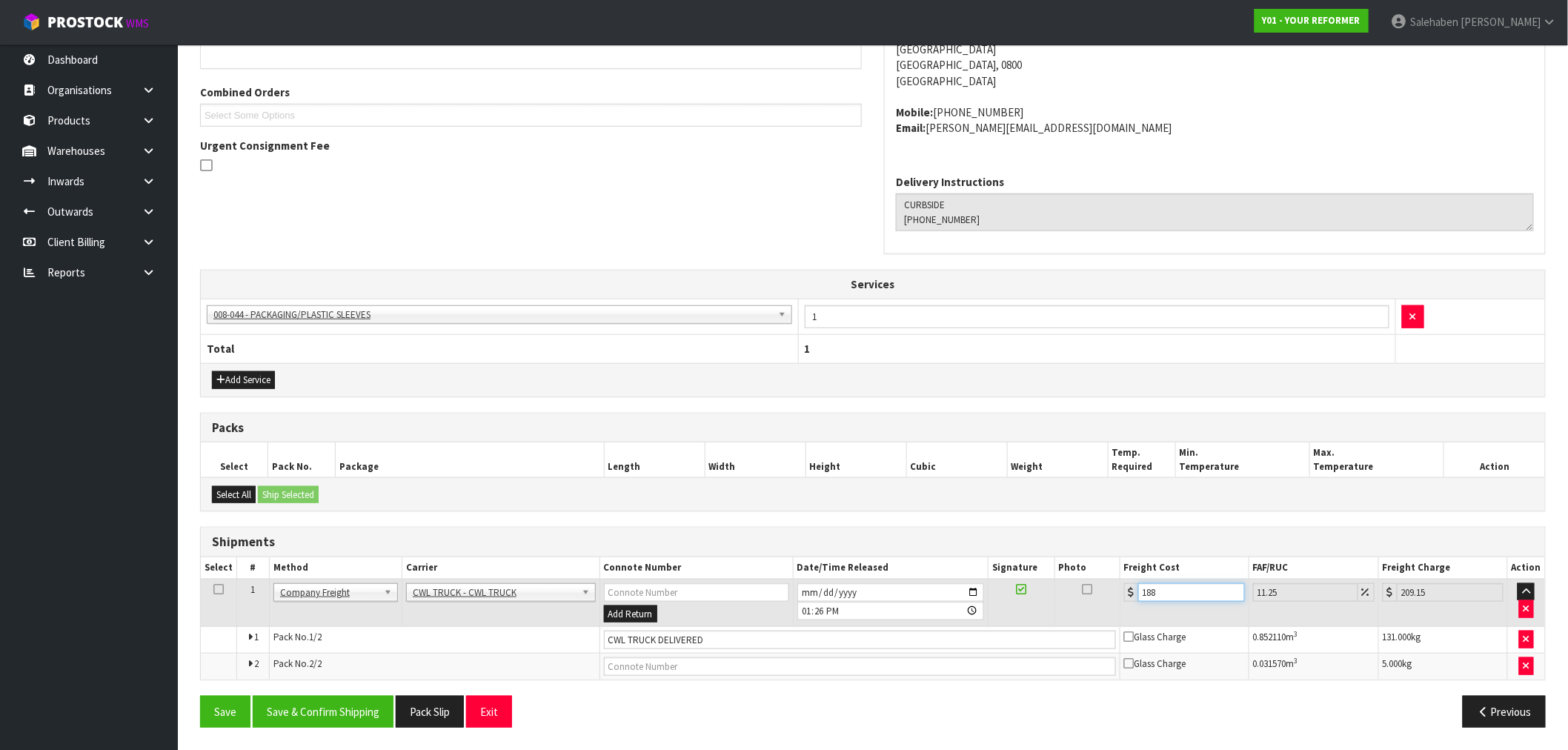
type input "188.5"
type input "209.71"
type input "188.50"
click at [363, 718] on button "Save & Confirm Shipping" at bounding box center [323, 712] width 140 height 32
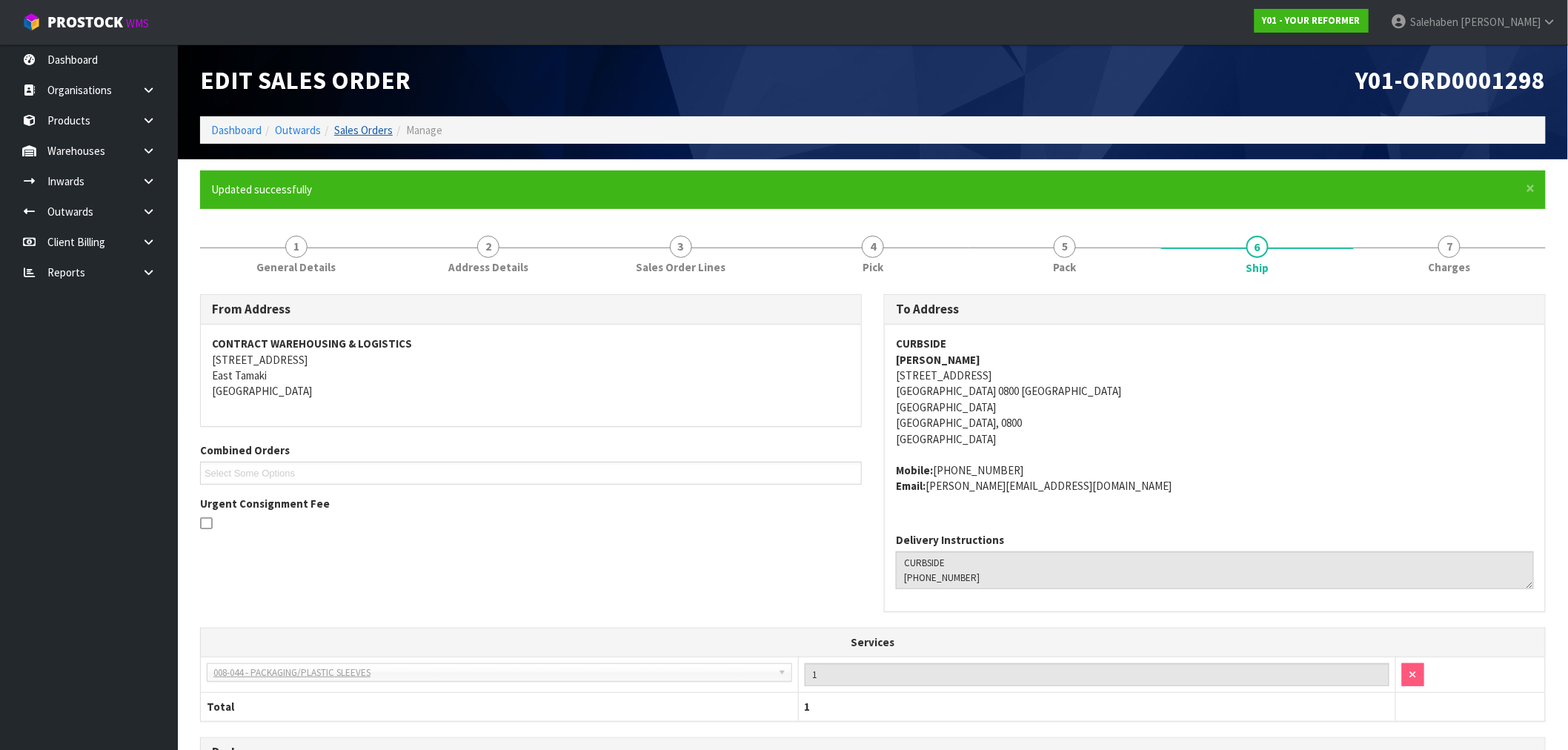
click at [360, 122] on li "Sales Orders" at bounding box center [357, 130] width 72 height 16
click at [359, 130] on link "Sales Orders" at bounding box center [364, 130] width 59 height 14
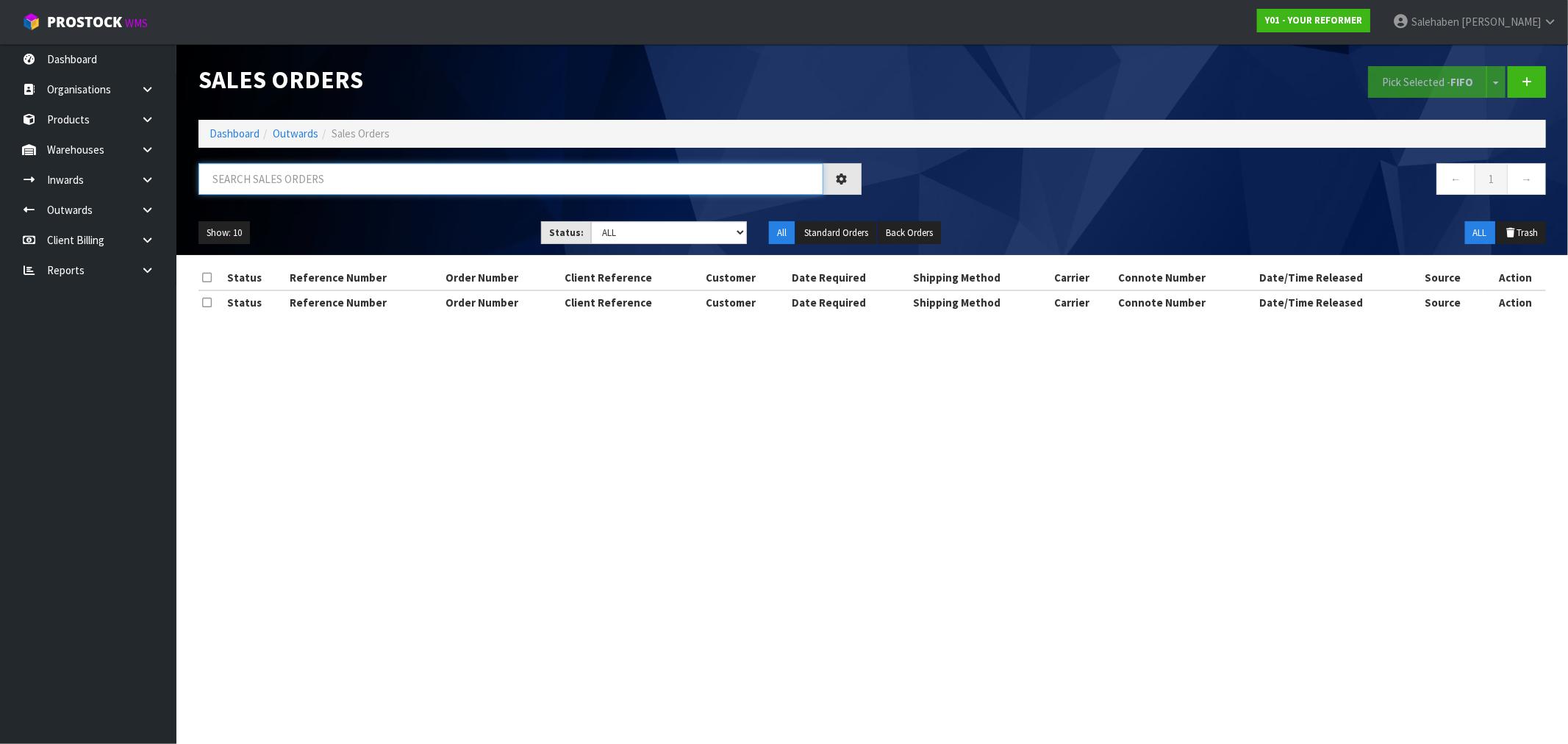
click at [317, 182] on input "text" at bounding box center [511, 179] width 625 height 32
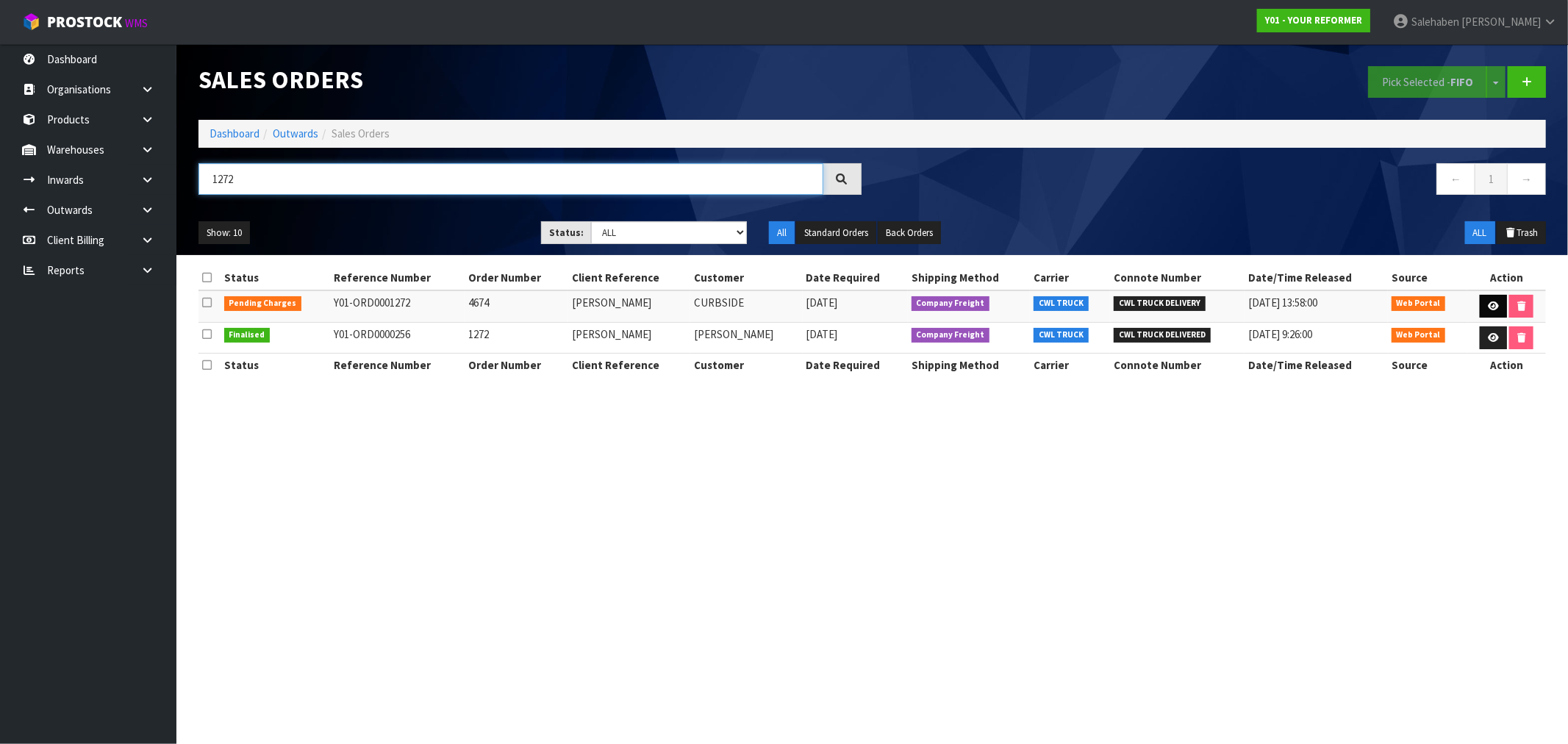
type input "1272"
click at [1484, 305] on link at bounding box center [1494, 307] width 27 height 23
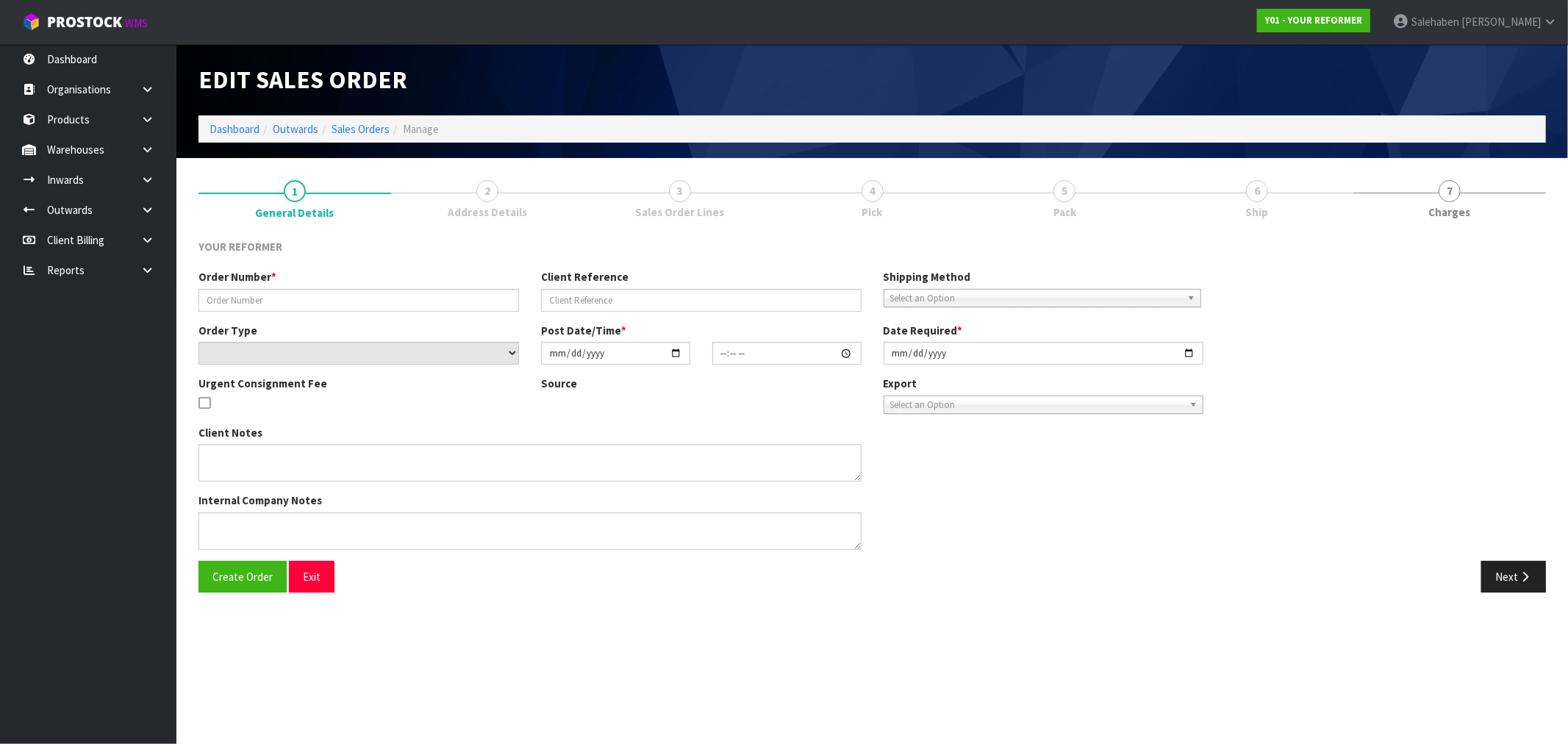
type input "4674"
type input "TONI DUNCAN"
select select "number:0"
type input "2025-08-04"
type input "12:19:00.000"
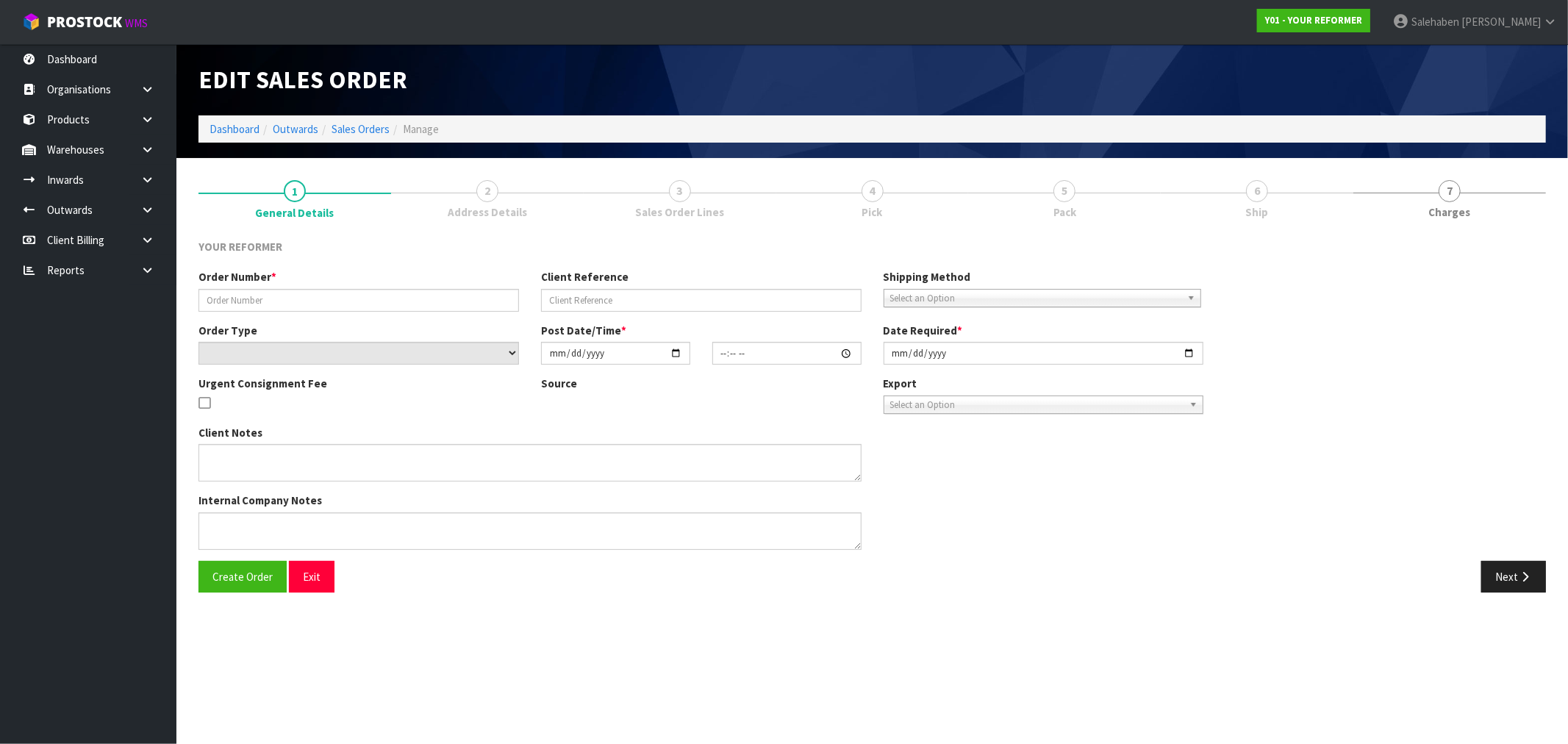
type input "2025-08-04"
type textarea "TONI DUNCAN 38 HARLOW CRESCENT GLEN INNES AUK AUCKLAND 1072 NEW ZEALAND +64 21 …"
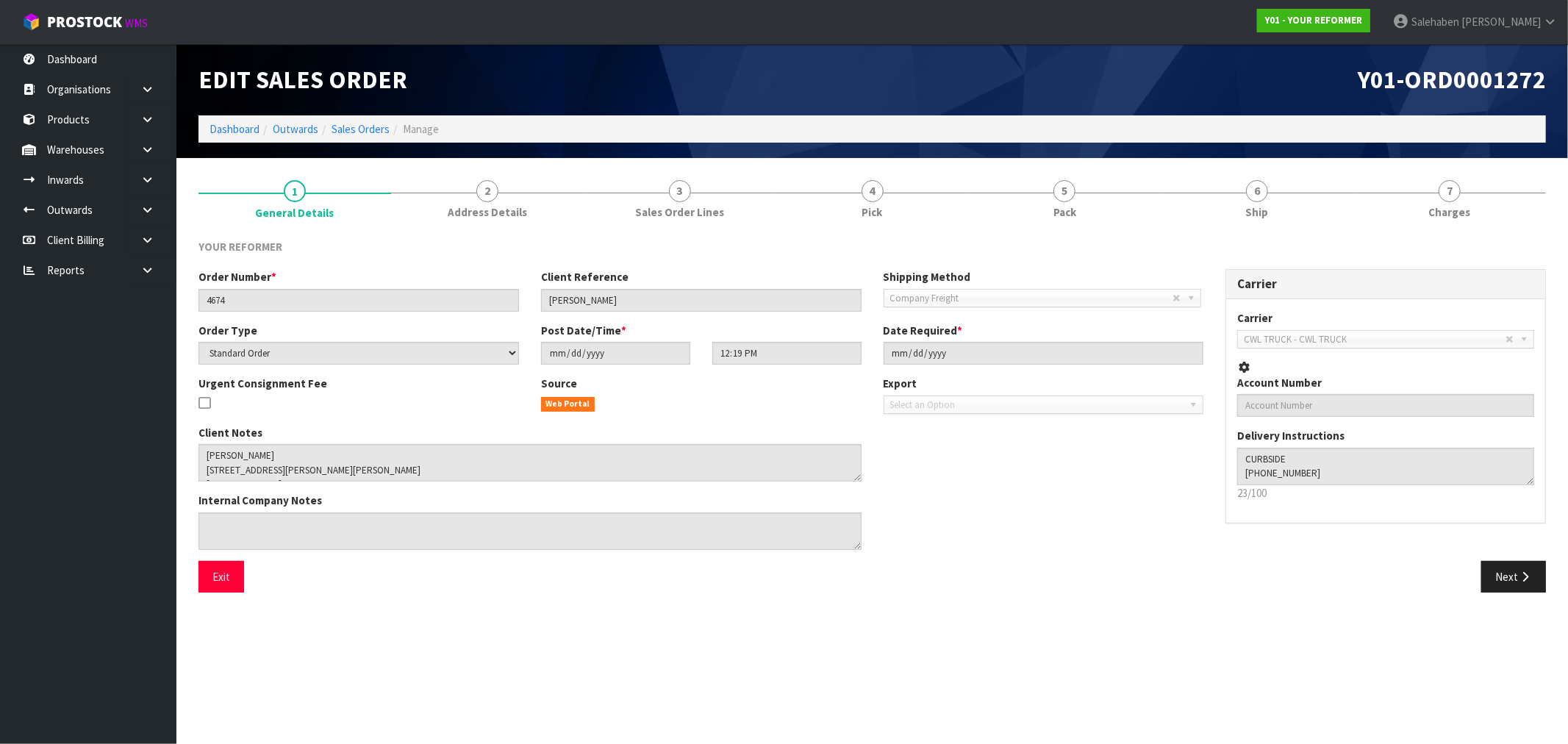
drag, startPoint x: 1255, startPoint y: 218, endPoint x: 1239, endPoint y: 231, distance: 20.6
click at [1254, 219] on span "Ship" at bounding box center [1257, 212] width 23 height 15
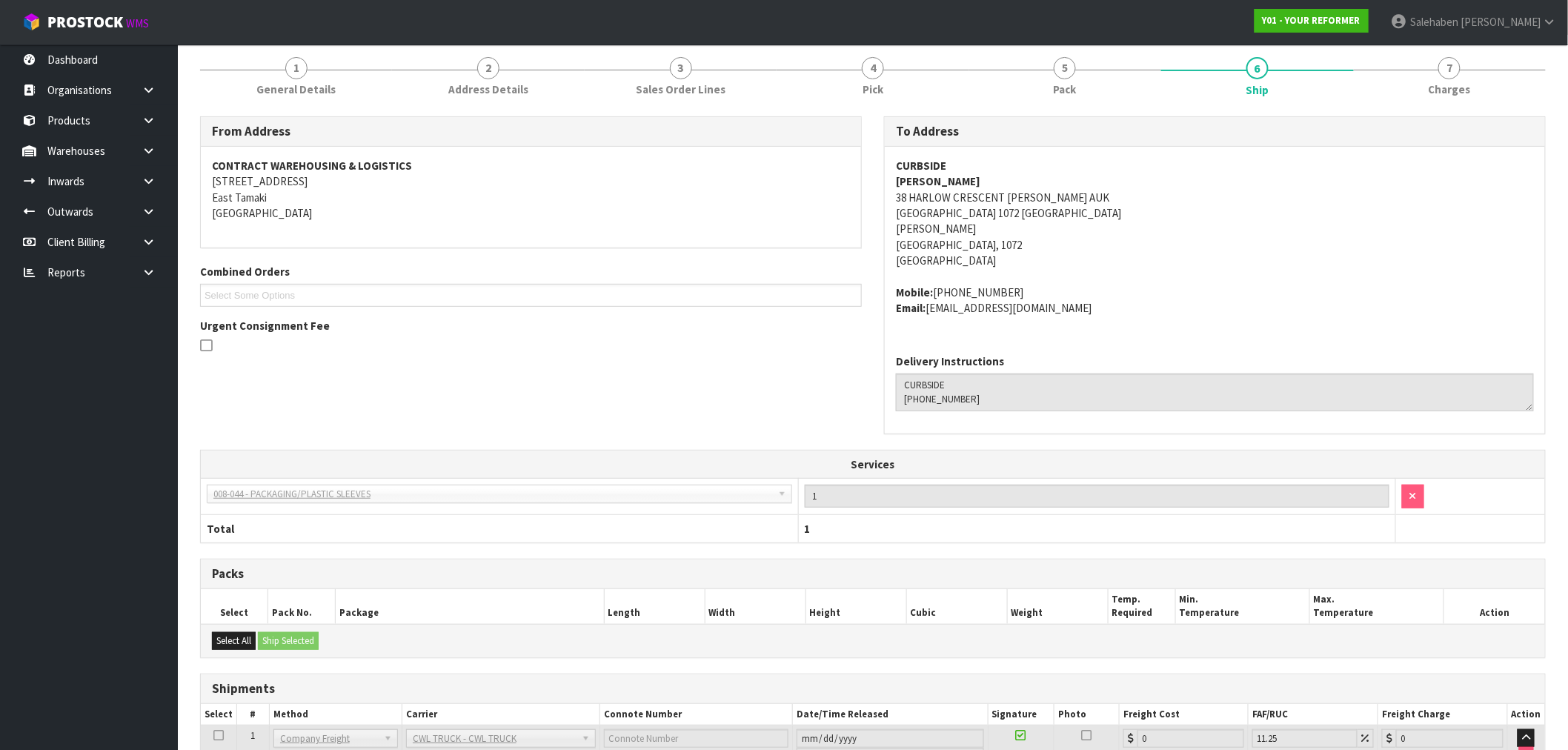
scroll to position [293, 0]
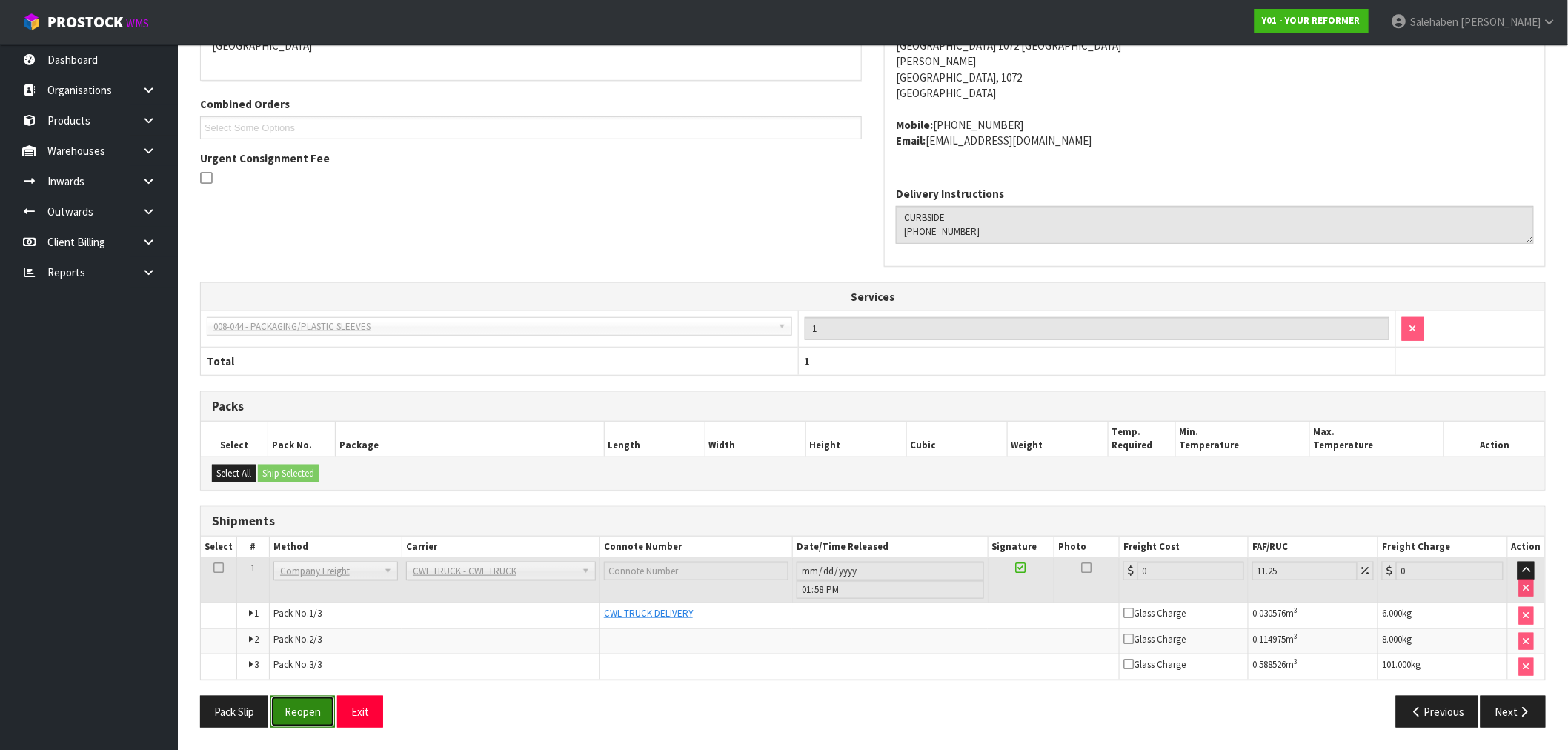
click at [299, 706] on button "Reopen" at bounding box center [302, 712] width 64 height 32
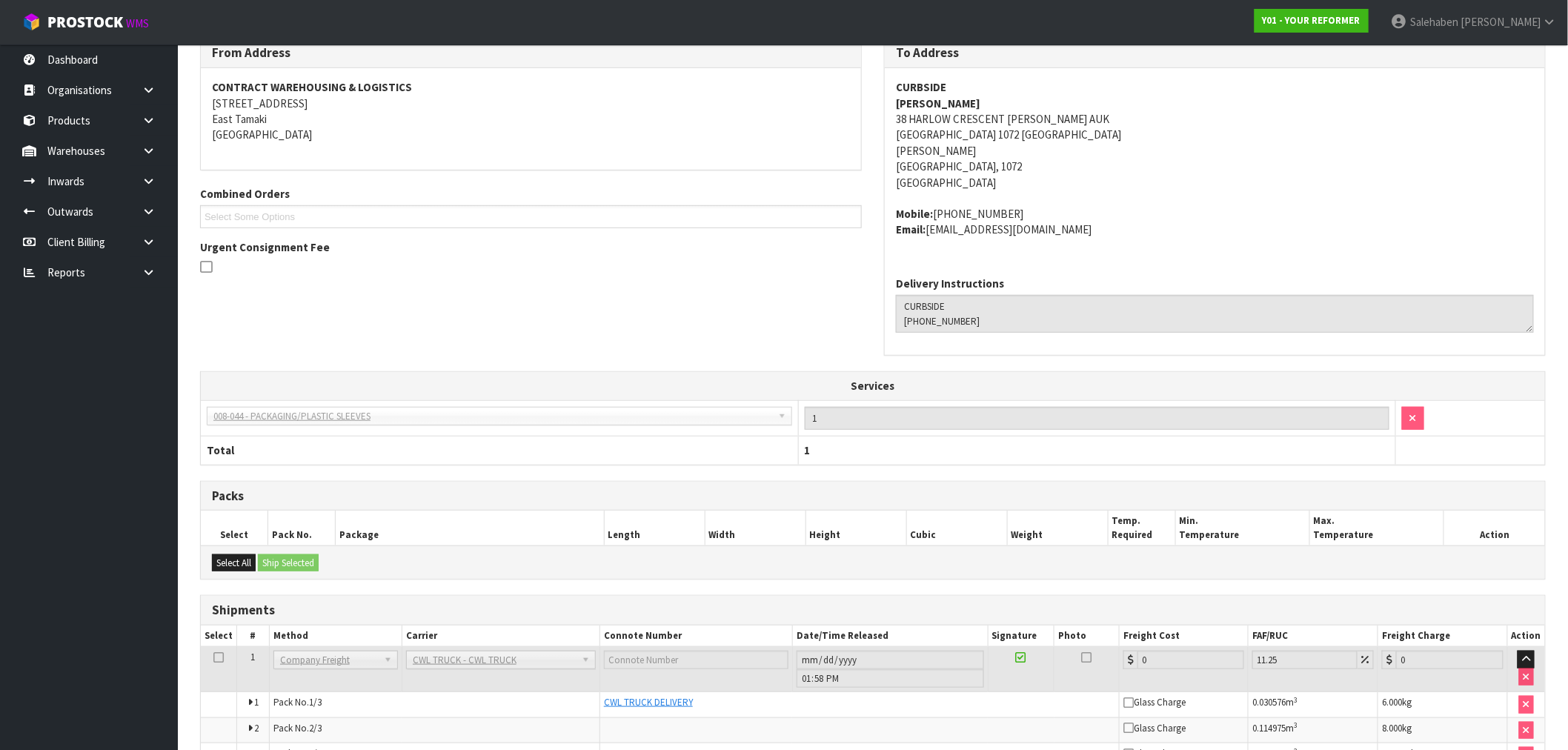
scroll to position [346, 0]
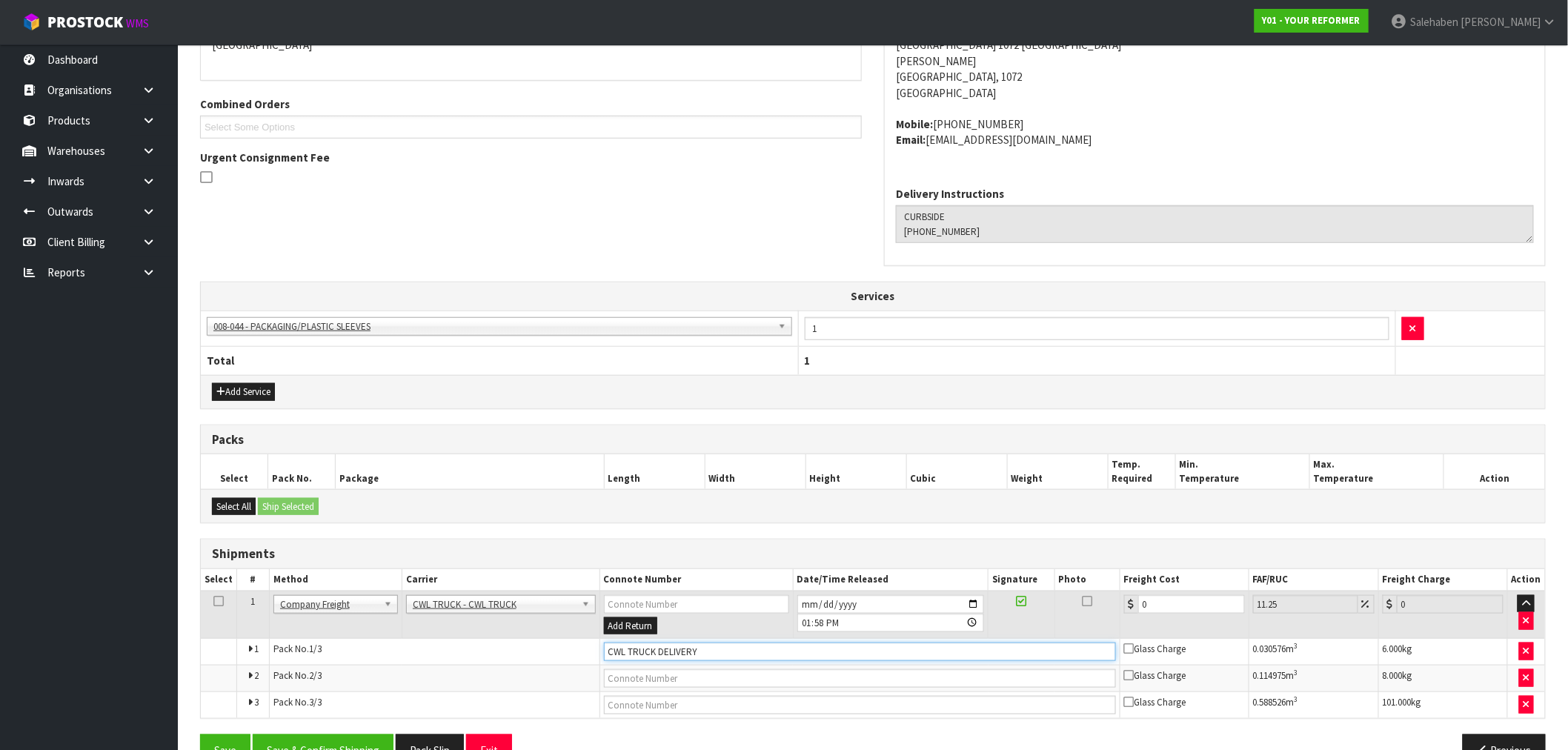
click at [722, 649] on input "CWL TRUCK DELIVERY" at bounding box center [859, 651] width 512 height 19
type input "CWL TRUCK DELIVERED"
drag, startPoint x: 1147, startPoint y: 604, endPoint x: 1029, endPoint y: 618, distance: 118.8
click at [1104, 611] on tr "1 Client Local Pickup Customer Local Pickup Company Freight Contracted Freight …" at bounding box center [873, 614] width 1345 height 48
type input "1"
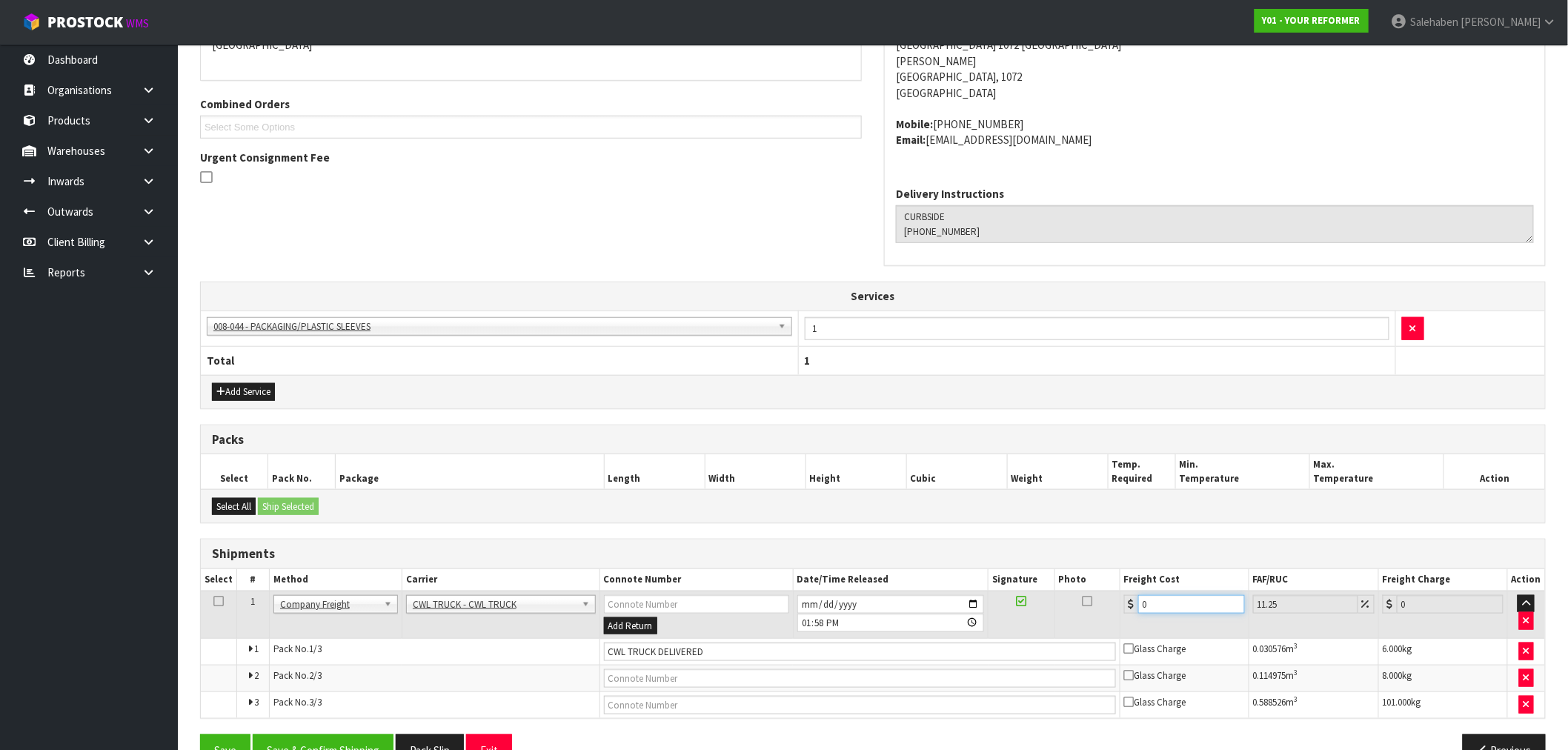
type input "1.11"
type input "11"
type input "12.24"
type input "113"
type input "125.71"
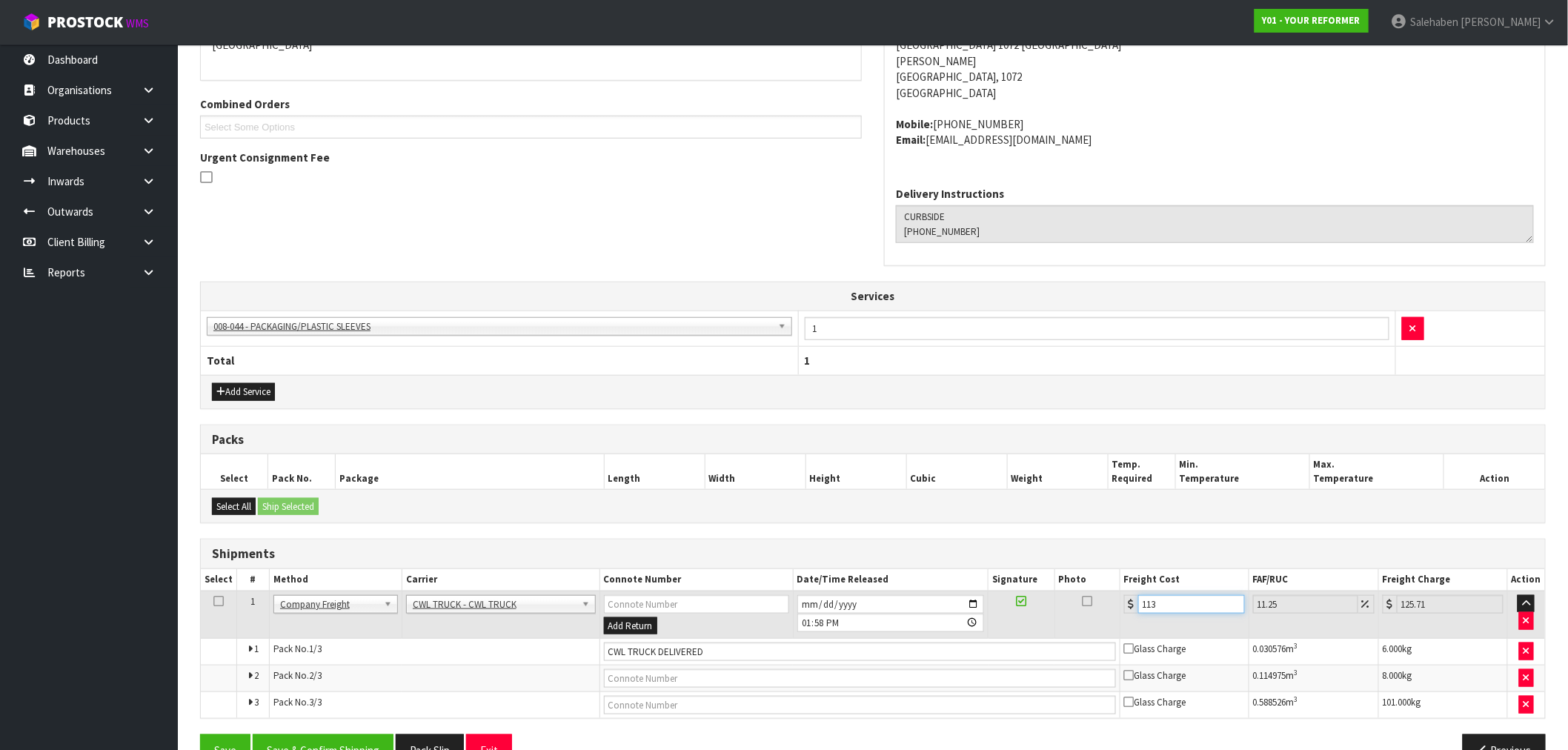
type input "113.5"
type input "126.27"
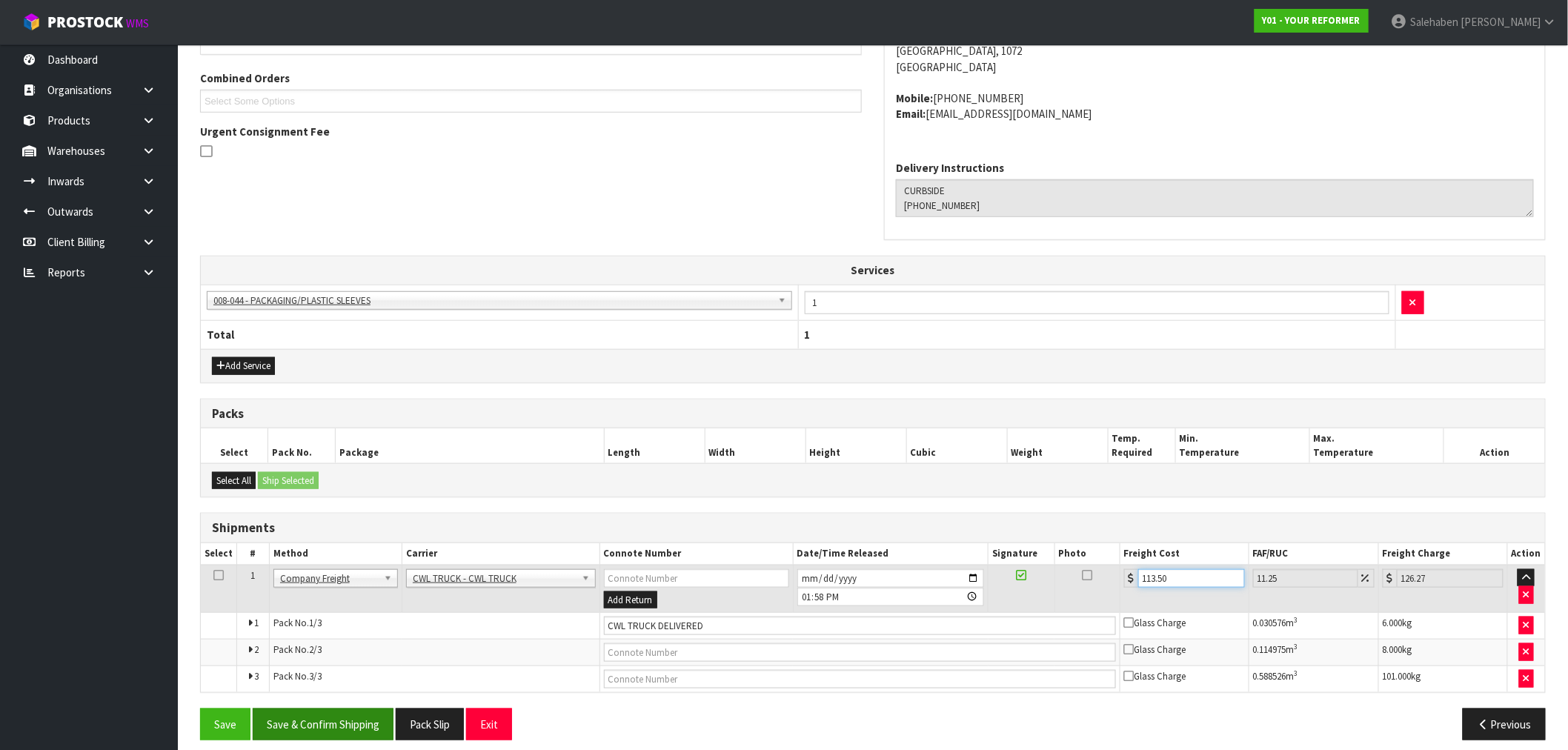
scroll to position [385, 0]
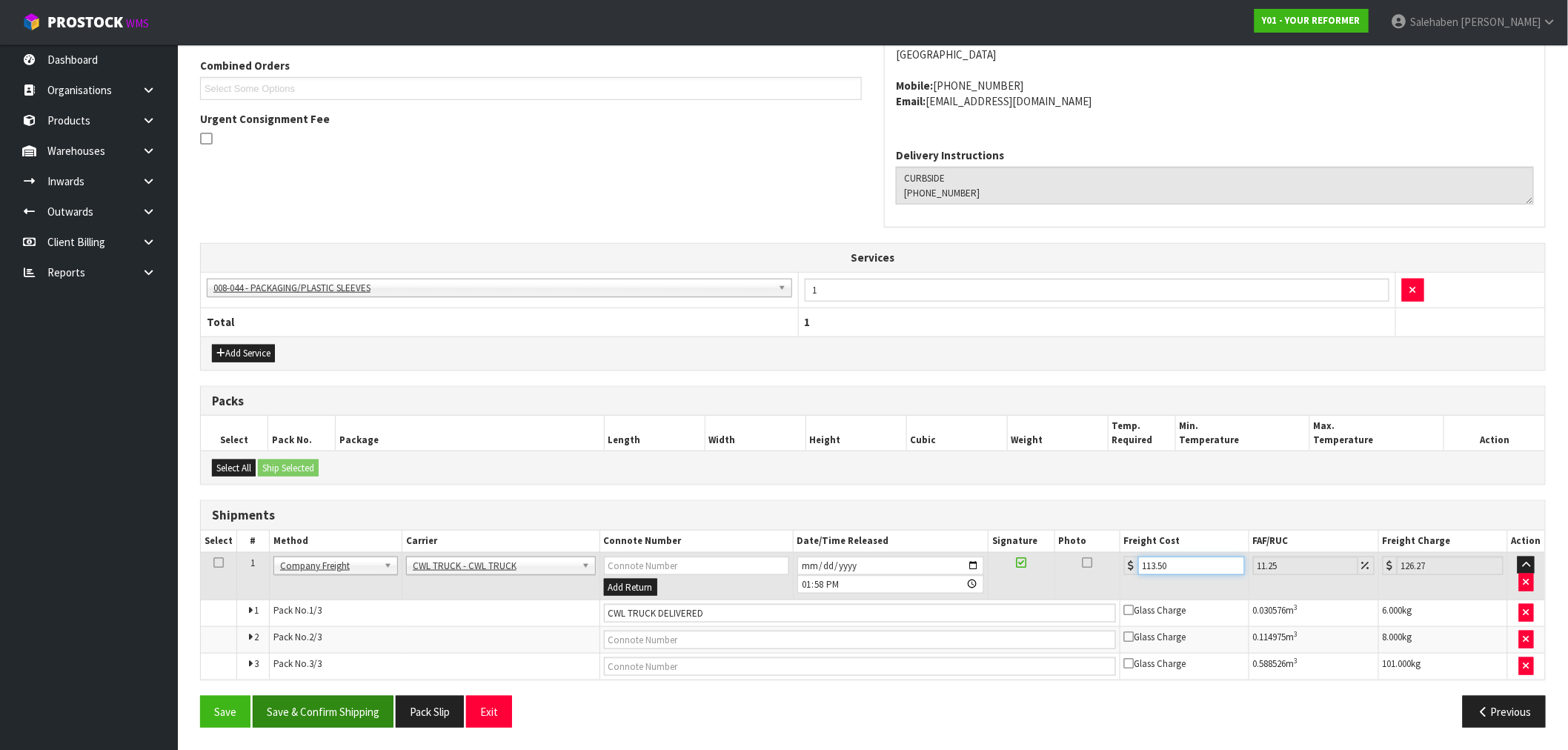
type input "113.50"
click at [294, 715] on button "Save & Confirm Shipping" at bounding box center [323, 712] width 140 height 32
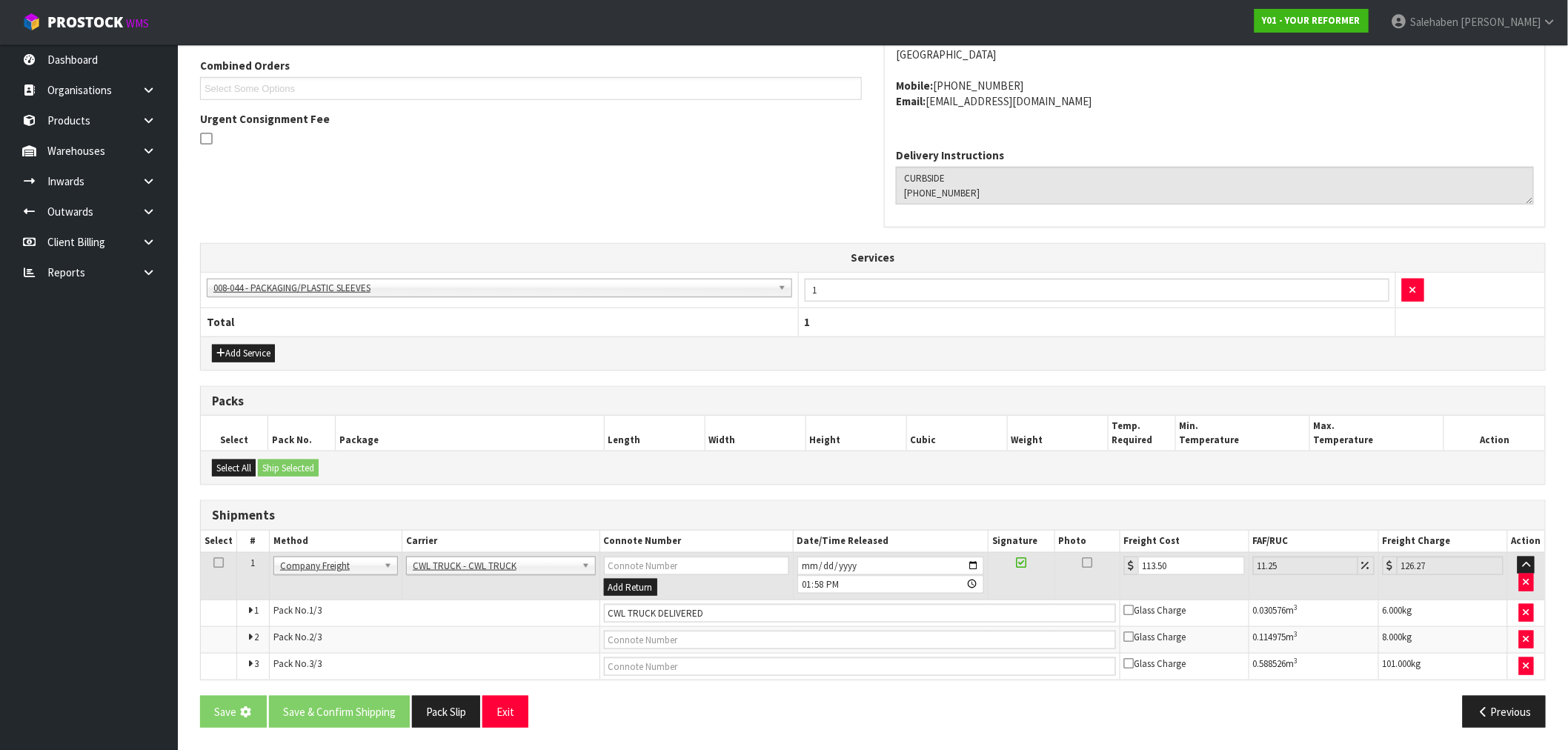
scroll to position [0, 0]
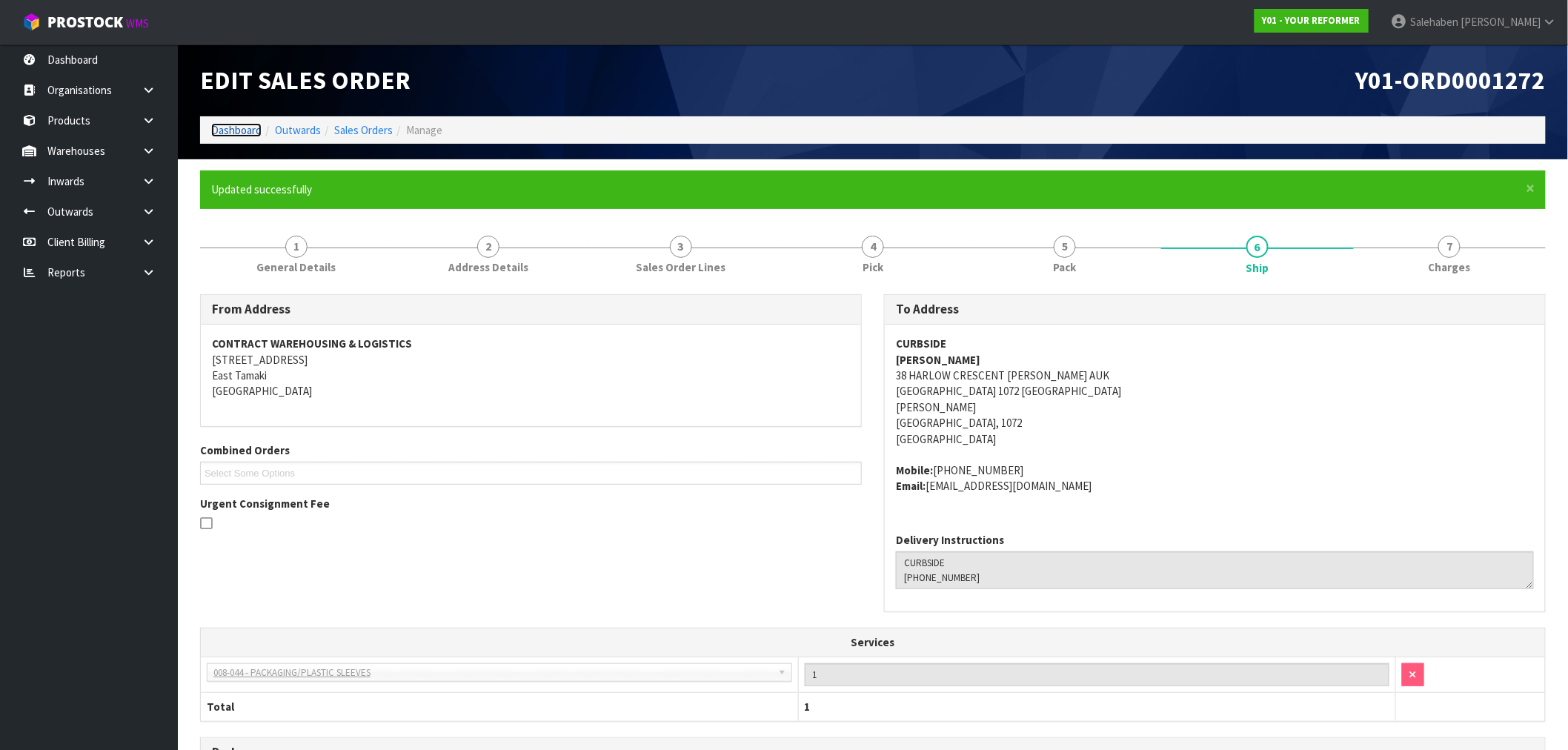
click at [239, 127] on link "Dashboard" at bounding box center [237, 130] width 51 height 14
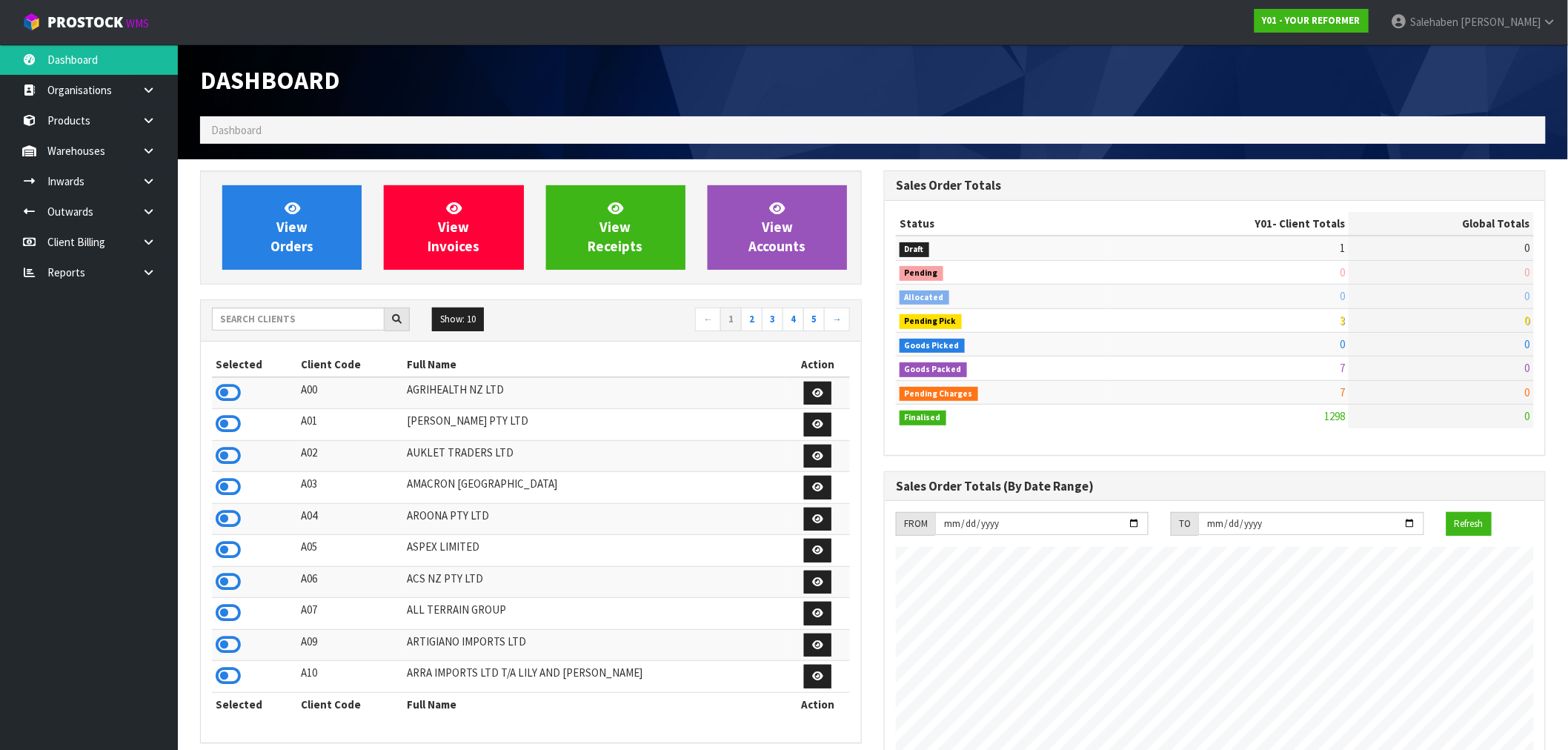
scroll to position [1123, 684]
click at [305, 234] on span "View Orders" at bounding box center [292, 226] width 43 height 56
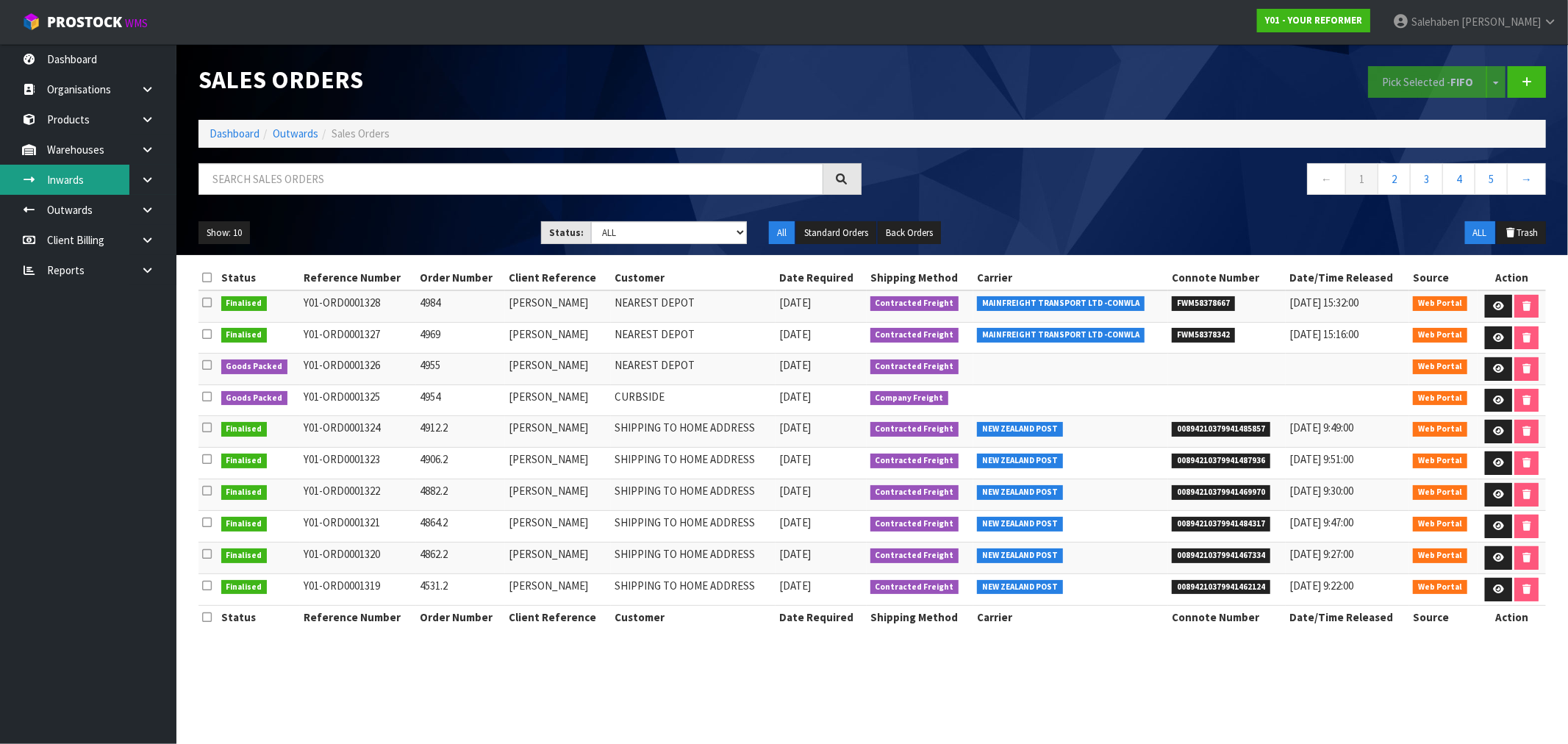
click at [74, 179] on link "Inwards" at bounding box center [88, 179] width 176 height 30
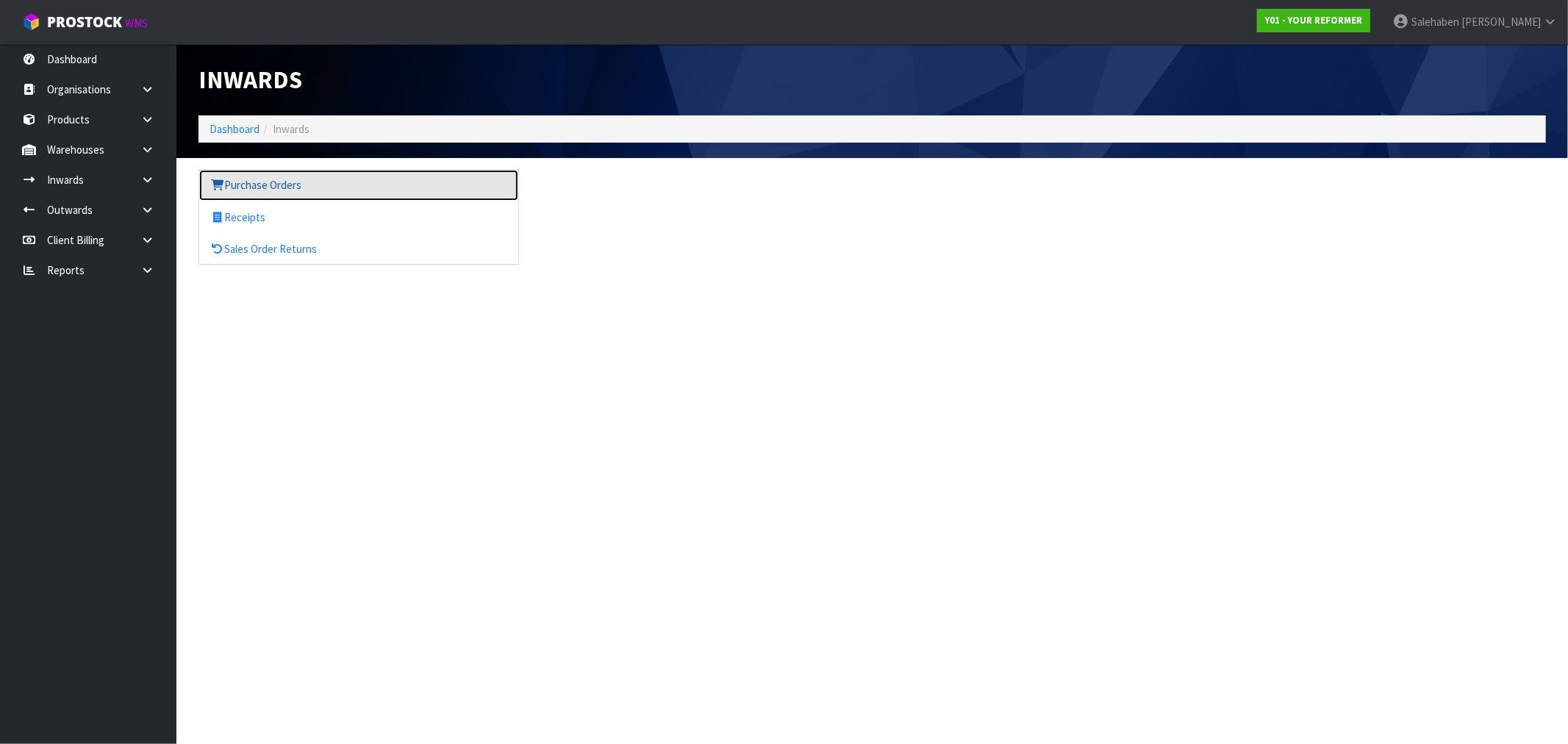
click at [251, 190] on link "Purchase Orders" at bounding box center [359, 185] width 319 height 30
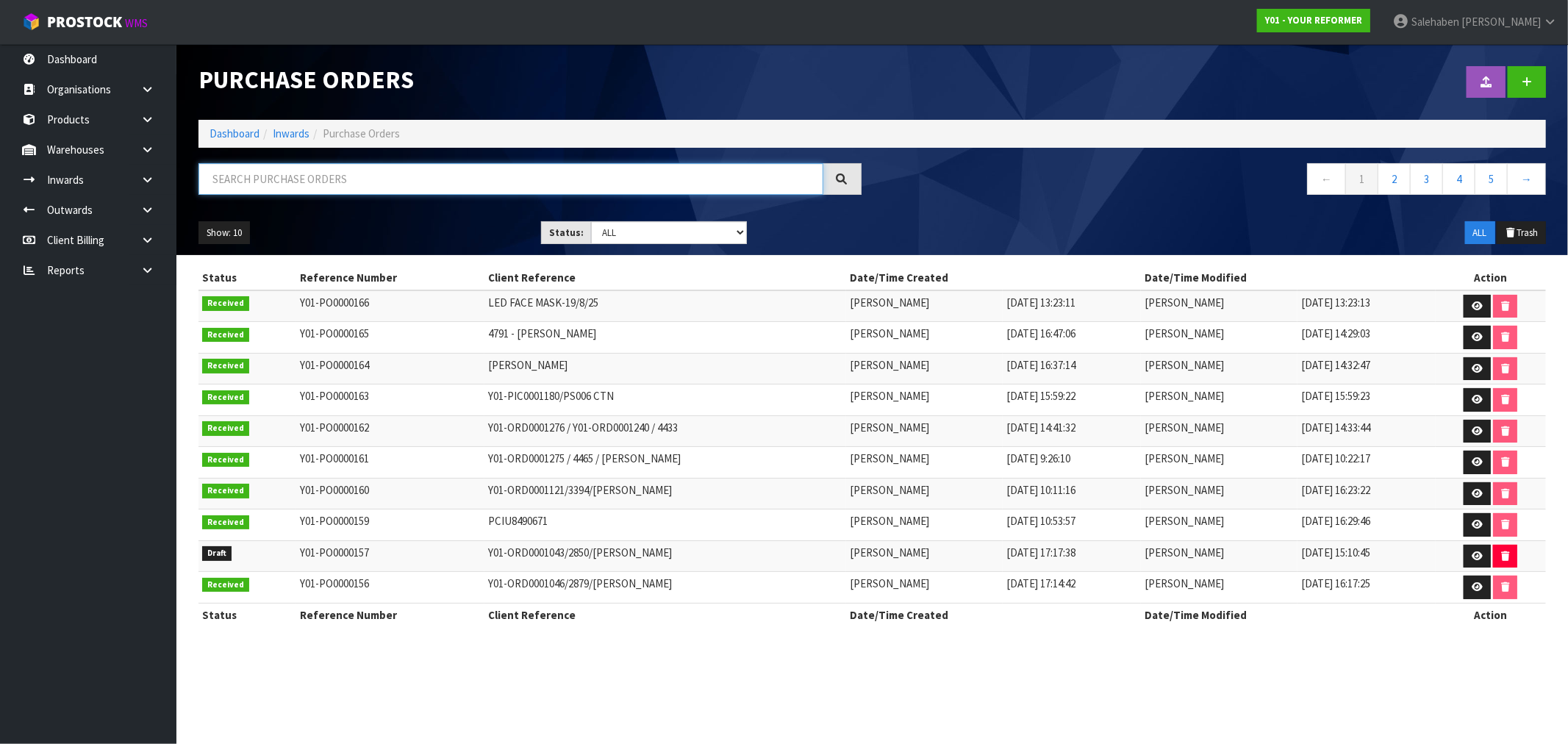
click at [274, 172] on input "text" at bounding box center [511, 179] width 625 height 32
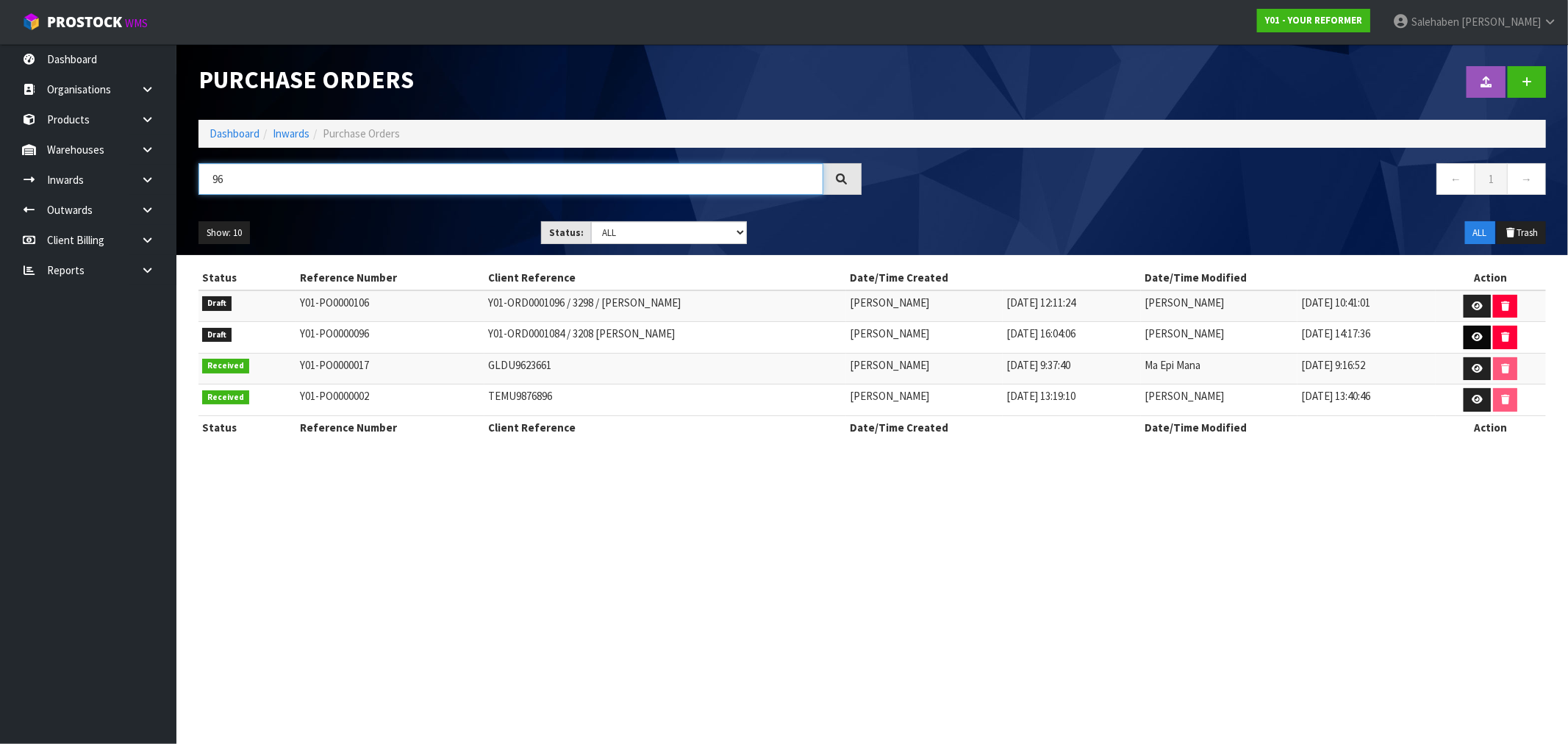
type input "96"
click at [1483, 337] on icon at bounding box center [1477, 338] width 11 height 10
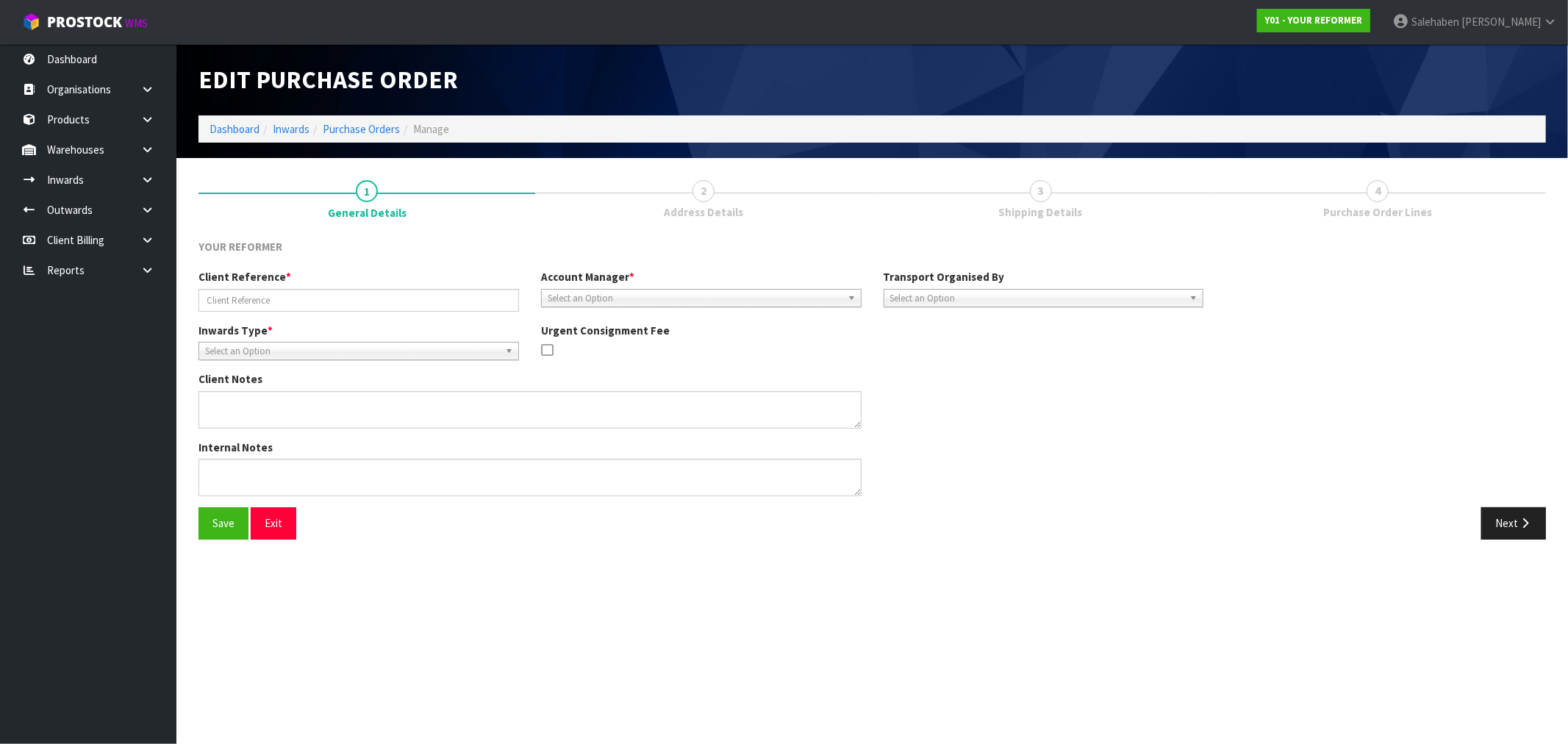
type input "Y01-ORD0001084 / 3208 SOPHIE SPRATT"
type textarea "1 X YRENV240012009 - PLEASE CHECK SERIAL AND ALL PARTS RETURNED."
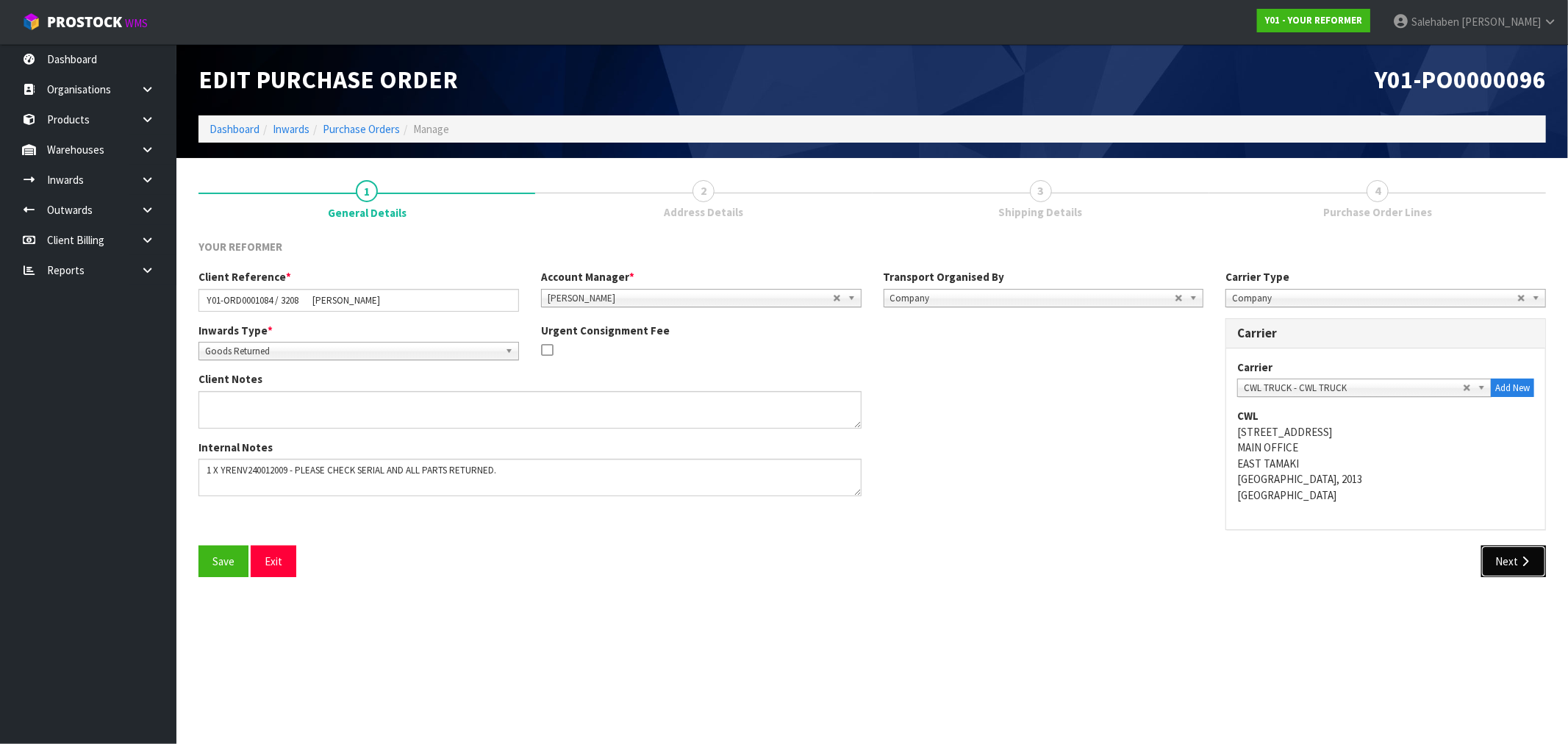
click at [1515, 561] on button "Next" at bounding box center [1513, 561] width 65 height 32
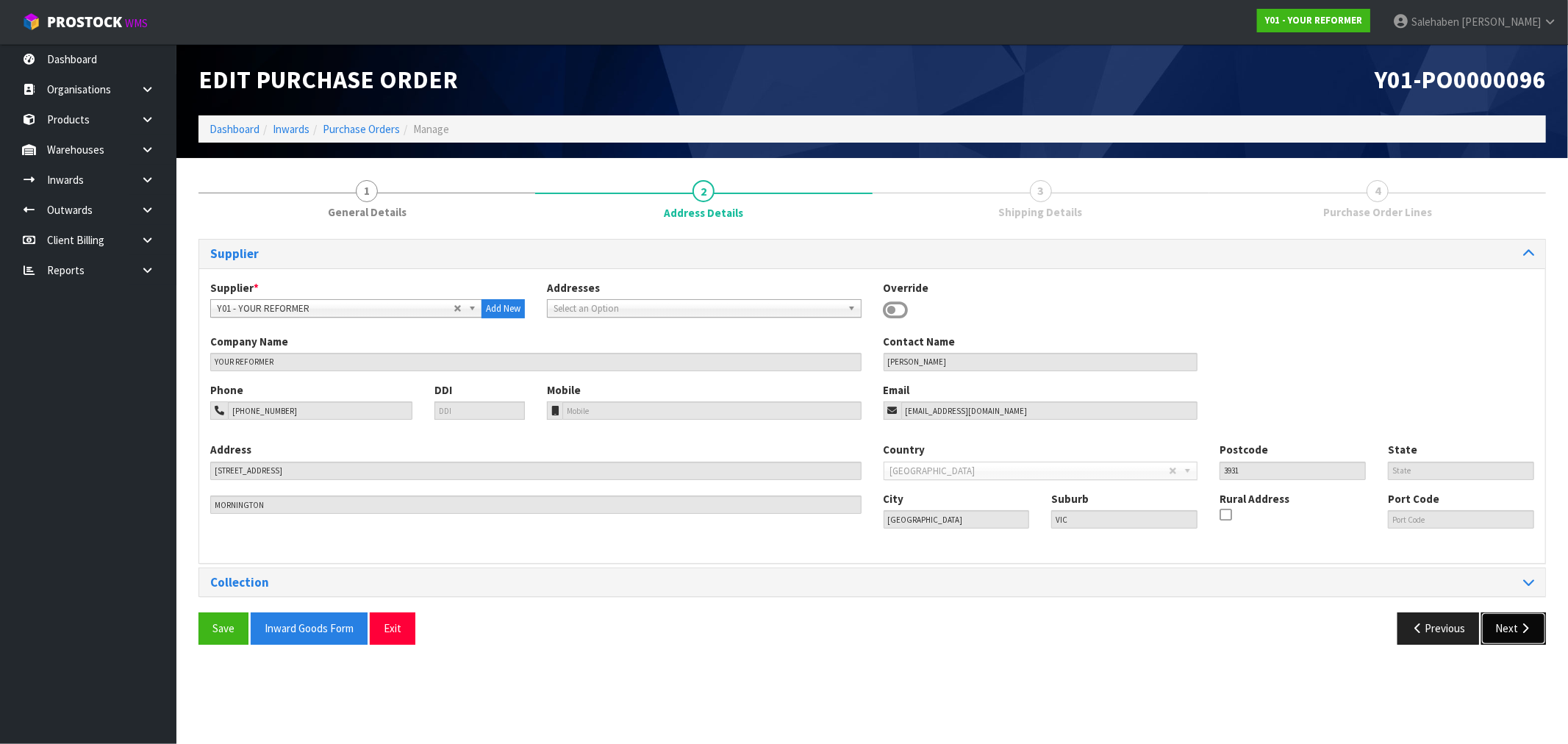
click at [1510, 623] on button "Next" at bounding box center [1513, 628] width 65 height 32
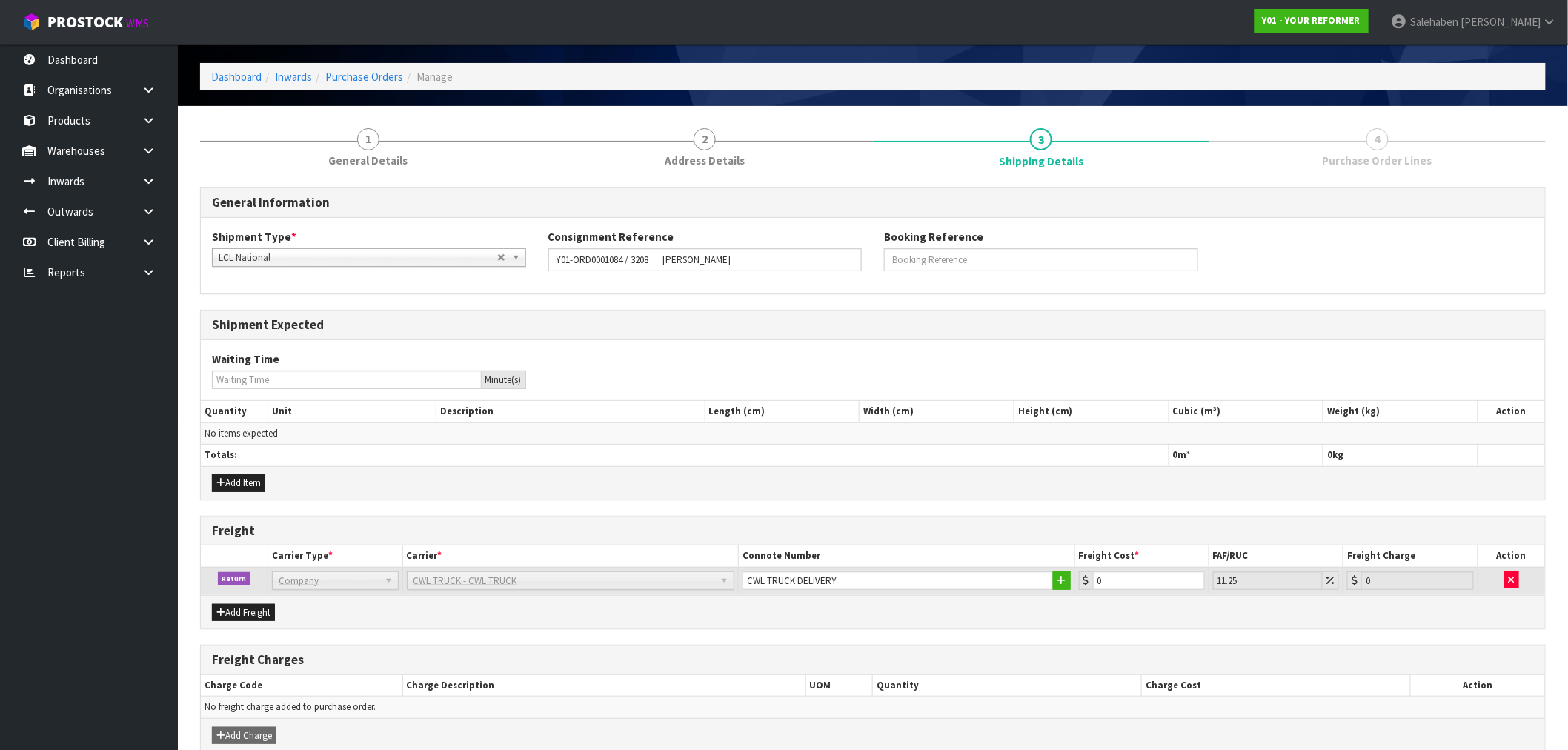
scroll to position [126, 0]
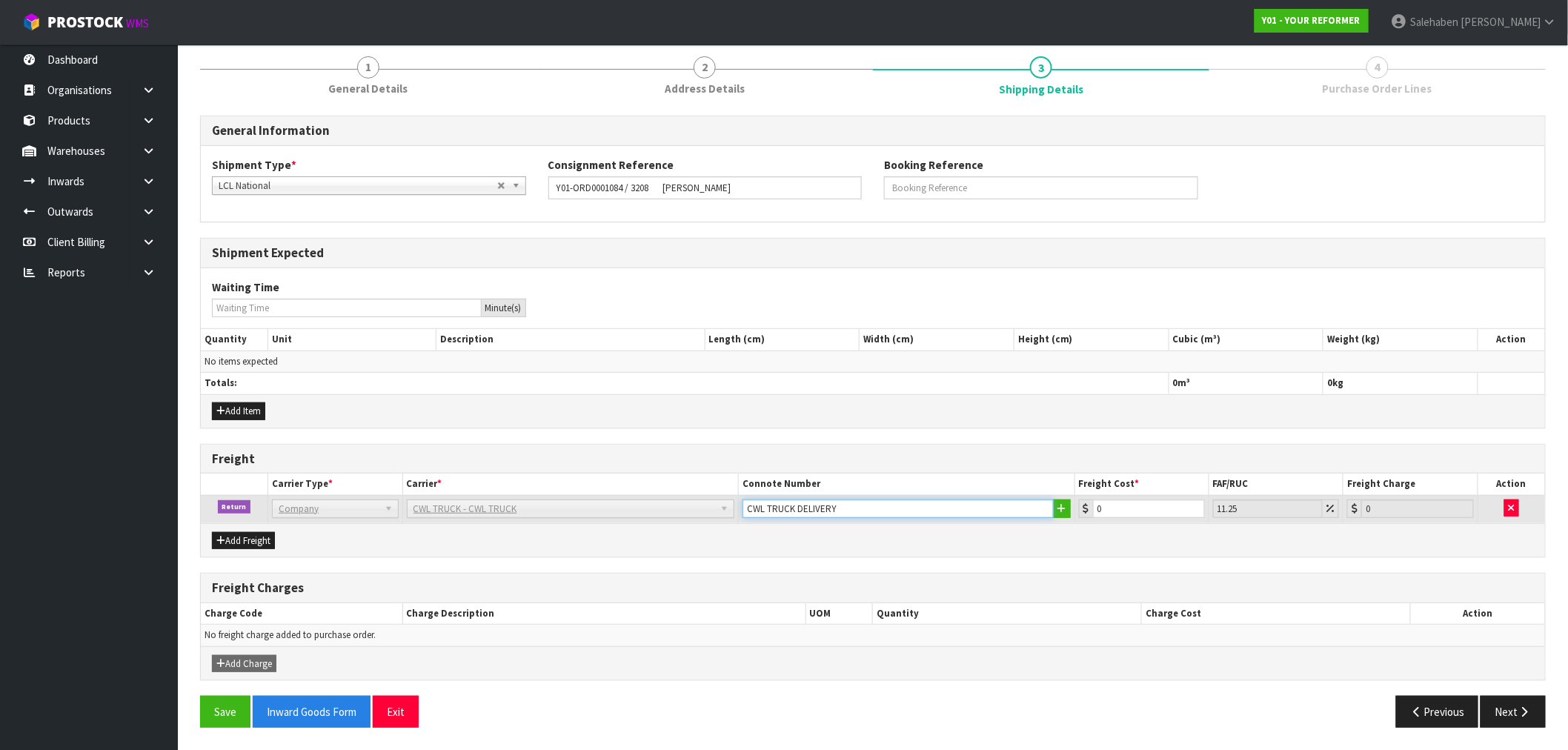
click at [877, 504] on input "CWL TRUCK DELIVERY" at bounding box center [898, 508] width 311 height 19
type input "CWL TRUCK COLLECTED"
click at [1047, 520] on tr "Return Company Bulk Courier Company AJ TUTILL CARRIERS - AJ TUTILL CARRIERS ALL…" at bounding box center [873, 509] width 1345 height 28
type input "1"
type input "1.11"
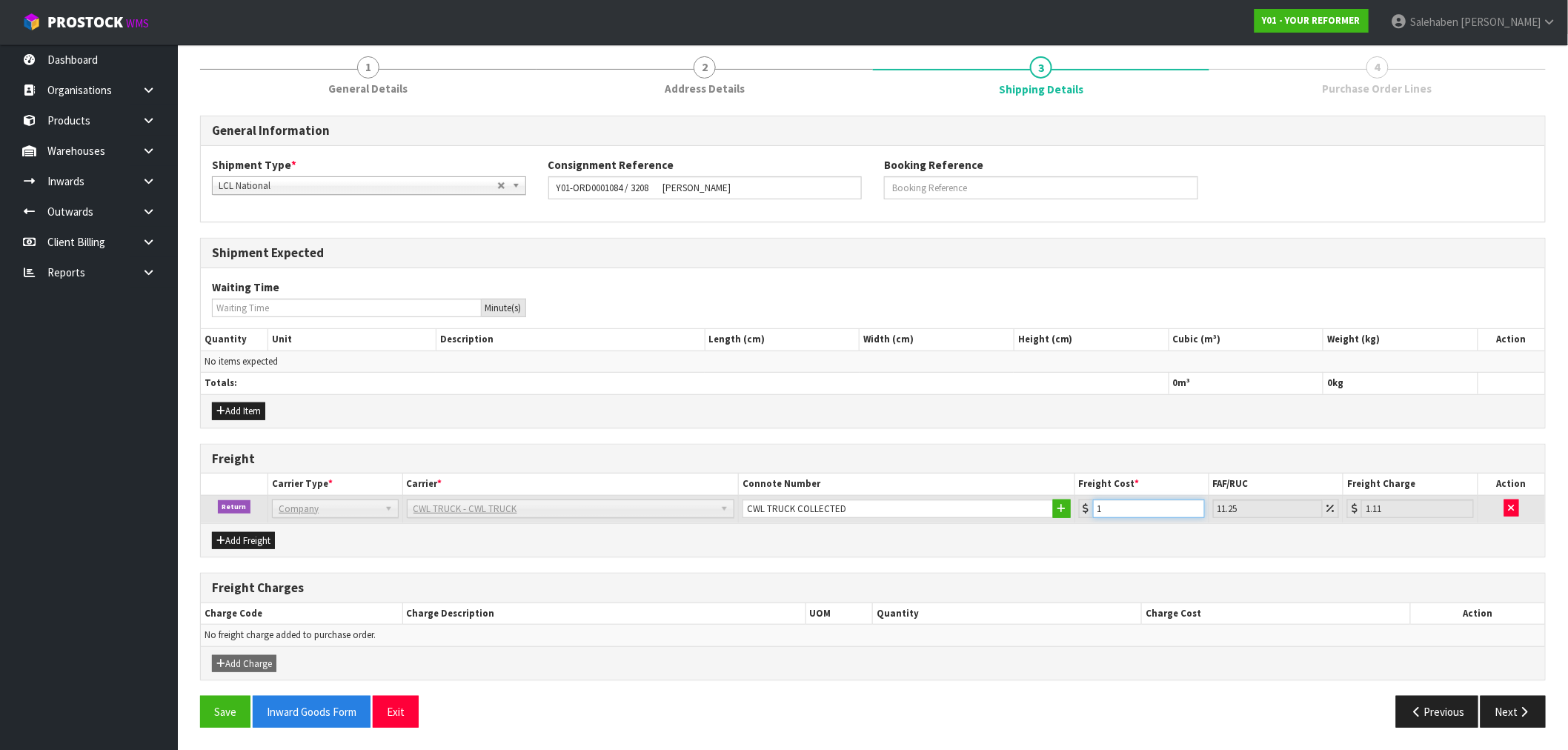
type input "18"
type input "20.03"
type input "188"
type input "209.15"
type input "188.5"
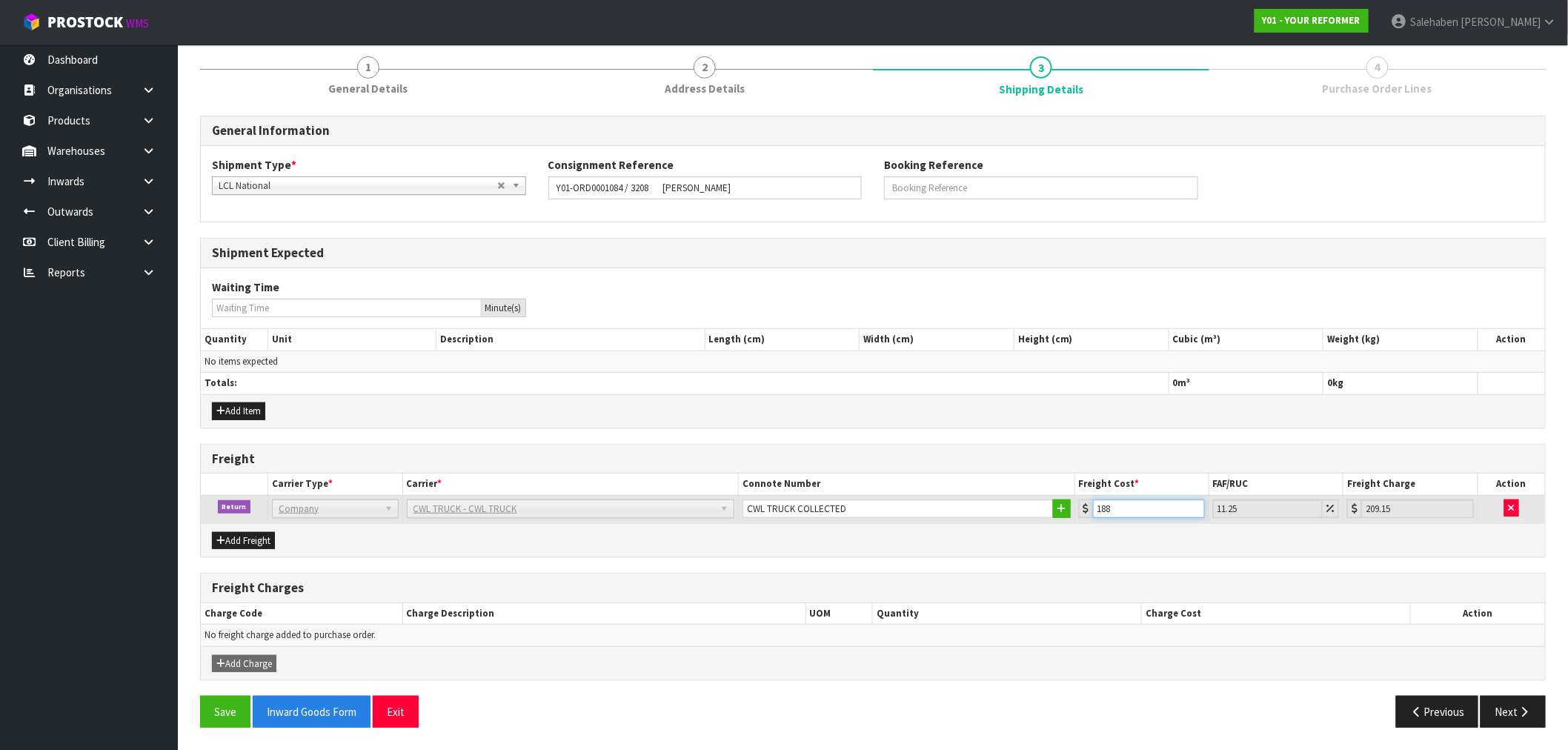
type input "209.71"
type input "188.50"
click at [217, 717] on button "Save" at bounding box center [225, 712] width 51 height 32
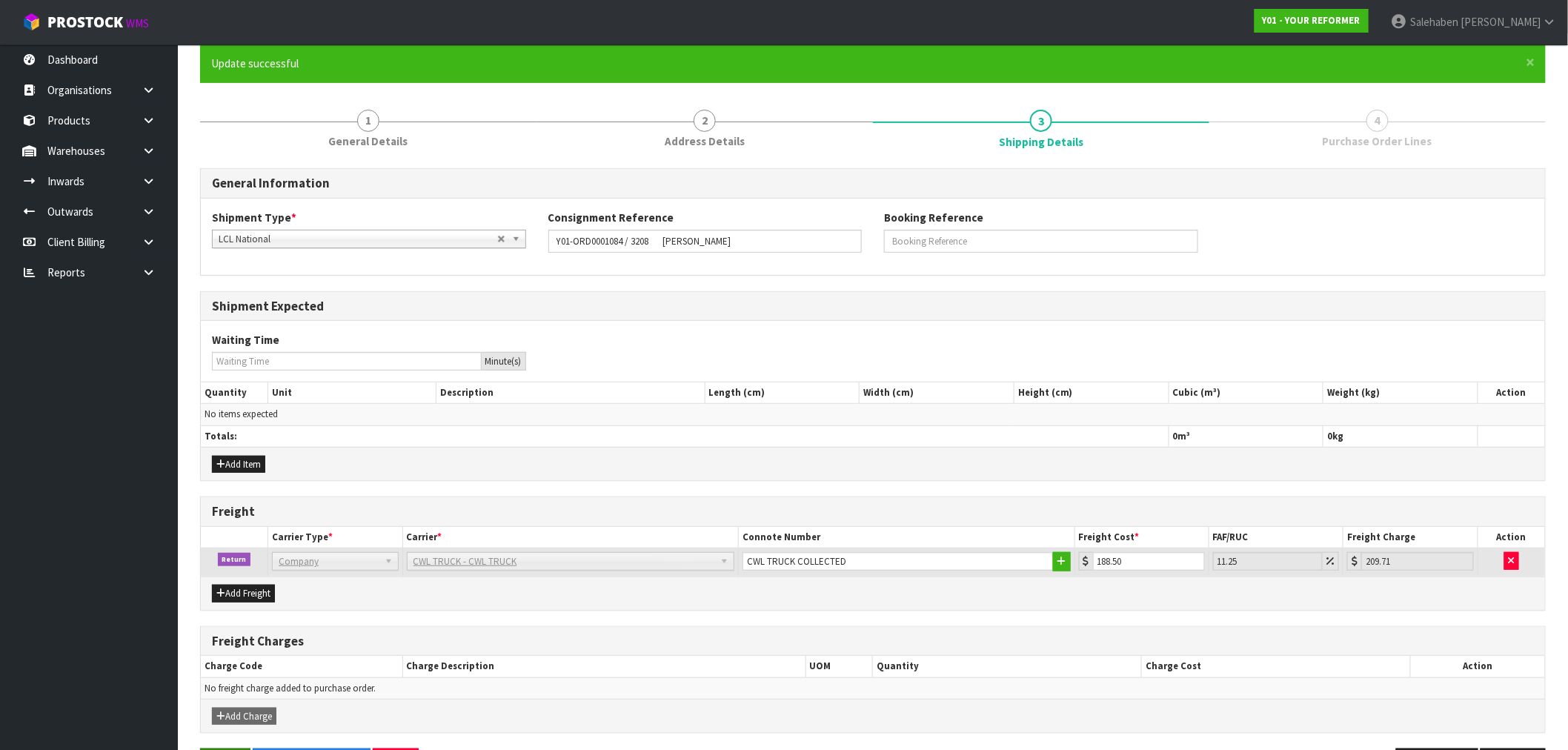
scroll to position [0, 0]
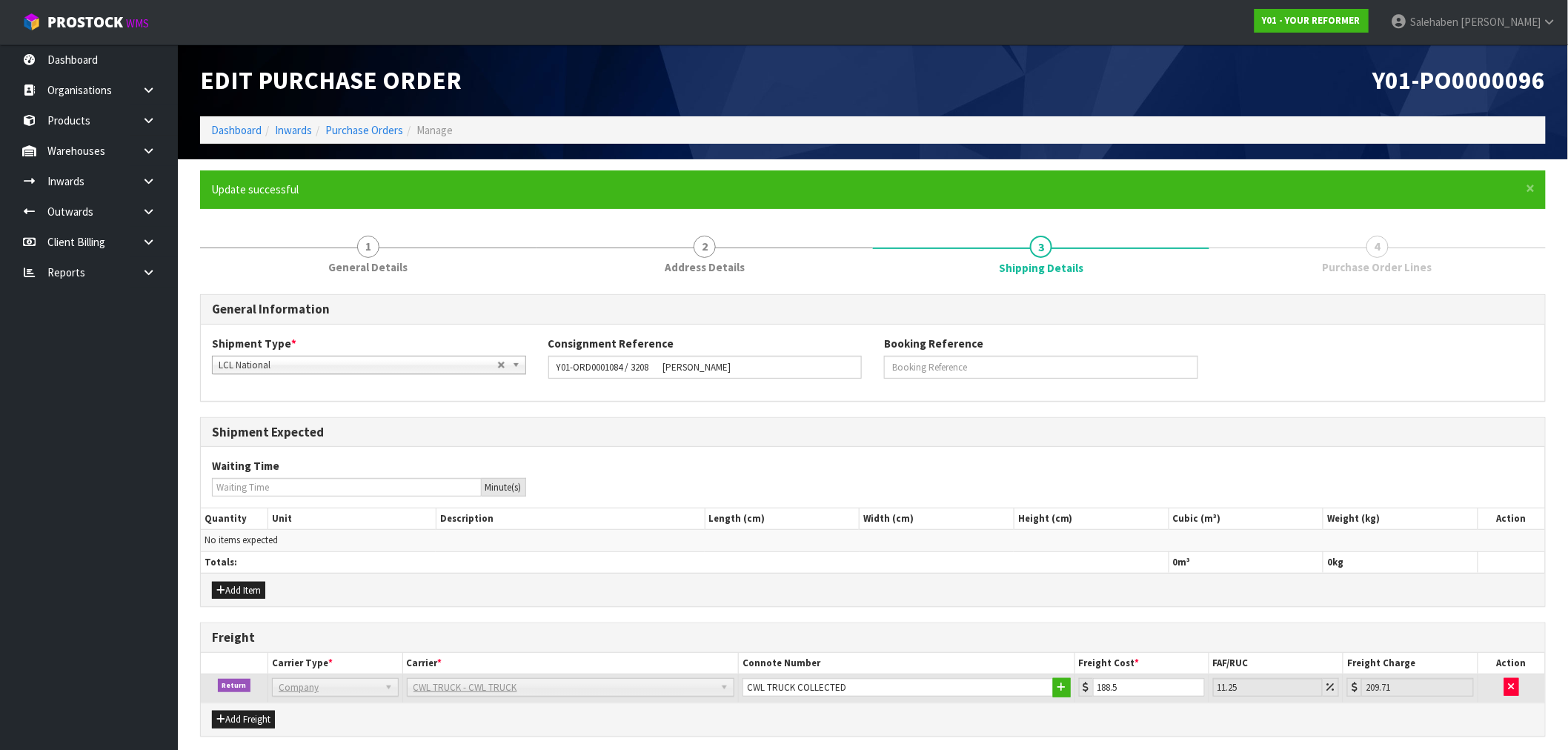
click at [267, 131] on li "Inwards" at bounding box center [287, 130] width 51 height 16
click at [220, 131] on link "Dashboard" at bounding box center [237, 130] width 51 height 14
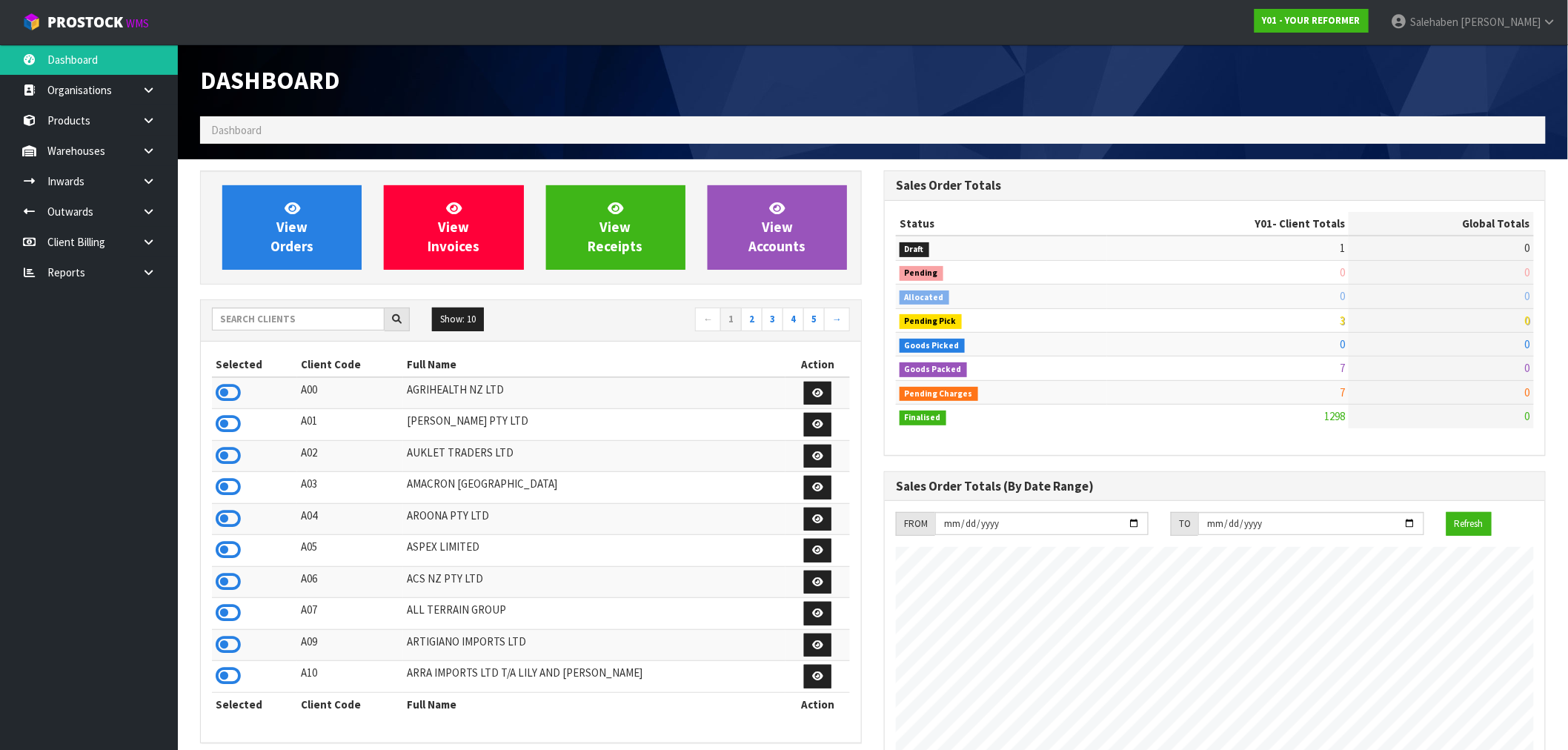
scroll to position [1123, 684]
click at [228, 394] on icon at bounding box center [228, 392] width 25 height 22
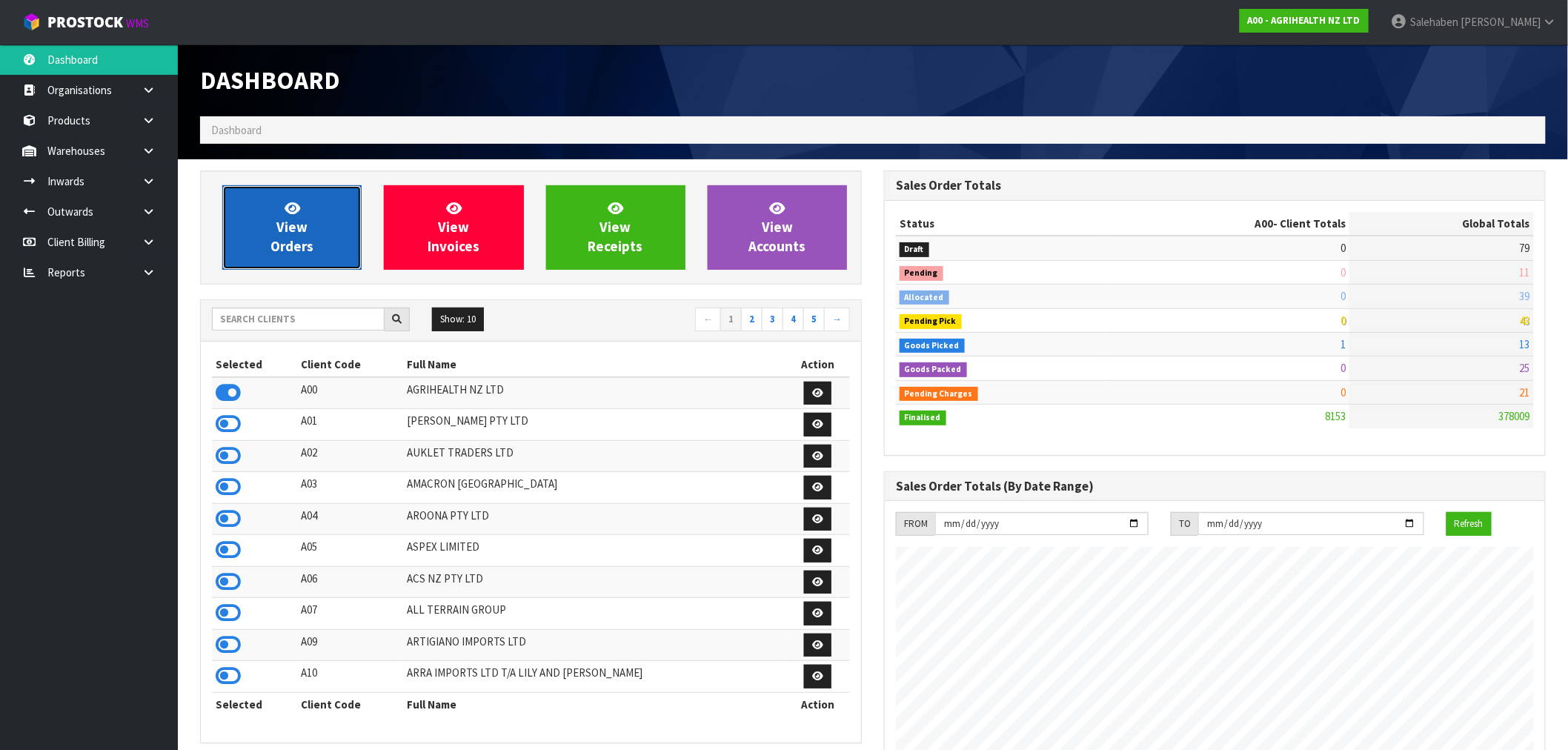
click at [256, 246] on link "View Orders" at bounding box center [292, 227] width 139 height 85
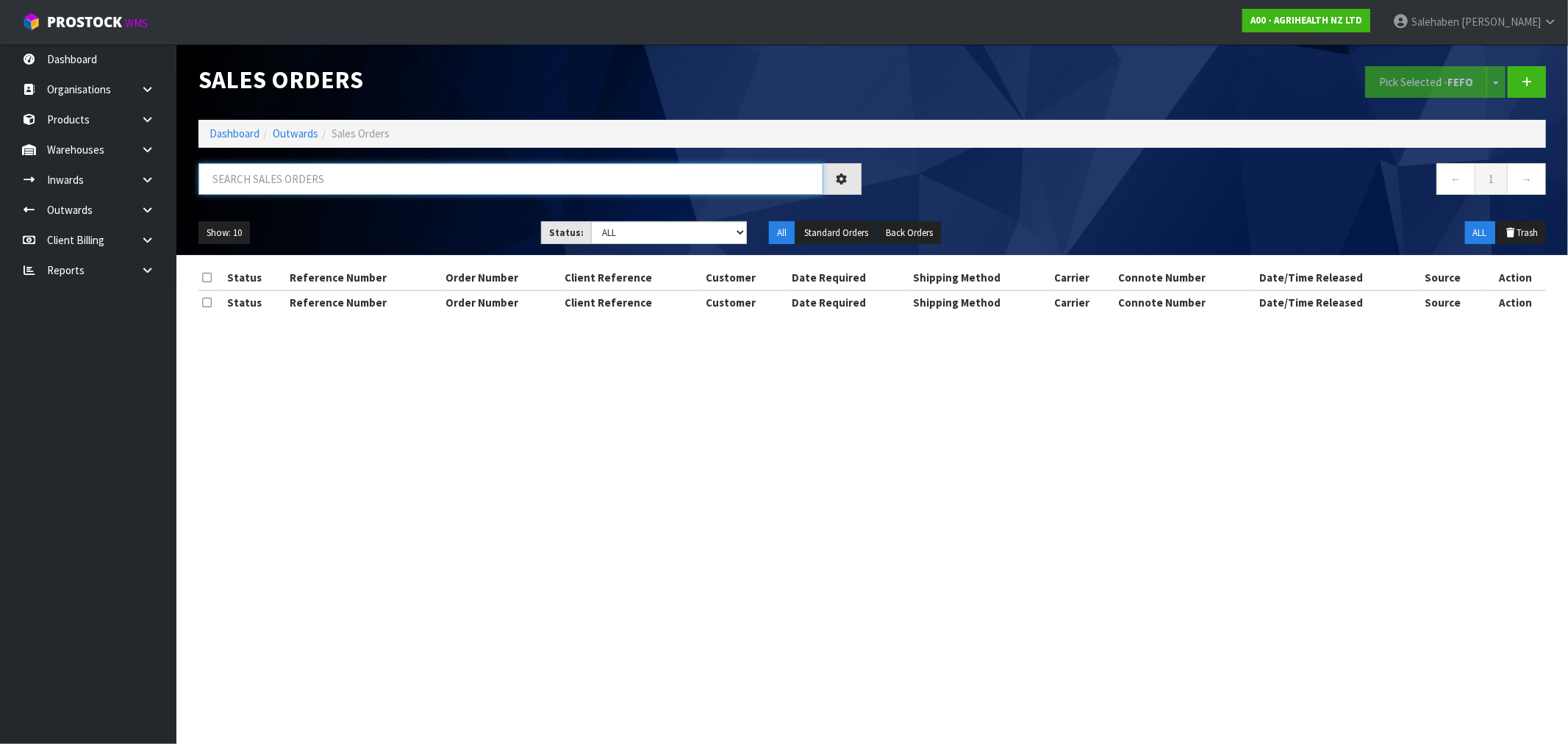
click at [234, 172] on input "text" at bounding box center [511, 179] width 625 height 32
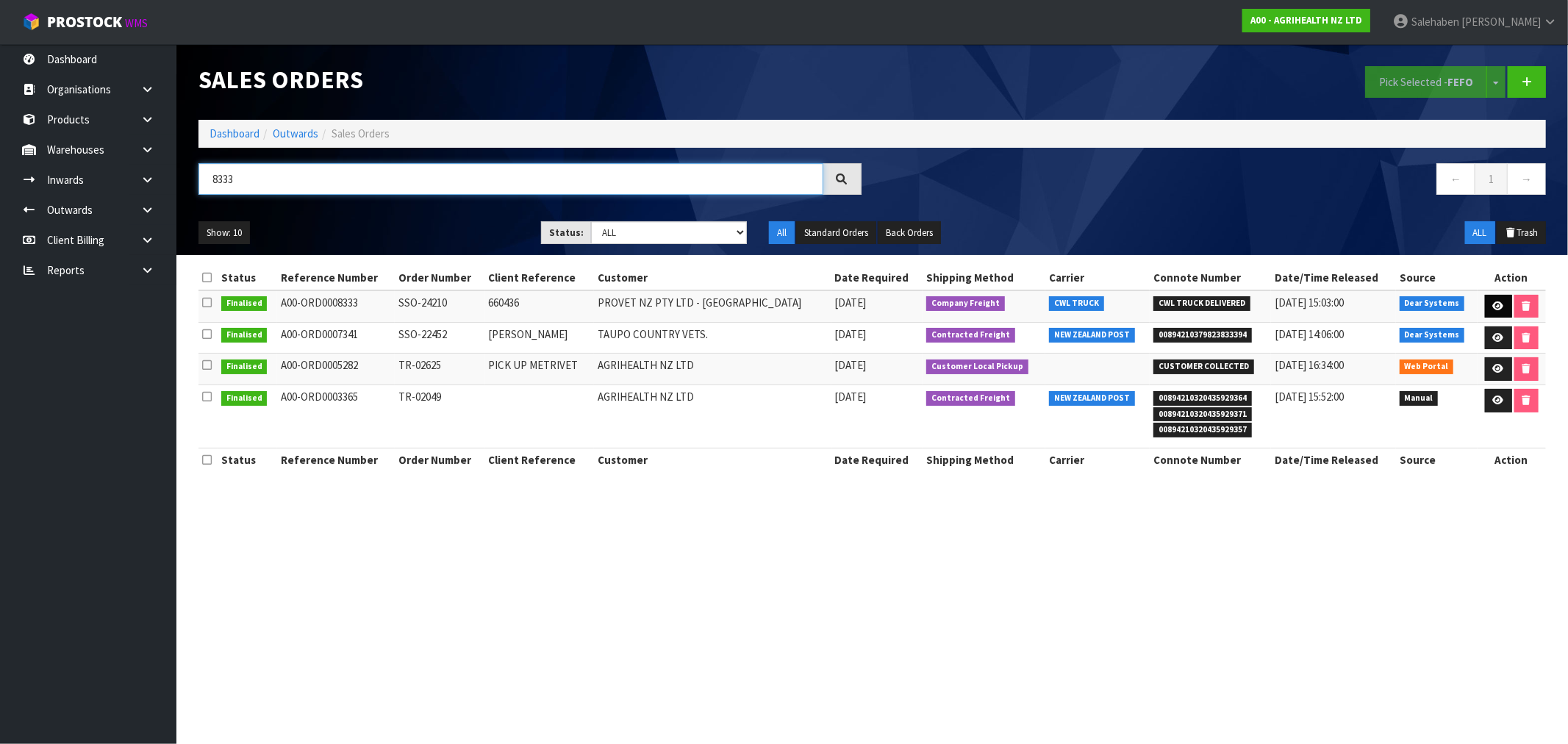
type input "8333"
click at [1496, 304] on icon at bounding box center [1498, 307] width 11 height 10
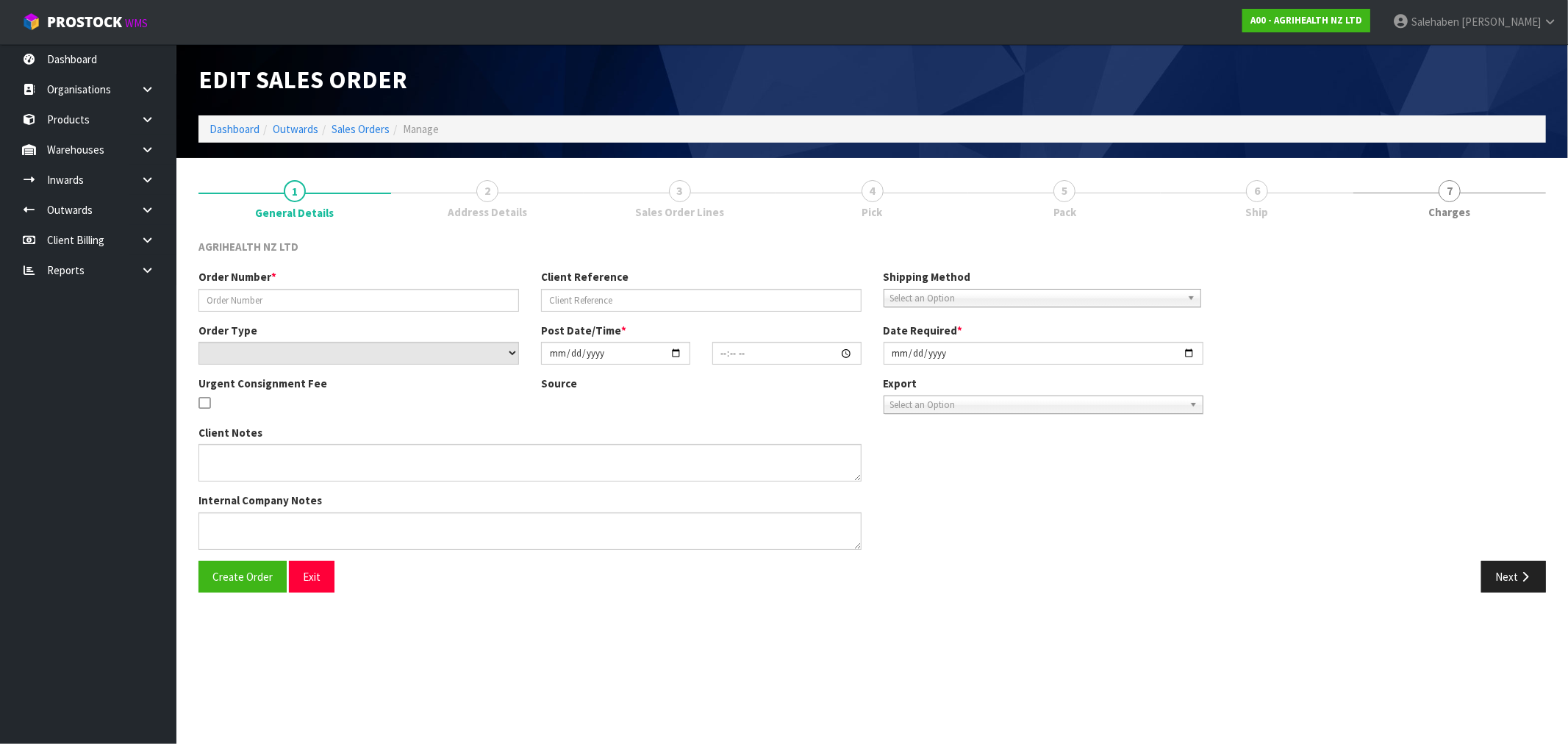
type input "SSO-24210"
type input "660436"
select select "number:0"
type input "2025-08-21"
type input "10:13:37.000"
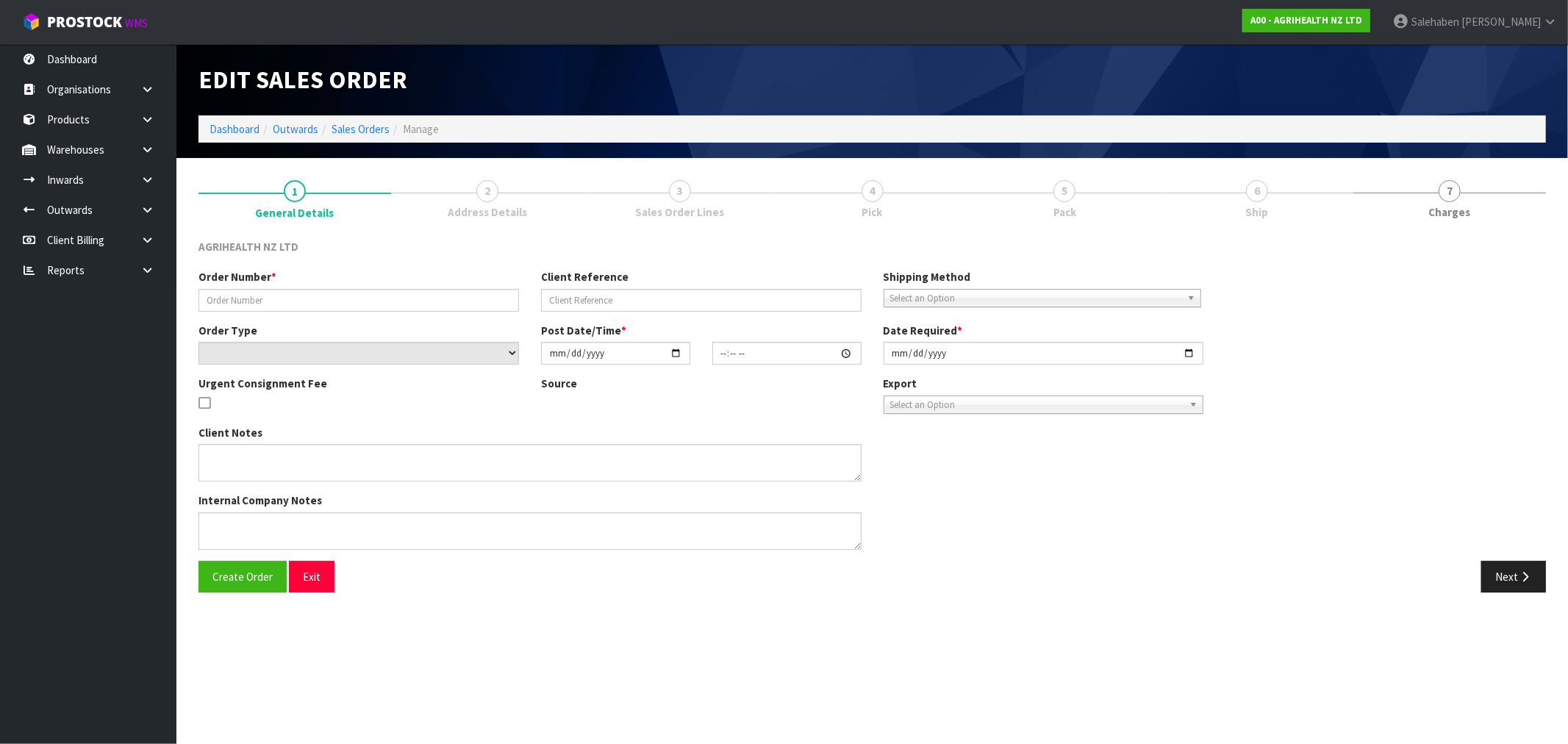
type input "2025-08-21"
type textarea "SHIP BY: CWL Truck"
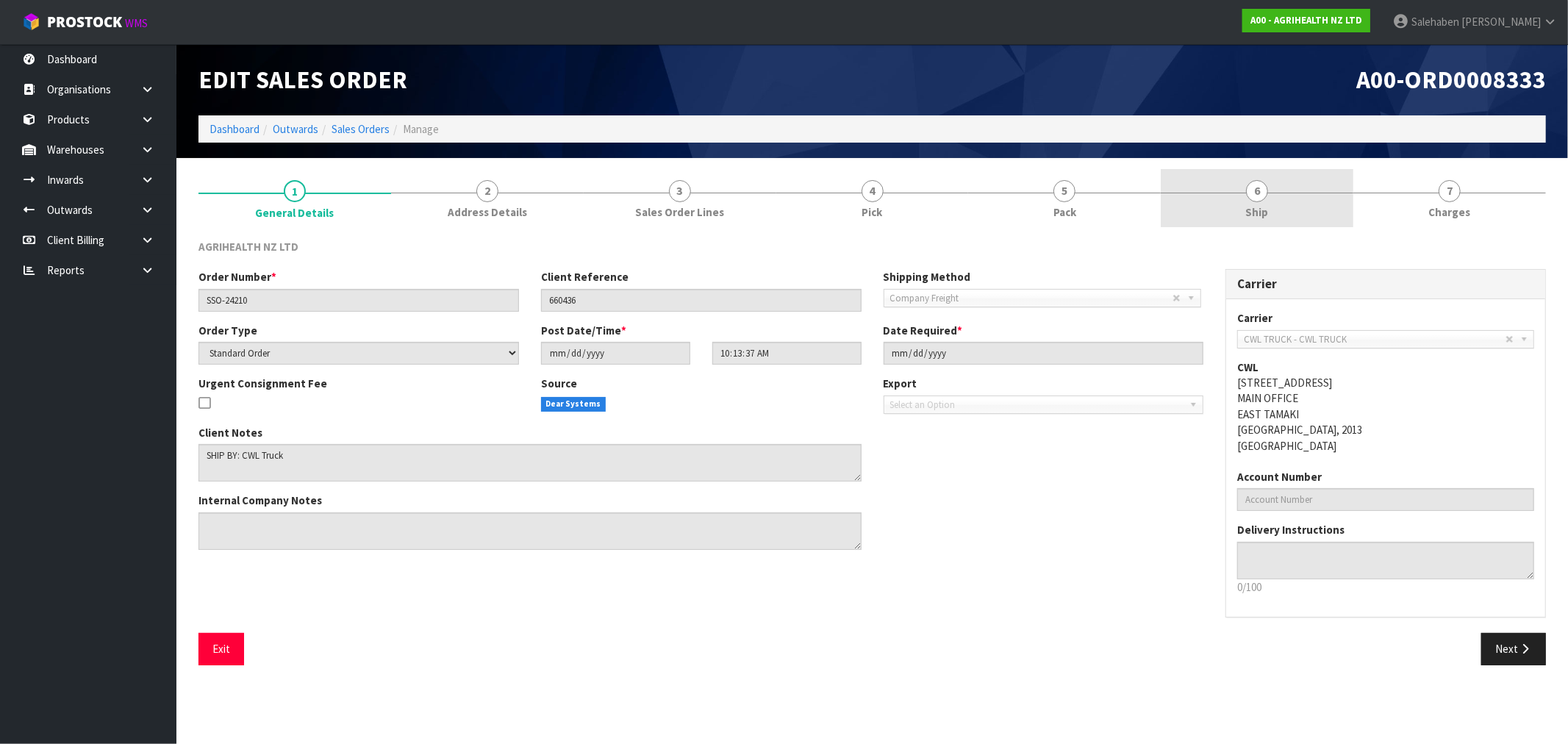
click at [1264, 202] on link "6 Ship" at bounding box center [1257, 198] width 192 height 58
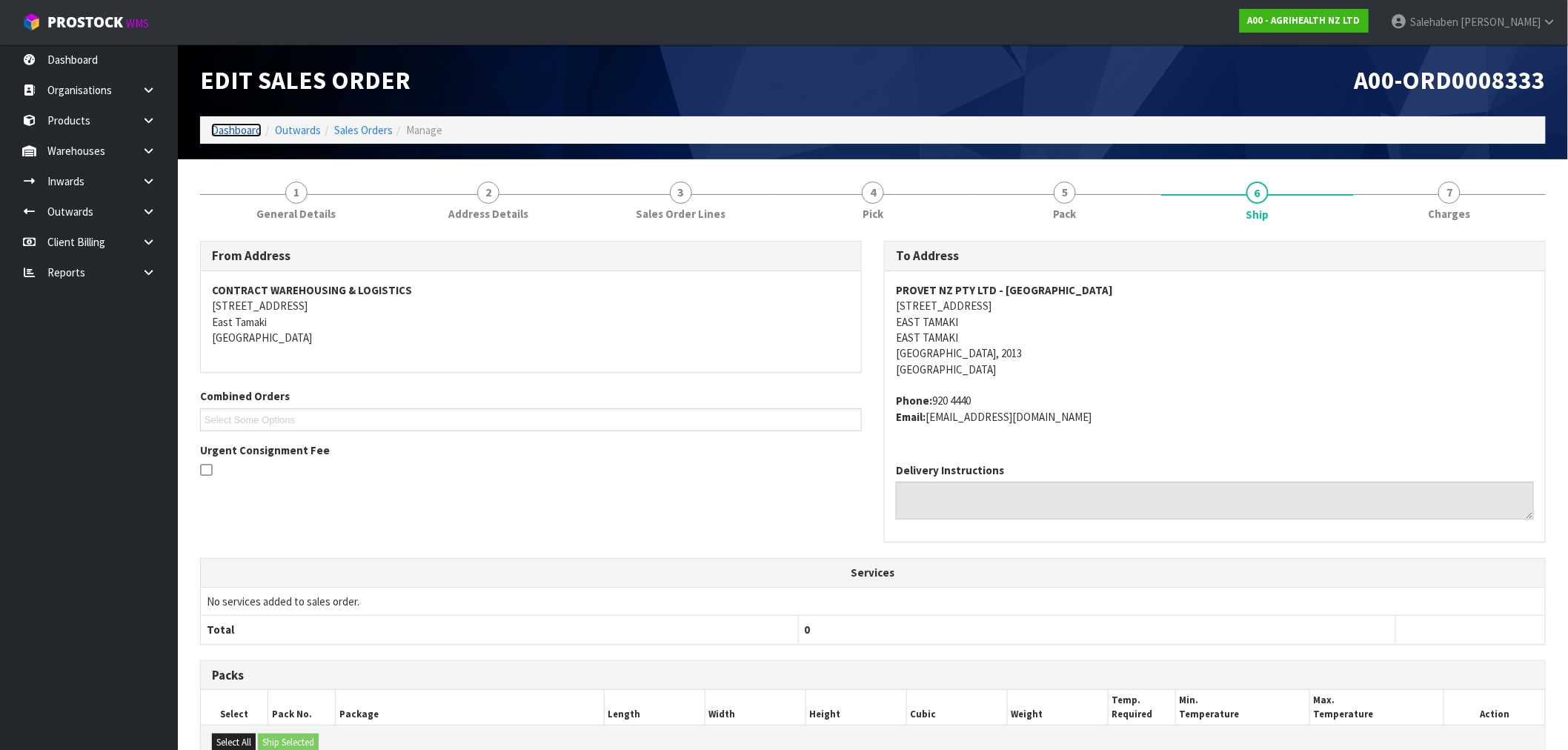
click at [232, 132] on link "Dashboard" at bounding box center [237, 130] width 51 height 14
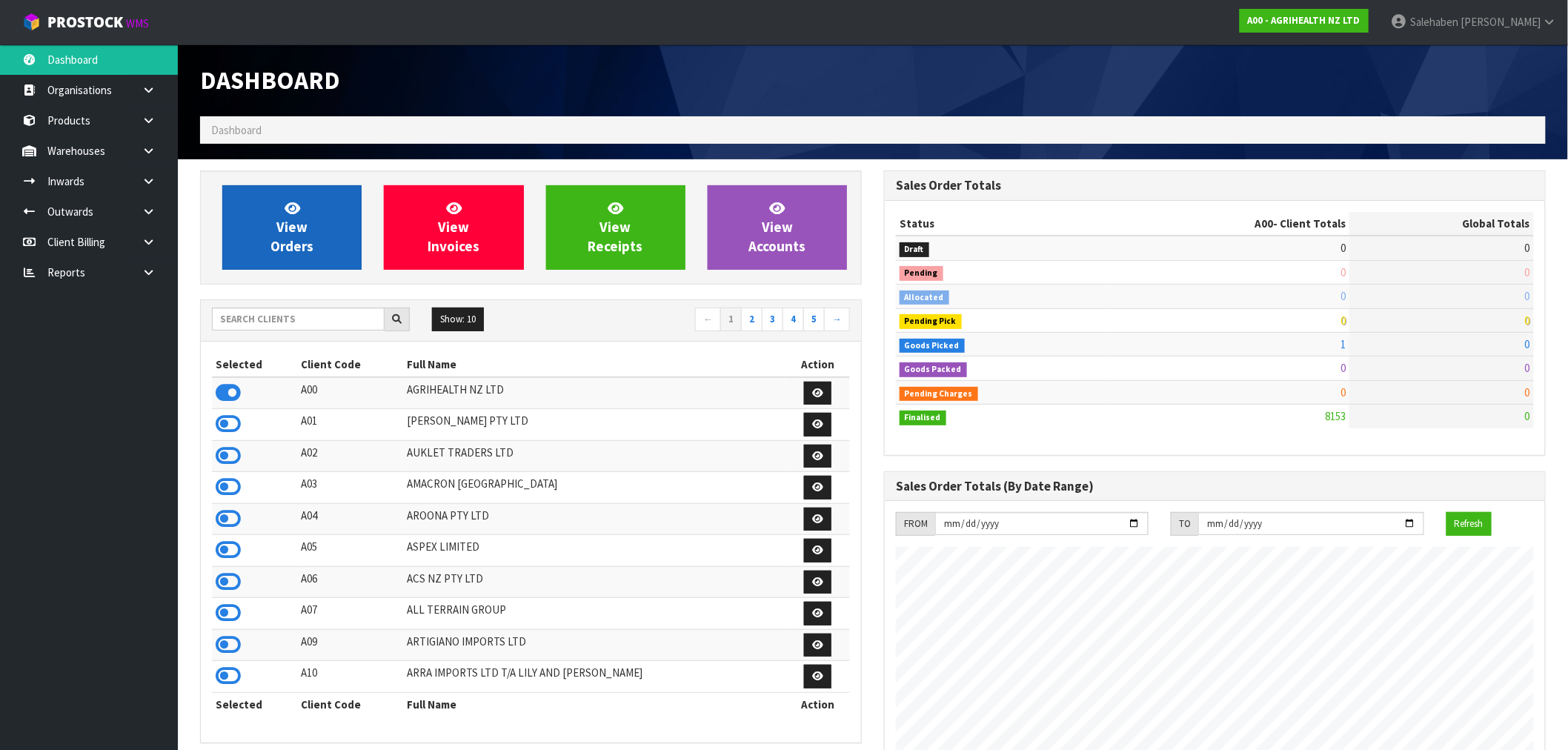
scroll to position [1123, 684]
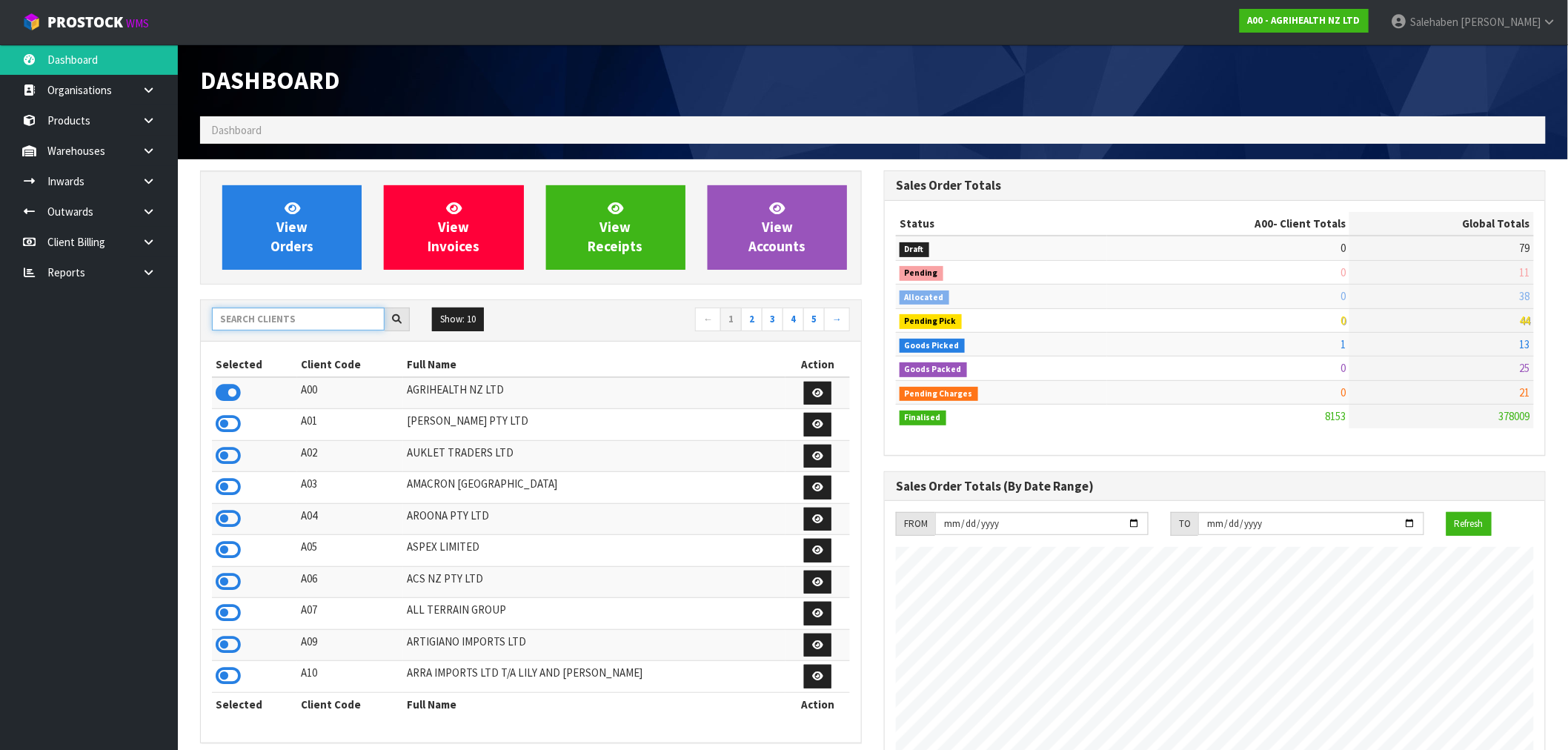
click at [282, 320] on input "text" at bounding box center [297, 319] width 173 height 23
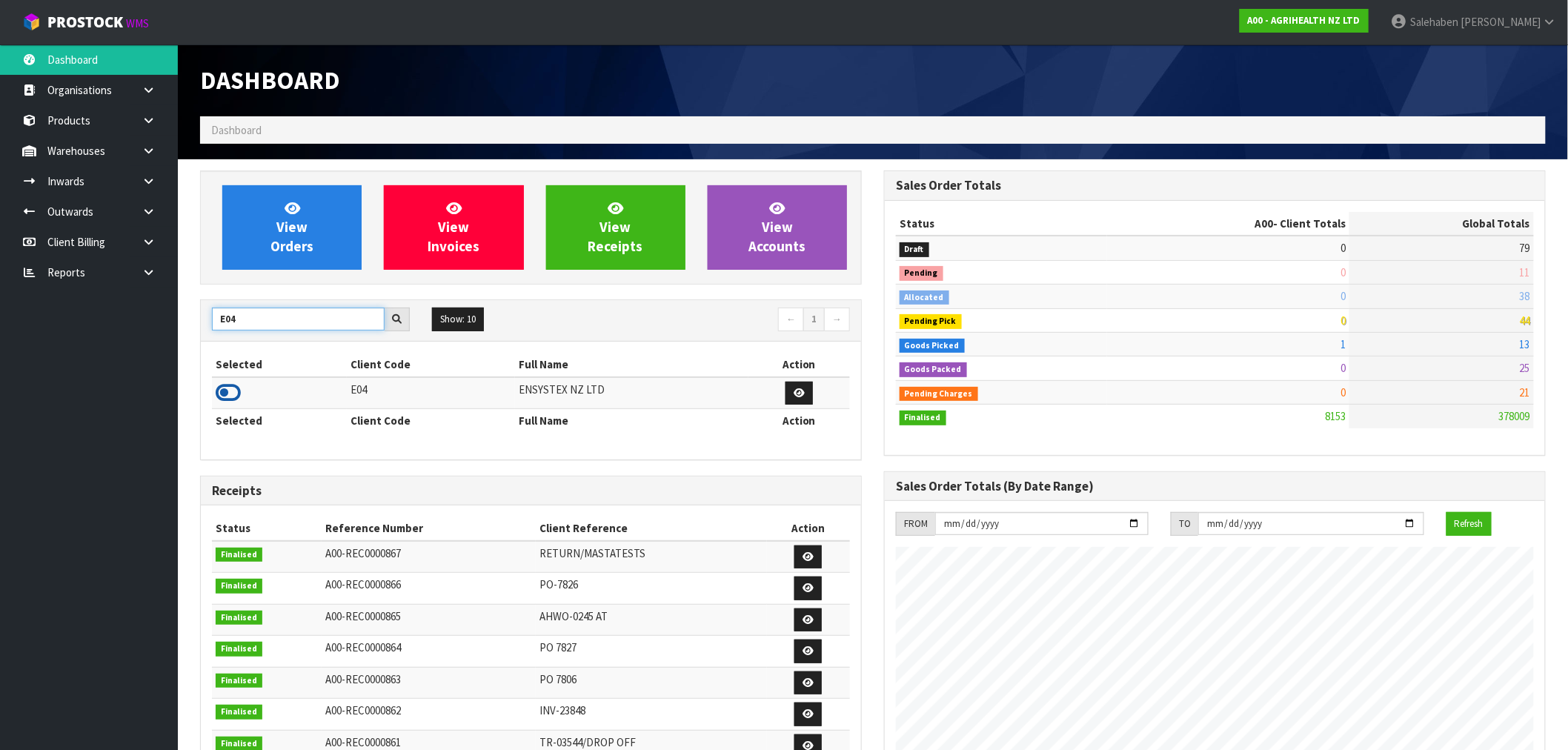
type input "E04"
click at [224, 386] on icon at bounding box center [228, 392] width 25 height 22
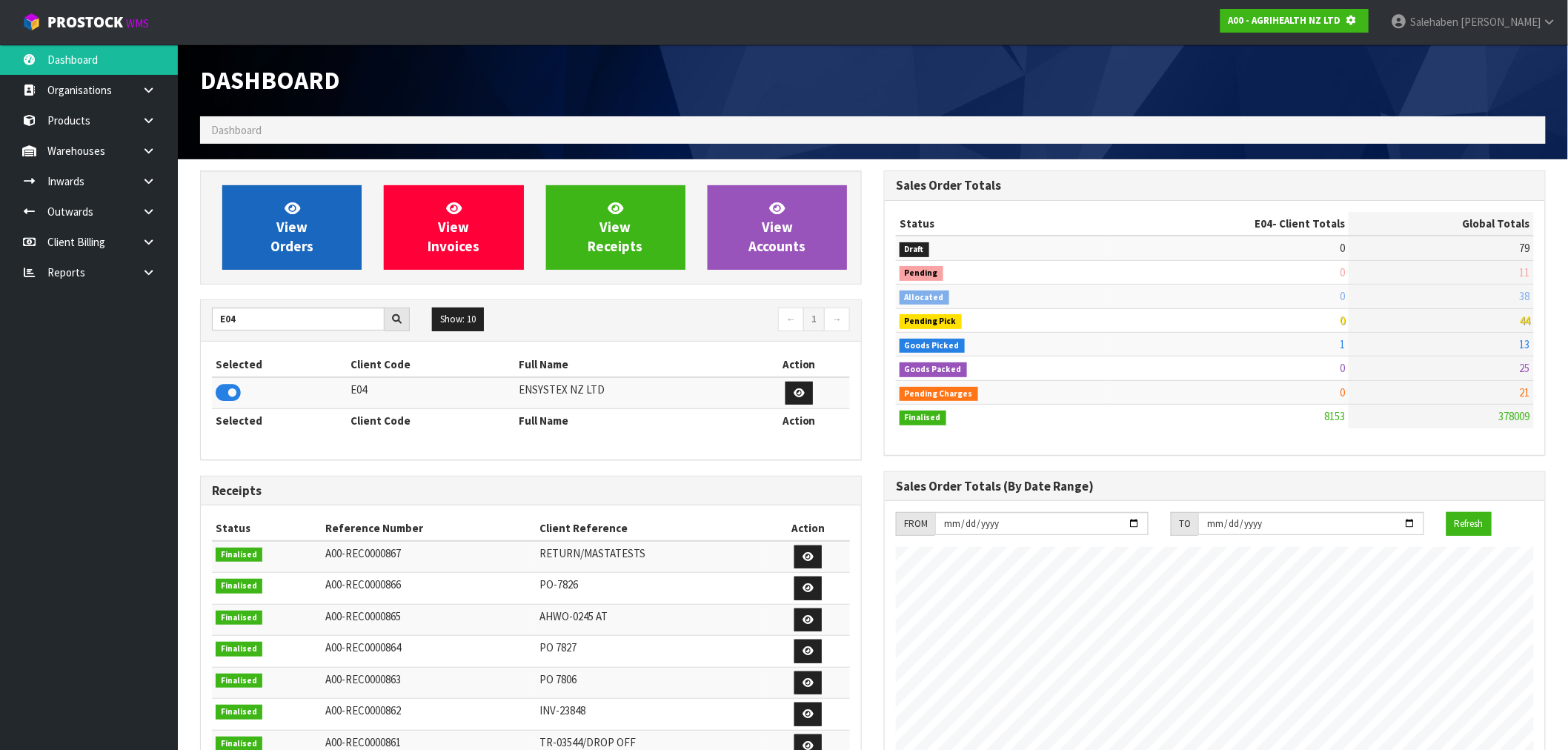
scroll to position [740296, 740408]
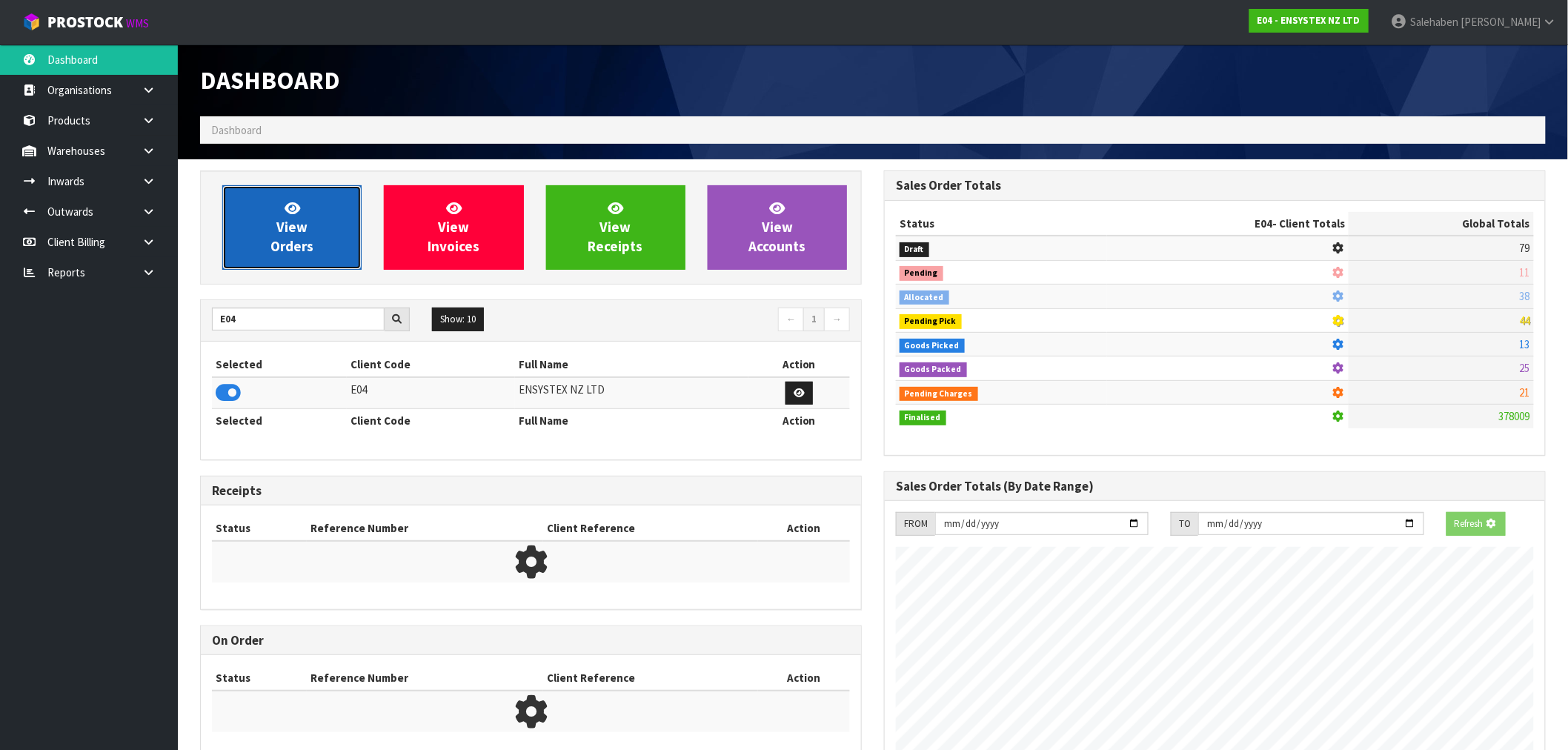
click at [299, 253] on span "View Orders" at bounding box center [292, 226] width 43 height 56
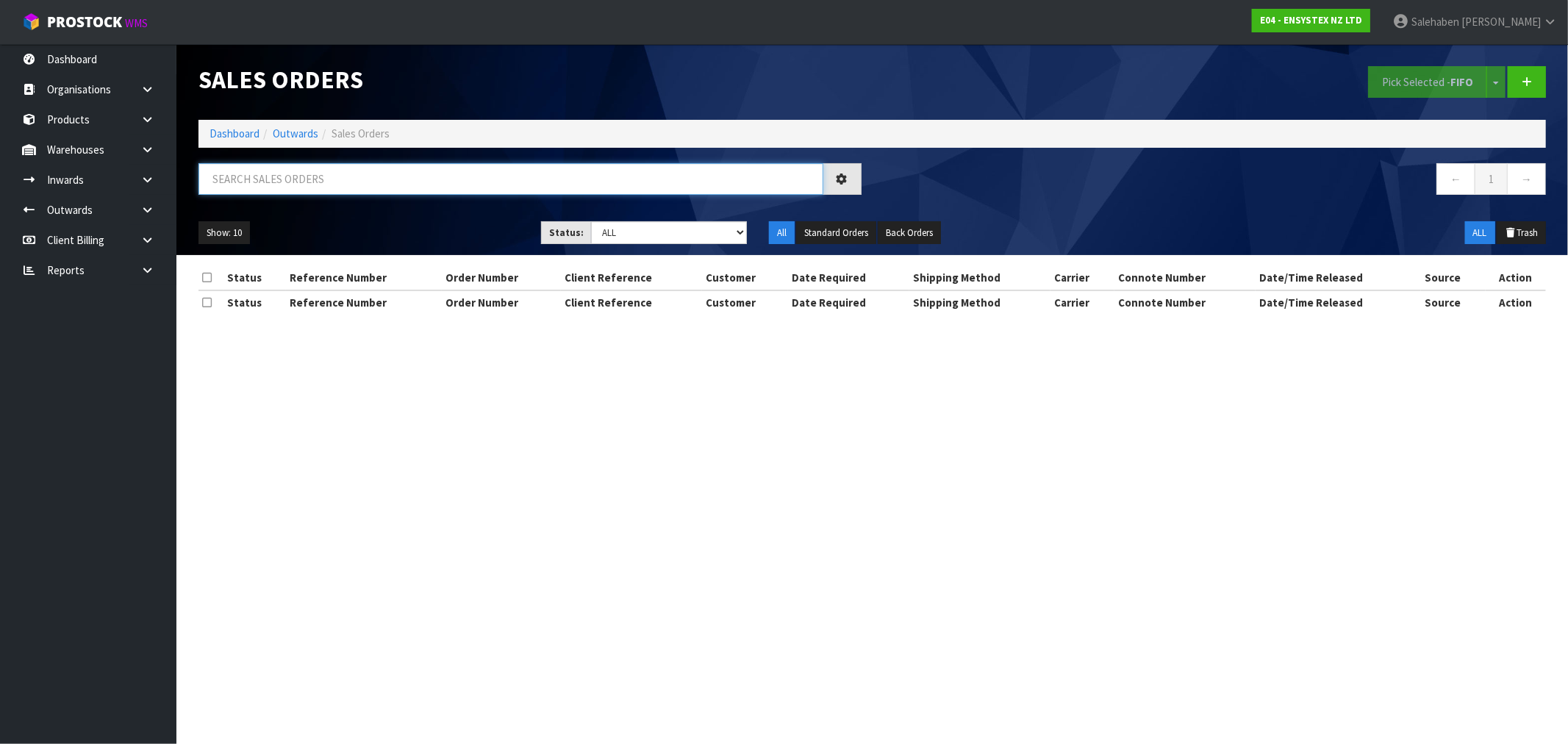
click at [328, 171] on input "text" at bounding box center [511, 179] width 625 height 32
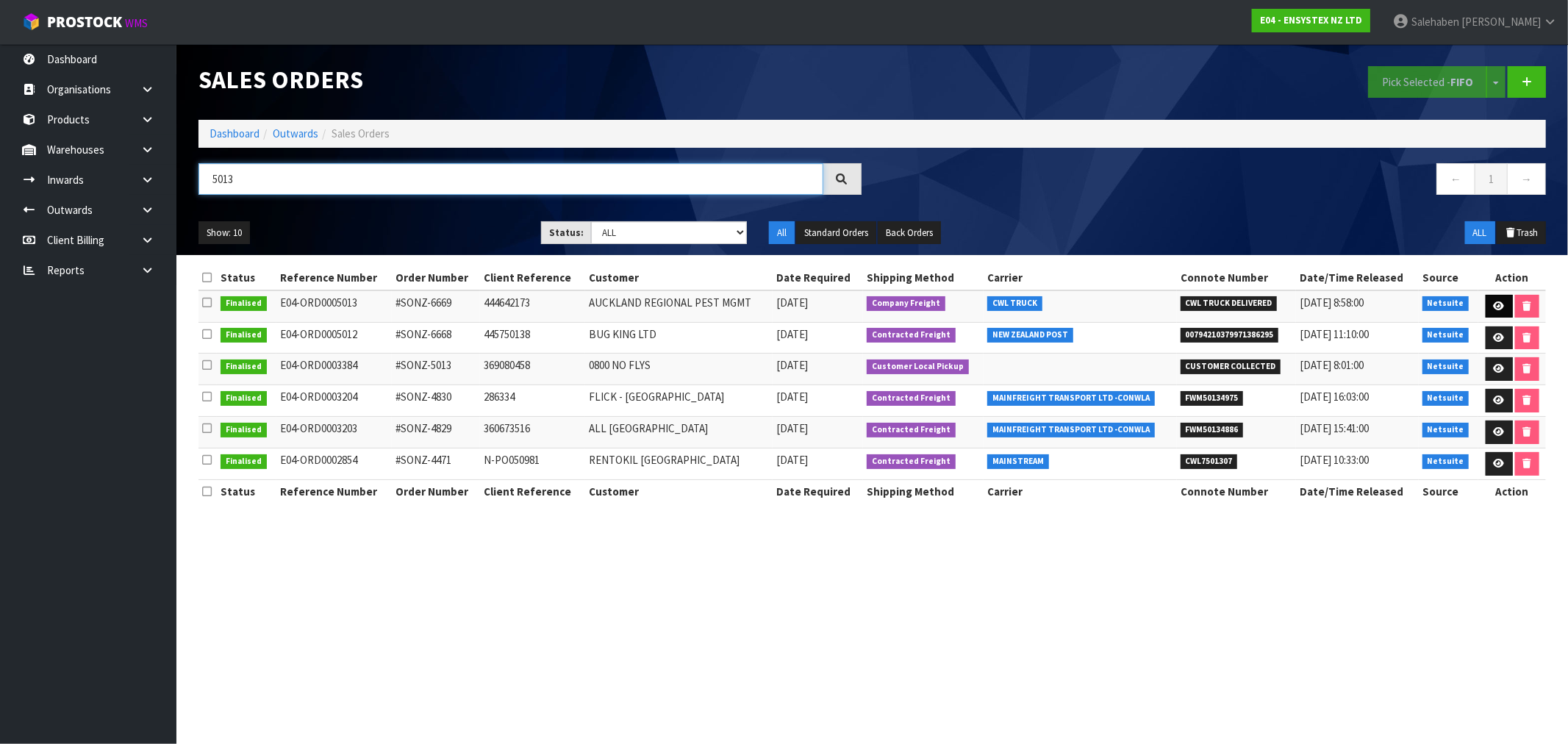
type input "5013"
click at [1494, 302] on icon at bounding box center [1498, 307] width 11 height 10
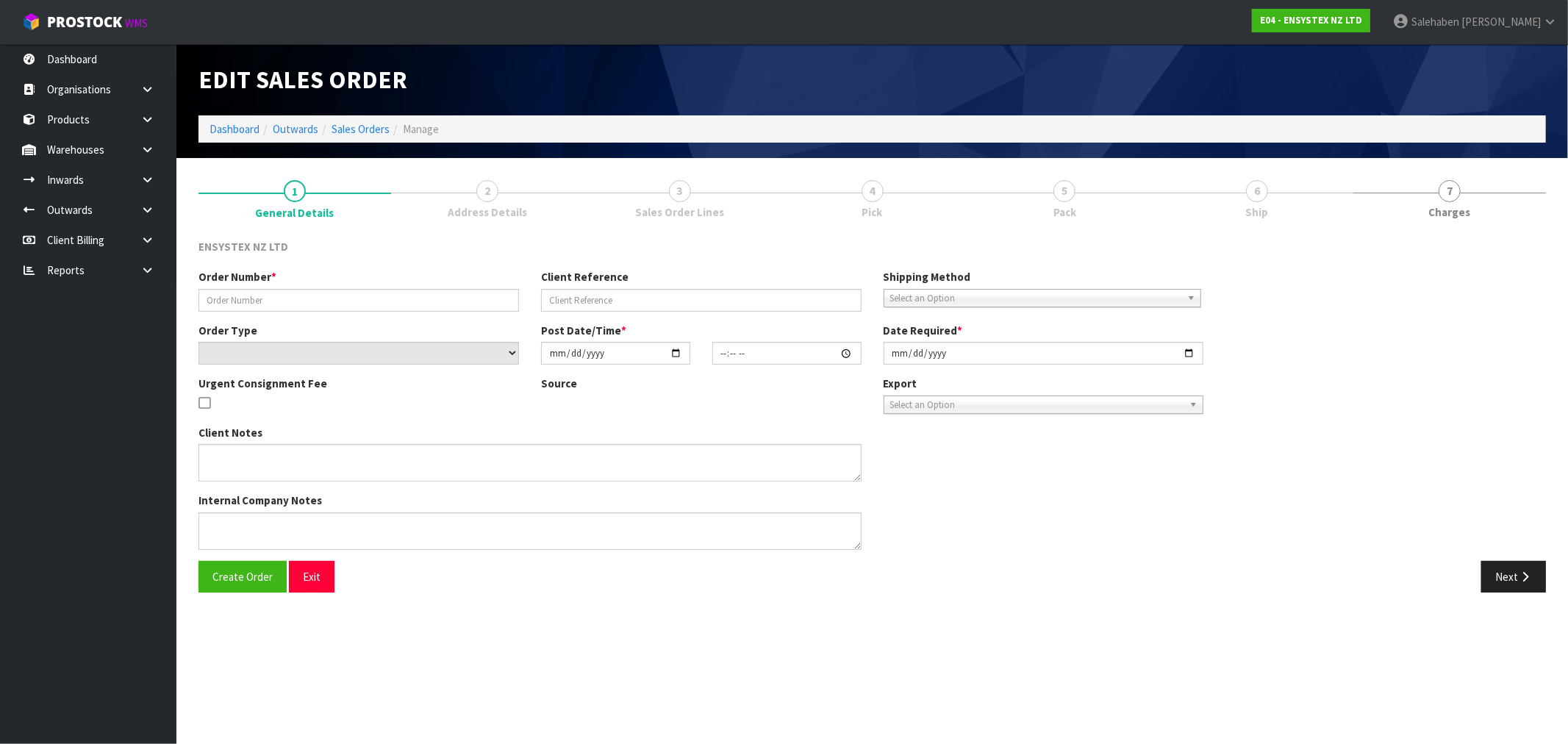
type input "#SONZ-6669"
type input "444642173"
select select "number:0"
type input "2025-08-21"
type input "13:30:14.000"
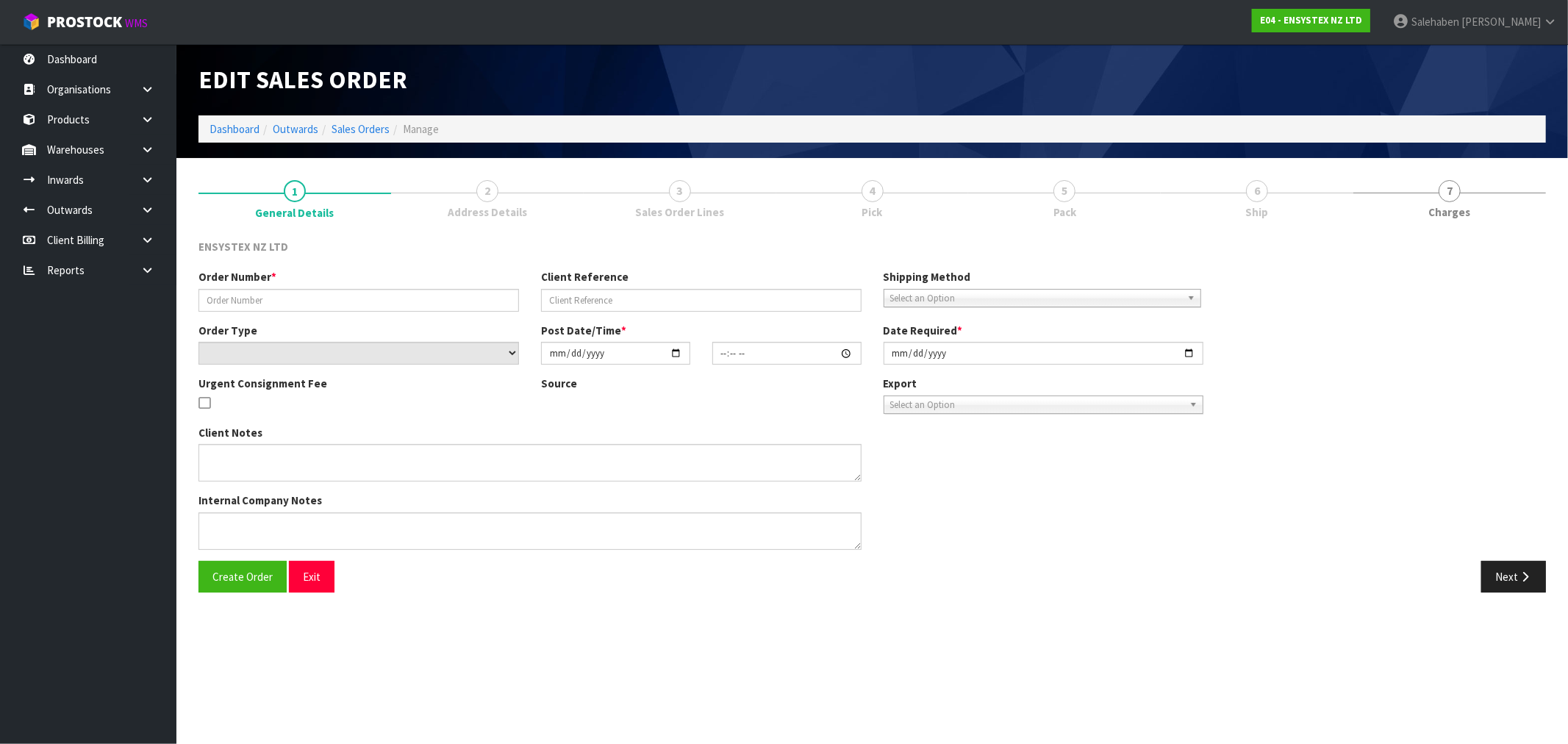
type input "2025-08-22"
type textarea "SAME DAY DELIVERY"
type textarea "ORDER SONZ-6650 - RETURNED STOCK CWL TRUCK WILL DELIVER THIS ORDER TOMORROW AND…"
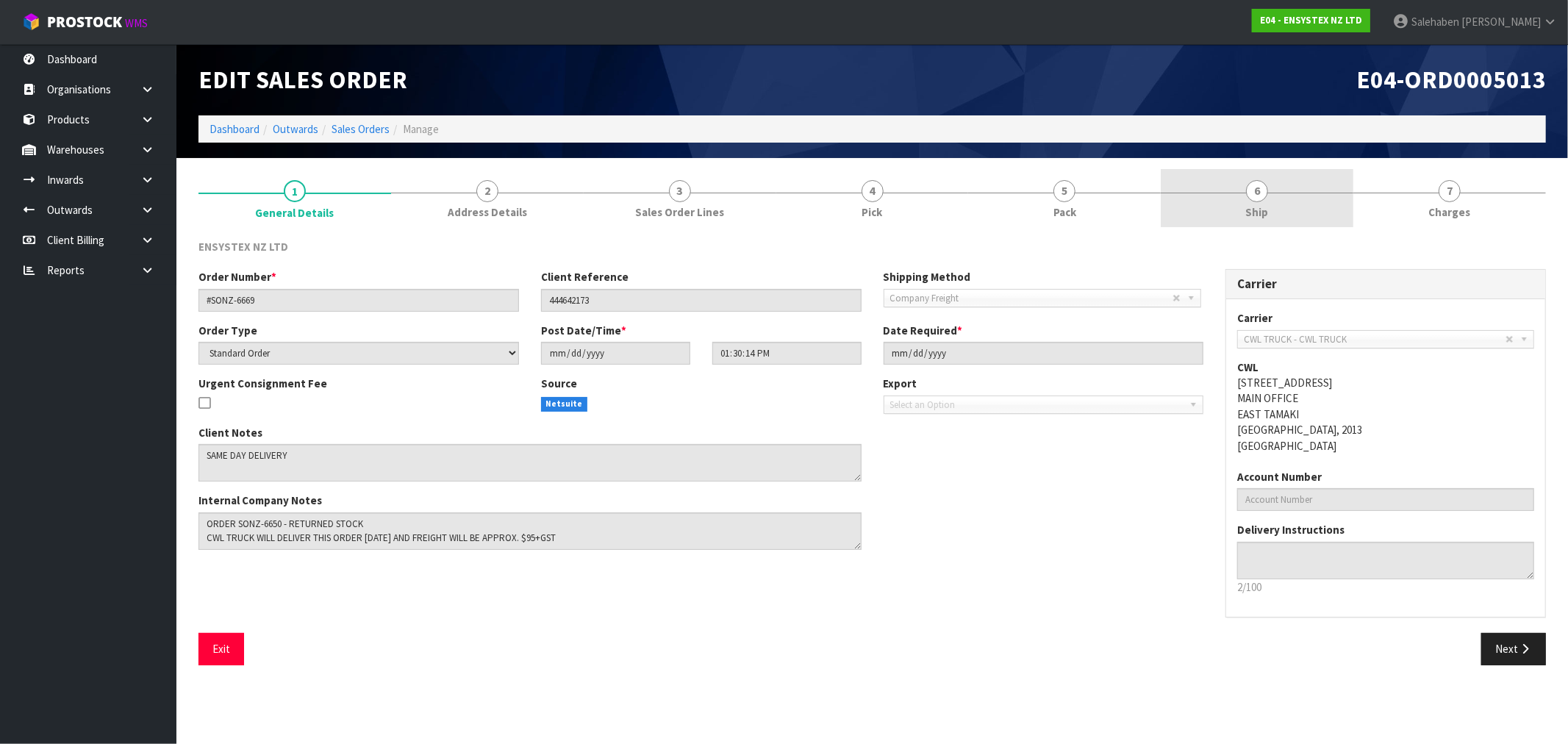
click at [1260, 210] on span "Ship" at bounding box center [1257, 212] width 23 height 15
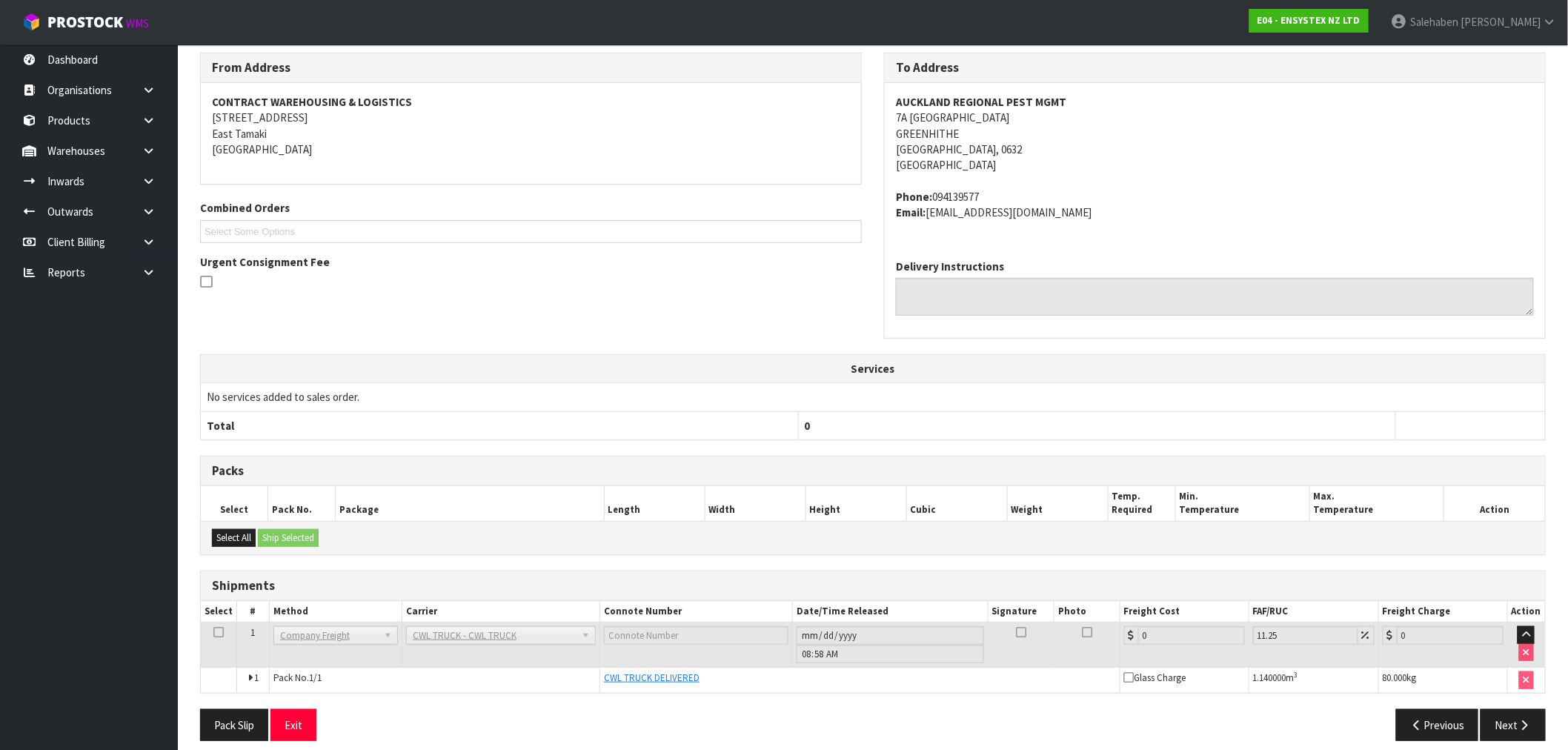
scroll to position [202, 0]
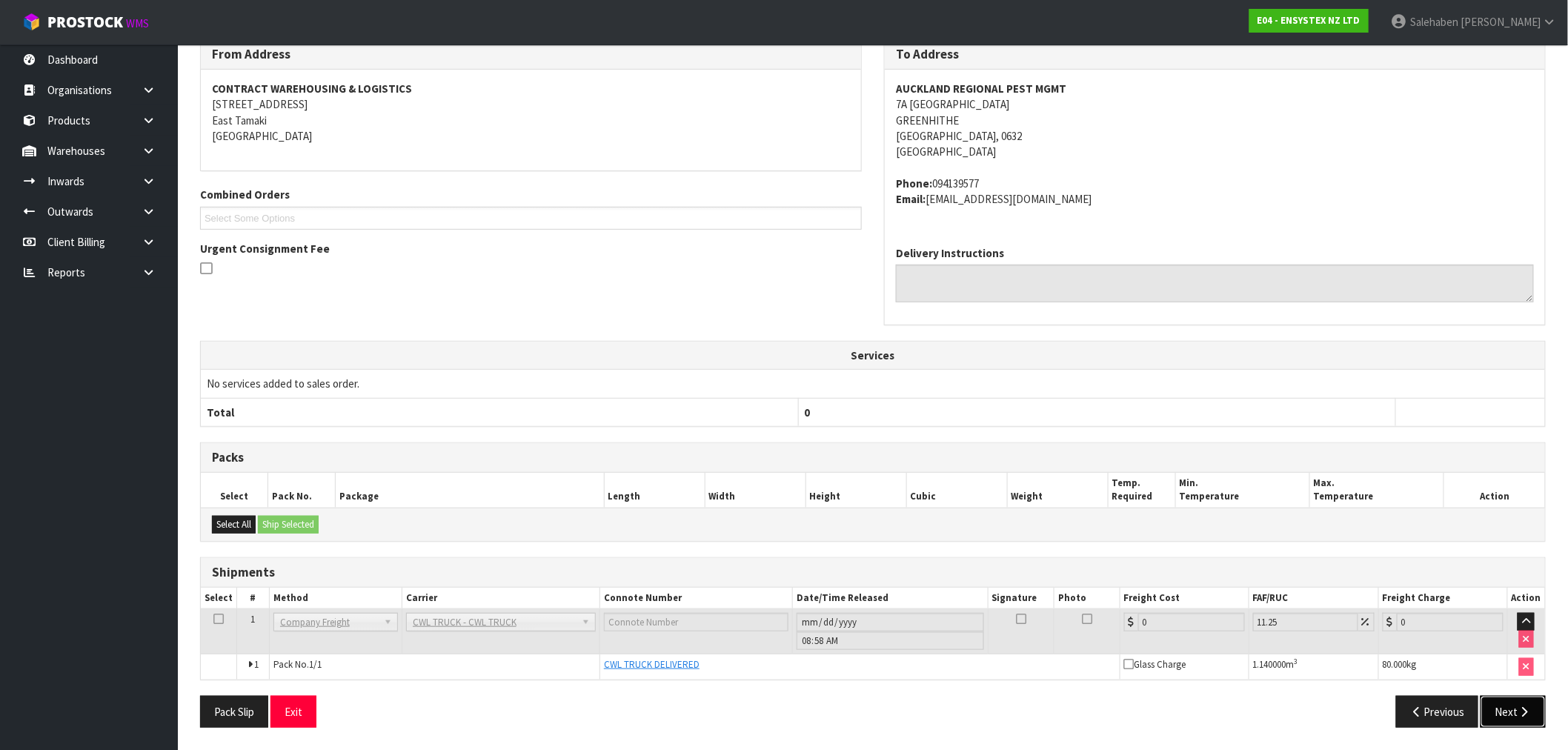
click at [1512, 713] on button "Next" at bounding box center [1512, 712] width 65 height 32
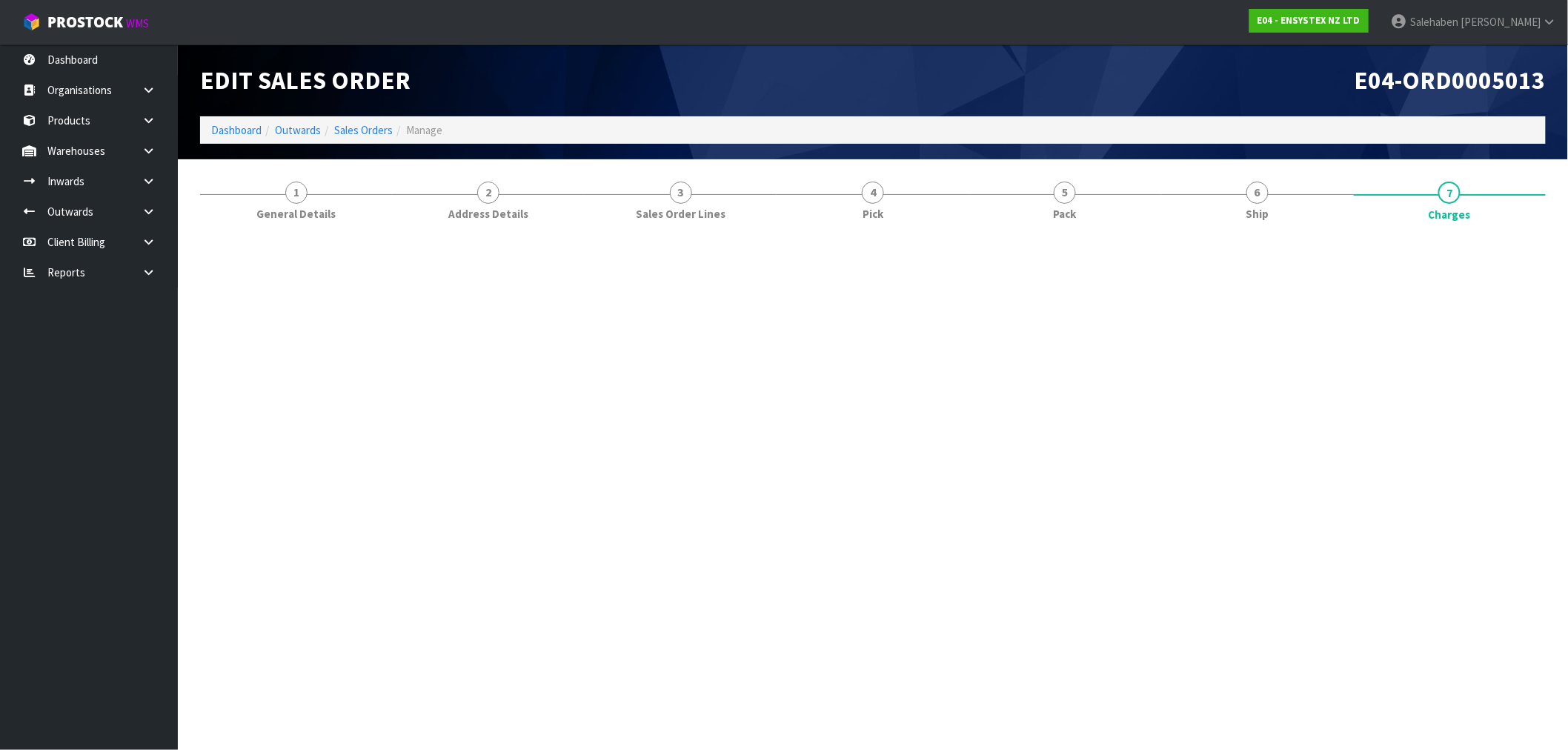
scroll to position [0, 0]
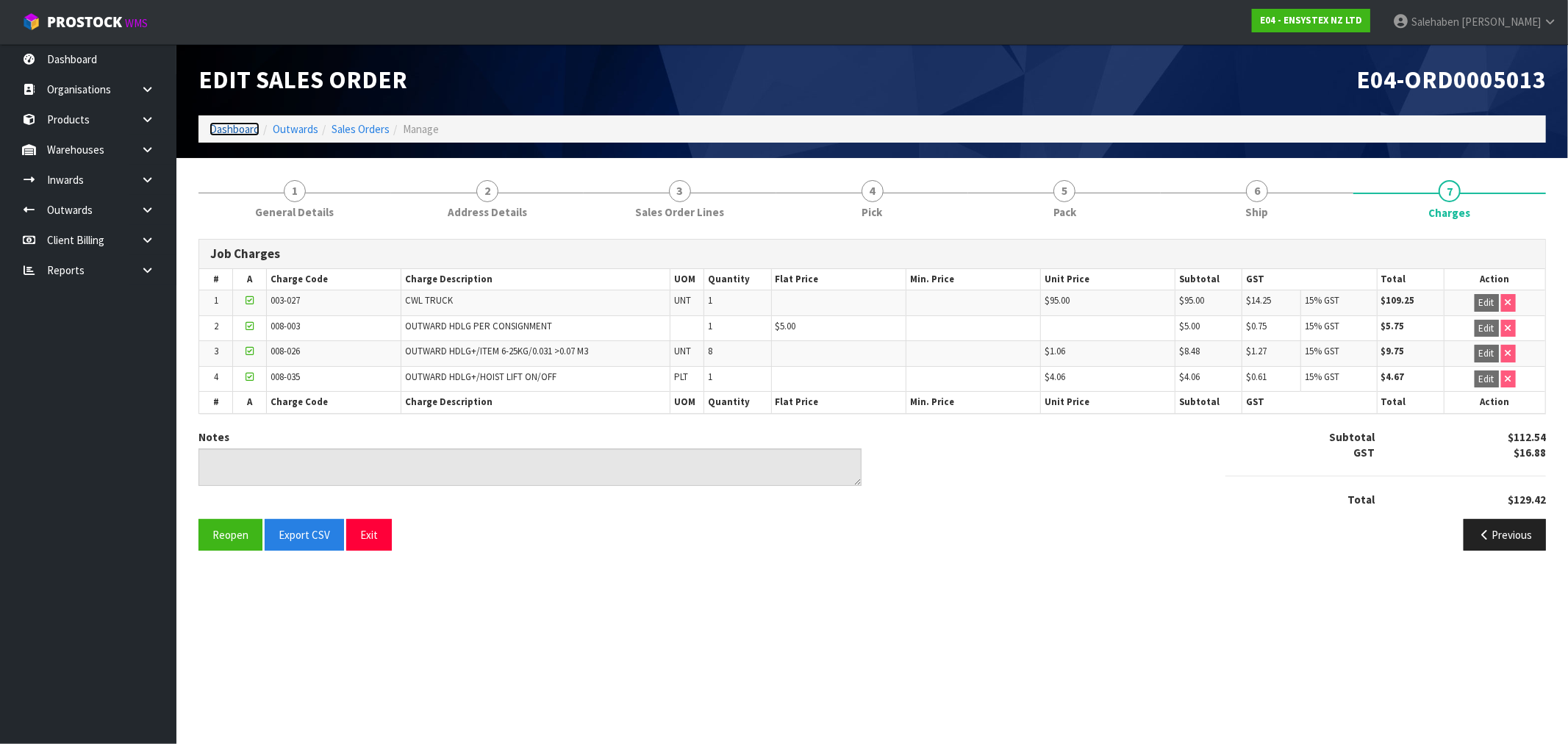
click at [222, 125] on link "Dashboard" at bounding box center [235, 129] width 50 height 14
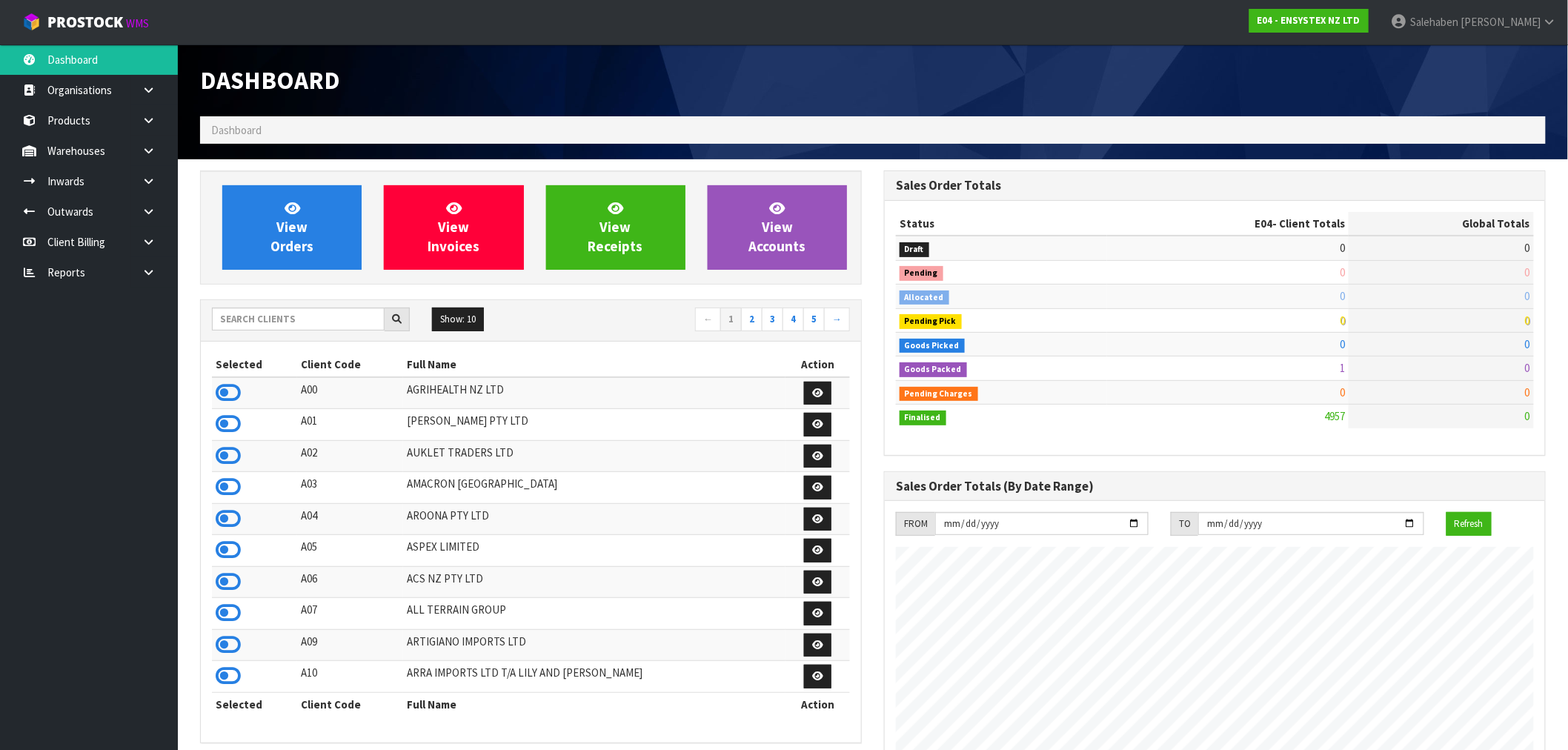
scroll to position [1123, 684]
click at [294, 328] on input "text" at bounding box center [297, 319] width 173 height 23
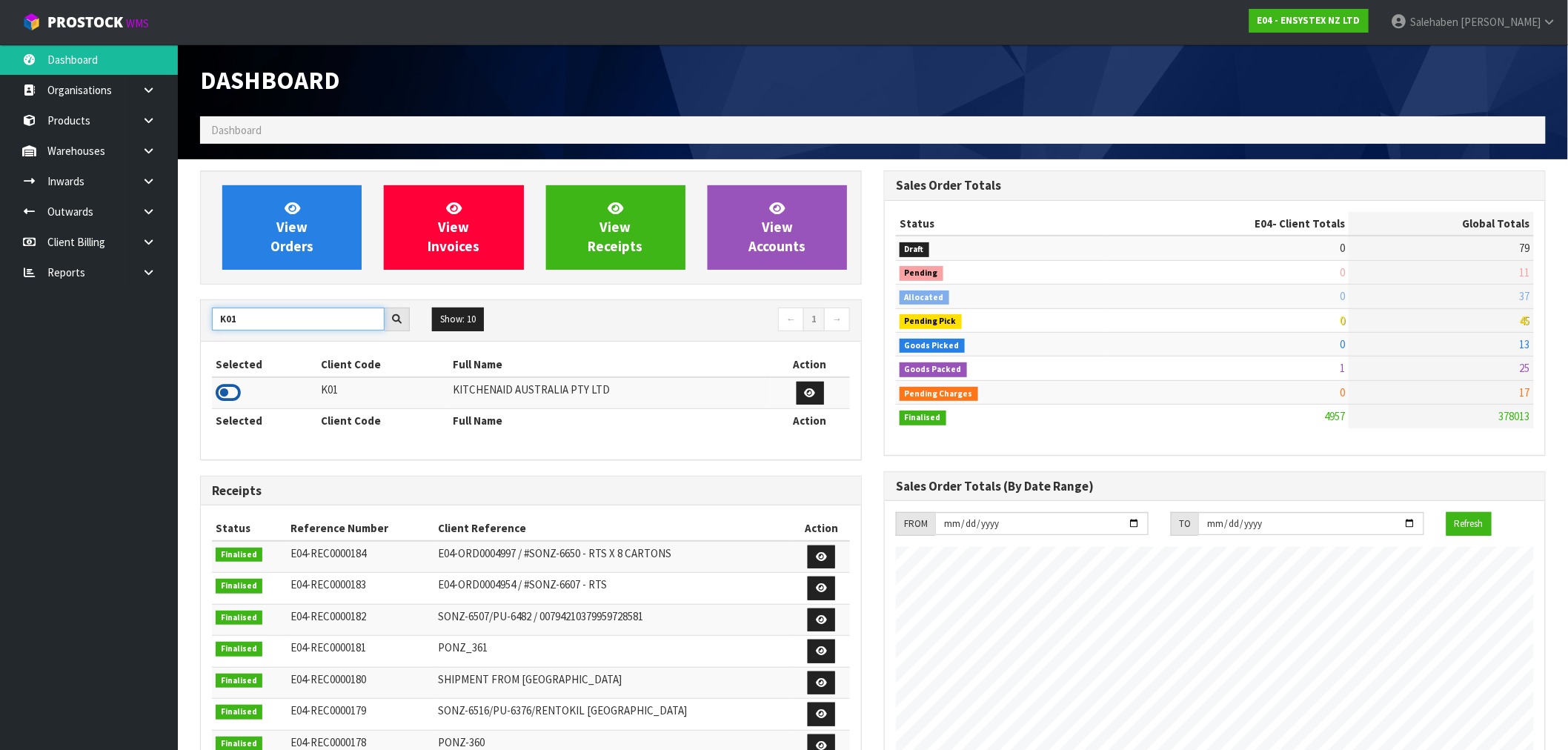
type input "K01"
click at [236, 387] on icon at bounding box center [228, 392] width 25 height 22
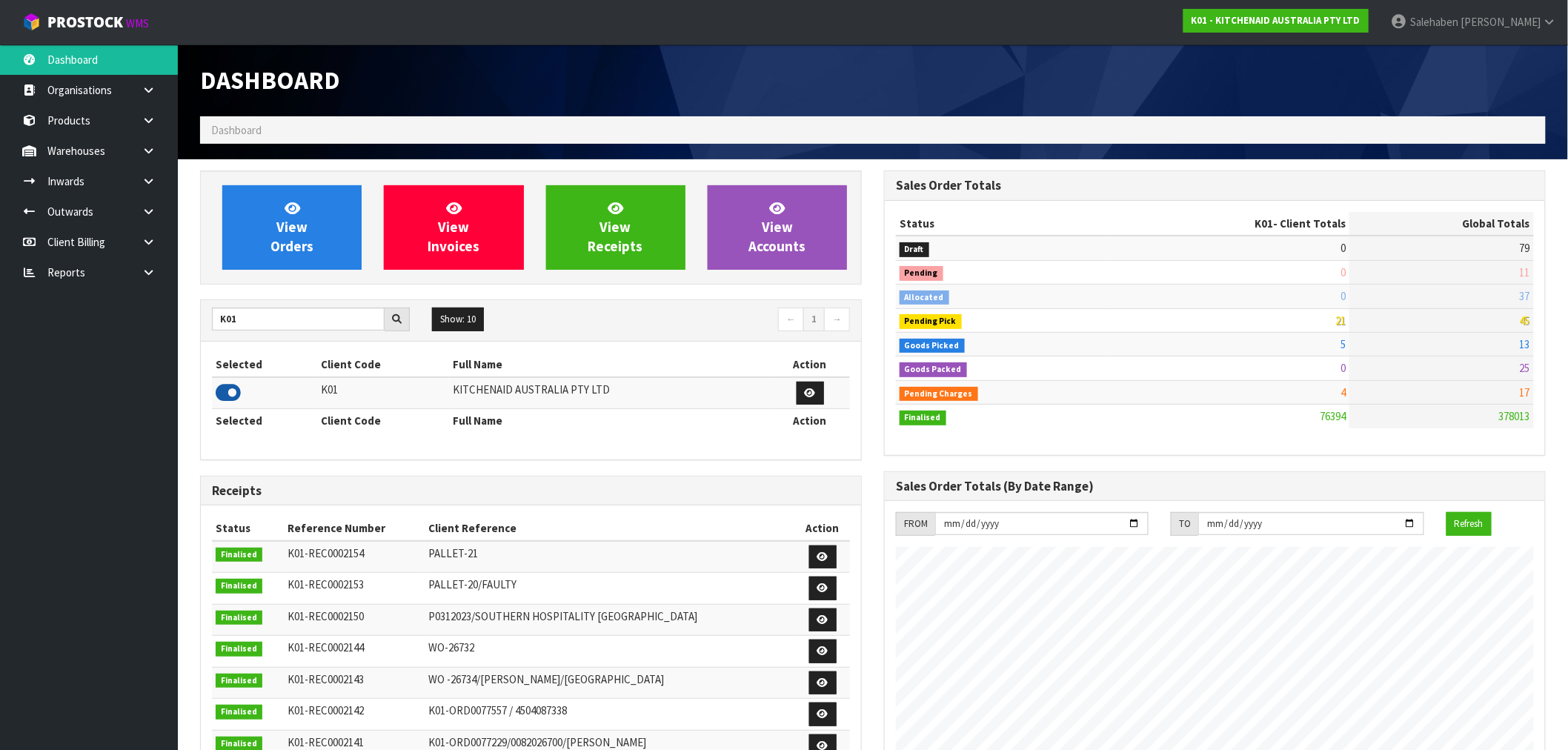
click at [236, 387] on icon at bounding box center [228, 392] width 25 height 22
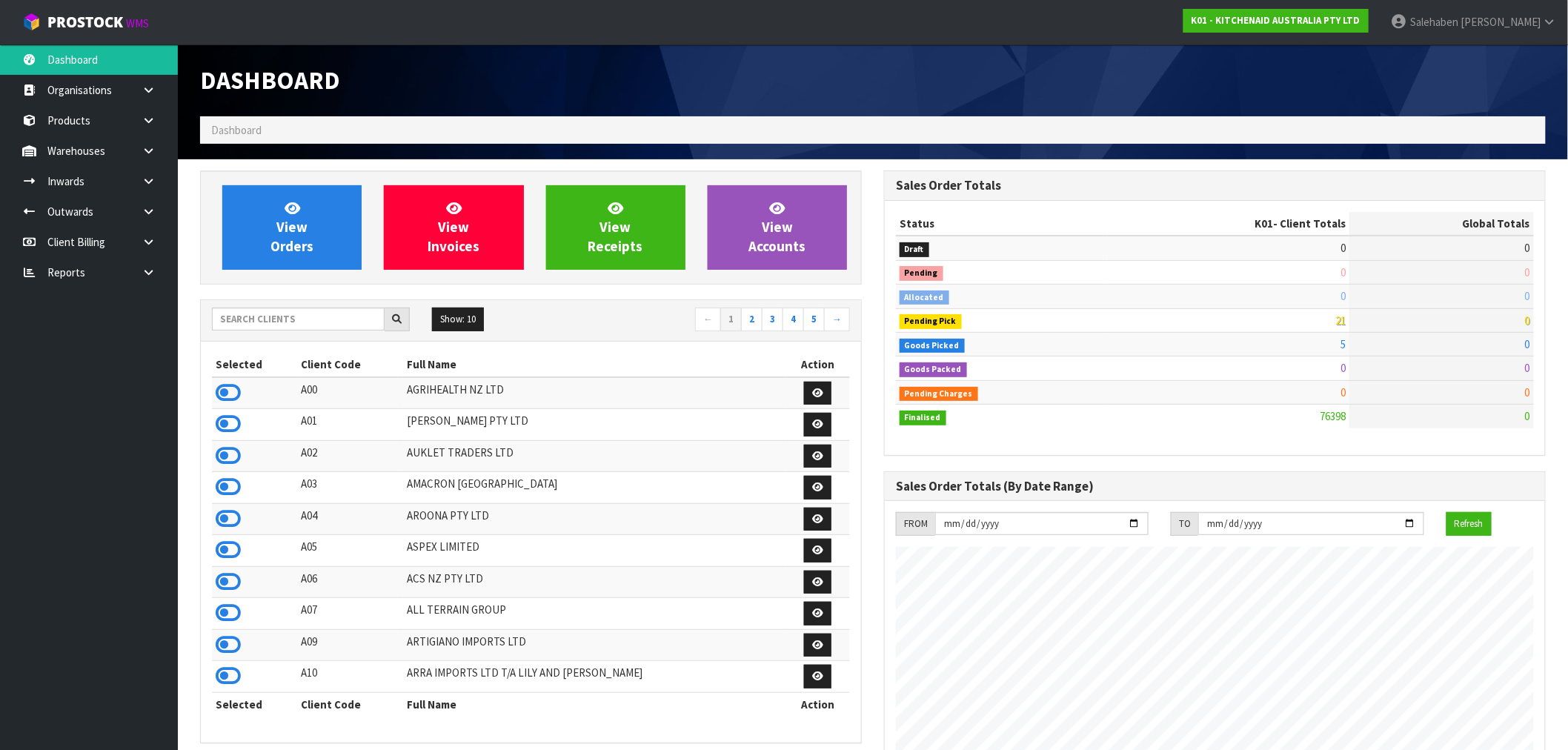
scroll to position [1123, 684]
click at [304, 241] on span "View Orders" at bounding box center [292, 226] width 43 height 56
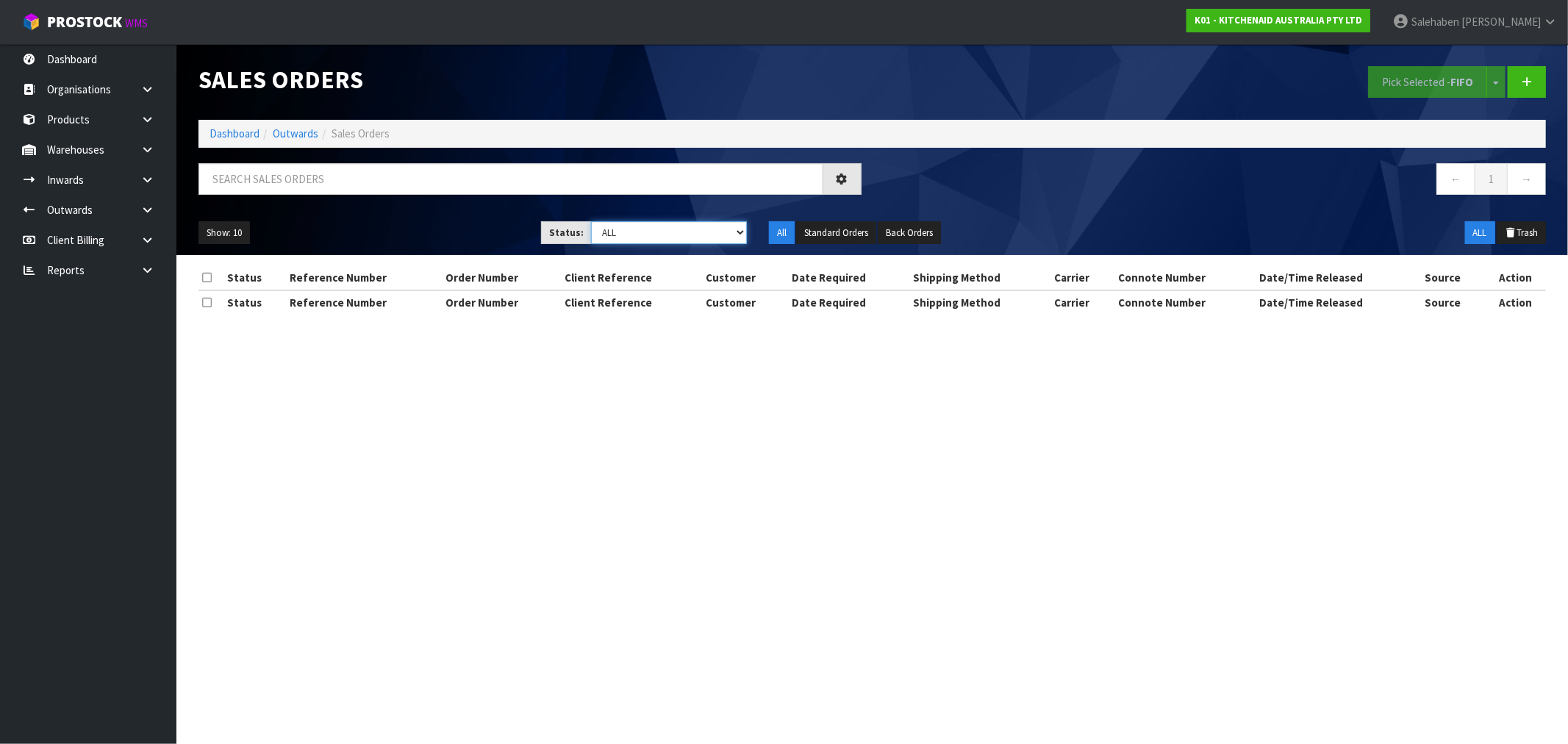
click at [620, 231] on select "Draft Pending Allocated Pending Pick Goods Picked Goods Packed Pending Charges …" at bounding box center [668, 233] width 156 height 23
select select "string:4"
click at [591, 222] on select "Draft Pending Allocated Pending Pick Goods Picked Goods Packed Pending Charges …" at bounding box center [668, 233] width 156 height 23
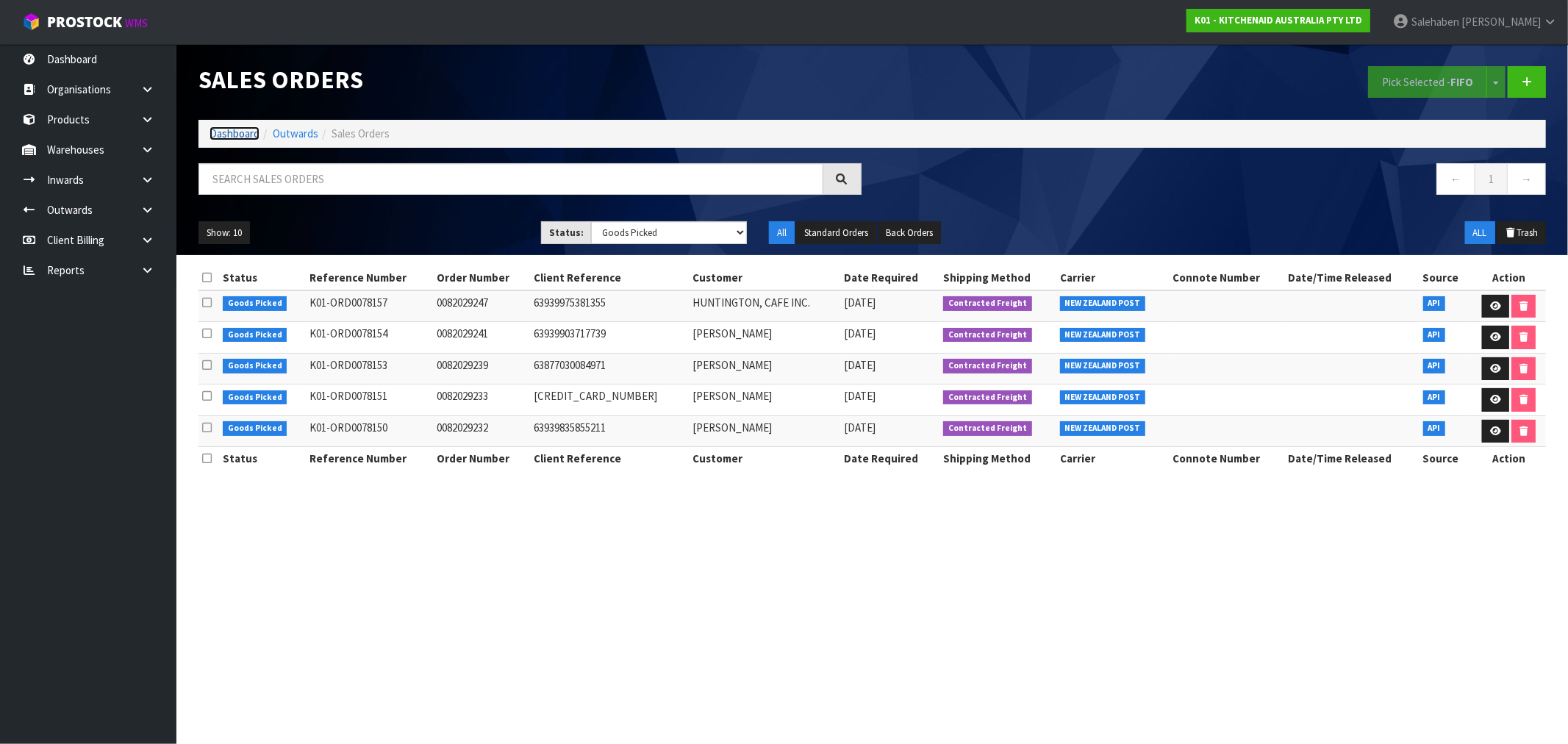
click at [244, 131] on link "Dashboard" at bounding box center [235, 134] width 50 height 14
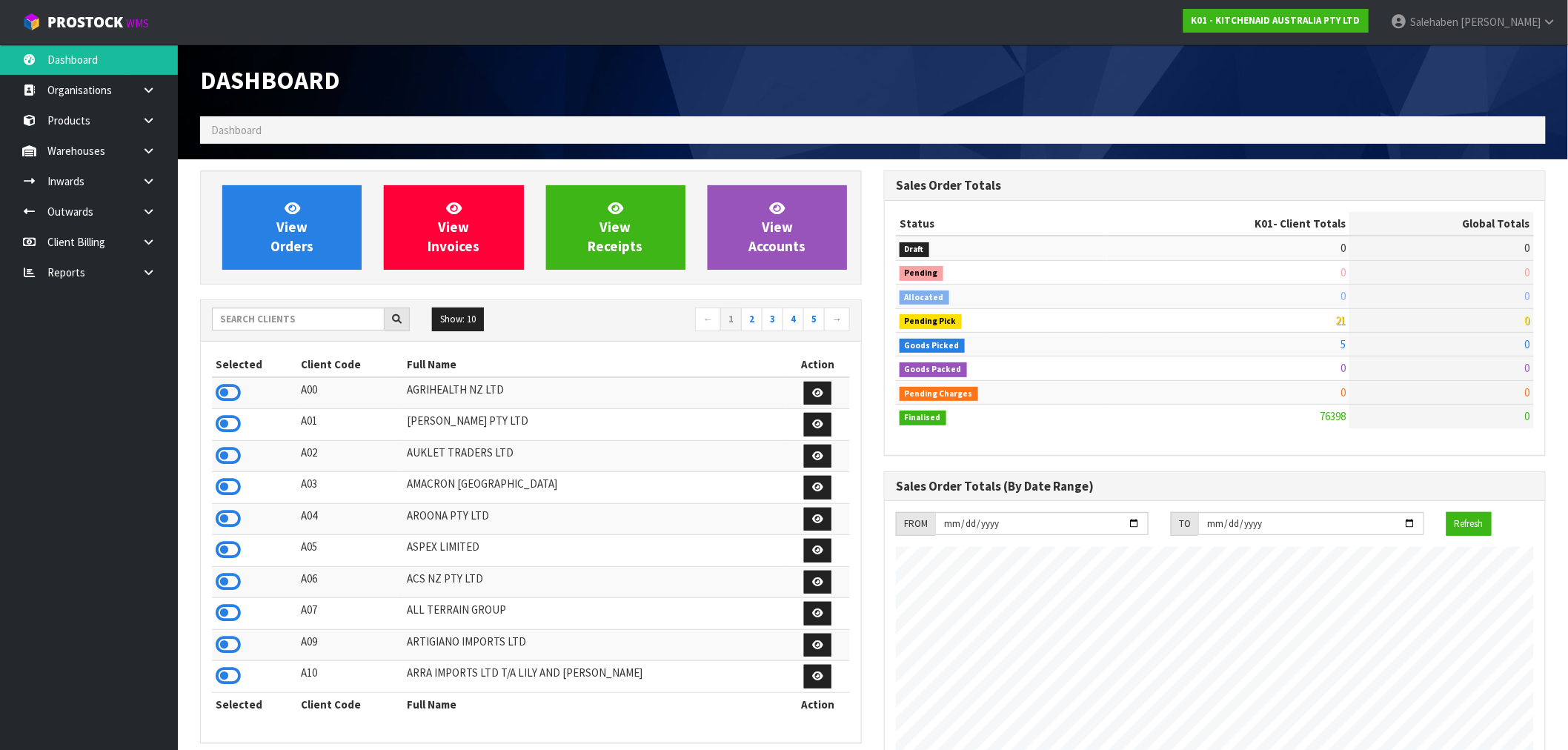
scroll to position [1123, 684]
click at [314, 330] on input "text" at bounding box center [297, 319] width 173 height 23
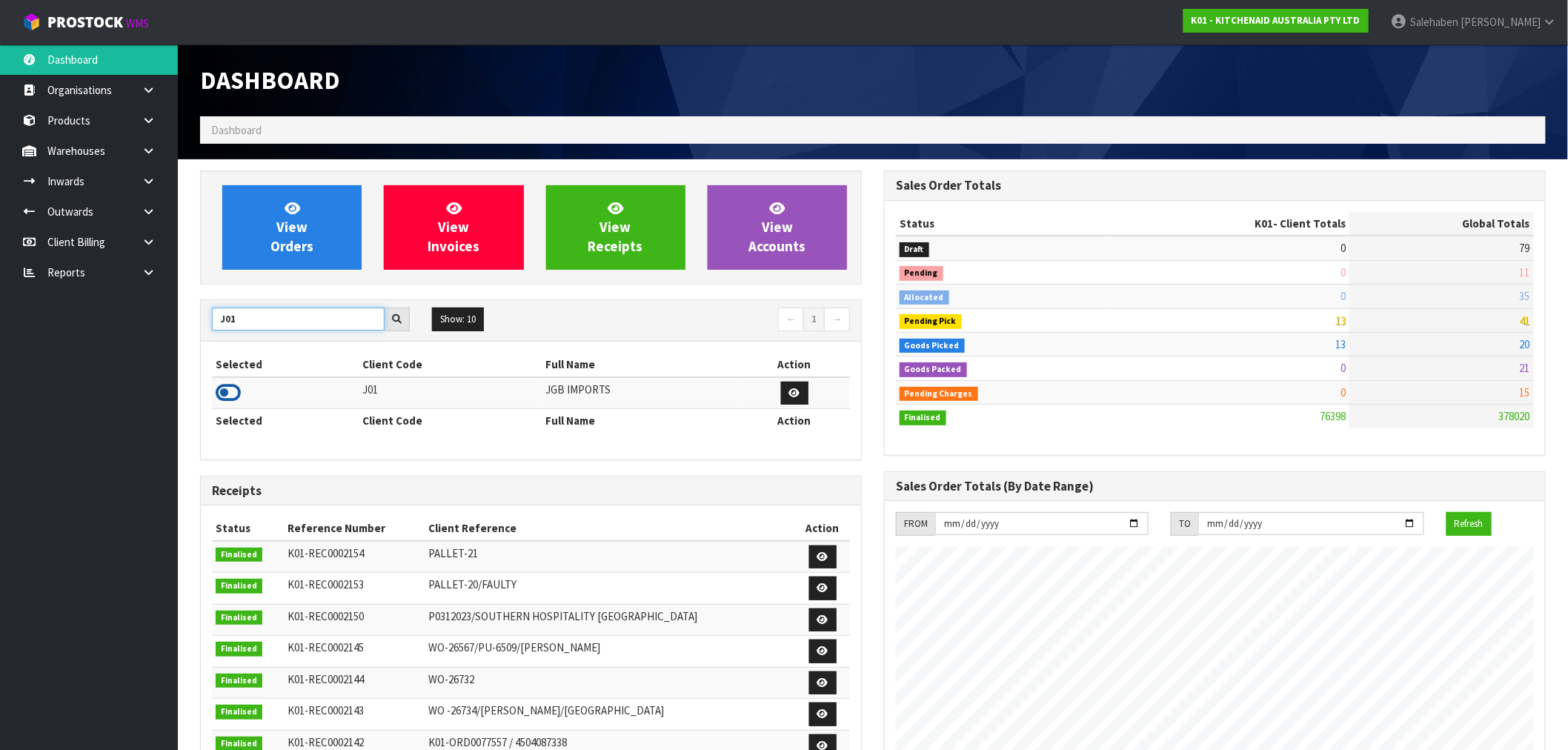
type input "J01"
click at [232, 393] on icon at bounding box center [228, 392] width 25 height 22
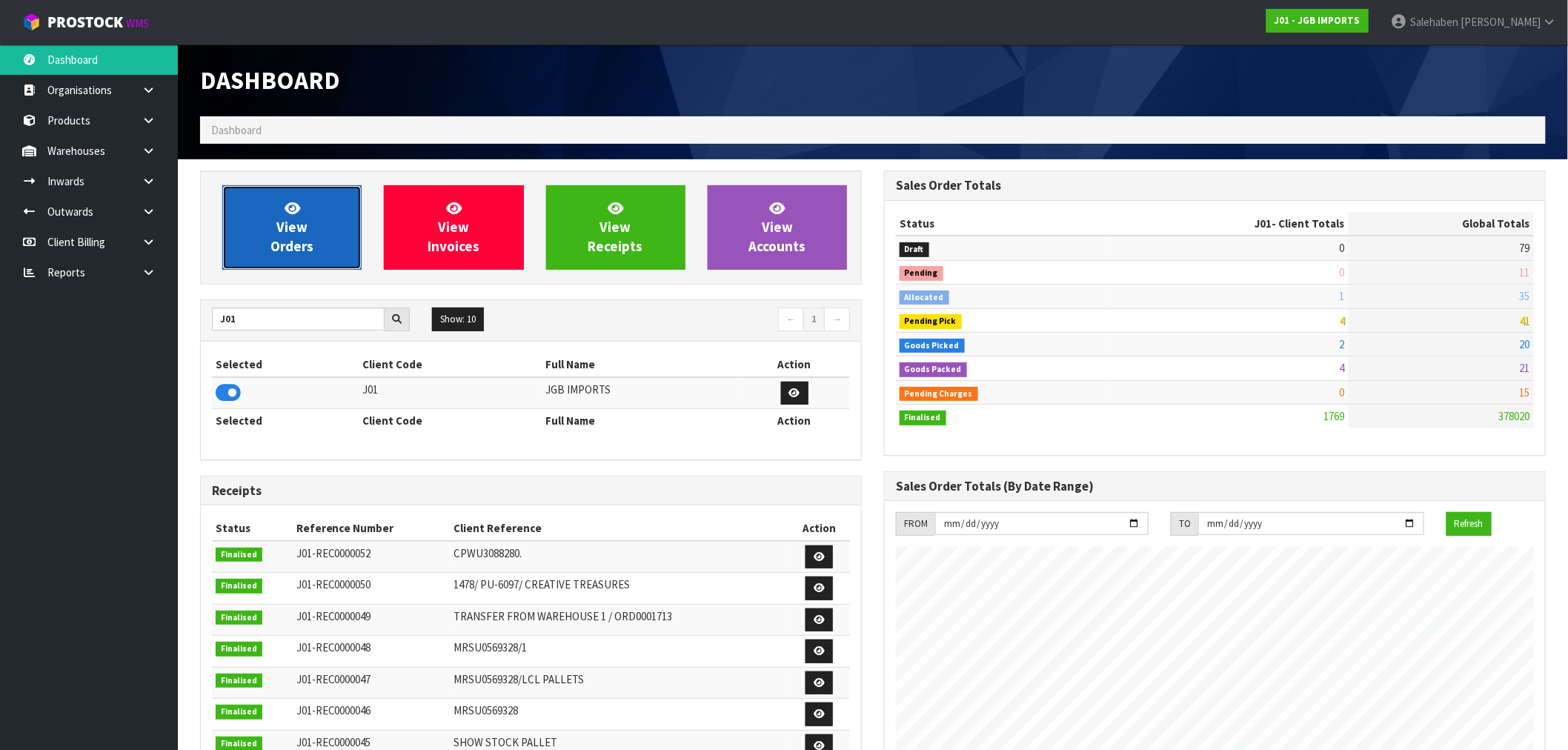
click at [280, 255] on link "View Orders" at bounding box center [292, 227] width 139 height 85
